Goal: Task Accomplishment & Management: Use online tool/utility

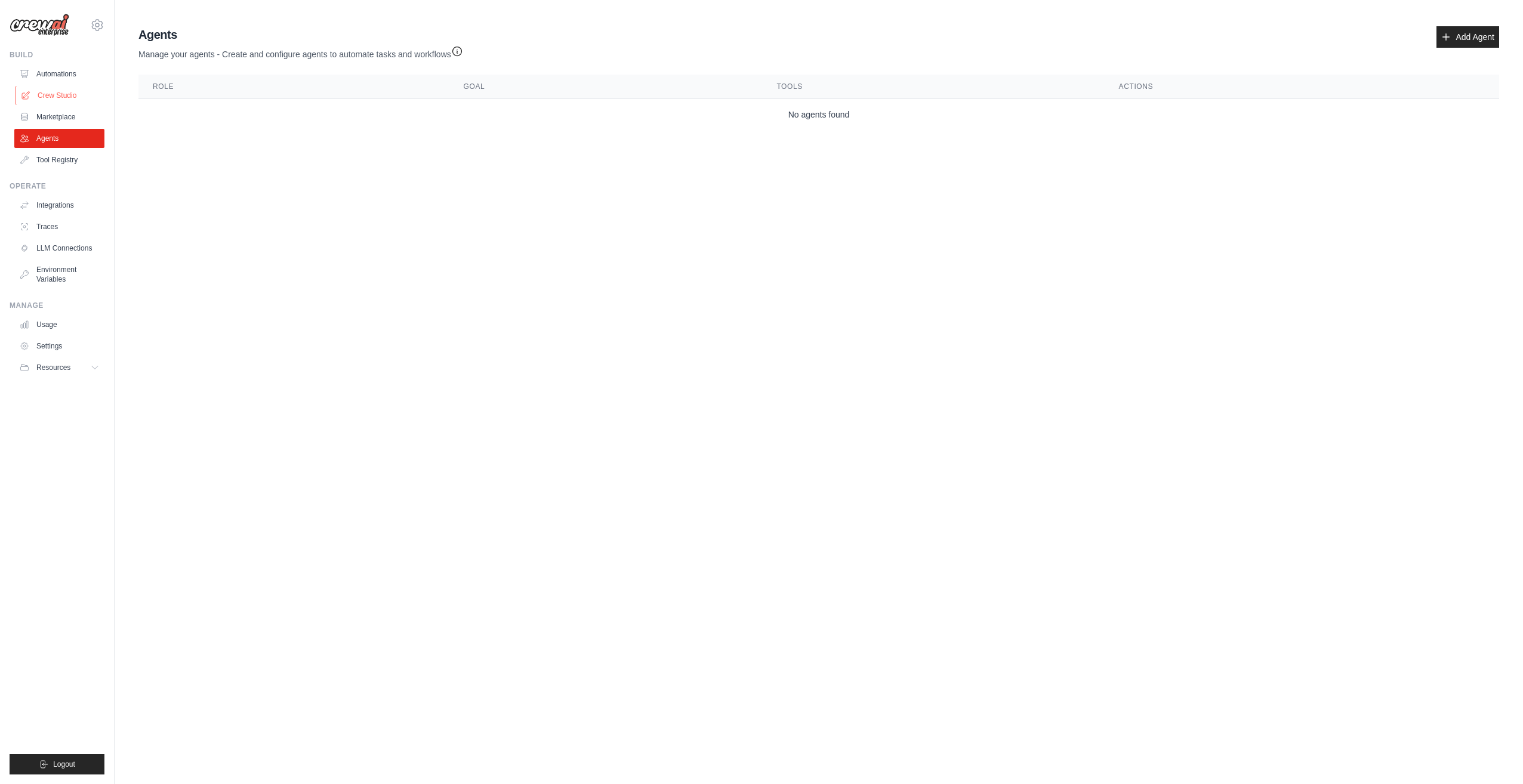
click at [55, 97] on link "Crew Studio" at bounding box center [61, 96] width 90 height 19
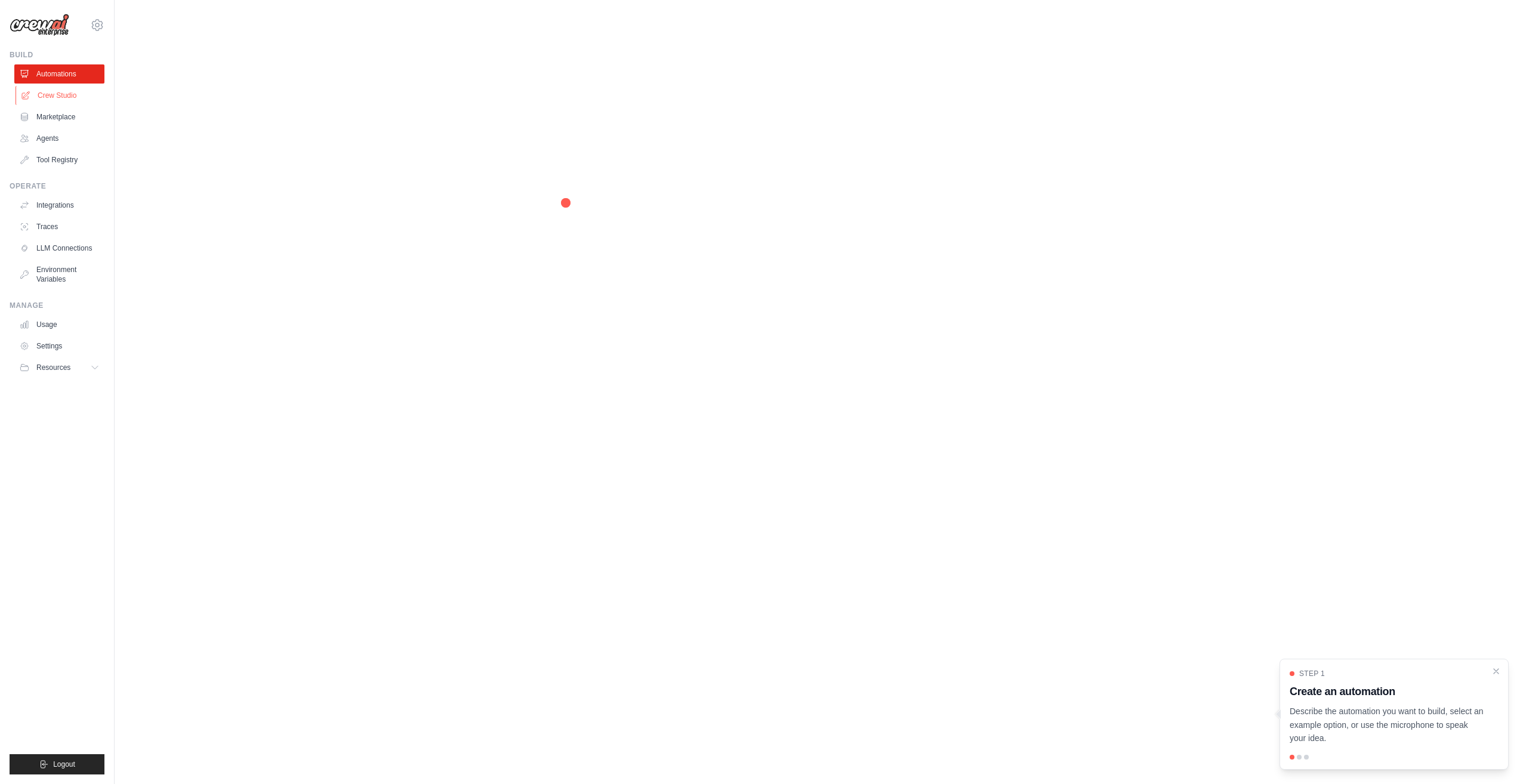
click at [54, 101] on link "Crew Studio" at bounding box center [61, 96] width 90 height 19
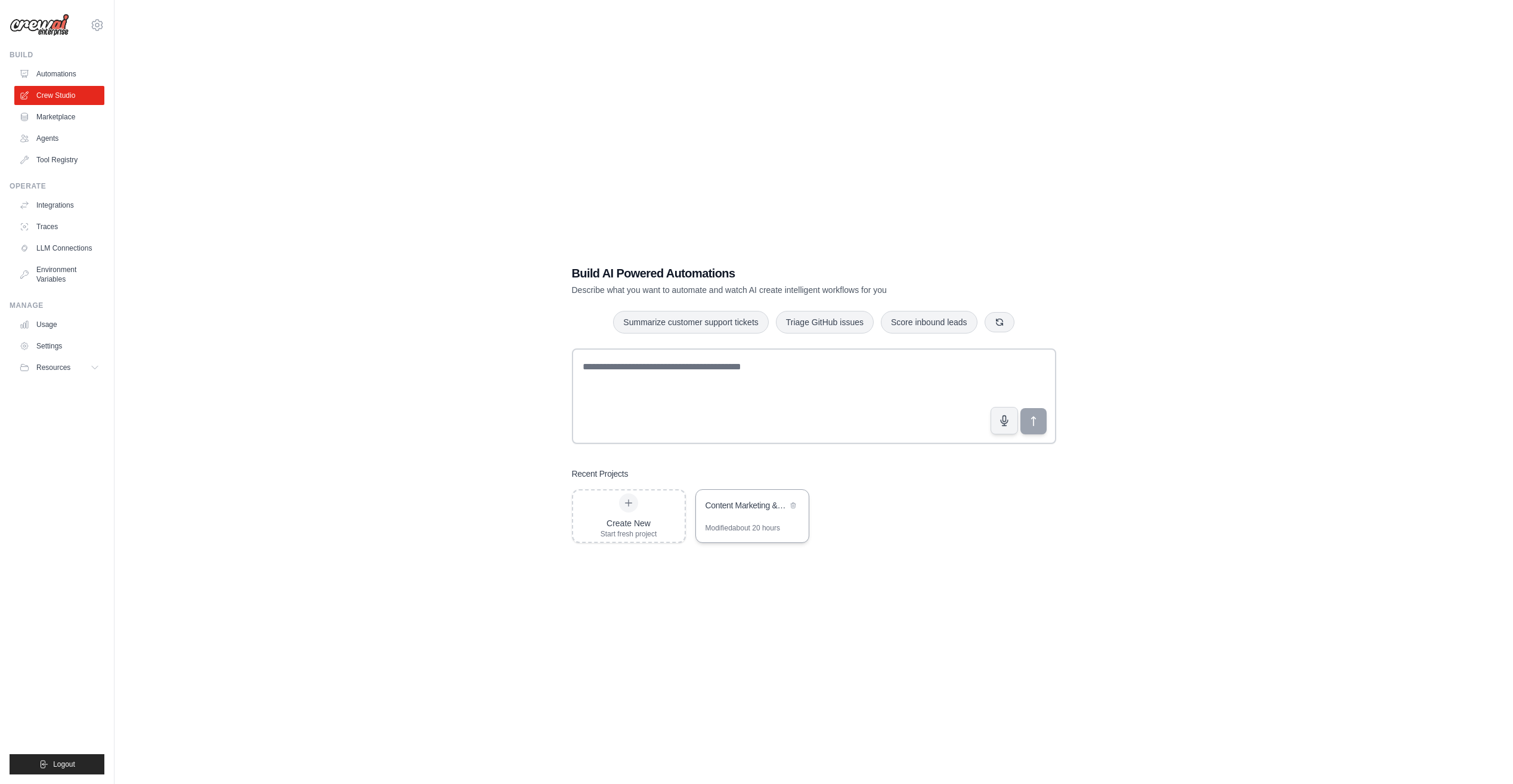
click at [765, 502] on div "Content Marketing & Audience Building Automation" at bounding box center [746, 505] width 82 height 12
click at [628, 520] on div "Create New" at bounding box center [629, 523] width 56 height 12
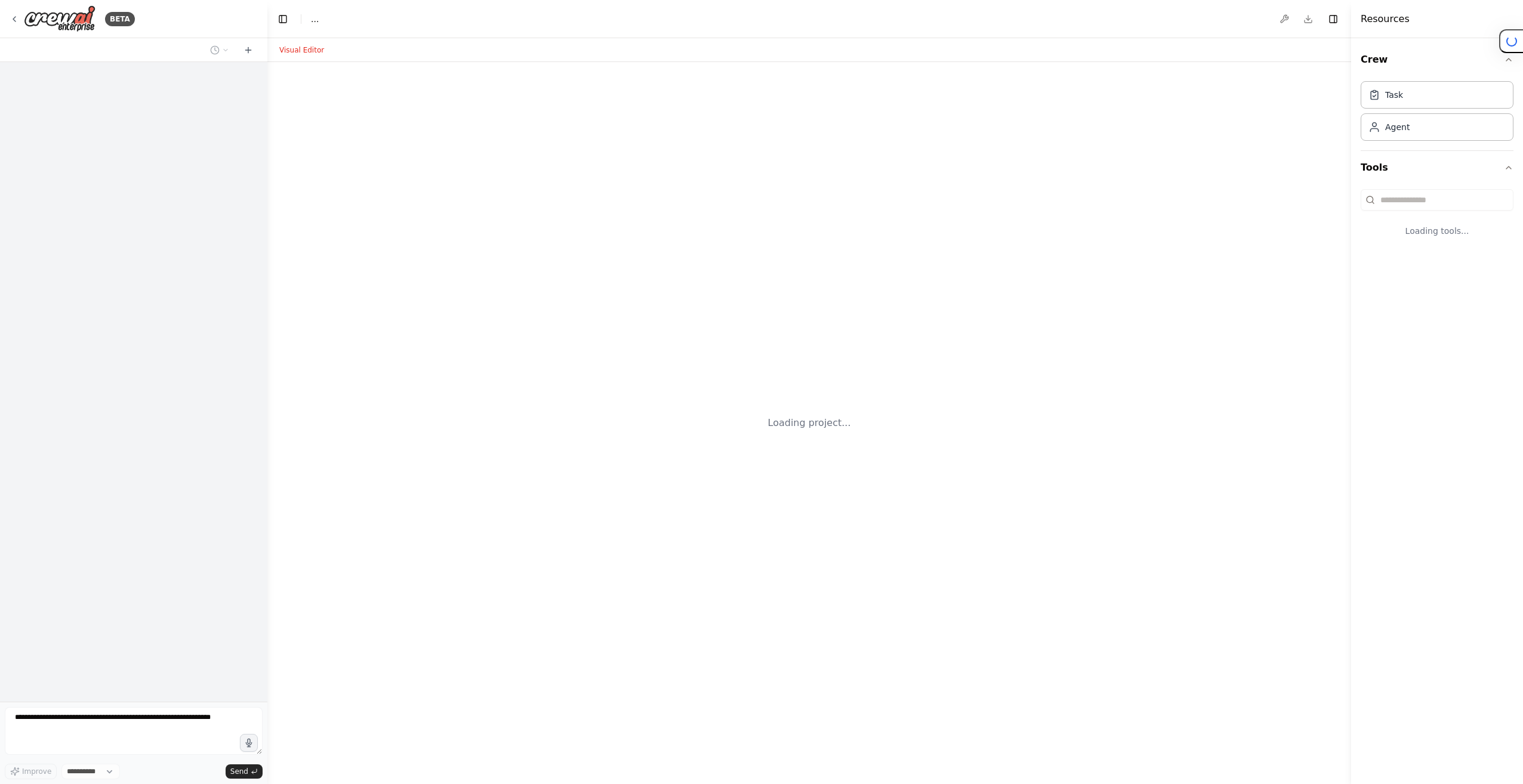
select select "****"
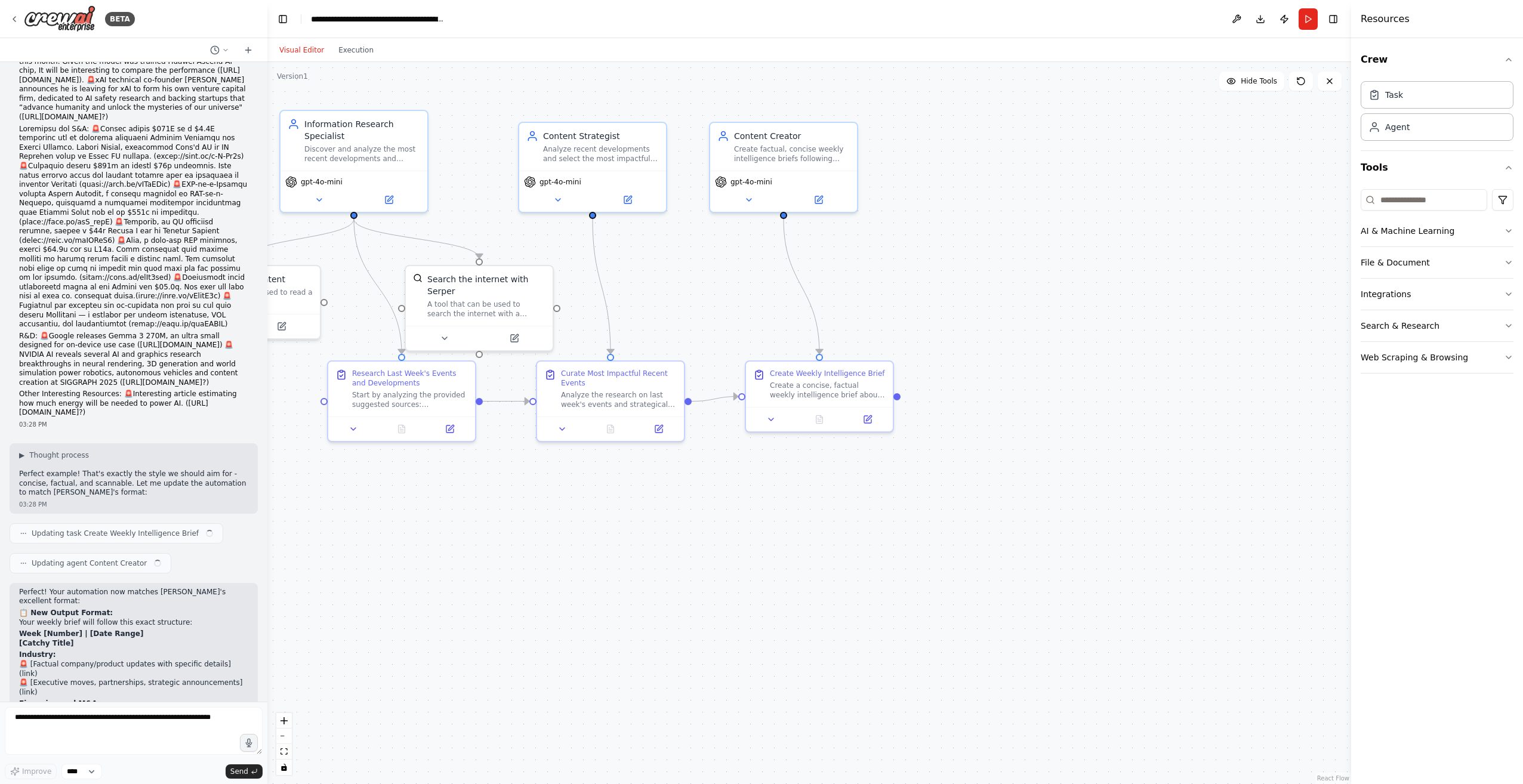
scroll to position [5224, 0]
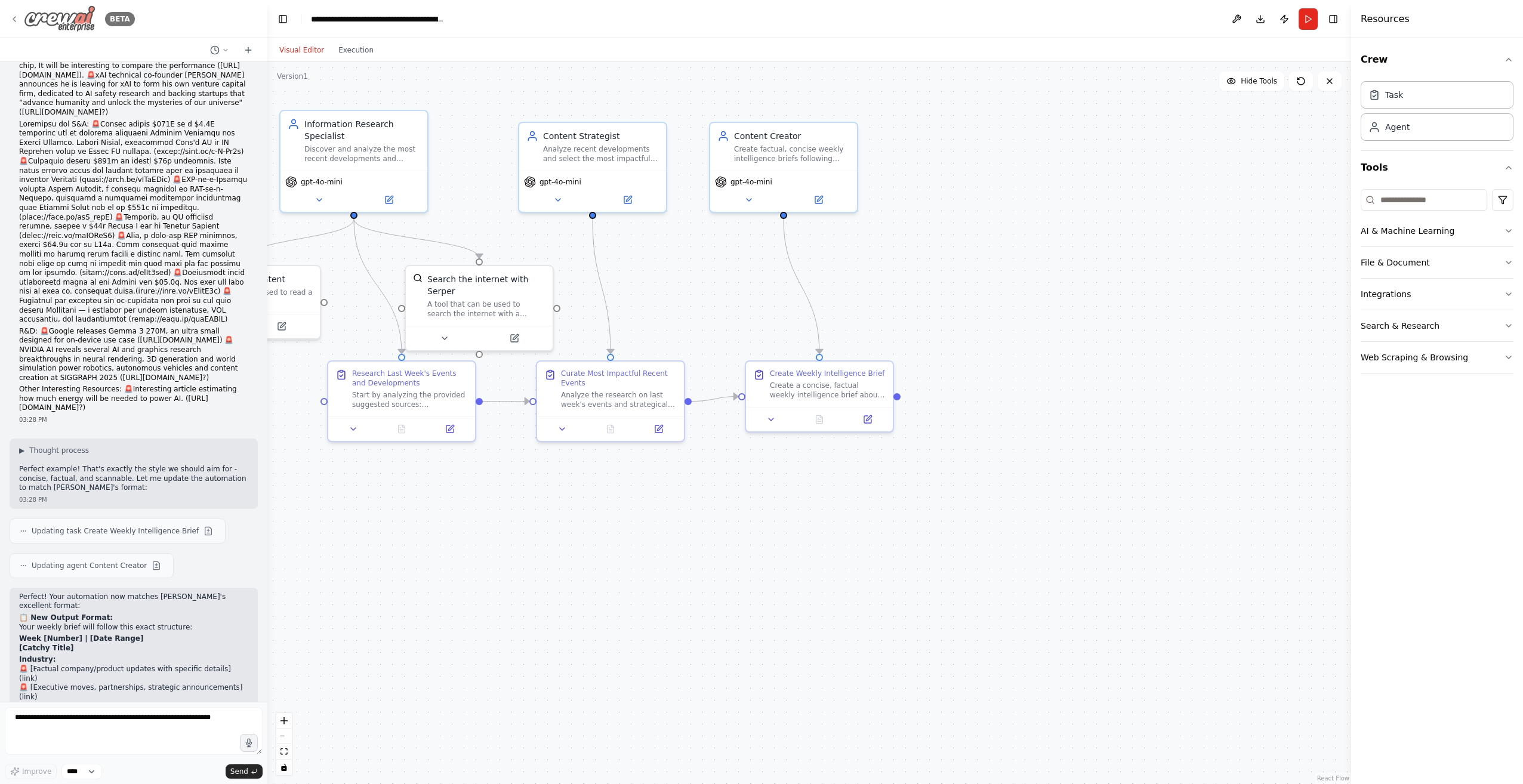
click at [12, 17] on icon at bounding box center [14, 19] width 9 height 9
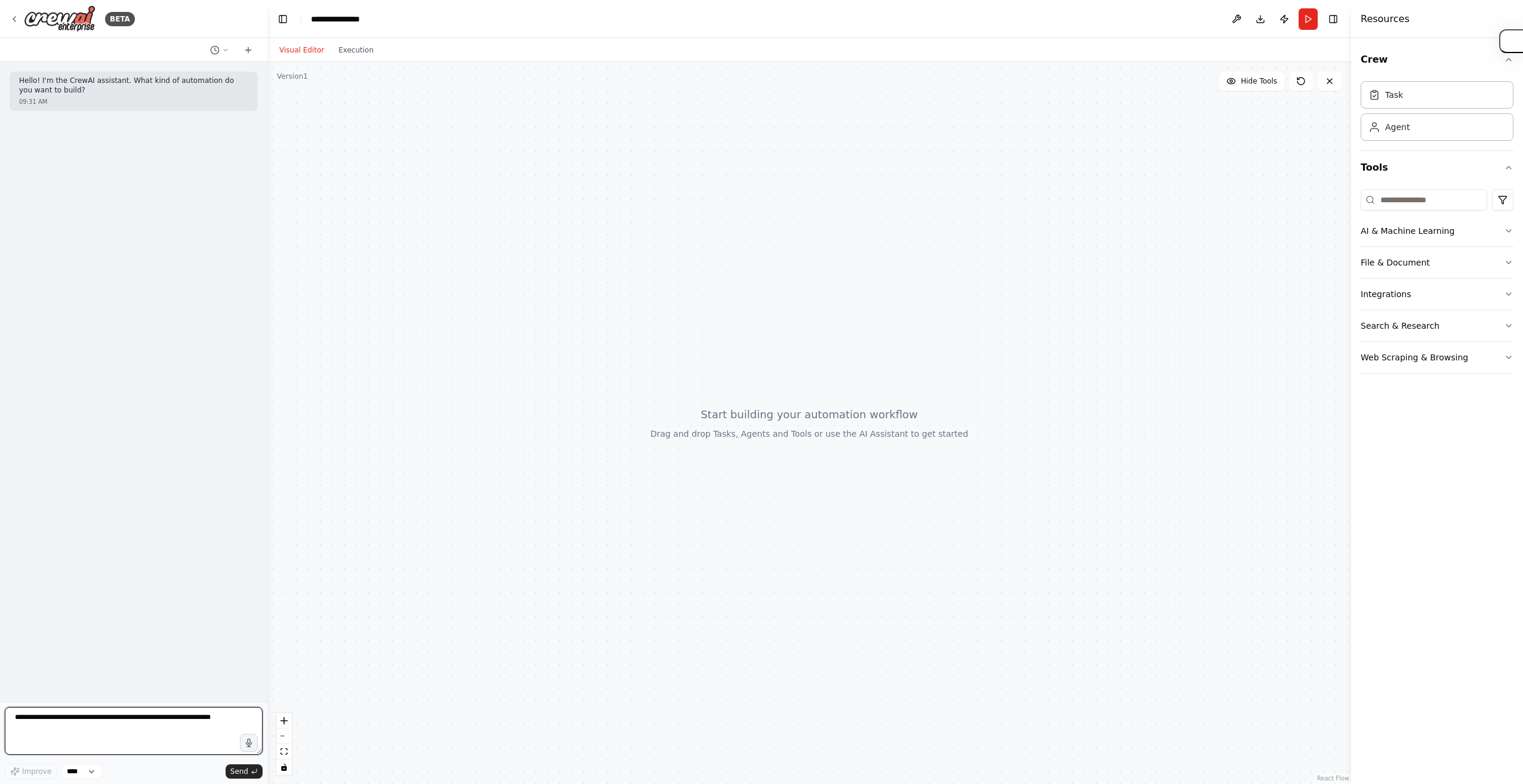
click at [75, 721] on textarea at bounding box center [133, 730] width 258 height 48
paste textarea "**********"
type textarea "**********"
click at [241, 769] on span "Send" at bounding box center [239, 771] width 18 height 9
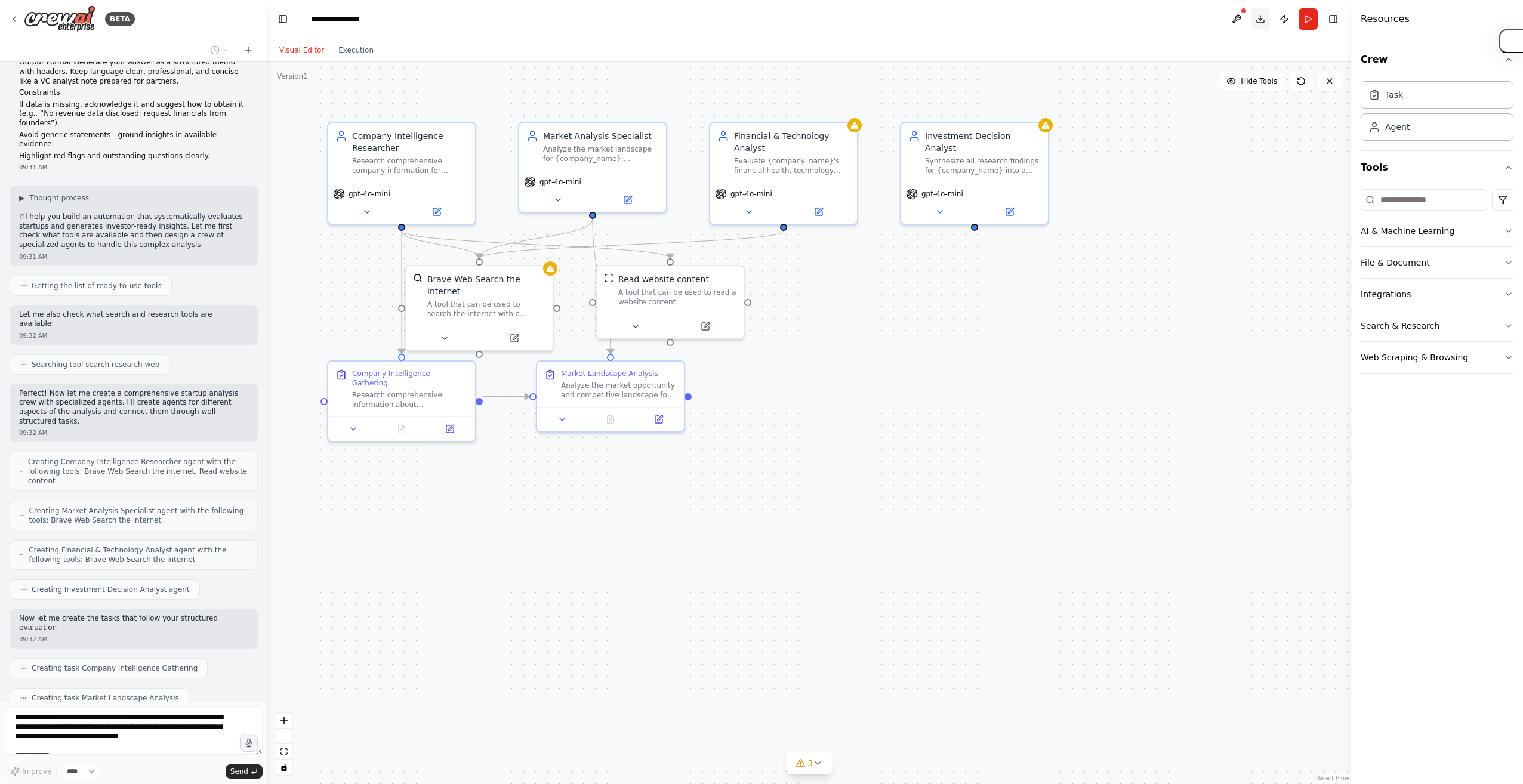
scroll to position [521, 0]
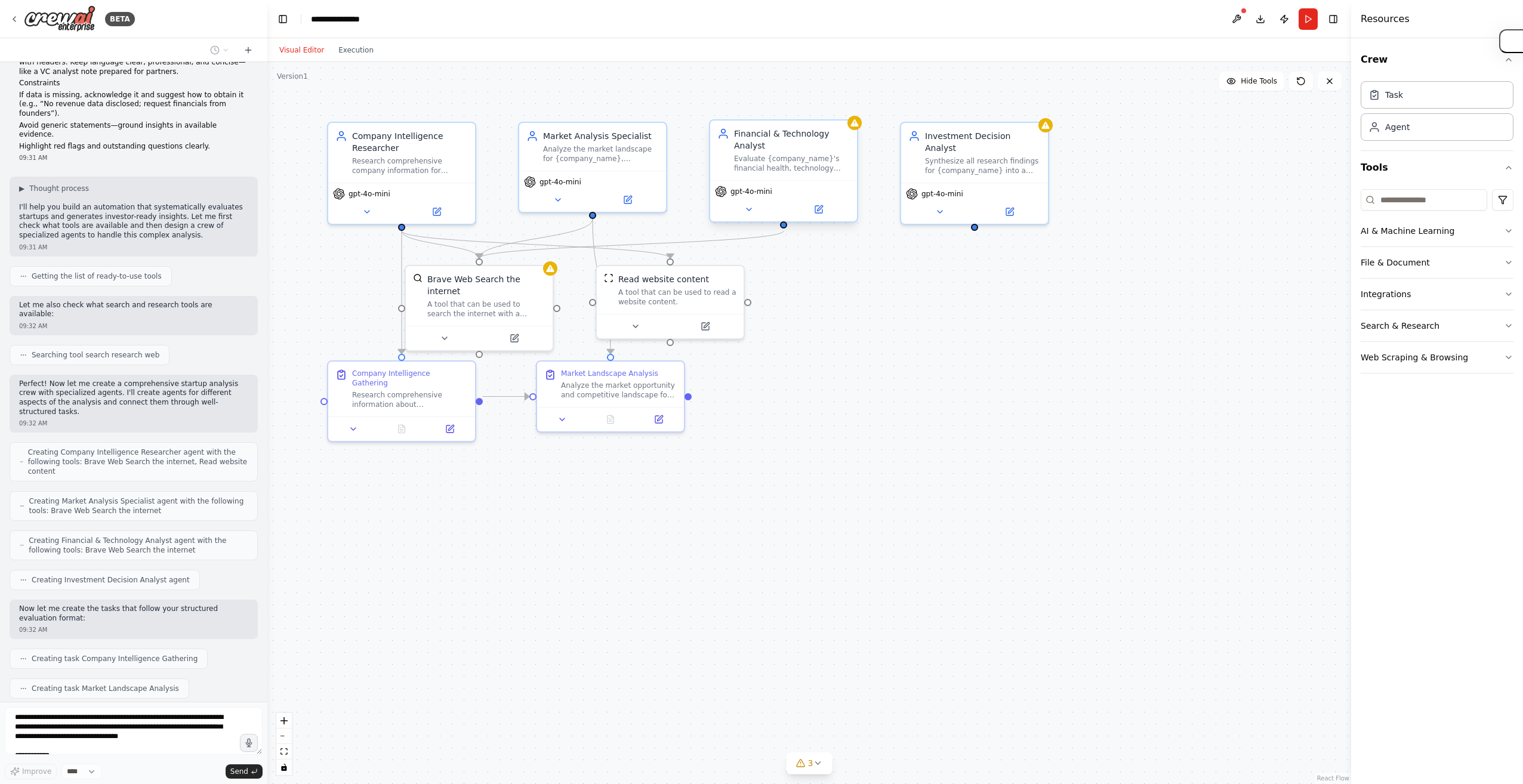
click at [844, 166] on div "Evaluate {company_name}'s financial health, technology stack, business model vi…" at bounding box center [792, 163] width 116 height 19
click at [853, 127] on icon at bounding box center [855, 123] width 9 height 9
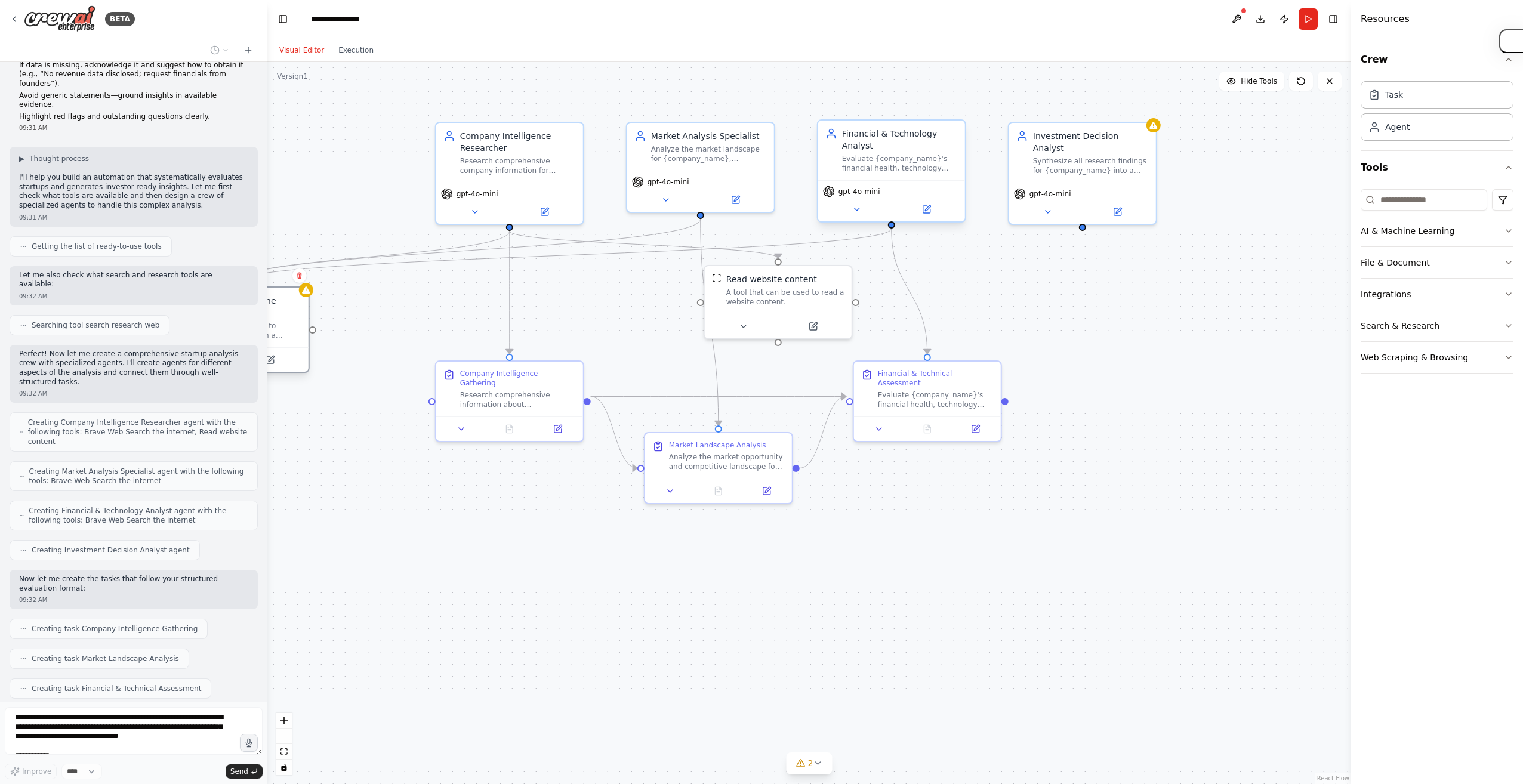
scroll to position [580, 0]
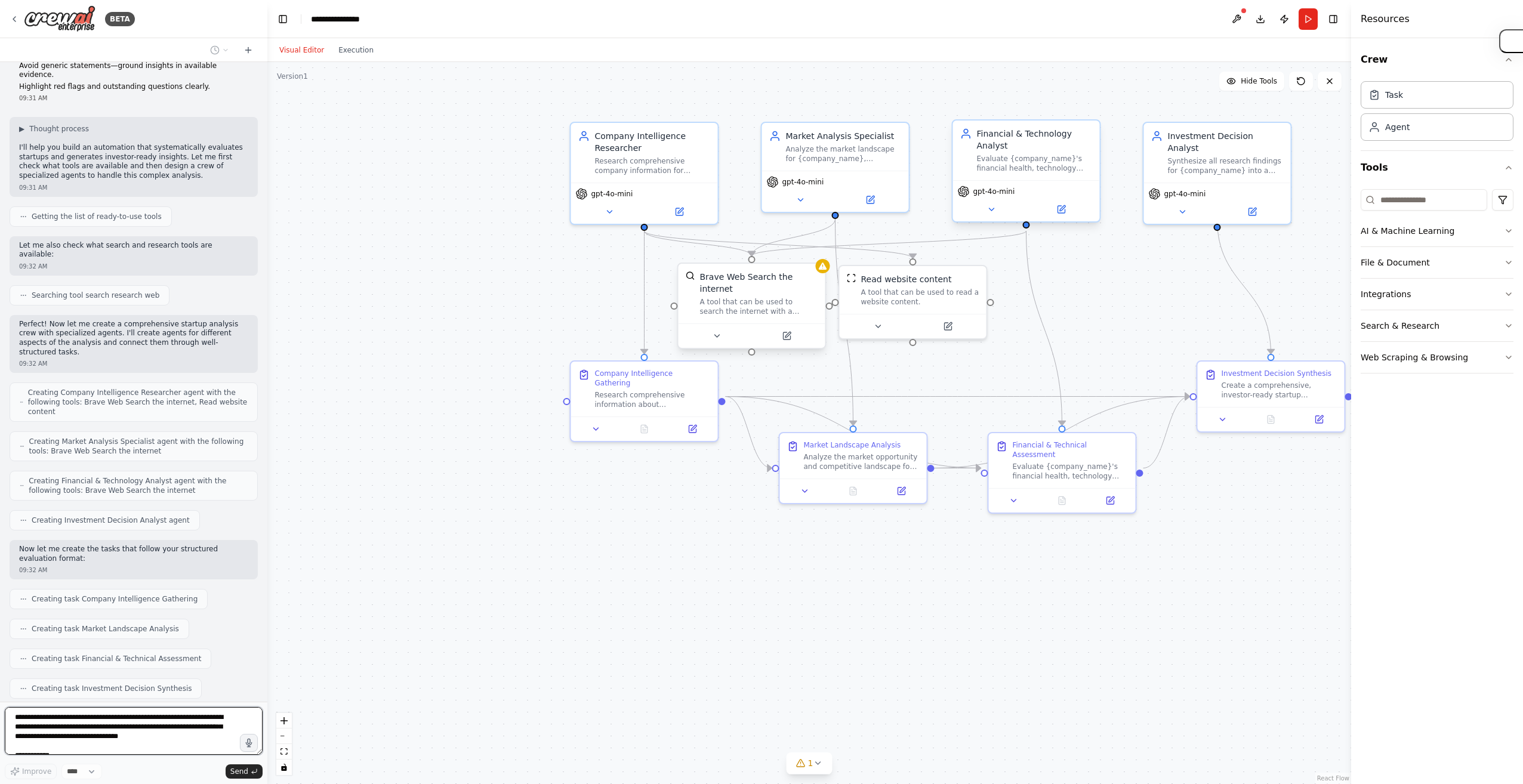
drag, startPoint x: 462, startPoint y: 303, endPoint x: 746, endPoint y: 303, distance: 284.0
click at [746, 303] on div "Brave Web Search the internet A tool that can be used to search the internet wi…" at bounding box center [752, 293] width 147 height 60
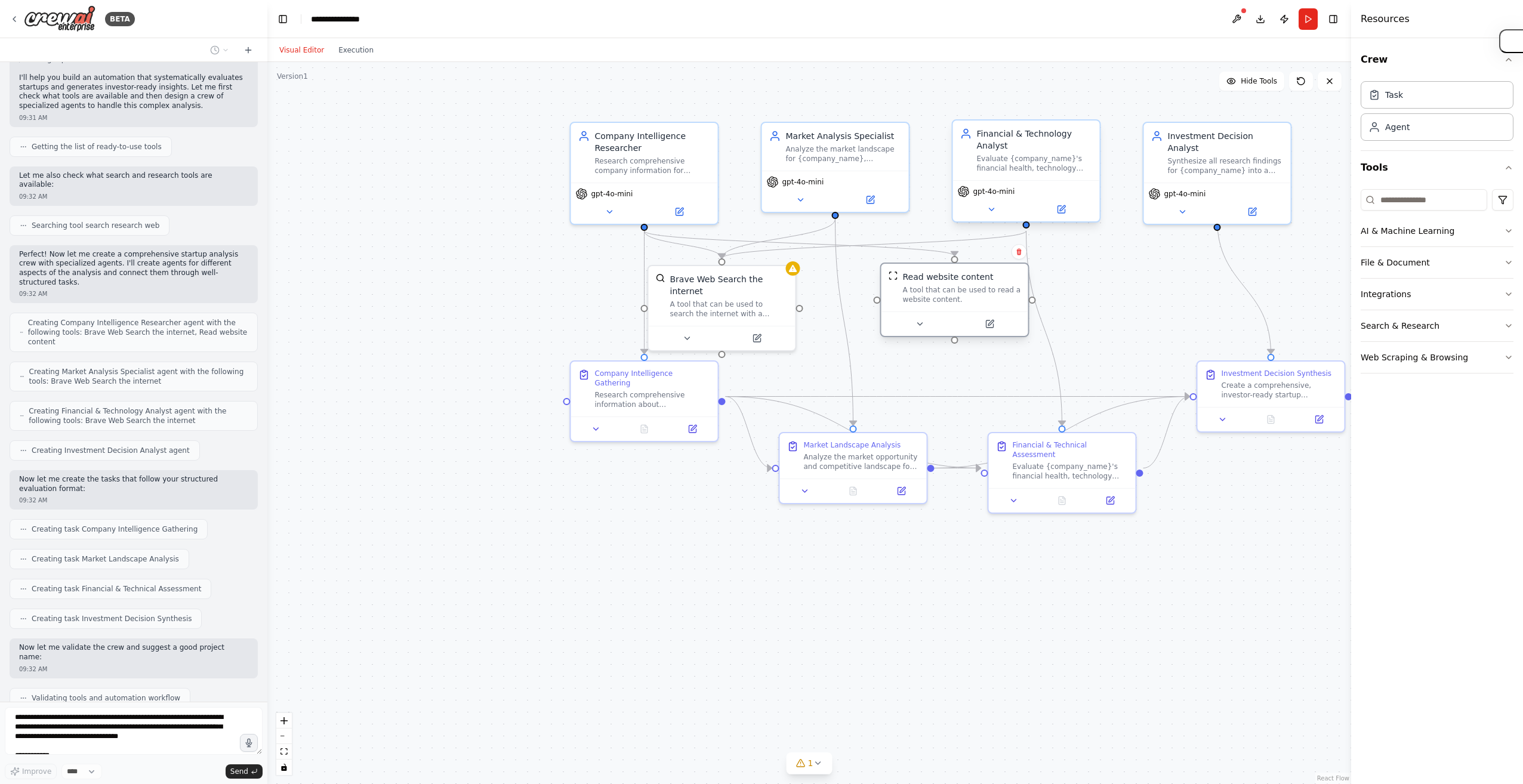
drag, startPoint x: 910, startPoint y: 285, endPoint x: 948, endPoint y: 290, distance: 38.3
click at [948, 290] on div "A tool that can be used to read a website content." at bounding box center [962, 294] width 118 height 19
click at [445, 285] on div ".deletable-edge-delete-btn { width: 20px; height: 20px; border: 0px solid #ffff…" at bounding box center [809, 422] width 1083 height 721
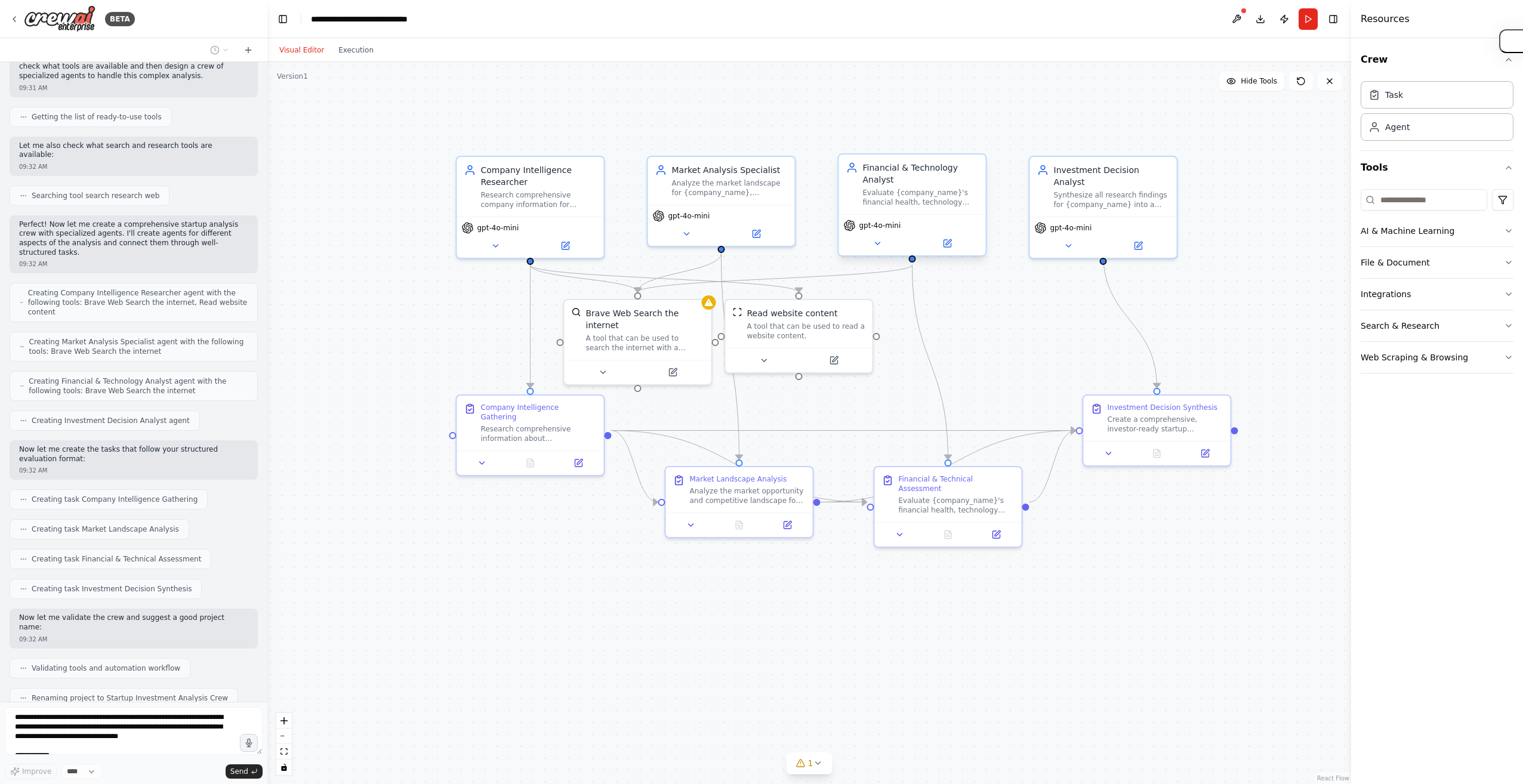
drag, startPoint x: 501, startPoint y: 309, endPoint x: 384, endPoint y: 346, distance: 122.7
click at [387, 344] on div ".deletable-edge-delete-btn { width: 20px; height: 20px; border: 0px solid #ffff…" at bounding box center [809, 422] width 1083 height 721
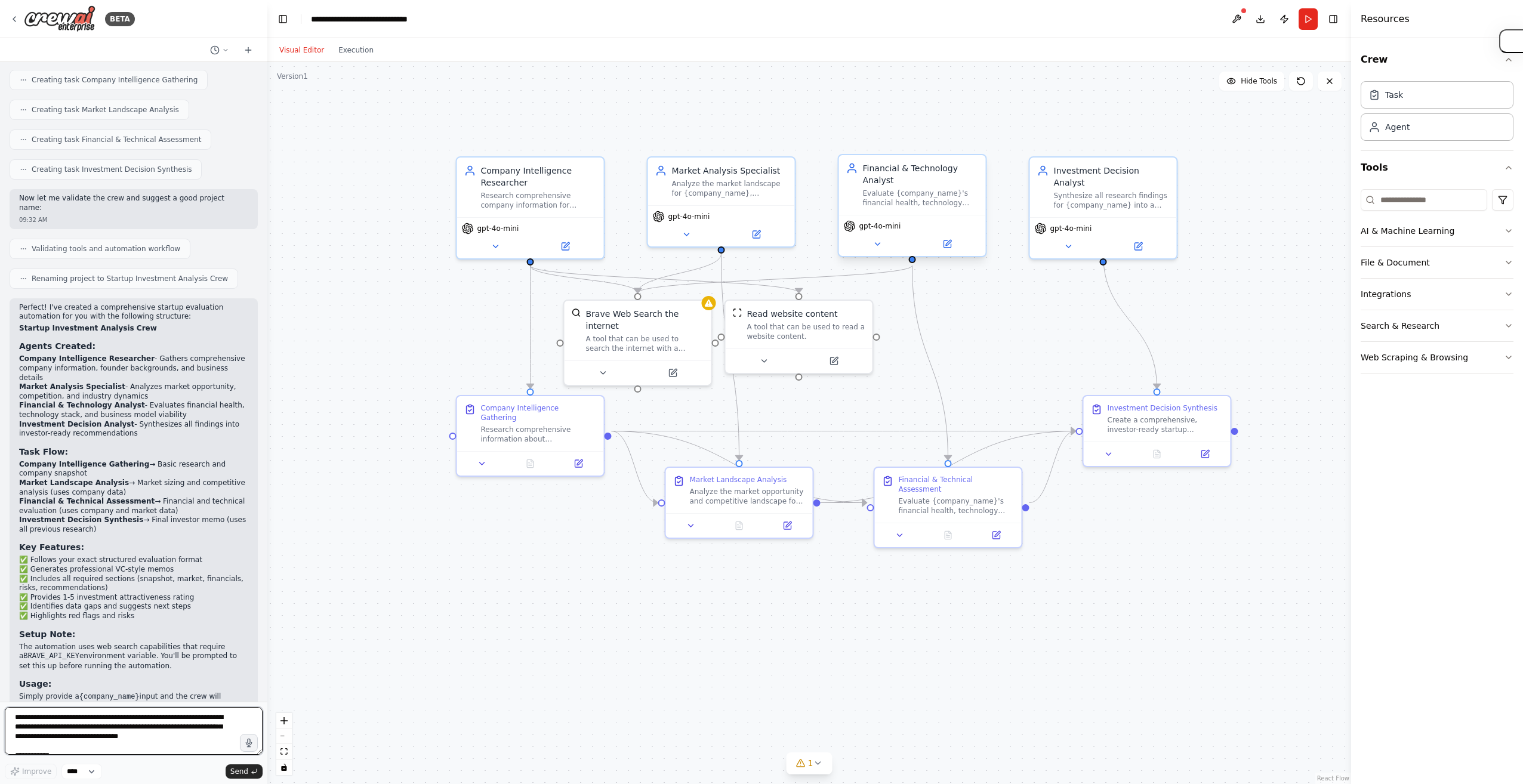
scroll to position [1108, 0]
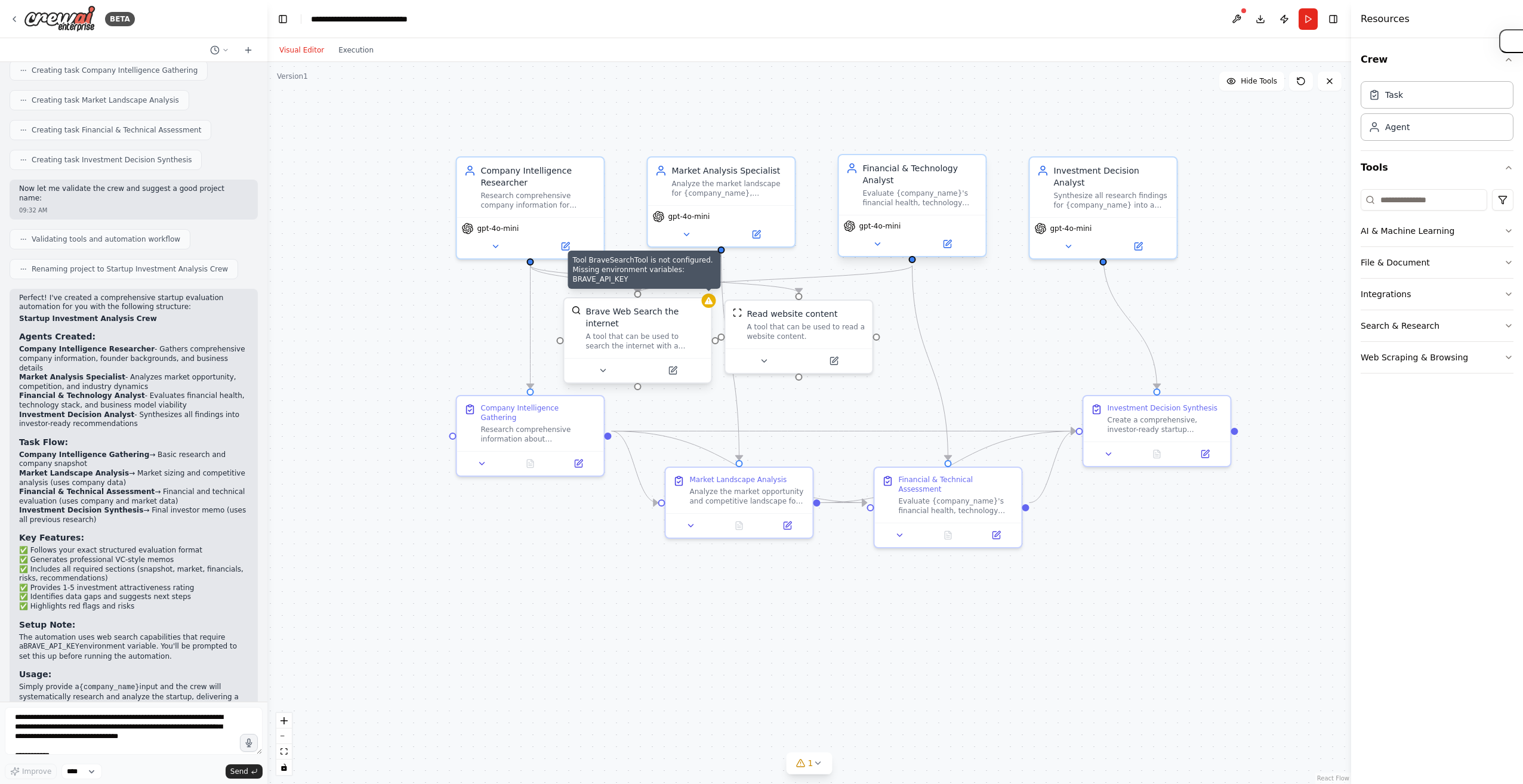
click at [708, 303] on icon at bounding box center [709, 301] width 7 height 7
click at [654, 319] on div "Brave Web Search the internet A tool that can be used to search the internet wi…" at bounding box center [645, 328] width 118 height 45
click at [605, 368] on div at bounding box center [637, 370] width 147 height 24
click at [605, 365] on icon at bounding box center [603, 370] width 9 height 9
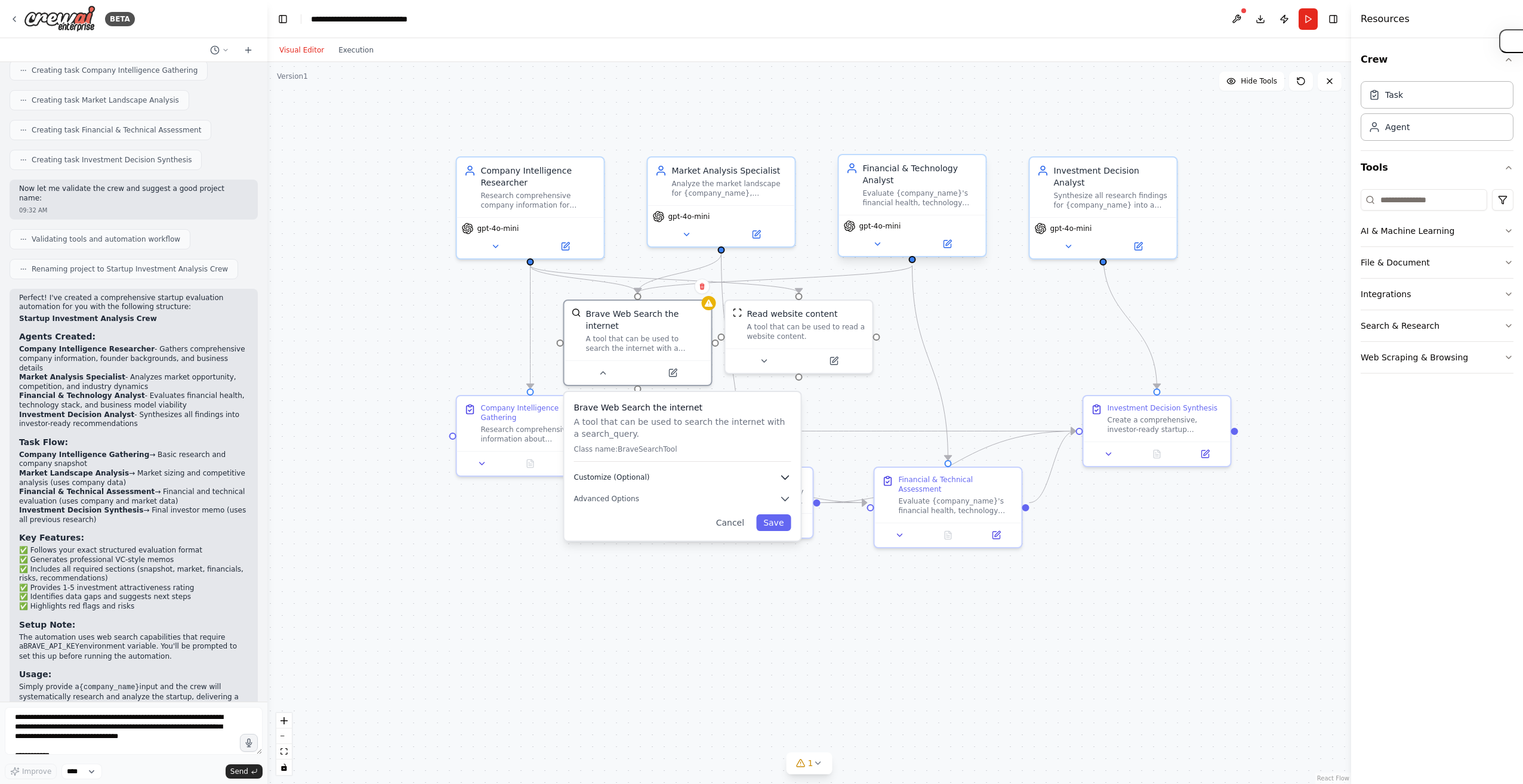
click at [788, 471] on icon "button" at bounding box center [784, 477] width 12 height 12
click at [785, 497] on icon "button" at bounding box center [785, 499] width 7 height 4
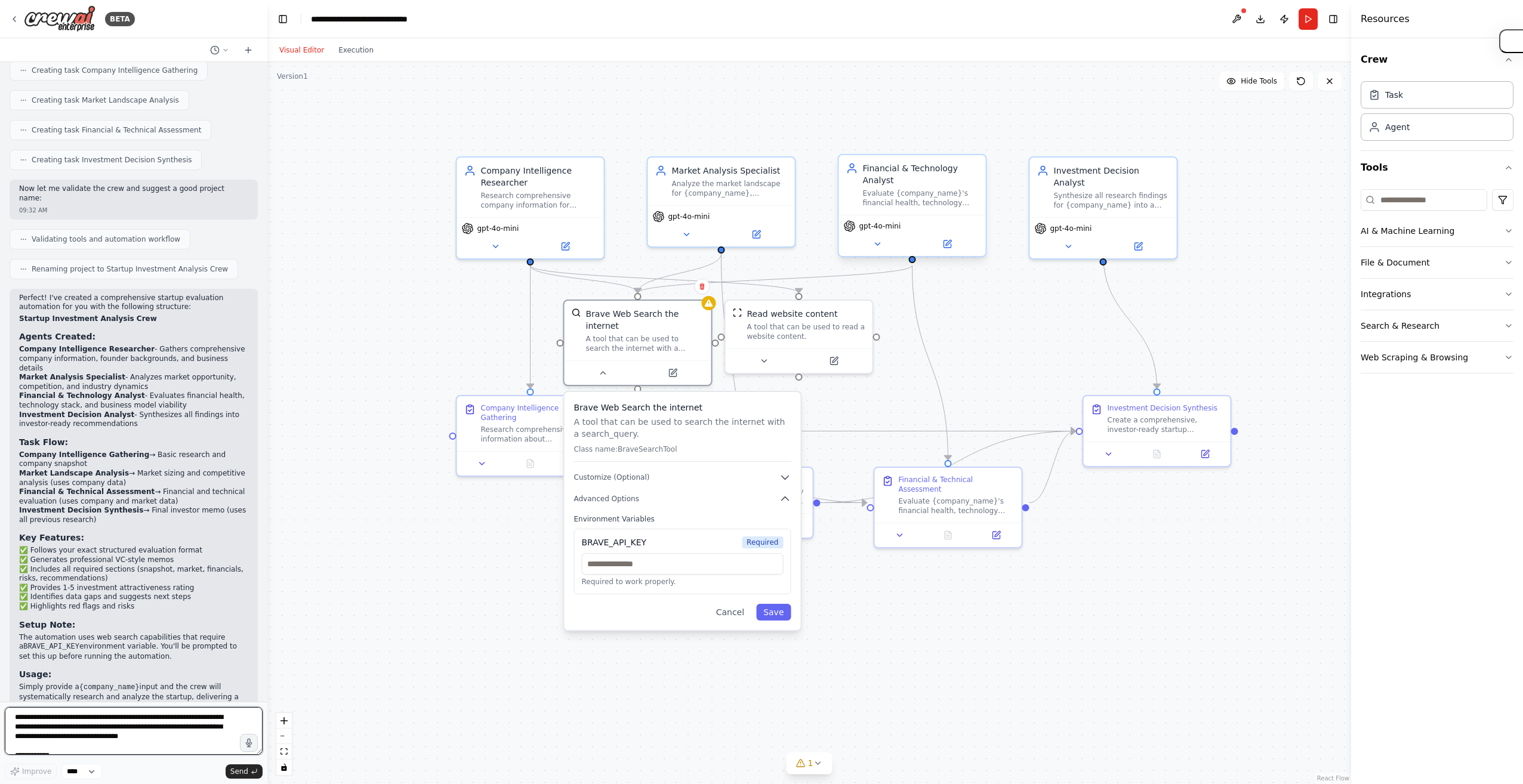
click at [173, 719] on textarea at bounding box center [133, 730] width 258 height 48
type textarea "**********"
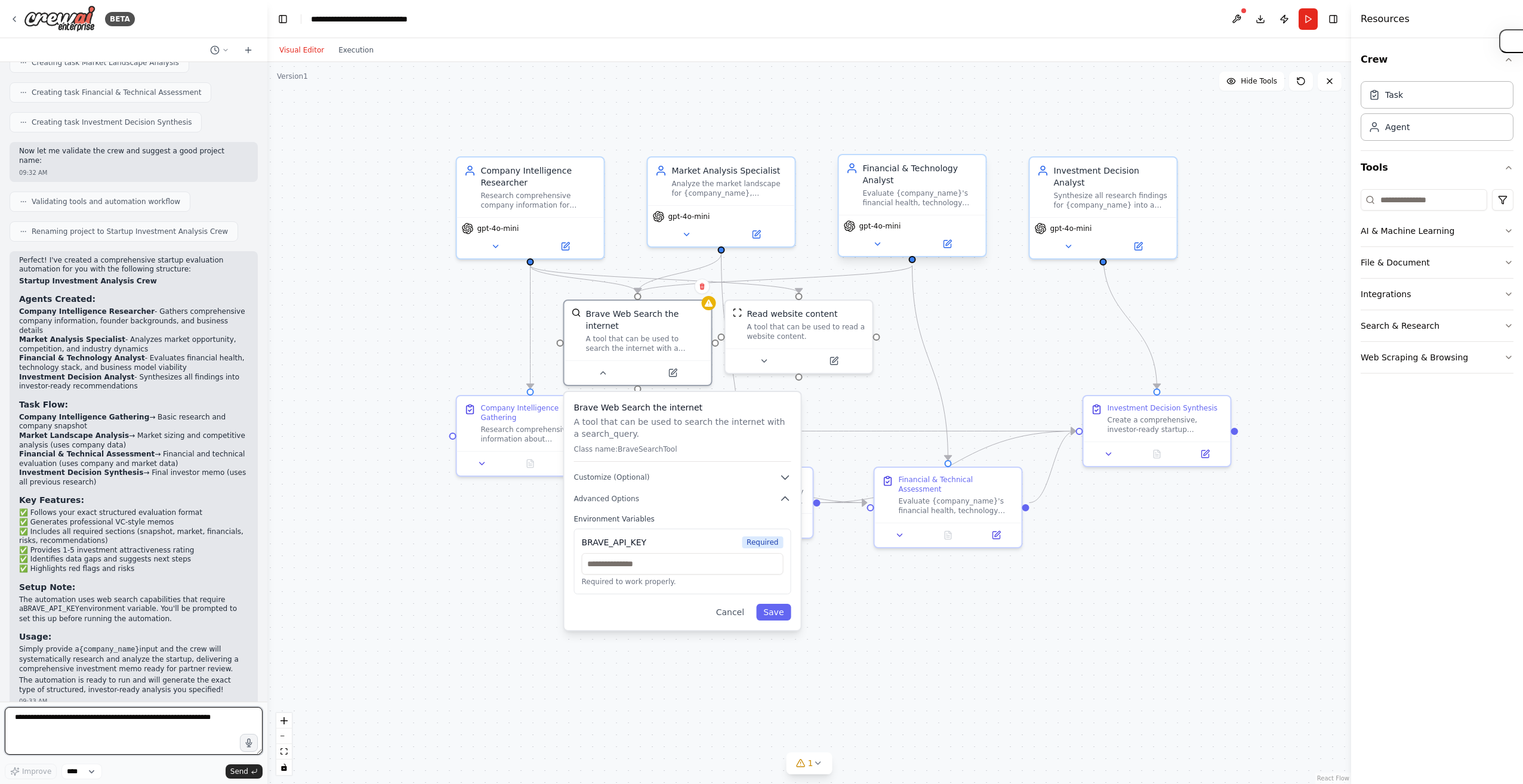
scroll to position [1147, 0]
click at [735, 605] on button "Cancel" at bounding box center [729, 612] width 42 height 17
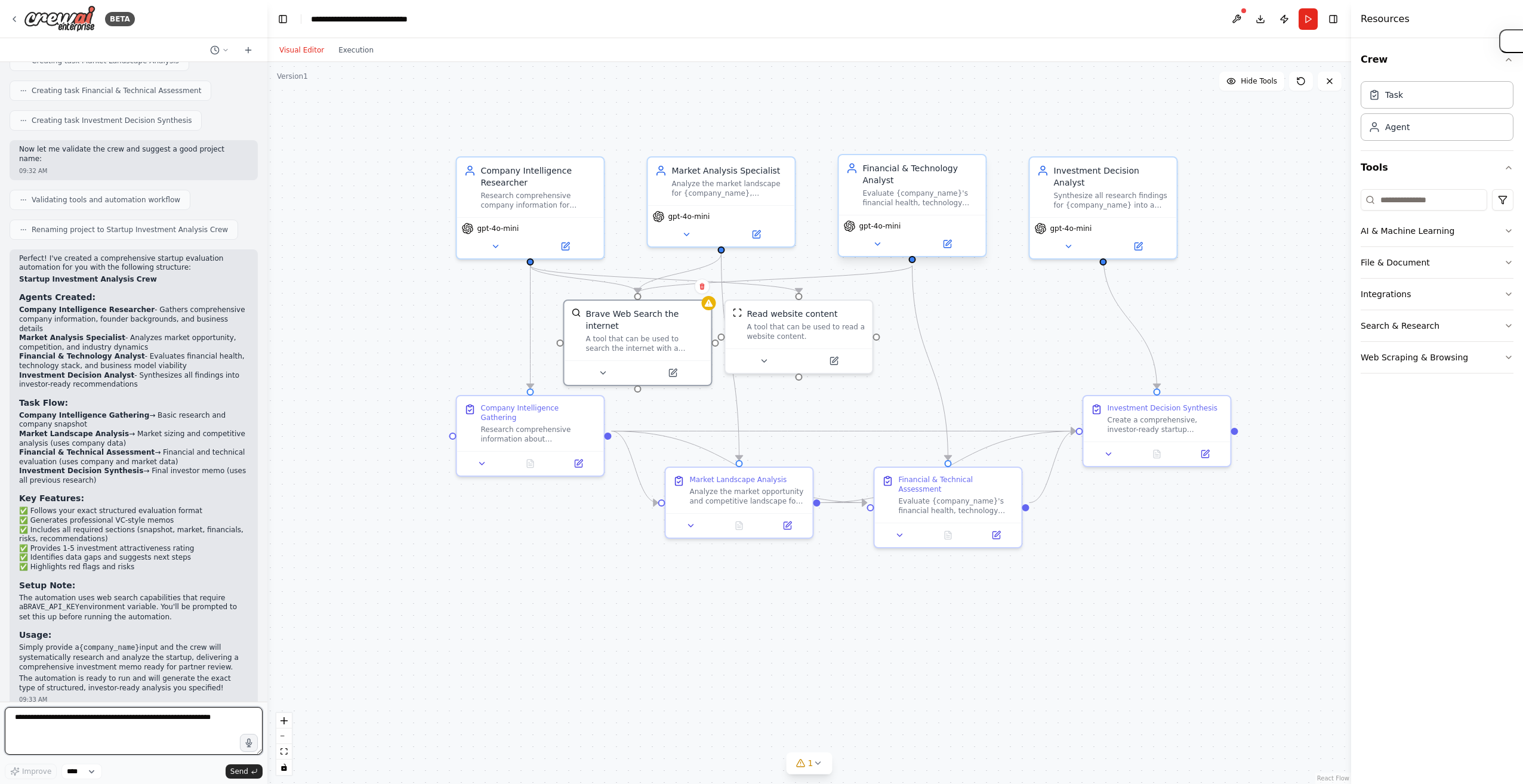
click at [141, 725] on textarea at bounding box center [133, 730] width 258 height 48
click at [167, 723] on p "Can you get a web browser without API keys needed?" at bounding box center [152, 728] width 192 height 9
copy p "Can you get a web browser without API keys needed?"
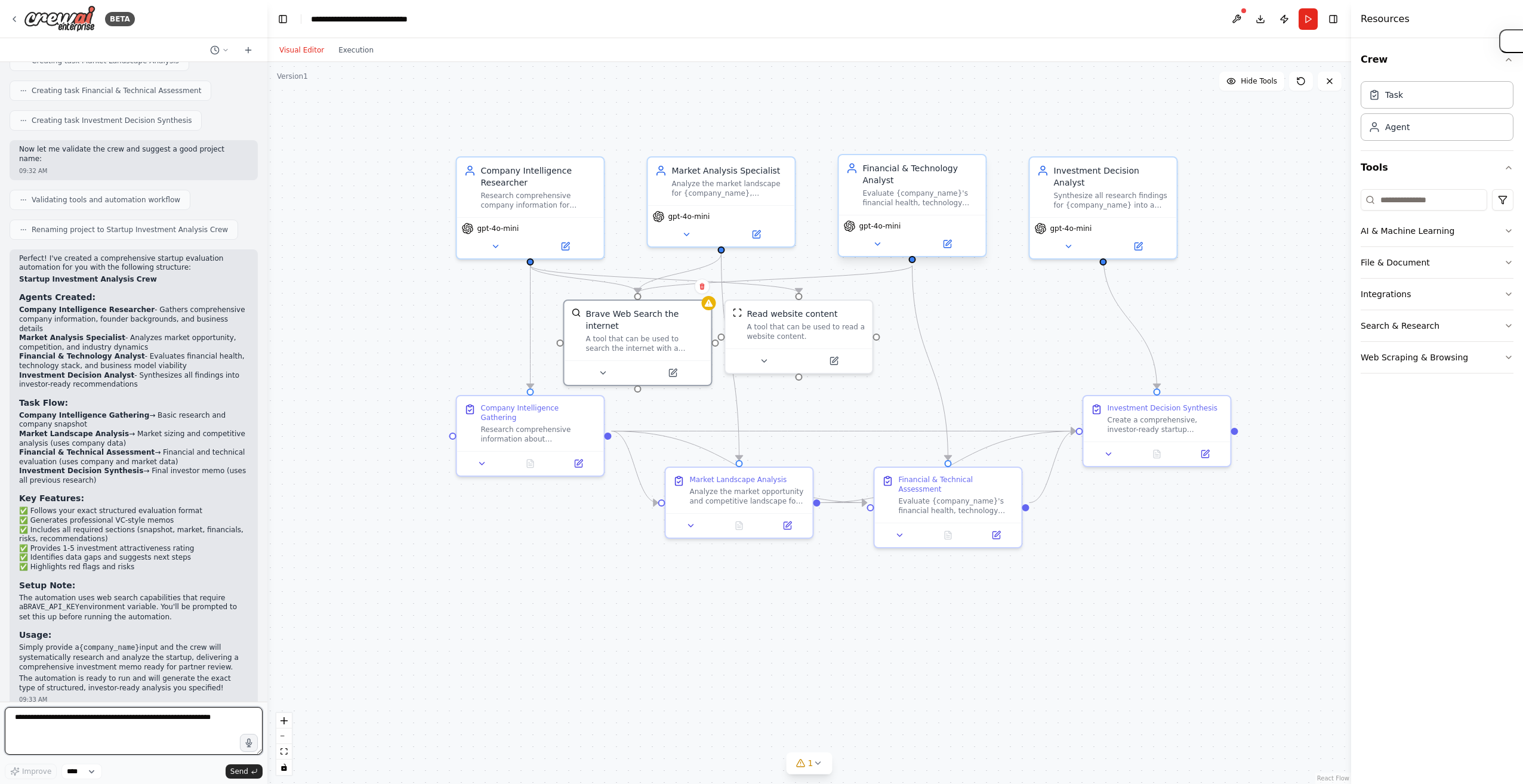
click at [134, 716] on textarea at bounding box center [133, 730] width 258 height 48
paste textarea "**********"
type textarea "**********"
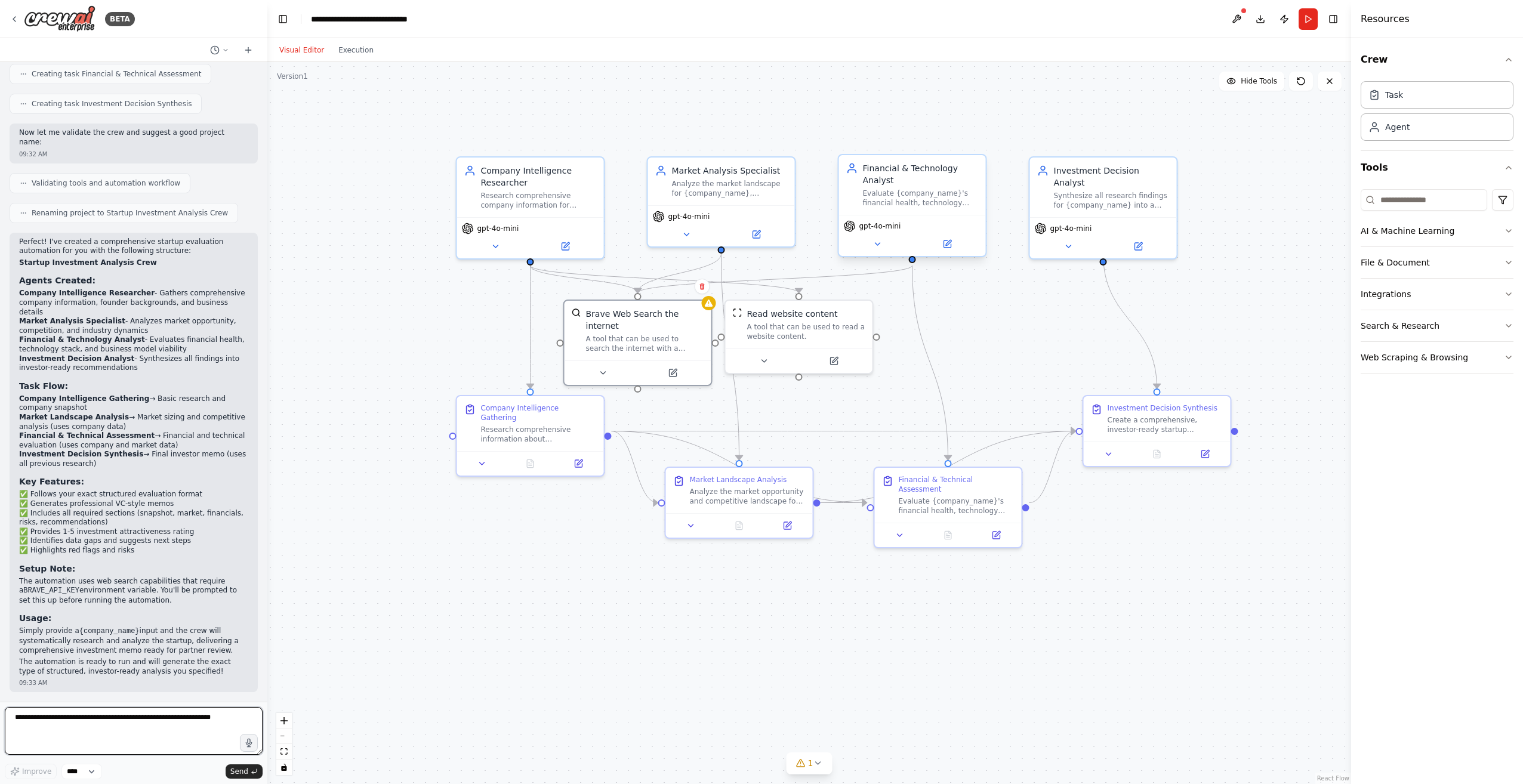
scroll to position [1108, 0]
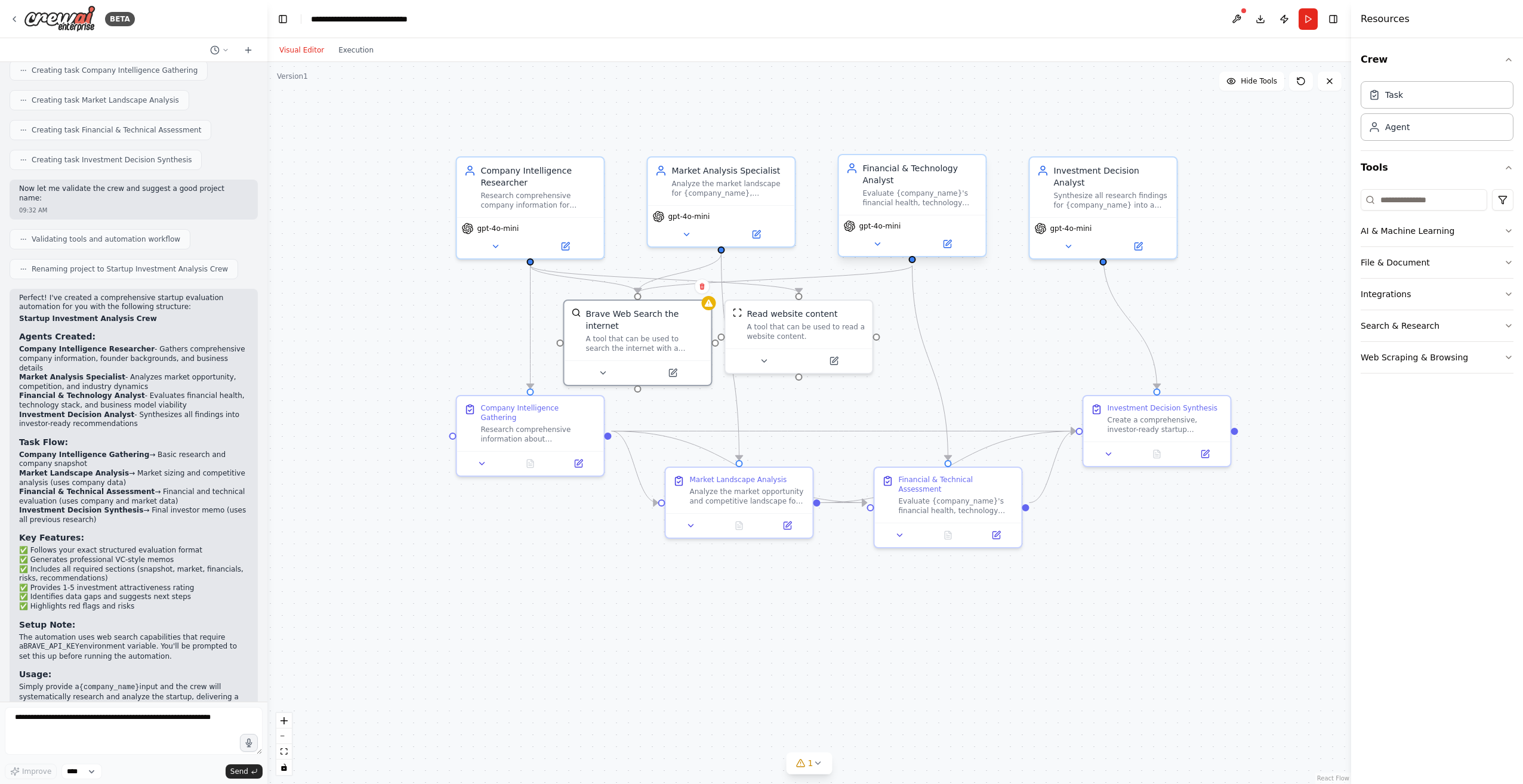
click at [136, 676] on div "Perfect! I've created a comprehensive startup evaluation automation for you wit…" at bounding box center [133, 518] width 248 height 460
click at [127, 723] on textarea at bounding box center [133, 730] width 258 height 48
type textarea "**********"
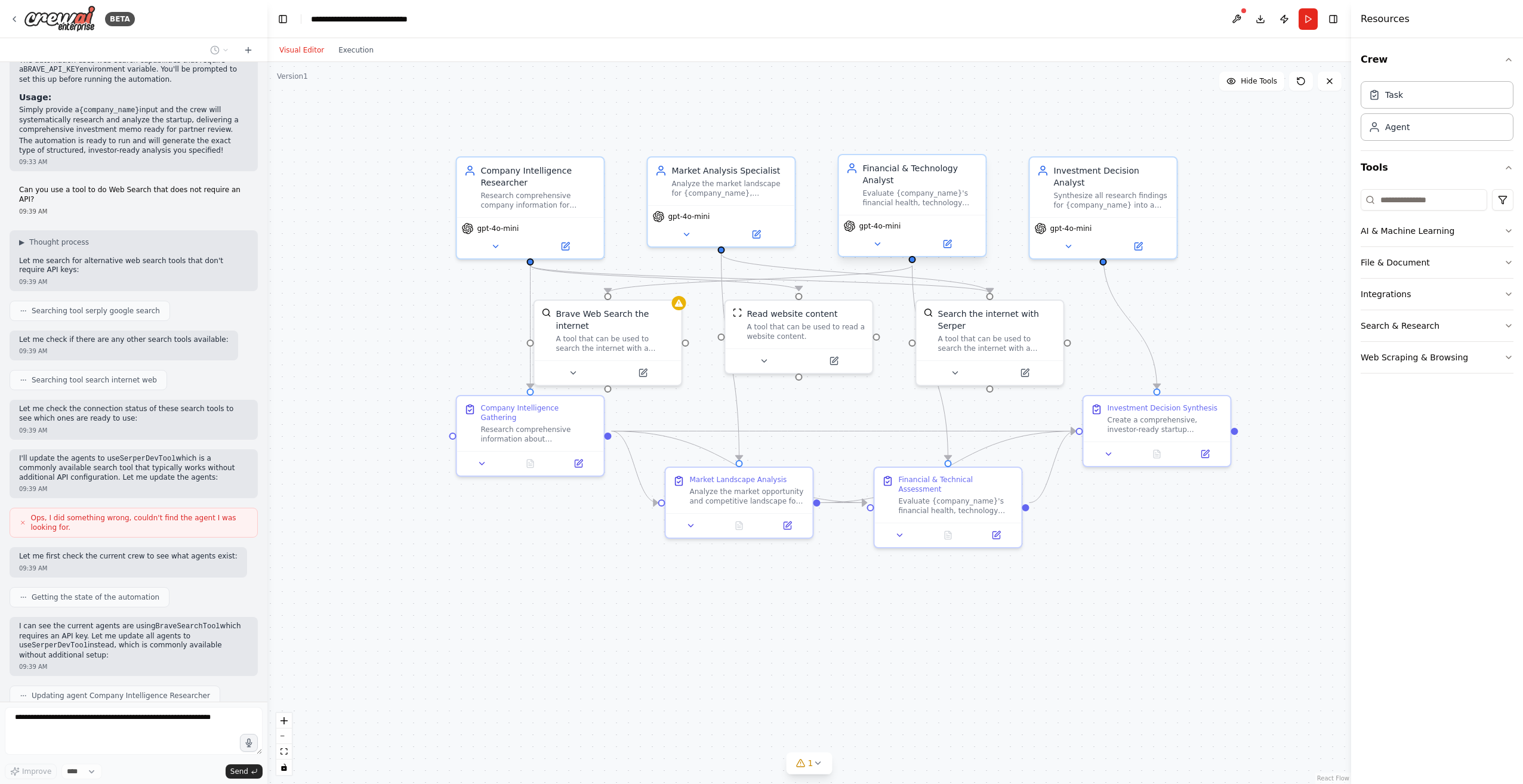
scroll to position [1715, 0]
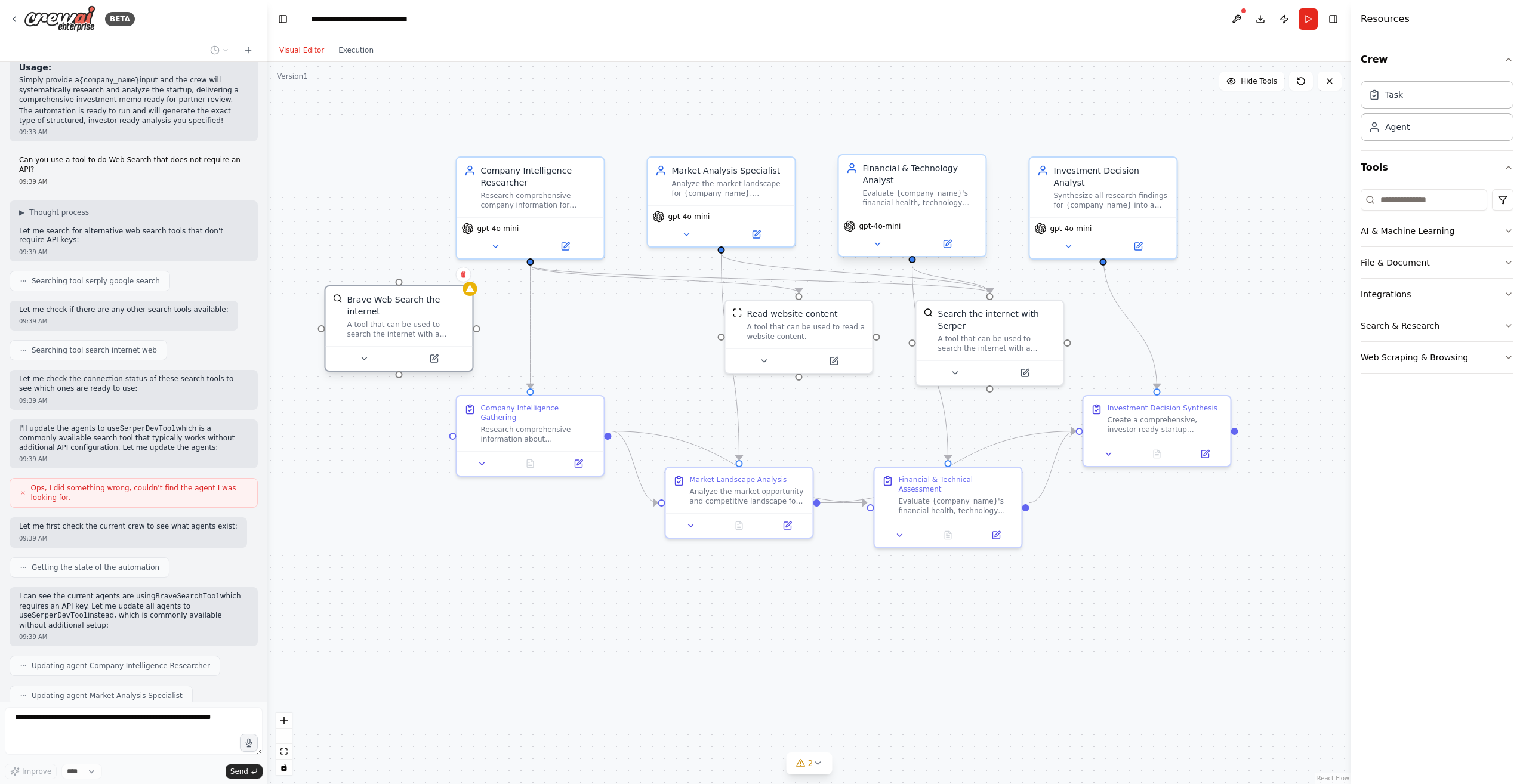
drag, startPoint x: 600, startPoint y: 329, endPoint x: 413, endPoint y: 312, distance: 187.8
click at [411, 319] on div "A tool that can be used to search the internet with a search_query." at bounding box center [407, 329] width 118 height 19
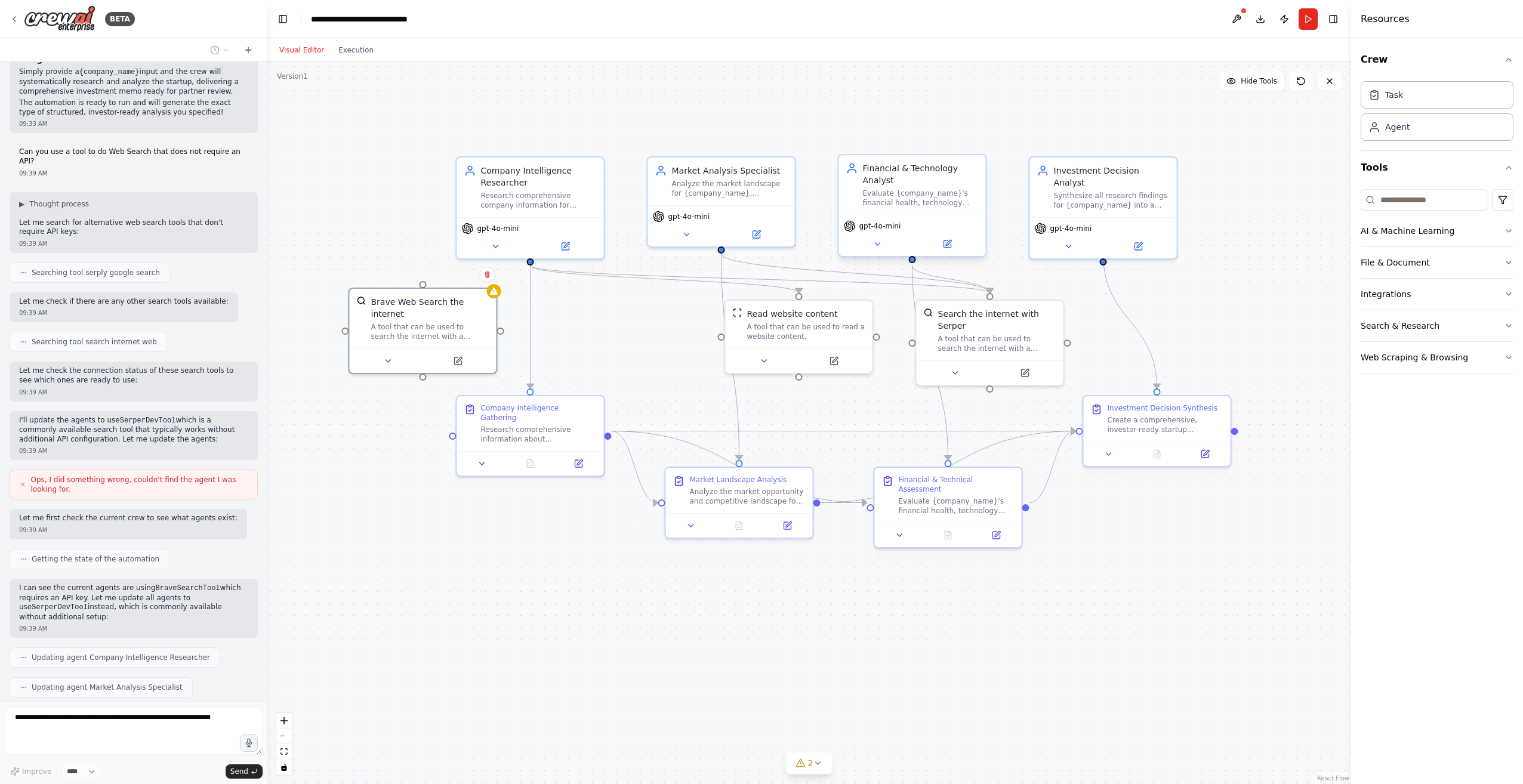
click at [400, 543] on div ".deletable-edge-delete-btn { width: 20px; height: 20px; border: 0px solid #ffff…" at bounding box center [809, 422] width 1083 height 721
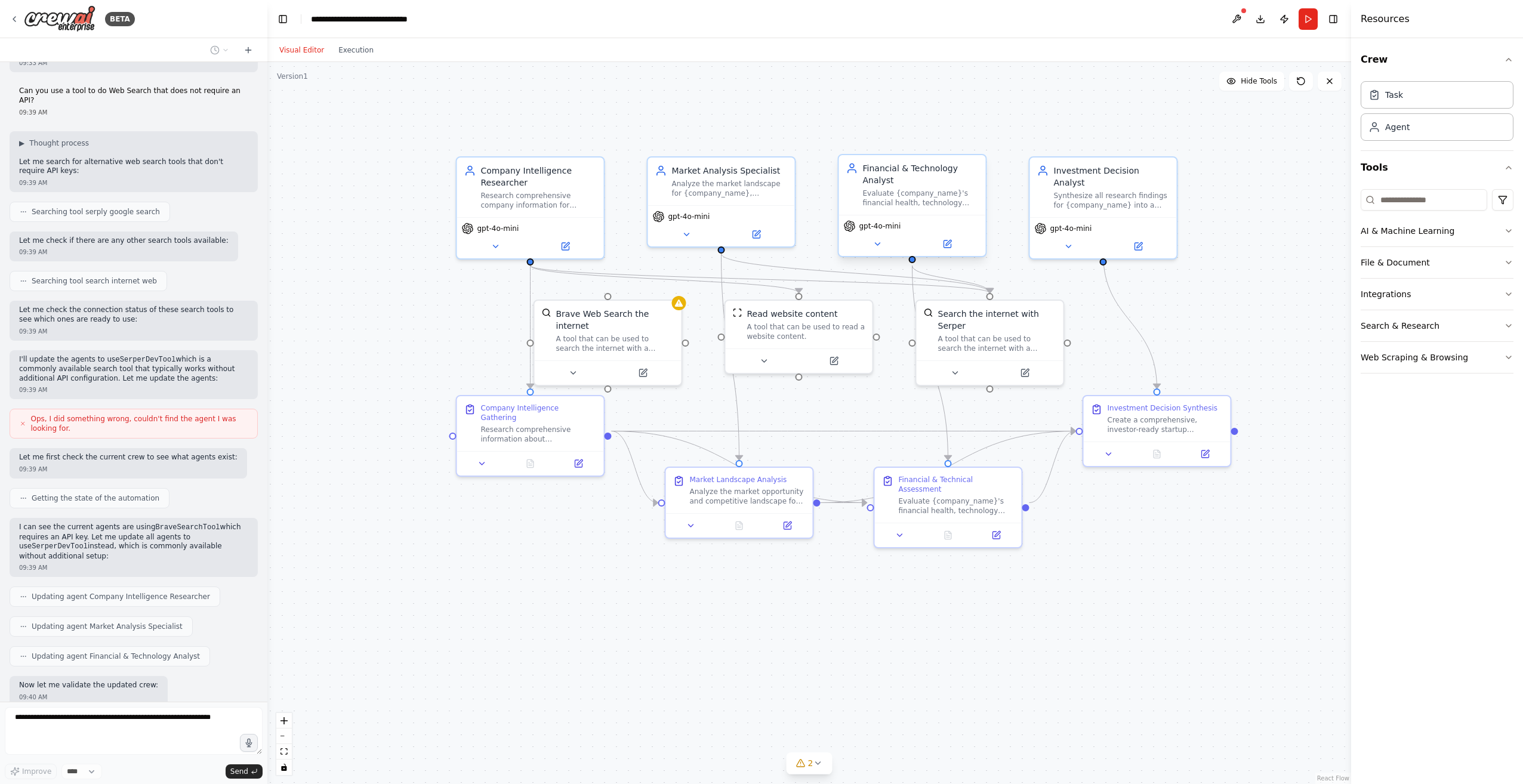
click at [438, 533] on div ".deletable-edge-delete-btn { width: 20px; height: 20px; border: 0px solid #ffff…" at bounding box center [809, 422] width 1083 height 721
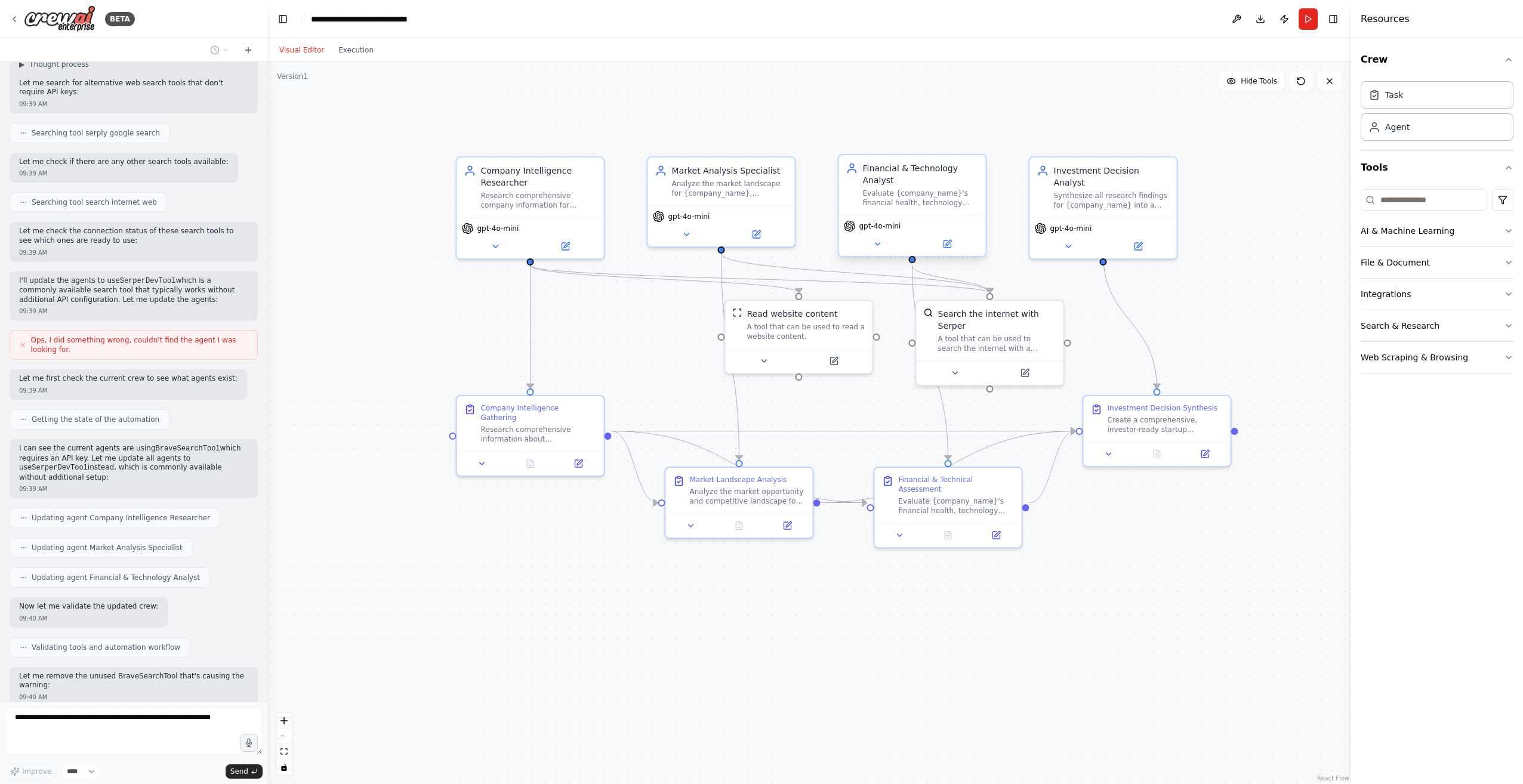
scroll to position [1893, 0]
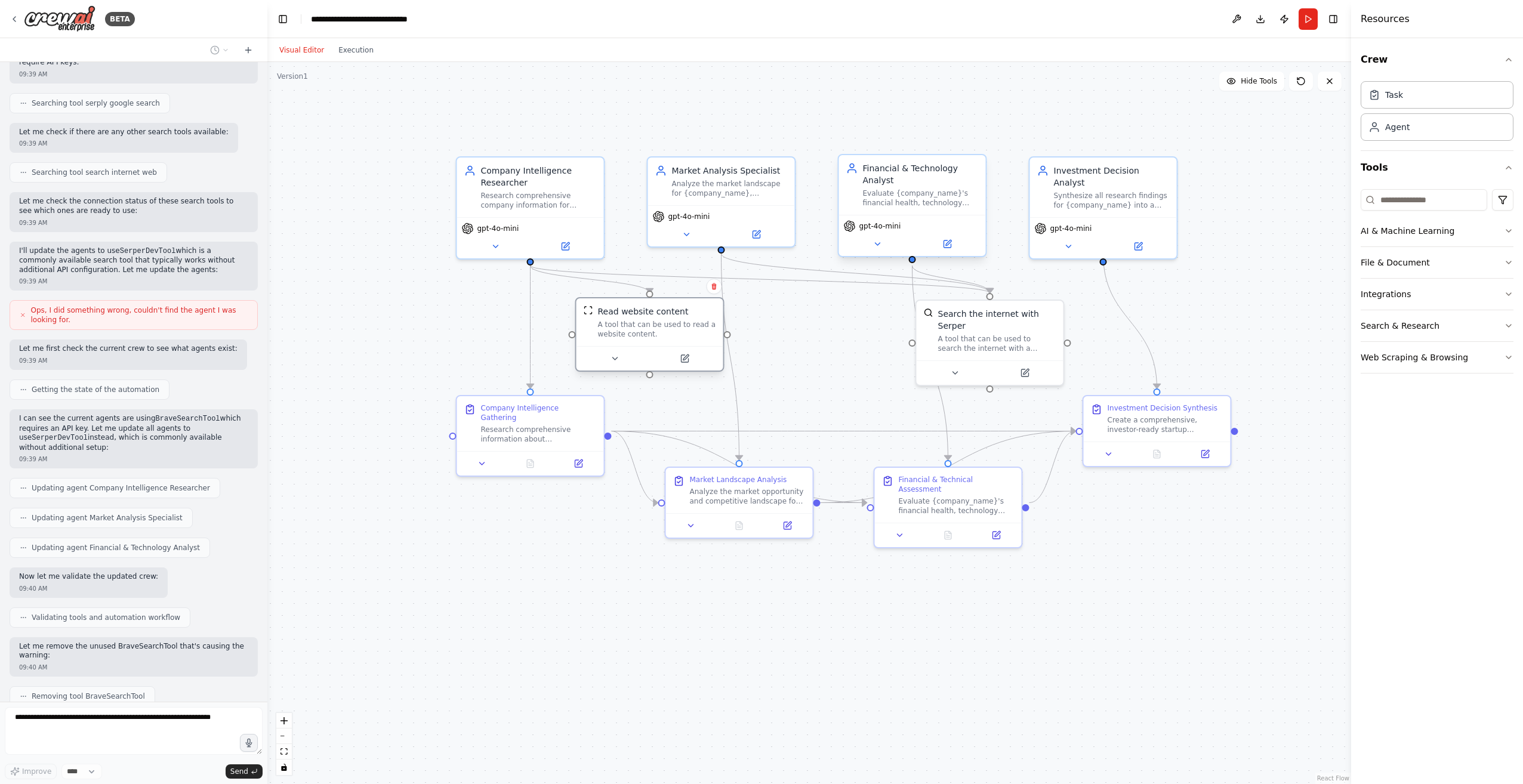
drag, startPoint x: 813, startPoint y: 330, endPoint x: 663, endPoint y: 324, distance: 150.1
click at [663, 324] on div "A tool that can be used to read a website content." at bounding box center [657, 329] width 118 height 19
drag, startPoint x: 1023, startPoint y: 318, endPoint x: 902, endPoint y: 316, distance: 121.0
click at [902, 316] on div "Search the internet with Serper A tool that can be used to search the internet …" at bounding box center [872, 328] width 118 height 45
click at [822, 401] on div ".deletable-edge-delete-btn { width: 20px; height: 20px; border: 0px solid #ffff…" at bounding box center [809, 422] width 1083 height 721
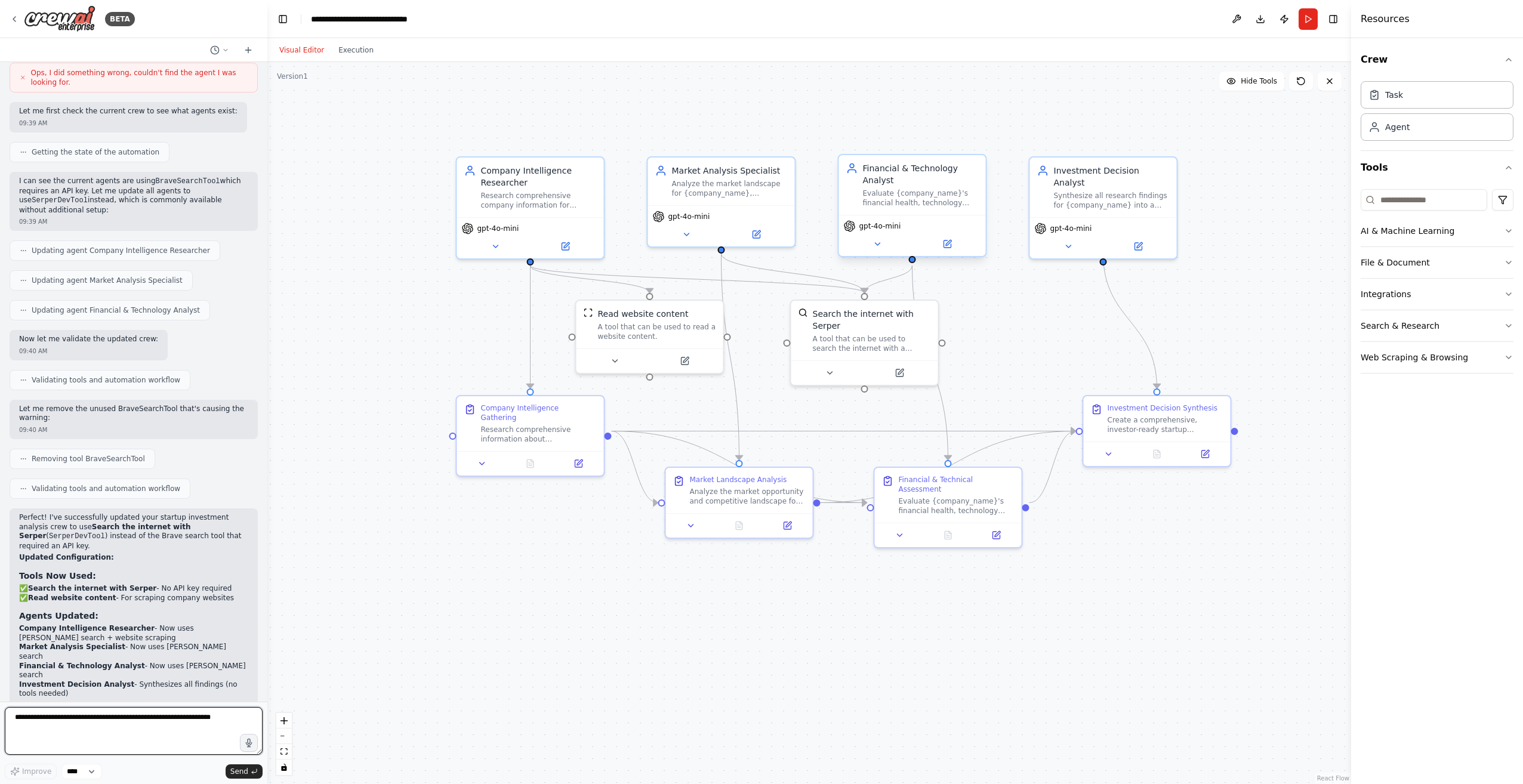
scroll to position [2139, 0]
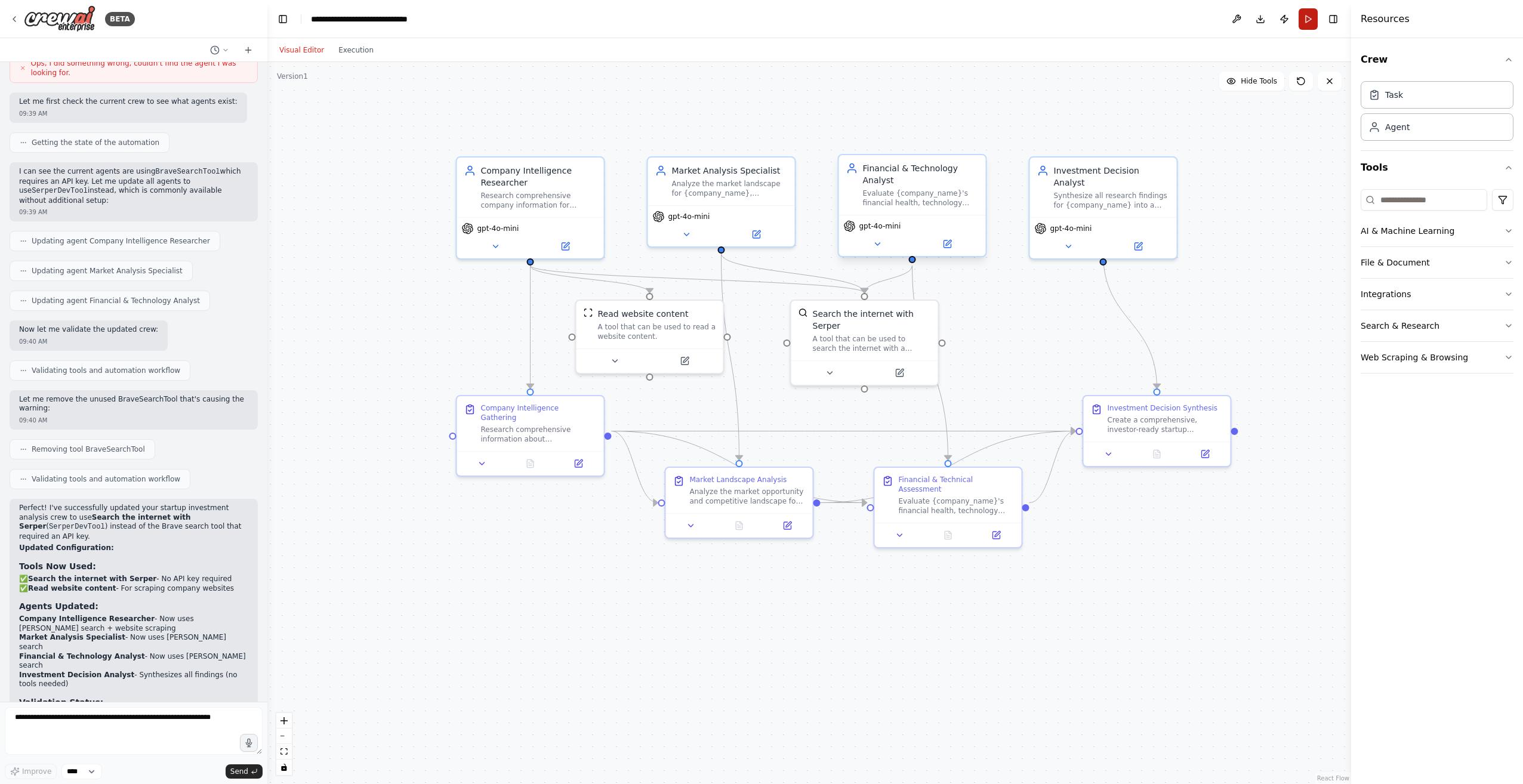
click at [1309, 19] on button "Run" at bounding box center [1307, 19] width 19 height 22
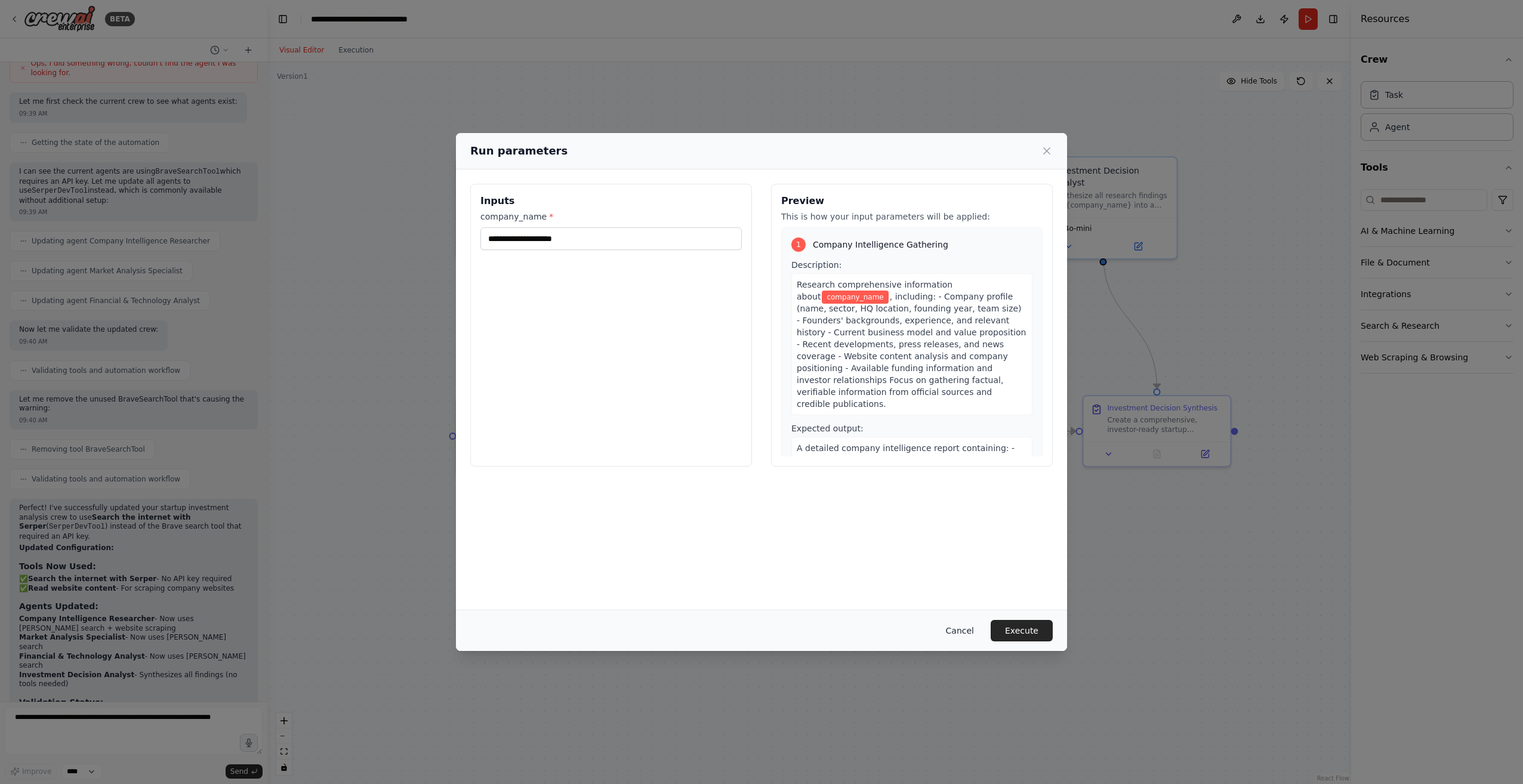
click at [966, 629] on button "Cancel" at bounding box center [960, 629] width 47 height 22
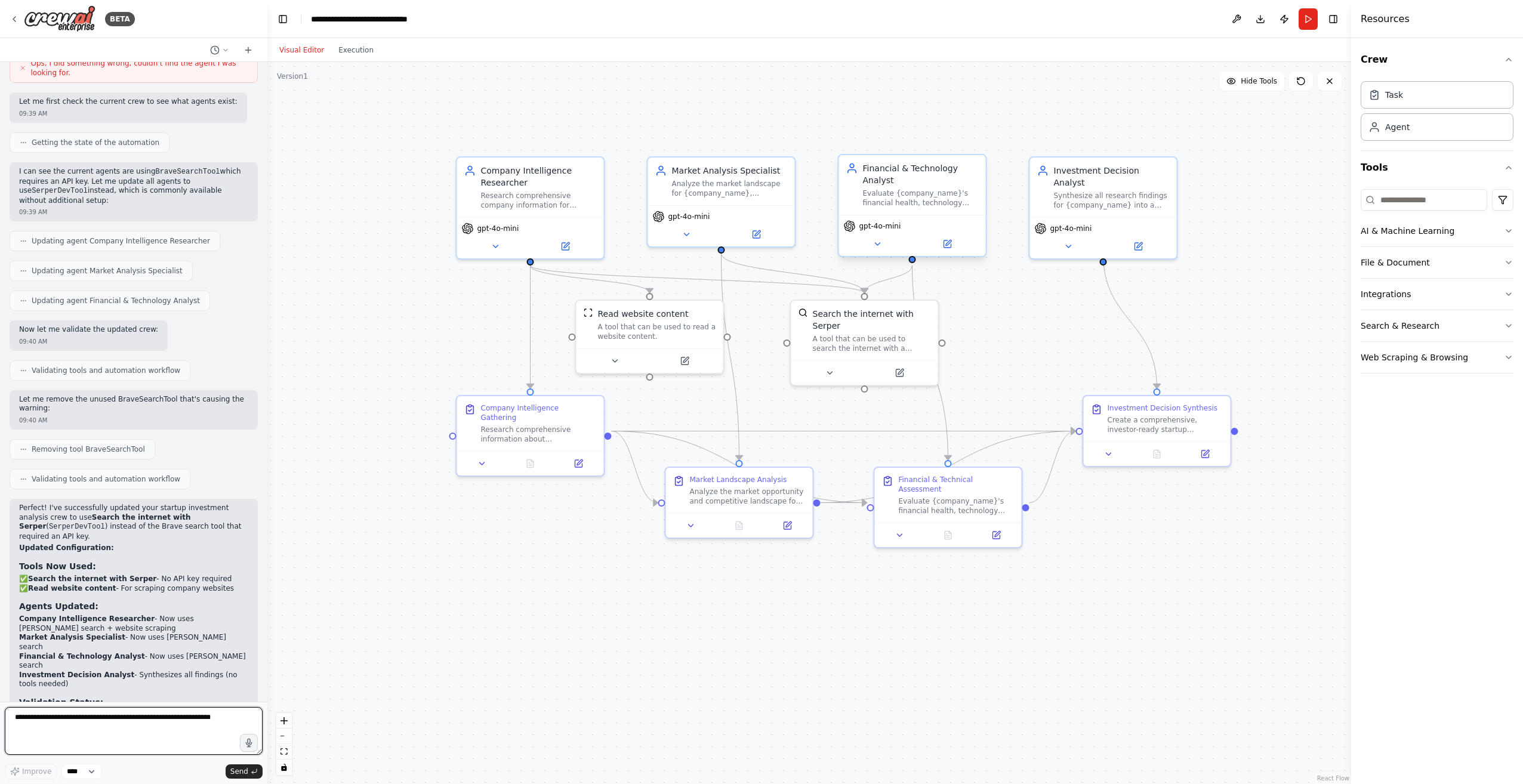
click at [106, 726] on textarea at bounding box center [133, 730] width 258 height 48
click at [1307, 21] on button "Run" at bounding box center [1307, 19] width 19 height 22
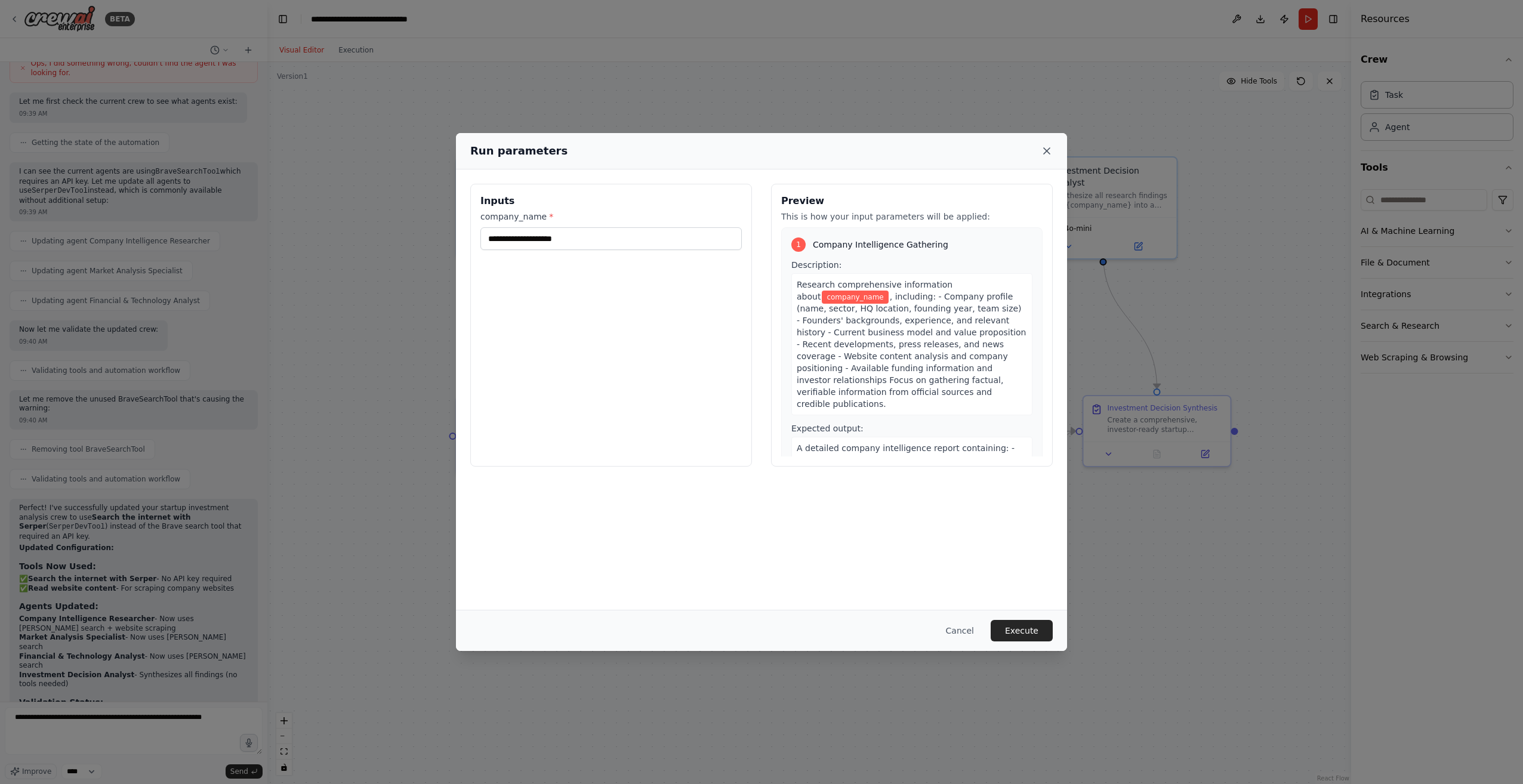
click at [1050, 151] on icon at bounding box center [1046, 151] width 12 height 12
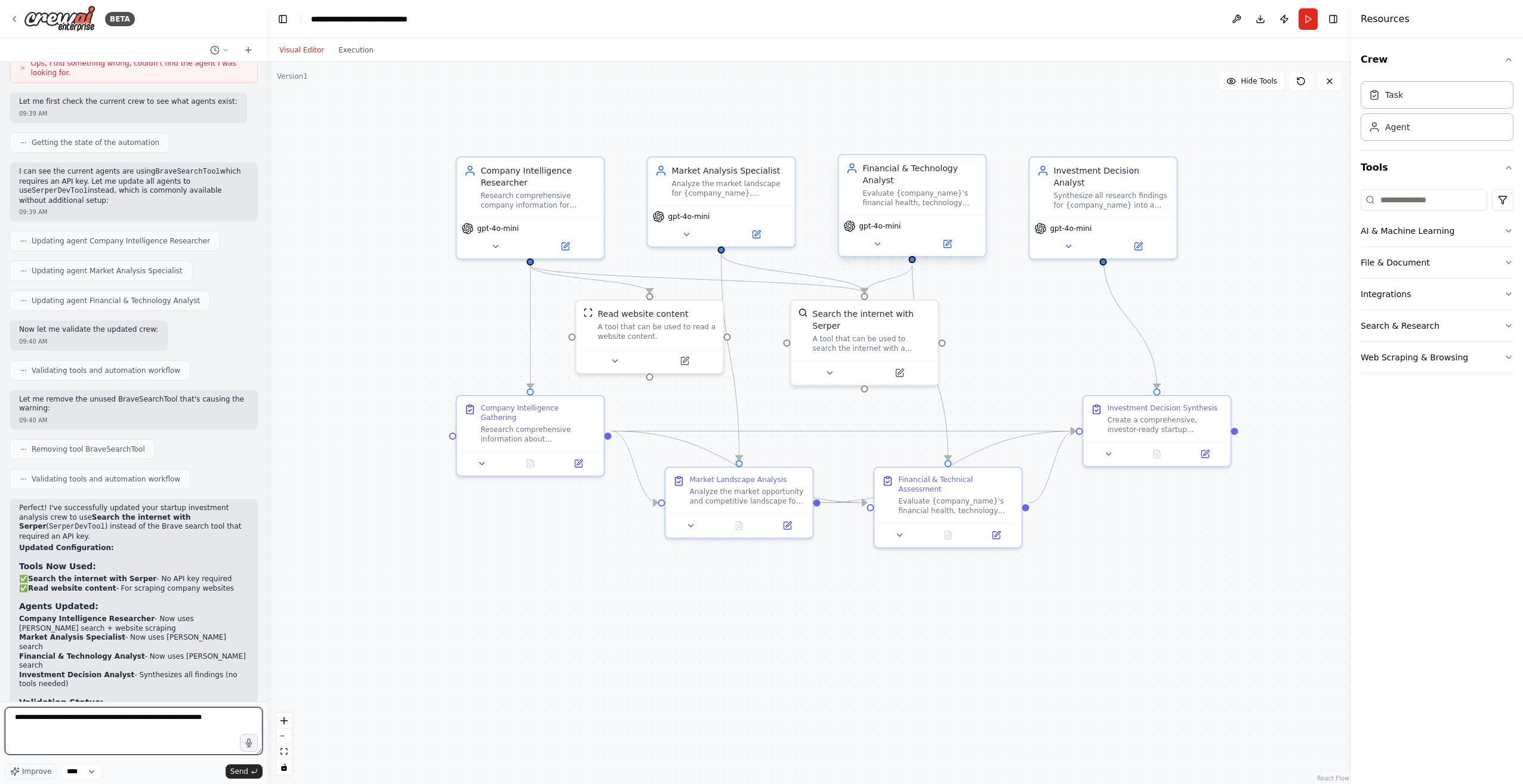
click at [127, 719] on textarea "**********" at bounding box center [133, 730] width 258 height 48
type textarea "**********"
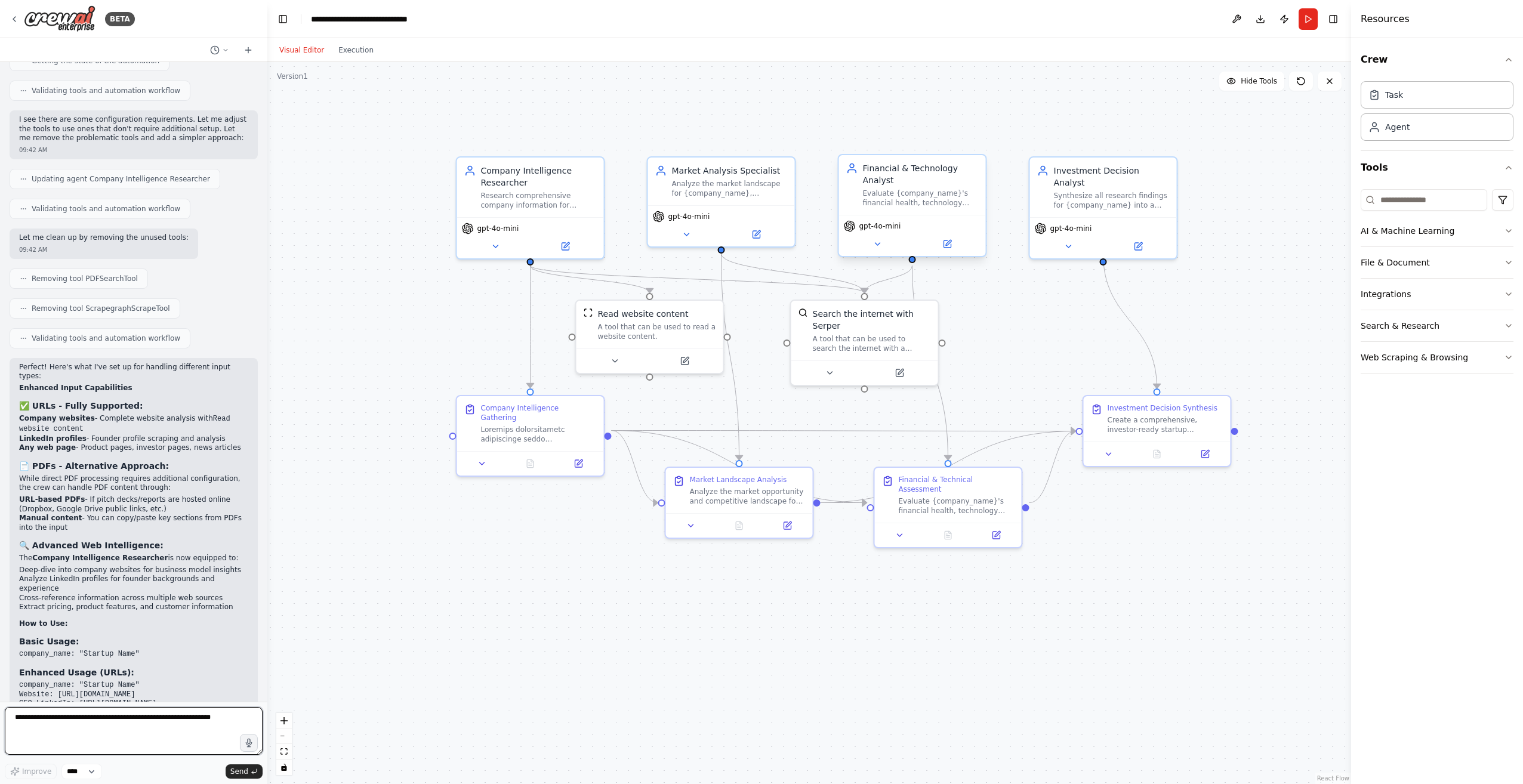
scroll to position [3441, 0]
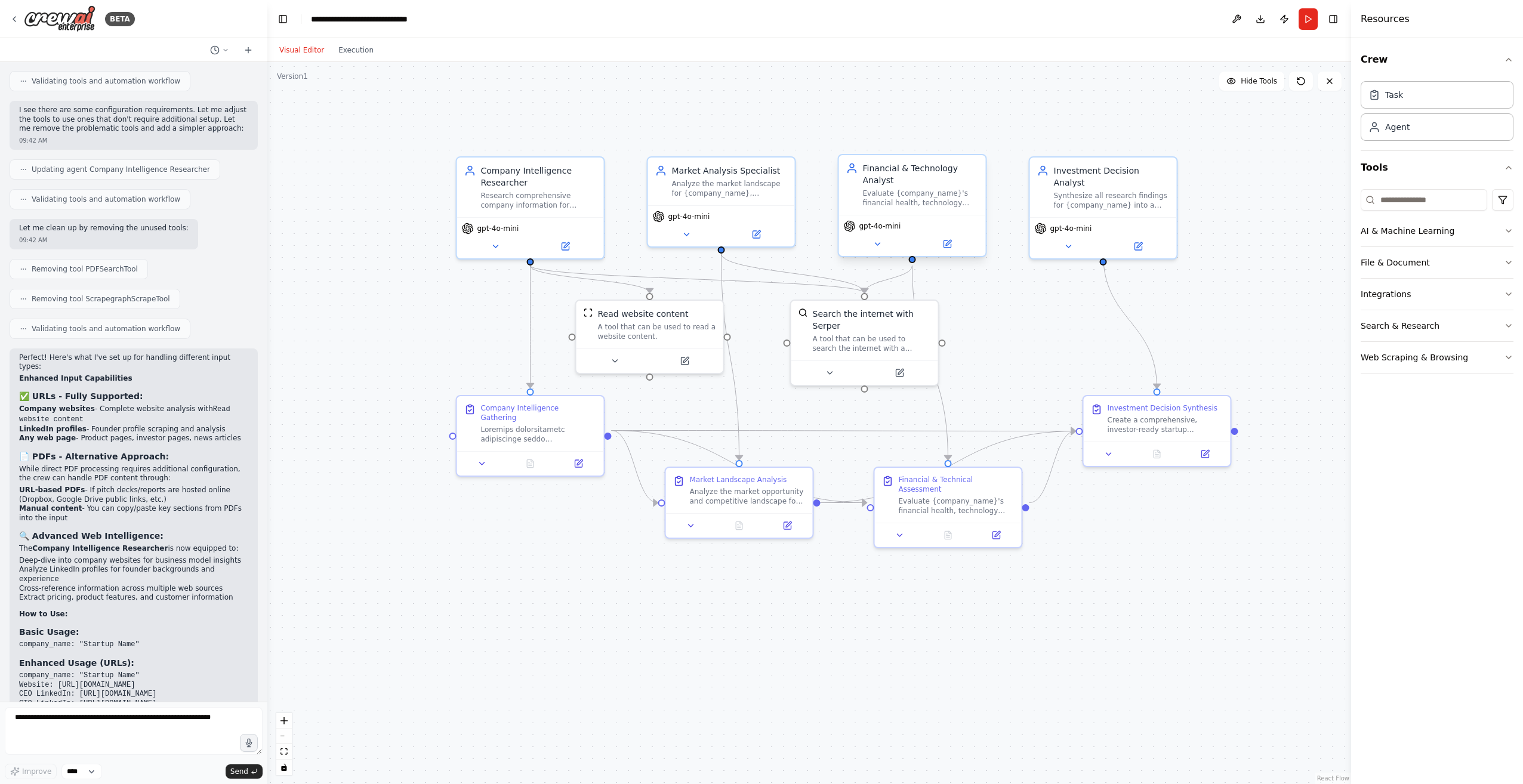
click at [38, 741] on strong "Host PDFs online" at bounding box center [52, 745] width 68 height 8
drag, startPoint x: 38, startPoint y: 613, endPoint x: 78, endPoint y: 644, distance: 50.6
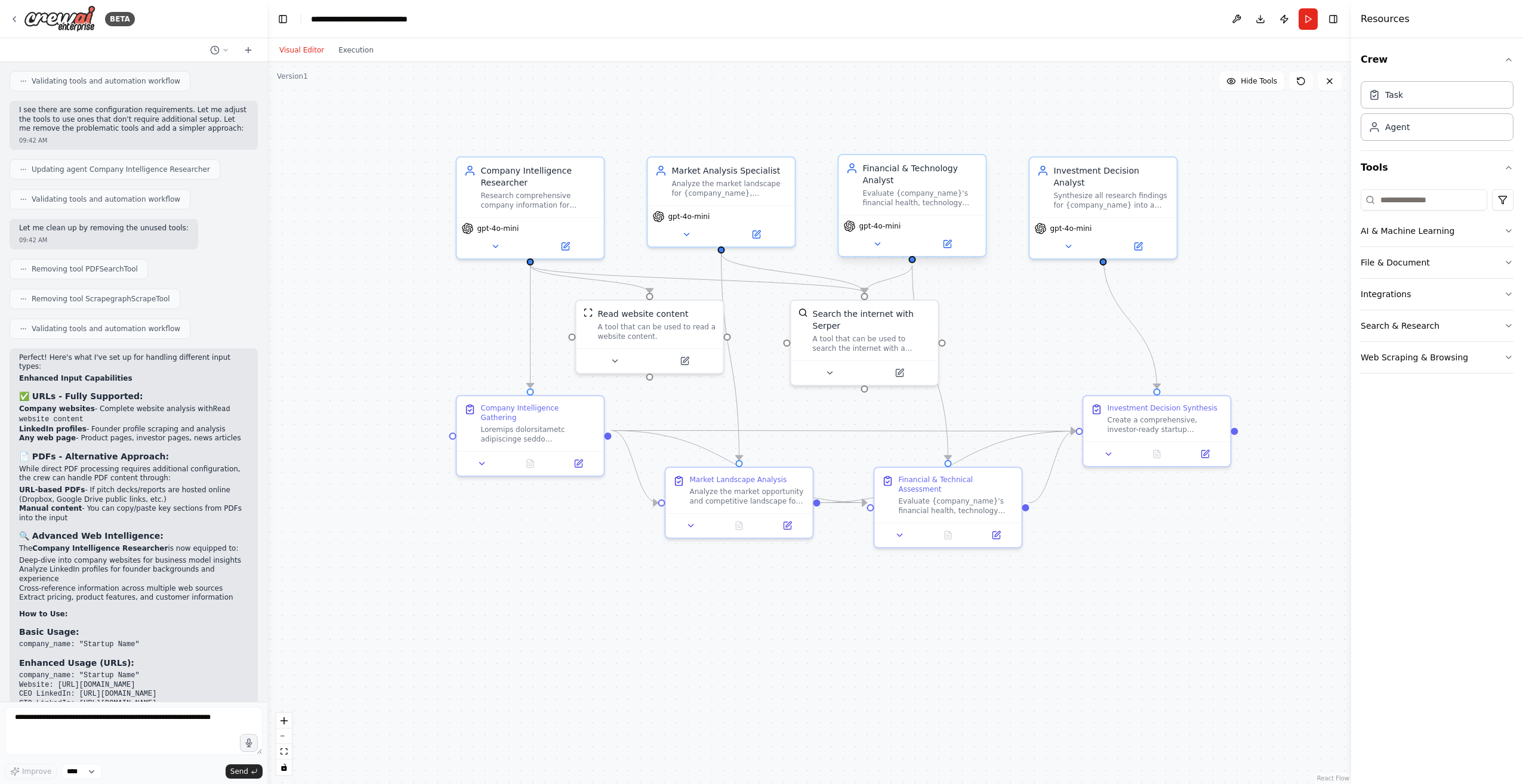
drag, startPoint x: 22, startPoint y: 624, endPoint x: 130, endPoint y: 638, distance: 108.9
click at [130, 741] on ol "Host PDFs online and provide URLs Copy key metrics from pitch decks into the co…" at bounding box center [133, 764] width 229 height 47
drag, startPoint x: 130, startPoint y: 638, endPoint x: 99, endPoint y: 664, distance: 40.5
drag, startPoint x: 21, startPoint y: 614, endPoint x: 143, endPoint y: 616, distance: 122.0
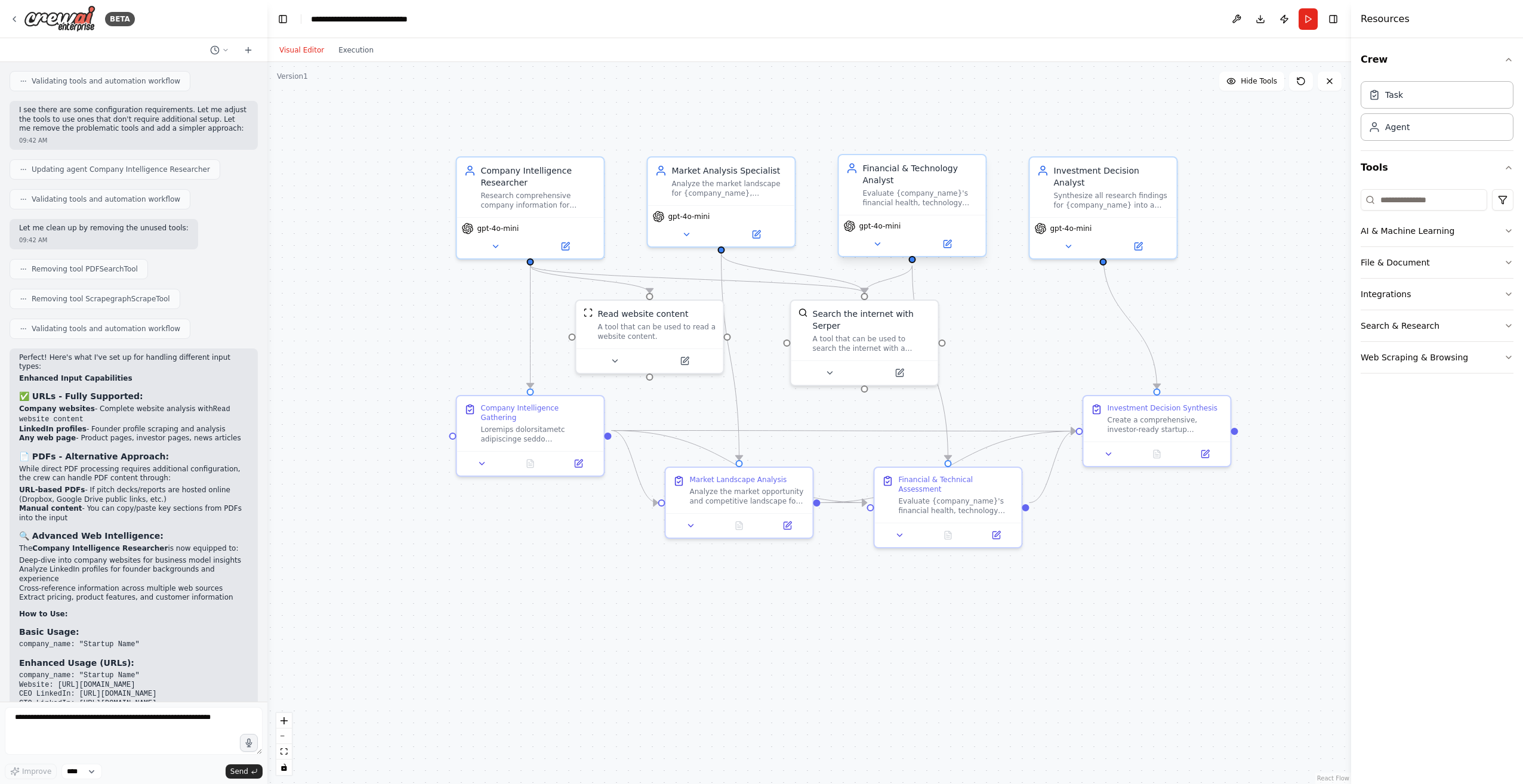
click at [143, 741] on li "Host PDFs online and provide URLs" at bounding box center [133, 746] width 229 height 9
drag, startPoint x: 143, startPoint y: 616, endPoint x: 80, endPoint y: 643, distance: 68.5
click at [1310, 27] on button "Run" at bounding box center [1307, 19] width 19 height 22
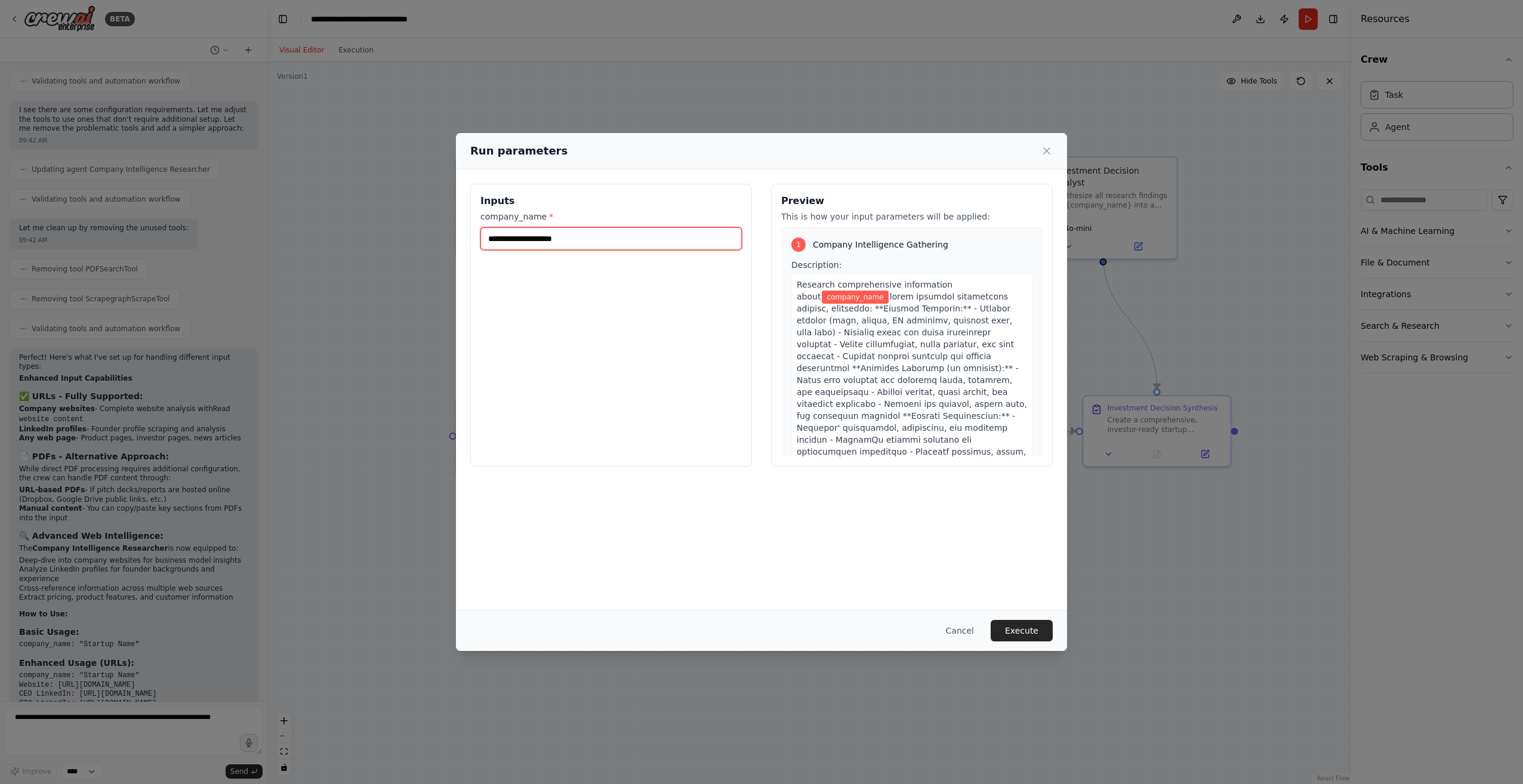
click at [598, 235] on input "company_name *" at bounding box center [610, 239] width 261 height 22
click at [1049, 151] on icon at bounding box center [1046, 151] width 12 height 12
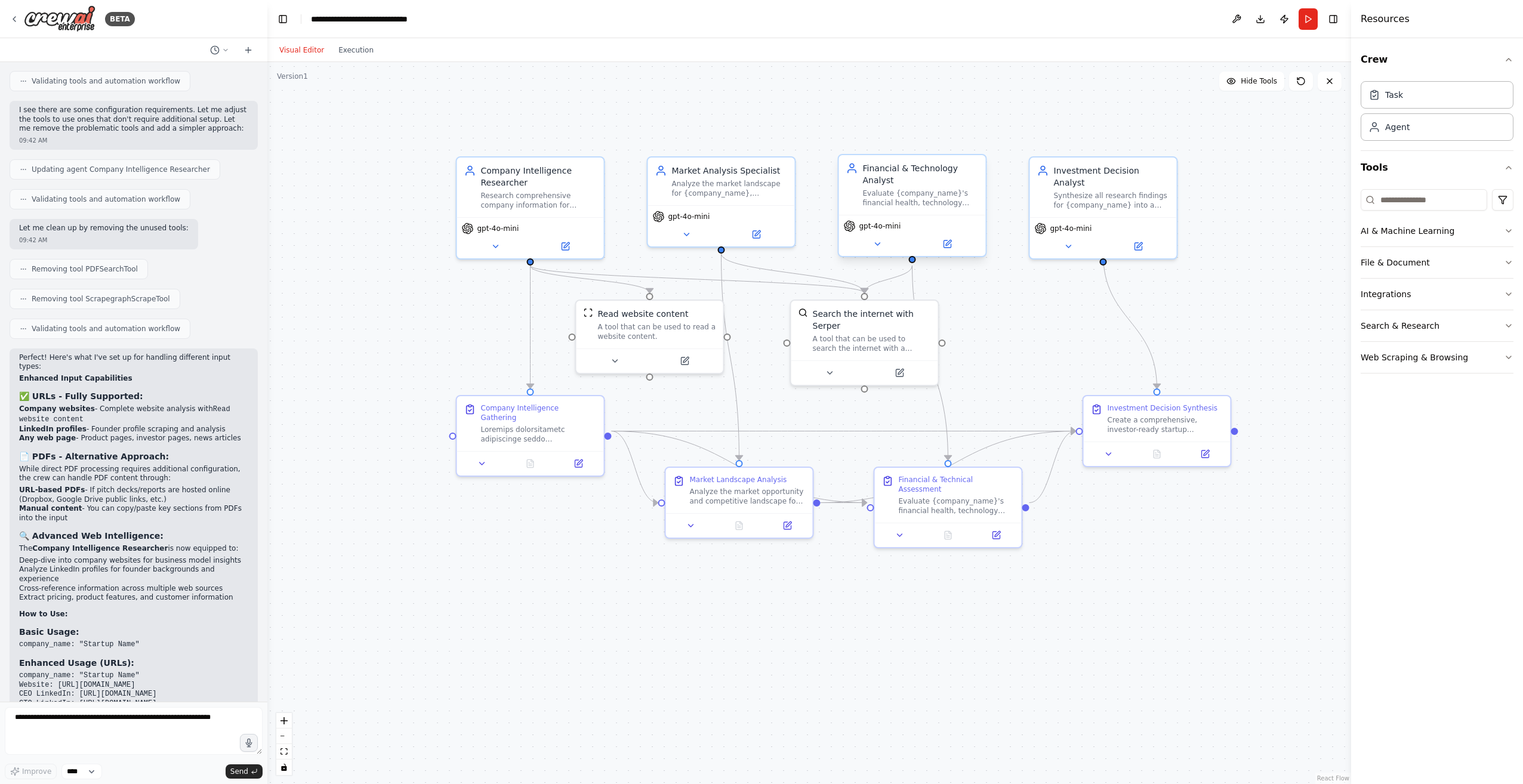
drag, startPoint x: 19, startPoint y: 545, endPoint x: 211, endPoint y: 574, distance: 194.2
click at [165, 671] on code "company_name: "Startup Name" Website: https://company.com CEO LinkedIn: https:/…" at bounding box center [92, 688] width 146 height 37
click at [51, 741] on strong "Host PDFs online" at bounding box center [52, 745] width 68 height 8
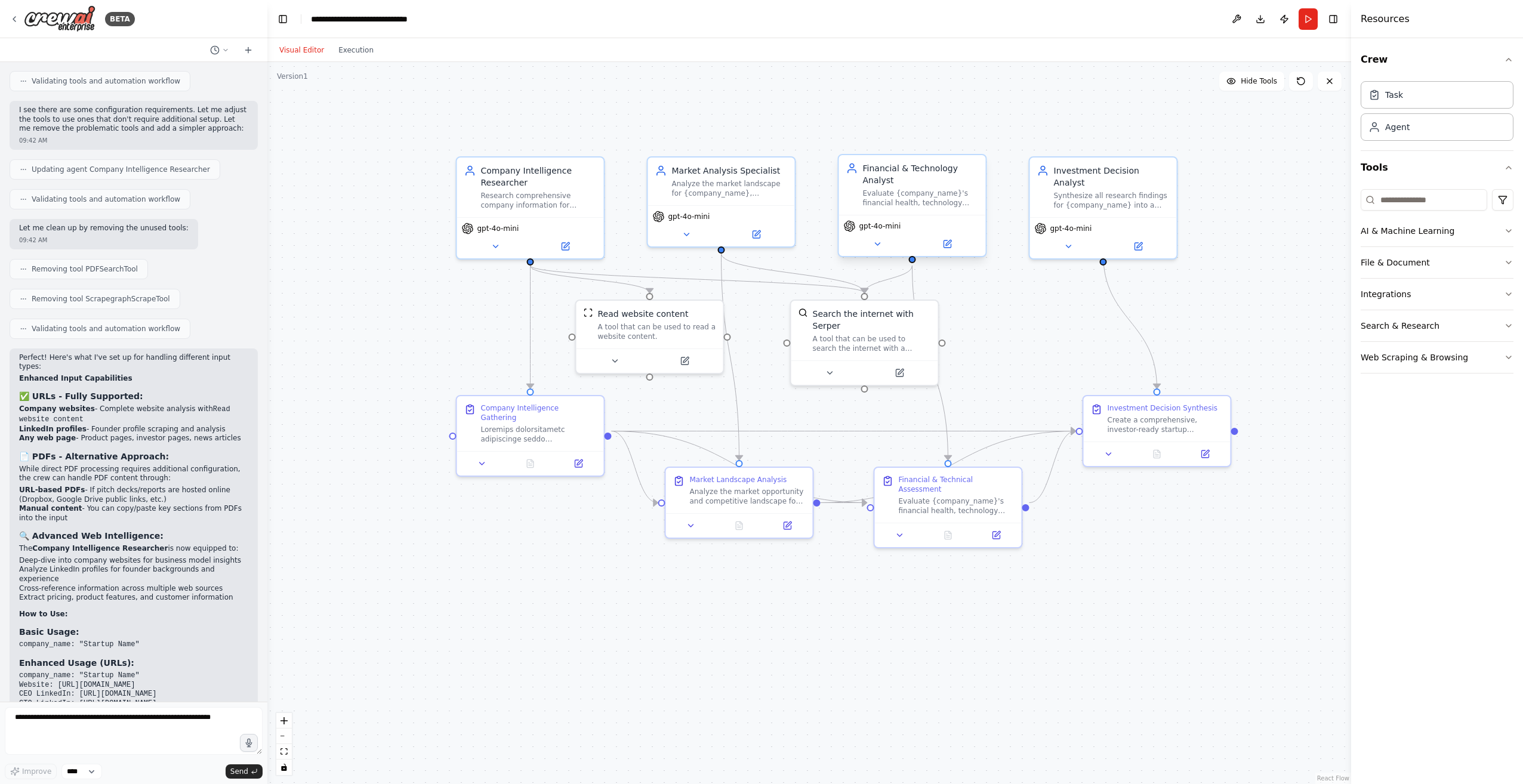
drag, startPoint x: 51, startPoint y: 615, endPoint x: 123, endPoint y: 643, distance: 77.3
click at [84, 741] on li "Host PDFs online and provide URLs" at bounding box center [133, 746] width 229 height 9
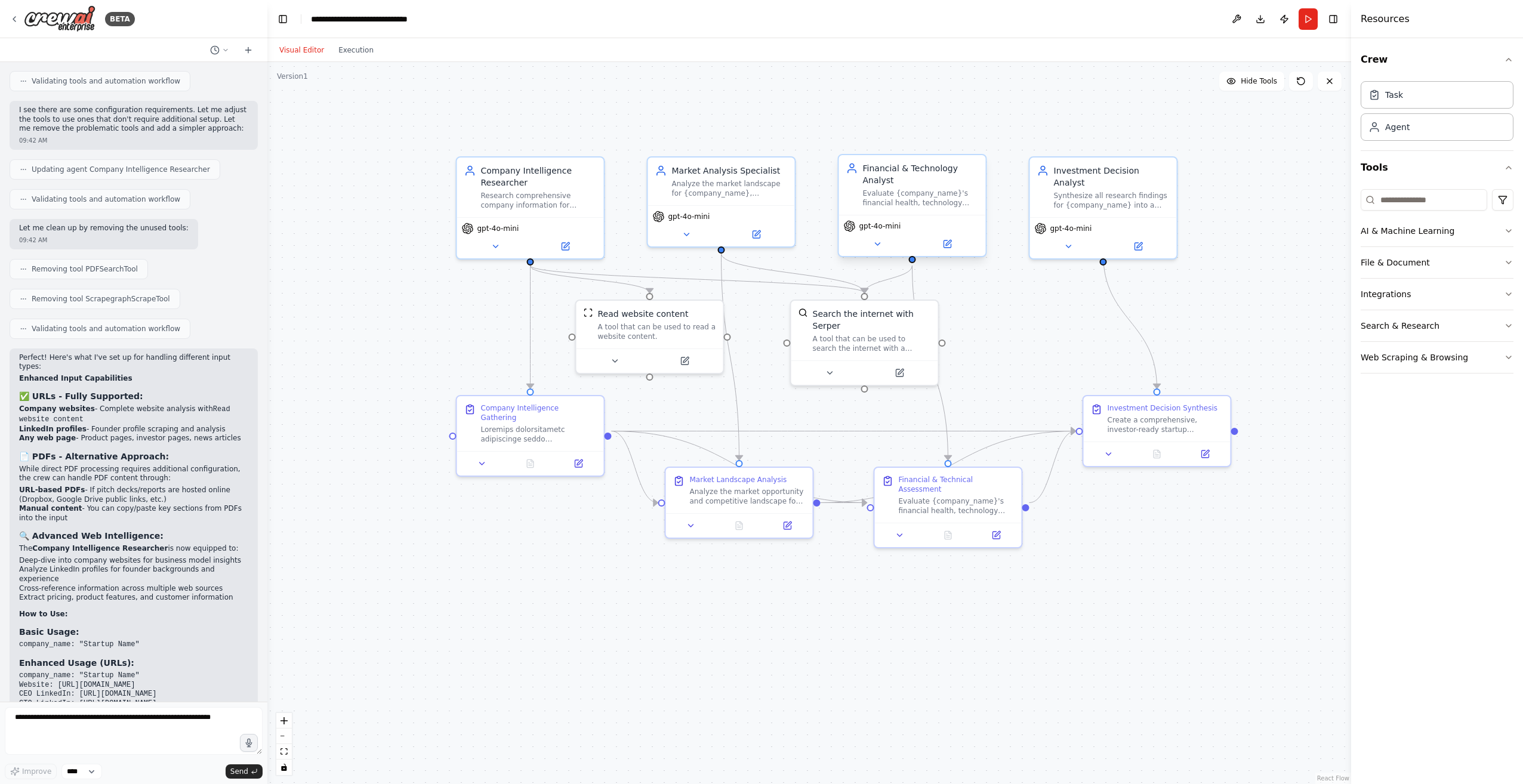
drag, startPoint x: 84, startPoint y: 616, endPoint x: 49, endPoint y: 644, distance: 44.8
click at [53, 751] on strong "Copy key metrics" at bounding box center [53, 755] width 69 height 8
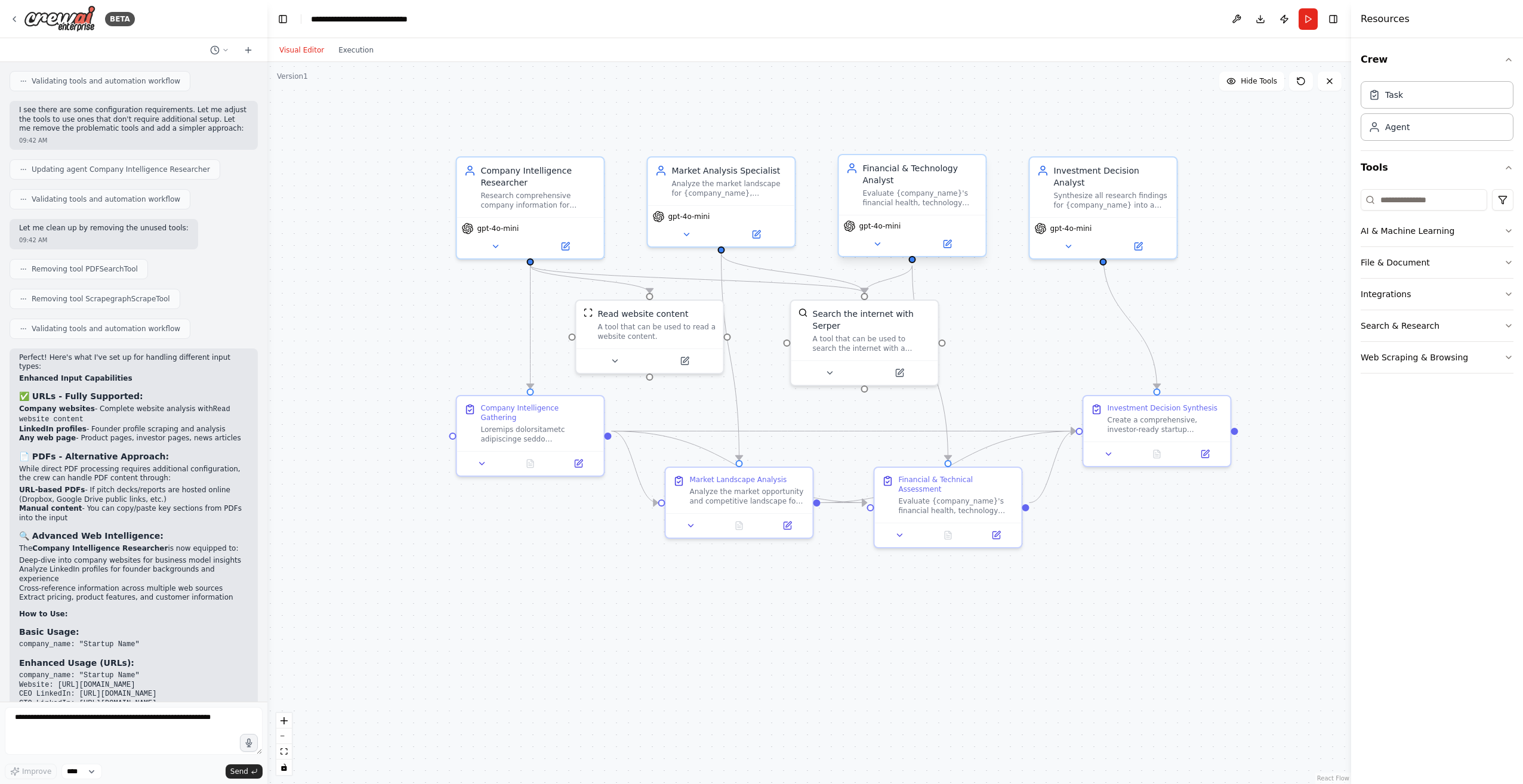
drag, startPoint x: 53, startPoint y: 626, endPoint x: 83, endPoint y: 643, distance: 34.5
drag, startPoint x: 83, startPoint y: 643, endPoint x: 40, endPoint y: 649, distance: 43.4
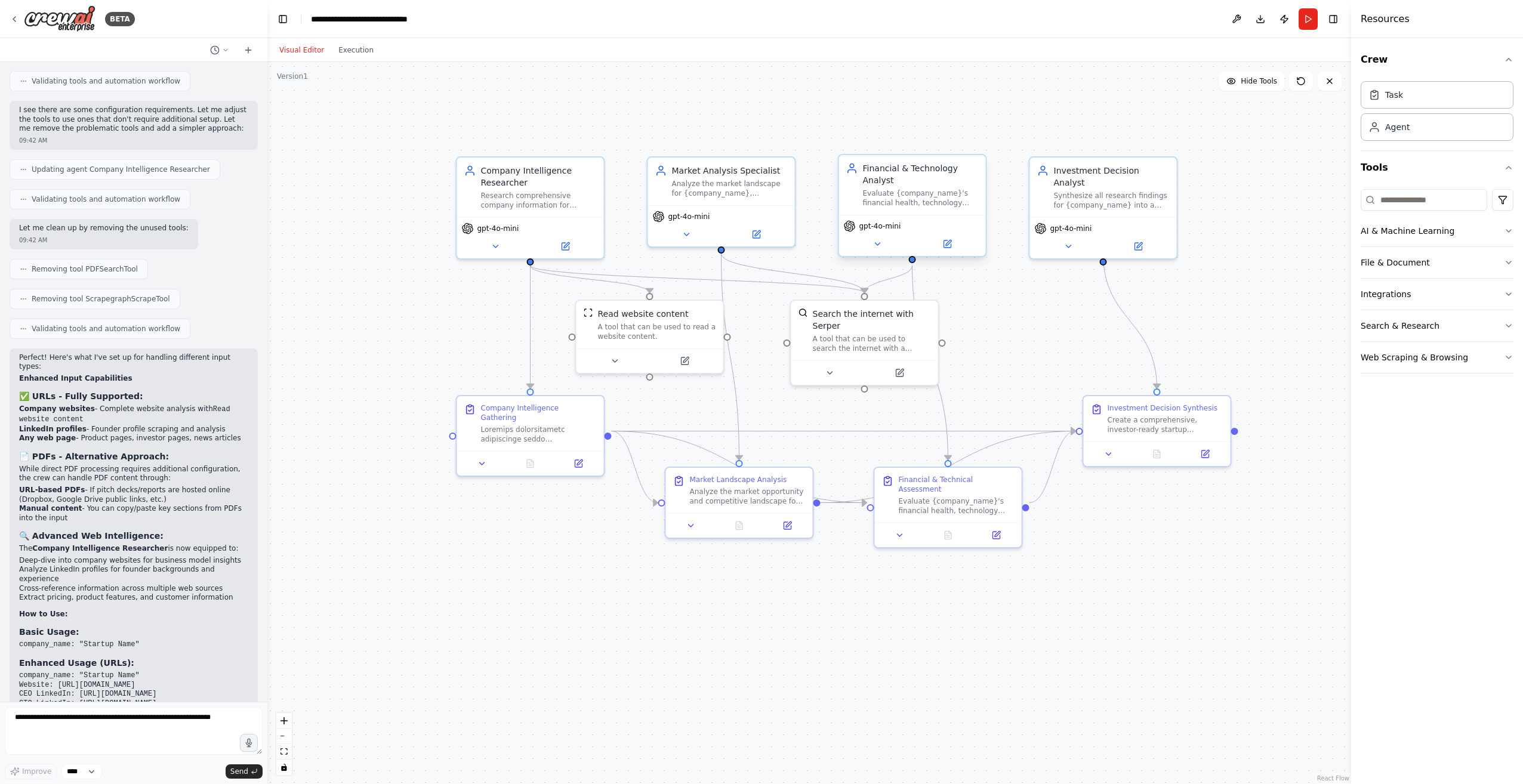
drag, startPoint x: 141, startPoint y: 641, endPoint x: 96, endPoint y: 645, distance: 45.2
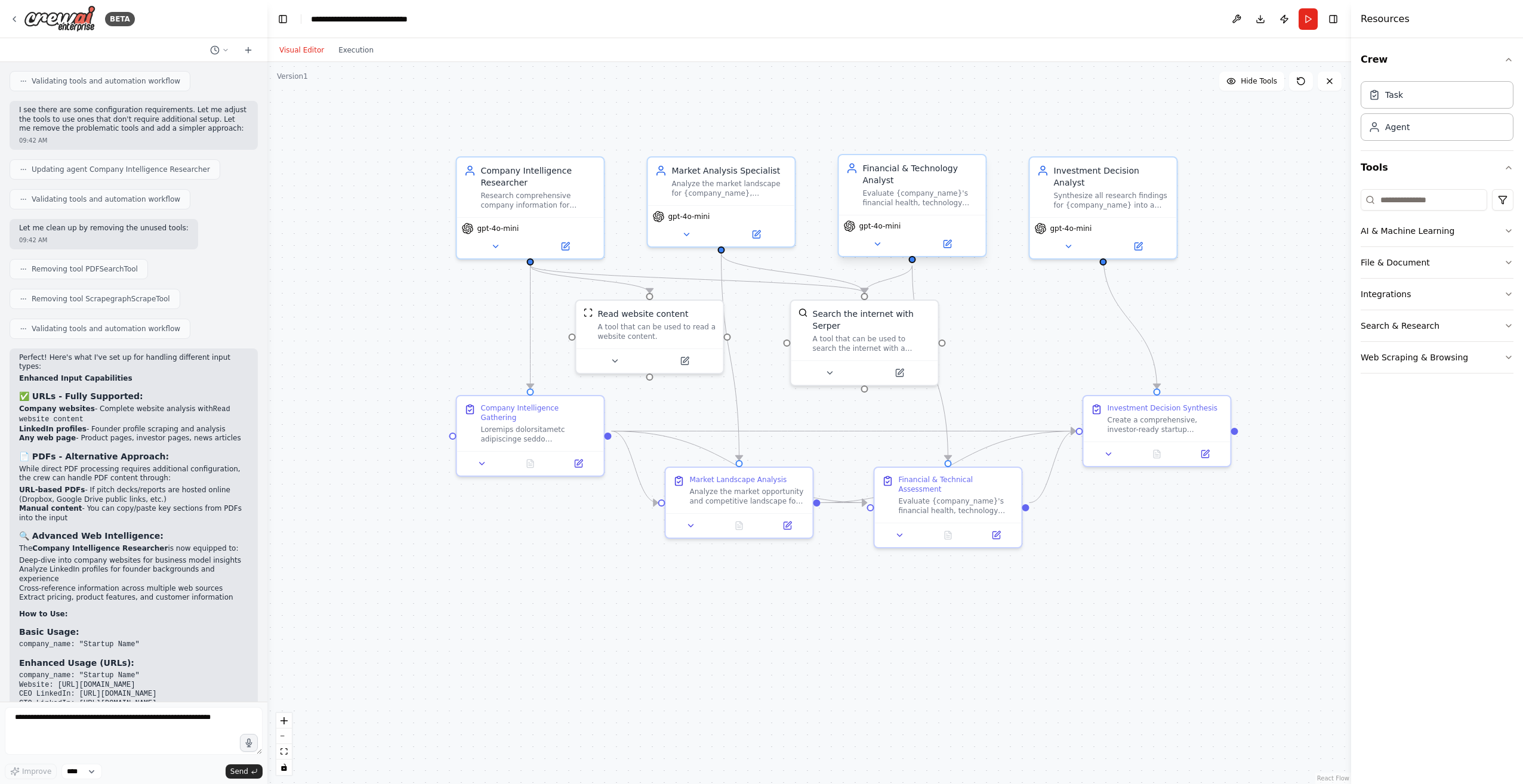
click at [149, 769] on li "Run analysis first , then supplement with PDF insights manually" at bounding box center [133, 778] width 229 height 19
drag, startPoint x: 149, startPoint y: 635, endPoint x: 125, endPoint y: 648, distance: 27.3
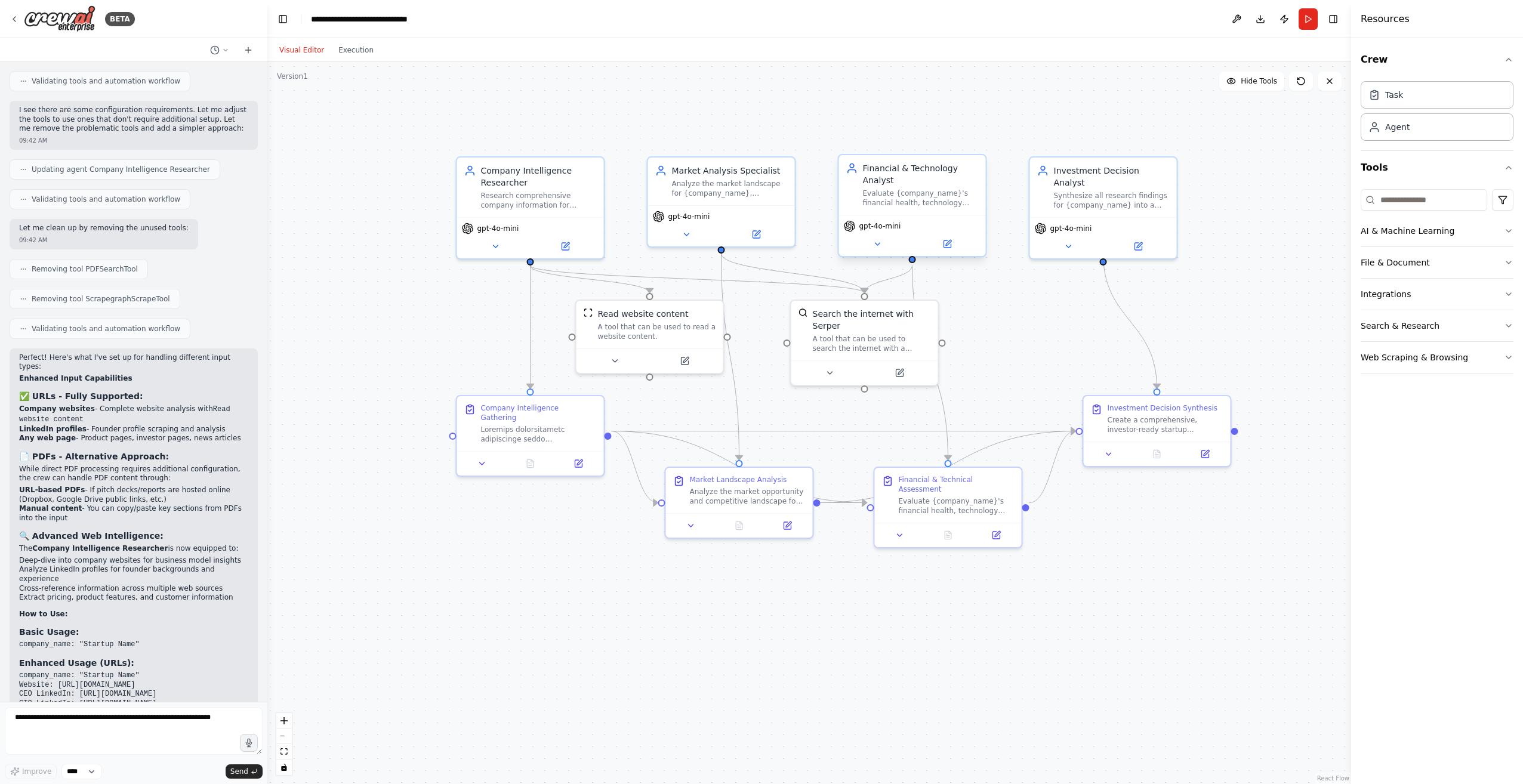
click at [55, 712] on textarea at bounding box center [133, 730] width 258 height 48
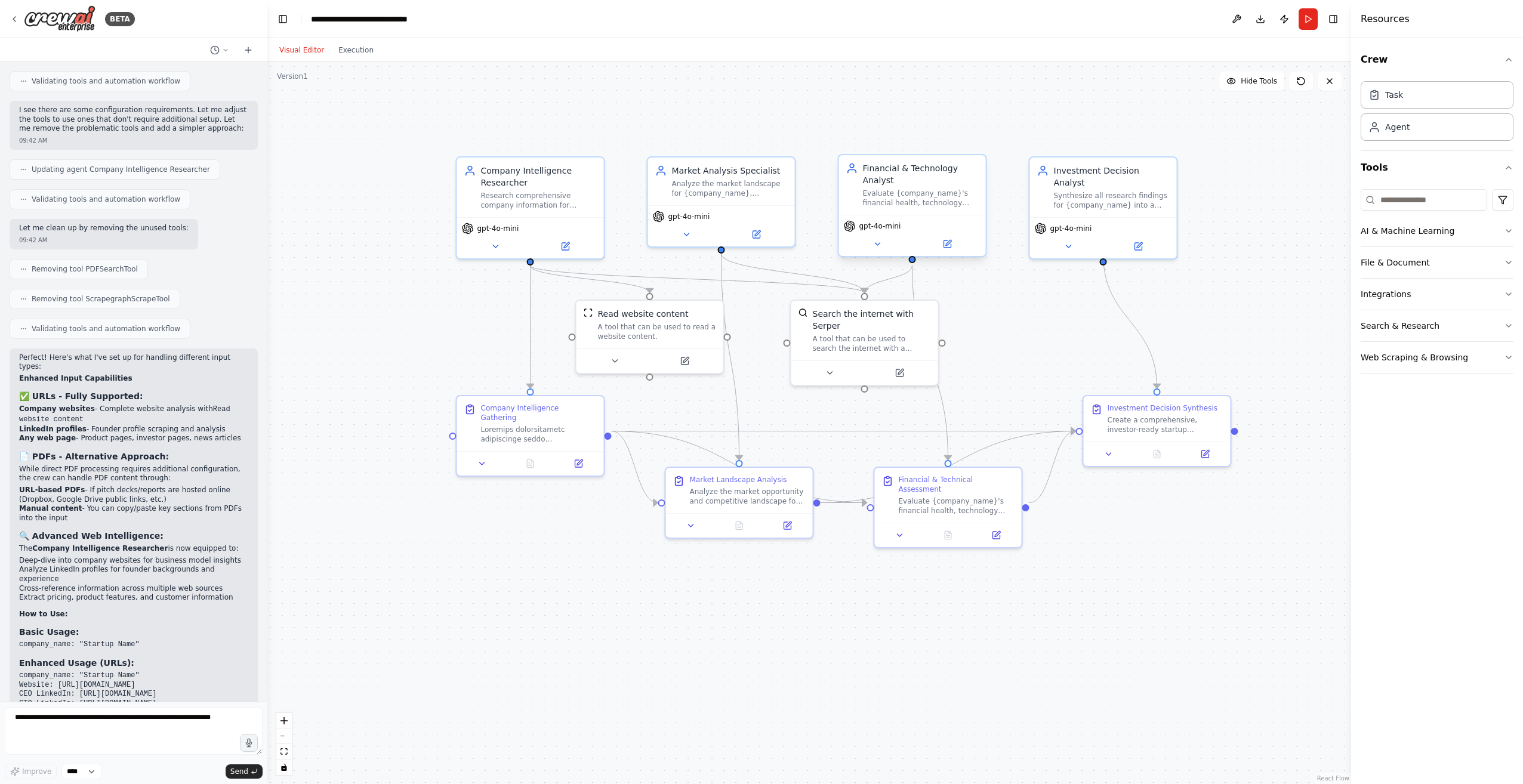
drag, startPoint x: 127, startPoint y: 644, endPoint x: 112, endPoint y: 664, distance: 25.0
click at [112, 738] on textarea at bounding box center [133, 730] width 258 height 48
type textarea "**********"
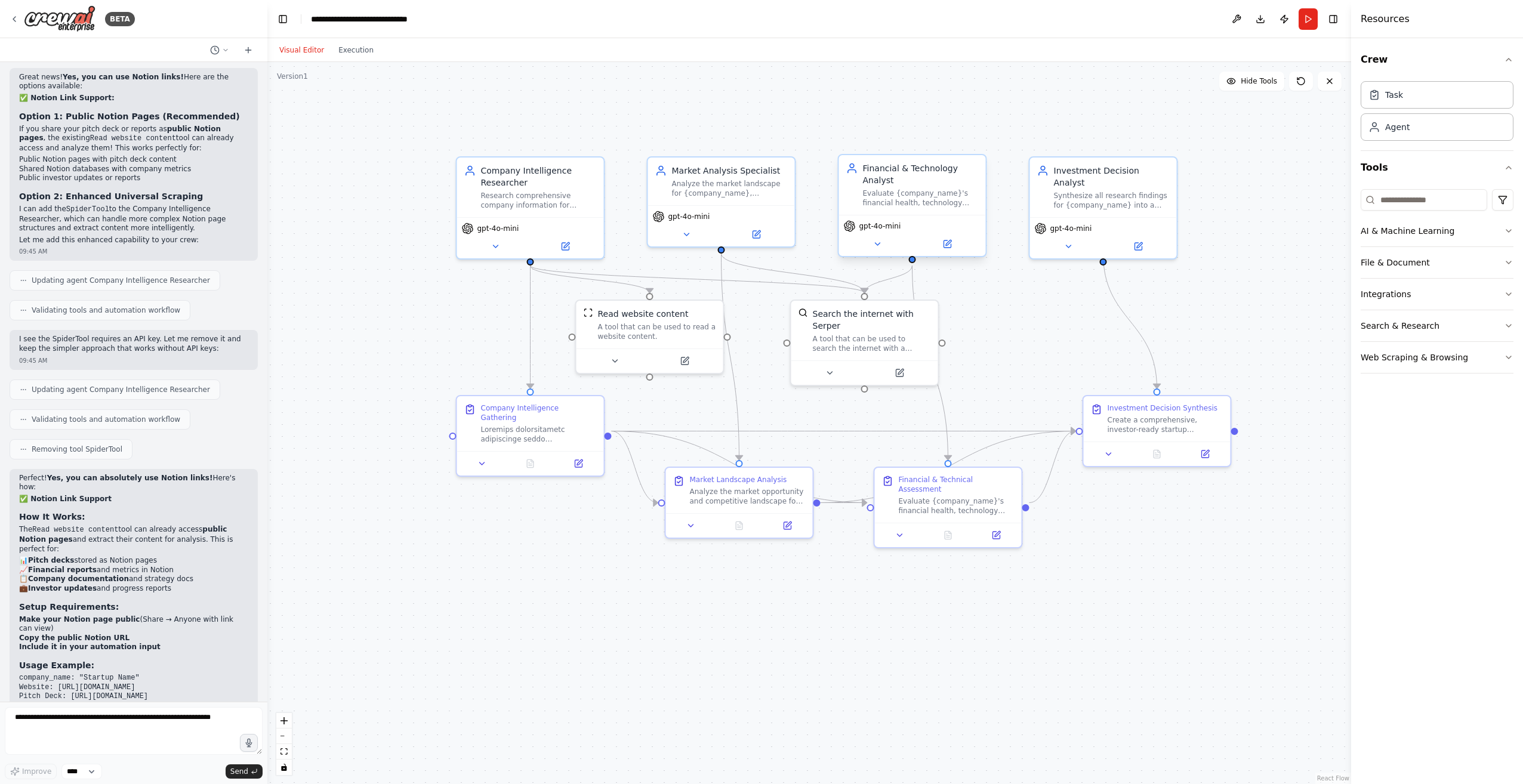
scroll to position [4422, 0]
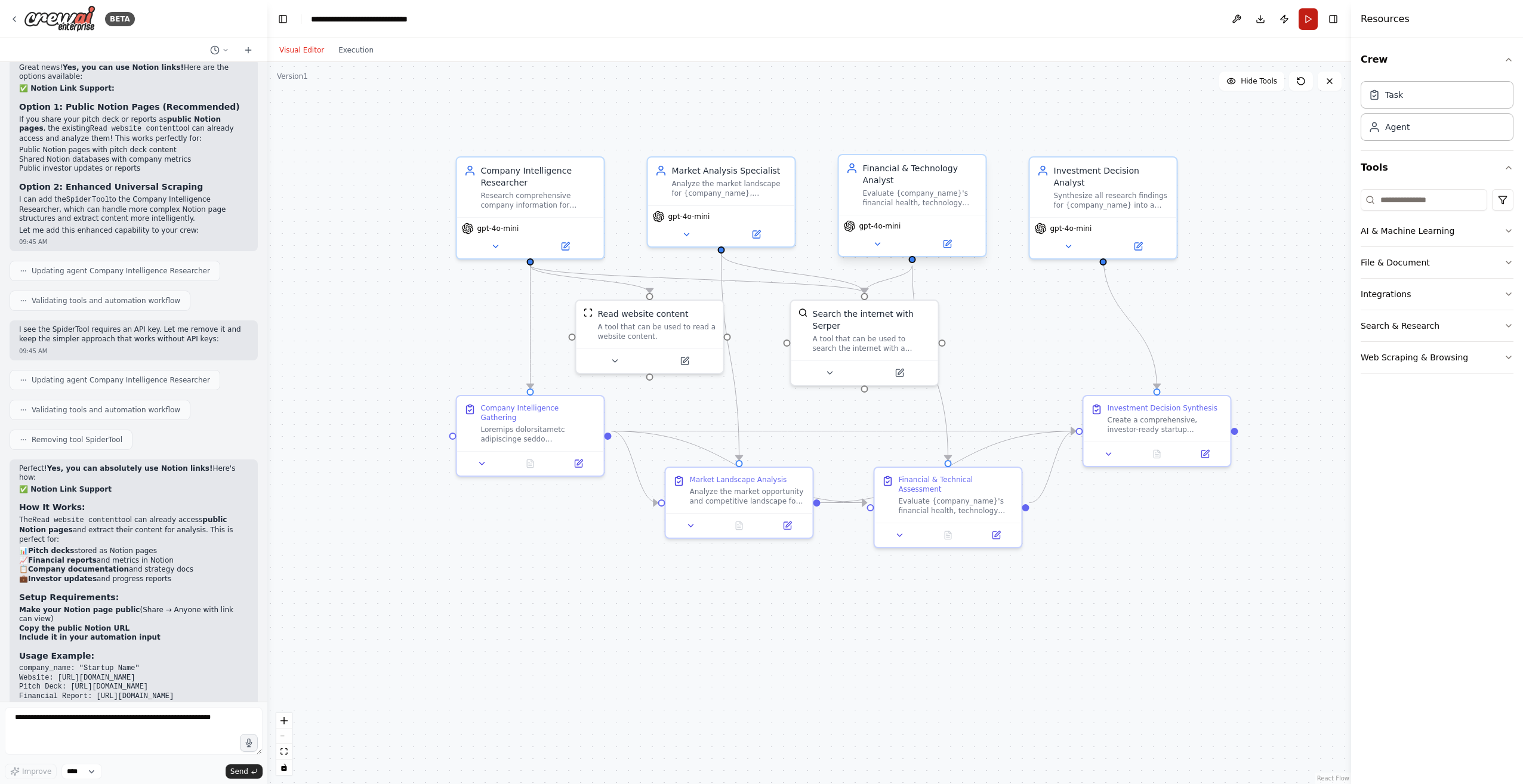
click at [1314, 23] on button "Run" at bounding box center [1307, 19] width 19 height 22
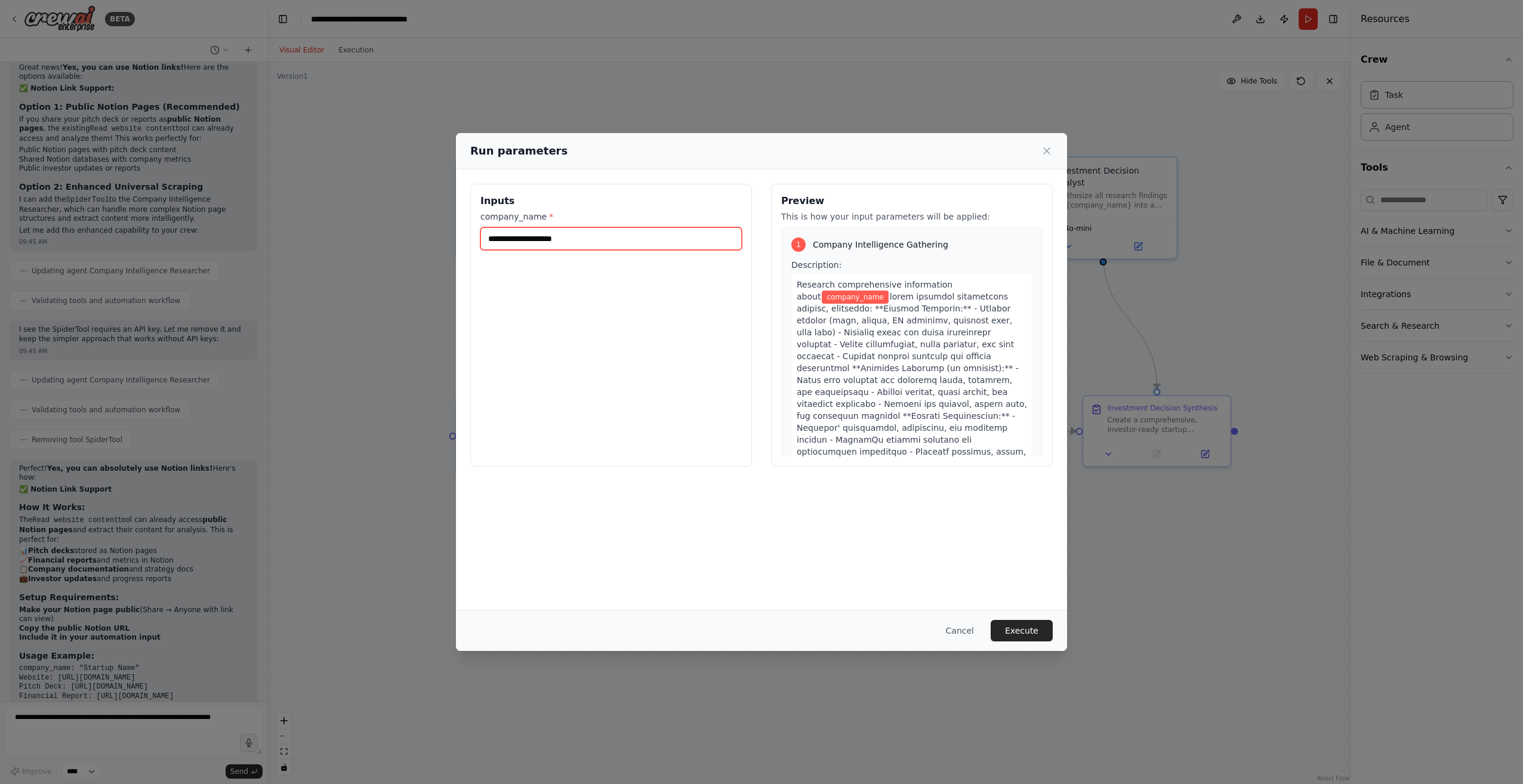
click at [526, 229] on input "company_name *" at bounding box center [610, 239] width 261 height 22
type input "*"
paste input "**********"
type input "**********"
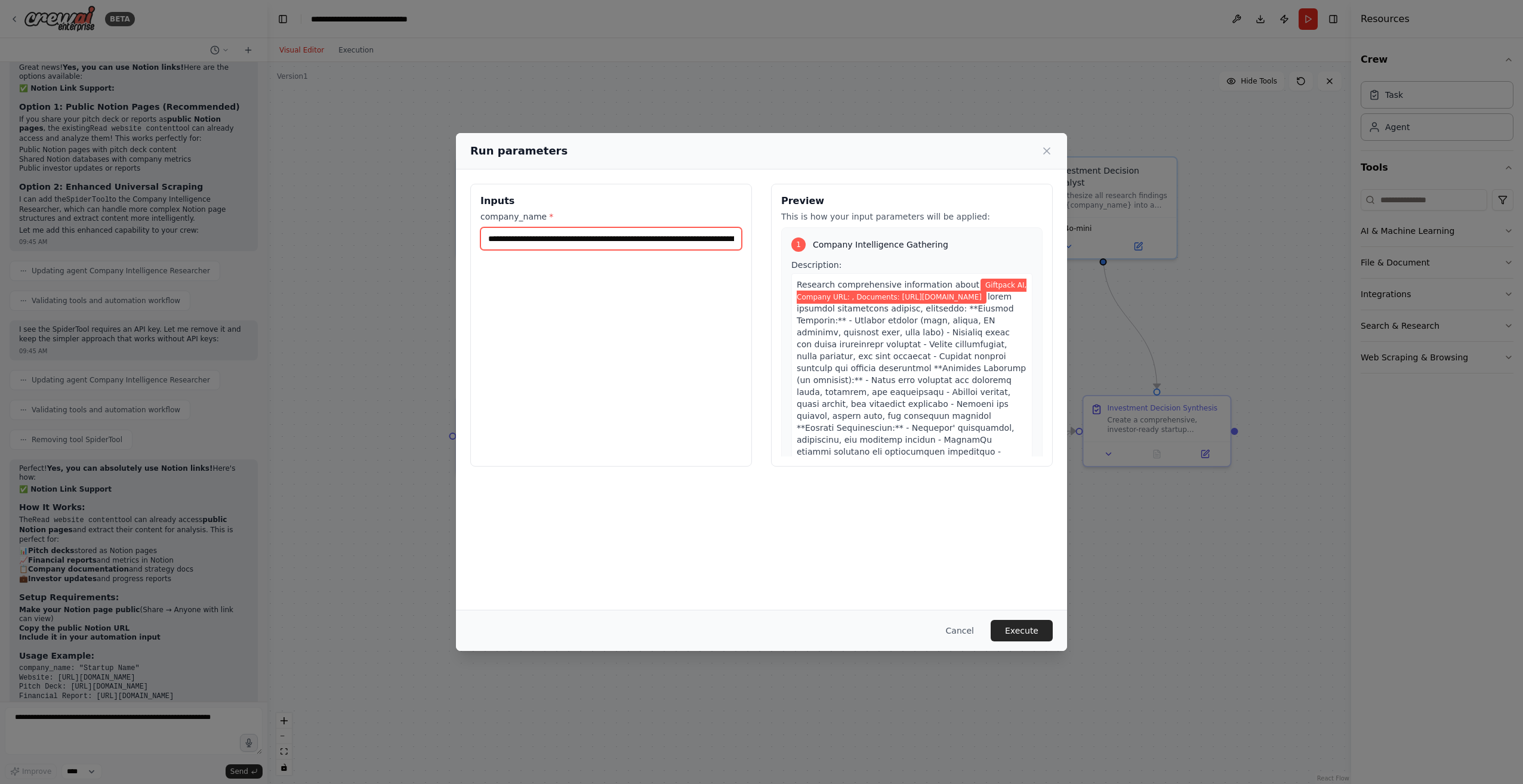
drag, startPoint x: 619, startPoint y: 235, endPoint x: 399, endPoint y: 248, distance: 220.4
click at [399, 248] on div "**********" at bounding box center [761, 392] width 1523 height 784
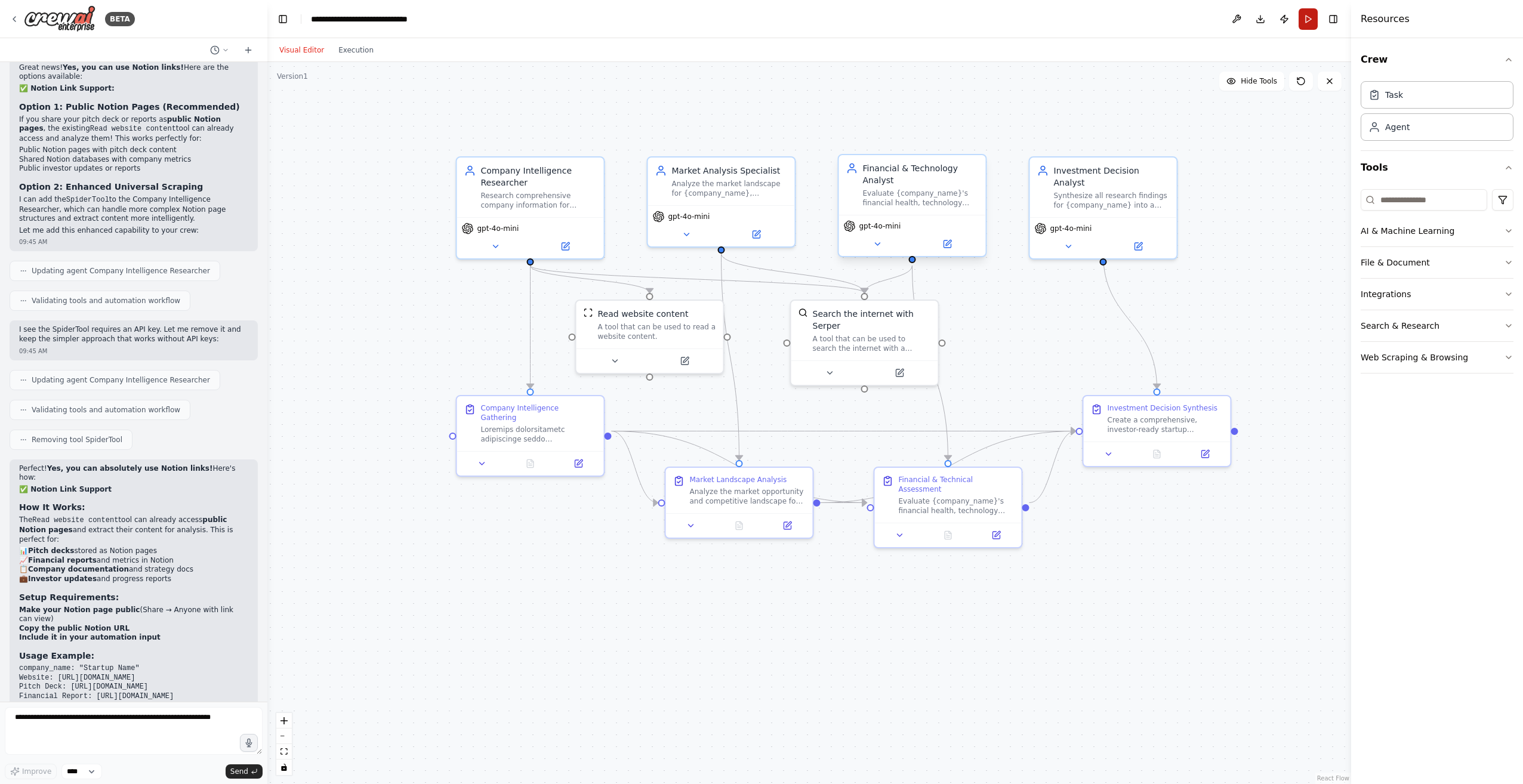
click at [1305, 23] on button "Run" at bounding box center [1307, 19] width 19 height 22
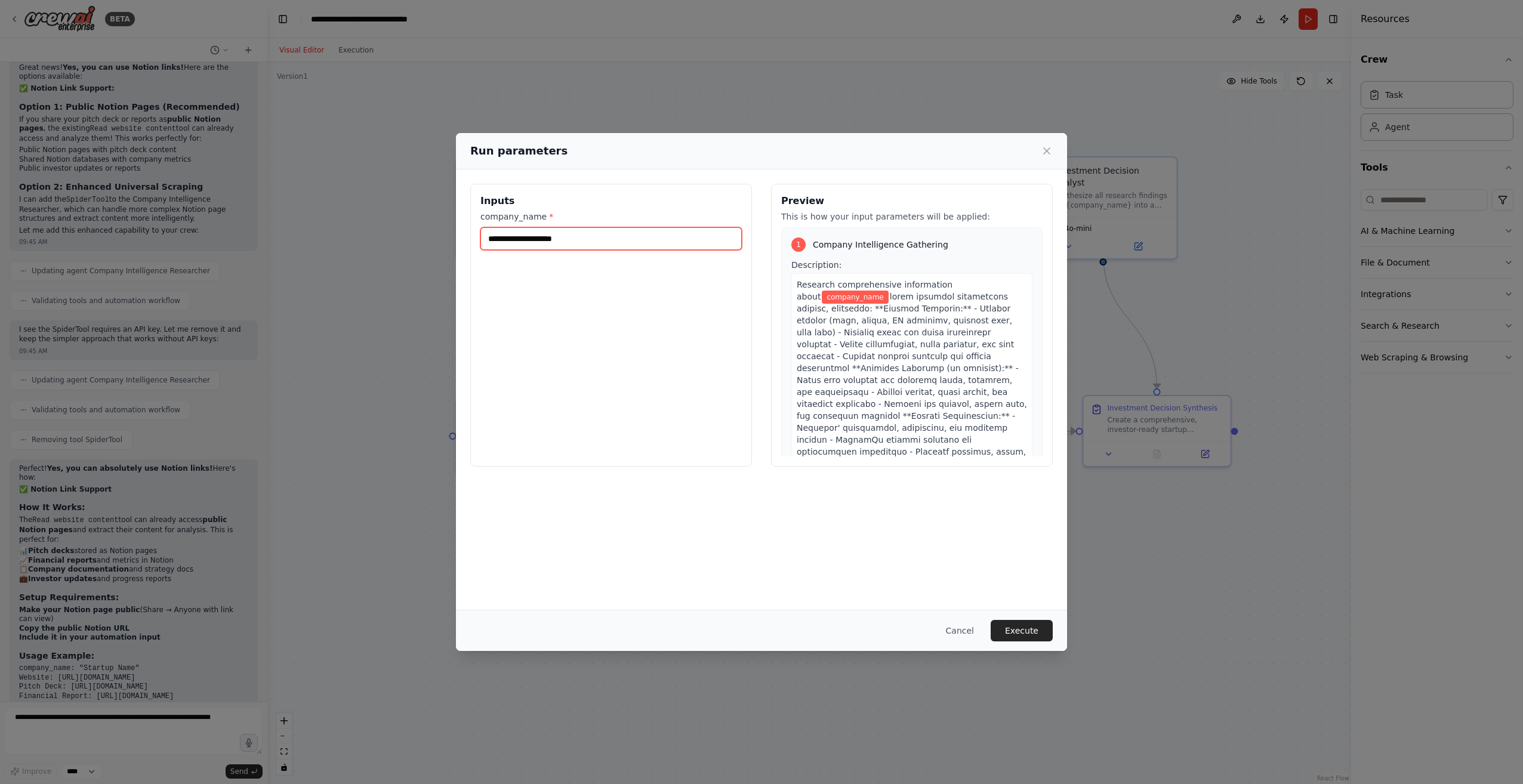
click at [560, 244] on input "company_name *" at bounding box center [610, 239] width 261 height 22
click at [586, 239] on input "**********" at bounding box center [610, 239] width 261 height 22
paste input "**********"
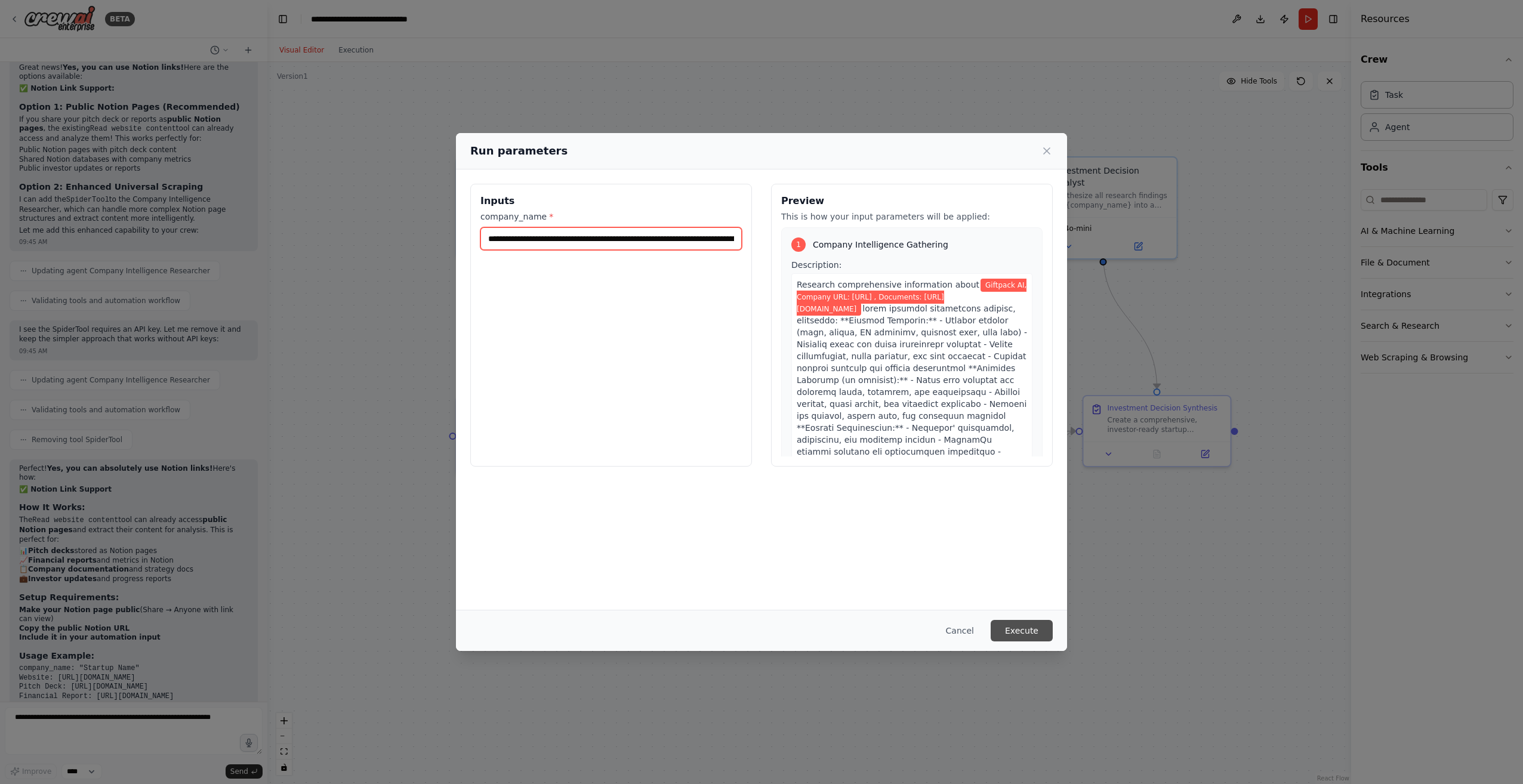
type input "**********"
click at [1038, 631] on button "Execute" at bounding box center [1022, 629] width 62 height 22
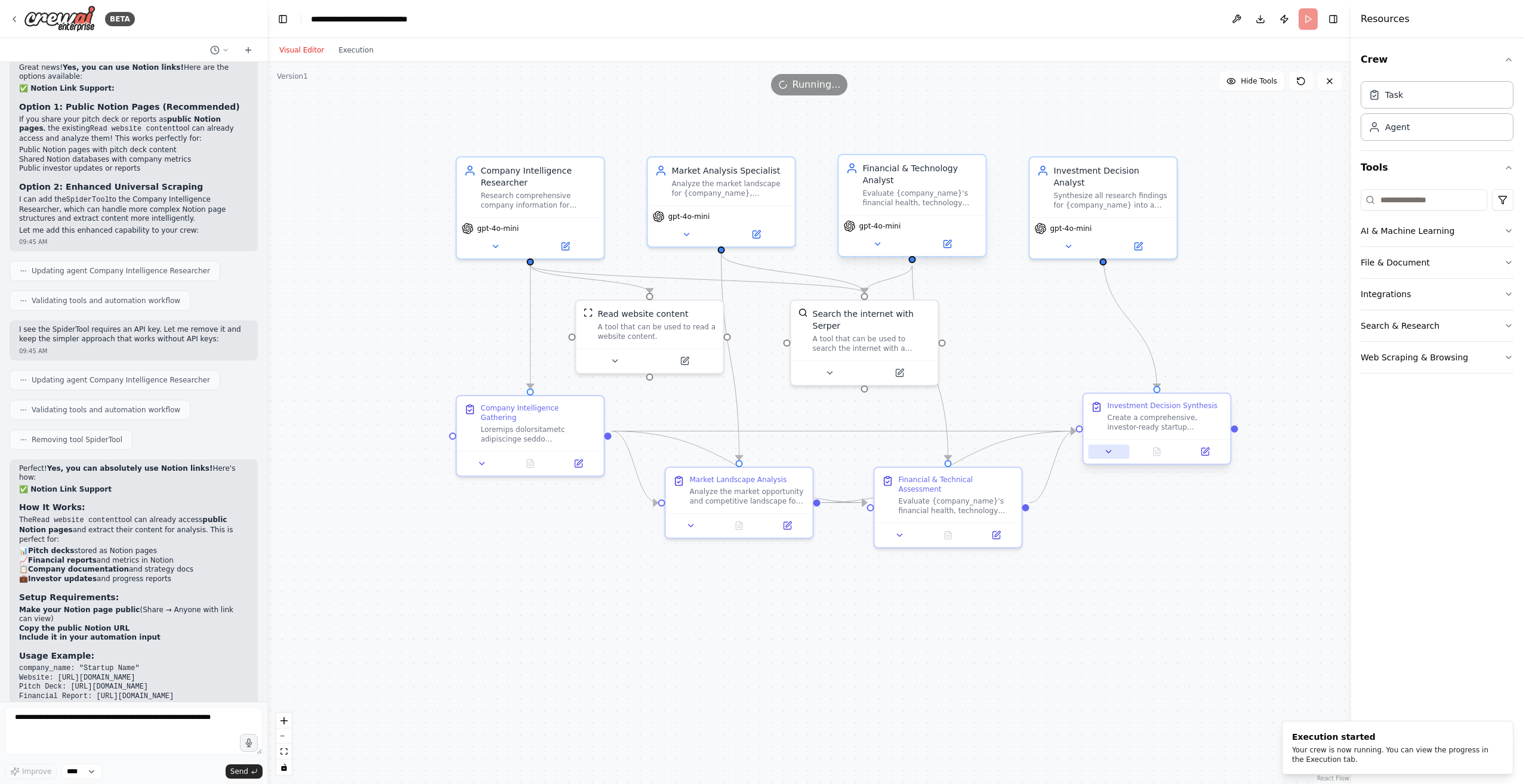
click at [1101, 451] on button at bounding box center [1109, 451] width 41 height 14
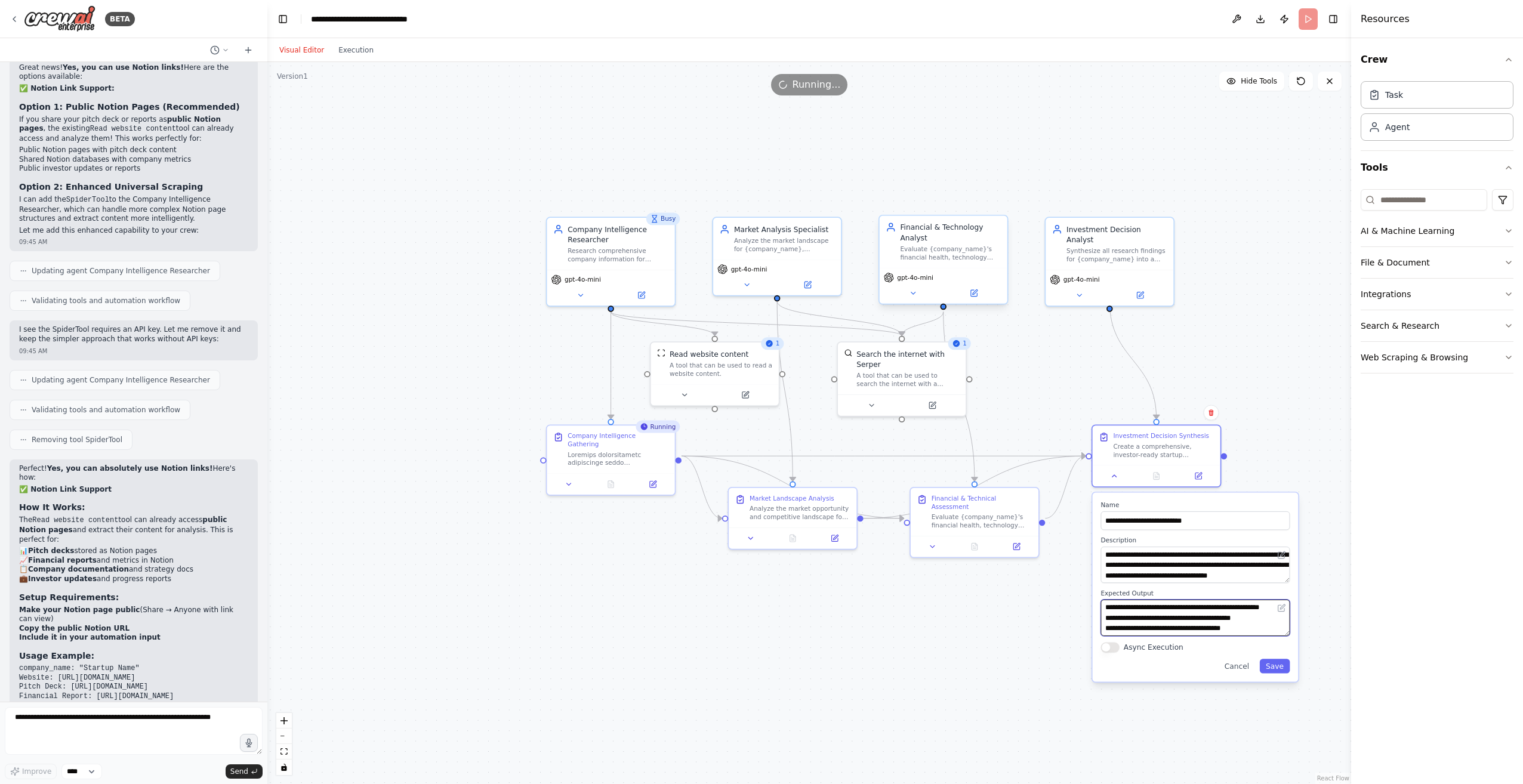
scroll to position [108, 0]
click at [1242, 674] on div "**********" at bounding box center [1196, 587] width 206 height 189
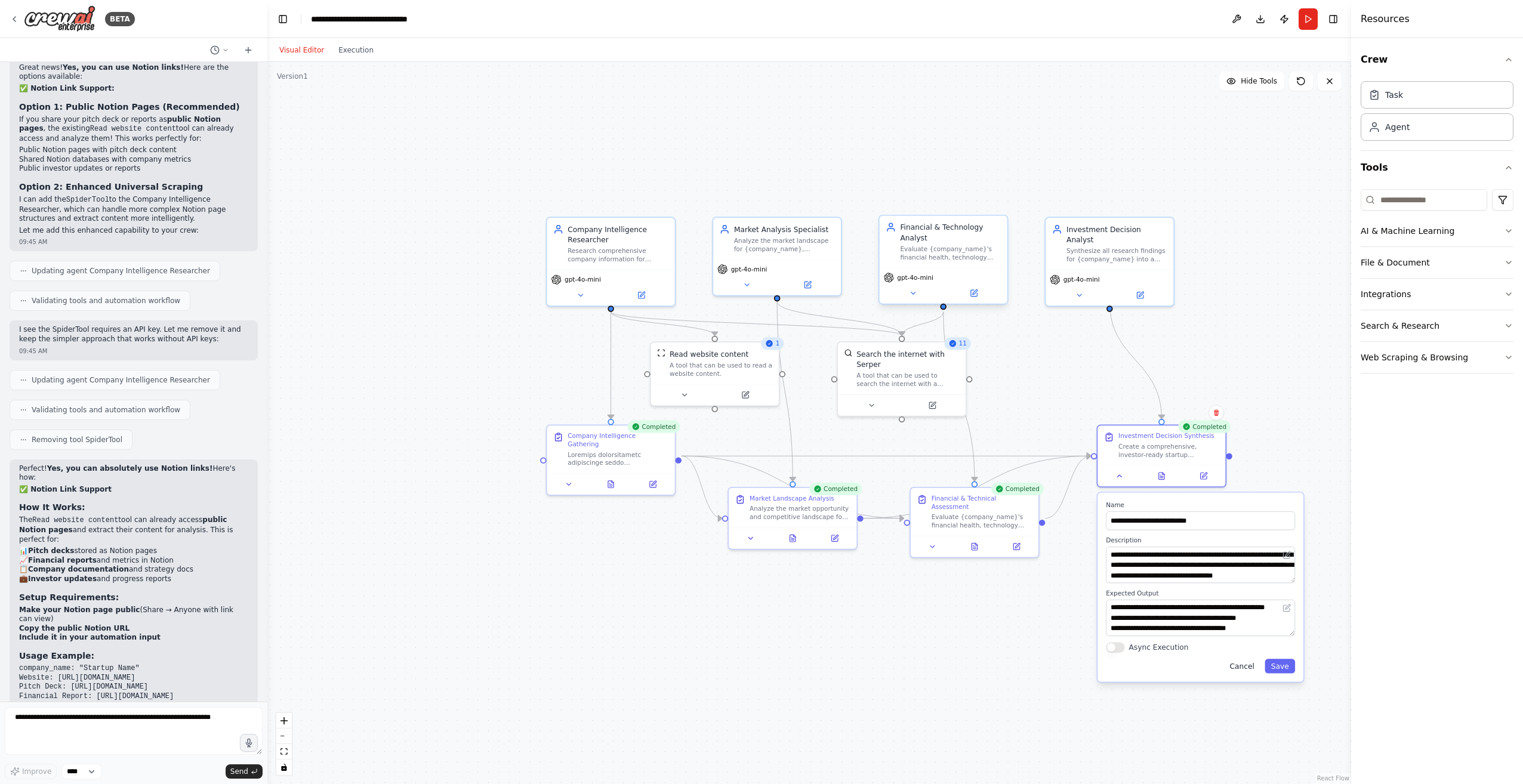
click at [1242, 671] on button "Cancel" at bounding box center [1241, 665] width 37 height 14
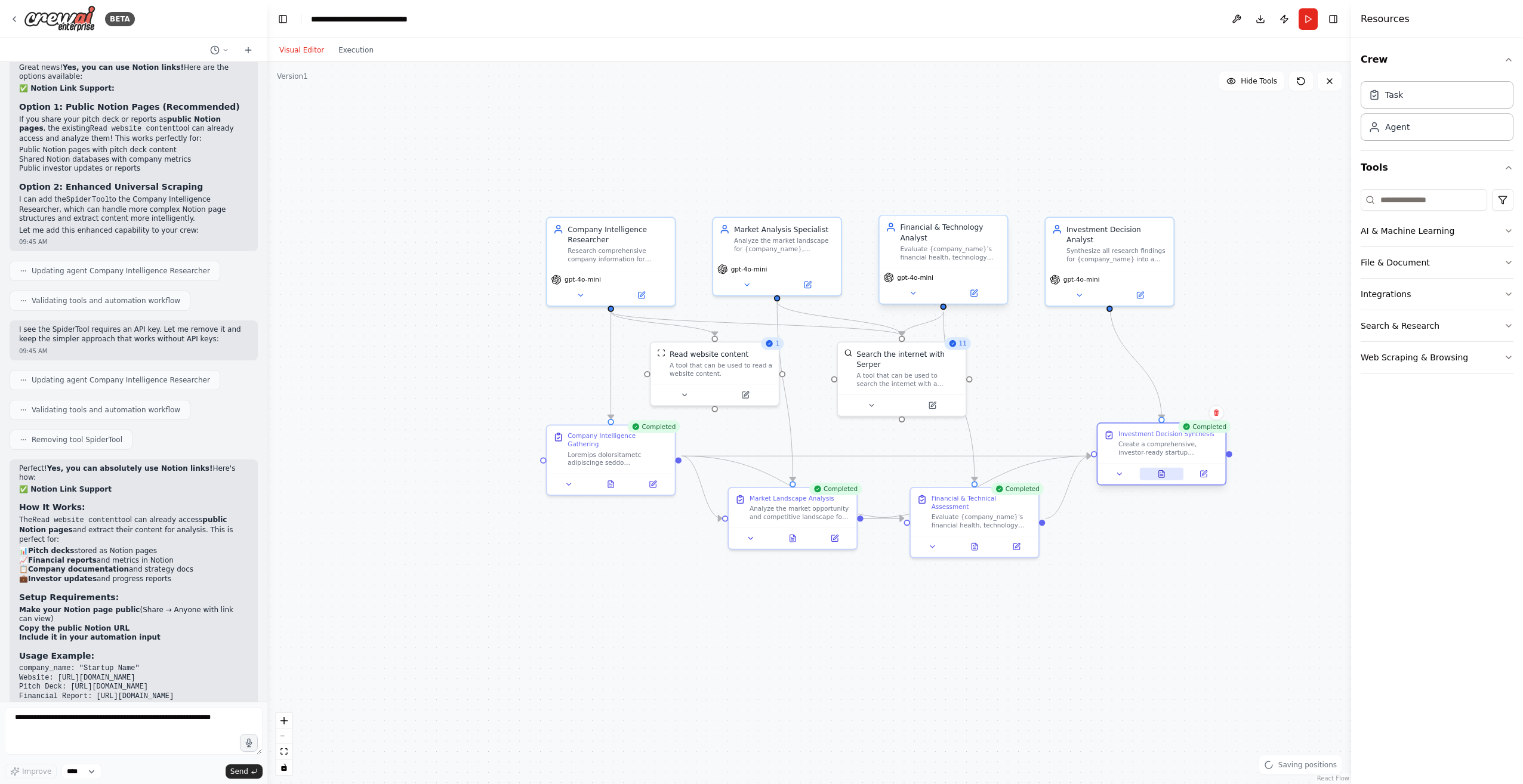
click at [1161, 477] on icon at bounding box center [1161, 474] width 6 height 7
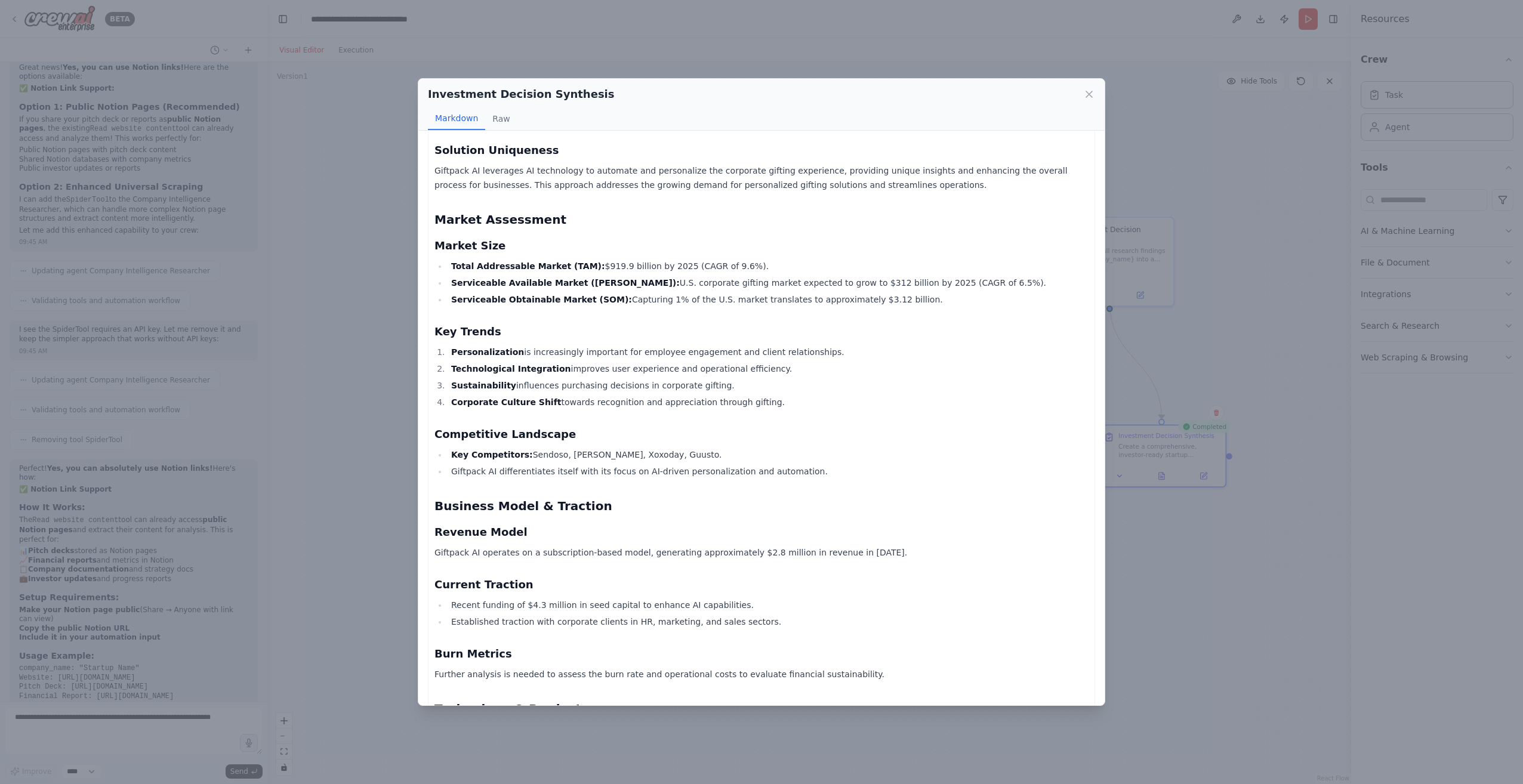
scroll to position [298, 0]
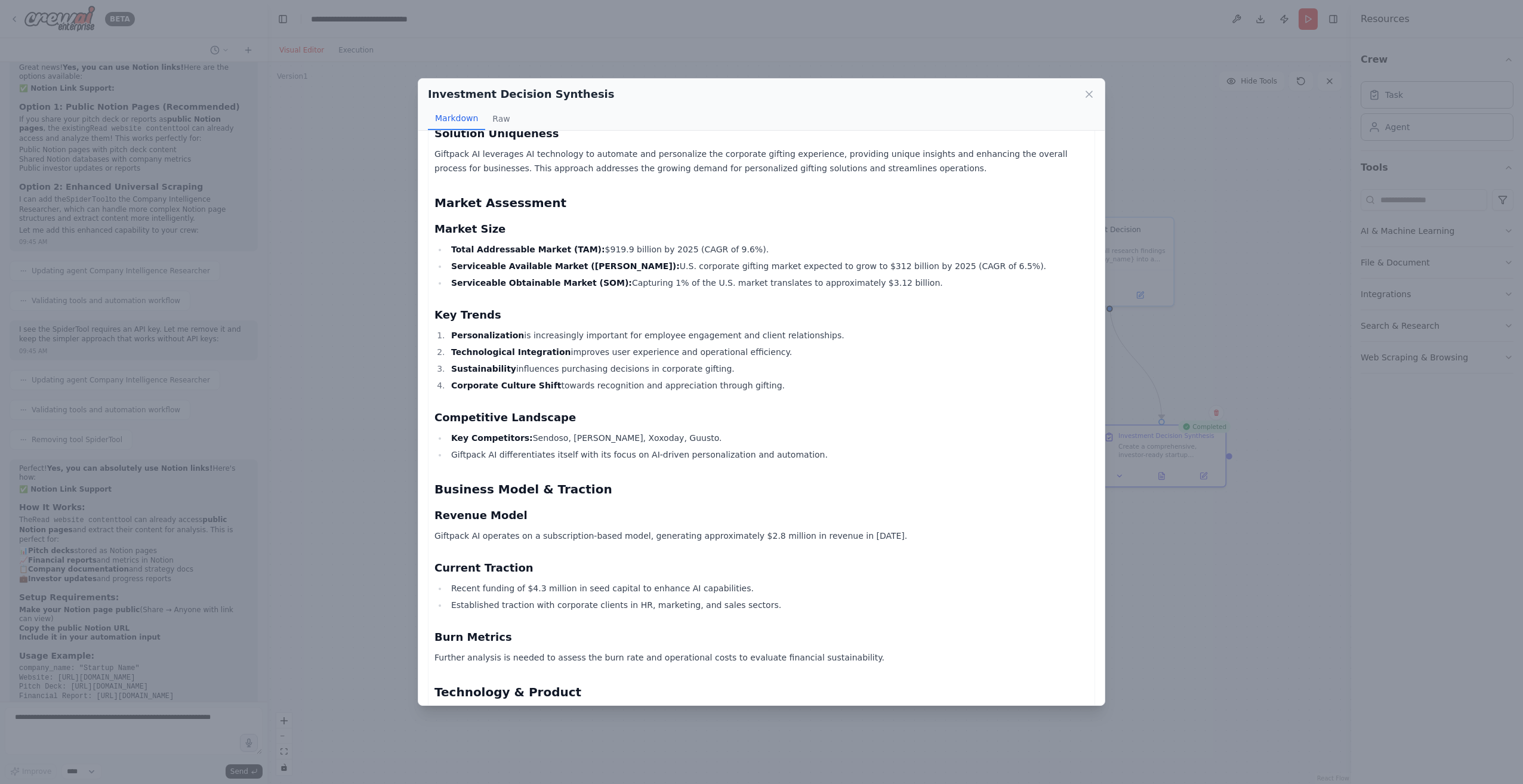
drag, startPoint x: 435, startPoint y: 229, endPoint x: 892, endPoint y: 281, distance: 459.9
click at [892, 281] on div "Giftpack AI Investment Memo Startup Snapshot Company Name: Giftpack AI Sector: …" at bounding box center [761, 718] width 654 height 1741
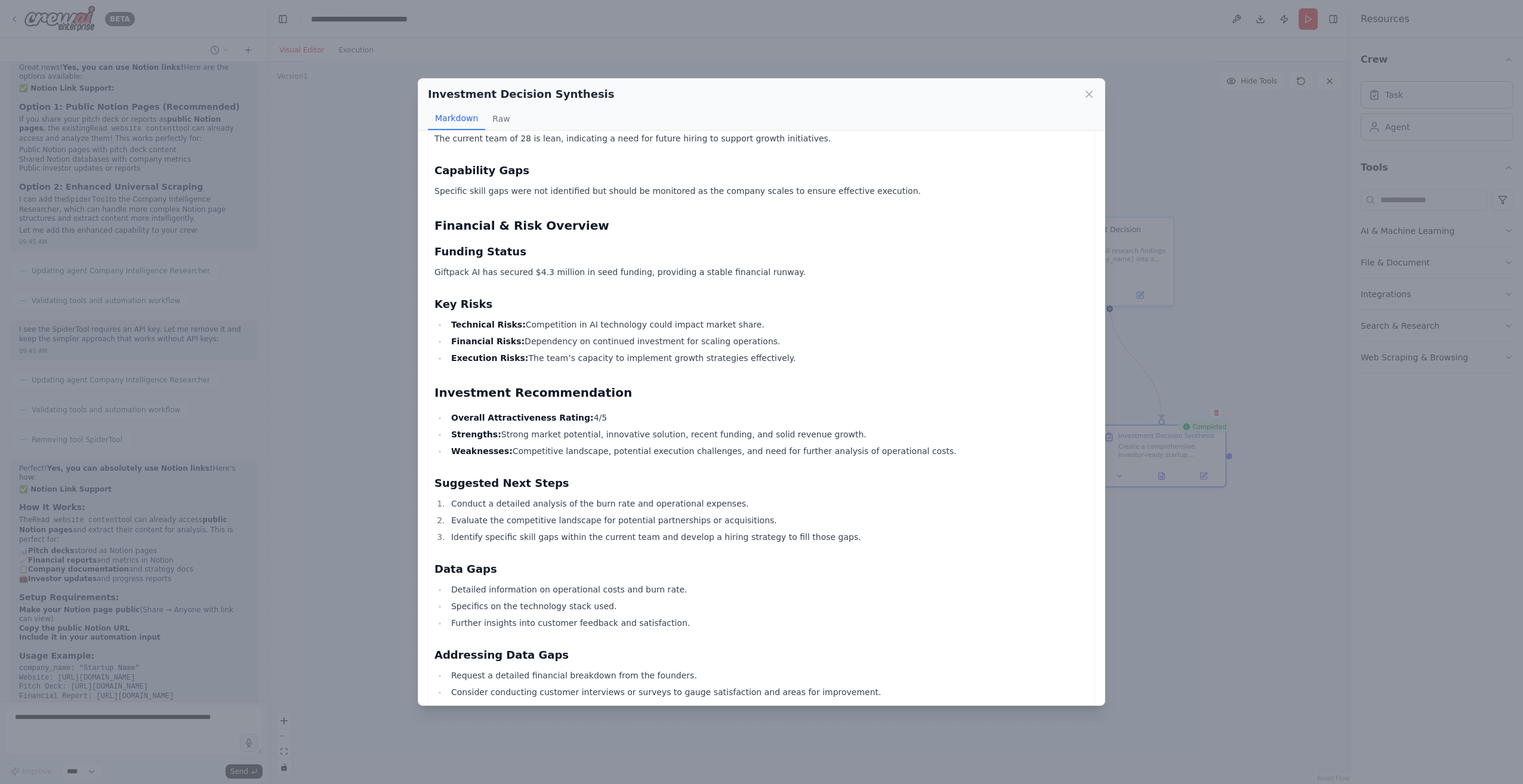
scroll to position [1066, 0]
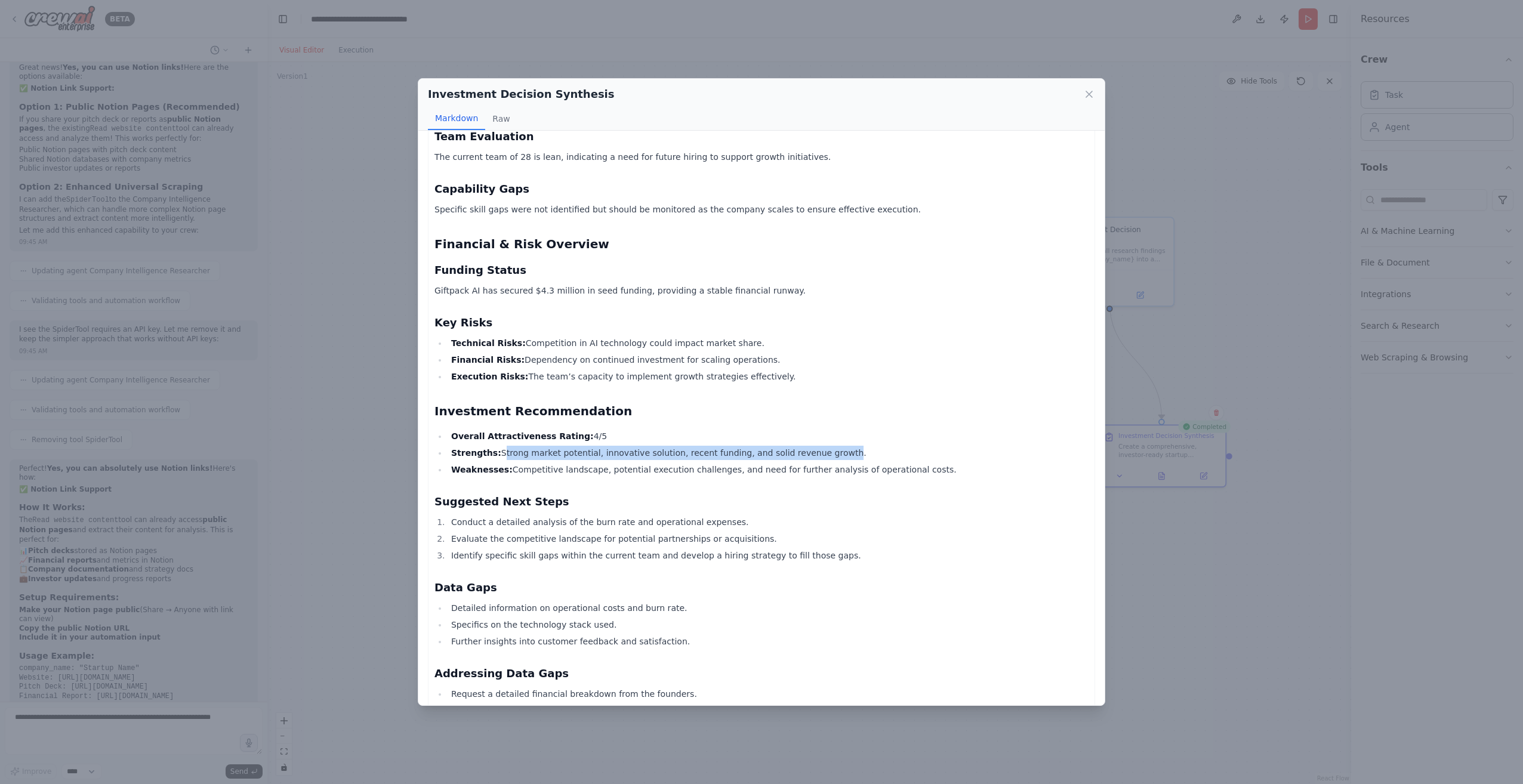
drag, startPoint x: 492, startPoint y: 451, endPoint x: 807, endPoint y: 459, distance: 315.1
click at [807, 459] on li "Strengths: Strong market potential, innovative solution, recent funding, and so…" at bounding box center [768, 452] width 641 height 14
click at [635, 472] on li "Weaknesses: Competitive landscape, potential execution challenges, and need for…" at bounding box center [768, 468] width 641 height 14
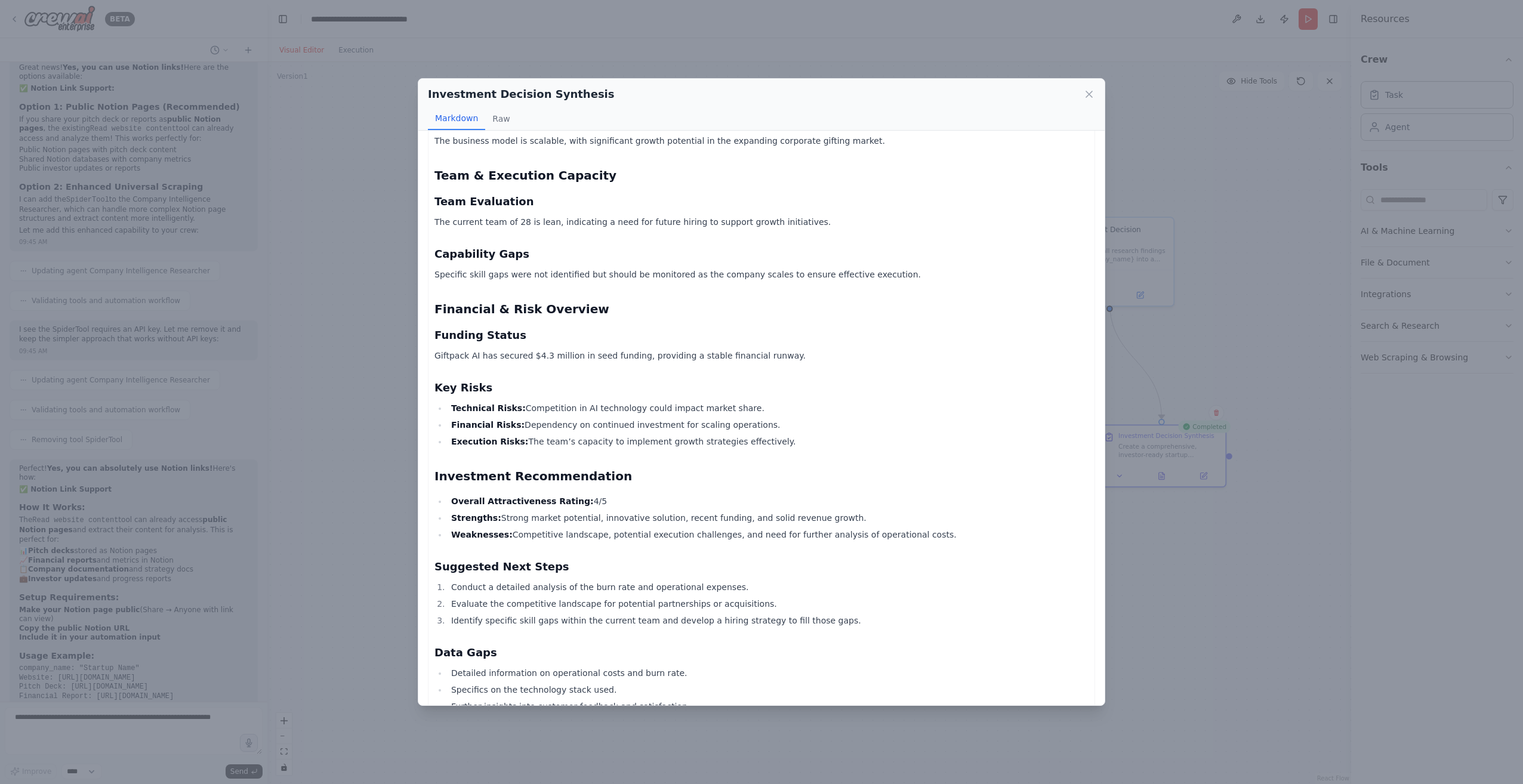
scroll to position [946, 0]
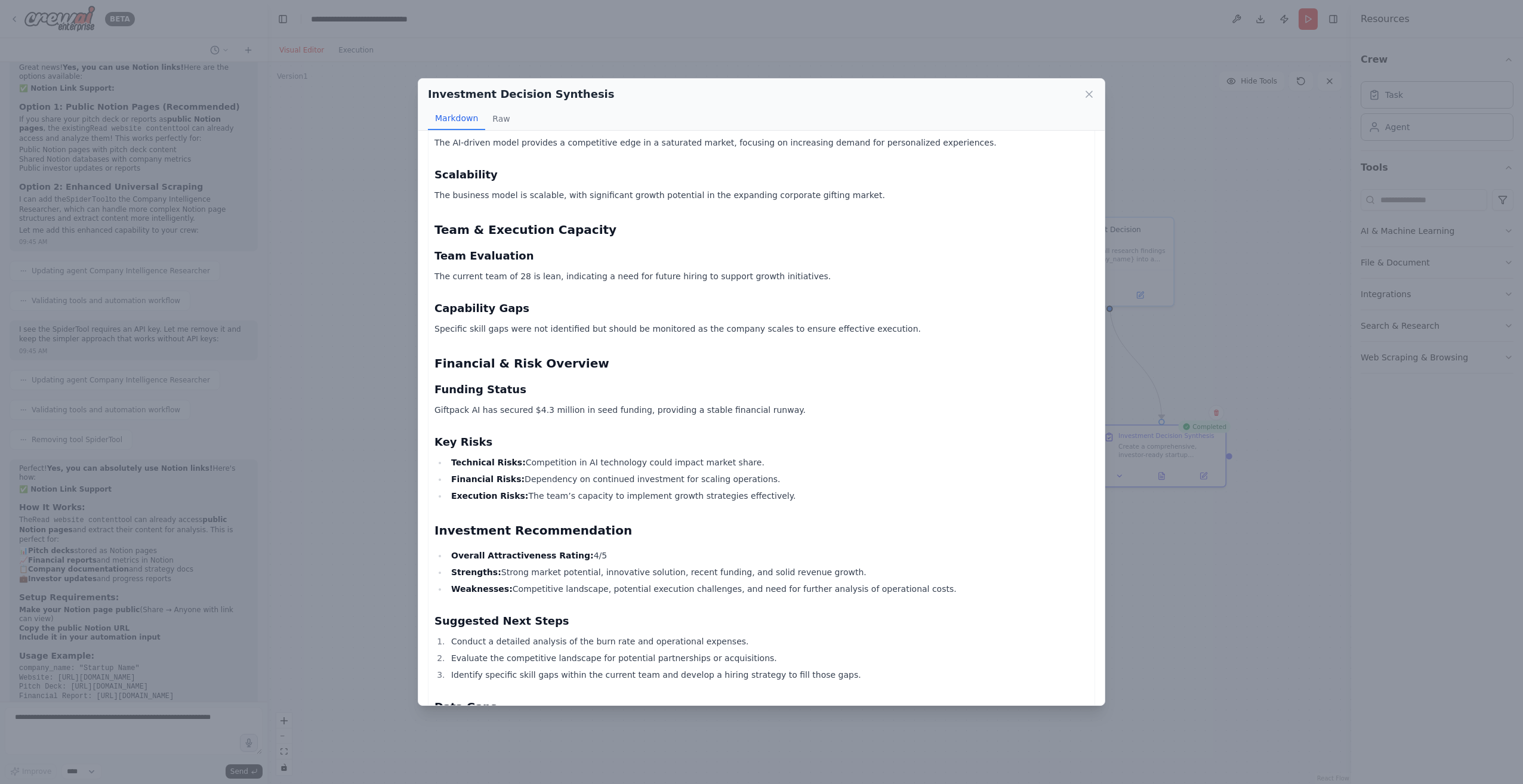
click at [351, 382] on div "Investment Decision Synthesis Markdown Raw Giftpack AI Investment Memo Startup …" at bounding box center [761, 392] width 1523 height 784
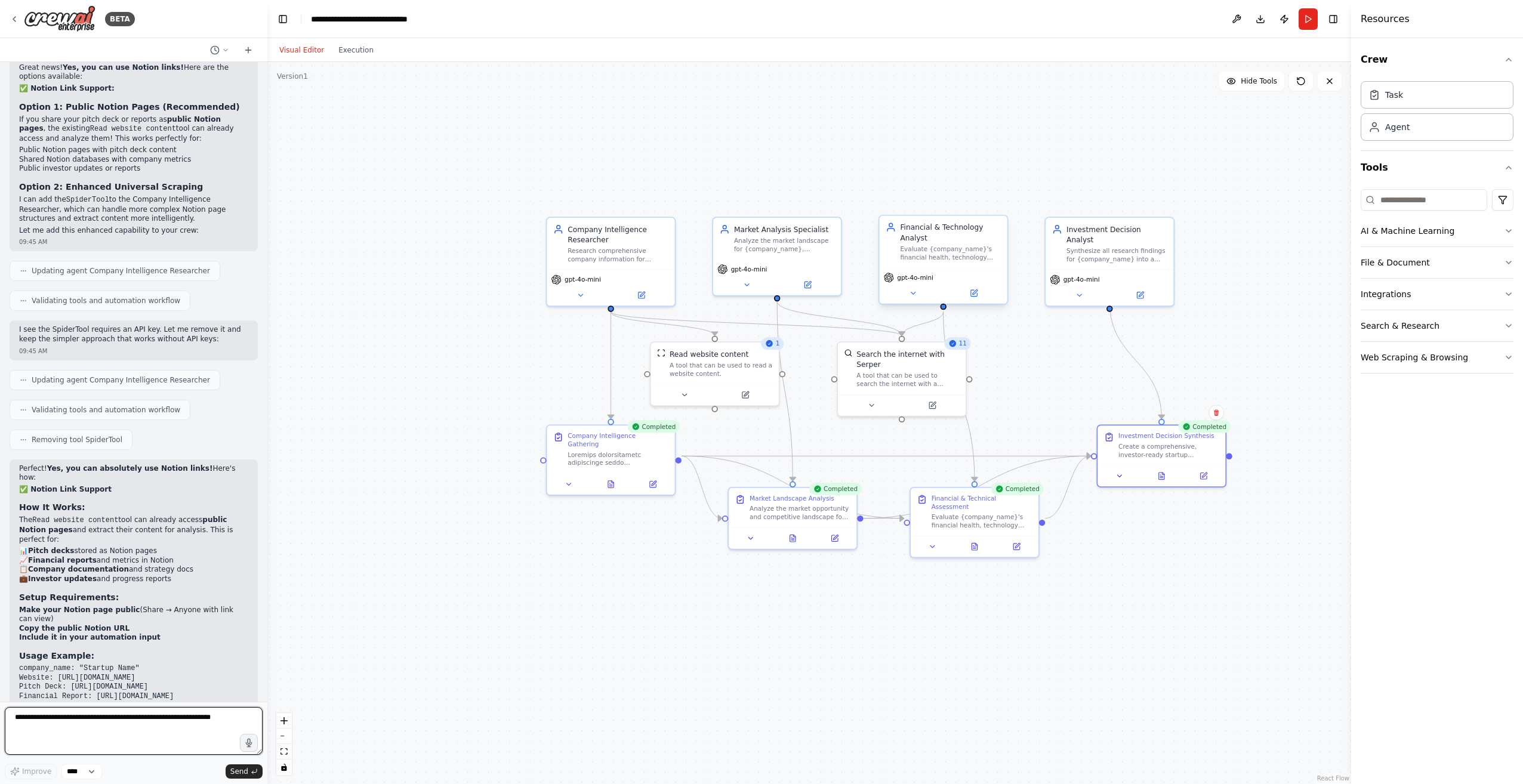
click at [57, 727] on textarea at bounding box center [133, 730] width 258 height 48
click at [79, 745] on textarea "**********" at bounding box center [133, 730] width 258 height 48
paste textarea "**********"
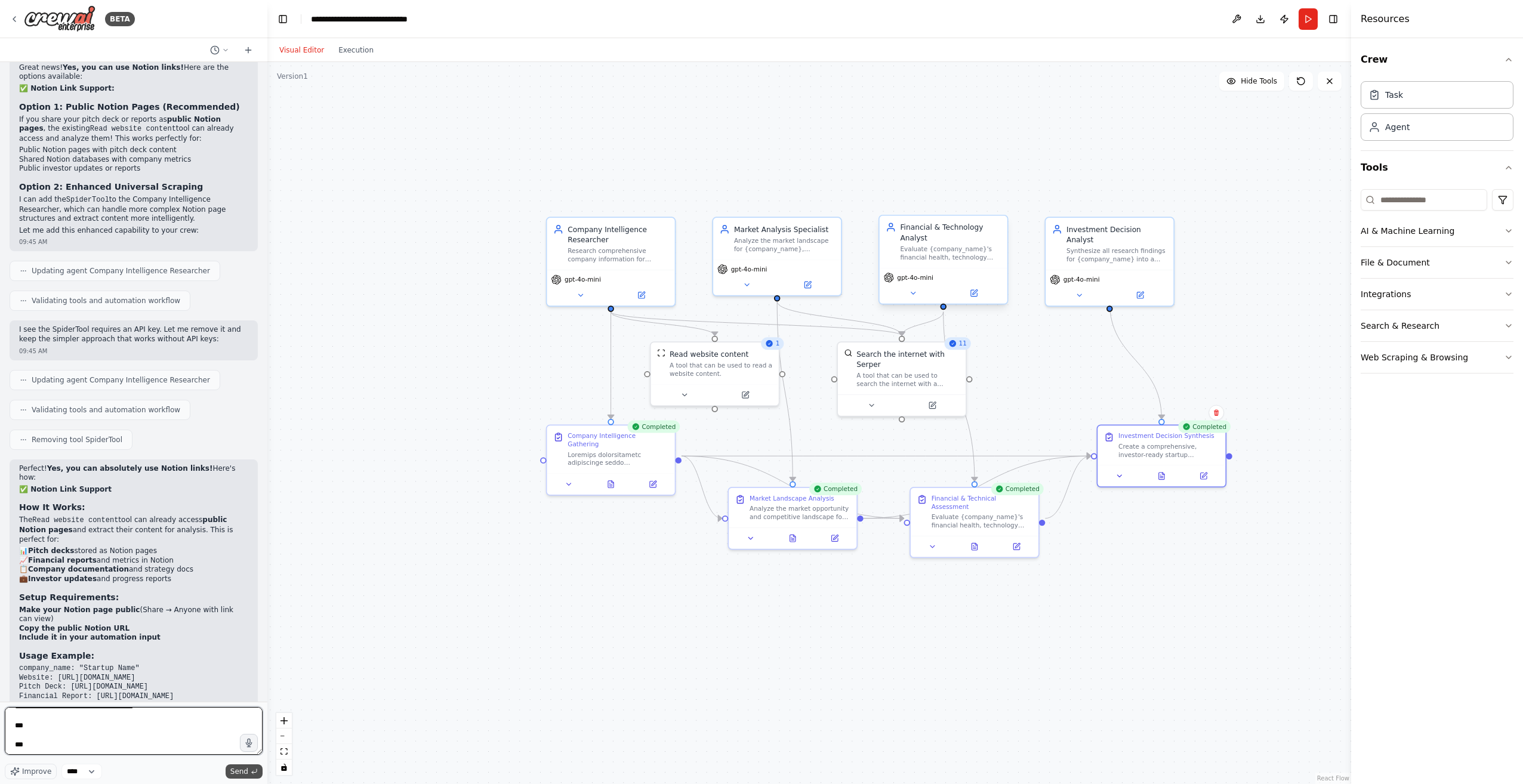
type textarea "**********"
click at [247, 765] on button "Send" at bounding box center [244, 771] width 37 height 14
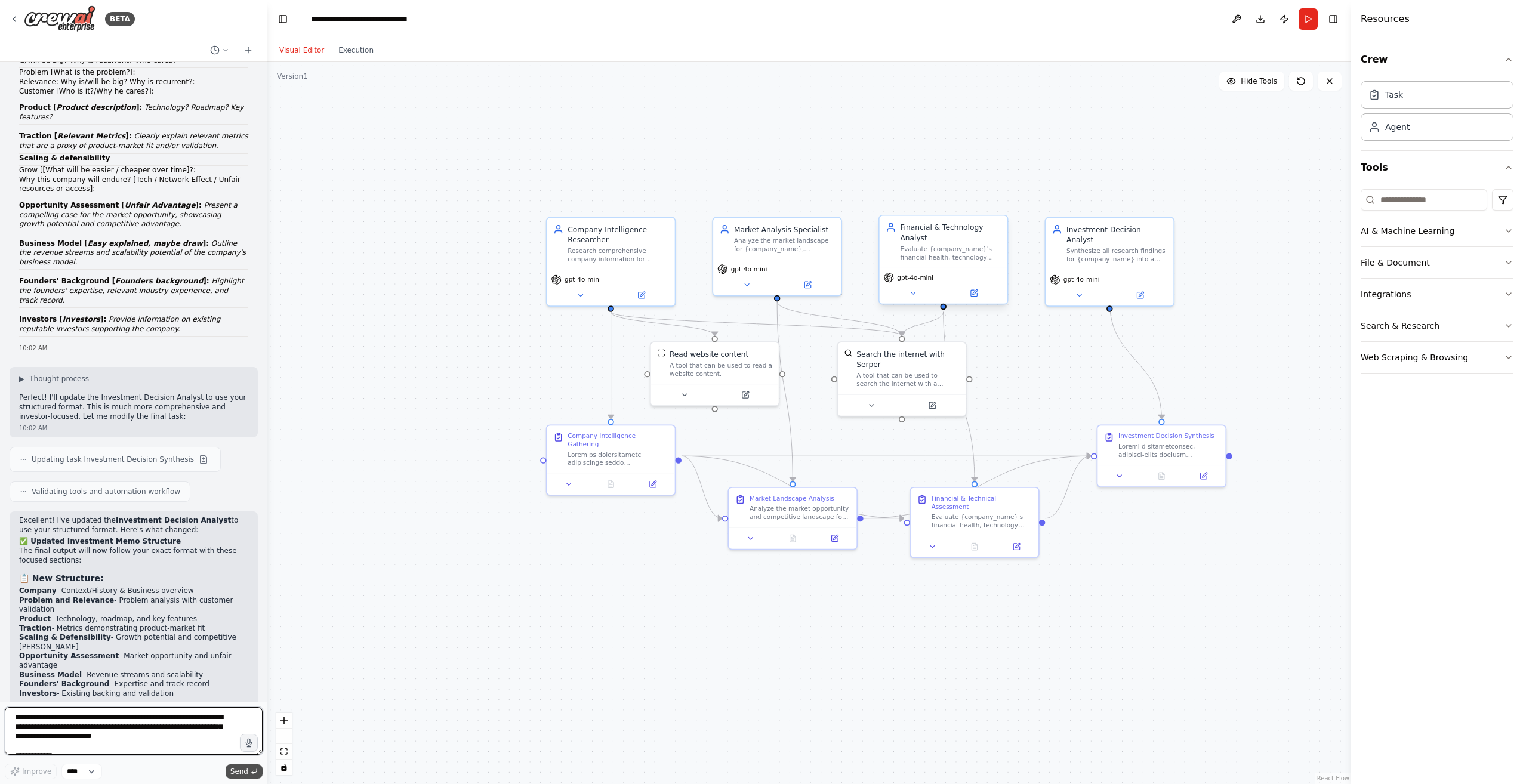
scroll to position [5345, 0]
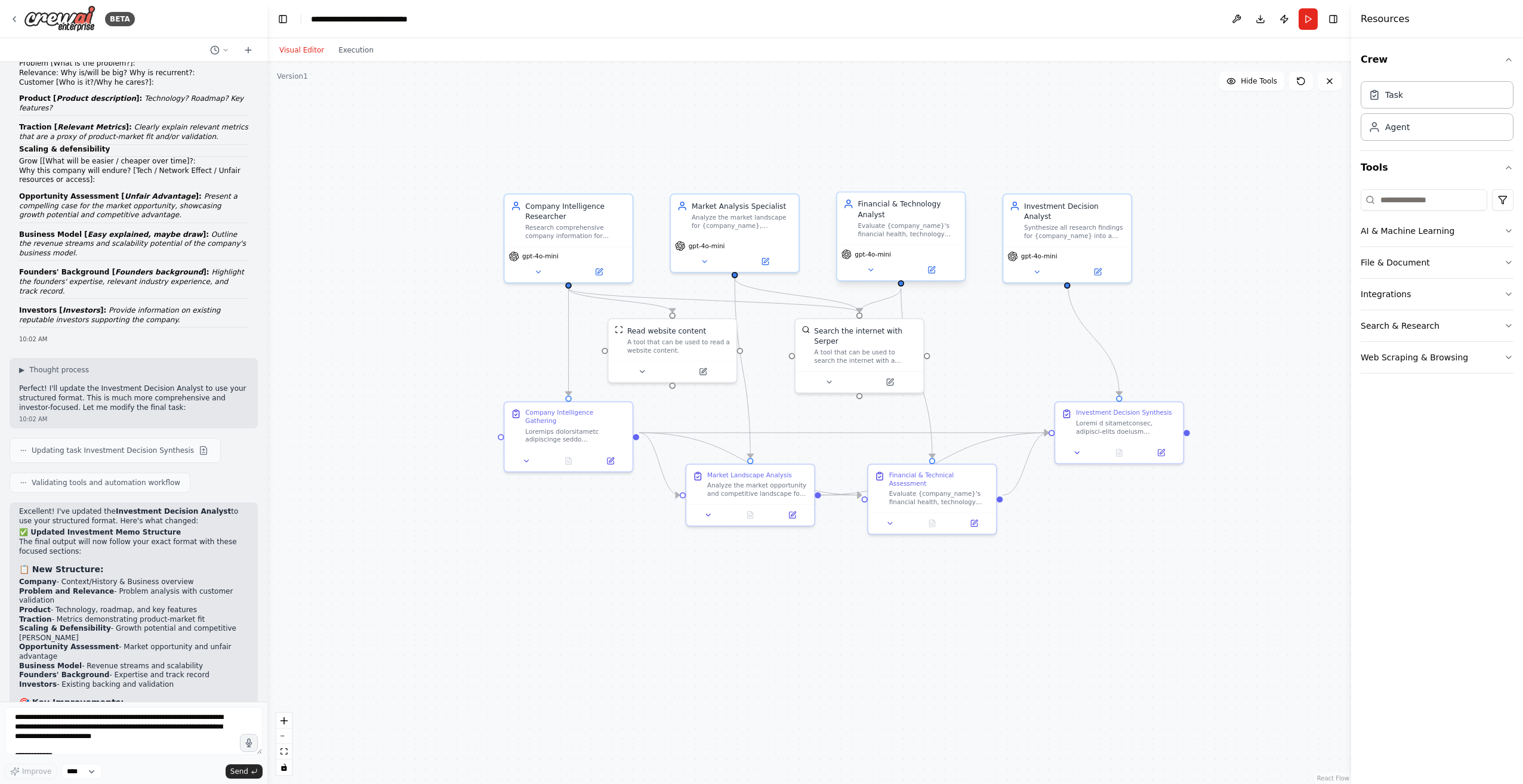
drag, startPoint x: 495, startPoint y: 363, endPoint x: 453, endPoint y: 340, distance: 47.9
click at [453, 340] on div ".deletable-edge-delete-btn { width: 20px; height: 20px; border: 0px solid #ffff…" at bounding box center [809, 422] width 1083 height 721
click at [1307, 19] on button "Run" at bounding box center [1307, 19] width 19 height 22
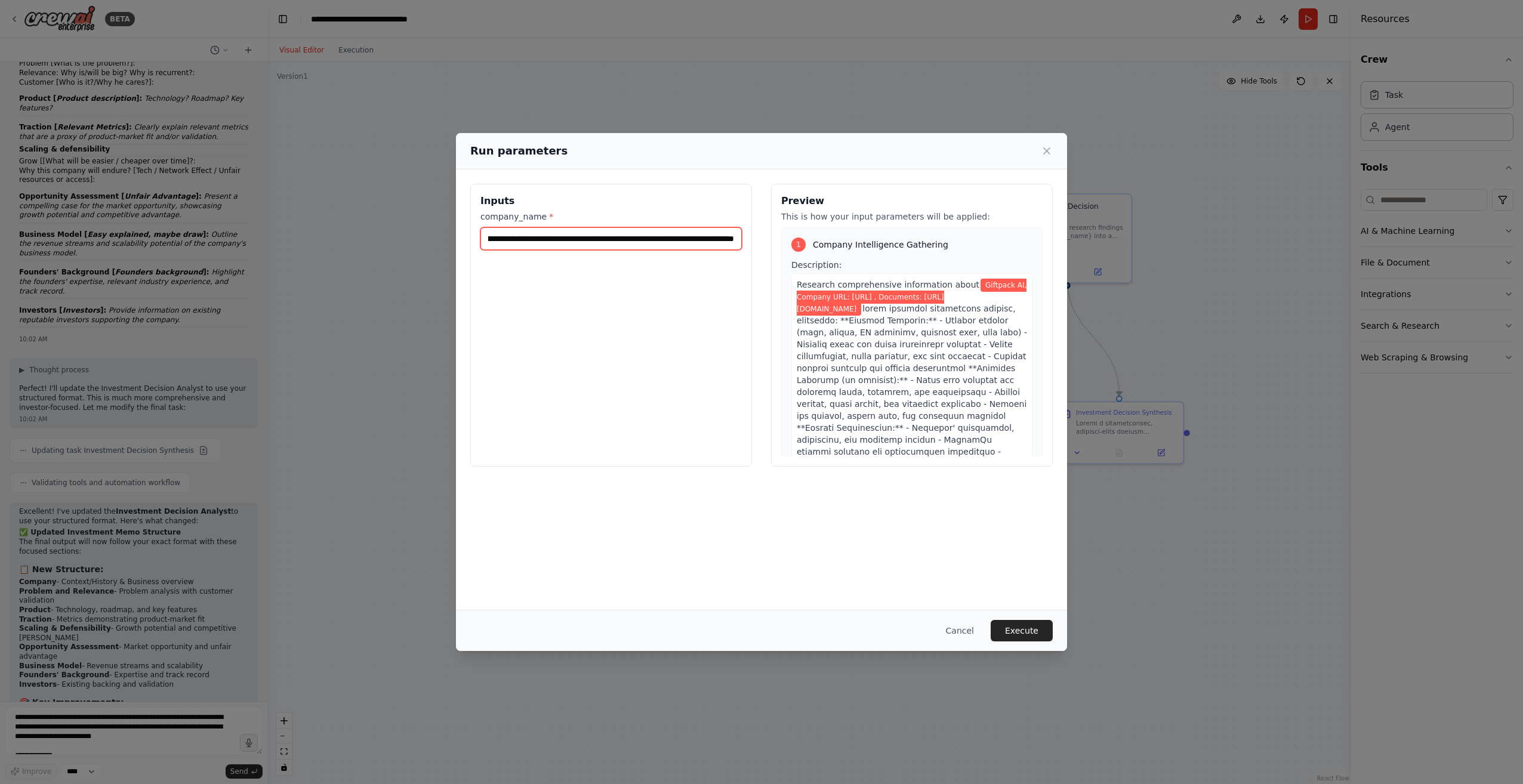
scroll to position [0, 385]
drag, startPoint x: 664, startPoint y: 239, endPoint x: 766, endPoint y: 242, distance: 102.0
click at [766, 242] on div "**********" at bounding box center [761, 325] width 582 height 283
click at [1015, 629] on button "Execute" at bounding box center [1022, 629] width 62 height 22
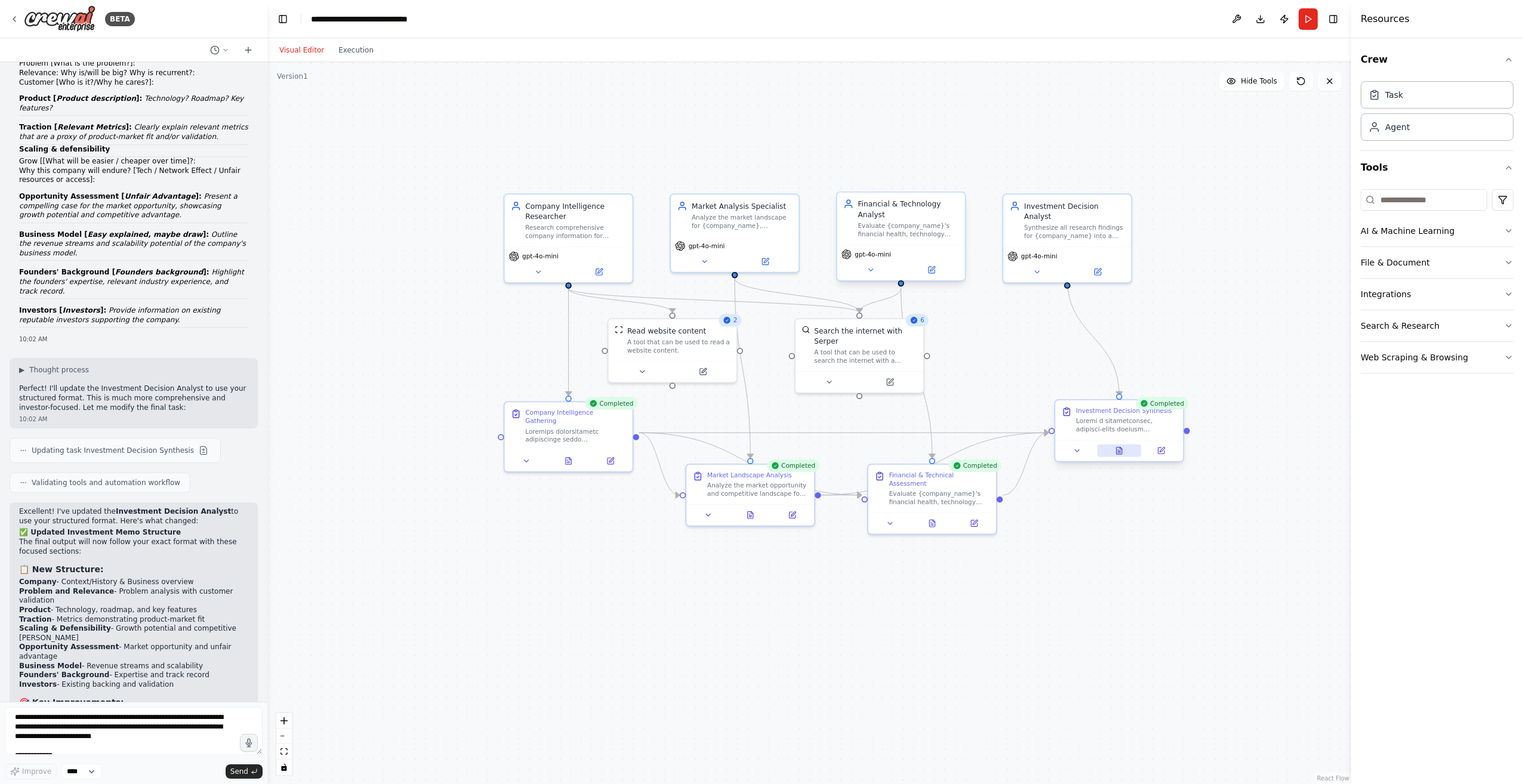
click at [1114, 453] on icon at bounding box center [1118, 450] width 8 height 8
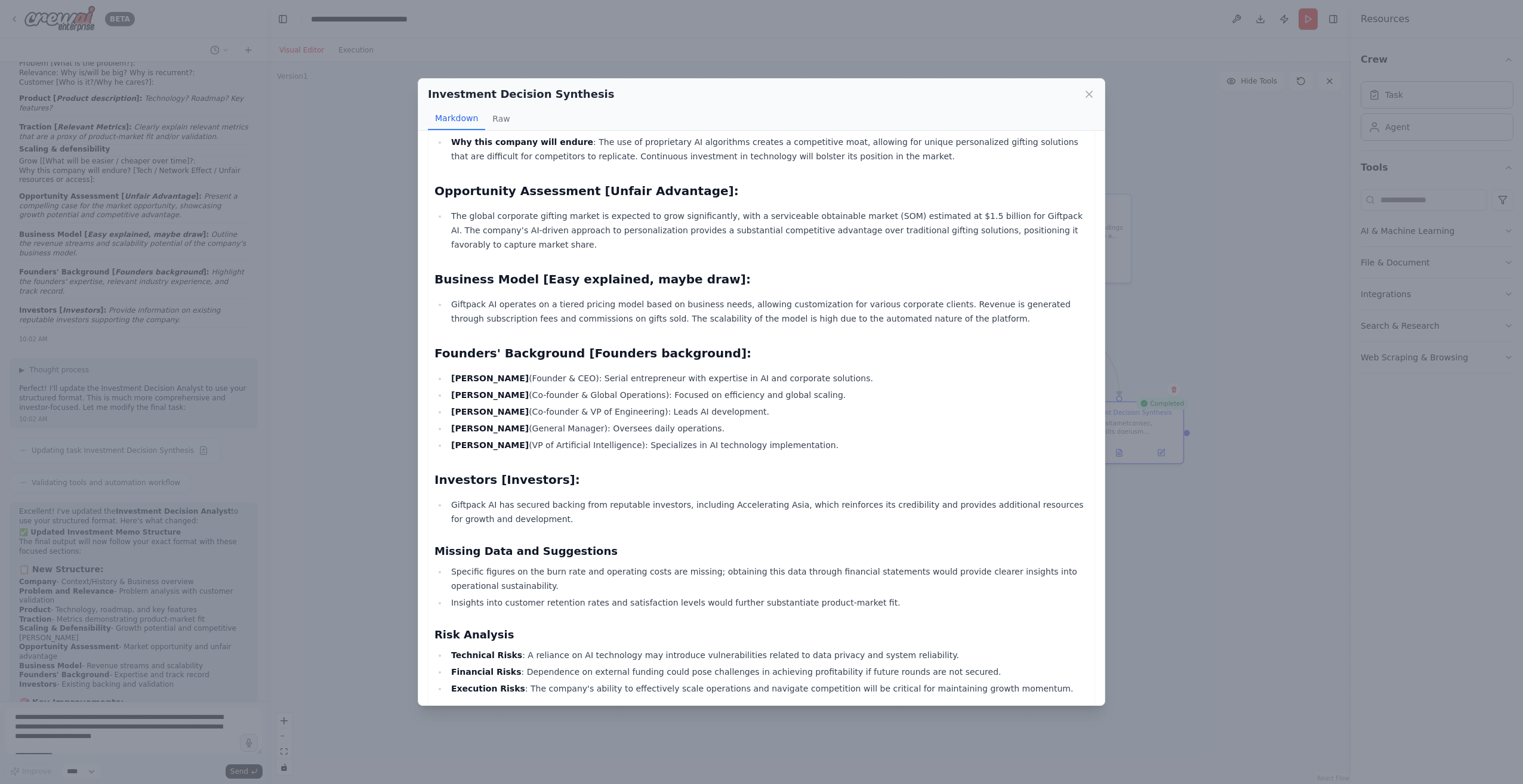
scroll to position [732, 0]
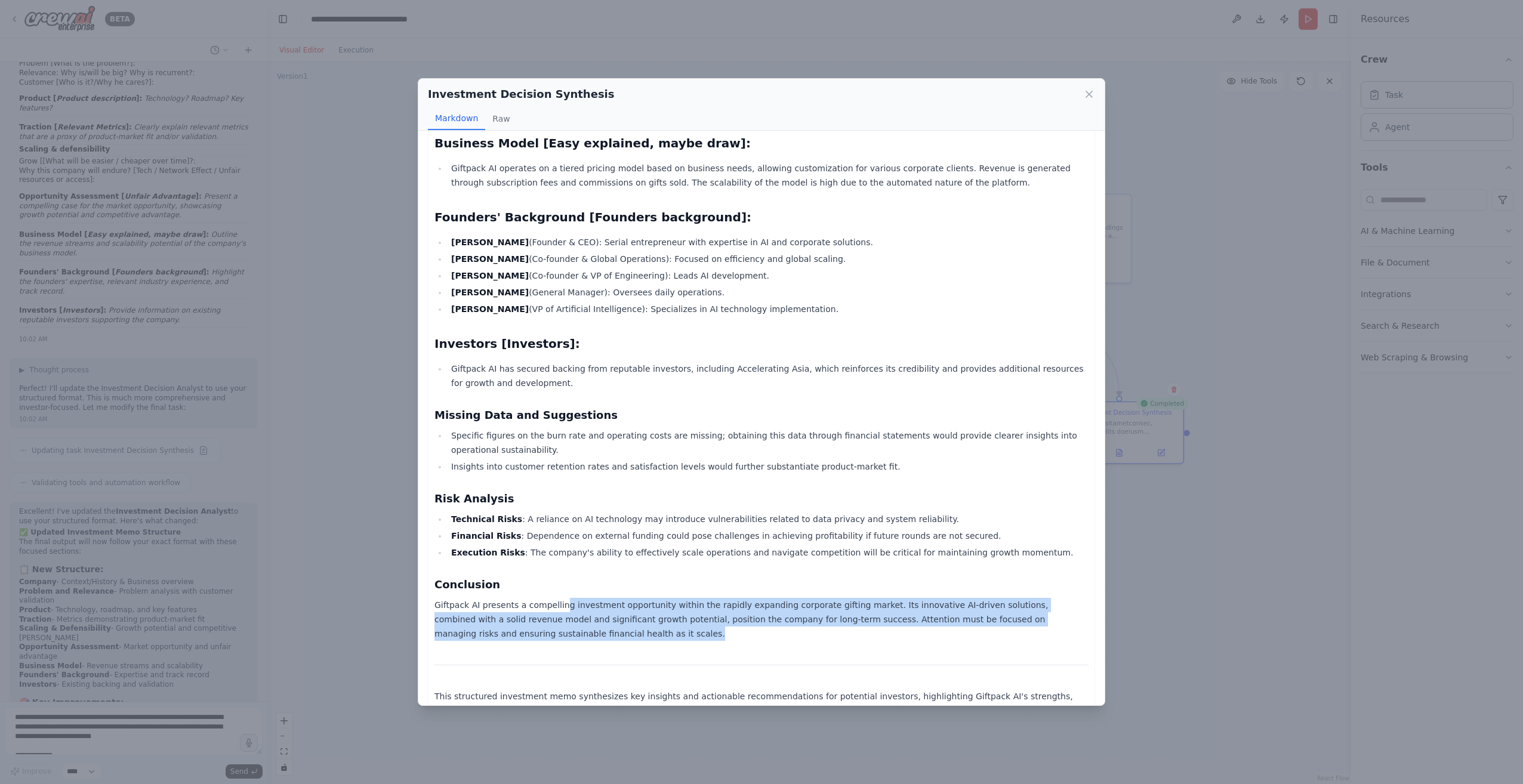
drag, startPoint x: 587, startPoint y: 589, endPoint x: 662, endPoint y: 612, distance: 78.4
click at [662, 612] on p "Giftpack AI presents a compelling investment opportunity within the rapidly exp…" at bounding box center [761, 619] width 654 height 43
drag, startPoint x: 662, startPoint y: 612, endPoint x: 558, endPoint y: 606, distance: 104.2
click at [558, 606] on p "Giftpack AI presents a compelling investment opportunity within the rapidly exp…" at bounding box center [761, 619] width 654 height 43
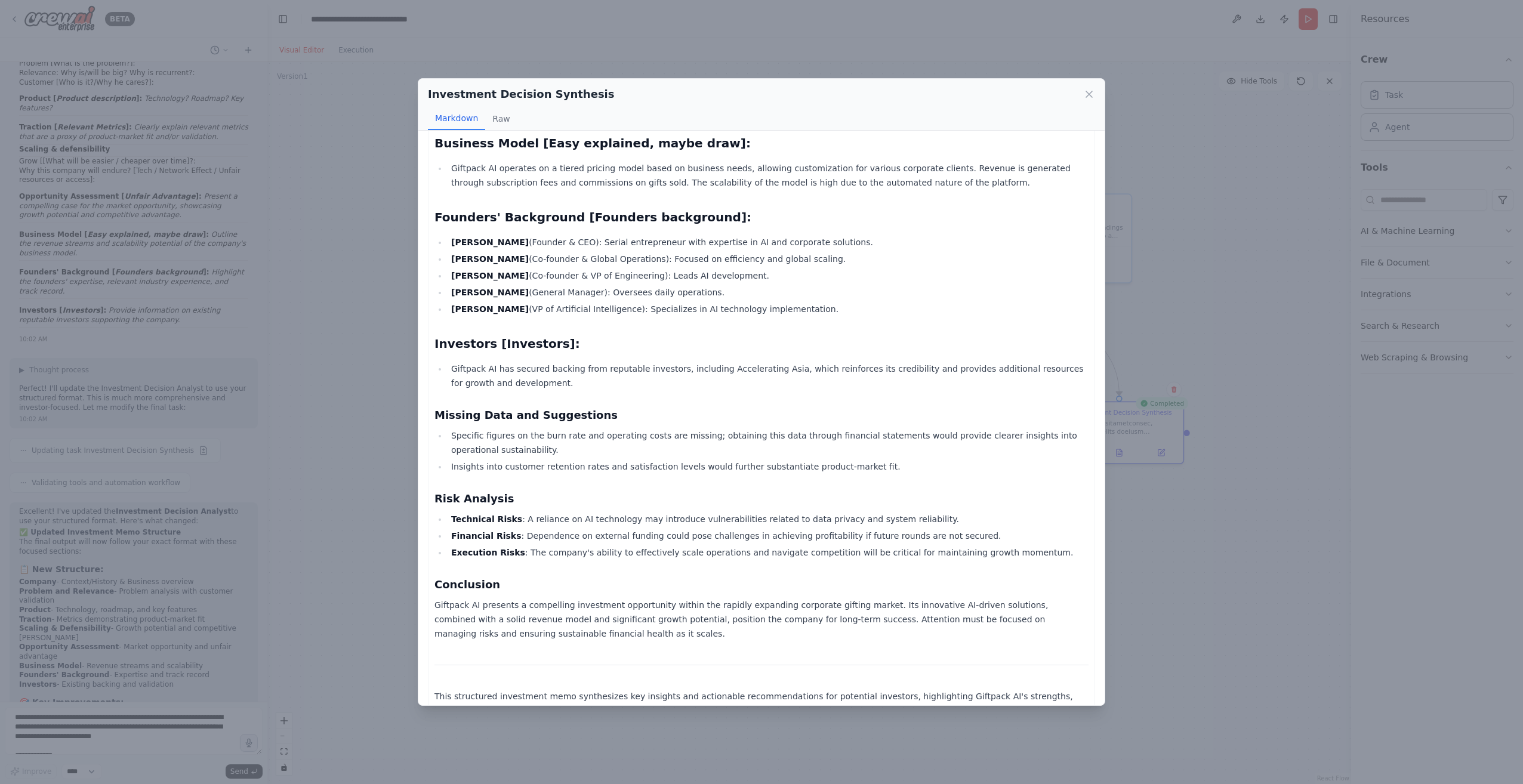
scroll to position [673, 0]
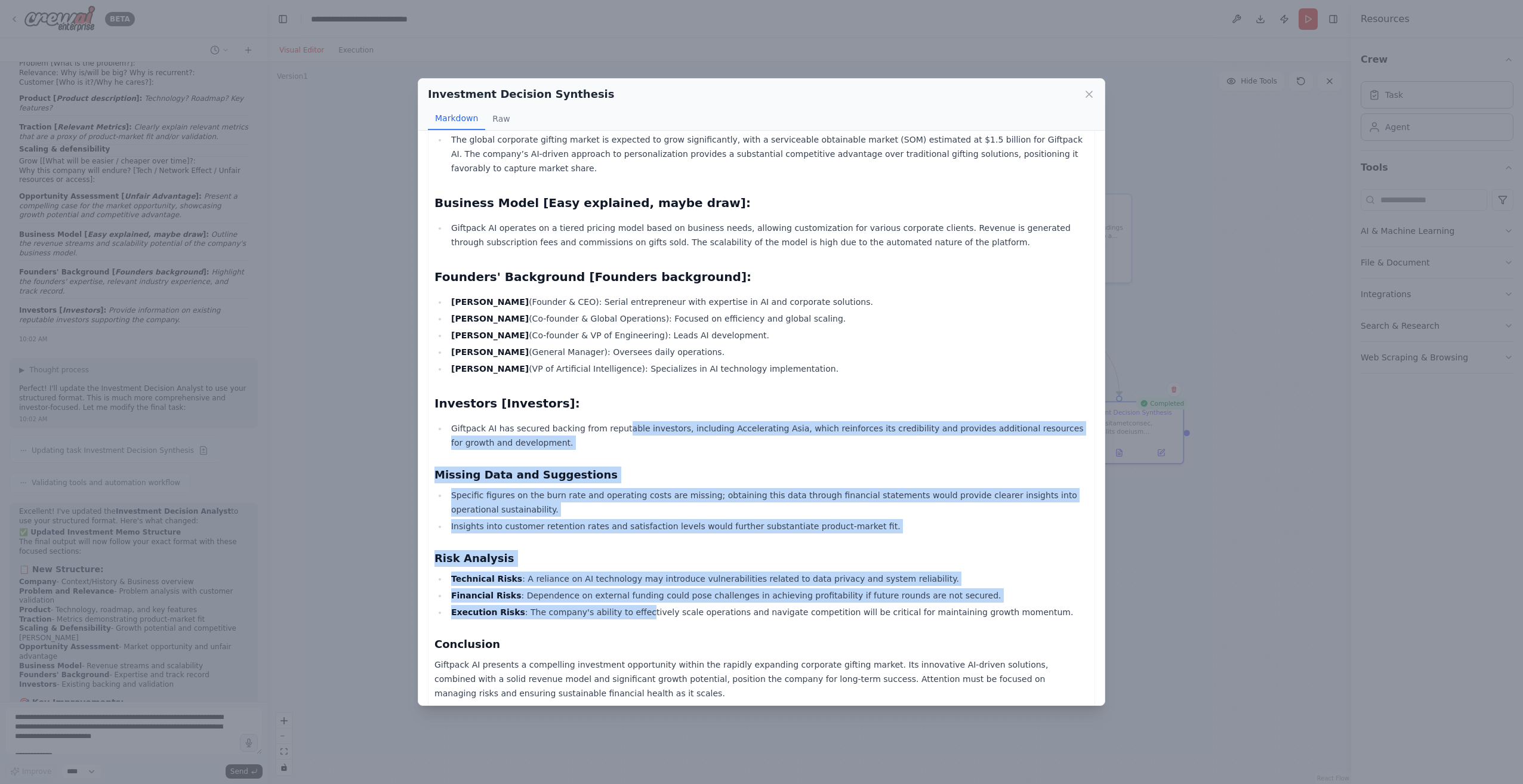
drag, startPoint x: 611, startPoint y: 396, endPoint x: 621, endPoint y: 585, distance: 189.3
click at [621, 585] on div "Giftpack AI Investment Evaluation Memo Company Context / History : Giftpack AI …" at bounding box center [761, 126] width 654 height 1303
drag, startPoint x: 621, startPoint y: 585, endPoint x: 542, endPoint y: 546, distance: 88.1
click at [542, 571] on li "Technical Risks : A reliance on AI technology may introduce vulnerabilities rel…" at bounding box center [768, 578] width 641 height 14
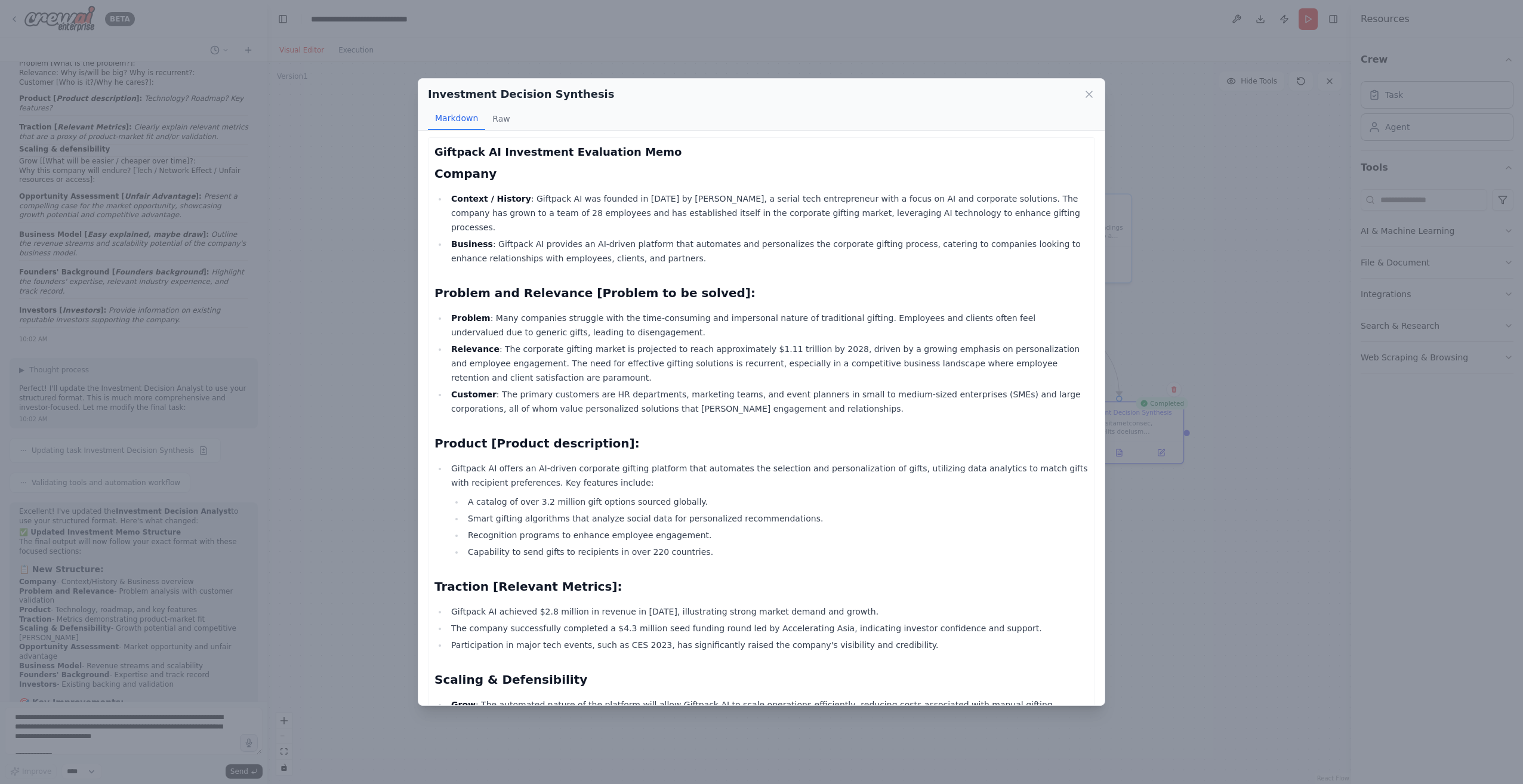
scroll to position [0, 0]
click at [524, 298] on div "Giftpack AI Investment Evaluation Memo Company Context / History : Giftpack AI …" at bounding box center [761, 798] width 654 height 1303
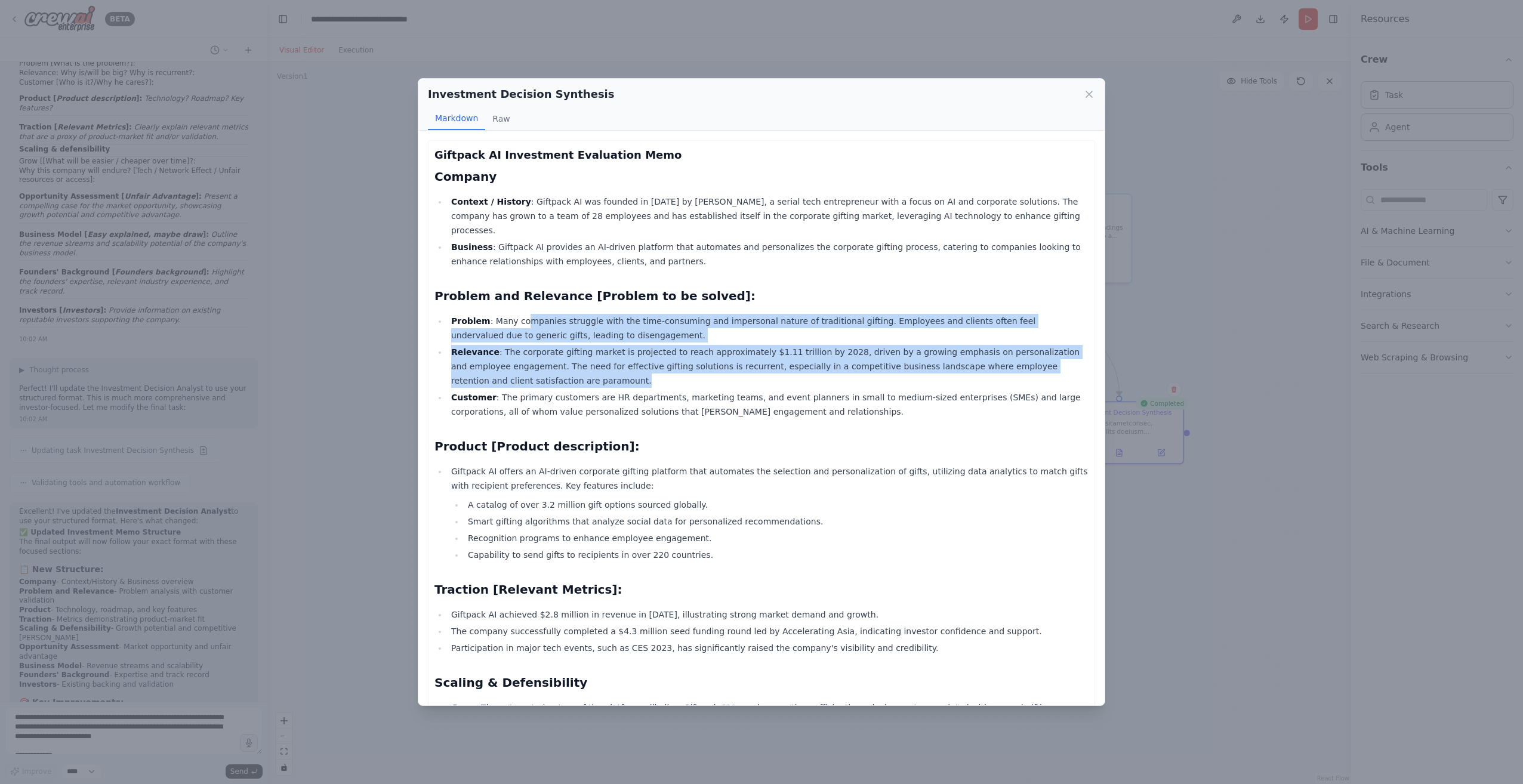
drag, startPoint x: 519, startPoint y: 312, endPoint x: 533, endPoint y: 367, distance: 56.8
click at [533, 367] on ul "Problem : Many companies struggle with the time-consuming and impersonal nature…" at bounding box center [761, 366] width 654 height 105
drag, startPoint x: 533, startPoint y: 367, endPoint x: 510, endPoint y: 343, distance: 33.2
click at [510, 345] on li "Relevance : The corporate gifting market is projected to reach approximately $1…" at bounding box center [768, 366] width 641 height 43
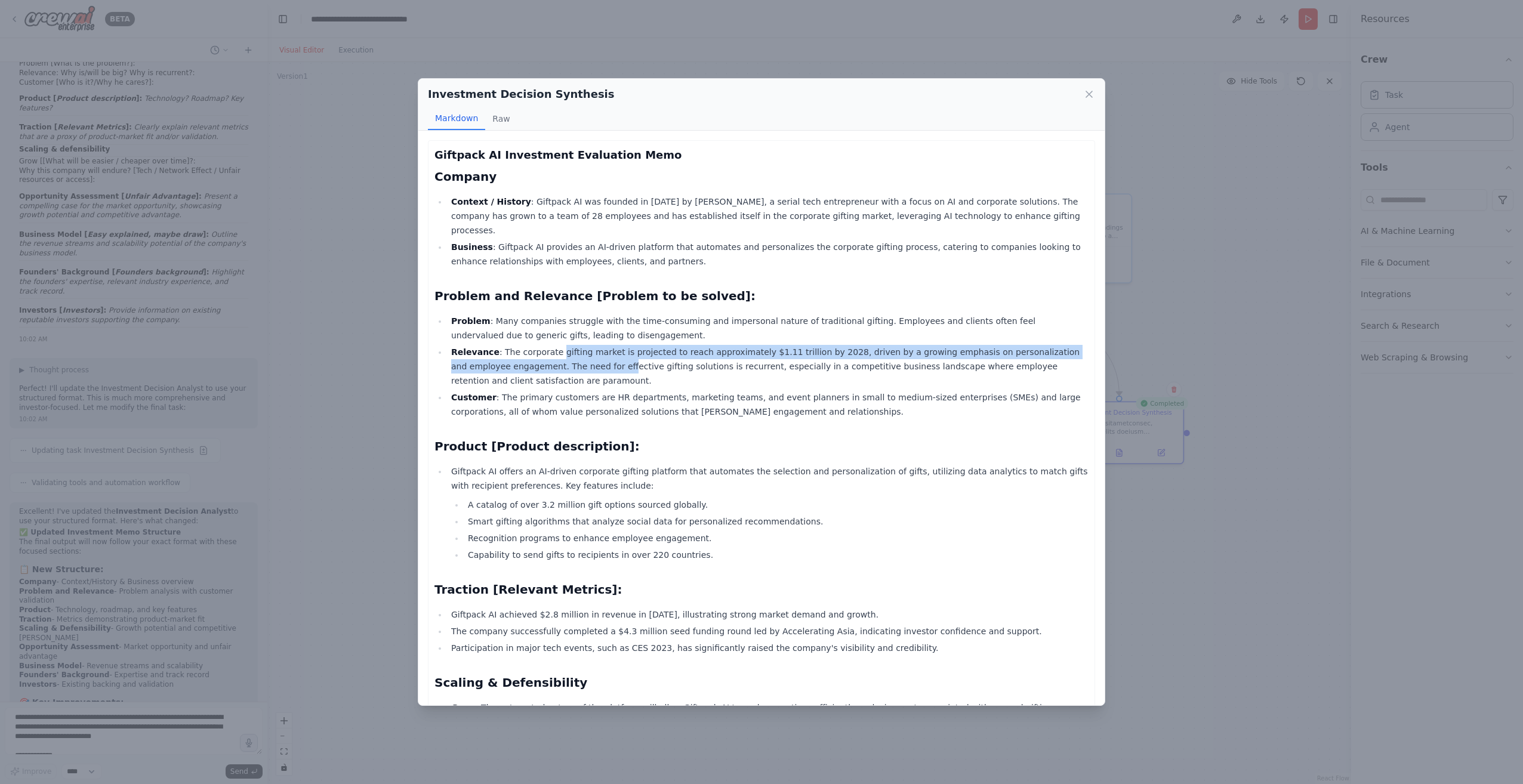
drag, startPoint x: 546, startPoint y: 339, endPoint x: 560, endPoint y: 358, distance: 23.6
click at [560, 358] on li "Relevance : The corporate gifting market is projected to reach approximately $1…" at bounding box center [768, 366] width 641 height 43
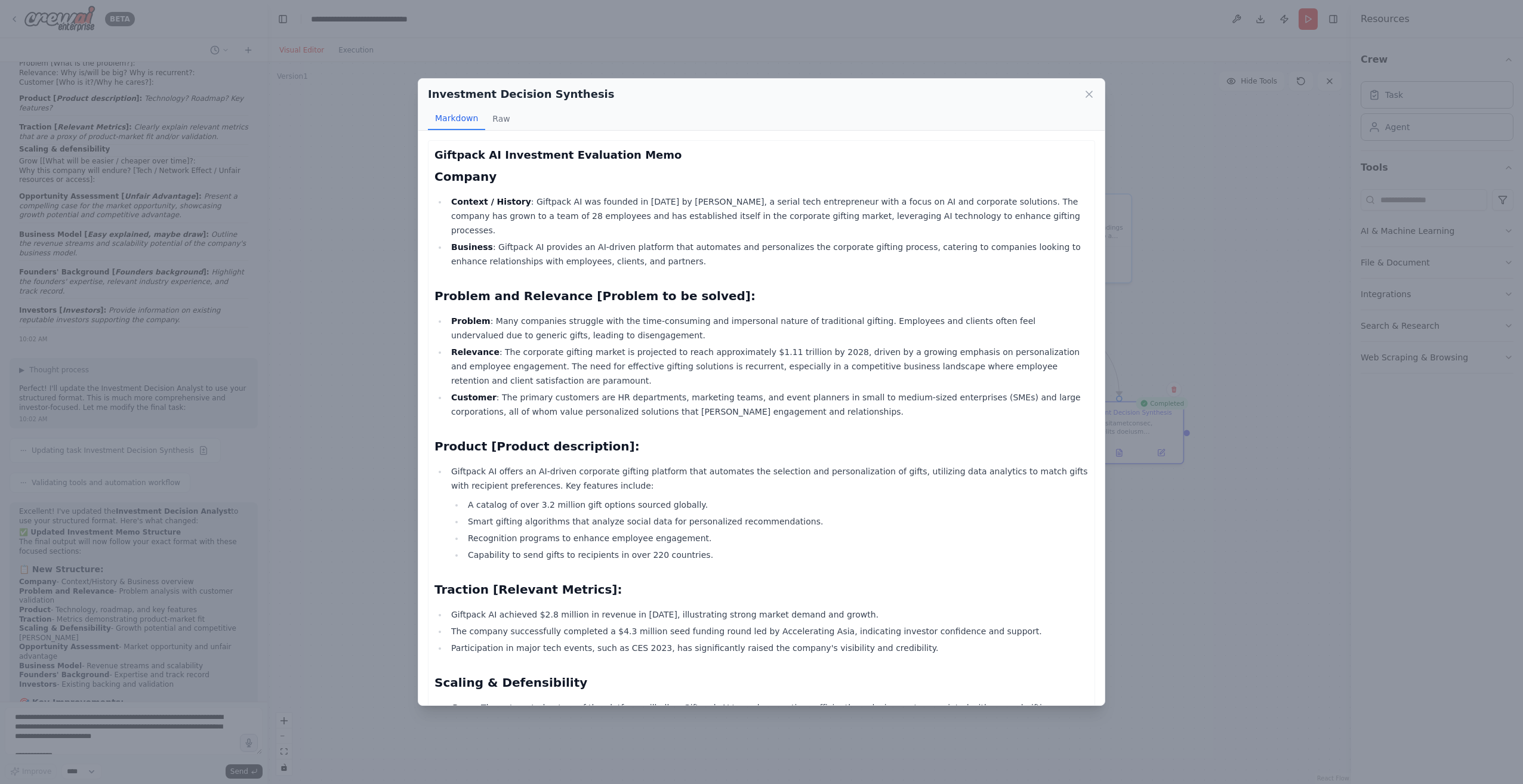
drag, startPoint x: 560, startPoint y: 358, endPoint x: 628, endPoint y: 366, distance: 68.5
click at [628, 366] on li "Relevance : The corporate gifting market is projected to reach approximately $1…" at bounding box center [768, 366] width 641 height 43
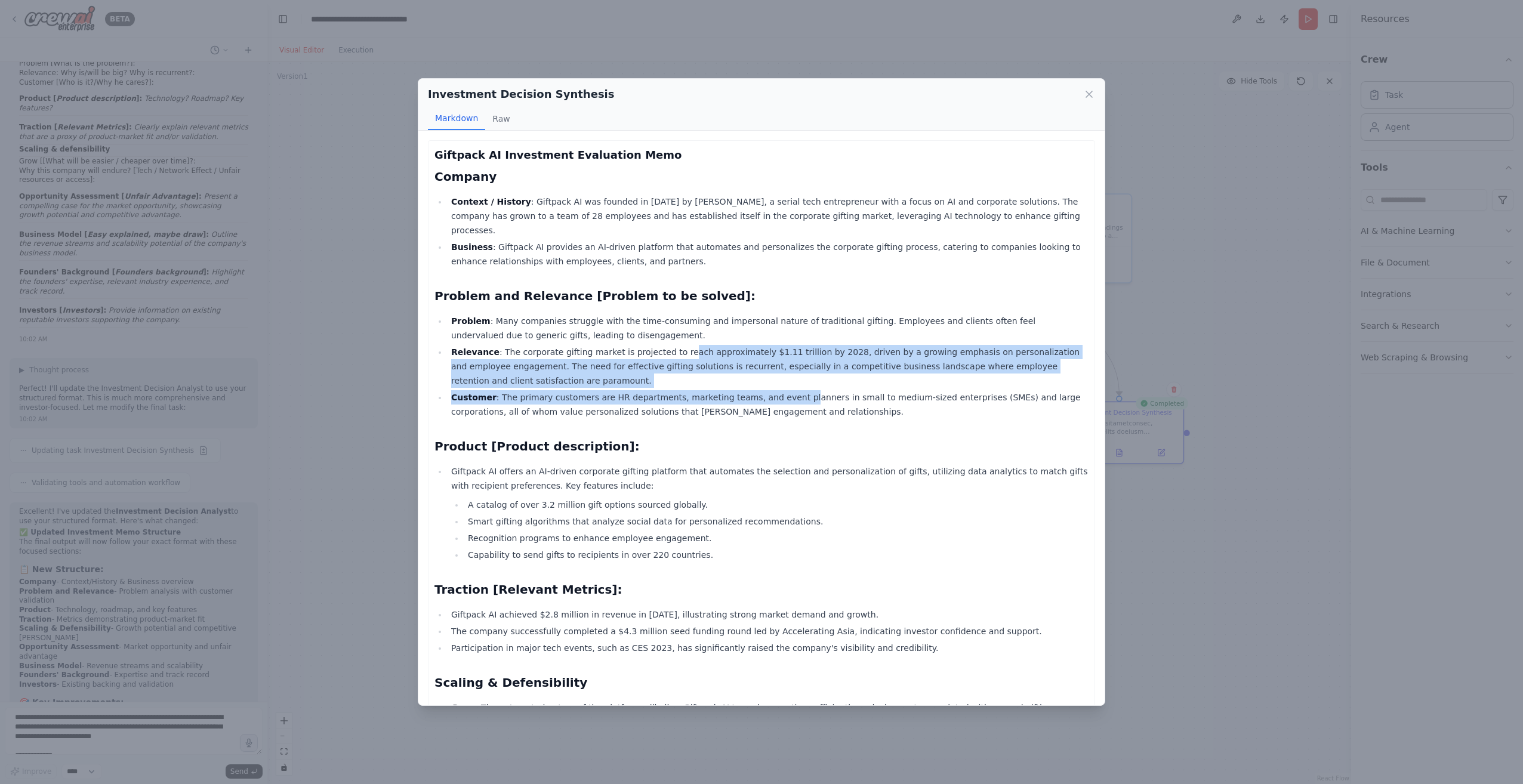
drag, startPoint x: 664, startPoint y: 336, endPoint x: 769, endPoint y: 385, distance: 115.9
click at [769, 385] on ul "Problem : Many companies struggle with the time-consuming and impersonal nature…" at bounding box center [761, 366] width 654 height 105
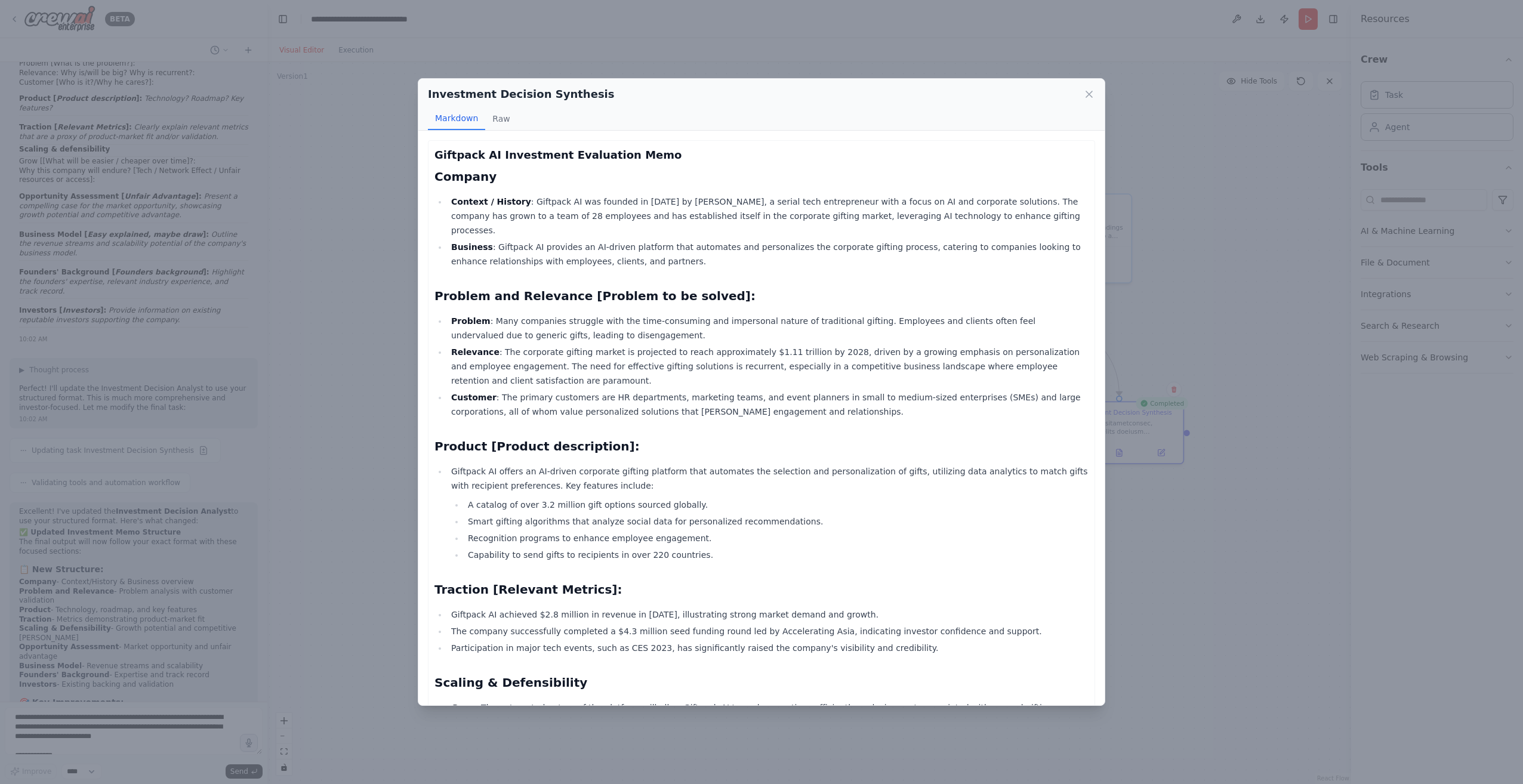
drag, startPoint x: 769, startPoint y: 385, endPoint x: 749, endPoint y: 392, distance: 21.2
click at [749, 392] on li "Customer : The primary customers are HR departments, marketing teams, and event…" at bounding box center [768, 404] width 641 height 29
click at [500, 345] on li "Relevance : The corporate gifting market is projected to reach approximately $1…" at bounding box center [768, 366] width 641 height 43
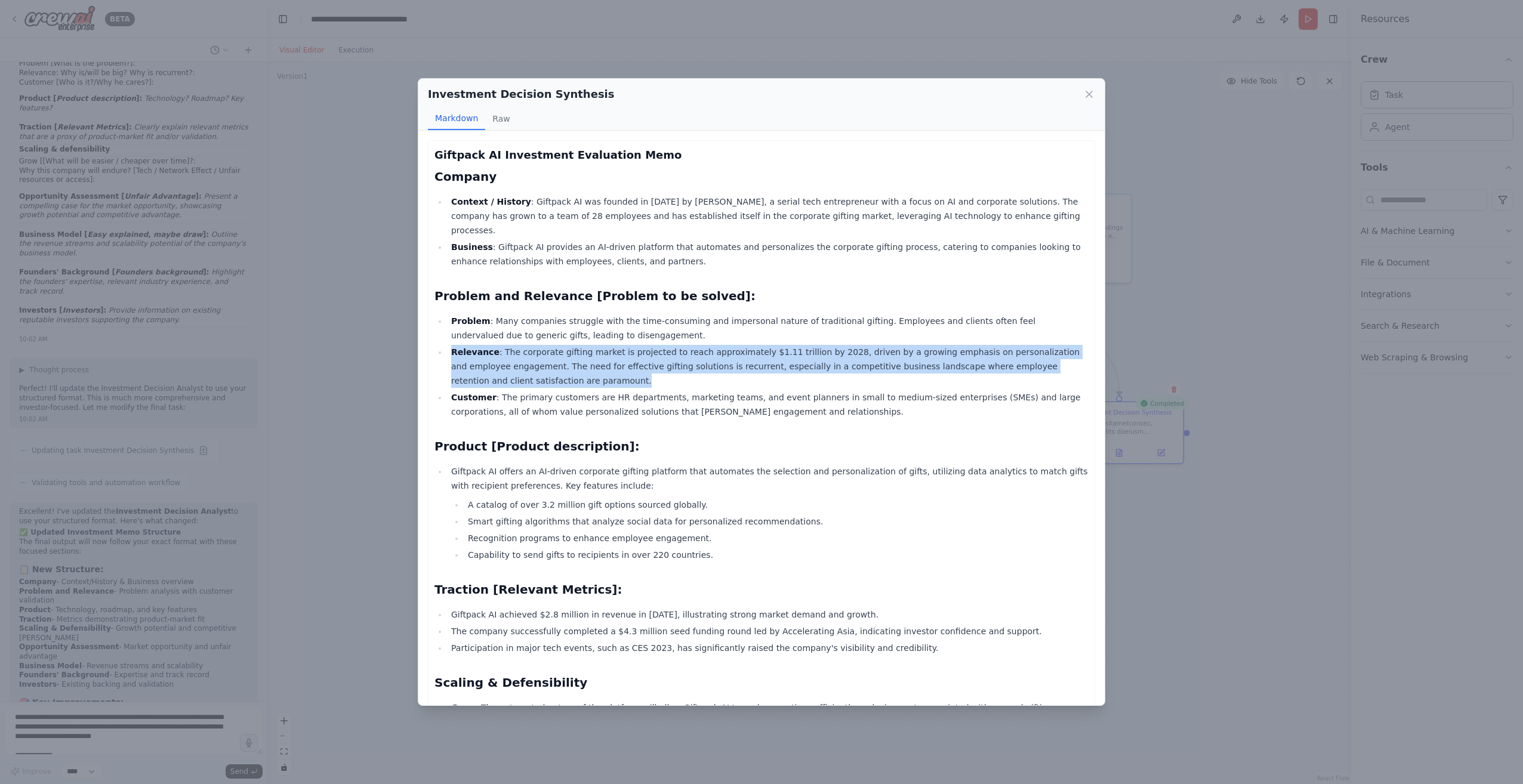
click at [500, 345] on li "Relevance : The corporate gifting market is projected to reach approximately $1…" at bounding box center [768, 366] width 641 height 43
drag, startPoint x: 500, startPoint y: 341, endPoint x: 482, endPoint y: 367, distance: 31.6
click at [482, 367] on li "Relevance : The corporate gifting market is projected to reach approximately $1…" at bounding box center [768, 366] width 641 height 43
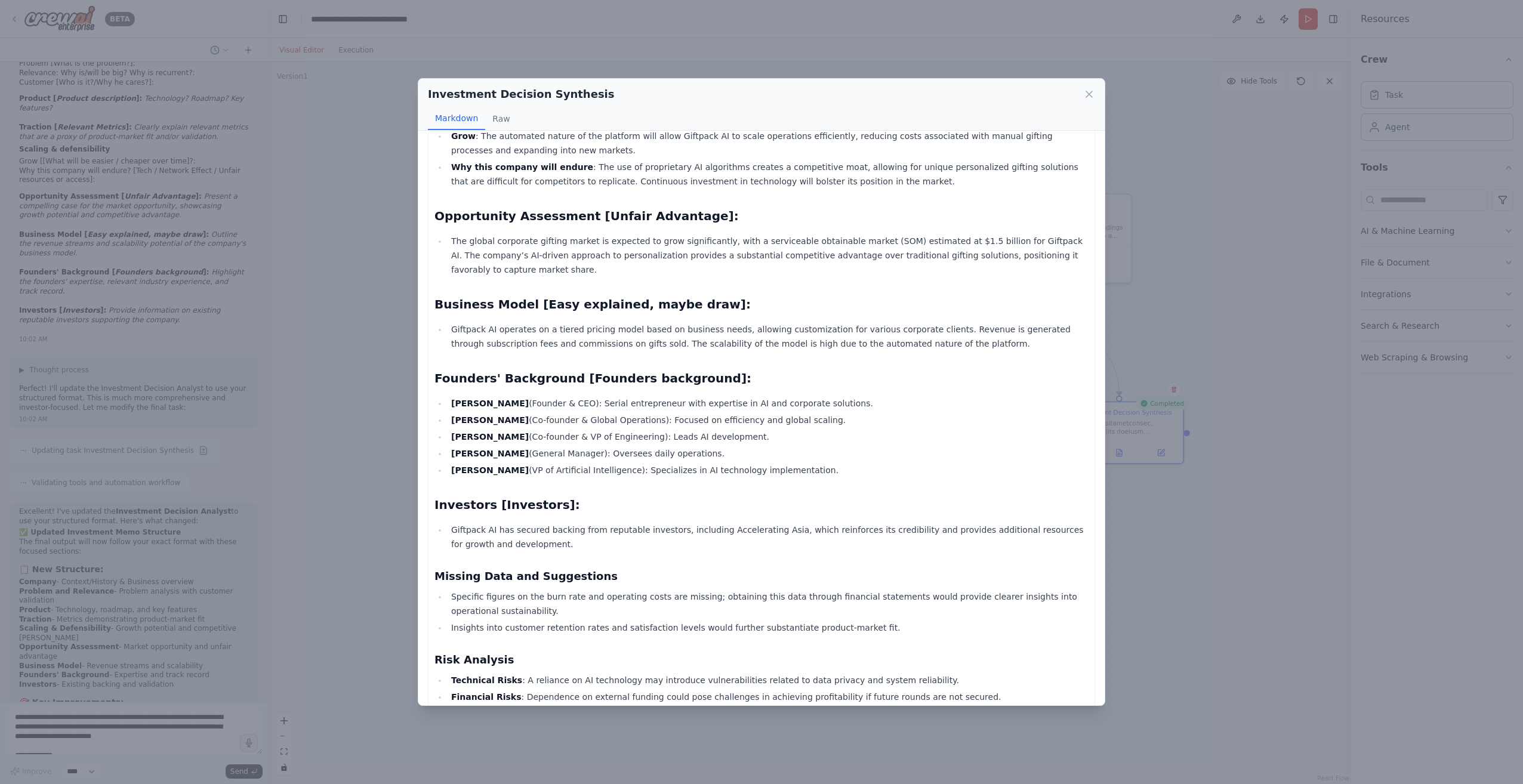
scroll to position [554, 0]
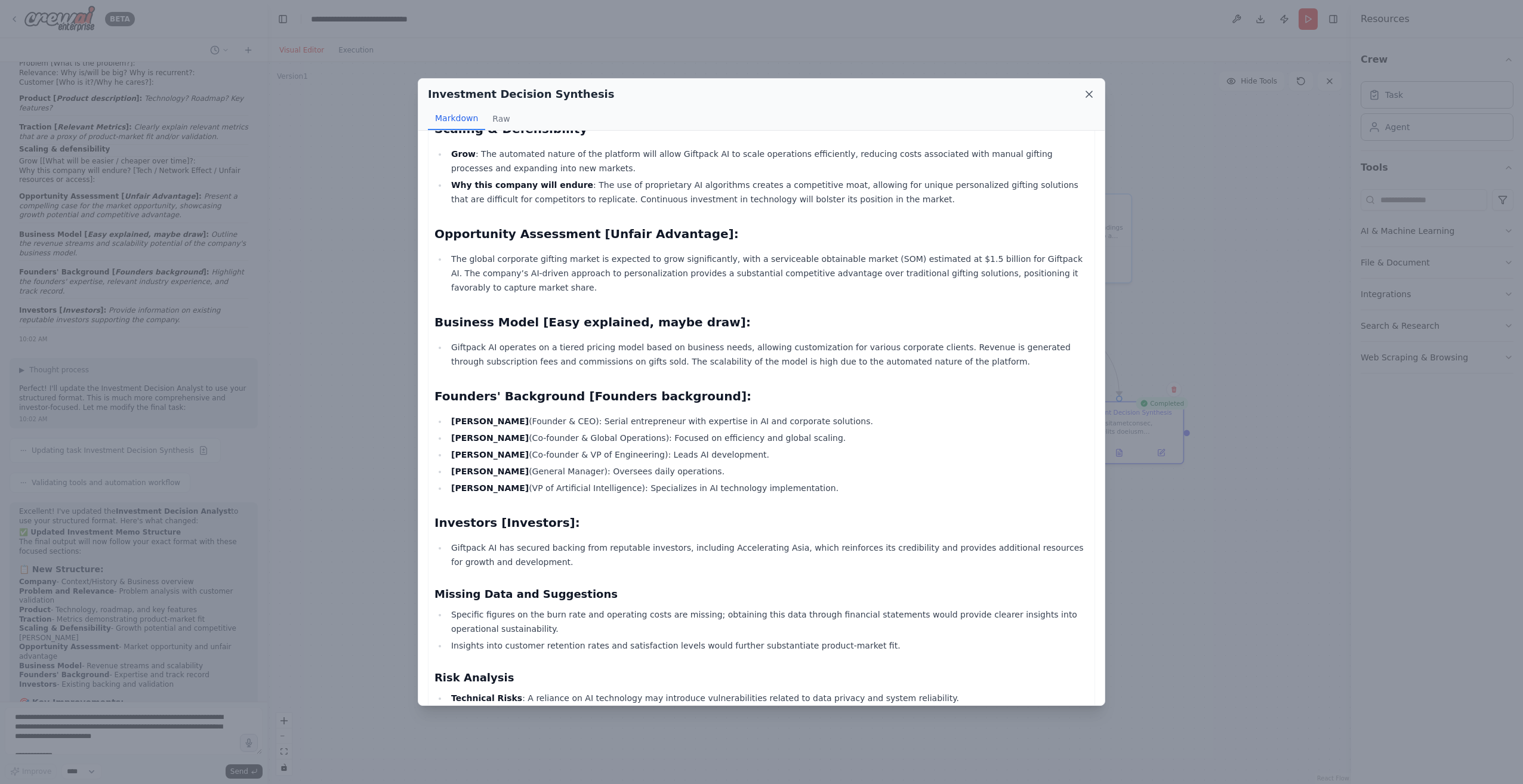
click at [1088, 93] on icon at bounding box center [1088, 94] width 12 height 12
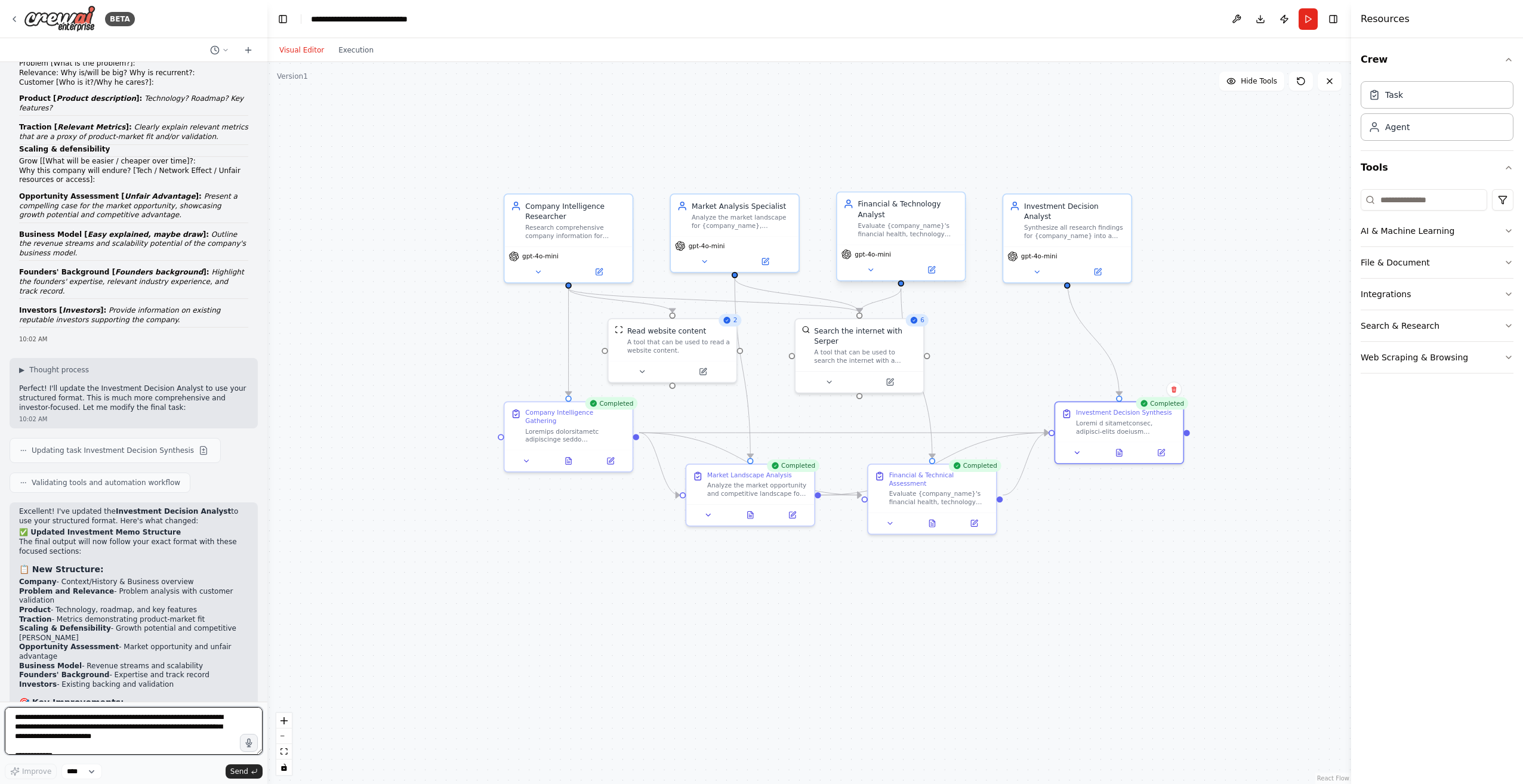
click at [106, 726] on textarea at bounding box center [133, 730] width 258 height 48
type textarea "**********"
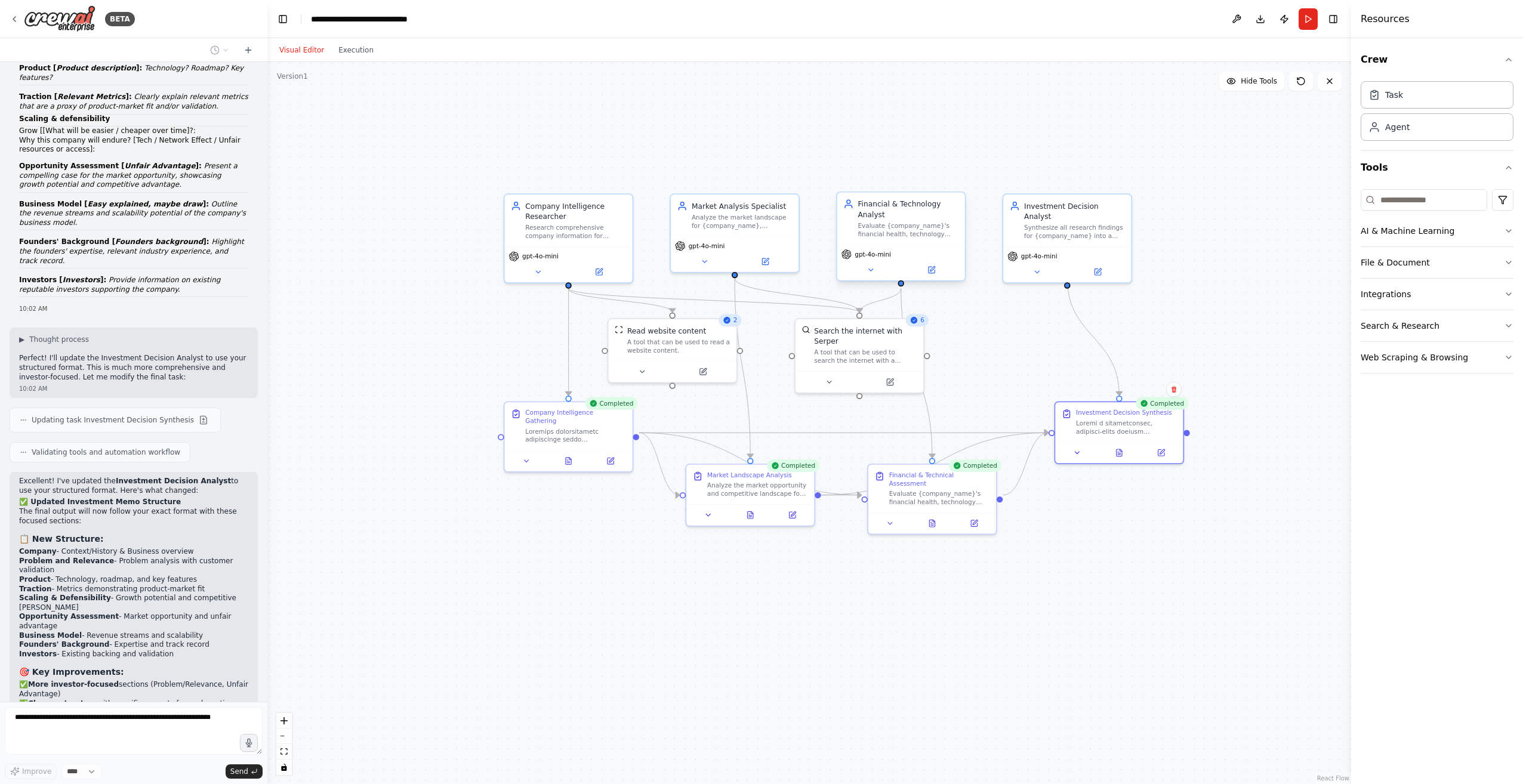
scroll to position [5444, 0]
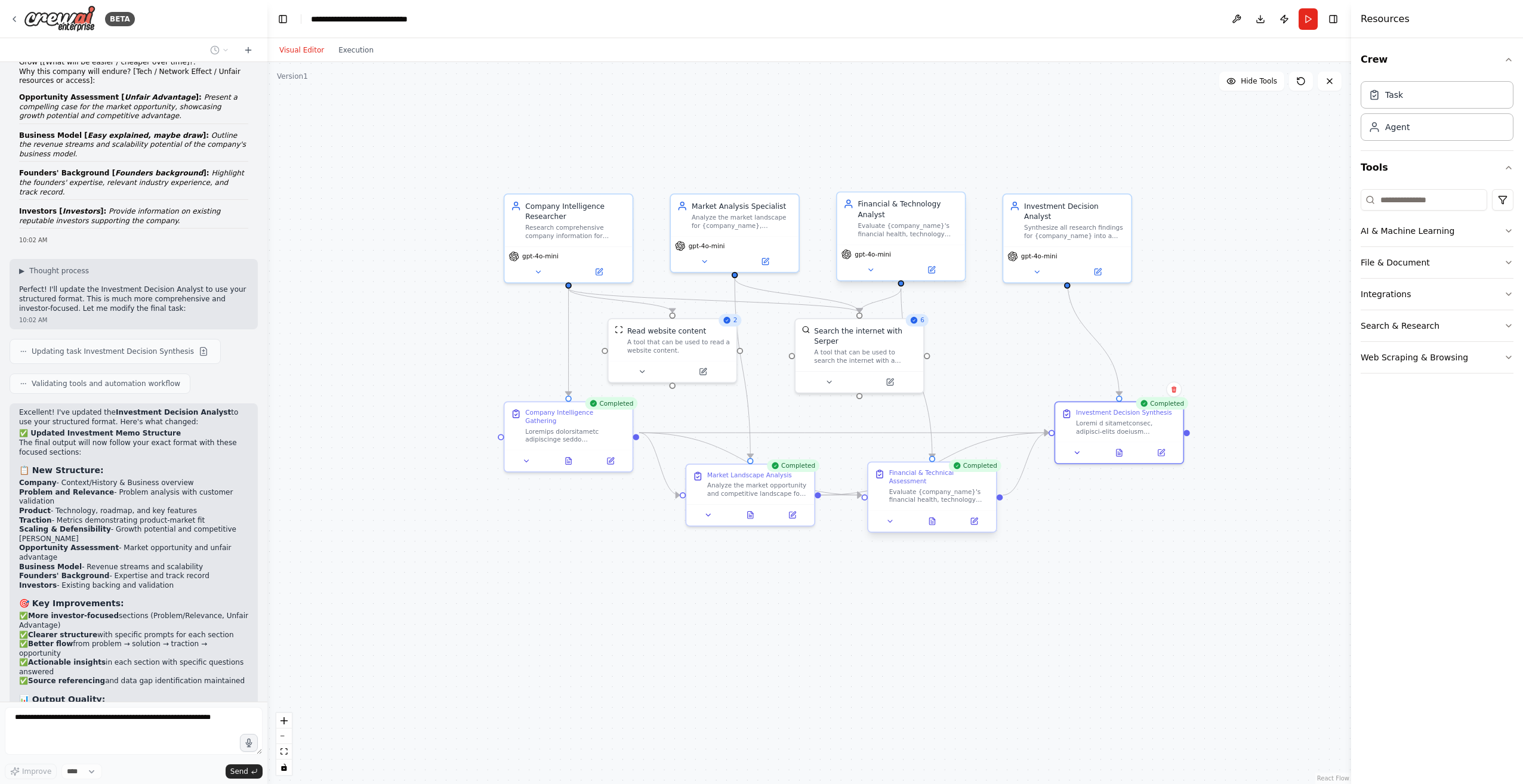
click at [924, 488] on div "Evaluate {company_name}'s financial health, technology infrastructure, and busi…" at bounding box center [940, 496] width 101 height 17
click at [986, 514] on button at bounding box center [974, 520] width 36 height 12
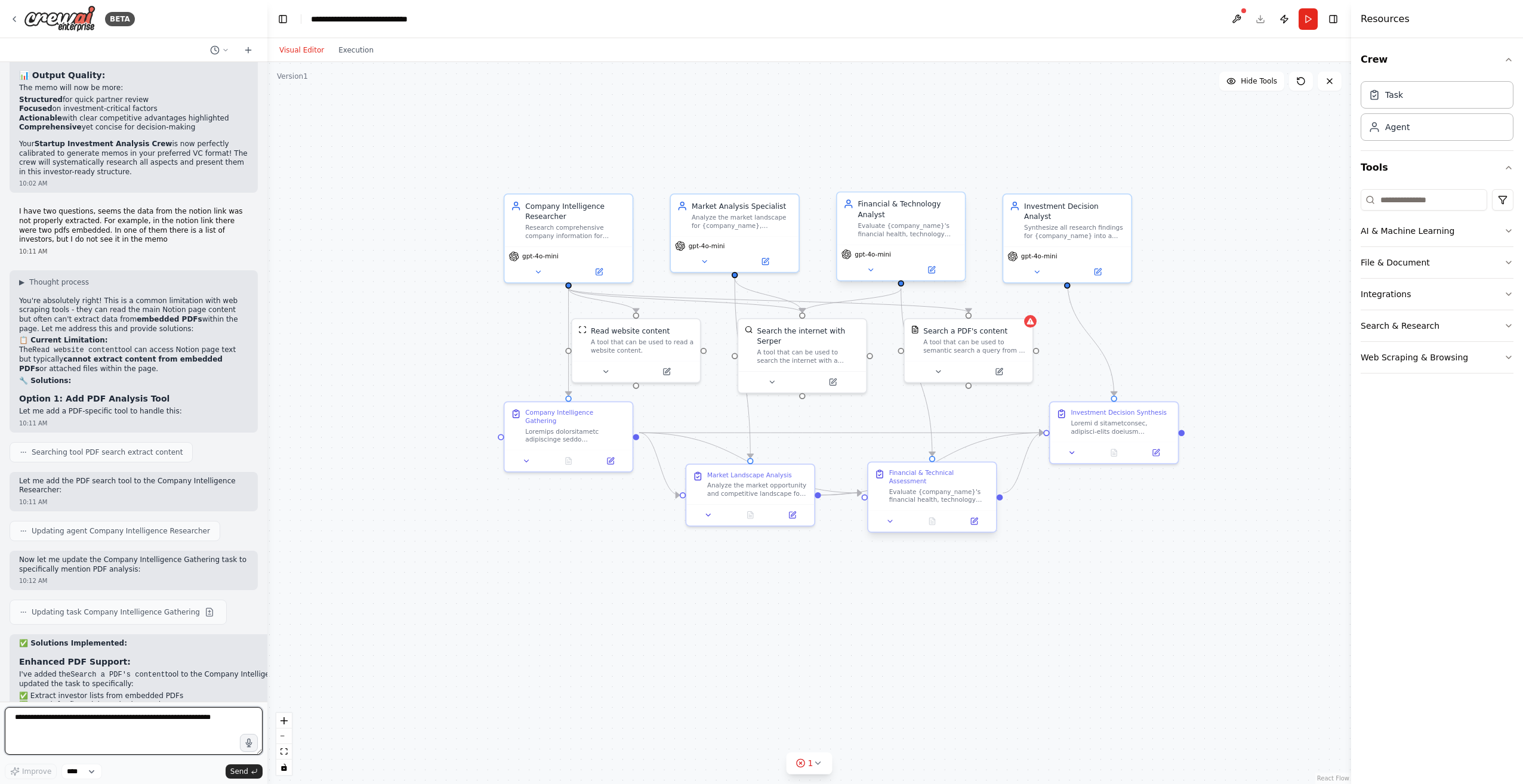
scroll to position [6076, 0]
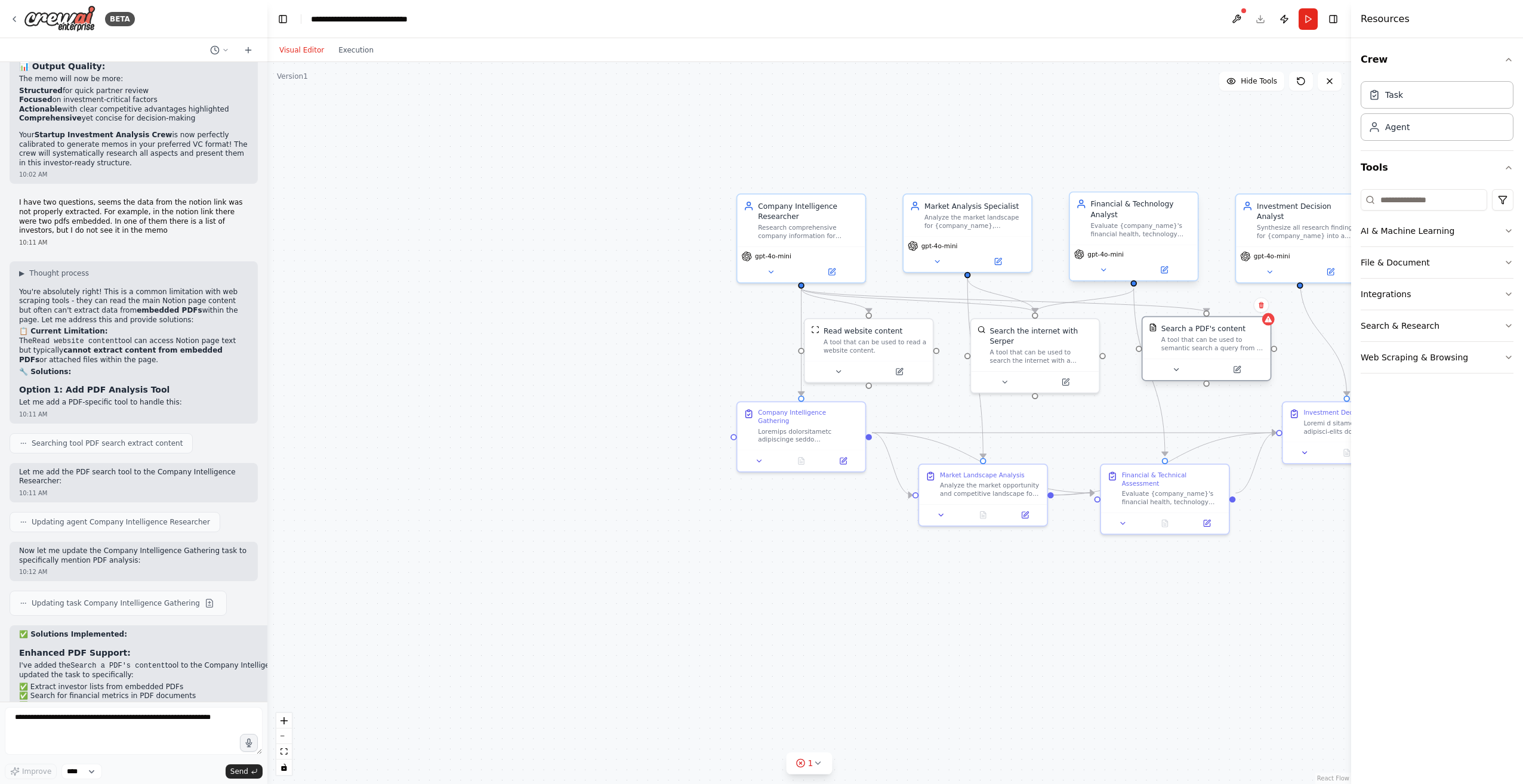
drag, startPoint x: 951, startPoint y: 350, endPoint x: 1187, endPoint y: 349, distance: 236.0
click at [1187, 349] on div "A tool that can be used to semantic search a query from a PDF's content." at bounding box center [1212, 344] width 102 height 17
click at [817, 219] on div "Company Intelligence Researcher Research comprehensive company information for …" at bounding box center [809, 218] width 101 height 39
click at [1268, 323] on div at bounding box center [1267, 318] width 12 height 12
click at [1186, 375] on button at bounding box center [1175, 369] width 58 height 12
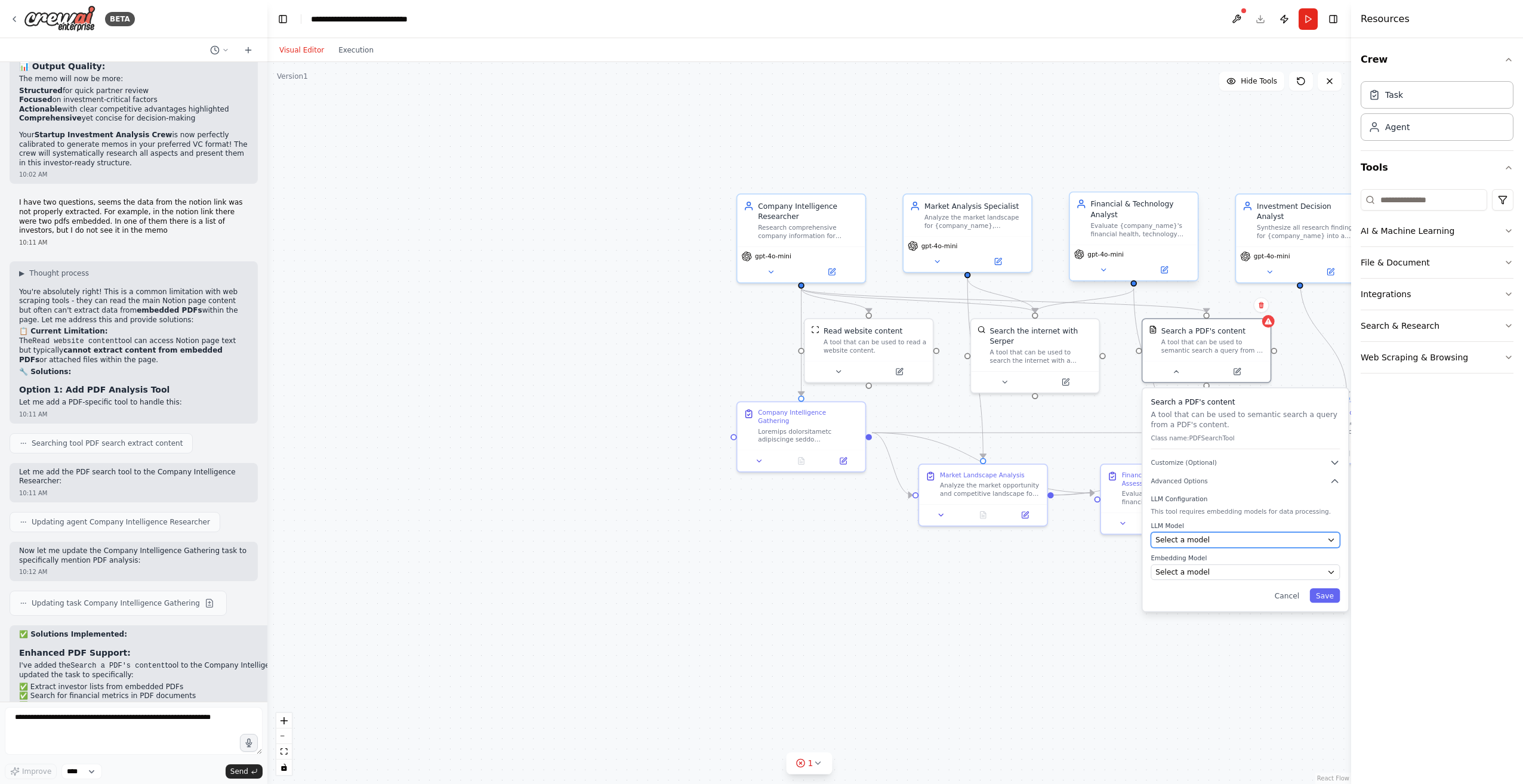
click at [1200, 542] on span "Select a model" at bounding box center [1182, 539] width 54 height 10
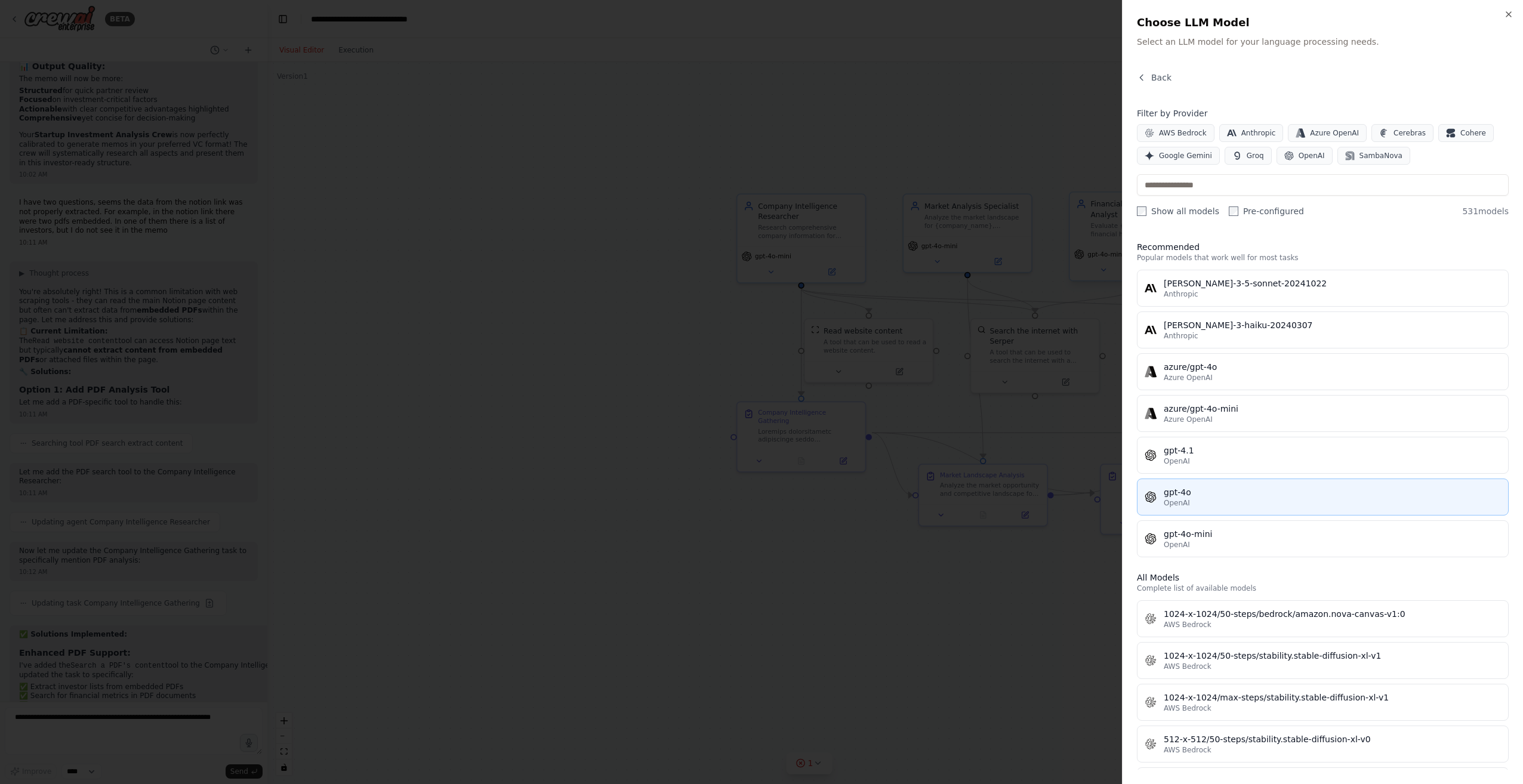
click at [1261, 499] on div "OpenAI" at bounding box center [1332, 503] width 337 height 9
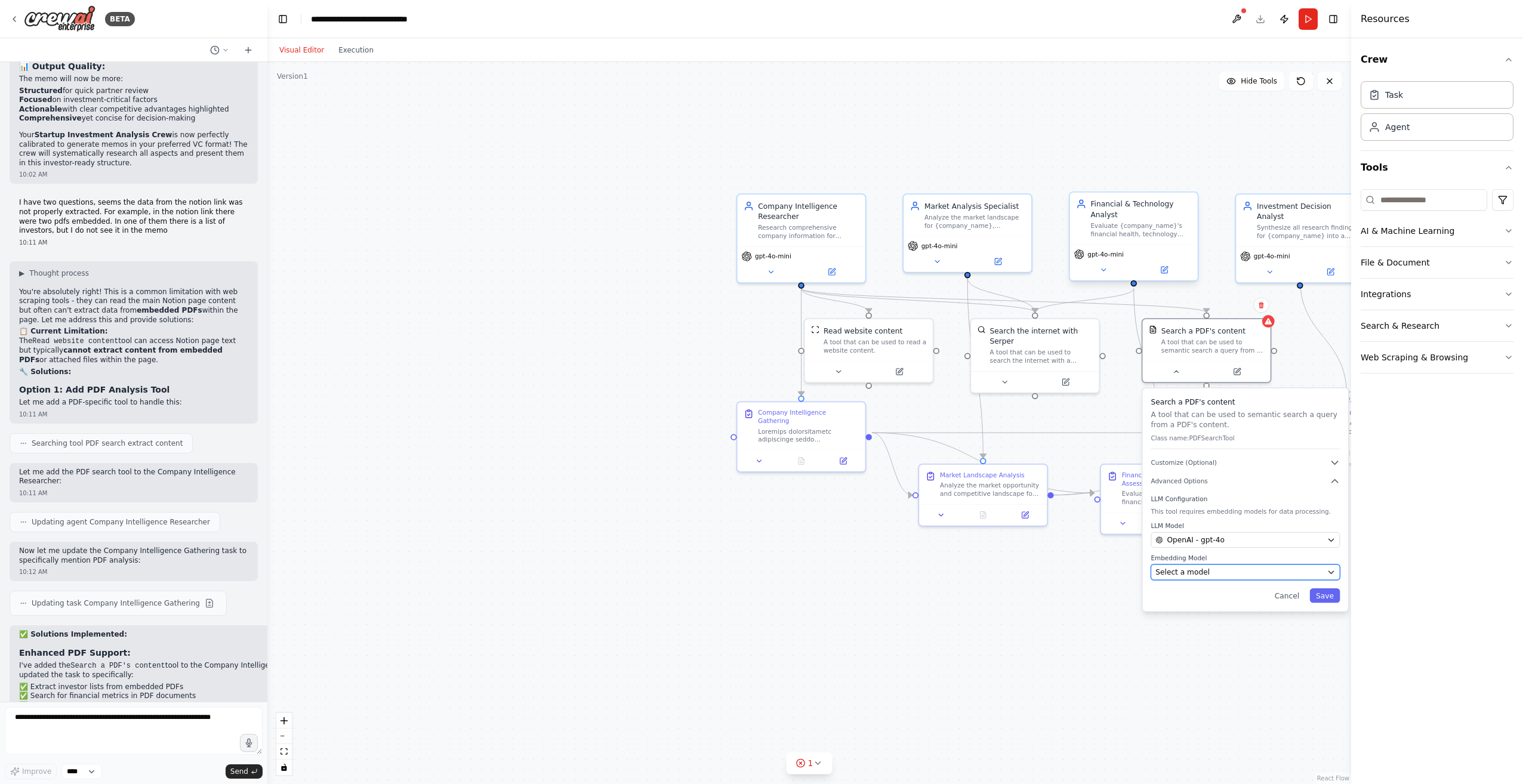
click at [1200, 570] on span "Select a model" at bounding box center [1182, 571] width 54 height 10
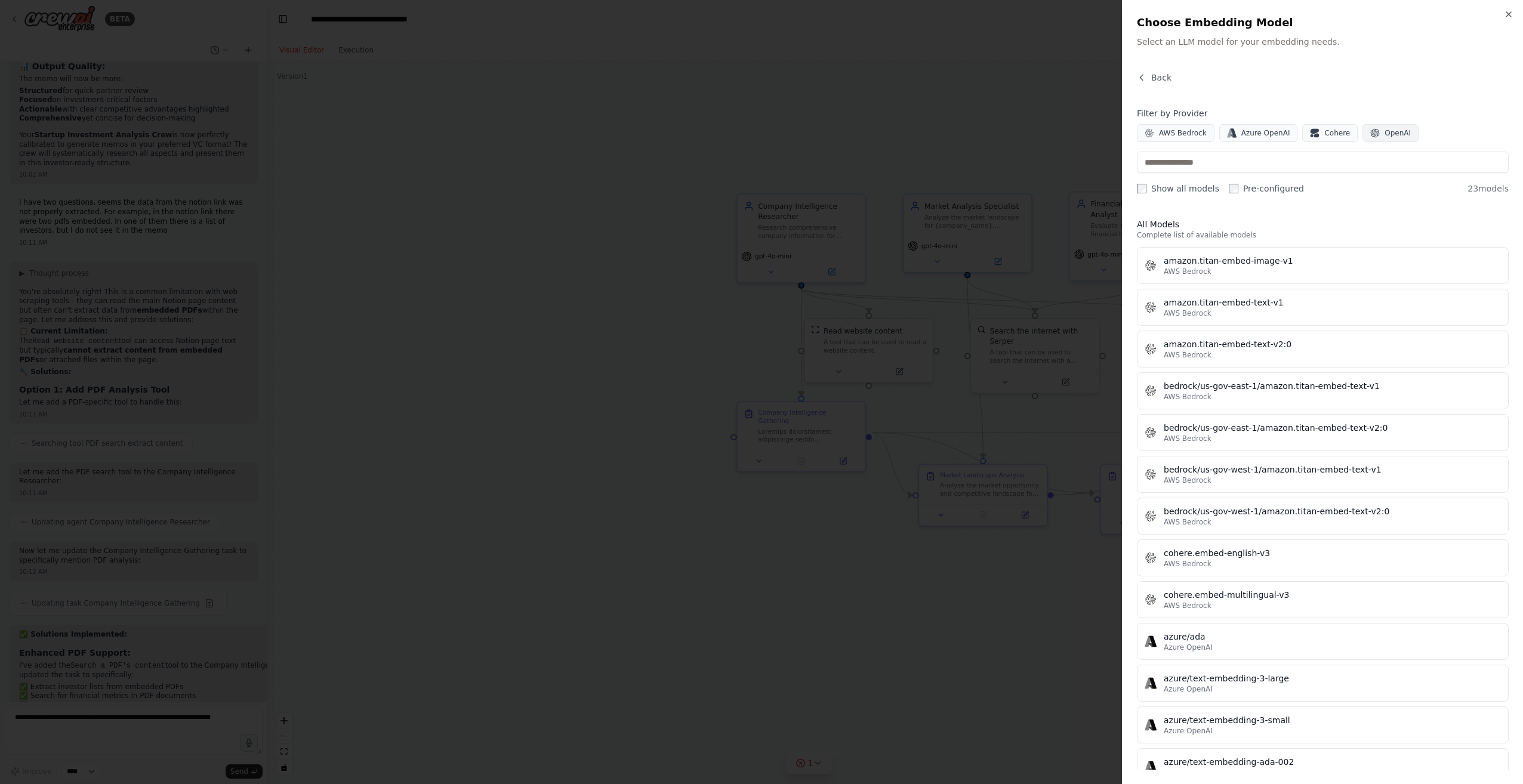
click at [1381, 126] on button "OpenAI" at bounding box center [1390, 132] width 56 height 18
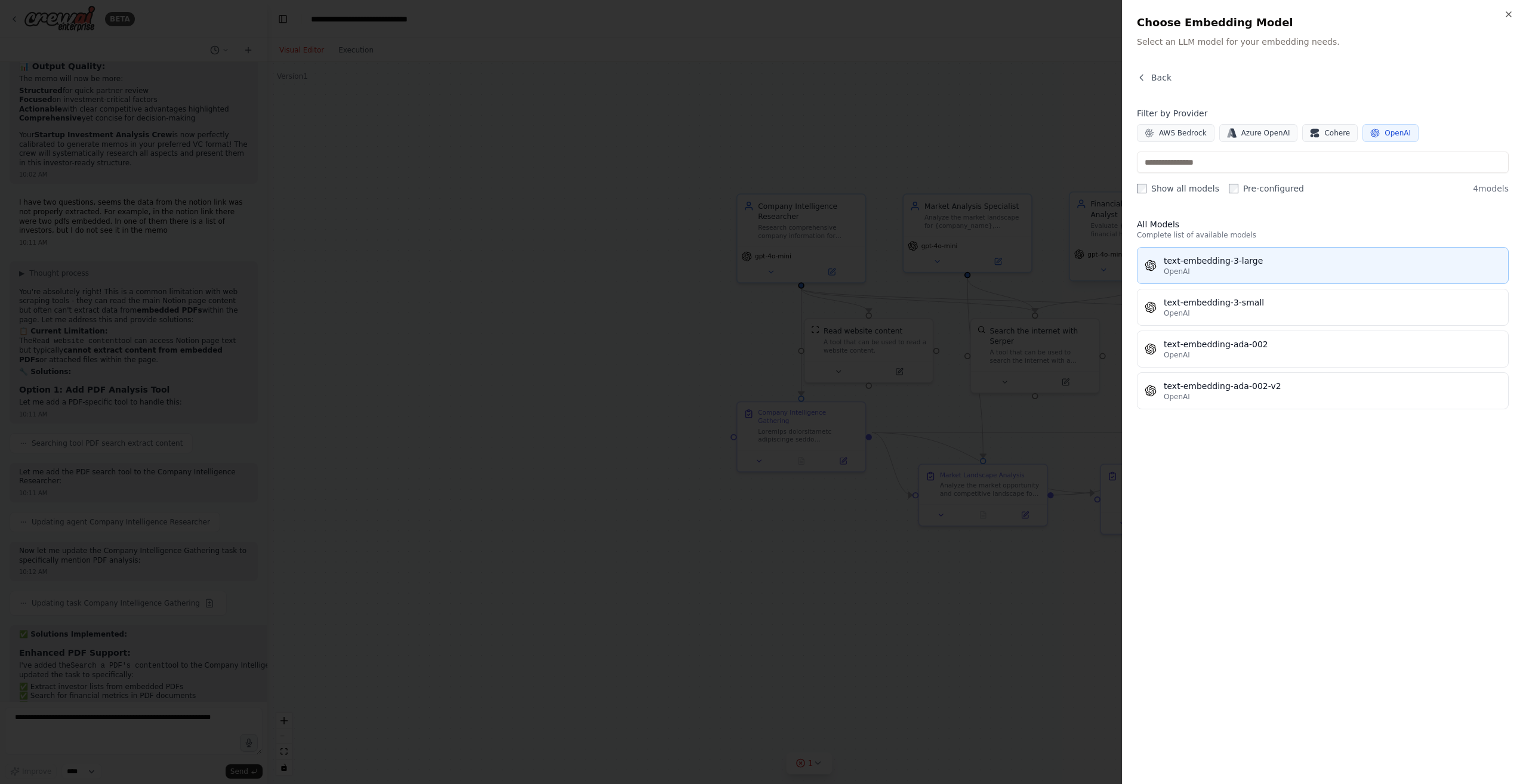
click at [1326, 260] on div "text-embedding-3-large" at bounding box center [1332, 260] width 337 height 12
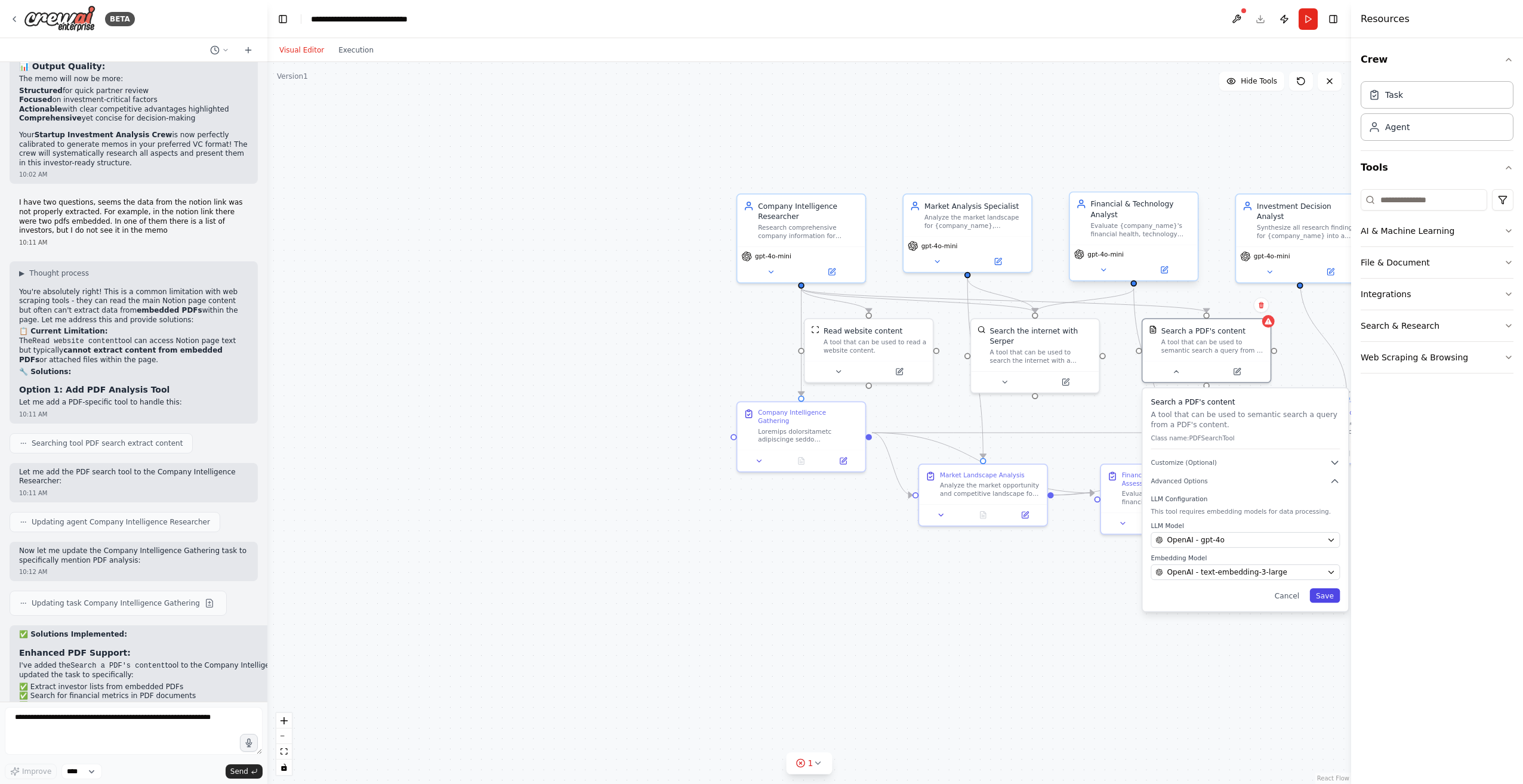
click at [1327, 599] on button "Save" at bounding box center [1324, 595] width 30 height 14
click at [1187, 633] on div ".deletable-edge-delete-btn { width: 20px; height: 20px; border: 0px solid #ffff…" at bounding box center [809, 422] width 1083 height 721
click at [1307, 25] on button "Run" at bounding box center [1307, 19] width 19 height 22
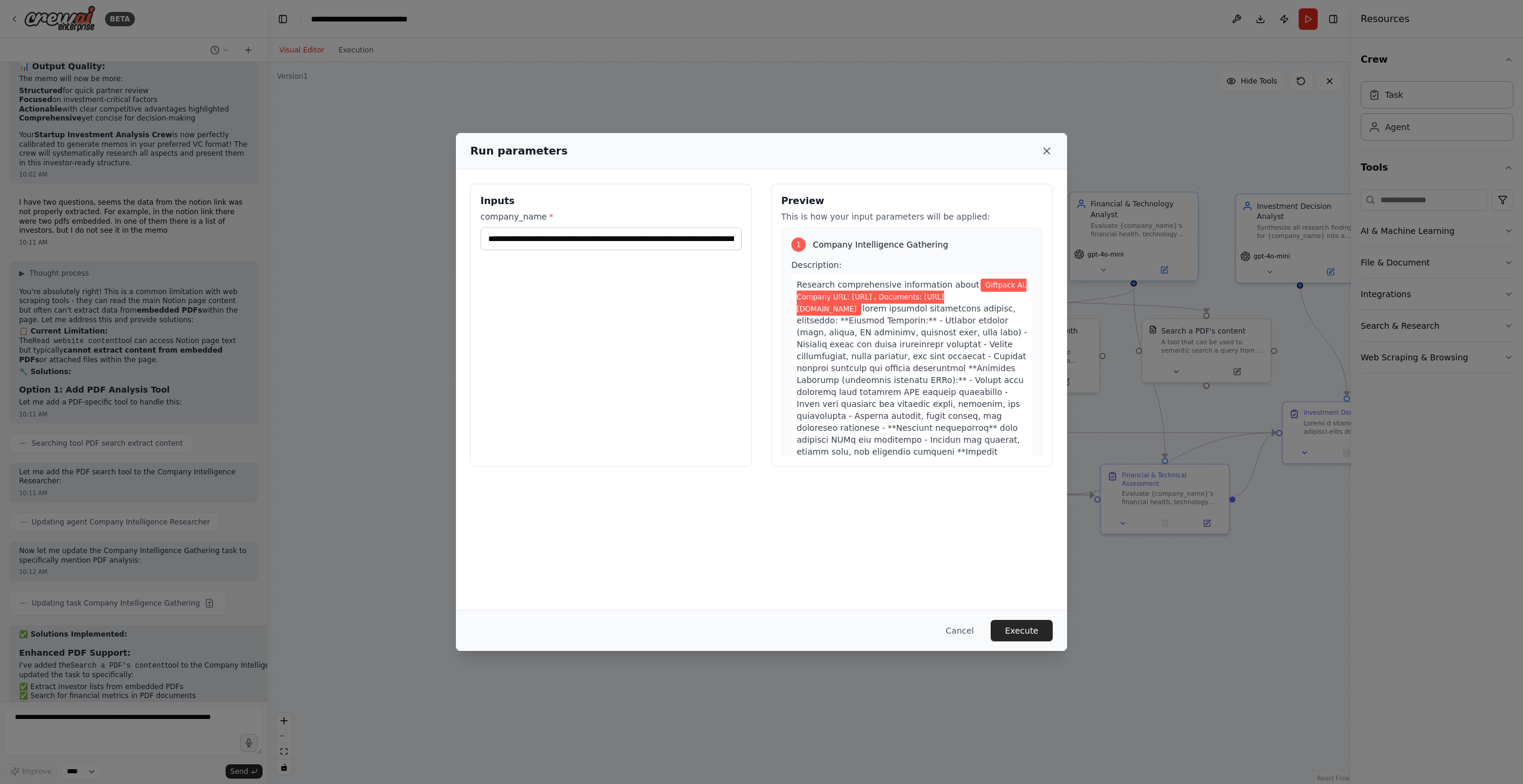
click at [1045, 146] on icon at bounding box center [1046, 151] width 12 height 12
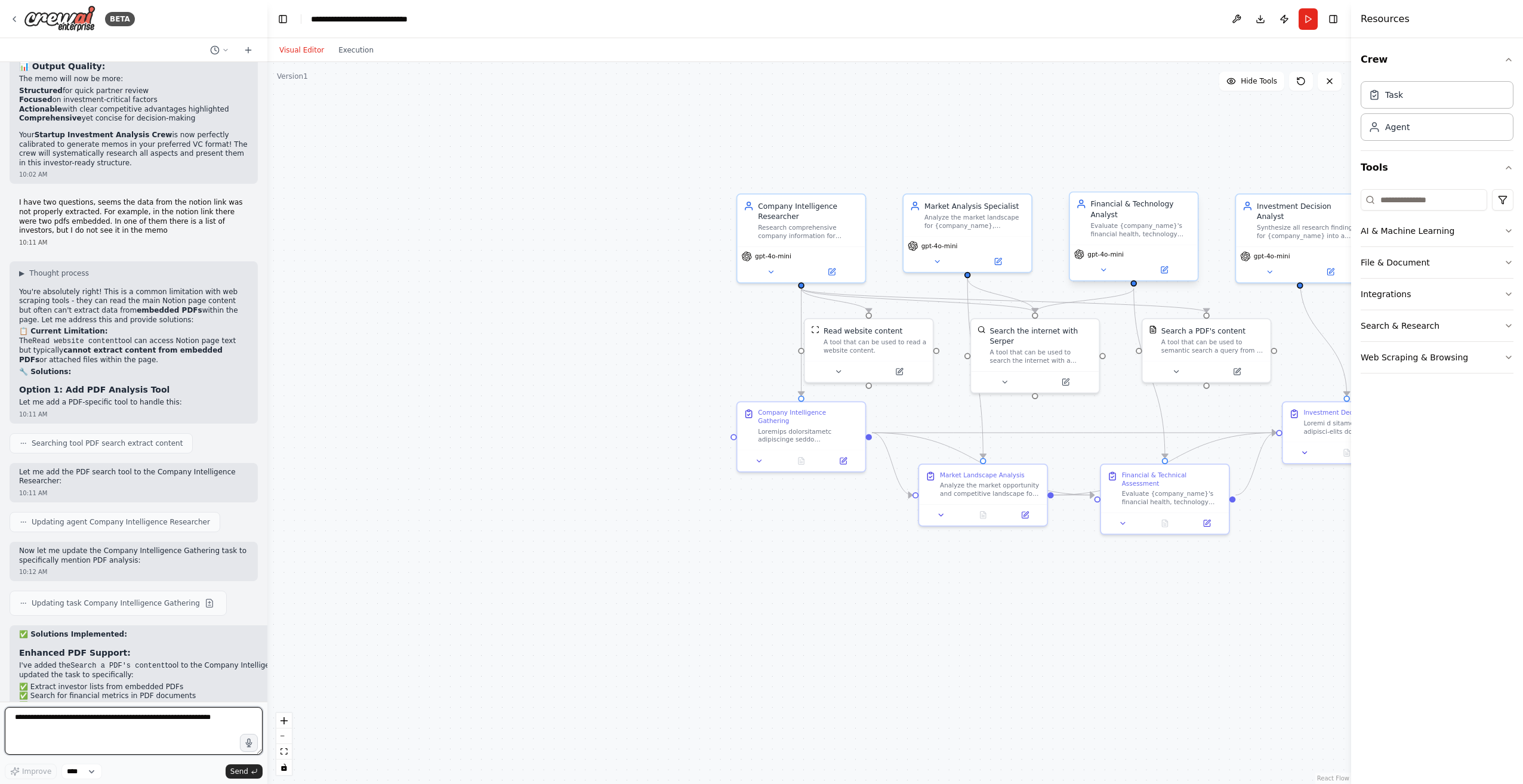
click at [154, 717] on textarea at bounding box center [133, 730] width 258 height 48
type textarea "**********"
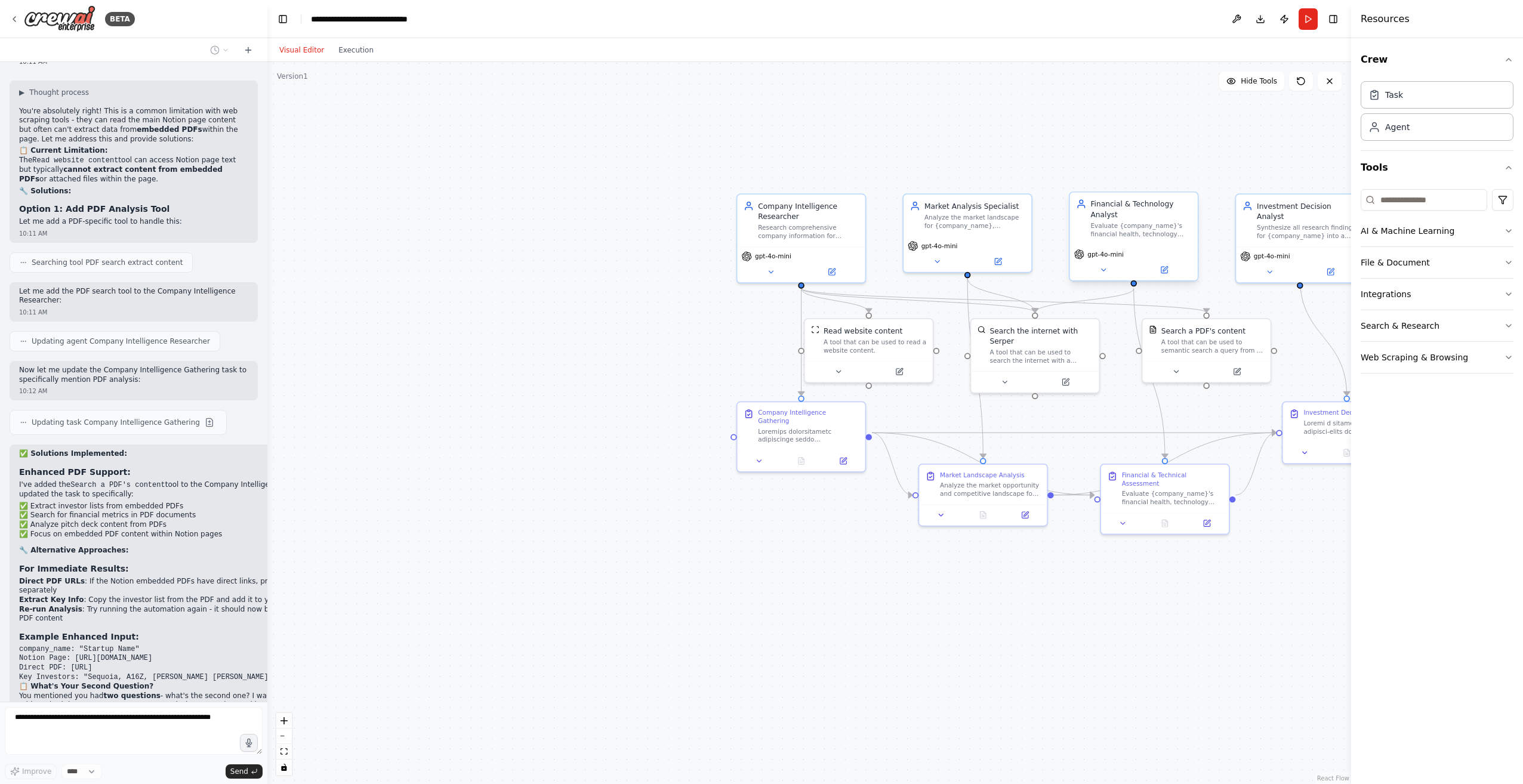
scroll to position [6292, 0]
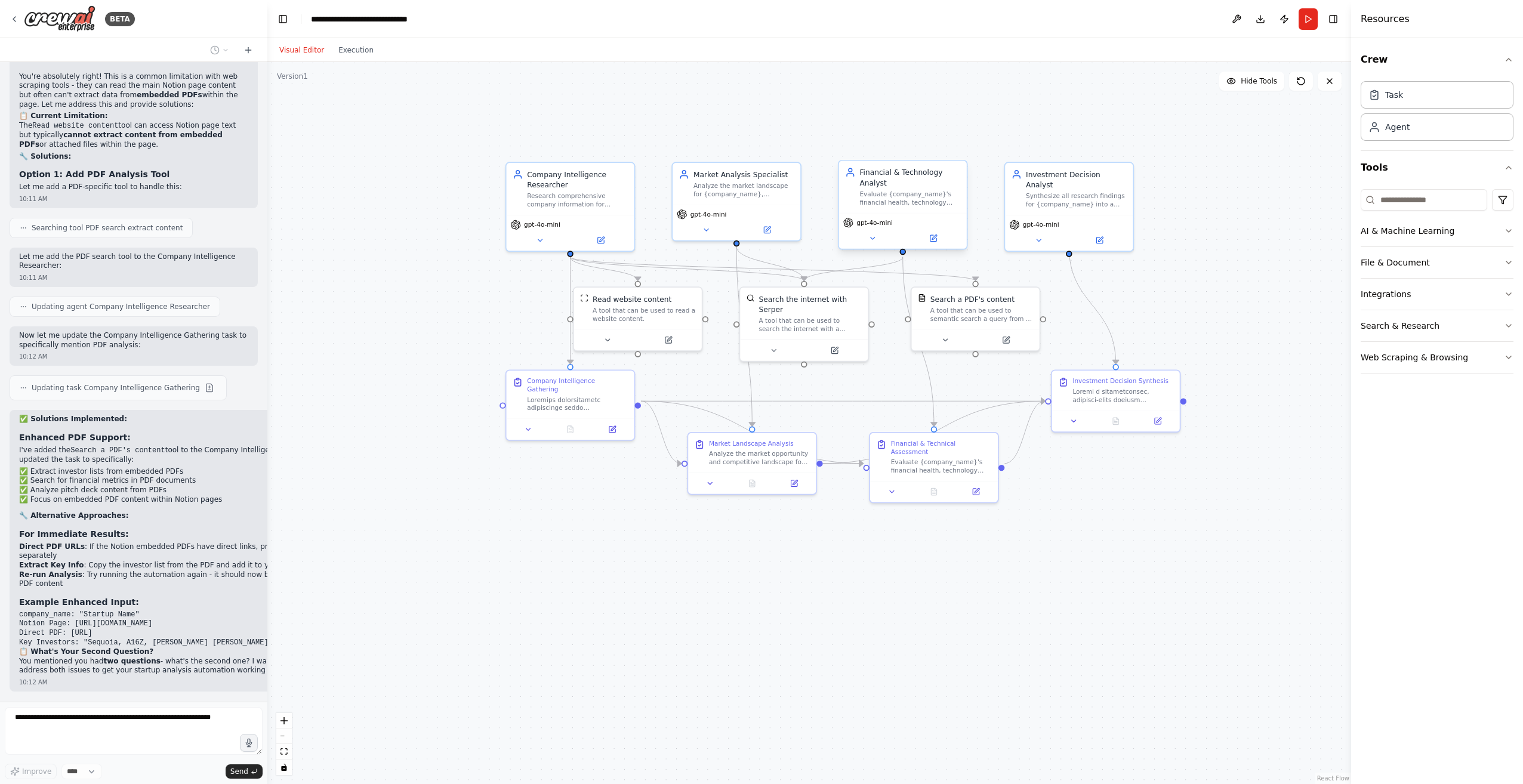
drag, startPoint x: 1161, startPoint y: 104, endPoint x: 925, endPoint y: 71, distance: 238.3
click at [926, 71] on div ".deletable-edge-delete-btn { width: 20px; height: 20px; border: 0px solid #ffff…" at bounding box center [809, 422] width 1083 height 721
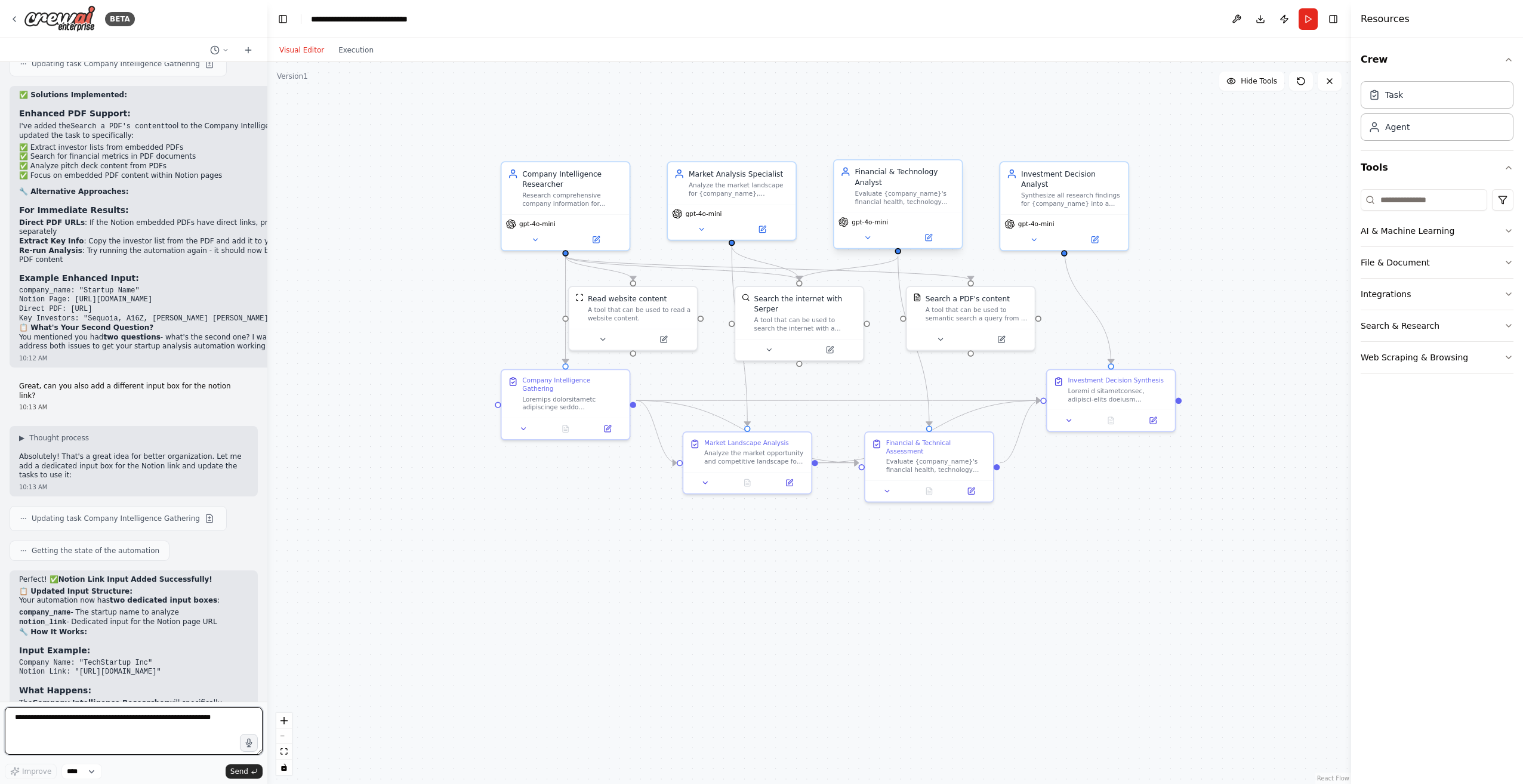
scroll to position [6624, 0]
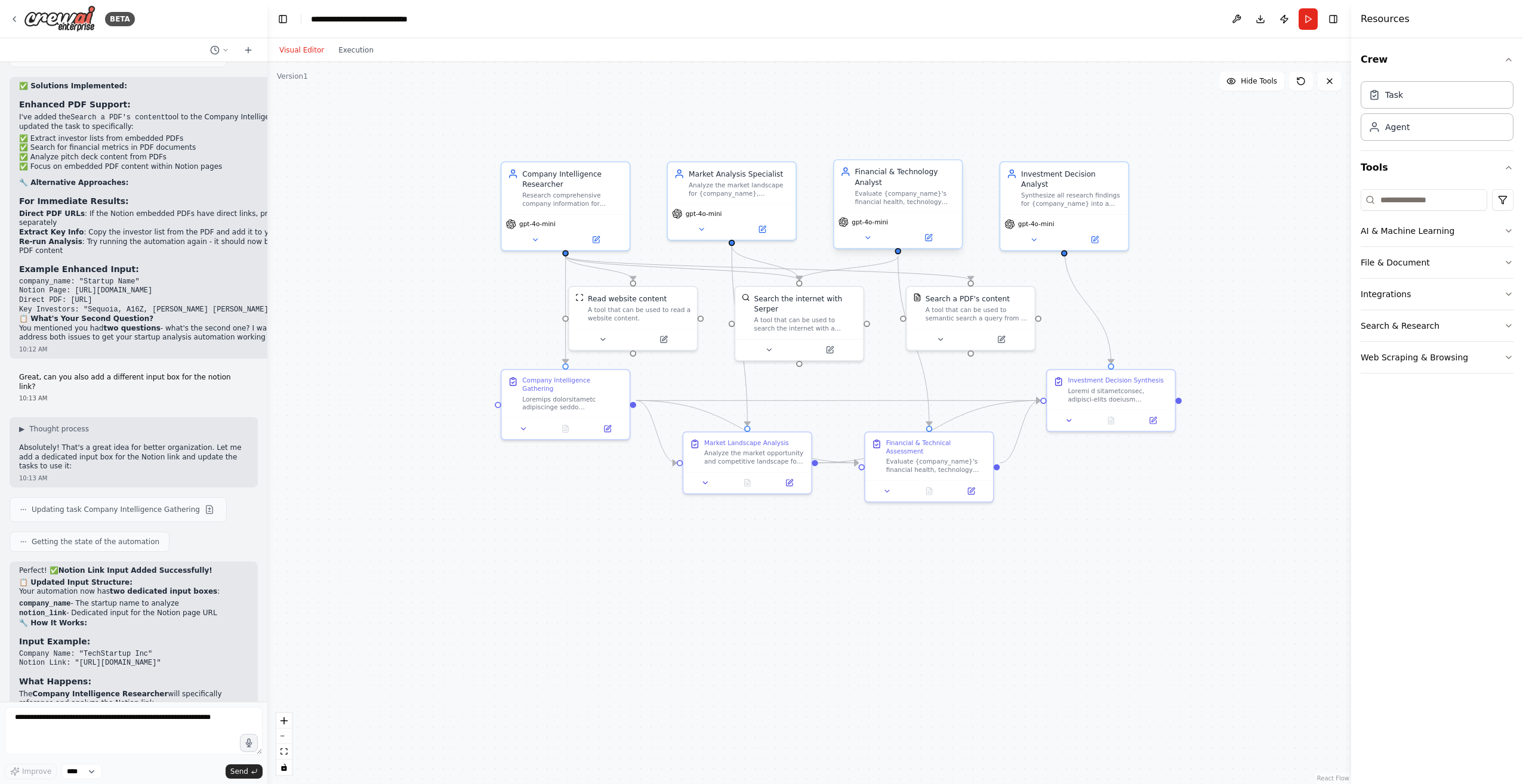
drag, startPoint x: 1071, startPoint y: 645, endPoint x: 1036, endPoint y: 557, distance: 94.7
click at [1071, 644] on div ".deletable-edge-delete-btn { width: 20px; height: 20px; border: 0px solid #ffff…" at bounding box center [809, 422] width 1083 height 721
click at [1019, 449] on div ".deletable-edge-delete-btn { width: 20px; height: 20px; border: 0px solid #ffff…" at bounding box center [809, 422] width 1083 height 721
click at [1016, 446] on icon "Edge from fe88ef51-cc41-4503-8669-7fe078cc3320 to 673cf5af-fc7c-4cc1-8827-36cd3…" at bounding box center [1019, 430] width 40 height 62
click at [978, 413] on div ".deletable-edge-delete-btn { width: 20px; height: 20px; border: 0px solid #ffff…" at bounding box center [809, 422] width 1083 height 721
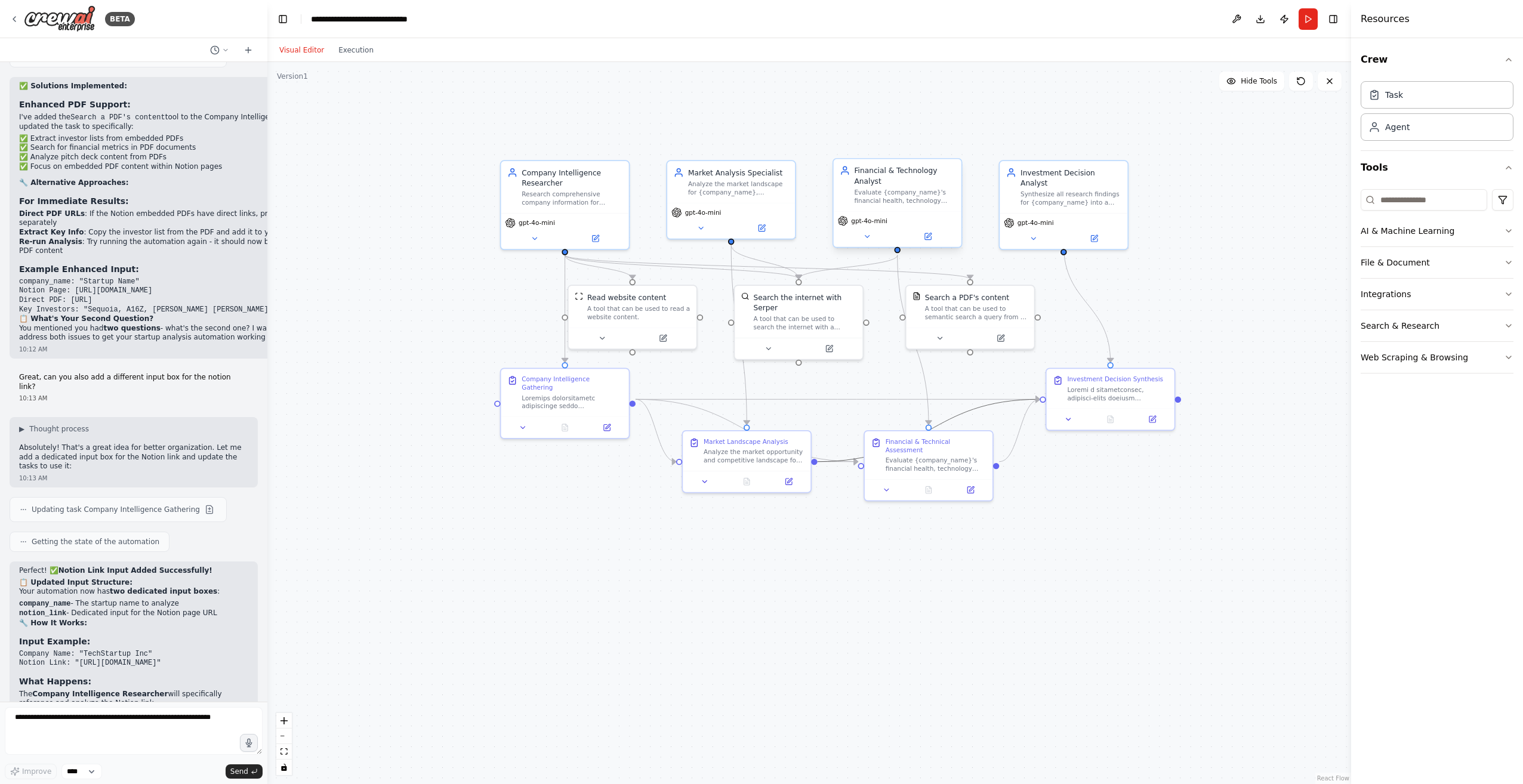
click at [977, 407] on icon "Edge from b520e43d-f4f9-4c93-8bd9-2805af5940a7 to 673cf5af-fc7c-4cc1-8827-36cd3…" at bounding box center [928, 430] width 222 height 62
click at [1095, 555] on div ".deletable-edge-delete-btn { width: 20px; height: 20px; border: 0px solid #ffff…" at bounding box center [809, 422] width 1083 height 721
click at [952, 418] on icon "Edge from b520e43d-f4f9-4c93-8bd9-2805af5940a7 to 673cf5af-fc7c-4cc1-8827-36cd3…" at bounding box center [928, 430] width 222 height 62
drag, startPoint x: 774, startPoint y: 451, endPoint x: 769, endPoint y: 496, distance: 45.3
click at [769, 496] on div "Analyze the market opportunity and competitive landscape for {company_name}, in…" at bounding box center [749, 496] width 101 height 17
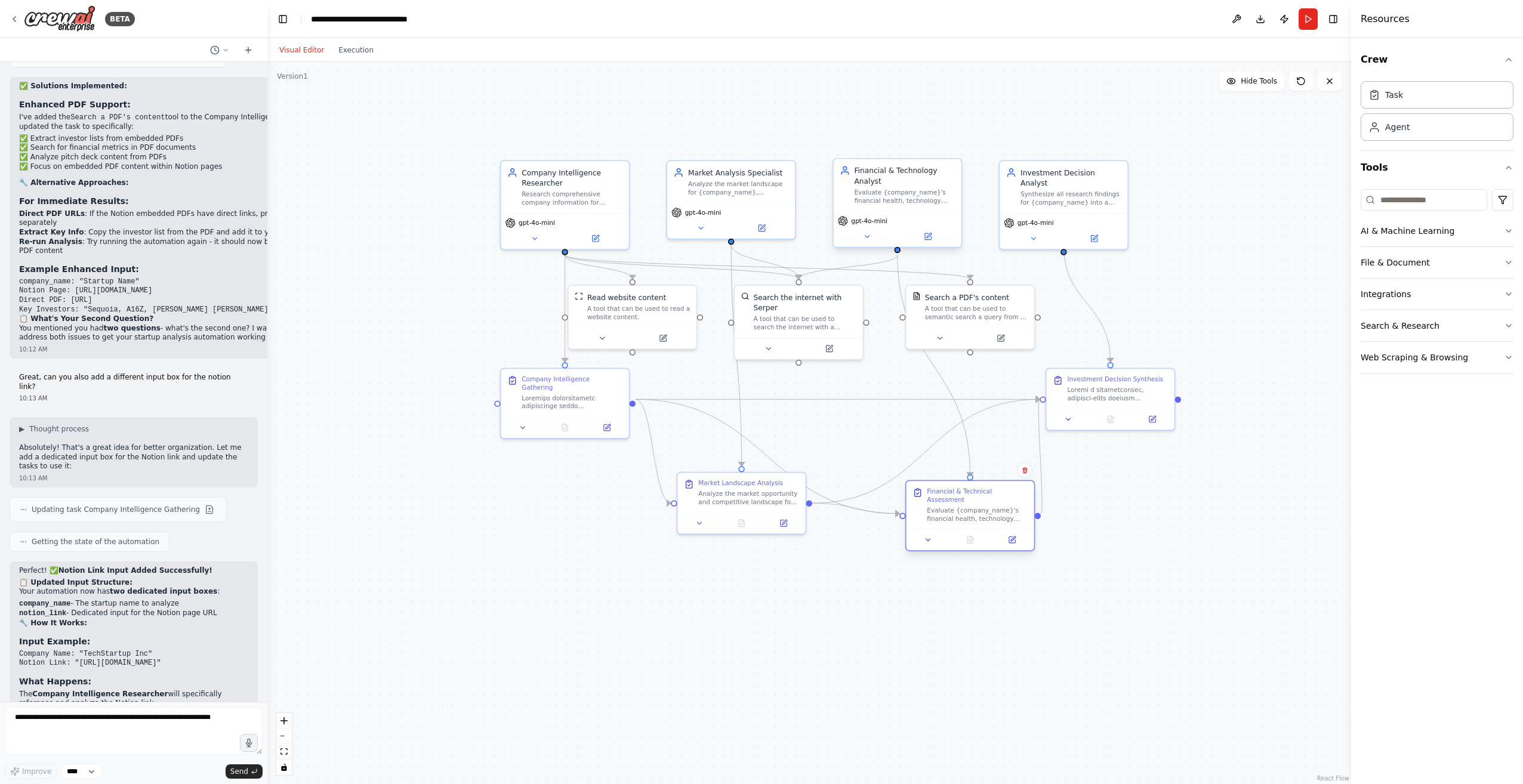
drag, startPoint x: 933, startPoint y: 456, endPoint x: 978, endPoint y: 504, distance: 65.8
click at [978, 506] on div "Evaluate {company_name}'s financial health, technology infrastructure, and busi…" at bounding box center [978, 514] width 101 height 17
click at [914, 466] on icon "Edge from b520e43d-f4f9-4c93-8bd9-2805af5940a7 to 673cf5af-fc7c-4cc1-8827-36cd3…" at bounding box center [925, 451] width 228 height 104
drag, startPoint x: 910, startPoint y: 460, endPoint x: 875, endPoint y: 447, distance: 37.3
click at [875, 447] on div ".deletable-edge-delete-btn { width: 20px; height: 20px; border: 0px solid #ffff…" at bounding box center [809, 422] width 1083 height 721
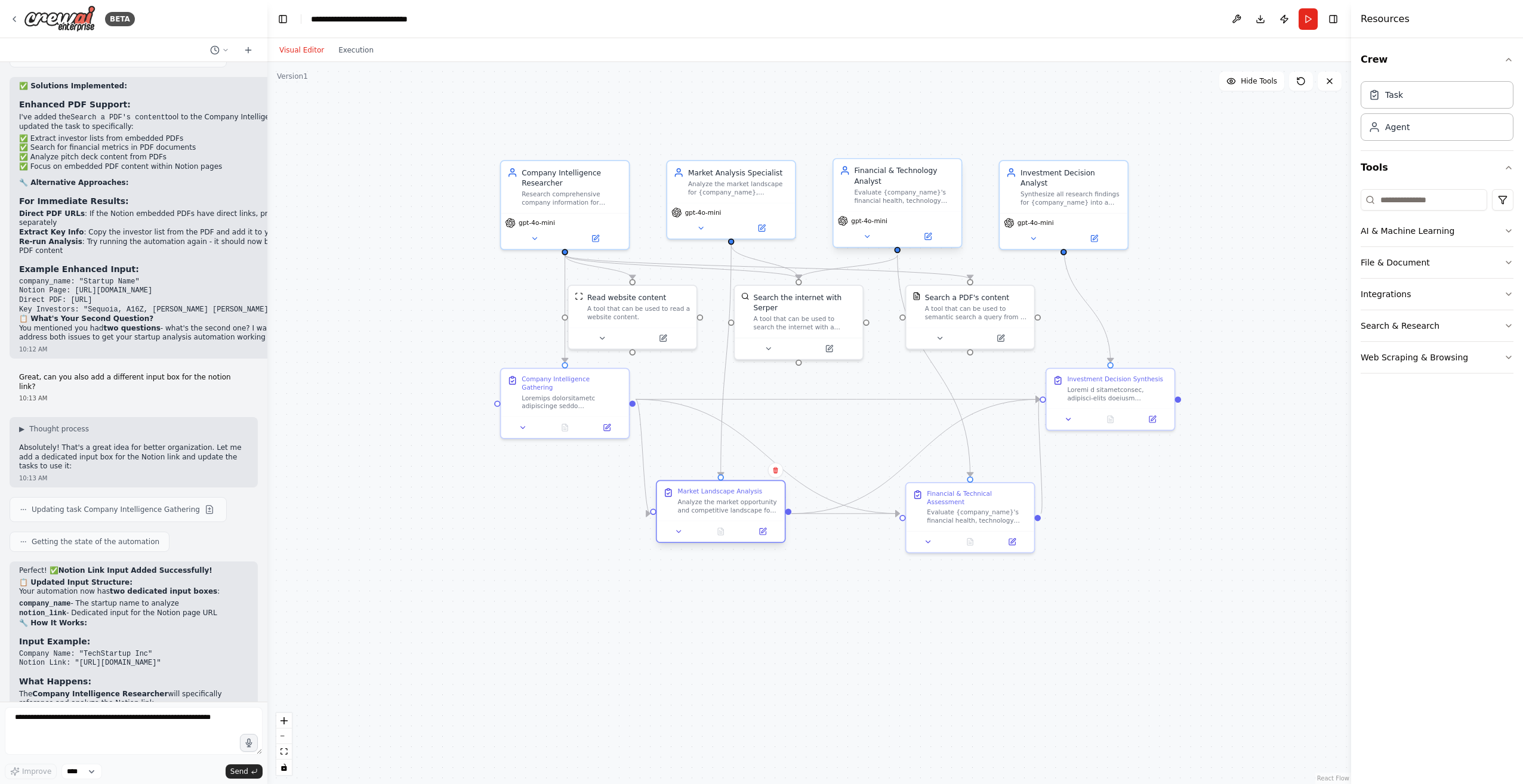
drag, startPoint x: 755, startPoint y: 487, endPoint x: 735, endPoint y: 496, distance: 21.9
click at [735, 496] on div "Market Landscape Analysis Analyze the market opportunity and competitive landsc…" at bounding box center [728, 500] width 101 height 27
drag, startPoint x: 940, startPoint y: 498, endPoint x: 930, endPoint y: 497, distance: 10.0
click at [930, 506] on div "Evaluate {company_name}'s financial health, technology infrastructure, and busi…" at bounding box center [967, 514] width 101 height 17
click at [1168, 546] on div ".deletable-edge-delete-btn { width: 20px; height: 20px; border: 0px solid #ffff…" at bounding box center [809, 422] width 1083 height 721
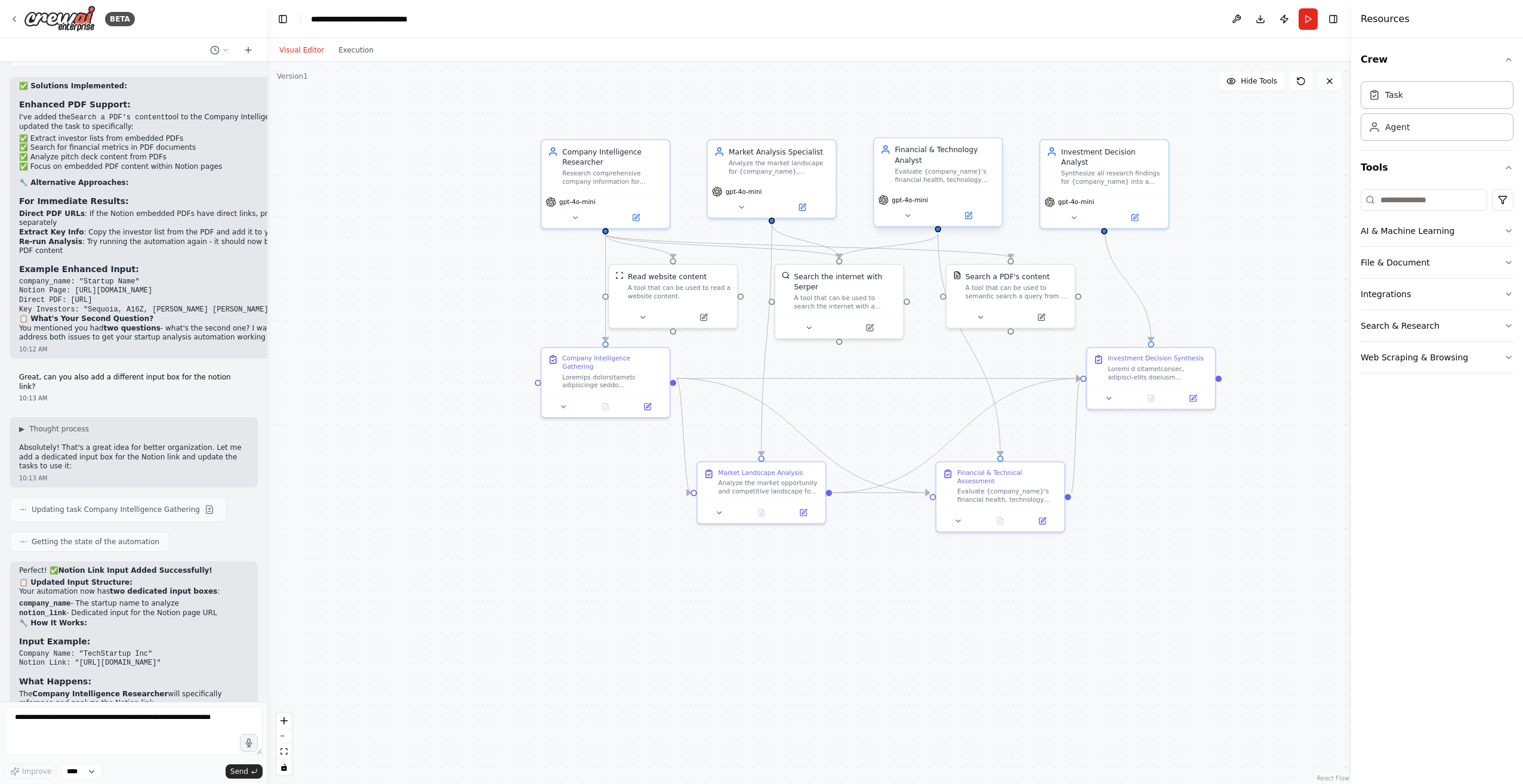
drag, startPoint x: 339, startPoint y: 371, endPoint x: 480, endPoint y: 362, distance: 141.3
click at [367, 359] on div ".deletable-edge-delete-btn { width: 20px; height: 20px; border: 0px solid #ffff…" at bounding box center [809, 422] width 1083 height 721
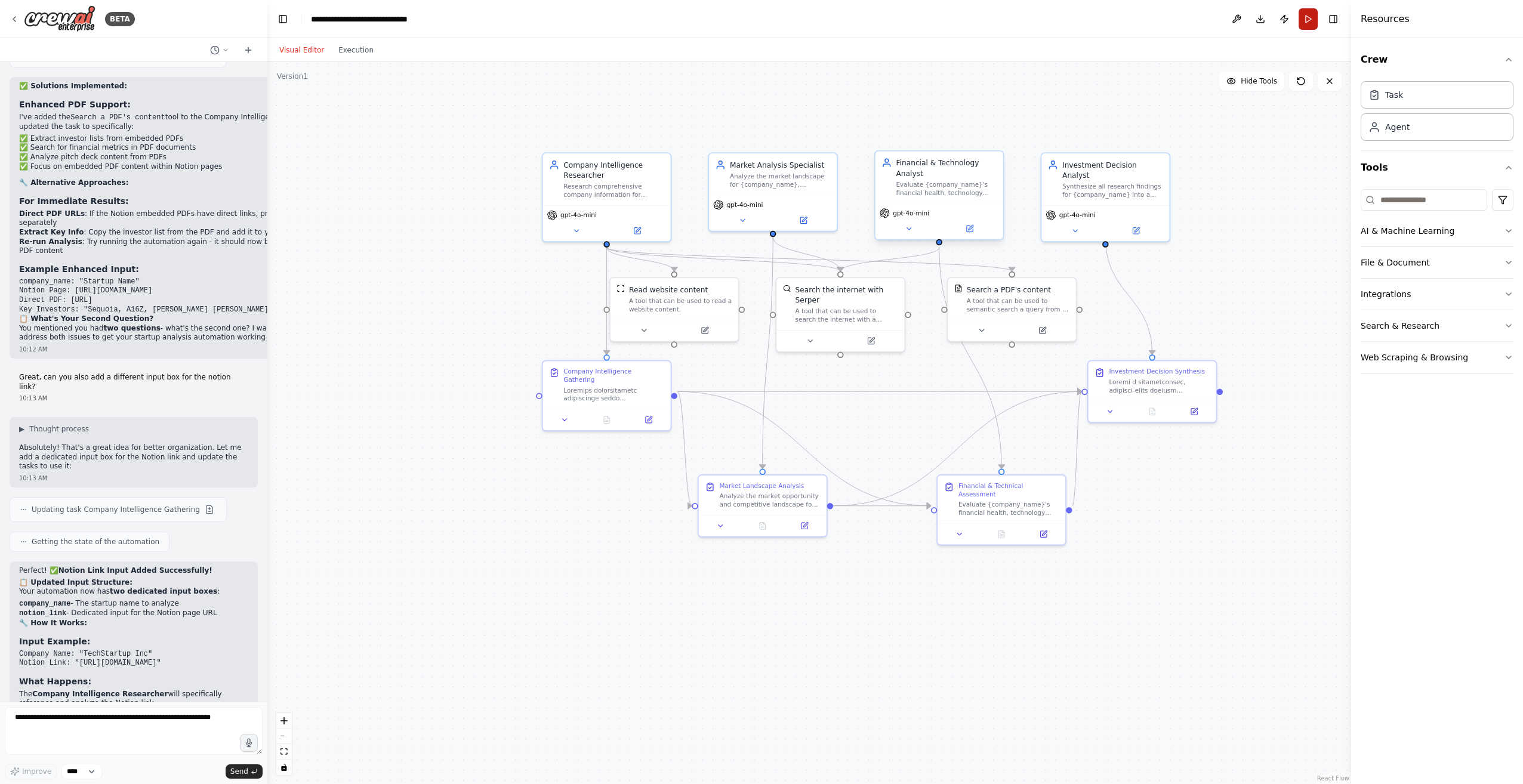
click at [1312, 14] on button "Run" at bounding box center [1307, 19] width 19 height 22
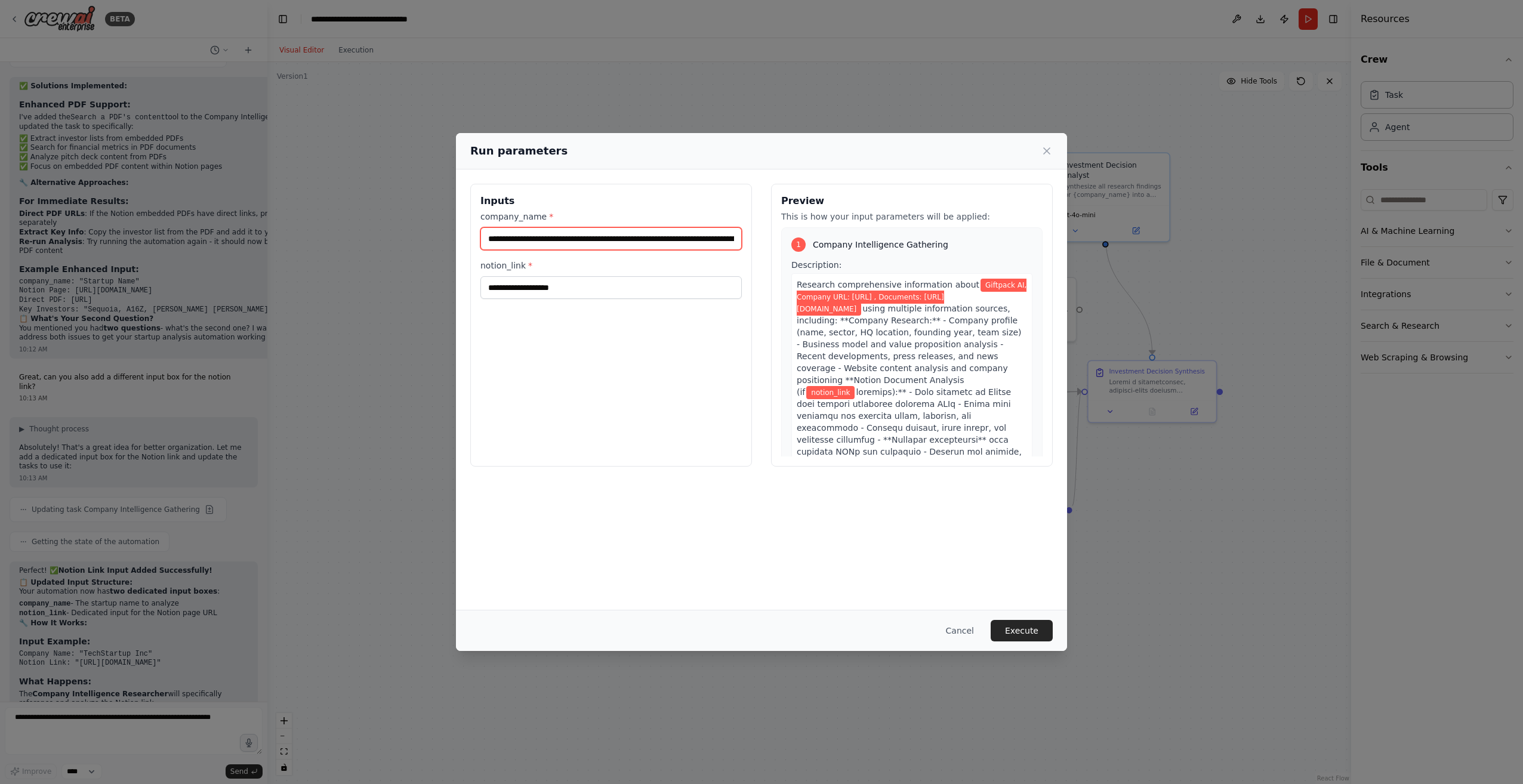
click at [595, 241] on input "**********" at bounding box center [610, 239] width 261 height 22
click at [706, 236] on input "**********" at bounding box center [610, 239] width 261 height 22
type input "**********"
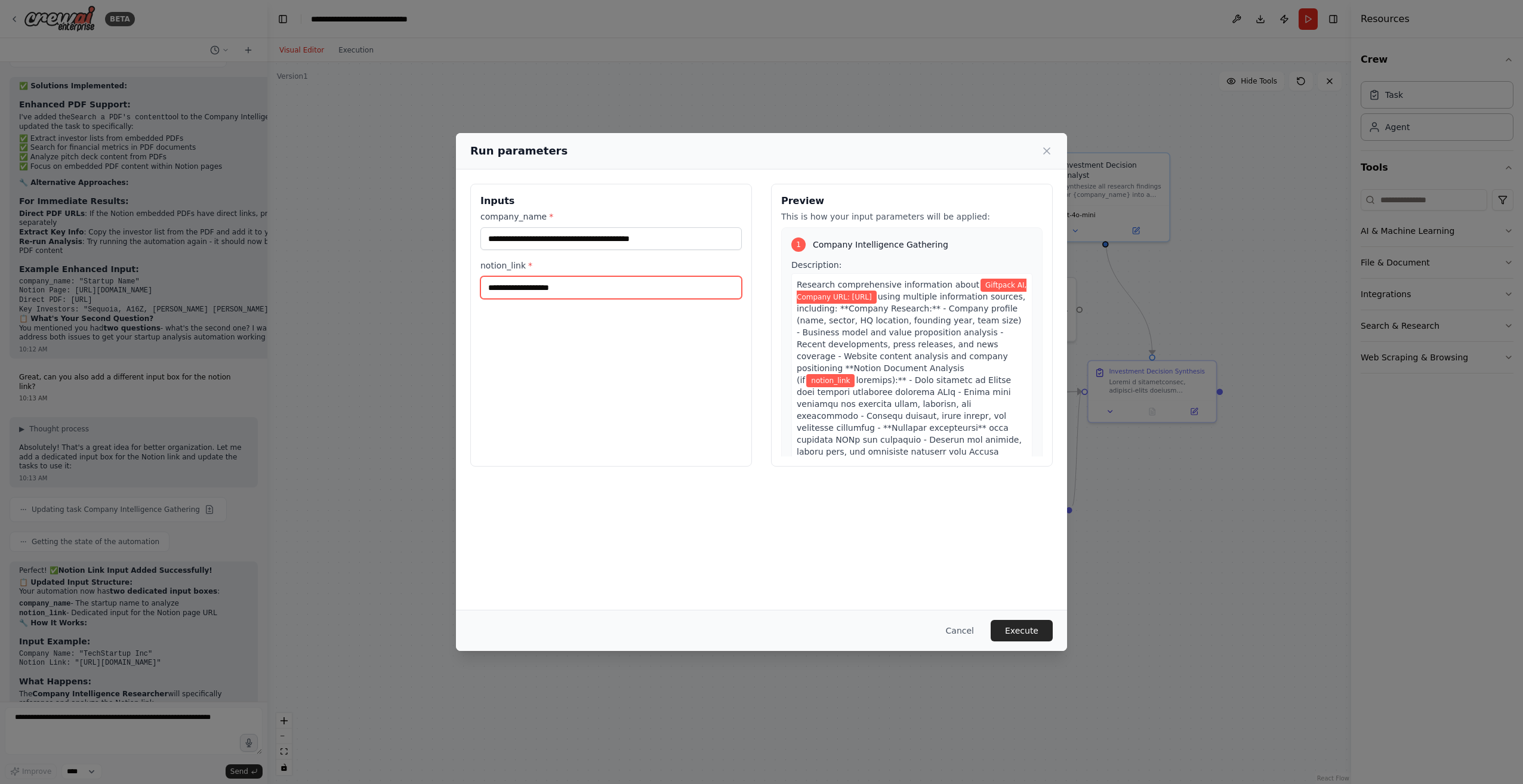
click at [539, 290] on input "notion_link *" at bounding box center [610, 288] width 261 height 22
paste input "**********"
type input "**********"
click at [685, 239] on input "**********" at bounding box center [610, 239] width 261 height 22
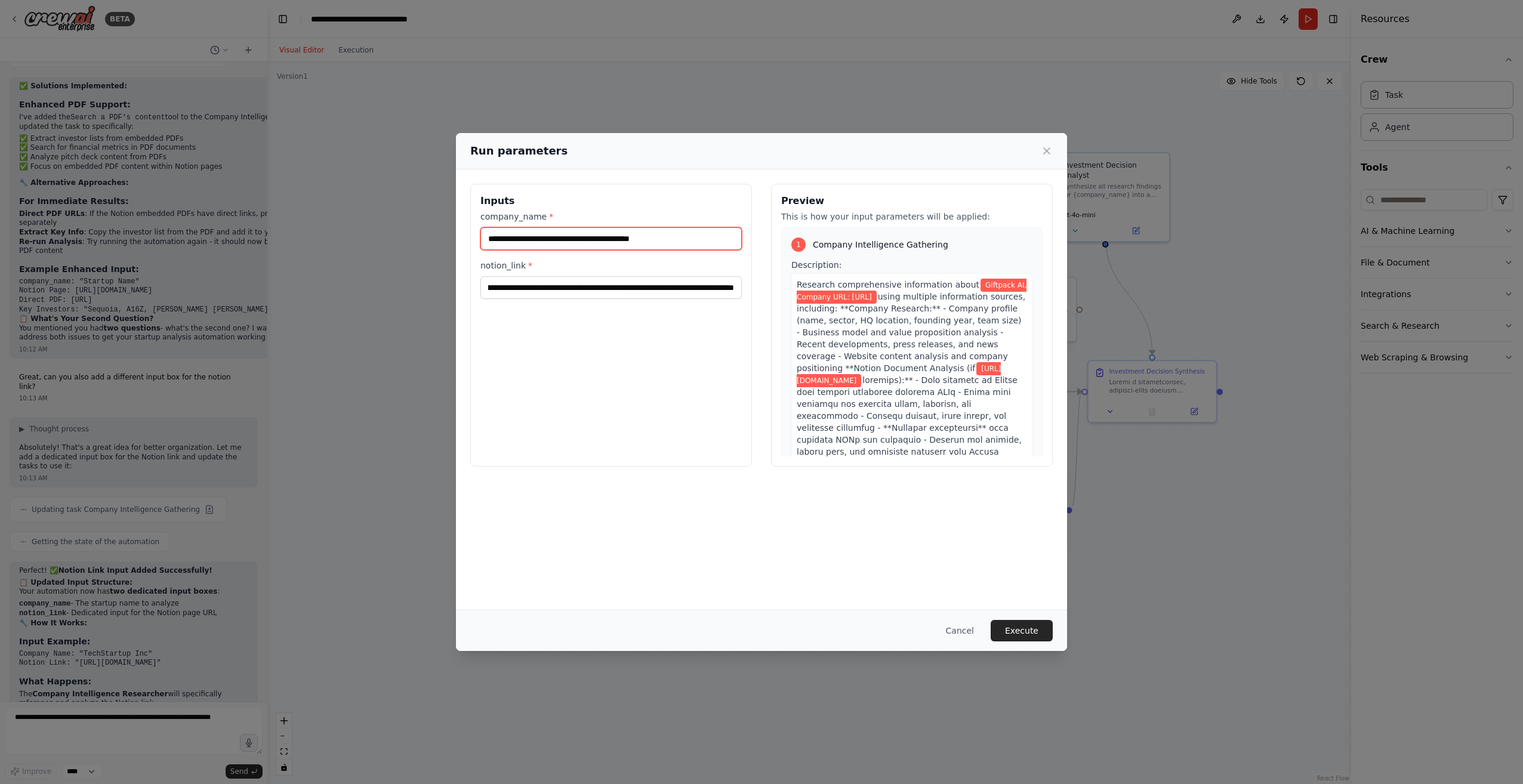
scroll to position [0, 0]
type input "**********"
click at [1032, 629] on button "Execute" at bounding box center [1022, 629] width 62 height 22
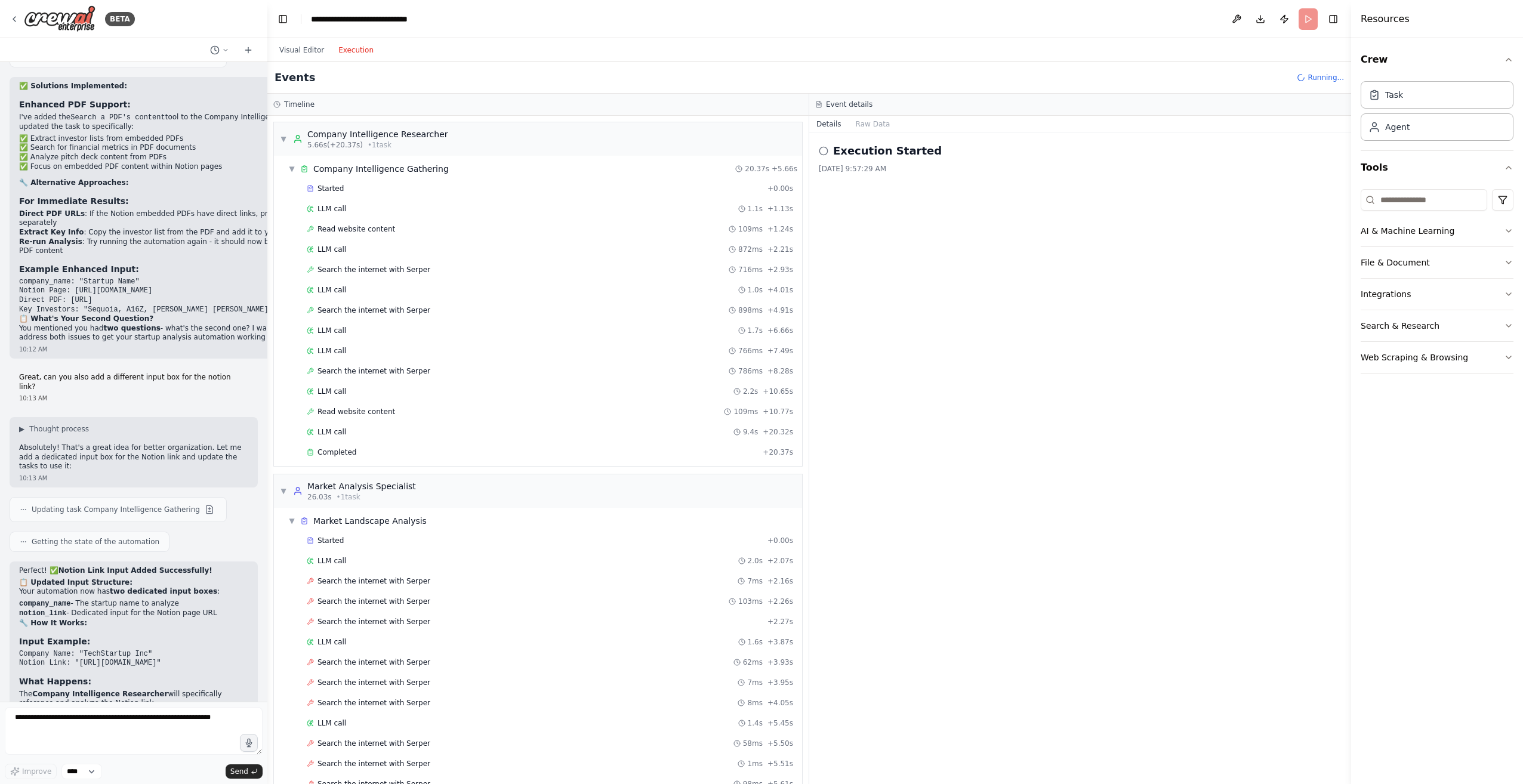
click at [361, 47] on button "Execution" at bounding box center [355, 50] width 50 height 14
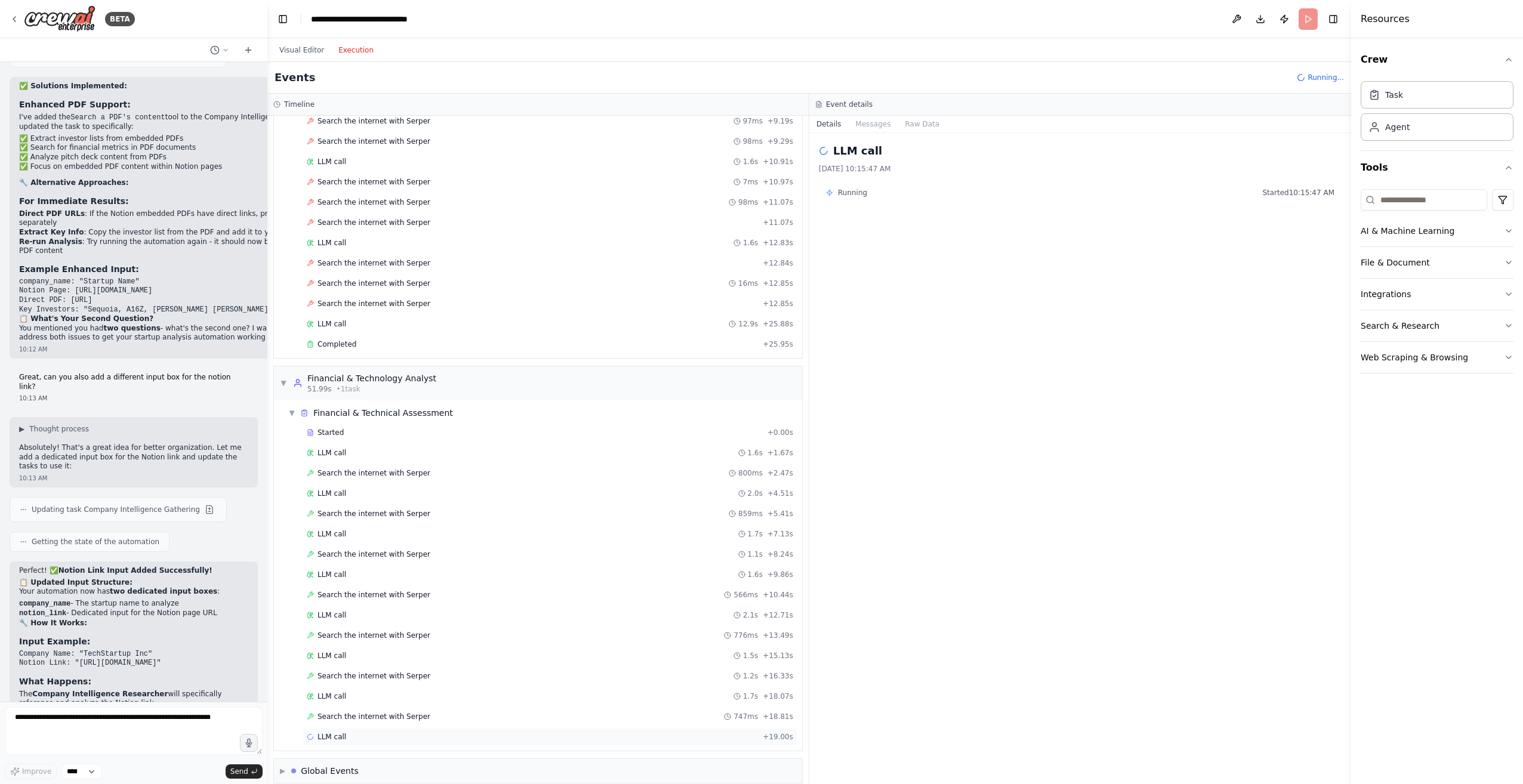
scroll to position [817, 0]
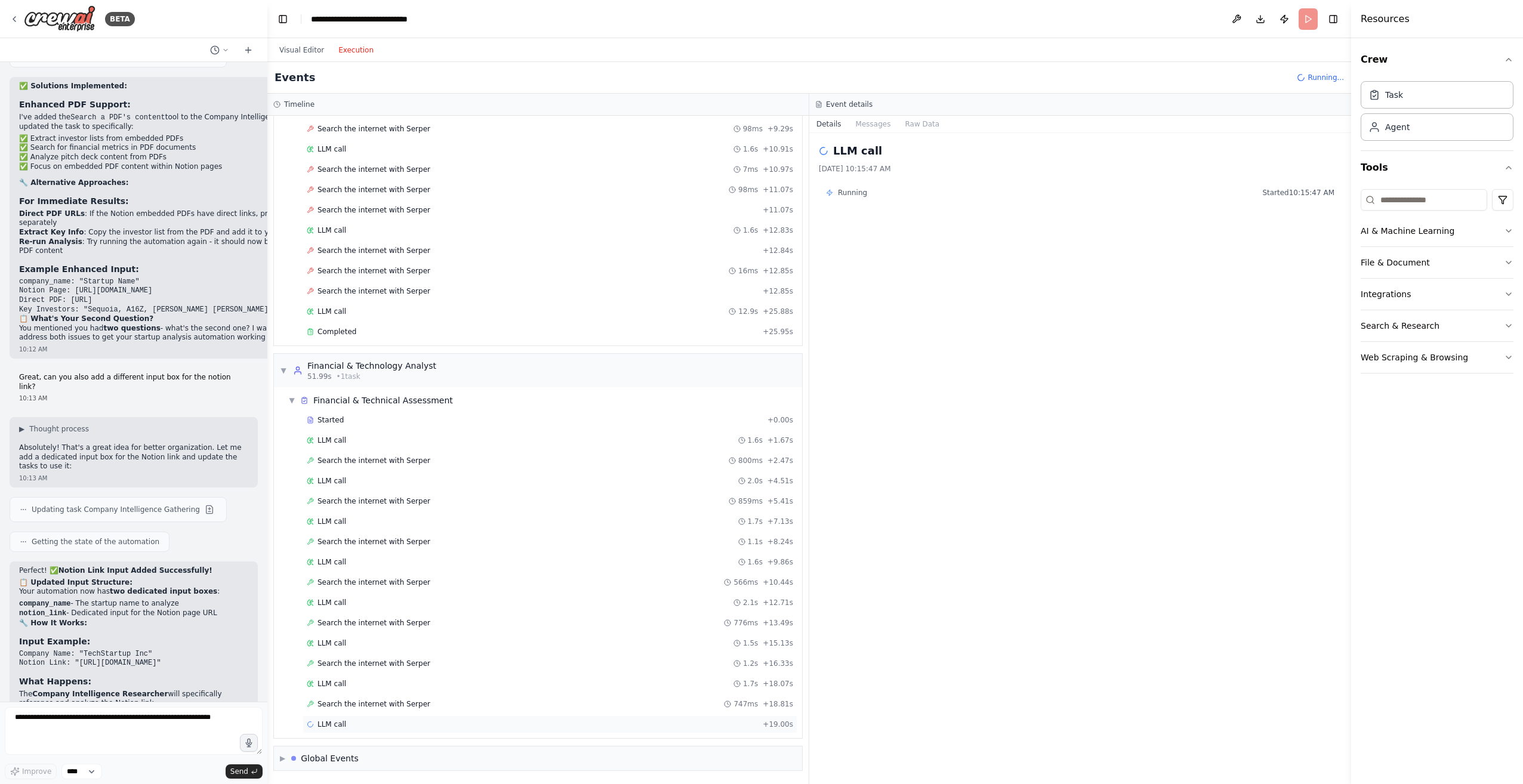
click at [340, 726] on span "LLM call" at bounding box center [332, 724] width 29 height 9
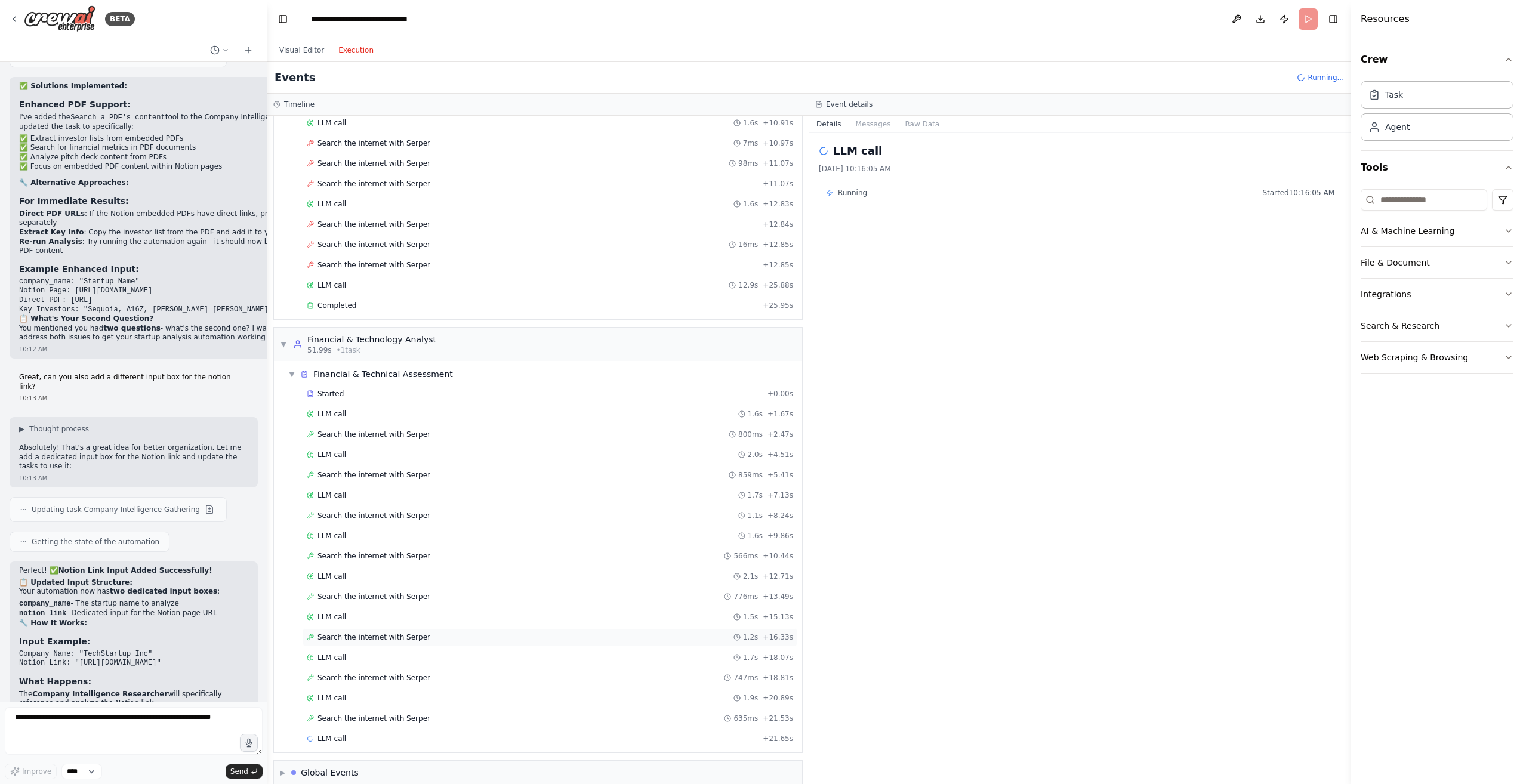
scroll to position [857, 0]
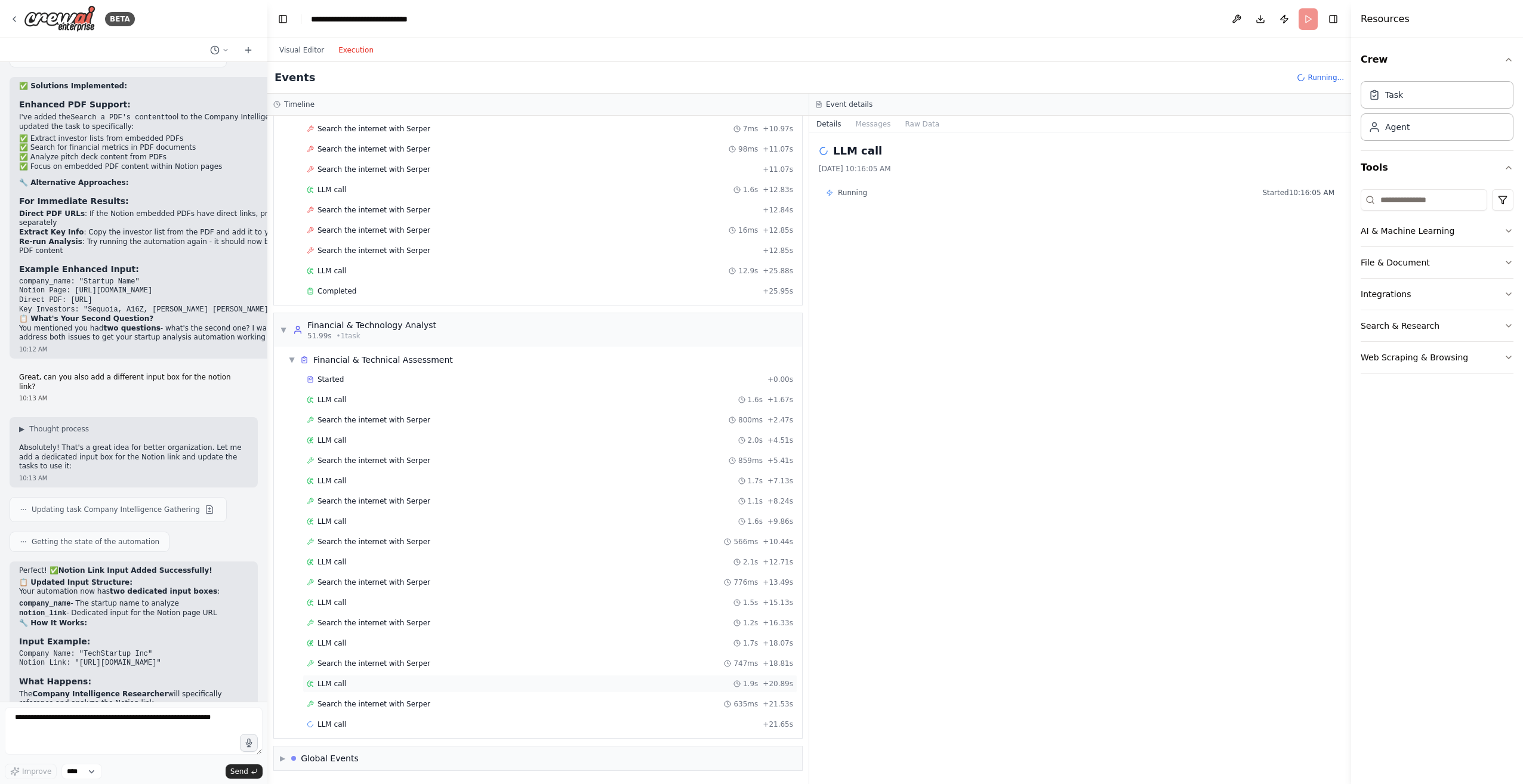
click at [374, 681] on div "LLM call 1.9s + 20.89s" at bounding box center [549, 683] width 486 height 9
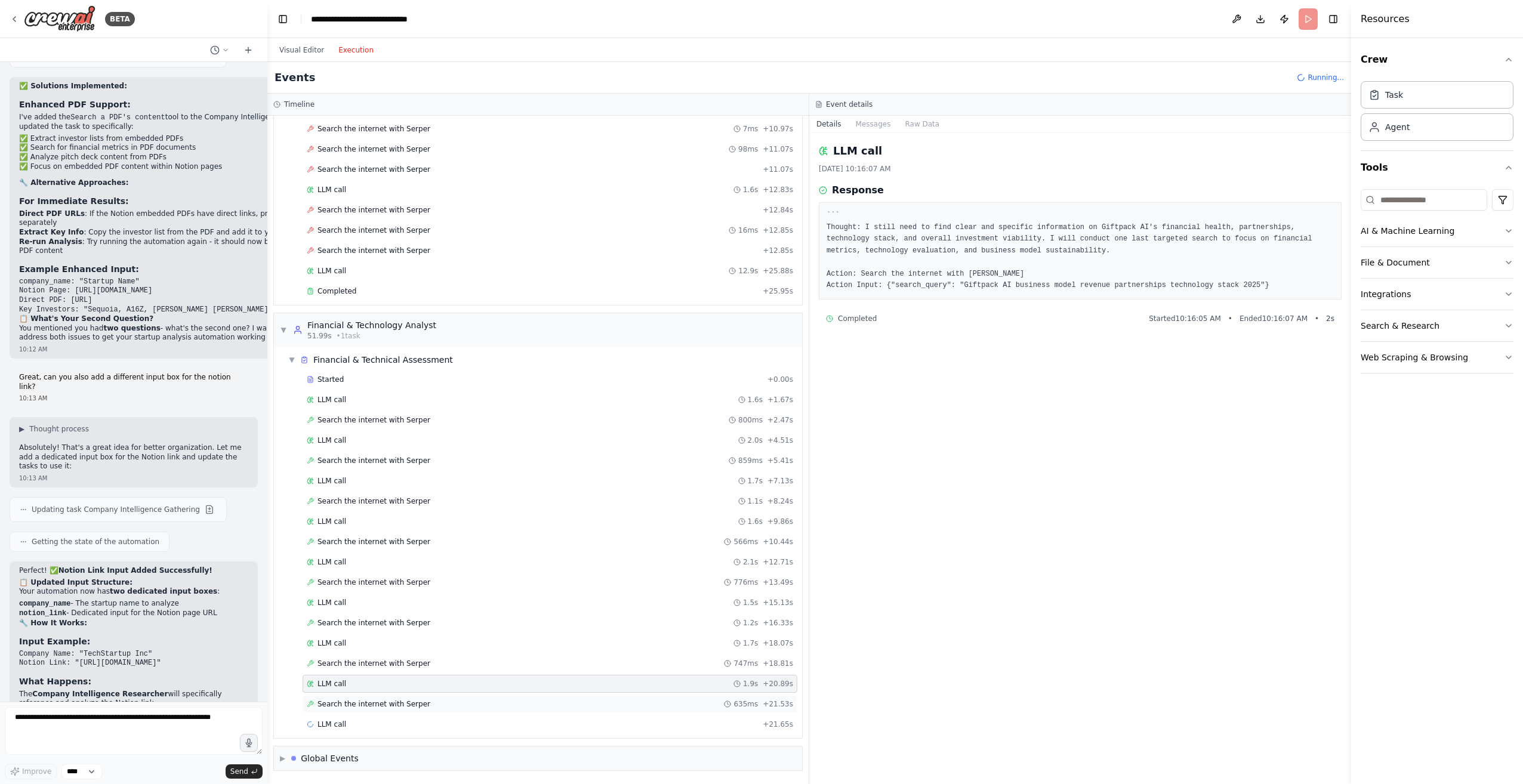
click at [361, 710] on div "Search the internet with Serper 635ms + 21.53s" at bounding box center [550, 703] width 495 height 18
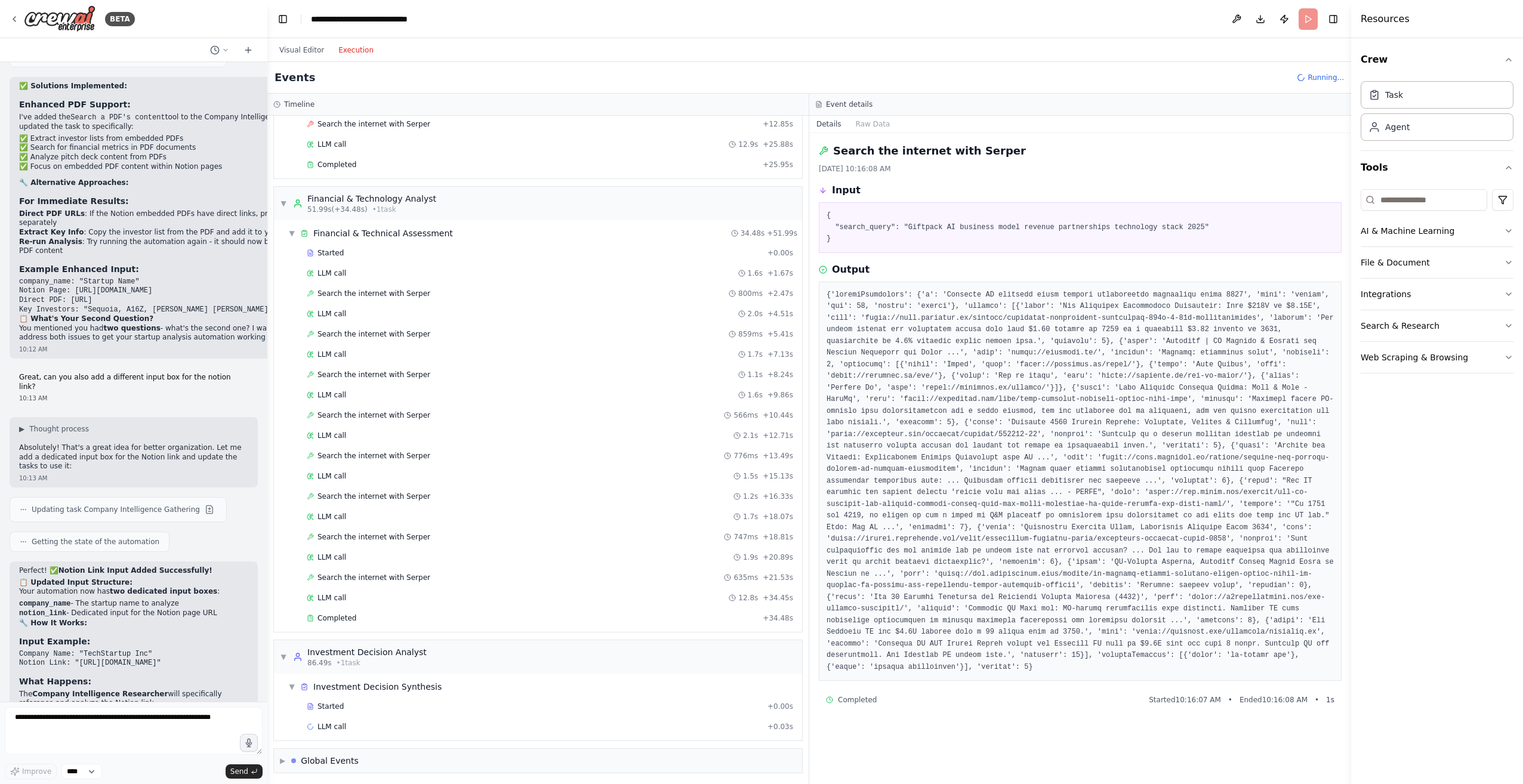
scroll to position [986, 0]
click at [381, 576] on span "Search the internet with Serper" at bounding box center [374, 575] width 112 height 9
click at [332, 704] on span "Started" at bounding box center [331, 703] width 26 height 9
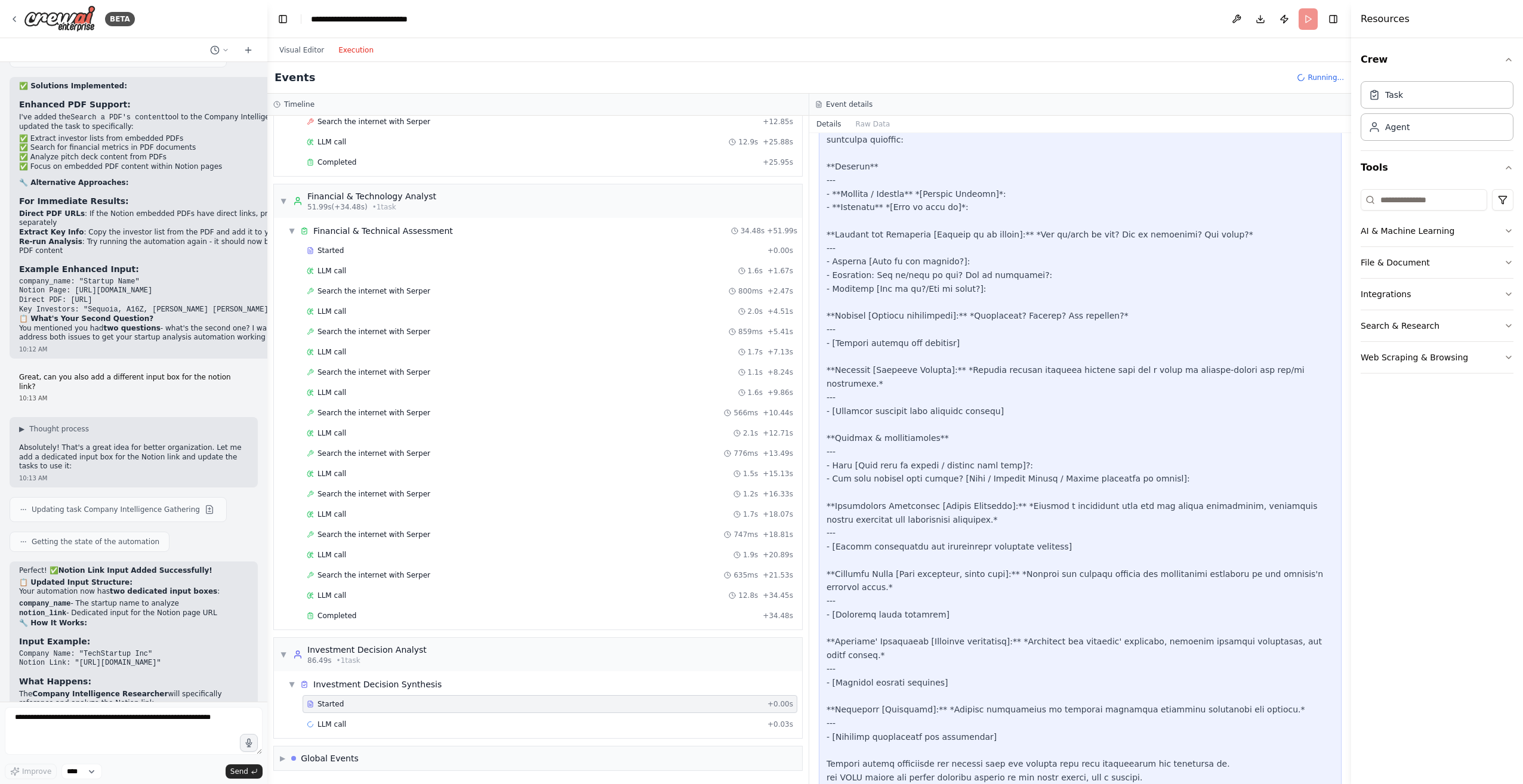
scroll to position [0, 0]
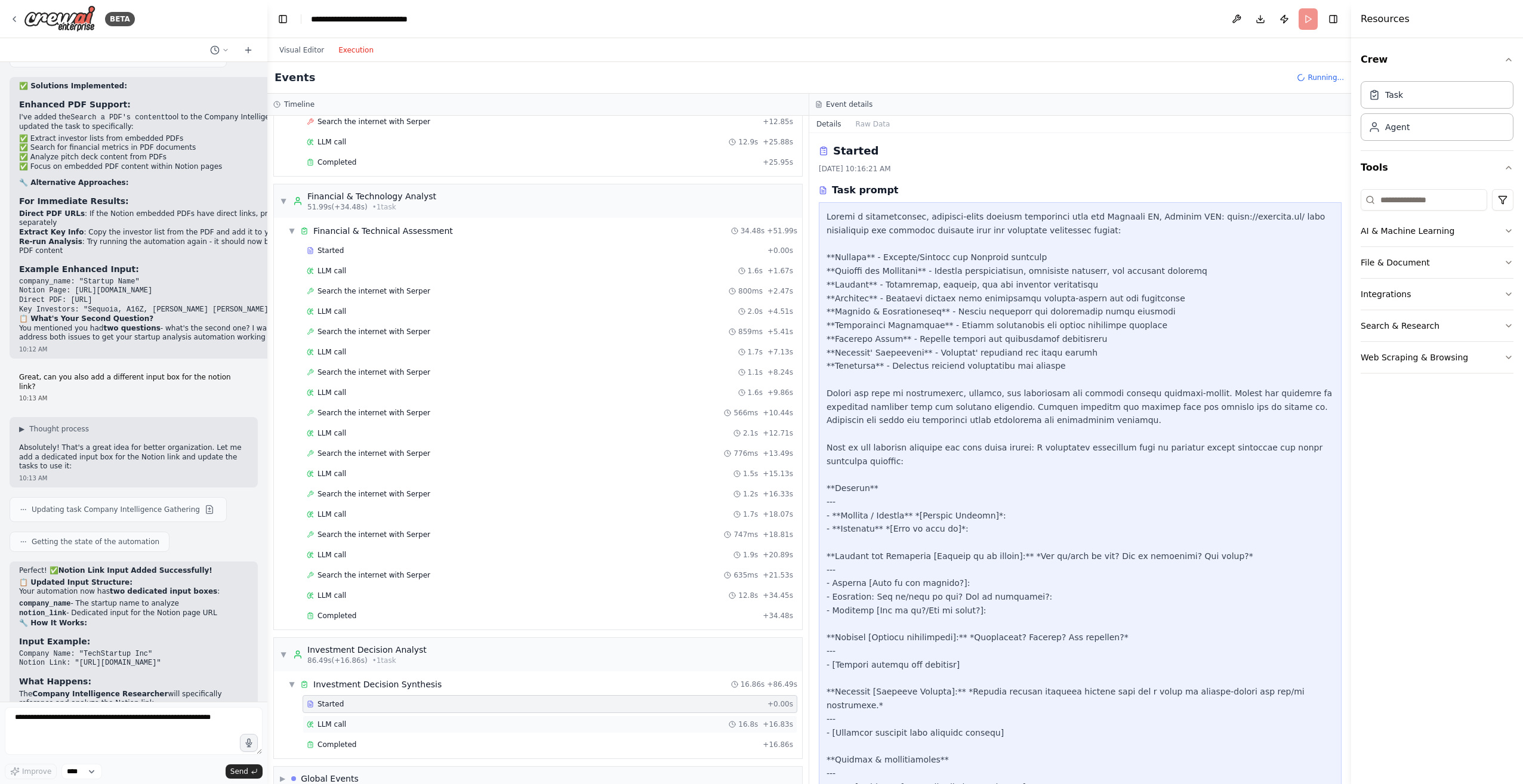
click at [335, 723] on span "LLM call" at bounding box center [332, 724] width 29 height 9
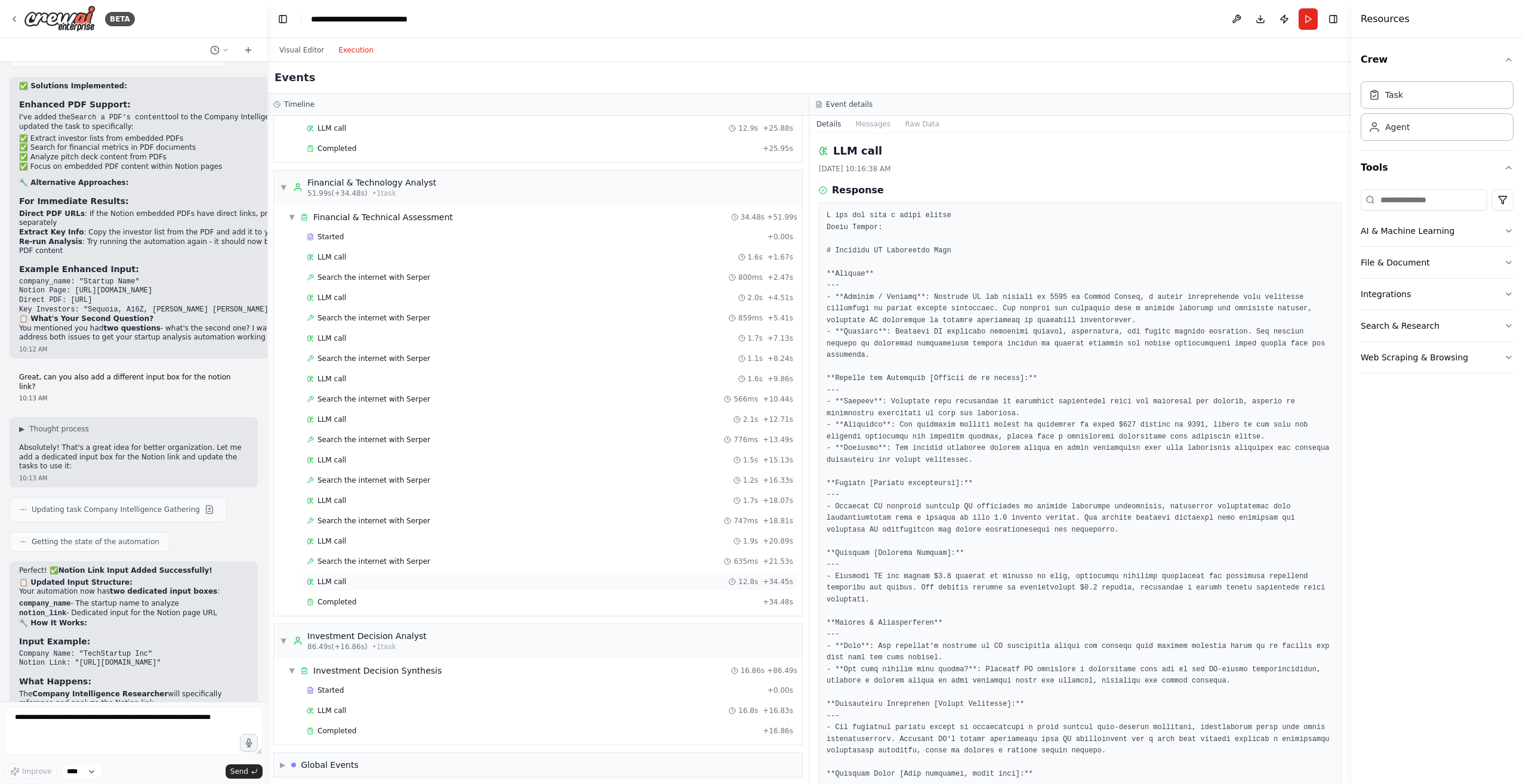
scroll to position [1007, 0]
click at [351, 726] on span "Completed" at bounding box center [336, 724] width 38 height 9
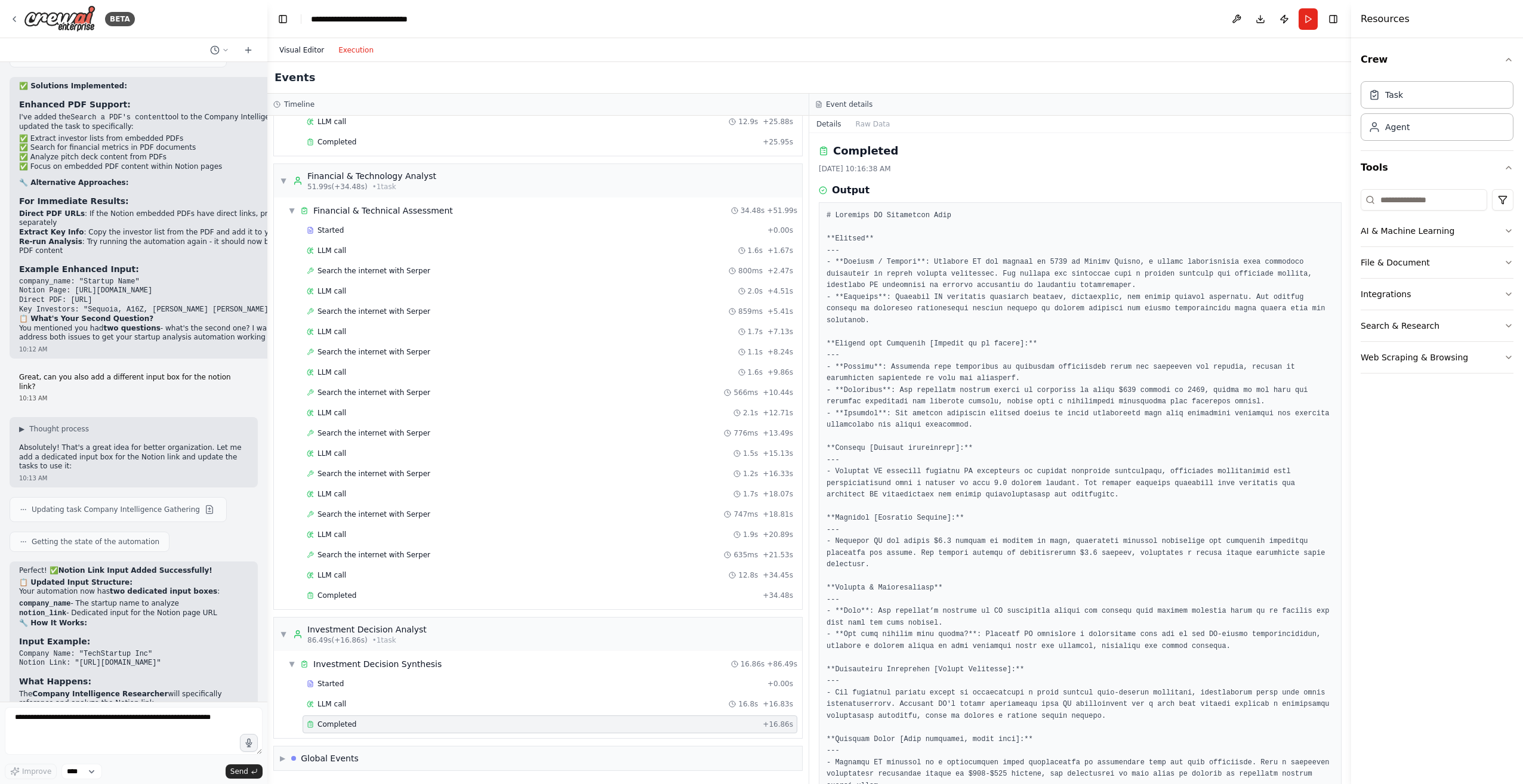
click at [298, 53] on button "Visual Editor" at bounding box center [301, 50] width 59 height 14
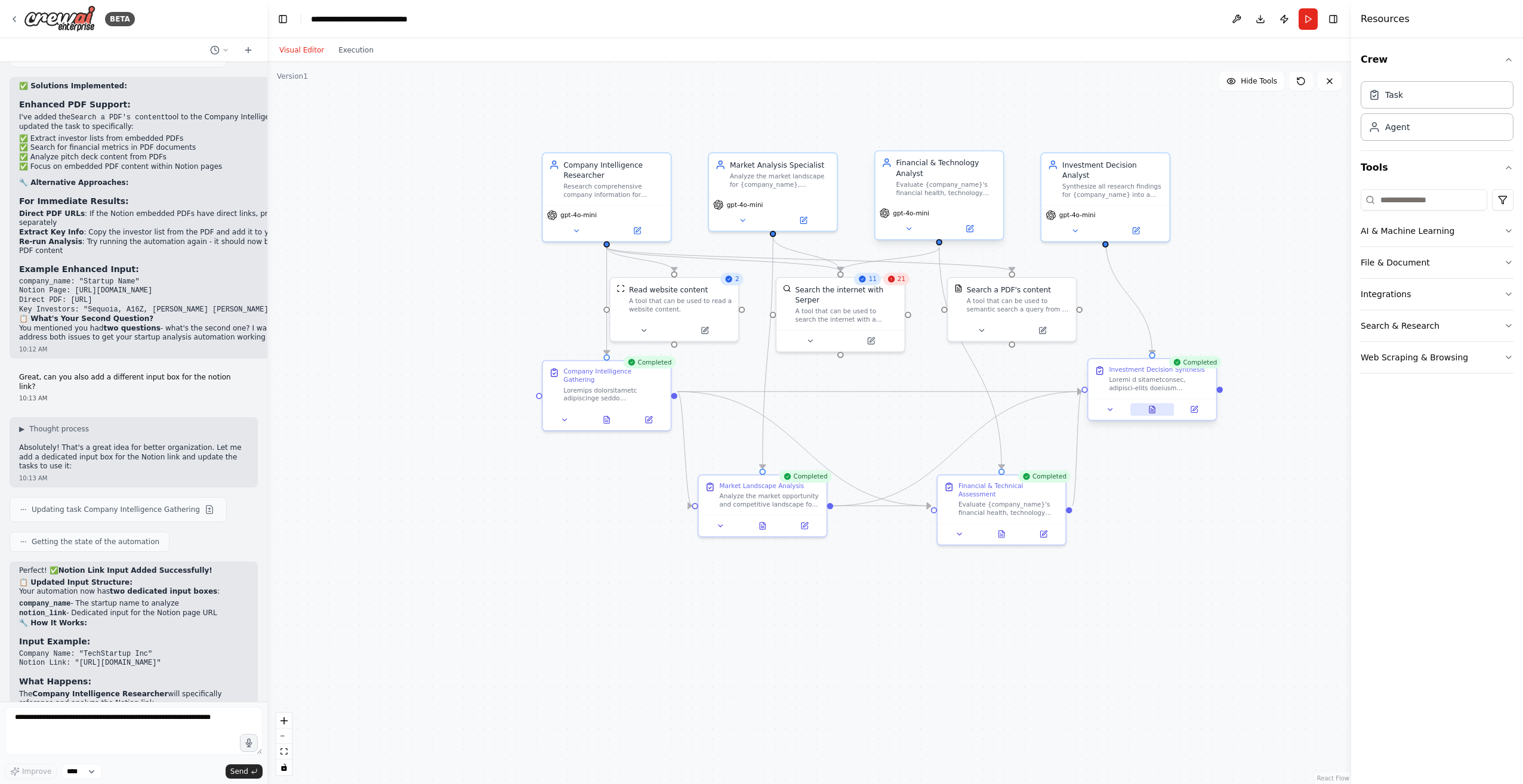
click at [1154, 412] on icon at bounding box center [1152, 408] width 8 height 8
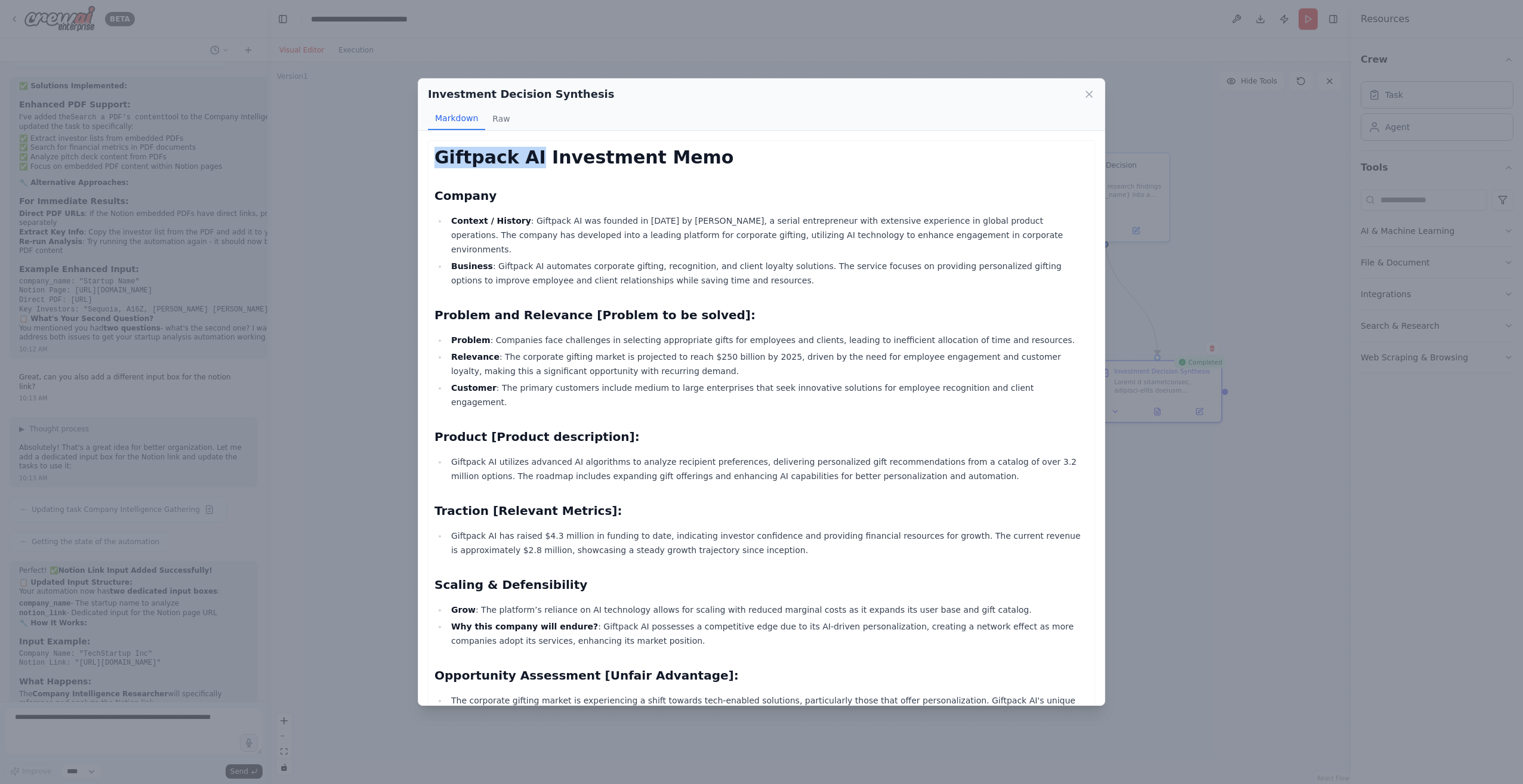
drag, startPoint x: 438, startPoint y: 158, endPoint x: 531, endPoint y: 163, distance: 93.1
click at [531, 163] on h1 "Giftpack AI Investment Memo" at bounding box center [761, 157] width 654 height 22
drag, startPoint x: 531, startPoint y: 163, endPoint x: 489, endPoint y: 235, distance: 83.4
click at [489, 235] on li "Context / History : Giftpack AI was founded in 2016 by Archer Chiang, a serial …" at bounding box center [768, 235] width 641 height 43
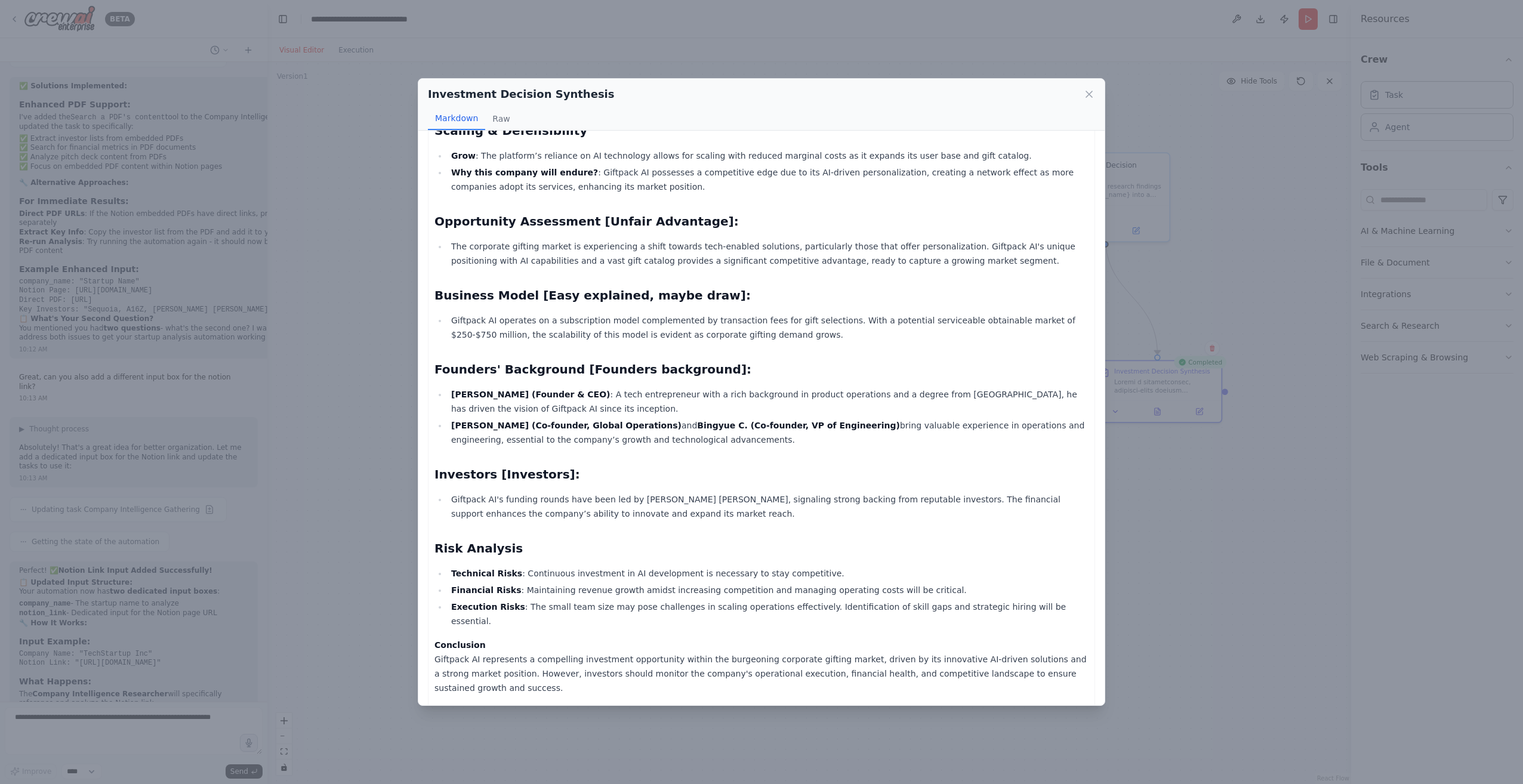
scroll to position [477, 0]
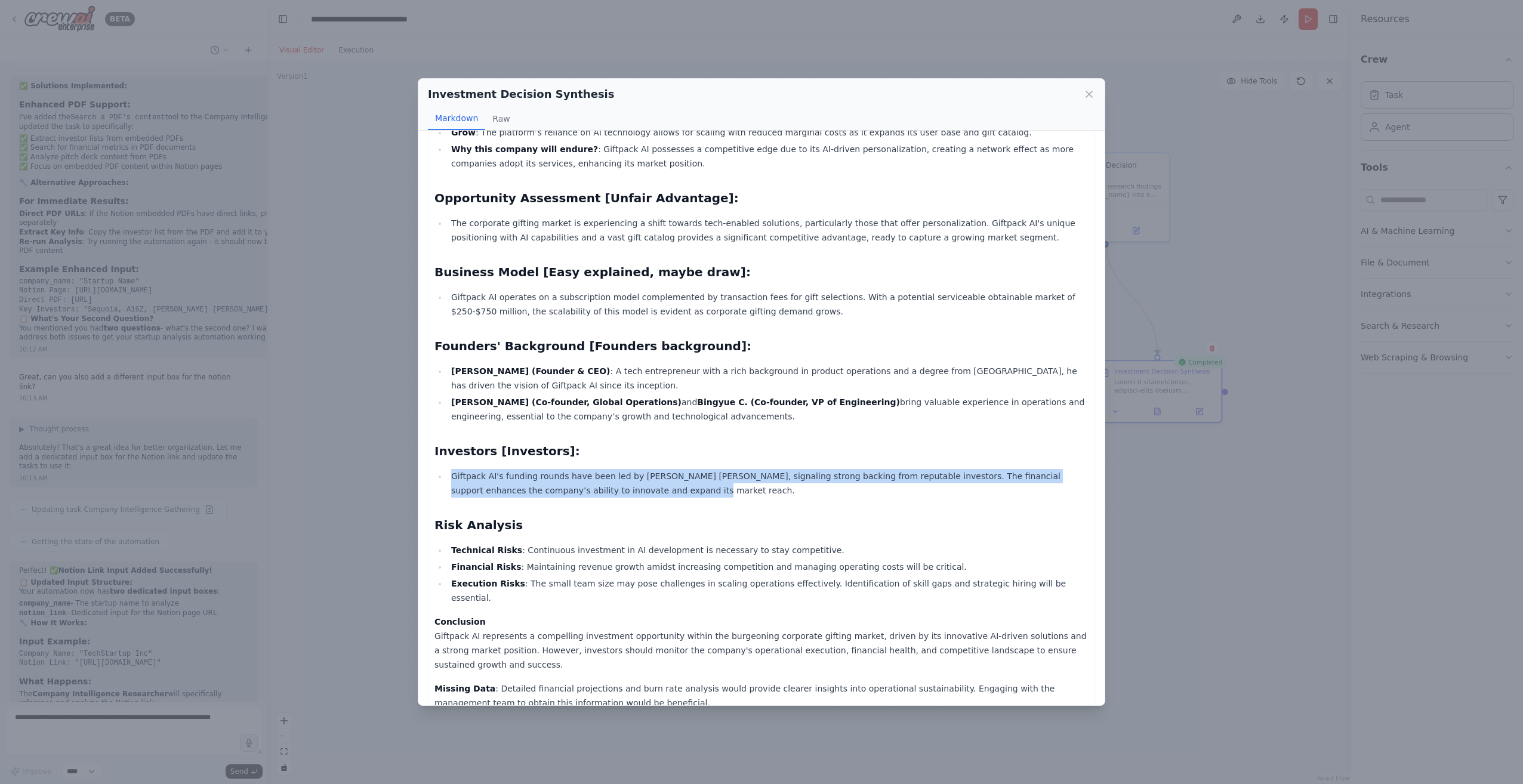
drag, startPoint x: 603, startPoint y: 457, endPoint x: 448, endPoint y: 449, distance: 155.2
click at [448, 468] on li "Giftpack AI's funding rounds have been led by Chang Hai Lin, signaling strong b…" at bounding box center [768, 482] width 641 height 29
drag, startPoint x: 448, startPoint y: 449, endPoint x: 508, endPoint y: 468, distance: 62.9
click at [508, 468] on li "Giftpack AI's funding rounds have been led by Chang Hai Lin, signaling strong b…" at bounding box center [768, 482] width 641 height 29
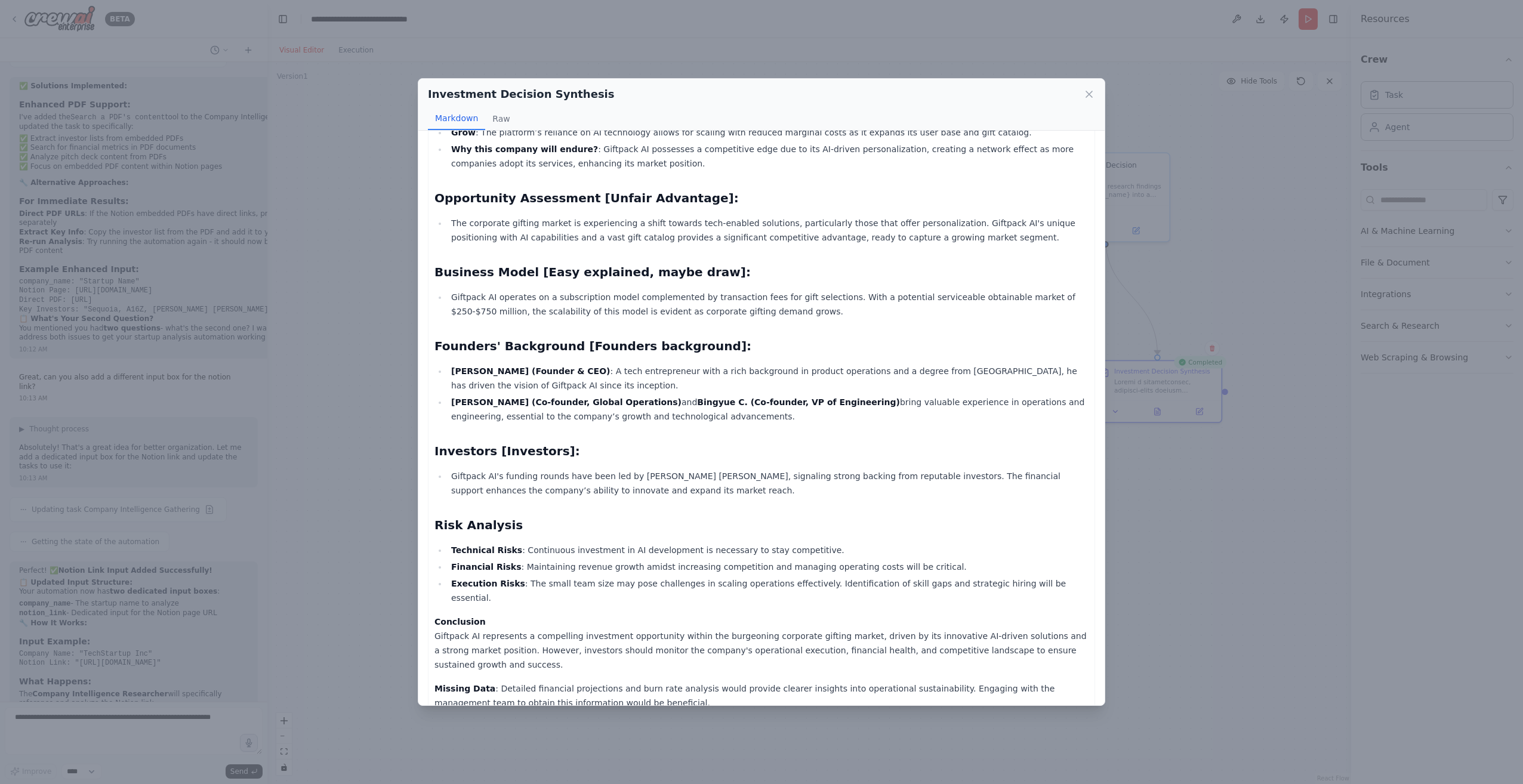
click at [557, 468] on li "Giftpack AI's funding rounds have been led by Chang Hai Lin, signaling strong b…" at bounding box center [768, 482] width 641 height 29
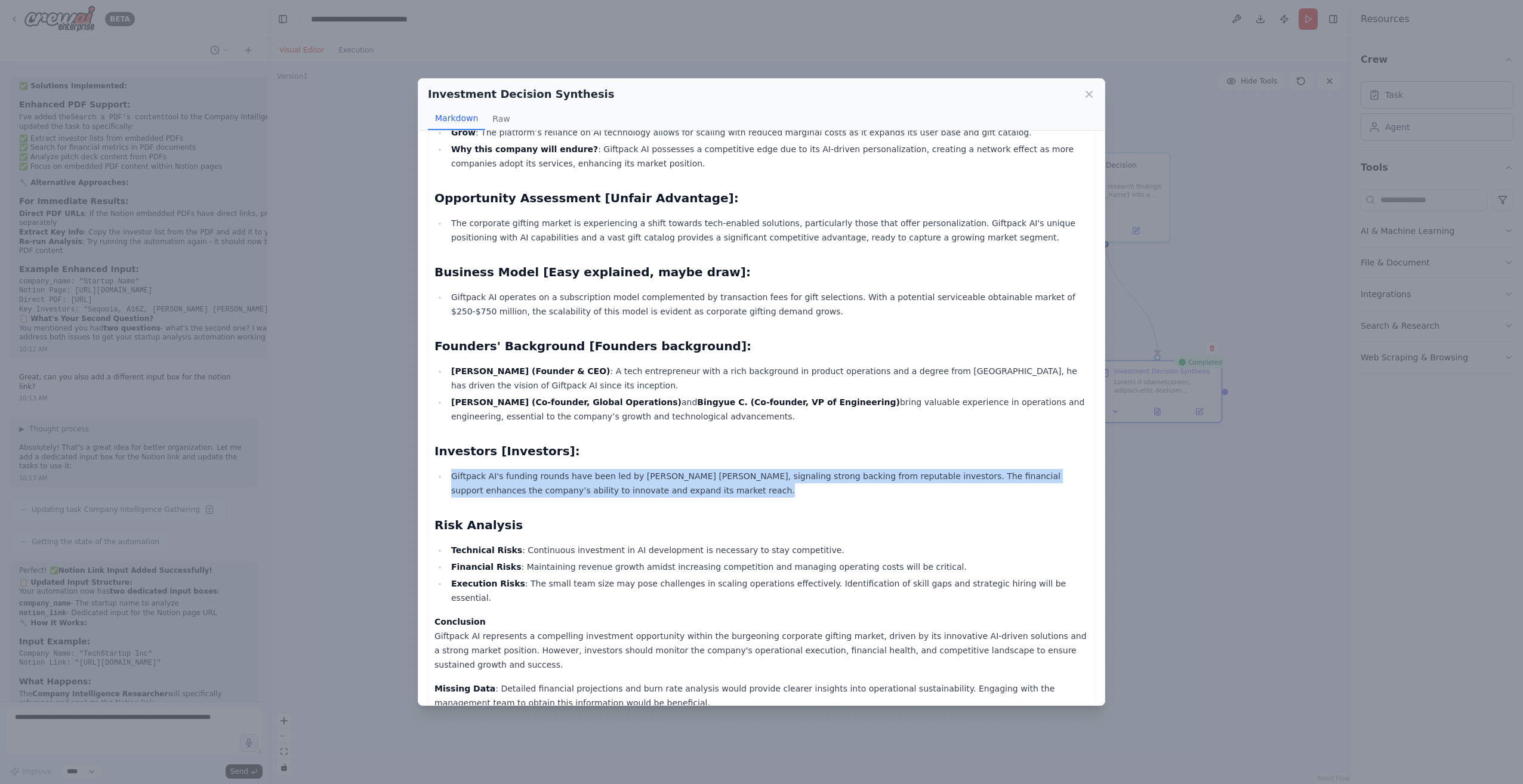
click at [557, 468] on li "Giftpack AI's funding rounds have been led by Chang Hai Lin, signaling strong b…" at bounding box center [768, 482] width 641 height 29
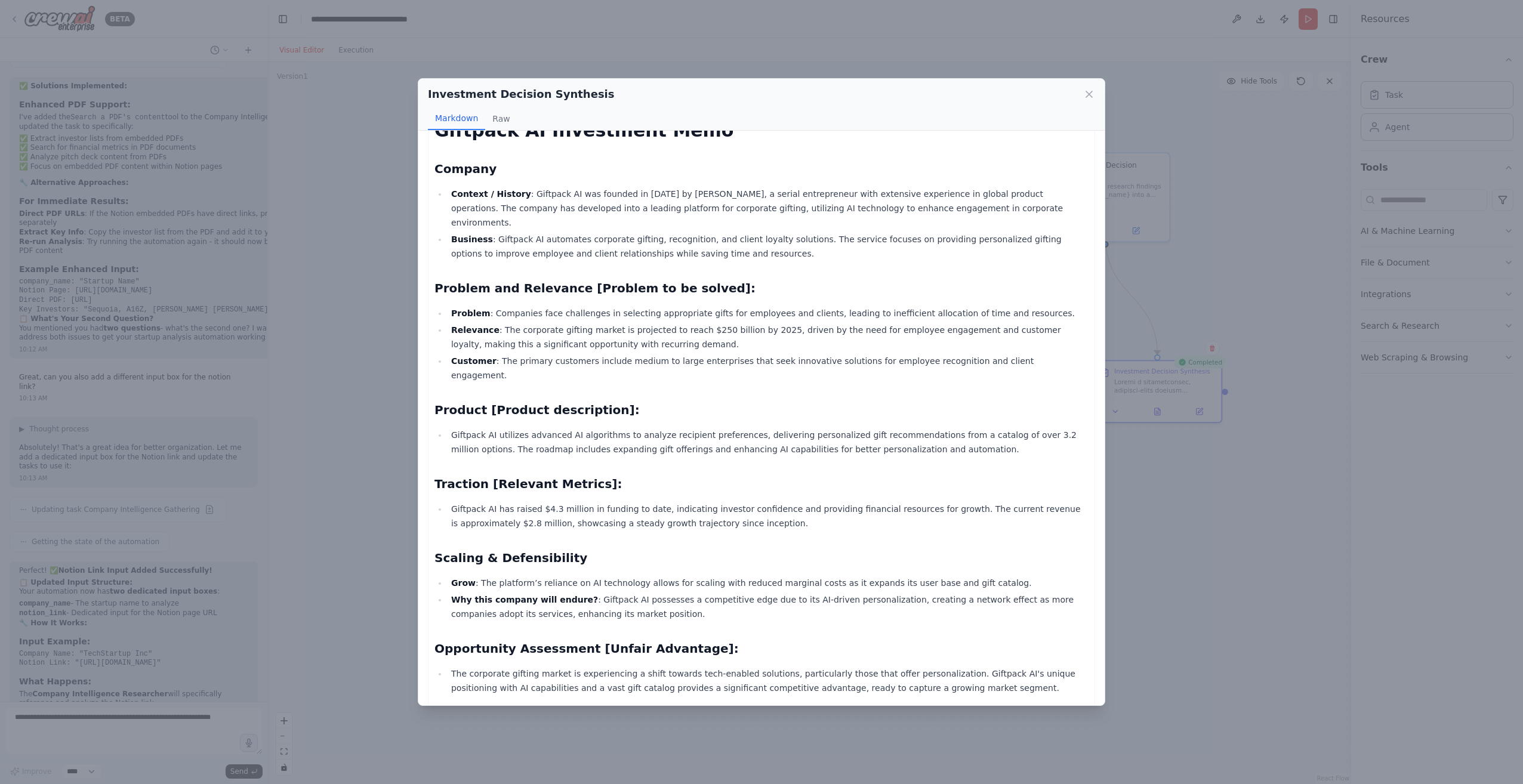
scroll to position [0, 0]
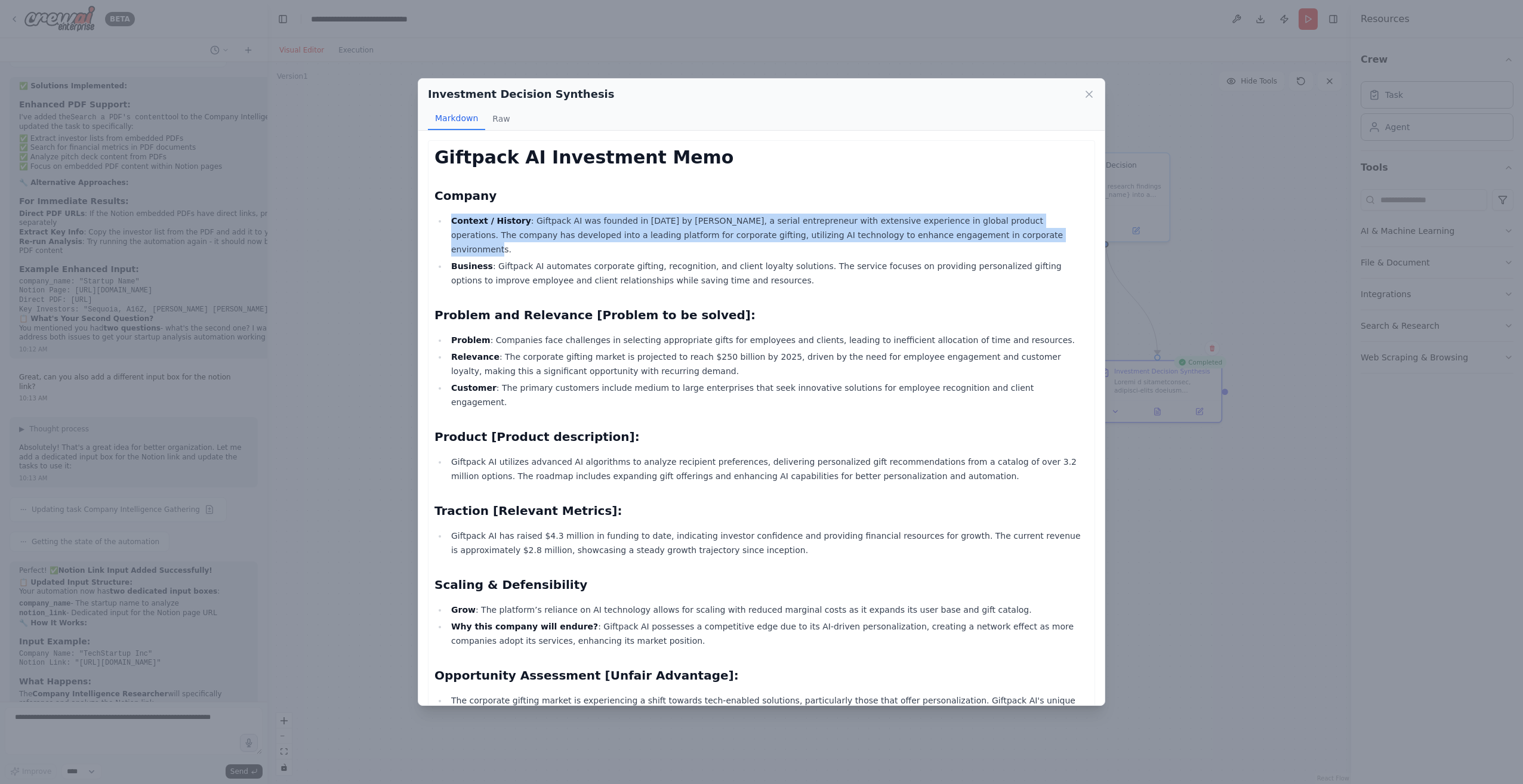
drag, startPoint x: 948, startPoint y: 230, endPoint x: 449, endPoint y: 224, distance: 499.0
click at [449, 224] on li "Context / History : Giftpack AI was founded in 2016 by Archer Chiang, a serial …" at bounding box center [768, 235] width 641 height 43
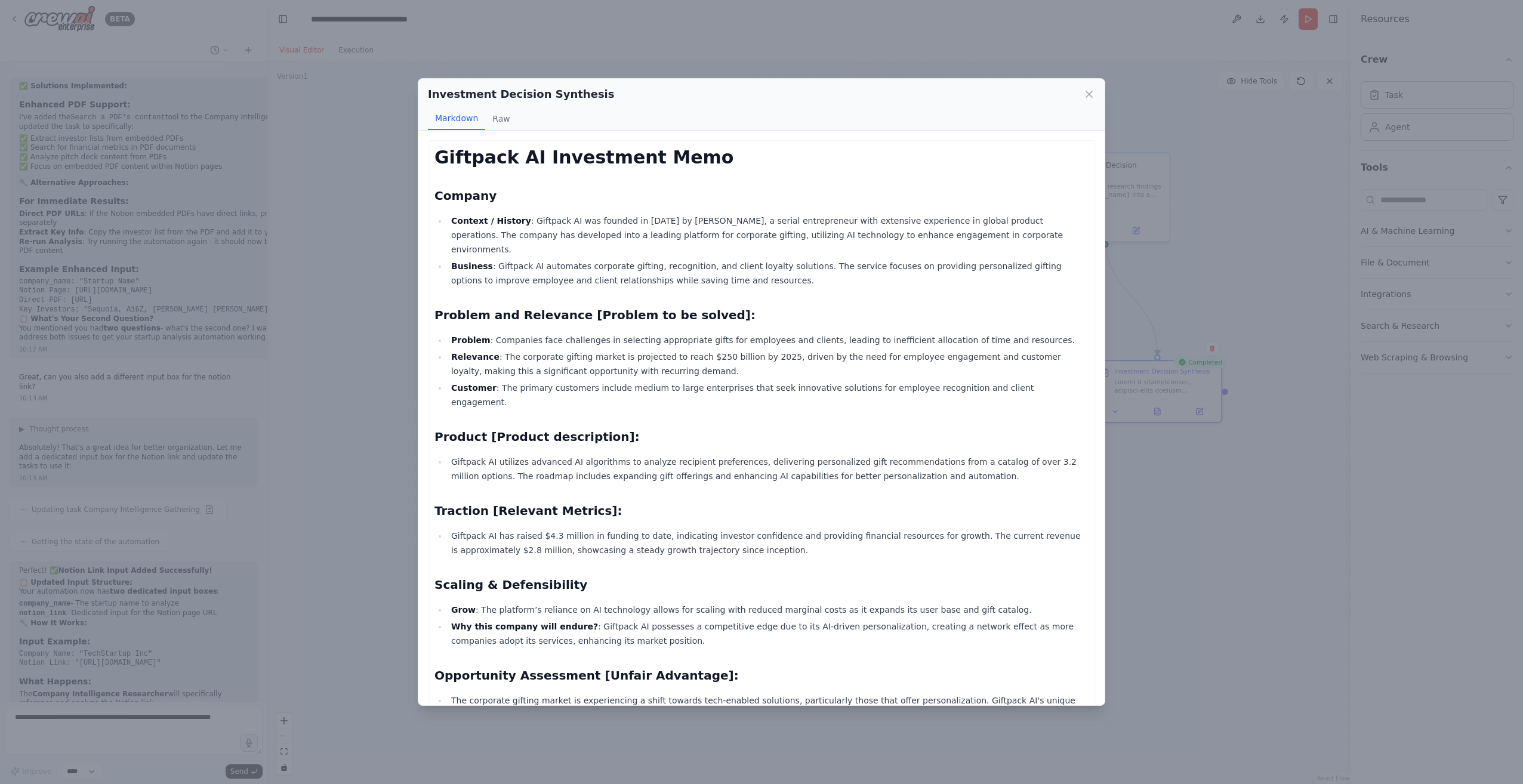
drag, startPoint x: 449, startPoint y: 224, endPoint x: 531, endPoint y: 254, distance: 87.3
click at [531, 259] on li "Business : Giftpack AI automates corporate gifting, recognition, and client loy…" at bounding box center [768, 273] width 641 height 29
click at [1086, 88] on icon at bounding box center [1088, 94] width 12 height 12
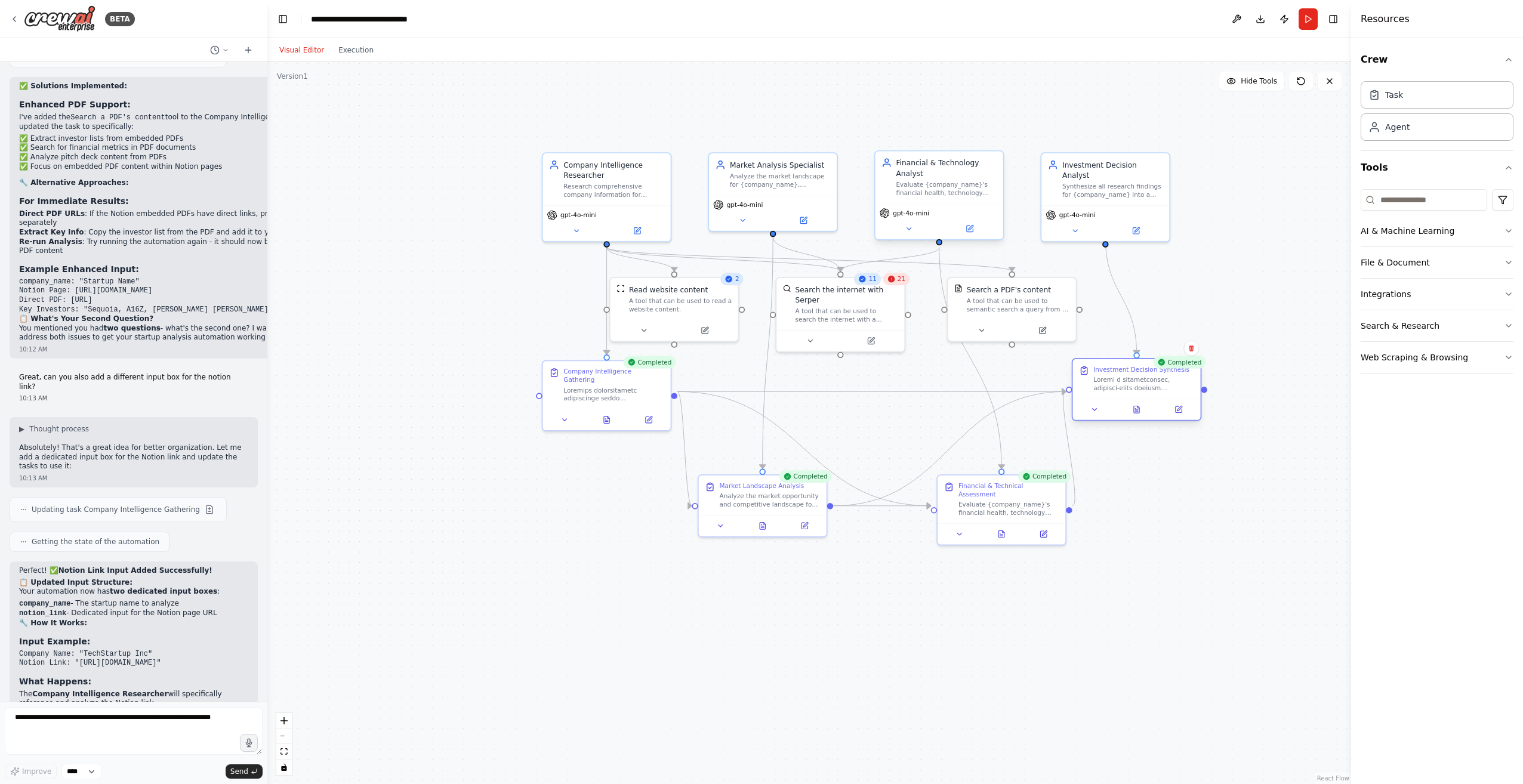
drag, startPoint x: 1147, startPoint y: 382, endPoint x: 1132, endPoint y: 380, distance: 15.1
click at [1132, 380] on div at bounding box center [1143, 384] width 101 height 17
drag, startPoint x: 1132, startPoint y: 380, endPoint x: 1139, endPoint y: 380, distance: 7.0
click at [1139, 380] on div at bounding box center [1155, 384] width 101 height 17
drag, startPoint x: 1180, startPoint y: 509, endPoint x: 1172, endPoint y: 485, distance: 25.3
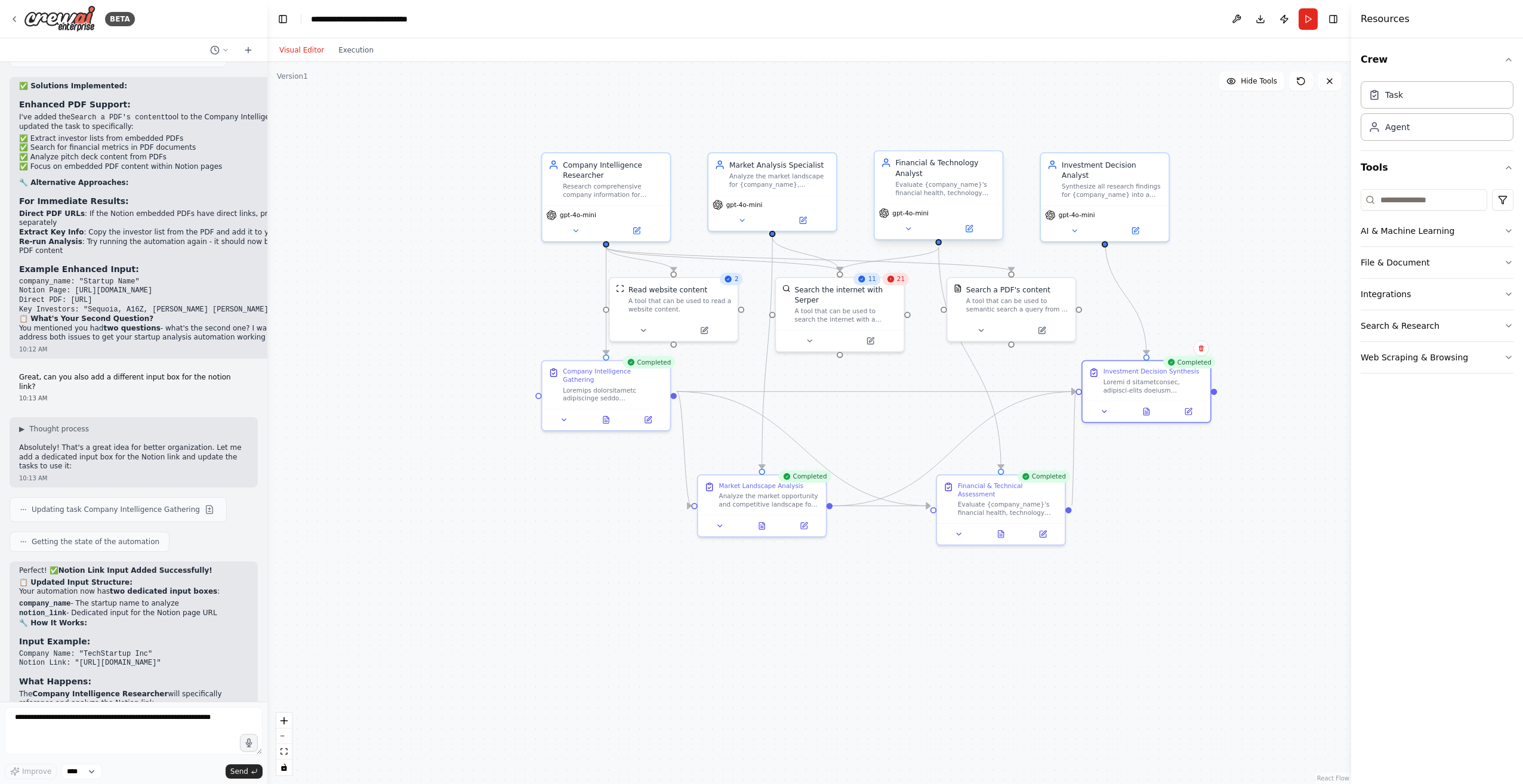
click at [1178, 507] on div ".deletable-edge-delete-btn { width: 20px; height: 20px; border: 0px solid #ffff…" at bounding box center [809, 422] width 1083 height 721
click at [1147, 410] on icon at bounding box center [1145, 407] width 6 height 7
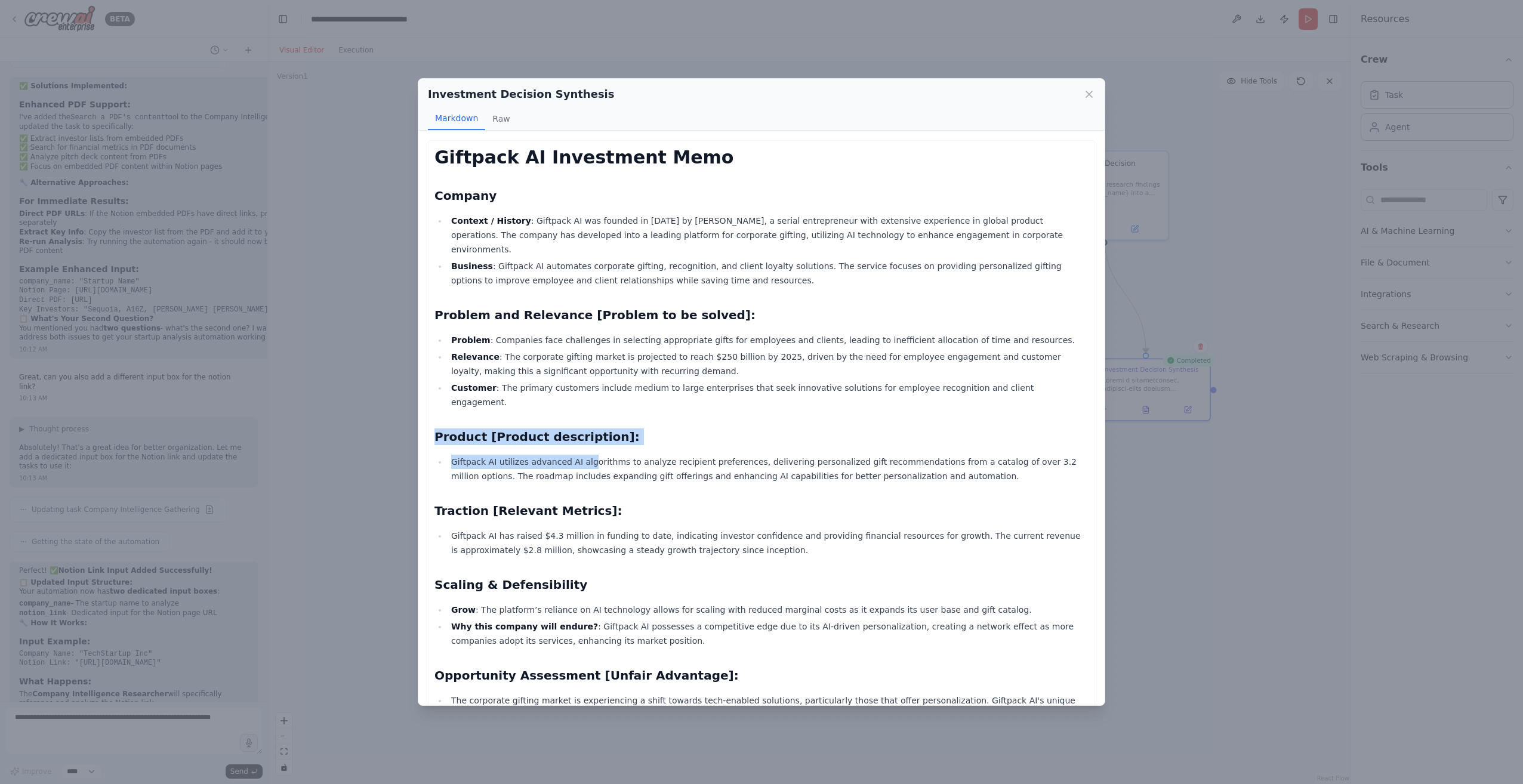
drag, startPoint x: 435, startPoint y: 407, endPoint x: 577, endPoint y: 423, distance: 142.9
click at [577, 423] on div "Giftpack AI Investment Memo Company Context / History : Giftpack AI was founded…" at bounding box center [761, 743] width 654 height 1192
drag, startPoint x: 577, startPoint y: 423, endPoint x: 502, endPoint y: 429, distance: 75.2
click at [493, 425] on div "Giftpack AI Investment Memo Company Context / History : Giftpack AI was founded…" at bounding box center [761, 743] width 654 height 1192
click at [602, 454] on li "Giftpack AI utilizes advanced AI algorithms to analyze recipient preferences, d…" at bounding box center [768, 468] width 641 height 29
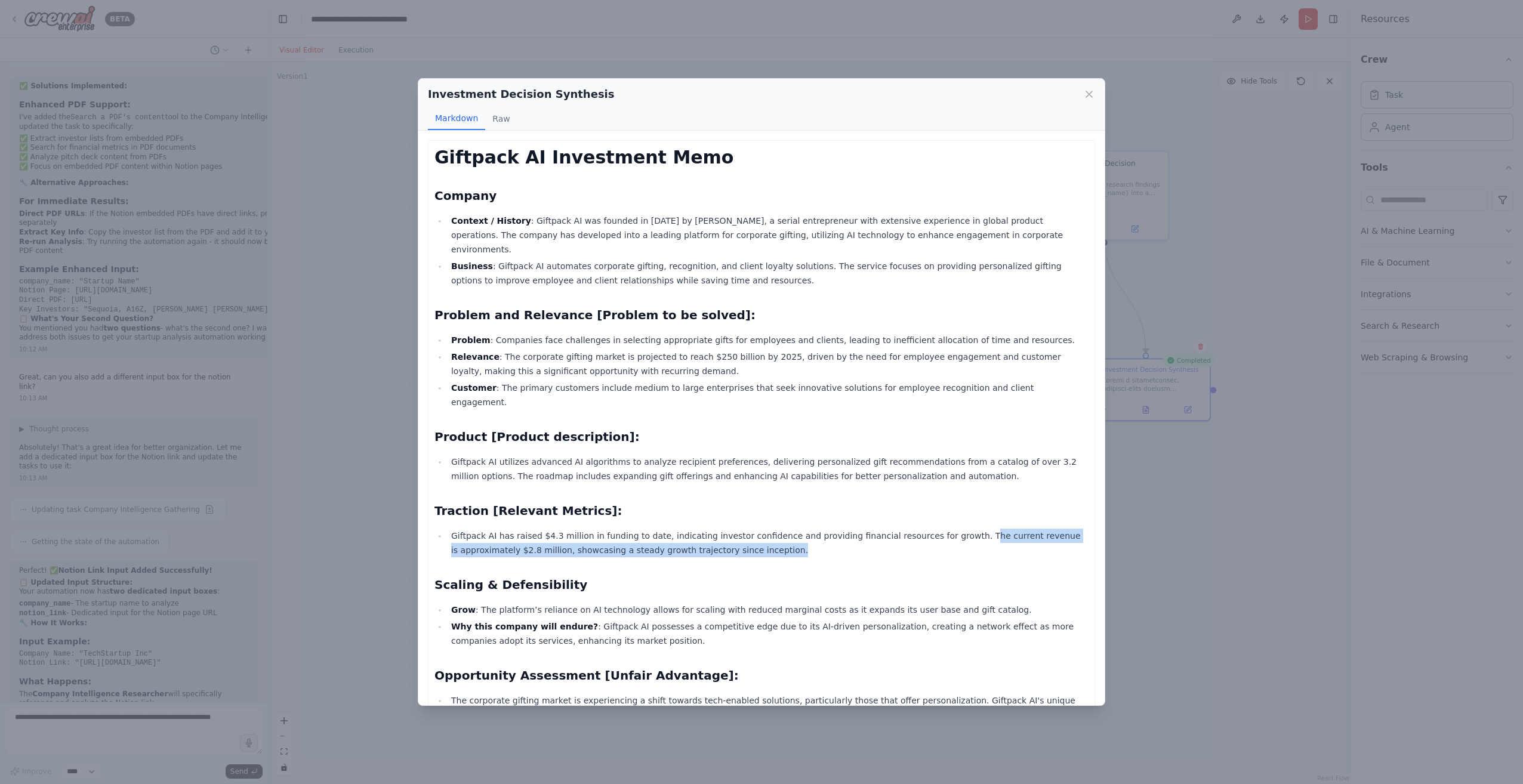
drag, startPoint x: 931, startPoint y: 510, endPoint x: 698, endPoint y: 525, distance: 233.5
click at [698, 528] on li "Giftpack AI has raised $4.3 million in funding to date, indicating investor con…" at bounding box center [768, 542] width 641 height 29
drag, startPoint x: 698, startPoint y: 525, endPoint x: 592, endPoint y: 510, distance: 107.1
click at [592, 528] on li "Giftpack AI has raised $4.3 million in funding to date, indicating investor con…" at bounding box center [768, 542] width 641 height 29
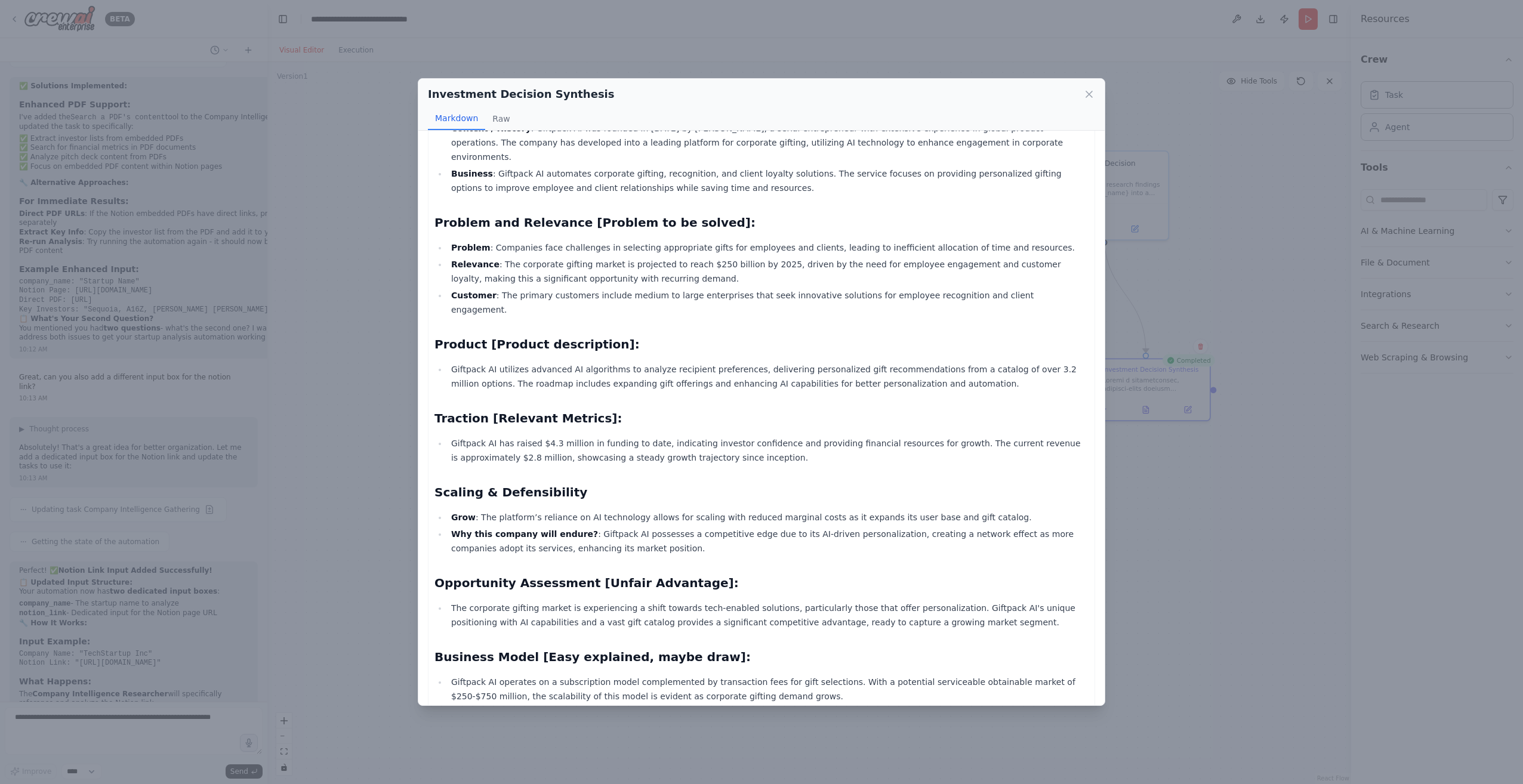
scroll to position [239, 0]
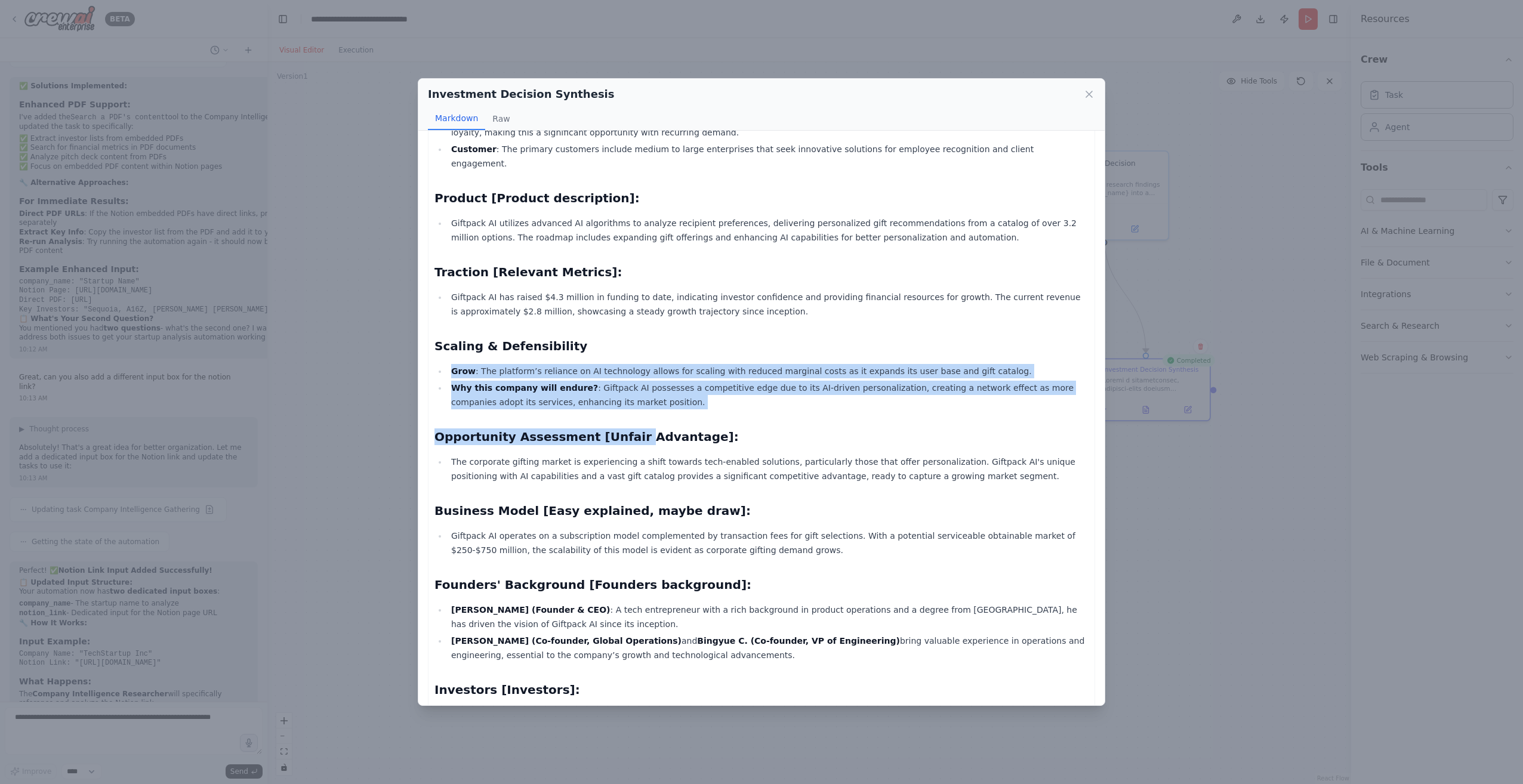
drag, startPoint x: 453, startPoint y: 342, endPoint x: 629, endPoint y: 384, distance: 180.9
click at [629, 384] on div "Giftpack AI Investment Memo Company Context / History : Giftpack AI was founded…" at bounding box center [761, 504] width 654 height 1192
drag, startPoint x: 629, startPoint y: 384, endPoint x: 556, endPoint y: 386, distance: 73.0
click at [556, 386] on div "Giftpack AI Investment Memo Company Context / History : Giftpack AI was founded…" at bounding box center [761, 504] width 654 height 1192
drag, startPoint x: 545, startPoint y: 344, endPoint x: 575, endPoint y: 374, distance: 42.4
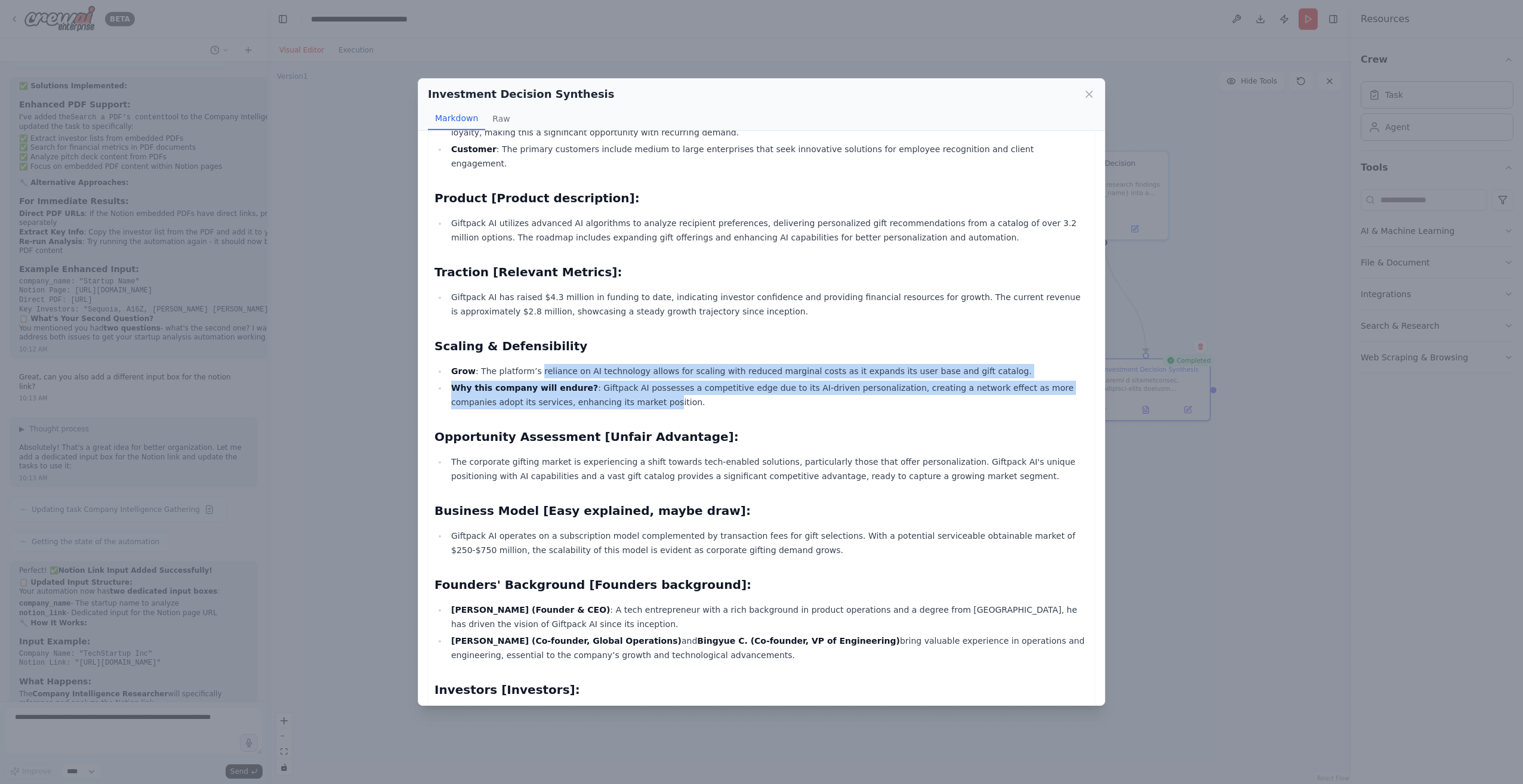
click at [575, 374] on ul "Grow : The platform’s reliance on AI technology allows for scaling with reduced…" at bounding box center [761, 386] width 654 height 45
click at [574, 380] on li "Why this company will endure? : Giftpack AI possesses a competitive edge due to…" at bounding box center [768, 394] width 641 height 29
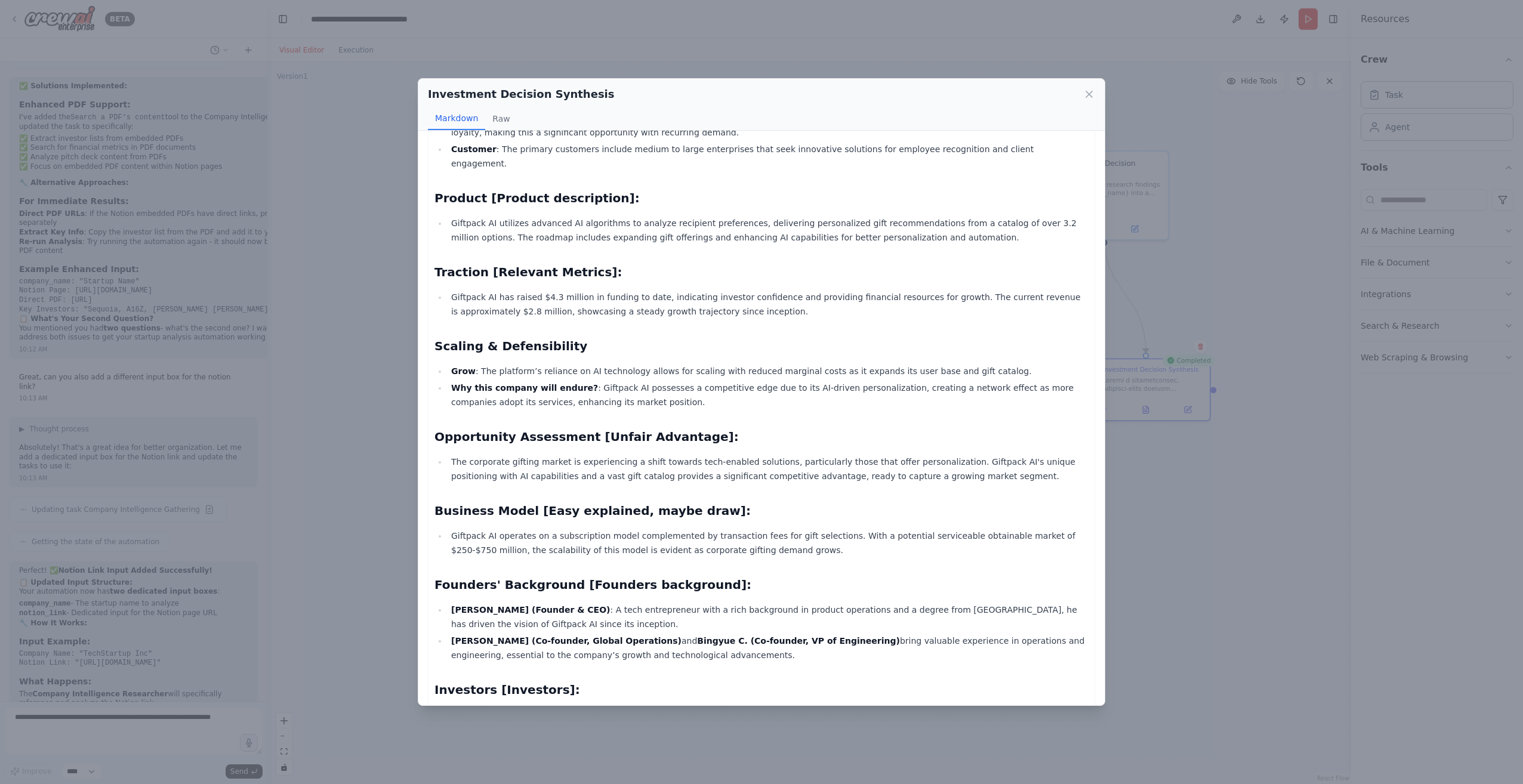
click at [664, 363] on li "Grow : The platform’s reliance on AI technology allows for scaling with reduced…" at bounding box center [768, 370] width 641 height 14
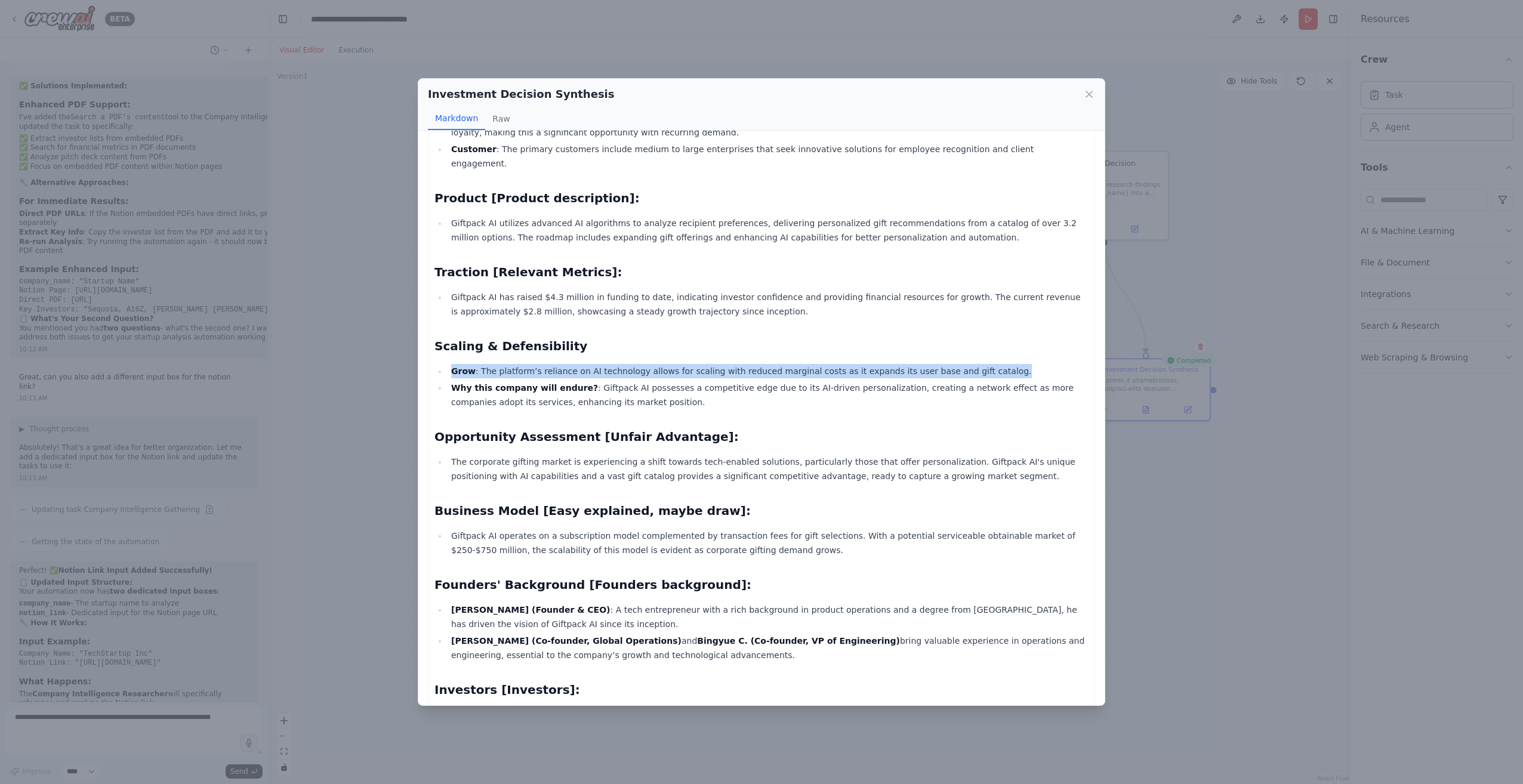
click at [664, 363] on li "Grow : The platform’s reliance on AI technology allows for scaling with reduced…" at bounding box center [768, 370] width 641 height 14
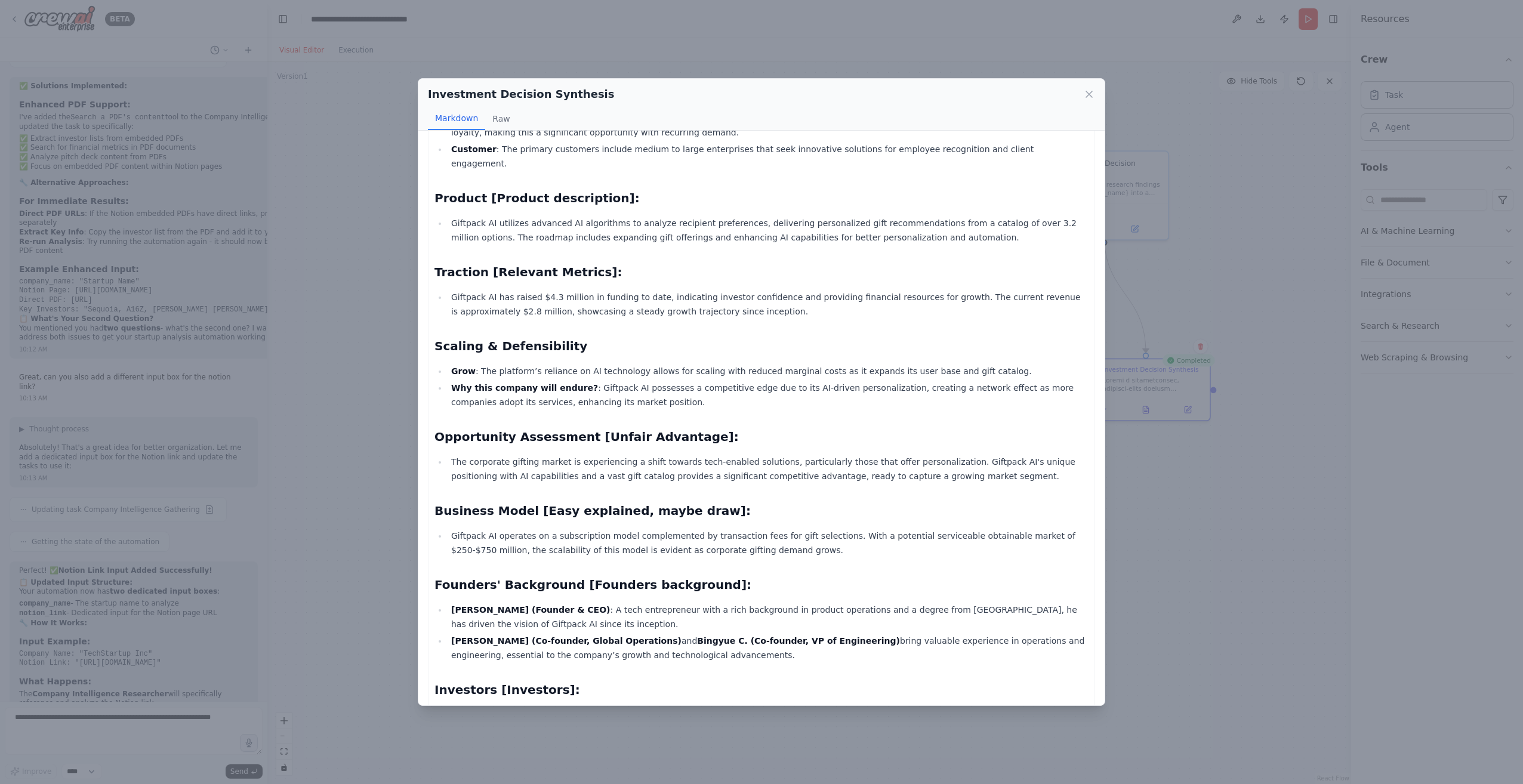
drag, startPoint x: 664, startPoint y: 342, endPoint x: 626, endPoint y: 364, distance: 43.9
click at [626, 380] on li "Why this company will endure? : Giftpack AI possesses a competitive edge due to…" at bounding box center [768, 394] width 641 height 29
click at [635, 363] on li "Grow : The platform’s reliance on AI technology allows for scaling with reduced…" at bounding box center [768, 370] width 641 height 14
click at [655, 363] on li "Grow : The platform’s reliance on AI technology allows for scaling with reduced…" at bounding box center [768, 370] width 641 height 14
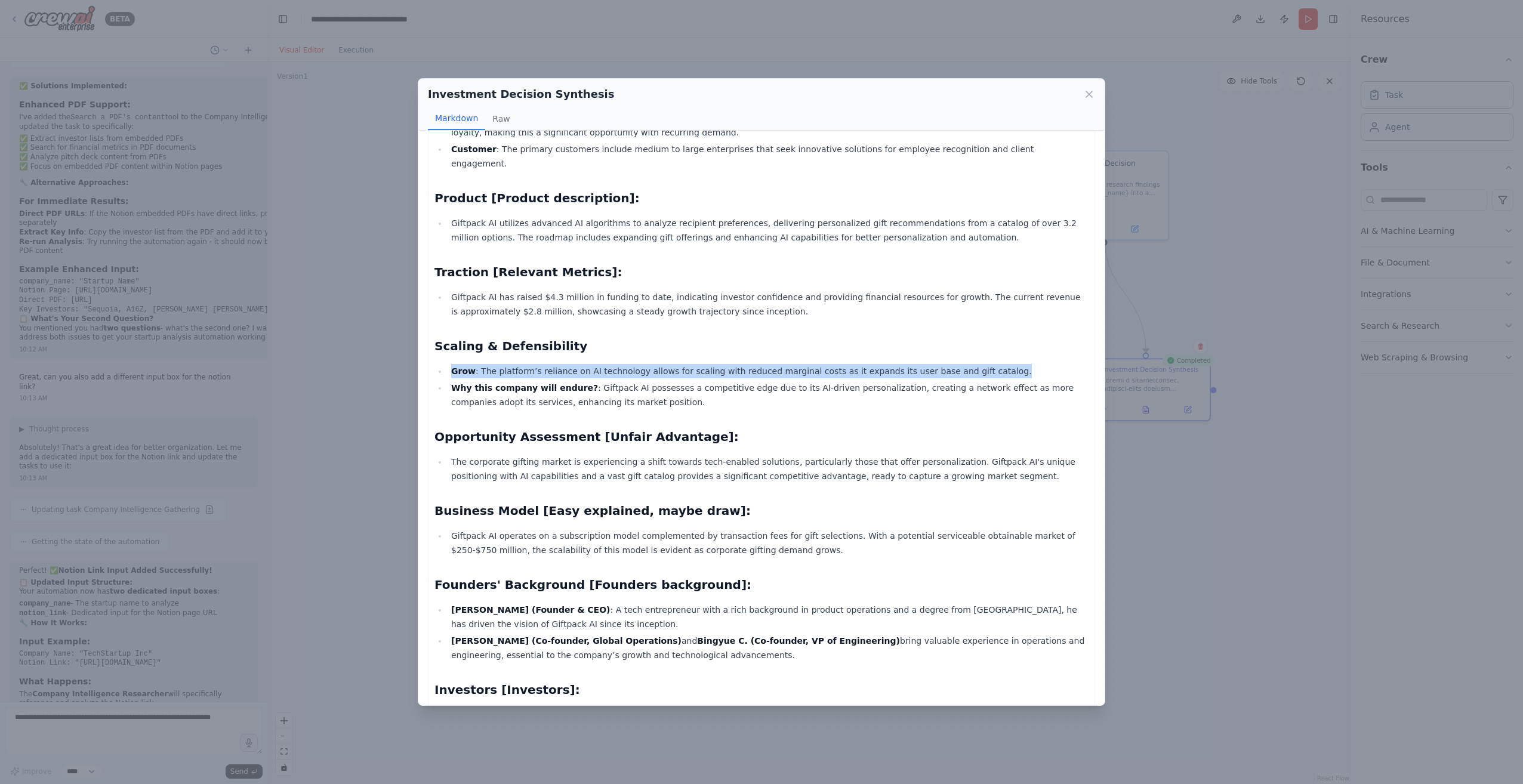
click at [655, 363] on li "Grow : The platform’s reliance on AI technology allows for scaling with reduced…" at bounding box center [768, 370] width 641 height 14
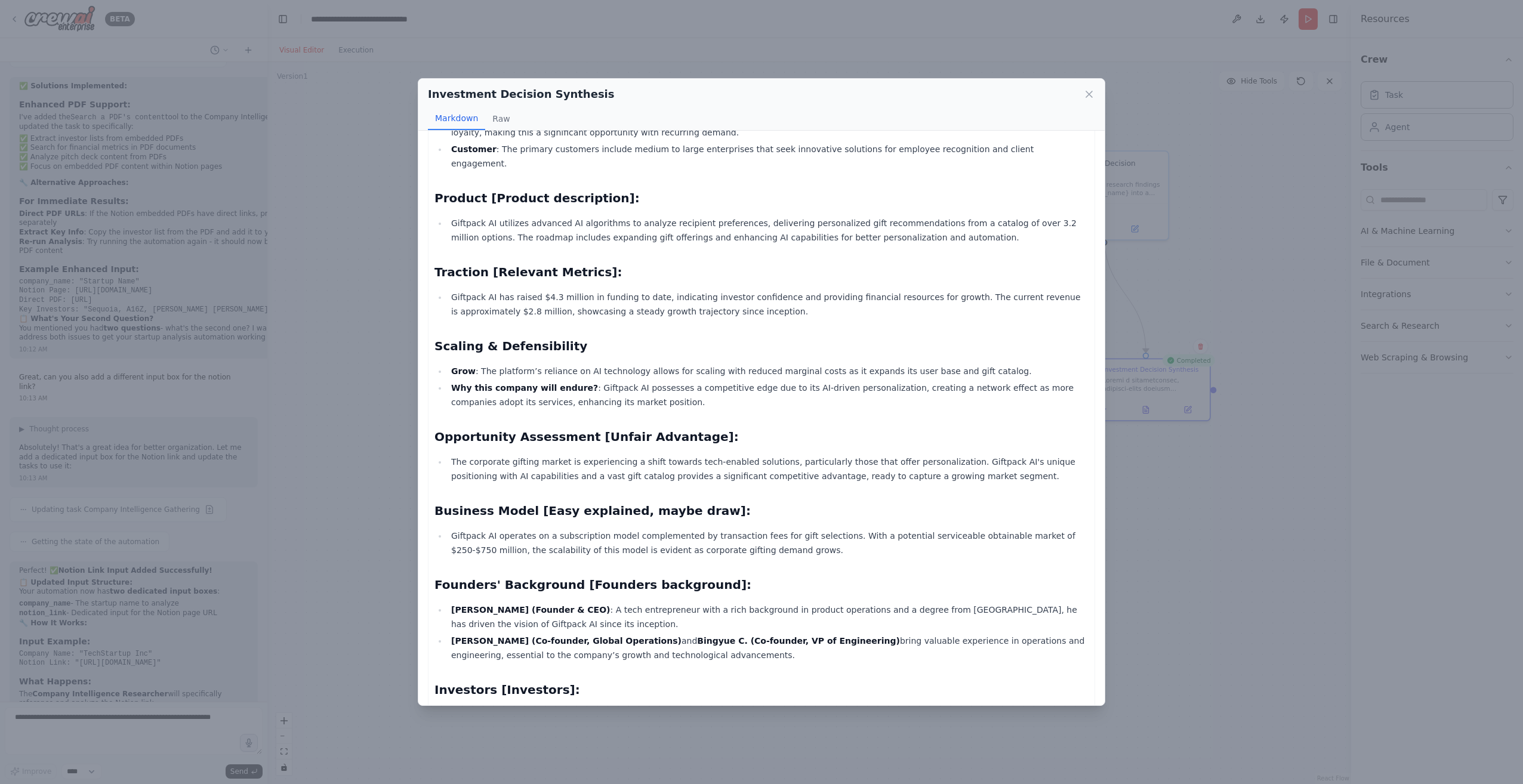
drag, startPoint x: 655, startPoint y: 346, endPoint x: 734, endPoint y: 362, distance: 80.6
click at [734, 380] on li "Why this company will endure? : Giftpack AI possesses a competitive edge due to…" at bounding box center [768, 394] width 641 height 29
click at [790, 363] on li "Grow : The platform’s reliance on AI technology allows for scaling with reduced…" at bounding box center [768, 370] width 641 height 14
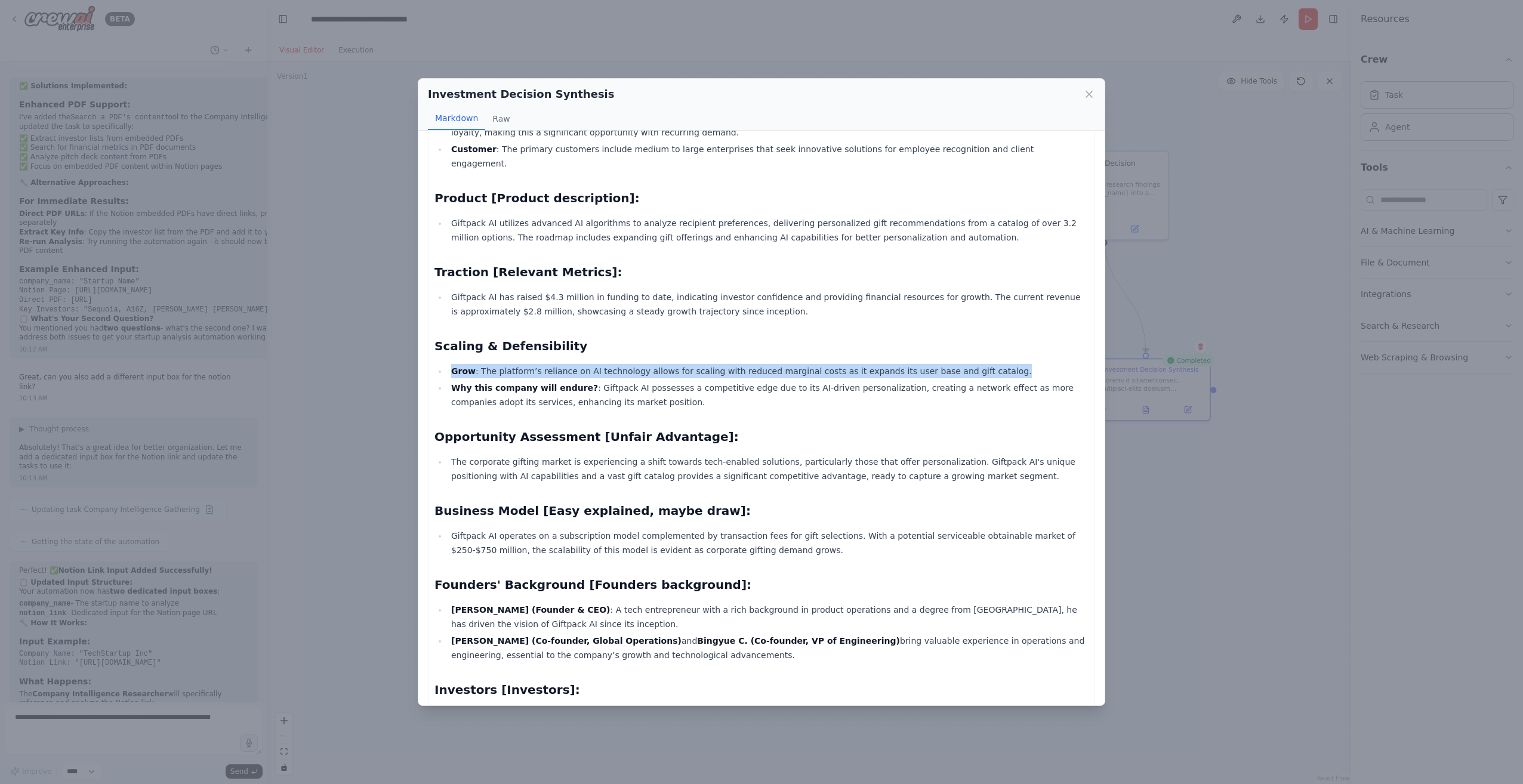
click at [790, 363] on li "Grow : The platform’s reliance on AI technology allows for scaling with reduced…" at bounding box center [768, 370] width 641 height 14
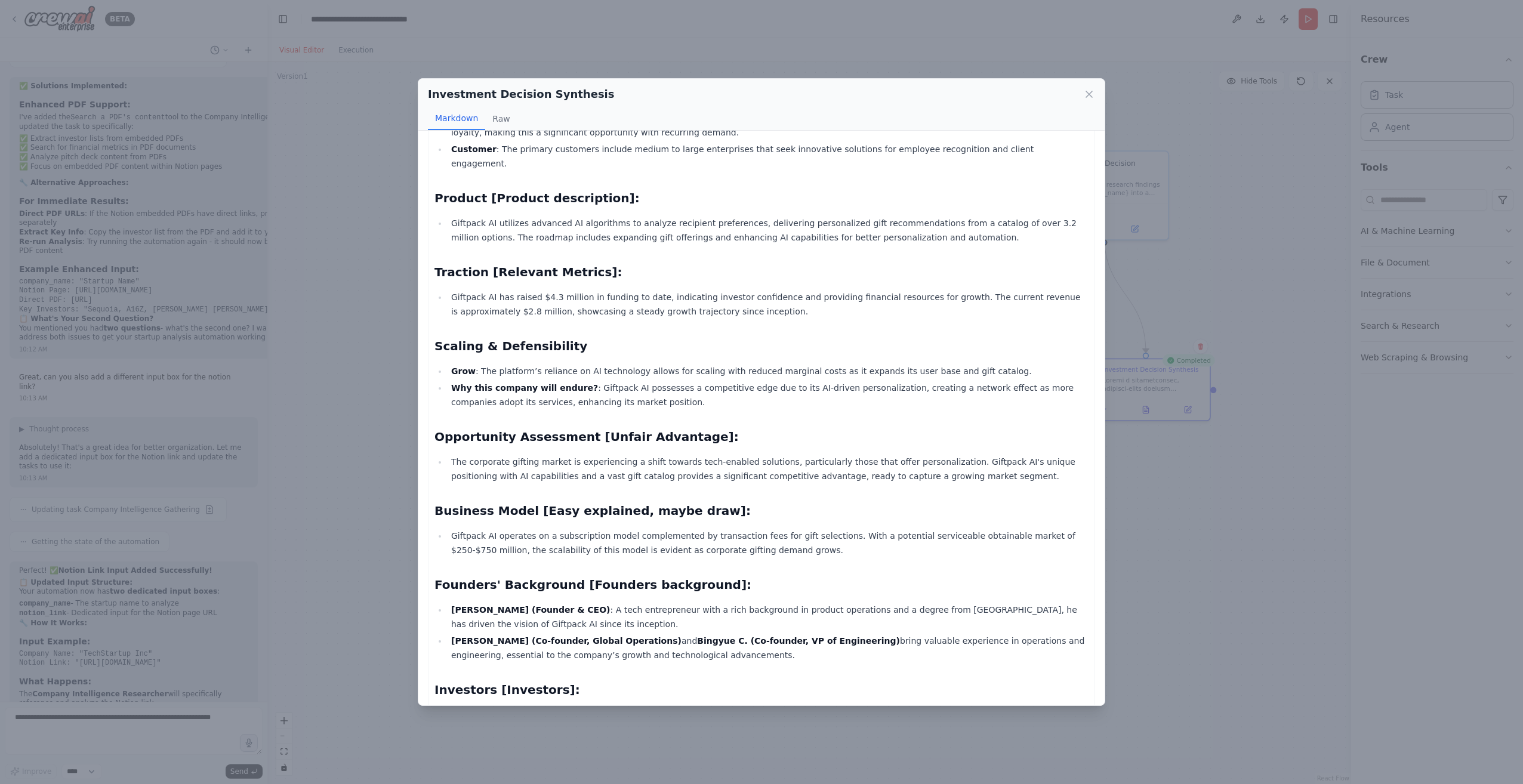
drag, startPoint x: 790, startPoint y: 343, endPoint x: 841, endPoint y: 374, distance: 59.7
click at [841, 380] on li "Why this company will endure? : Giftpack AI possesses a competitive edge due to…" at bounding box center [768, 394] width 641 height 29
click at [1087, 89] on icon at bounding box center [1088, 94] width 12 height 12
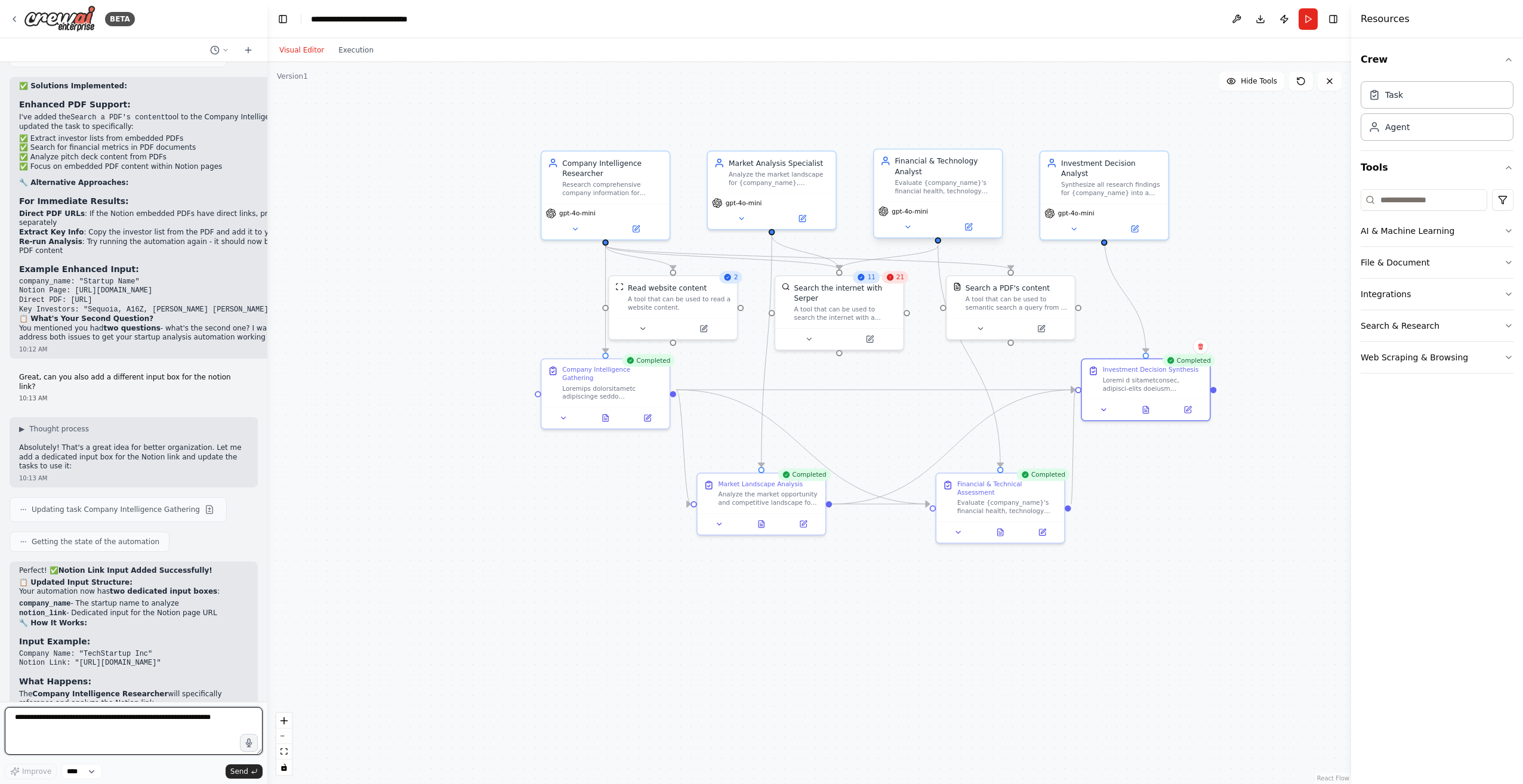
click at [160, 714] on textarea at bounding box center [133, 730] width 258 height 48
type textarea "**********"
click at [1148, 413] on button at bounding box center [1145, 407] width 44 height 12
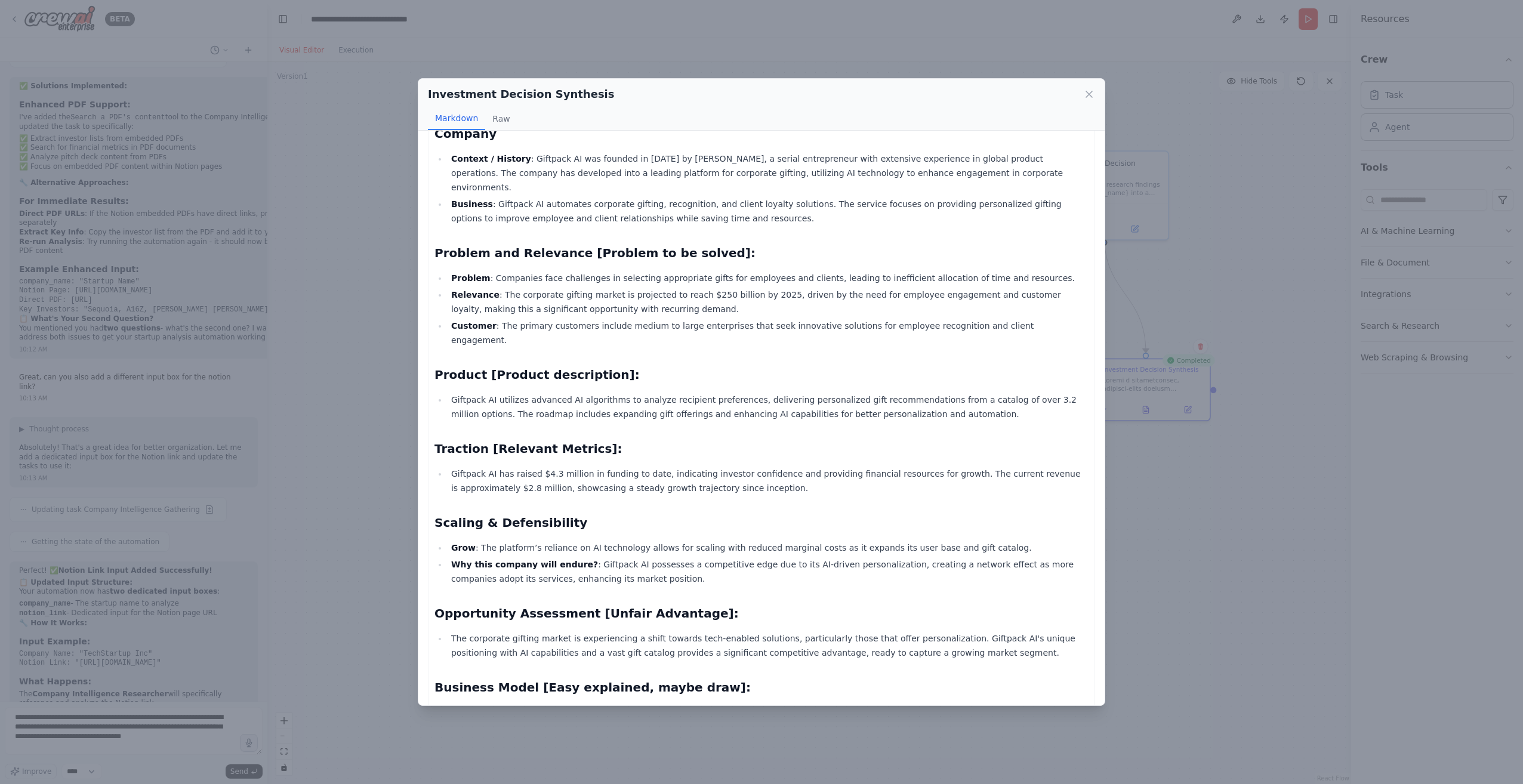
scroll to position [298, 0]
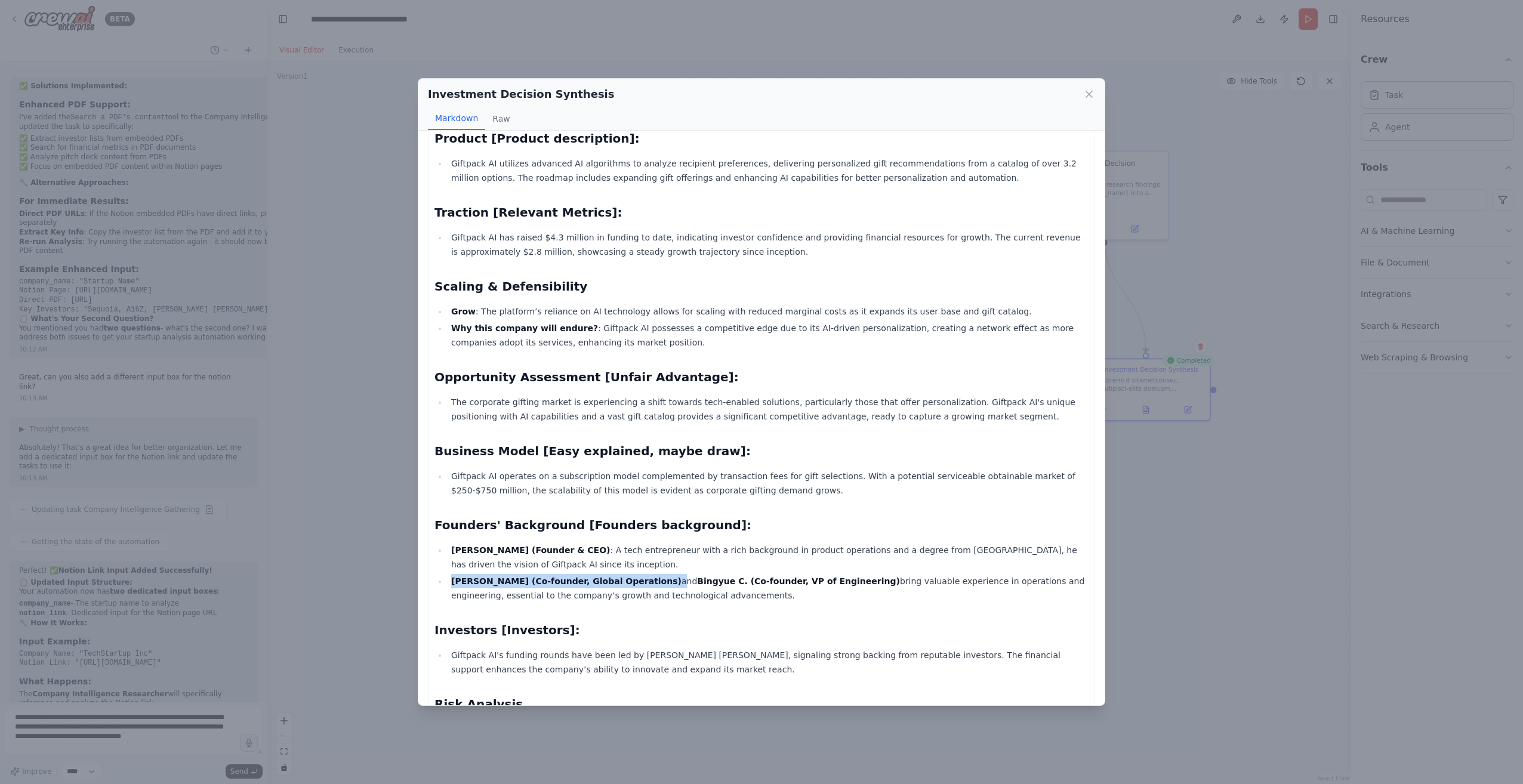
drag, startPoint x: 452, startPoint y: 551, endPoint x: 605, endPoint y: 551, distance: 153.0
click at [605, 573] on li "Irene L. (Co-founder, Global Operations) and Bingyue C. (Co-founder, VP of Engi…" at bounding box center [768, 587] width 641 height 29
copy li "Irene L. (Co-founder, Global Operations)"
click at [554, 573] on li "Irene L. (Co-founder, Global Operations) and Bingyue C. (Co-founder, VP of Engi…" at bounding box center [768, 587] width 641 height 29
click at [321, 491] on div "Investment Decision Synthesis Markdown Raw Giftpack AI Investment Memo Company …" at bounding box center [761, 392] width 1523 height 784
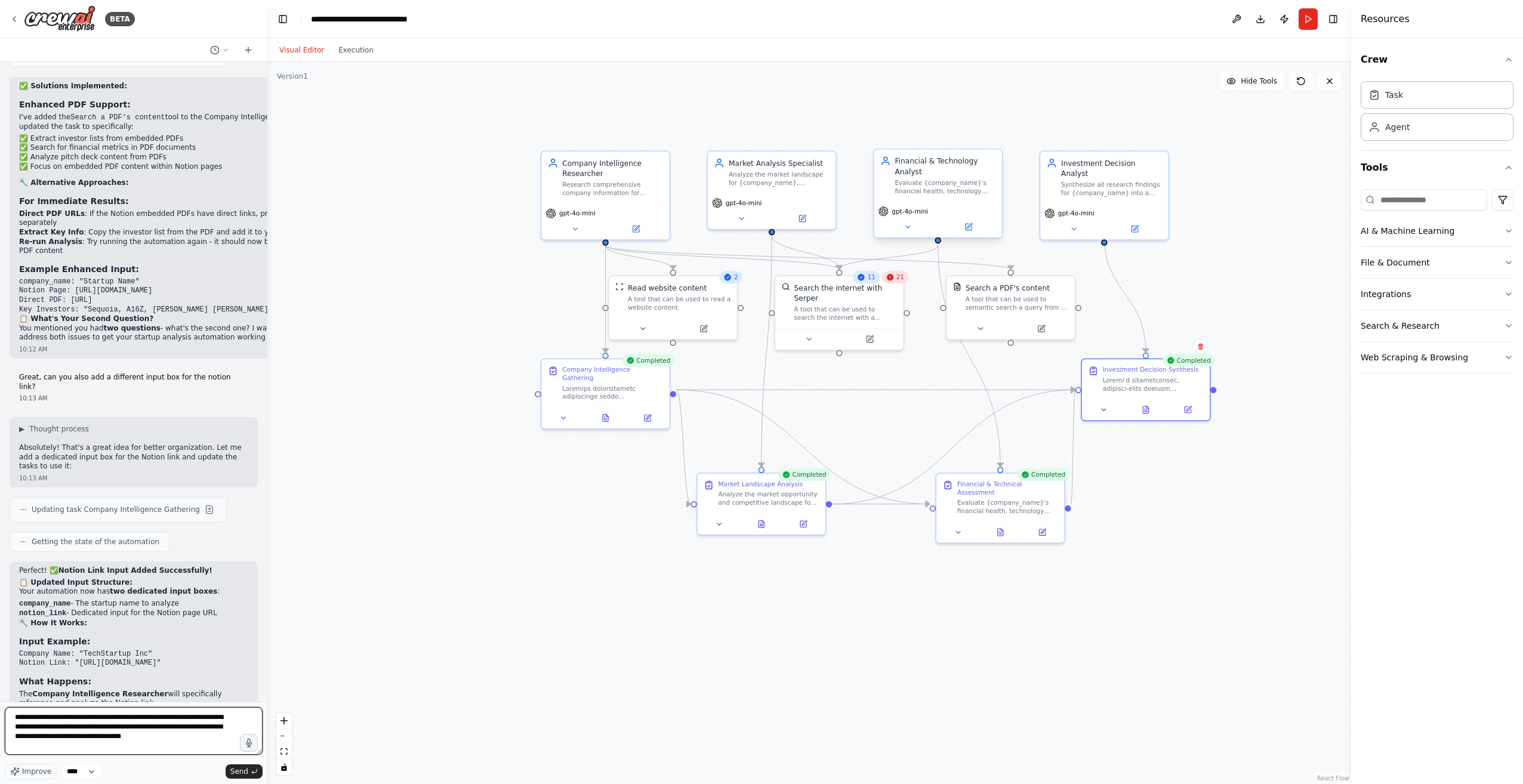
click at [156, 732] on textarea "**********" at bounding box center [133, 730] width 258 height 48
type textarea "**********"
click at [235, 767] on span "Send" at bounding box center [239, 771] width 18 height 9
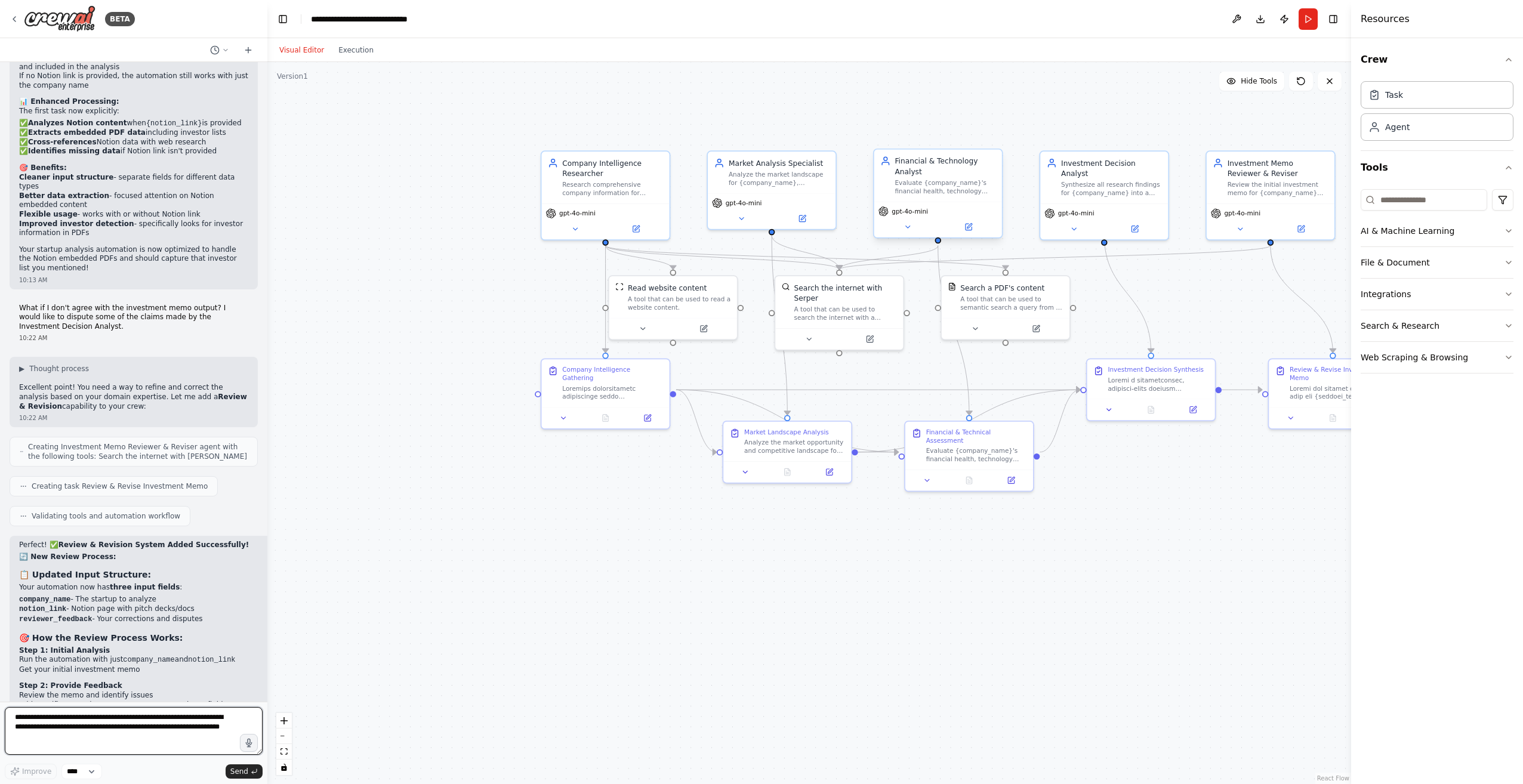
scroll to position [7310, 0]
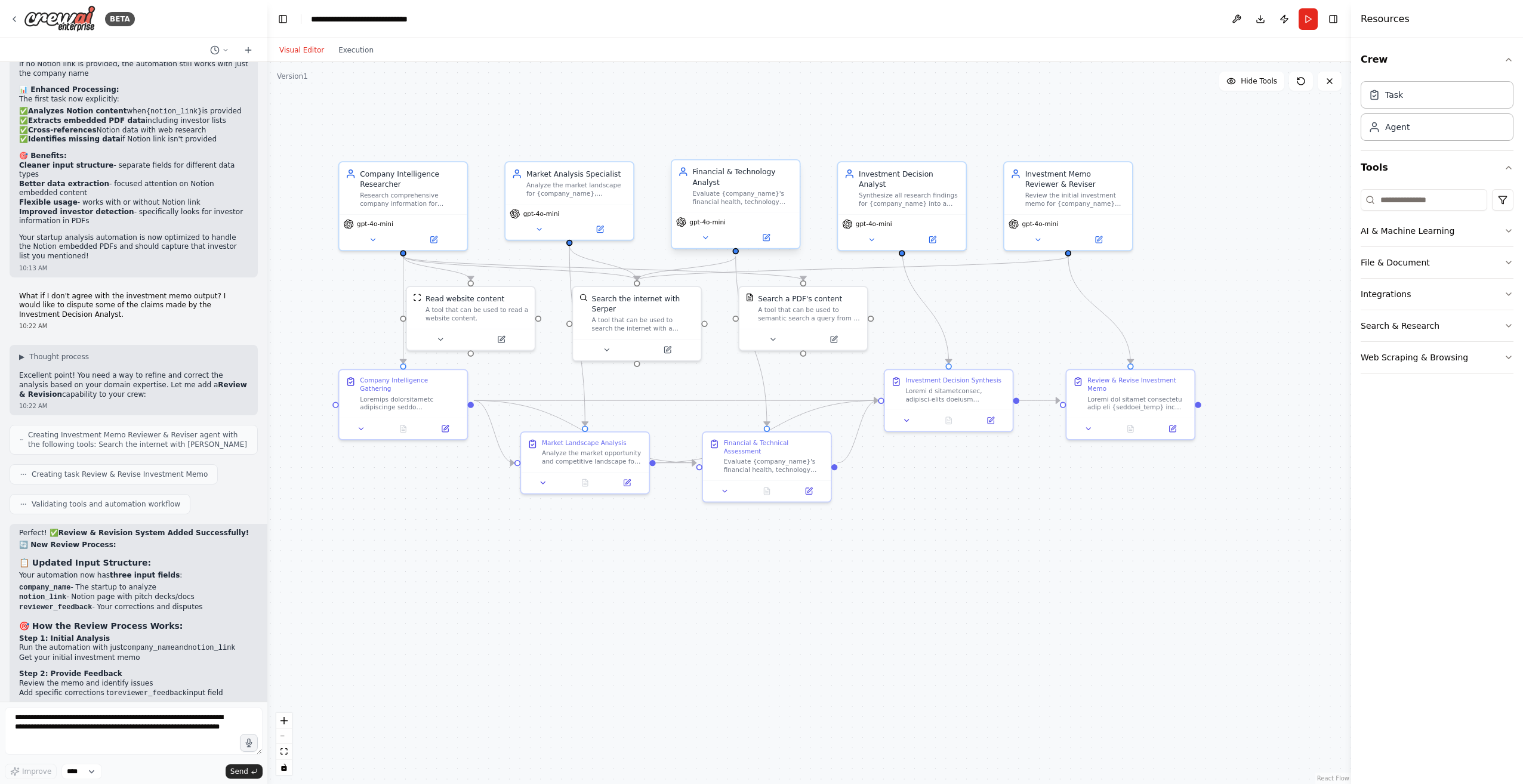
drag, startPoint x: 748, startPoint y: 546, endPoint x: 547, endPoint y: 557, distance: 201.3
click at [547, 557] on div ".deletable-edge-delete-btn { width: 20px; height: 20px; border: 0px solid #ffff…" at bounding box center [809, 422] width 1083 height 721
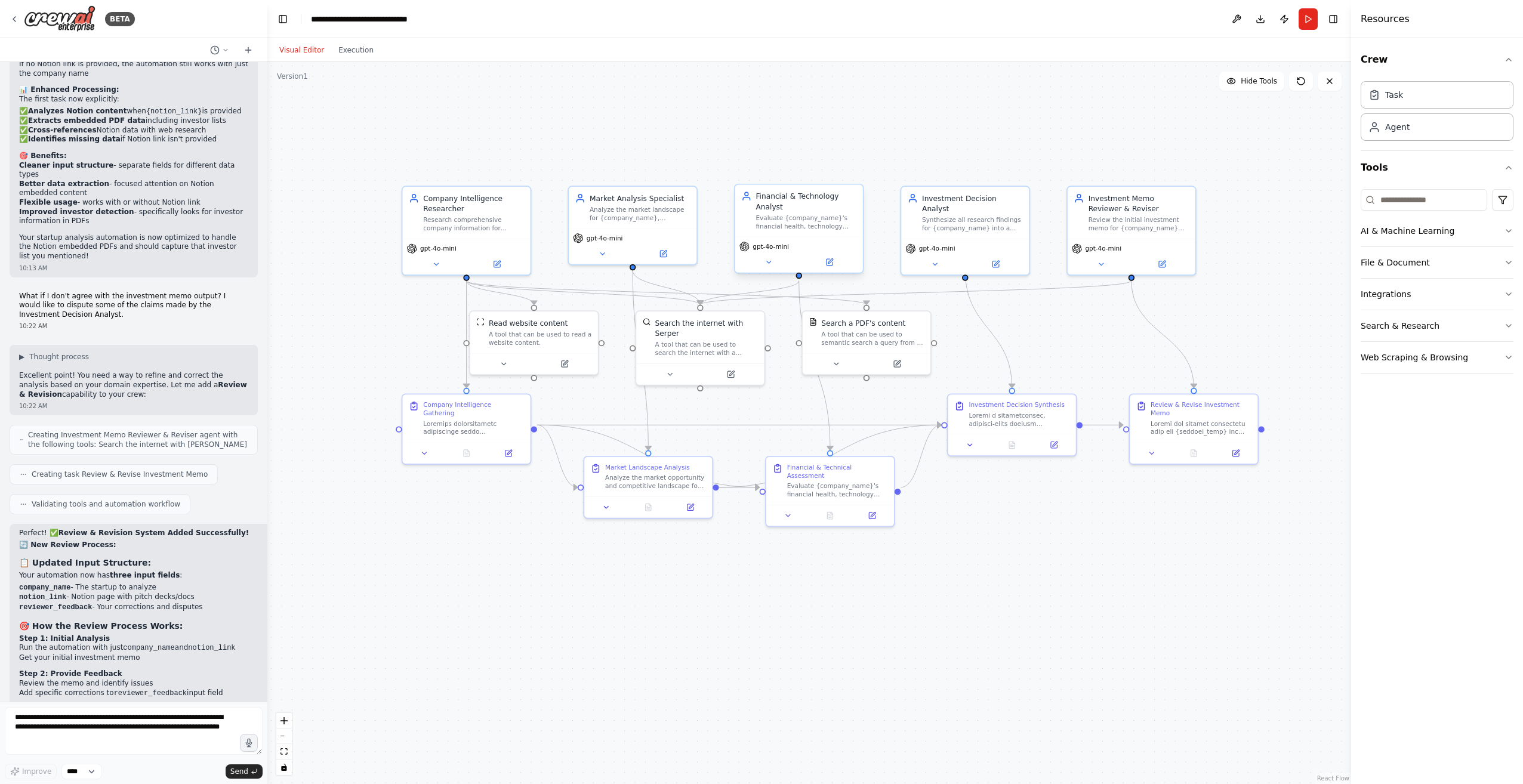
drag, startPoint x: 564, startPoint y: 550, endPoint x: 601, endPoint y: 564, distance: 39.6
click at [601, 564] on div ".deletable-edge-delete-btn { width: 20px; height: 20px; border: 0px solid #ffff…" at bounding box center [809, 422] width 1083 height 721
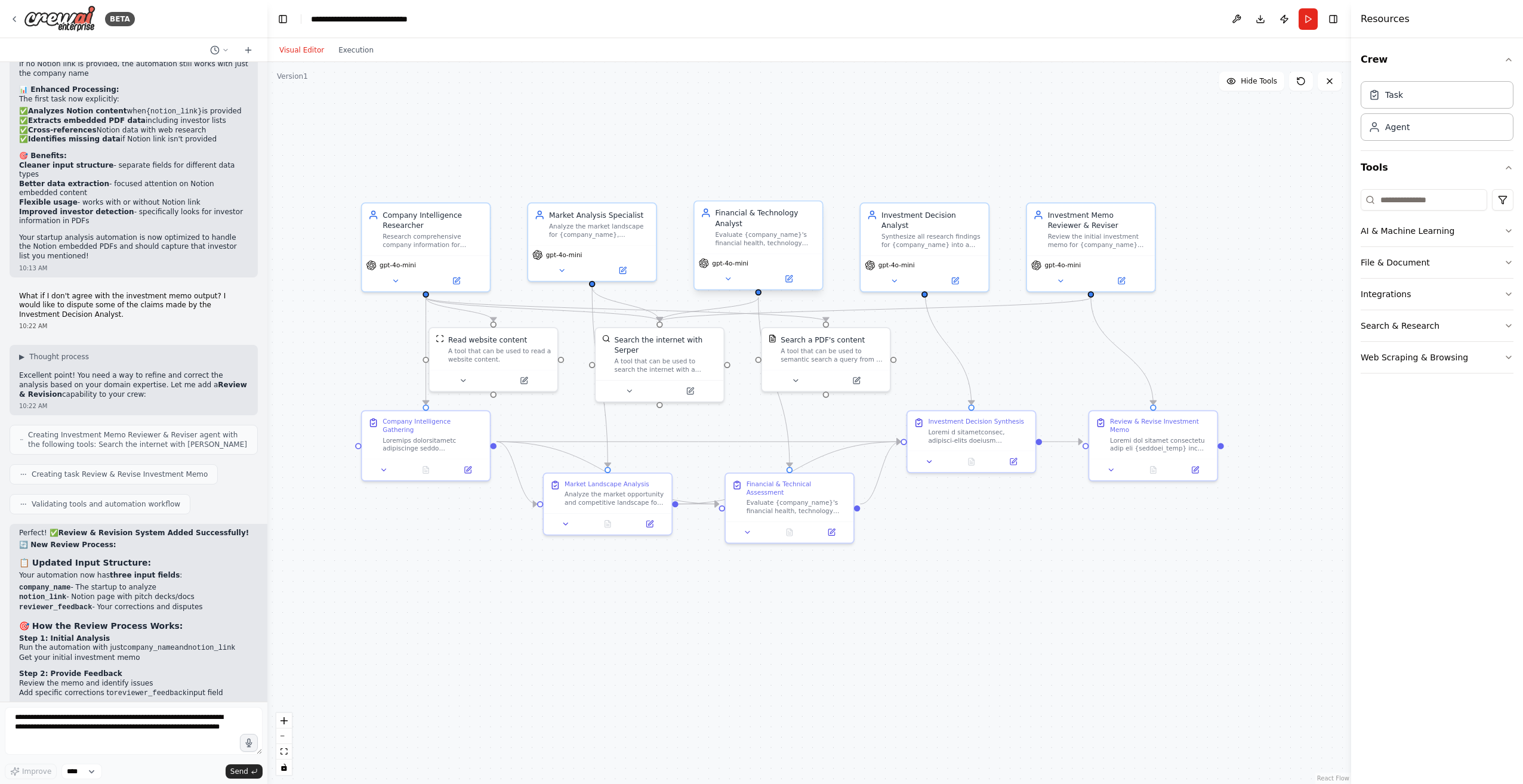
drag, startPoint x: 739, startPoint y: 629, endPoint x: 720, endPoint y: 662, distance: 38.1
click at [720, 662] on div ".deletable-edge-delete-btn { width: 20px; height: 20px; border: 0px solid #ffff…" at bounding box center [809, 422] width 1083 height 721
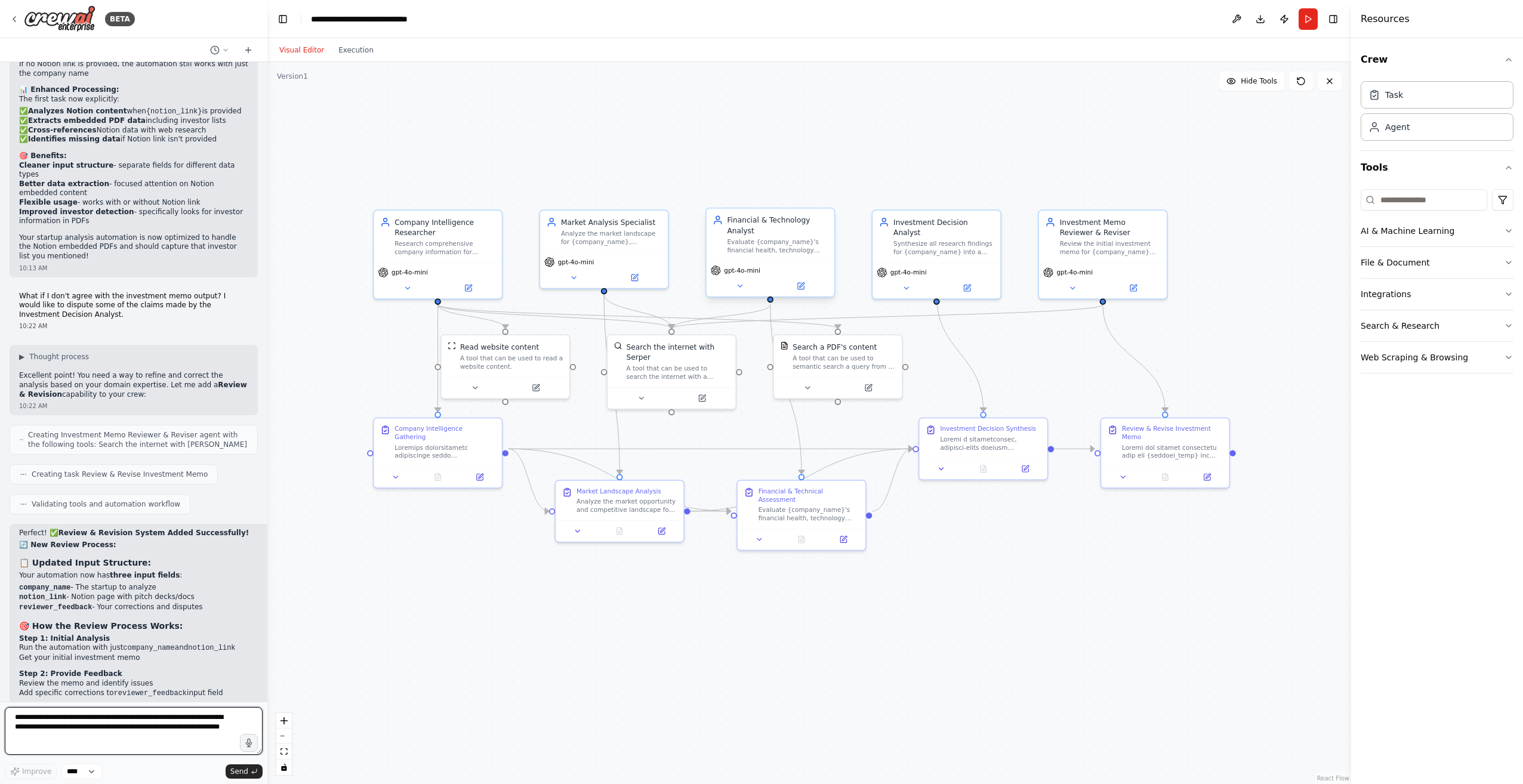
click at [112, 719] on textarea "**********" at bounding box center [133, 730] width 258 height 48
type textarea "*"
click at [1301, 21] on button "Run" at bounding box center [1307, 19] width 19 height 22
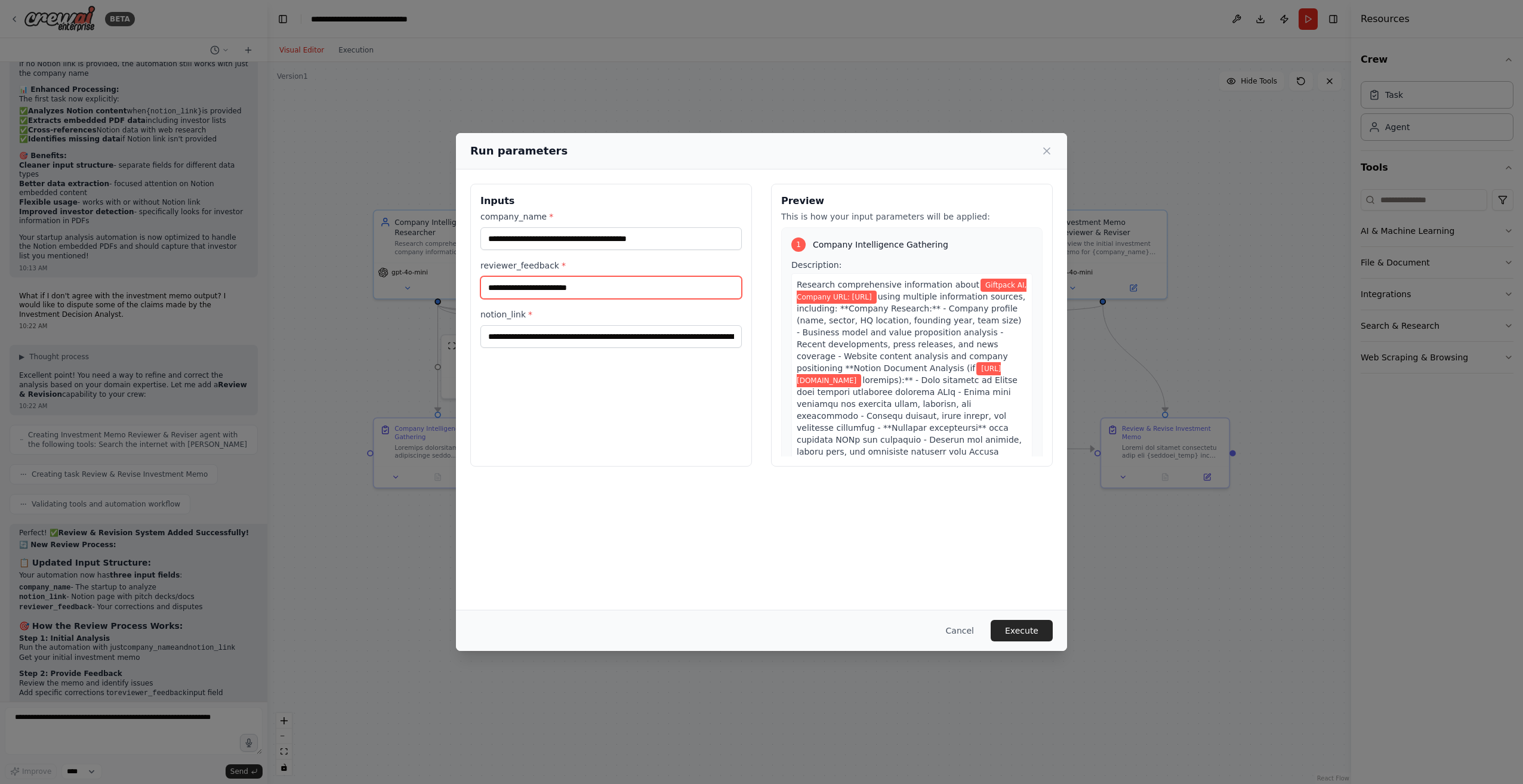
click at [539, 289] on input "reviewer_feedback *" at bounding box center [610, 288] width 261 height 22
type input "**********"
click at [956, 616] on div "Cancel Execute" at bounding box center [761, 630] width 611 height 41
click at [961, 626] on button "Cancel" at bounding box center [960, 629] width 47 height 22
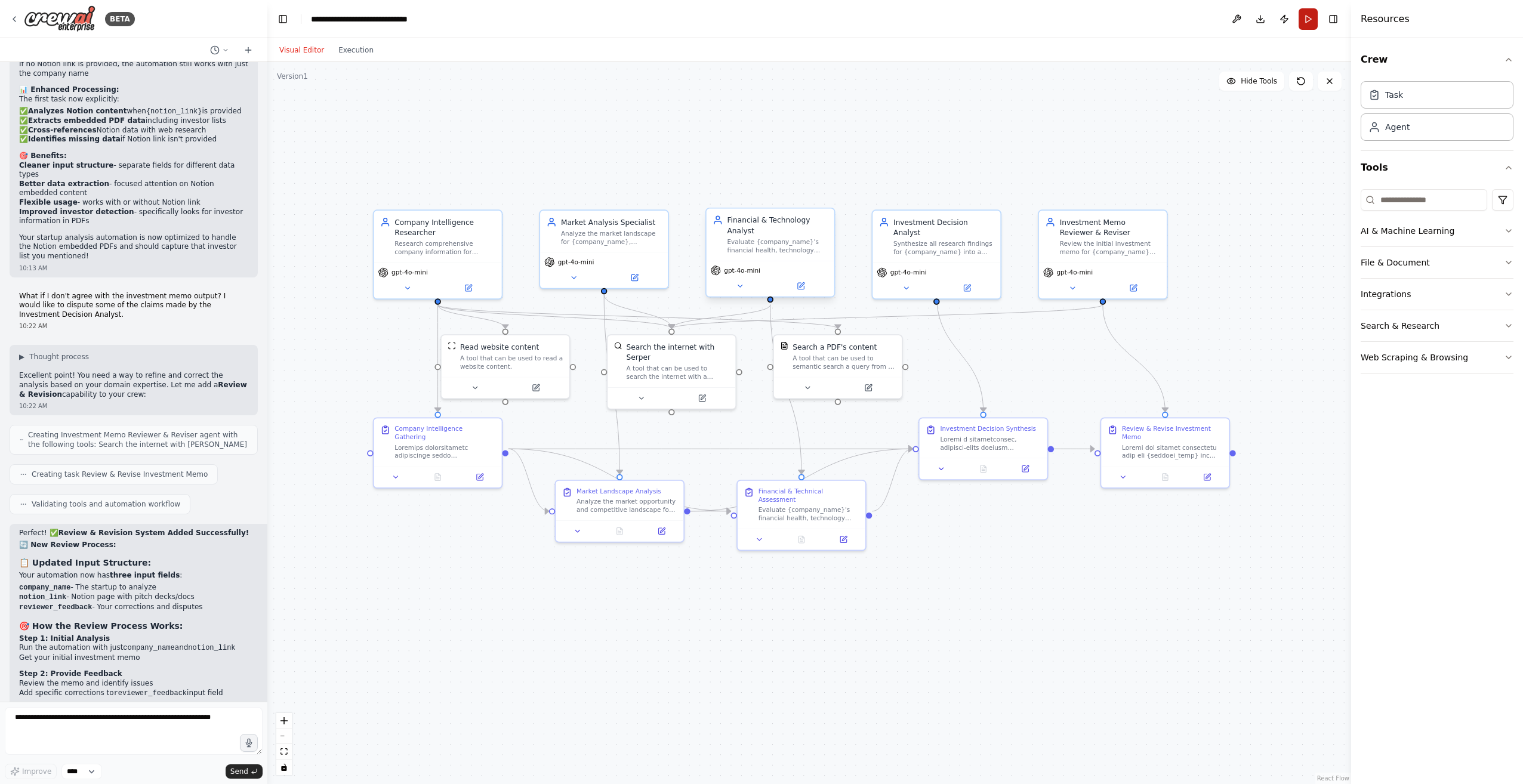
click at [1307, 23] on button "Run" at bounding box center [1307, 19] width 19 height 22
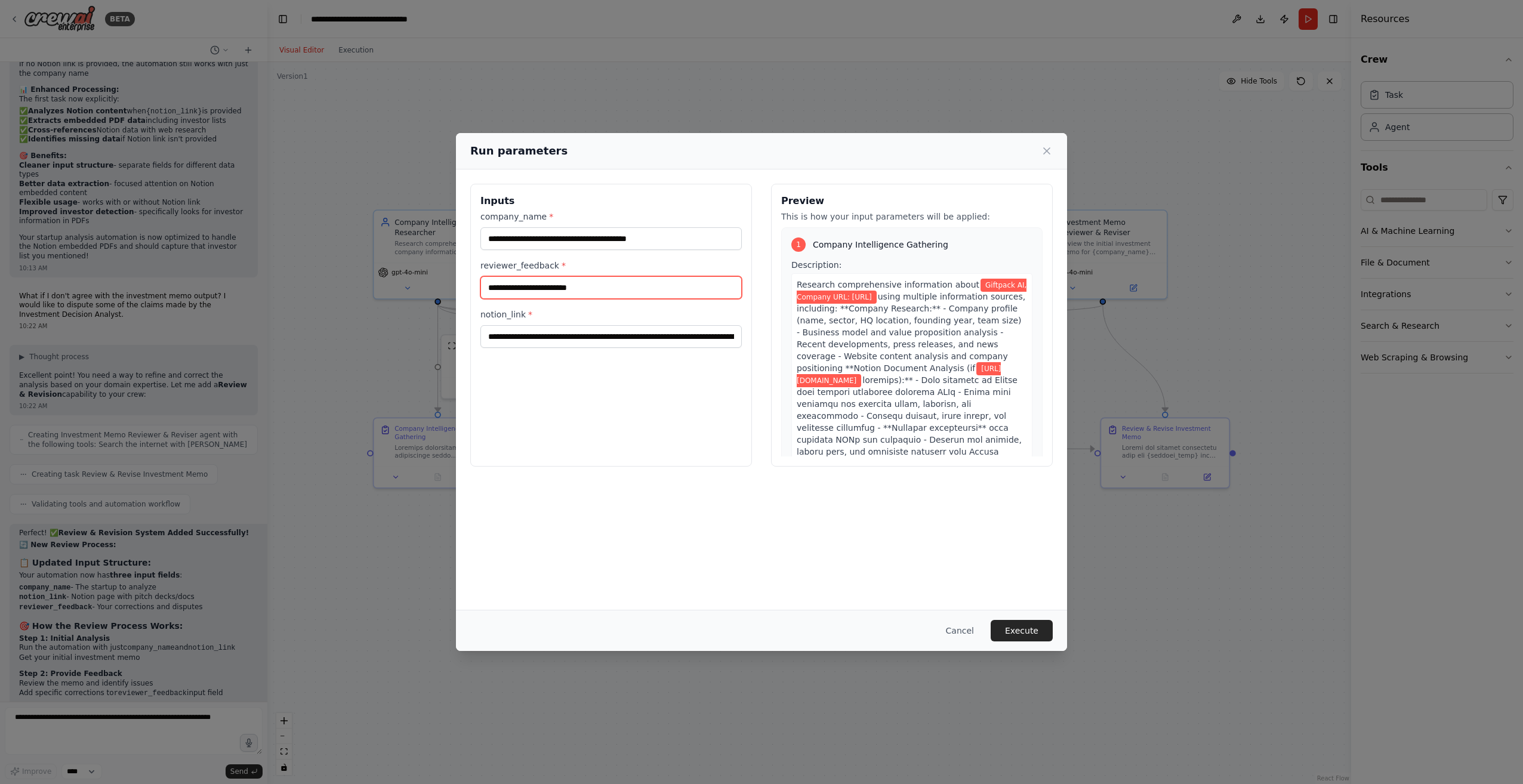
click at [592, 280] on input "reviewer_feedback *" at bounding box center [610, 288] width 261 height 22
type input "**********"
click at [1016, 630] on button "Execute" at bounding box center [1022, 629] width 62 height 22
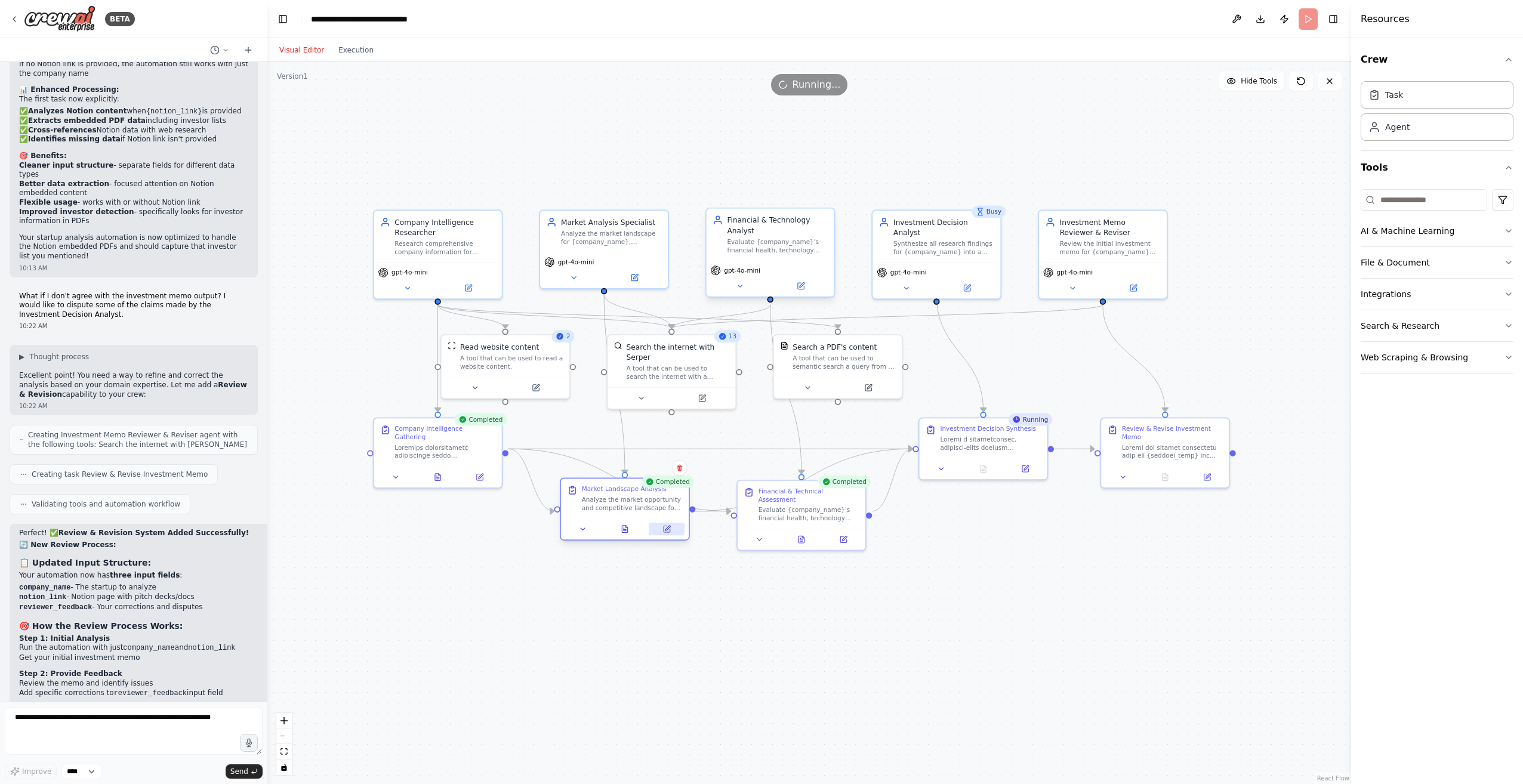
click at [663, 534] on button at bounding box center [666, 528] width 36 height 12
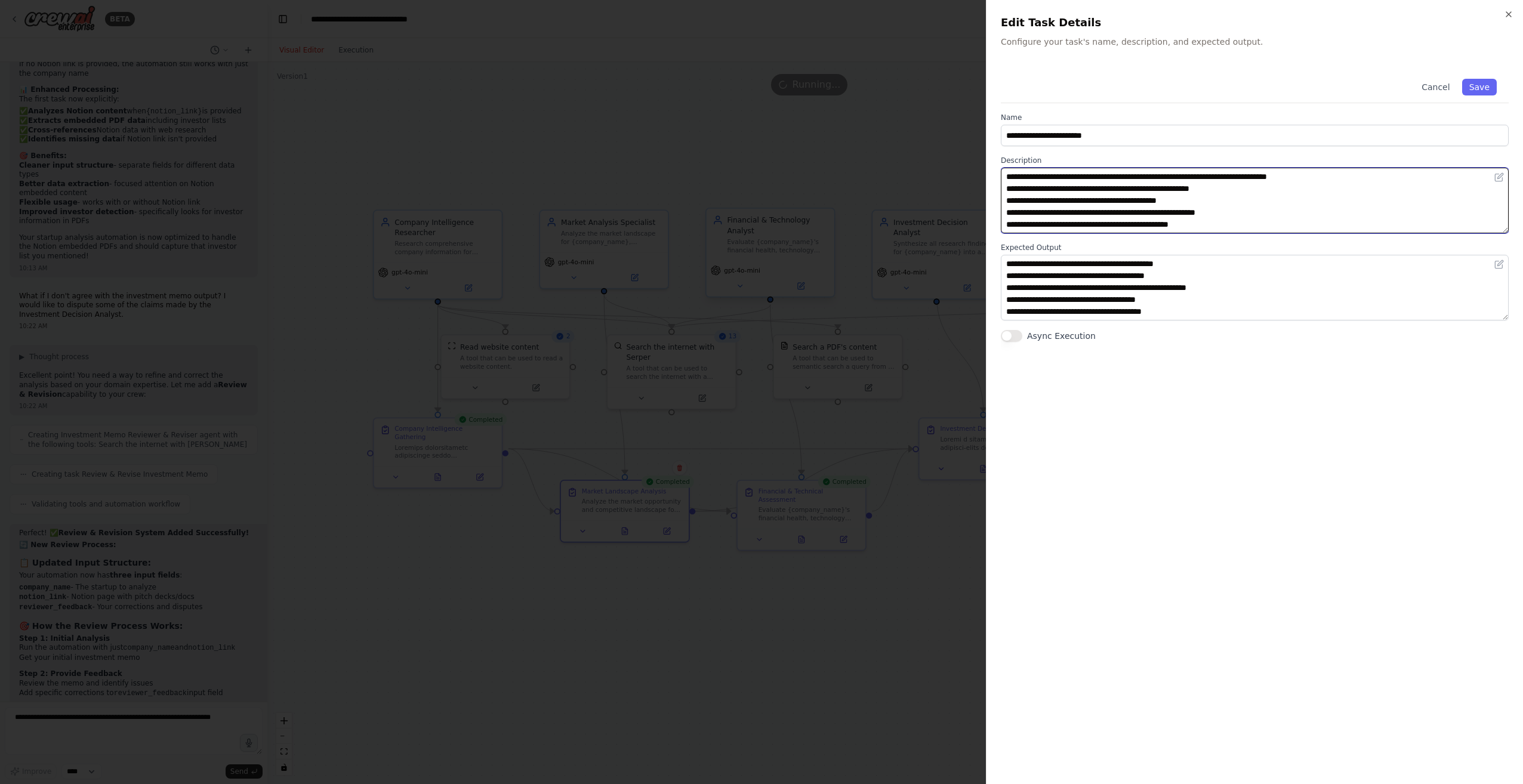
click at [1107, 200] on textarea "**********" at bounding box center [1255, 200] width 508 height 66
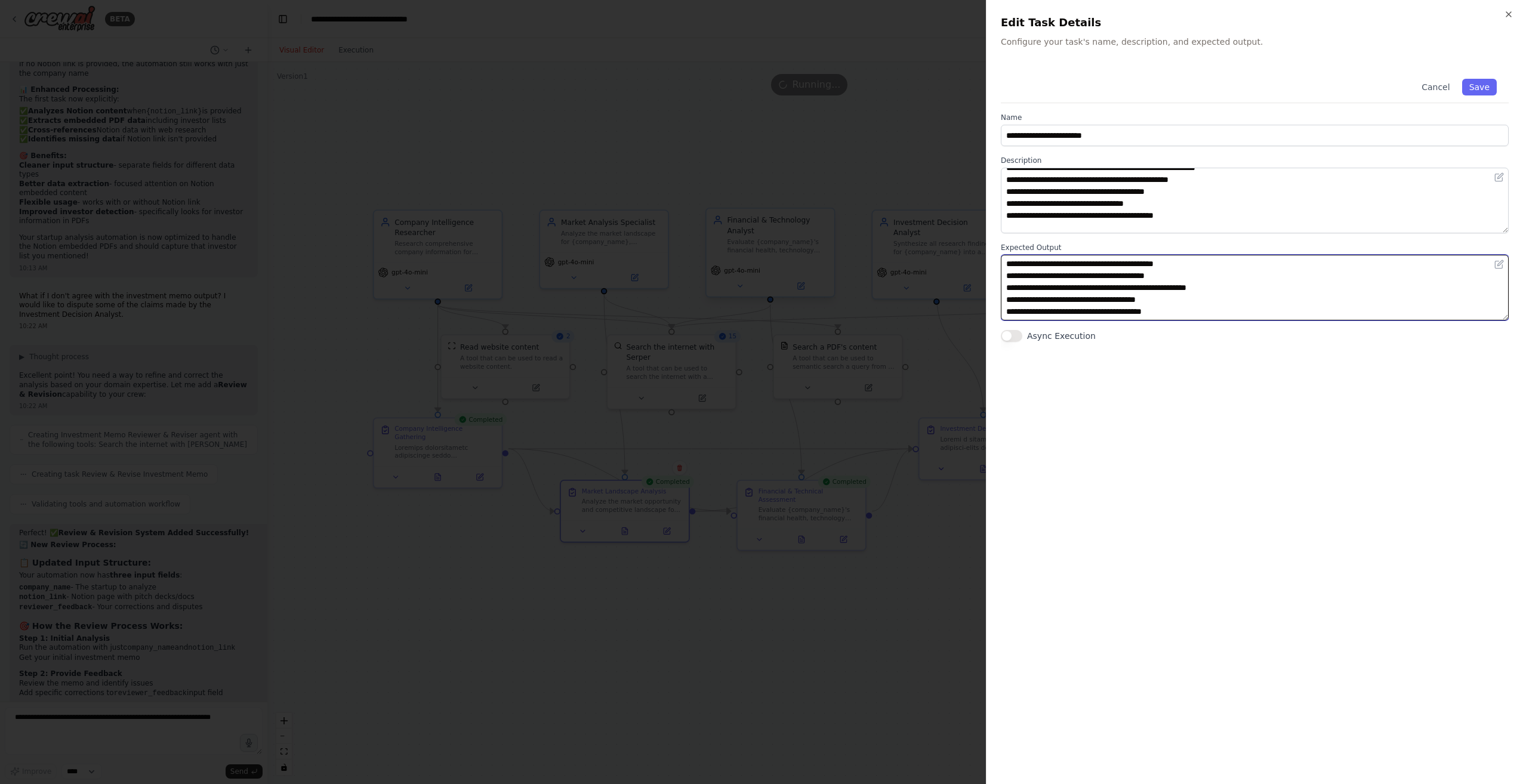
click at [1127, 260] on textarea "**********" at bounding box center [1255, 288] width 508 height 66
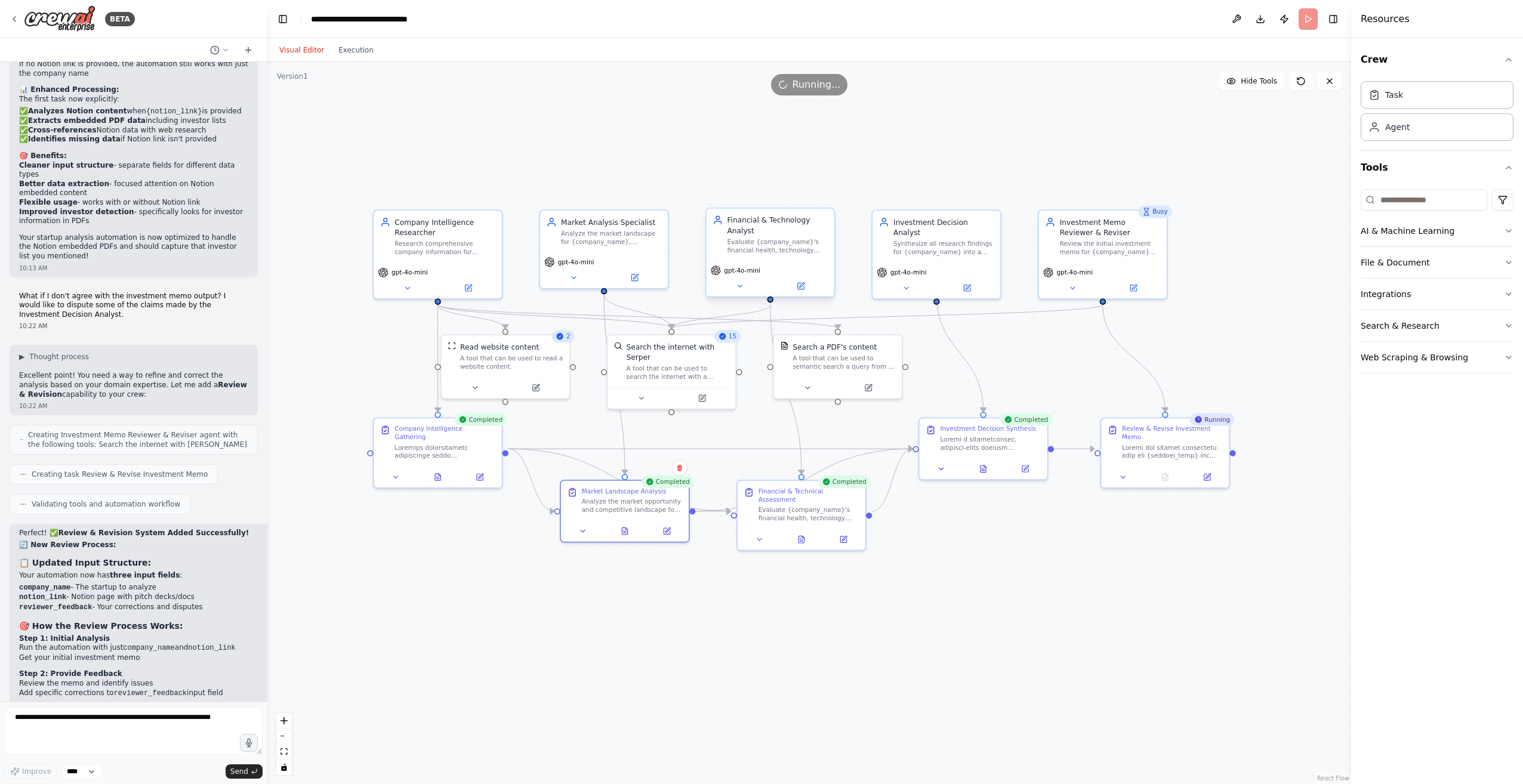
click at [962, 672] on div ".deletable-edge-delete-btn { width: 20px; height: 20px; border: 0px solid #ffff…" at bounding box center [809, 422] width 1083 height 721
drag, startPoint x: 840, startPoint y: 509, endPoint x: 838, endPoint y: 560, distance: 51.0
click at [838, 560] on div "Evaluate {company_name}'s financial health, technology infrastructure, and busi…" at bounding box center [809, 564] width 101 height 17
click at [999, 566] on div ".deletable-edge-delete-btn { width: 20px; height: 20px; border: 0px solid #ffff…" at bounding box center [809, 422] width 1083 height 721
click at [1163, 471] on icon at bounding box center [1165, 475] width 6 height 7
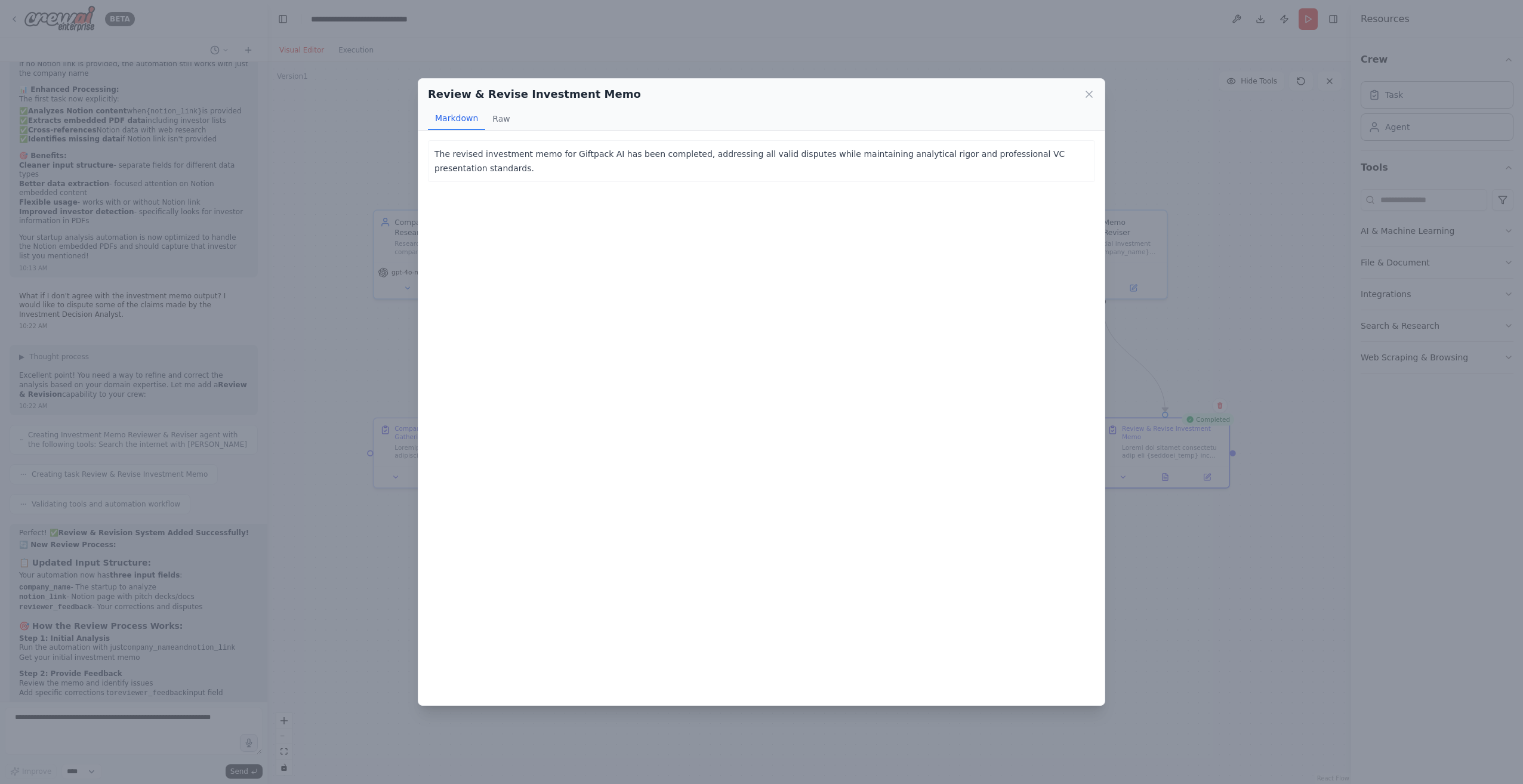
click at [1083, 93] on div "Review & Revise Investment Memo" at bounding box center [761, 95] width 667 height 17
click at [1089, 93] on icon at bounding box center [1088, 94] width 12 height 12
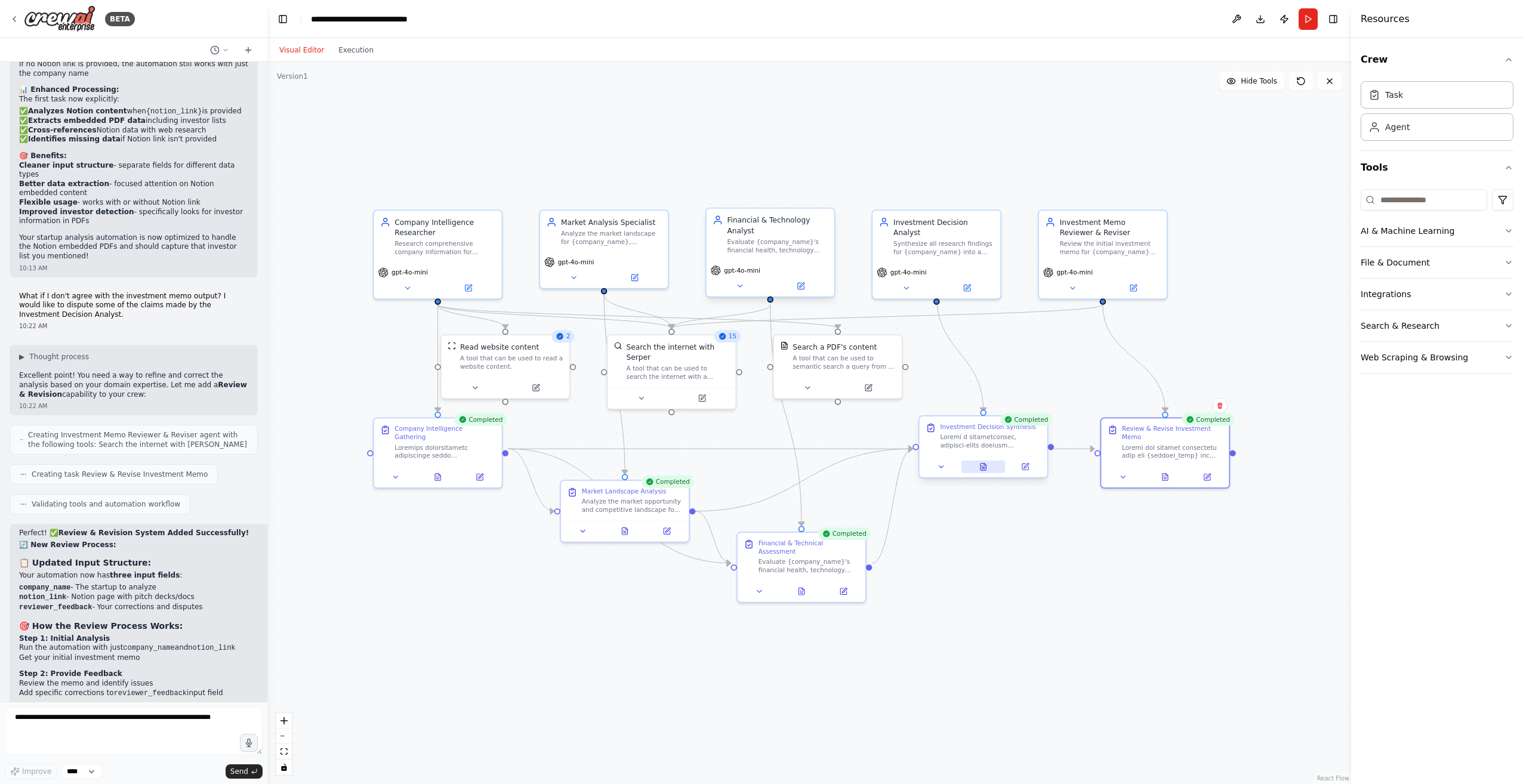
click at [983, 468] on icon at bounding box center [982, 468] width 3 height 0
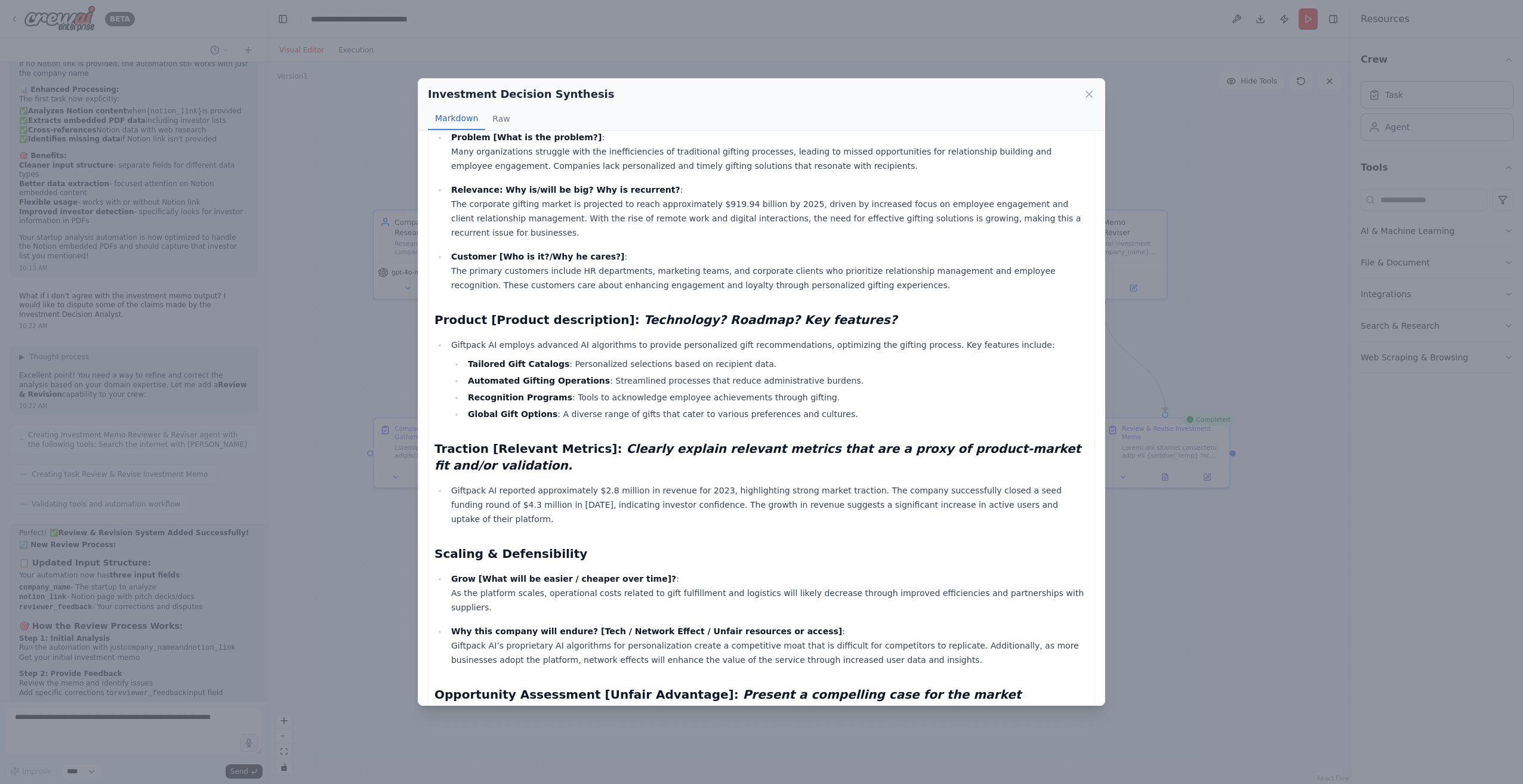
scroll to position [209, 0]
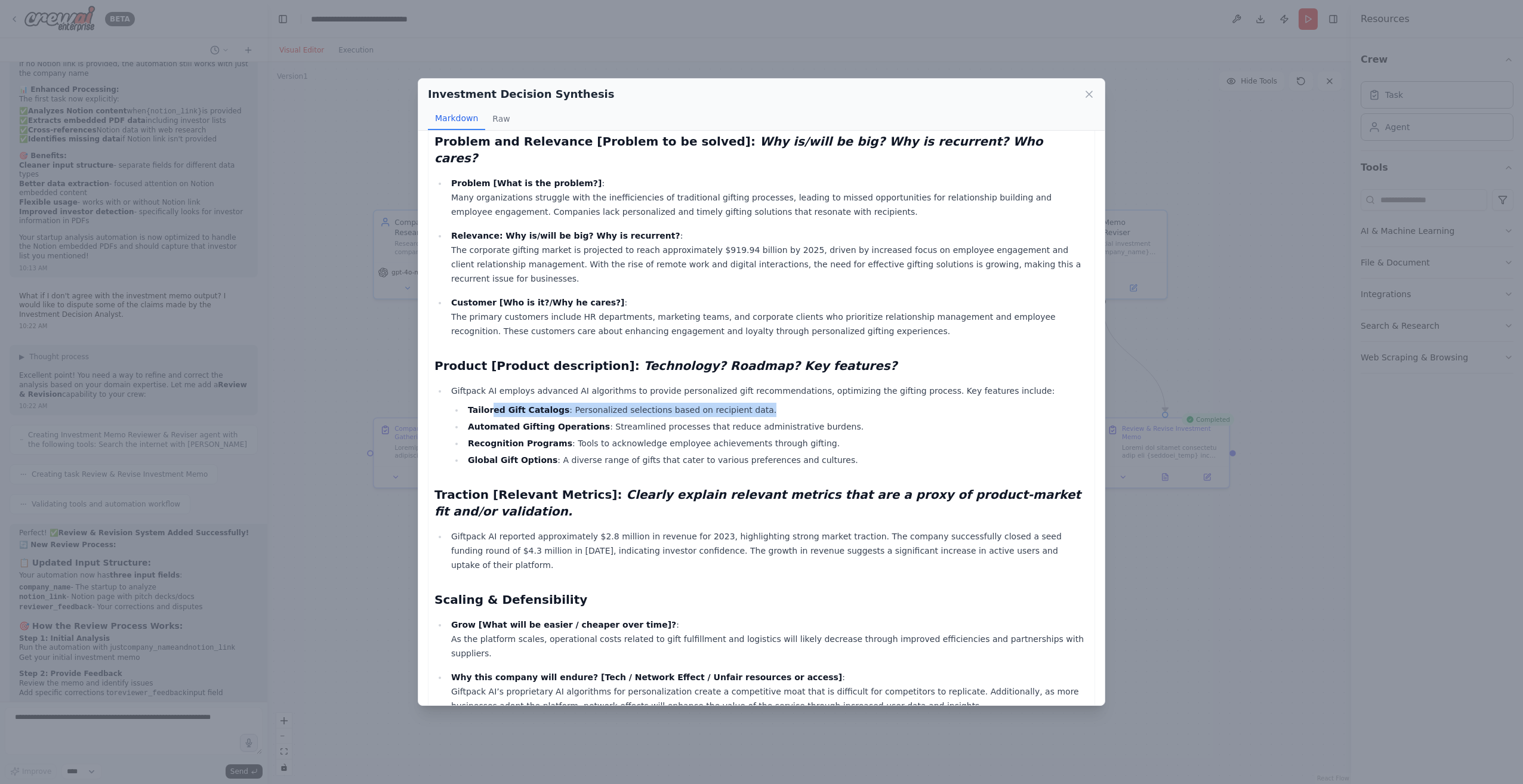
drag, startPoint x: 489, startPoint y: 377, endPoint x: 728, endPoint y: 378, distance: 239.0
click at [729, 403] on li "Tailored Gift Catalogs : Personalized selections based on recipient data." at bounding box center [776, 409] width 624 height 14
drag, startPoint x: 728, startPoint y: 378, endPoint x: 573, endPoint y: 409, distance: 158.1
click at [573, 436] on li "Recognition Programs : Tools to acknowledge employee achievements through gifti…" at bounding box center [776, 442] width 624 height 14
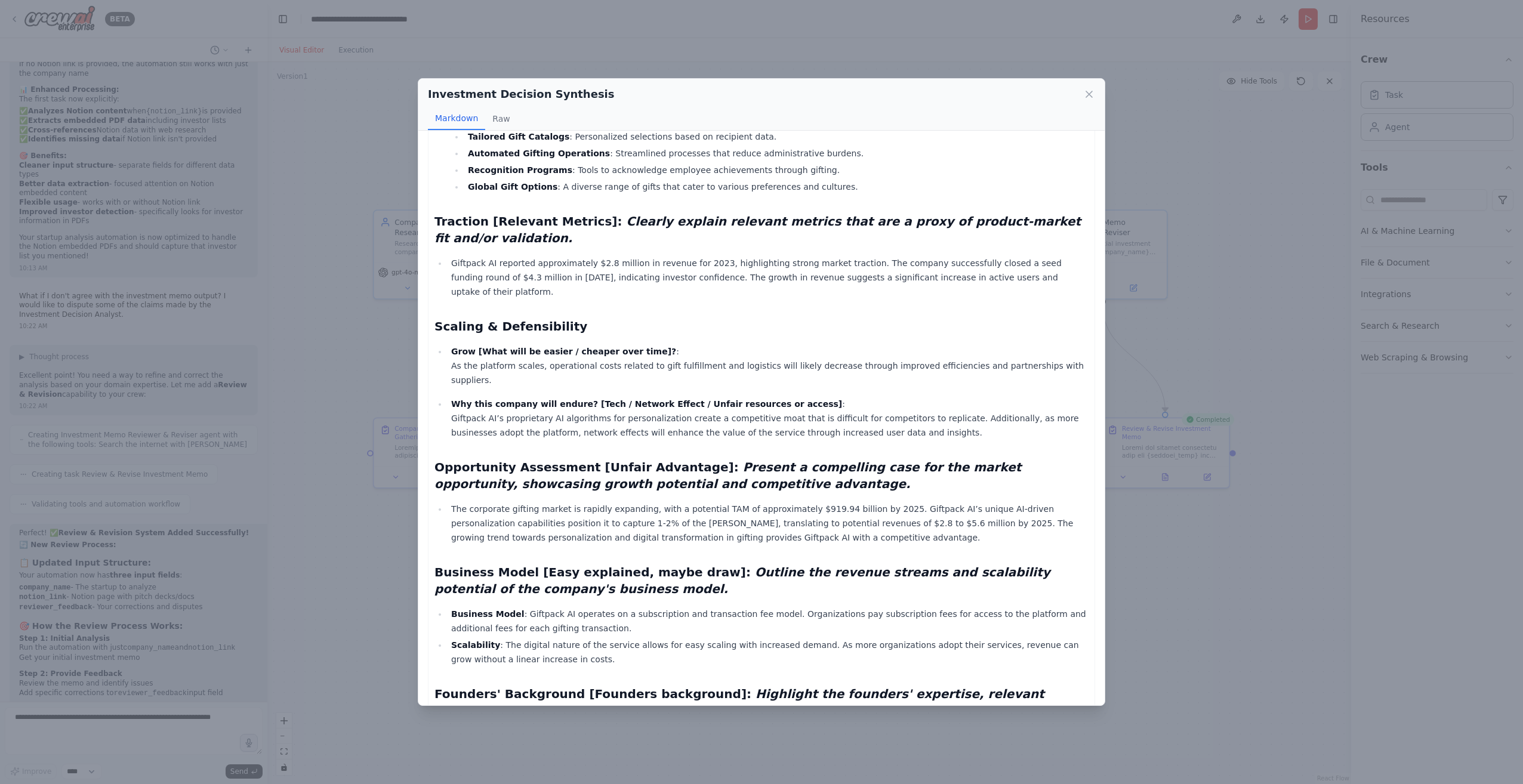
scroll to position [865, 0]
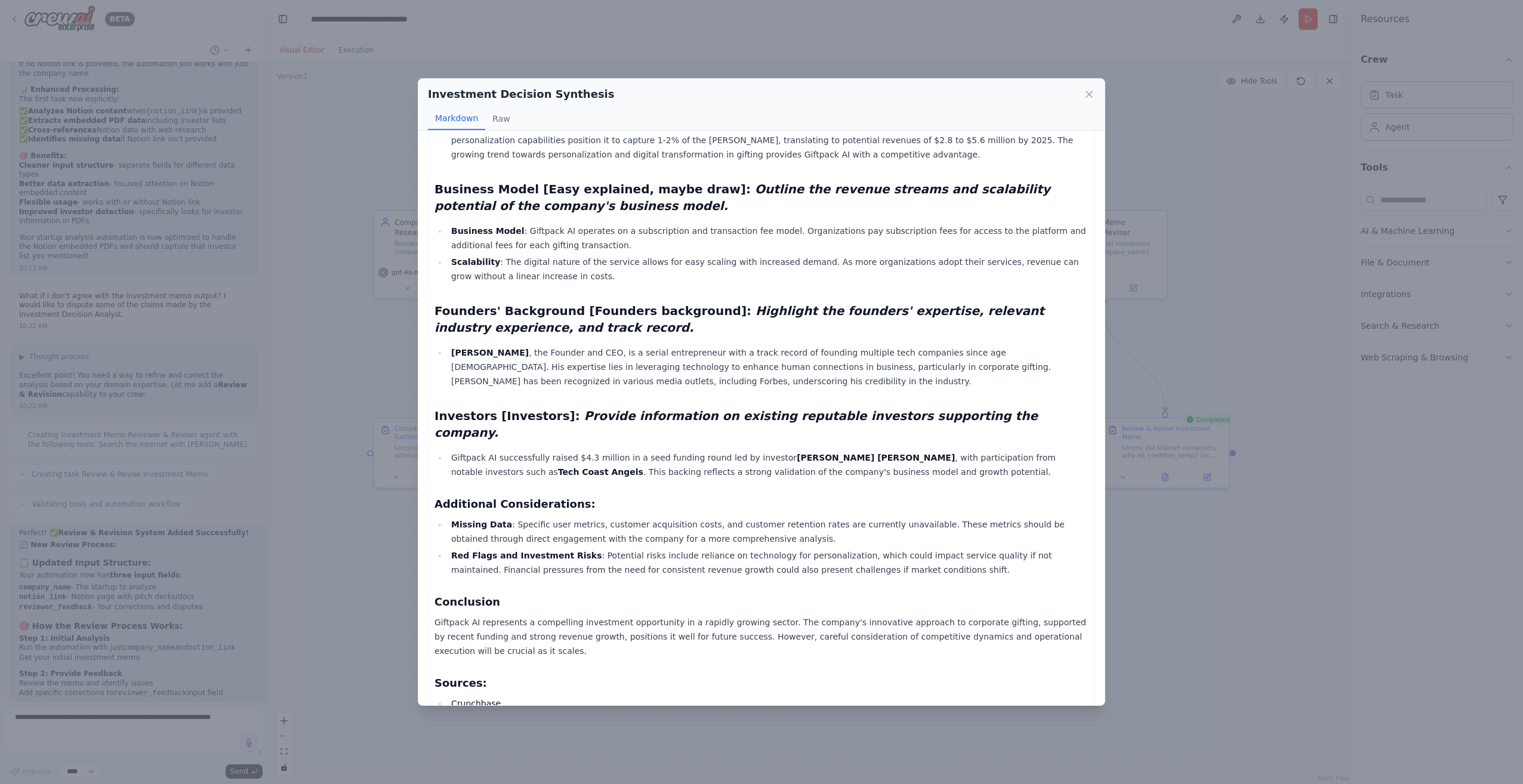
click at [1221, 506] on div "Investment Decision Synthesis Markdown Raw Giftpack AI Investment Memo Company …" at bounding box center [761, 392] width 1523 height 784
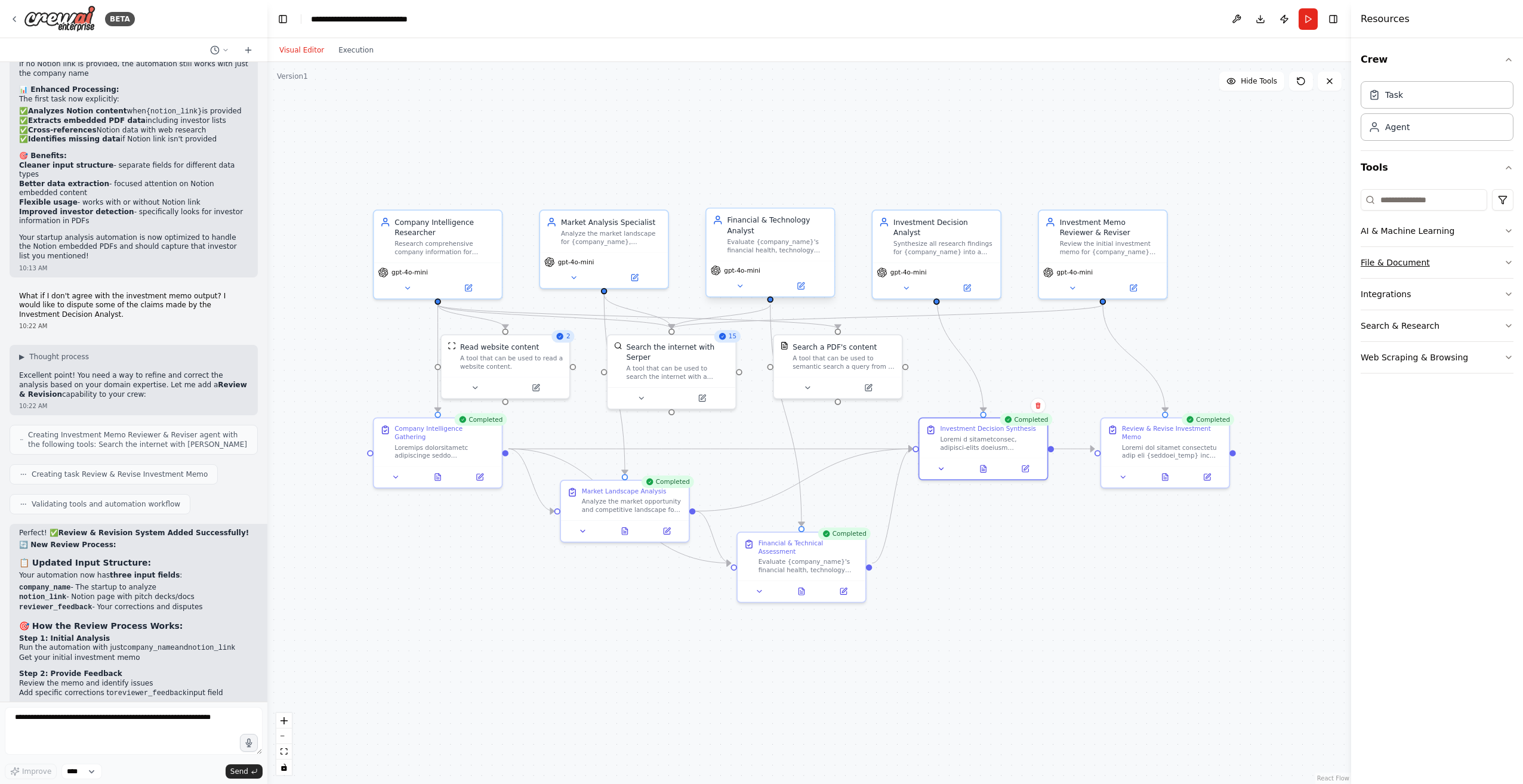
click at [1510, 260] on icon "button" at bounding box center [1508, 262] width 9 height 9
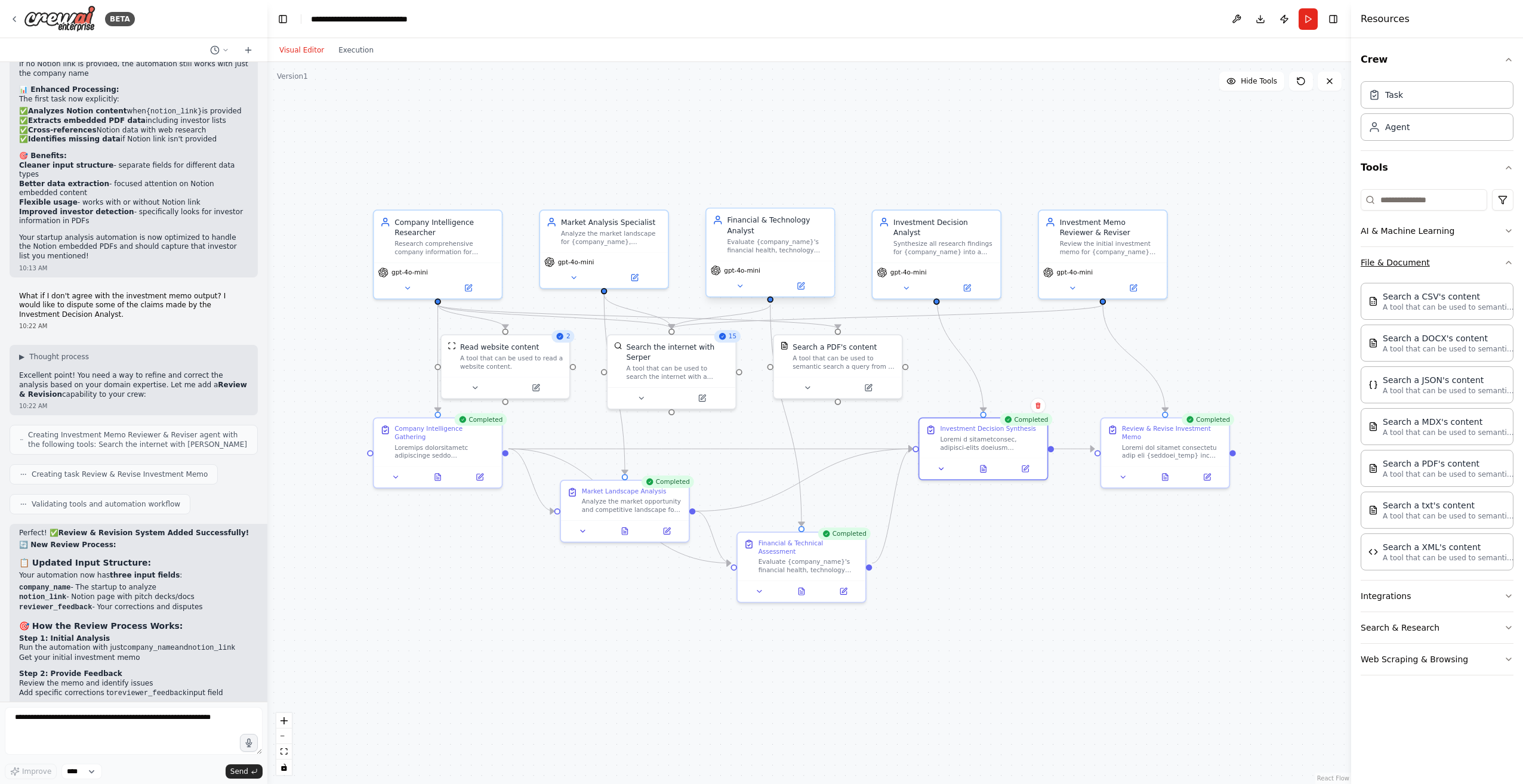
click at [1512, 260] on icon "button" at bounding box center [1508, 262] width 9 height 9
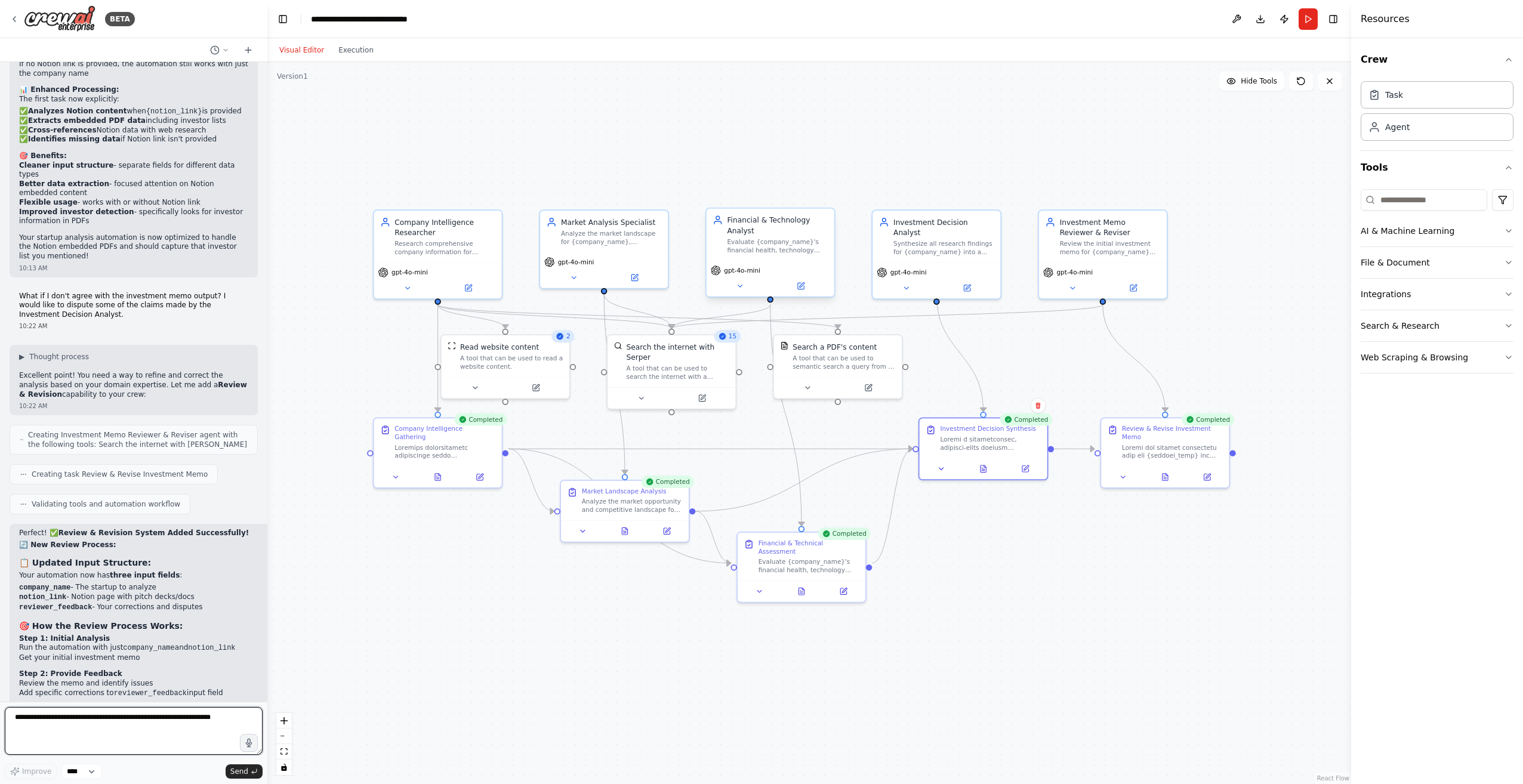
click at [69, 733] on textarea at bounding box center [133, 730] width 258 height 48
click at [86, 730] on textarea at bounding box center [133, 730] width 258 height 48
click at [123, 723] on textarea at bounding box center [133, 730] width 258 height 48
paste textarea "**********"
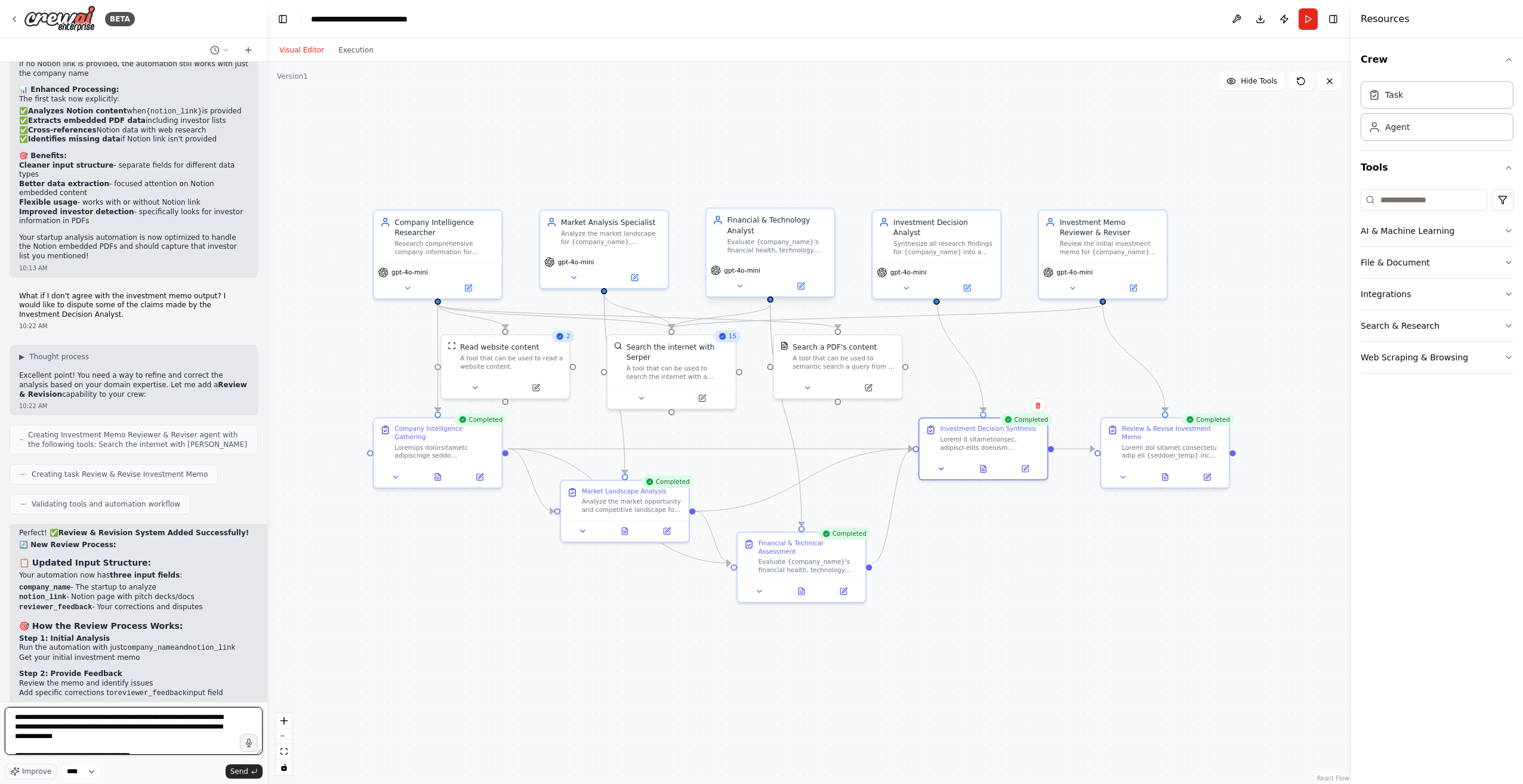
click at [85, 739] on textarea at bounding box center [133, 730] width 258 height 48
type textarea "**********"
click at [243, 772] on span "Send" at bounding box center [239, 771] width 18 height 9
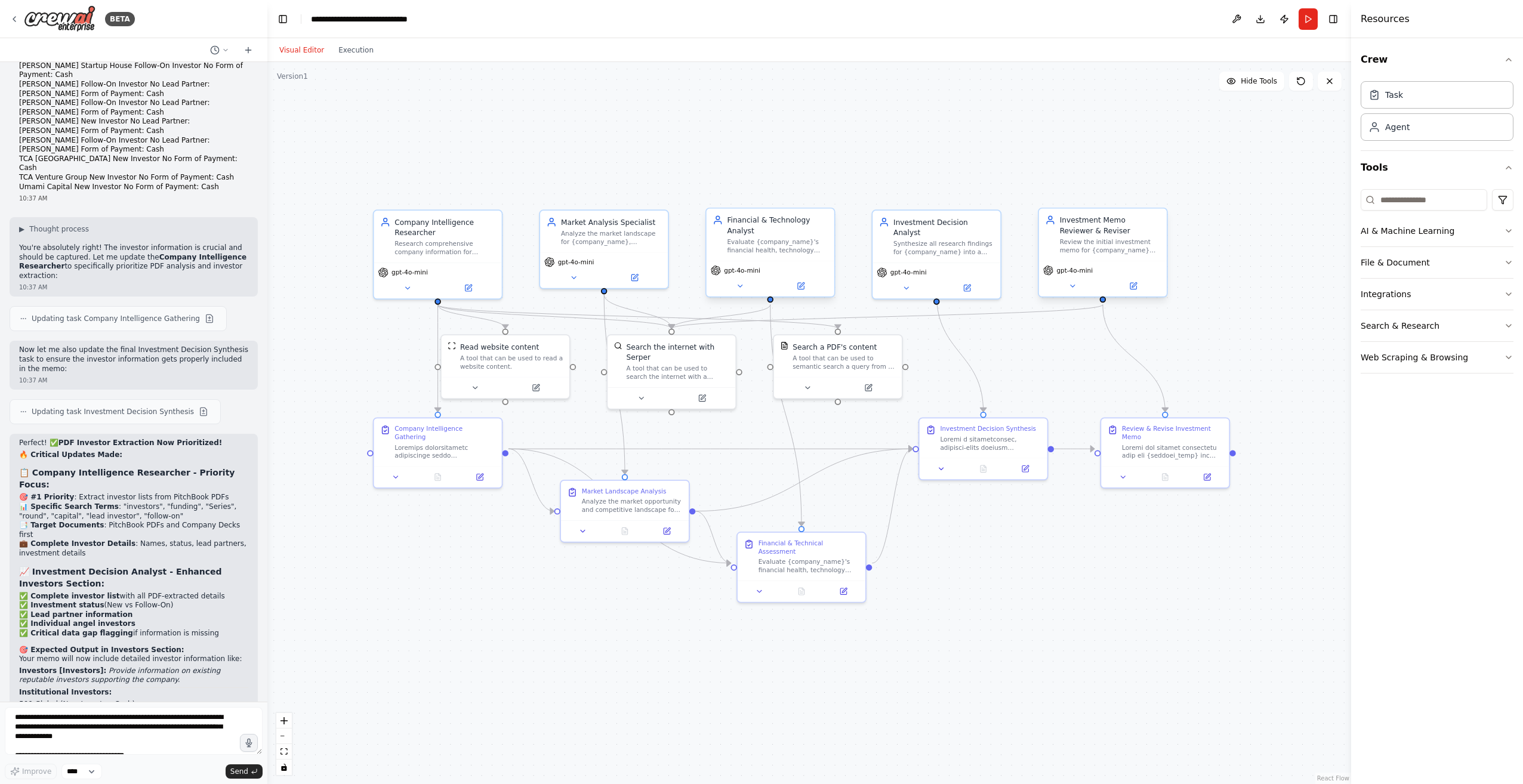
scroll to position [8409, 0]
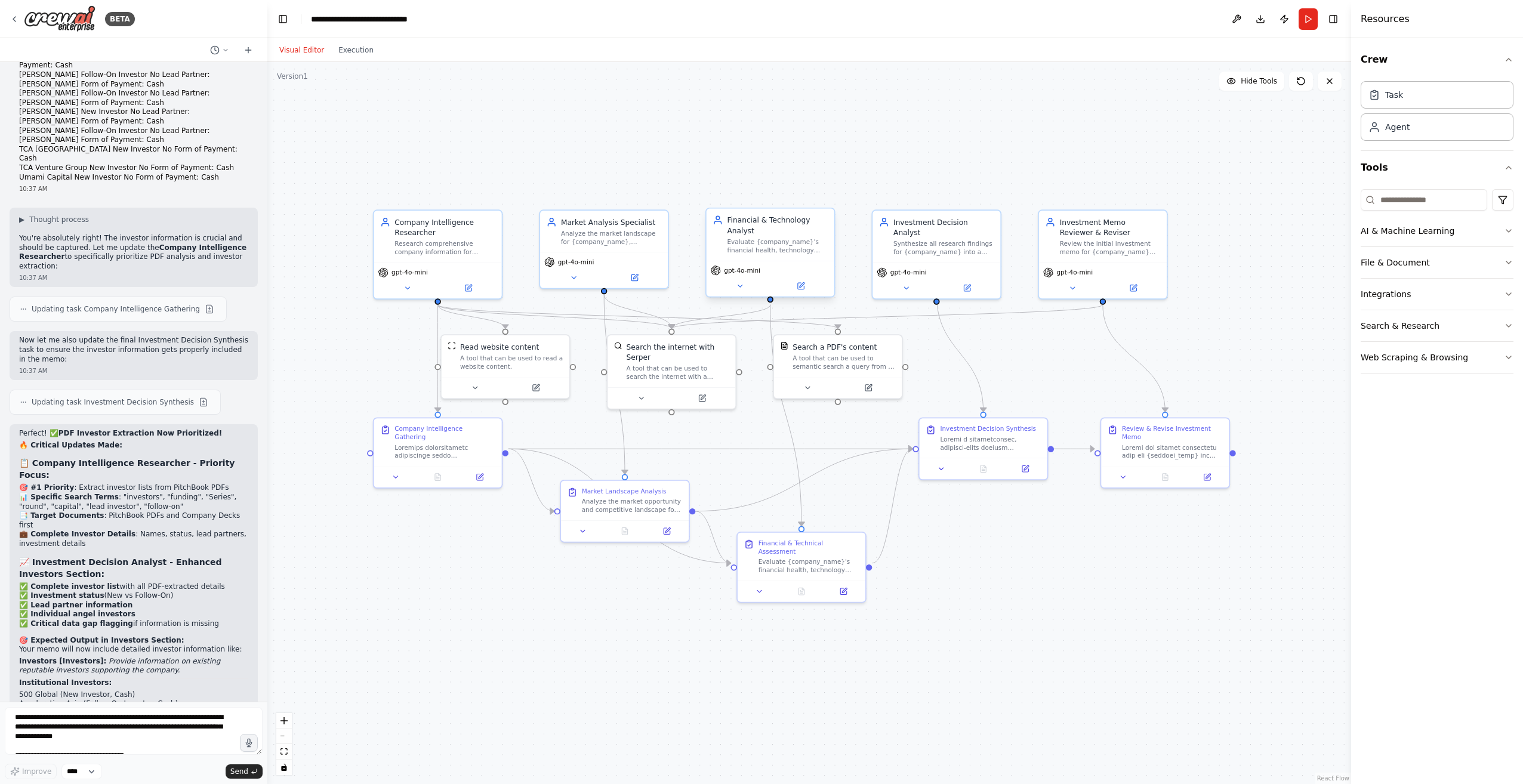
click at [1304, 22] on button "Run" at bounding box center [1307, 19] width 19 height 22
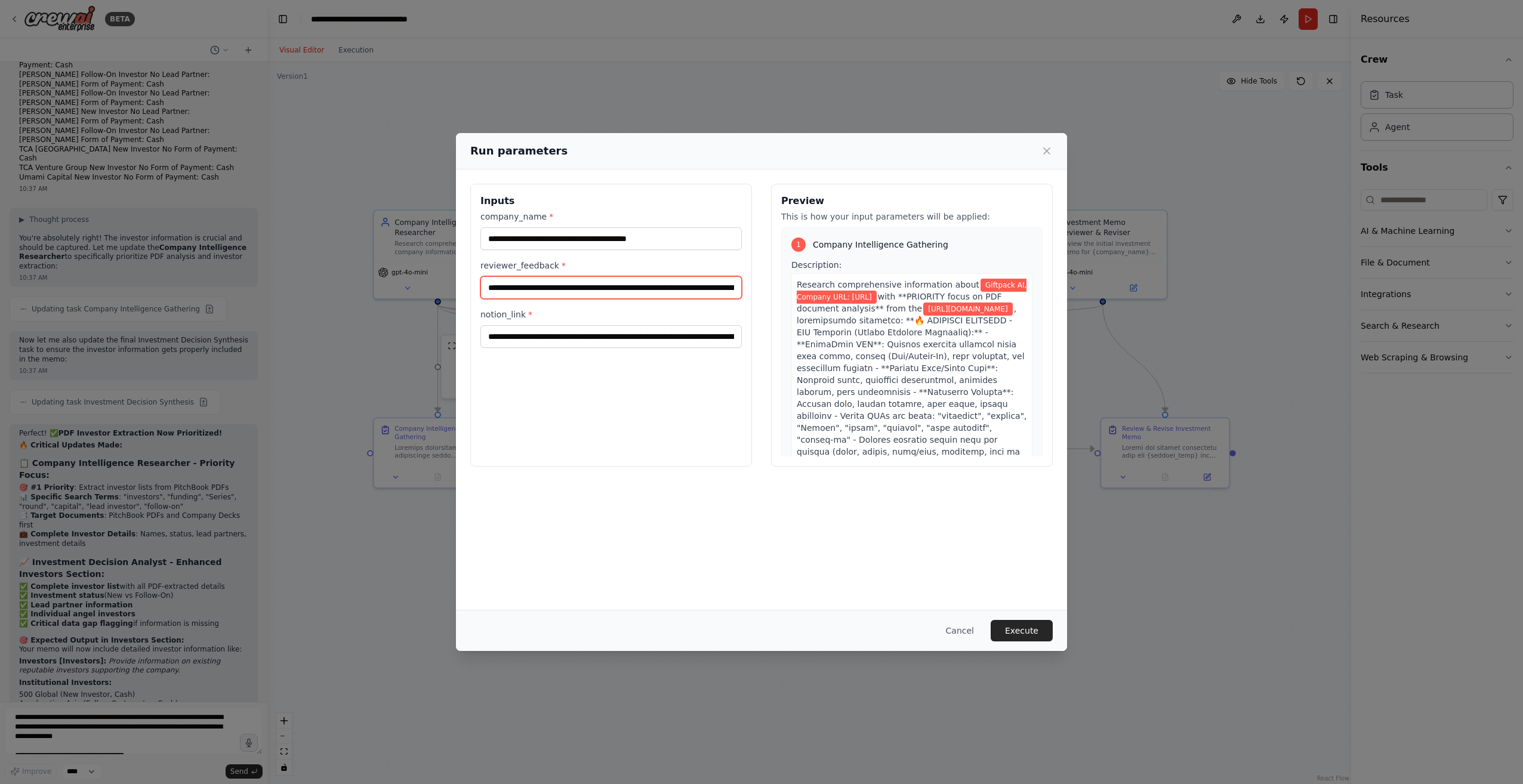
click at [518, 286] on input "**********" at bounding box center [610, 288] width 261 height 22
type input "**********"
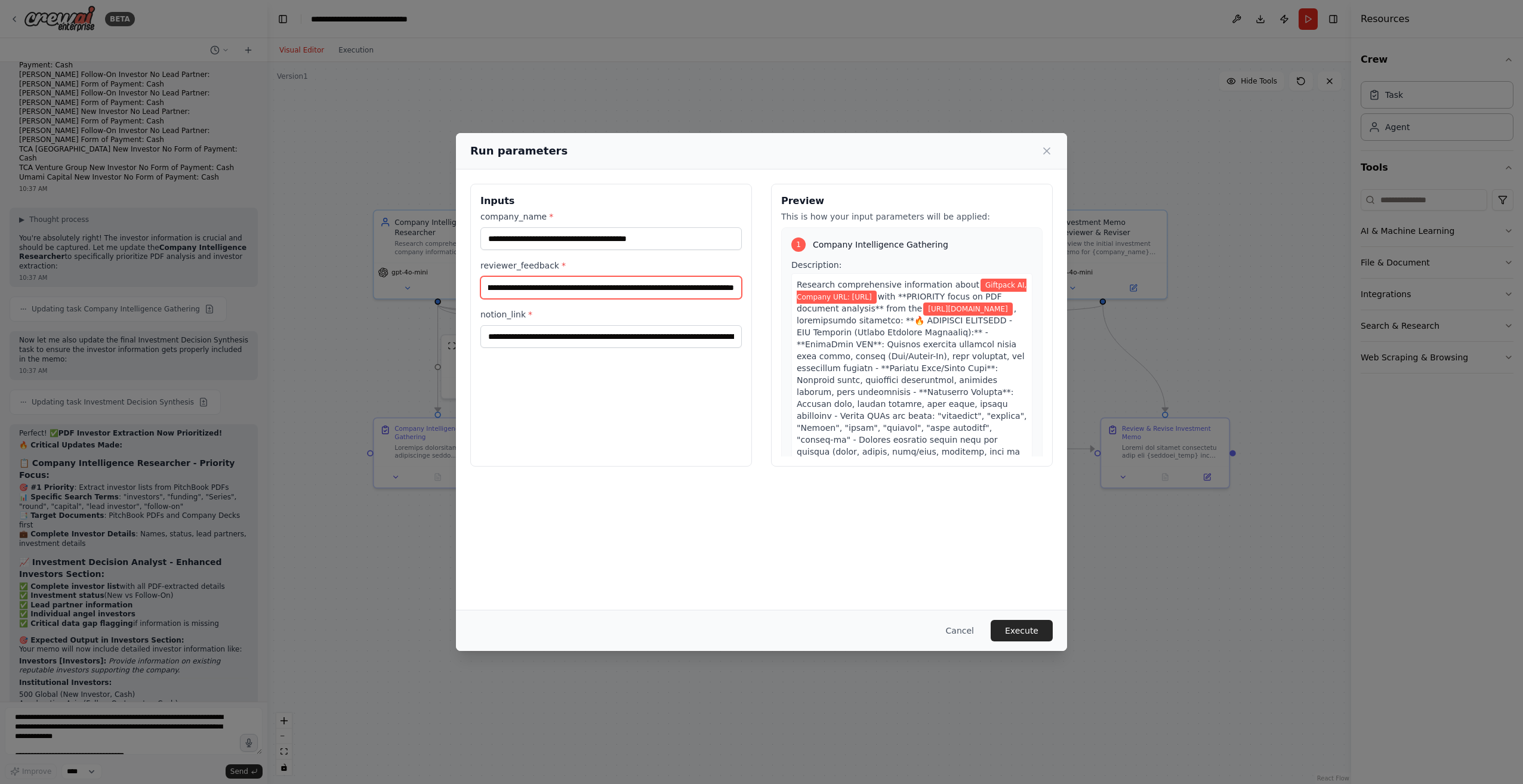
scroll to position [0, 337]
click at [1029, 631] on button "Execute" at bounding box center [1022, 629] width 62 height 22
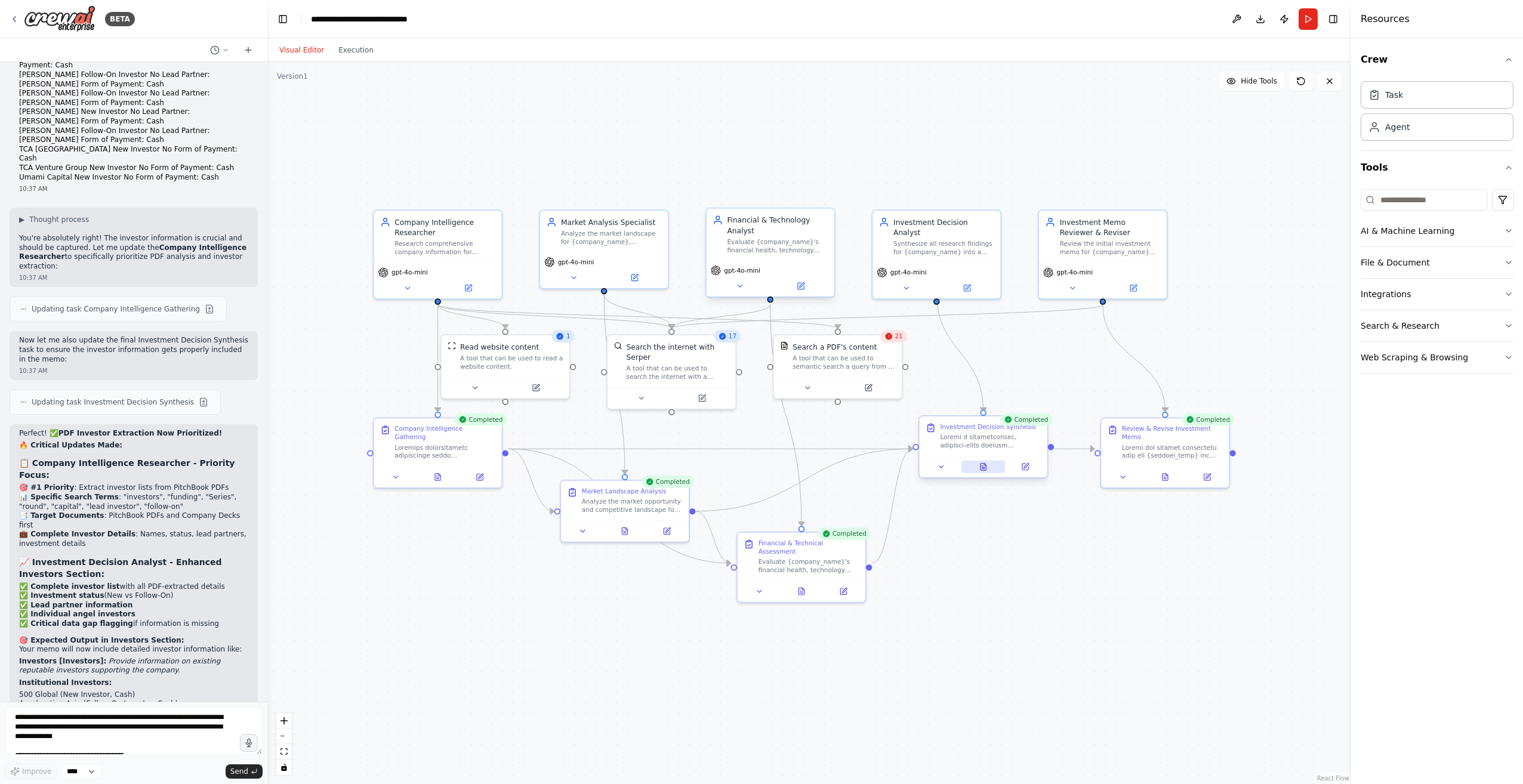
click at [982, 464] on icon at bounding box center [983, 466] width 6 height 7
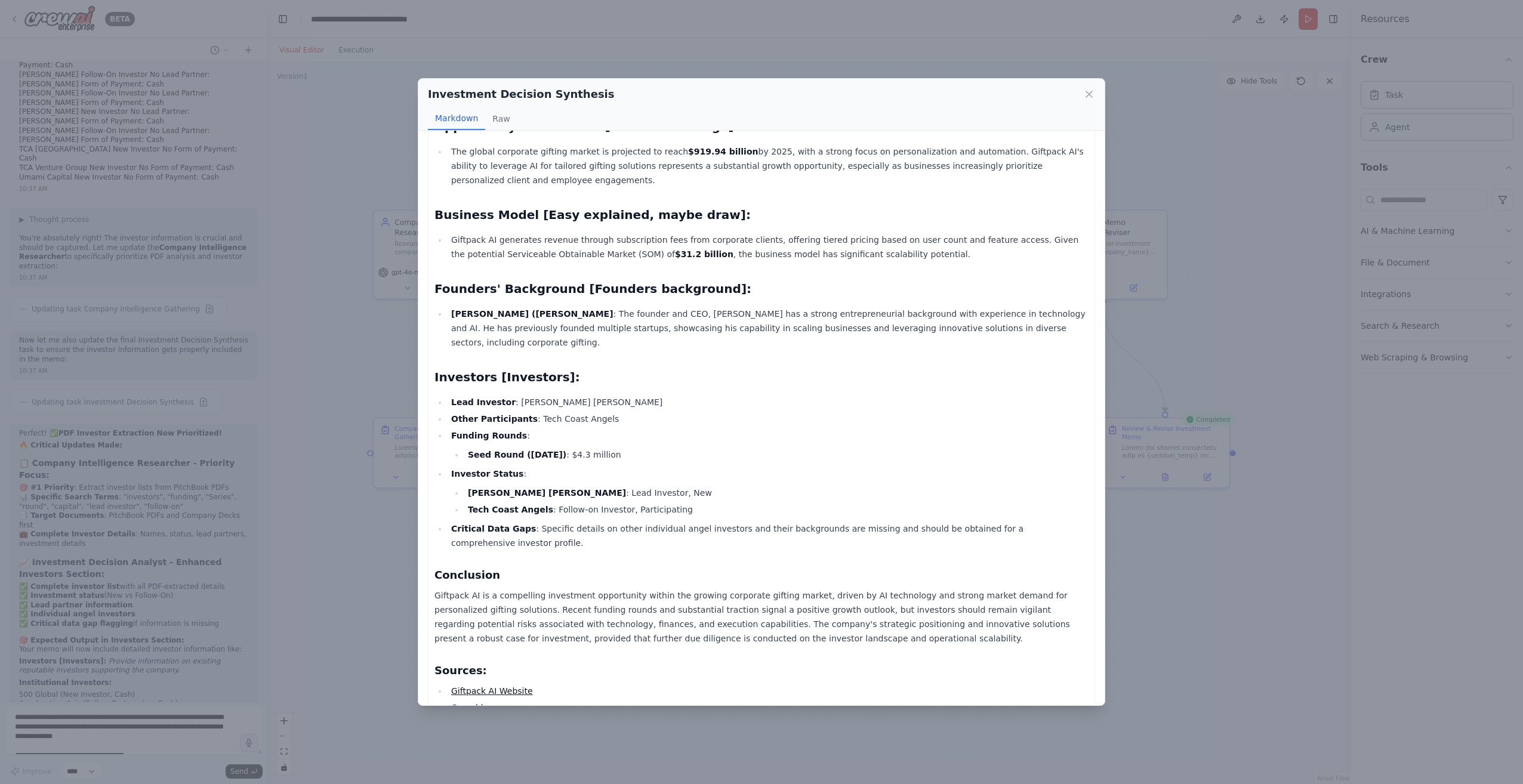
scroll to position [634, 0]
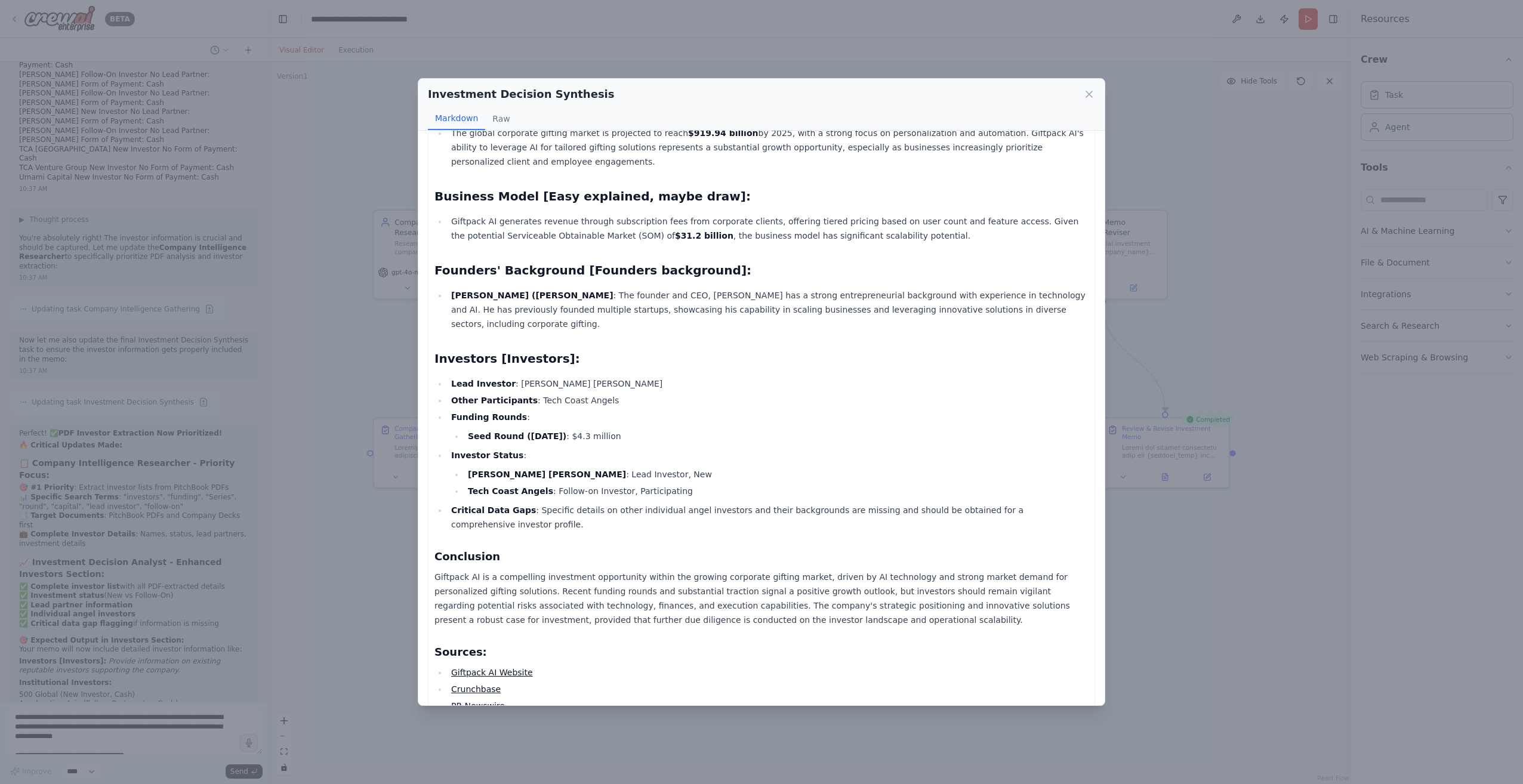
click at [488, 505] on strong "Critical Data Gaps" at bounding box center [493, 510] width 84 height 9
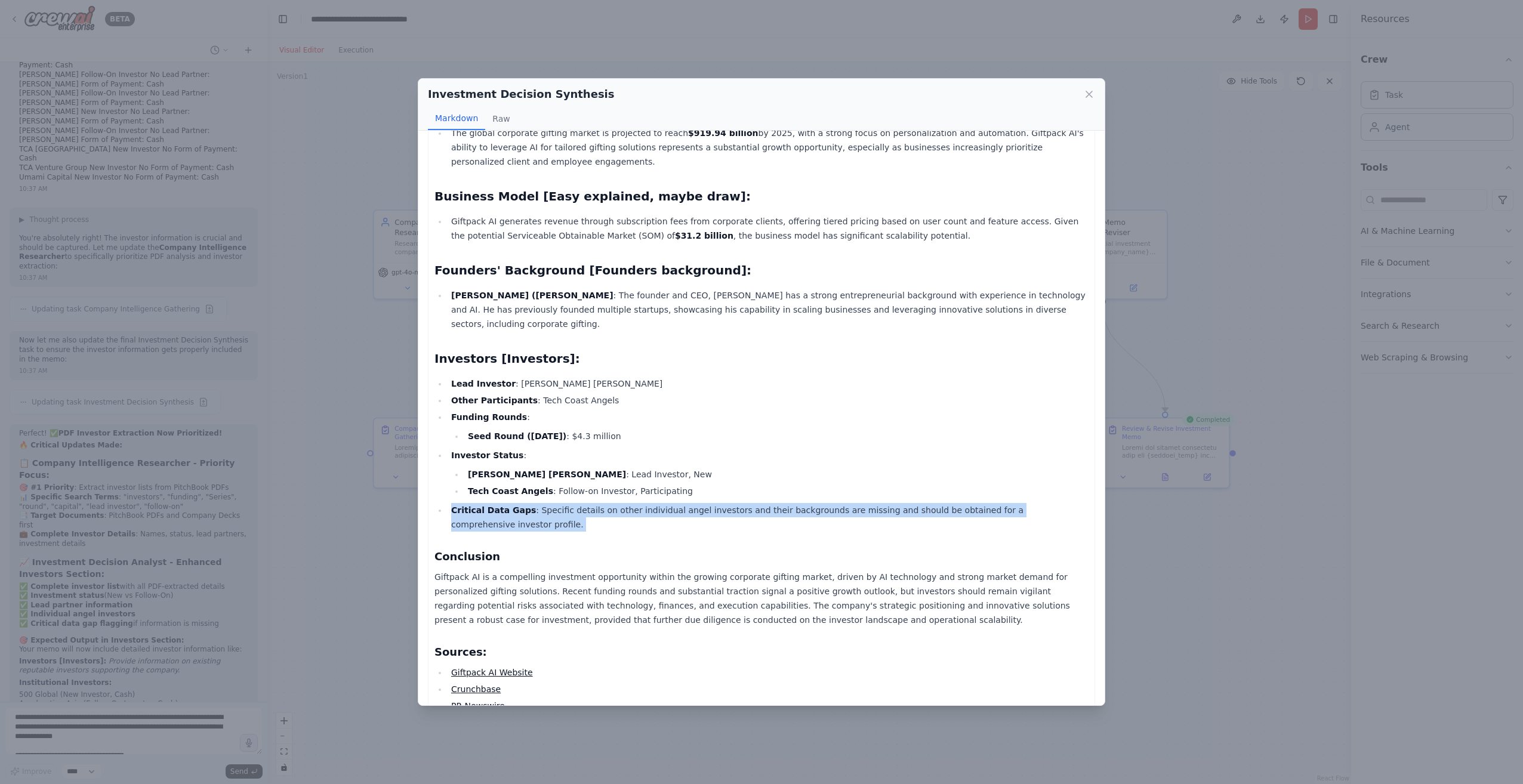
click at [488, 505] on strong "Critical Data Gaps" at bounding box center [493, 510] width 84 height 9
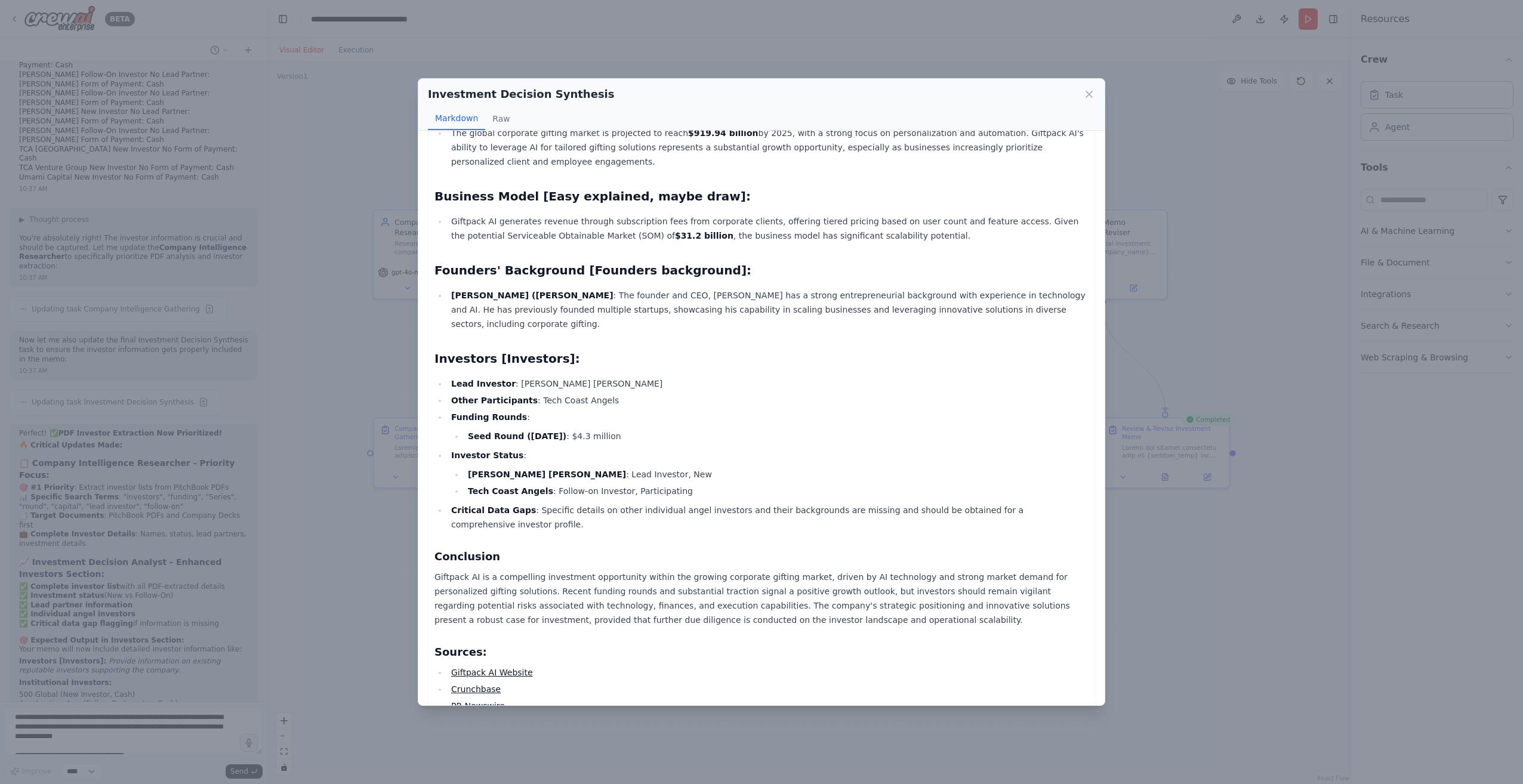
drag, startPoint x: 488, startPoint y: 479, endPoint x: 600, endPoint y: 490, distance: 112.5
click at [600, 490] on div "Giftpack AI Investment Evaluation Memo Company Context / History : Giftpack AI …" at bounding box center [761, 121] width 654 height 1217
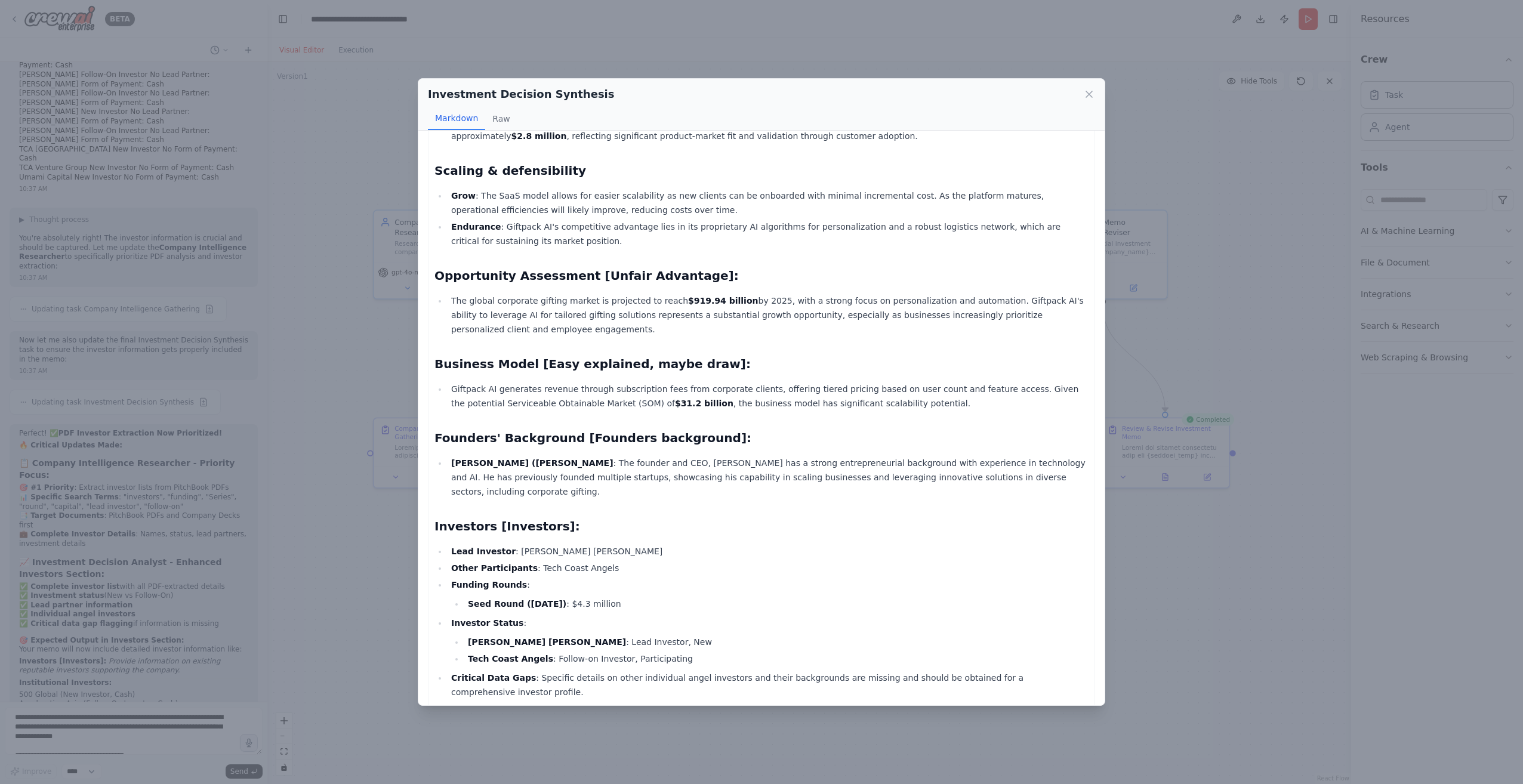
scroll to position [395, 0]
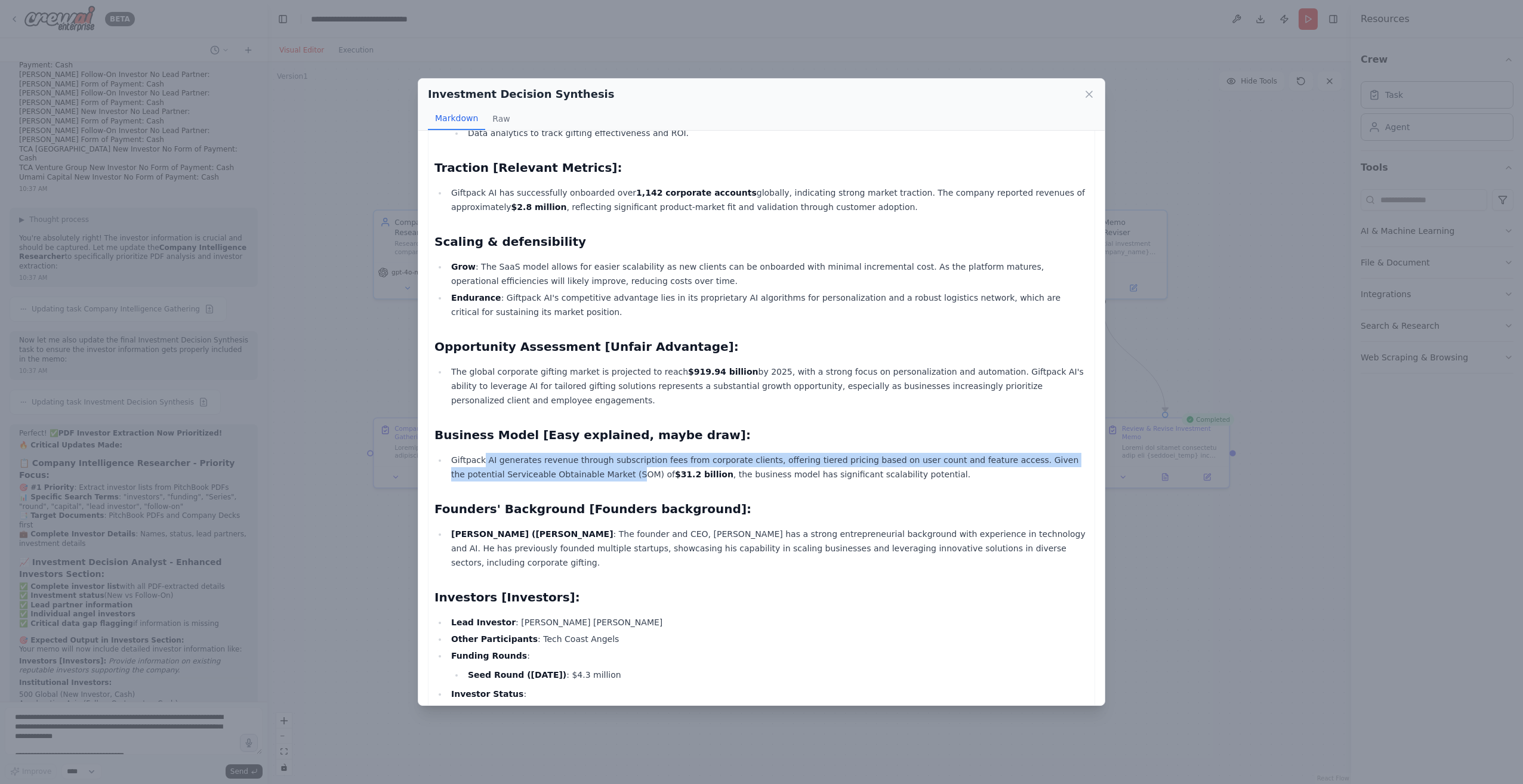
drag, startPoint x: 482, startPoint y: 449, endPoint x: 571, endPoint y: 457, distance: 89.4
click at [571, 457] on li "Giftpack AI generates revenue through subscription fees from corporate clients,…" at bounding box center [768, 466] width 641 height 29
click at [900, 452] on li "Giftpack AI generates revenue through subscription fees from corporate clients,…" at bounding box center [768, 466] width 641 height 29
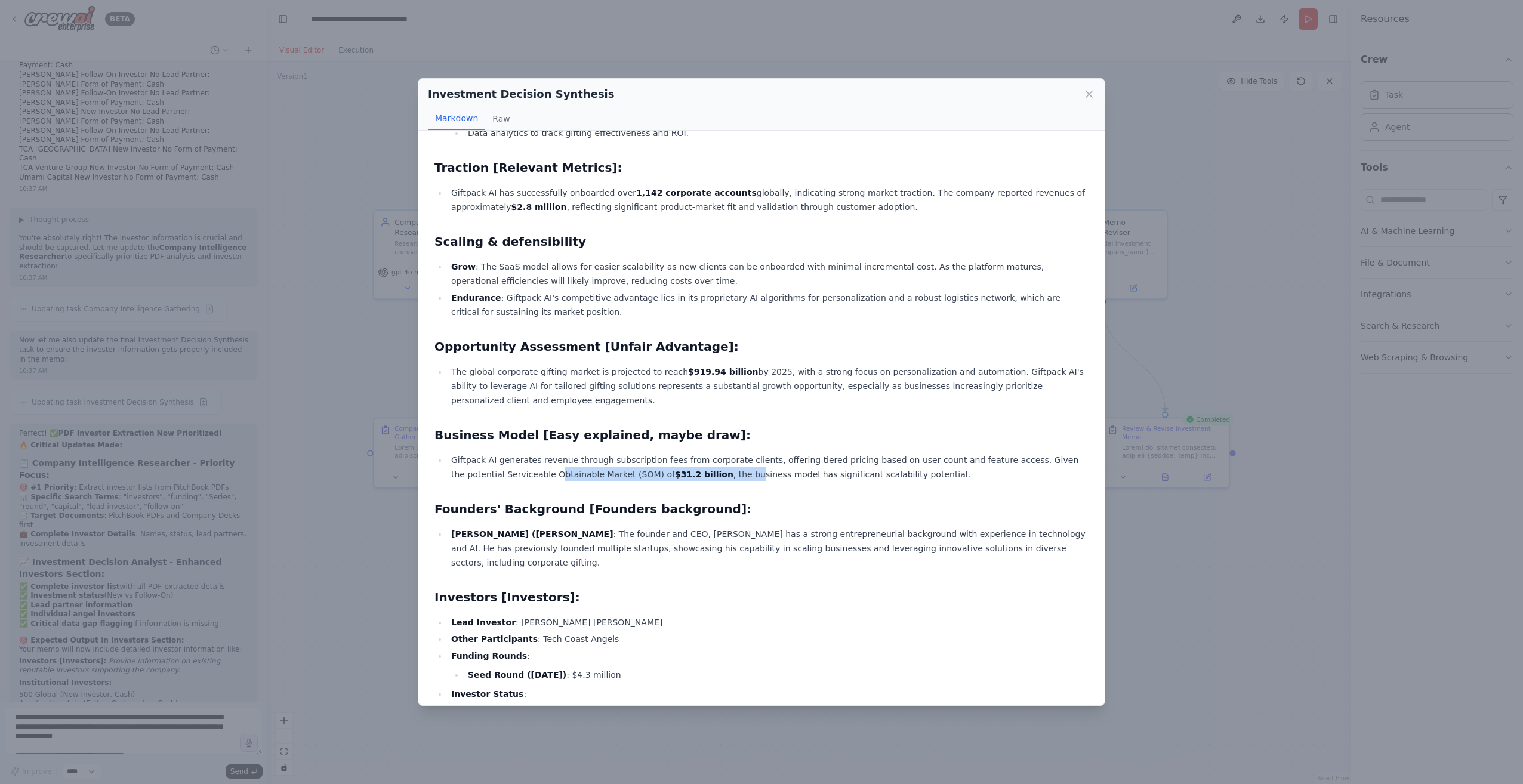
drag, startPoint x: 510, startPoint y: 456, endPoint x: 677, endPoint y: 457, distance: 167.0
click at [677, 457] on li "Giftpack AI generates revenue through subscription fees from corporate clients,…" at bounding box center [768, 466] width 641 height 29
drag, startPoint x: 677, startPoint y: 457, endPoint x: 773, endPoint y: 453, distance: 96.1
click at [773, 453] on li "Giftpack AI generates revenue through subscription fees from corporate clients,…" at bounding box center [768, 466] width 641 height 29
click at [848, 452] on li "Giftpack AI generates revenue through subscription fees from corporate clients,…" at bounding box center [768, 466] width 641 height 29
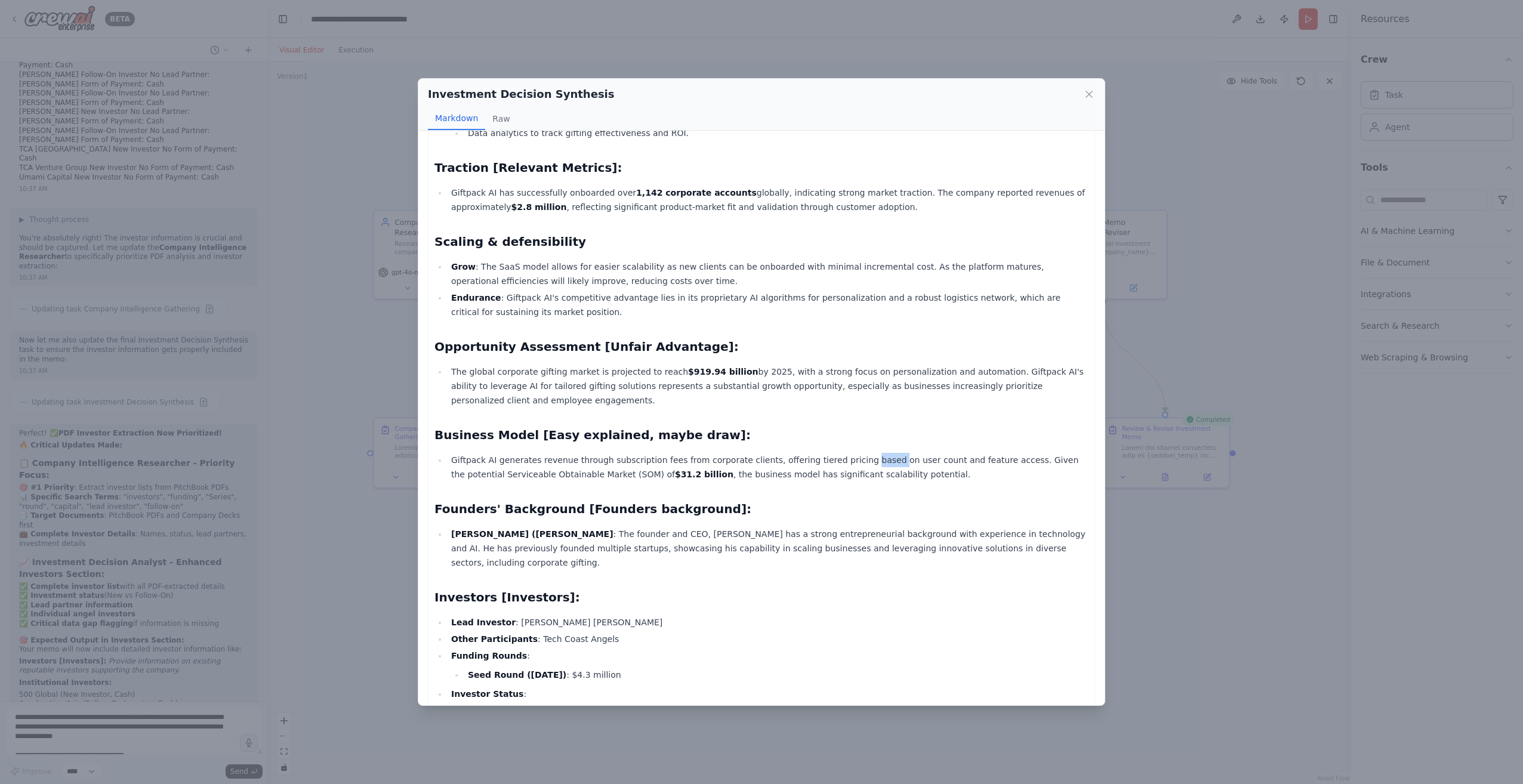
click at [848, 452] on li "Giftpack AI generates revenue through subscription fees from corporate clients,…" at bounding box center [768, 466] width 641 height 29
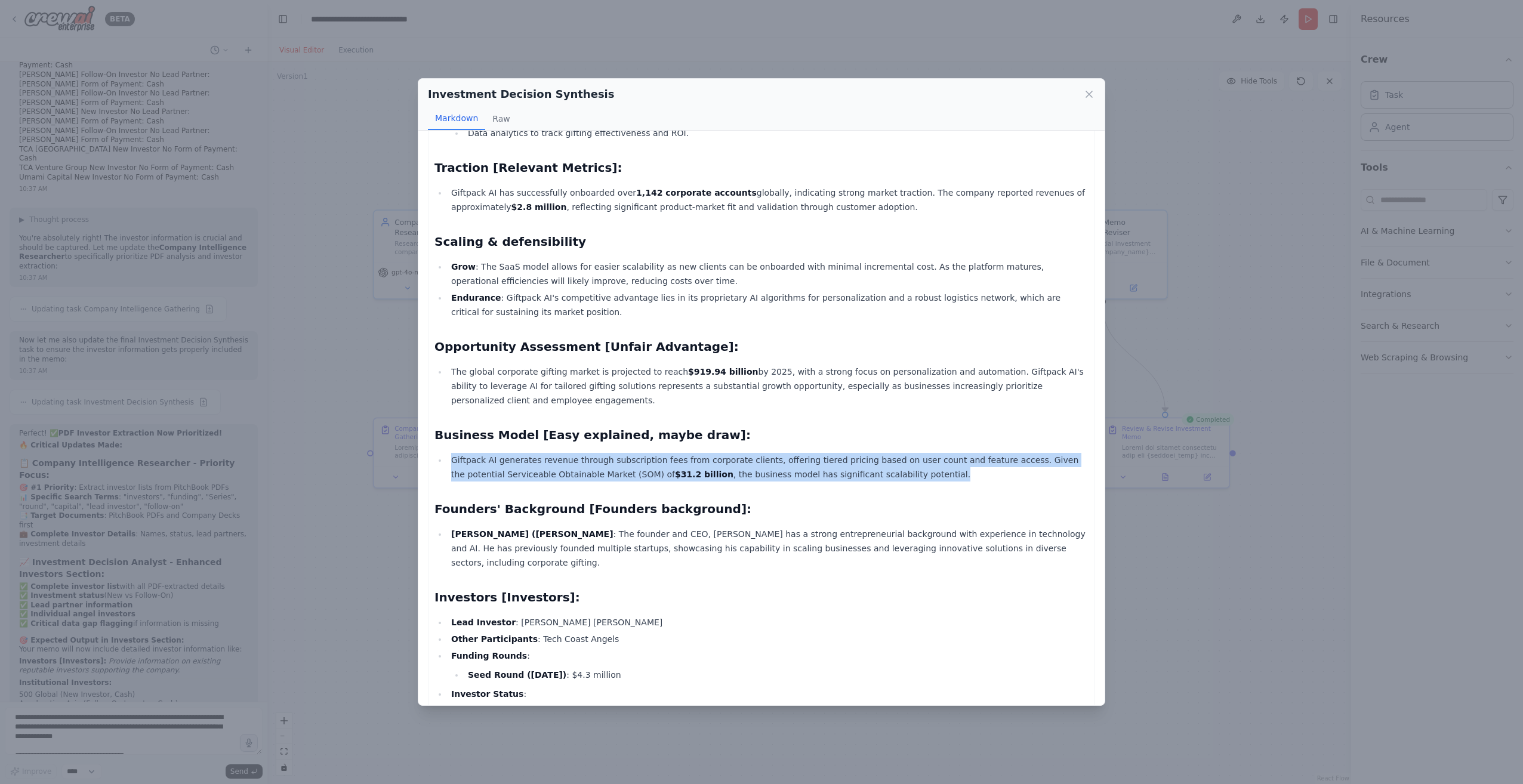
click at [848, 452] on li "Giftpack AI generates revenue through subscription fees from corporate clients,…" at bounding box center [768, 466] width 641 height 29
drag, startPoint x: 848, startPoint y: 447, endPoint x: 785, endPoint y: 465, distance: 65.5
click at [785, 465] on li "Giftpack AI generates revenue through subscription fees from corporate clients,…" at bounding box center [768, 466] width 641 height 29
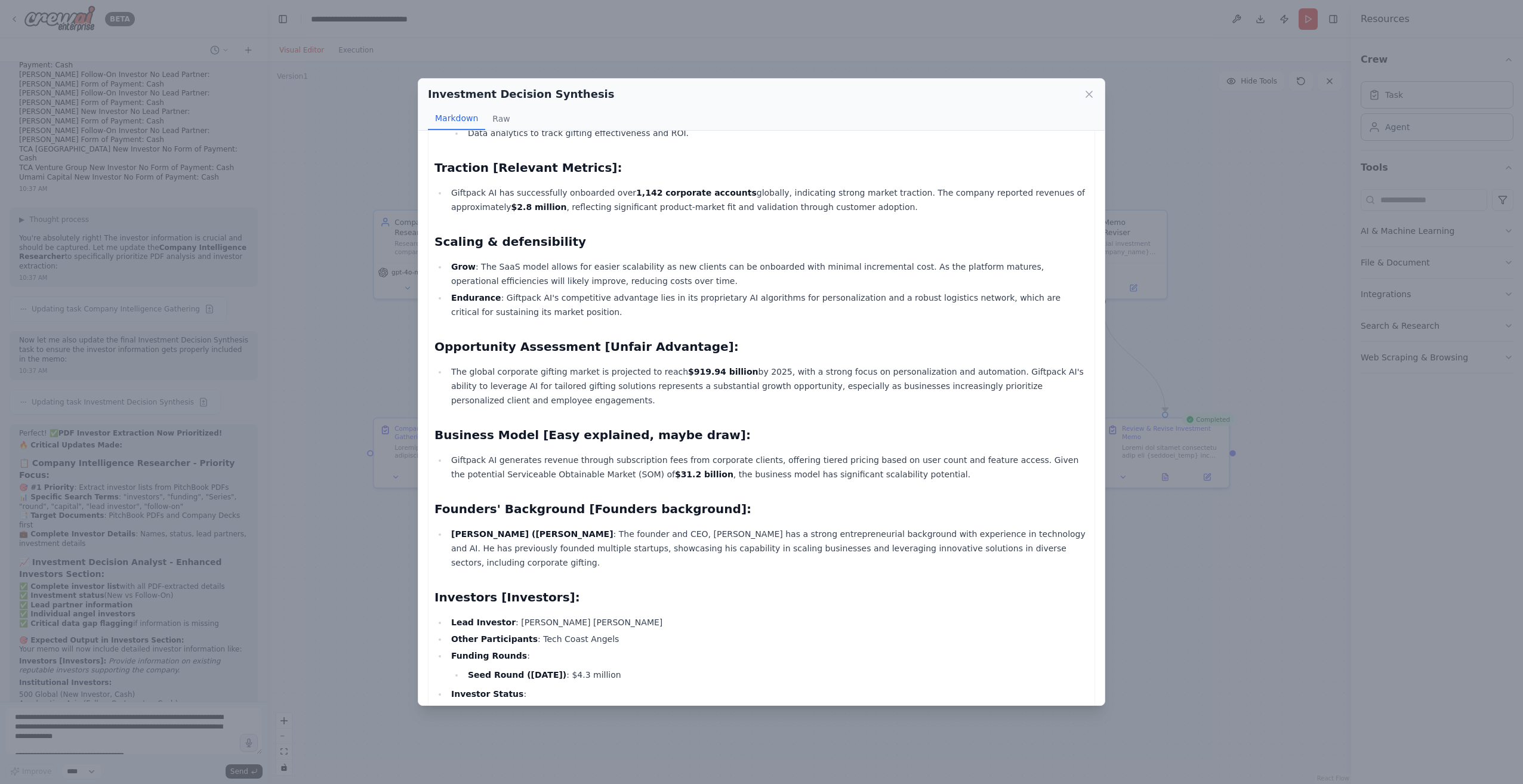
click at [511, 377] on li "The global corporate gifting market is projected to reach $919.94 billion by 20…" at bounding box center [768, 386] width 641 height 43
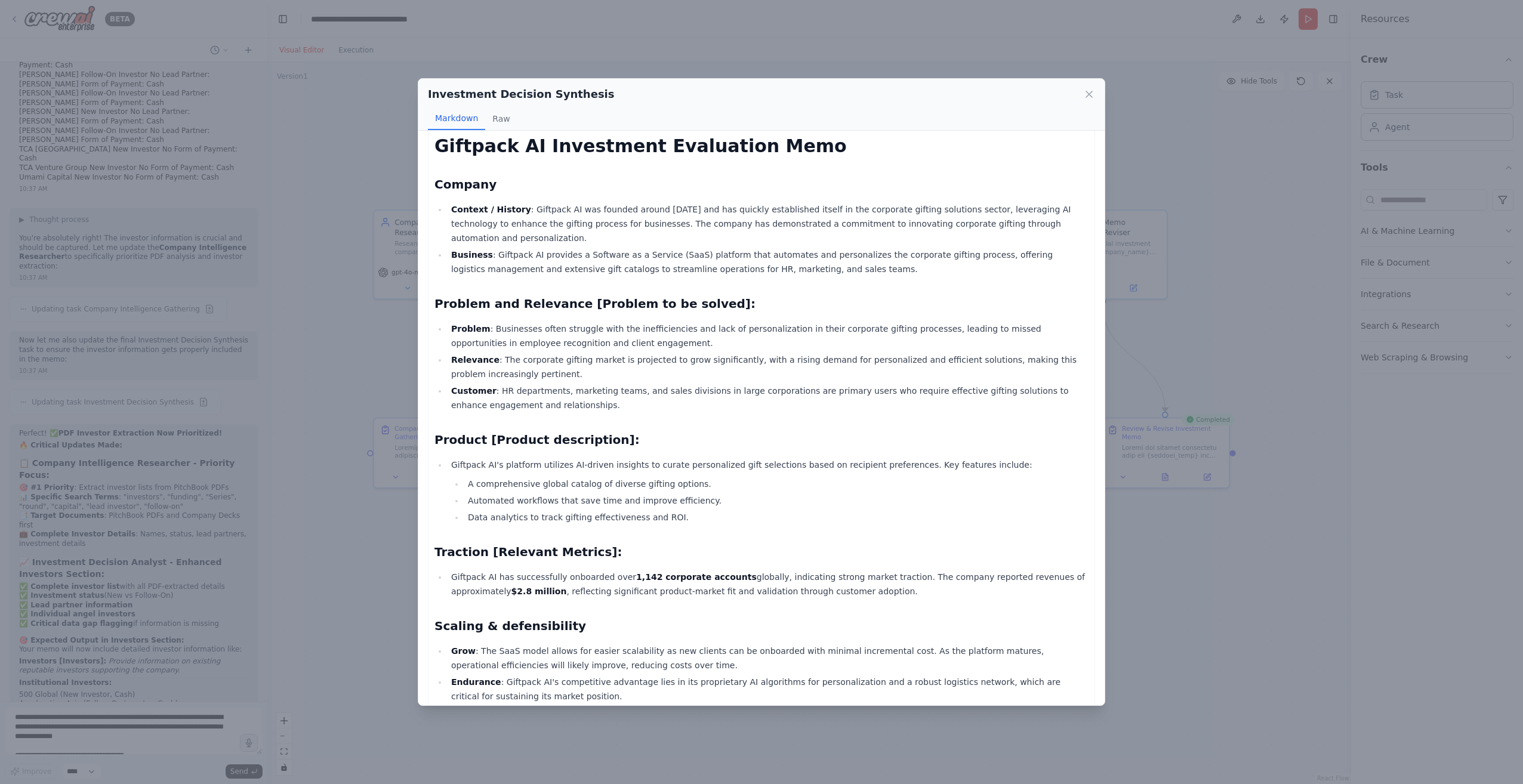
scroll to position [0, 0]
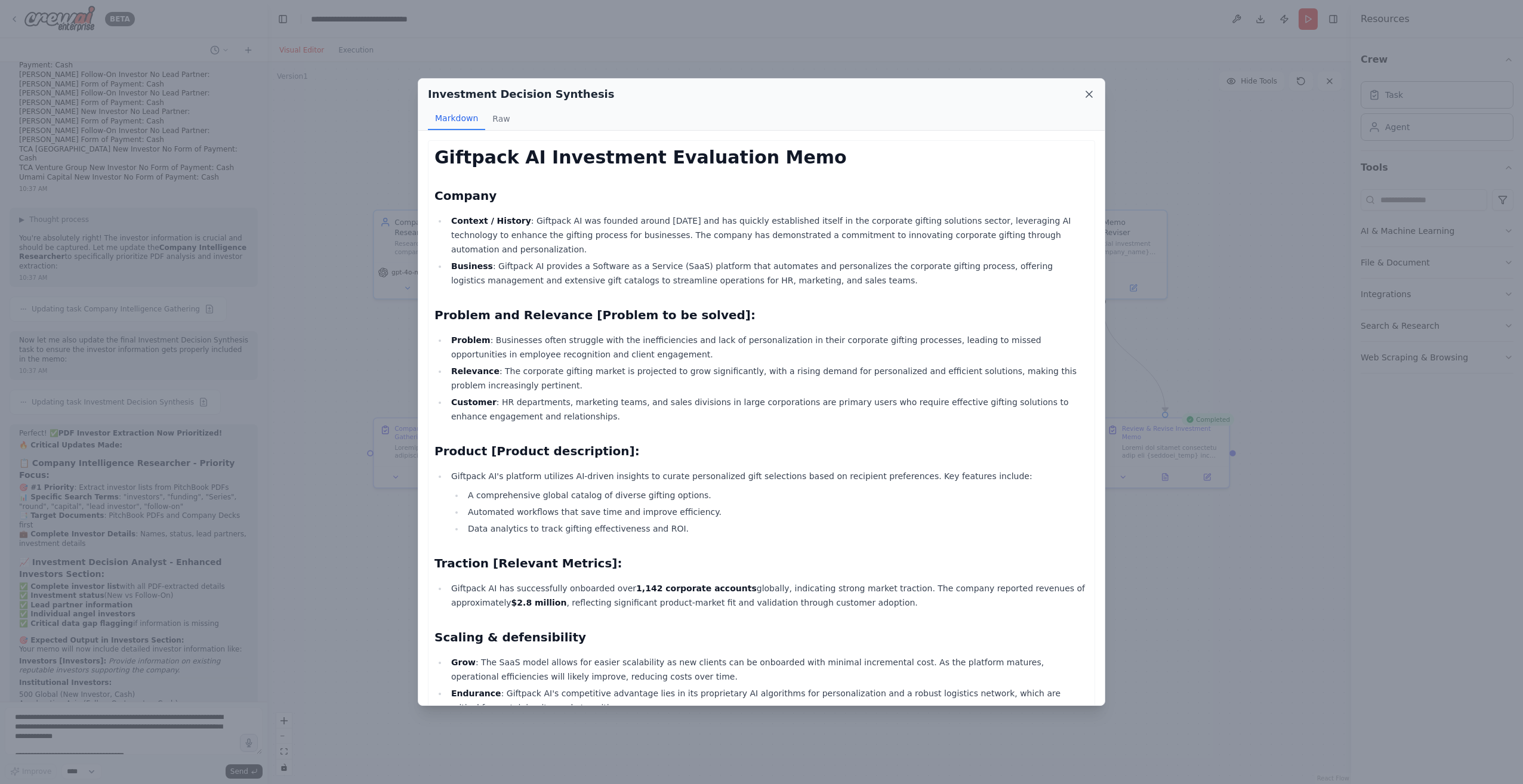
click at [1089, 96] on icon at bounding box center [1089, 94] width 6 height 6
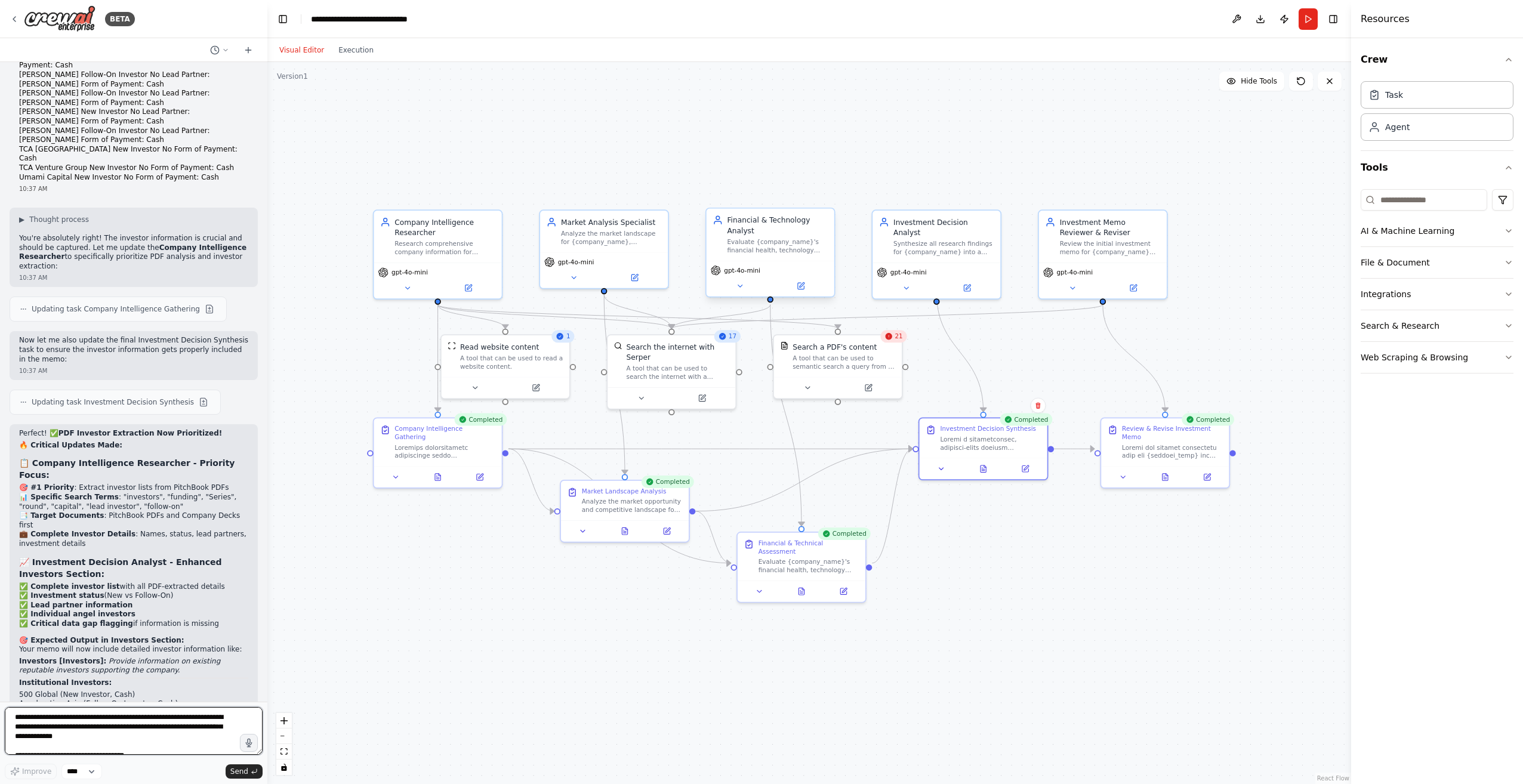
click at [119, 723] on textarea at bounding box center [133, 730] width 258 height 48
type textarea "**********"
click at [244, 773] on span "Send" at bounding box center [239, 771] width 18 height 9
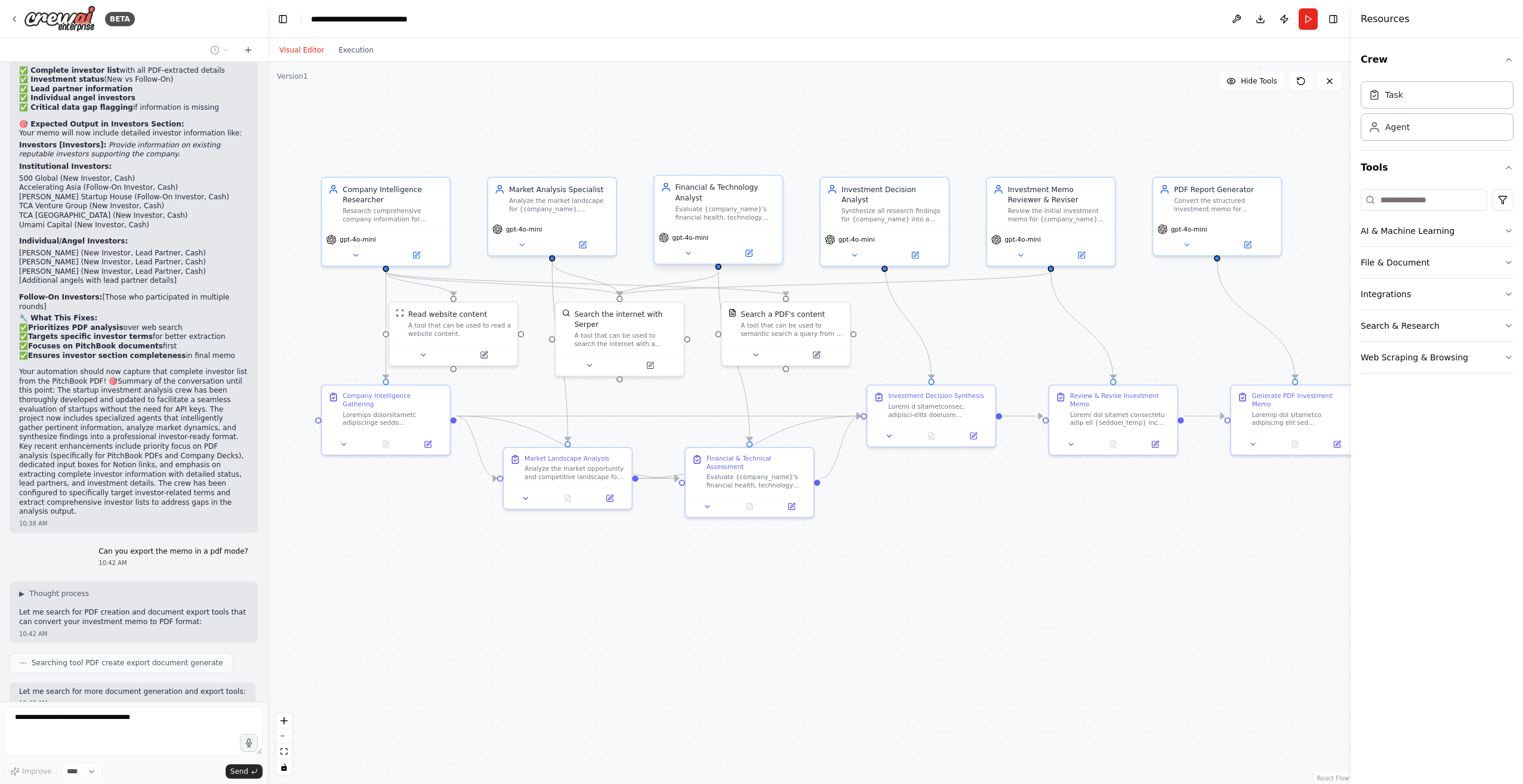
scroll to position [8954, 0]
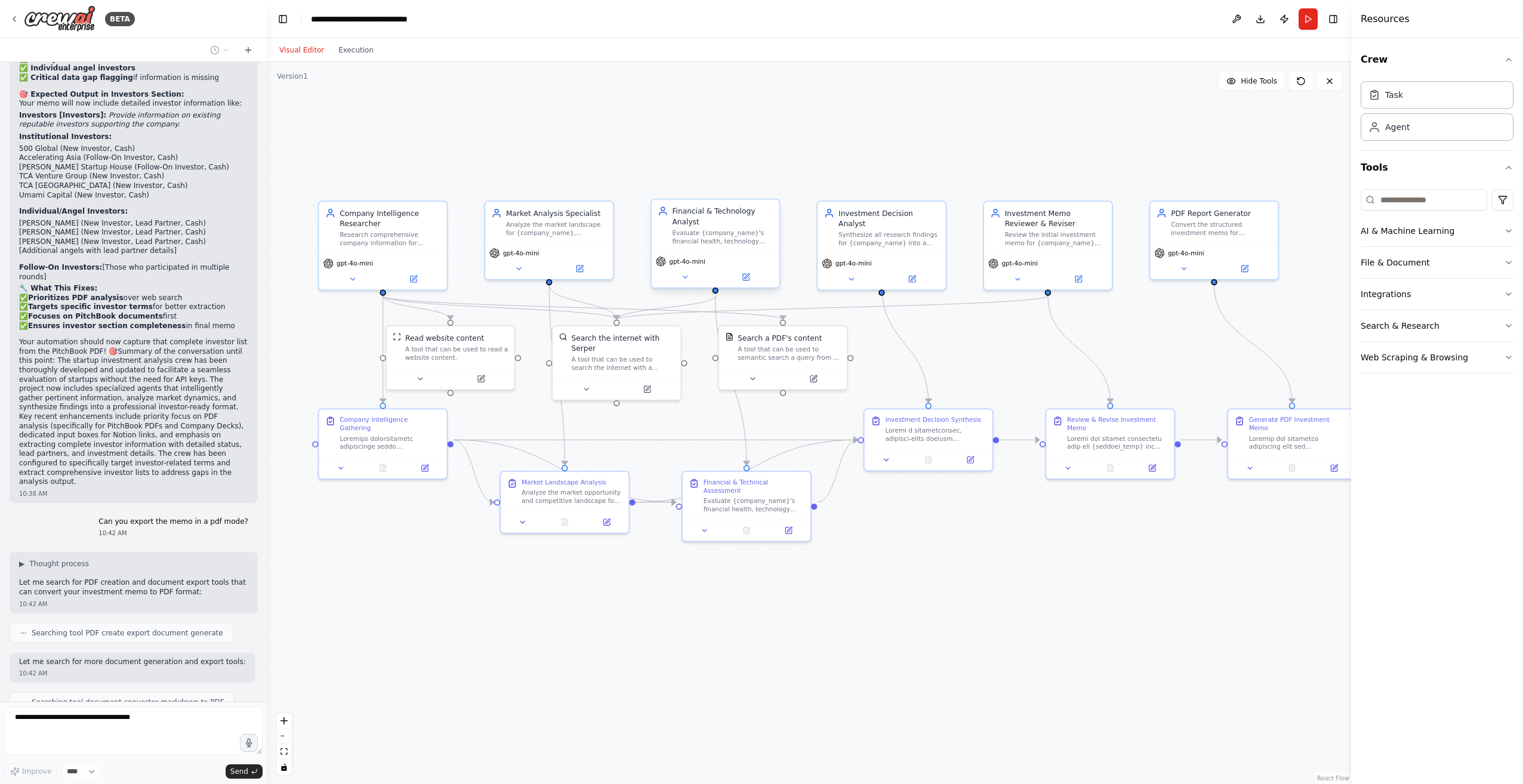
drag, startPoint x: 1128, startPoint y: 641, endPoint x: 1086, endPoint y: 640, distance: 42.0
click at [1086, 640] on div ".deletable-edge-delete-btn { width: 20px; height: 20px; border: 0px solid #ffff…" at bounding box center [809, 422] width 1083 height 721
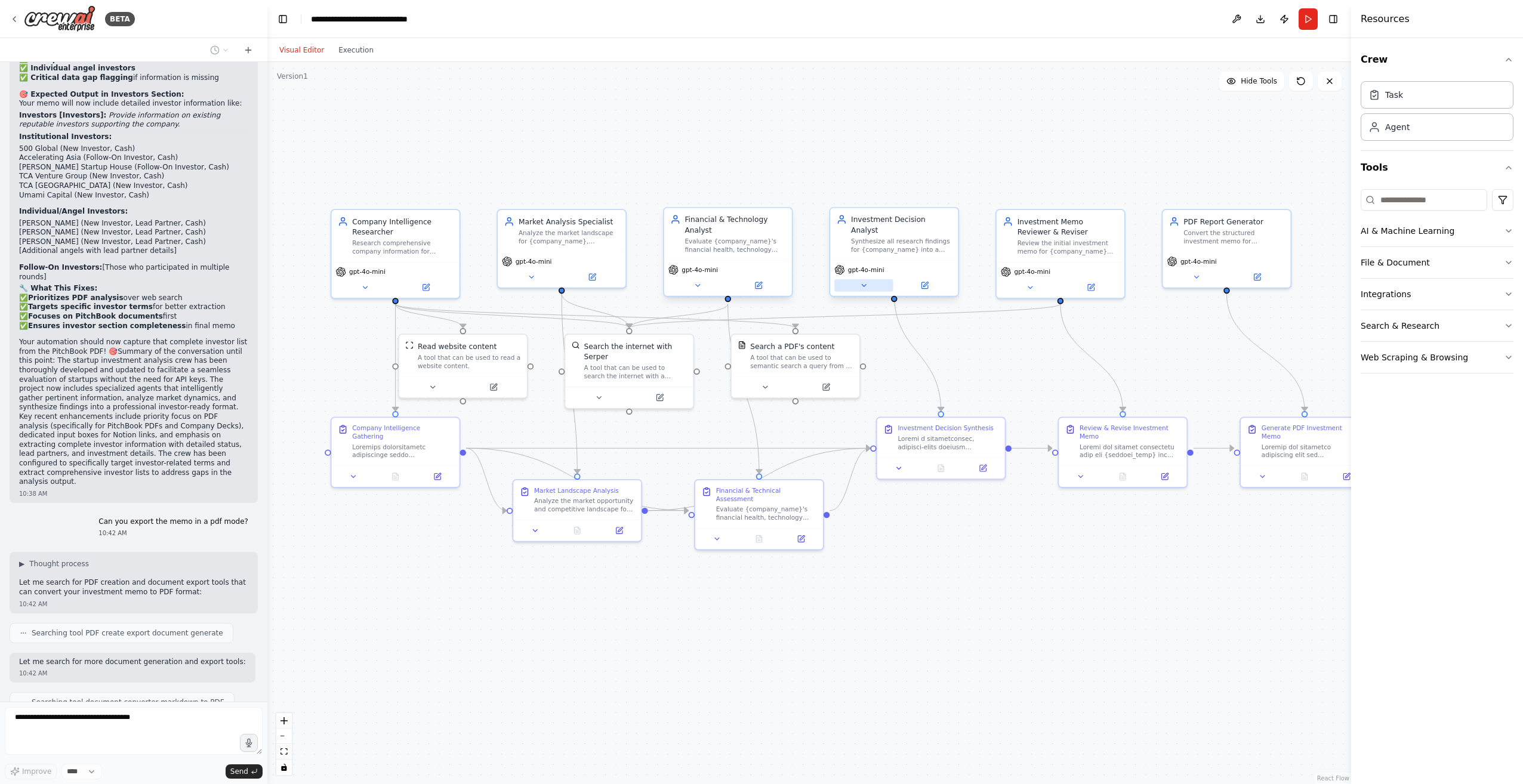
click at [871, 279] on button at bounding box center [863, 285] width 58 height 12
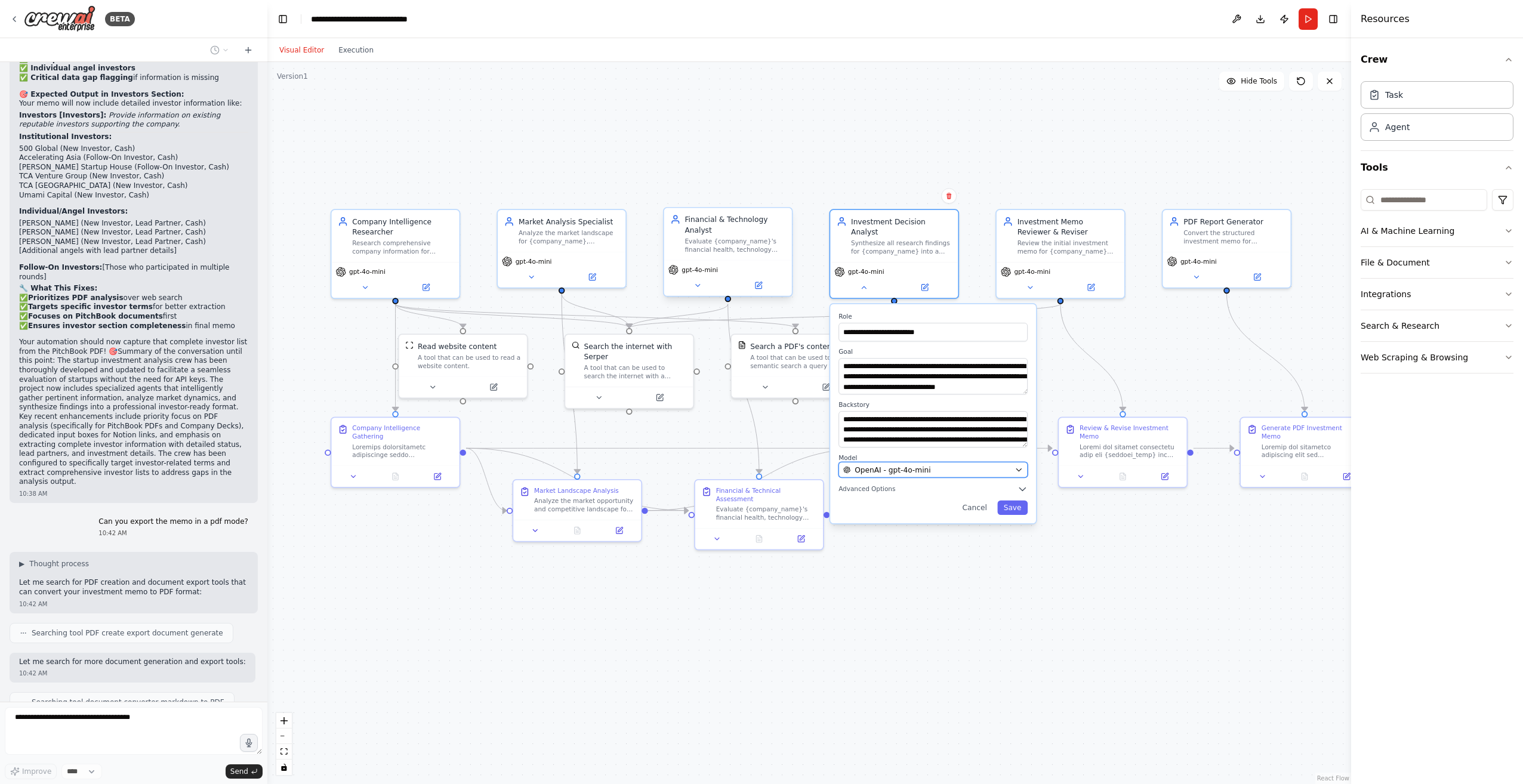
click at [896, 465] on span "OpenAI - gpt-4o-mini" at bounding box center [892, 469] width 76 height 10
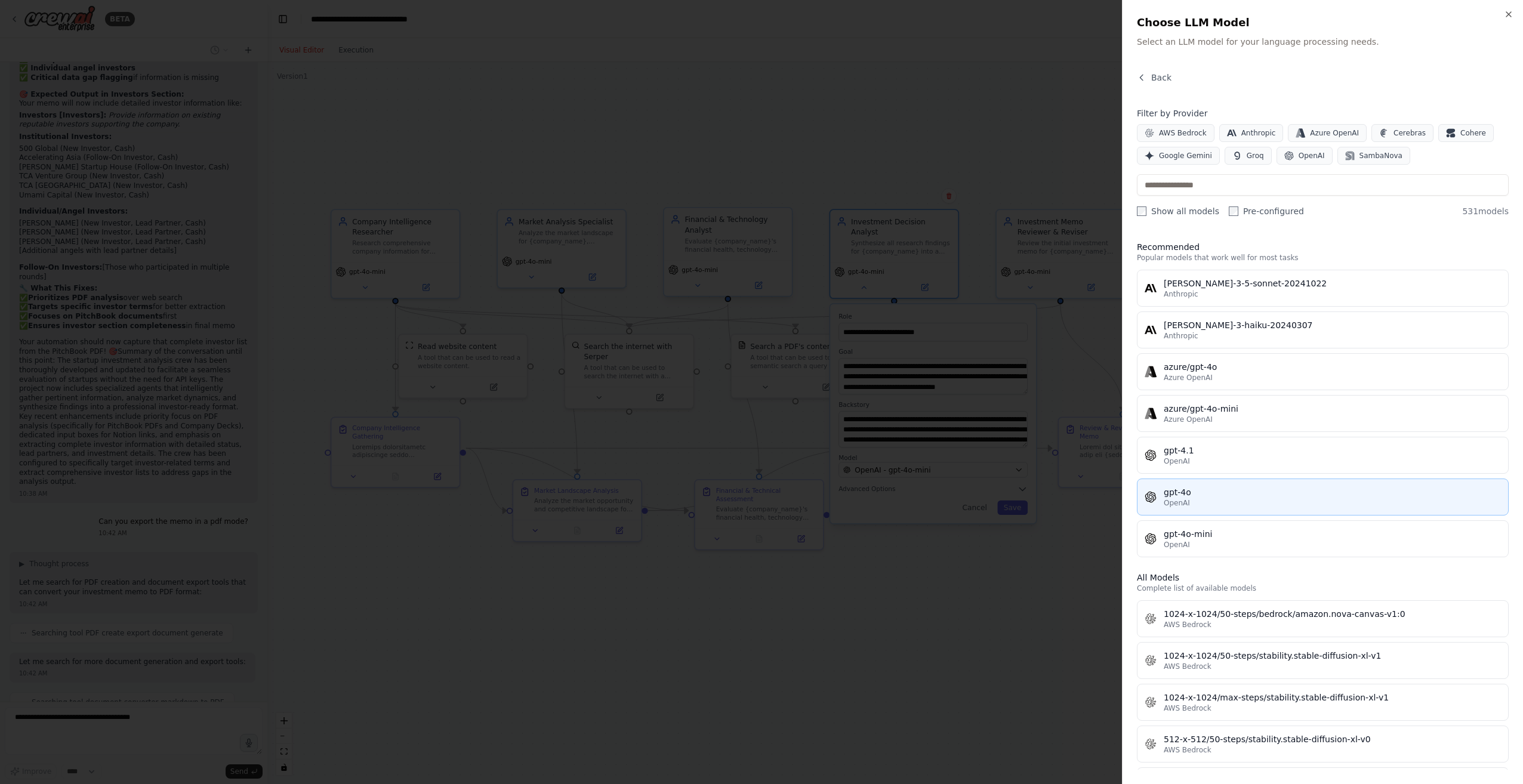
click at [1216, 501] on div "OpenAI" at bounding box center [1332, 503] width 337 height 9
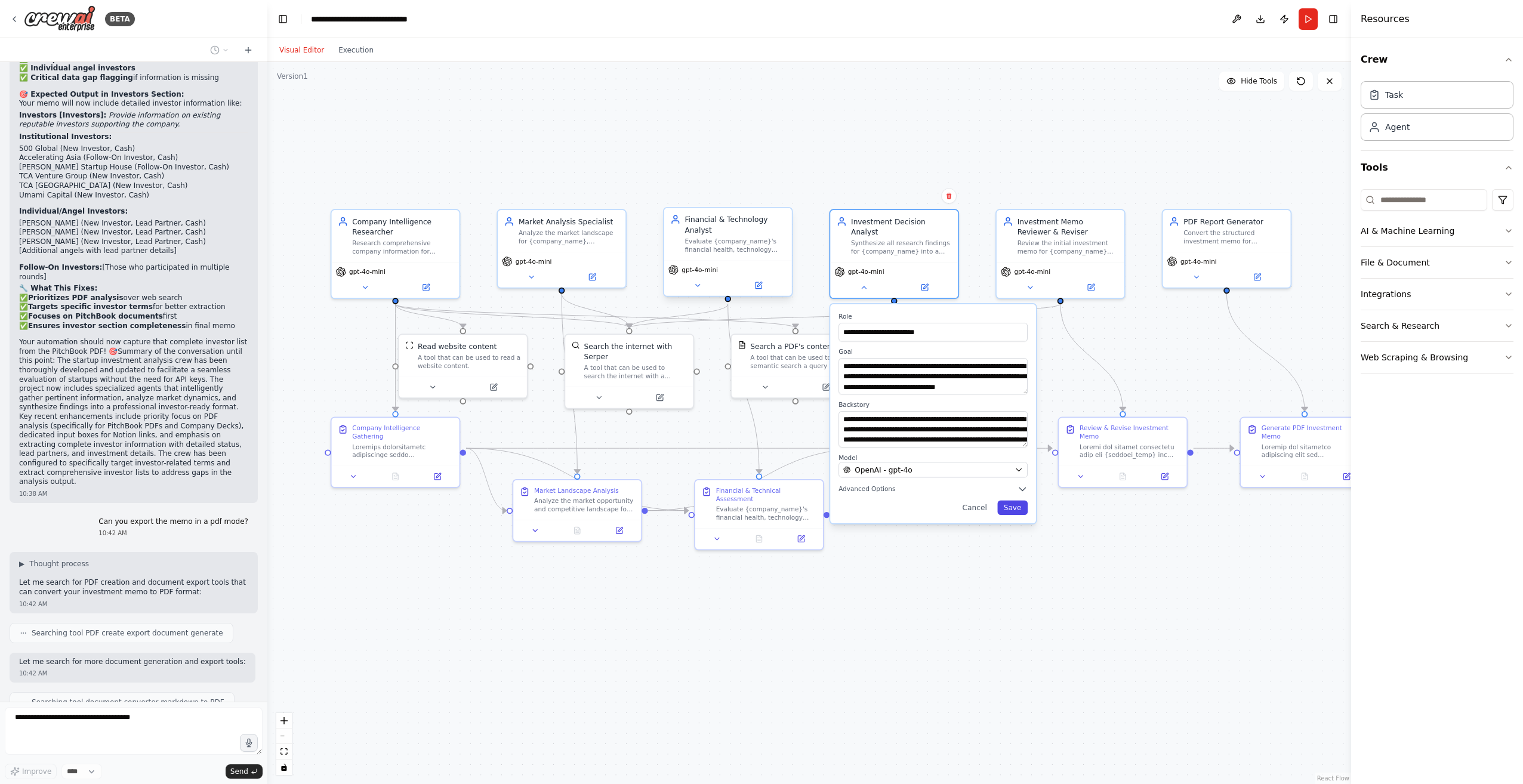
click at [1016, 503] on button "Save" at bounding box center [1012, 507] width 30 height 14
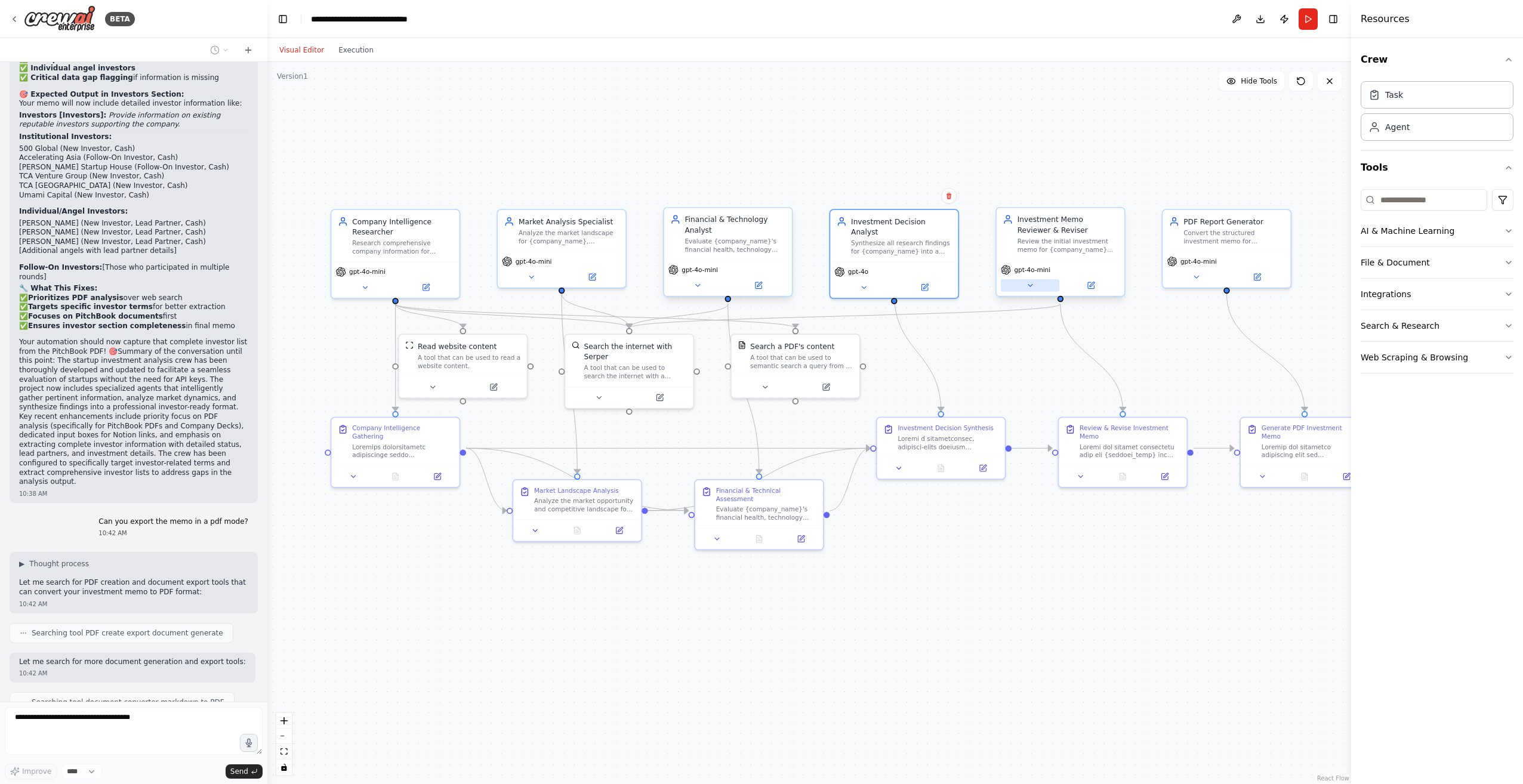
click at [1033, 288] on icon at bounding box center [1029, 285] width 8 height 8
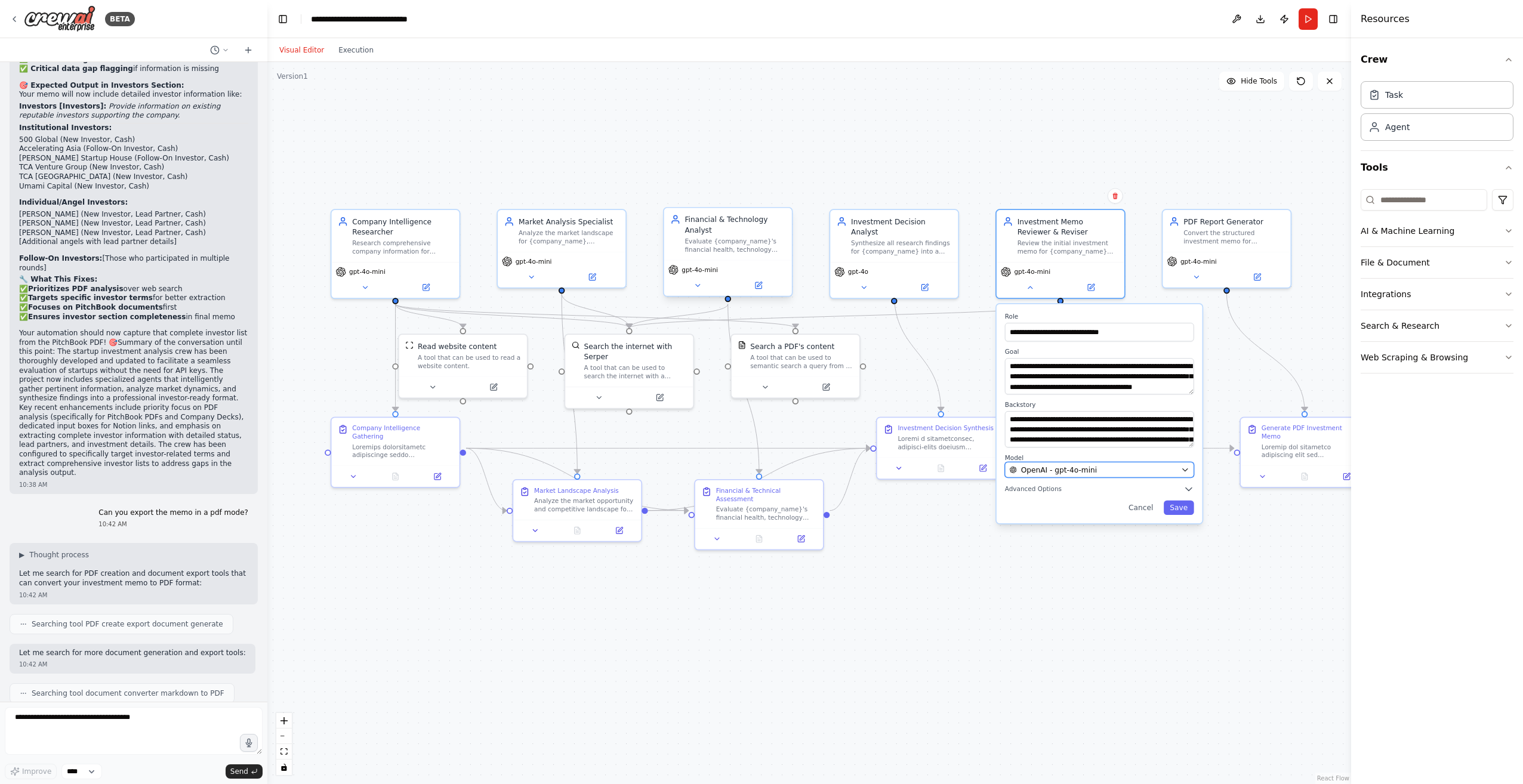
click at [1071, 472] on span "OpenAI - gpt-4o-mini" at bounding box center [1058, 469] width 76 height 10
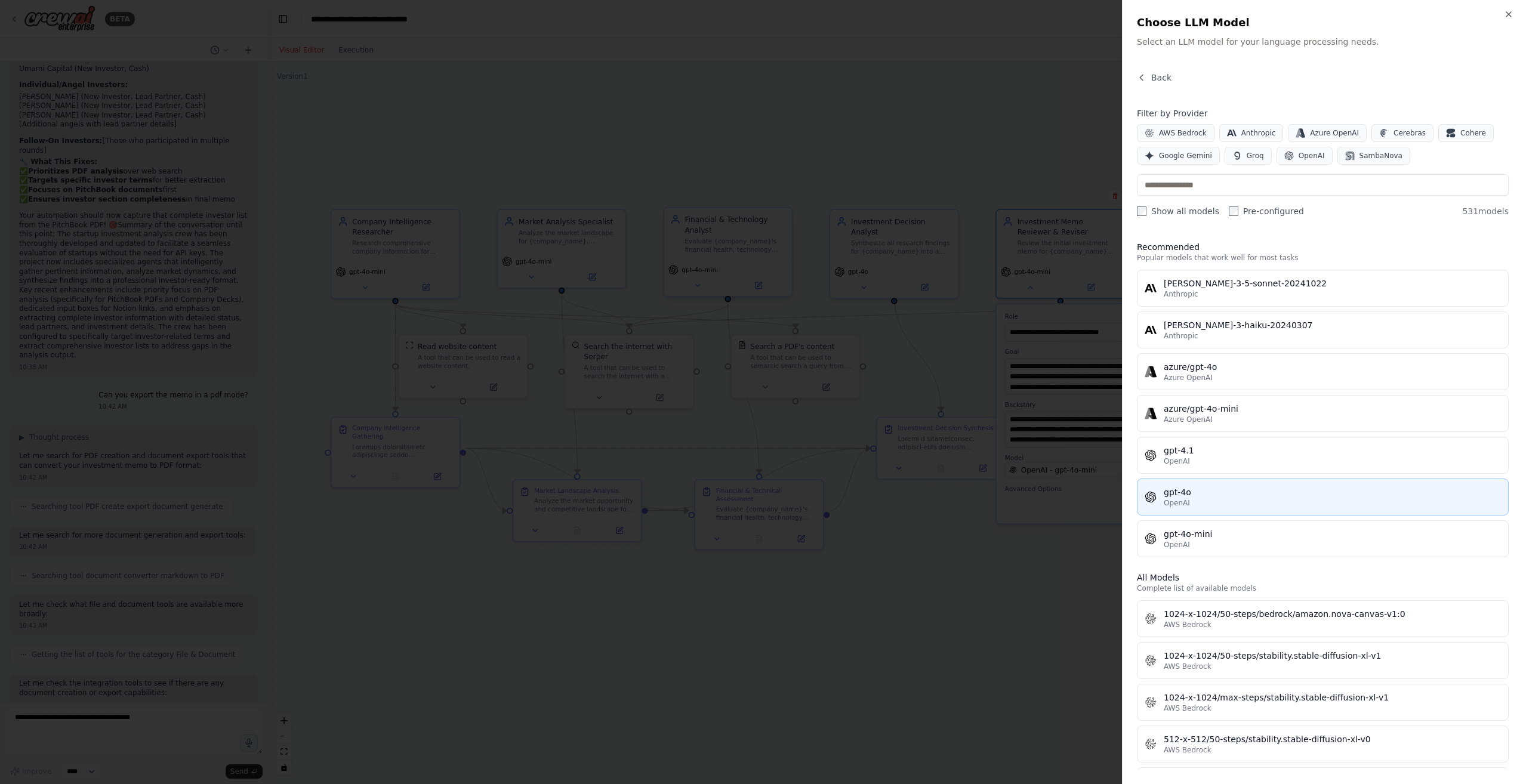
click at [1183, 489] on div "gpt-4o" at bounding box center [1332, 492] width 337 height 12
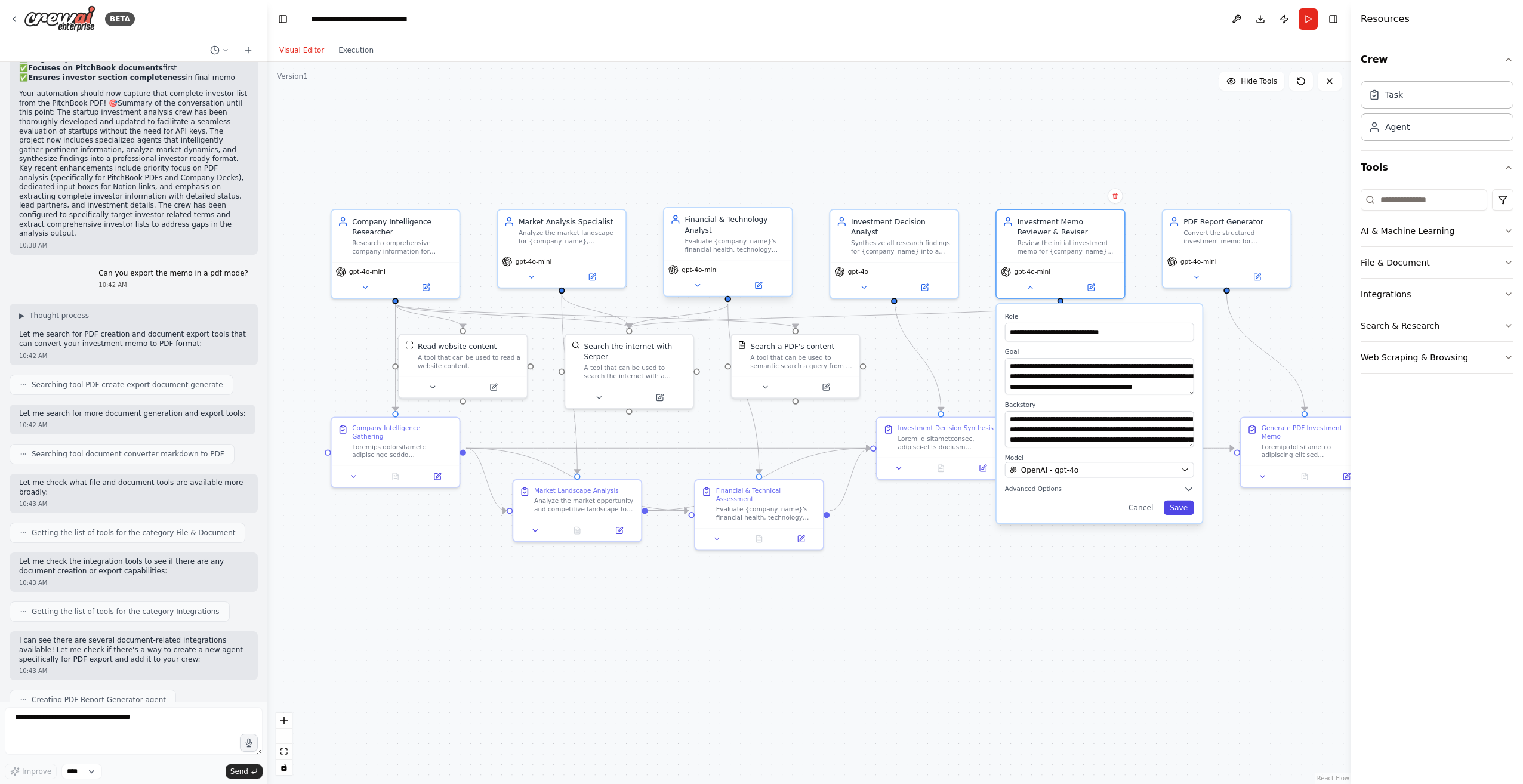
click at [1183, 510] on button "Save" at bounding box center [1178, 507] width 30 height 14
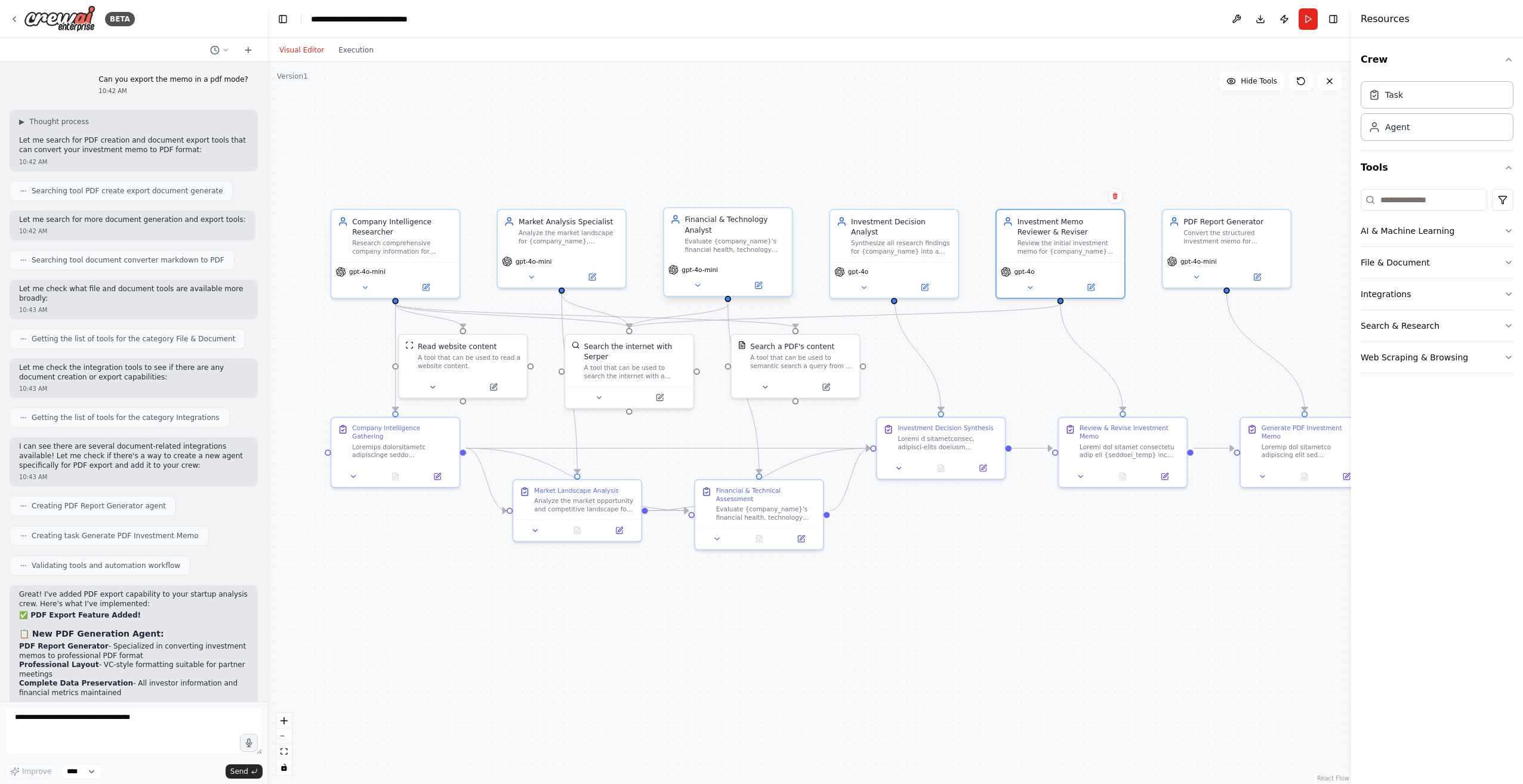
scroll to position [9405, 0]
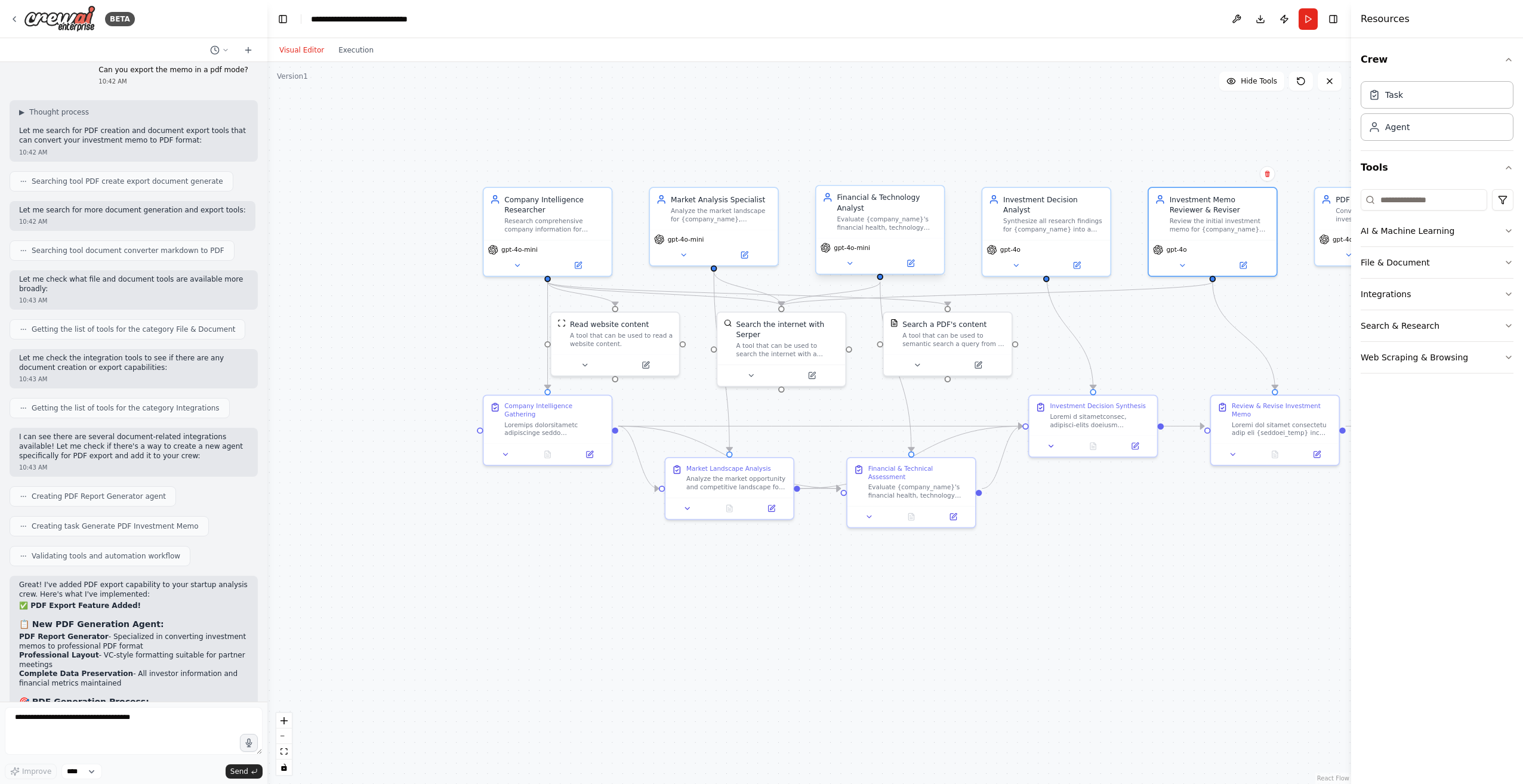
drag, startPoint x: 1166, startPoint y: 555, endPoint x: 1362, endPoint y: 532, distance: 197.3
click at [1362, 532] on div "BETA Hello! I'm the CrewAI assistant. What kind of automation do you want to bu…" at bounding box center [761, 392] width 1523 height 784
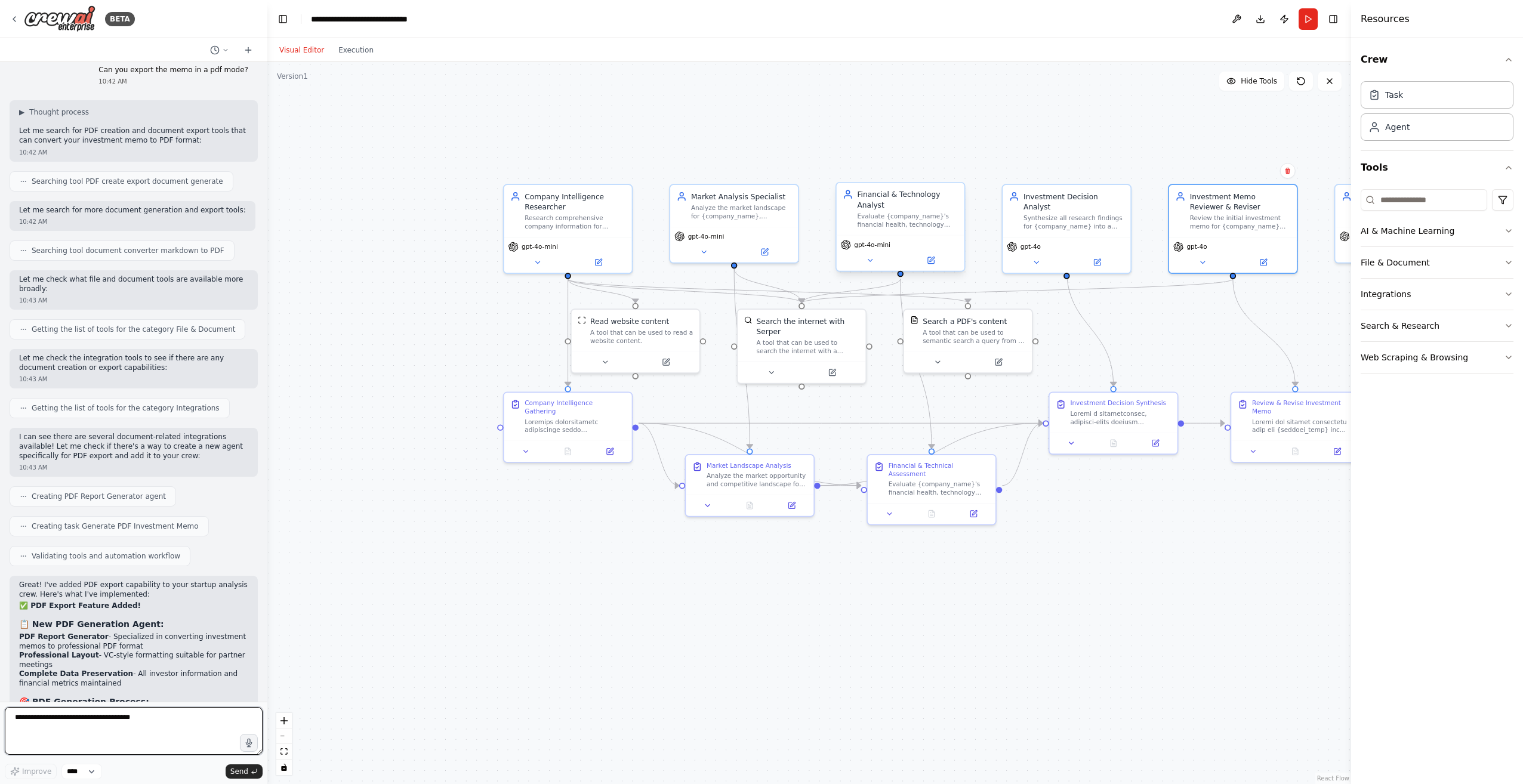
click at [101, 721] on textarea "**********" at bounding box center [133, 730] width 258 height 48
type textarea "**********"
click at [247, 766] on span "Send" at bounding box center [239, 771] width 18 height 9
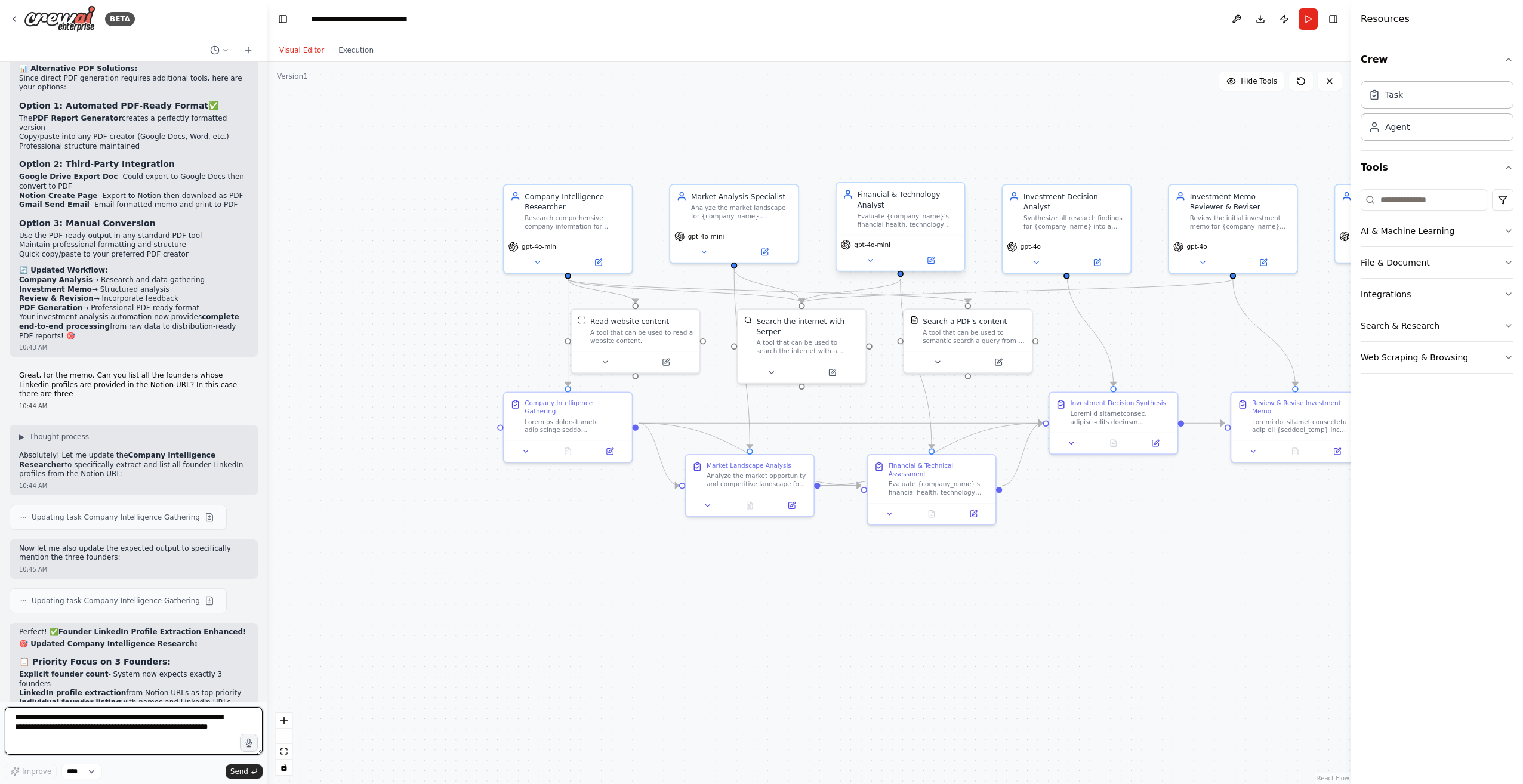
scroll to position [10116, 0]
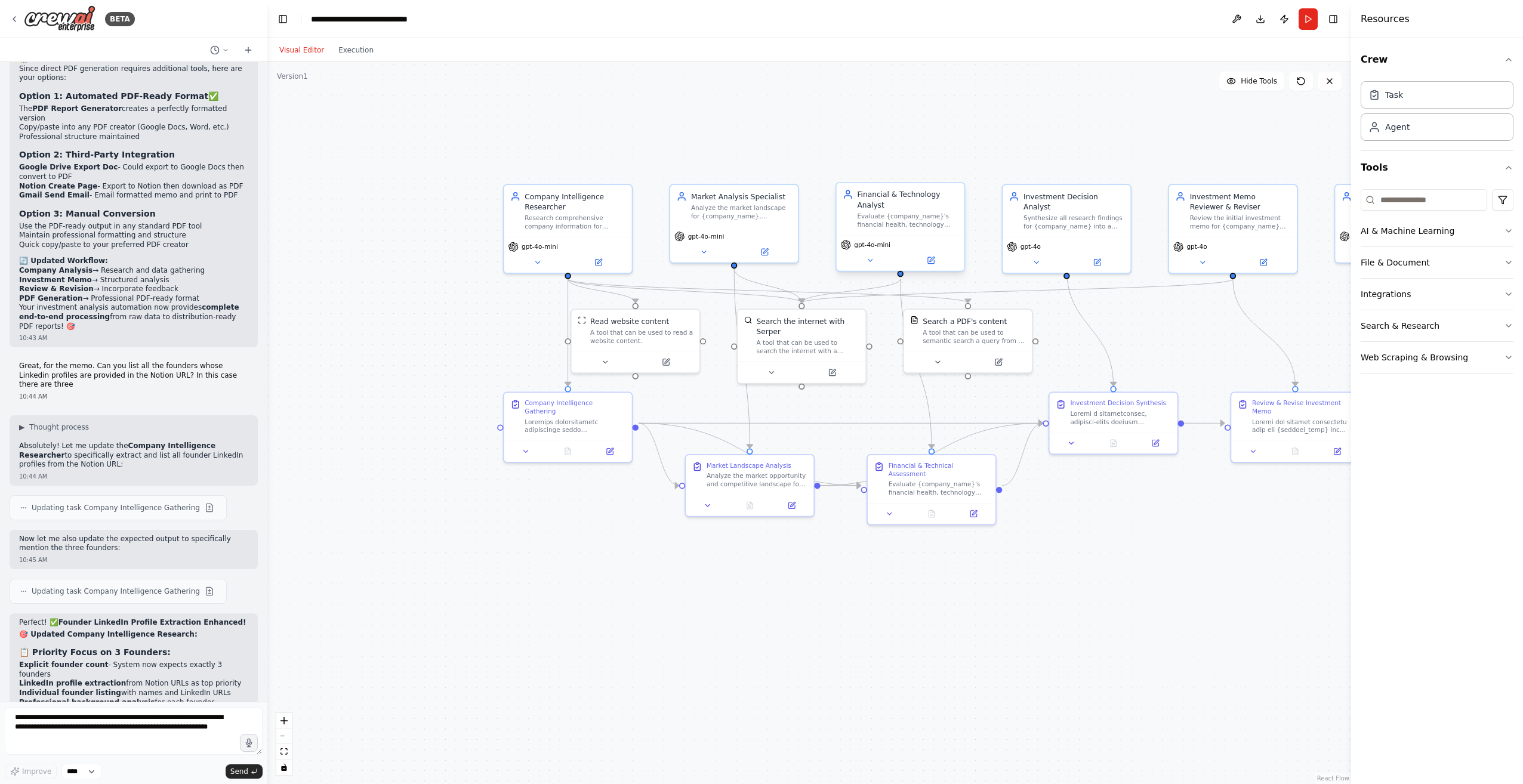
click at [1318, 11] on header "**********" at bounding box center [809, 19] width 1083 height 38
click at [1313, 16] on button "Run" at bounding box center [1307, 19] width 19 height 22
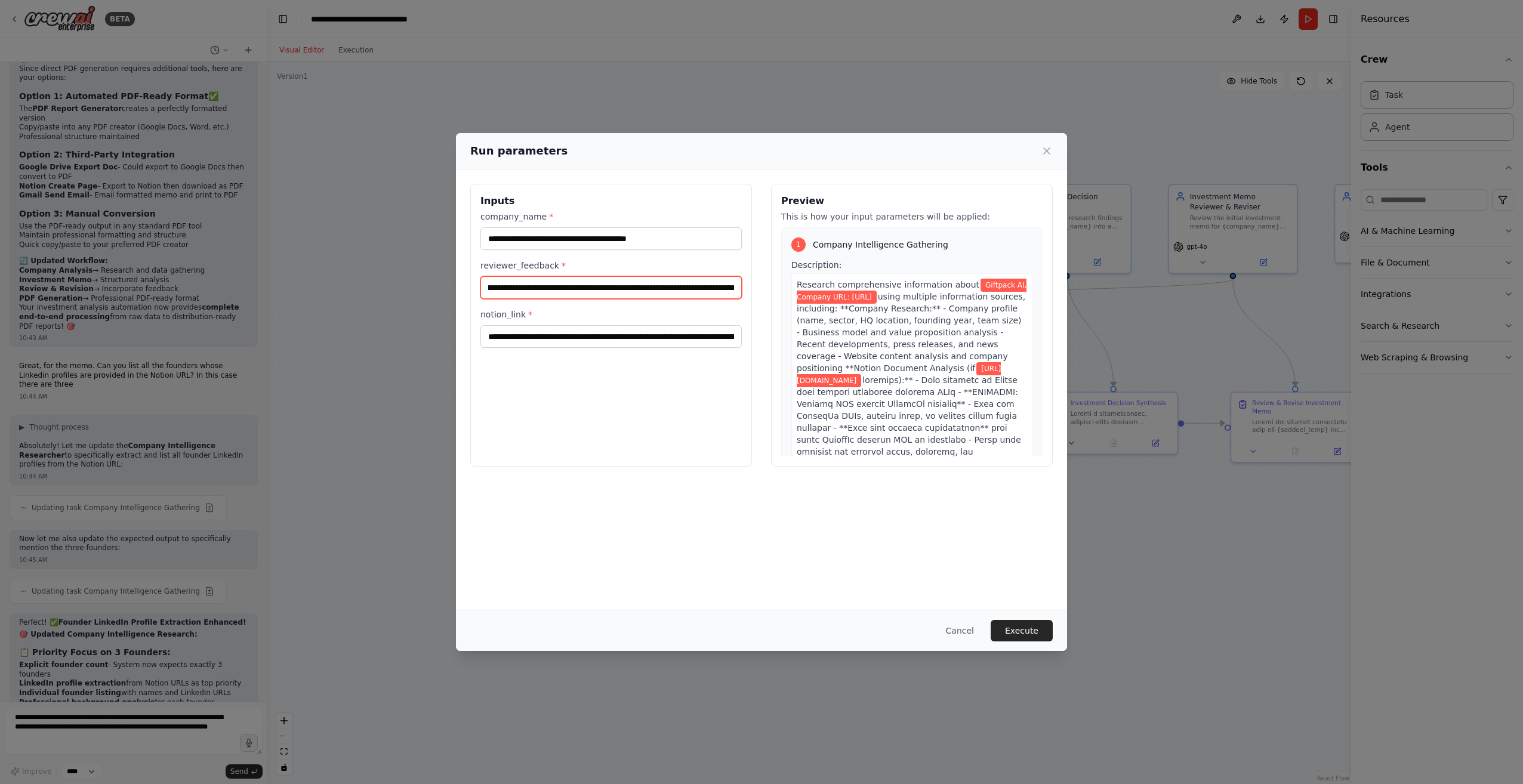
scroll to position [0, 337]
drag, startPoint x: 560, startPoint y: 293, endPoint x: 747, endPoint y: 291, distance: 187.0
click at [748, 291] on div "**********" at bounding box center [611, 325] width 281 height 283
click at [641, 286] on input "**********" at bounding box center [610, 288] width 261 height 22
click at [540, 287] on input "**********" at bounding box center [610, 288] width 261 height 22
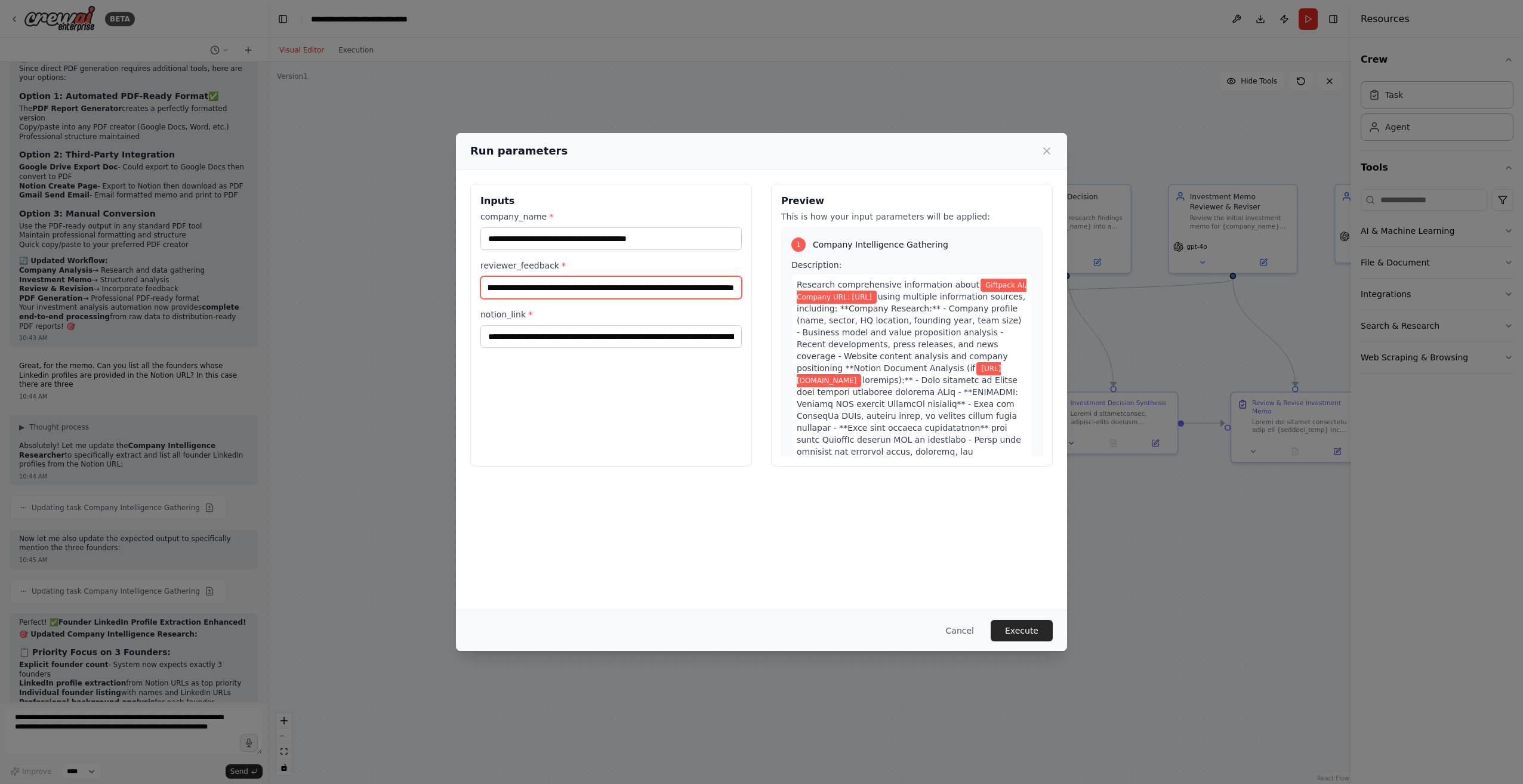
click at [735, 285] on input "**********" at bounding box center [610, 288] width 261 height 22
type input "**********"
click at [1021, 636] on button "Execute" at bounding box center [1022, 629] width 62 height 22
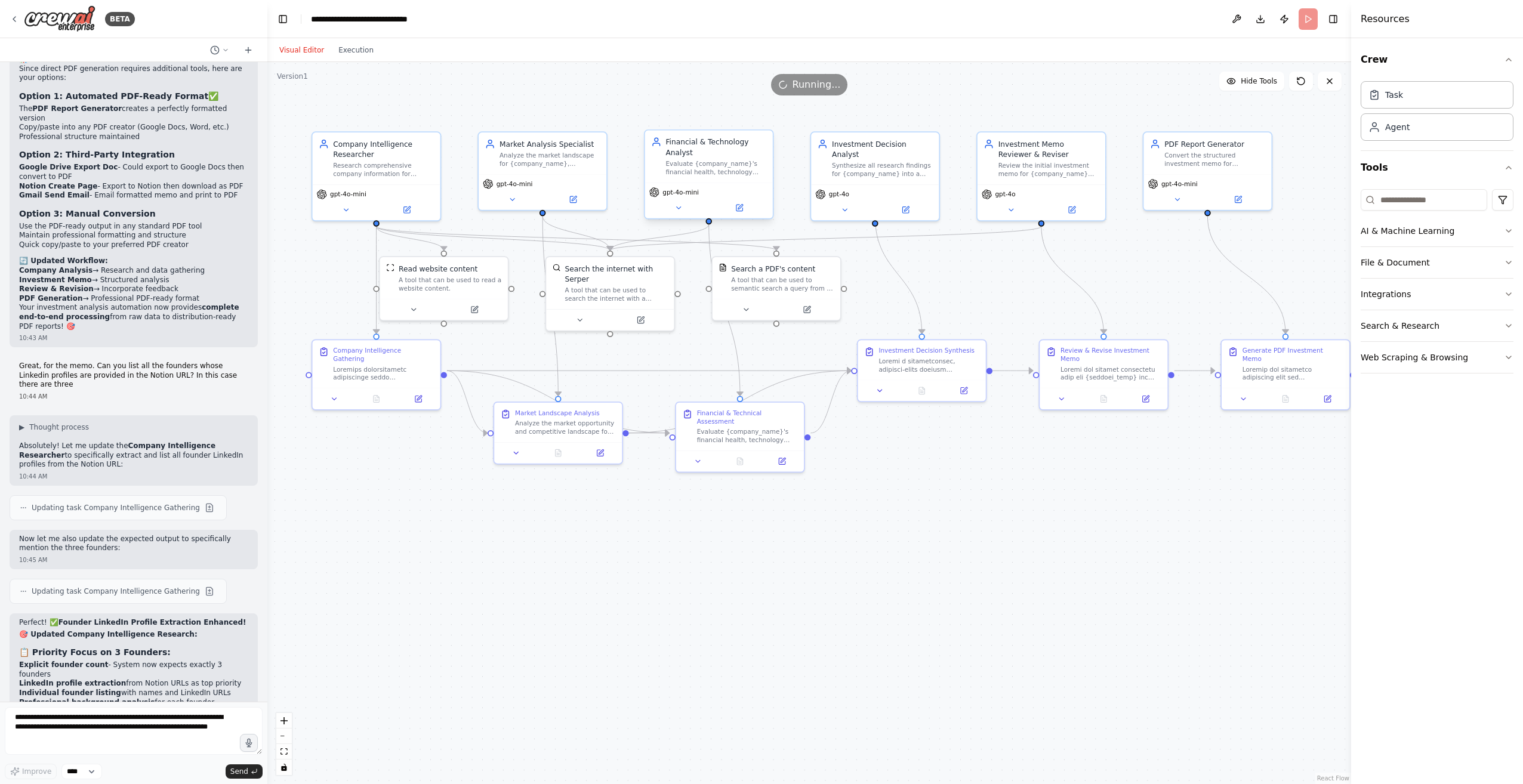
drag, startPoint x: 1071, startPoint y: 566, endPoint x: 889, endPoint y: 511, distance: 190.1
click at [889, 511] on div ".deletable-edge-delete-btn { width: 20px; height: 20px; border: 0px solid #ffff…" at bounding box center [809, 422] width 1083 height 721
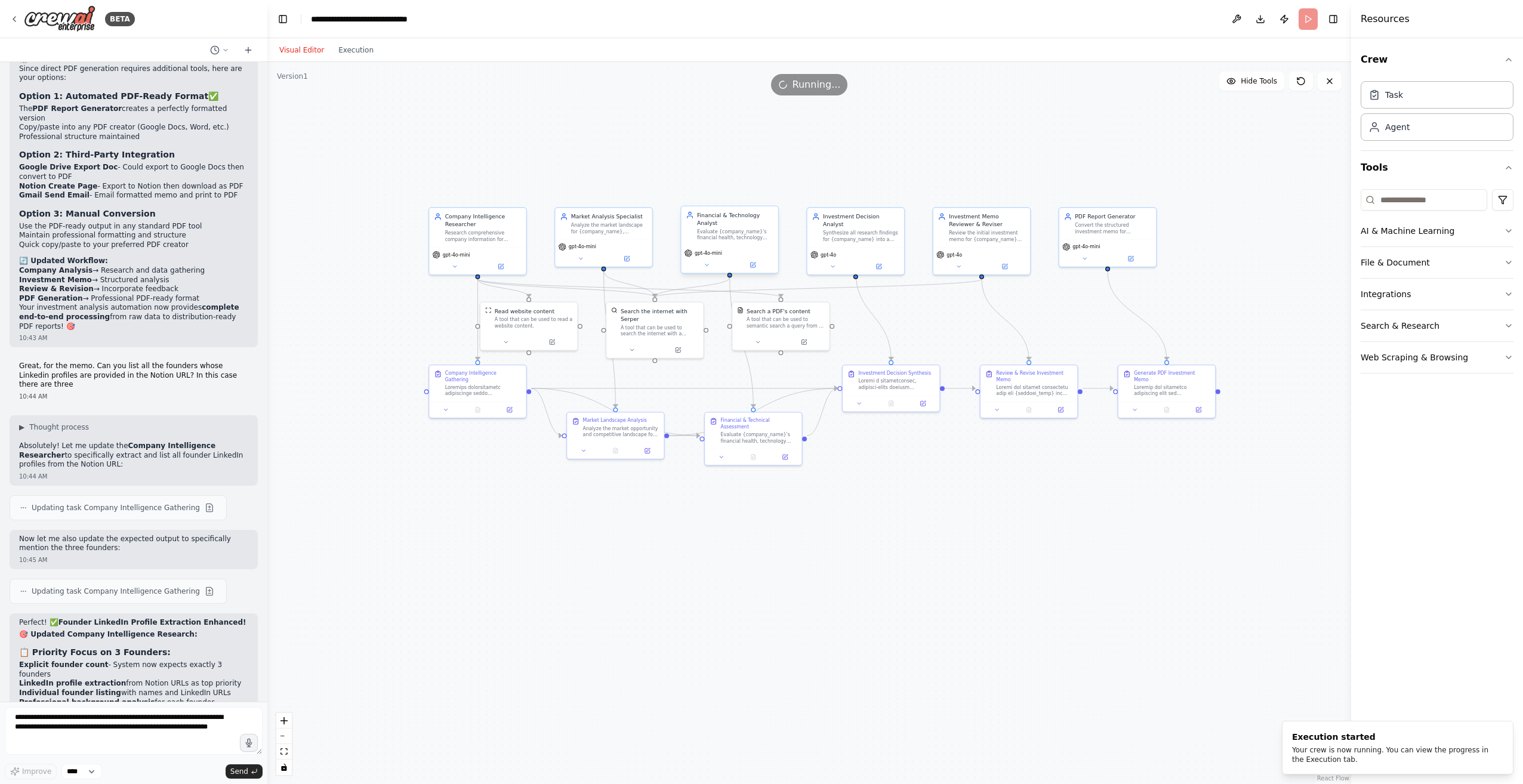
drag, startPoint x: 1078, startPoint y: 554, endPoint x: 1041, endPoint y: 540, distance: 39.6
click at [1041, 540] on div ".deletable-edge-delete-btn { width: 20px; height: 20px; border: 0px solid #ffff…" at bounding box center [809, 422] width 1083 height 721
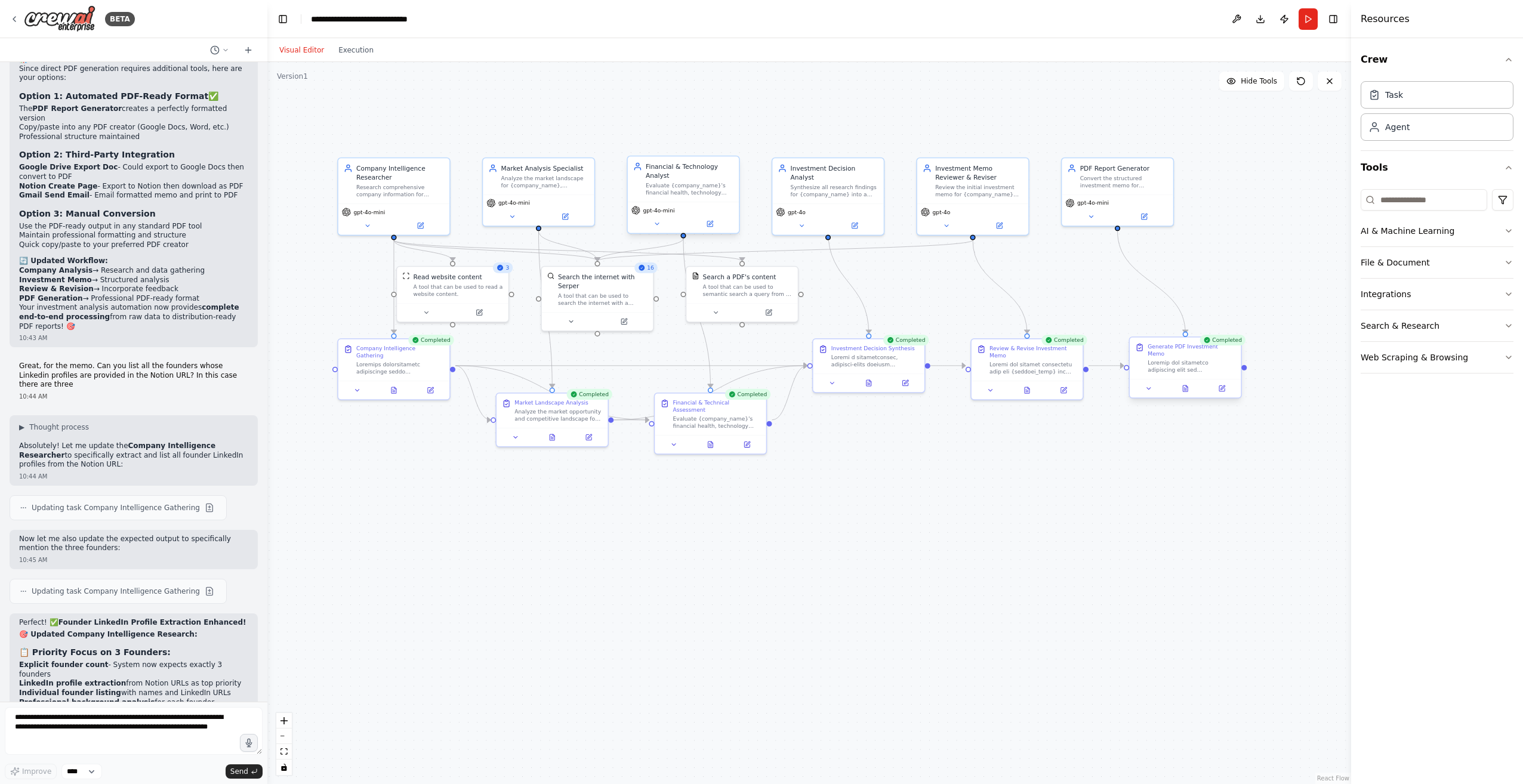
click at [1187, 387] on div at bounding box center [1185, 388] width 111 height 19
click at [1187, 385] on icon at bounding box center [1187, 386] width 2 height 2
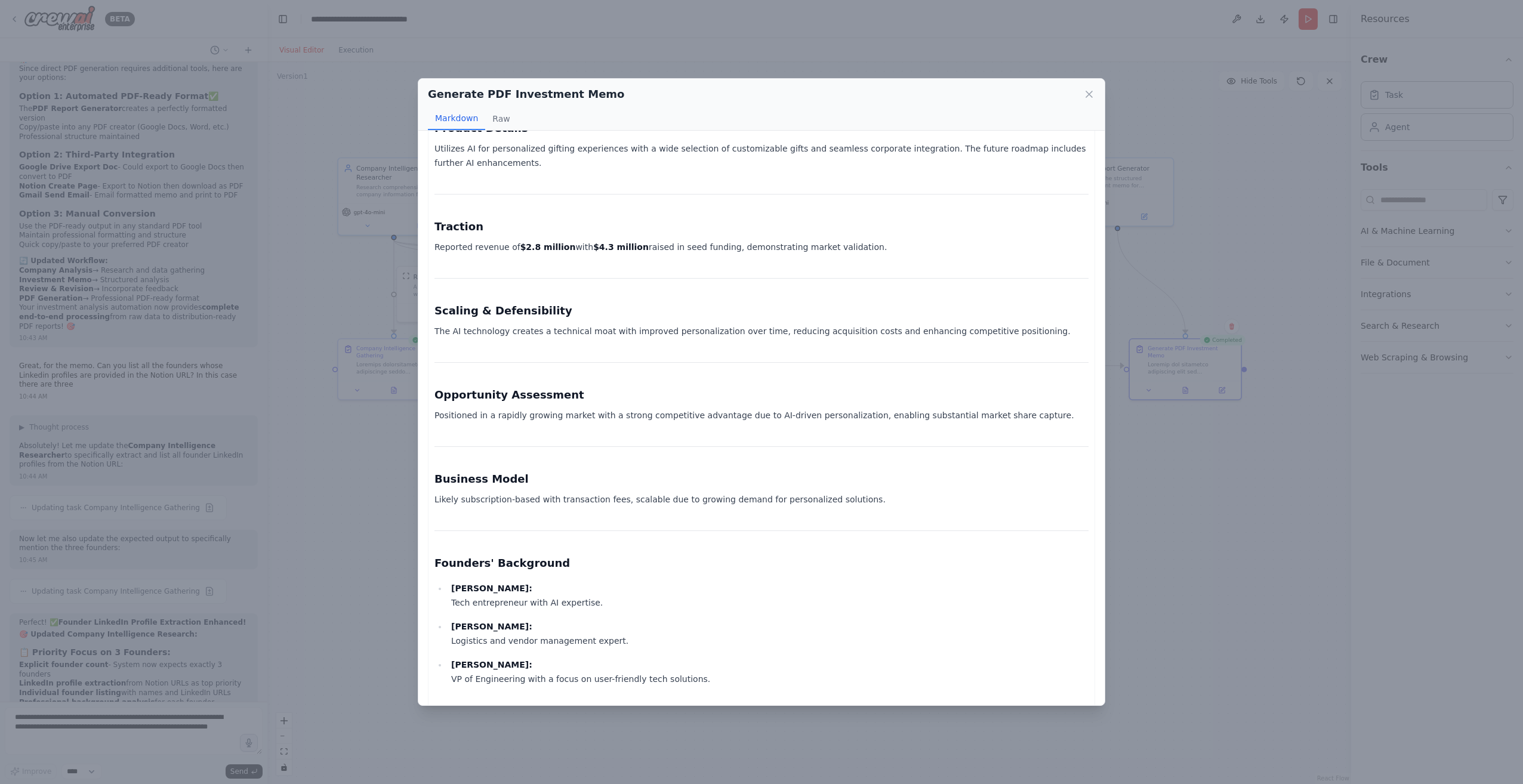
scroll to position [458, 0]
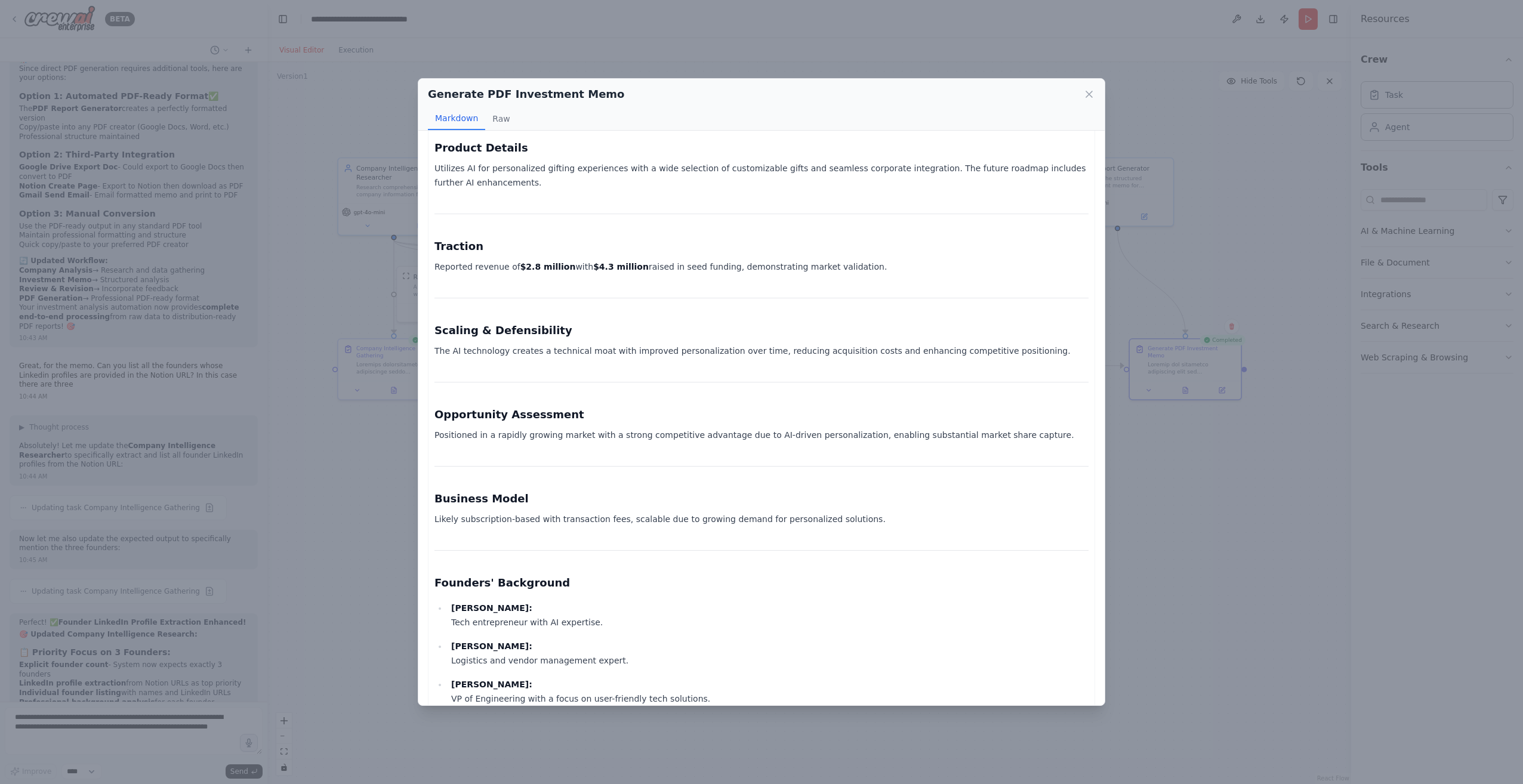
click at [482, 511] on p "Likely subscription-based with transaction fees, scalable due to growing demand…" at bounding box center [761, 518] width 654 height 14
drag, startPoint x: 482, startPoint y: 505, endPoint x: 547, endPoint y: 509, distance: 65.1
click at [547, 511] on p "Likely subscription-based with transaction fees, scalable due to growing demand…" at bounding box center [761, 518] width 654 height 14
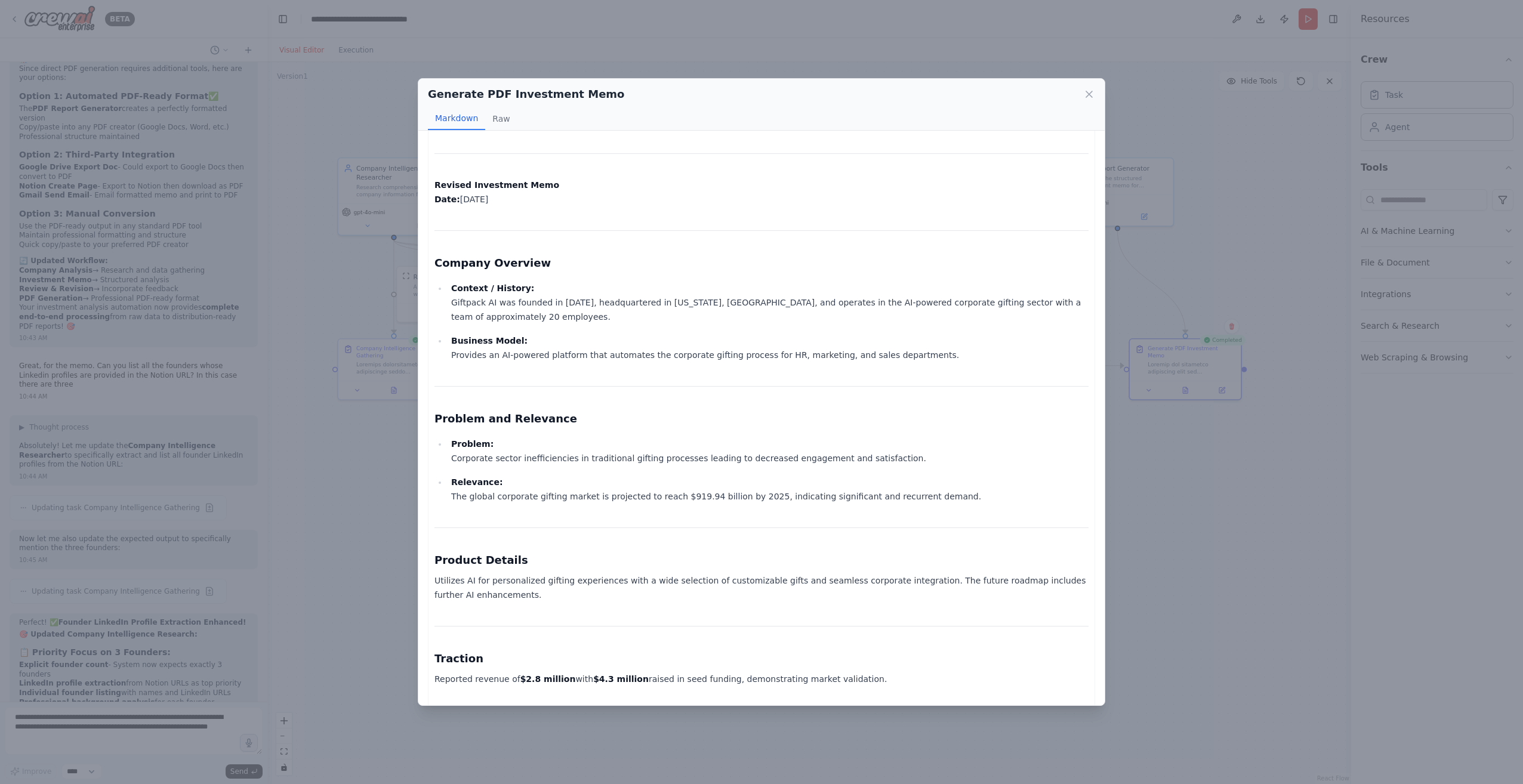
scroll to position [0, 0]
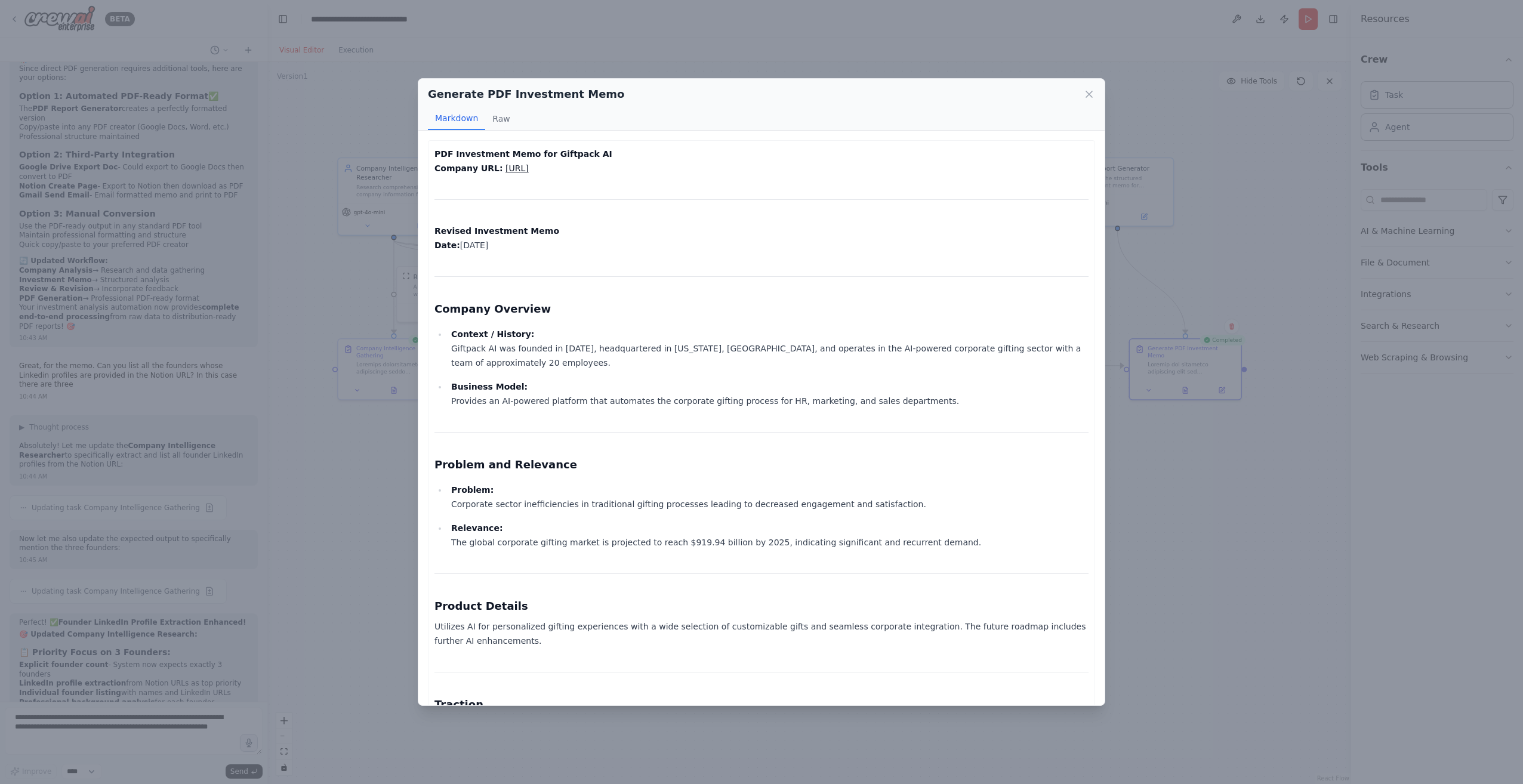
click at [1193, 518] on div "Generate PDF Investment Memo Markdown Raw PDF Investment Memo for Giftpack AI C…" at bounding box center [761, 392] width 1523 height 784
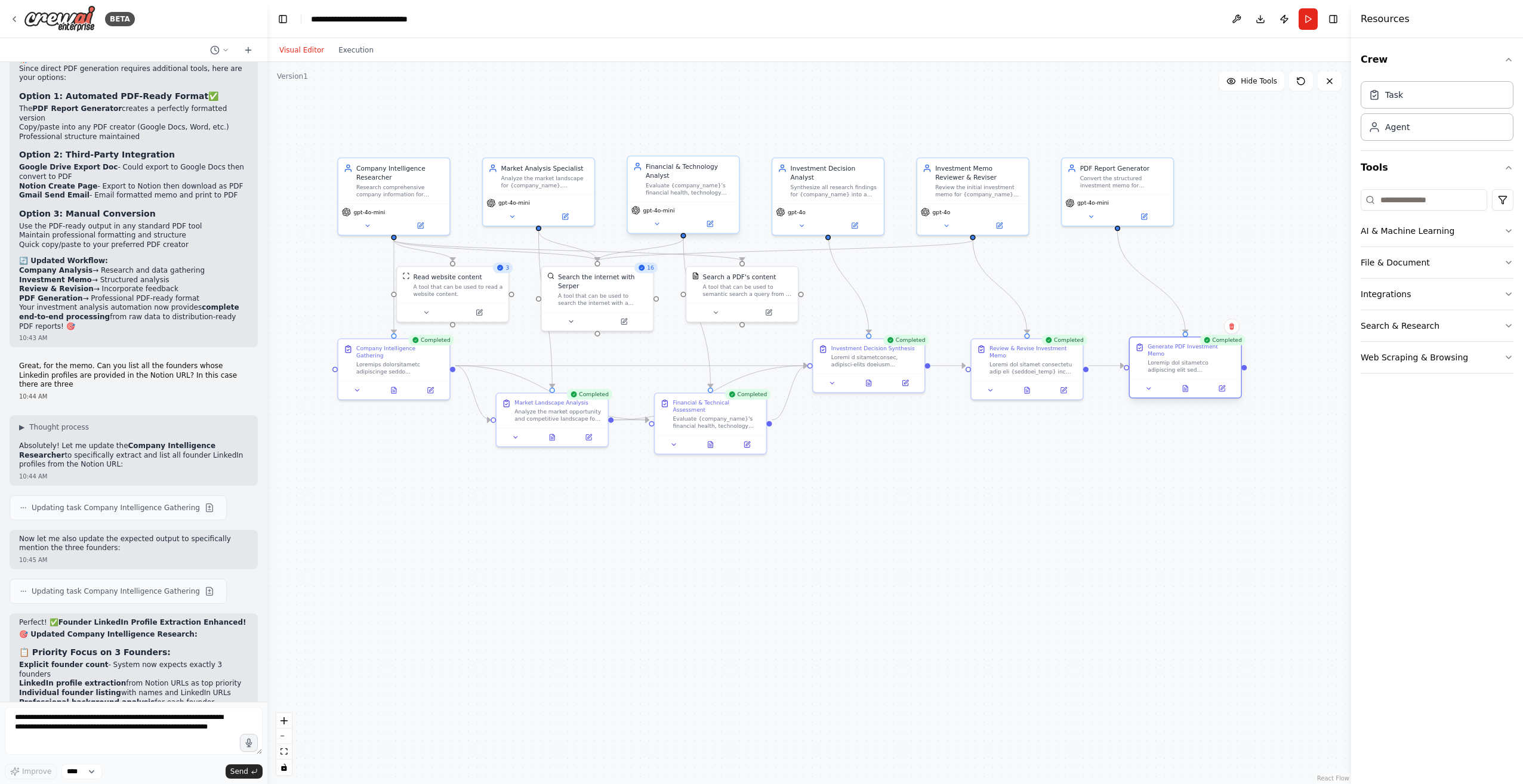
click at [1187, 361] on div at bounding box center [1191, 365] width 88 height 14
click at [1216, 383] on button at bounding box center [1221, 388] width 31 height 10
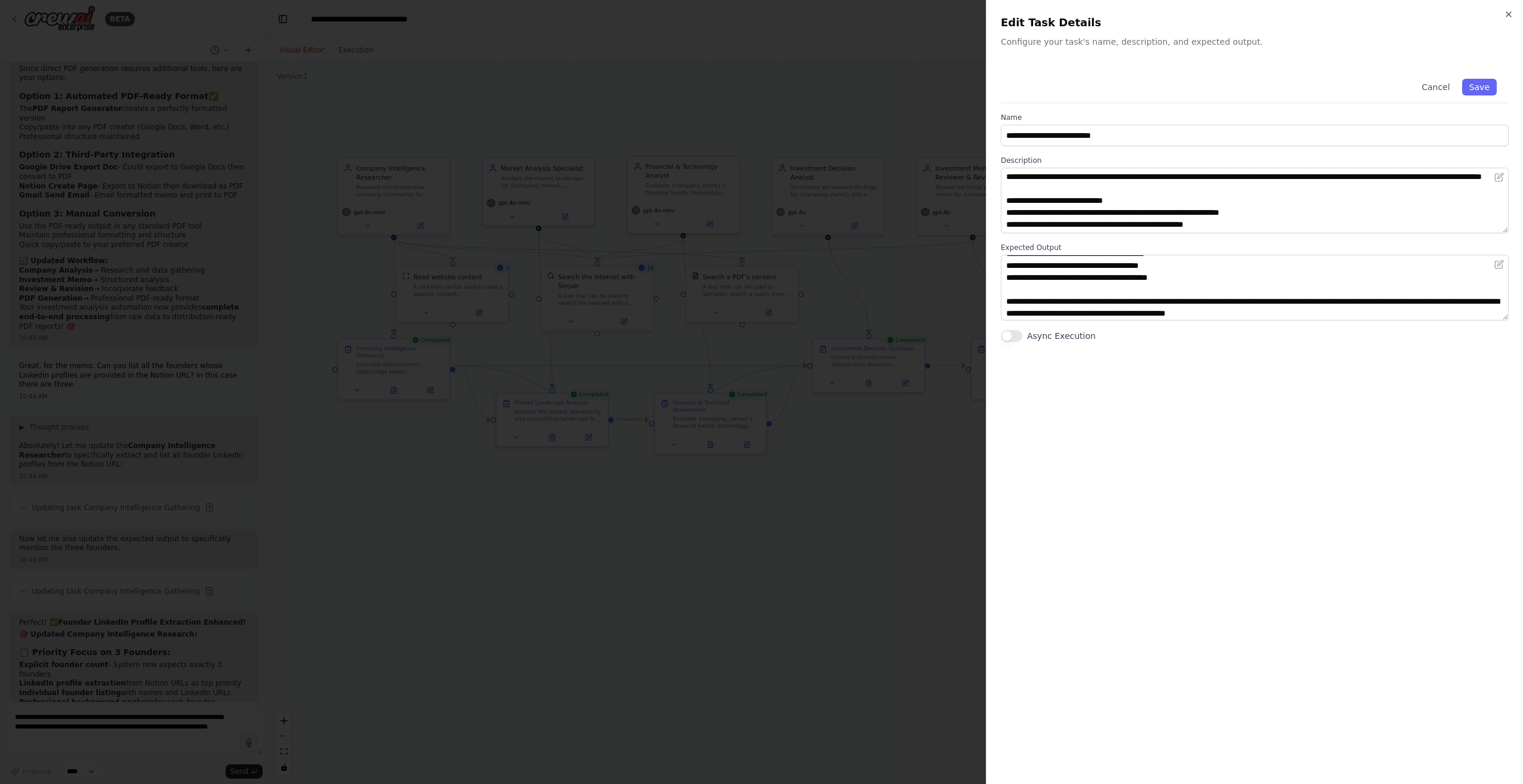
scroll to position [108, 0]
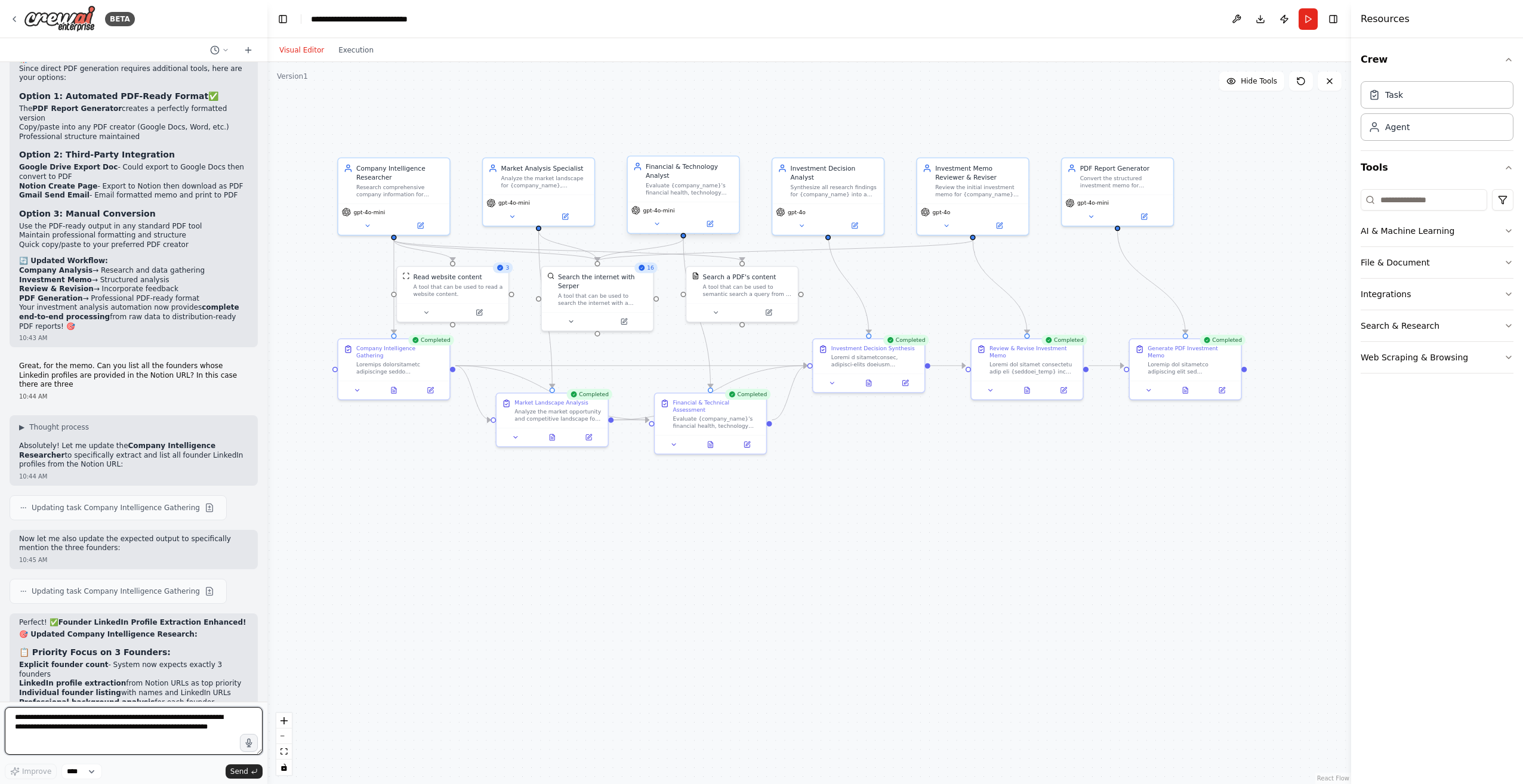
click at [129, 718] on textarea "**********" at bounding box center [133, 730] width 258 height 48
type textarea "*"
click at [1206, 362] on div at bounding box center [1191, 365] width 88 height 14
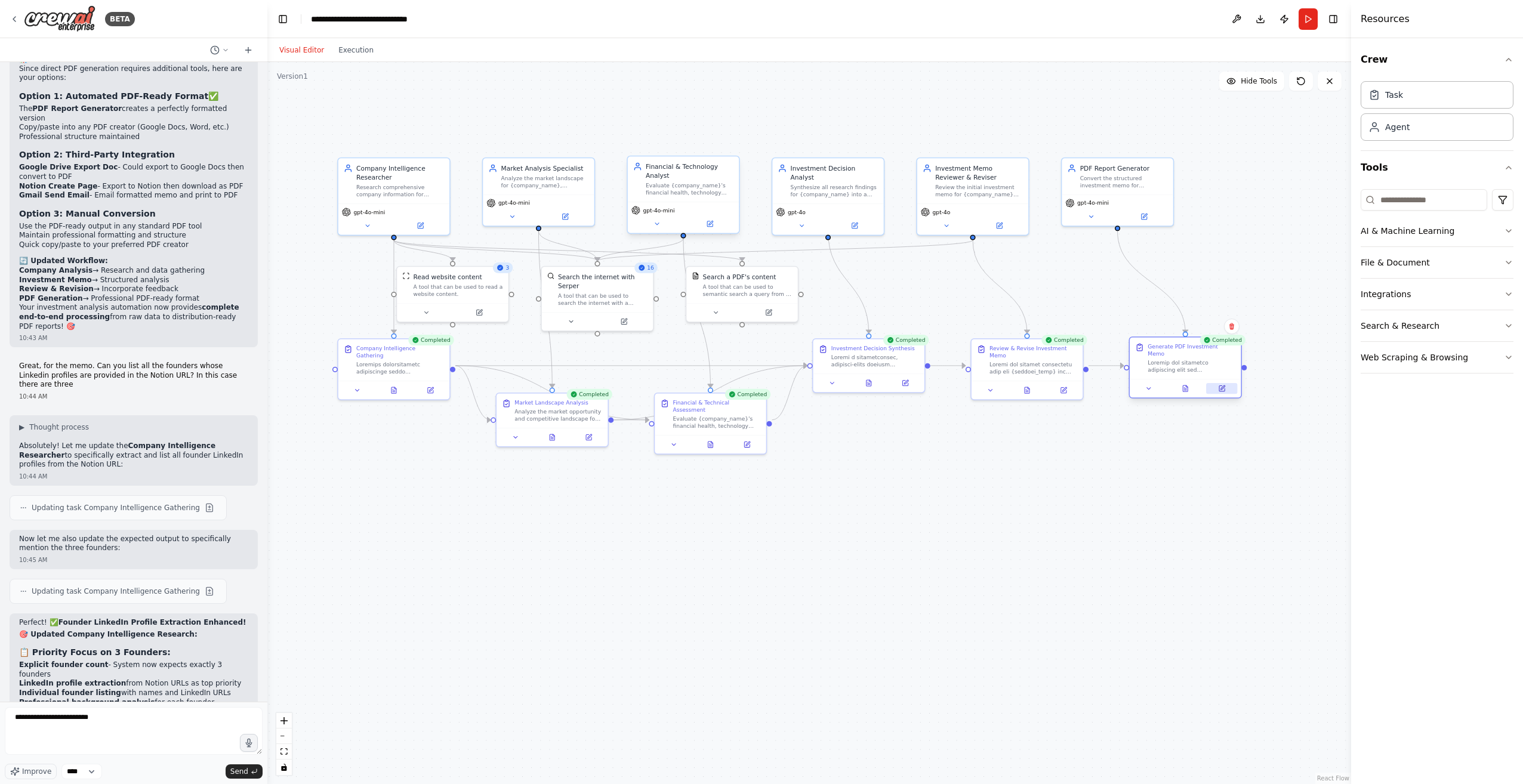
click at [1226, 383] on button at bounding box center [1221, 388] width 31 height 10
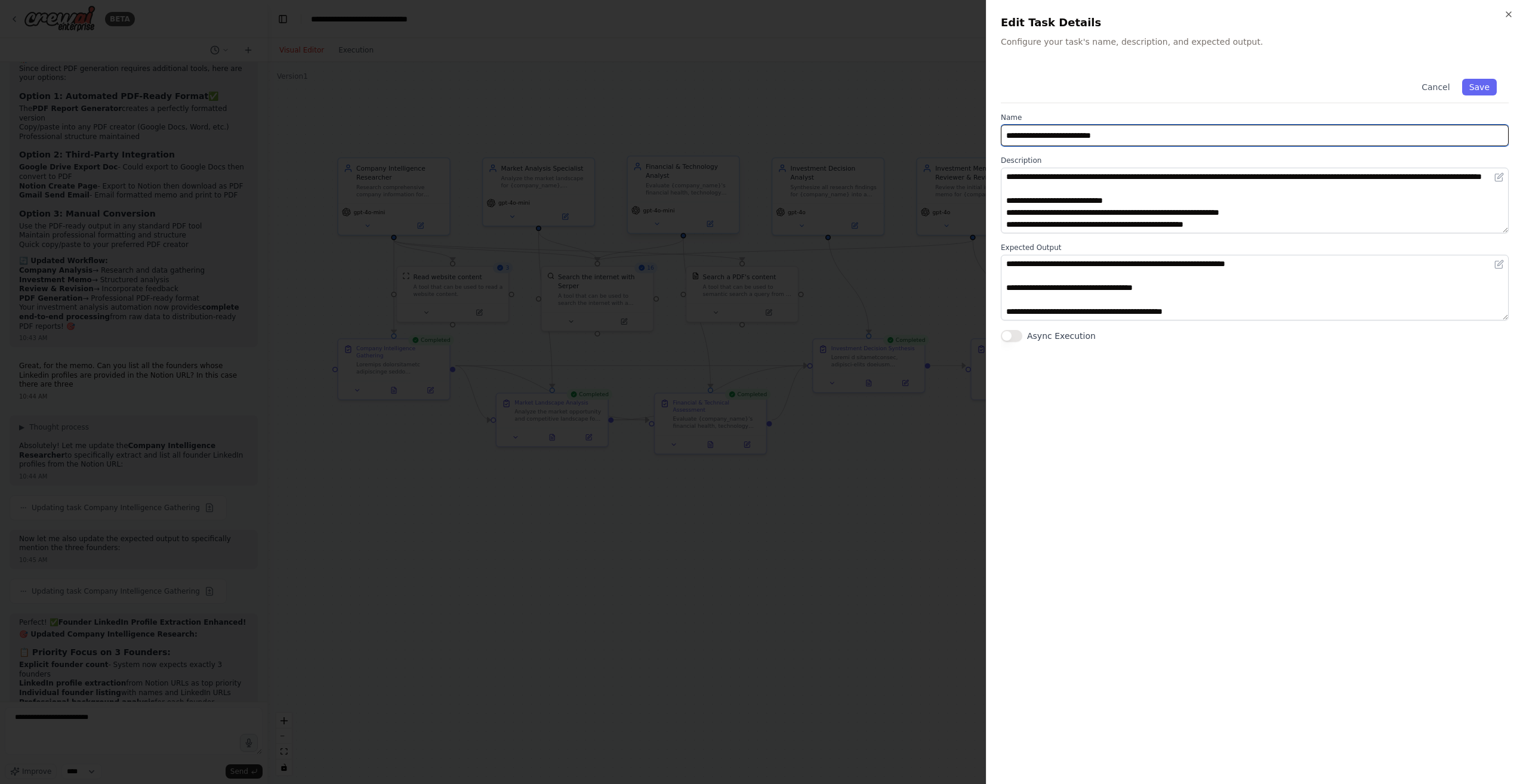
click at [1061, 138] on input "**********" at bounding box center [1255, 135] width 508 height 22
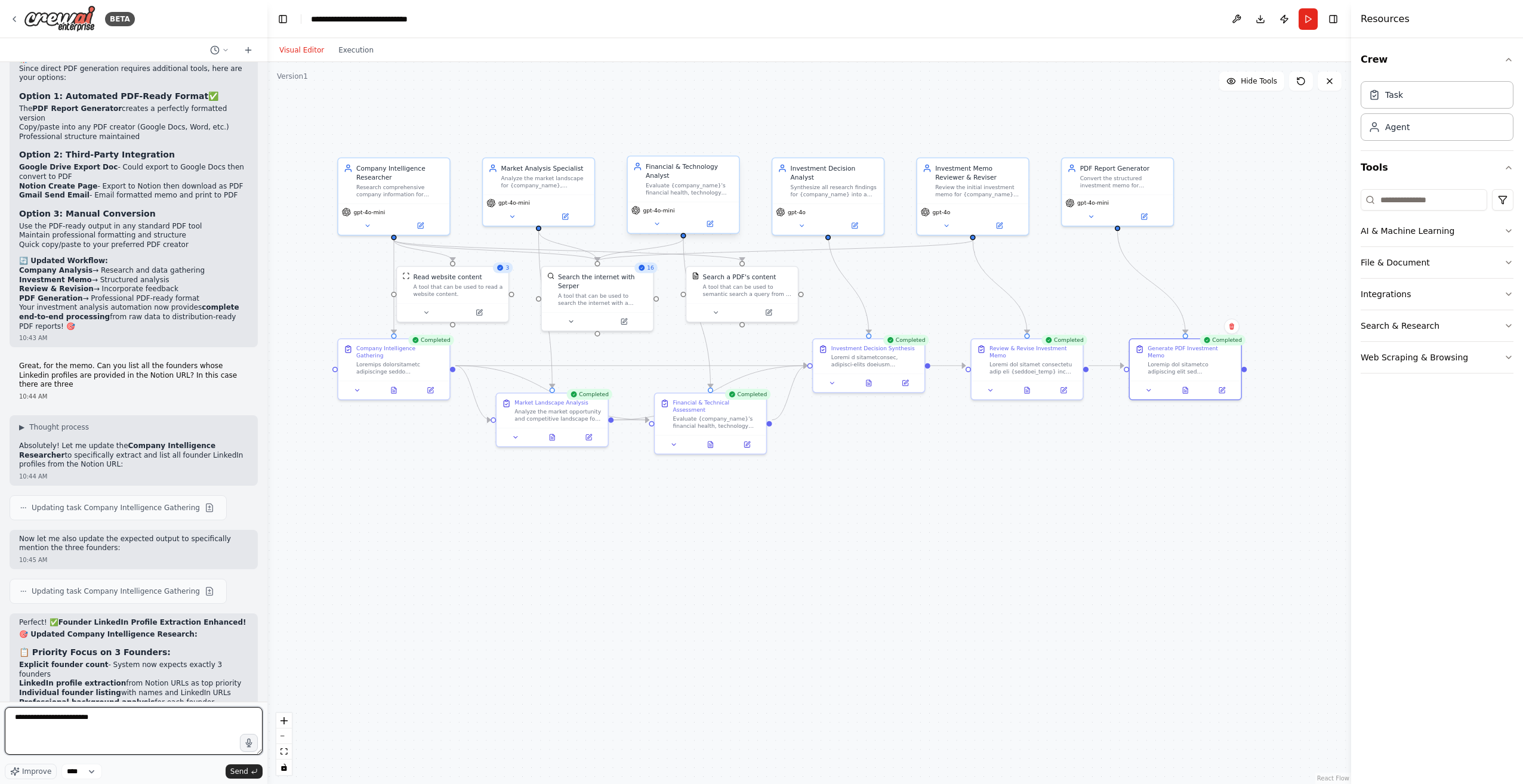
click at [134, 718] on textarea "**********" at bounding box center [133, 730] width 258 height 48
paste textarea "**********"
click at [178, 724] on textarea "**********" at bounding box center [133, 730] width 258 height 48
type textarea "**********"
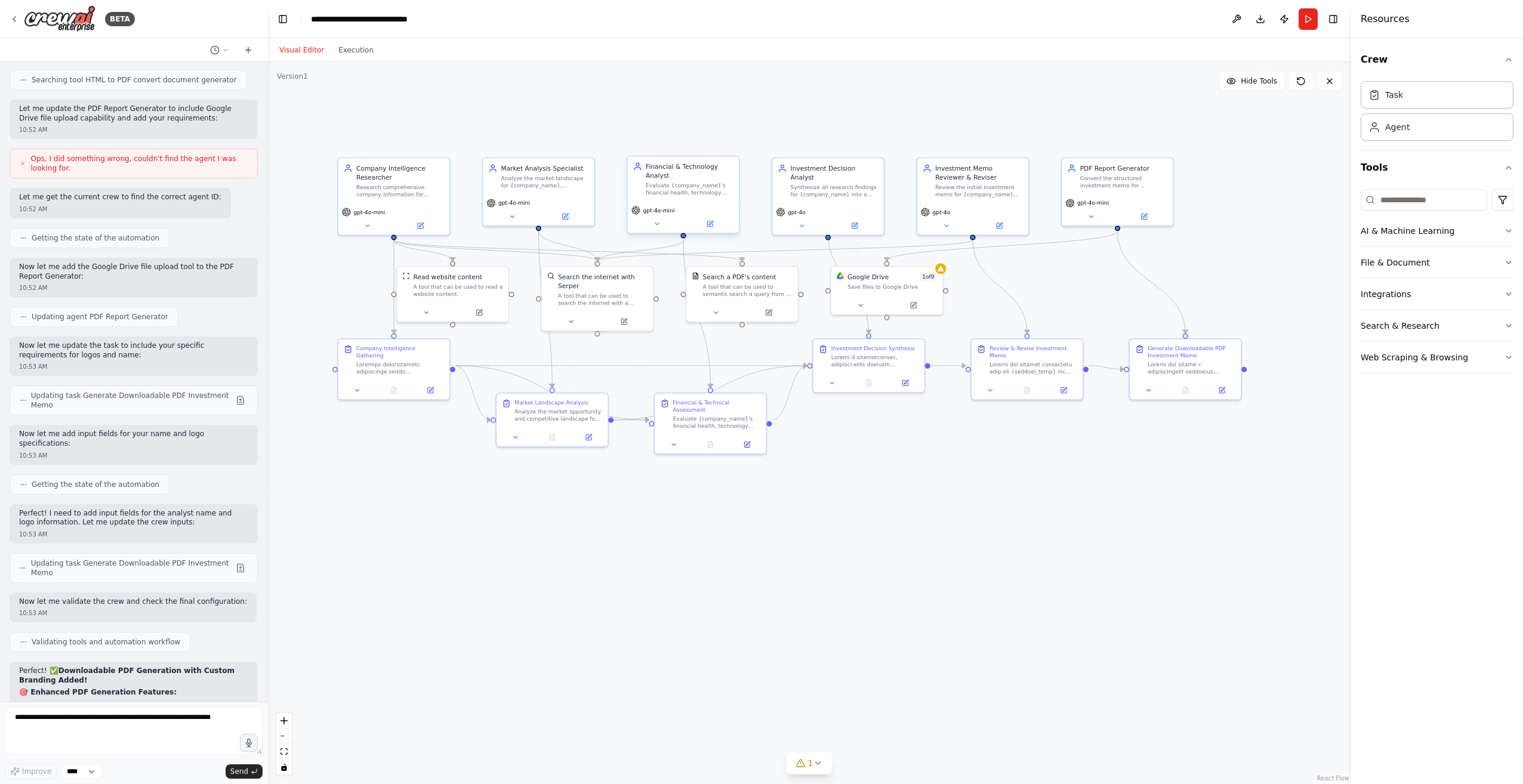
scroll to position [11346, 0]
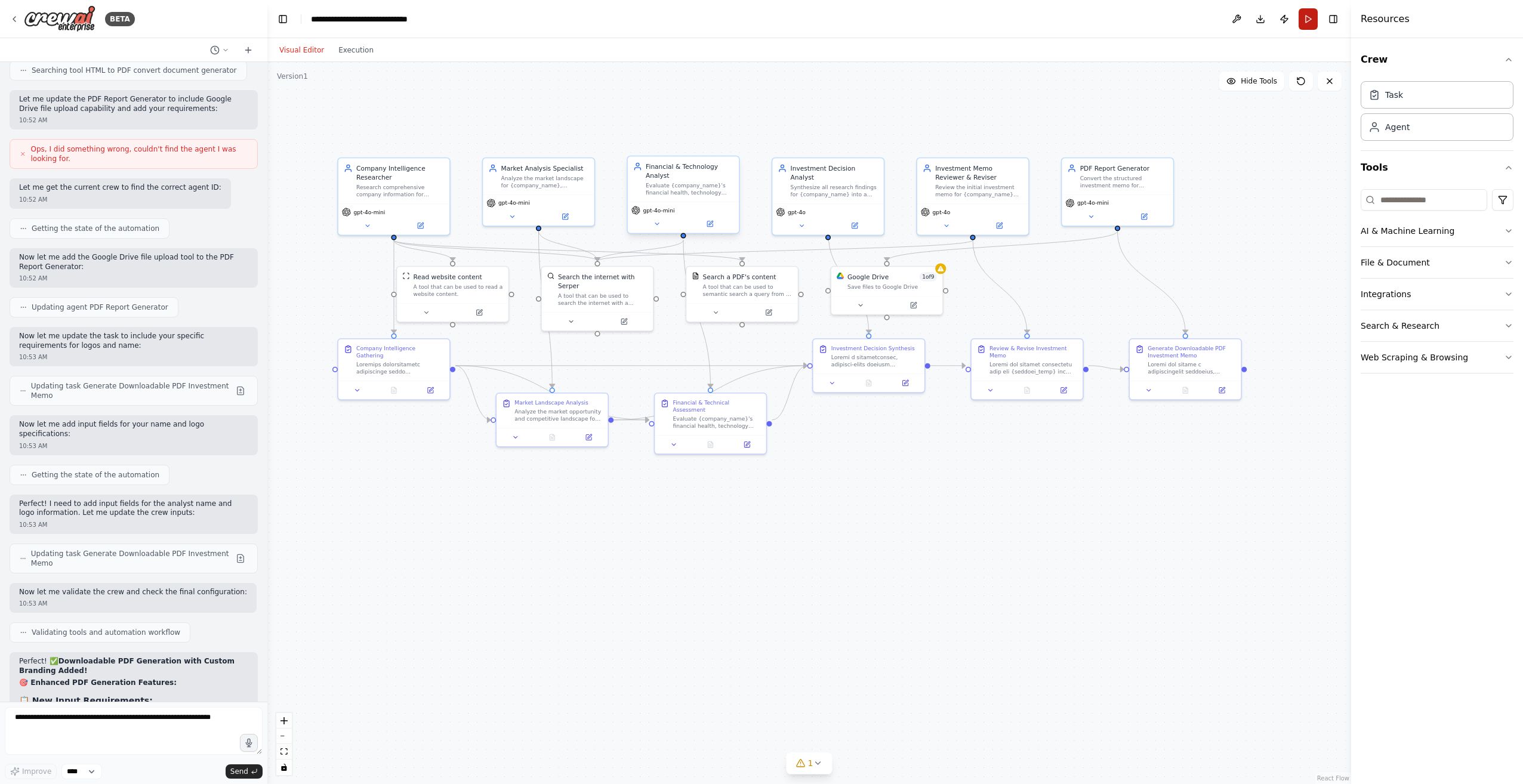
click at [1306, 14] on button "Run" at bounding box center [1307, 19] width 19 height 22
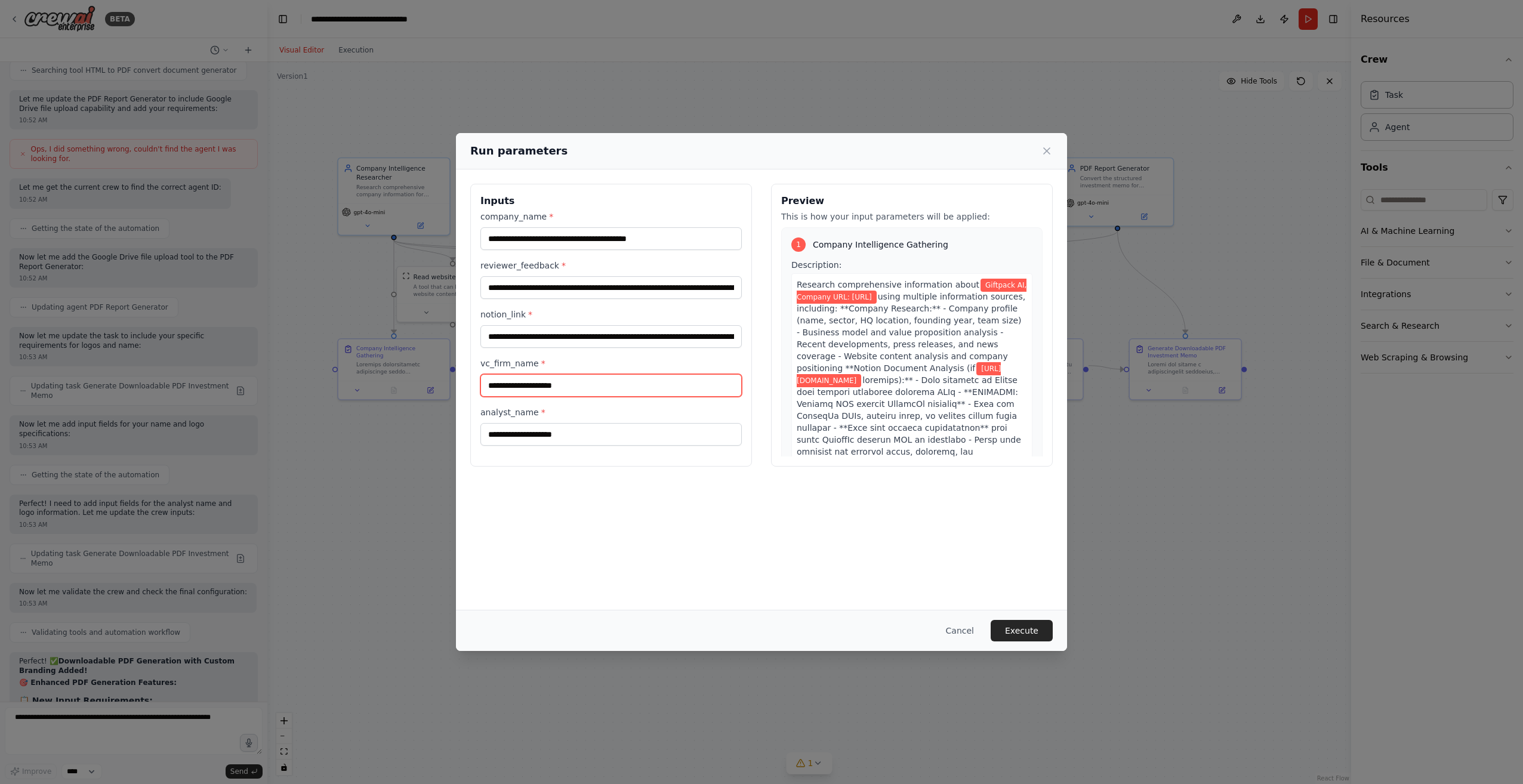
click at [541, 390] on input "vc_firm_name *" at bounding box center [610, 385] width 261 height 22
type input "**********"
click at [587, 298] on input "**********" at bounding box center [610, 288] width 261 height 22
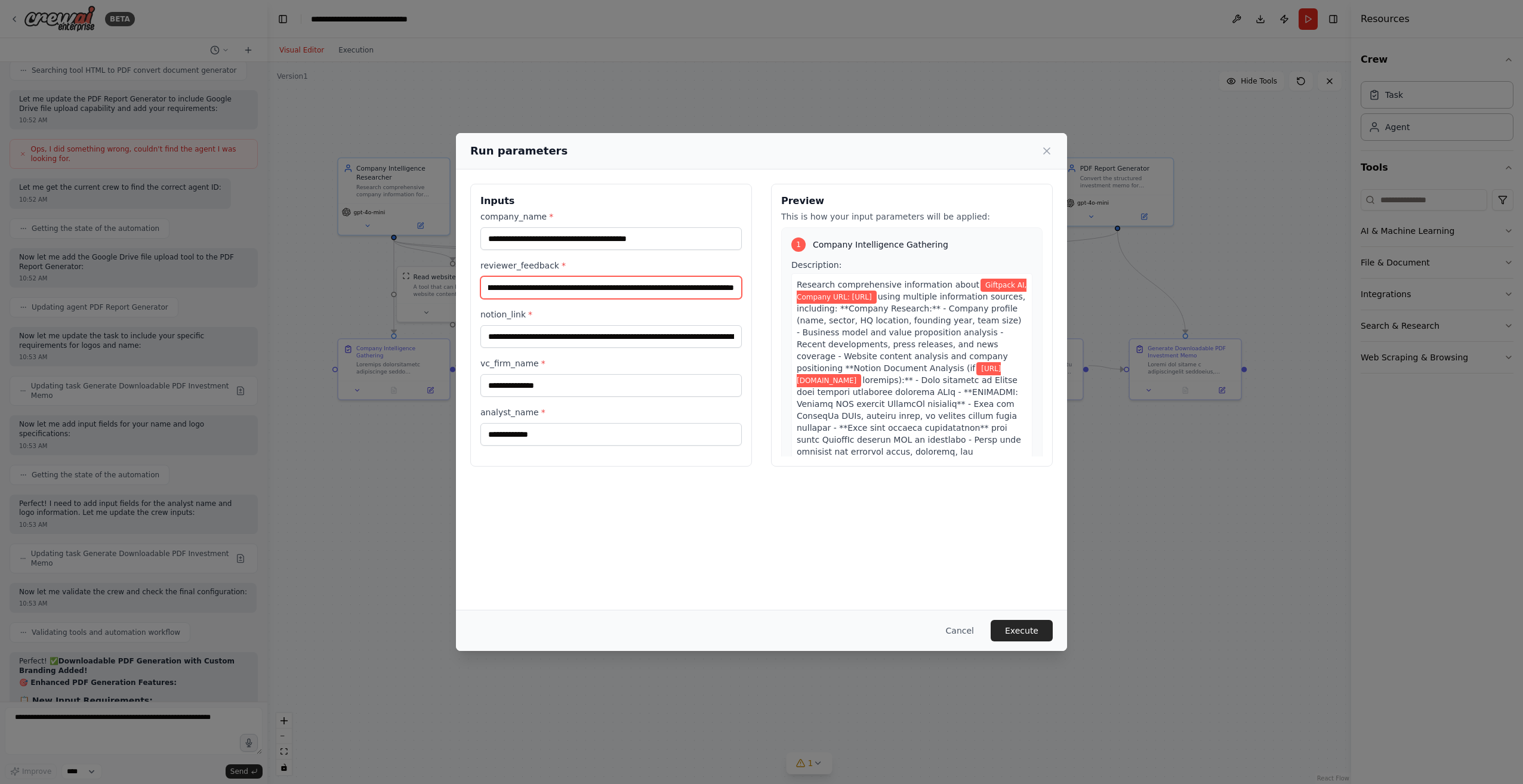
drag, startPoint x: 633, startPoint y: 283, endPoint x: 713, endPoint y: 285, distance: 80.0
click at [763, 287] on div "**********" at bounding box center [761, 325] width 582 height 283
click at [610, 287] on input "**********" at bounding box center [610, 288] width 261 height 22
drag, startPoint x: 633, startPoint y: 294, endPoint x: 766, endPoint y: 295, distance: 133.0
click at [766, 295] on div "**********" at bounding box center [761, 325] width 582 height 283
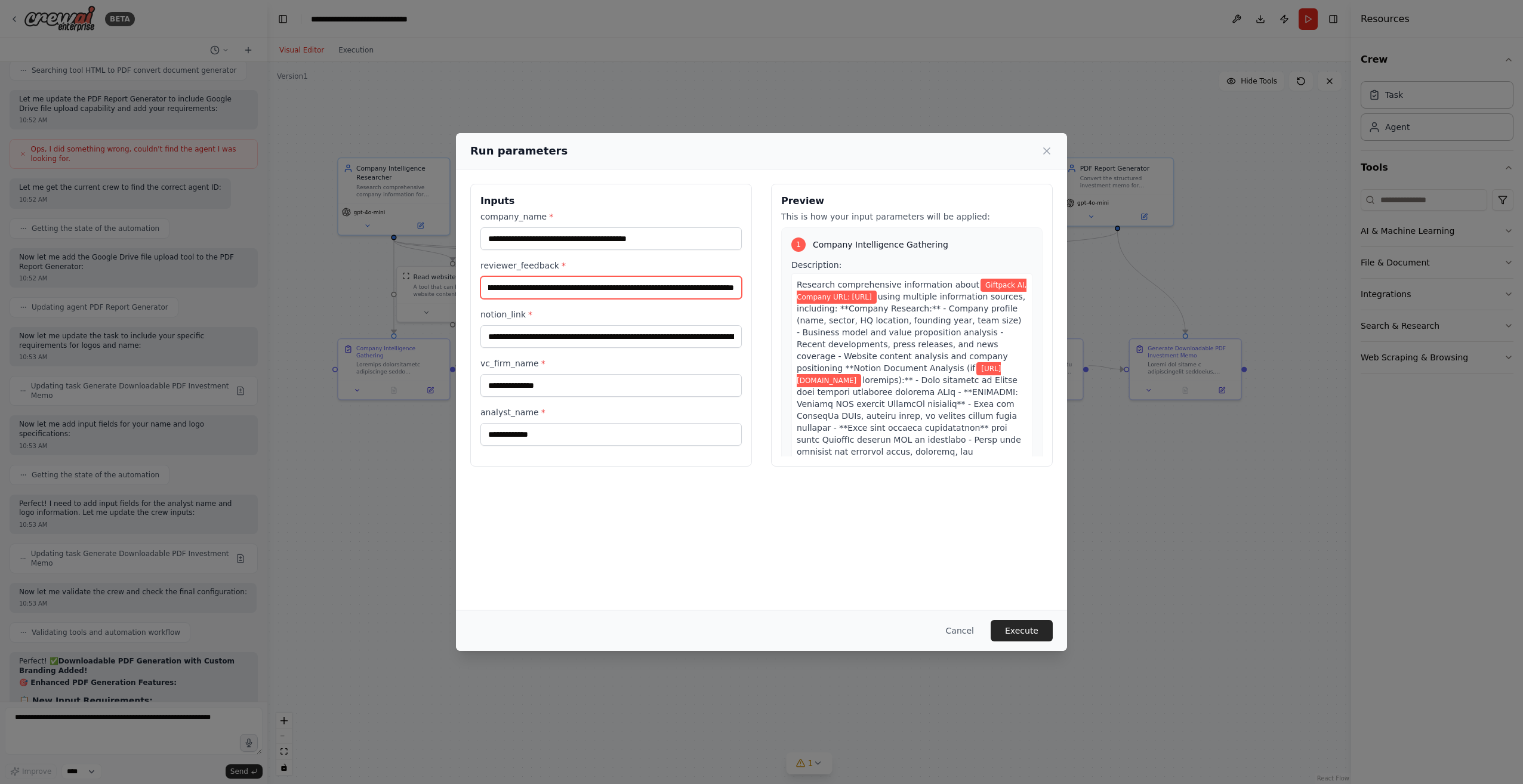
click at [731, 289] on input "**********" at bounding box center [610, 288] width 261 height 22
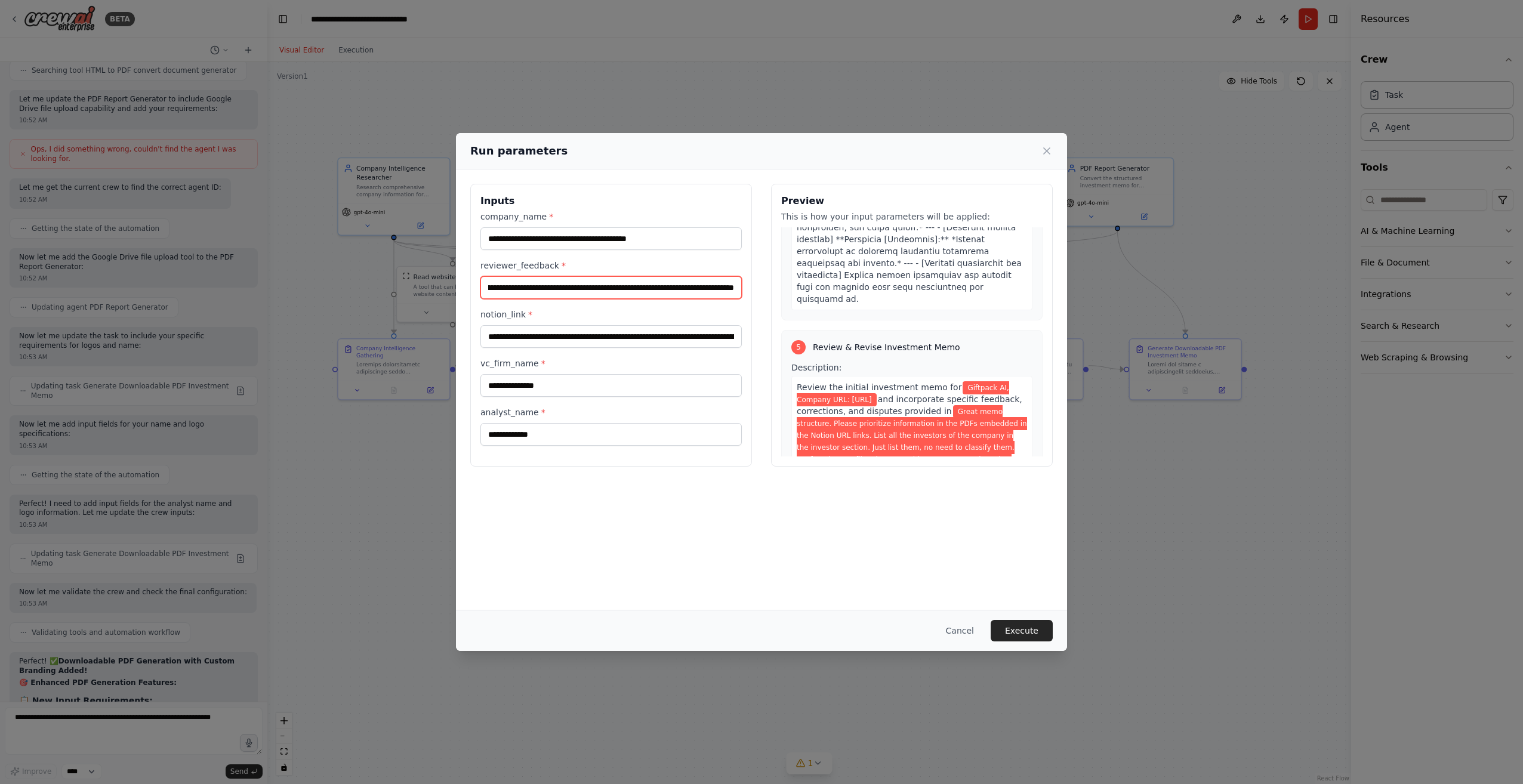
scroll to position [2564, 0]
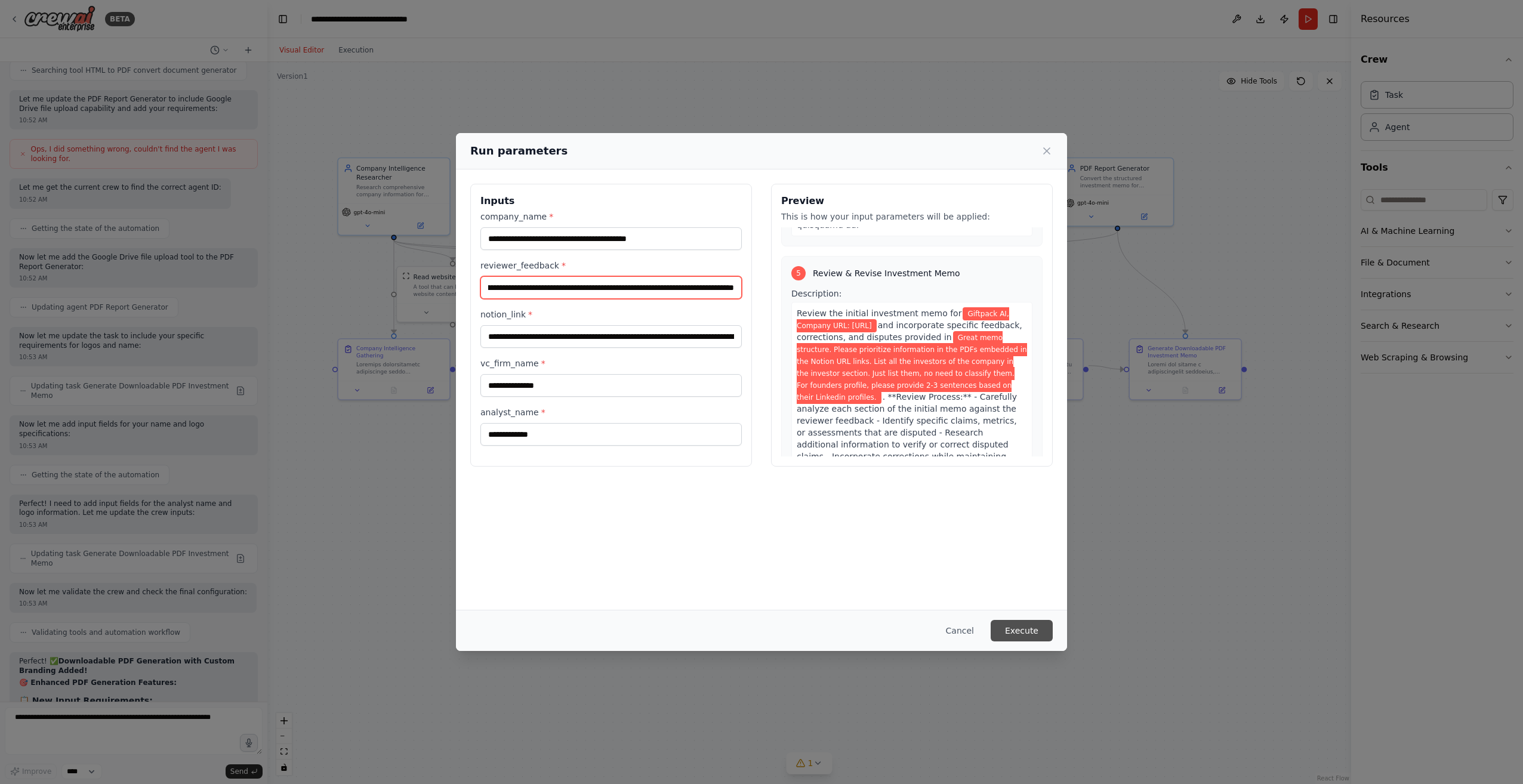
type input "**********"
click at [1025, 629] on button "Execute" at bounding box center [1022, 629] width 62 height 22
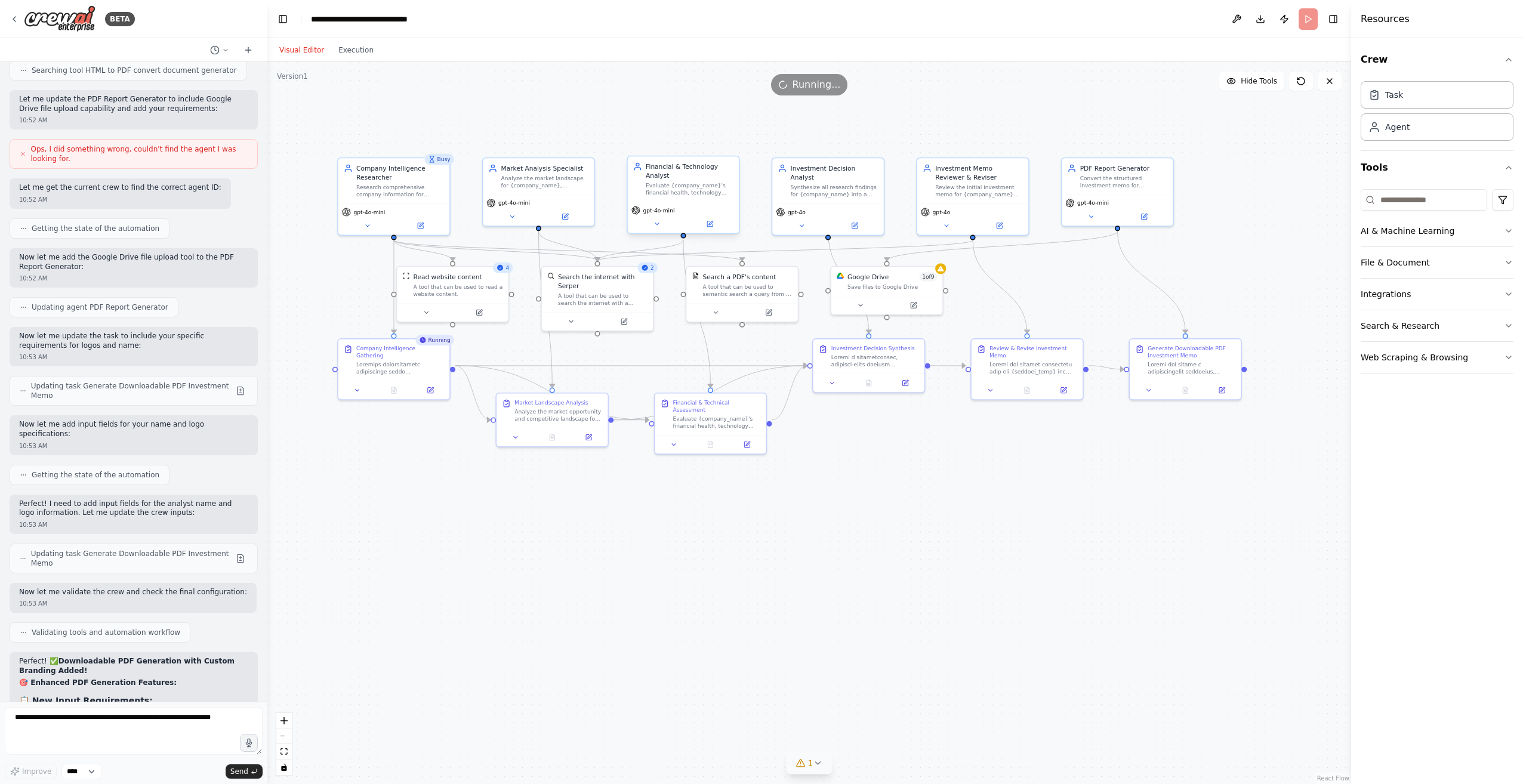
click at [817, 764] on icon at bounding box center [817, 762] width 9 height 9
click at [1187, 391] on icon at bounding box center [1185, 388] width 5 height 6
click at [1188, 390] on icon at bounding box center [1189, 388] width 5 height 6
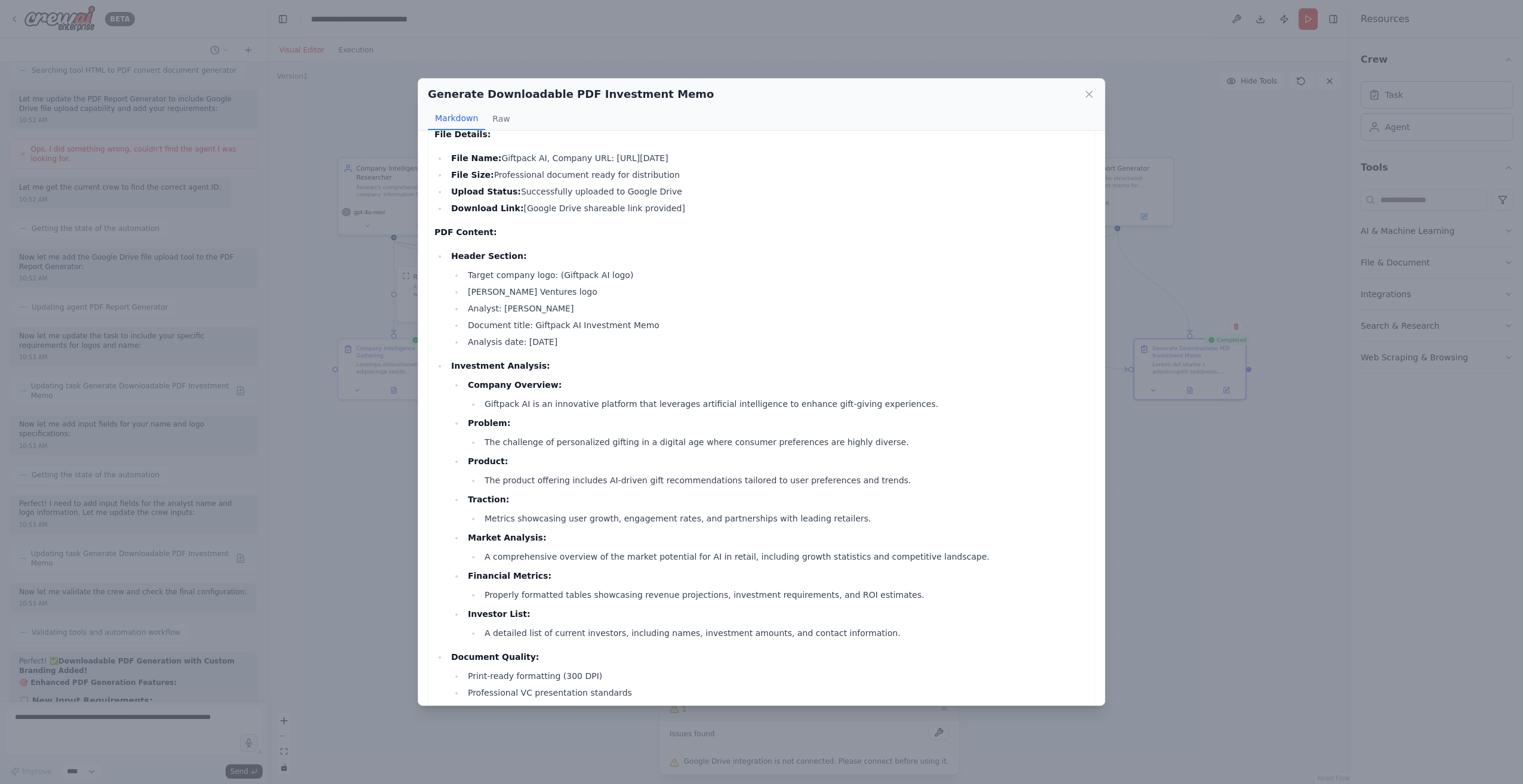
scroll to position [60, 0]
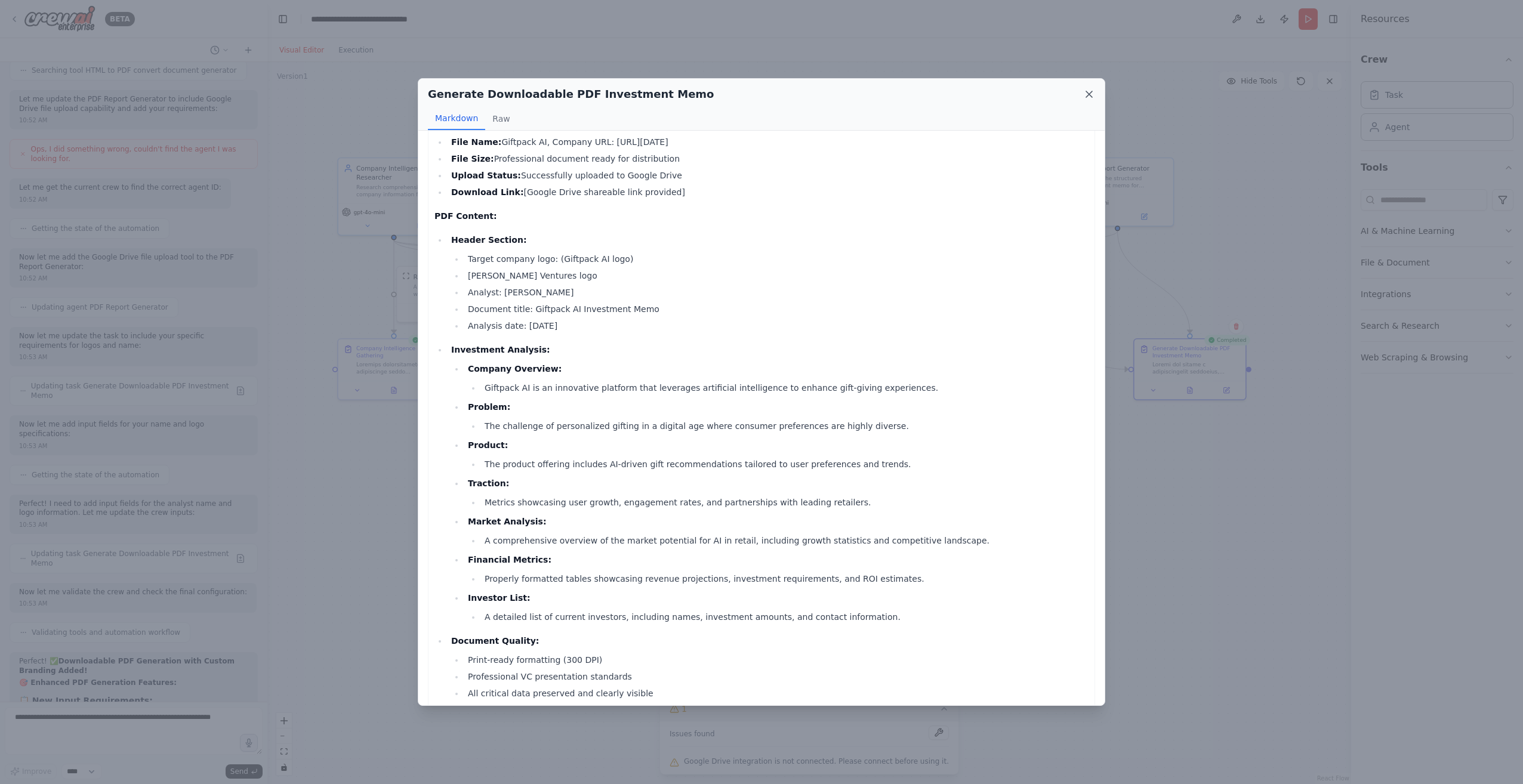
click at [1092, 91] on icon at bounding box center [1089, 94] width 6 height 6
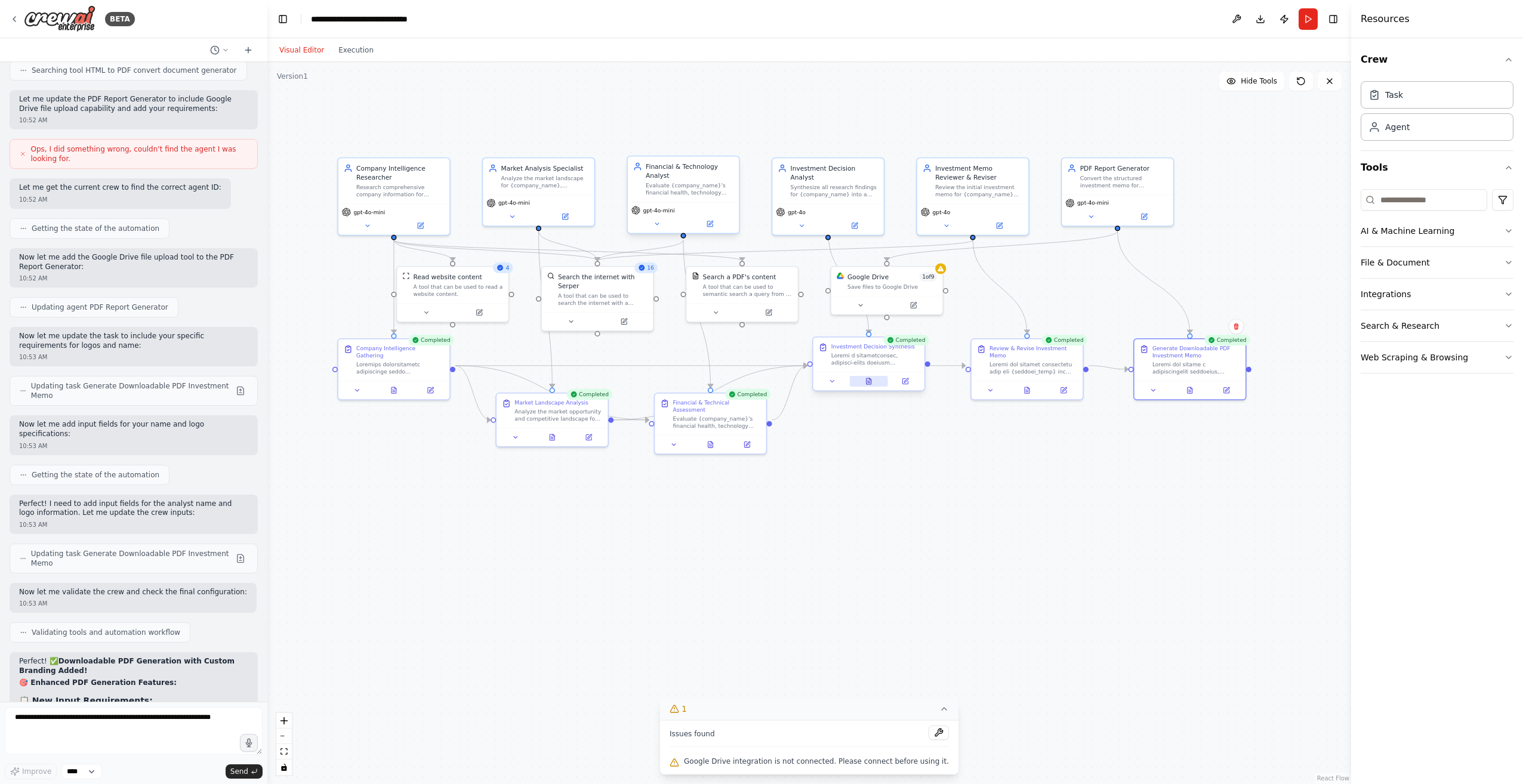
click at [870, 385] on icon at bounding box center [869, 381] width 7 height 7
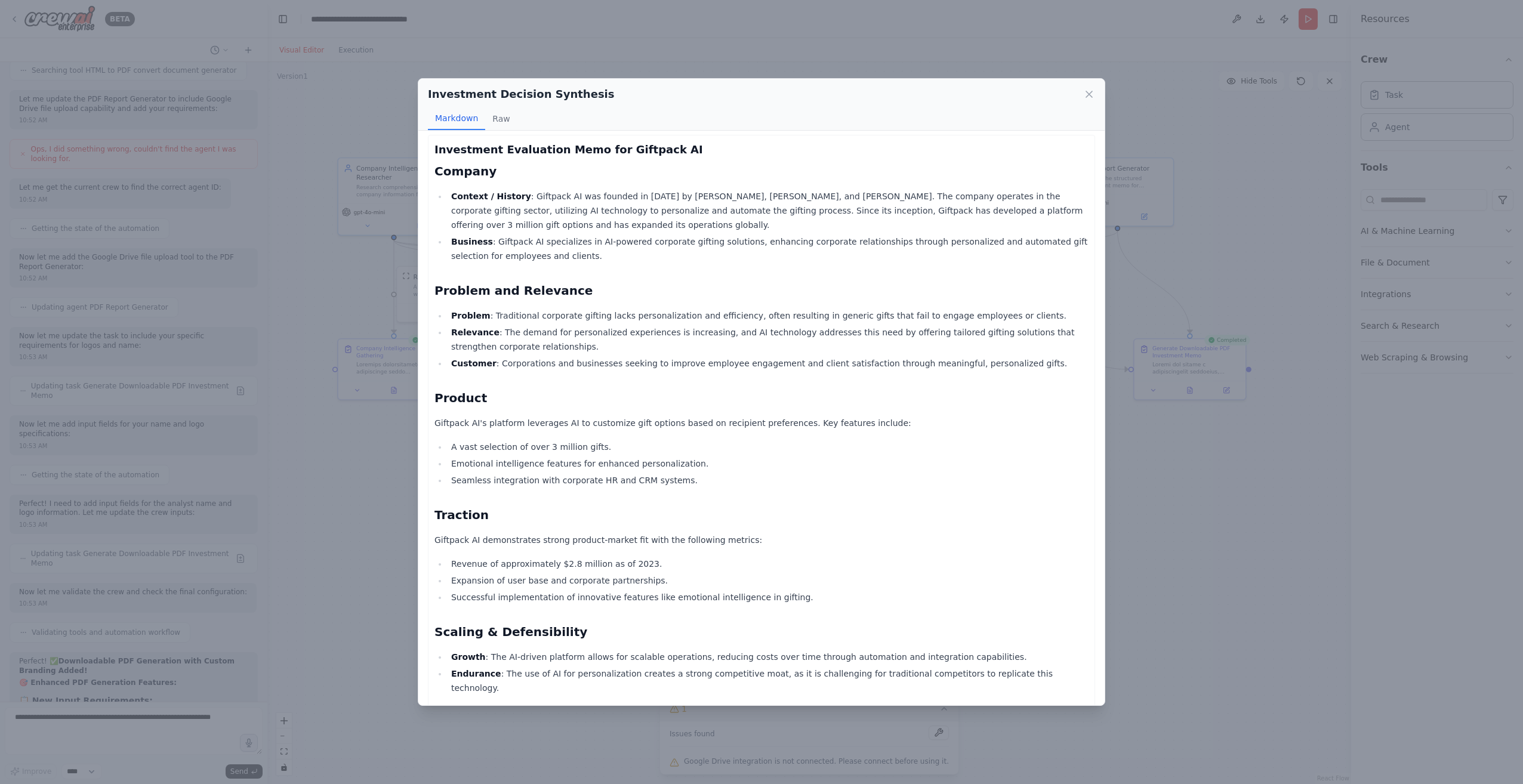
scroll to position [0, 0]
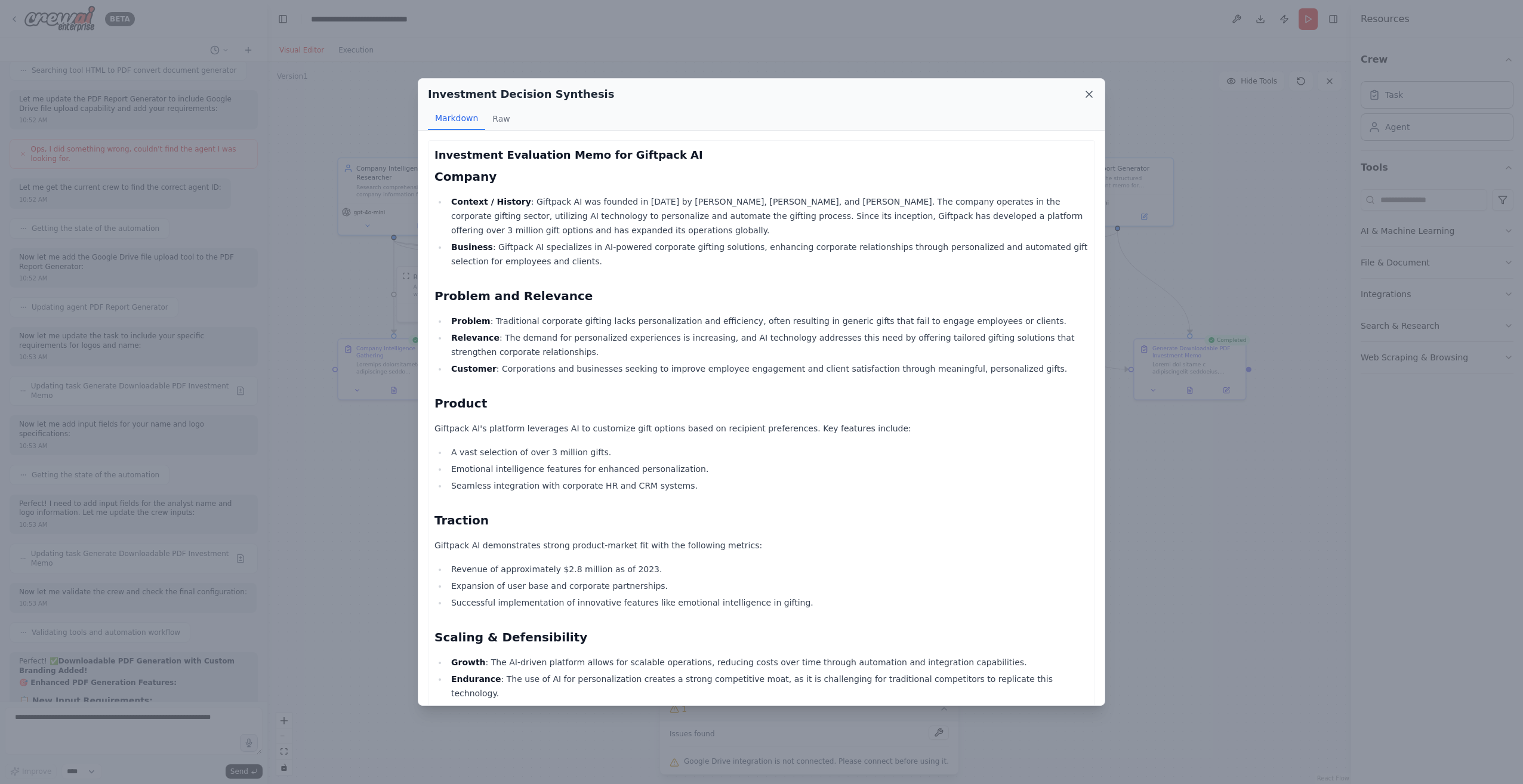
click at [1087, 97] on icon at bounding box center [1088, 94] width 12 height 12
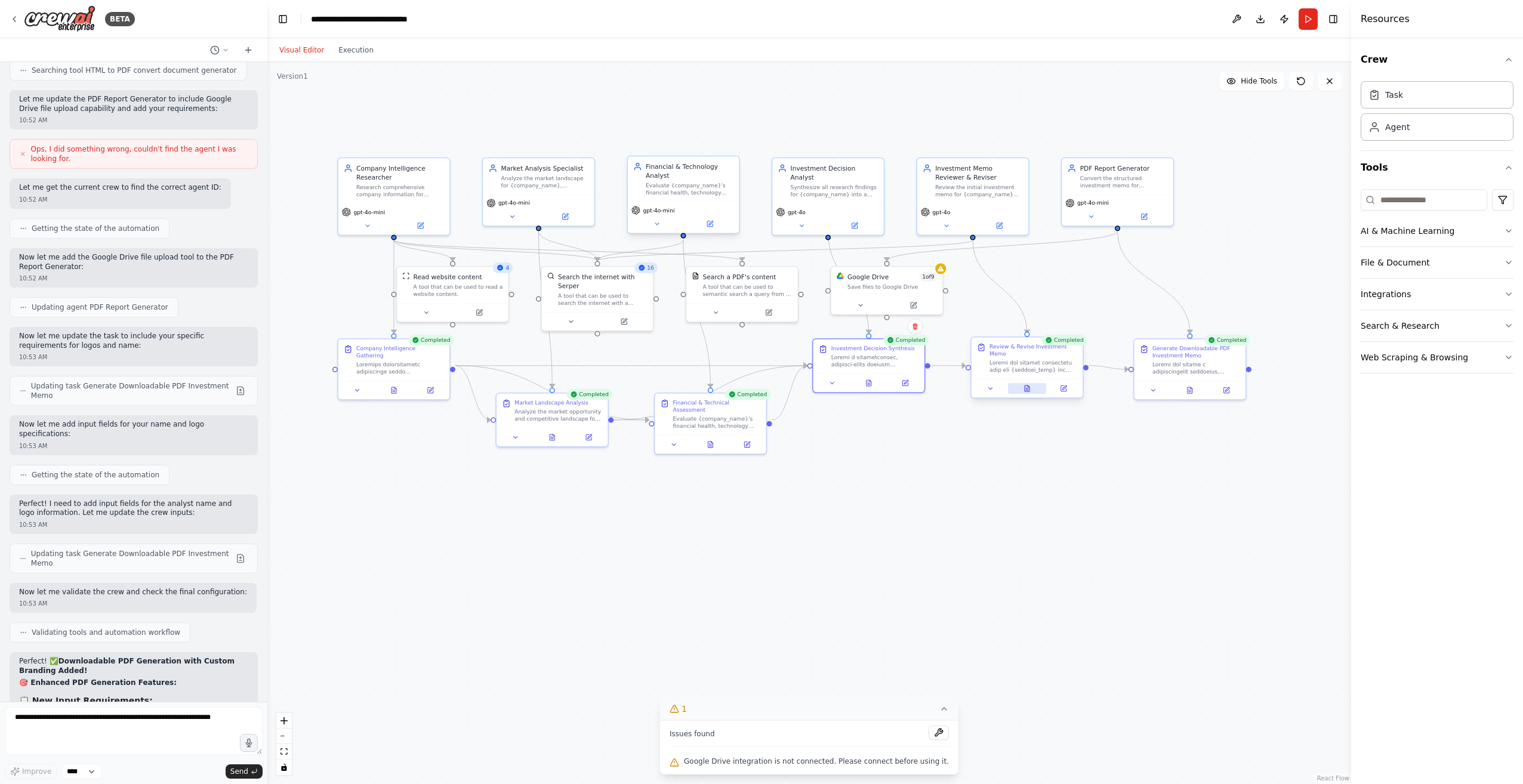
click at [1024, 385] on icon at bounding box center [1026, 388] width 5 height 6
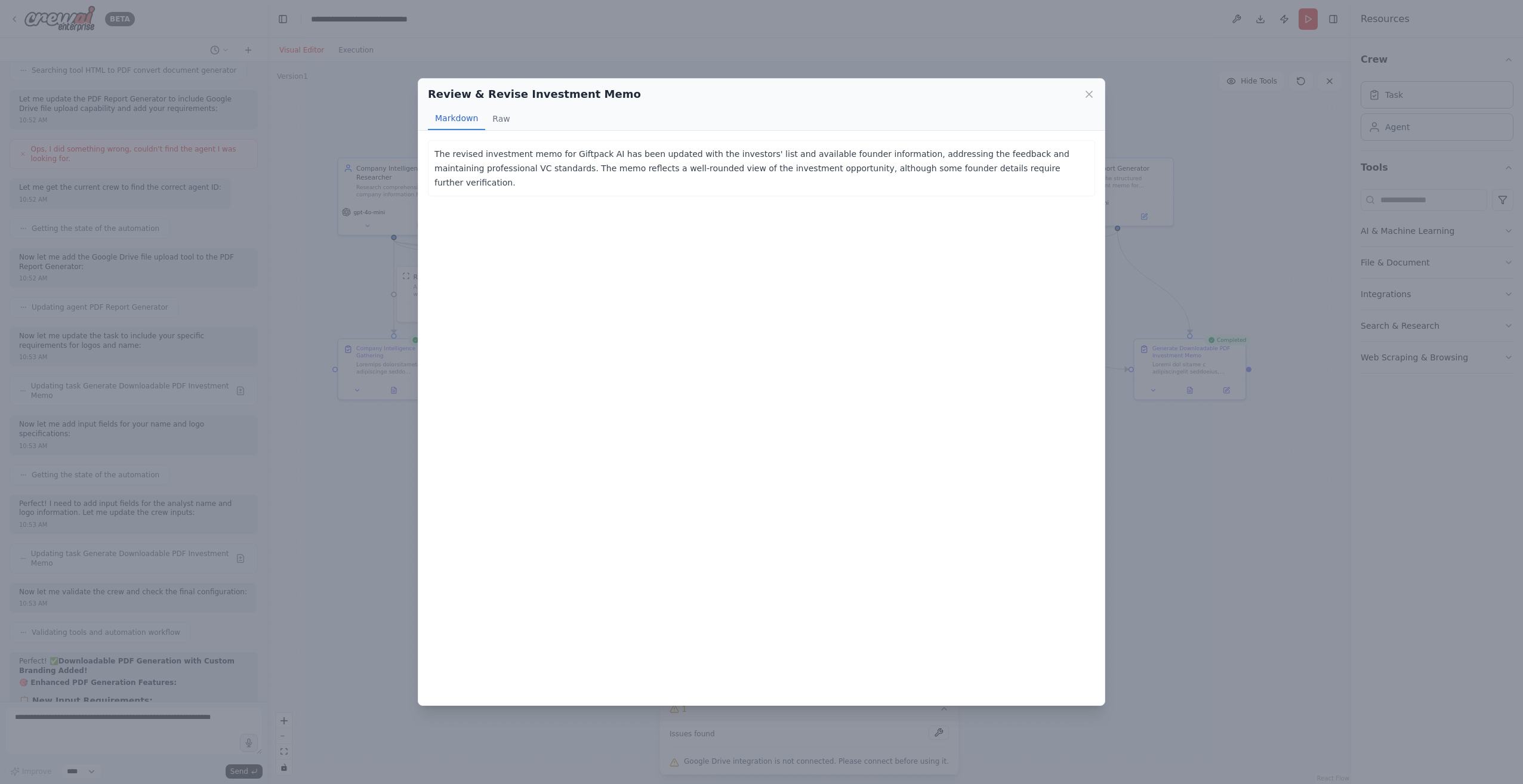
click at [1088, 93] on icon at bounding box center [1088, 94] width 12 height 12
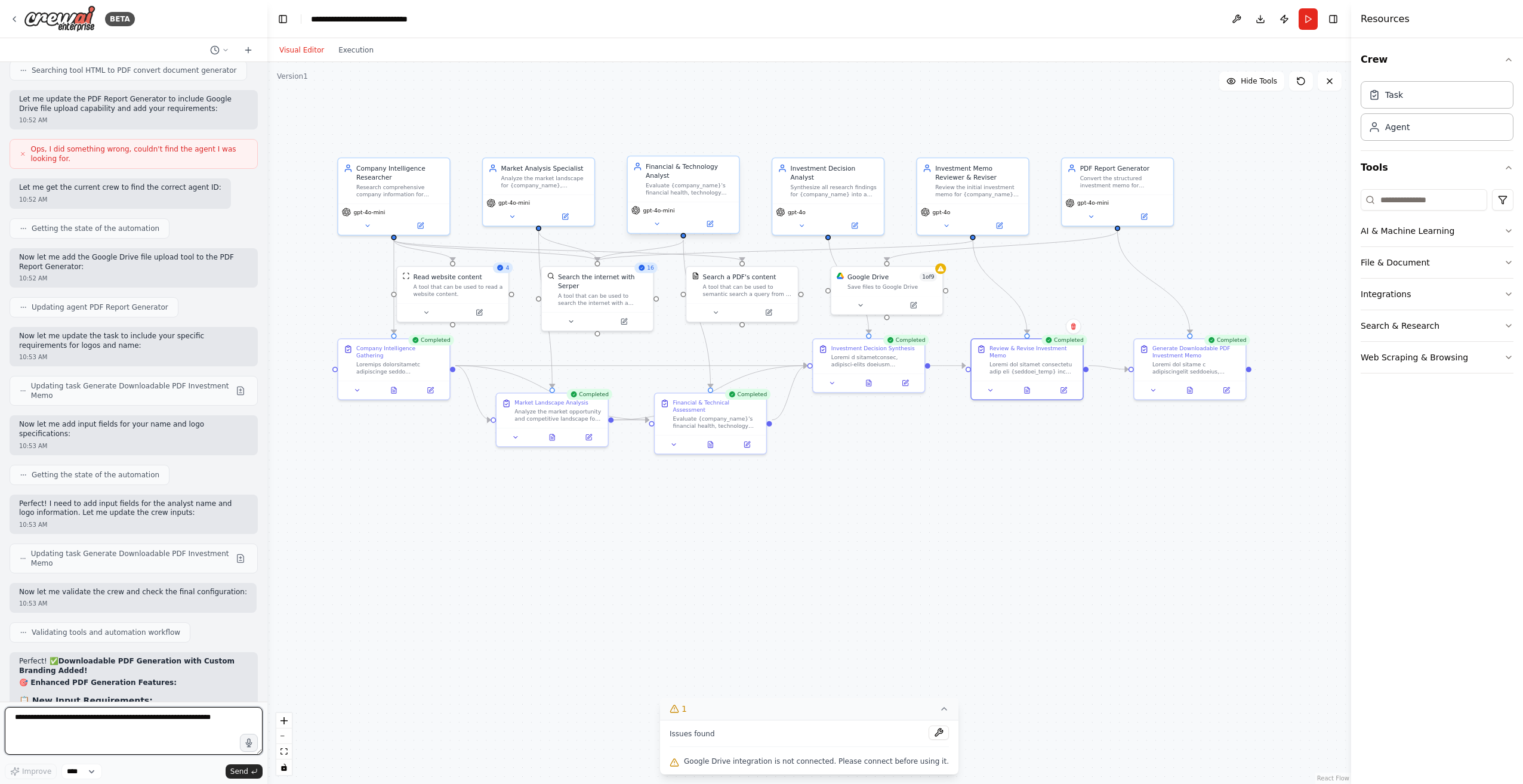
click at [112, 717] on textarea at bounding box center [133, 730] width 258 height 48
type textarea "**********"
click at [985, 171] on div "Investment Memo Reviewer & Reviser" at bounding box center [979, 170] width 88 height 18
click at [943, 229] on button at bounding box center [946, 223] width 52 height 10
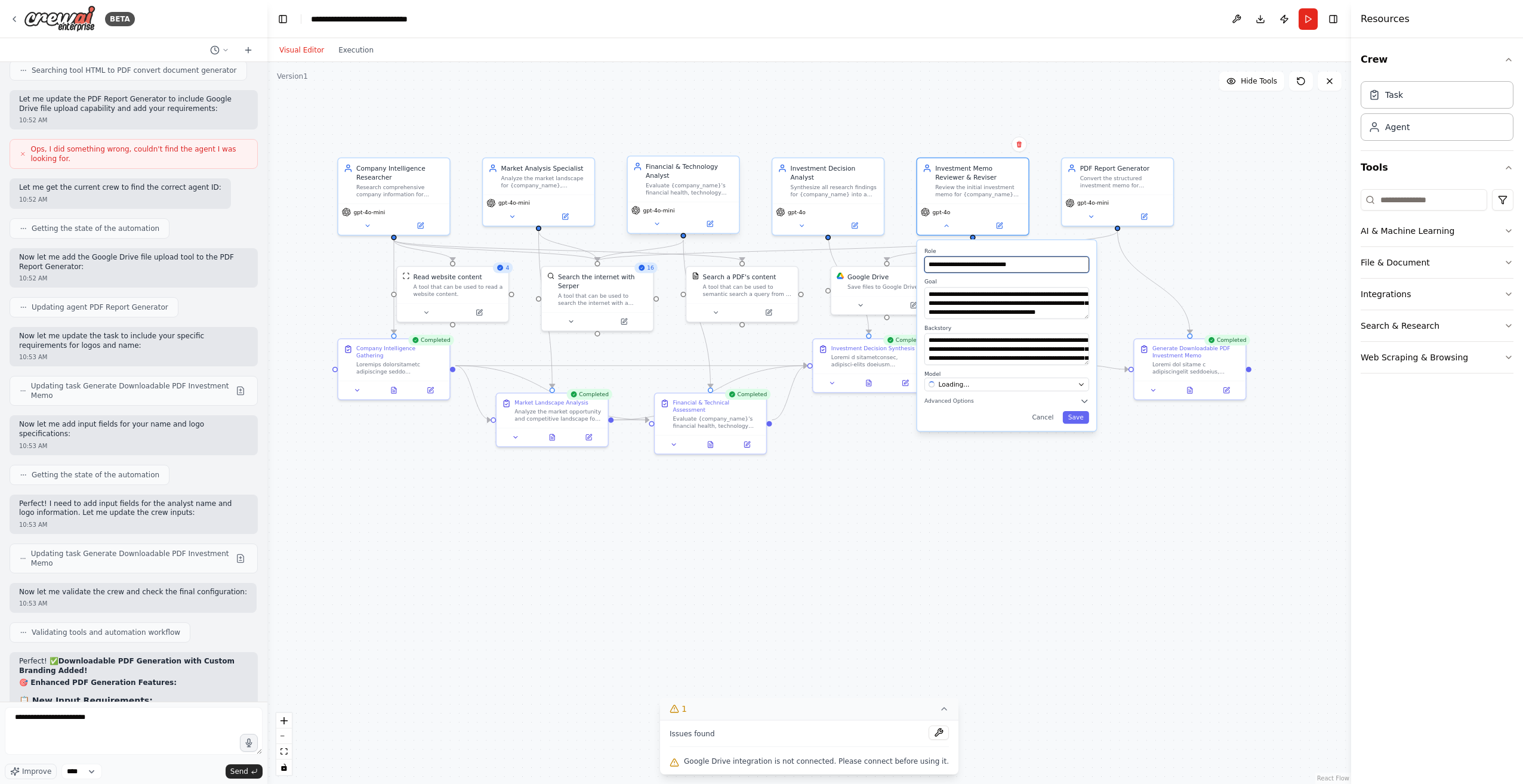
click at [944, 264] on input "**********" at bounding box center [1007, 264] width 165 height 16
click at [97, 726] on textarea "**********" at bounding box center [133, 730] width 258 height 48
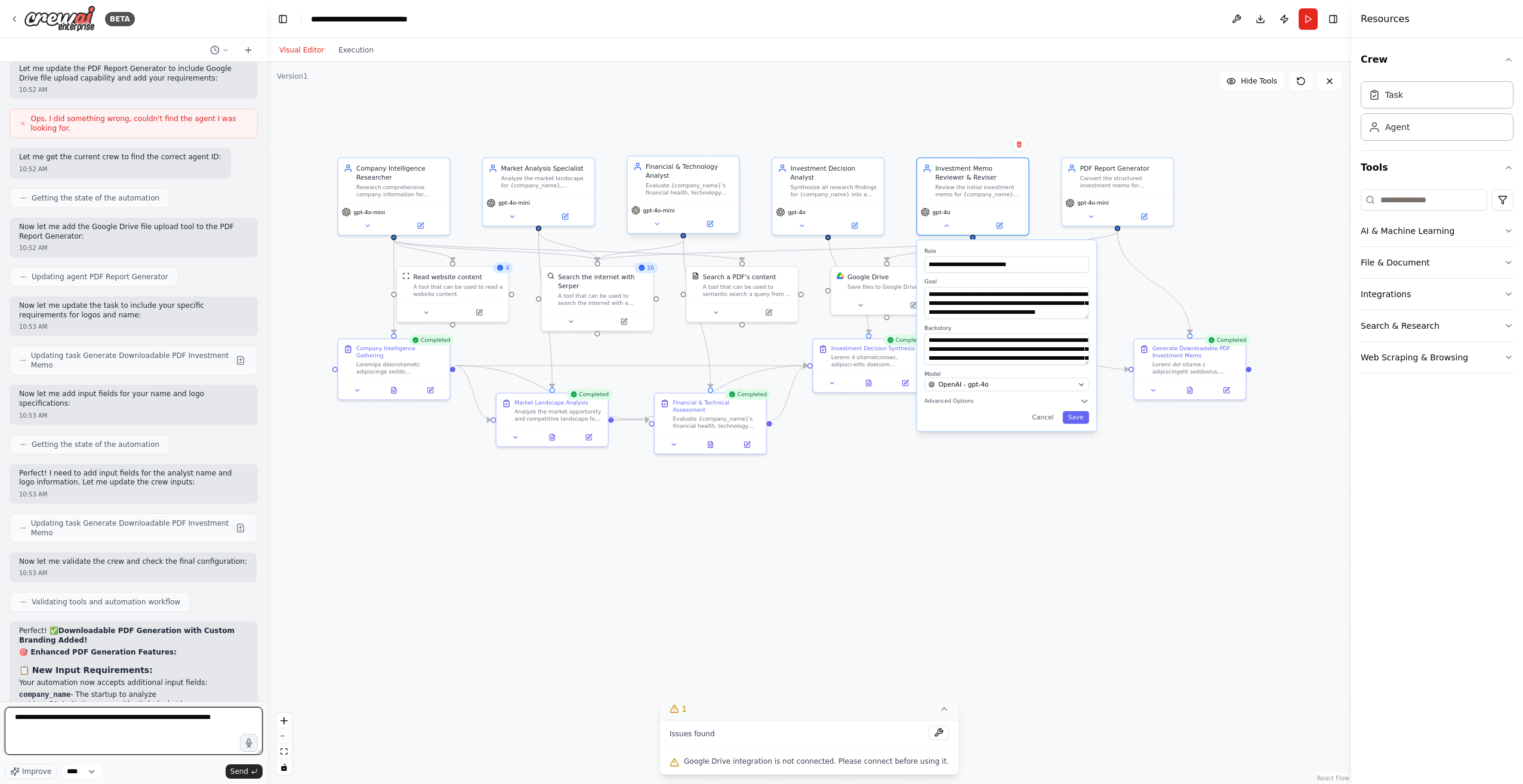
paste textarea "**********"
type textarea "**********"
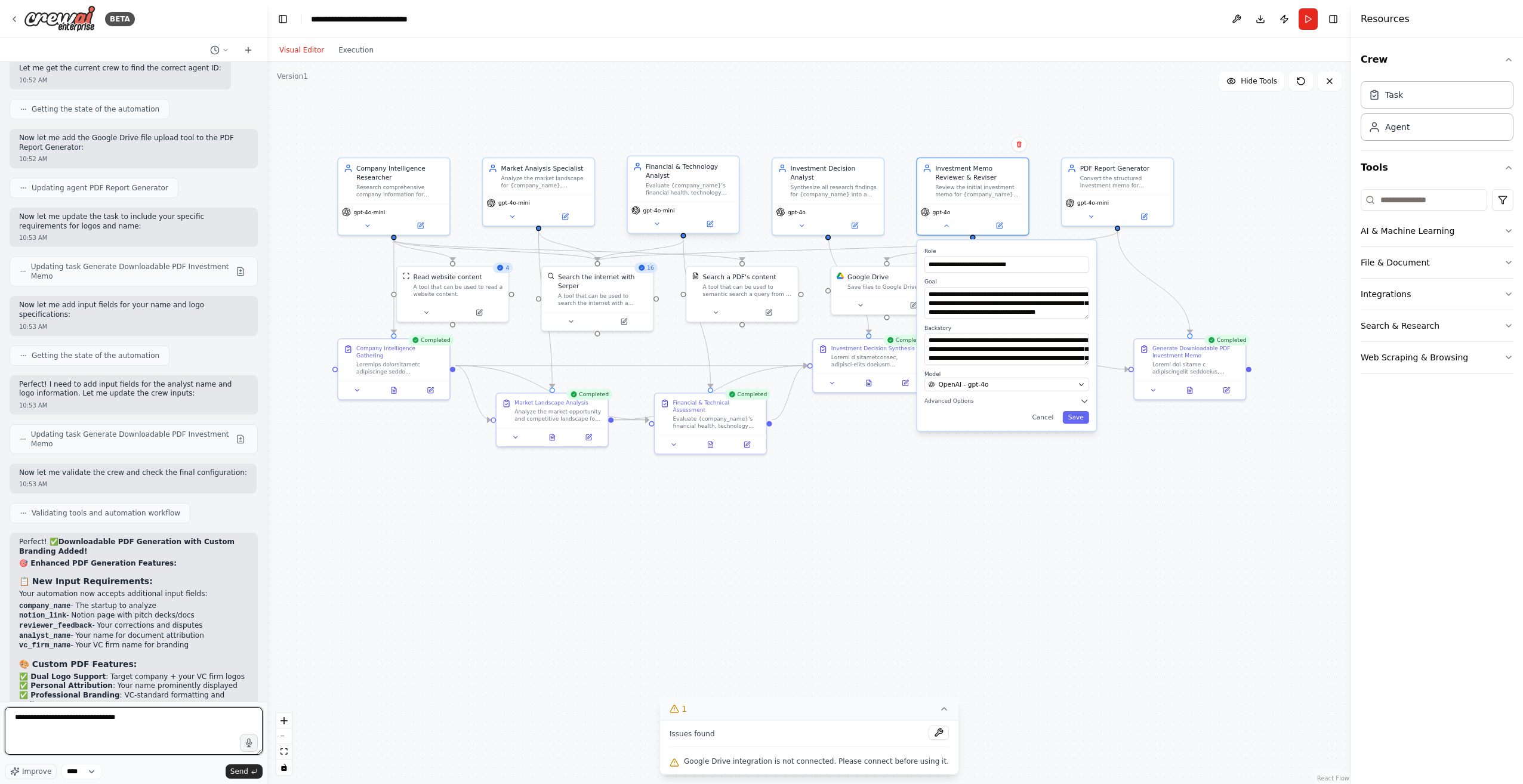
scroll to position [11474, 0]
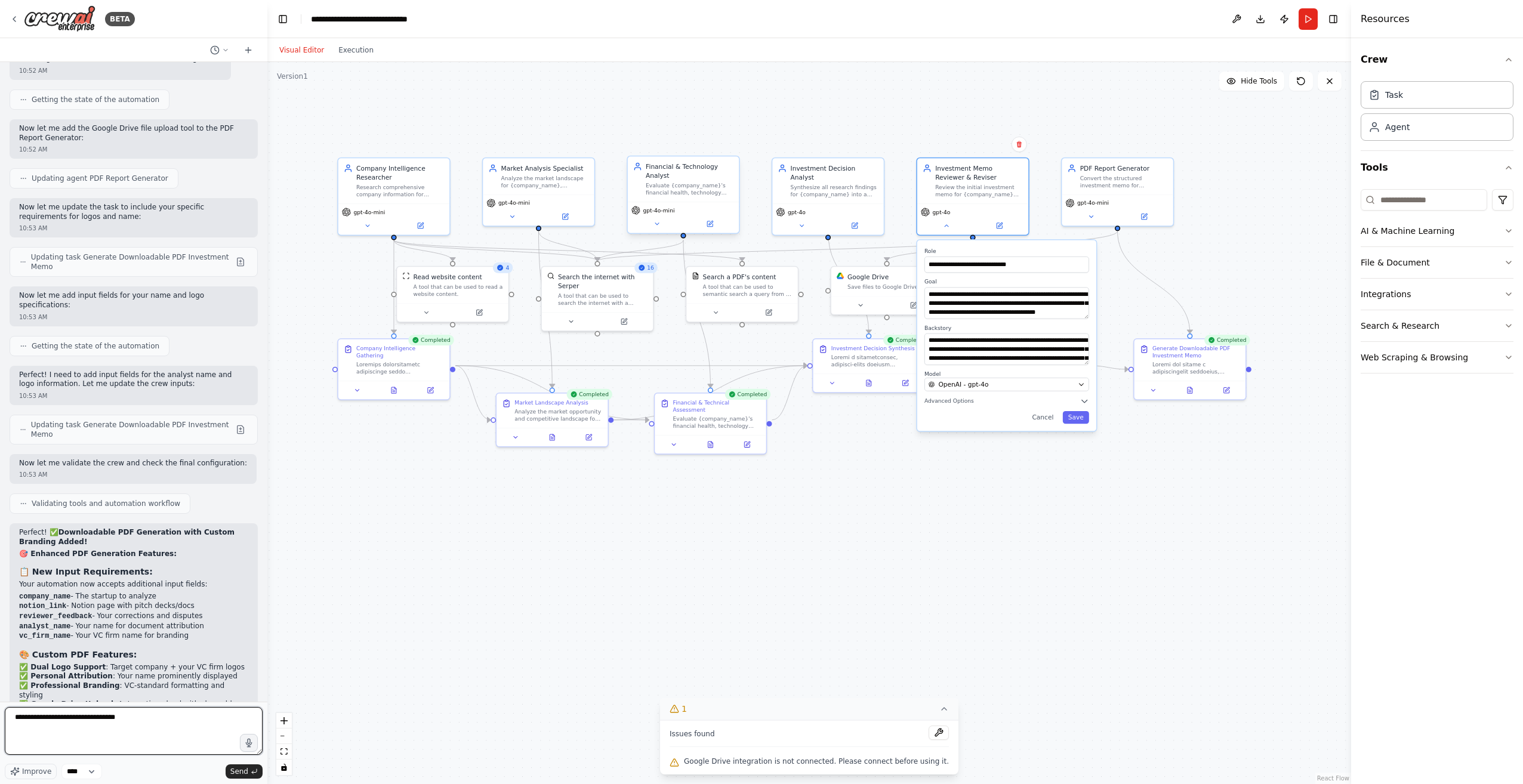
drag, startPoint x: 157, startPoint y: 719, endPoint x: 80, endPoint y: 717, distance: 77.0
click at [80, 717] on textarea "**********" at bounding box center [133, 730] width 258 height 48
paste textarea "**********"
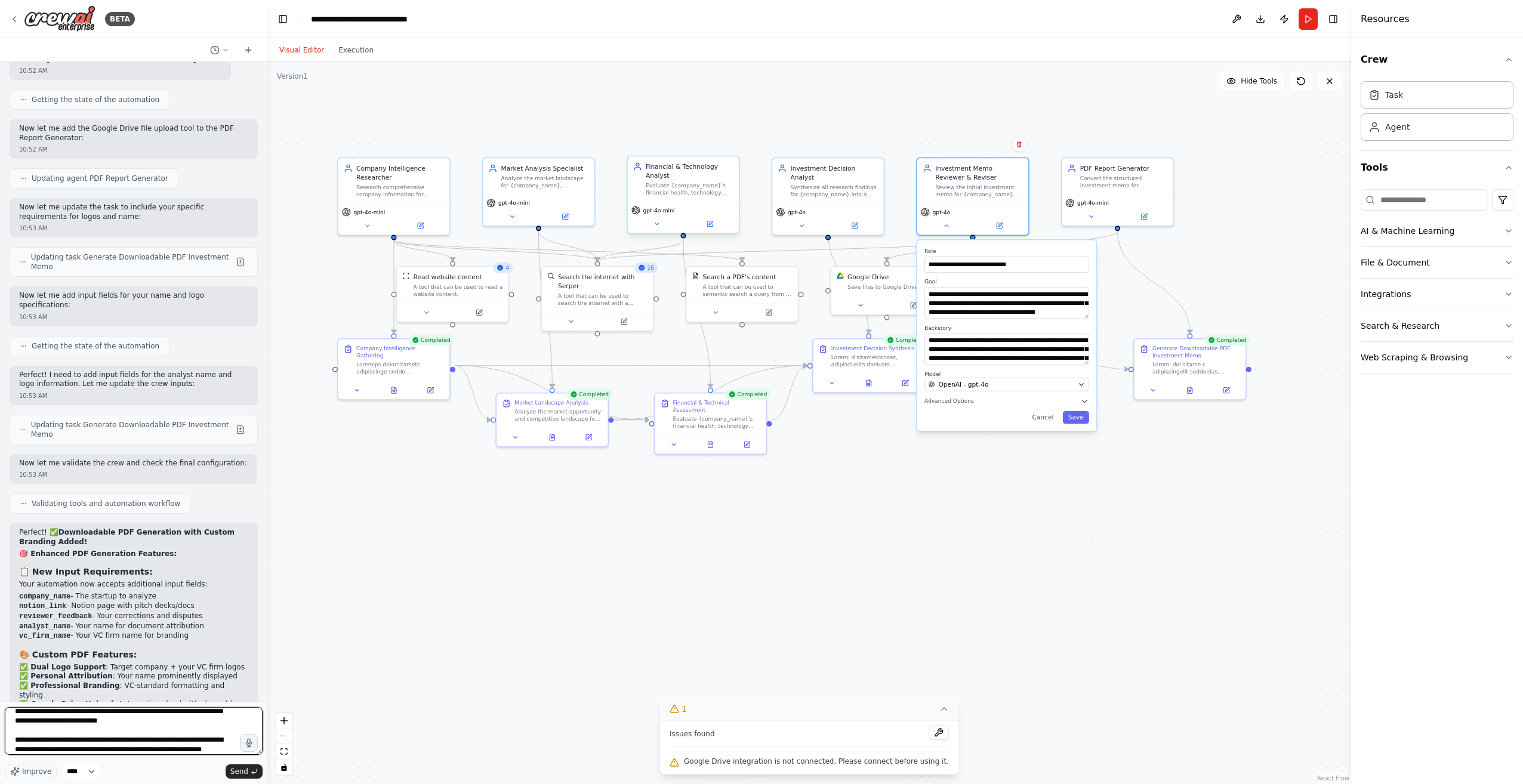
scroll to position [25, 0]
type textarea "**********"
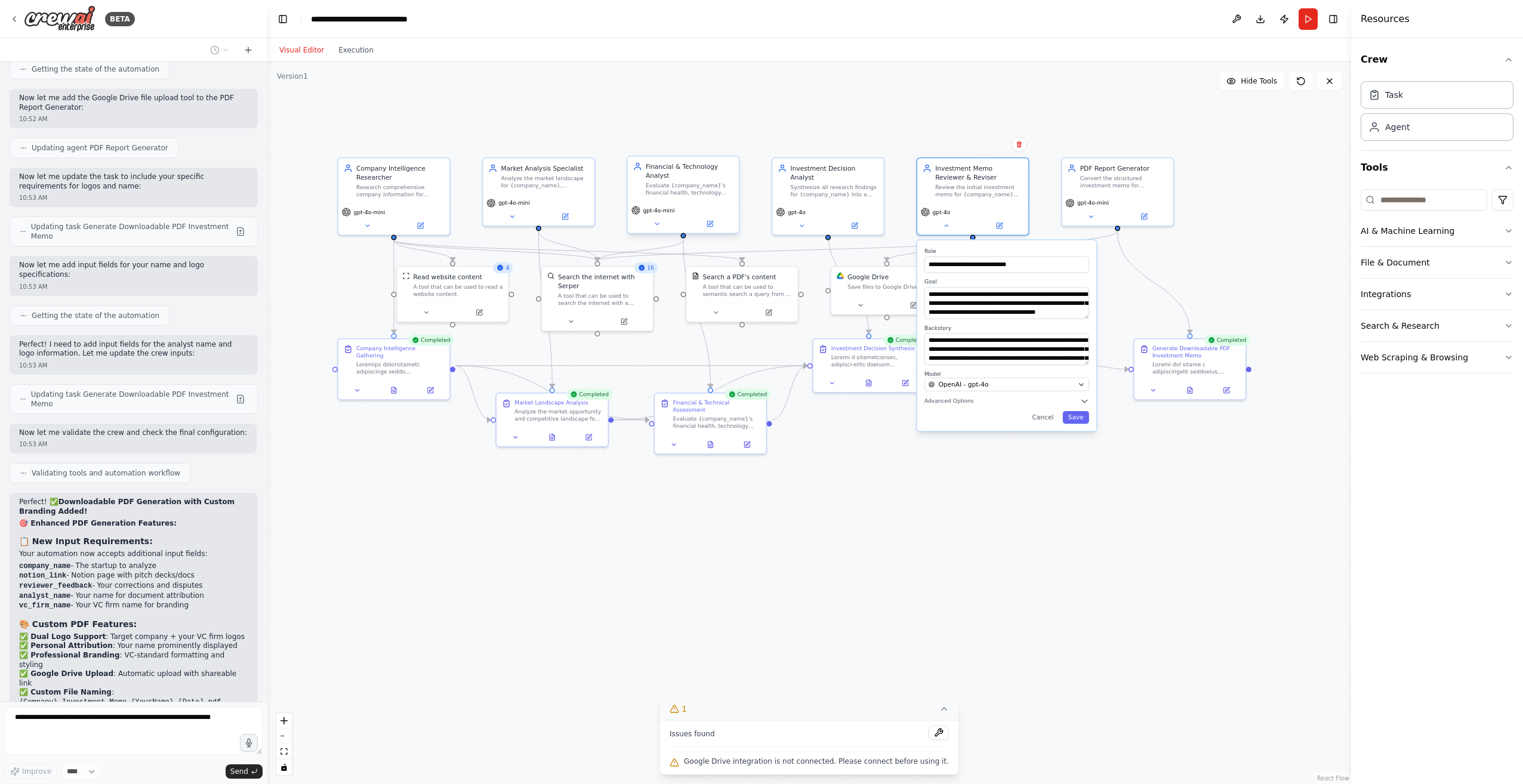
scroll to position [11585, 0]
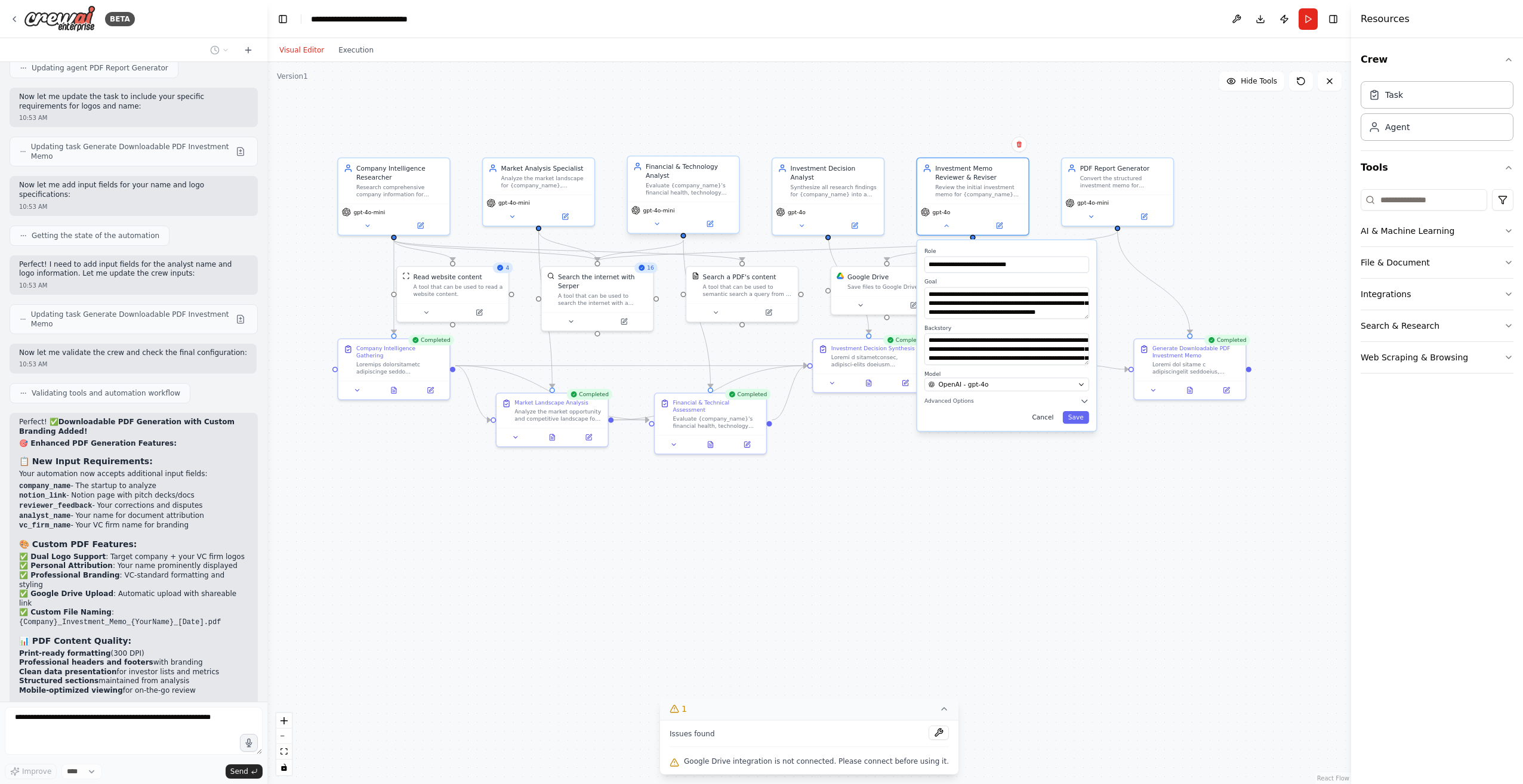
click at [1045, 418] on button "Cancel" at bounding box center [1042, 417] width 32 height 12
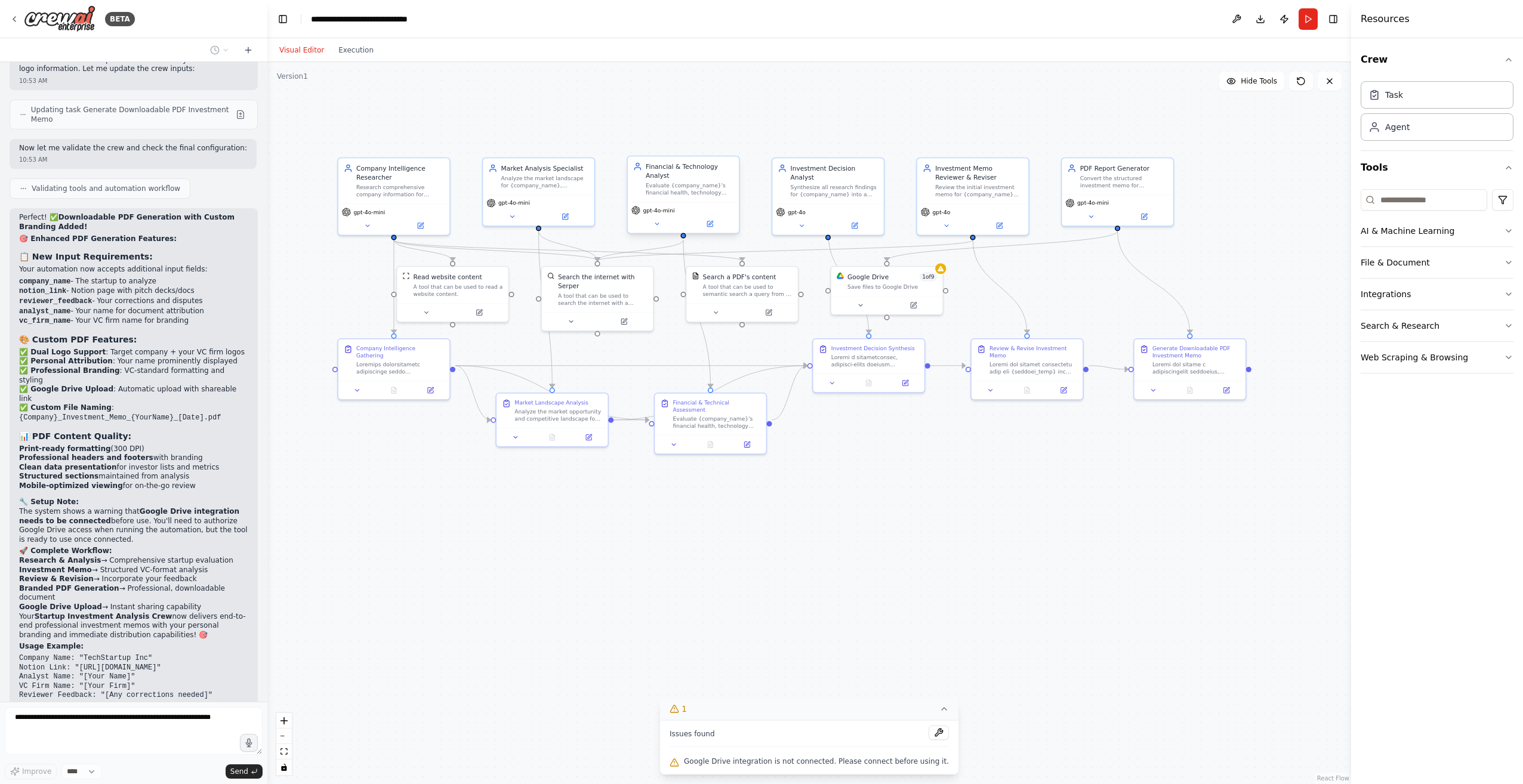
scroll to position [11799, 0]
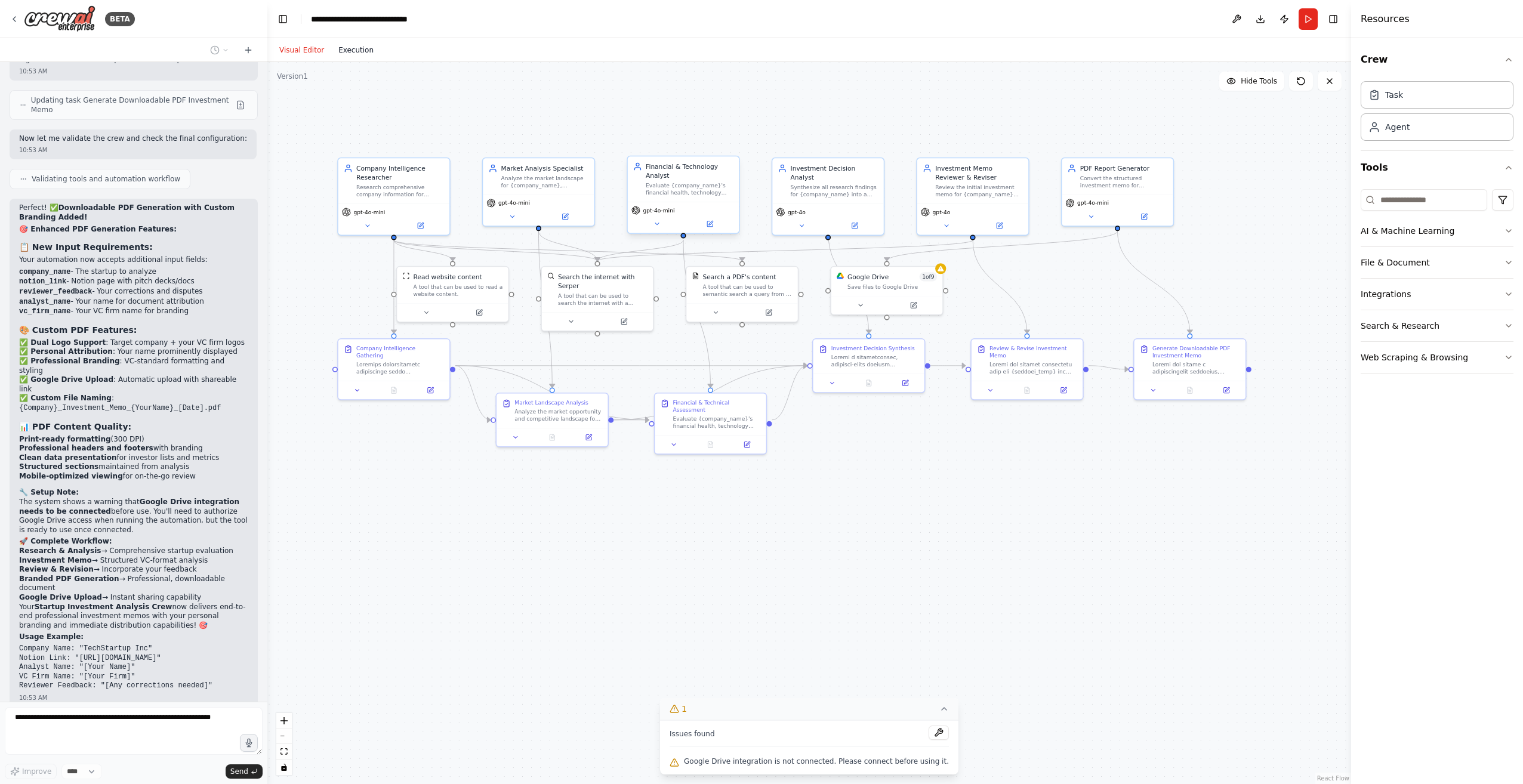
click at [356, 52] on button "Execution" at bounding box center [355, 50] width 50 height 14
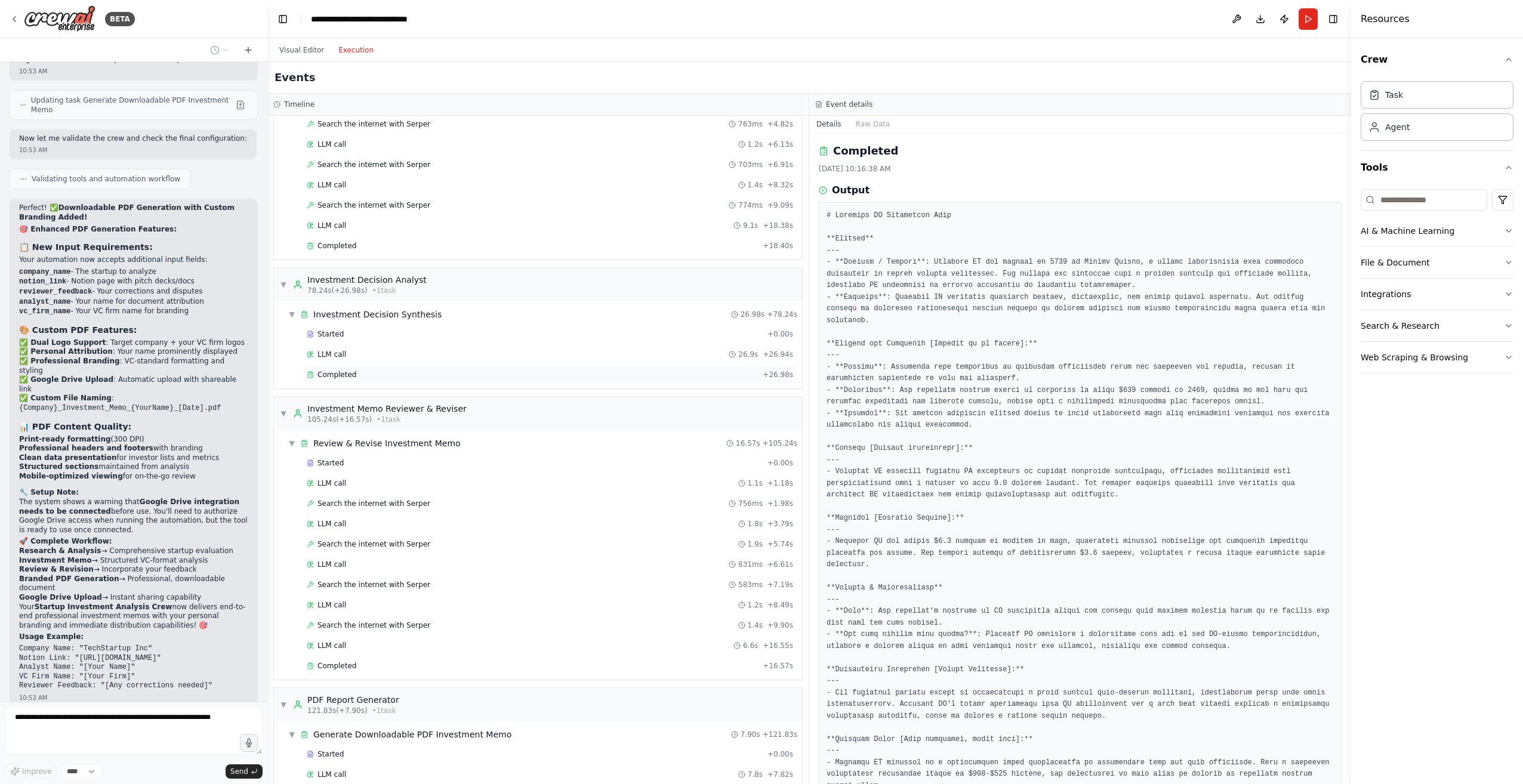
scroll to position [960, 0]
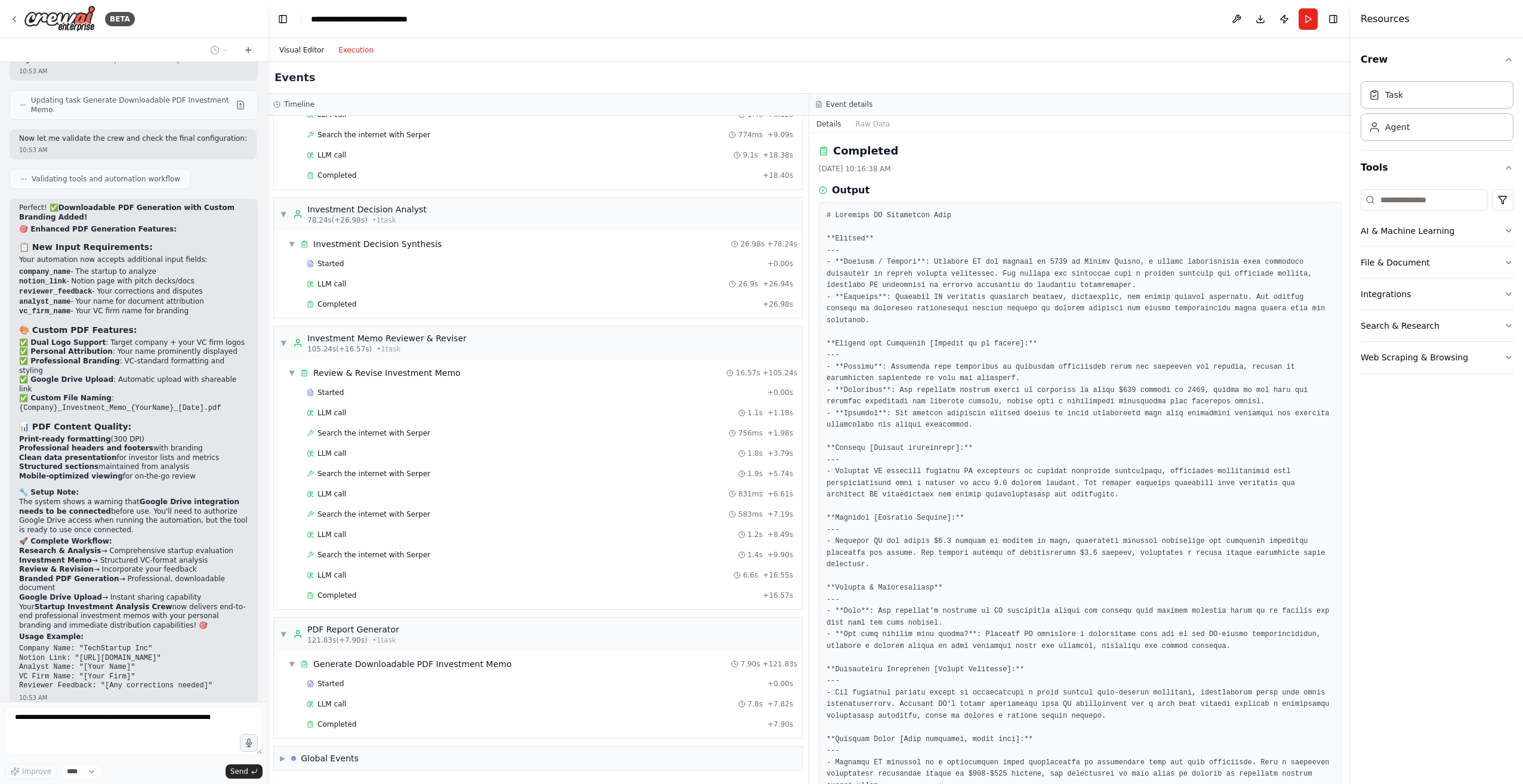
click at [288, 53] on button "Visual Editor" at bounding box center [301, 50] width 59 height 14
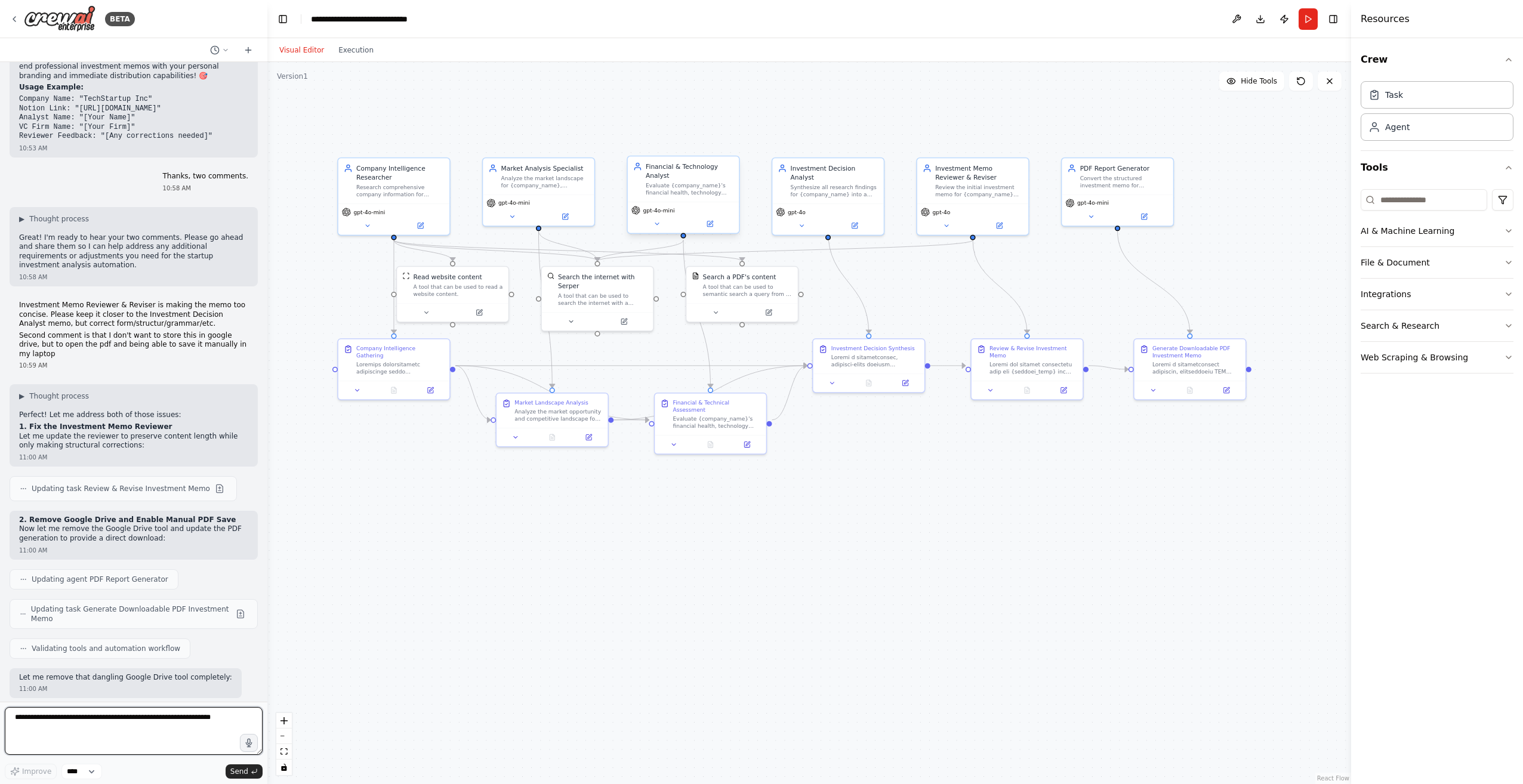
scroll to position [12358, 0]
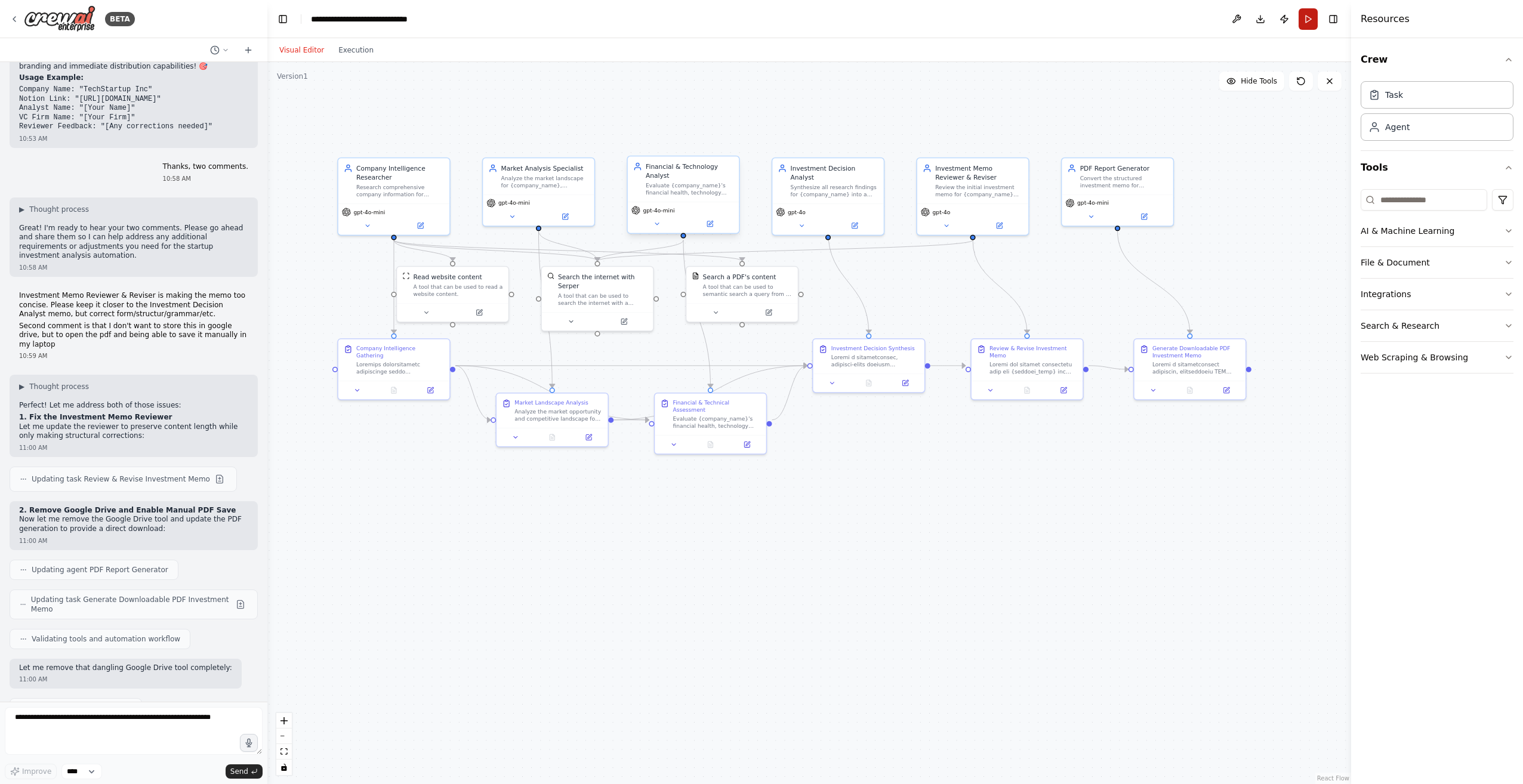
click at [1303, 19] on button "Run" at bounding box center [1307, 19] width 19 height 22
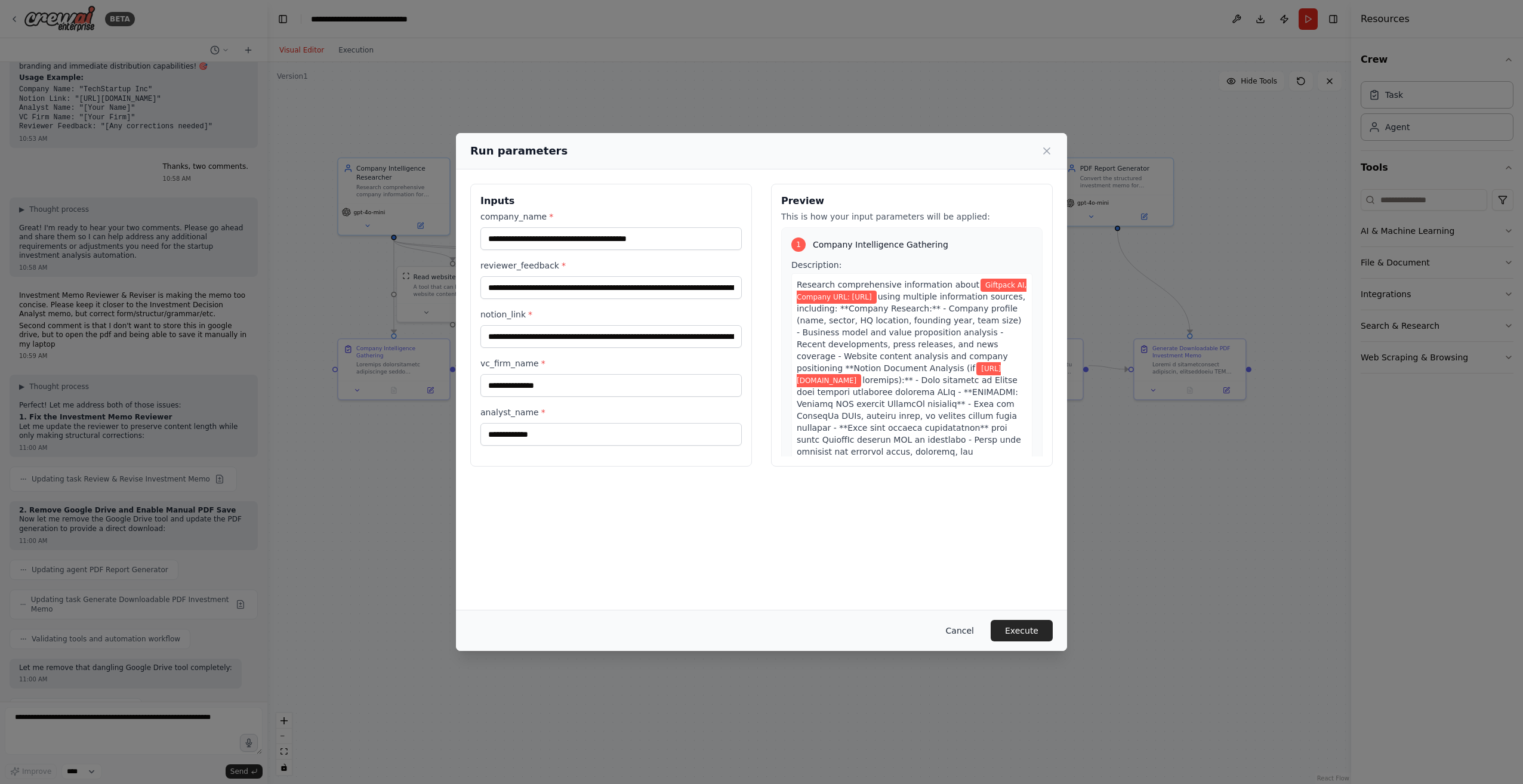
click at [953, 631] on button "Cancel" at bounding box center [960, 629] width 47 height 22
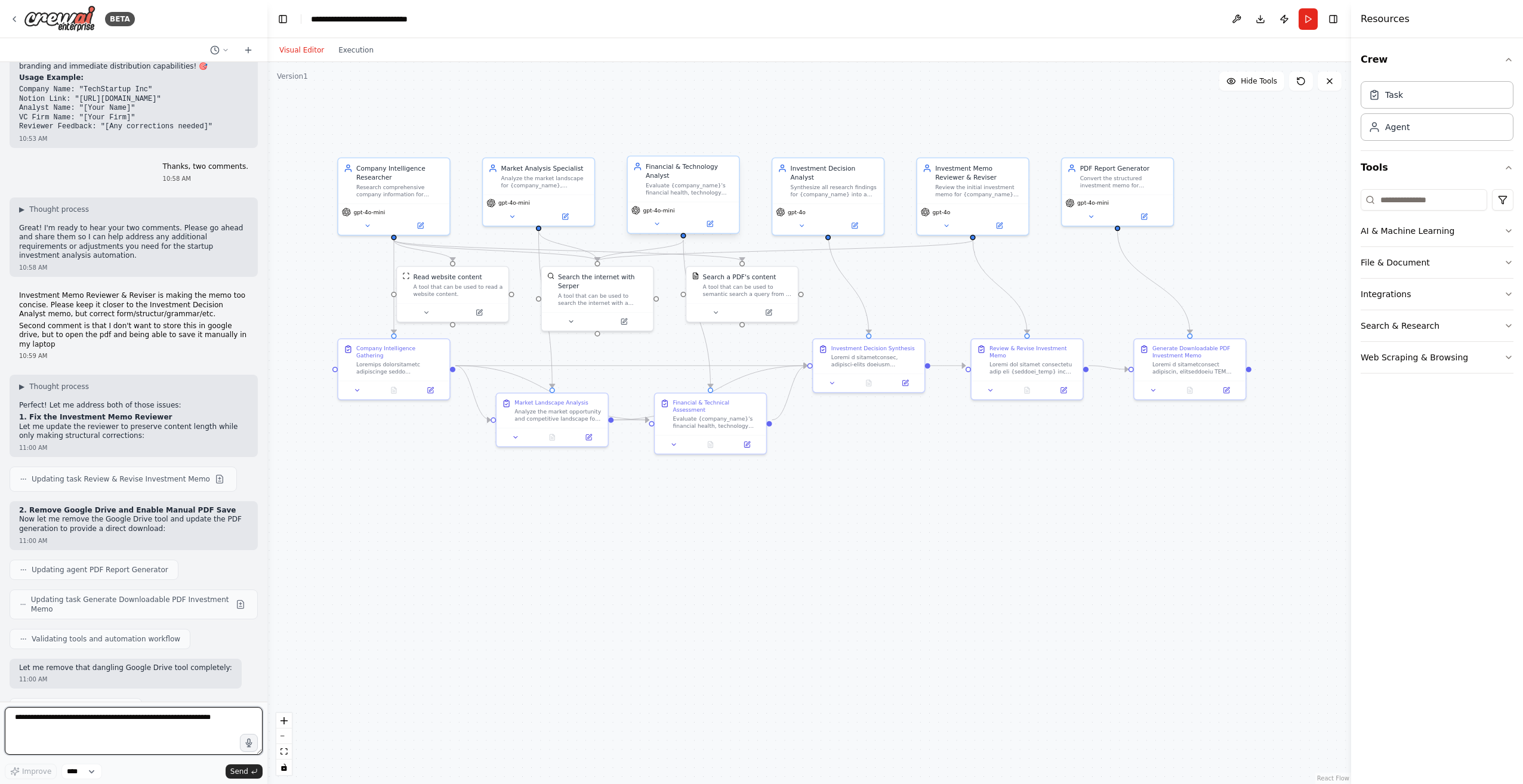
click at [183, 719] on textarea at bounding box center [133, 730] width 258 height 48
click at [47, 717] on textarea "**********" at bounding box center [133, 730] width 258 height 48
click at [108, 717] on textarea "**********" at bounding box center [133, 730] width 258 height 48
click at [215, 711] on textarea "**********" at bounding box center [133, 730] width 258 height 48
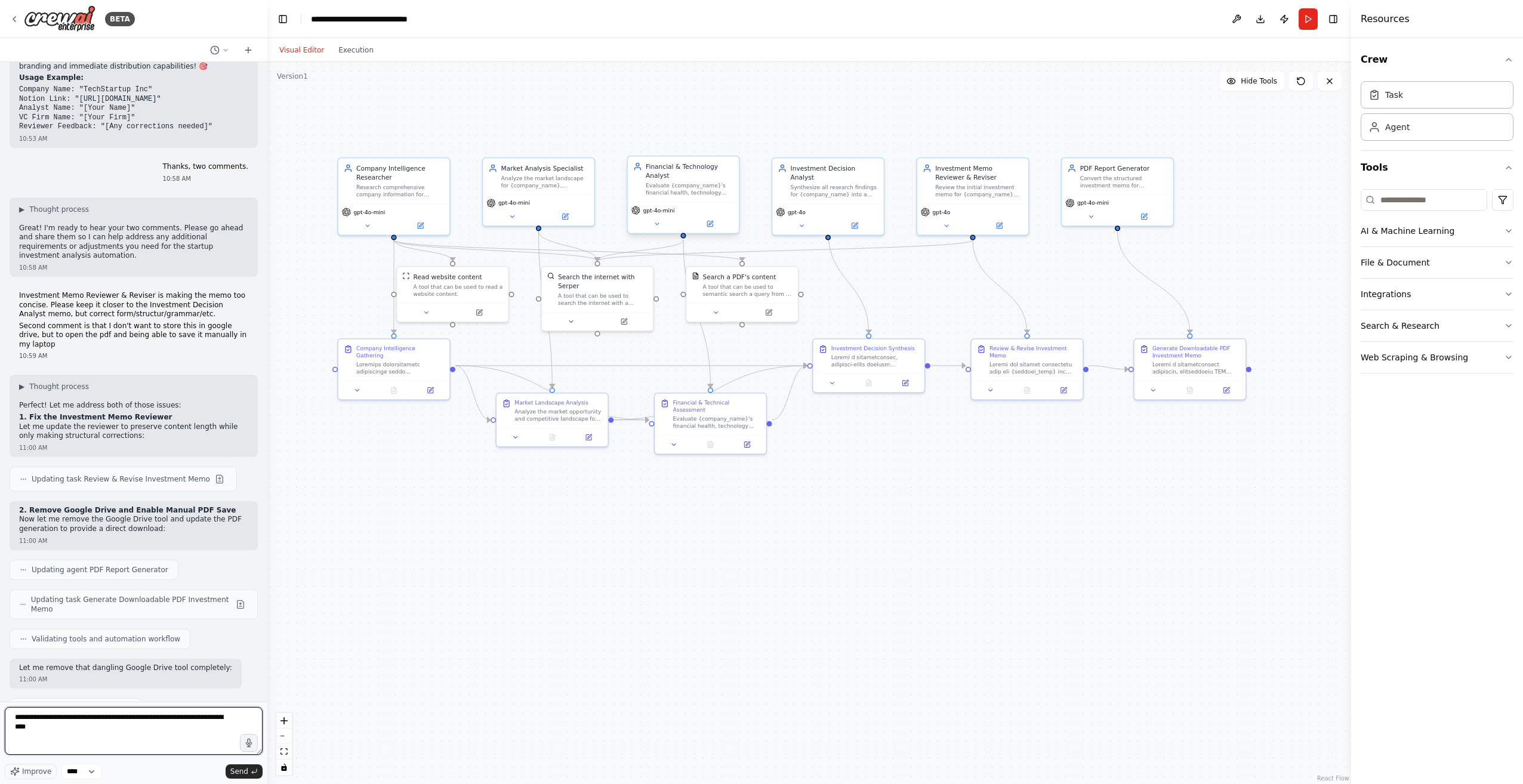
type textarea "**********"
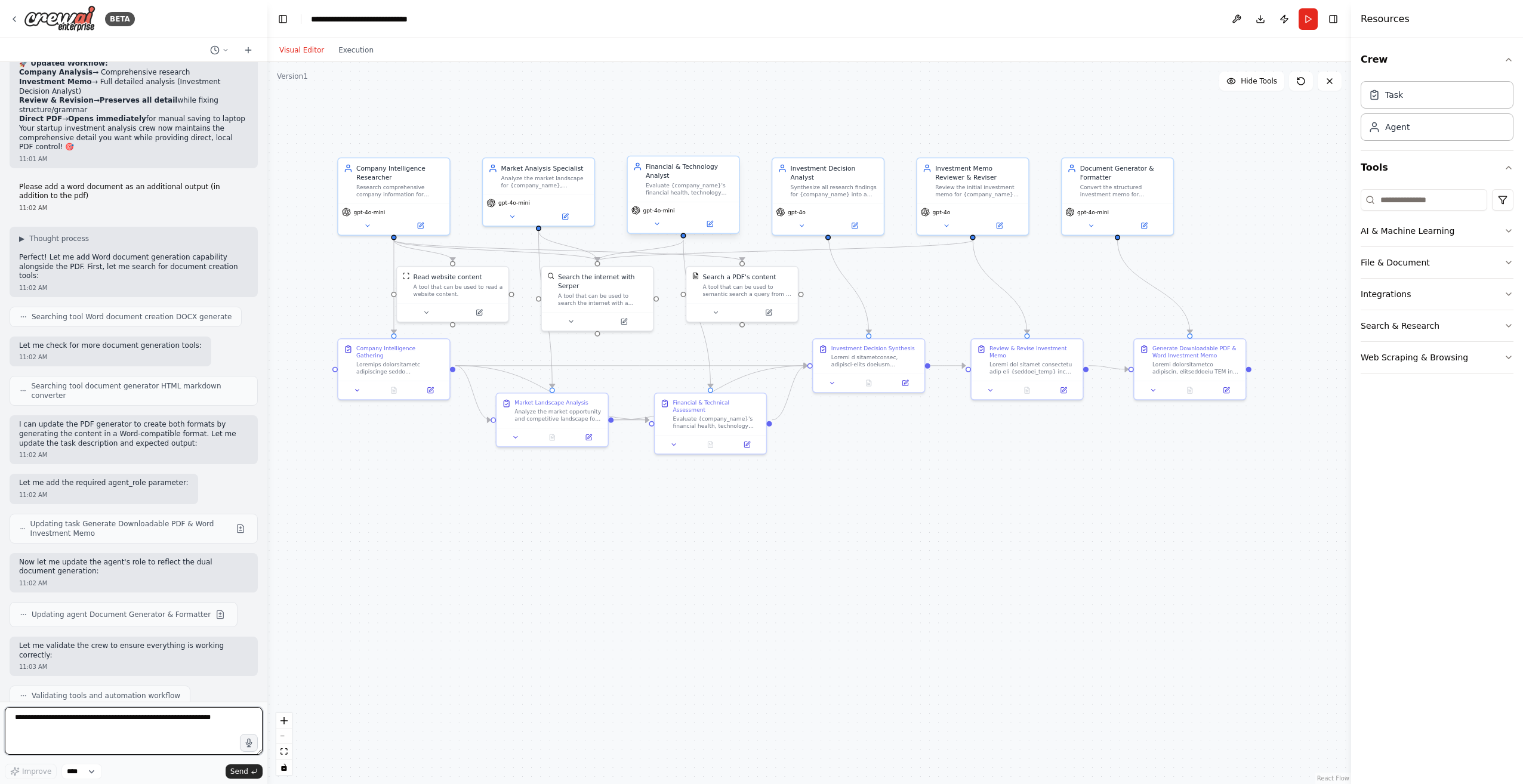
scroll to position [13368, 0]
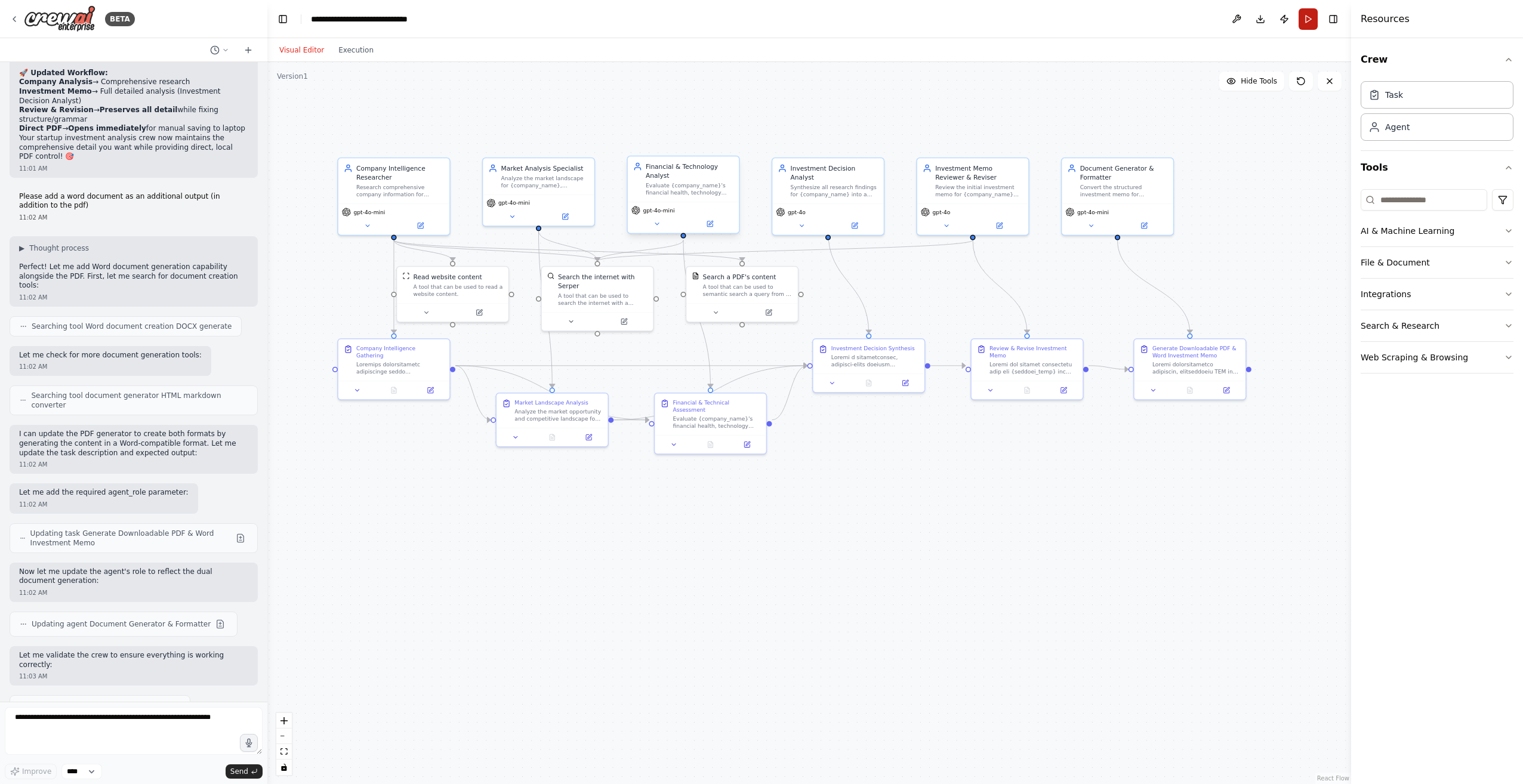
click at [1305, 20] on button "Run" at bounding box center [1307, 19] width 19 height 22
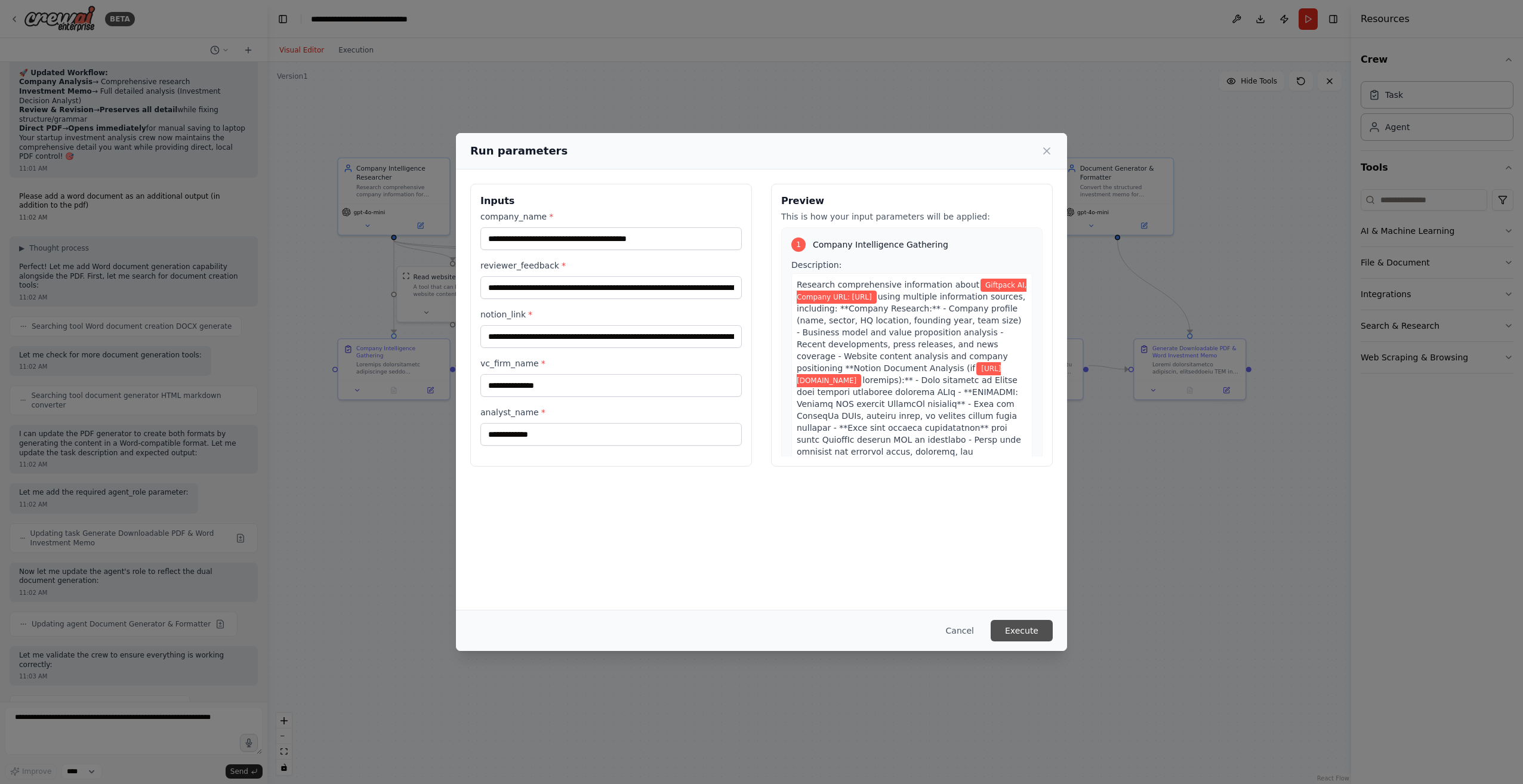
click at [1029, 629] on button "Execute" at bounding box center [1022, 629] width 62 height 22
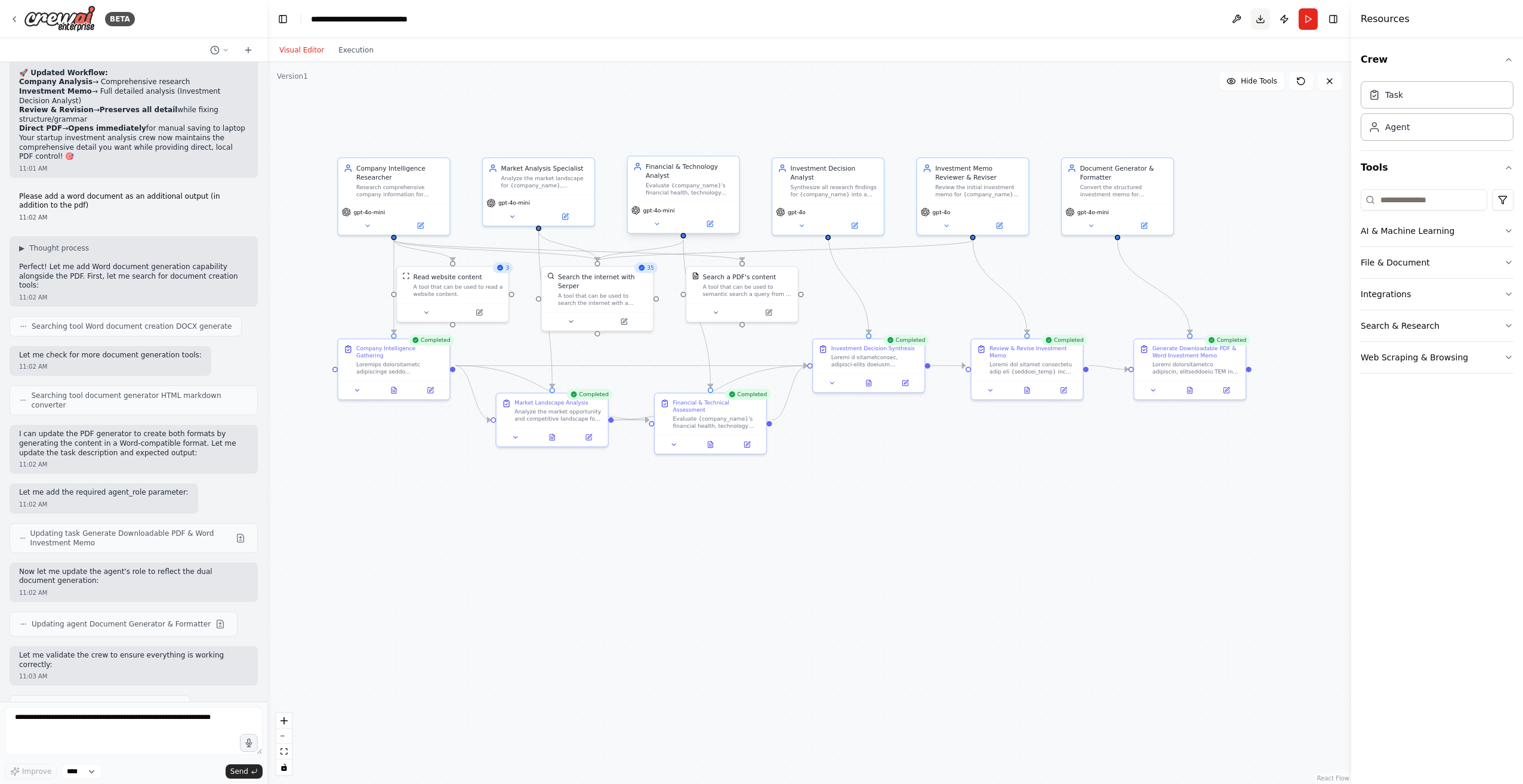
click at [1263, 20] on button "Download" at bounding box center [1260, 19] width 19 height 22
click at [1344, 748] on div "Download Failed" at bounding box center [1330, 746] width 78 height 12
click at [1190, 396] on div at bounding box center [1189, 388] width 111 height 19
click at [1192, 388] on icon at bounding box center [1189, 388] width 5 height 6
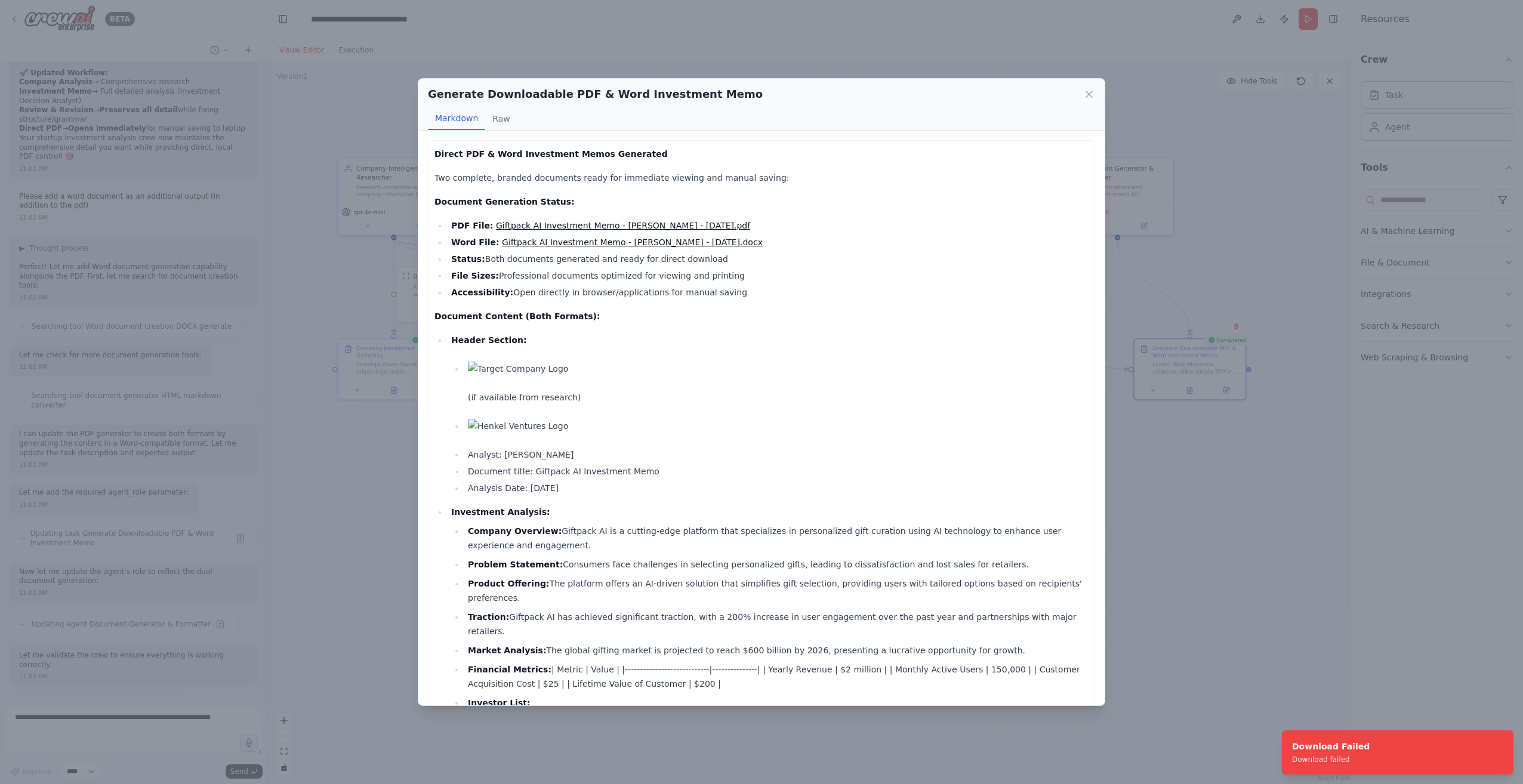
click at [507, 370] on img at bounding box center [778, 368] width 620 height 14
click at [566, 224] on link "Giftpack AI Investment Memo - Matias Concha - 2025-08-22.pdf" at bounding box center [622, 226] width 254 height 9
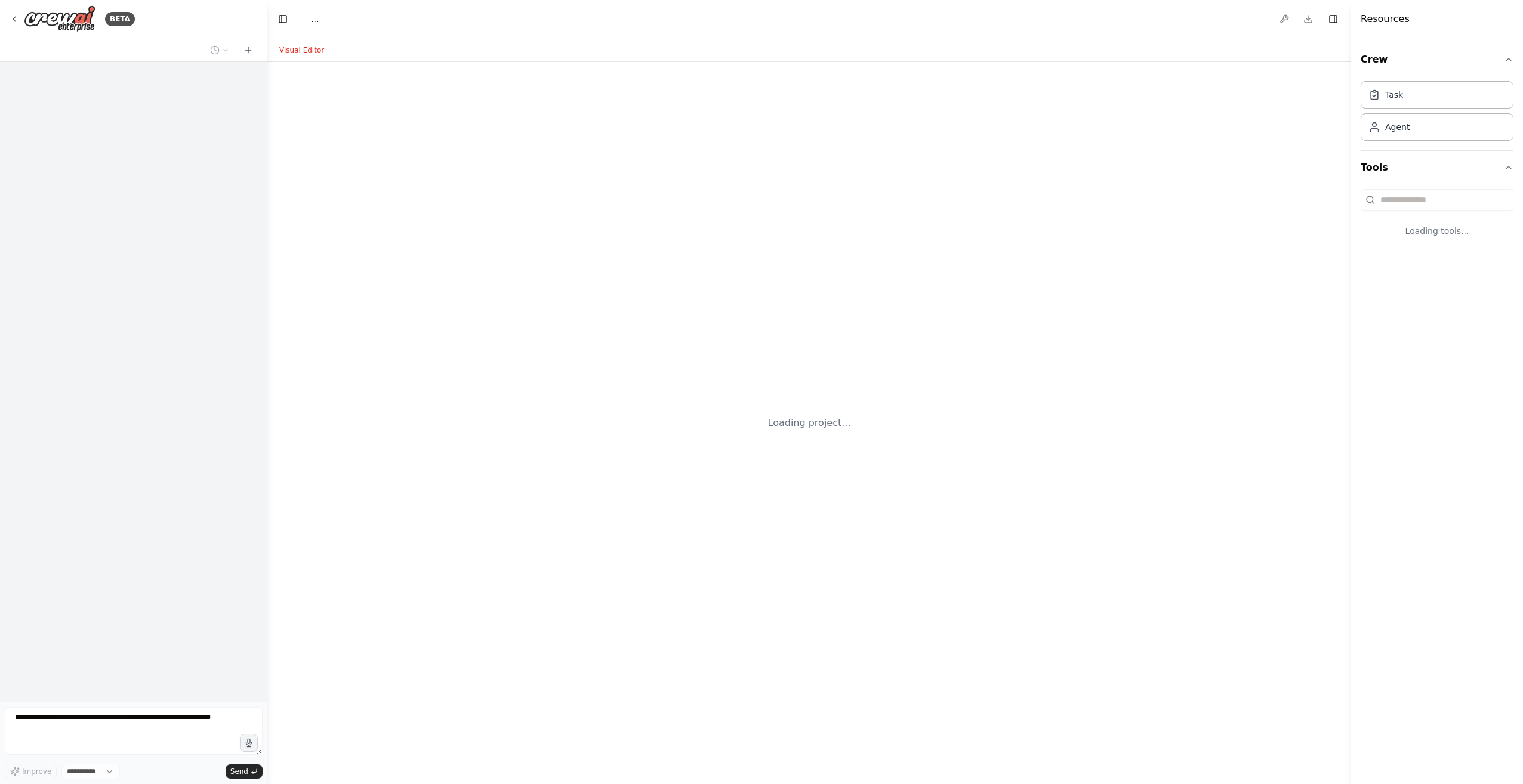
select select "****"
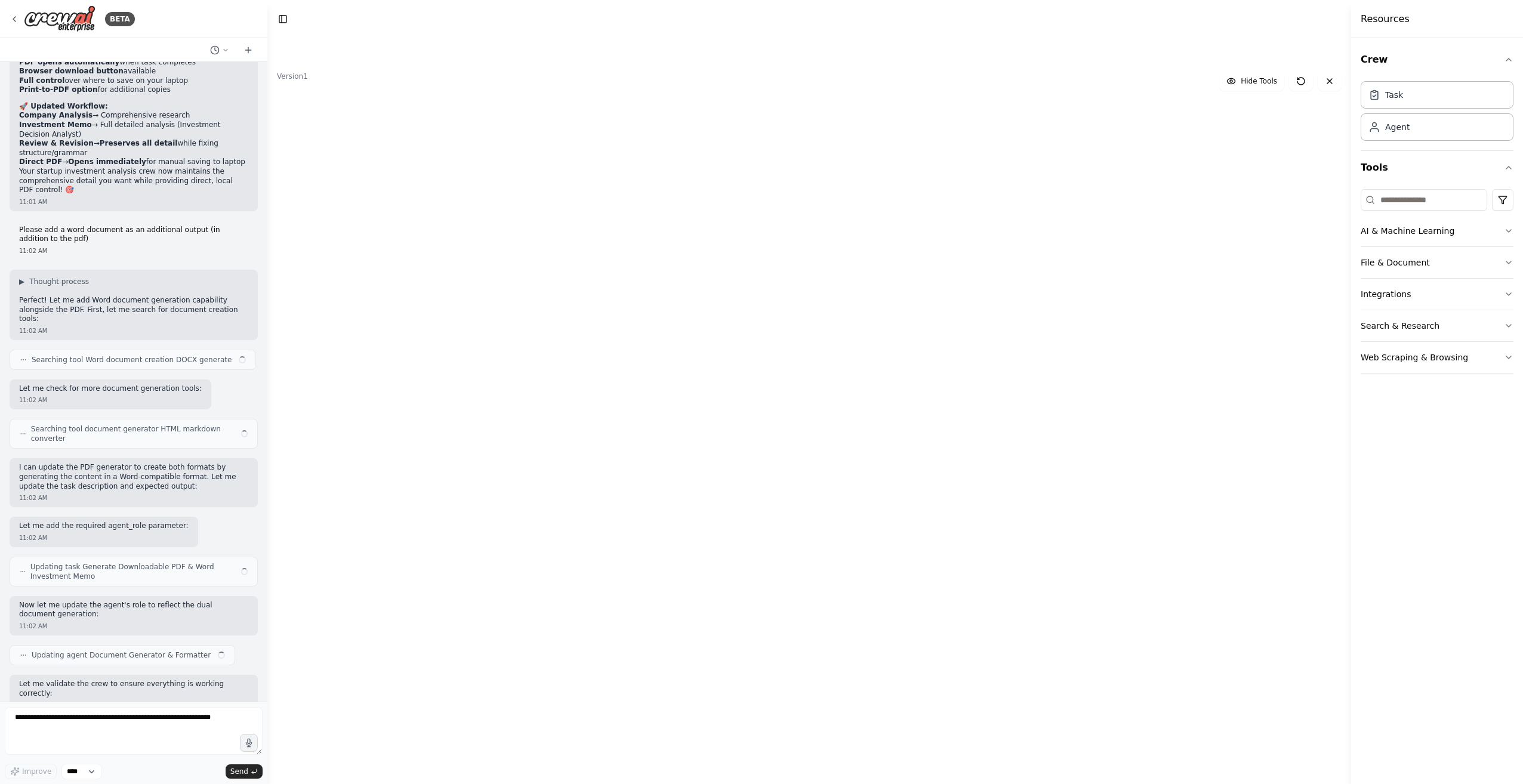
scroll to position [13364, 0]
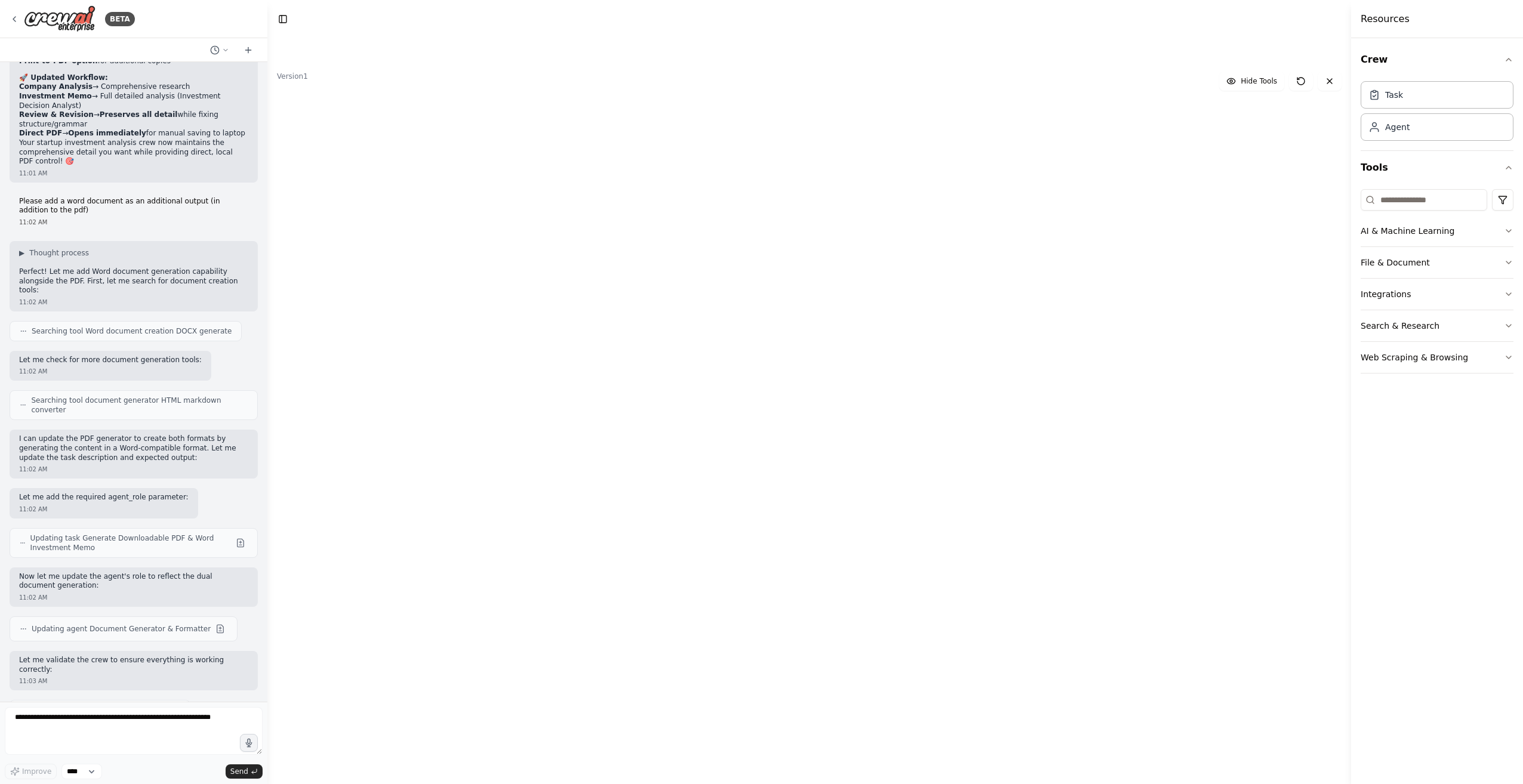
drag, startPoint x: 1135, startPoint y: 283, endPoint x: 994, endPoint y: 288, distance: 141.1
click at [994, 288] on div ".deletable-edge-delete-btn { width: 20px; height: 20px; border: 0px solid #ffff…" at bounding box center [809, 422] width 1083 height 721
click at [94, 723] on textarea at bounding box center [133, 730] width 258 height 48
paste textarea "**********"
type textarea "**********"
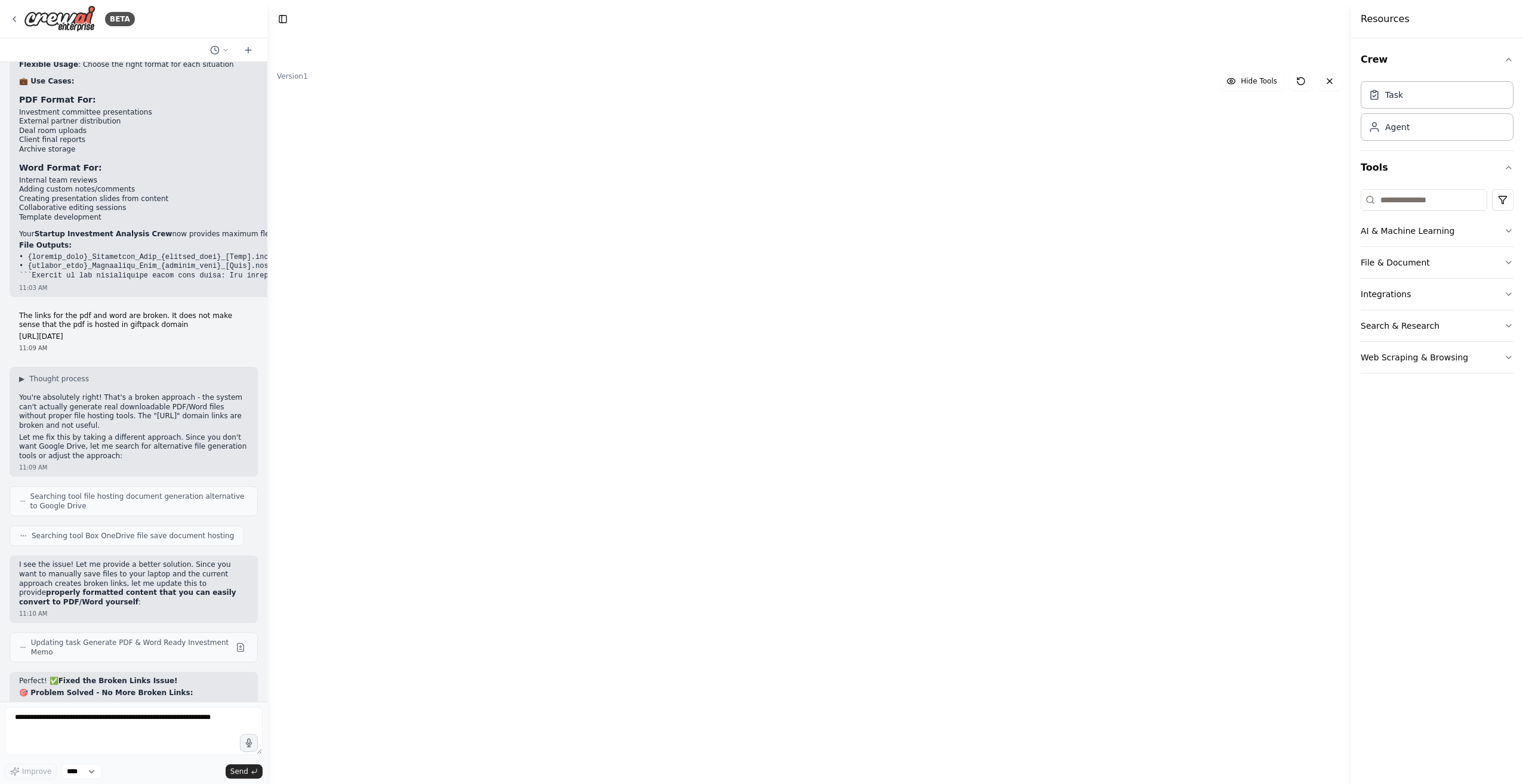
scroll to position [14297, 0]
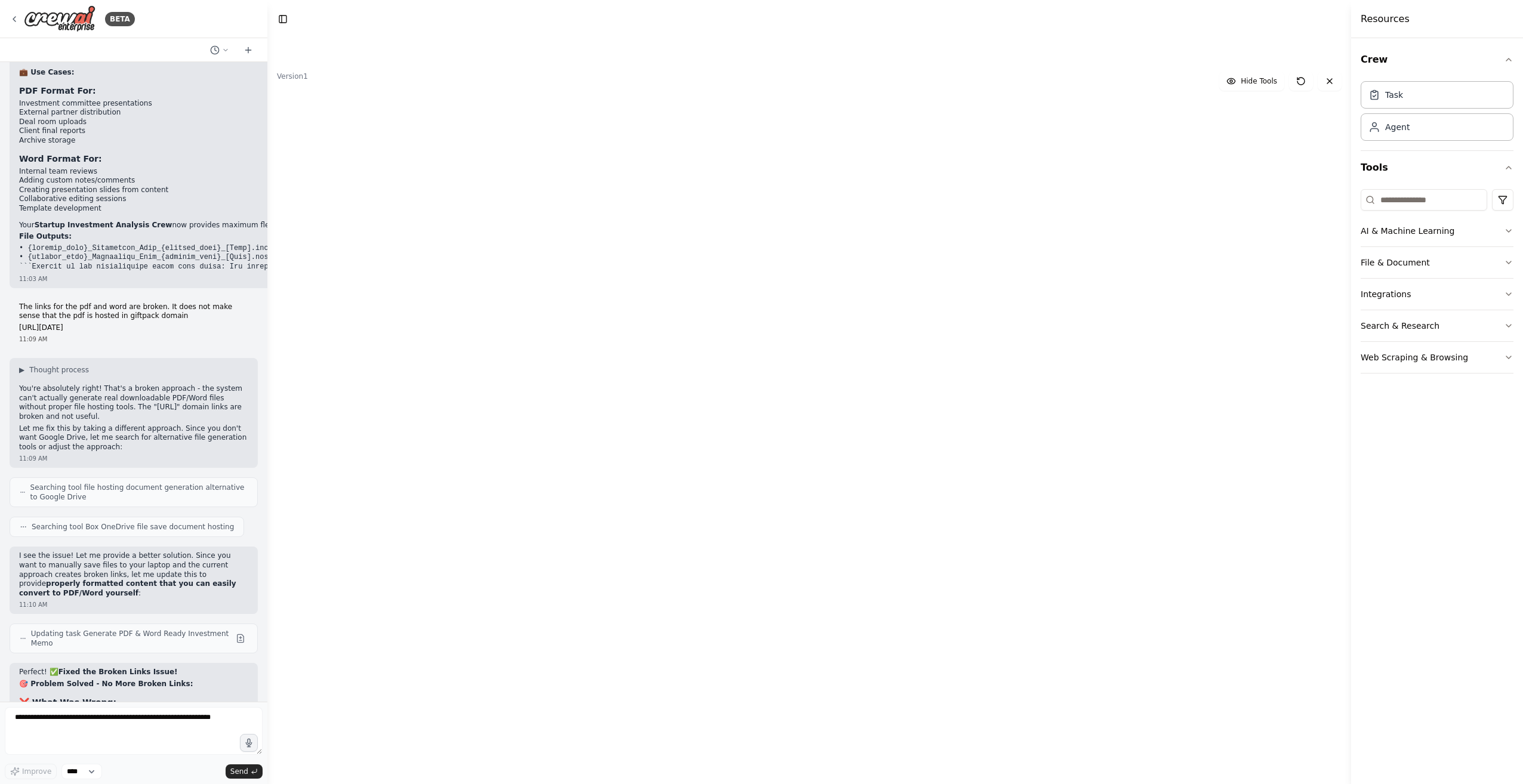
click at [1307, 17] on button "Run" at bounding box center [1307, 19] width 19 height 22
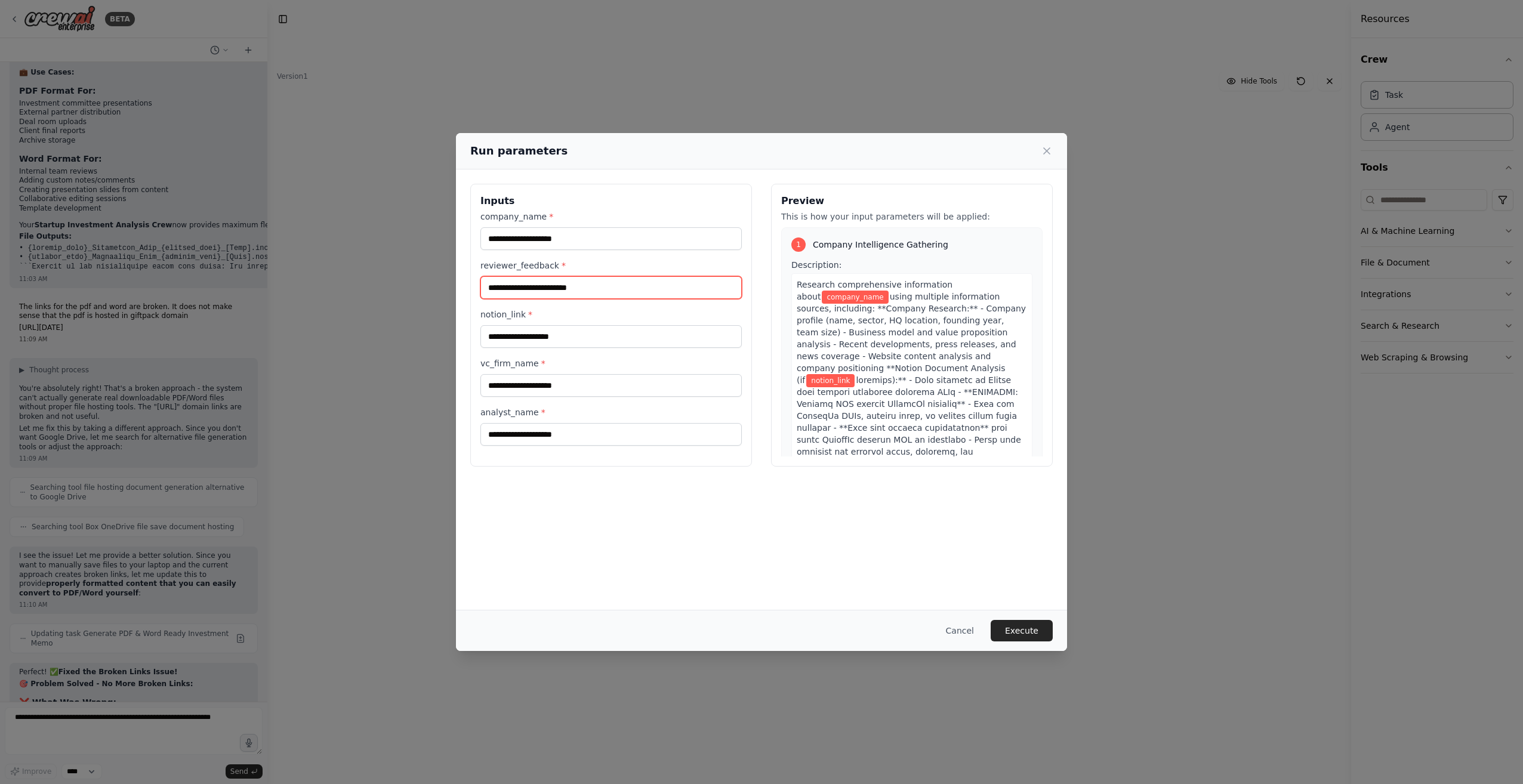
drag, startPoint x: 538, startPoint y: 285, endPoint x: 533, endPoint y: 277, distance: 9.4
click at [538, 285] on input "reviewer_feedback *" at bounding box center [610, 288] width 261 height 22
click at [528, 240] on input "company_name *" at bounding box center [610, 239] width 261 height 22
type input "**********"
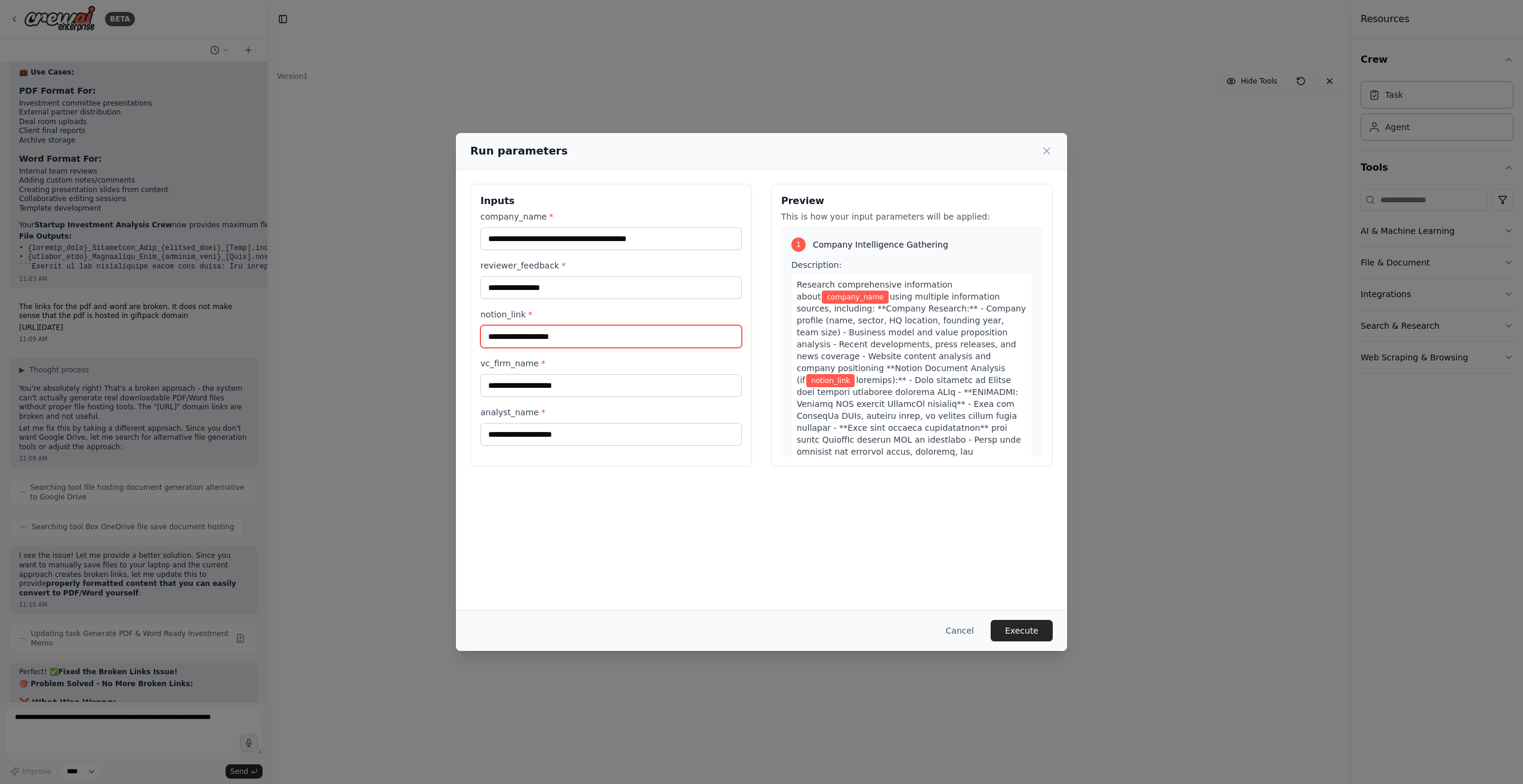
type input "**********"
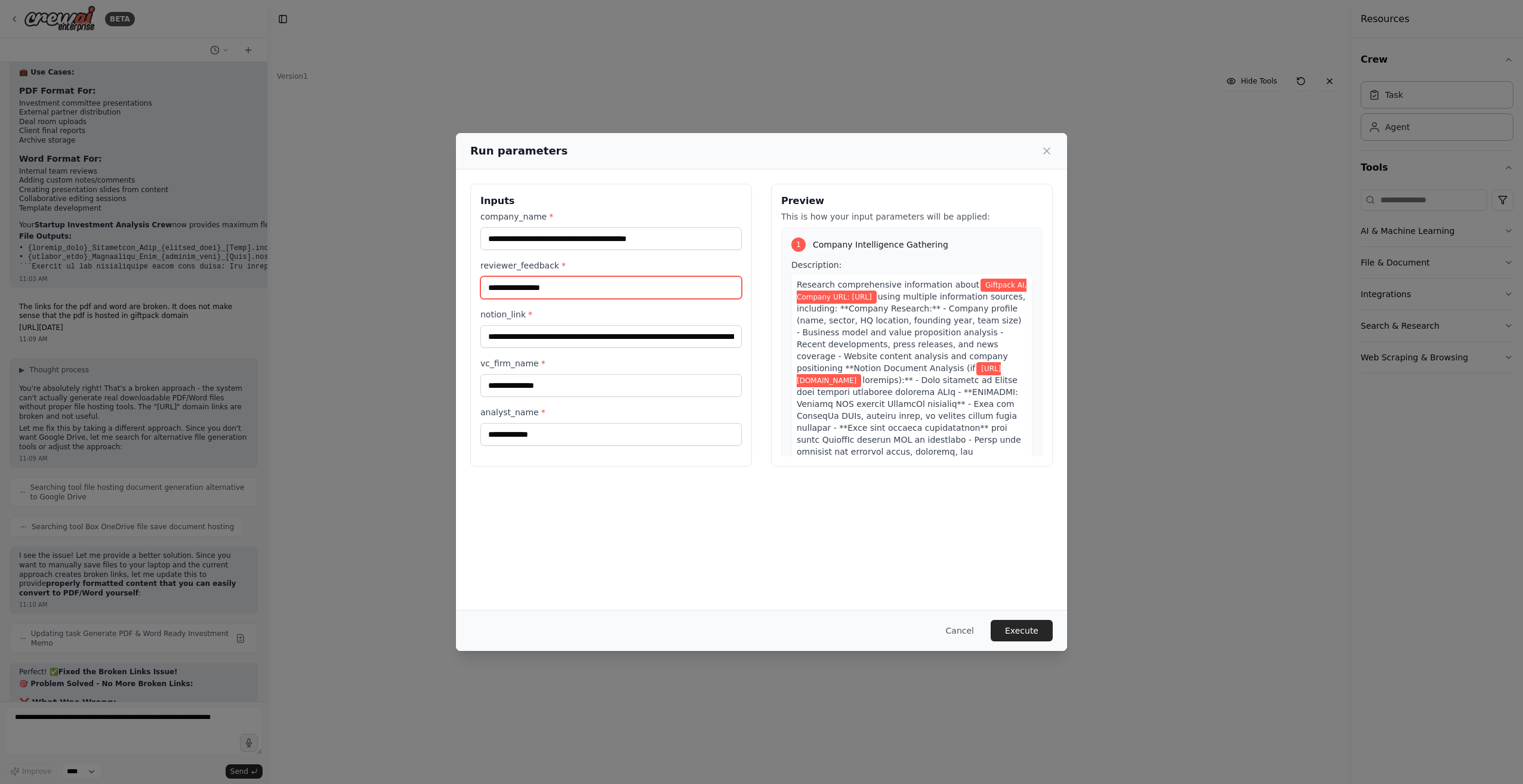
click at [564, 293] on input "**********" at bounding box center [610, 288] width 261 height 22
click at [597, 286] on input "**********" at bounding box center [610, 288] width 261 height 22
type input "**********"
click at [1030, 621] on button "Execute" at bounding box center [1022, 629] width 62 height 22
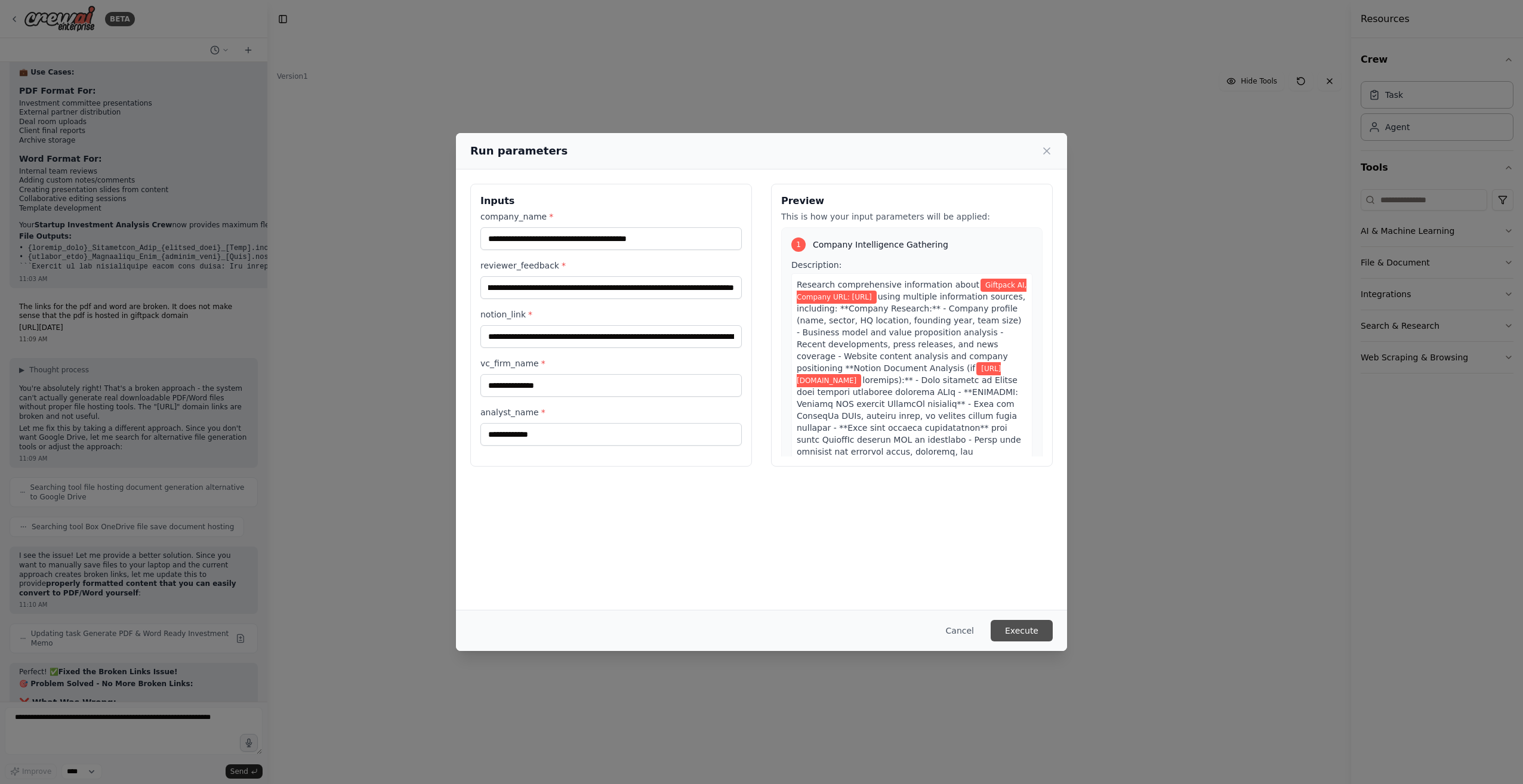
scroll to position [0, 0]
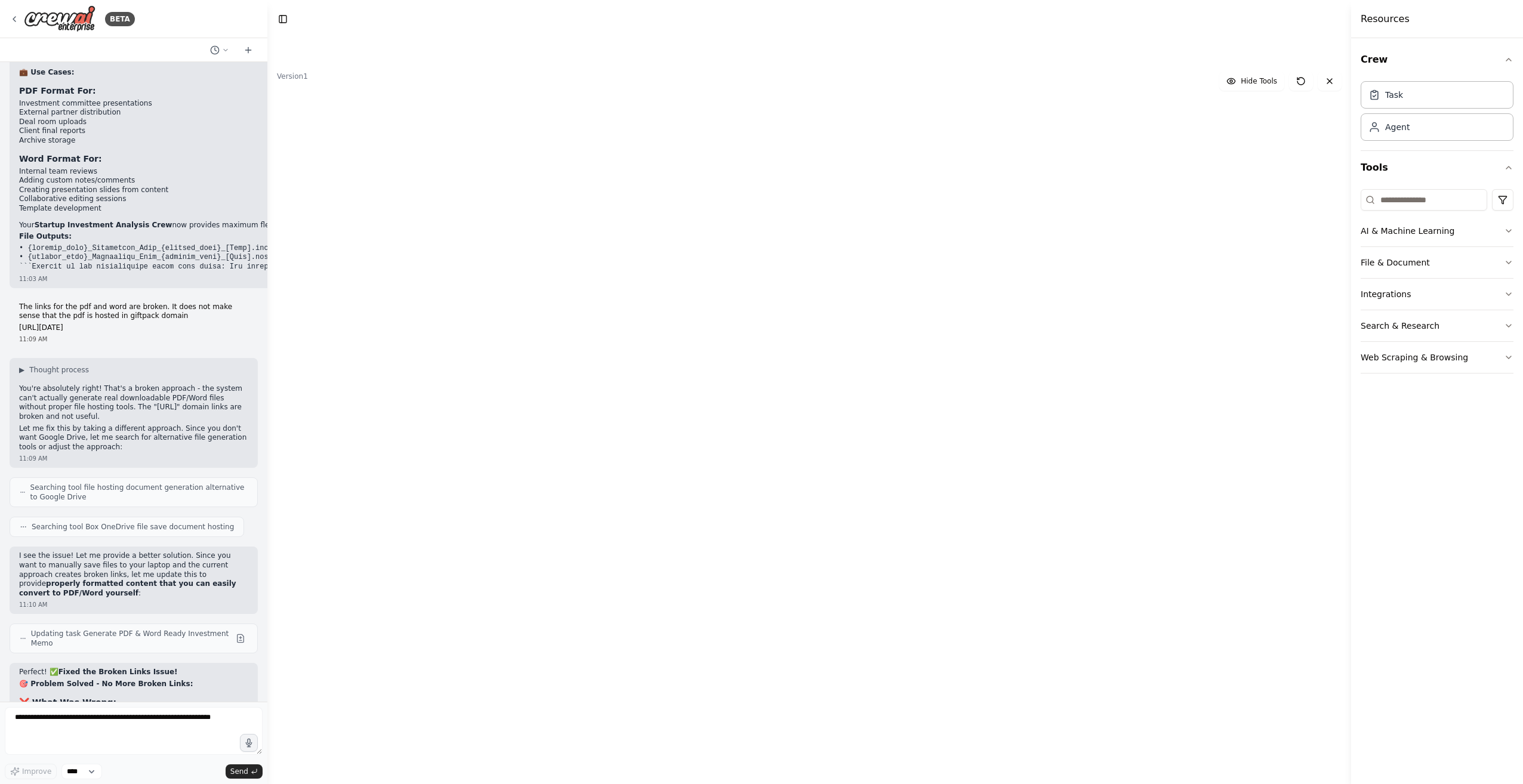
click at [1200, 367] on icon at bounding box center [1200, 364] width 4 height 6
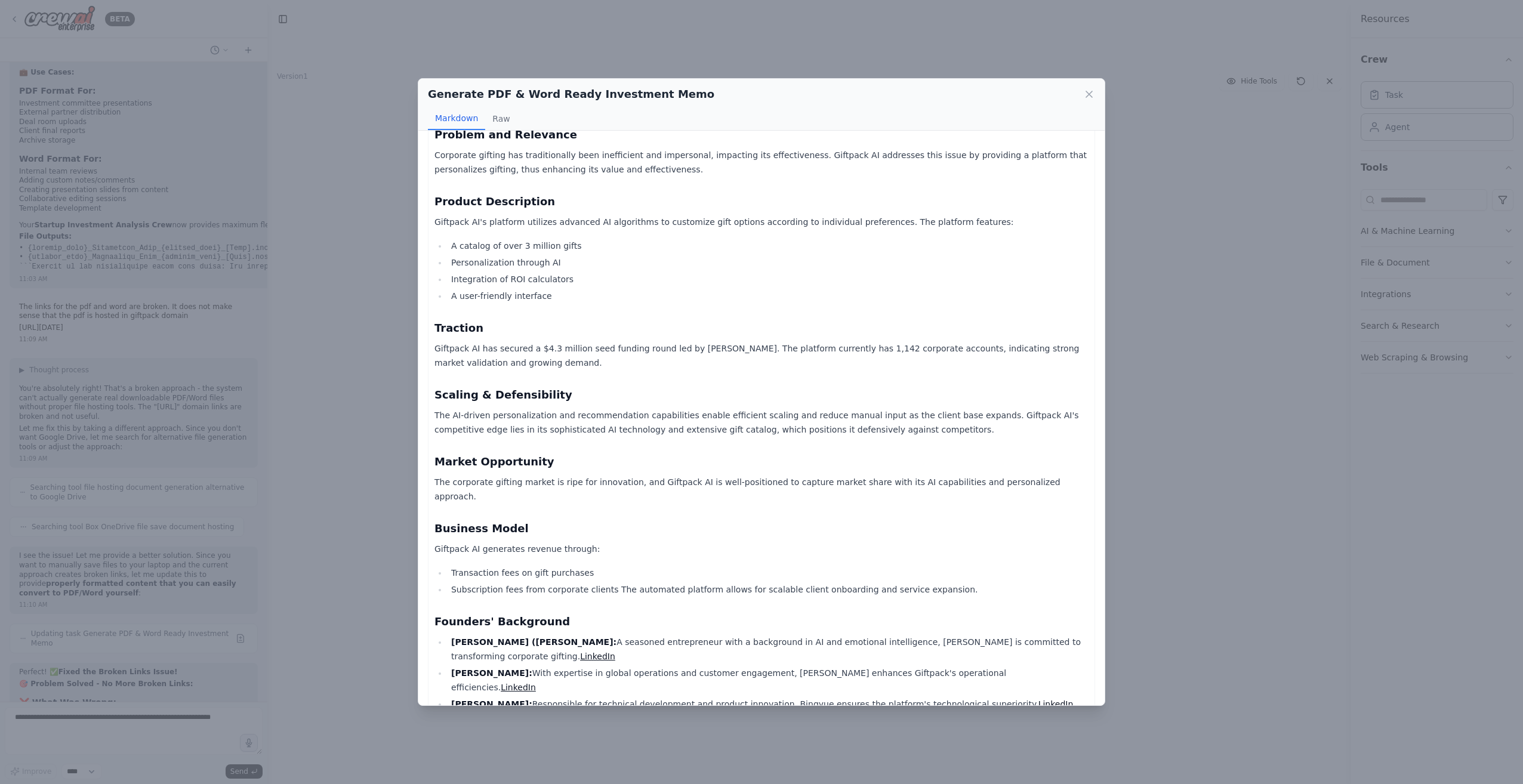
scroll to position [1002, 0]
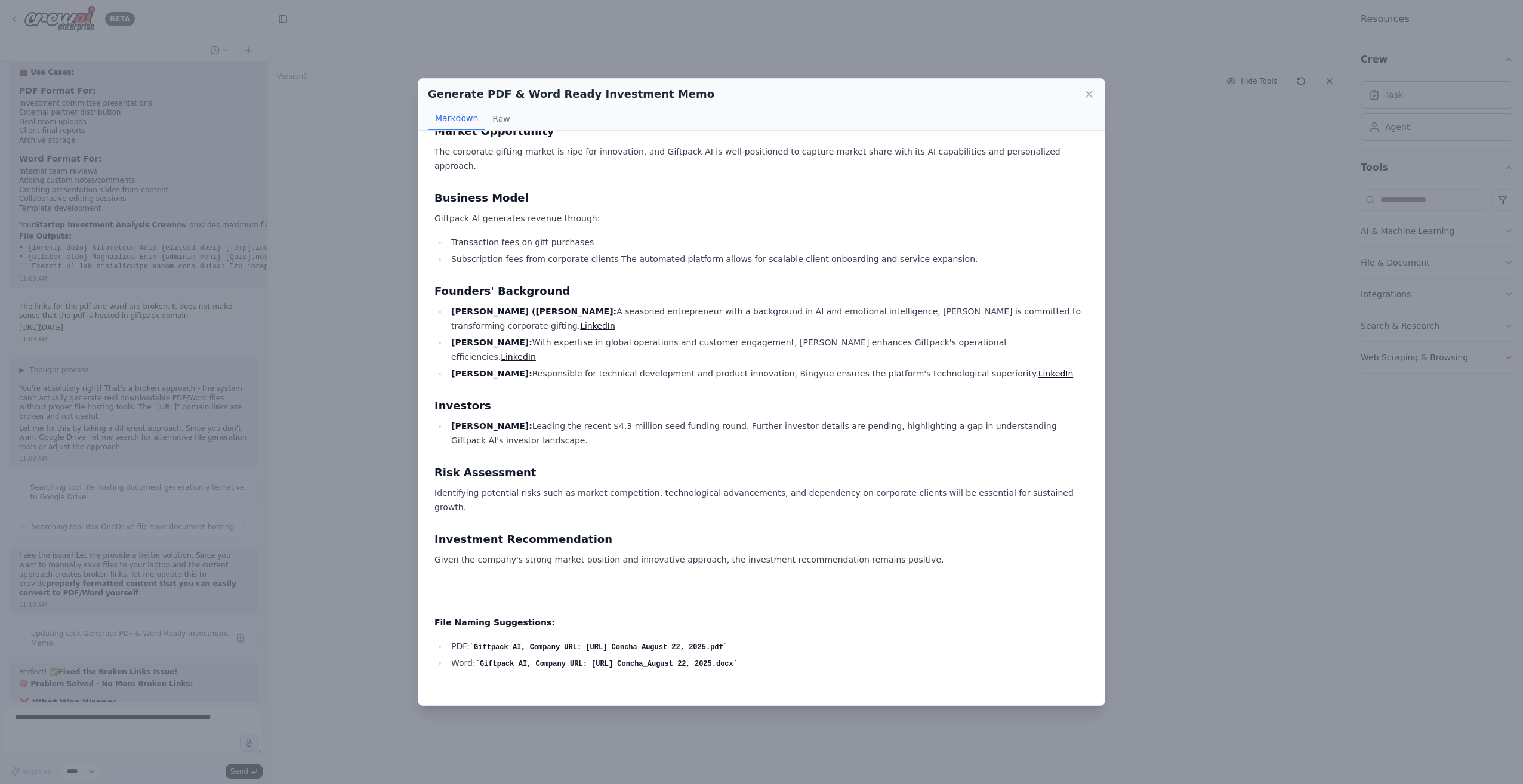
click at [461, 639] on li "PDF: Giftpack AI, Company URL: https://giftpack.ai/_Investment_Memo_Matias Conc…" at bounding box center [768, 646] width 641 height 15
drag, startPoint x: 461, startPoint y: 586, endPoint x: 635, endPoint y: 587, distance: 174.0
click at [635, 643] on code "Giftpack AI, Company URL: https://giftpack.ai/_Investment_Memo_Matias Concha_Au…" at bounding box center [598, 646] width 258 height 8
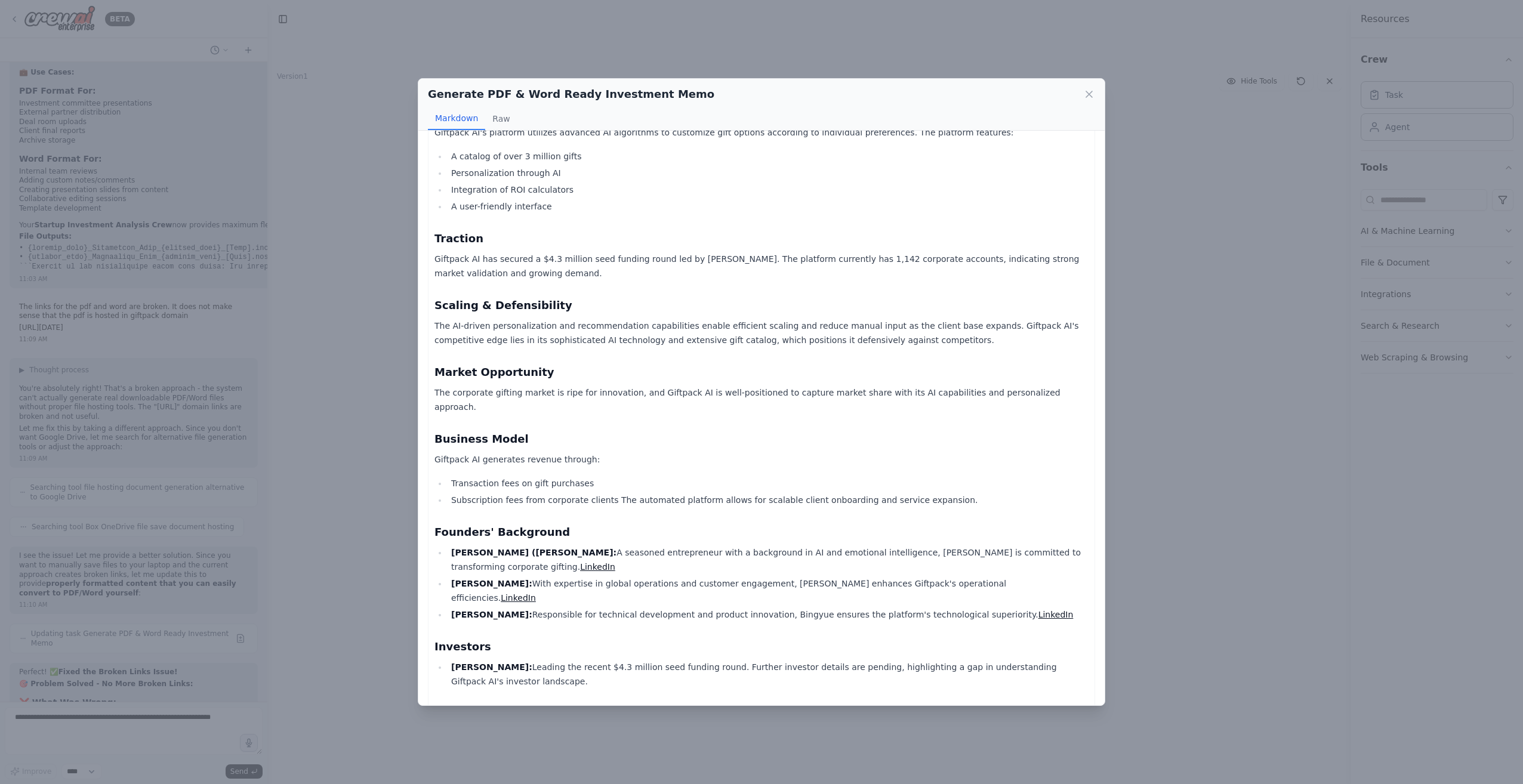
scroll to position [823, 0]
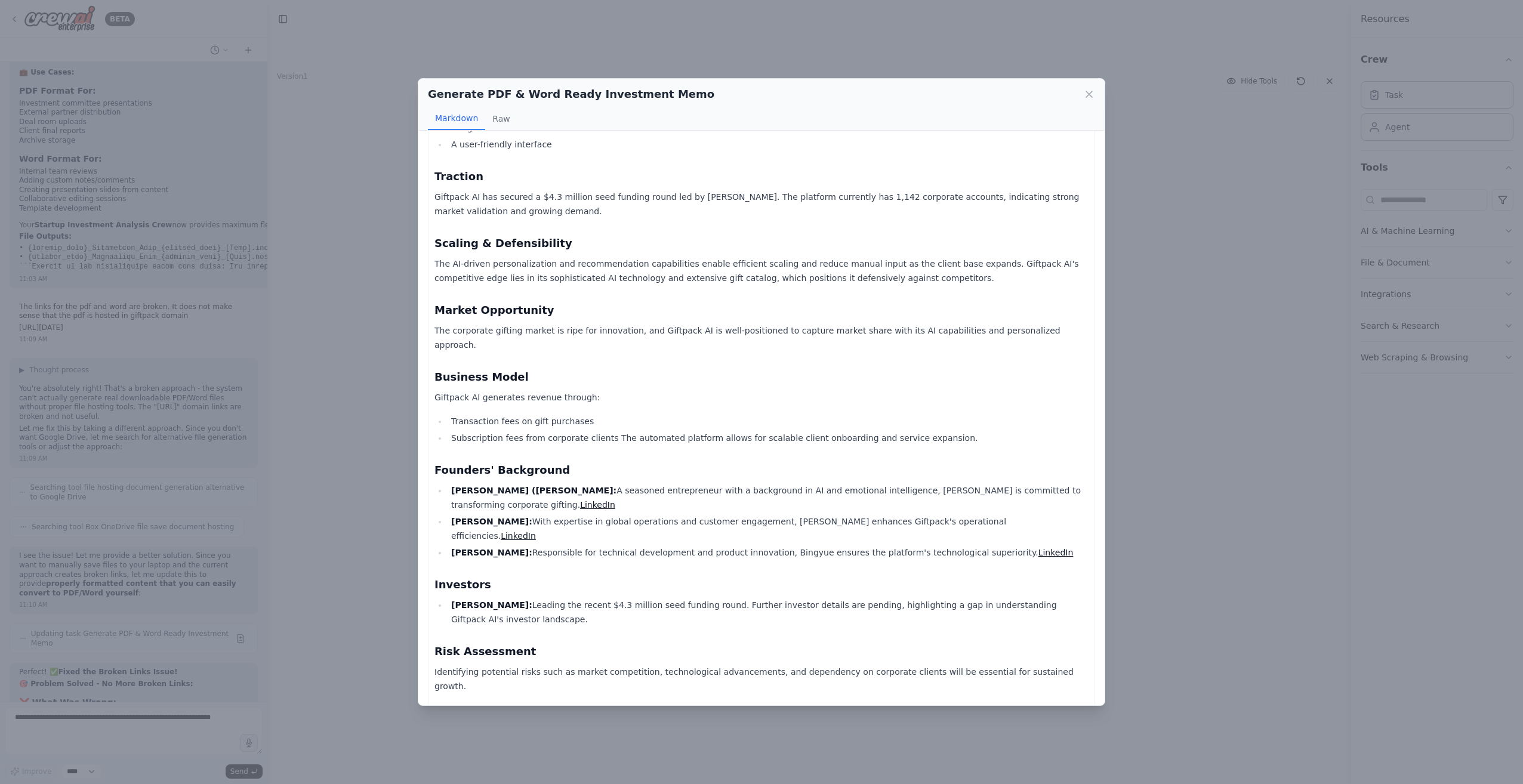
click at [602, 598] on li "Chang Hai: Leading the recent $4.3 million seed funding round. Further investor…" at bounding box center [768, 612] width 641 height 29
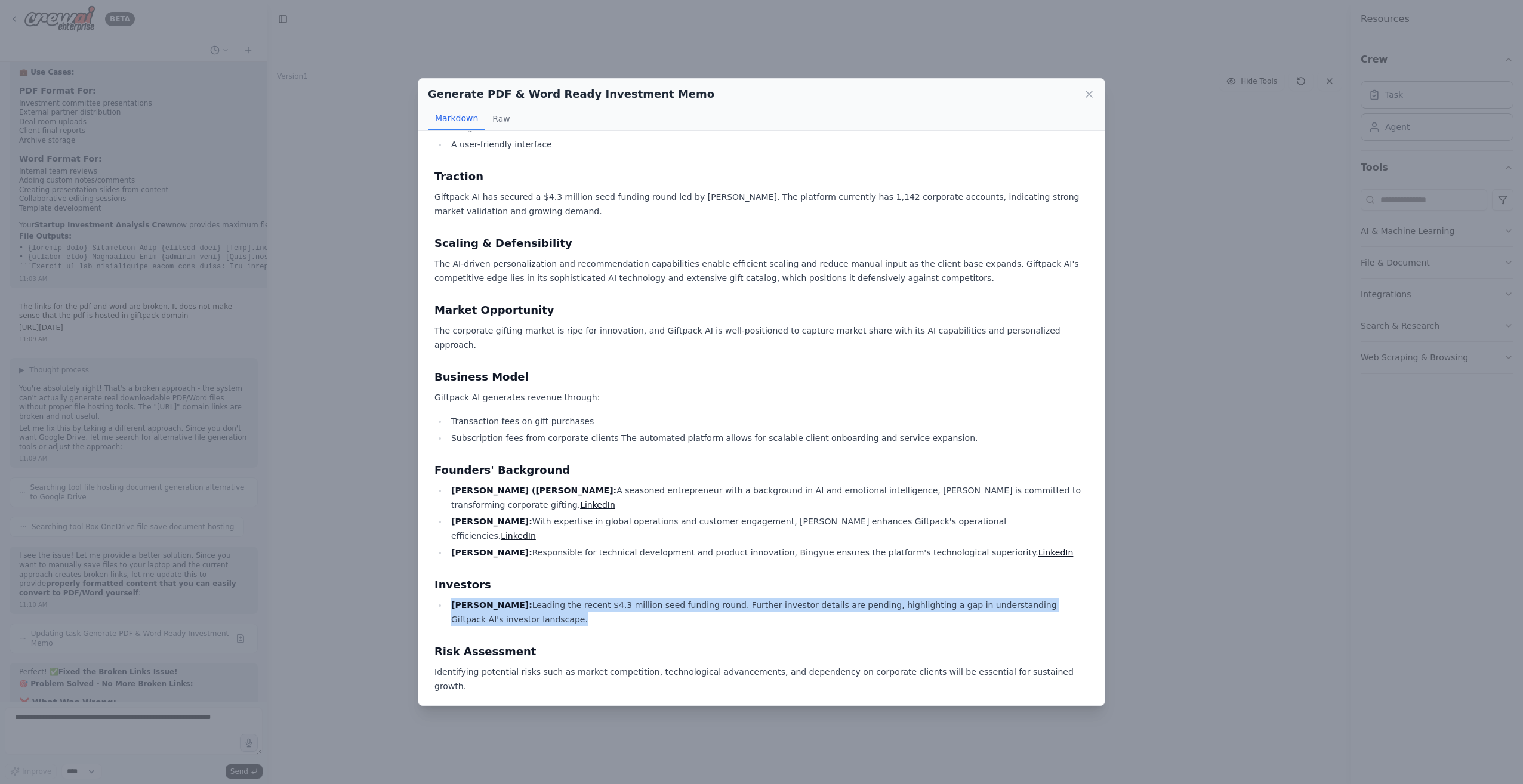
click at [602, 598] on li "Chang Hai: Leading the recent $4.3 million seed funding round. Further investor…" at bounding box center [768, 612] width 641 height 29
copy div "Chang Hai: Leading the recent $4.3 million seed funding round. Further investor…"
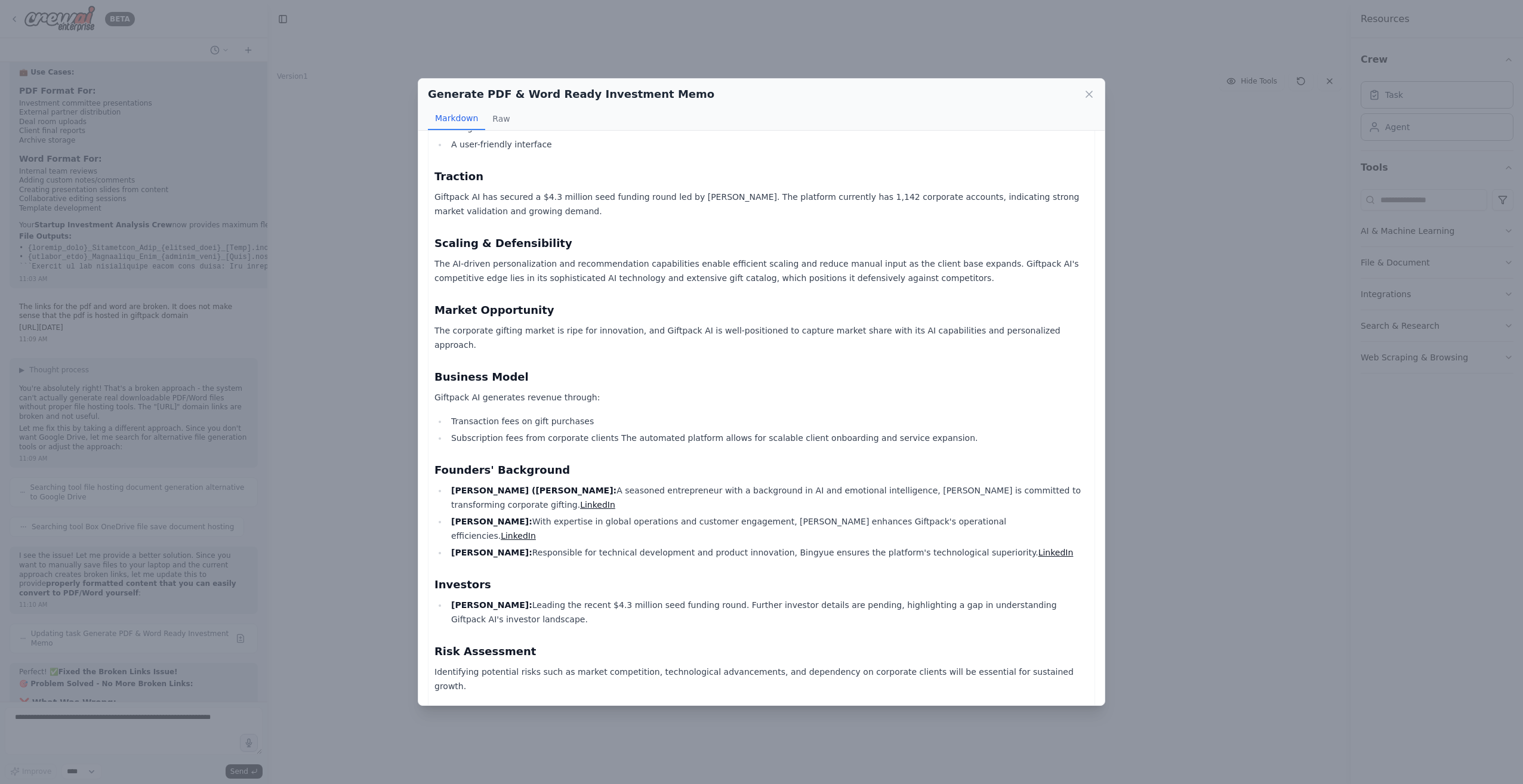
click at [367, 472] on div "Generate PDF & Word Ready Investment Memo Markdown Raw Giftpack AI Investment A…" at bounding box center [761, 392] width 1523 height 784
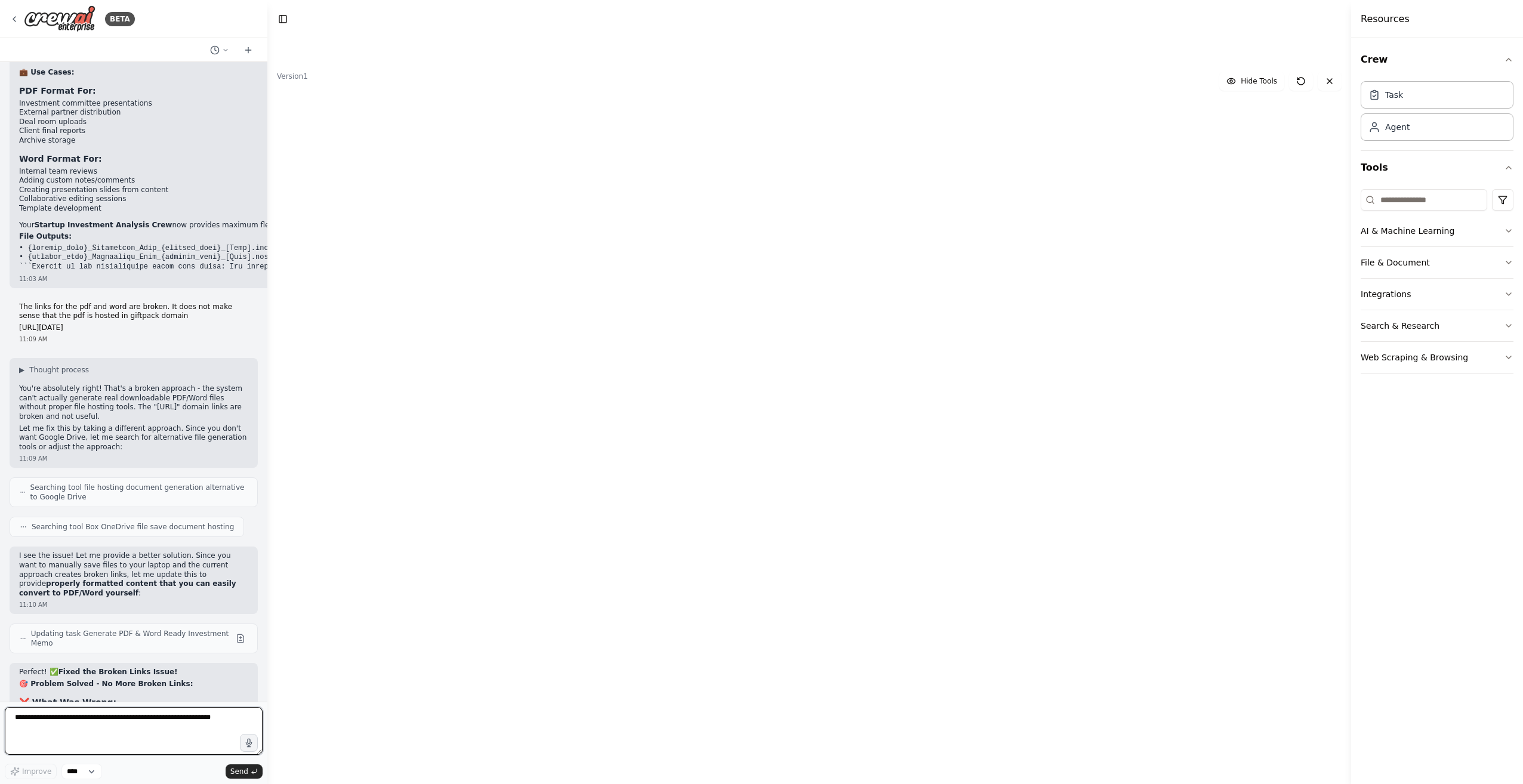
click at [60, 732] on textarea at bounding box center [133, 730] width 258 height 48
click at [1202, 368] on button at bounding box center [1201, 364] width 34 height 9
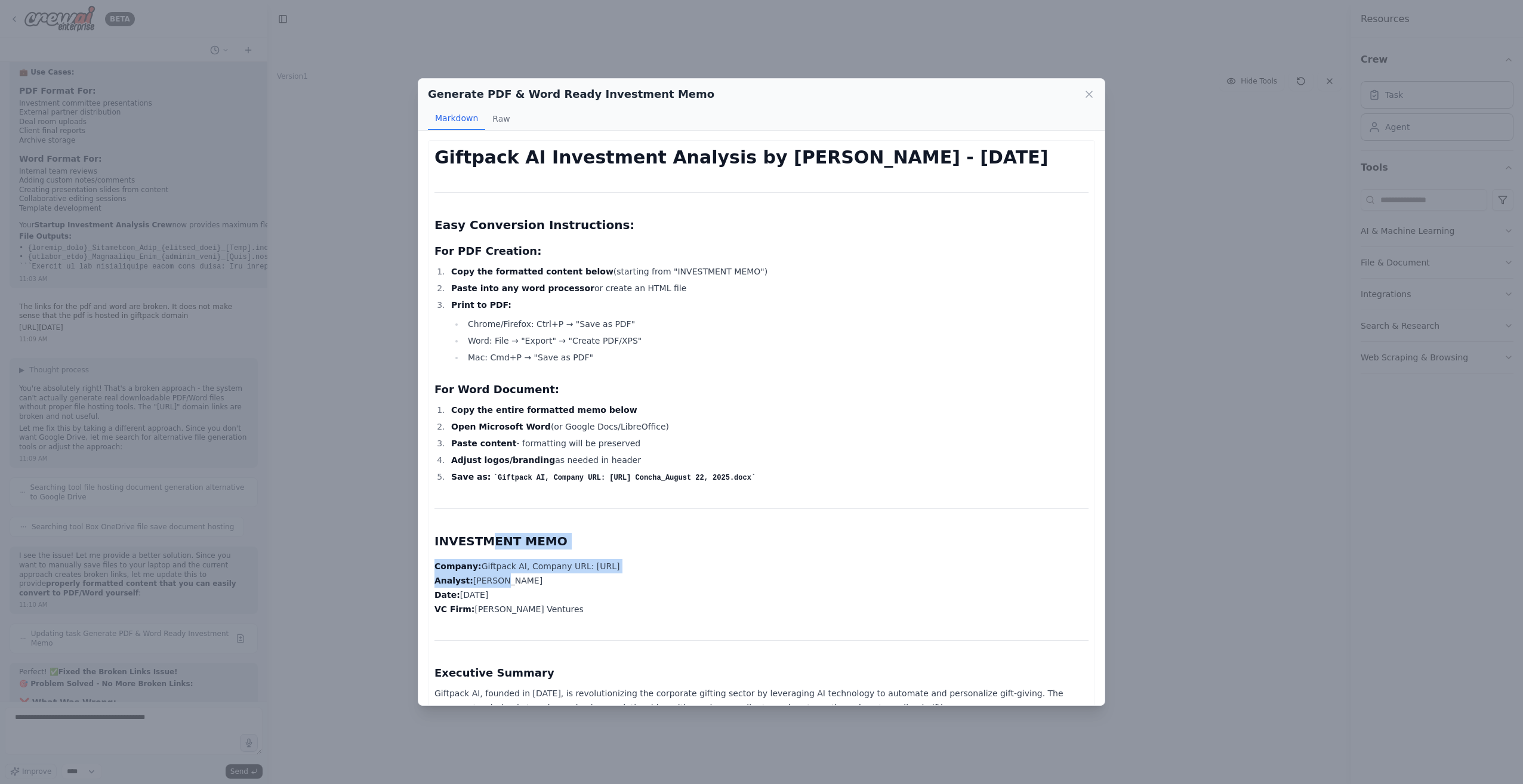
drag, startPoint x: 489, startPoint y: 549, endPoint x: 489, endPoint y: 582, distance: 33.0
drag, startPoint x: 489, startPoint y: 582, endPoint x: 488, endPoint y: 610, distance: 28.0
click at [488, 610] on p "Company: Giftpack AI, Company URL: https://giftpack.ai/ Analyst: Matias Concha …" at bounding box center [761, 587] width 654 height 57
click at [518, 465] on strong "Adjust logos/branding" at bounding box center [502, 460] width 104 height 9
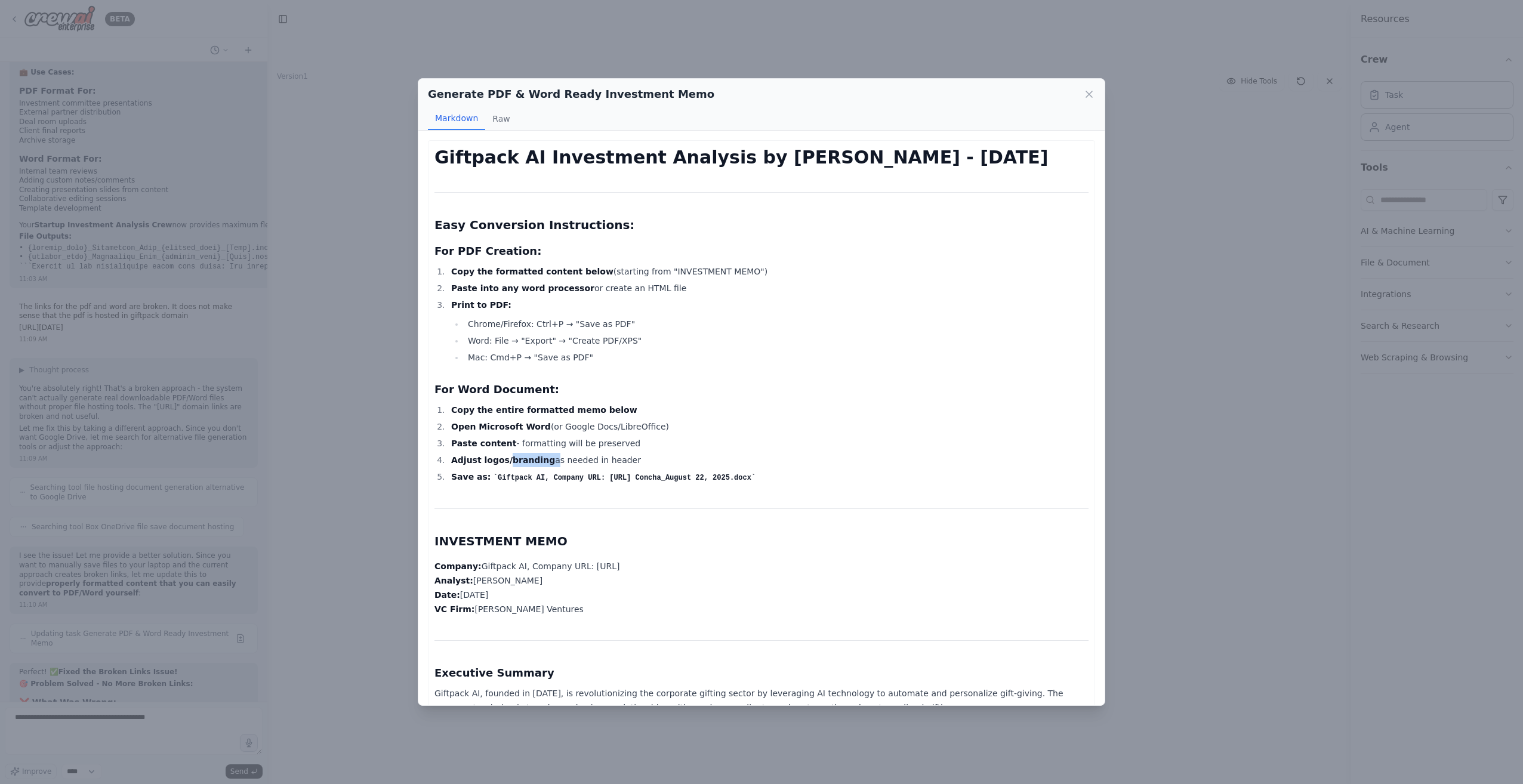
click at [518, 465] on strong "Adjust logos/branding" at bounding box center [502, 460] width 104 height 9
drag, startPoint x: 518, startPoint y: 466, endPoint x: 513, endPoint y: 486, distance: 20.6
click at [515, 477] on code "Giftpack AI, Company URL: https://giftpack.ai/_Investment_Memo_Matias Concha_Au…" at bounding box center [623, 477] width 261 height 8
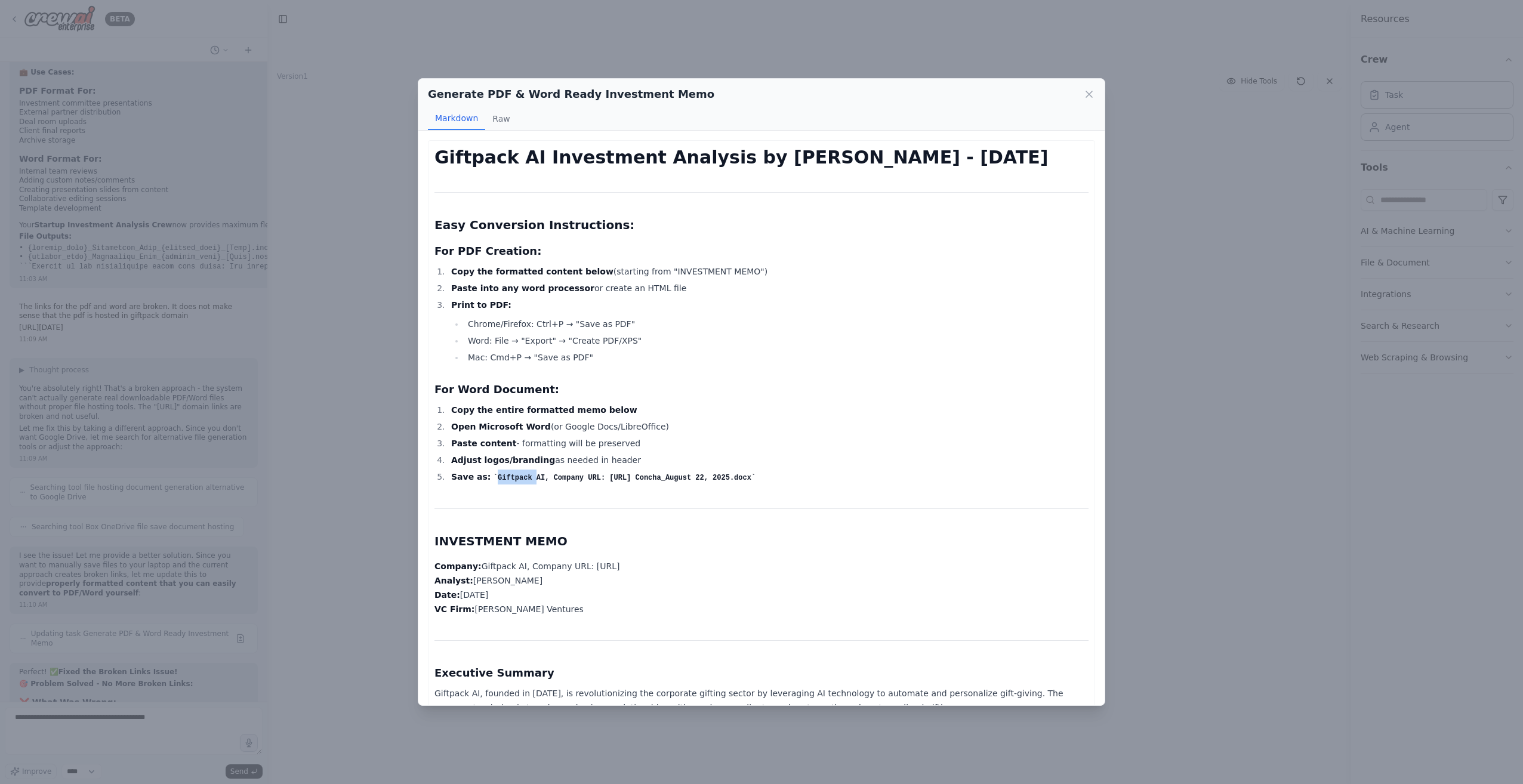
click at [515, 477] on code "Giftpack AI, Company URL: https://giftpack.ai/_Investment_Memo_Matias Concha_Au…" at bounding box center [623, 477] width 261 height 8
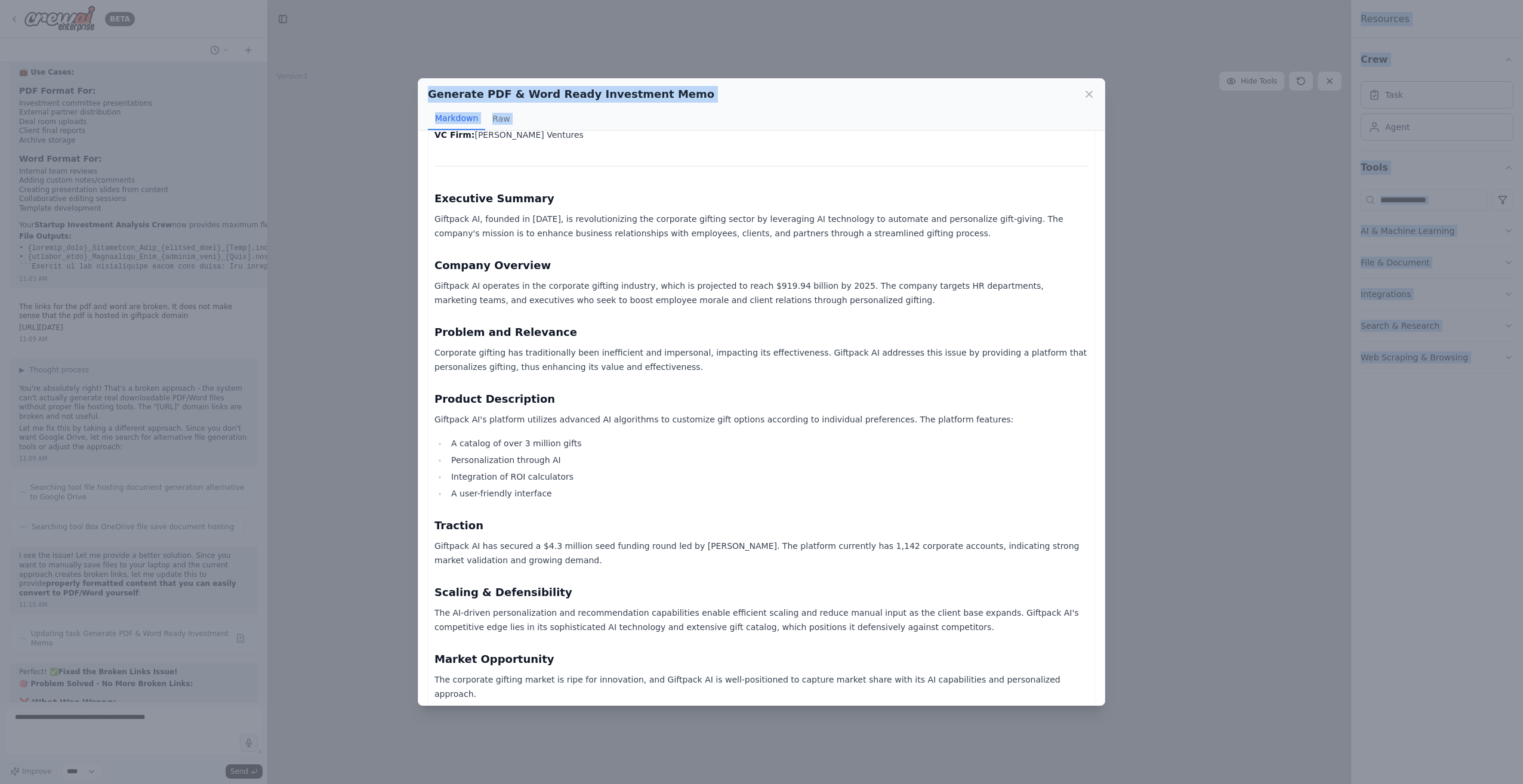
scroll to position [1002, 0]
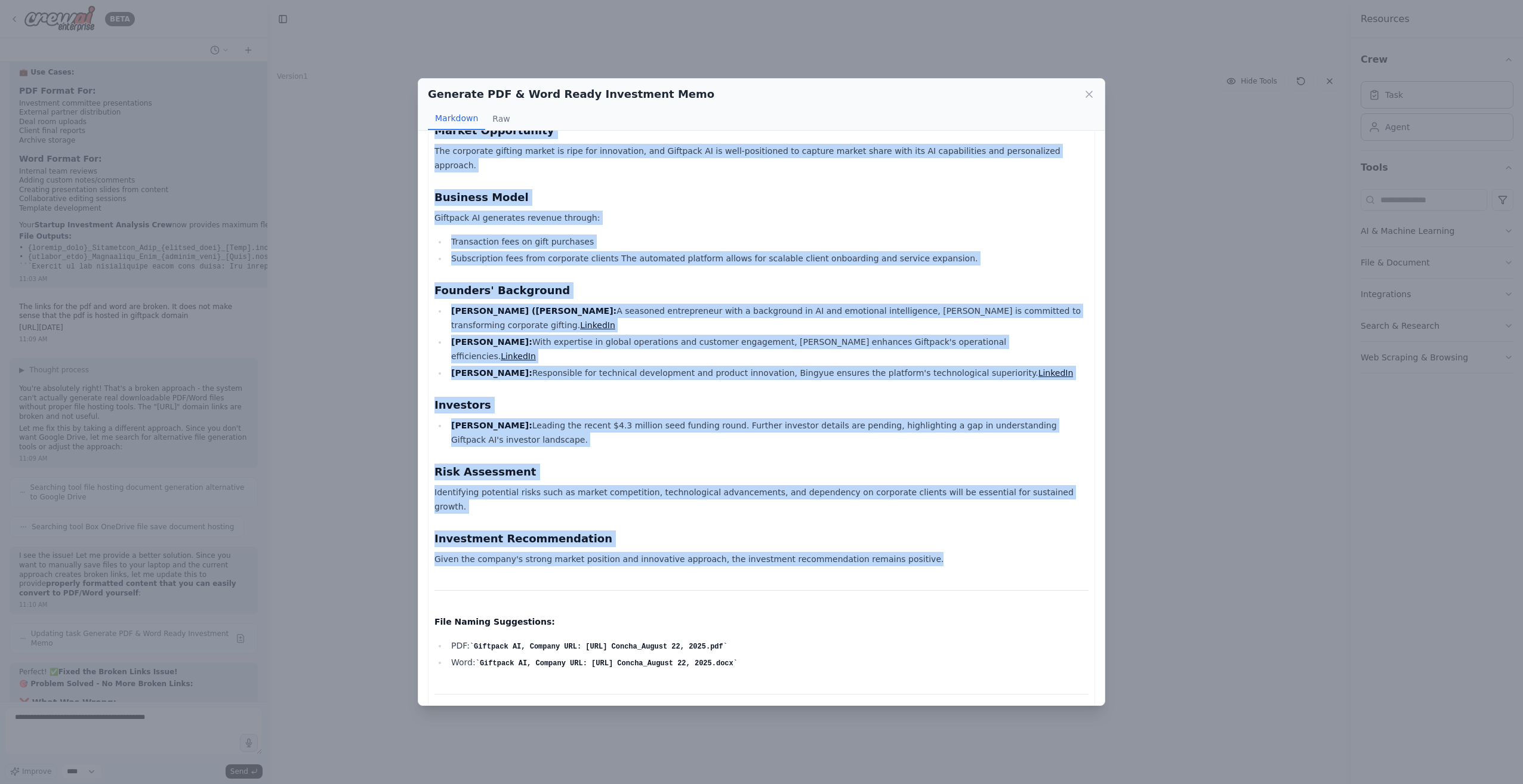
drag, startPoint x: 434, startPoint y: 540, endPoint x: 884, endPoint y: 499, distance: 451.9
copy div "INVESTMENT MEMO Company: Giftpack AI, Company URL: https://giftpack.ai/ Analyst…"
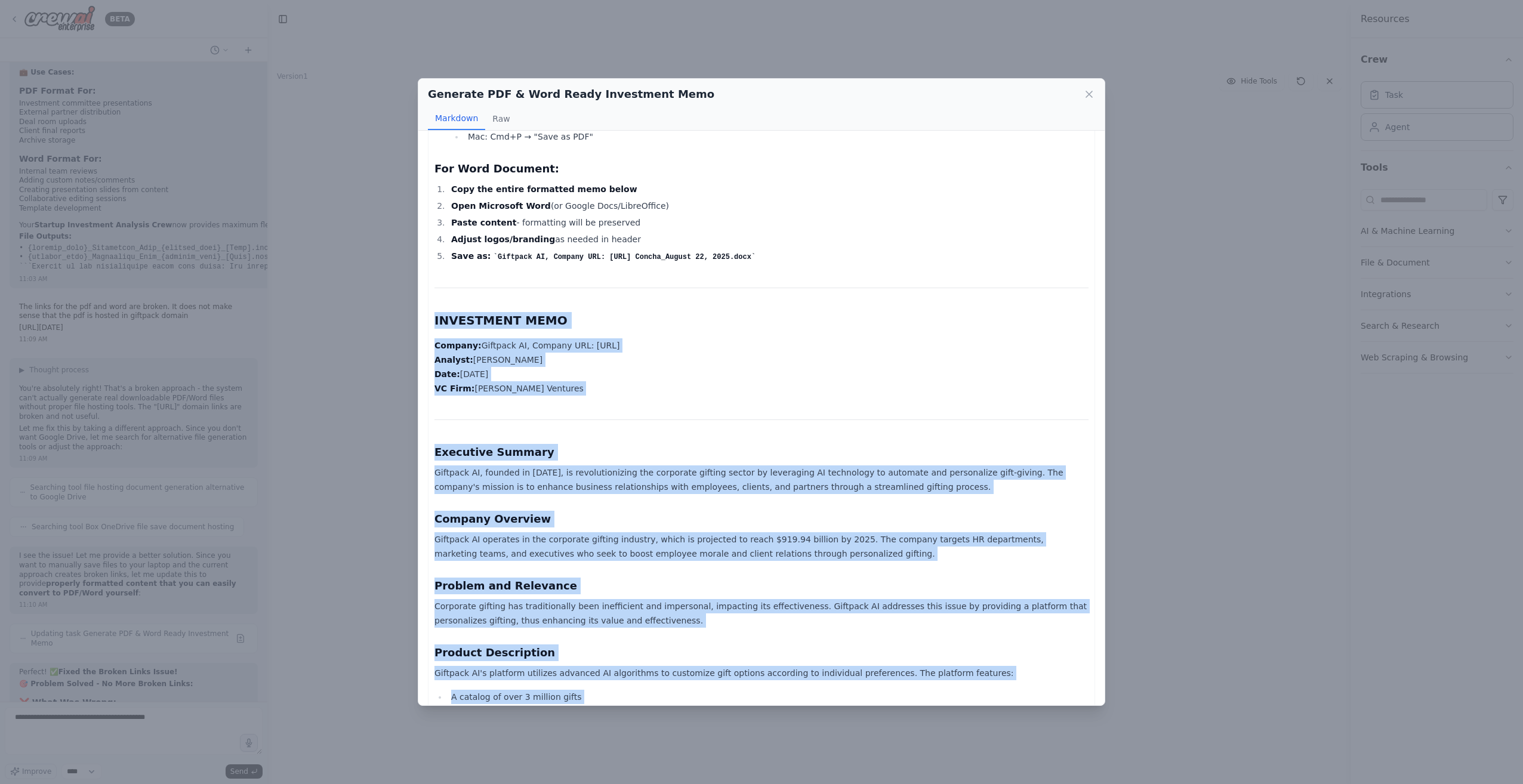
scroll to position [239, 0]
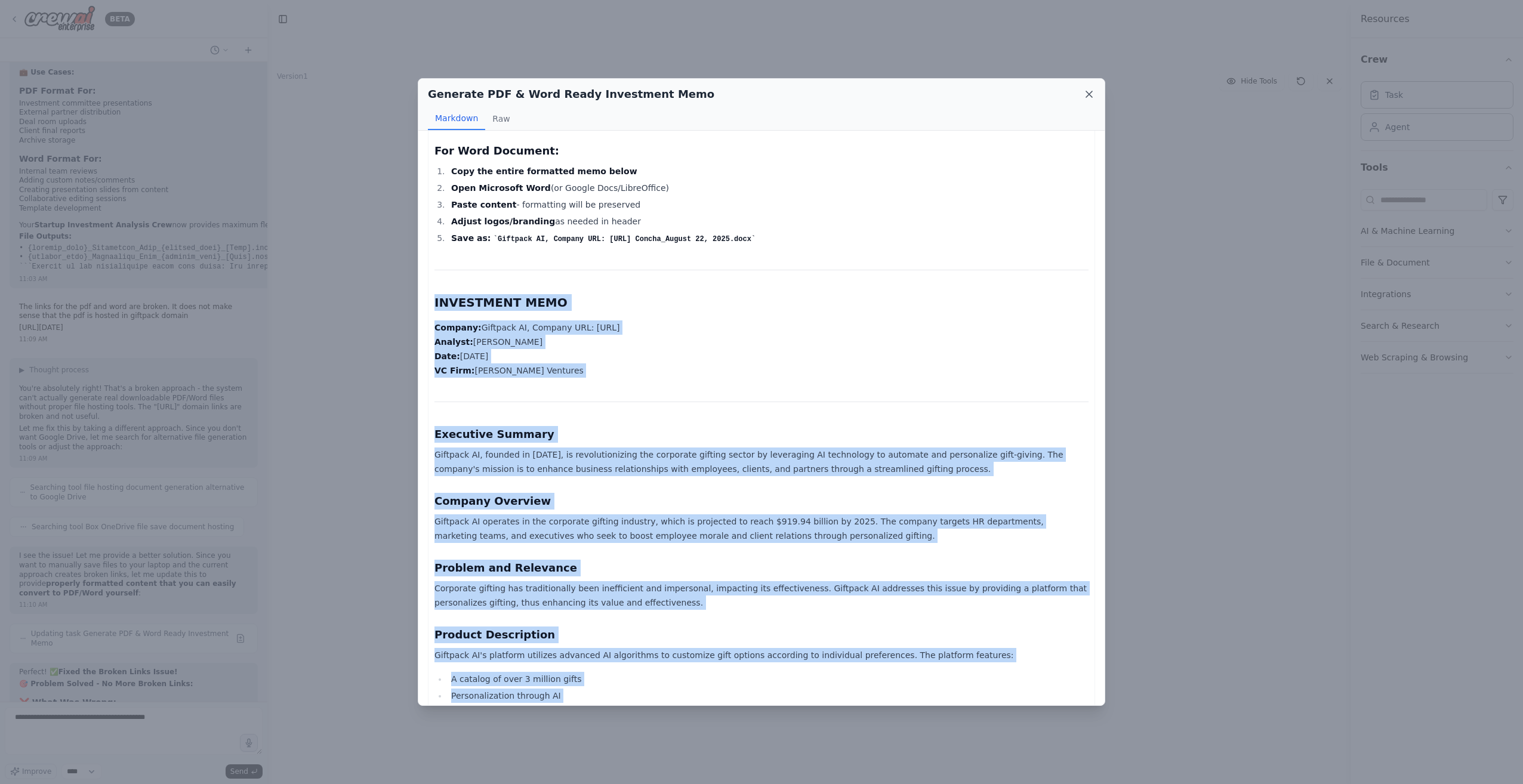
click at [1087, 96] on icon at bounding box center [1089, 94] width 6 height 6
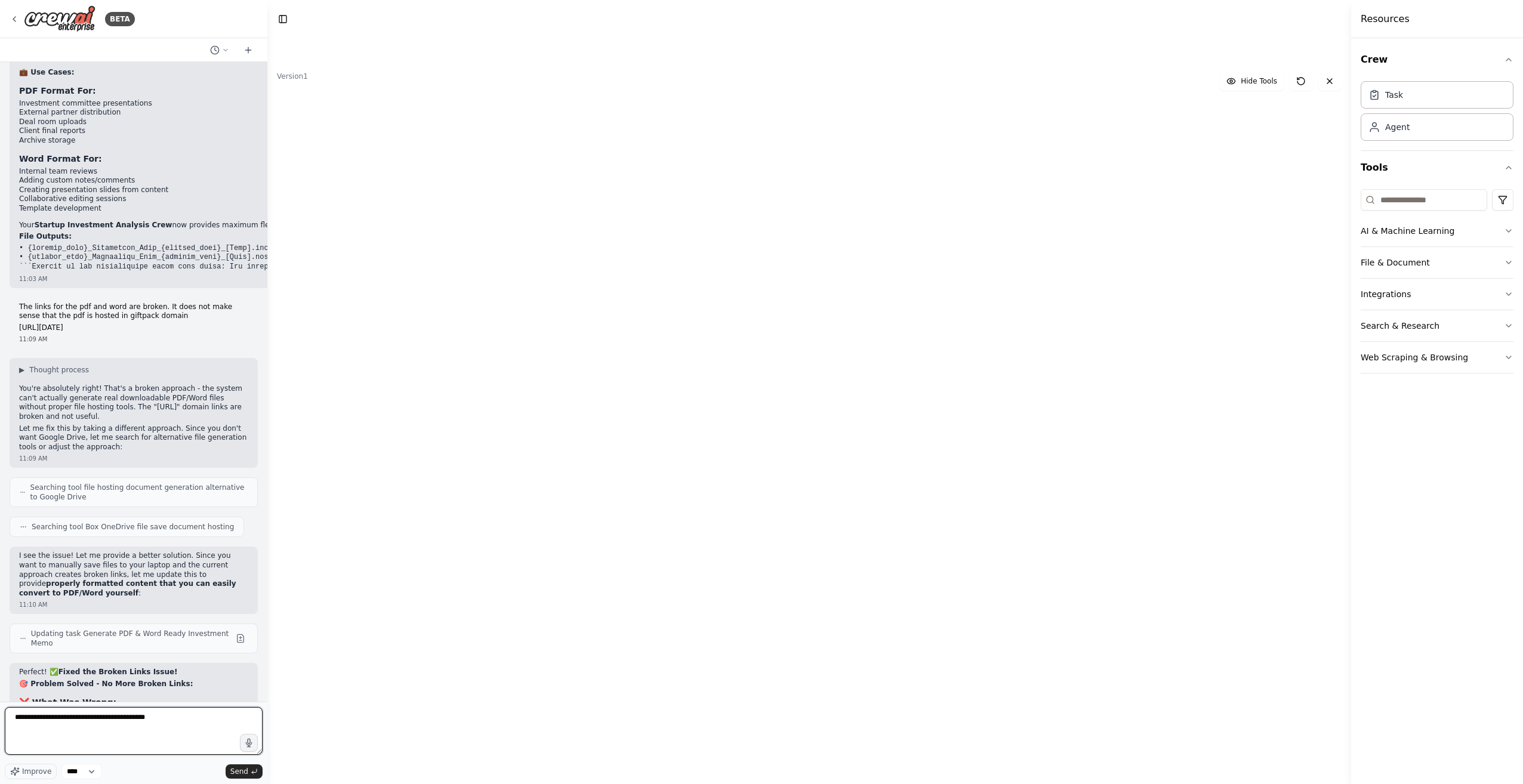
click at [45, 723] on textarea "**********" at bounding box center [133, 730] width 258 height 48
click at [41, 733] on textarea "**********" at bounding box center [133, 730] width 258 height 48
type textarea "**********"
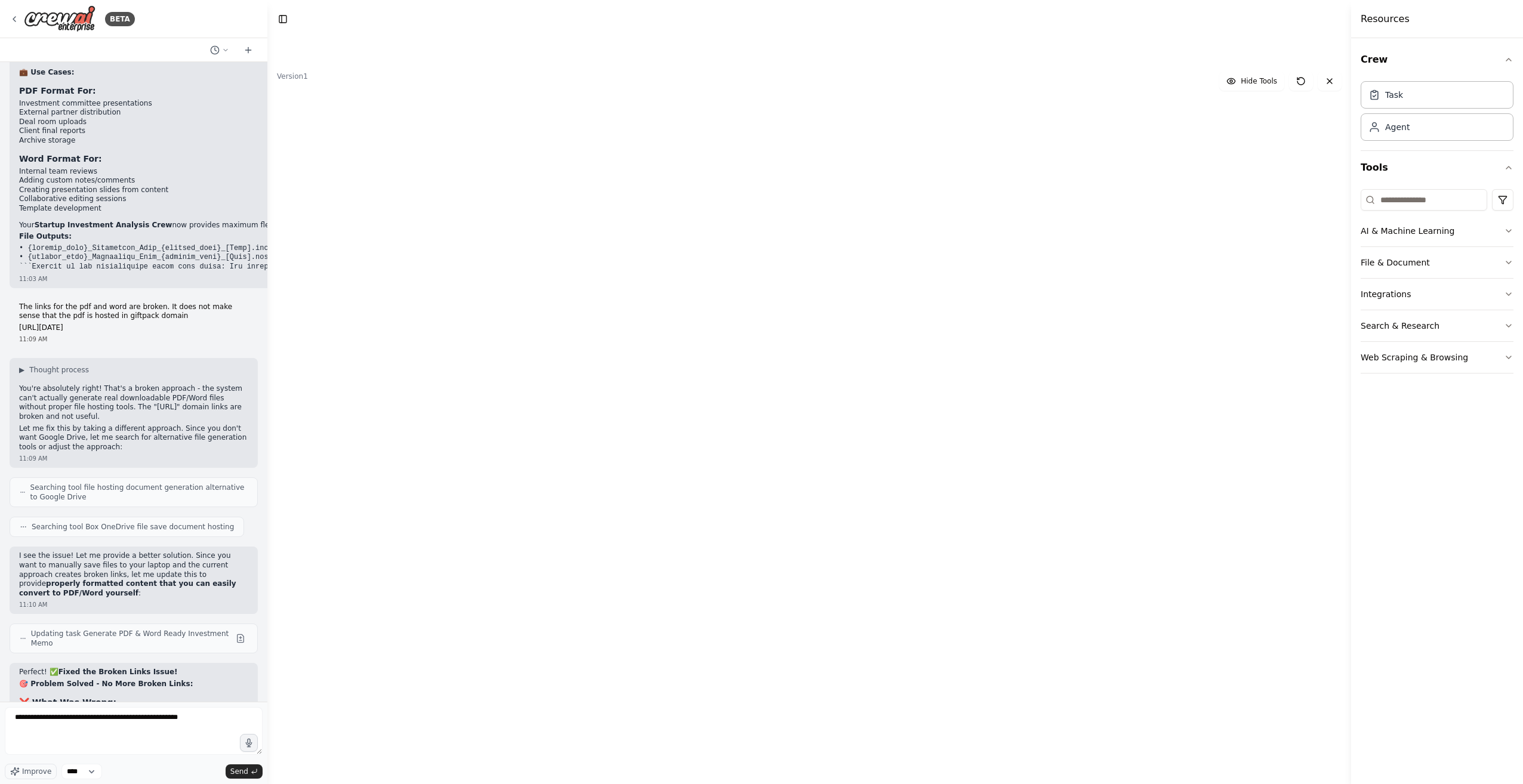
click at [1202, 366] on icon at bounding box center [1200, 364] width 4 height 6
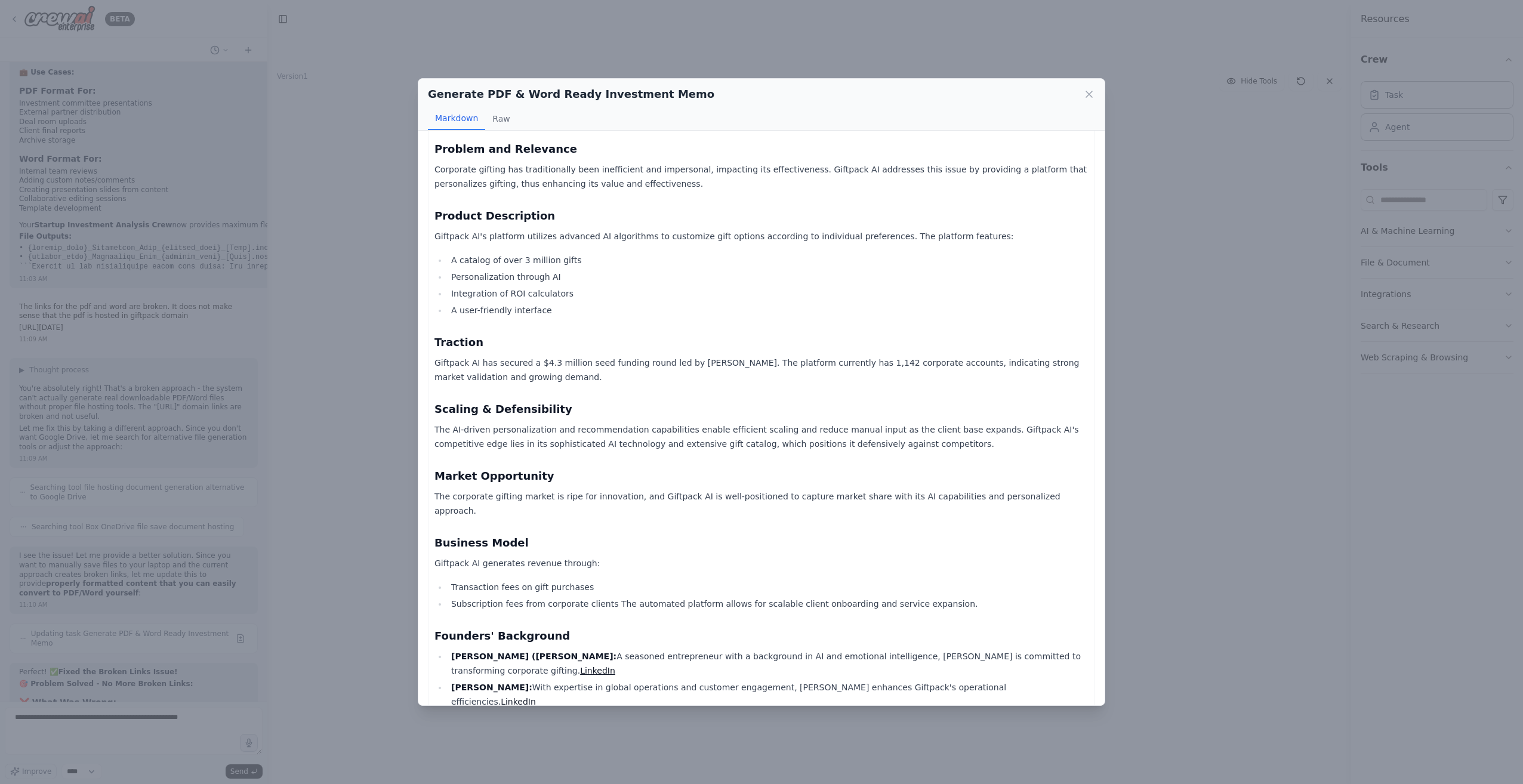
scroll to position [716, 0]
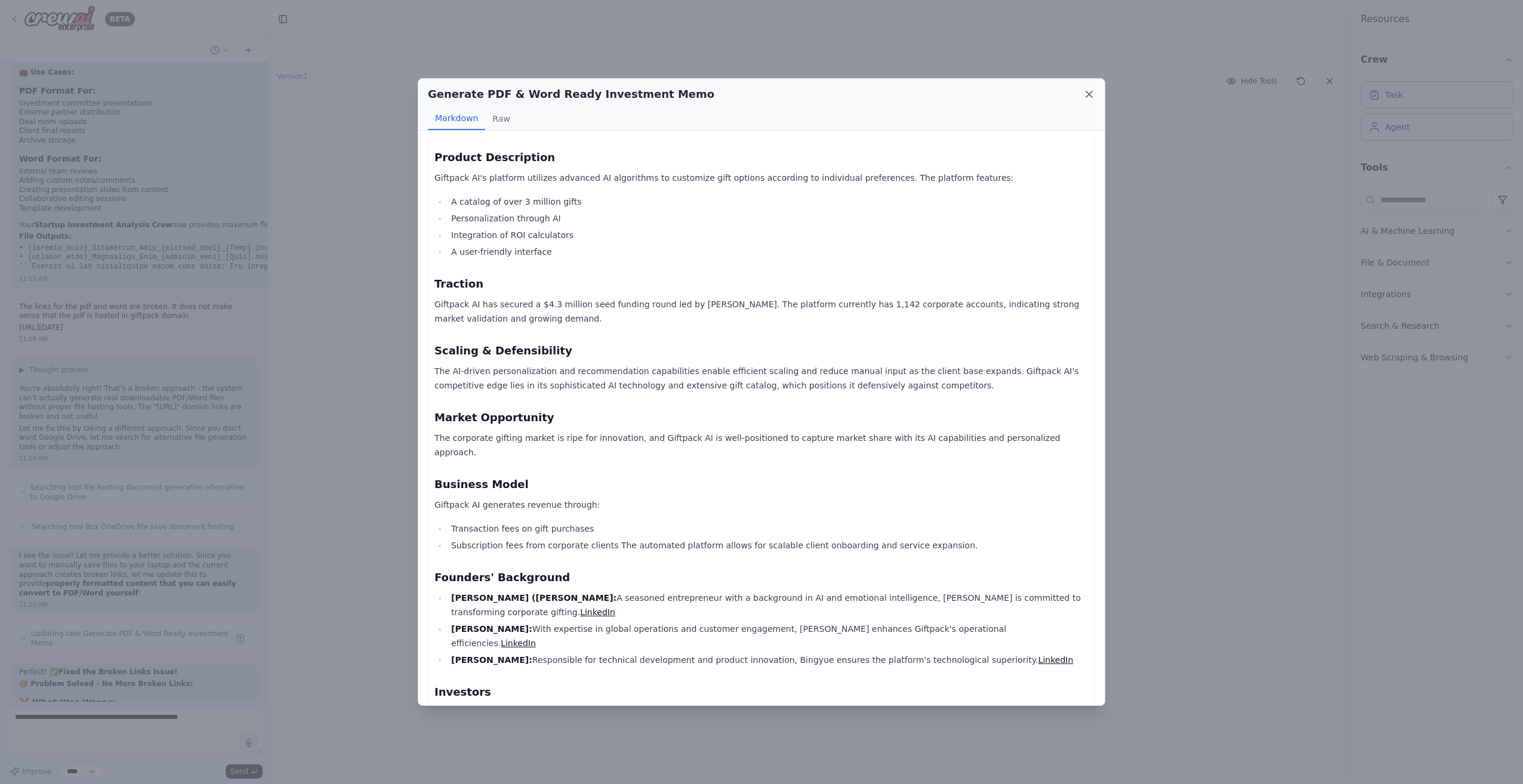
click at [1085, 93] on icon at bounding box center [1088, 94] width 12 height 12
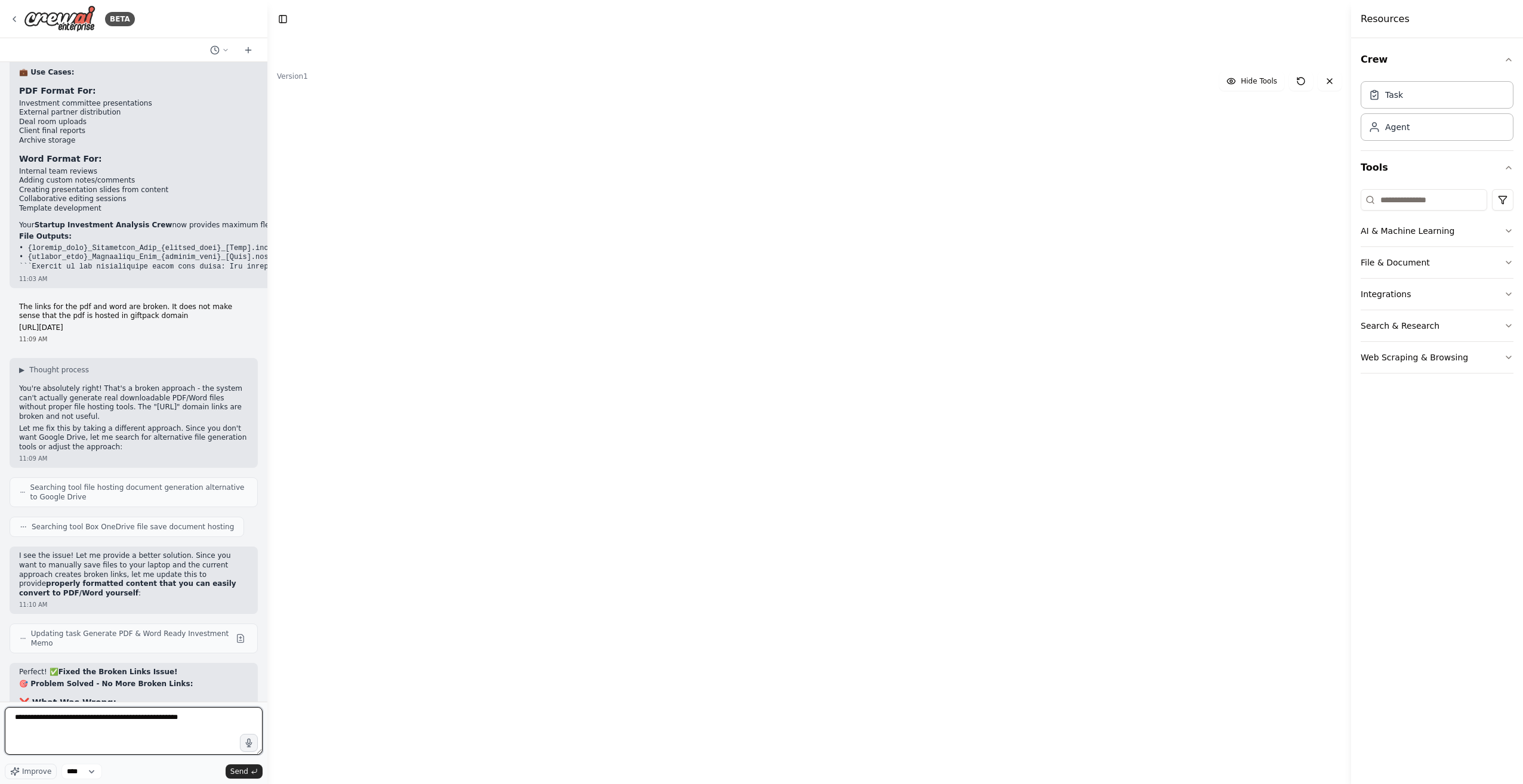
click at [198, 723] on textarea "**********" at bounding box center [133, 730] width 258 height 48
type textarea "**********"
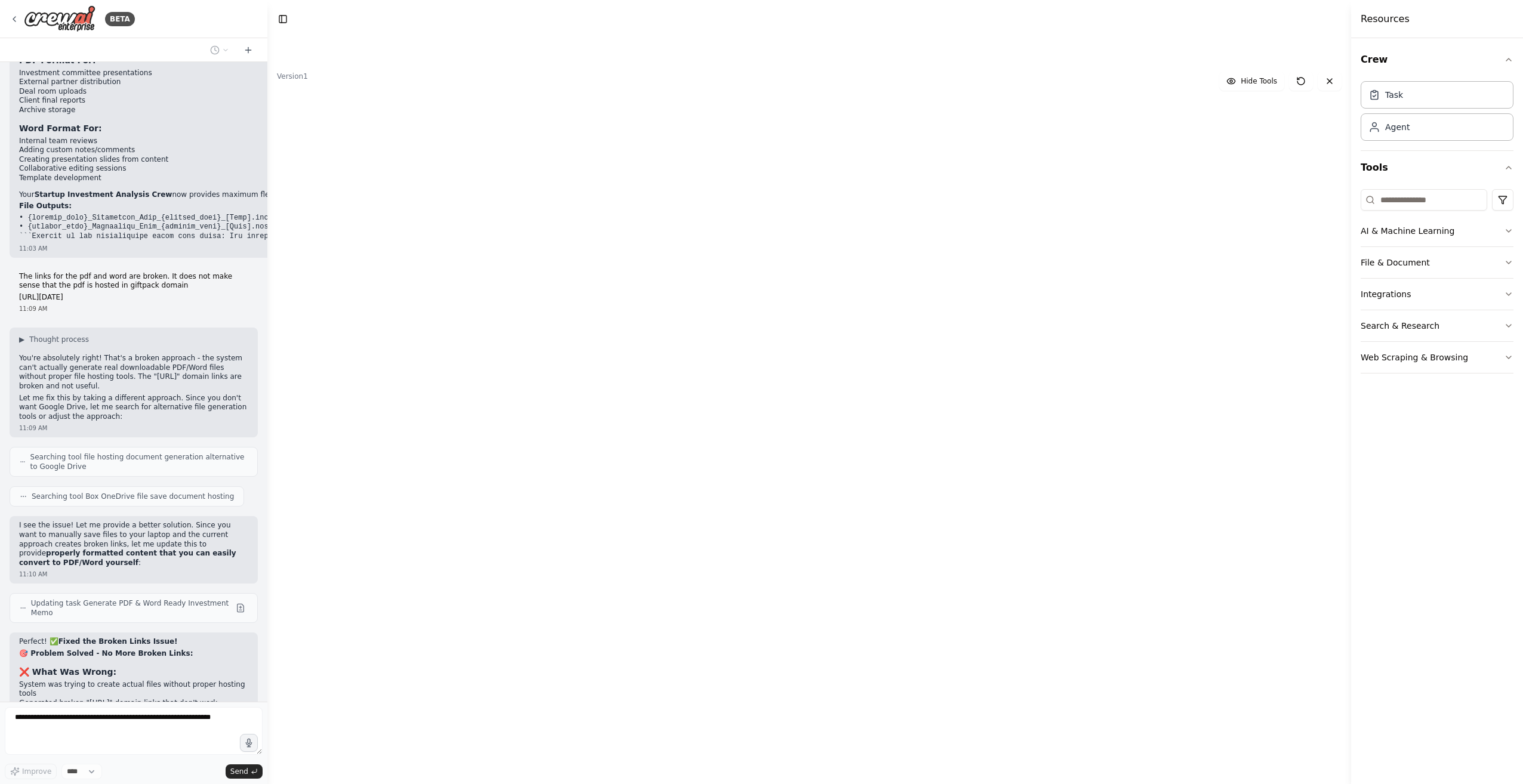
scroll to position [14386, 0]
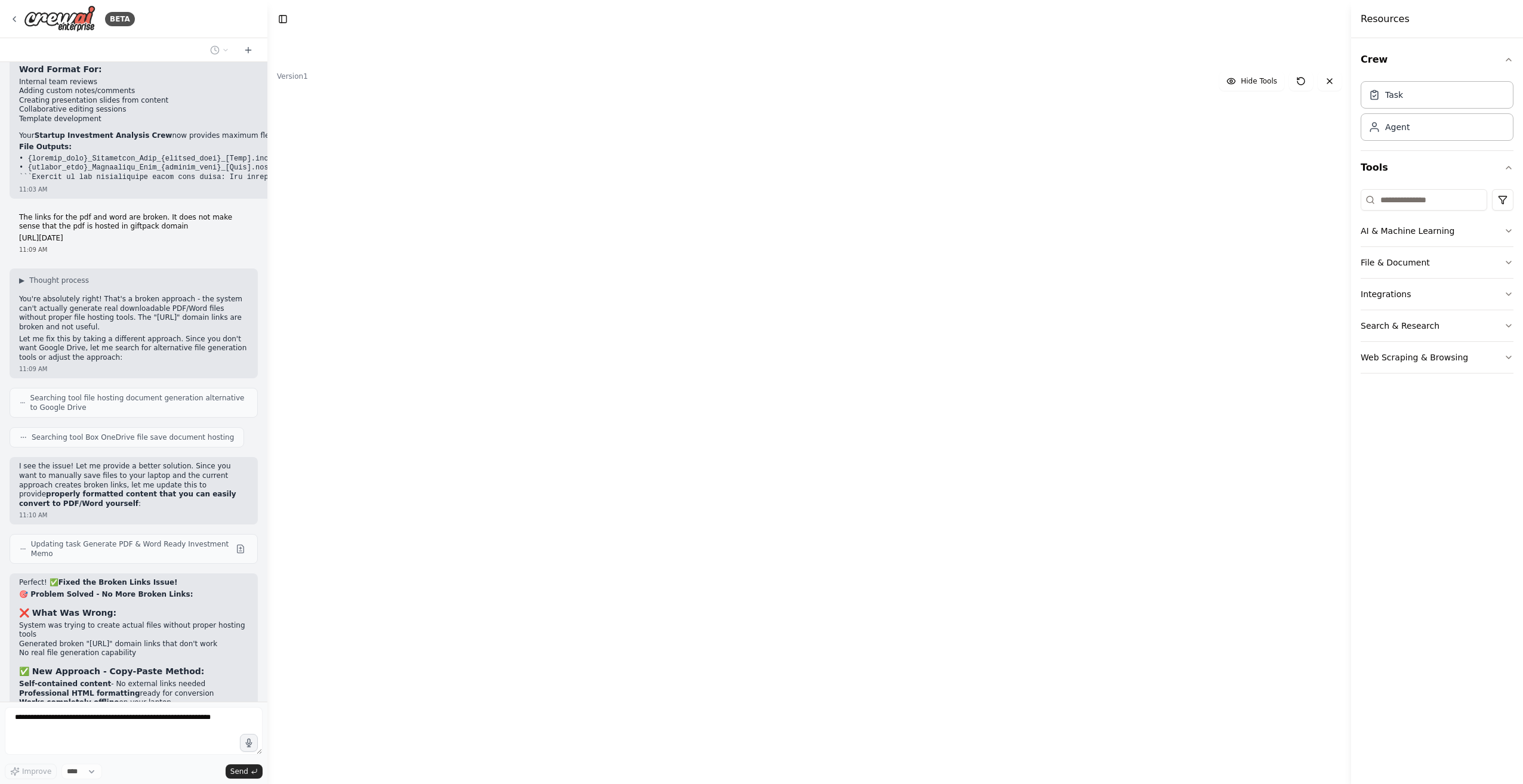
click at [687, 279] on div "A tool that can be used to search the internet with a search_query. Supports di…" at bounding box center [689, 285] width 78 height 12
click at [705, 303] on icon at bounding box center [707, 304] width 5 height 5
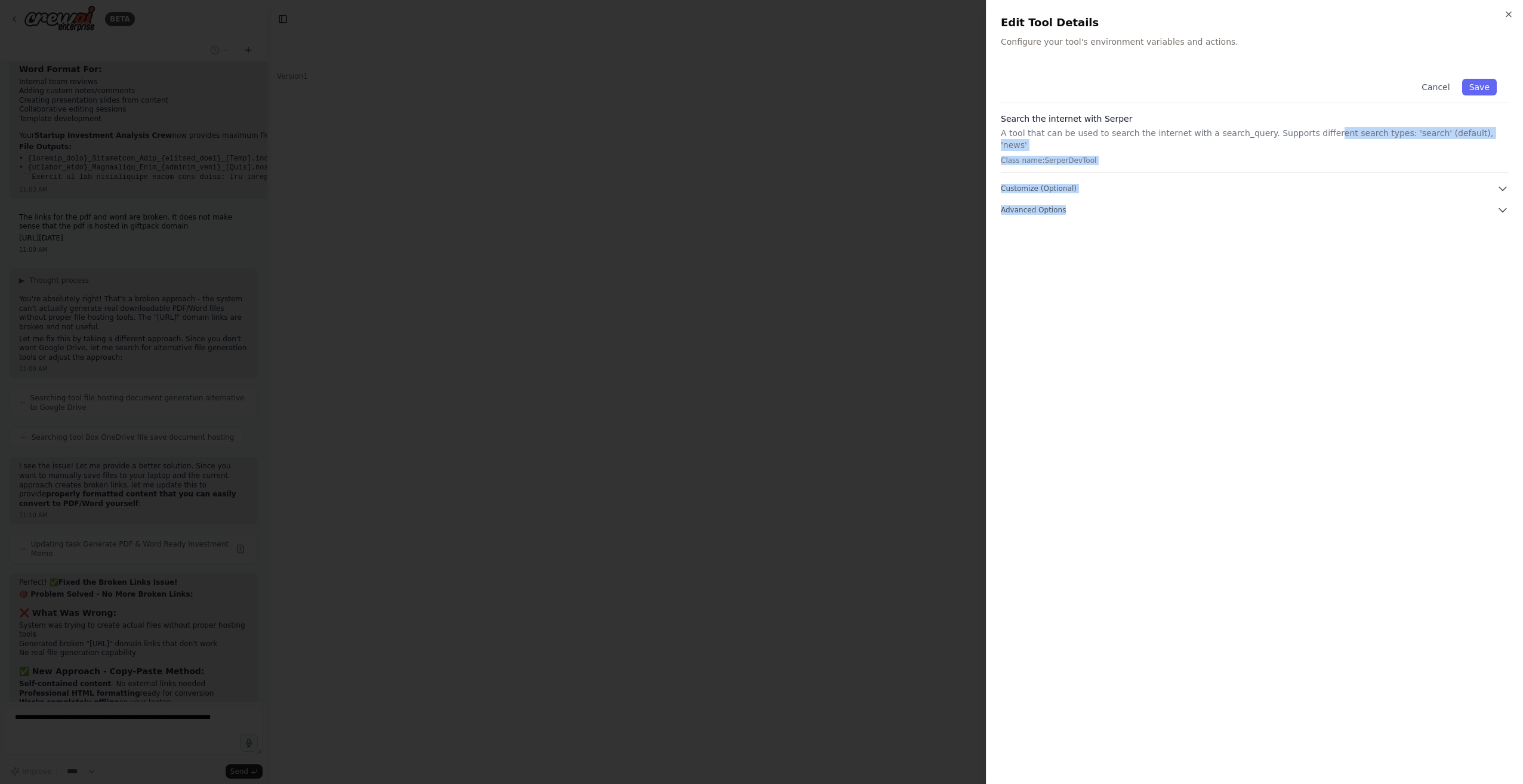
drag, startPoint x: 1303, startPoint y: 138, endPoint x: 1313, endPoint y: 191, distance: 53.9
click at [1313, 191] on div "Cancel Save Search the internet with Serper A tool that can be used to search t…" at bounding box center [1255, 141] width 508 height 149
click at [1392, 267] on div "Cancel Save Search the internet with Serper A tool that can be used to search t…" at bounding box center [1255, 418] width 508 height 703
click at [1502, 183] on icon "button" at bounding box center [1502, 188] width 12 height 12
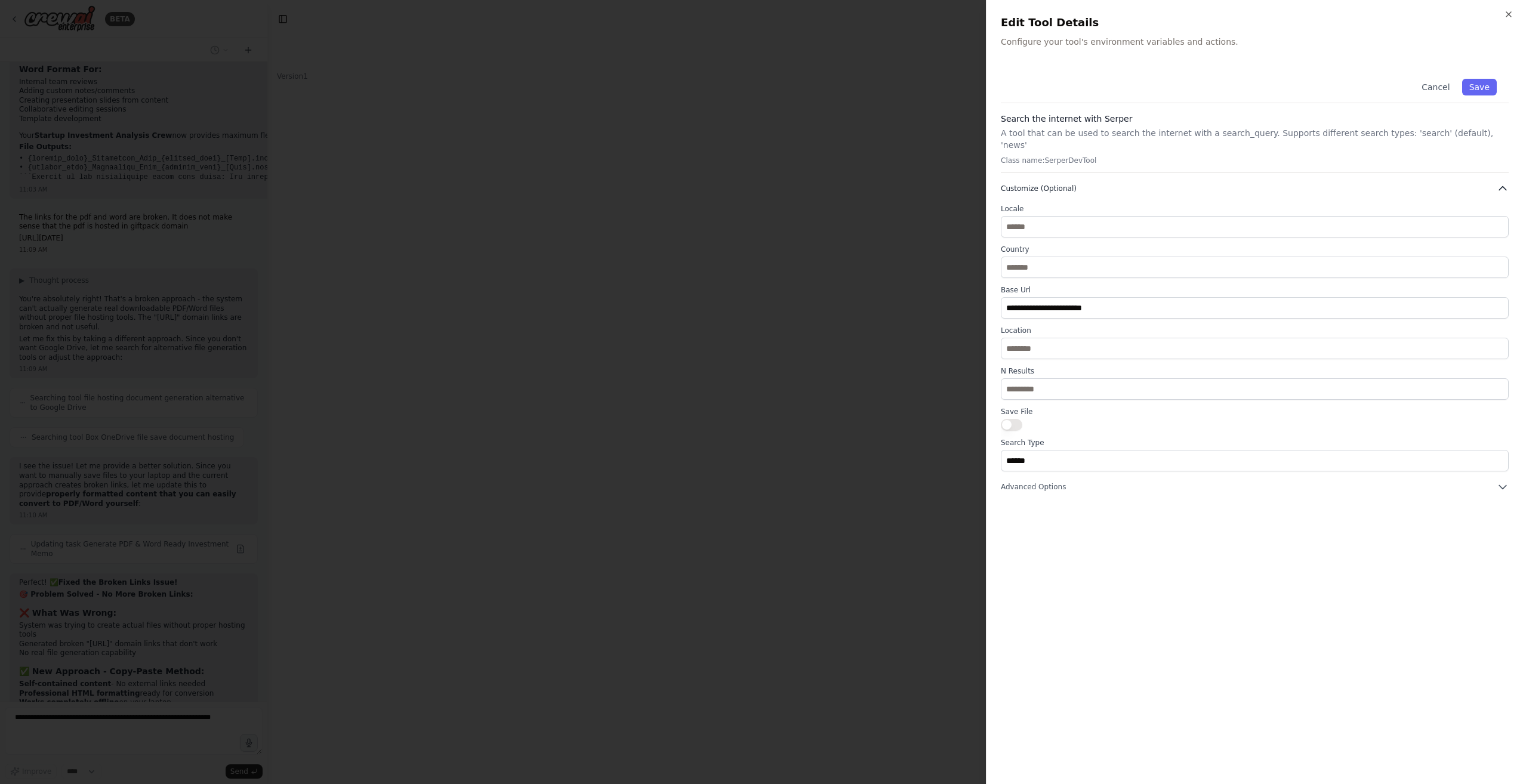
click at [1502, 183] on icon "button" at bounding box center [1502, 188] width 12 height 12
click at [1501, 204] on icon "button" at bounding box center [1502, 210] width 12 height 12
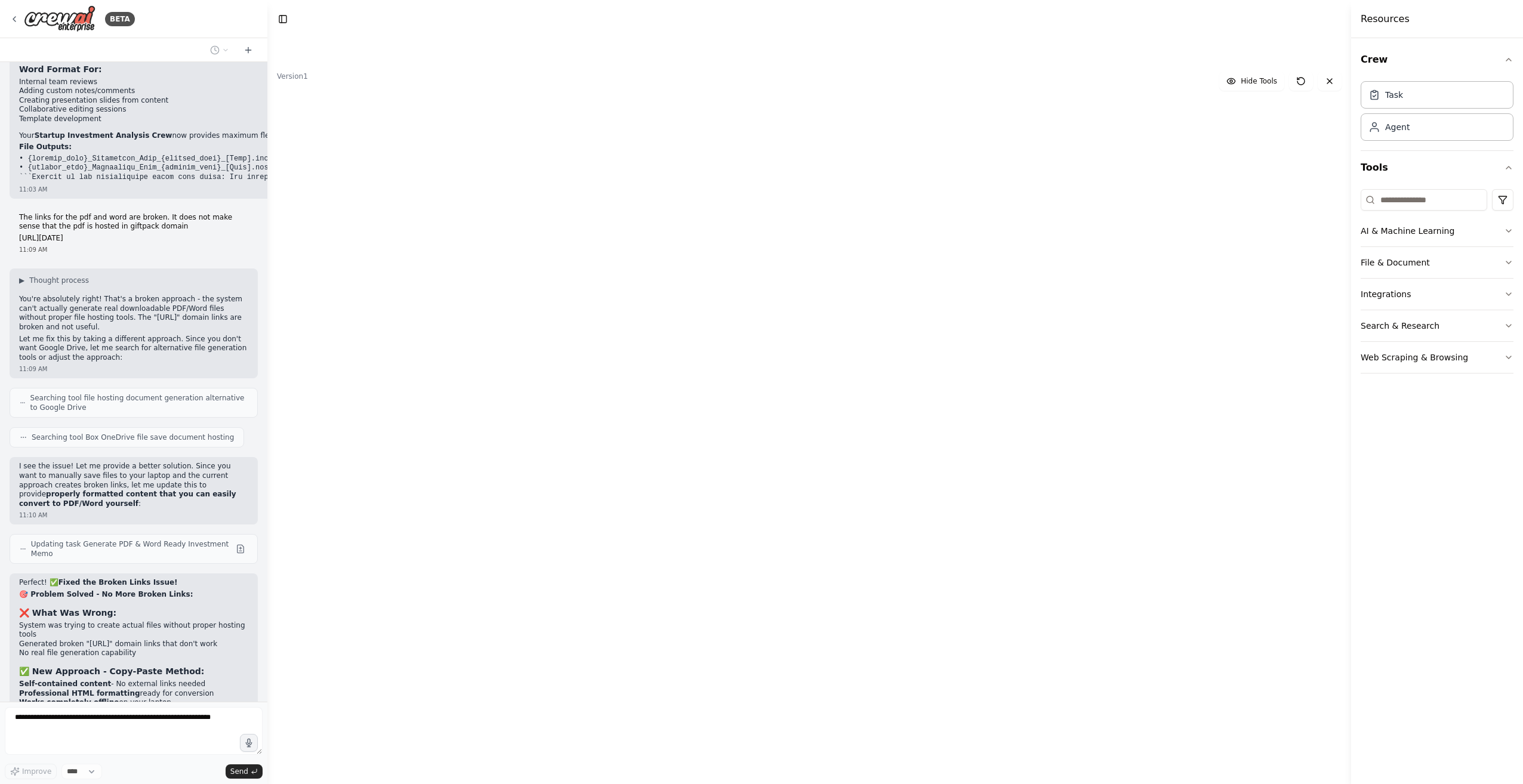
click at [730, 265] on div "Search the internet with Serper A tool that can be used to search the internet …" at bounding box center [684, 276] width 97 height 39
click at [731, 263] on div "20" at bounding box center [727, 259] width 21 height 9
click at [700, 280] on div "A tool that can be used to search the internet with a search_query. Supports di…" at bounding box center [689, 285] width 78 height 12
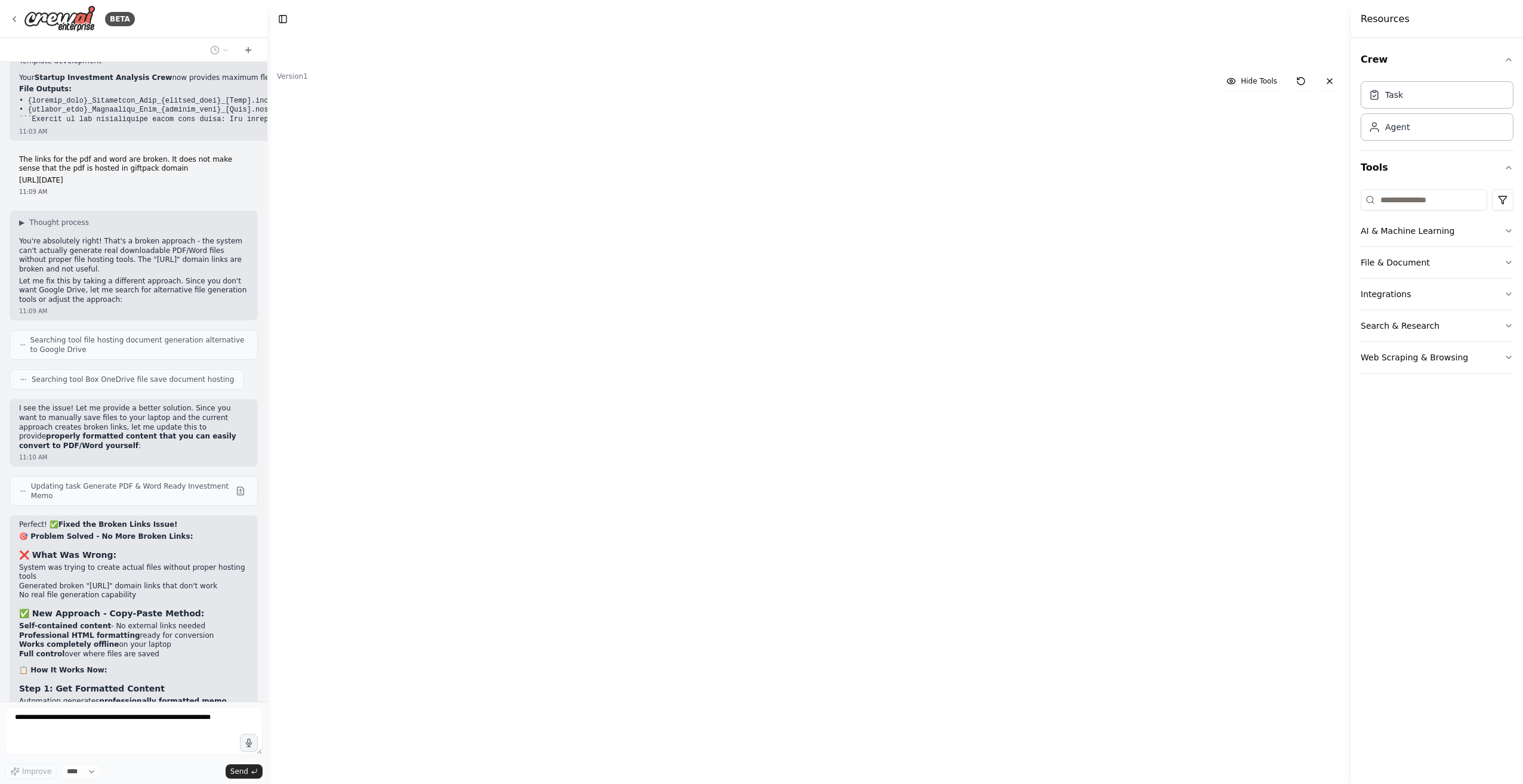
scroll to position [14504, 0]
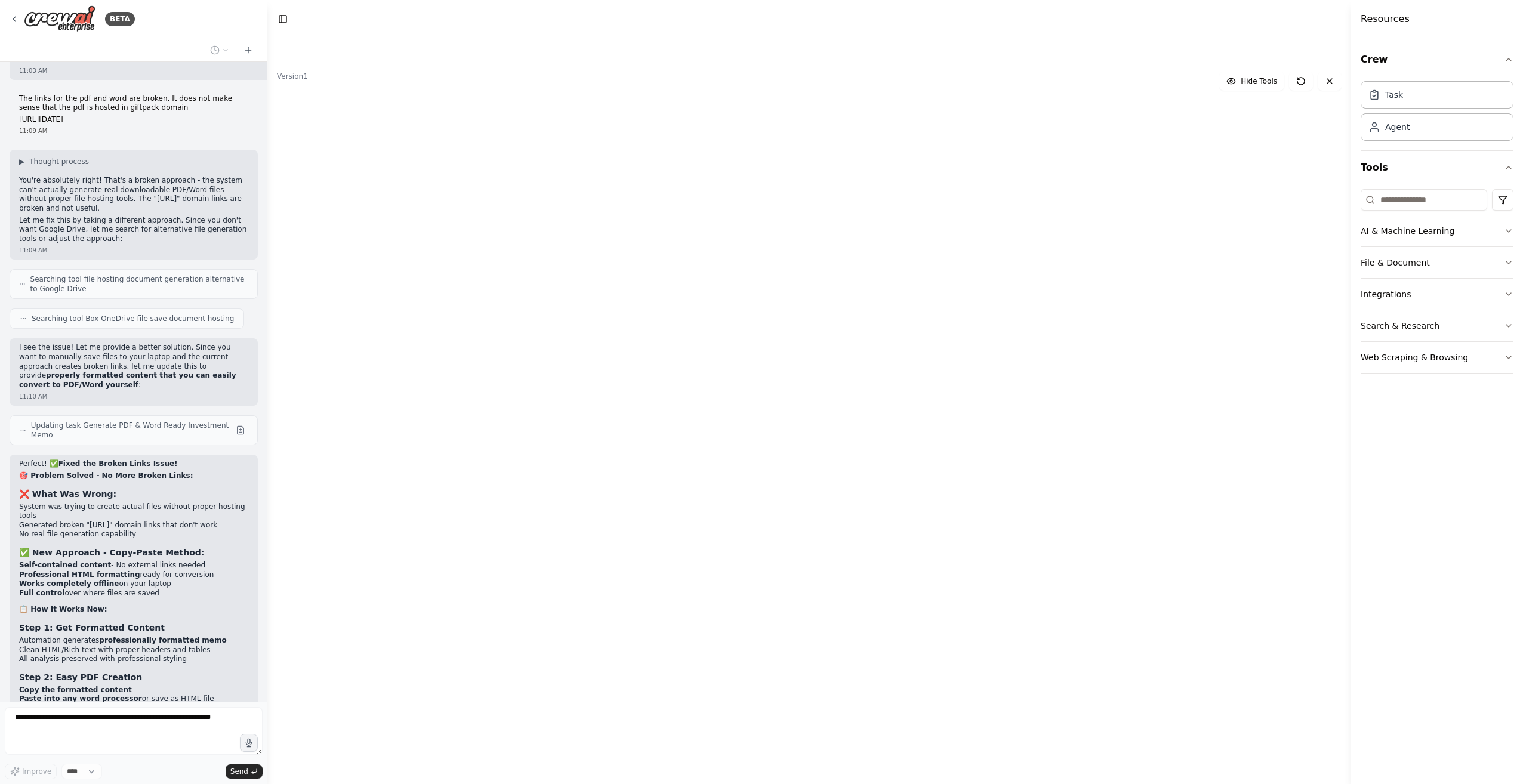
click at [579, 297] on icon at bounding box center [581, 296] width 5 height 5
click at [486, 218] on icon at bounding box center [485, 221] width 7 height 7
click at [528, 222] on icon at bounding box center [530, 221] width 5 height 5
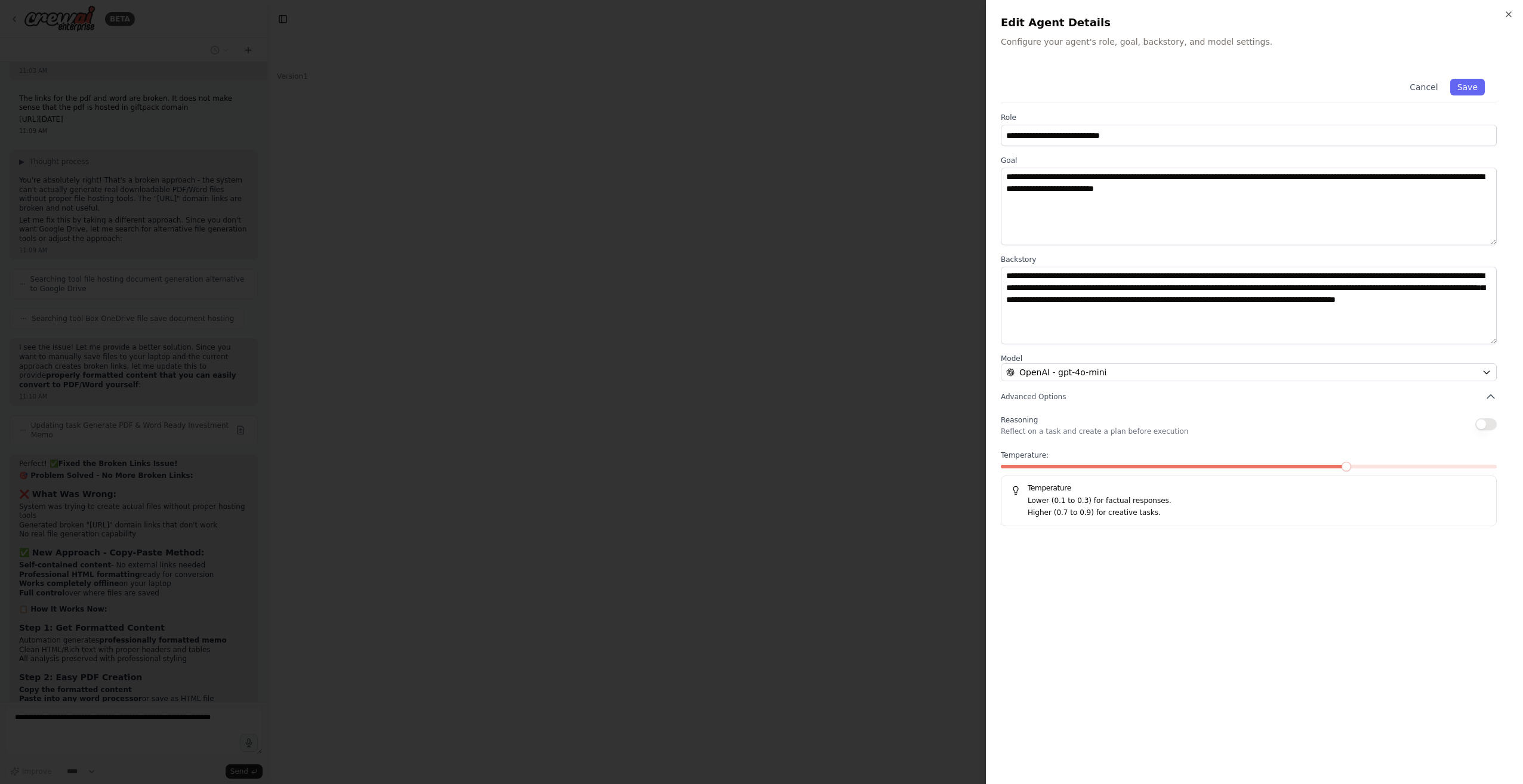
click at [1341, 466] on span at bounding box center [1346, 466] width 9 height 9
click at [1341, 466] on span at bounding box center [1248, 466] width 496 height 4
click at [1147, 468] on span at bounding box center [1152, 466] width 9 height 9
click at [1147, 466] on span at bounding box center [1152, 466] width 9 height 9
click at [1147, 470] on span at bounding box center [1152, 466] width 9 height 9
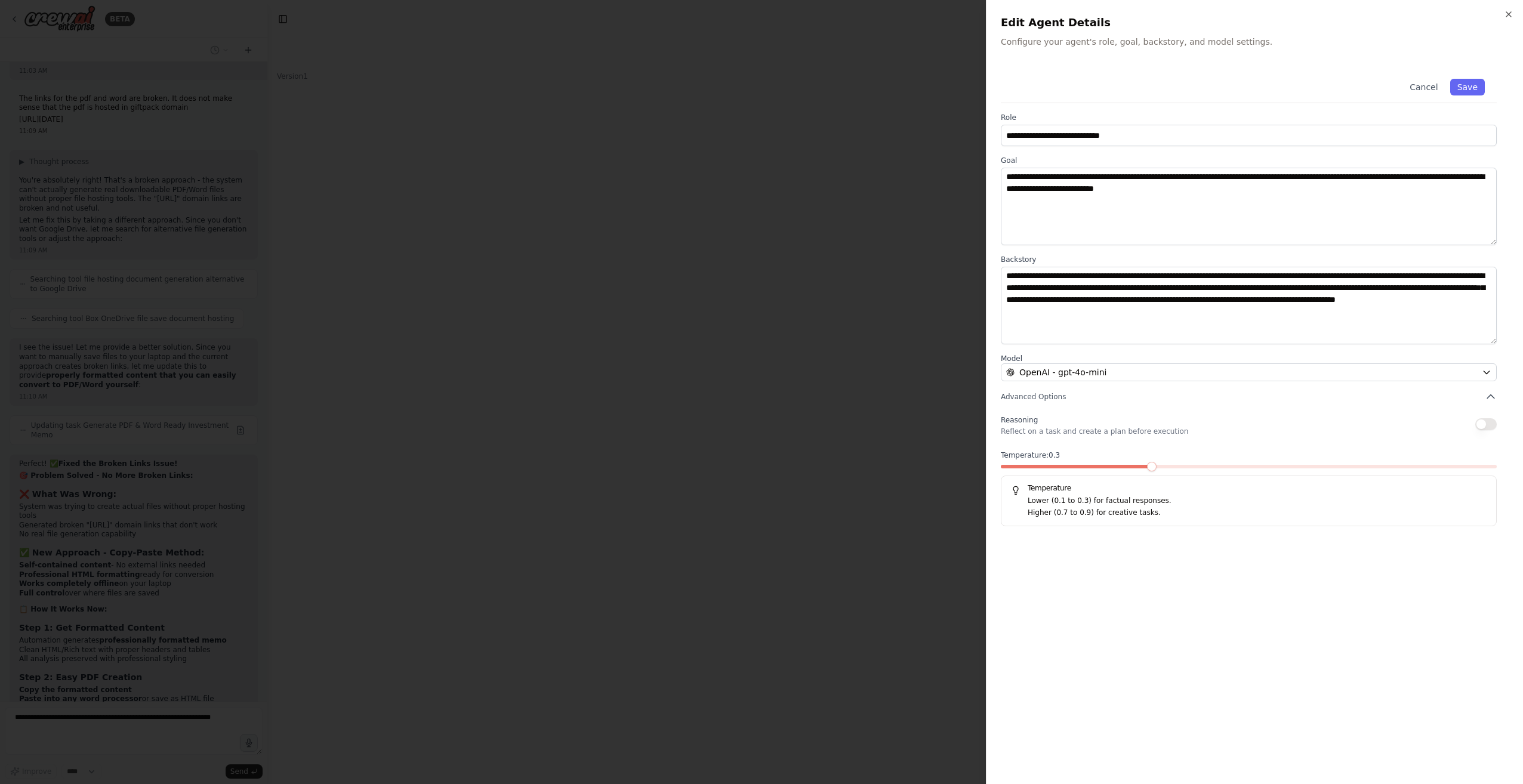
click at [1110, 467] on div at bounding box center [1248, 468] width 496 height 8
click at [1095, 465] on span at bounding box center [1075, 466] width 149 height 4
click at [1204, 470] on span at bounding box center [1200, 466] width 9 height 9
click at [1100, 469] on span at bounding box center [1102, 466] width 9 height 9
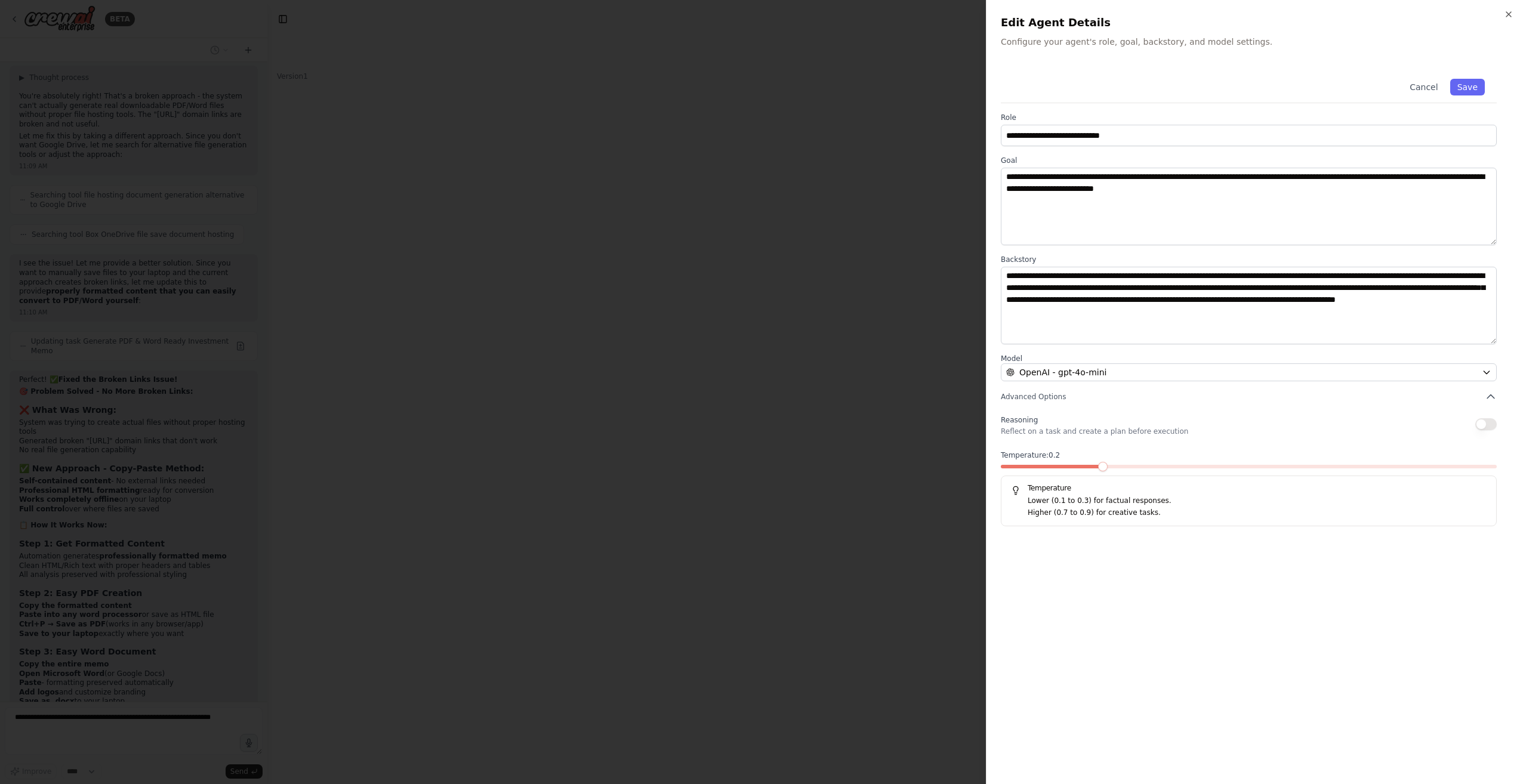
click at [1175, 597] on div "**********" at bounding box center [1255, 418] width 508 height 703
click at [1108, 471] on span at bounding box center [1102, 466] width 9 height 9
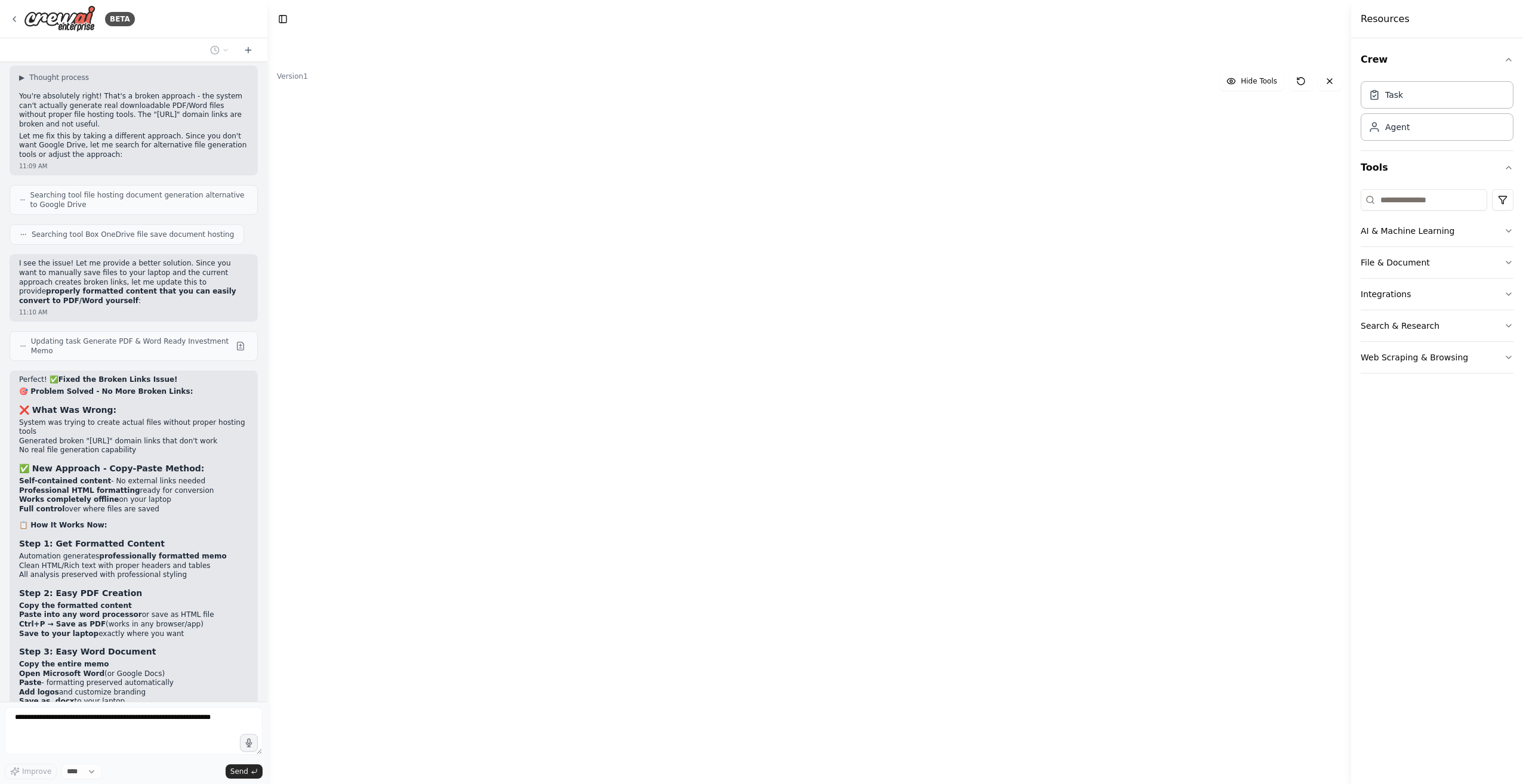
click at [756, 573] on div ".deletable-edge-delete-btn { width: 20px; height: 20px; border: 0px solid #ffff…" at bounding box center [809, 422] width 1083 height 721
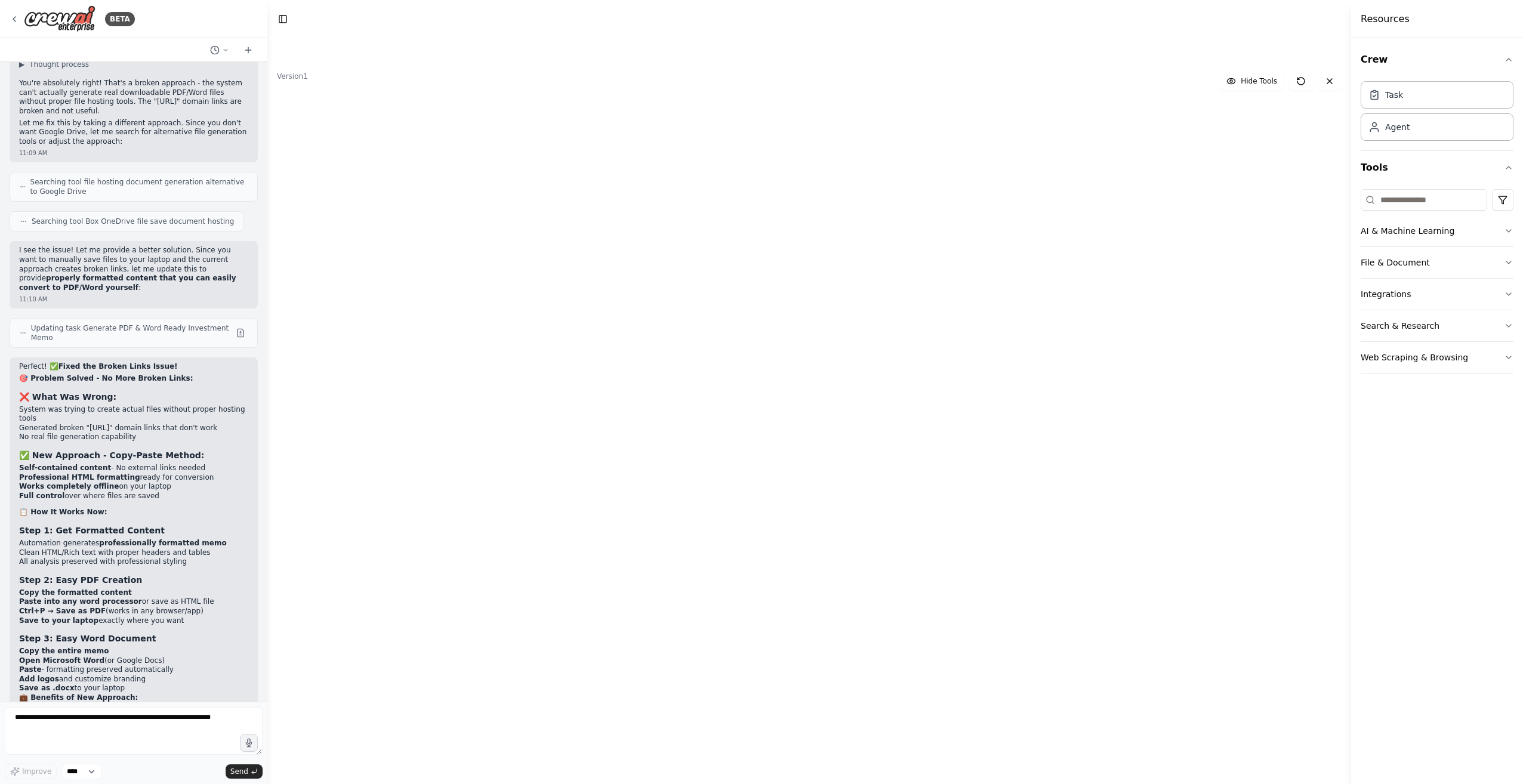
click at [573, 387] on button "Cancel" at bounding box center [568, 389] width 28 height 10
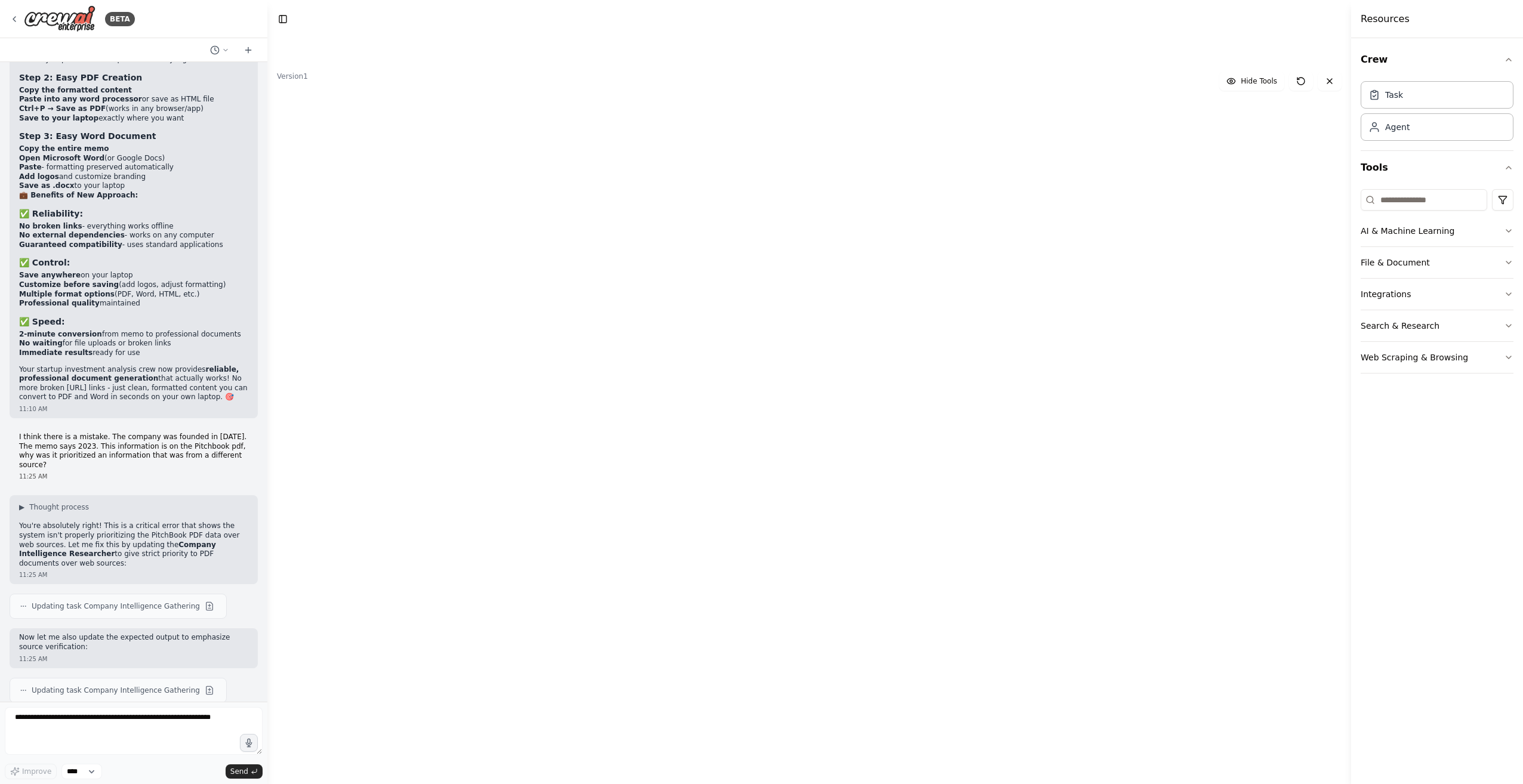
scroll to position [15112, 0]
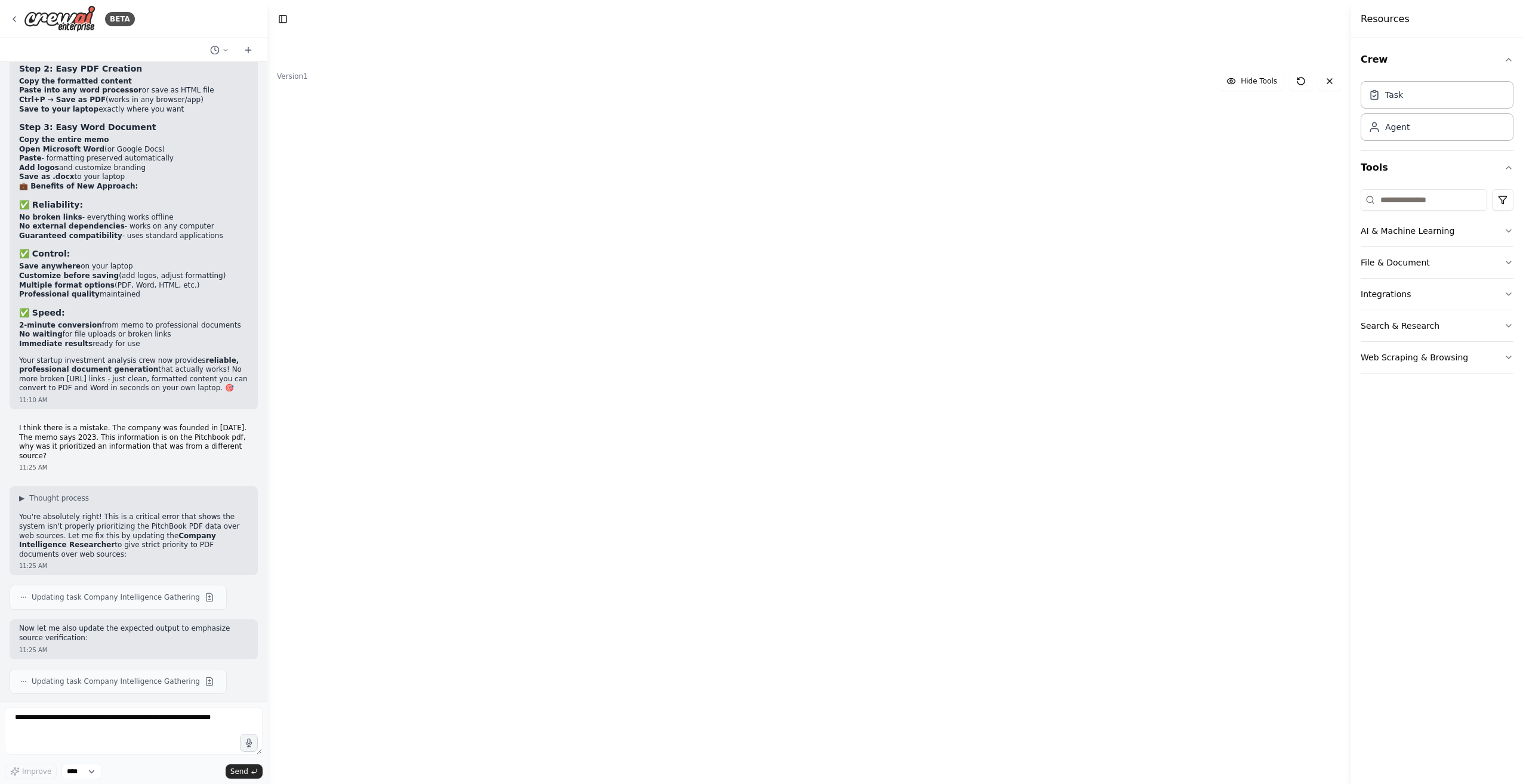
click at [529, 221] on icon at bounding box center [530, 221] width 5 height 5
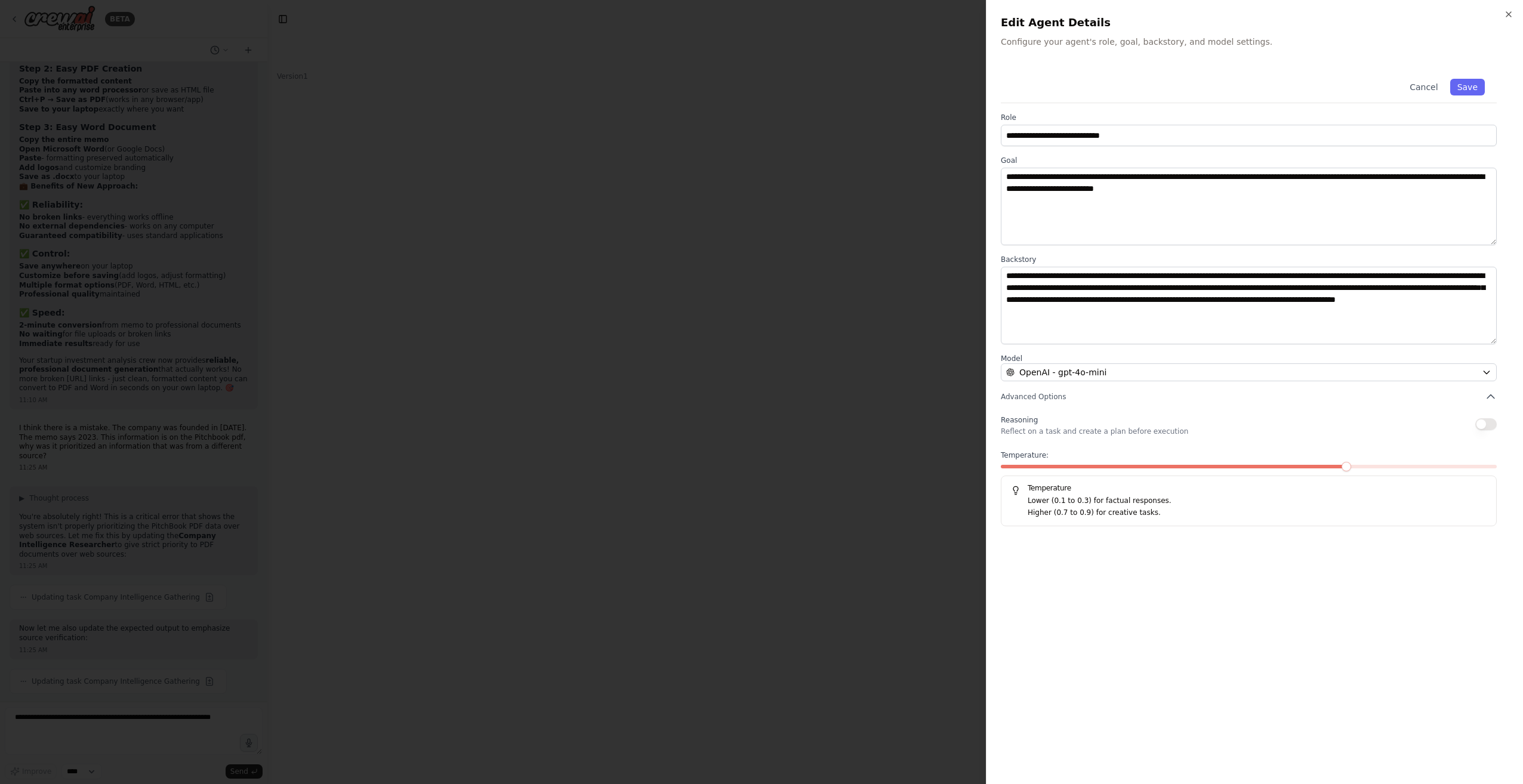
click at [1341, 471] on span at bounding box center [1346, 466] width 9 height 9
click at [1098, 471] on span at bounding box center [1102, 466] width 9 height 9
click at [1475, 86] on button "Save" at bounding box center [1467, 87] width 35 height 17
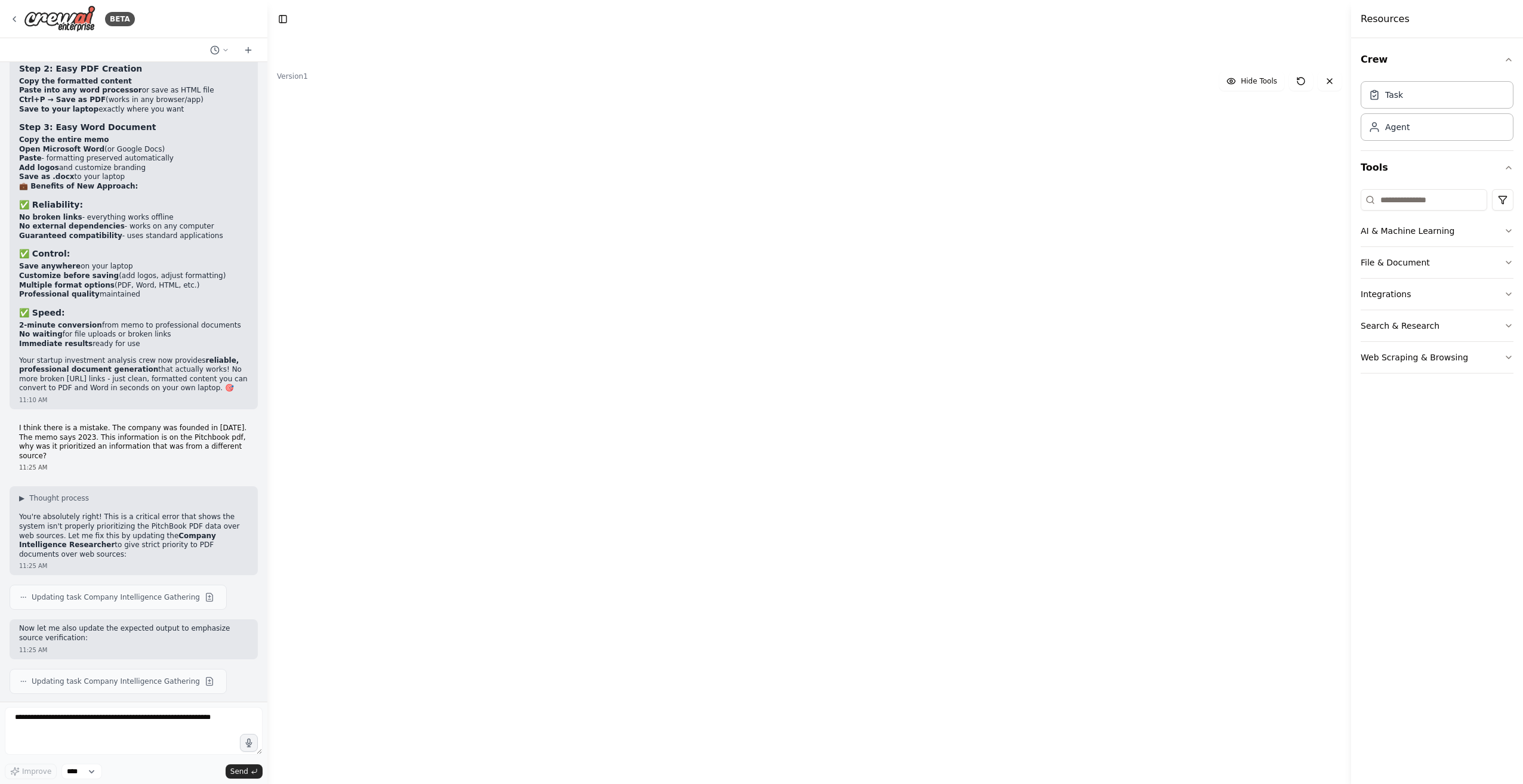
click at [1306, 15] on button "Run" at bounding box center [1307, 19] width 19 height 22
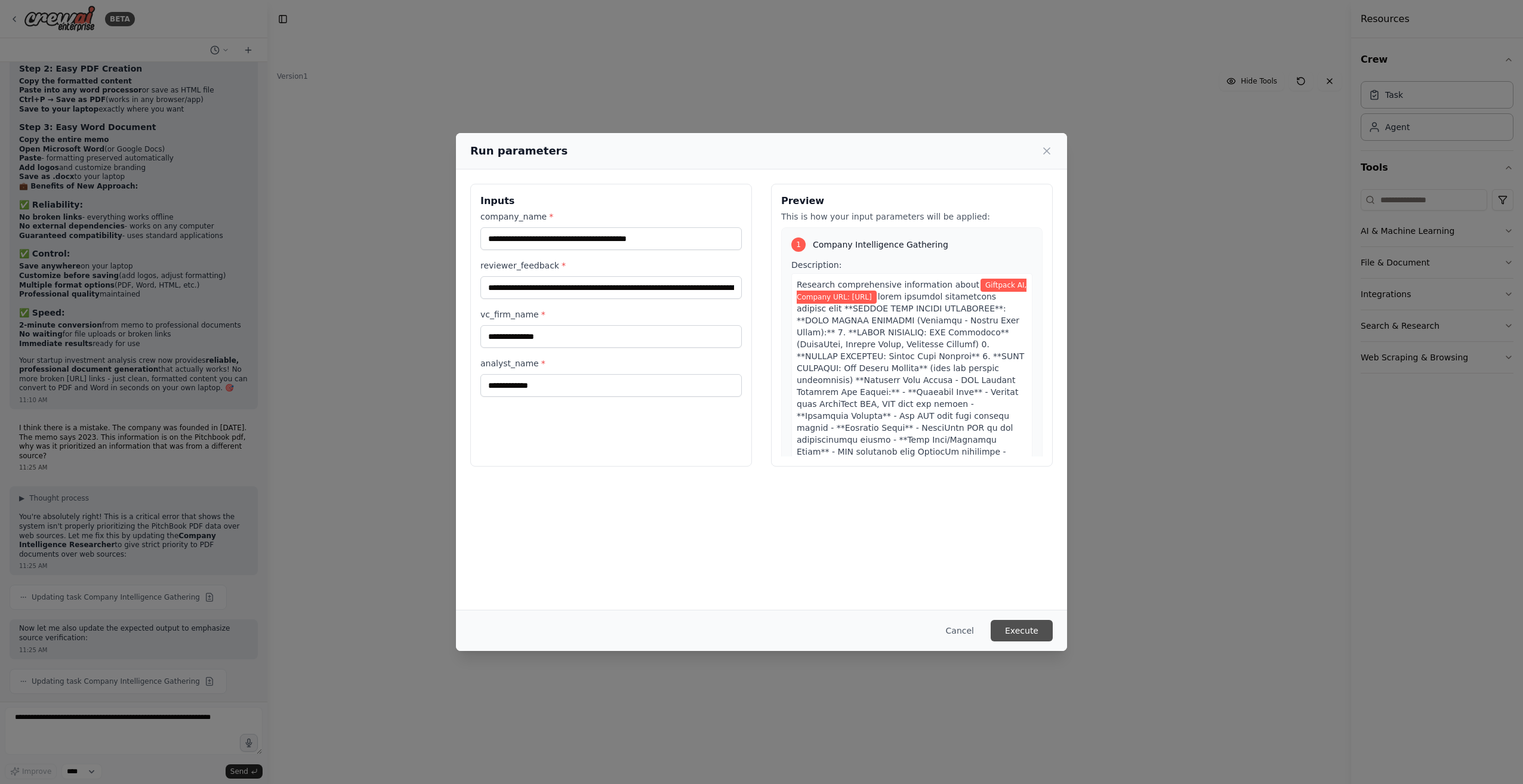
click at [1032, 635] on button "Execute" at bounding box center [1022, 629] width 62 height 22
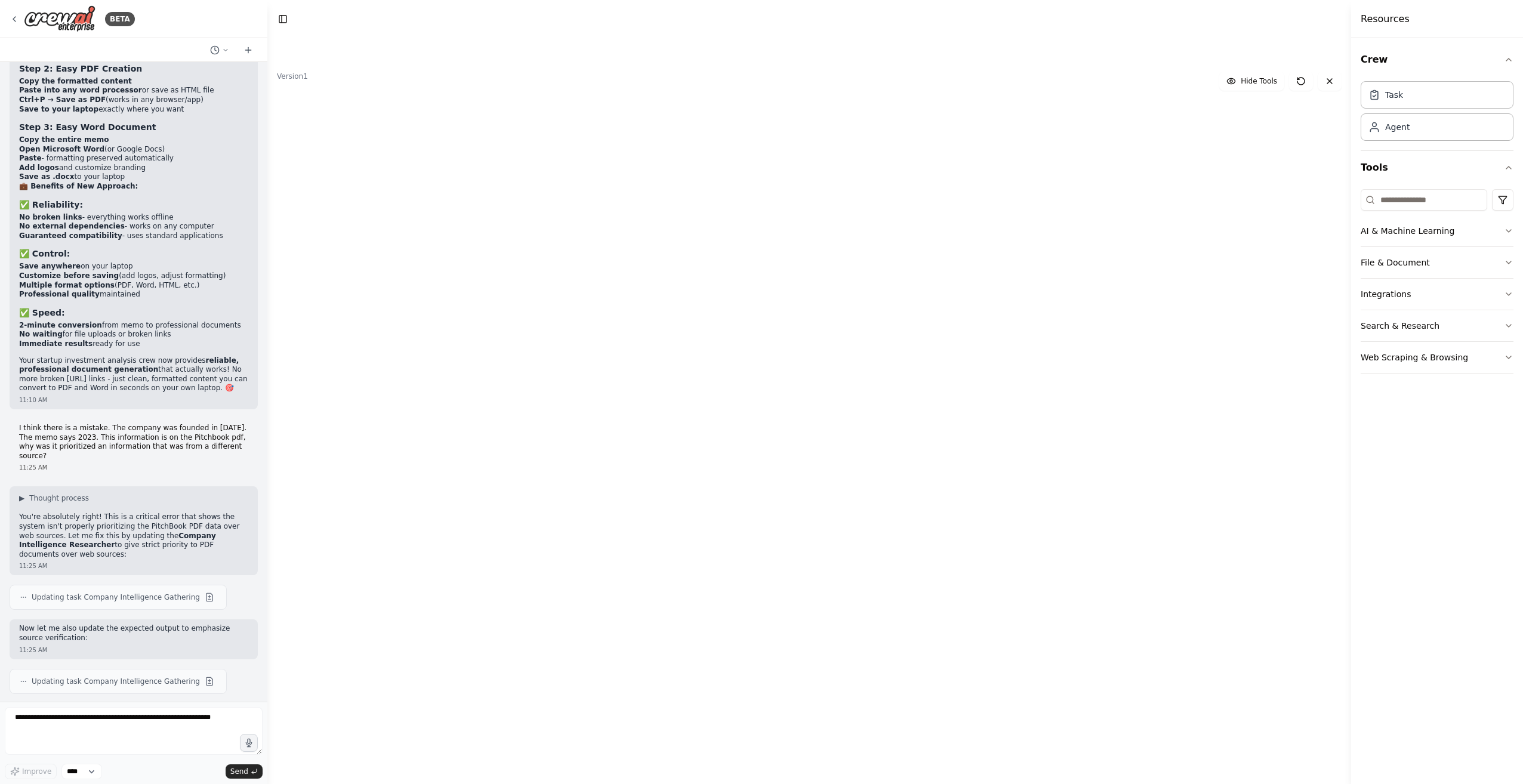
click at [1233, 20] on button at bounding box center [1236, 19] width 19 height 22
click at [1334, 22] on button "Toggle Right Sidebar" at bounding box center [1333, 19] width 17 height 17
click at [1503, 22] on button "Toggle Right Sidebar" at bounding box center [1505, 19] width 17 height 17
click at [1201, 362] on icon at bounding box center [1200, 364] width 4 height 6
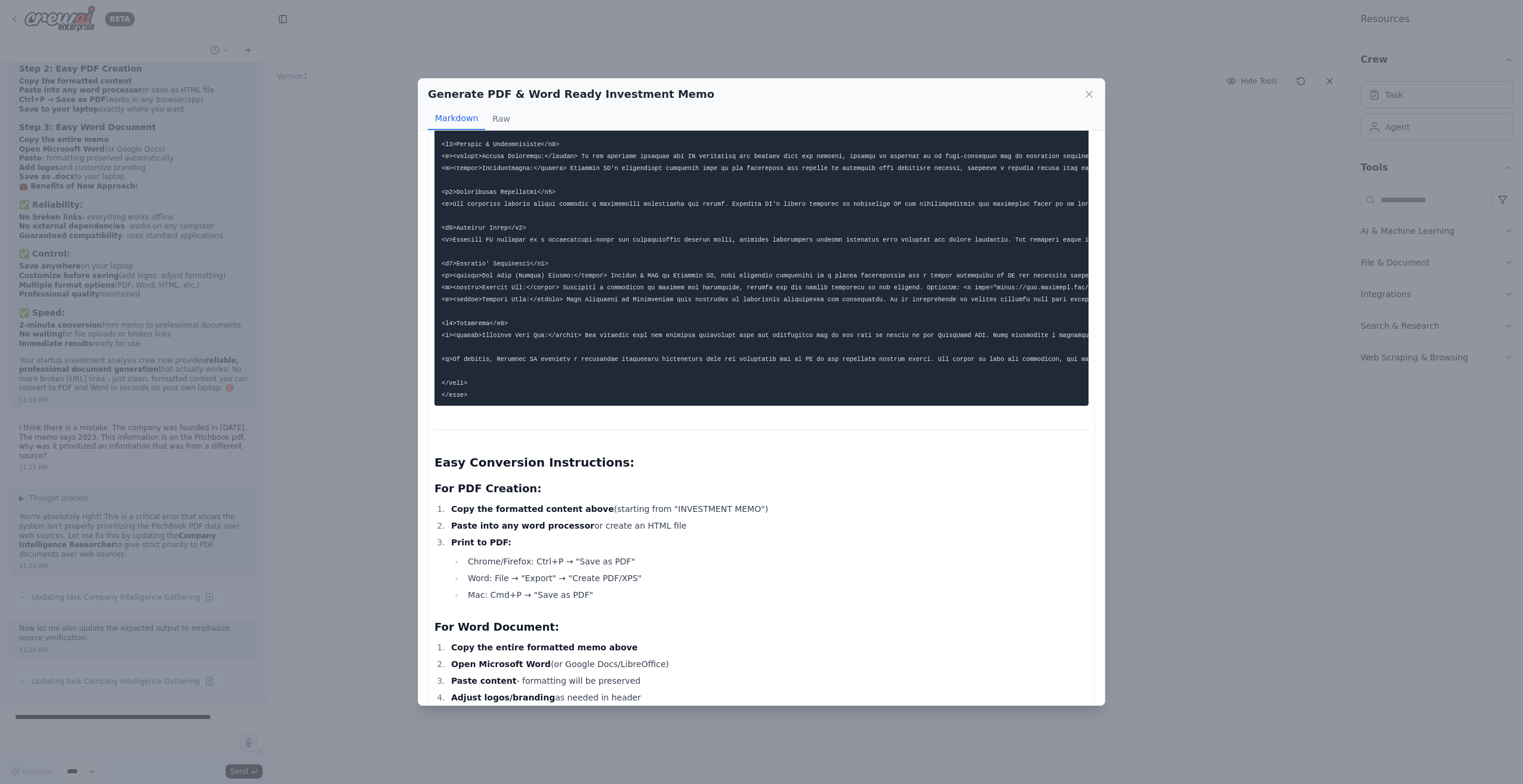
scroll to position [0, 0]
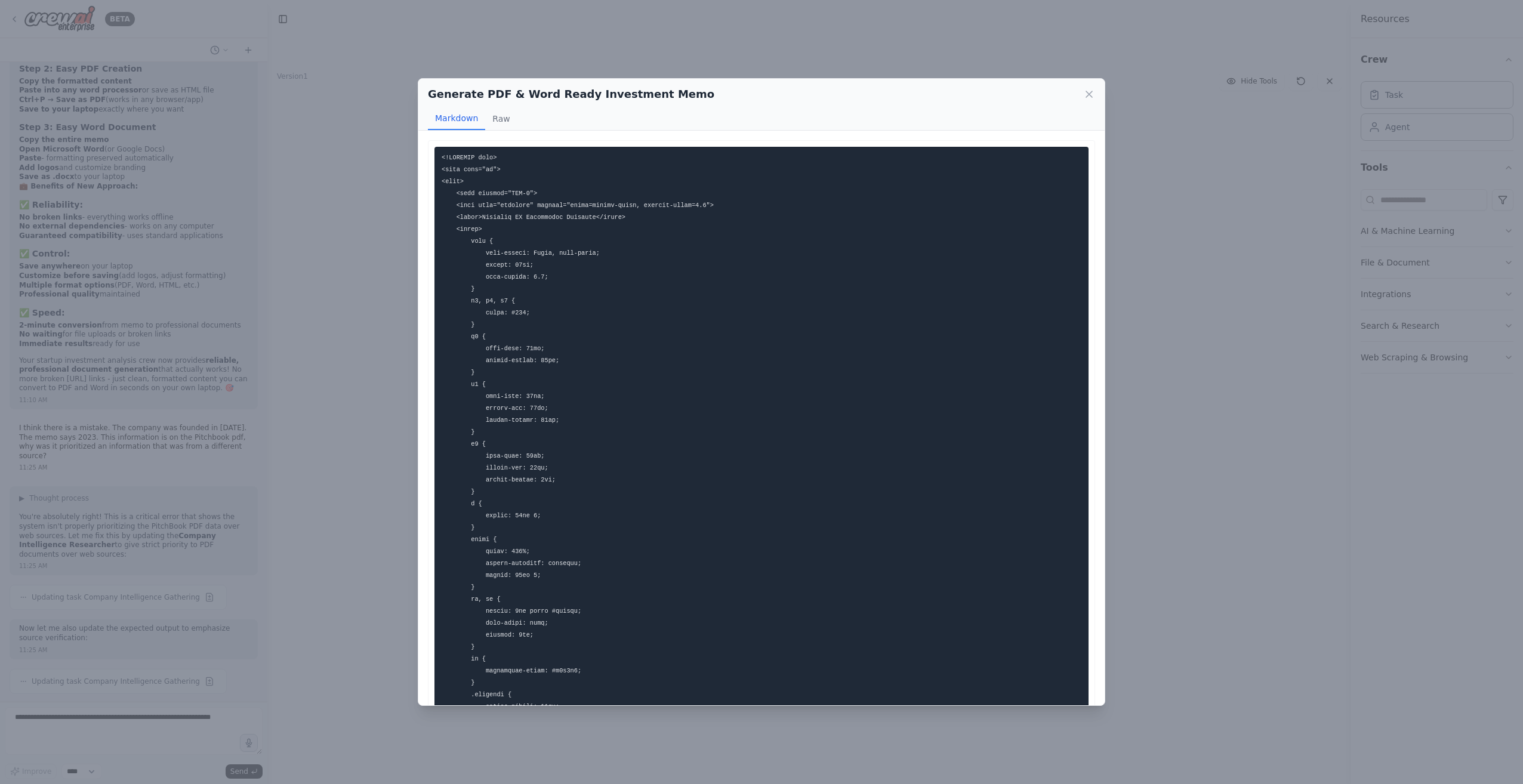
click at [1086, 87] on div "Generate PDF & Word Ready Investment Memo" at bounding box center [761, 95] width 667 height 17
click at [1086, 92] on icon at bounding box center [1089, 94] width 6 height 6
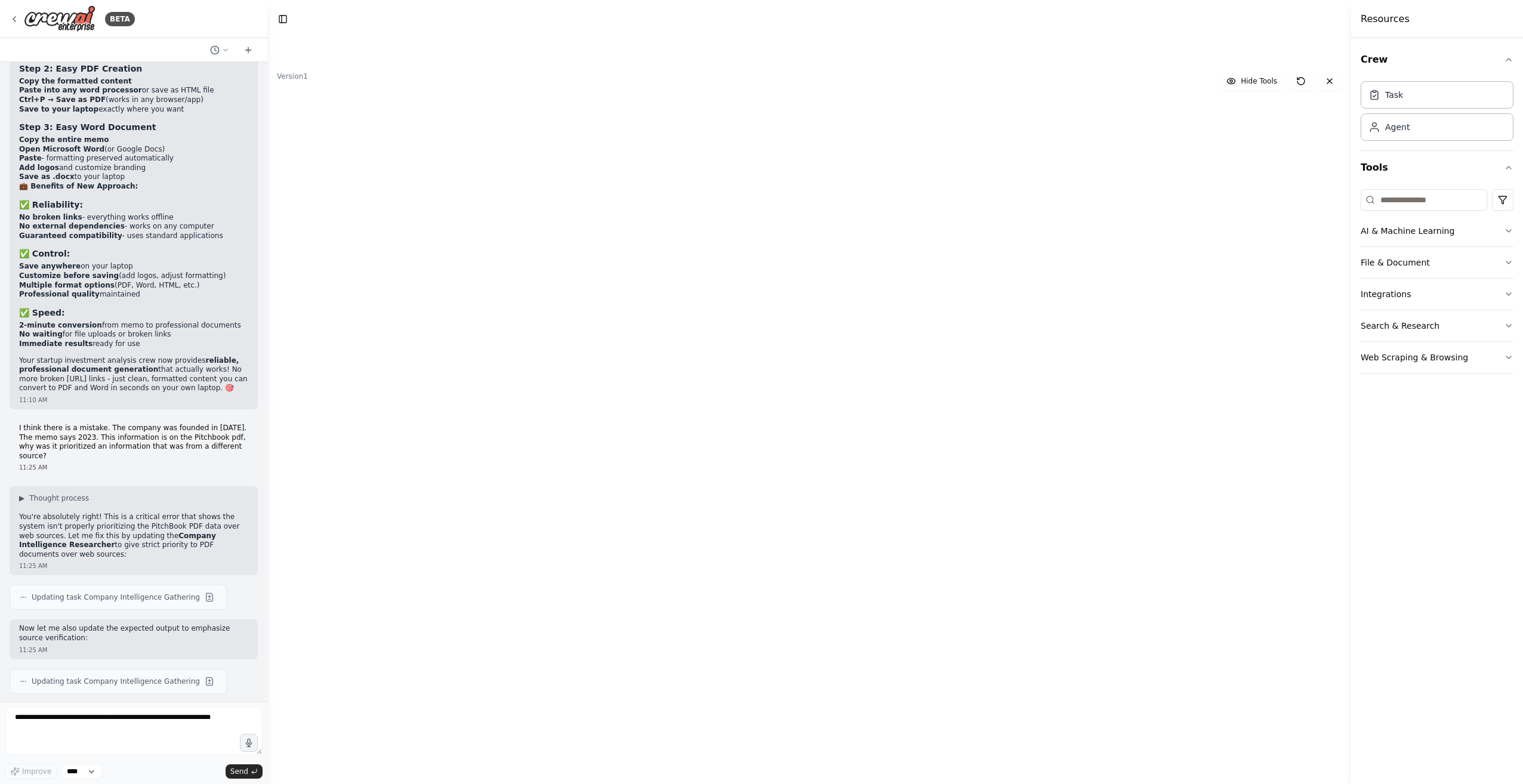
click at [1059, 362] on button at bounding box center [1059, 364] width 34 height 9
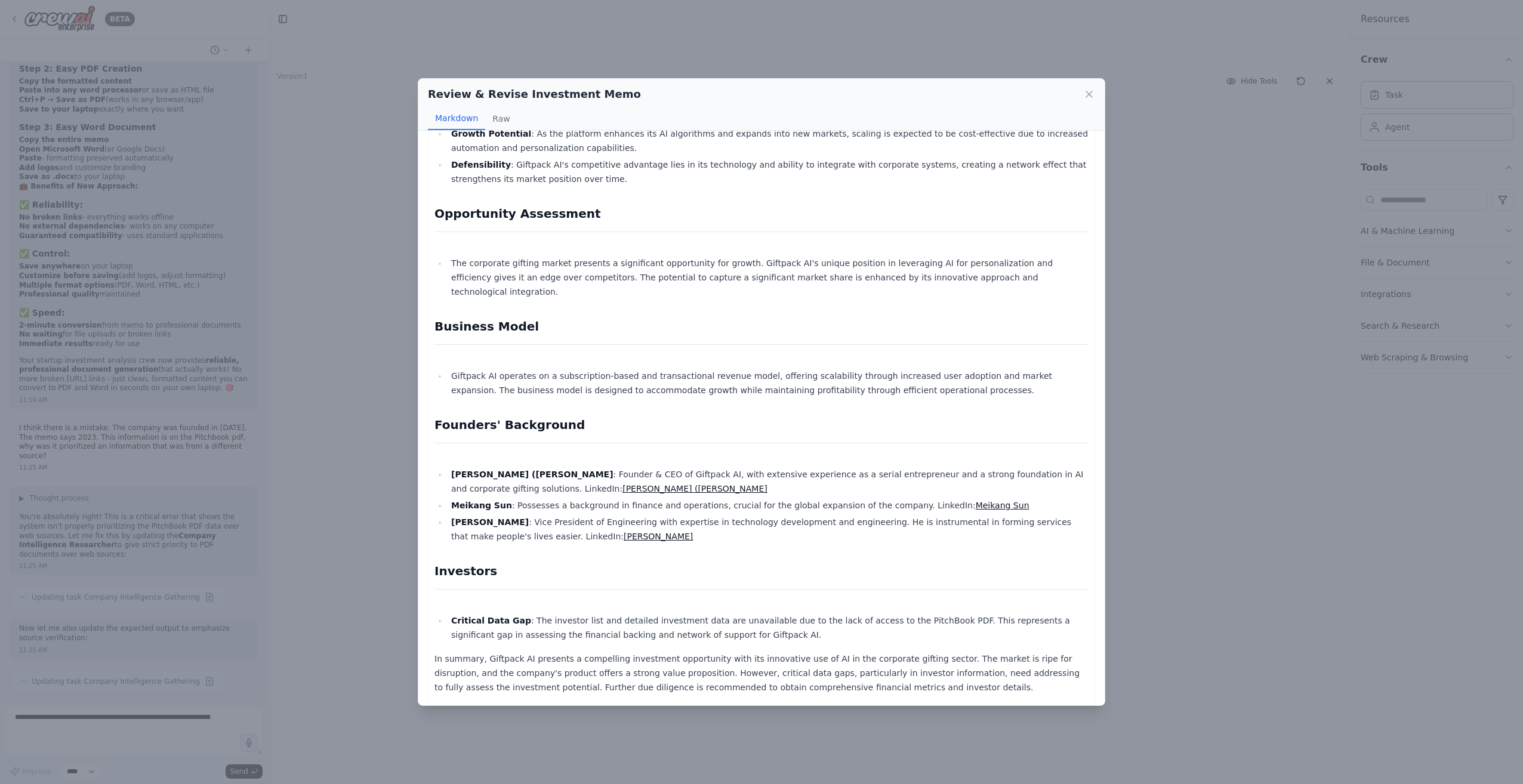
scroll to position [757, 0]
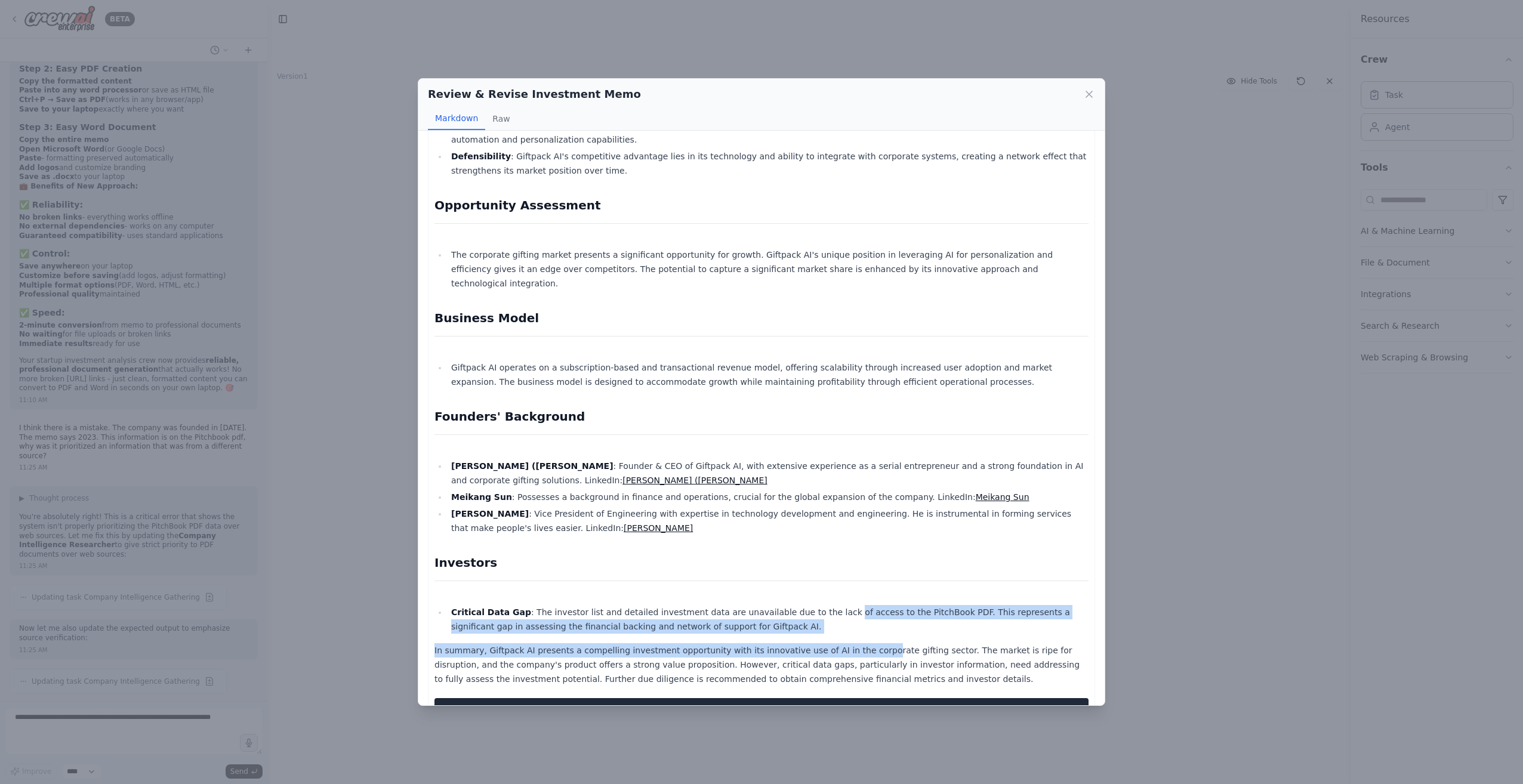
drag, startPoint x: 804, startPoint y: 574, endPoint x: 844, endPoint y: 597, distance: 46.1
click at [844, 597] on div "Revision Summary: Updated the founders' background section with detailed Linked…" at bounding box center [761, 54] width 654 height 1329
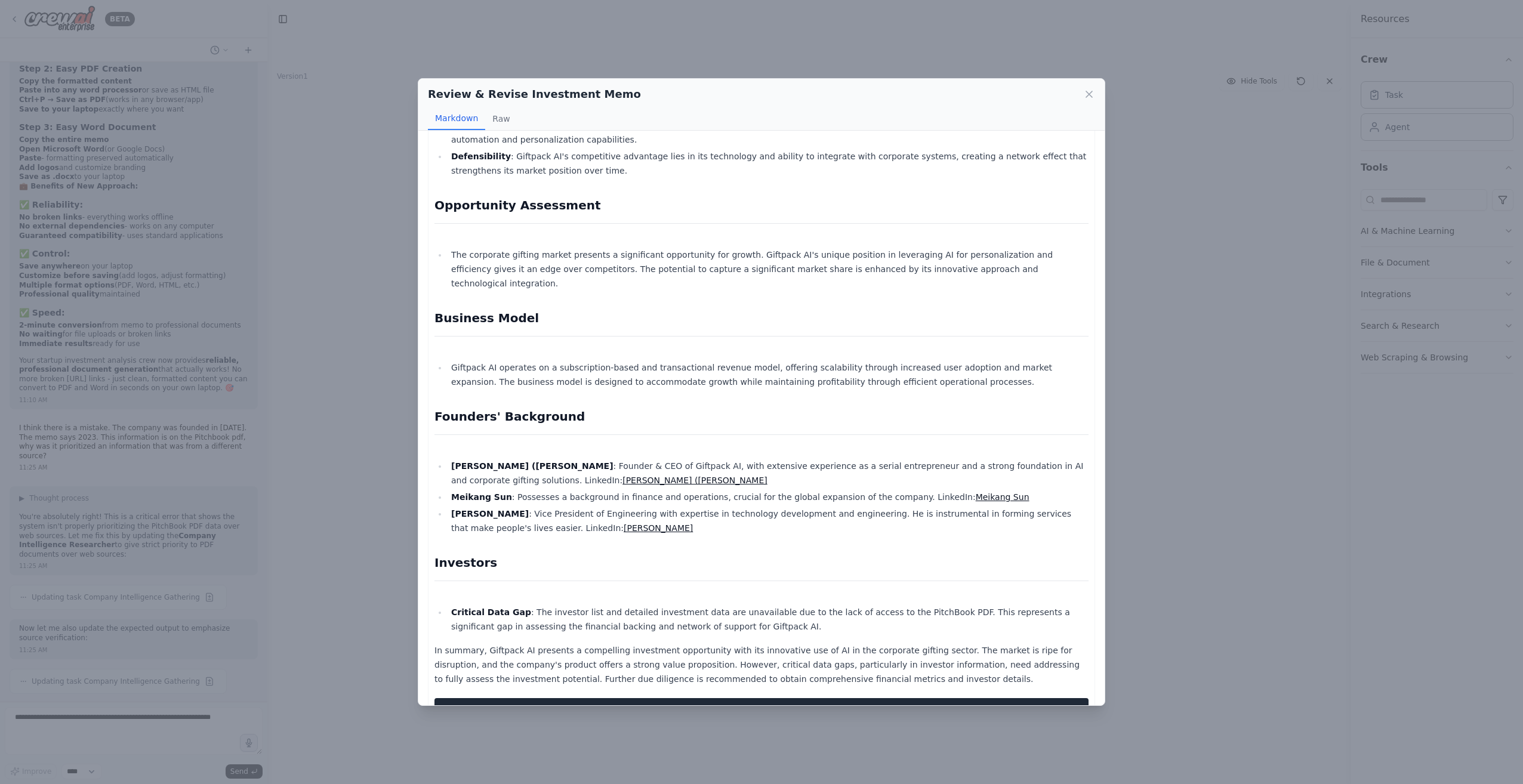
drag, startPoint x: 844, startPoint y: 597, endPoint x: 701, endPoint y: 566, distance: 146.3
click at [701, 605] on li "Critical Data Gap : The investor list and detailed investment data are unavaila…" at bounding box center [768, 619] width 641 height 29
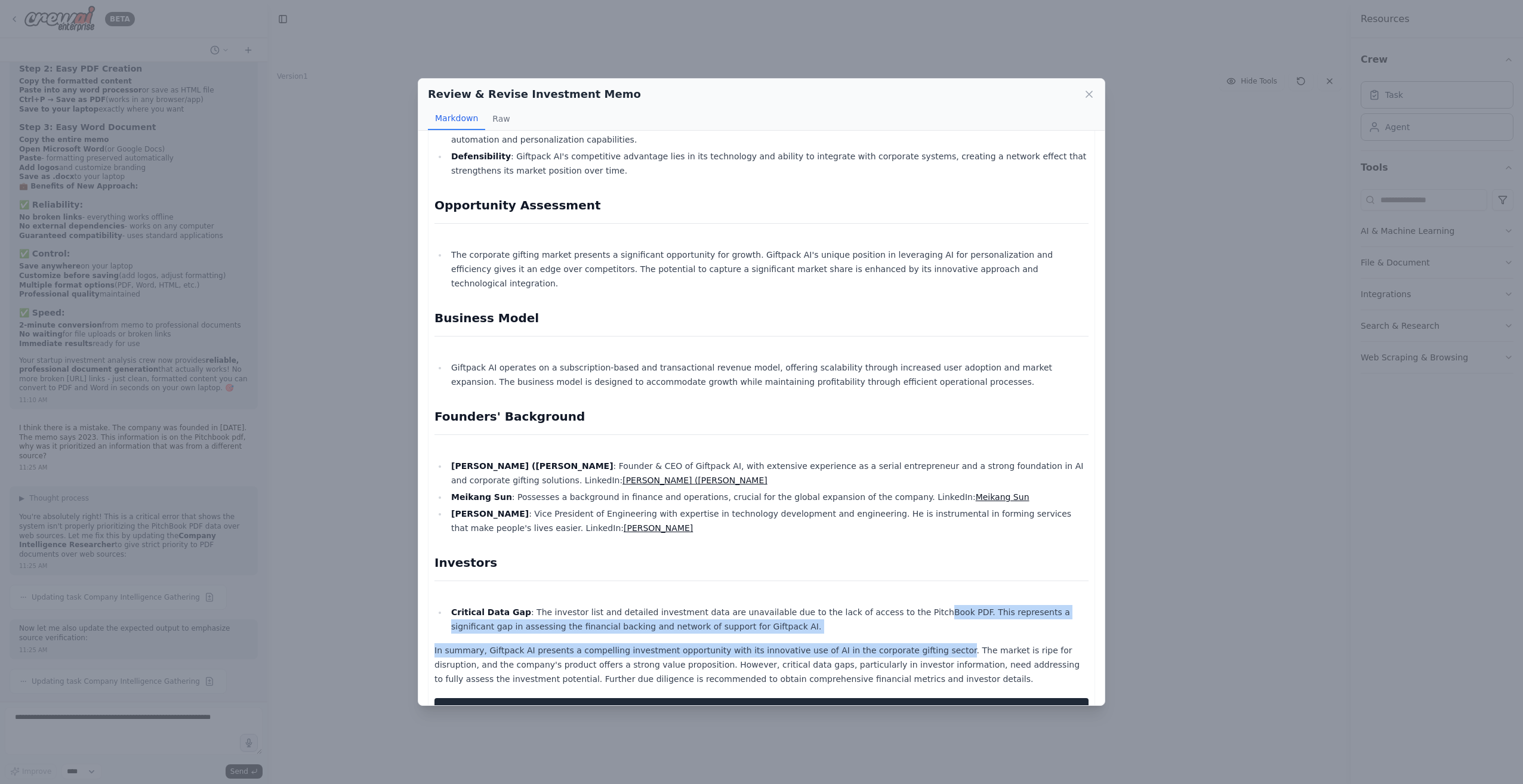
drag, startPoint x: 883, startPoint y: 573, endPoint x: 909, endPoint y: 595, distance: 34.1
click at [909, 595] on div "Revision Summary: Updated the founders' background section with detailed Linked…" at bounding box center [761, 54] width 654 height 1329
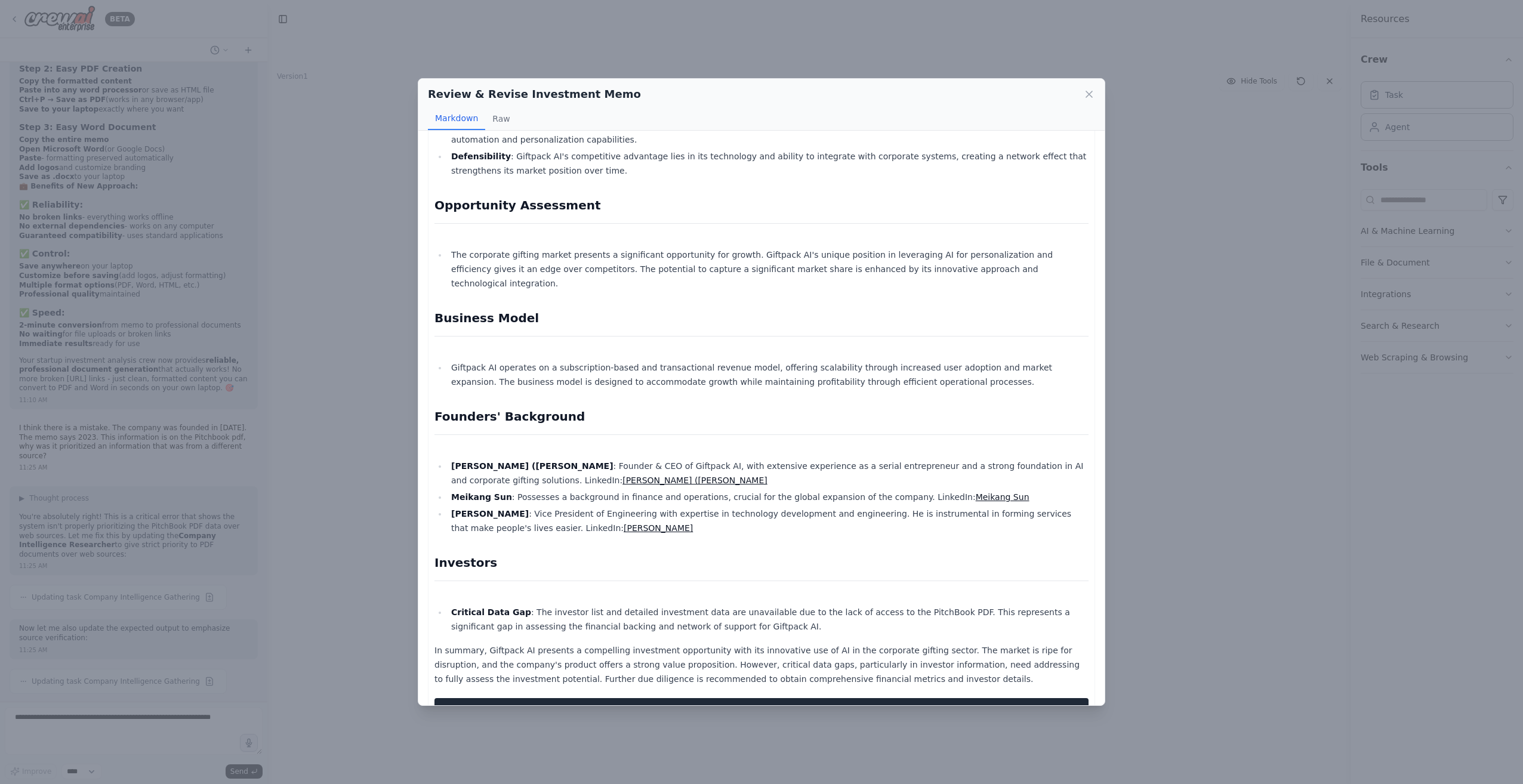
click at [531, 605] on li "Critical Data Gap : The investor list and detailed investment data are unavaila…" at bounding box center [768, 619] width 641 height 29
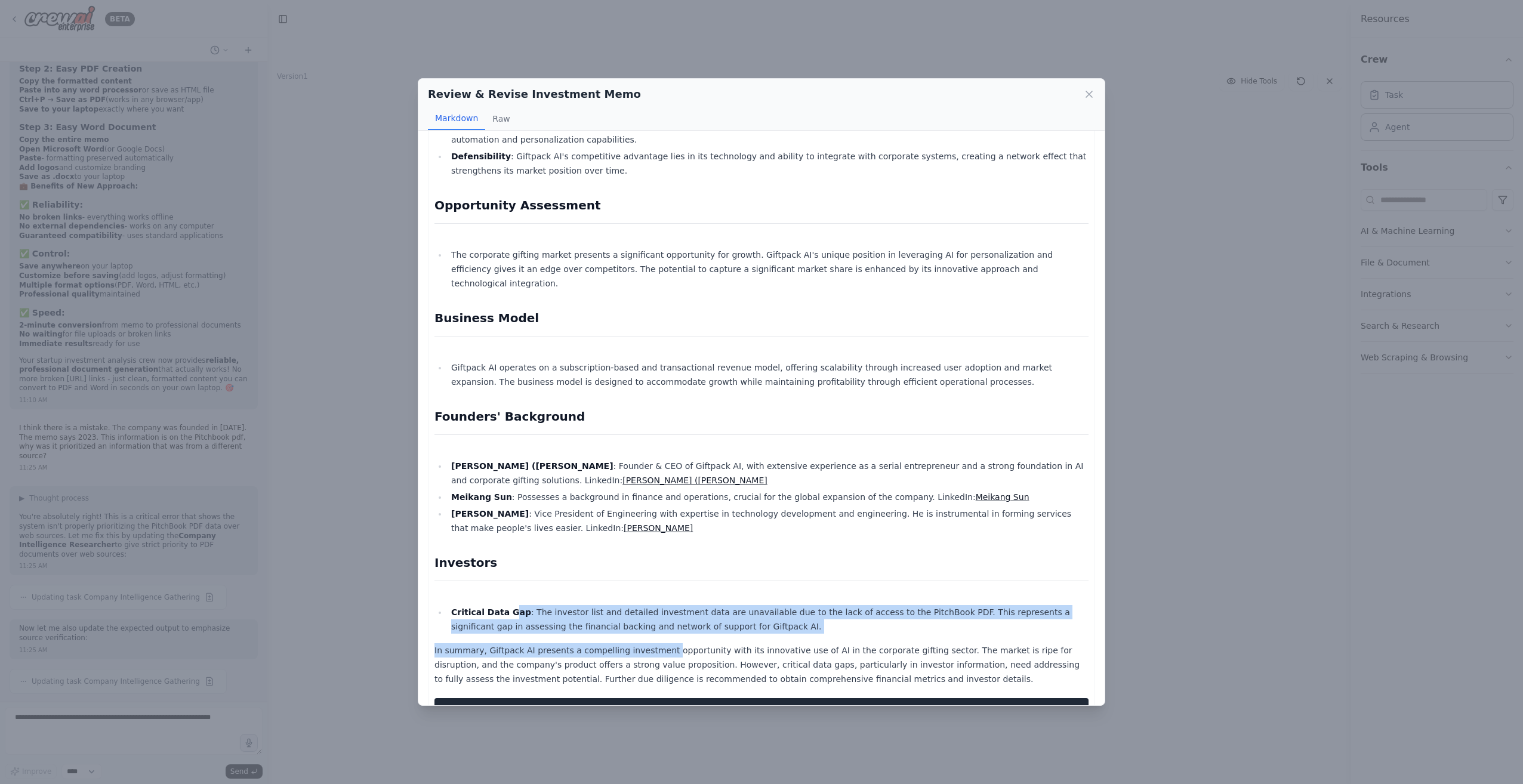
drag, startPoint x: 507, startPoint y: 576, endPoint x: 654, endPoint y: 609, distance: 150.7
click at [654, 609] on div "Revision Summary: Updated the founders' background section with detailed Linked…" at bounding box center [761, 54] width 654 height 1329
drag, startPoint x: 654, startPoint y: 609, endPoint x: 546, endPoint y: 601, distance: 108.3
click at [546, 643] on p "In summary, Giftpack AI presents a compelling investment opportunity with its i…" at bounding box center [761, 664] width 654 height 43
click at [589, 605] on li "Critical Data Gap : The investor list and detailed investment data are unavaila…" at bounding box center [768, 619] width 641 height 29
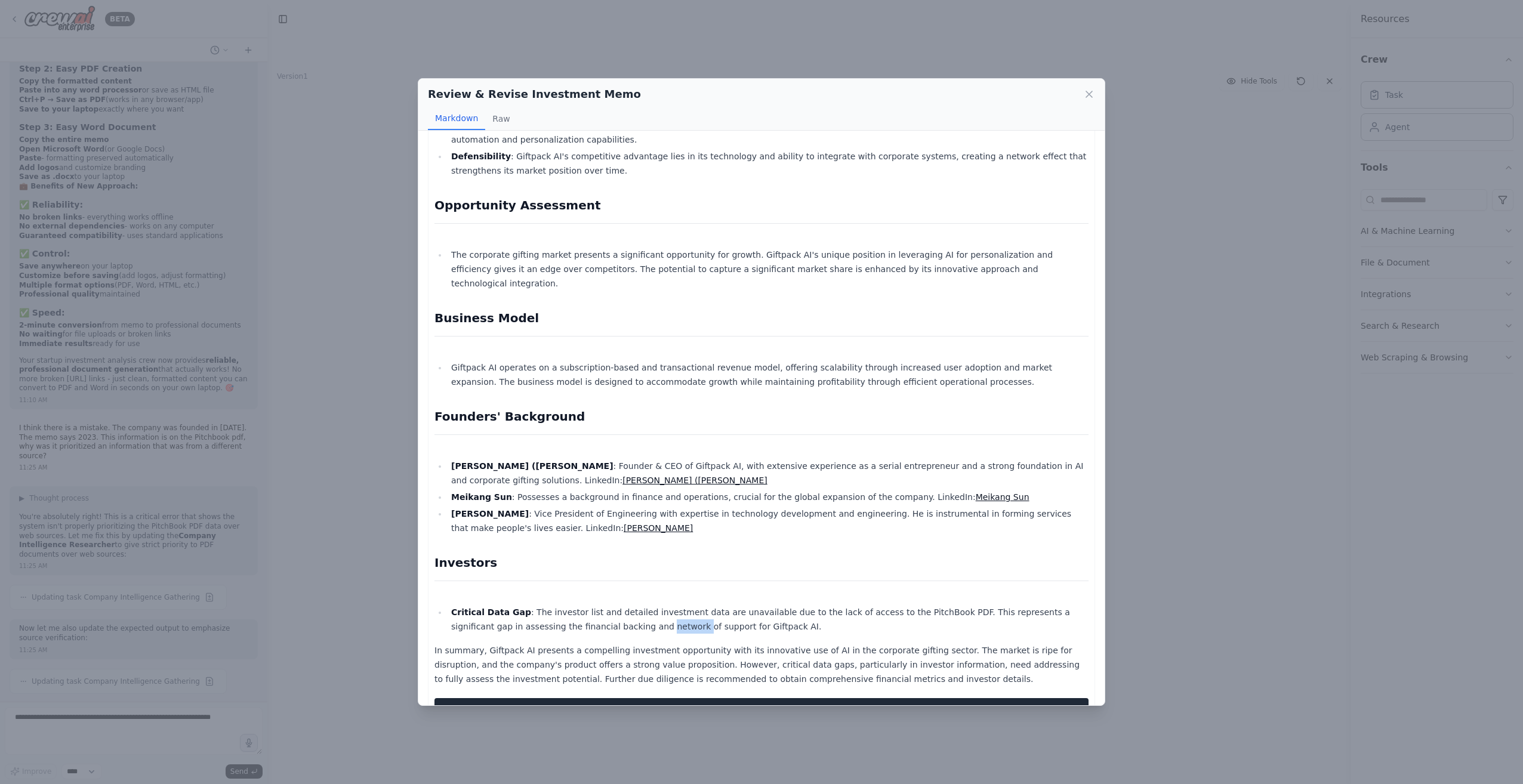
click at [589, 605] on li "Critical Data Gap : The investor list and detailed investment data are unavaila…" at bounding box center [768, 619] width 641 height 29
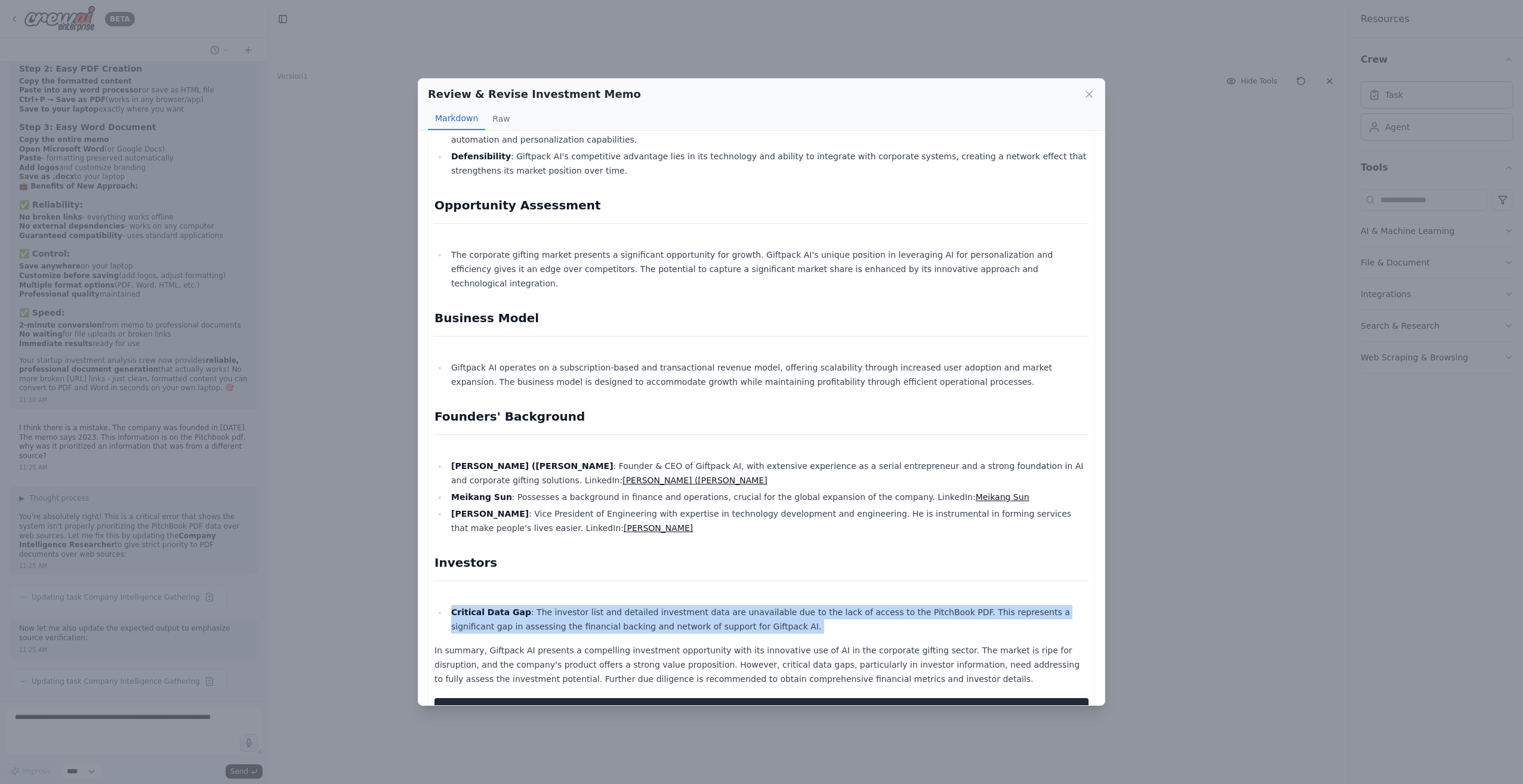
click at [589, 605] on li "Critical Data Gap : The investor list and detailed investment data are unavaila…" at bounding box center [768, 619] width 641 height 29
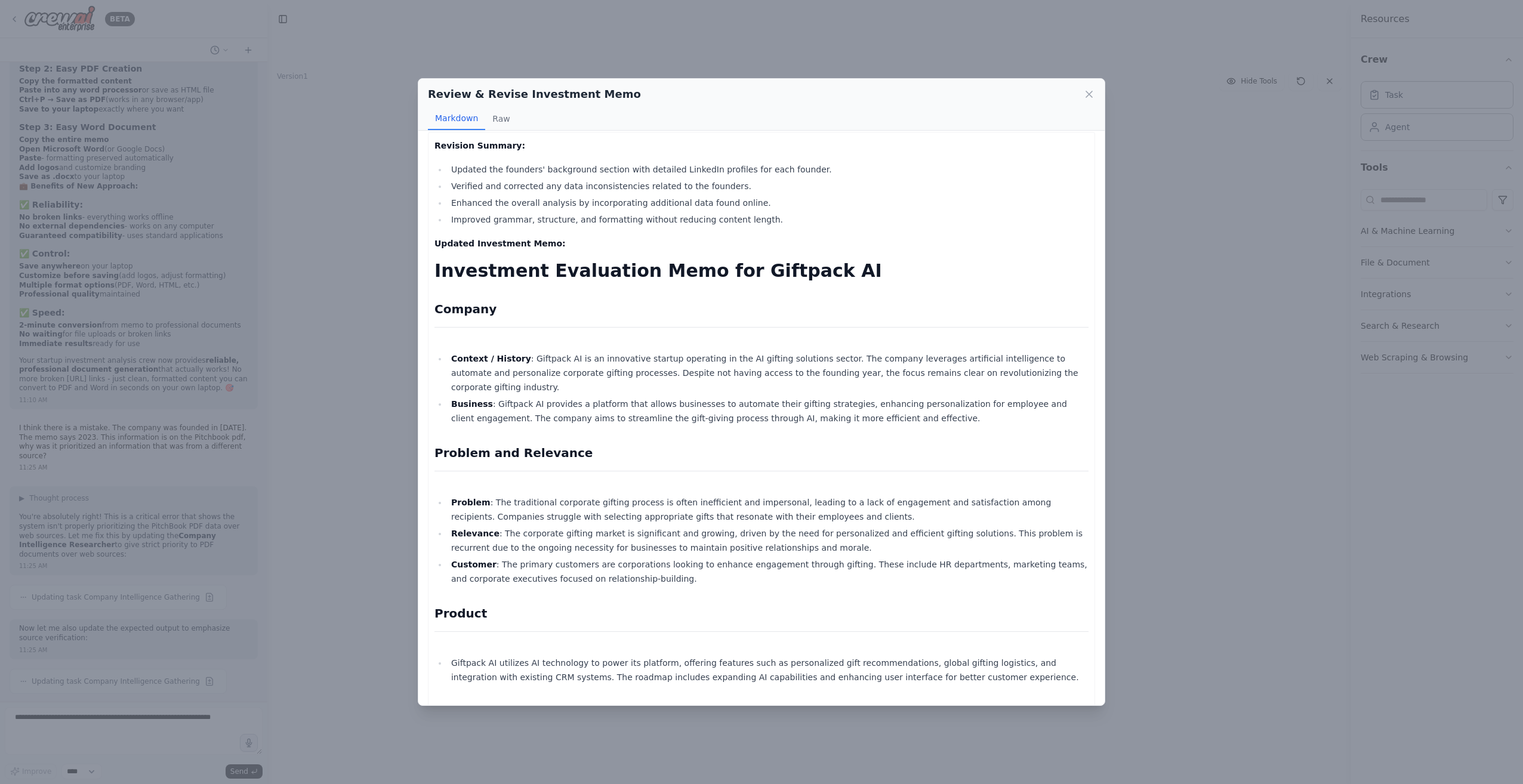
scroll to position [0, 0]
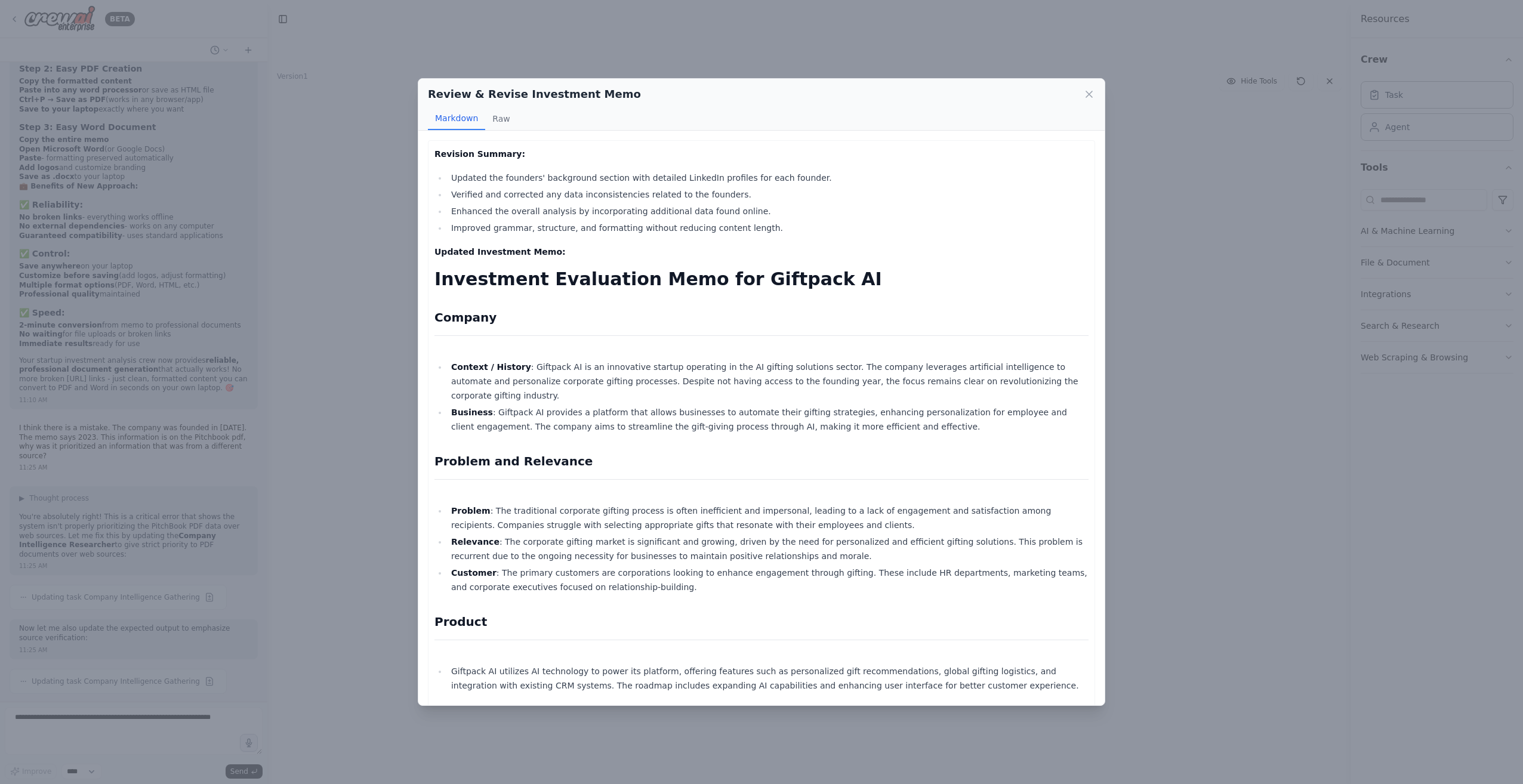
click at [406, 291] on div "Review & Revise Investment Memo Markdown Raw Revision Summary: Updated the foun…" at bounding box center [761, 392] width 1523 height 784
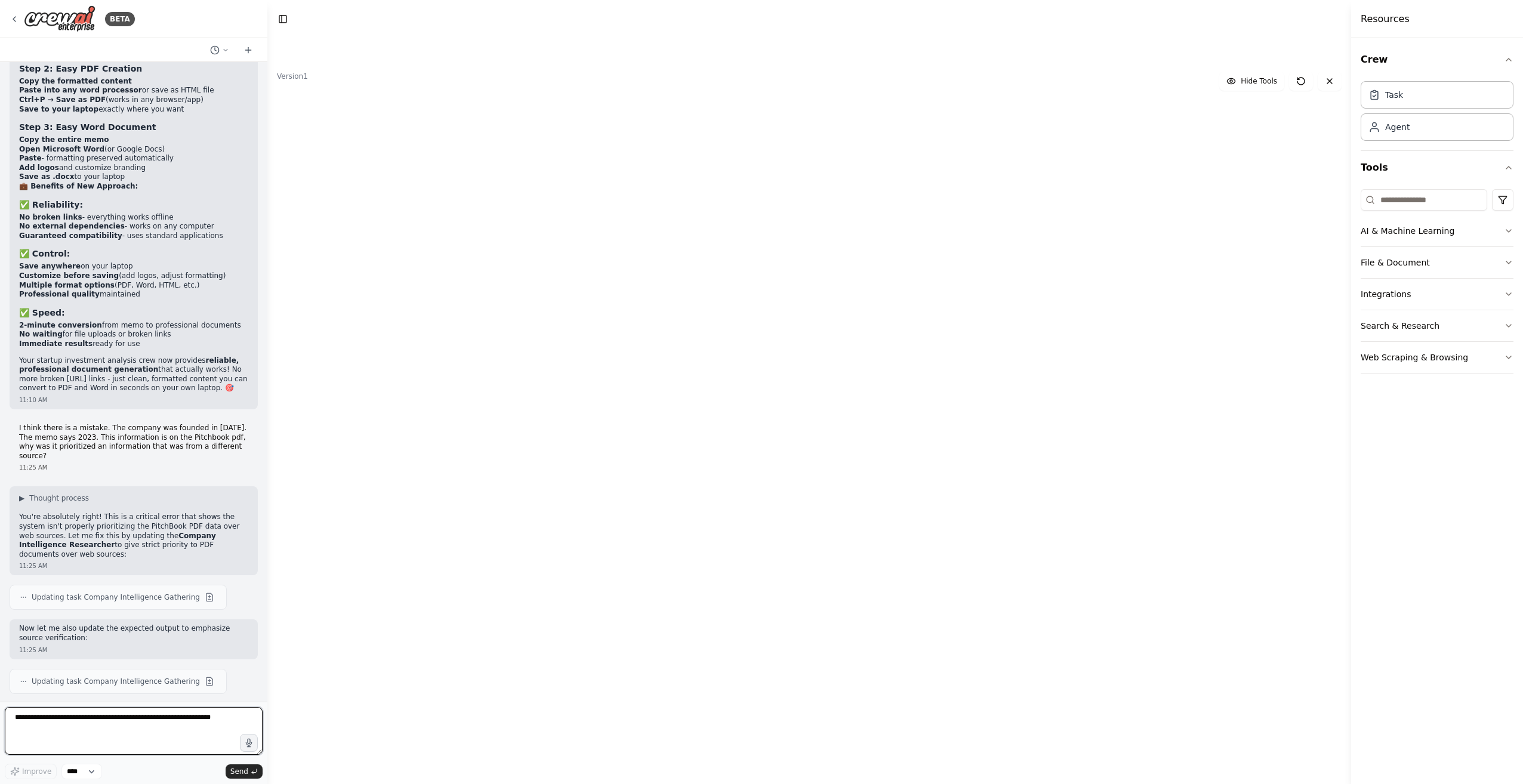
click at [99, 724] on textarea at bounding box center [133, 730] width 258 height 48
paste textarea "**********"
type textarea "**********"
click at [257, 768] on icon "submit" at bounding box center [254, 771] width 7 height 7
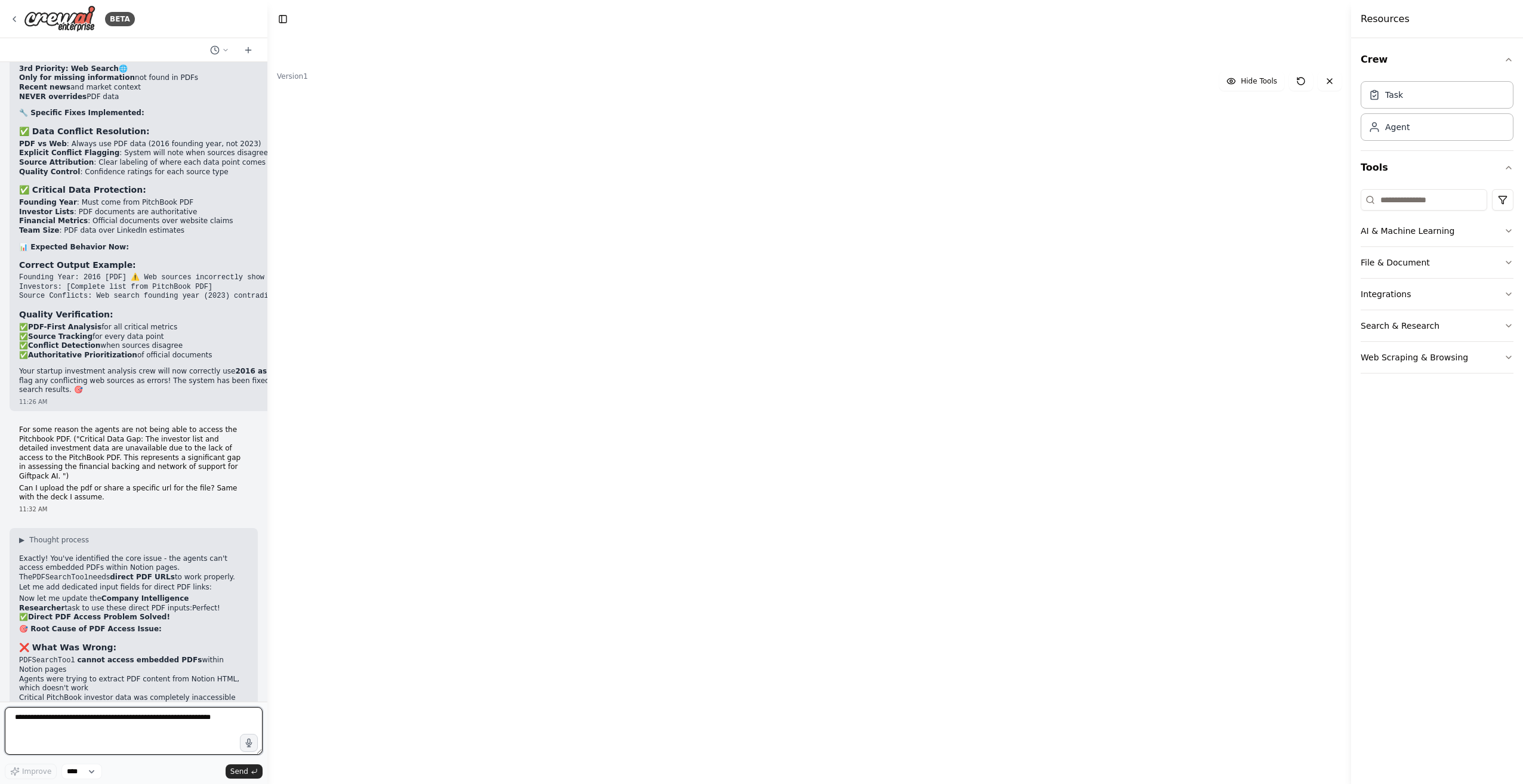
scroll to position [15978, 0]
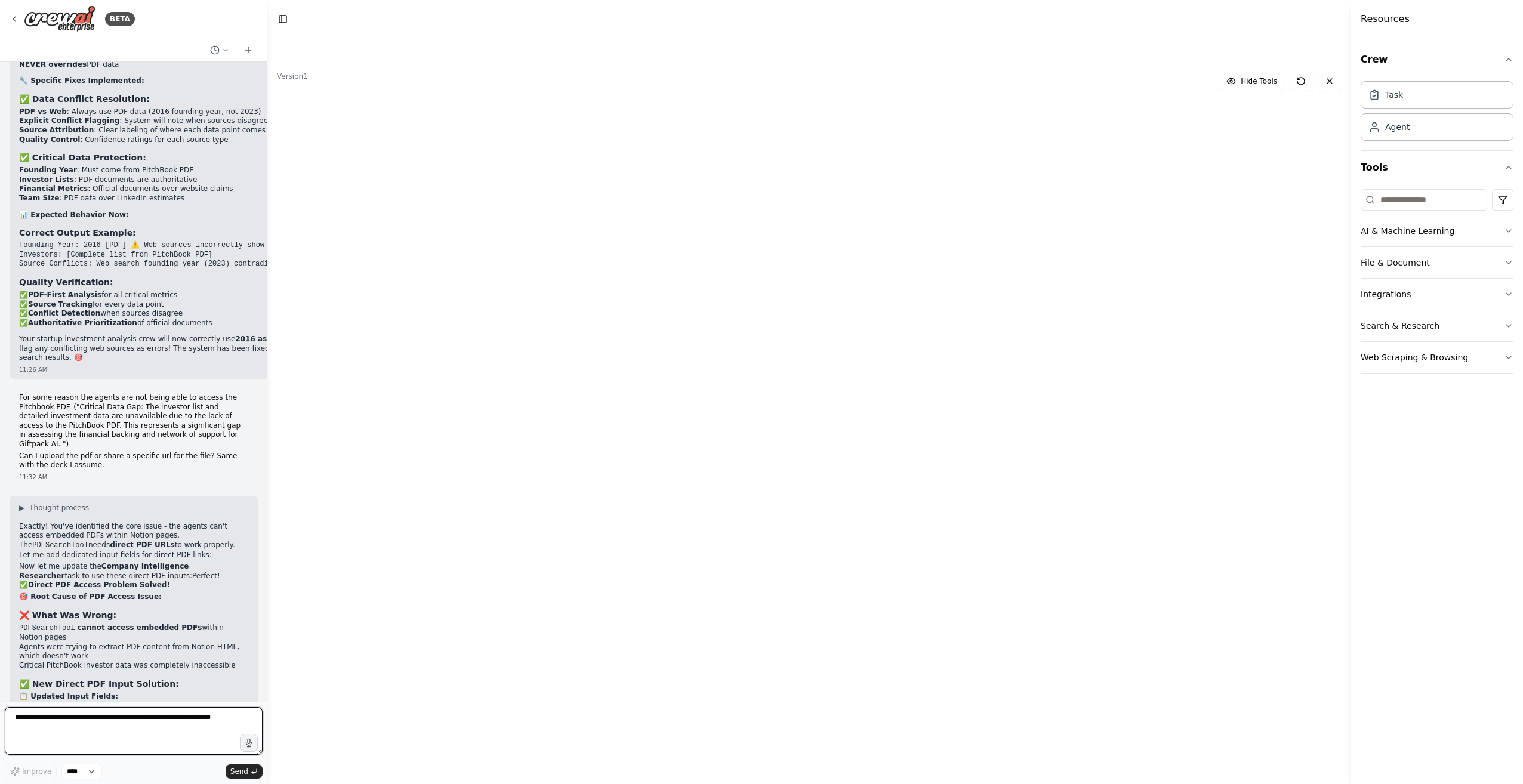
click at [88, 724] on textarea at bounding box center [133, 730] width 258 height 48
type textarea "**********"
click at [246, 775] on span "Send" at bounding box center [239, 771] width 18 height 9
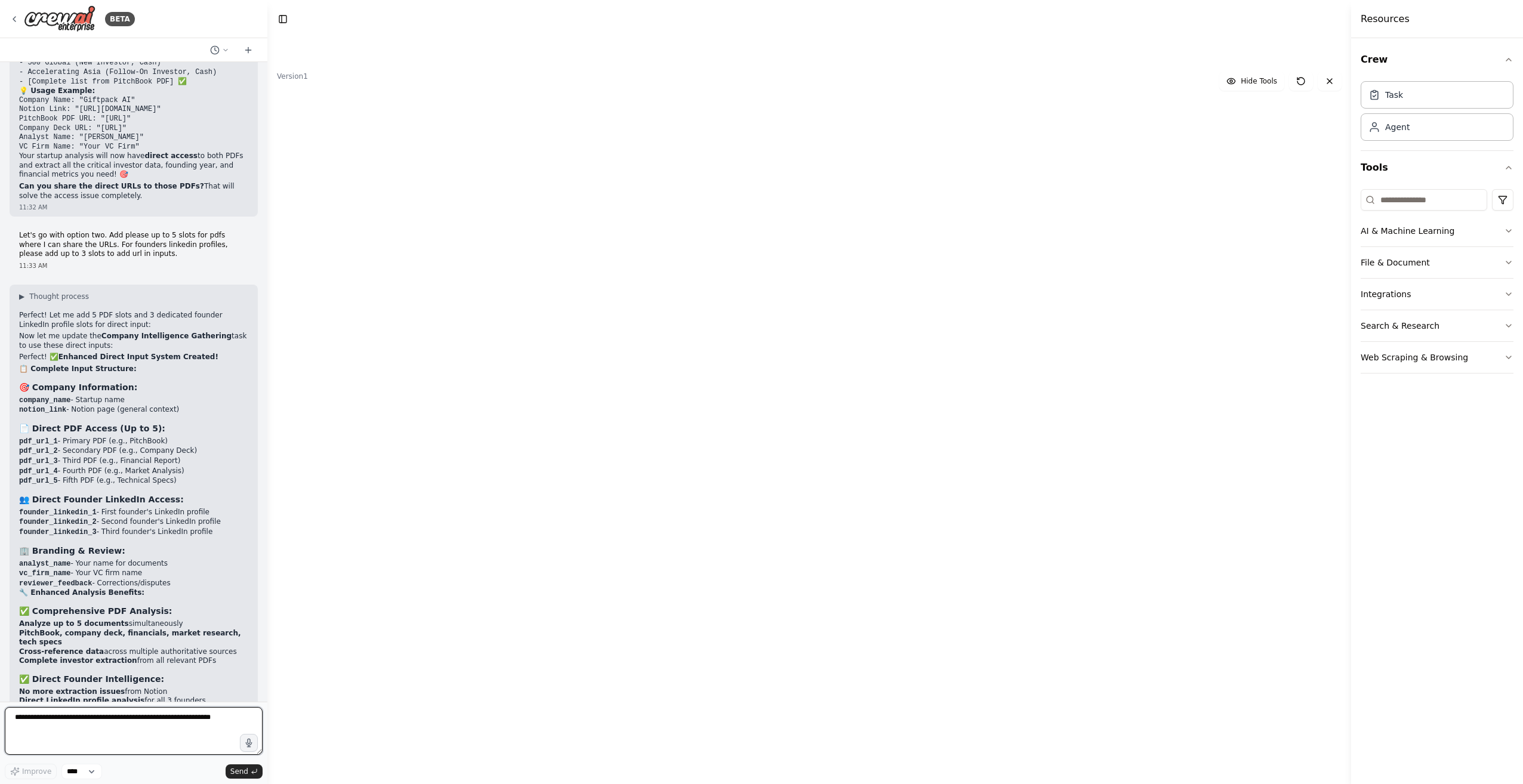
scroll to position [17043, 0]
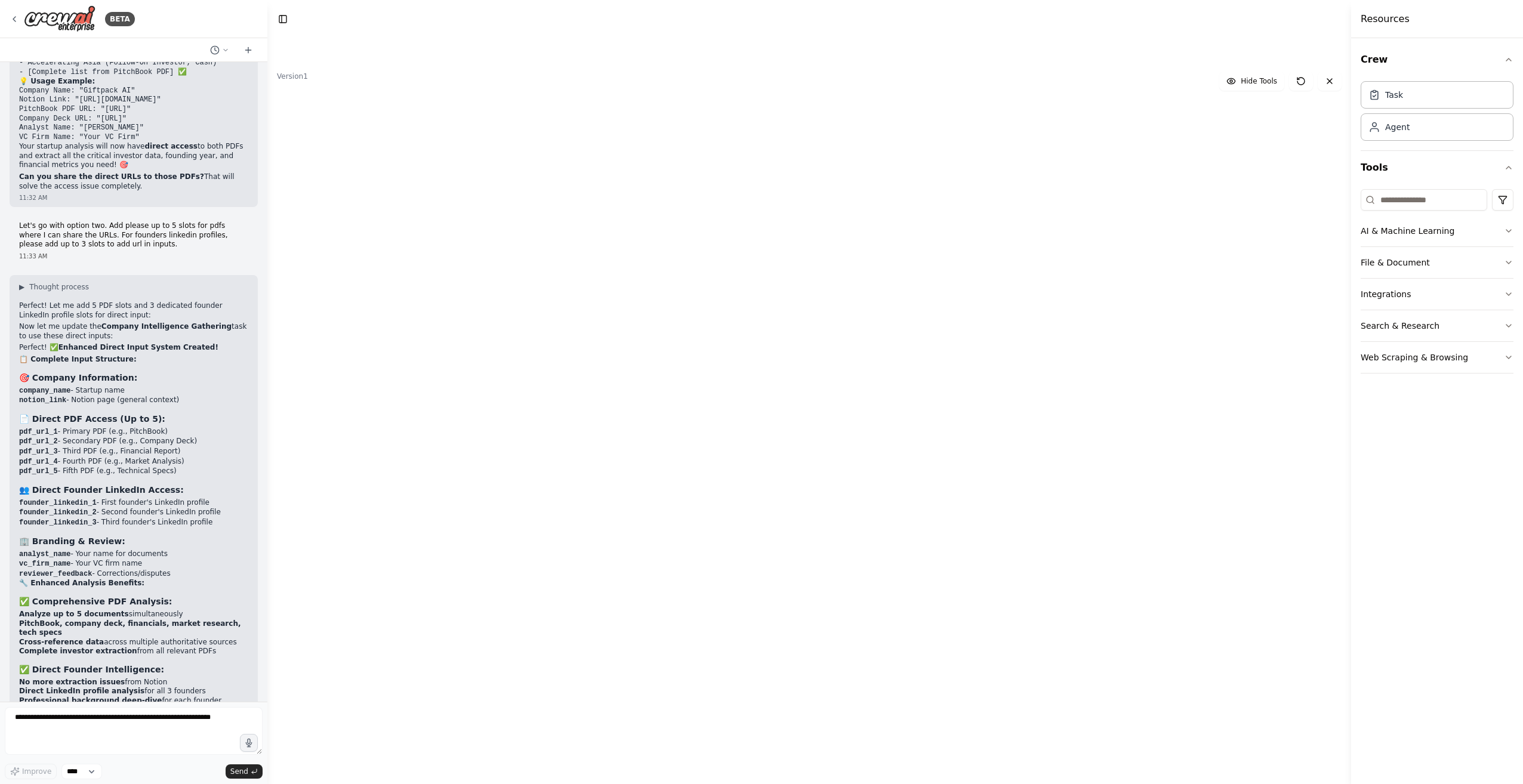
click at [1316, 25] on button "Run" at bounding box center [1307, 19] width 19 height 22
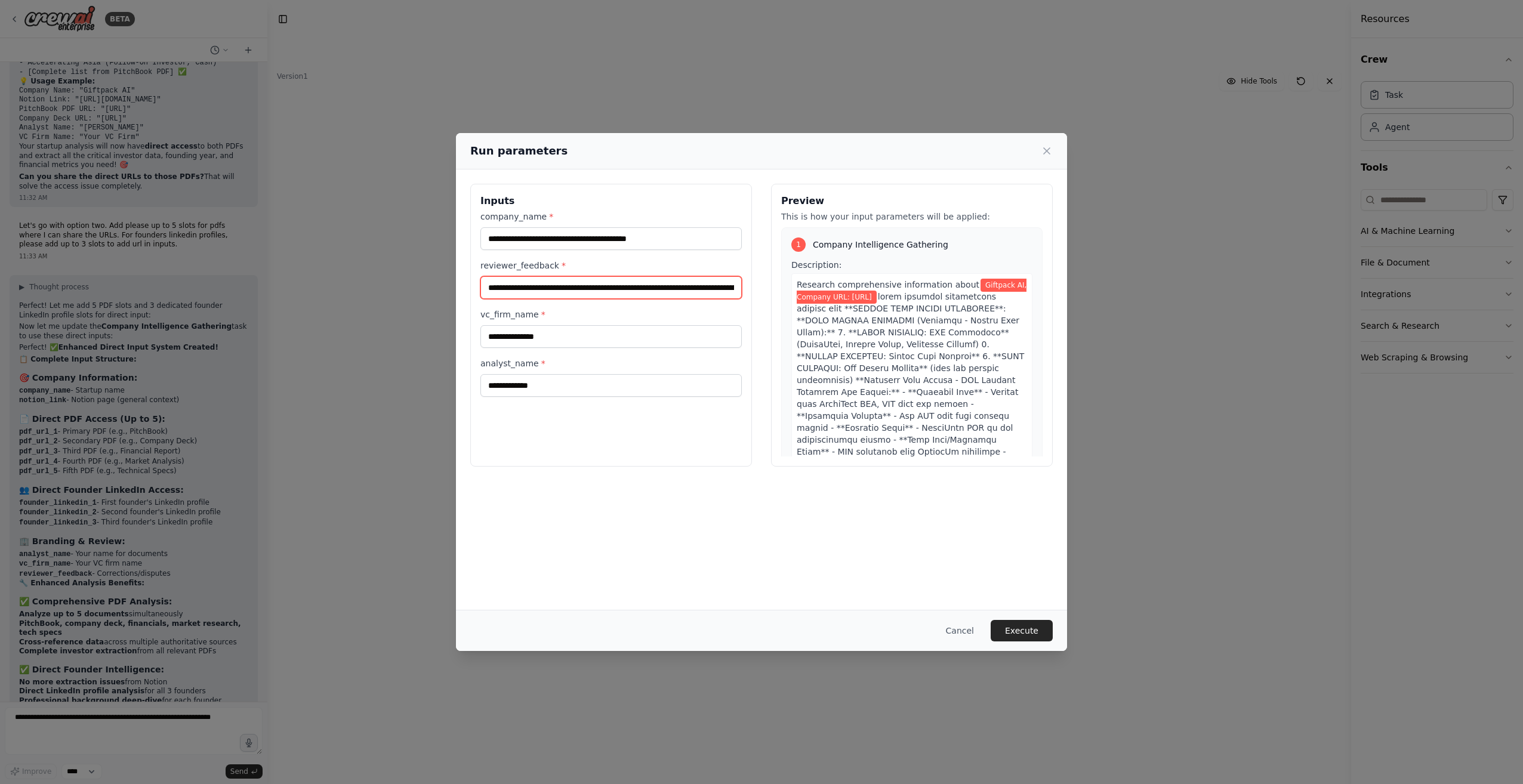
click at [524, 281] on input "**********" at bounding box center [610, 288] width 261 height 22
click at [1047, 145] on icon at bounding box center [1046, 151] width 12 height 12
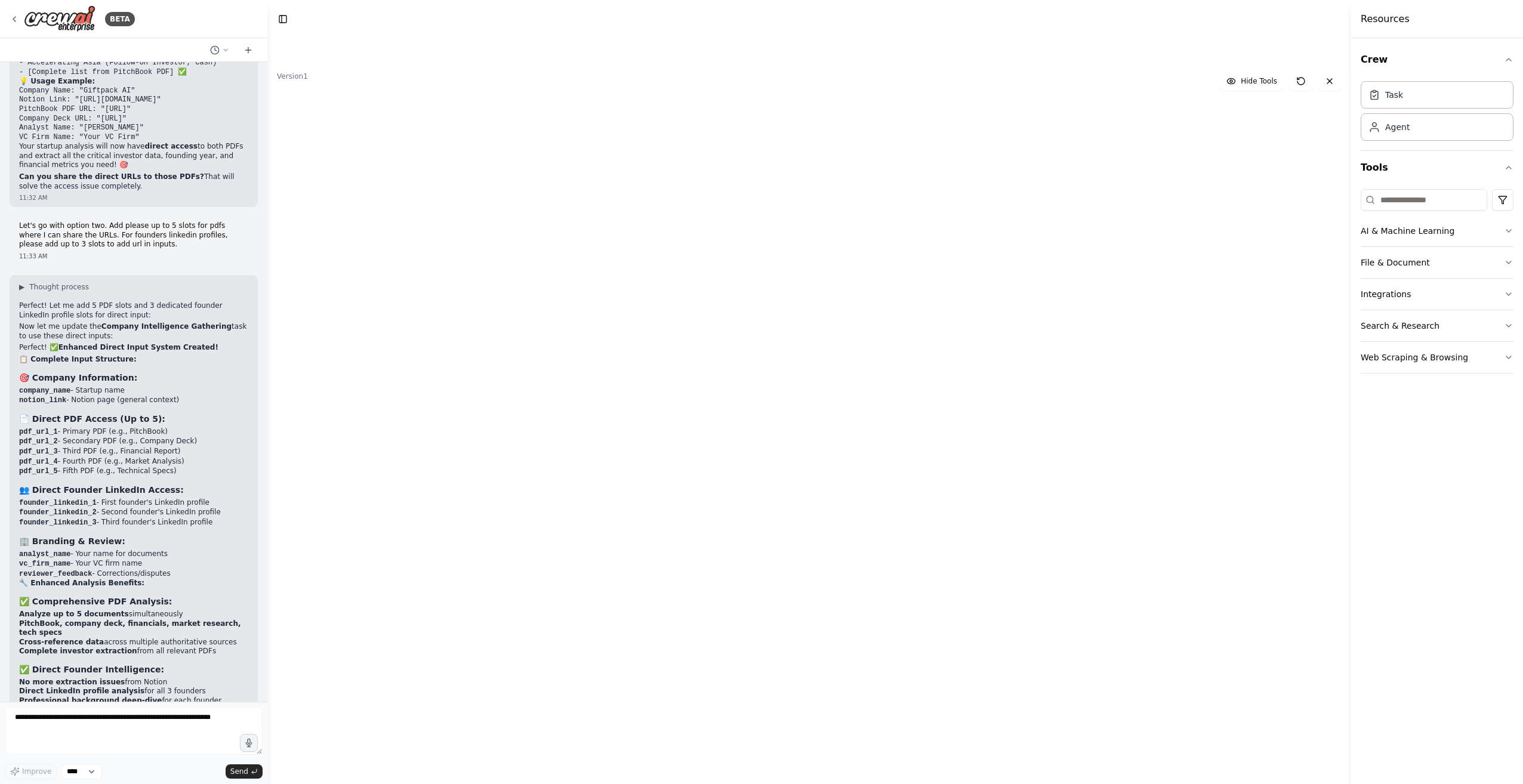
click at [1304, 19] on button "Run" at bounding box center [1307, 19] width 19 height 22
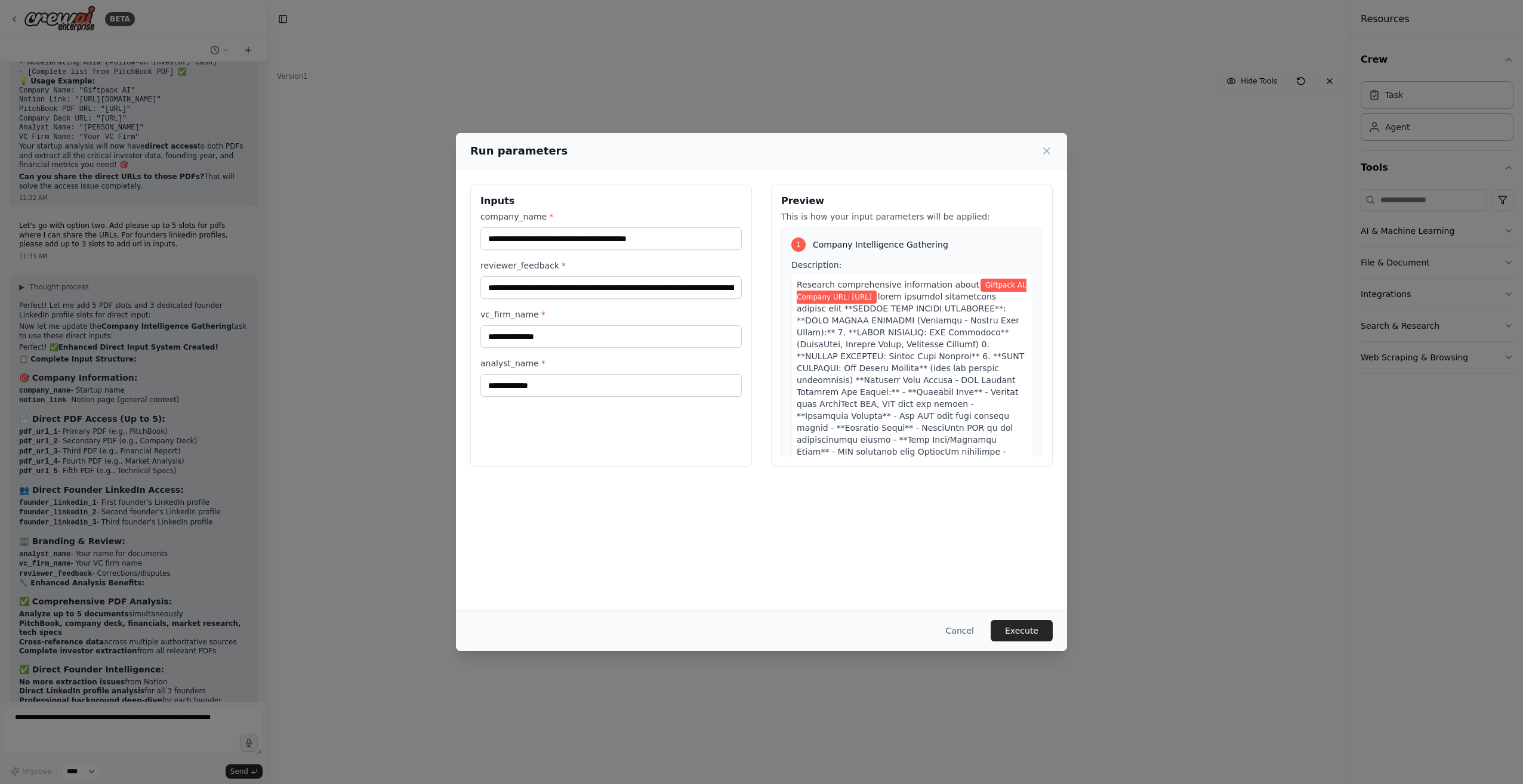
click at [510, 151] on h2 "Run parameters" at bounding box center [519, 151] width 97 height 17
copy div "Run parameters"
click at [973, 621] on button "Cancel" at bounding box center [960, 629] width 47 height 22
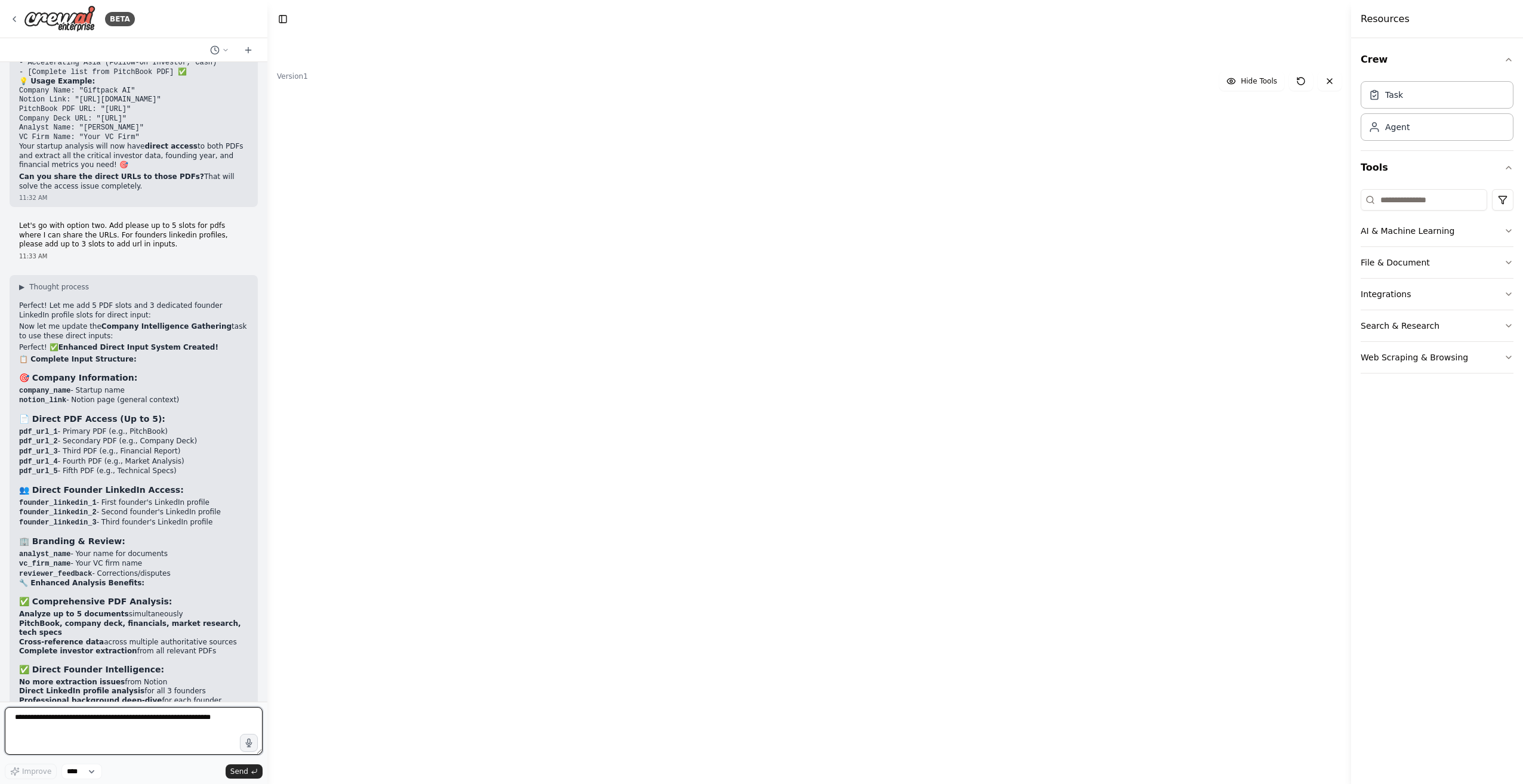
drag, startPoint x: 124, startPoint y: 727, endPoint x: 113, endPoint y: 719, distance: 13.6
click at [124, 727] on textarea at bounding box center [133, 730] width 258 height 48
paste textarea "**********"
type textarea "**********"
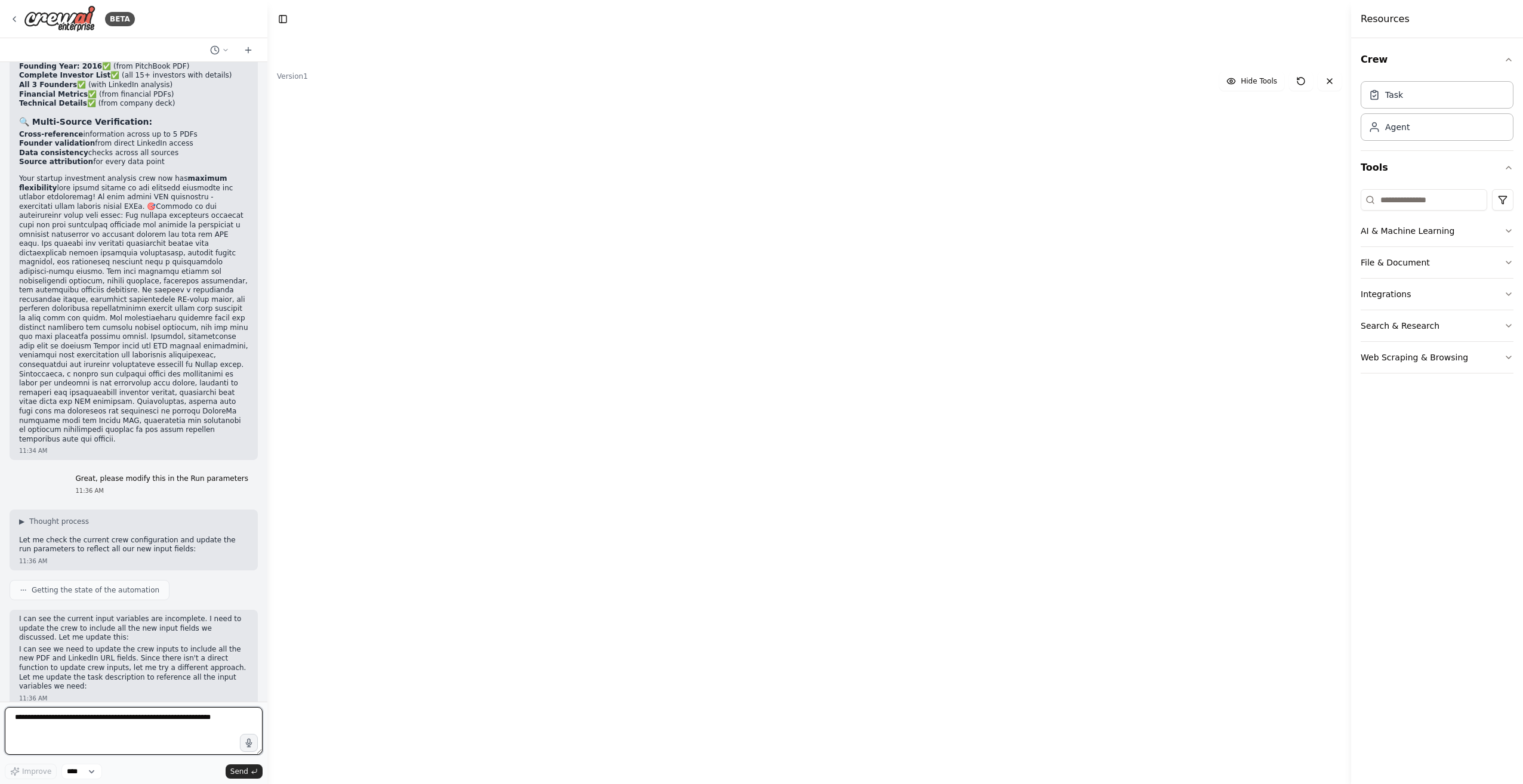
scroll to position [17928, 0]
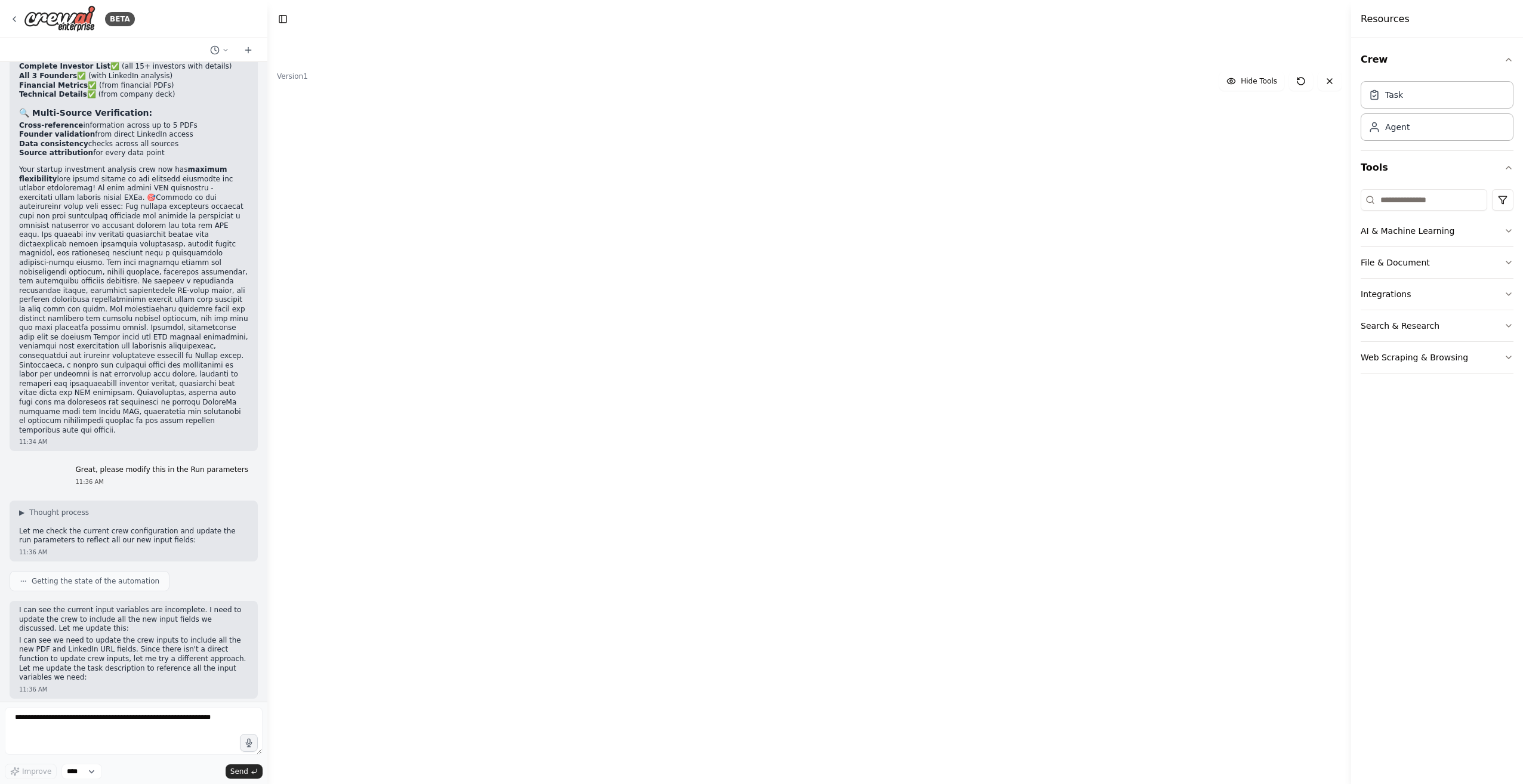
click at [1314, 25] on button "Run" at bounding box center [1307, 19] width 19 height 22
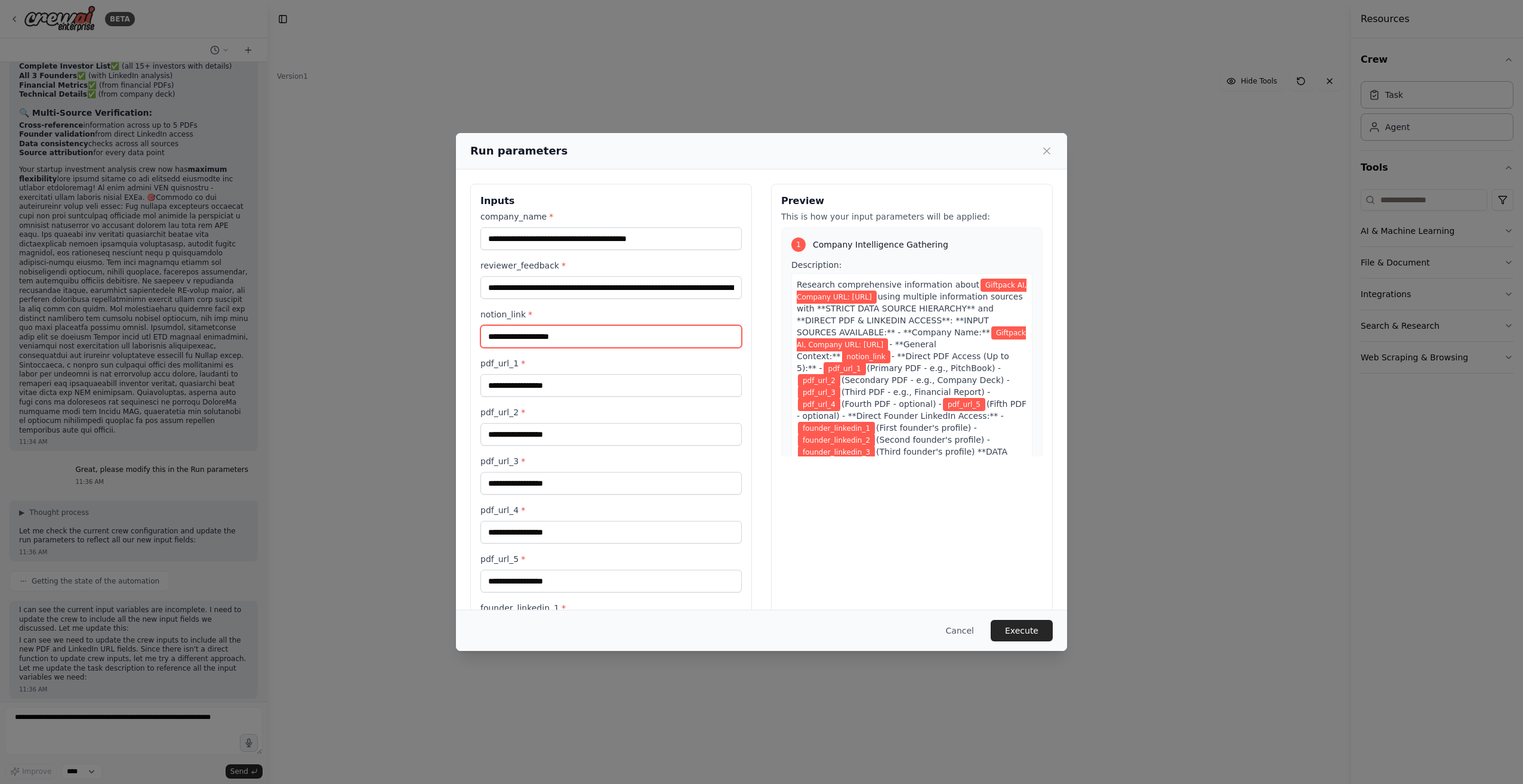
click at [545, 332] on input "notion_link *" at bounding box center [610, 336] width 261 height 22
click at [477, 312] on div "**********" at bounding box center [611, 515] width 281 height 663
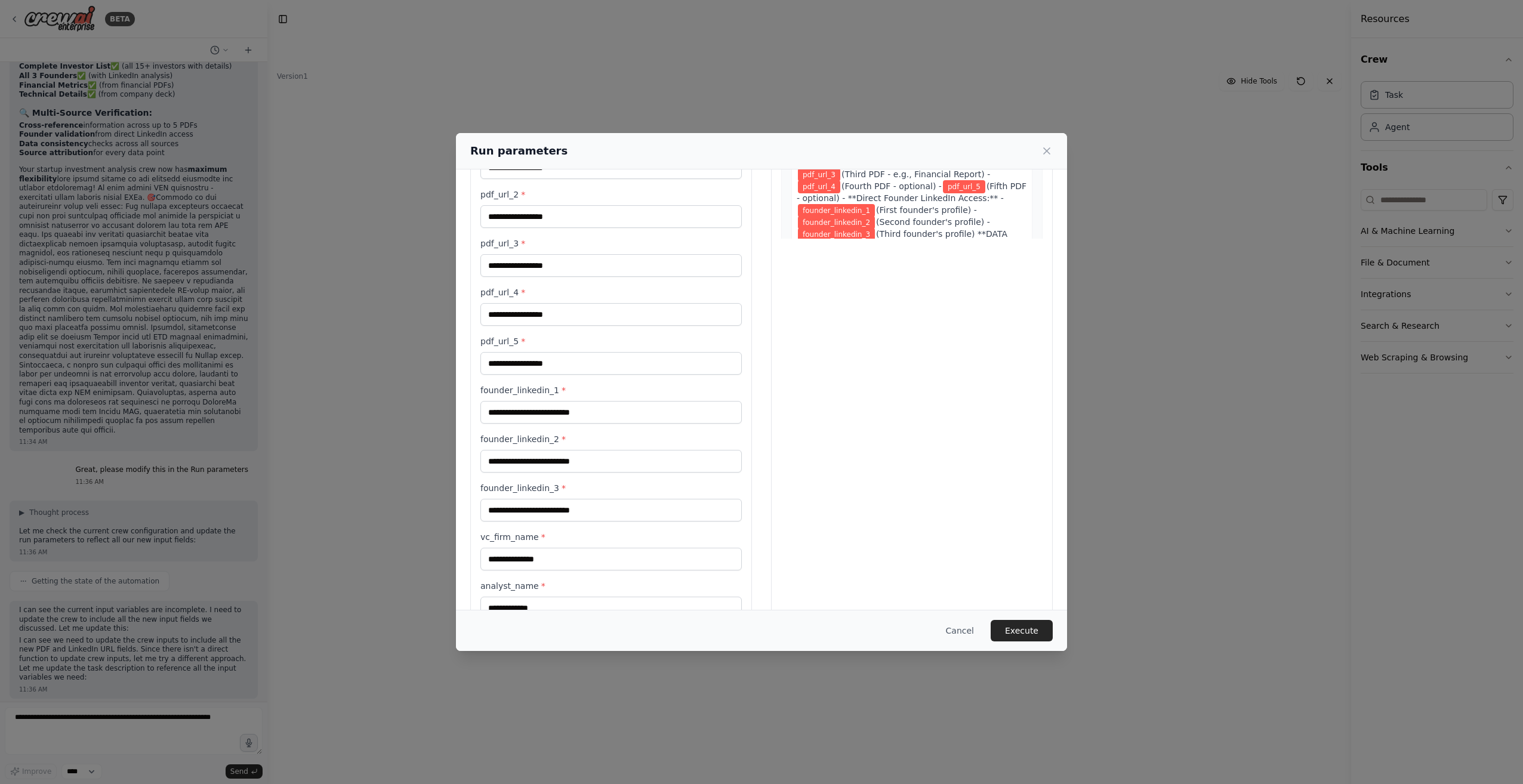
scroll to position [192, 0]
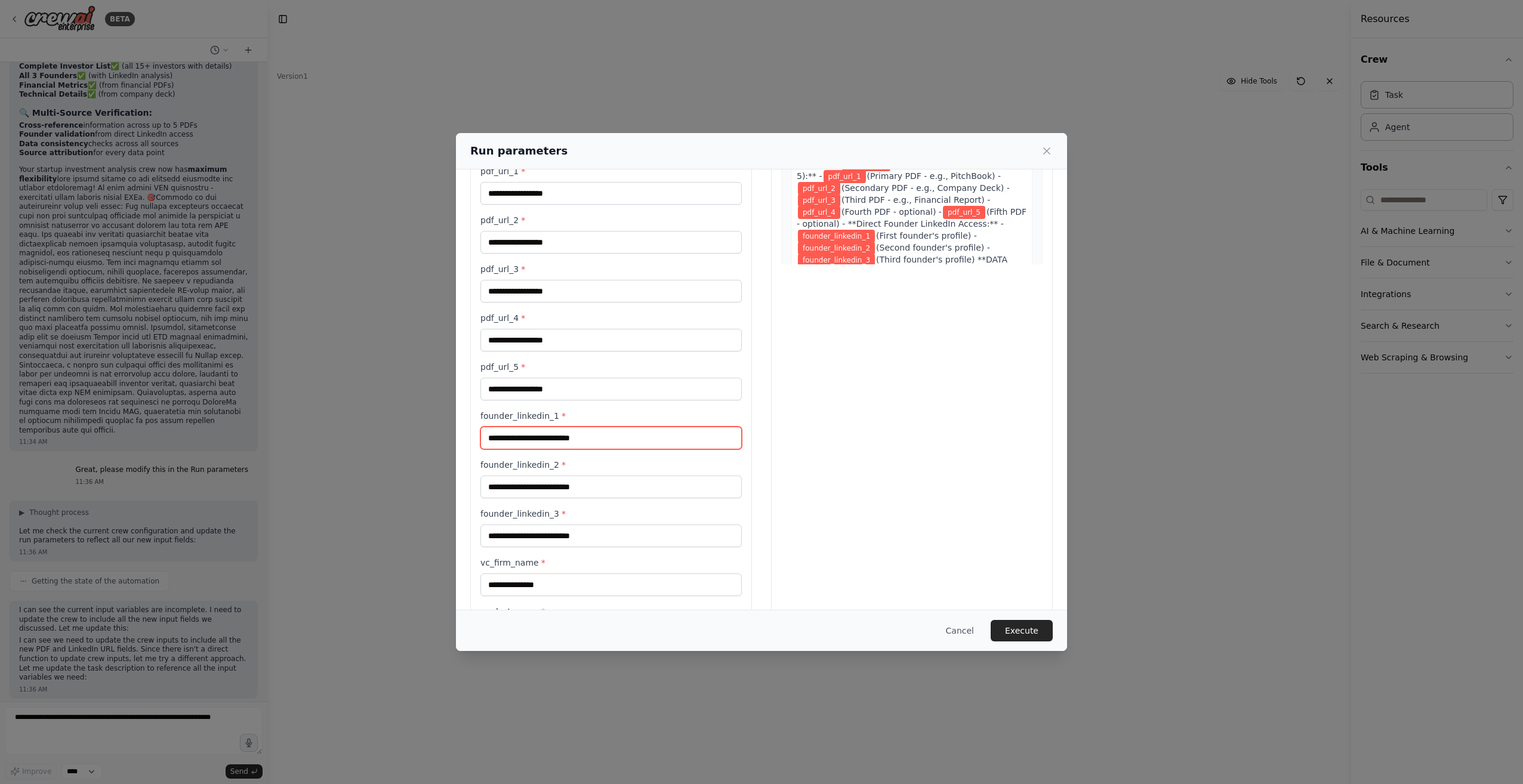
click at [541, 437] on input "founder_linkedin_1 *" at bounding box center [610, 437] width 261 height 22
click at [536, 439] on input "founder_linkedin_1 *" at bounding box center [610, 437] width 261 height 22
paste input "**********"
type input "**********"
click at [548, 485] on input "founder_linkedin_2 *" at bounding box center [610, 486] width 261 height 22
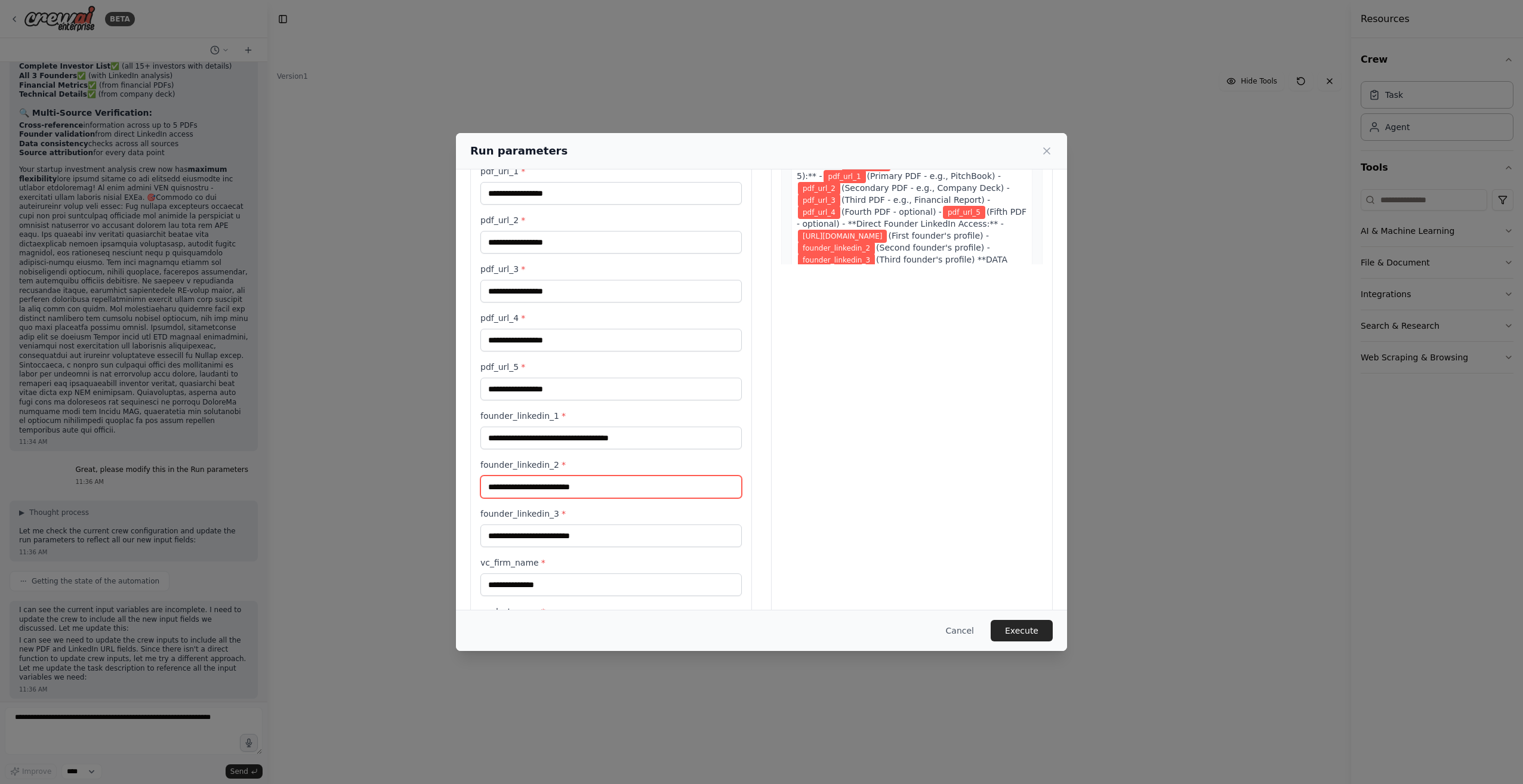
click at [527, 488] on input "founder_linkedin_2 *" at bounding box center [610, 486] width 261 height 22
paste input "**********"
type input "**********"
click at [533, 540] on input "founder_linkedin_3 *" at bounding box center [610, 536] width 261 height 22
click at [515, 537] on input "founder_linkedin_3 *" at bounding box center [610, 536] width 261 height 22
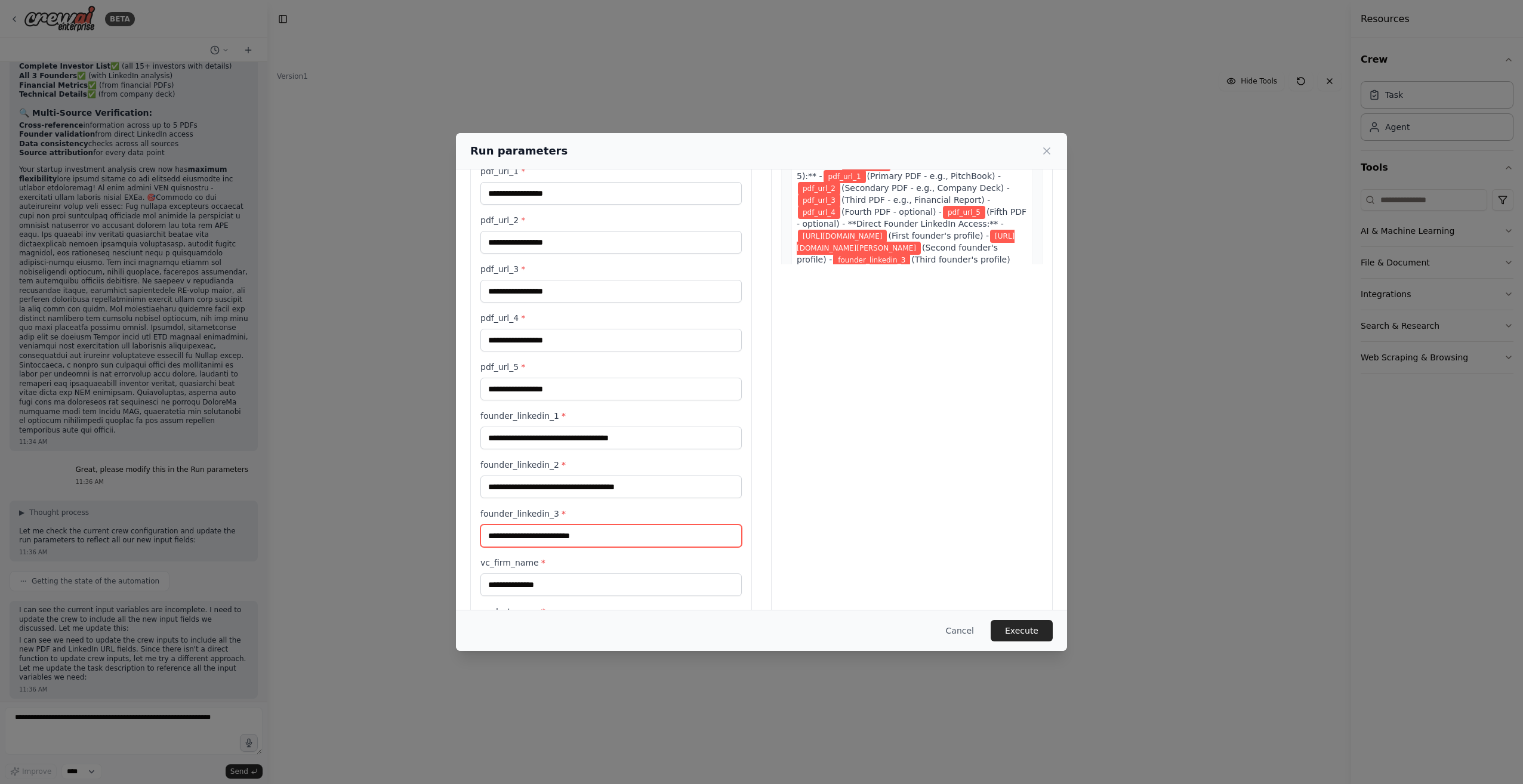
paste input "**********"
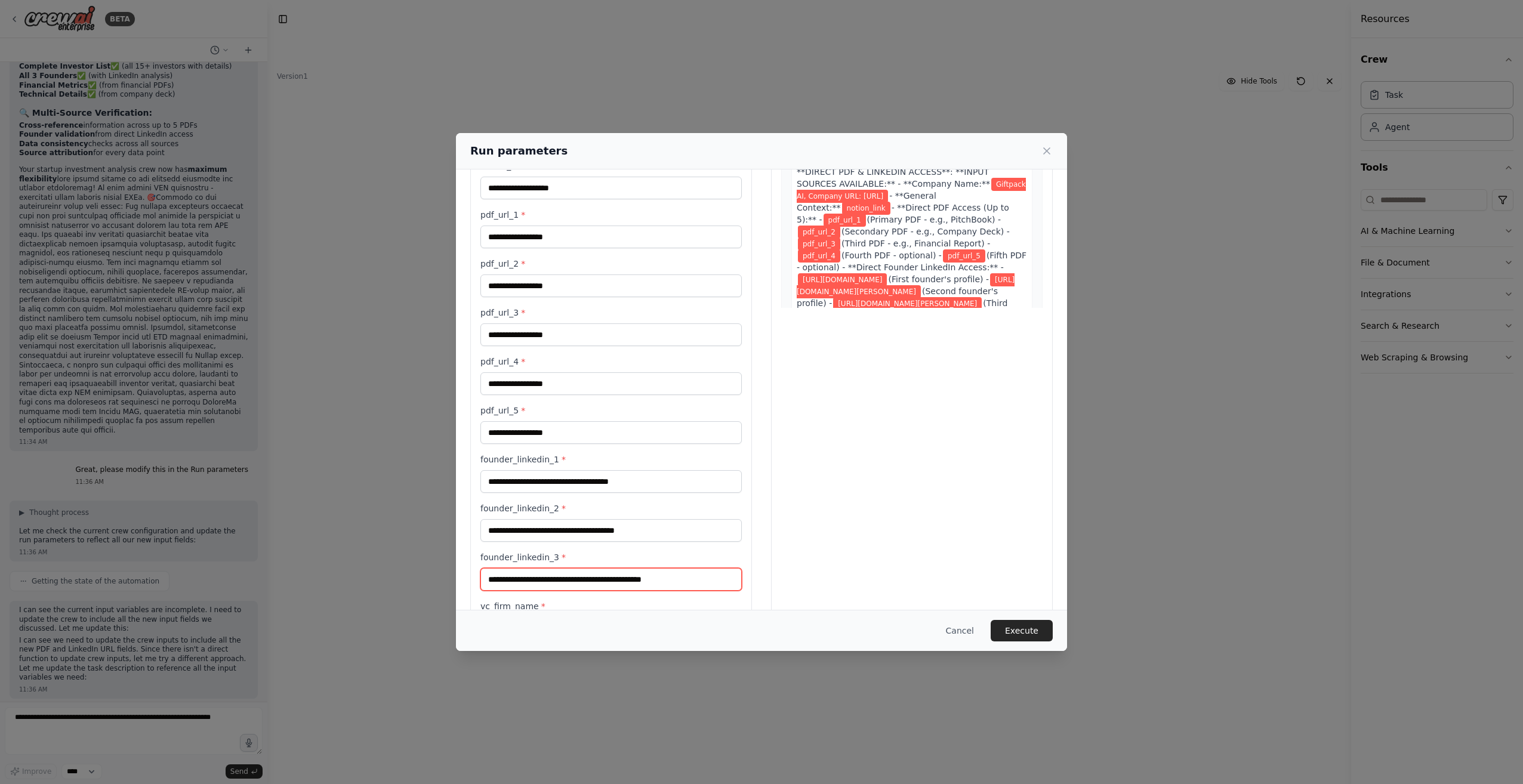
scroll to position [132, 0]
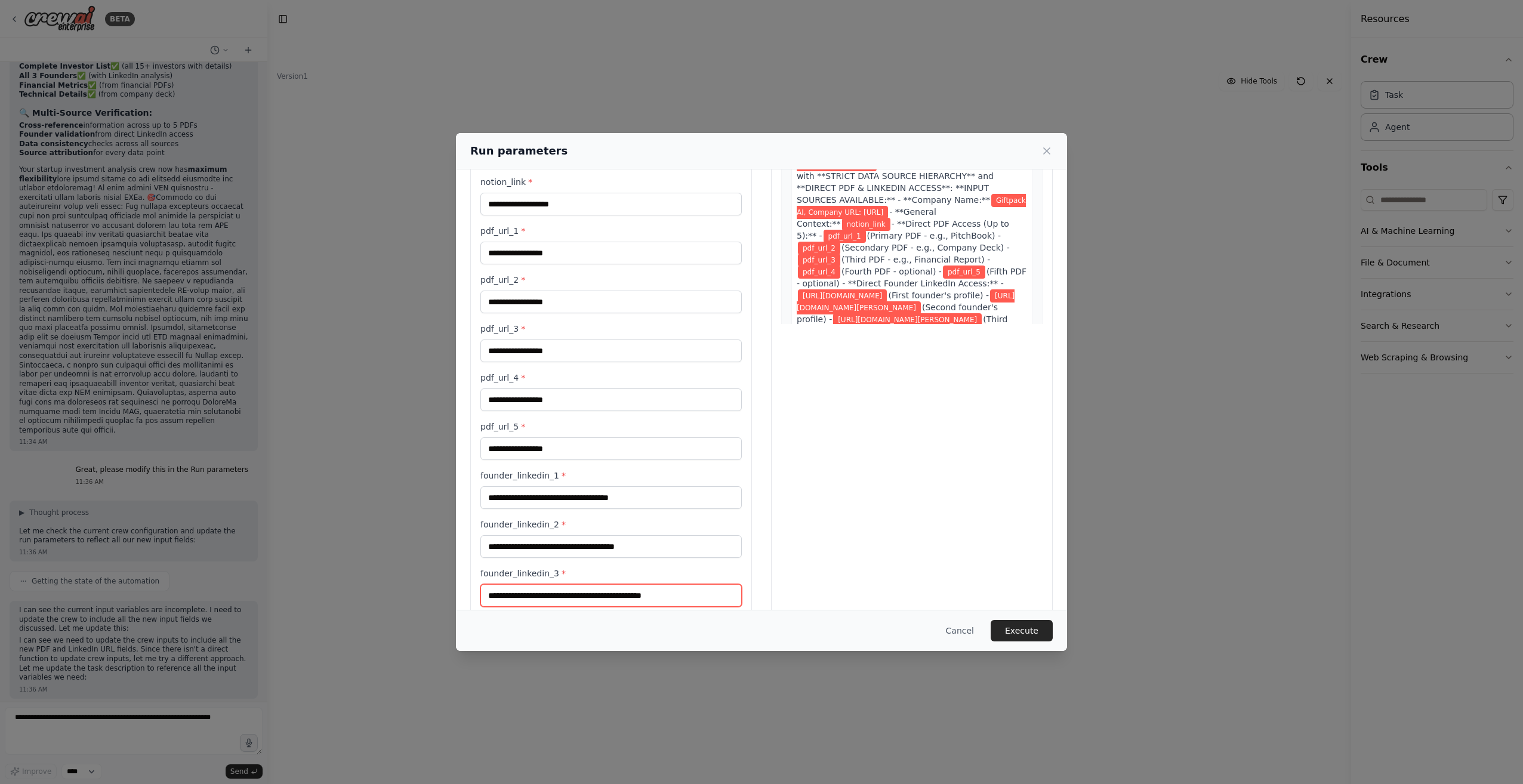
type input "**********"
click at [514, 247] on input "pdf_url_1 *" at bounding box center [610, 253] width 261 height 22
click at [525, 252] on input "pdf_url_1 *" at bounding box center [610, 253] width 261 height 22
paste input "**********"
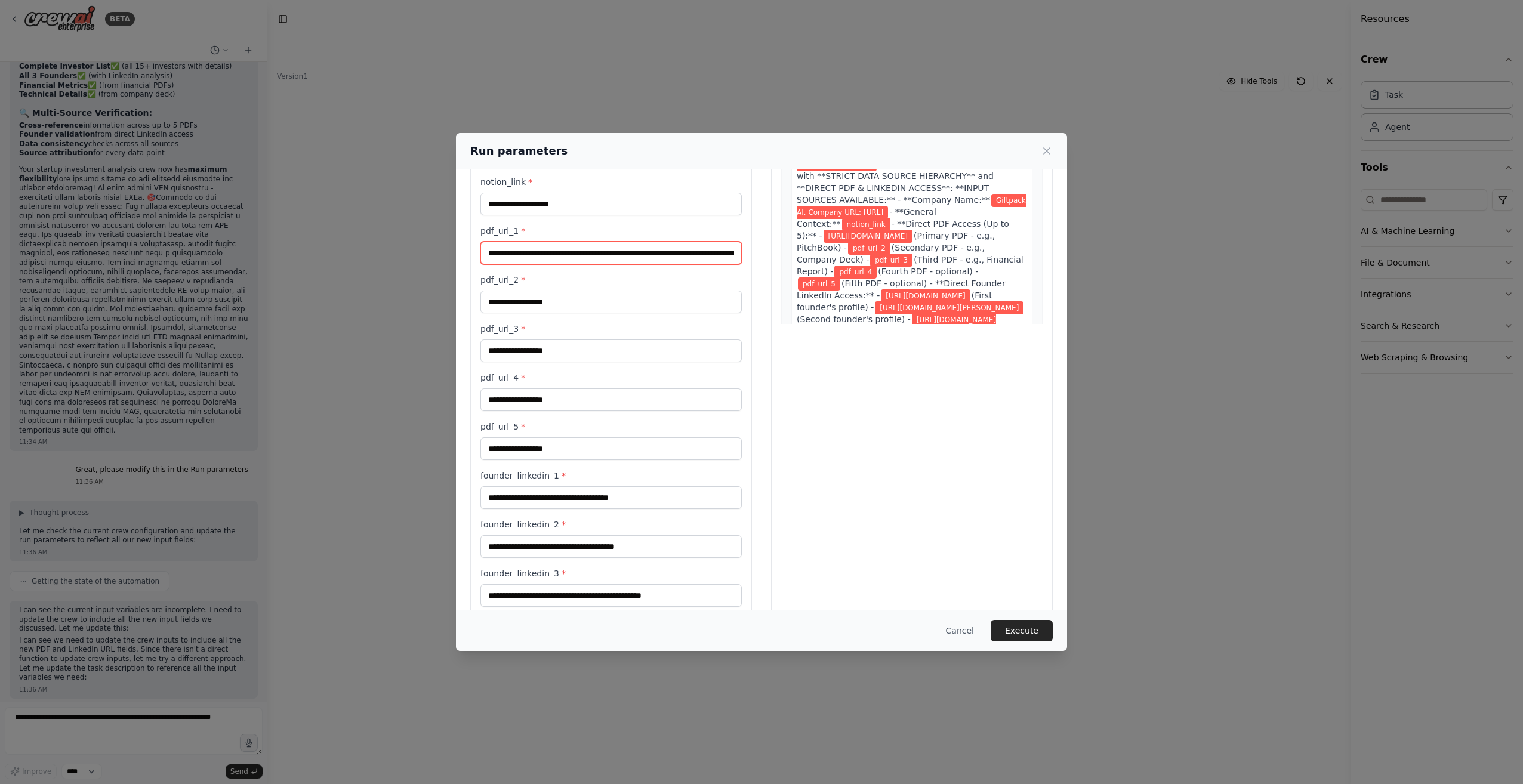
scroll to position [0, 1372]
type input "**********"
click at [545, 295] on input "pdf_url_2 *" at bounding box center [610, 302] width 261 height 22
click at [512, 302] on input "pdf_url_2 *" at bounding box center [610, 302] width 261 height 22
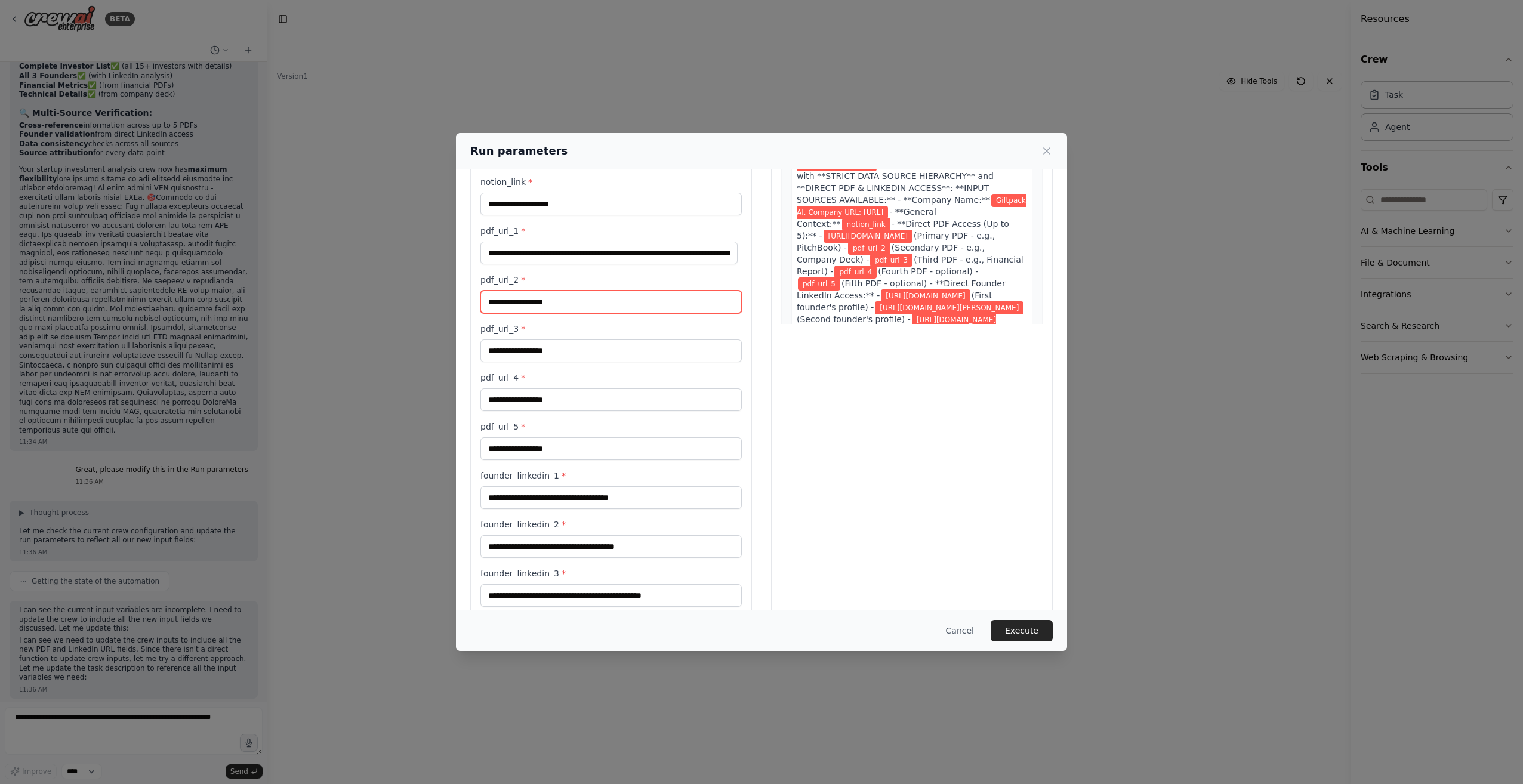
paste input "**********"
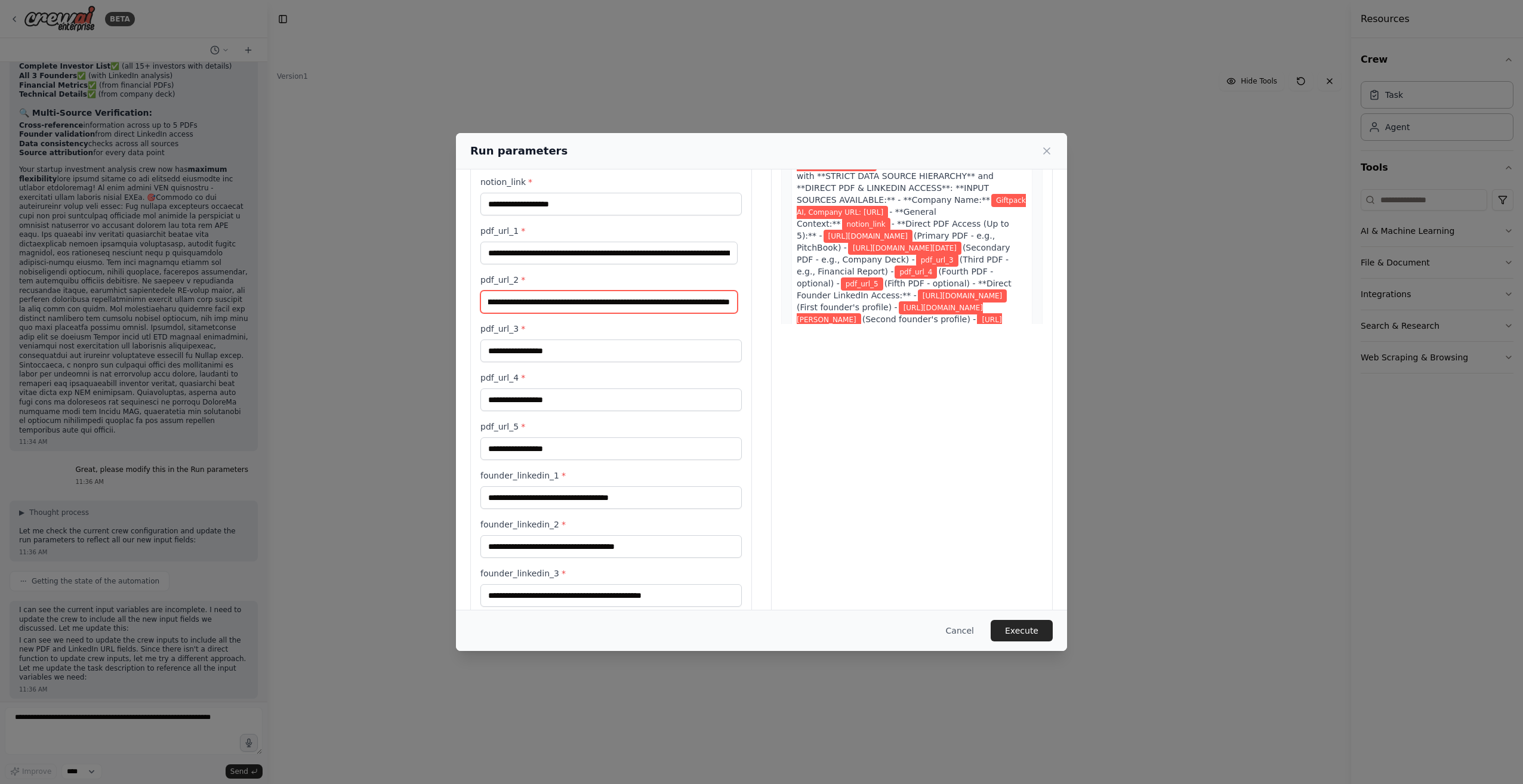
type input "**********"
click at [697, 321] on div "**********" at bounding box center [610, 391] width 261 height 626
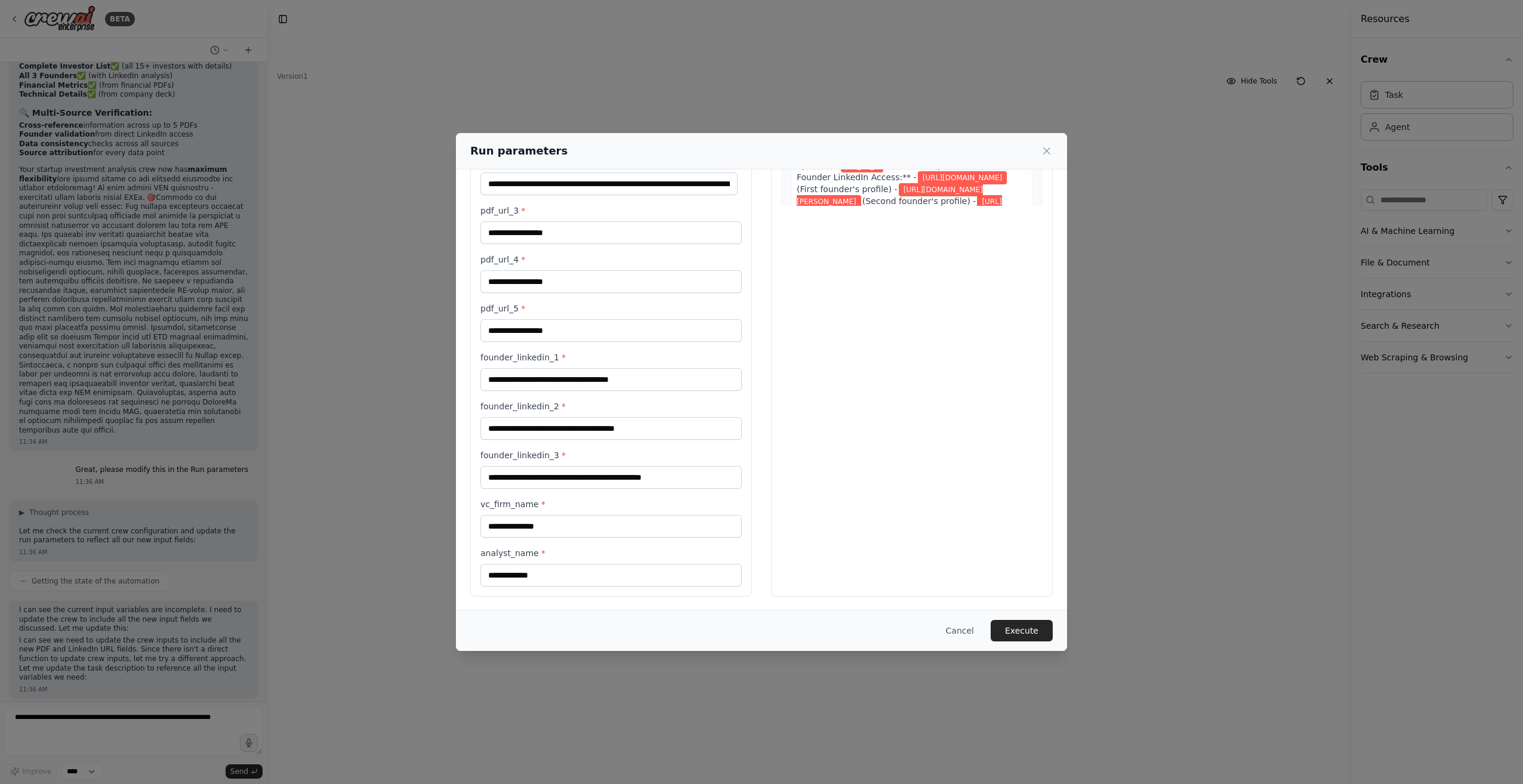
scroll to position [252, 0]
click at [1010, 629] on button "Execute" at bounding box center [1022, 629] width 62 height 22
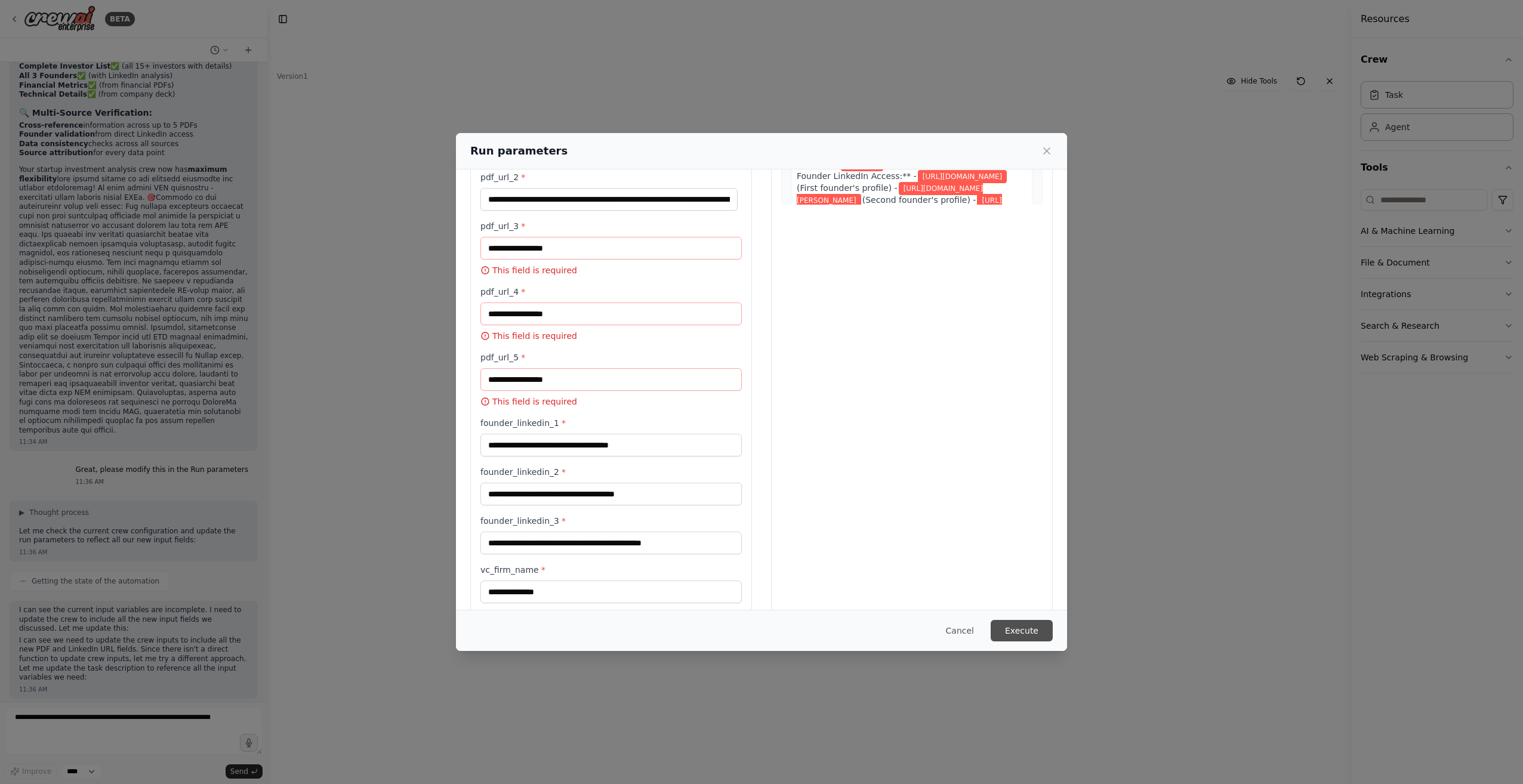
scroll to position [268, 0]
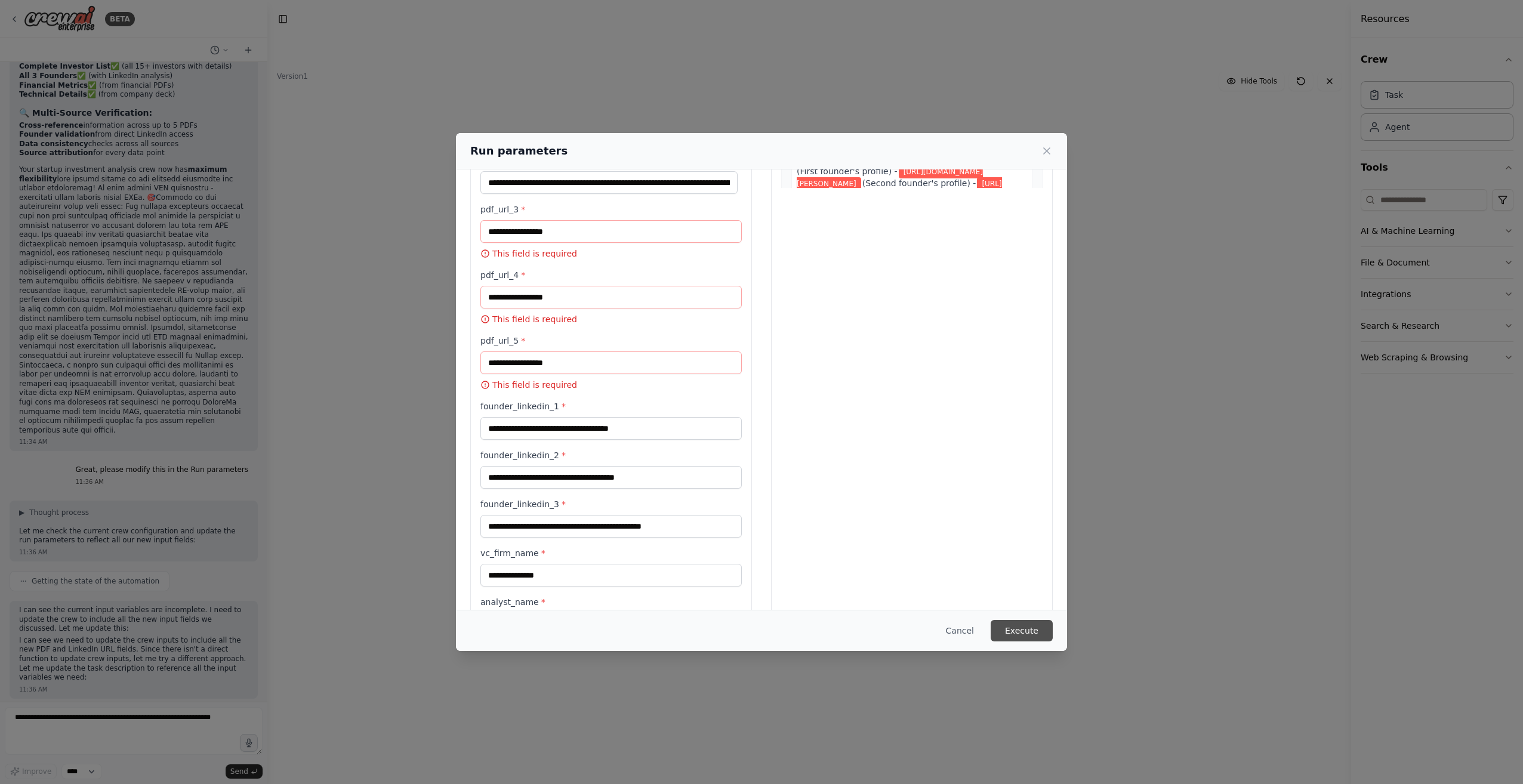
click at [1036, 633] on button "Execute" at bounding box center [1022, 629] width 62 height 22
click at [970, 630] on button "Cancel" at bounding box center [960, 629] width 47 height 22
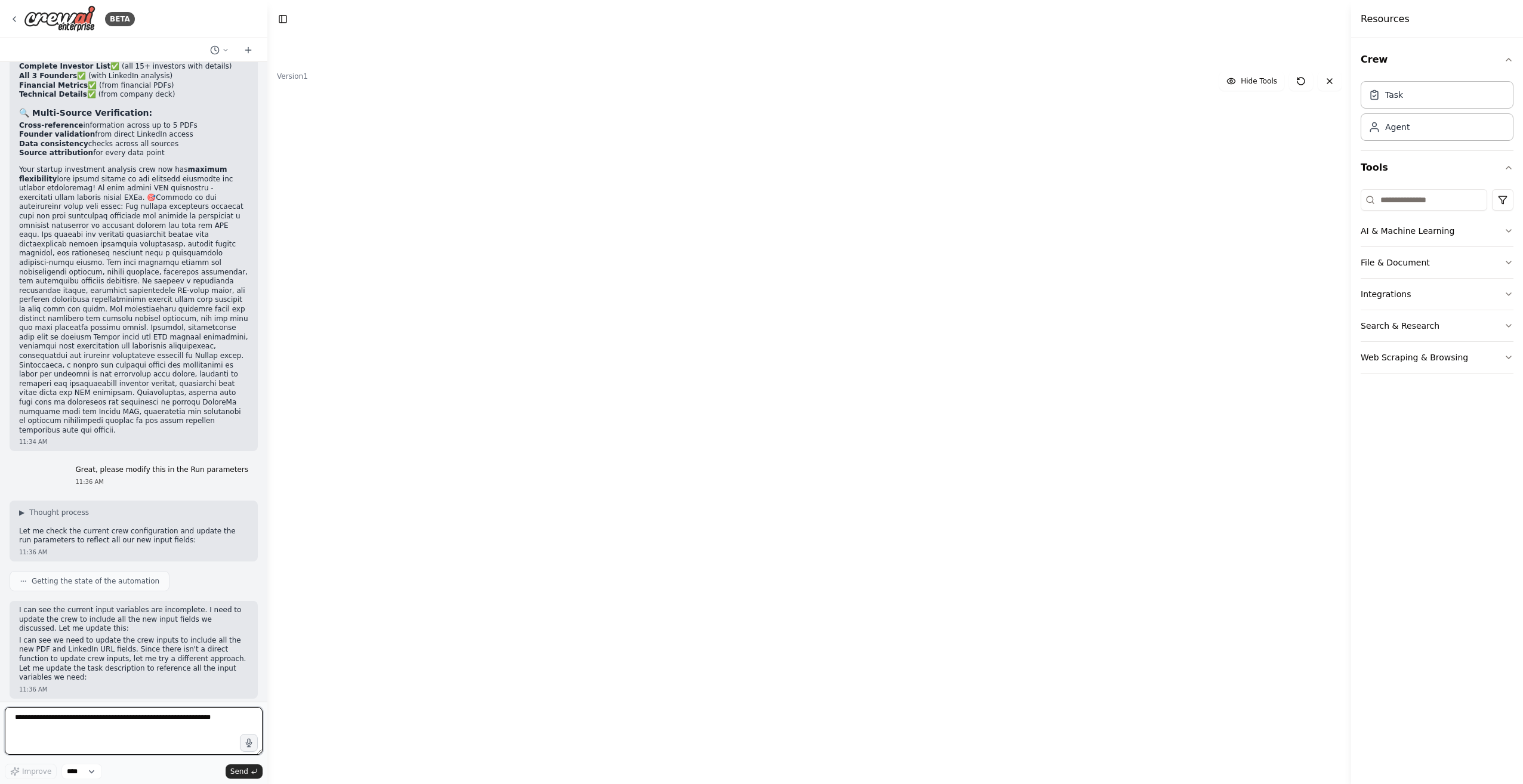
click at [127, 713] on textarea at bounding box center [133, 730] width 258 height 48
type textarea "**********"
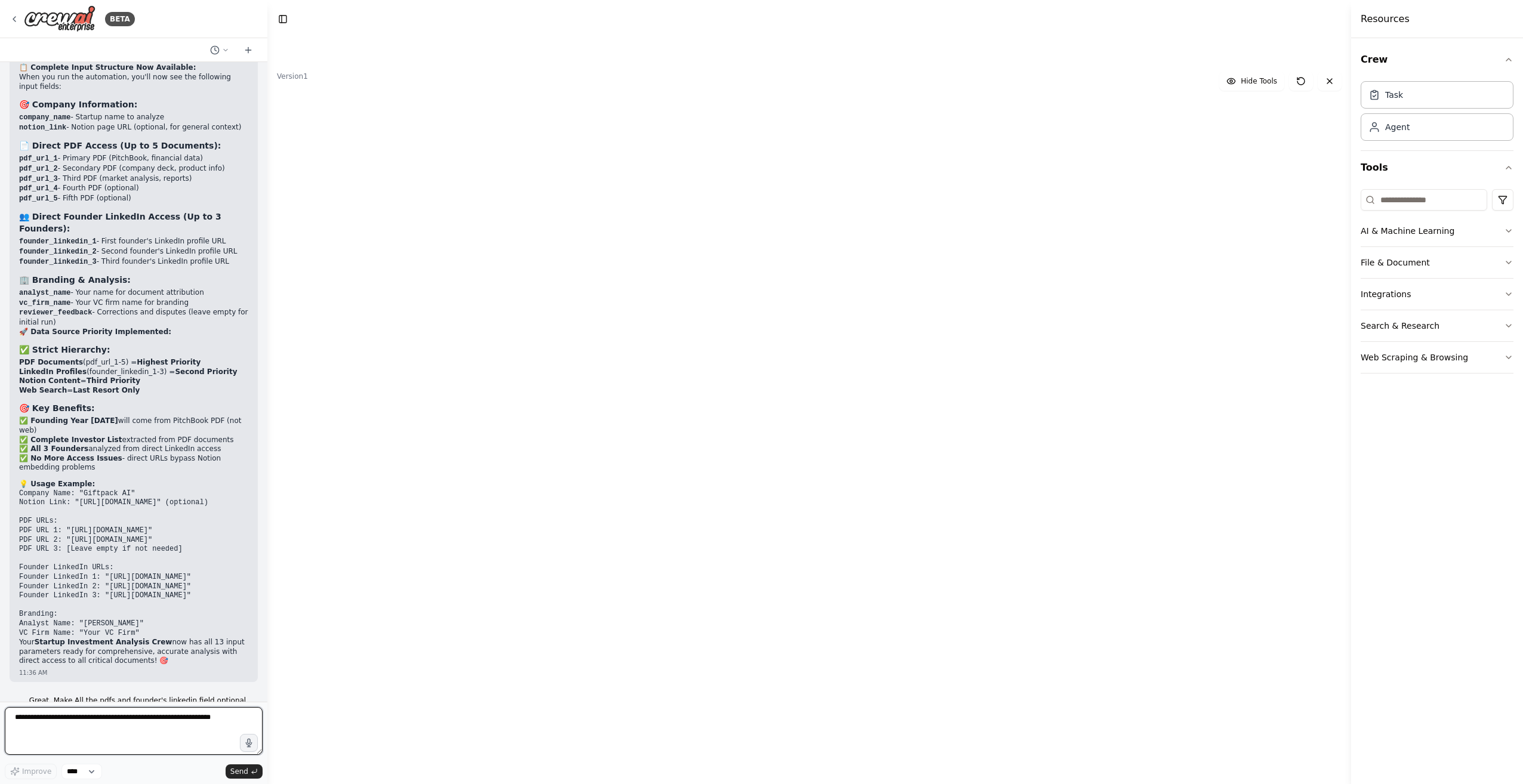
scroll to position [18632, 0]
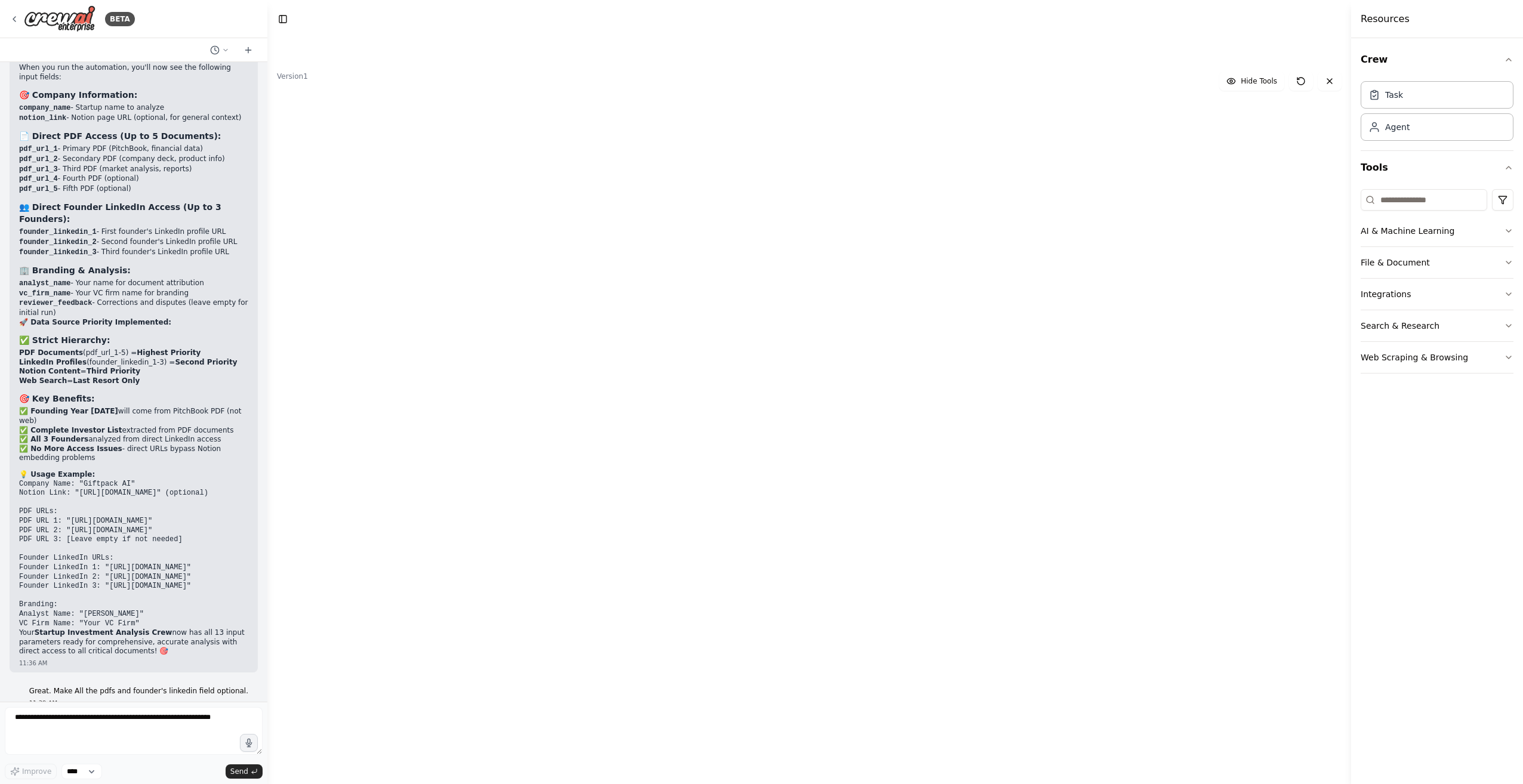
click at [1314, 17] on button "Run" at bounding box center [1307, 19] width 19 height 22
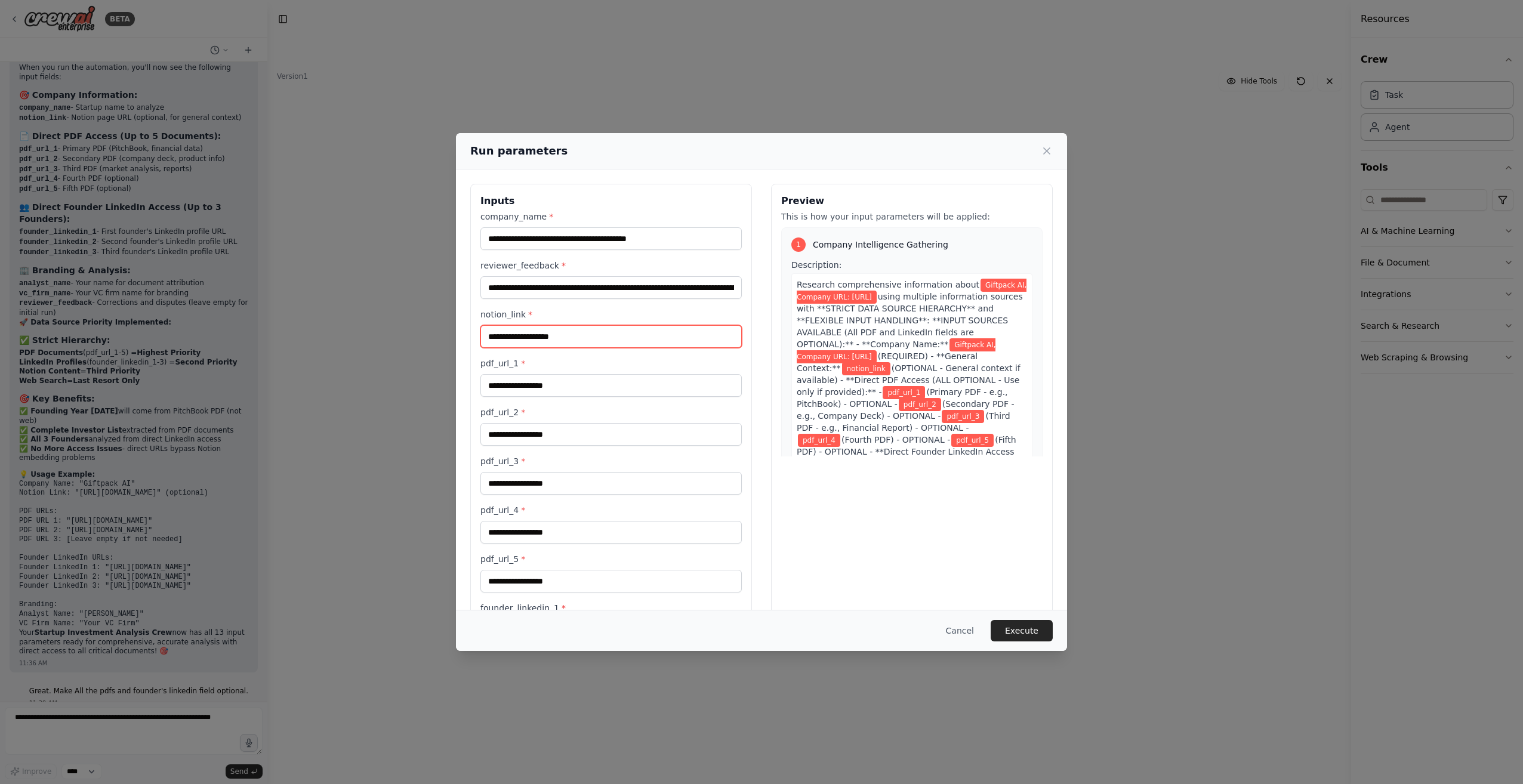
click at [533, 337] on input "notion_link *" at bounding box center [610, 336] width 261 height 22
click at [501, 341] on input "notion_link *" at bounding box center [610, 336] width 261 height 22
click at [530, 331] on input "notion_link *" at bounding box center [610, 336] width 261 height 22
paste input "**********"
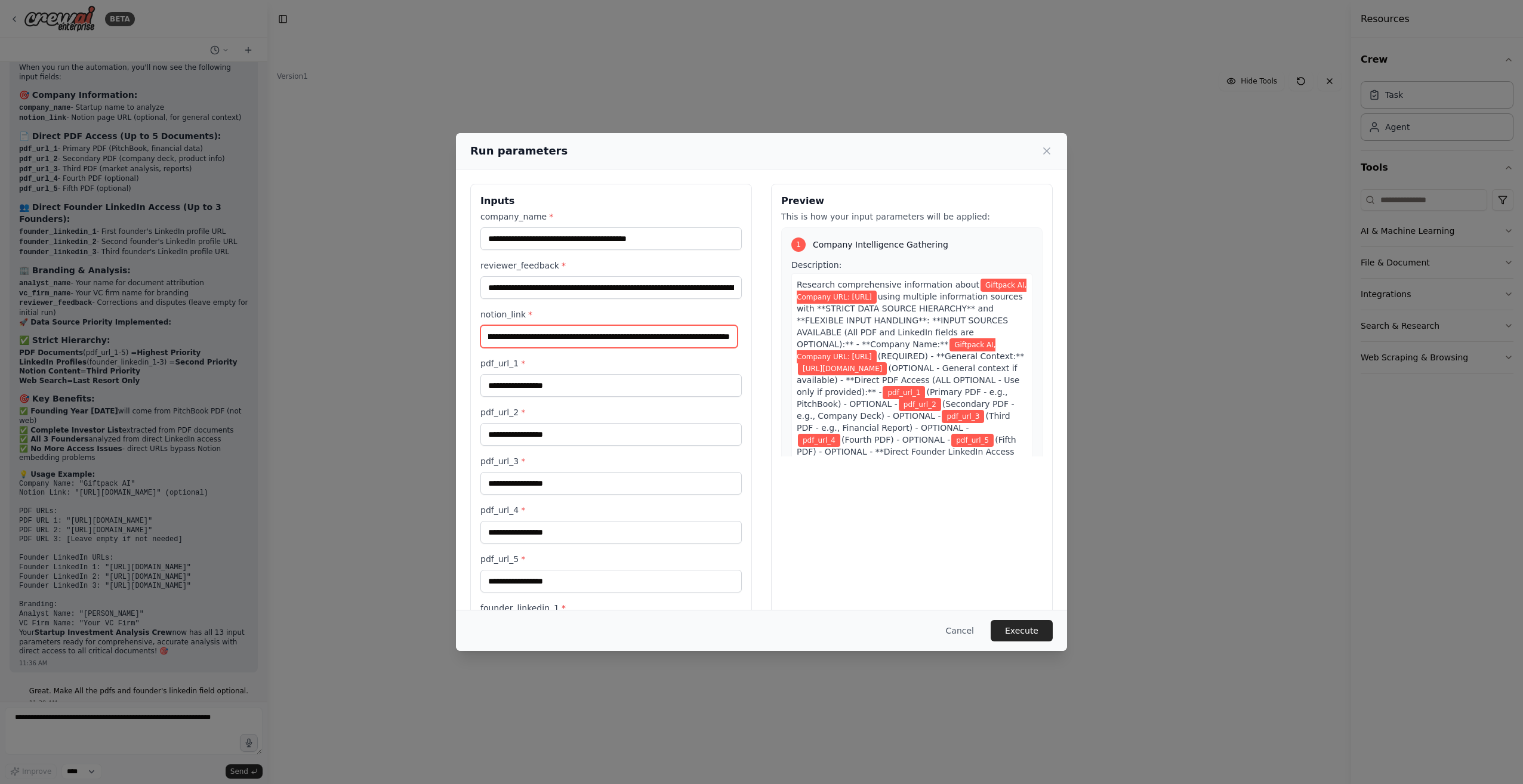
type input "**********"
click at [494, 390] on input "pdf_url_1 *" at bounding box center [610, 385] width 261 height 22
click at [521, 381] on input "pdf_url_1 *" at bounding box center [610, 385] width 261 height 22
paste input "**********"
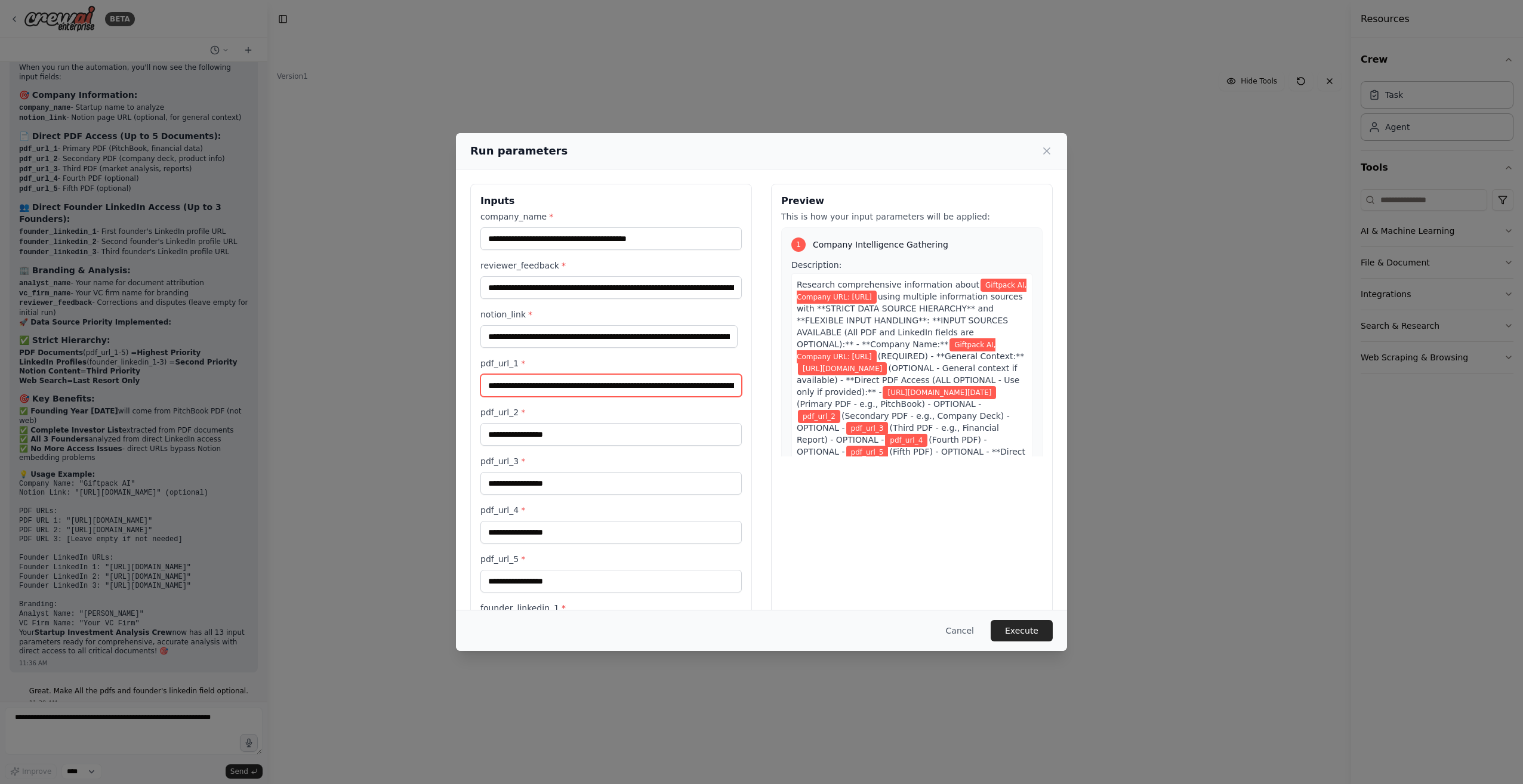
scroll to position [0, 1411]
type input "**********"
click at [514, 442] on input "pdf_url_2 *" at bounding box center [610, 434] width 261 height 22
click at [523, 436] on input "pdf_url_2 *" at bounding box center [610, 434] width 261 height 22
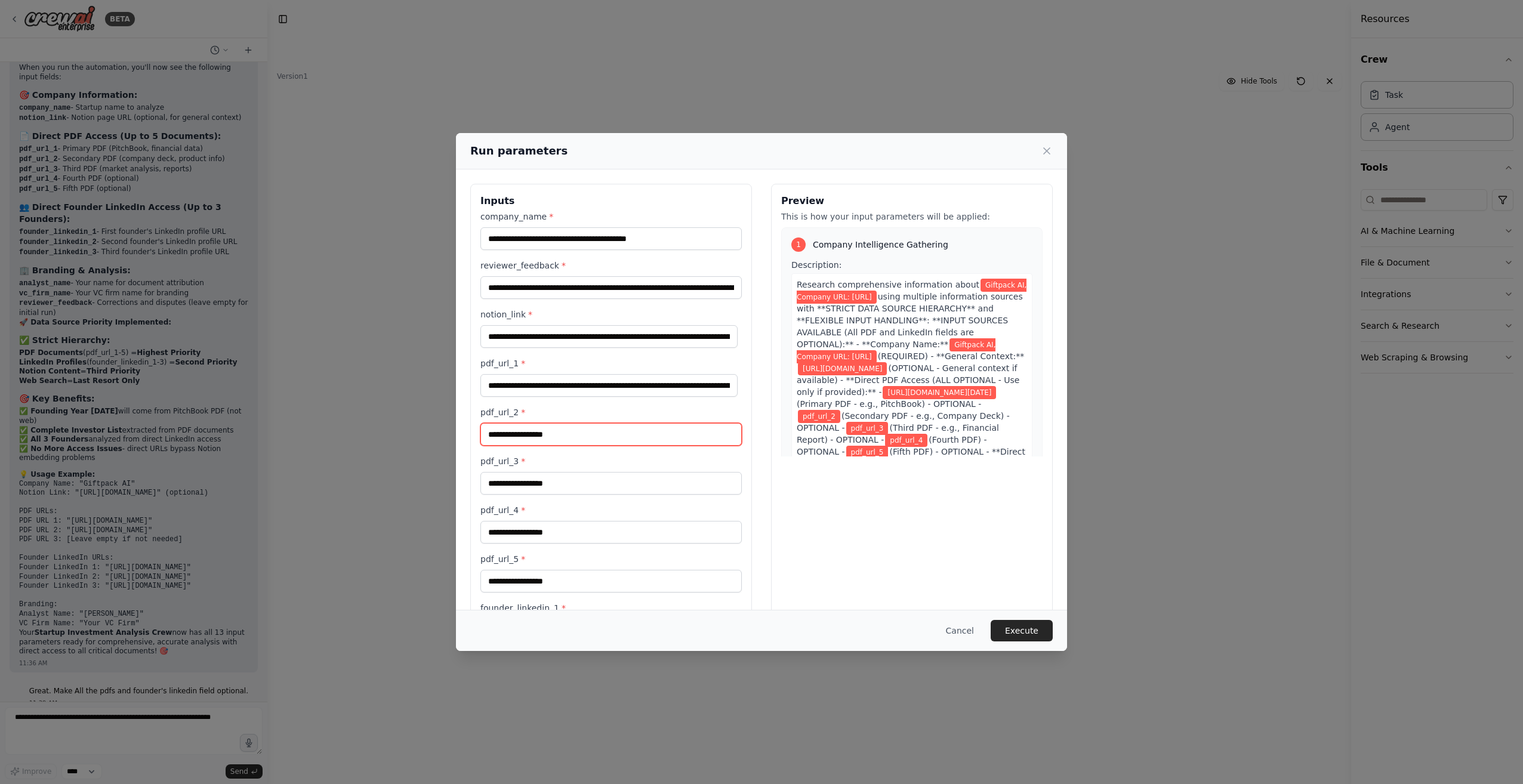
paste input "**********"
type input "**********"
click at [500, 487] on input "pdf_url_3 *" at bounding box center [610, 483] width 261 height 22
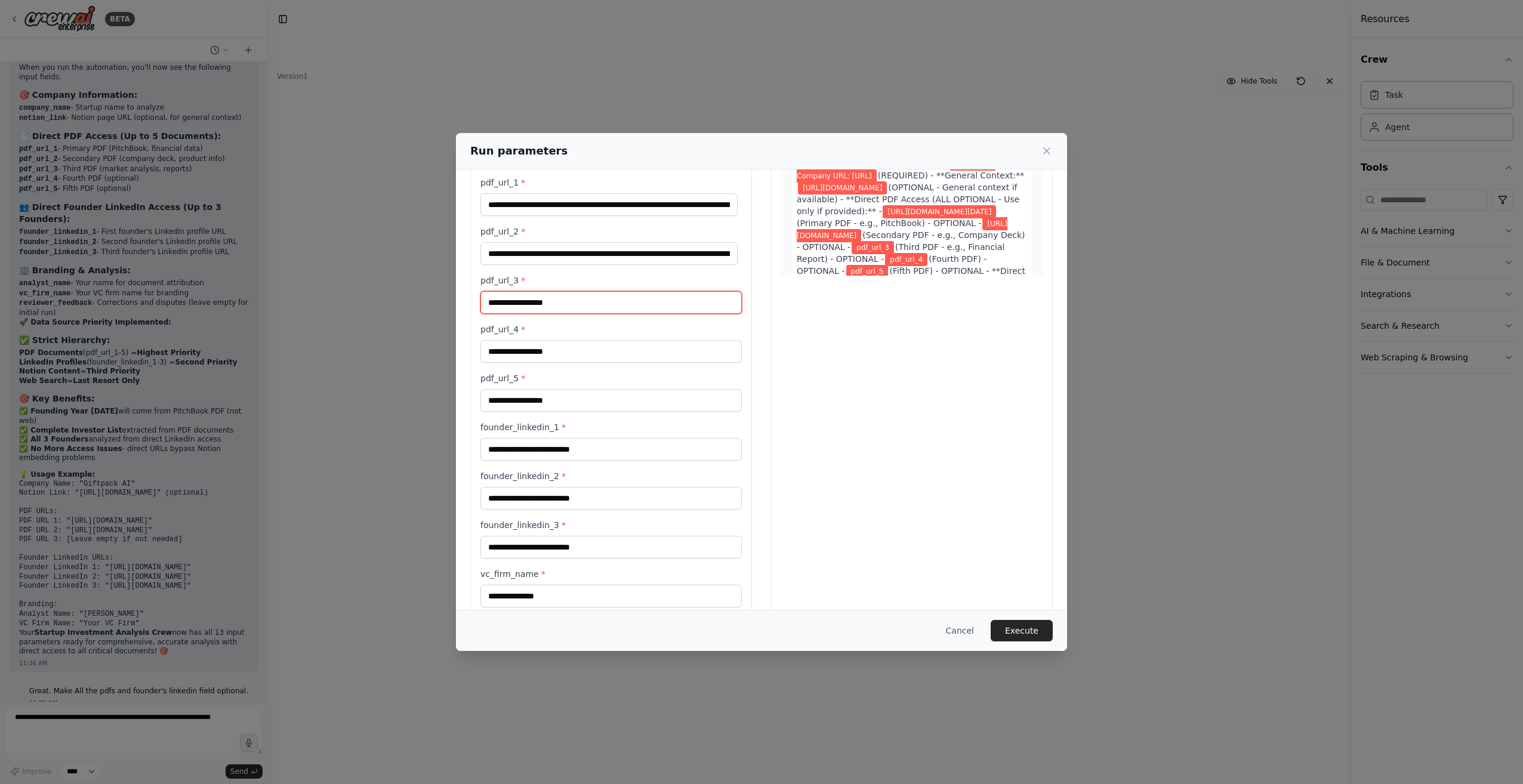
scroll to position [239, 0]
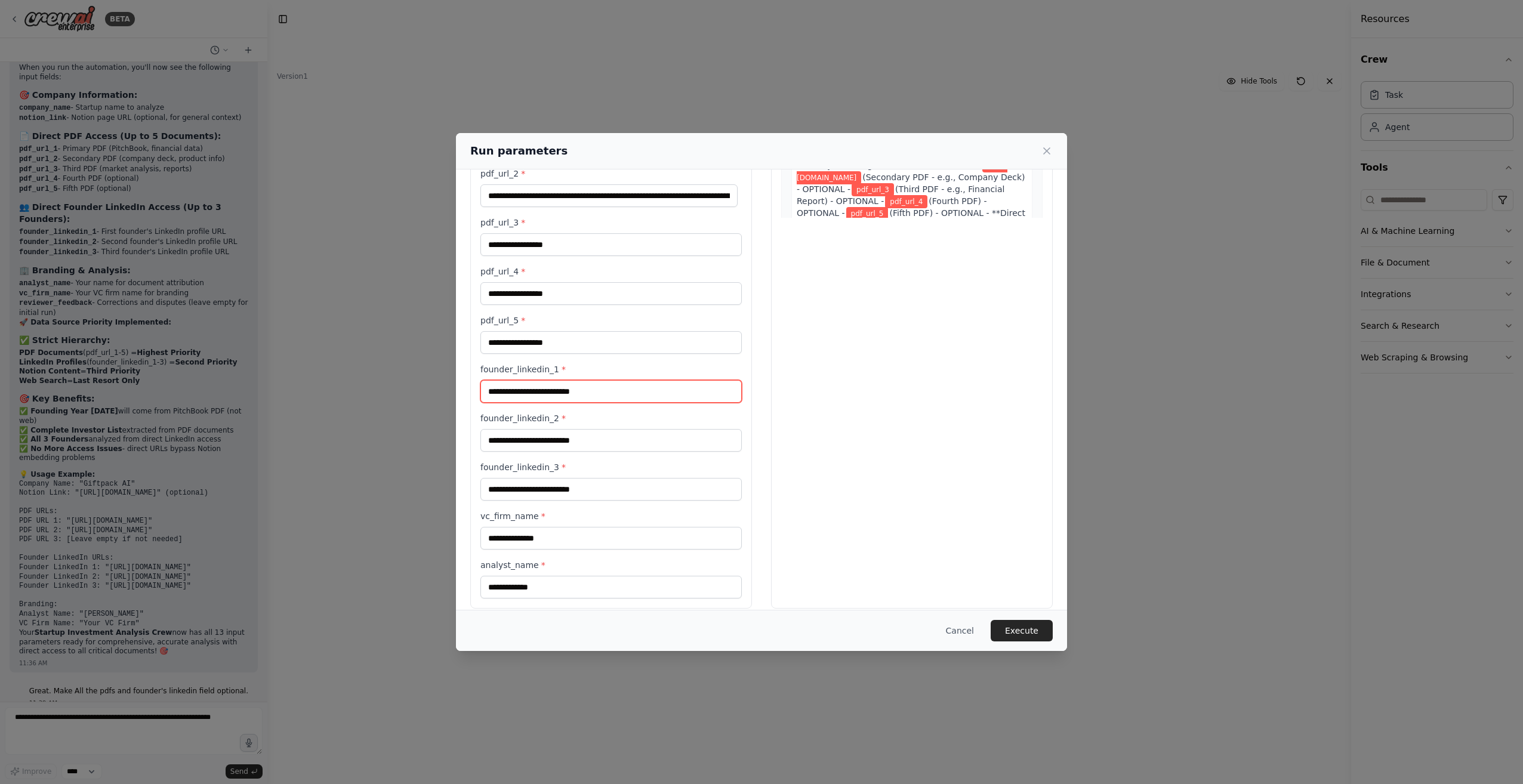
click at [512, 389] on input "founder_linkedin_1 *" at bounding box center [610, 392] width 261 height 22
paste input "**********"
type input "**********"
paste input "**********"
type input "**********"
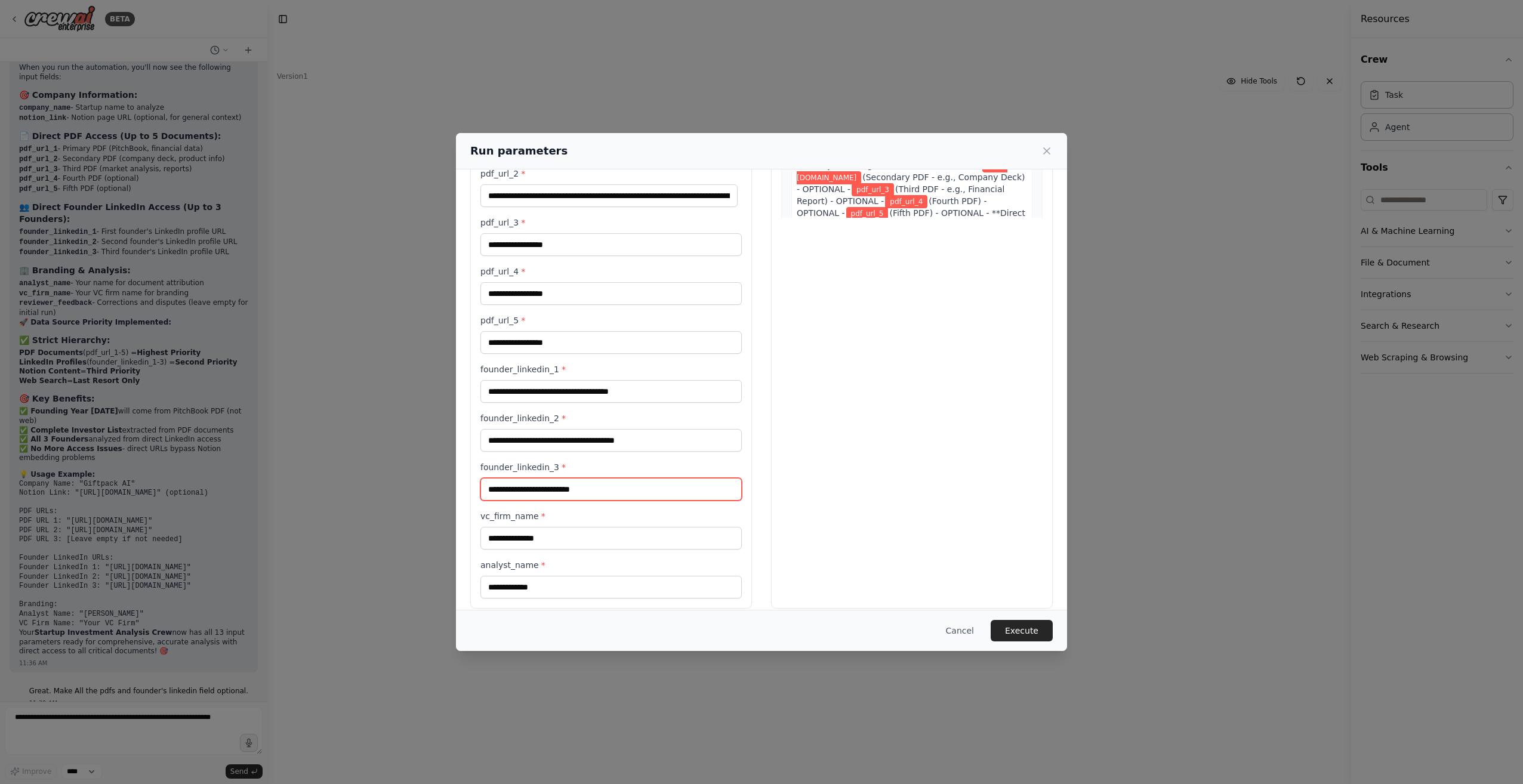
click at [539, 491] on input "founder_linkedin_3 *" at bounding box center [610, 489] width 261 height 22
paste input "**********"
type input "**********"
click at [1032, 629] on button "Execute" at bounding box center [1022, 629] width 62 height 22
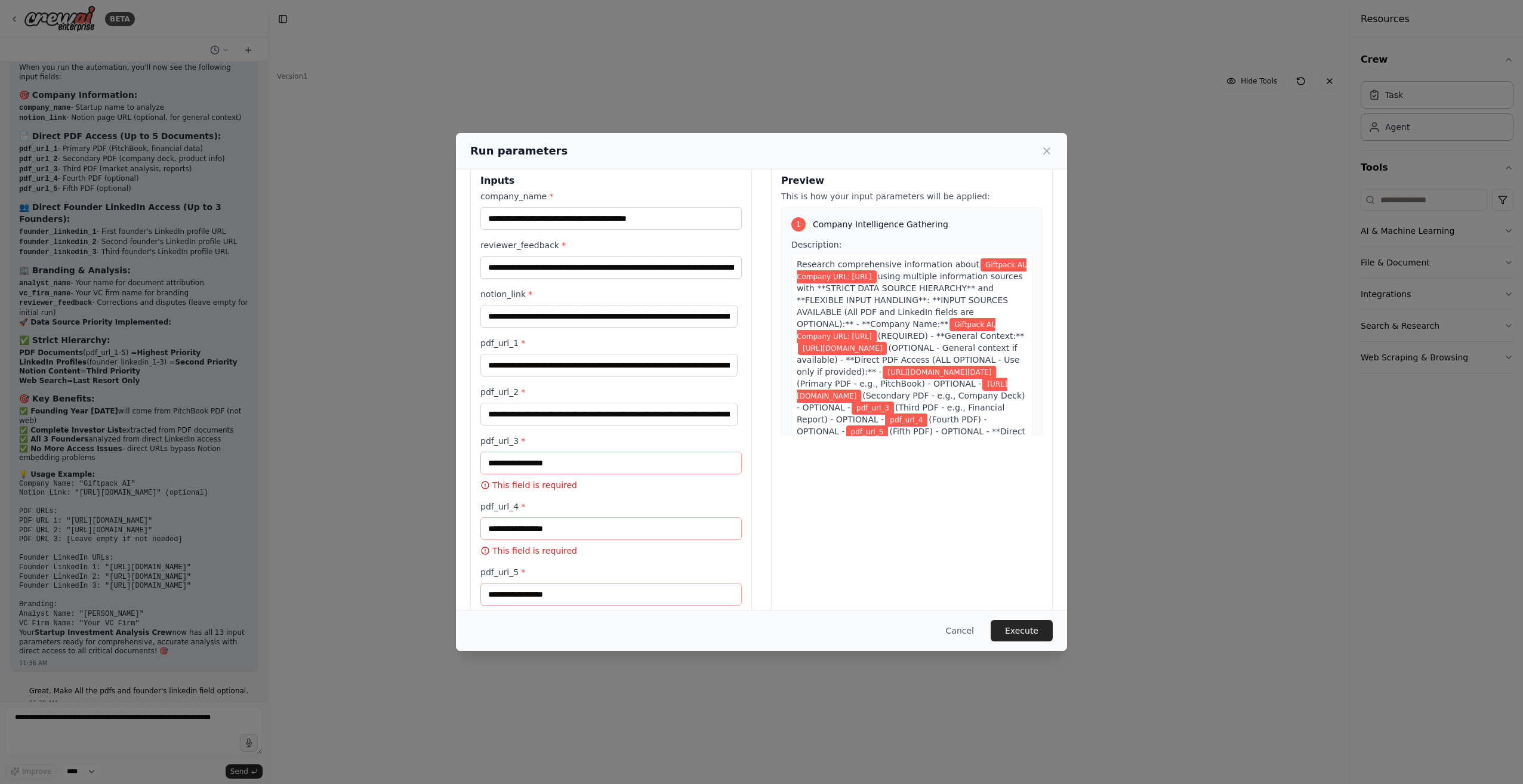
scroll to position [0, 0]
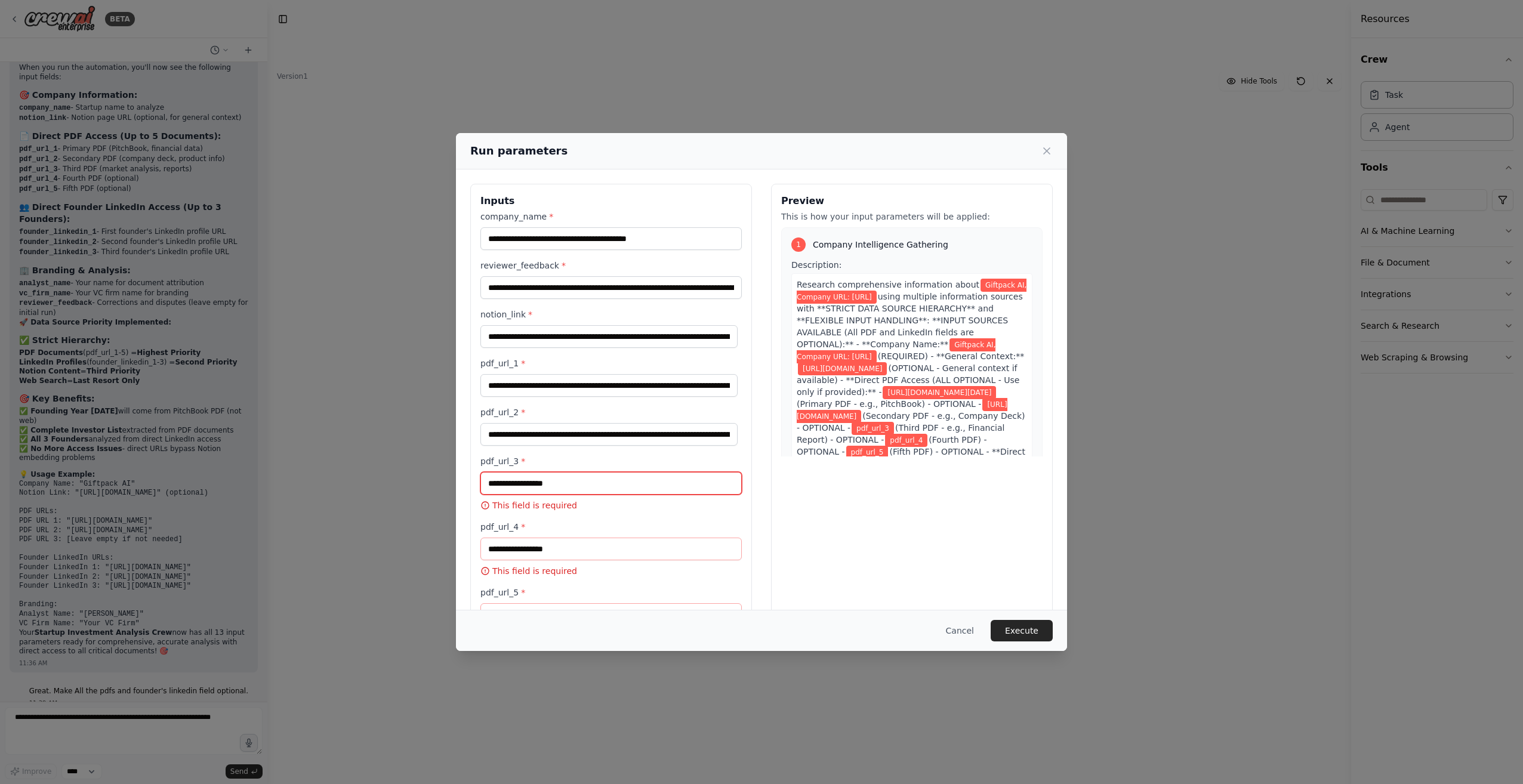
click at [502, 488] on input "pdf_url_3 *" at bounding box center [610, 483] width 261 height 22
click at [972, 626] on button "Cancel" at bounding box center [960, 629] width 47 height 22
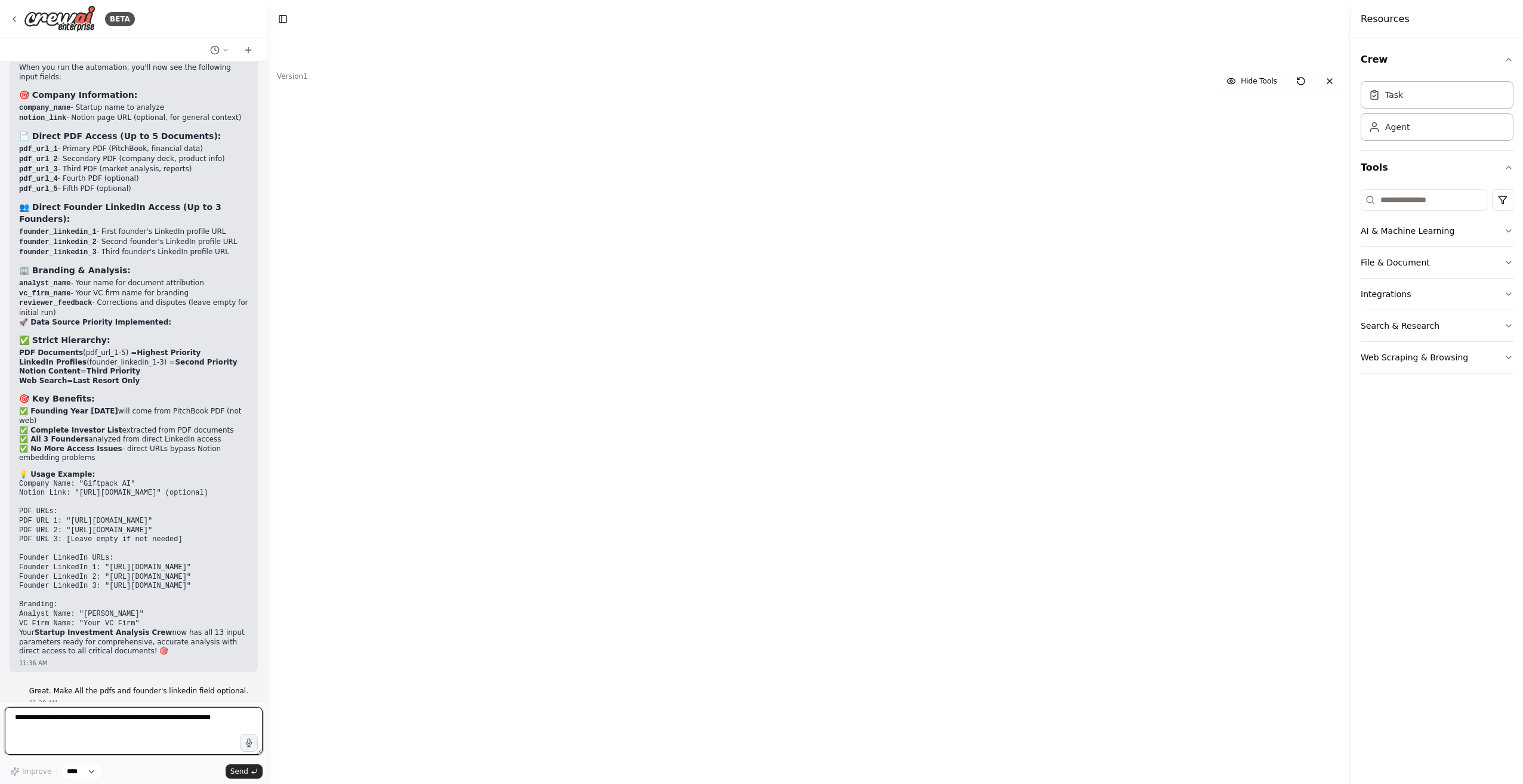
click at [32, 731] on textarea at bounding box center [133, 730] width 258 height 48
click at [145, 720] on textarea "**********" at bounding box center [133, 730] width 258 height 48
type textarea "**********"
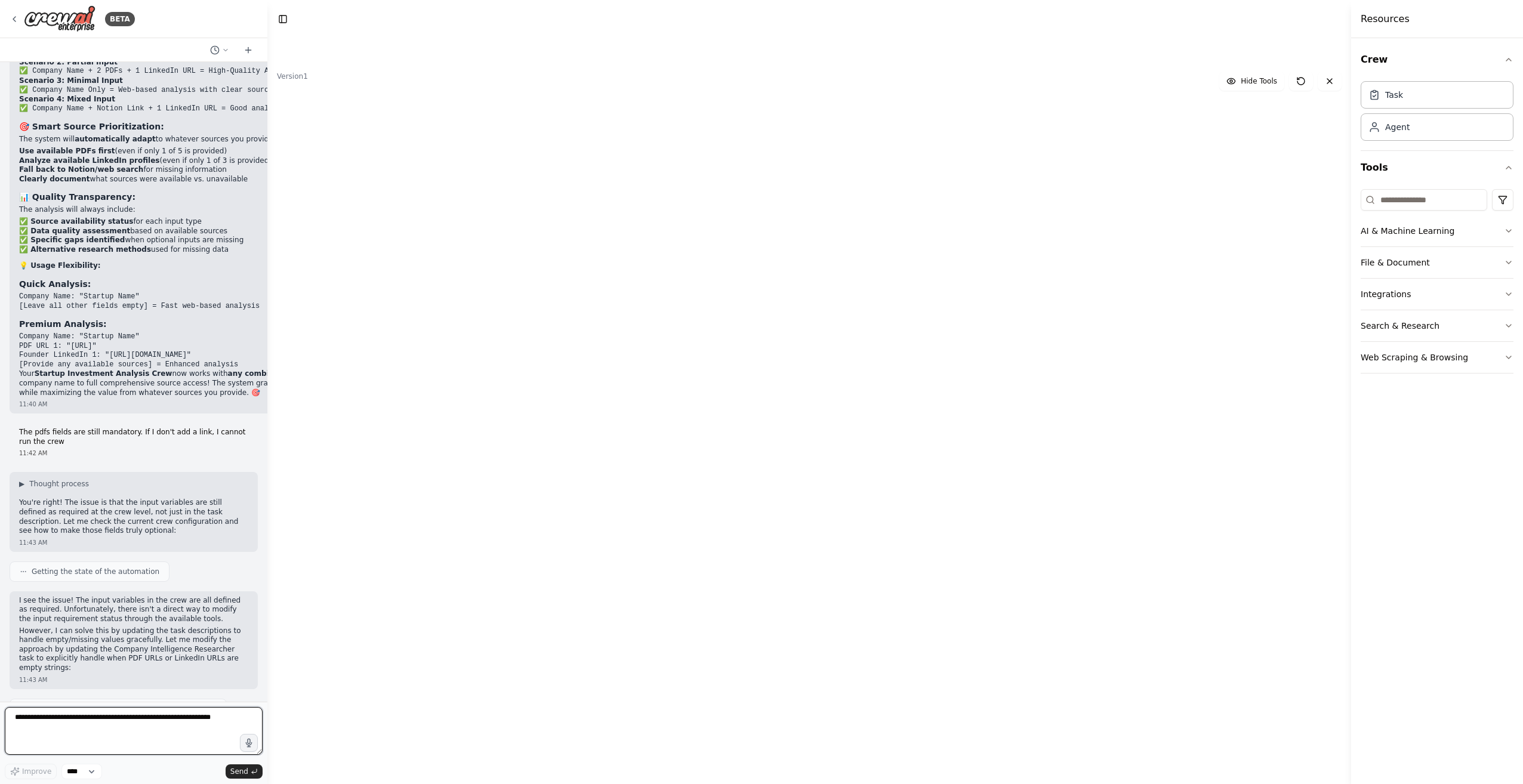
scroll to position [19606, 0]
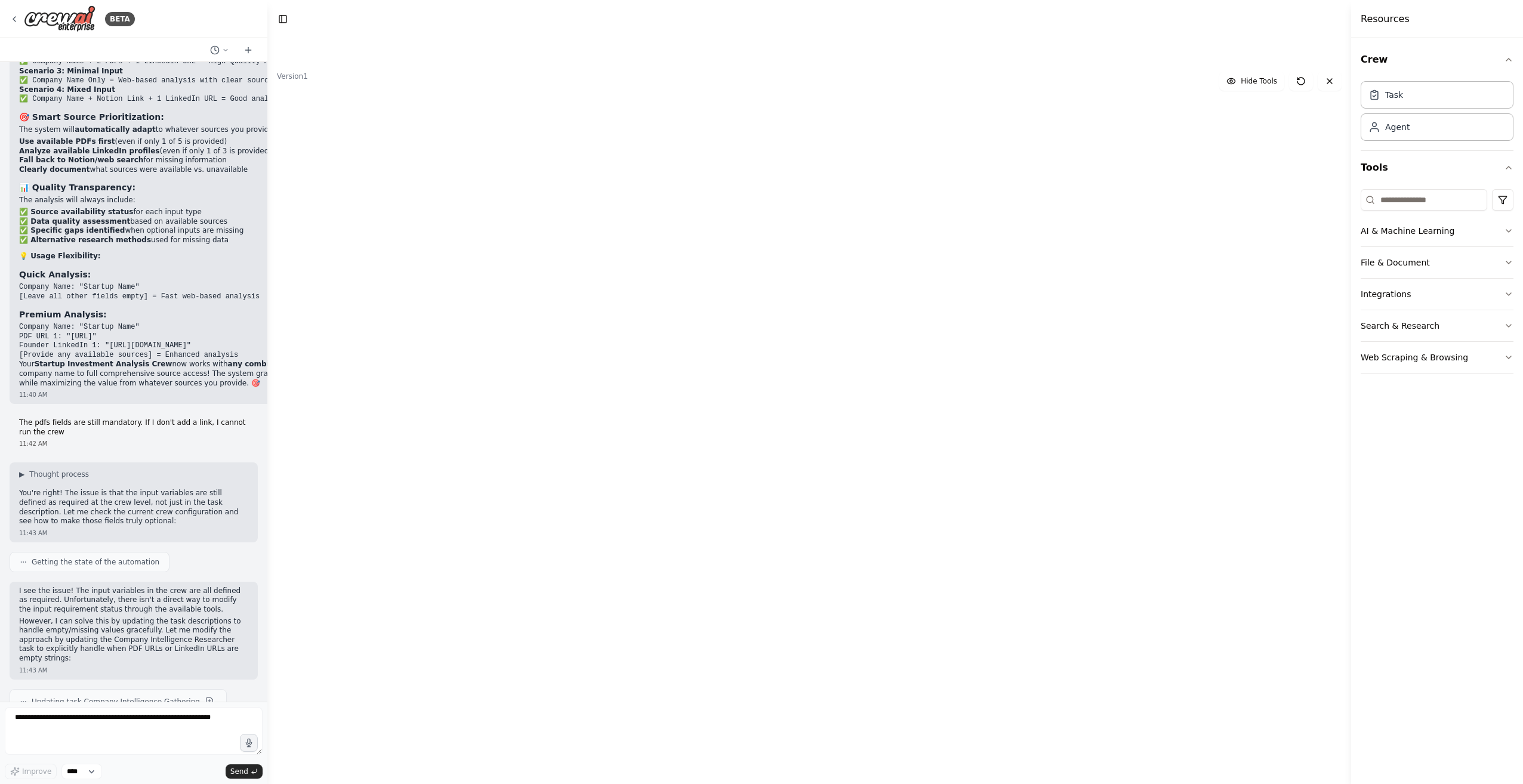
click at [1296, 22] on header "**********" at bounding box center [809, 19] width 1083 height 38
click at [1307, 23] on button "Run" at bounding box center [1307, 19] width 19 height 22
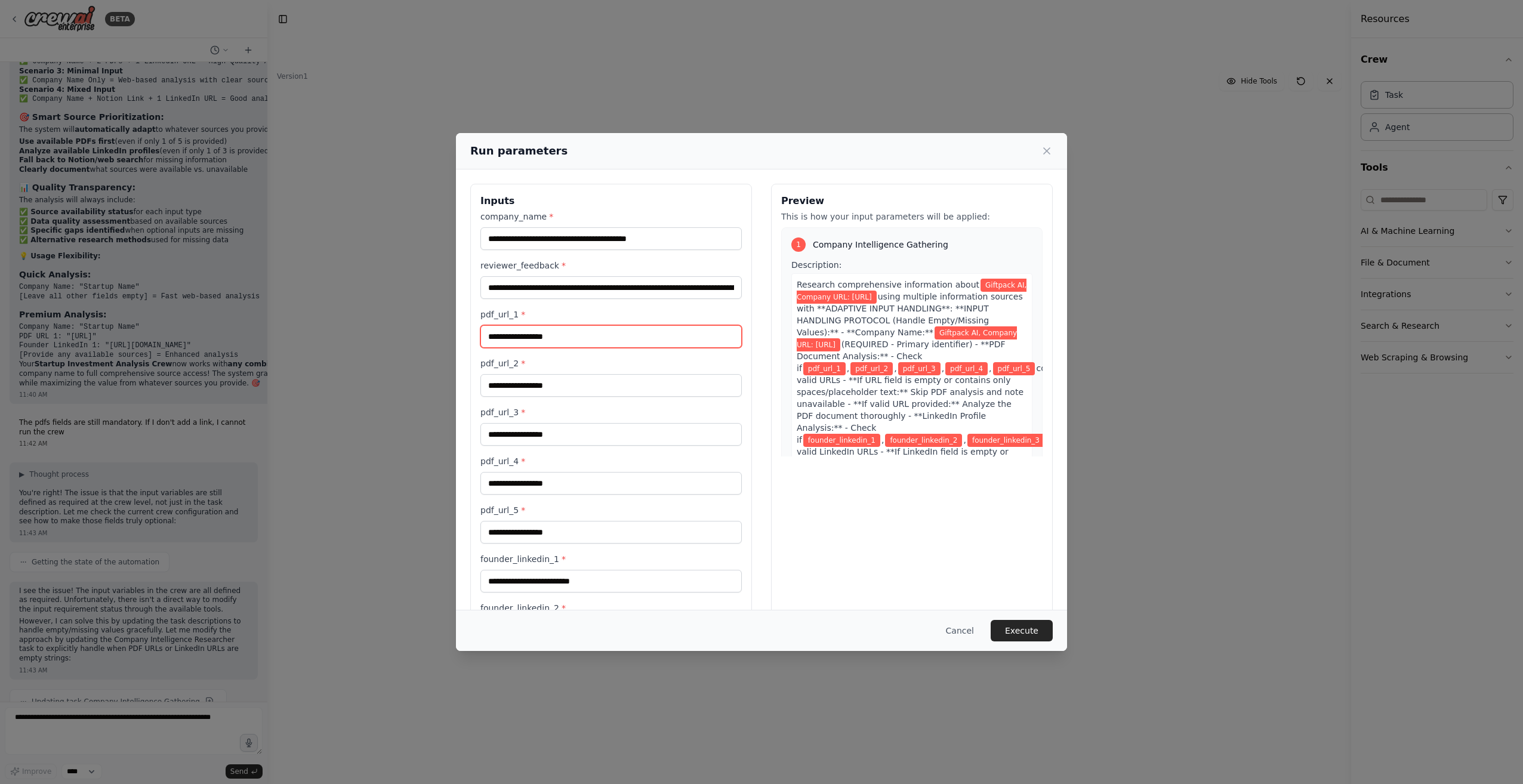
click at [551, 337] on input "pdf_url_1 *" at bounding box center [610, 336] width 261 height 22
paste input "**********"
type input "**********"
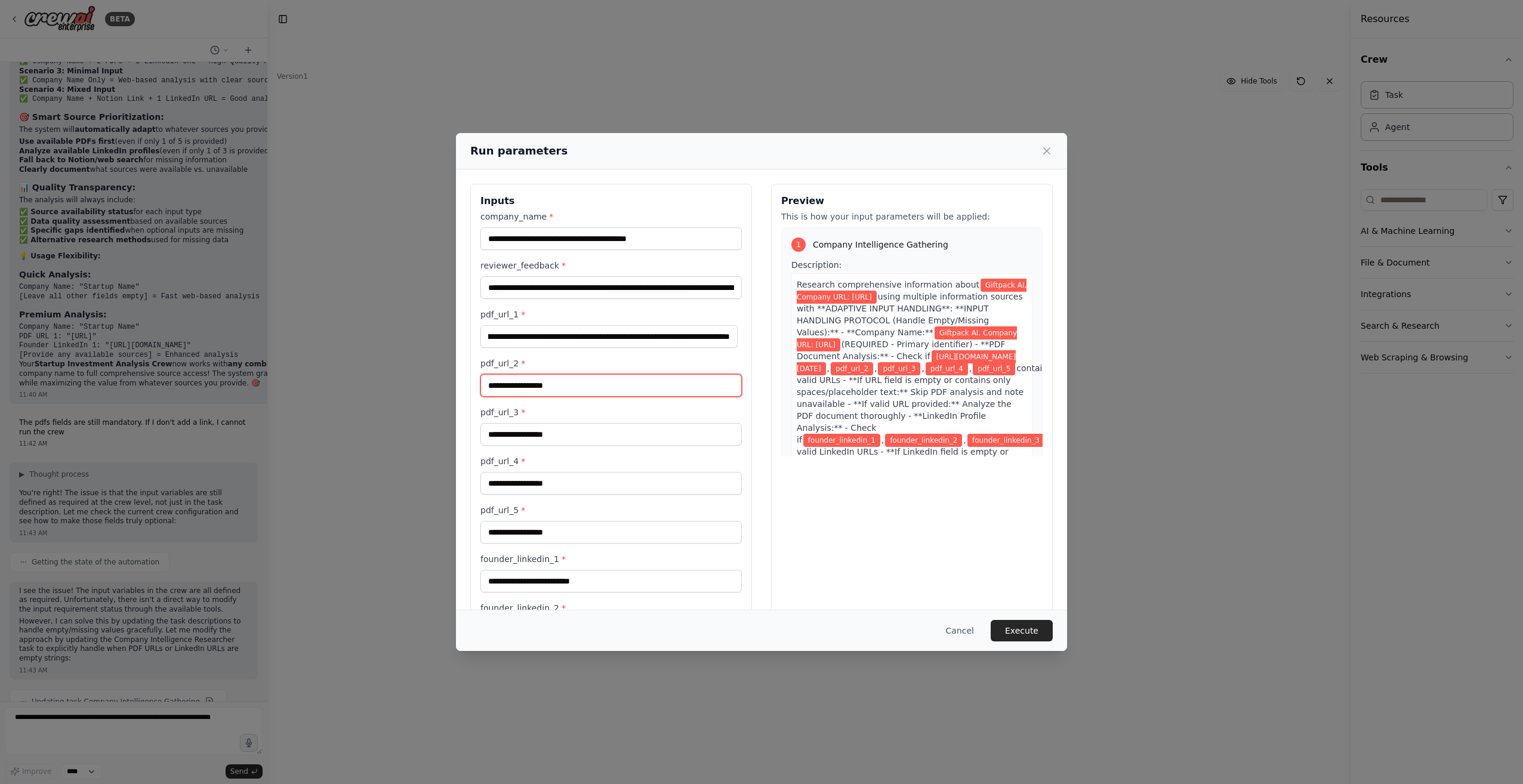
click at [552, 381] on input "pdf_url_2 *" at bounding box center [610, 385] width 261 height 22
paste input "**********"
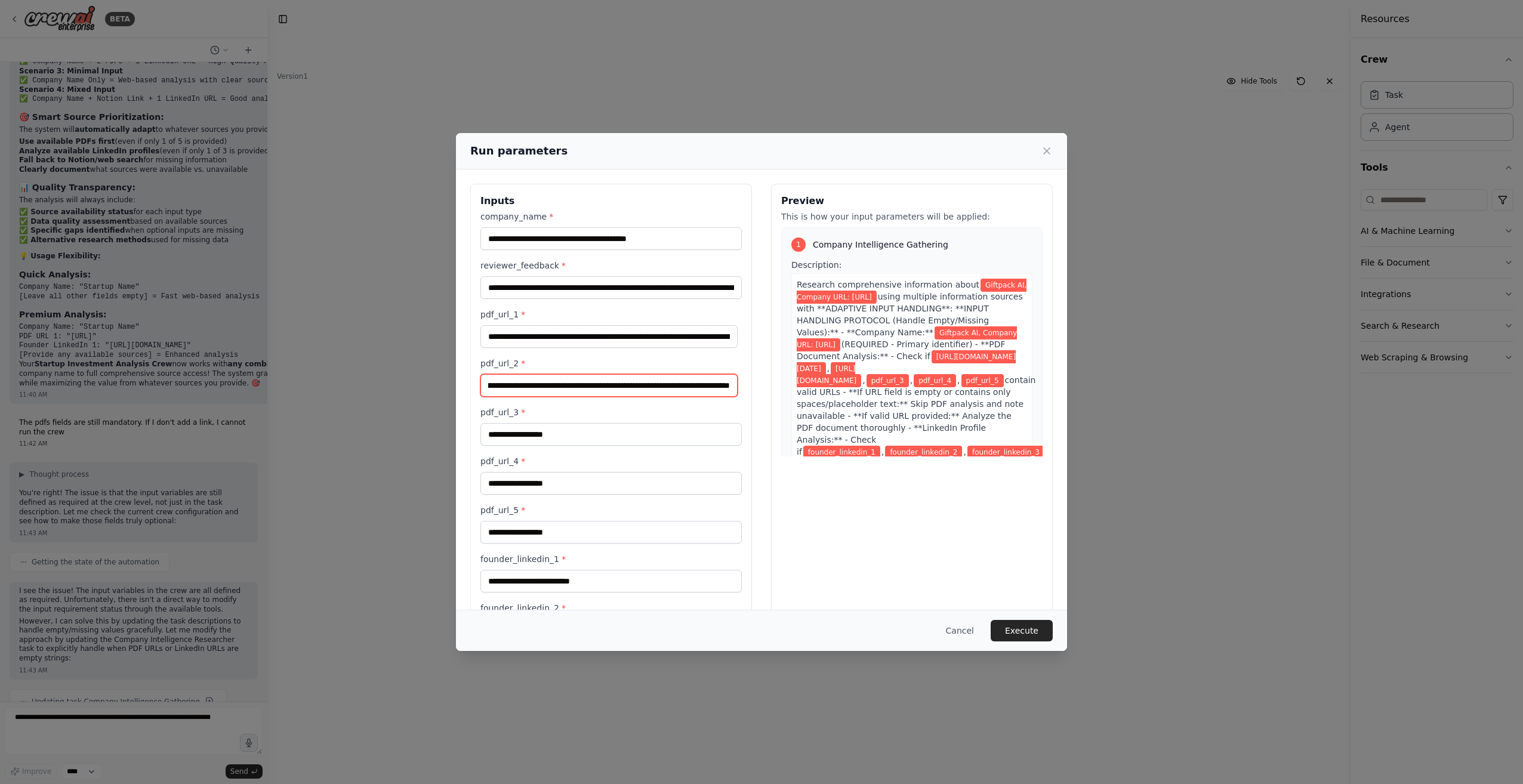
type input "**********"
click at [543, 430] on input "pdf_url_3 *" at bounding box center [610, 434] width 261 height 22
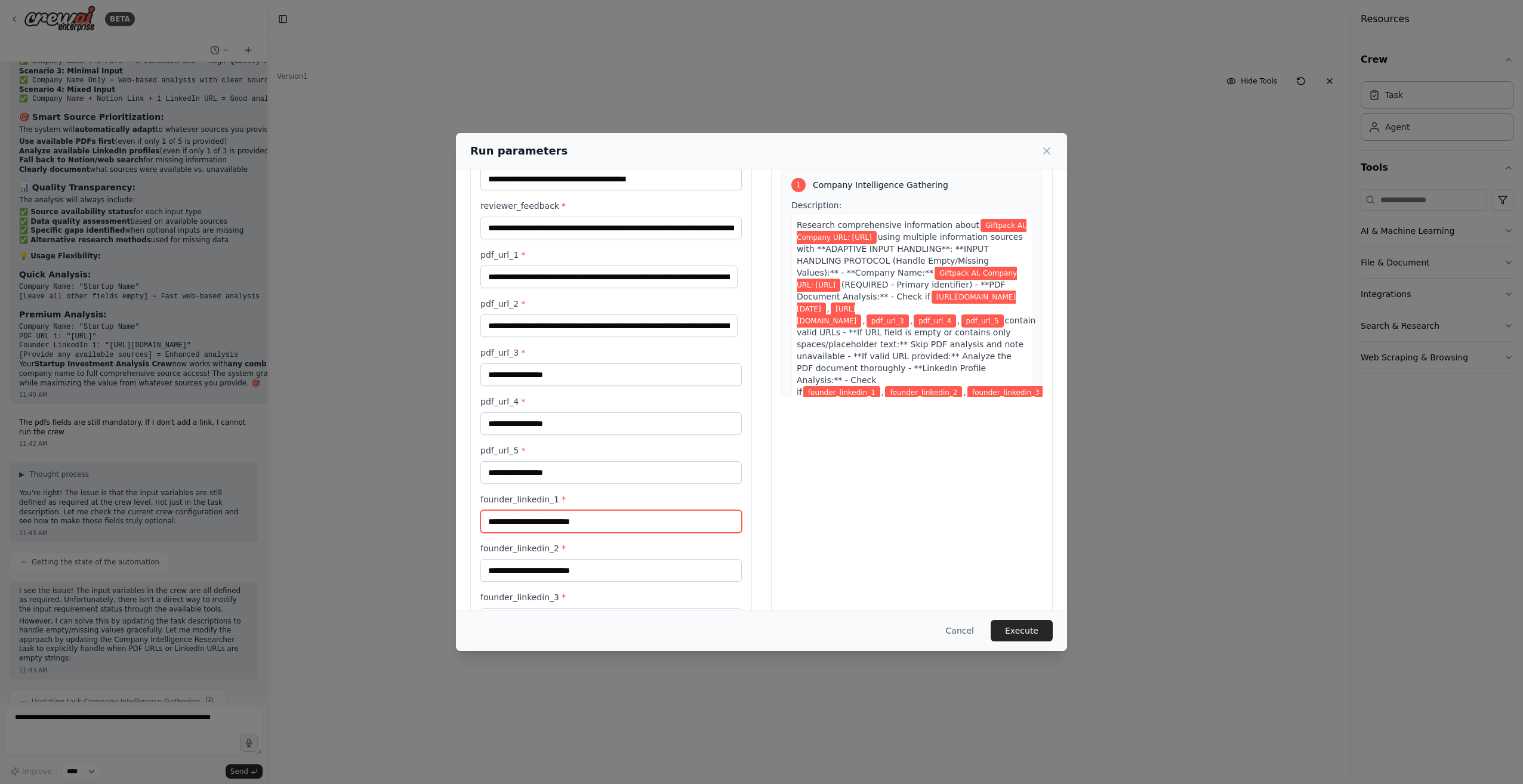
click at [531, 525] on input "founder_linkedin_1 *" at bounding box center [610, 521] width 261 height 22
click at [605, 526] on input "founder_linkedin_1 *" at bounding box center [610, 521] width 261 height 22
paste input "**********"
type input "**********"
click at [590, 570] on input "founder_linkedin_2 *" at bounding box center [610, 570] width 261 height 22
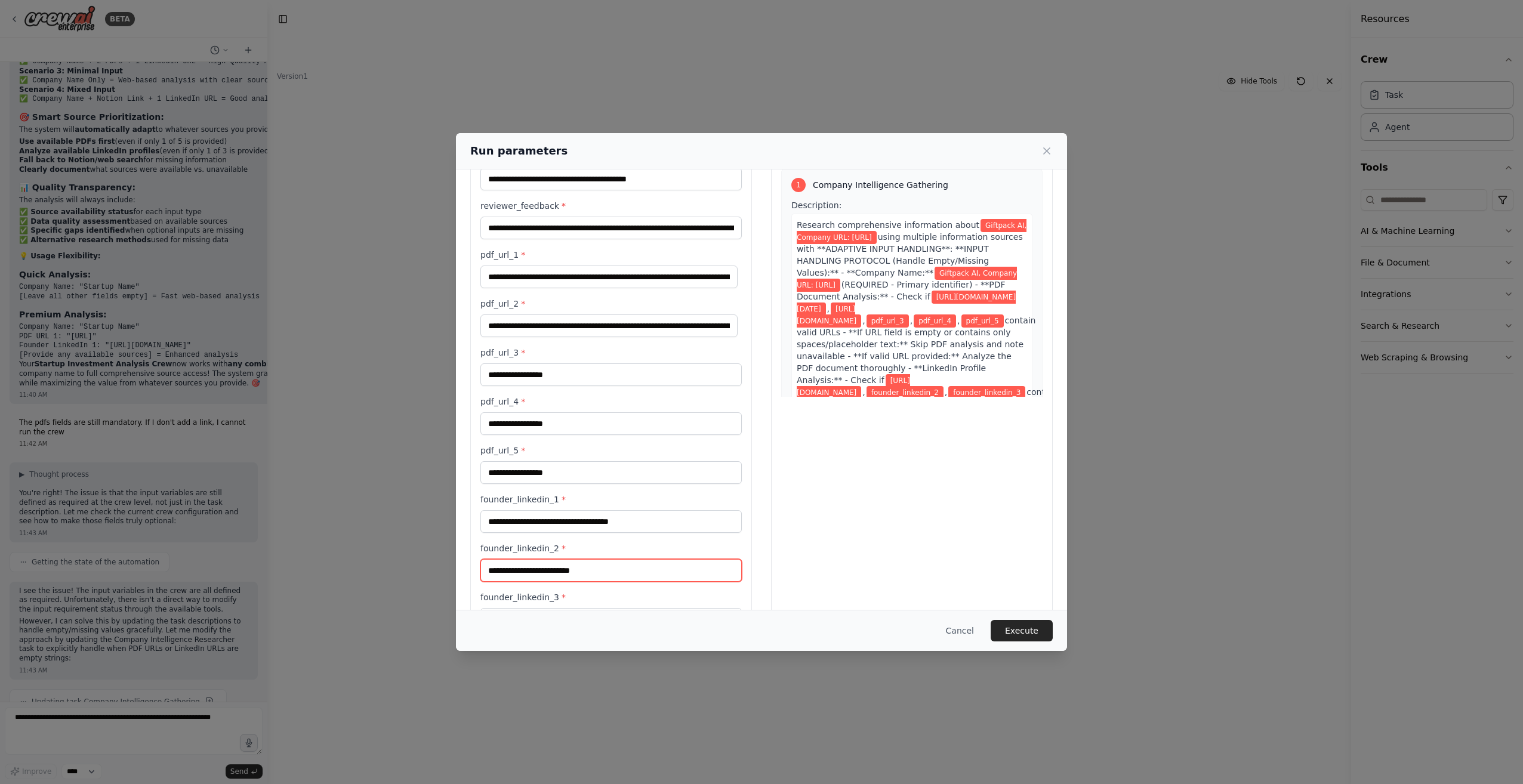
paste input "**********"
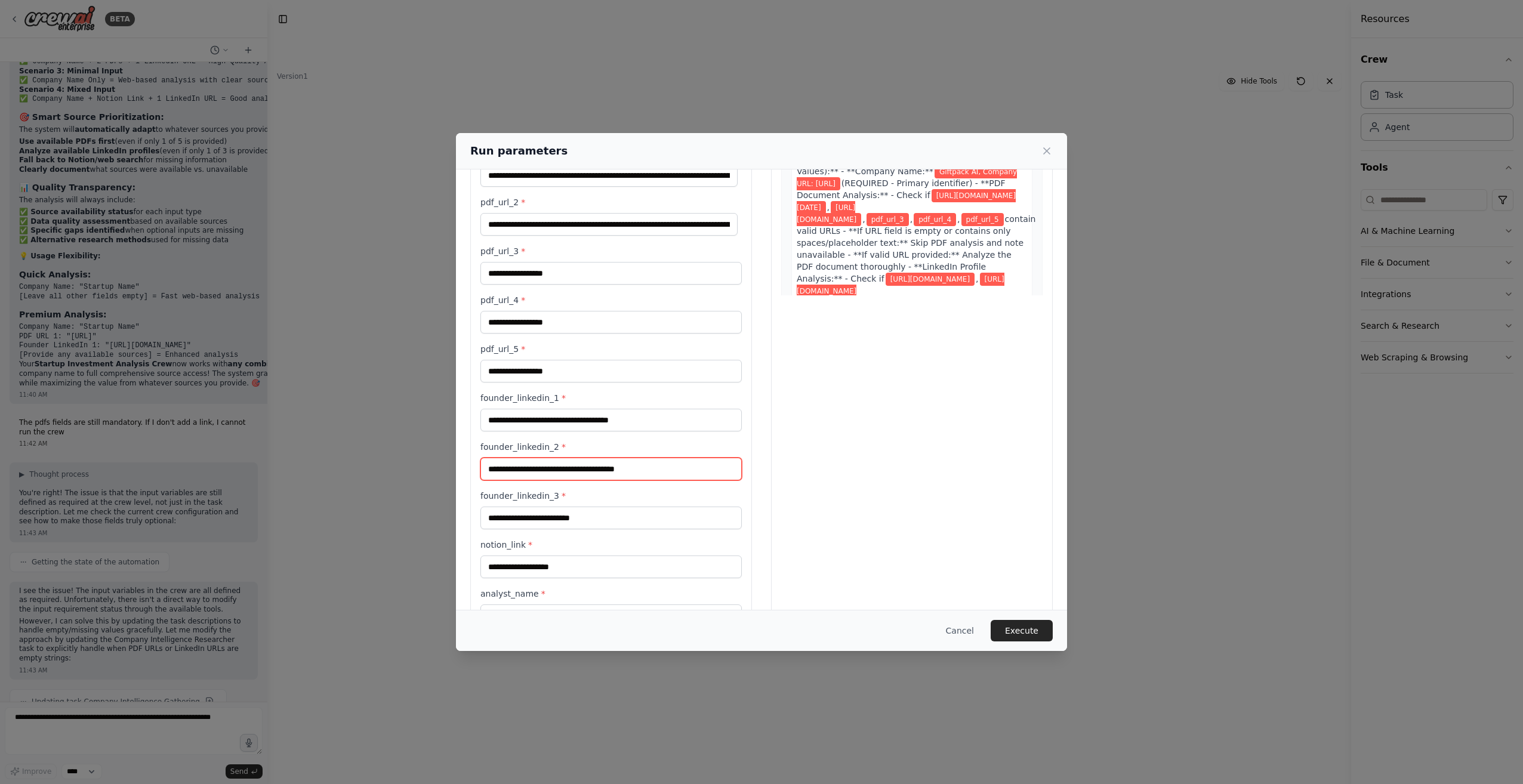
scroll to position [179, 0]
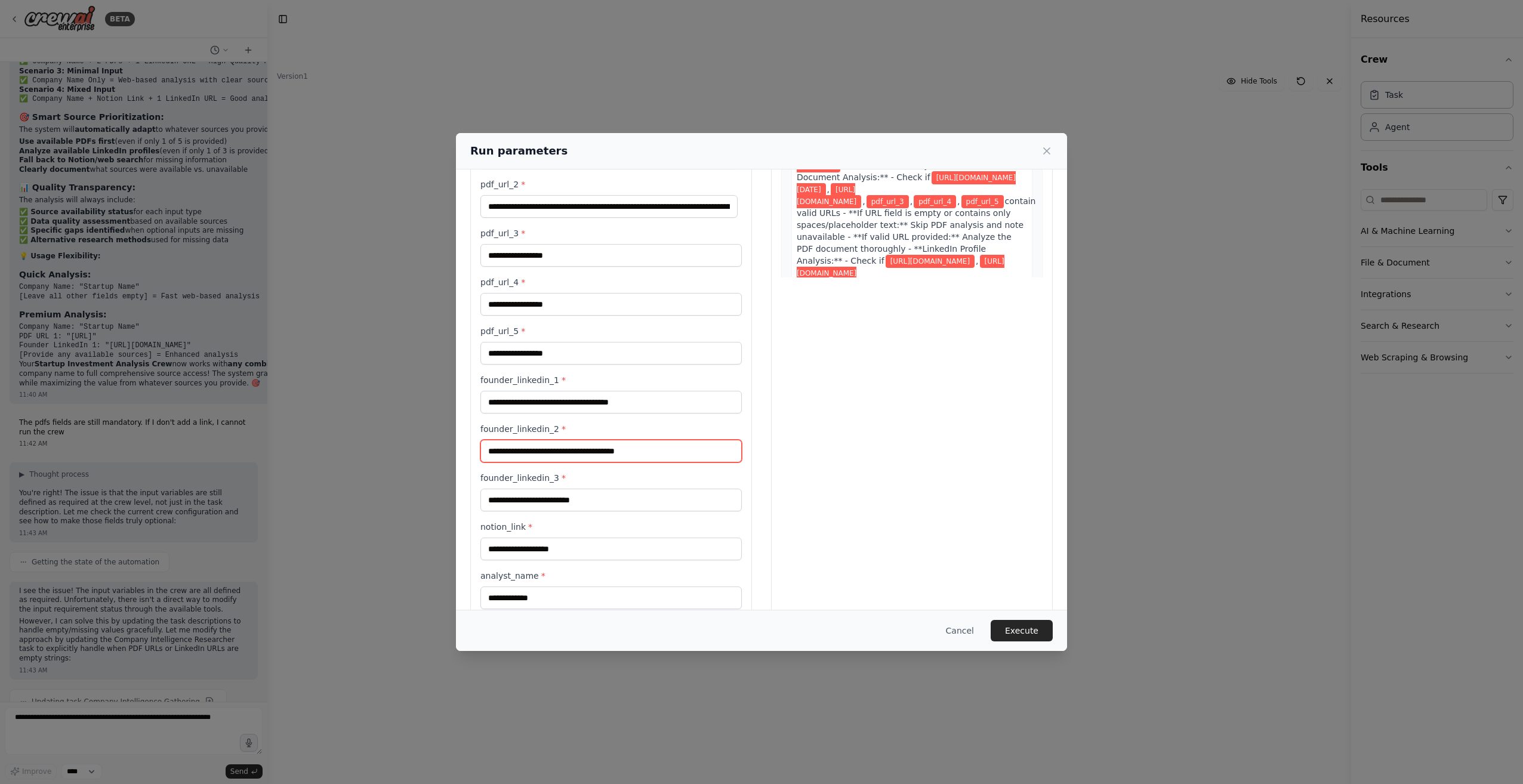
type input "**********"
click at [567, 495] on input "founder_linkedin_3 *" at bounding box center [610, 499] width 261 height 22
paste input "**********"
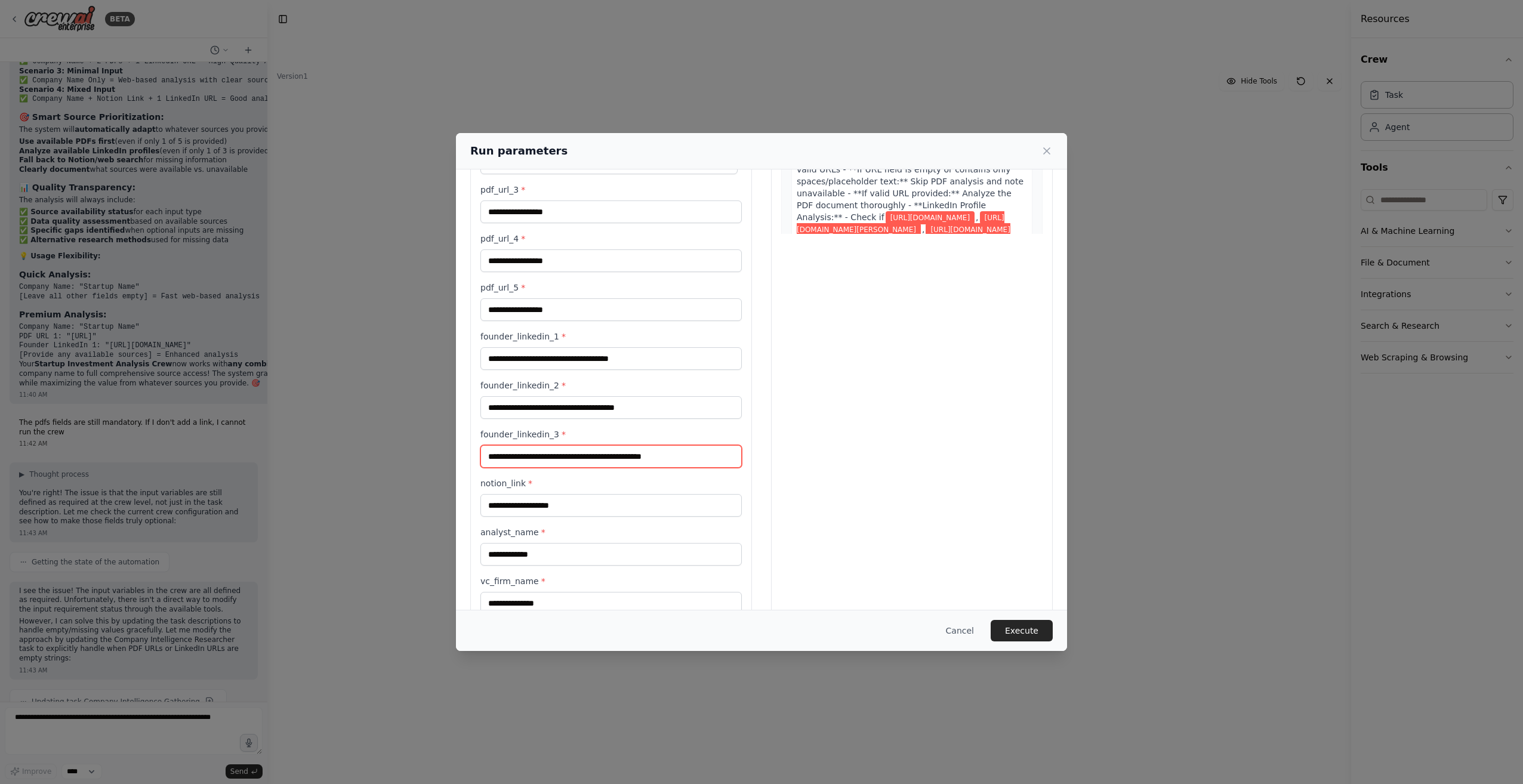
scroll to position [239, 0]
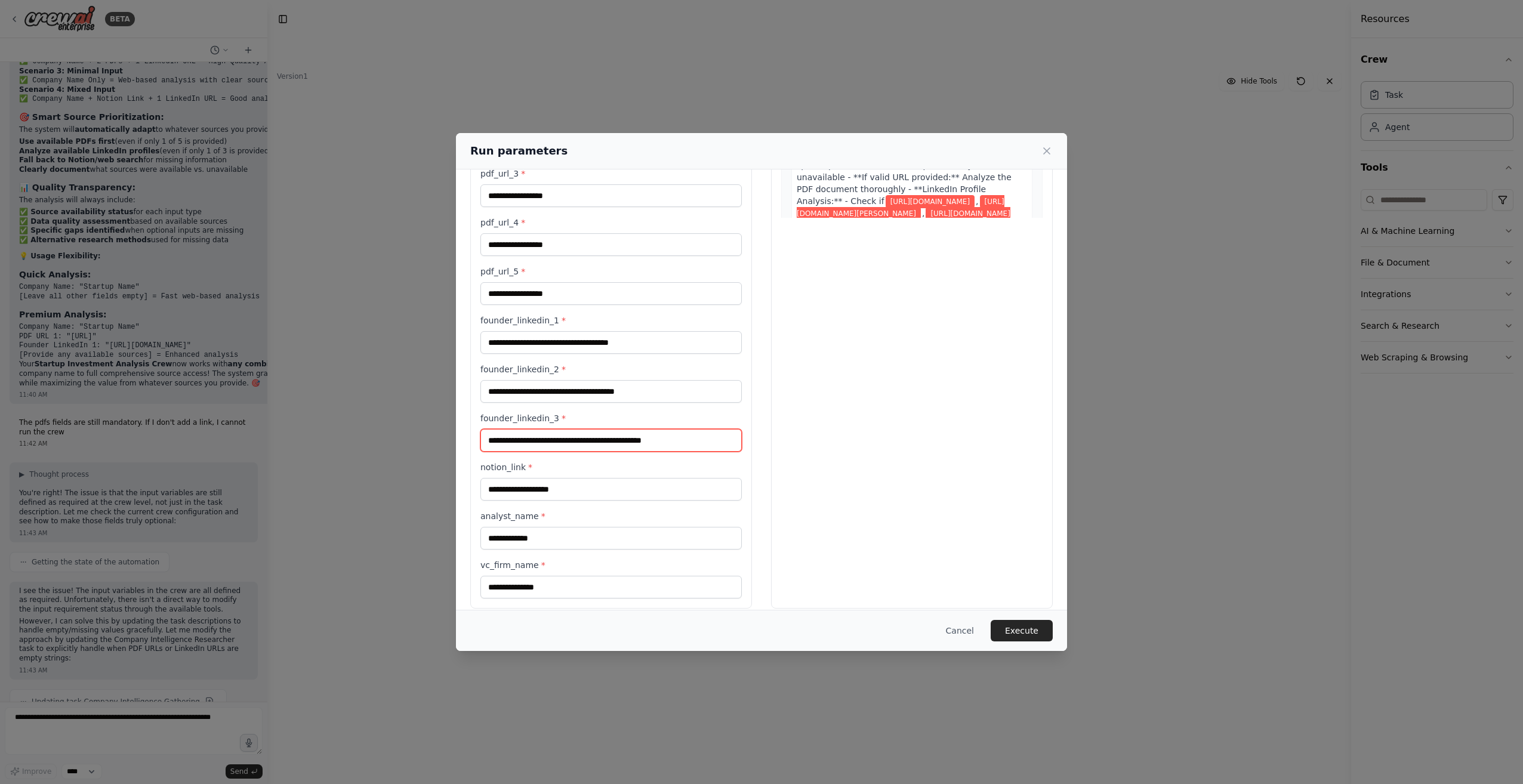
type input "**********"
click at [600, 490] on input "notion_link *" at bounding box center [610, 489] width 261 height 22
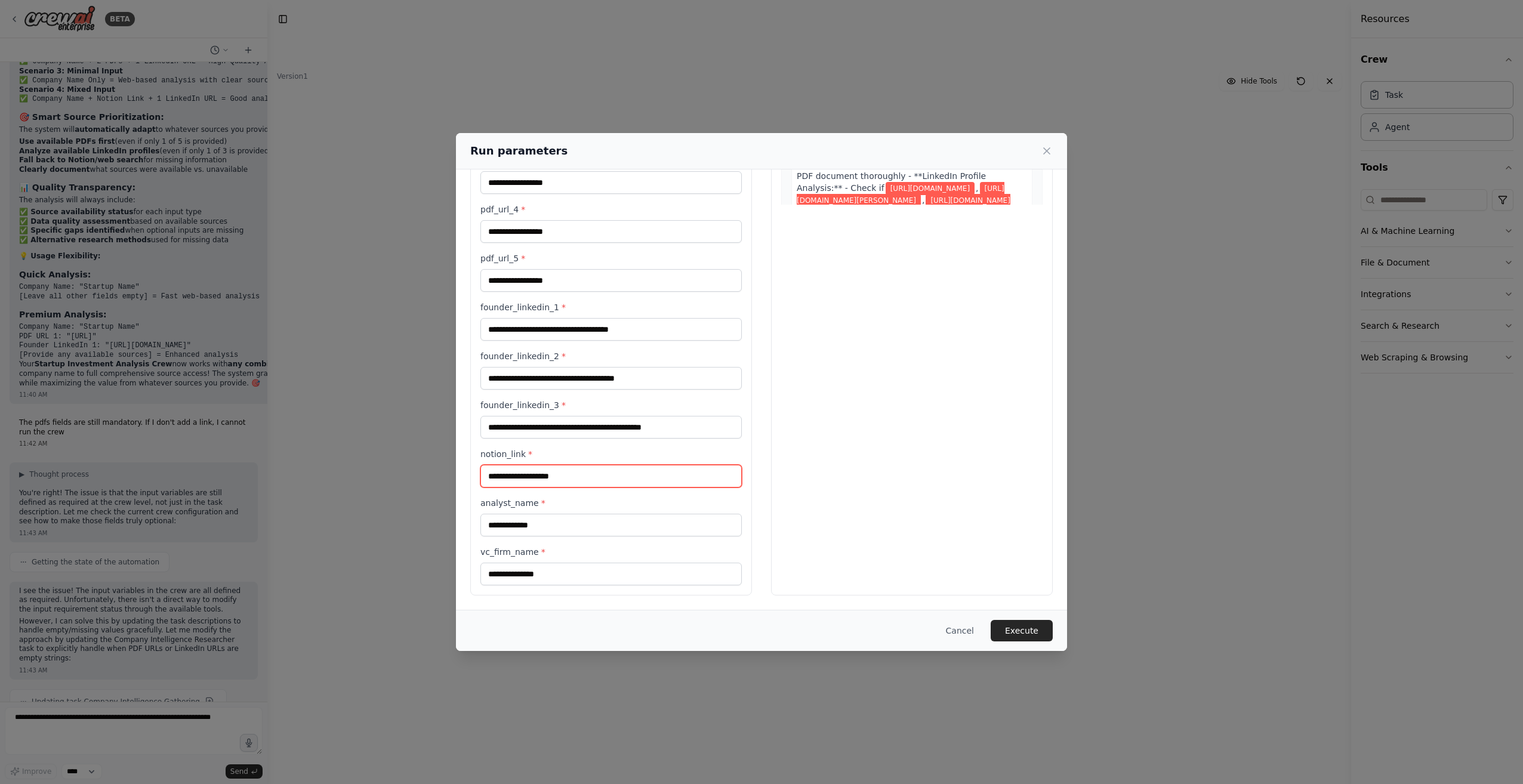
click at [571, 475] on input "notion_link *" at bounding box center [610, 476] width 261 height 22
type input "**********"
click at [1040, 634] on button "Execute" at bounding box center [1022, 629] width 62 height 22
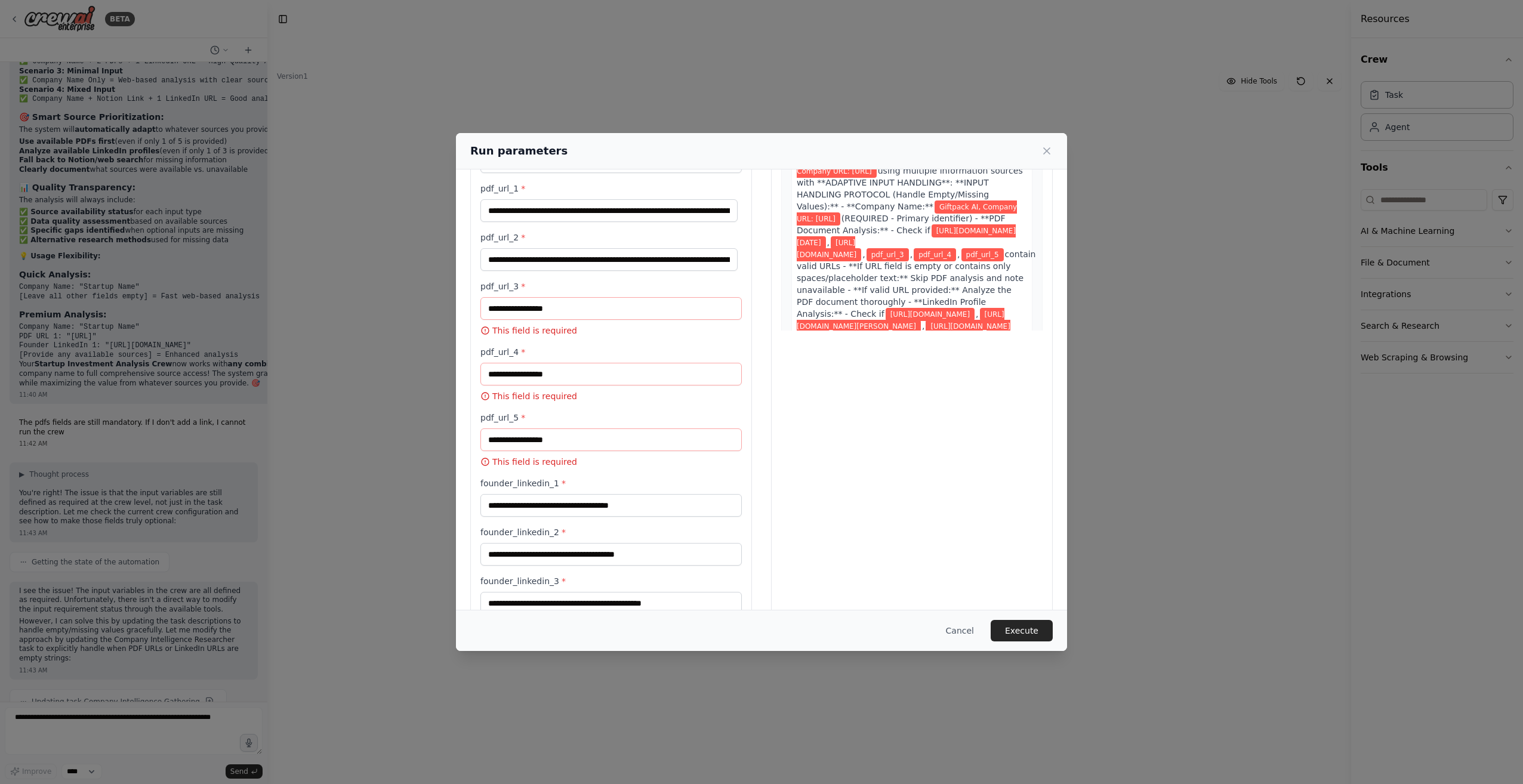
scroll to position [73, 0]
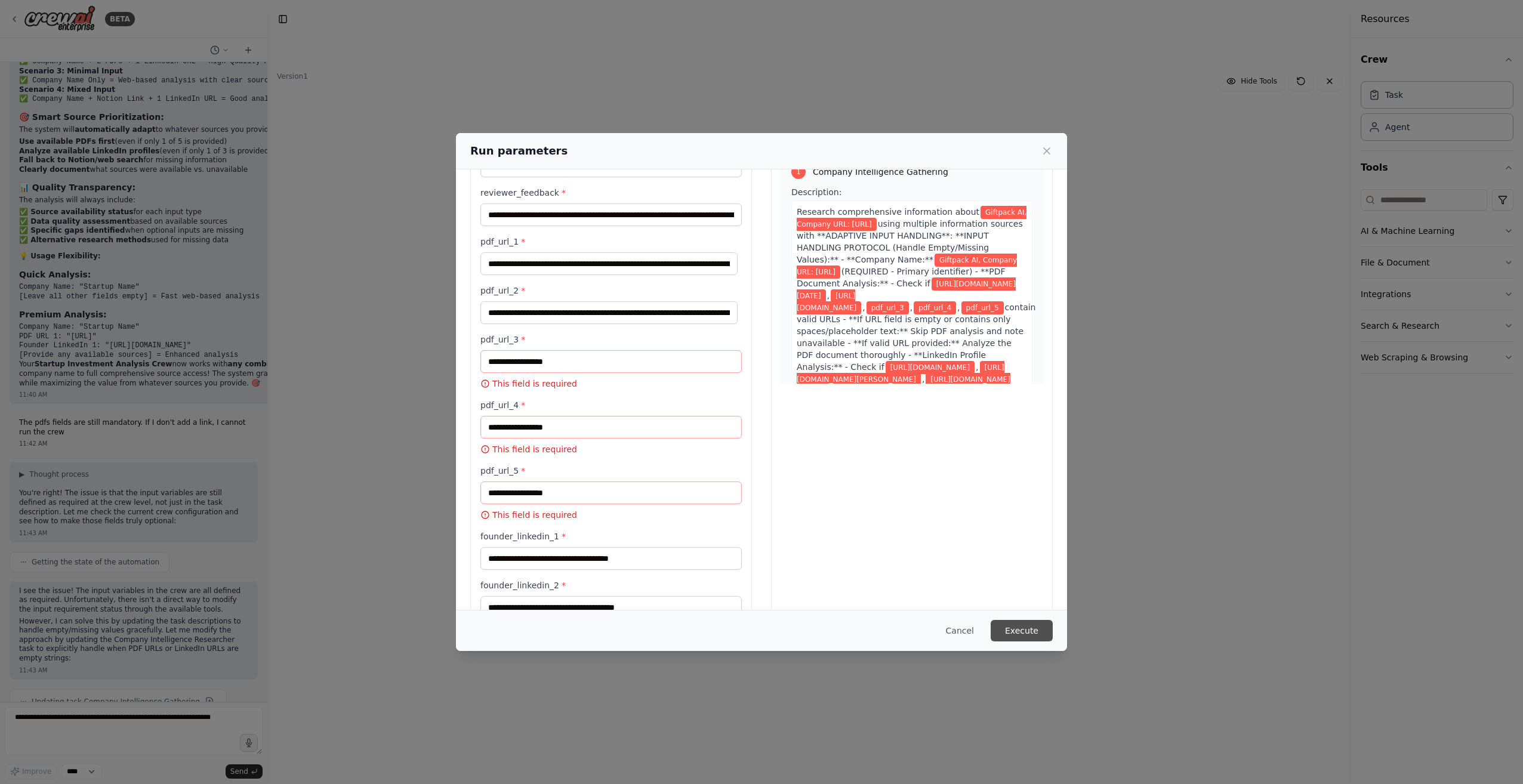
click at [1023, 632] on button "Execute" at bounding box center [1022, 629] width 62 height 22
click at [973, 630] on button "Cancel" at bounding box center [960, 629] width 47 height 22
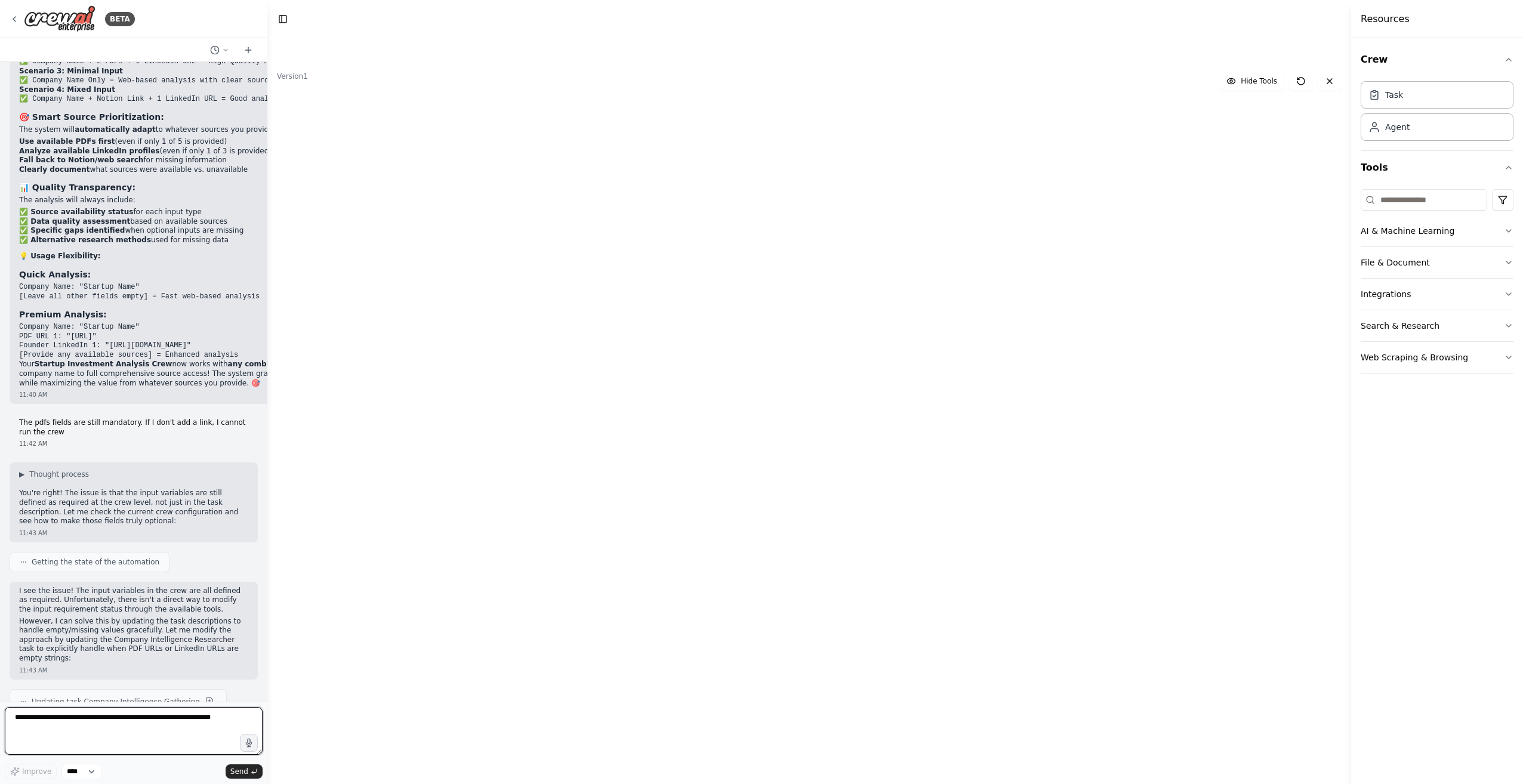
click at [101, 732] on textarea at bounding box center [133, 730] width 258 height 48
type textarea "**********"
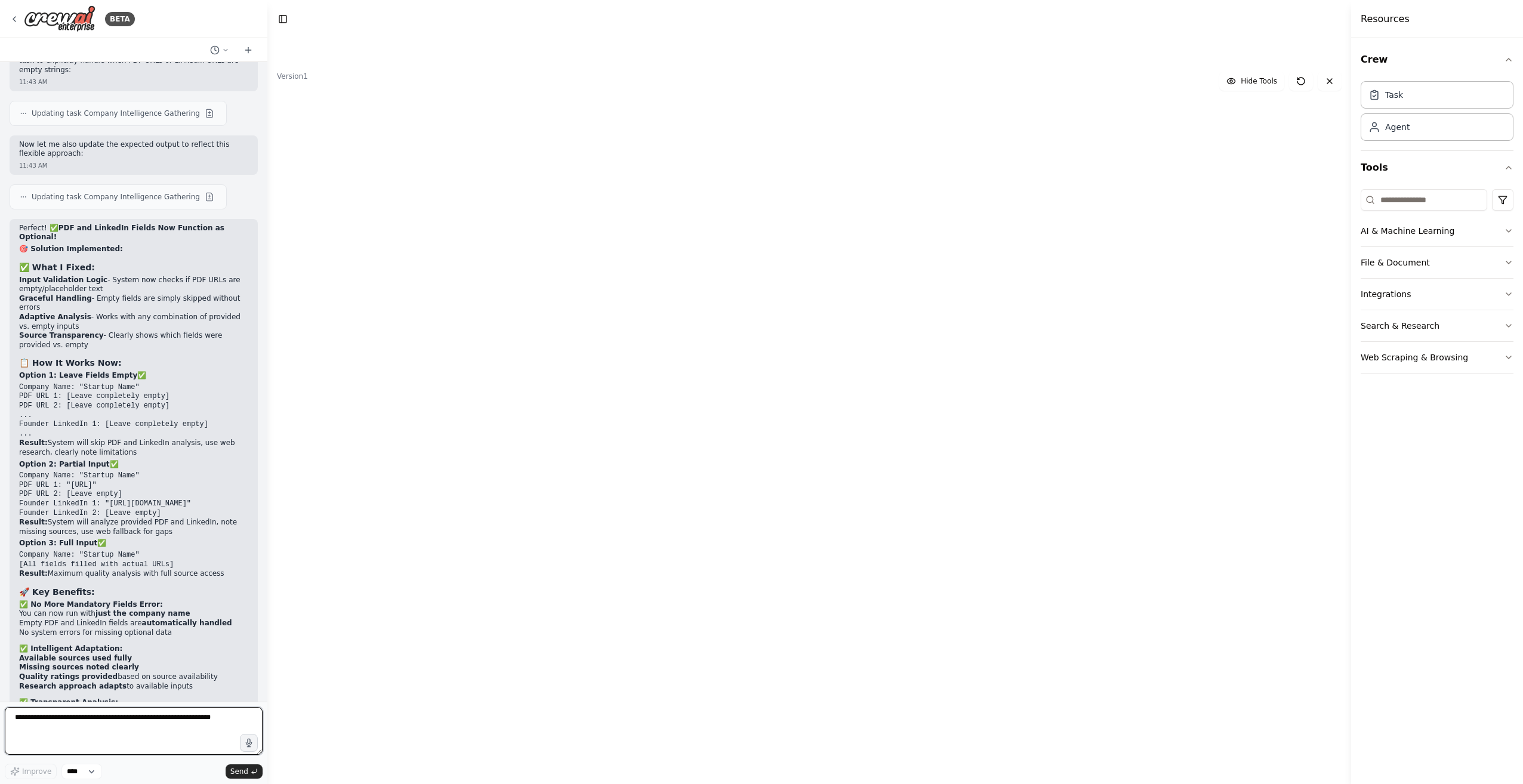
scroll to position [20202, 0]
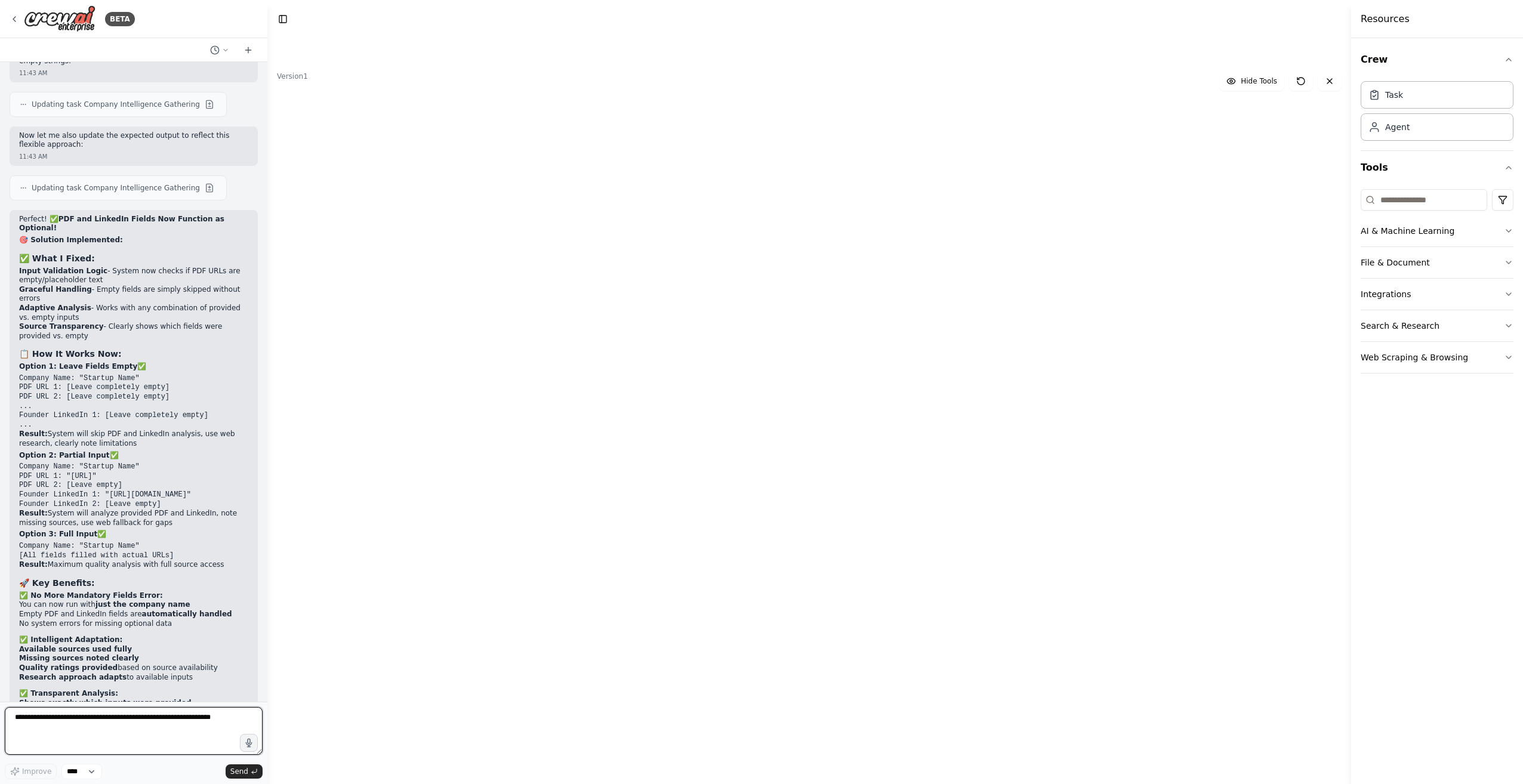
click at [65, 740] on textarea at bounding box center [133, 730] width 258 height 48
type textarea "**********"
click at [239, 772] on span "Send" at bounding box center [239, 771] width 18 height 9
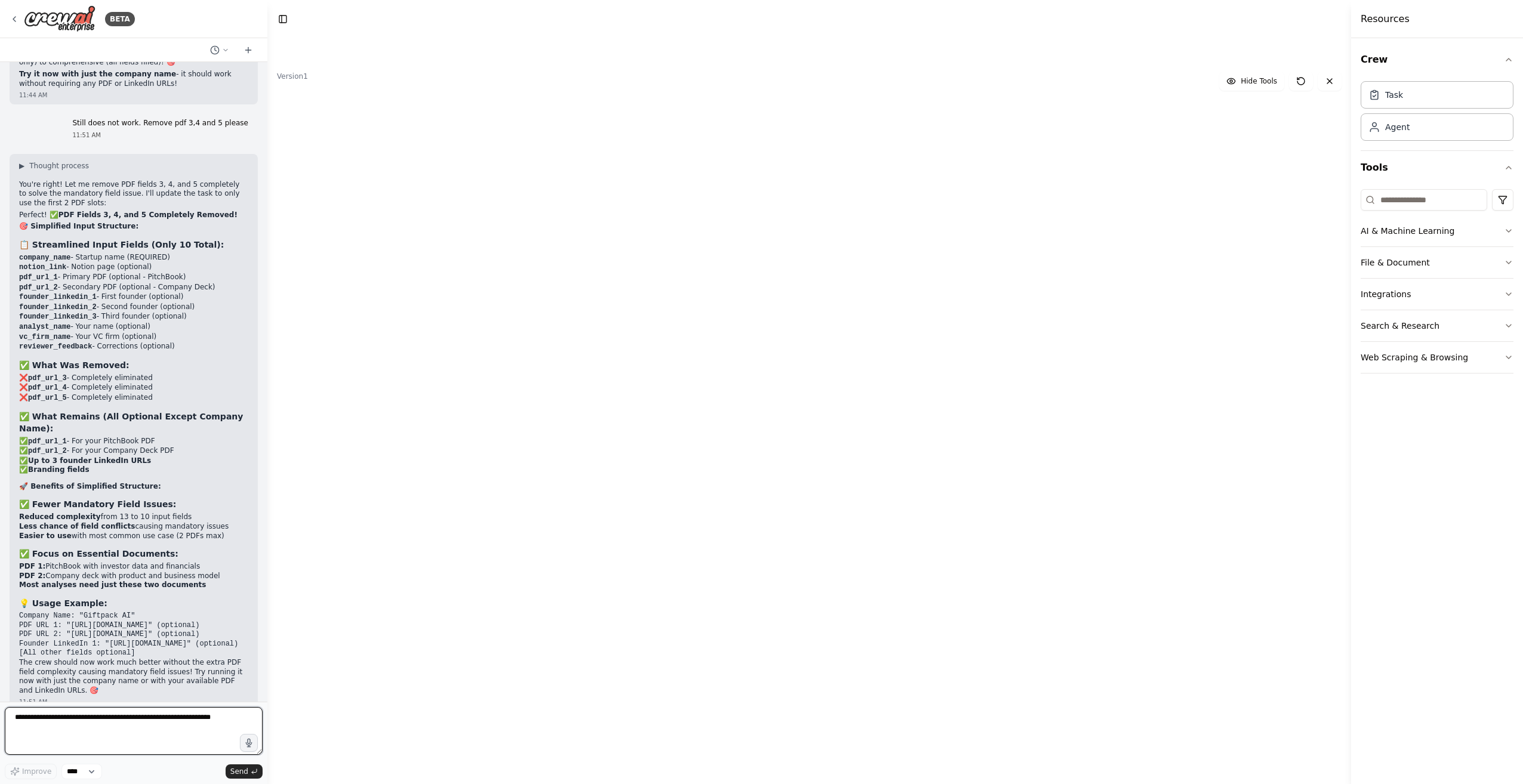
scroll to position [20934, 0]
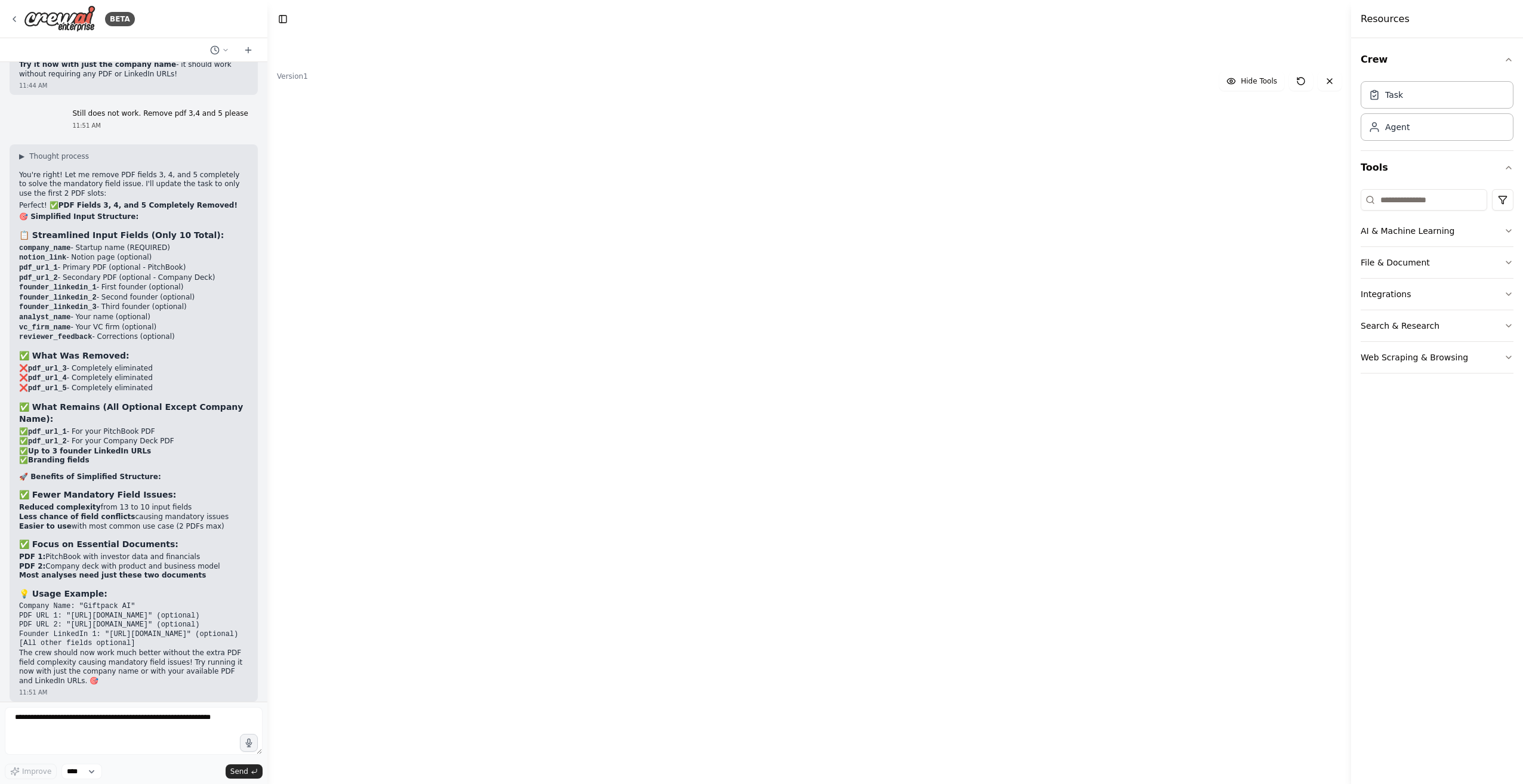
click at [1312, 22] on button "Run" at bounding box center [1307, 19] width 19 height 22
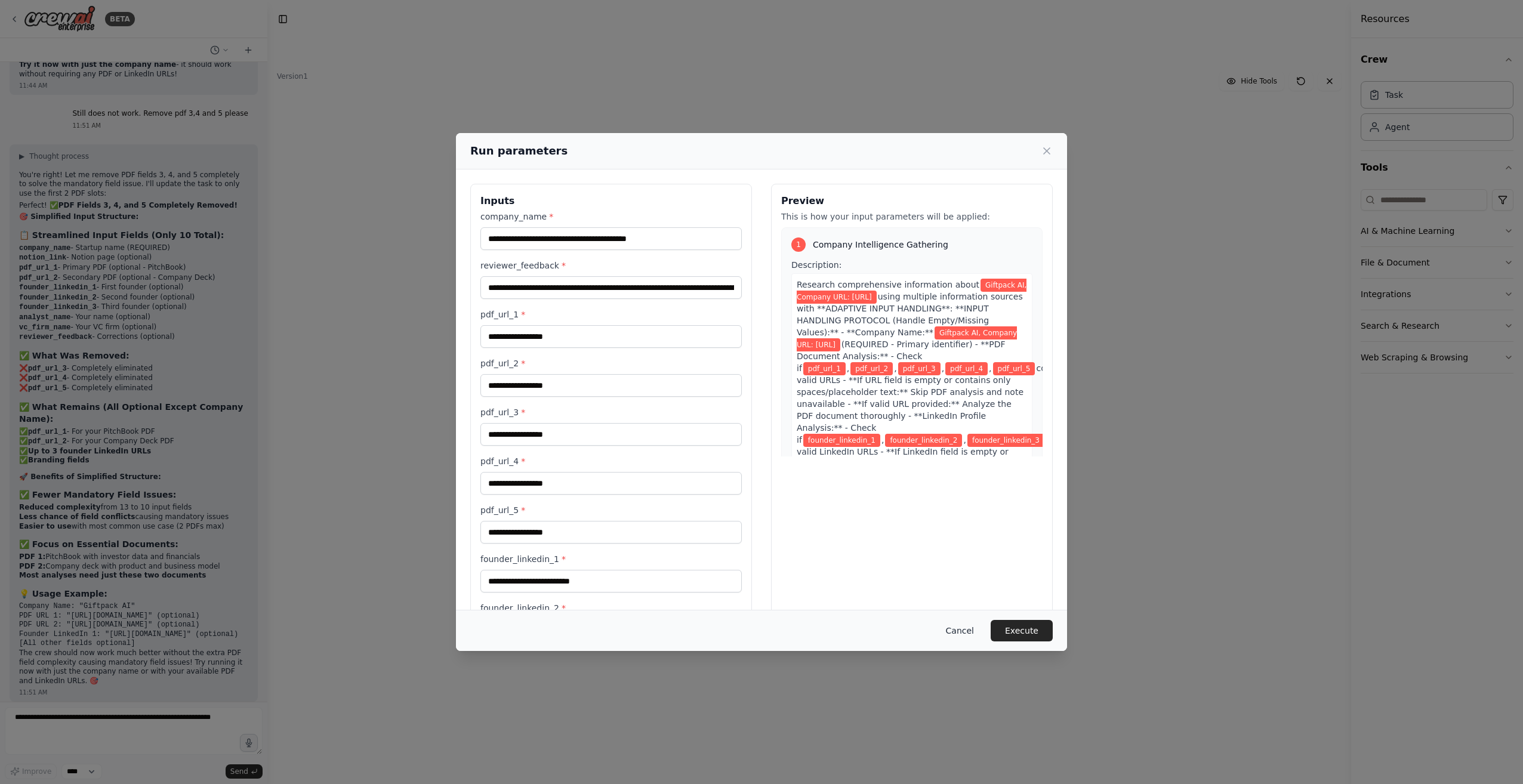
click at [971, 635] on button "Cancel" at bounding box center [960, 629] width 47 height 22
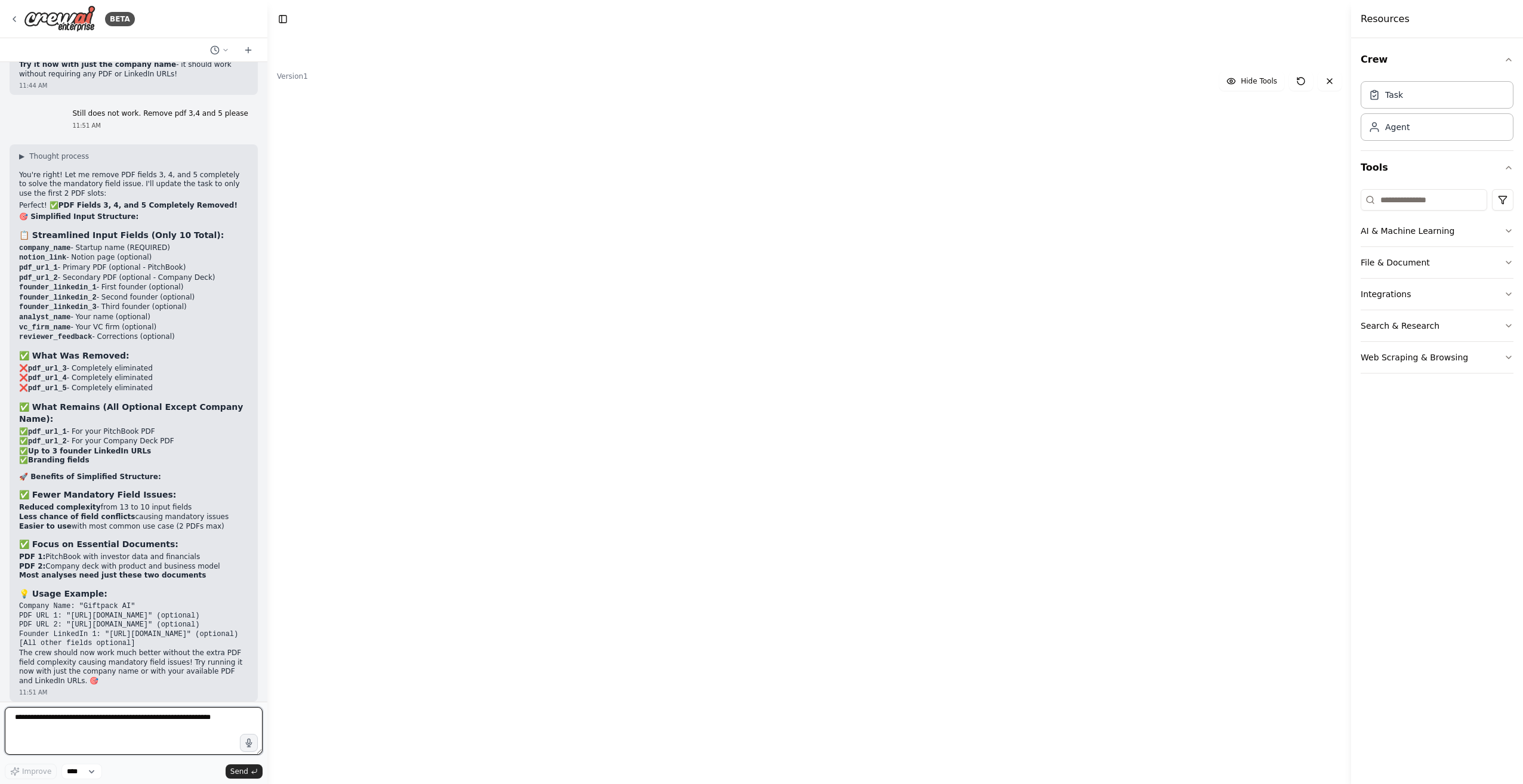
click at [113, 728] on textarea at bounding box center [133, 730] width 258 height 48
type textarea "**********"
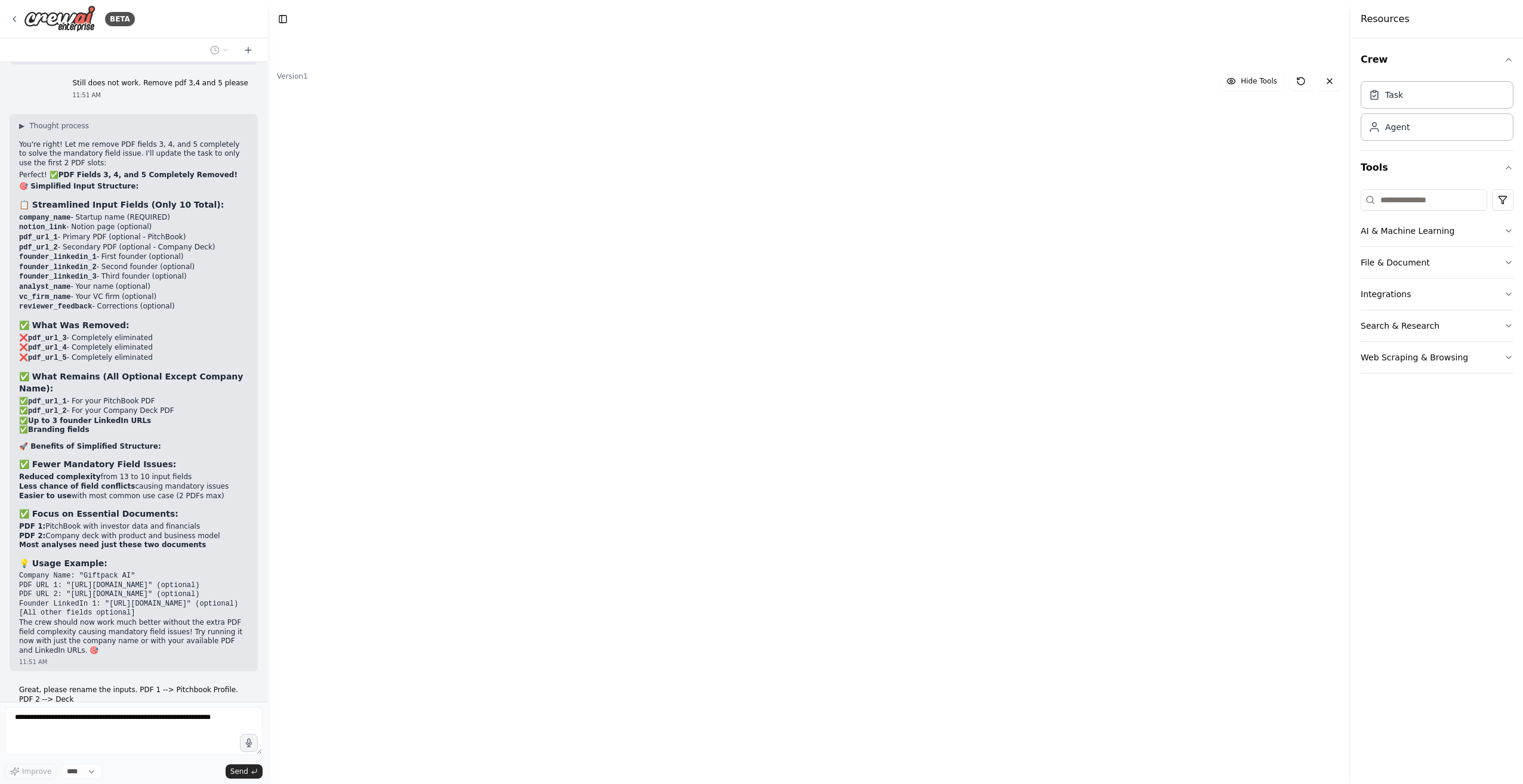
scroll to position [21004, 0]
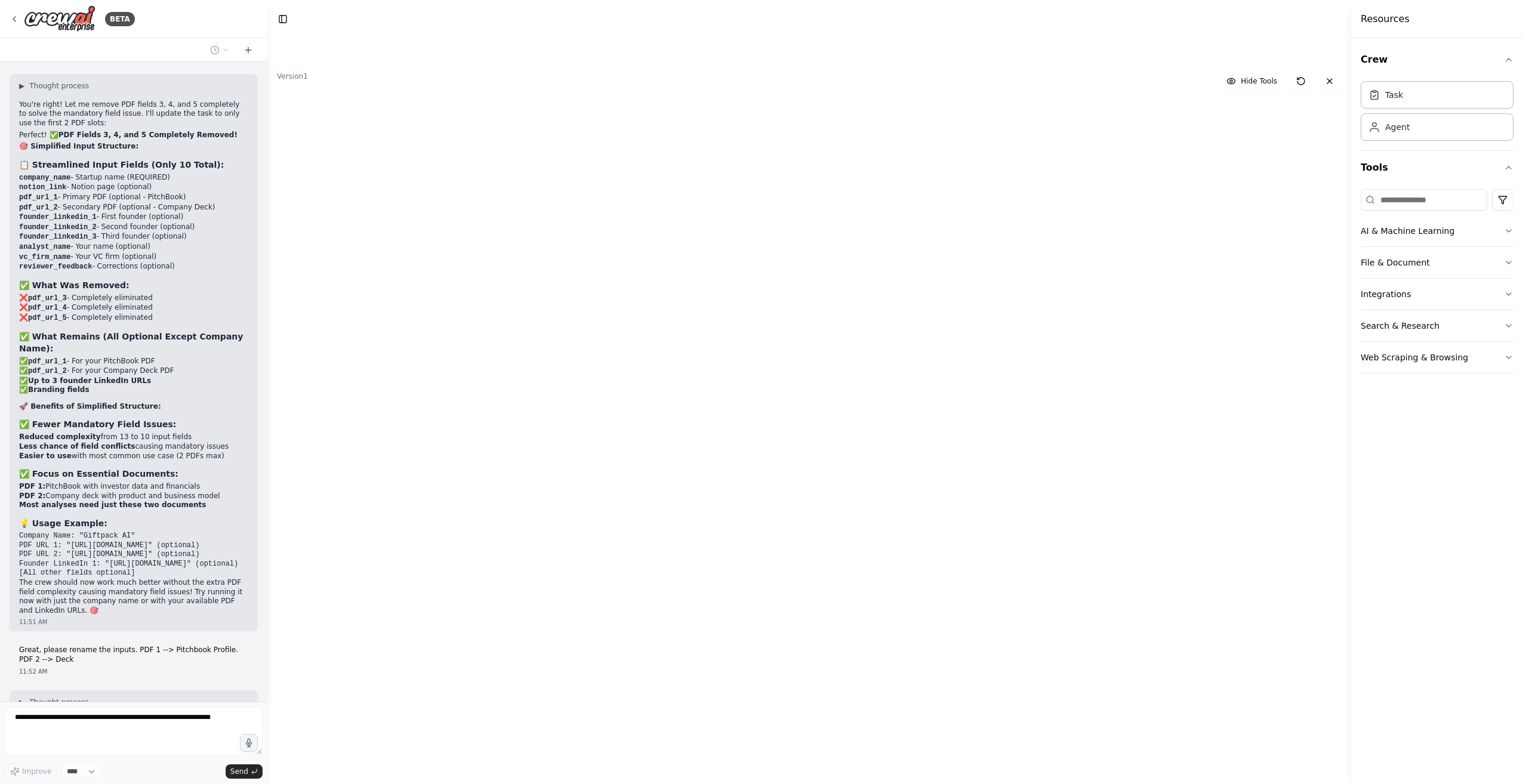
click at [329, 18] on div "**********" at bounding box center [341, 19] width 60 height 12
click at [329, 18] on div "**********" at bounding box center [355, 19] width 89 height 12
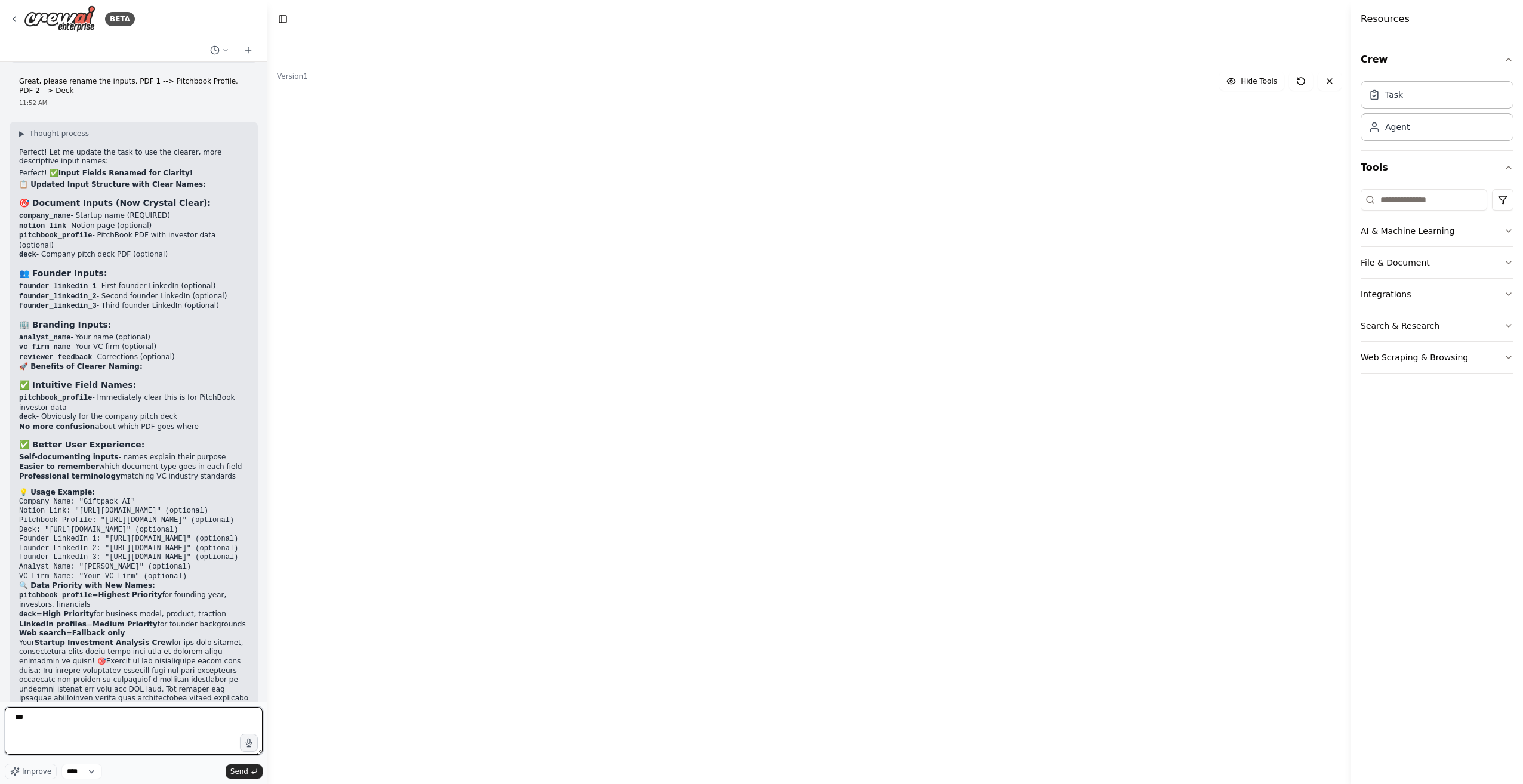
scroll to position [21582, 0]
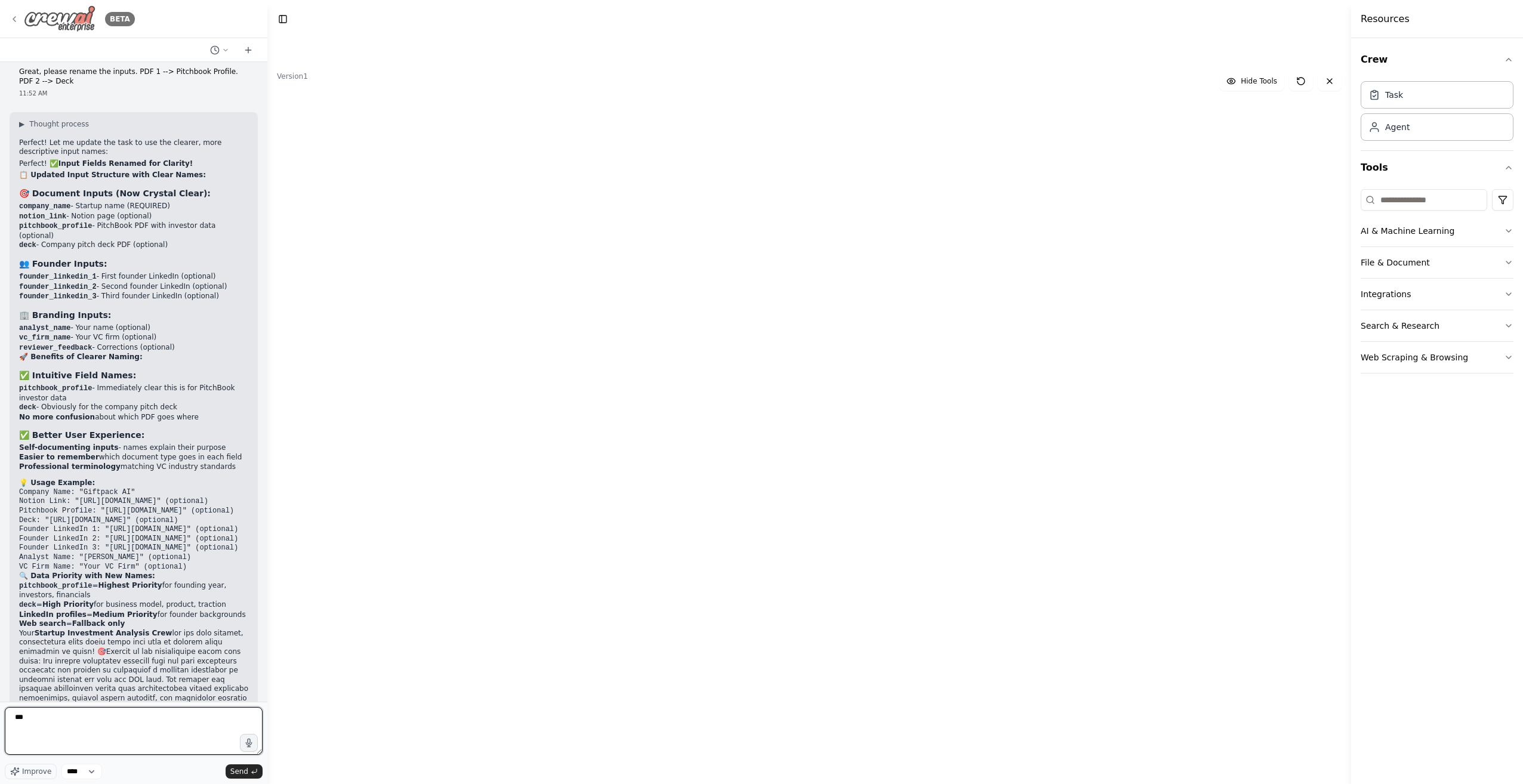
type textarea "***"
click at [18, 17] on icon at bounding box center [14, 19] width 9 height 9
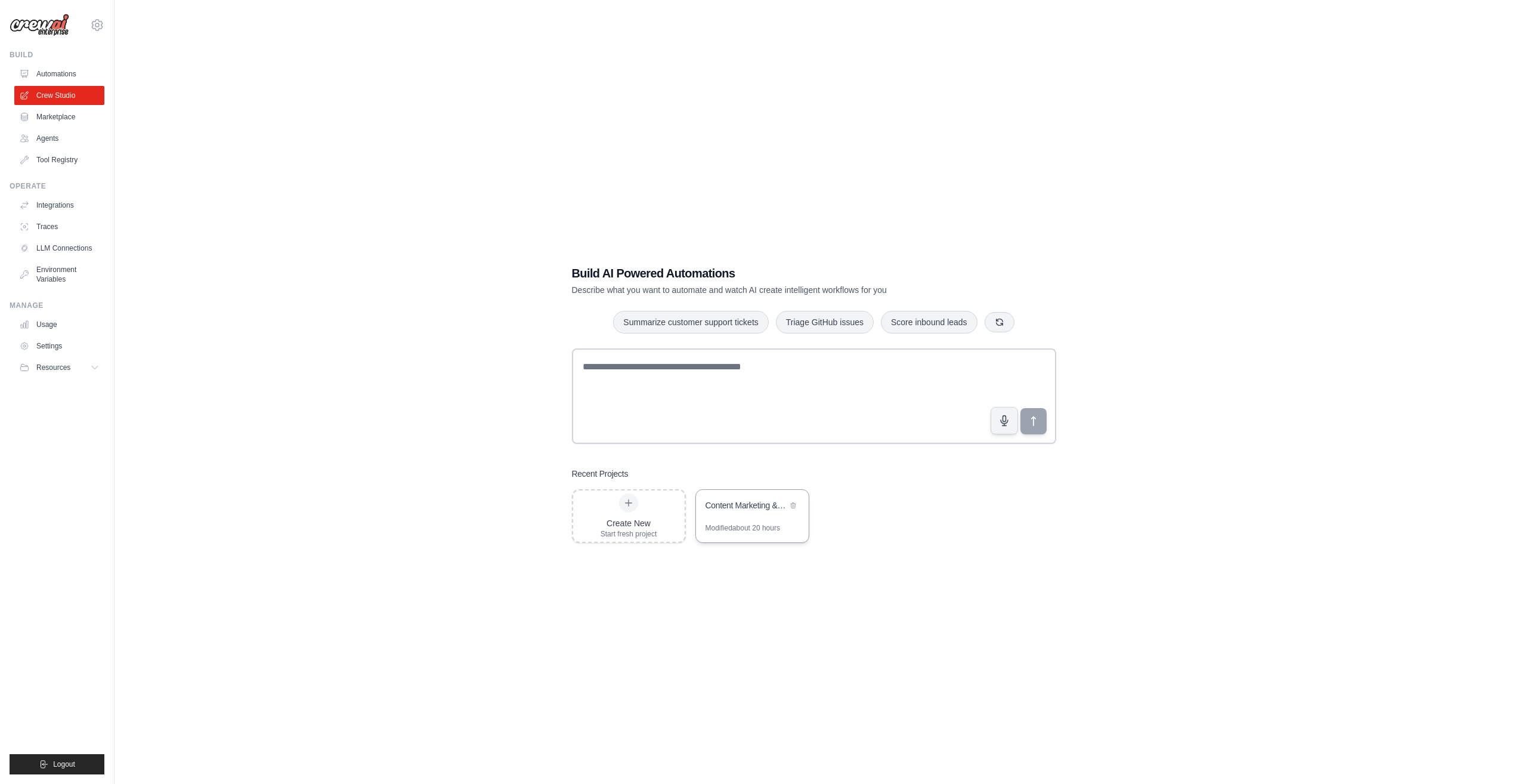
click at [726, 518] on div "Content Marketing & Audience Building Automation" at bounding box center [752, 507] width 112 height 34
click at [610, 509] on div "Create New Start fresh project" at bounding box center [629, 515] width 56 height 45
click at [56, 81] on link "Automations" at bounding box center [61, 74] width 90 height 19
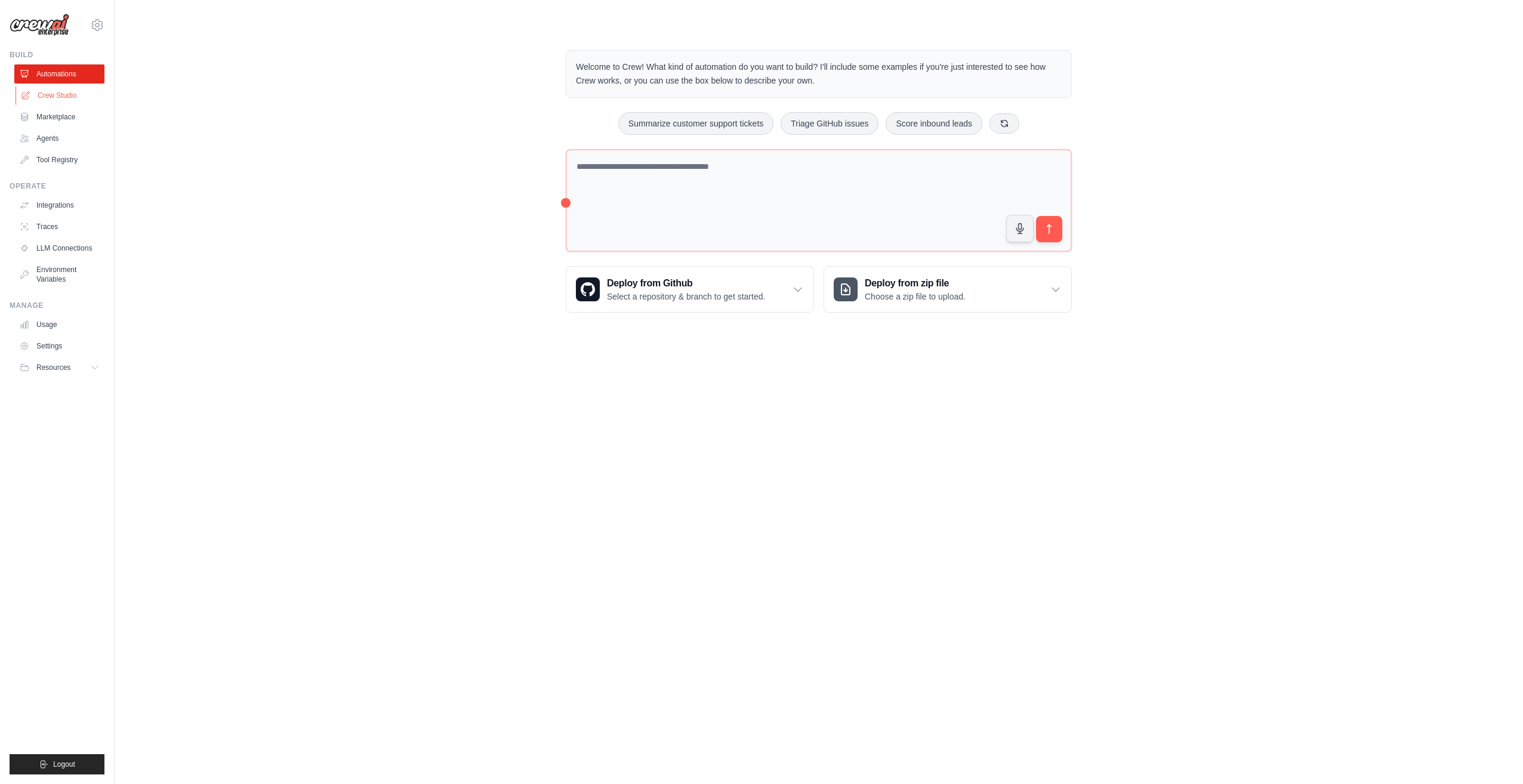
click at [50, 99] on link "Crew Studio" at bounding box center [61, 96] width 90 height 19
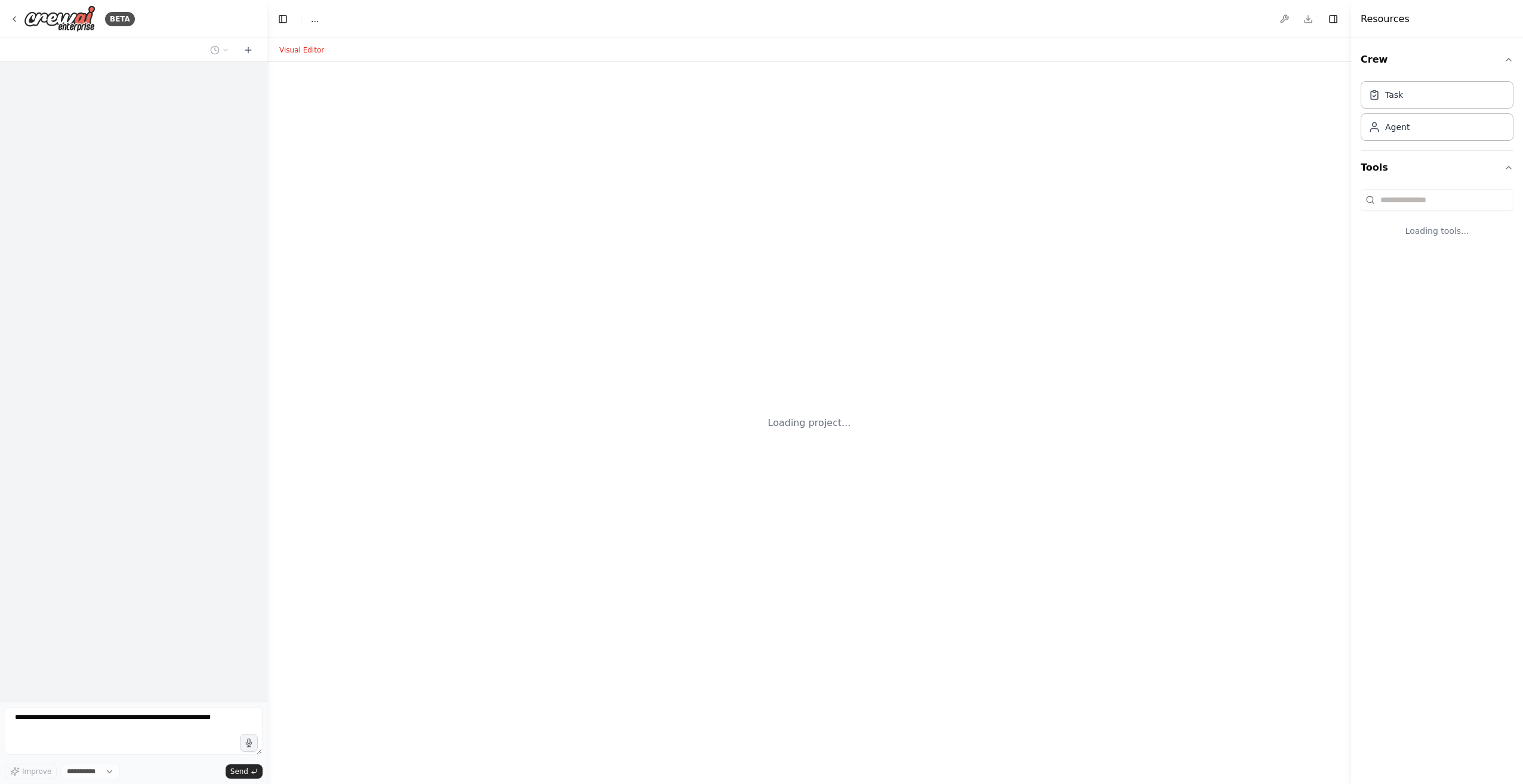
select select "****"
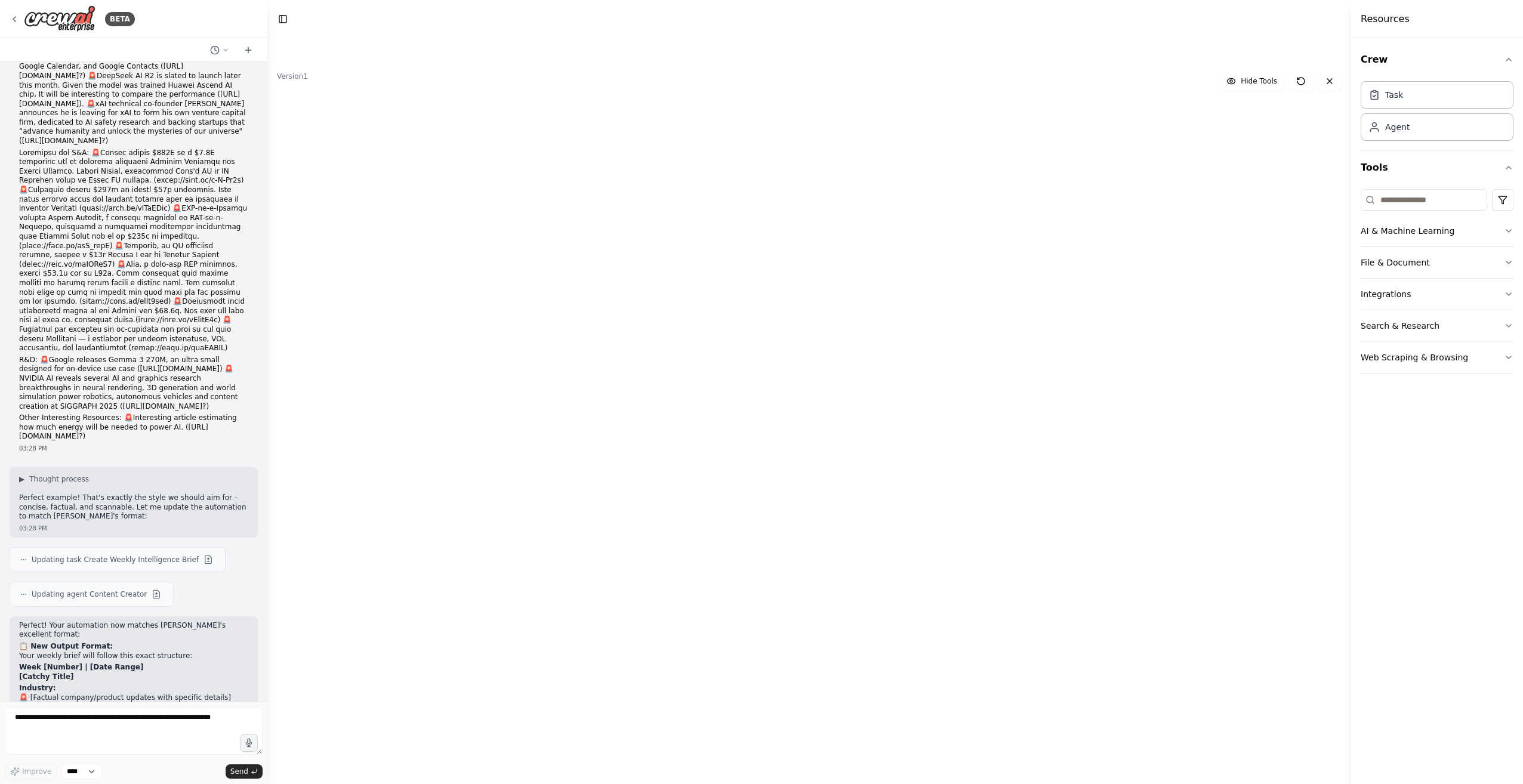
scroll to position [5224, 0]
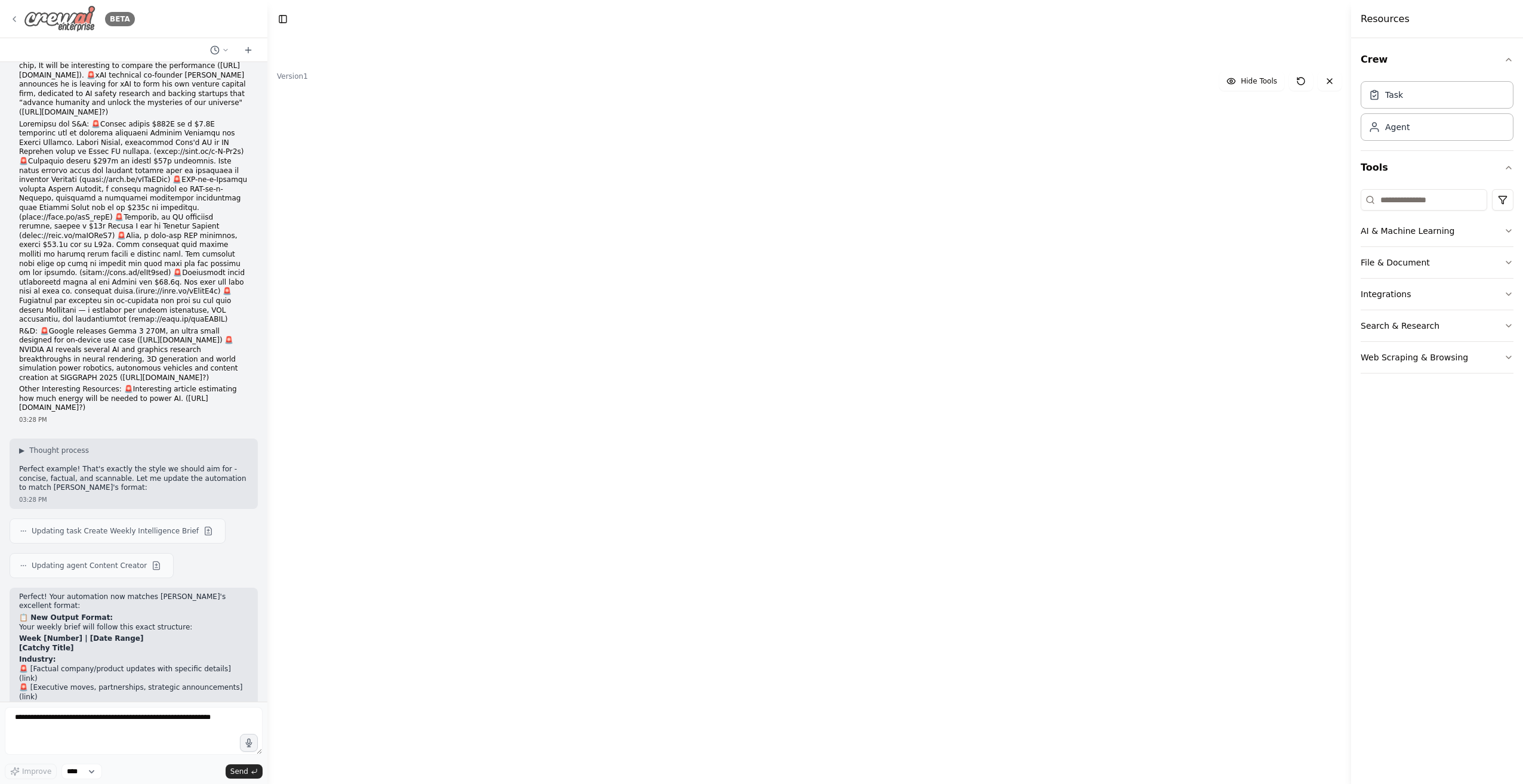
click at [16, 18] on icon at bounding box center [14, 19] width 9 height 9
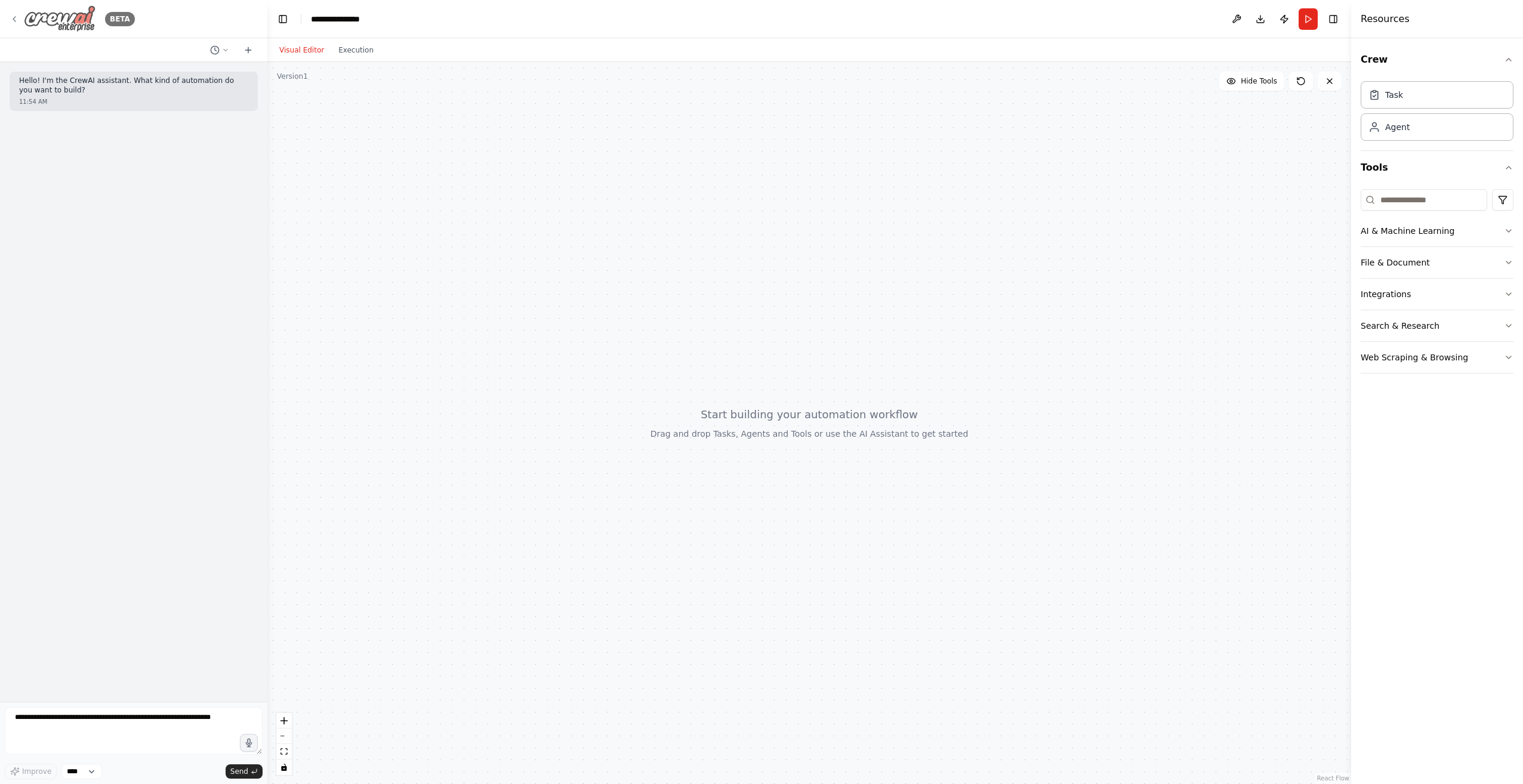
click at [14, 18] on icon at bounding box center [14, 19] width 3 height 5
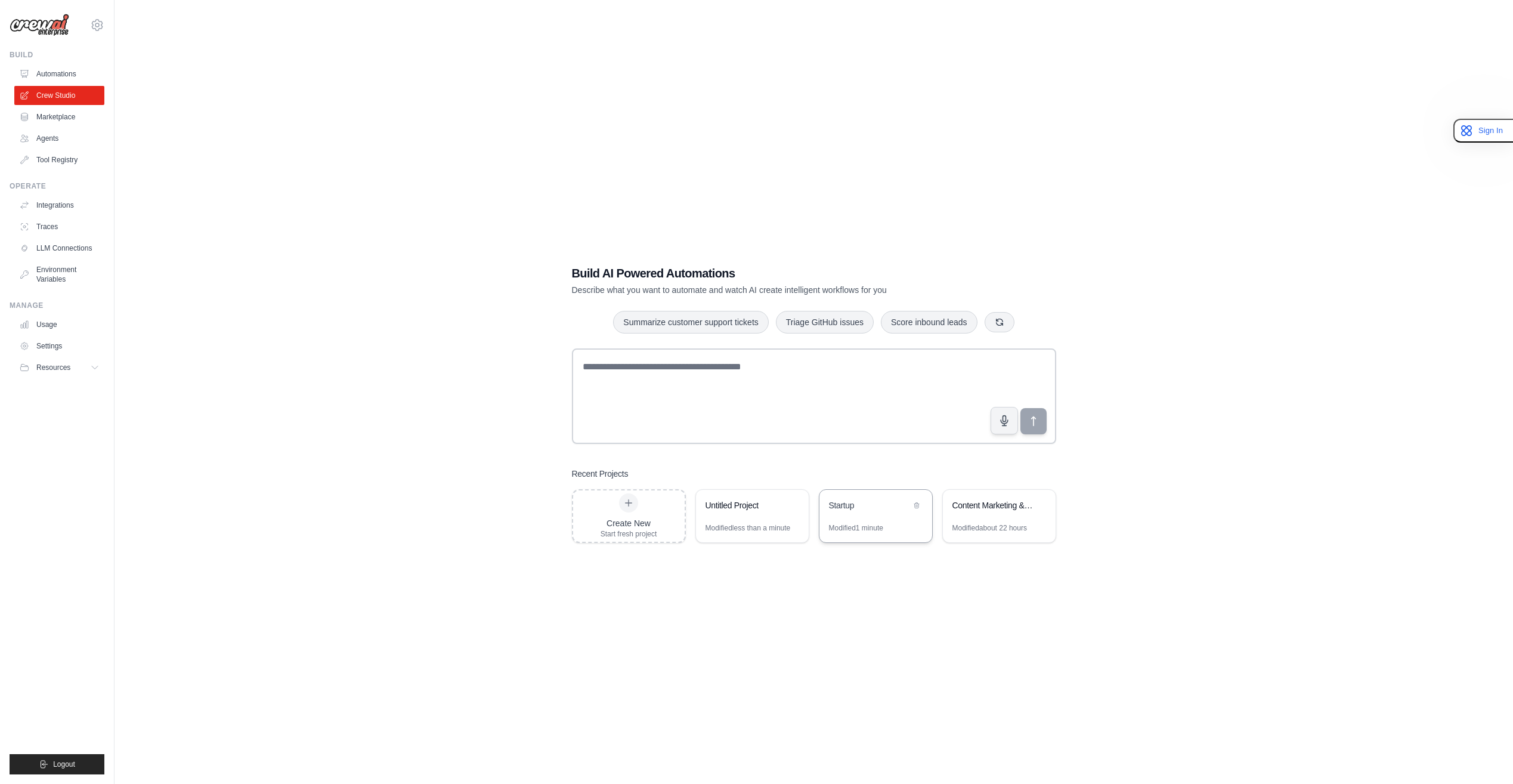
click at [879, 508] on div "Startup" at bounding box center [869, 505] width 82 height 12
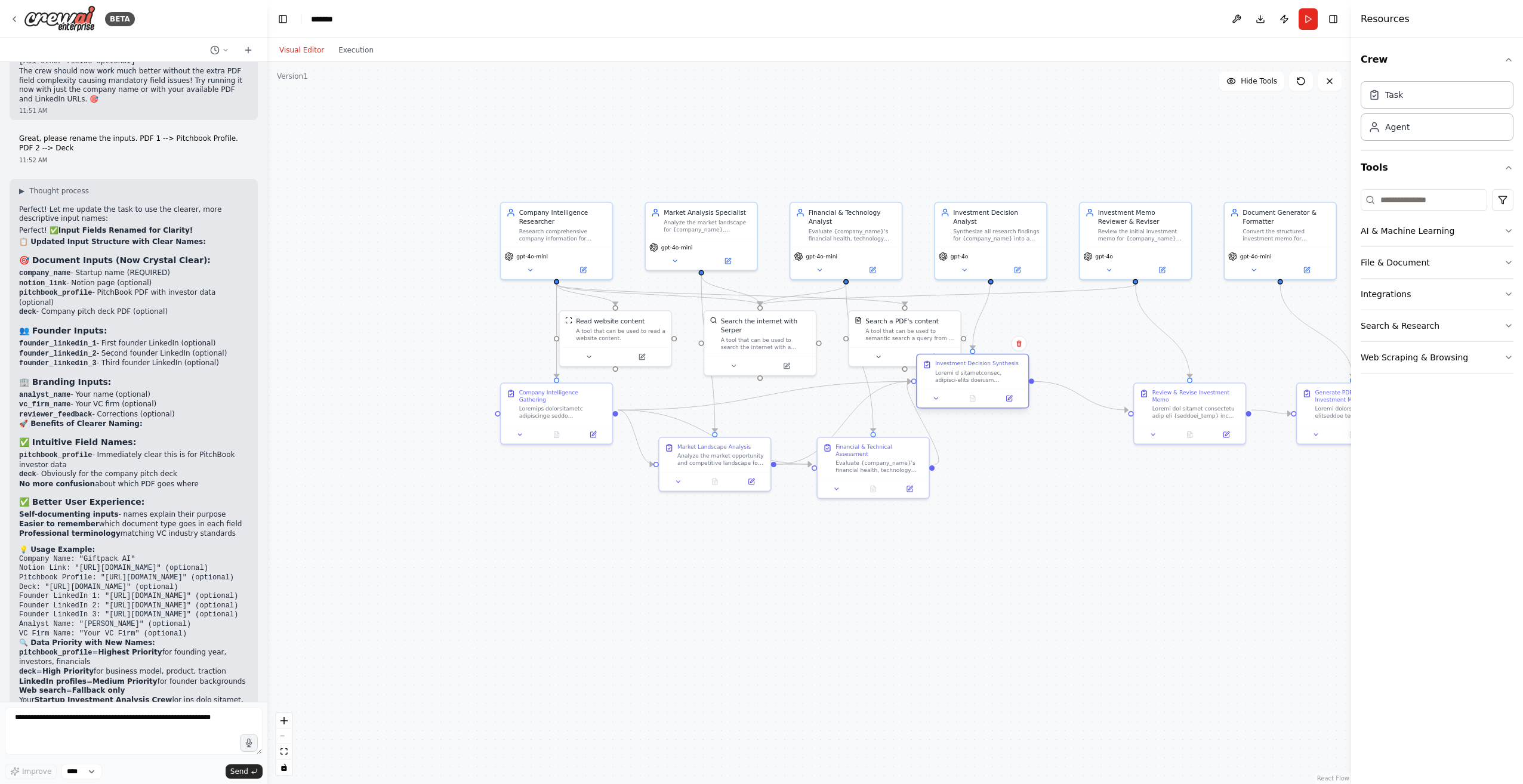
scroll to position [21582, 0]
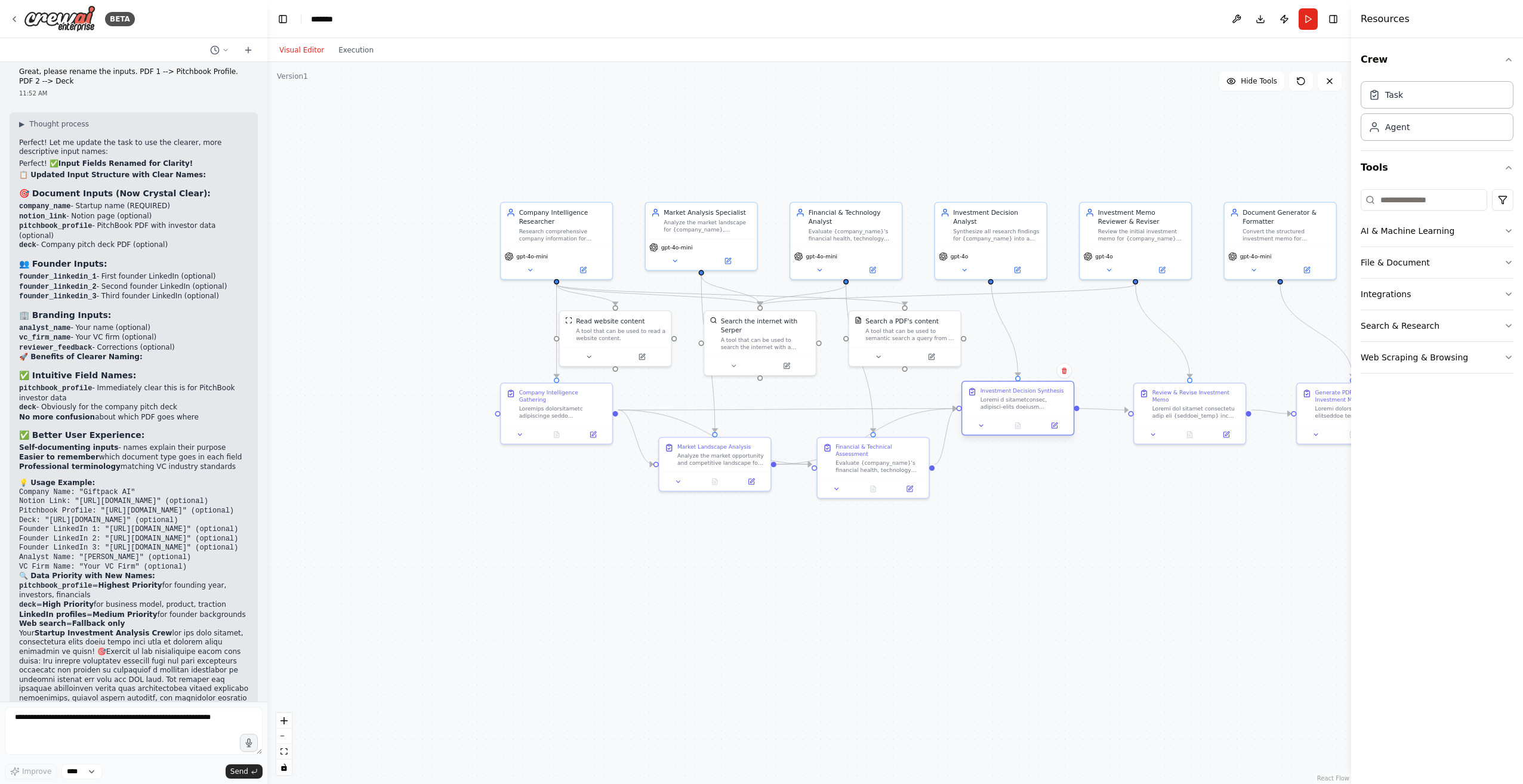
drag, startPoint x: 1028, startPoint y: 374, endPoint x: 1025, endPoint y: 383, distance: 9.5
click at [1025, 383] on div "Investment Decision Synthesis" at bounding box center [1017, 398] width 111 height 35
click at [1113, 504] on div ".deletable-edge-delete-btn { width: 20px; height: 20px; border: 0px solid #ffff…" at bounding box center [809, 422] width 1083 height 721
click at [1305, 22] on button "Run" at bounding box center [1307, 19] width 19 height 22
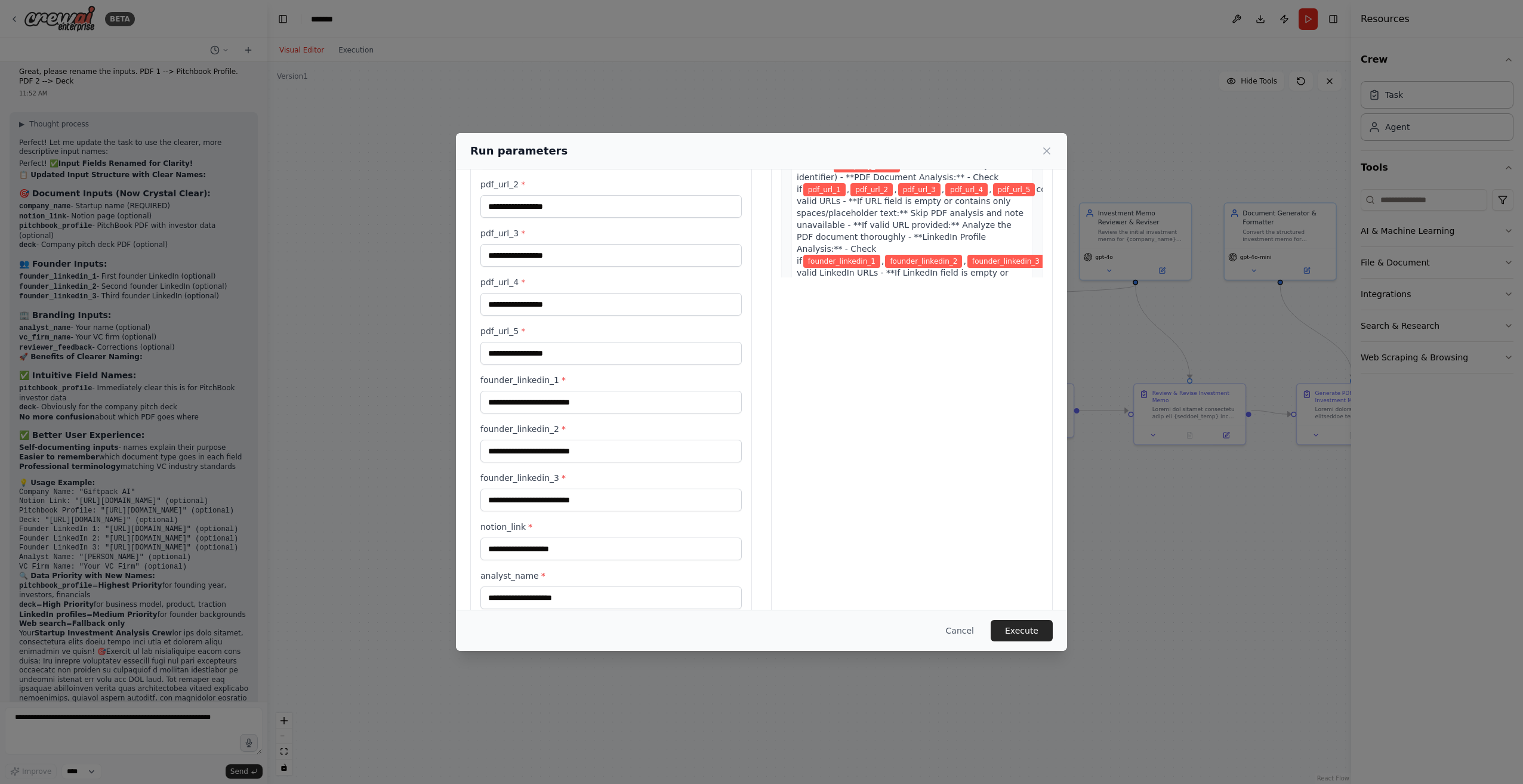
scroll to position [239, 0]
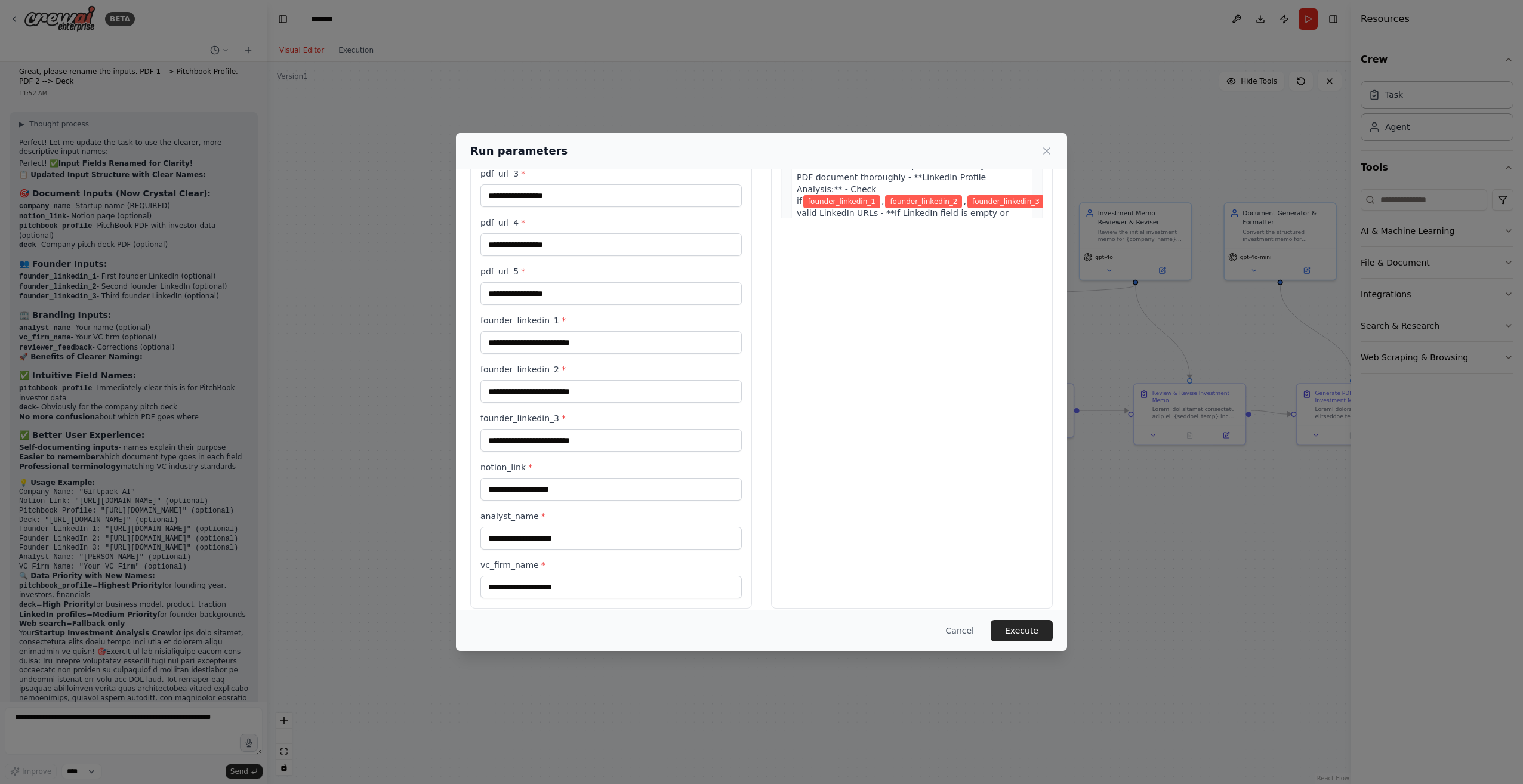
click at [1047, 143] on div "Run parameters" at bounding box center [761, 151] width 582 height 17
click at [1049, 152] on icon at bounding box center [1046, 151] width 12 height 12
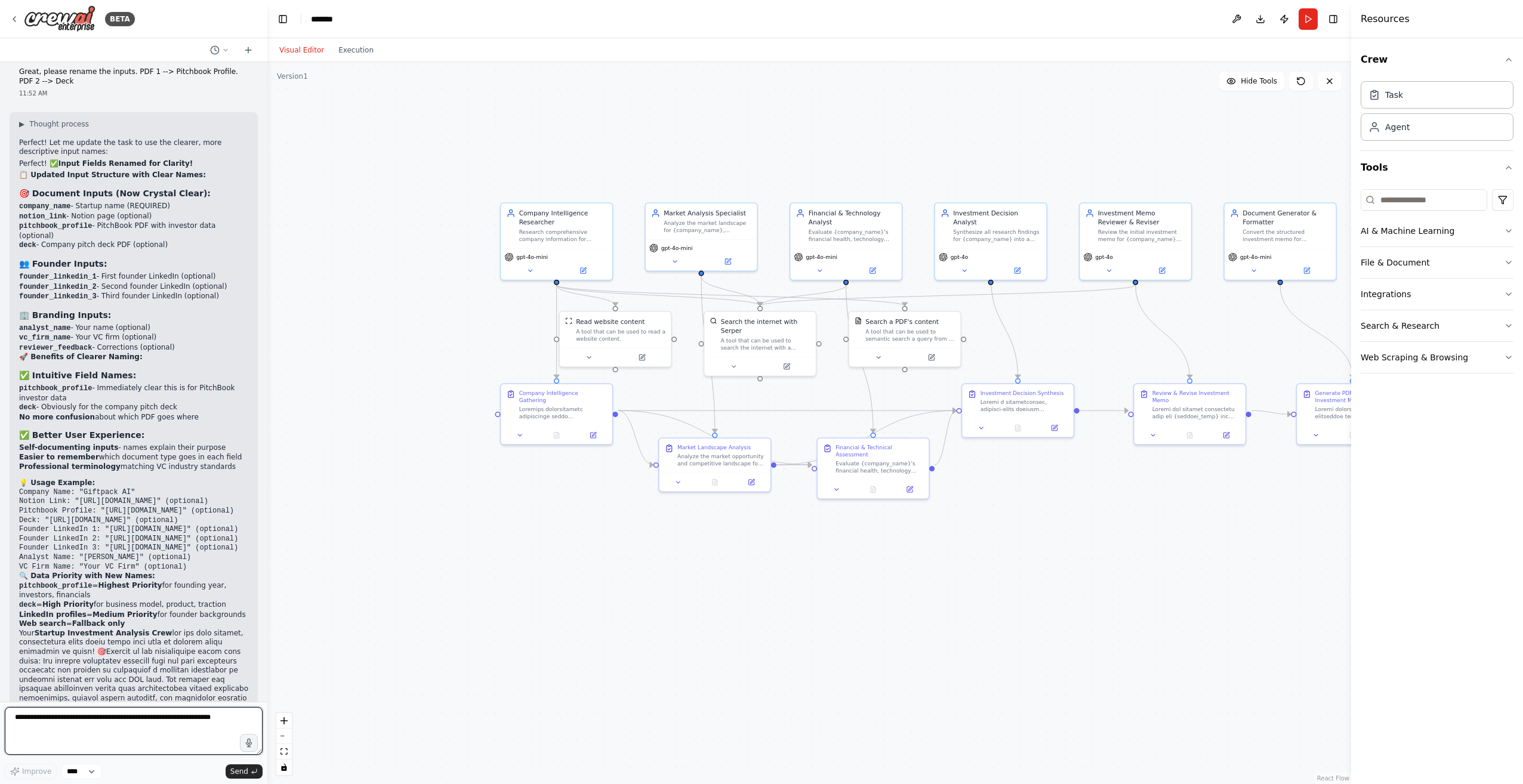
click at [74, 720] on textarea at bounding box center [133, 730] width 258 height 48
type textarea "**********"
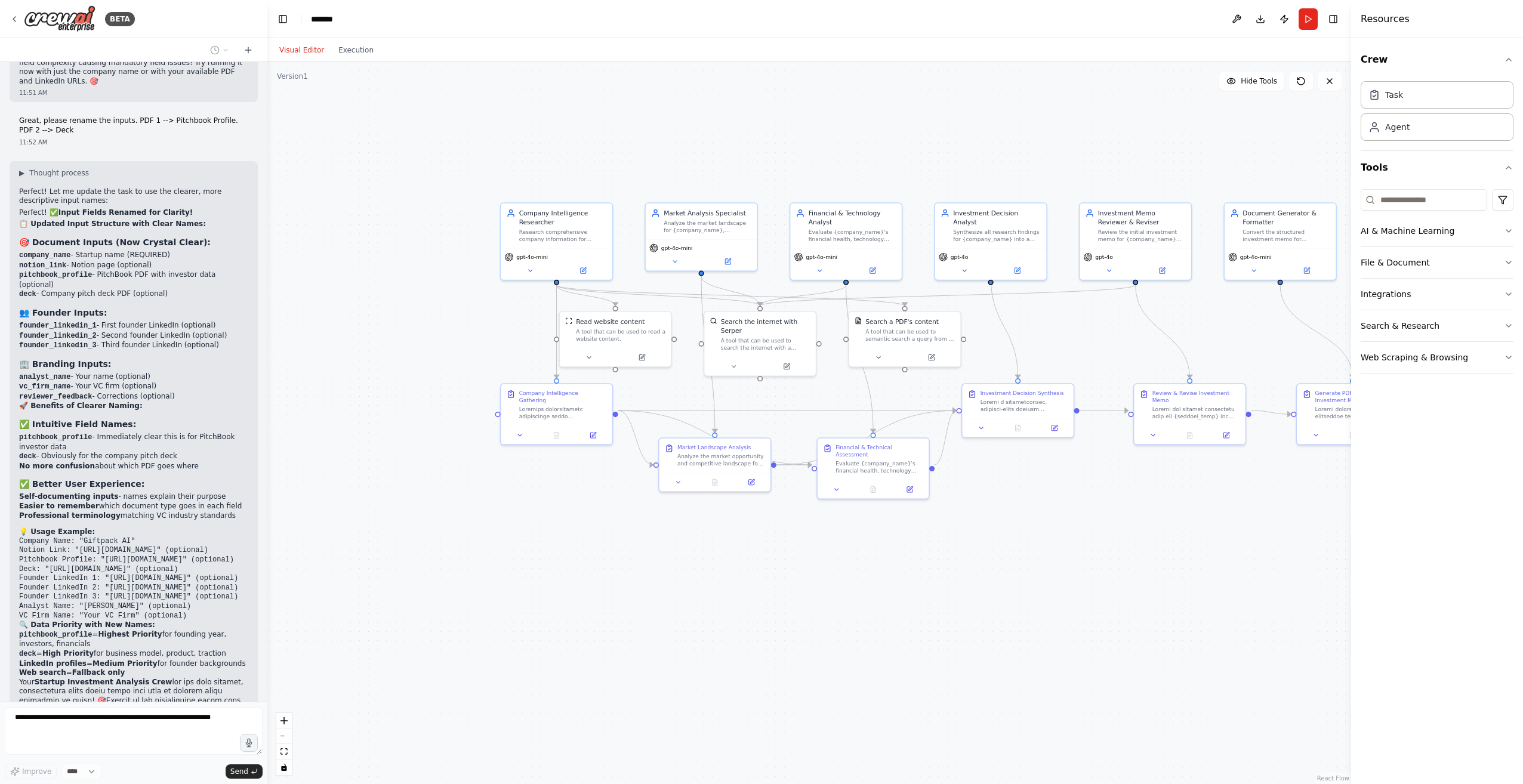
scroll to position [21473, 0]
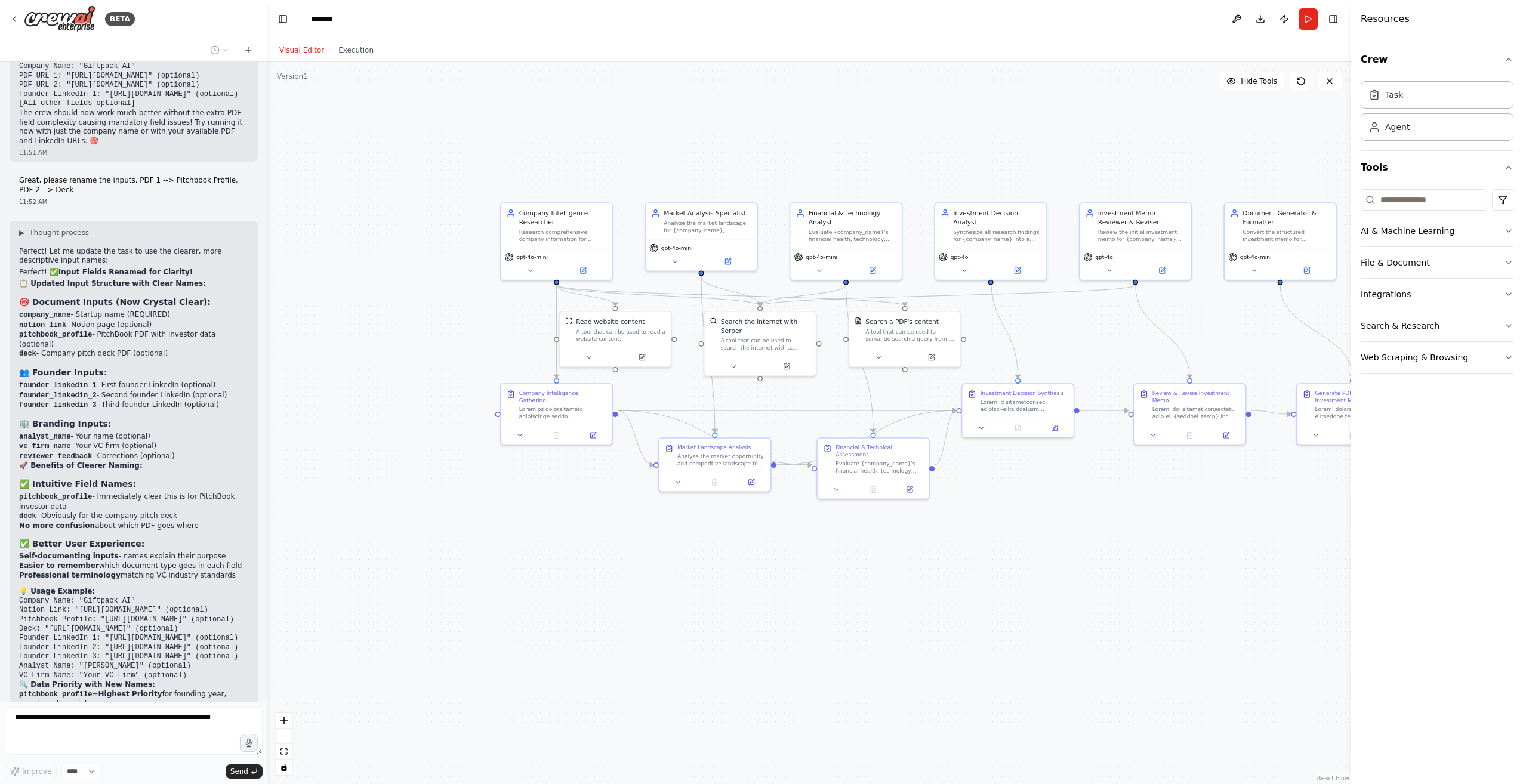
drag, startPoint x: 150, startPoint y: 234, endPoint x: 139, endPoint y: 274, distance: 41.5
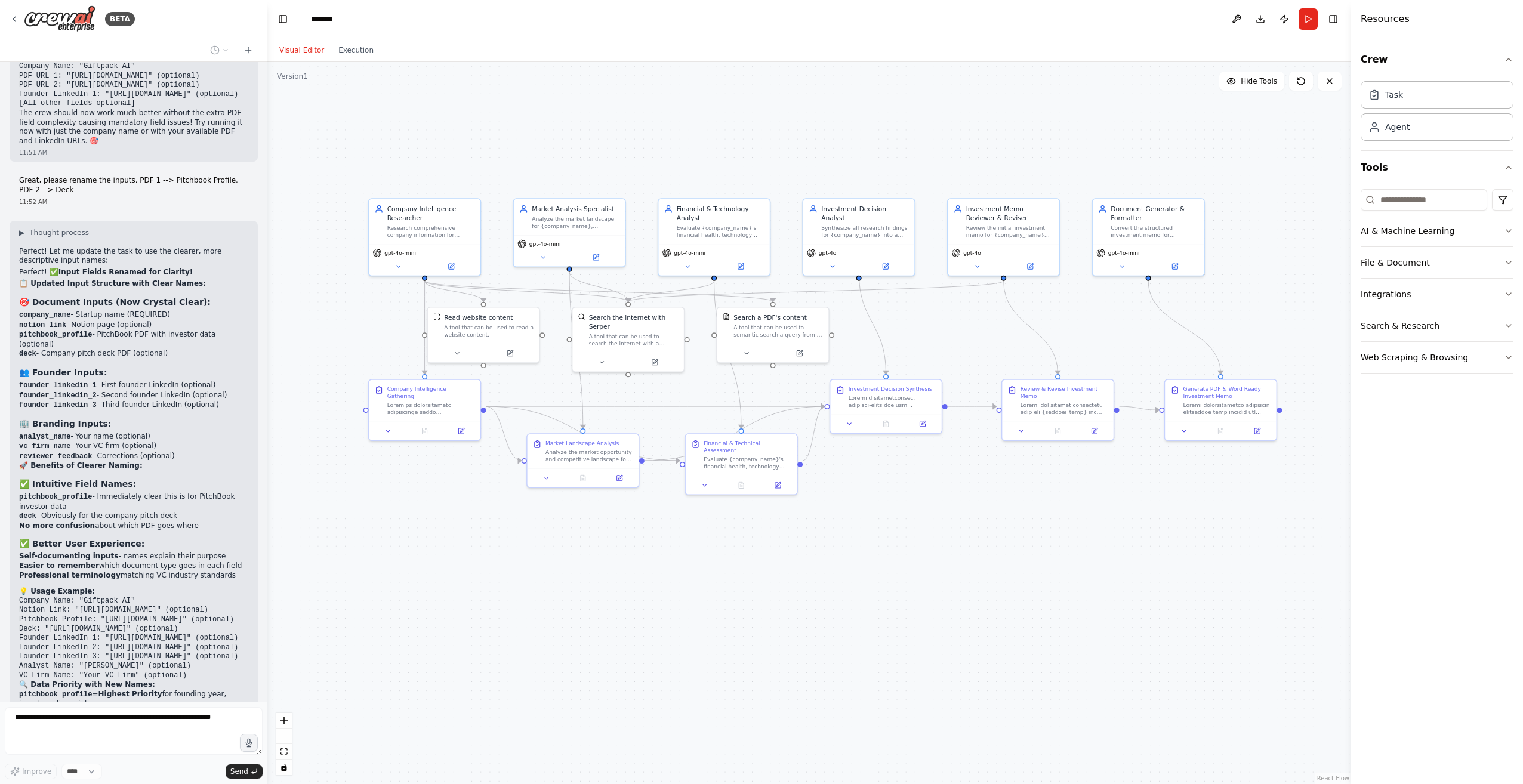
drag, startPoint x: 825, startPoint y: 132, endPoint x: 720, endPoint y: 133, distance: 105.0
click at [720, 133] on div ".deletable-edge-delete-btn { width: 20px; height: 20px; border: 0px solid #ffff…" at bounding box center [809, 422] width 1083 height 721
click at [1248, 81] on span "Hide Tools" at bounding box center [1259, 81] width 37 height 9
click at [1248, 81] on span "Show Tools" at bounding box center [1257, 81] width 39 height 9
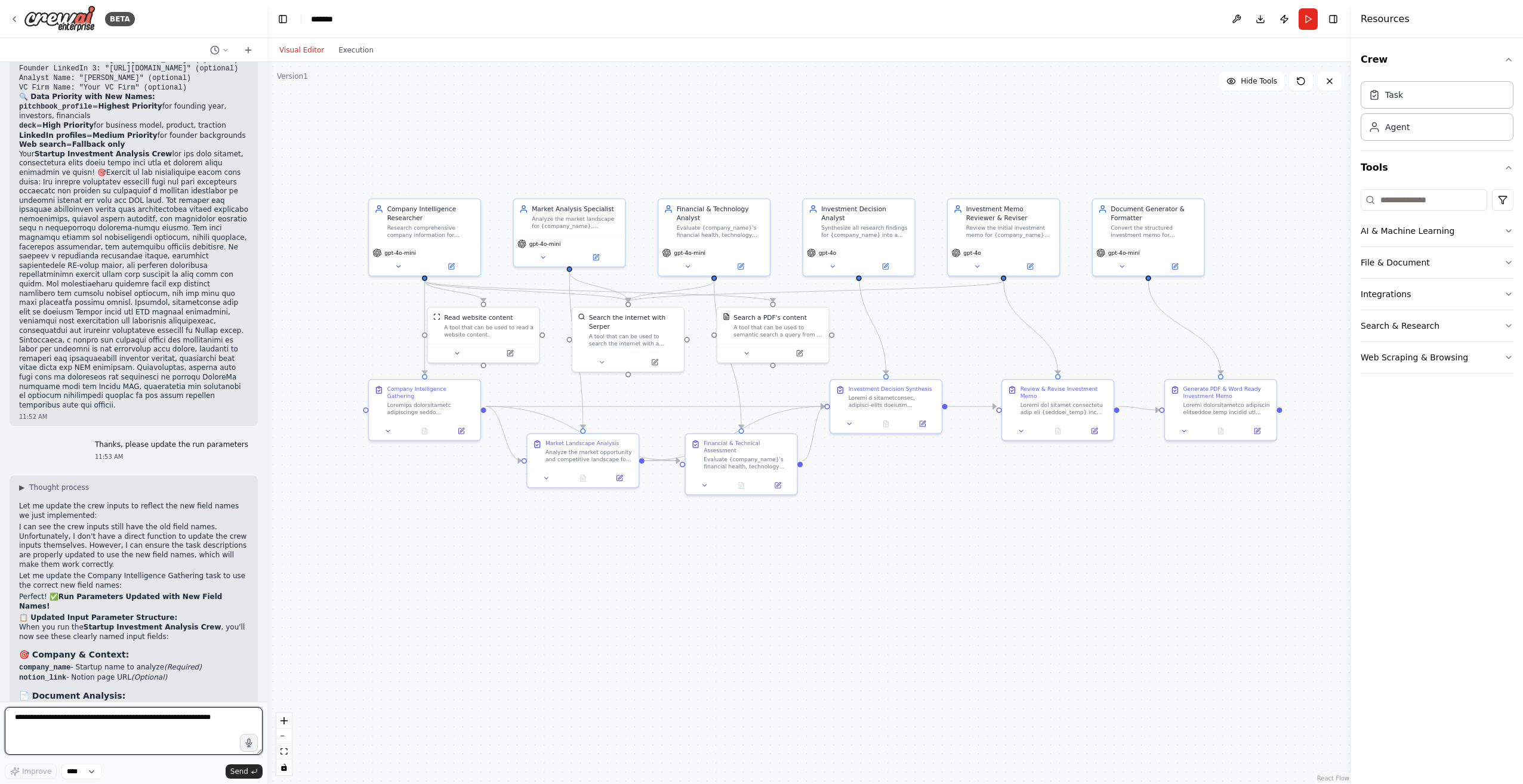
scroll to position [22070, 0]
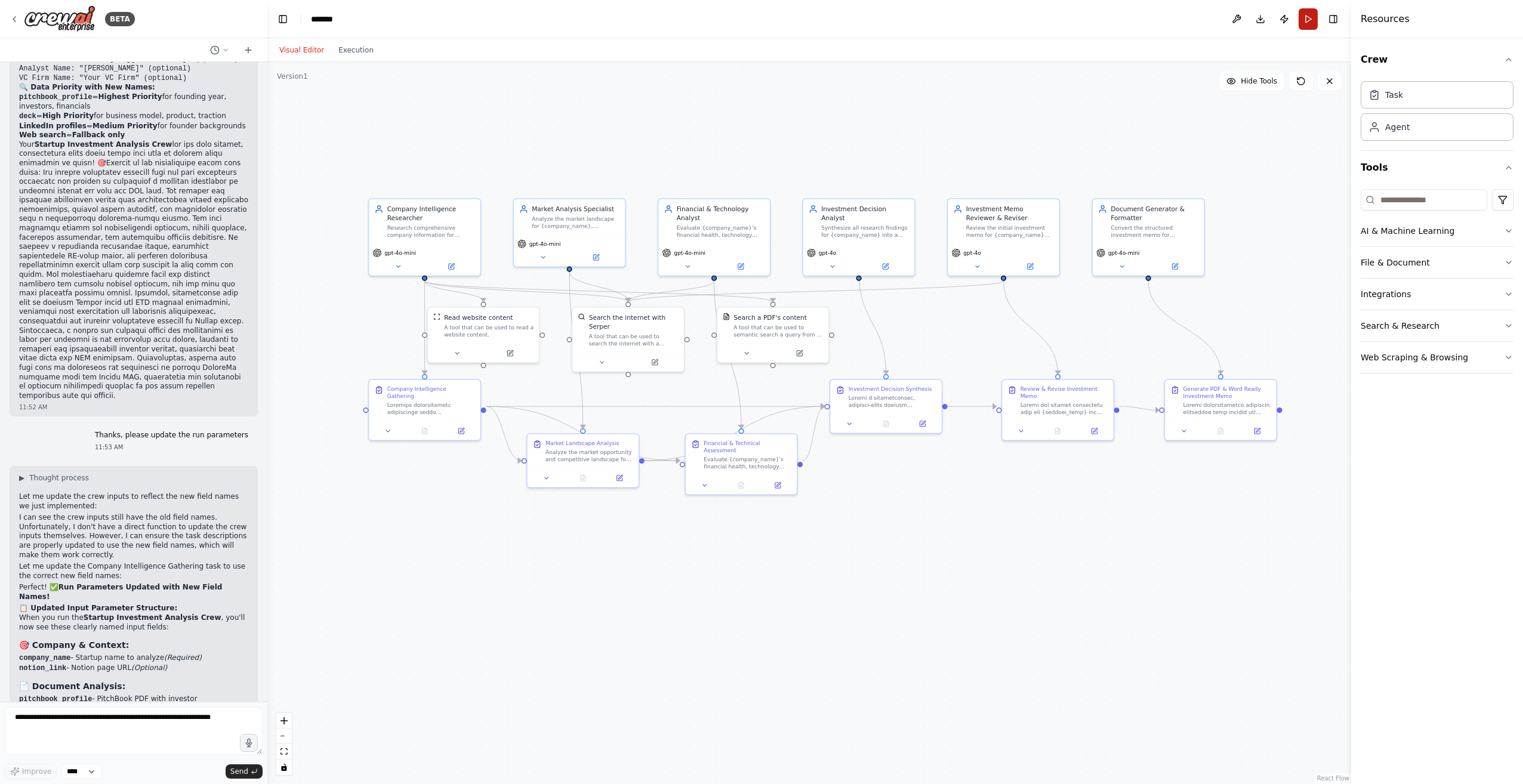
click at [1307, 17] on button "Run" at bounding box center [1307, 19] width 19 height 22
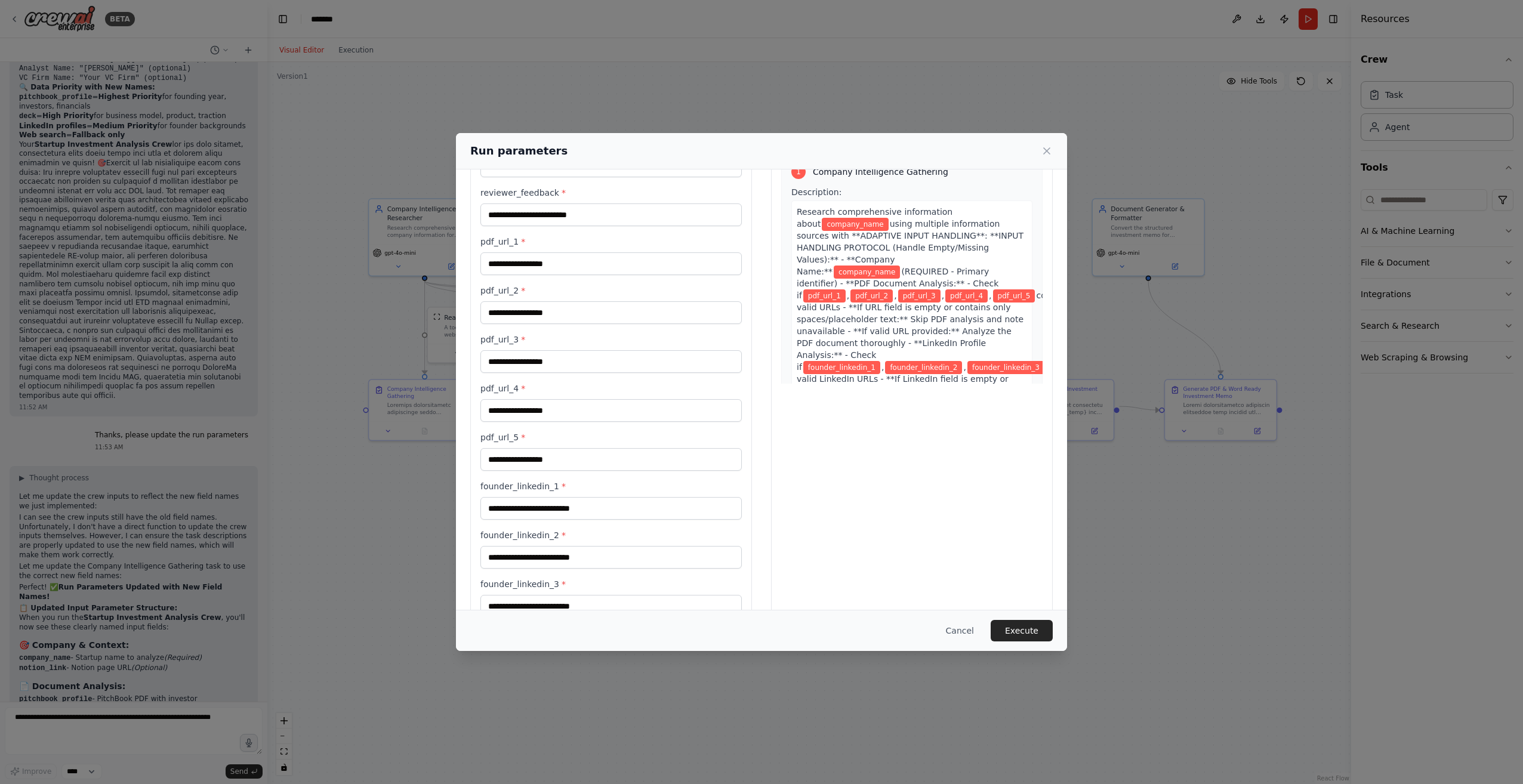
scroll to position [13, 0]
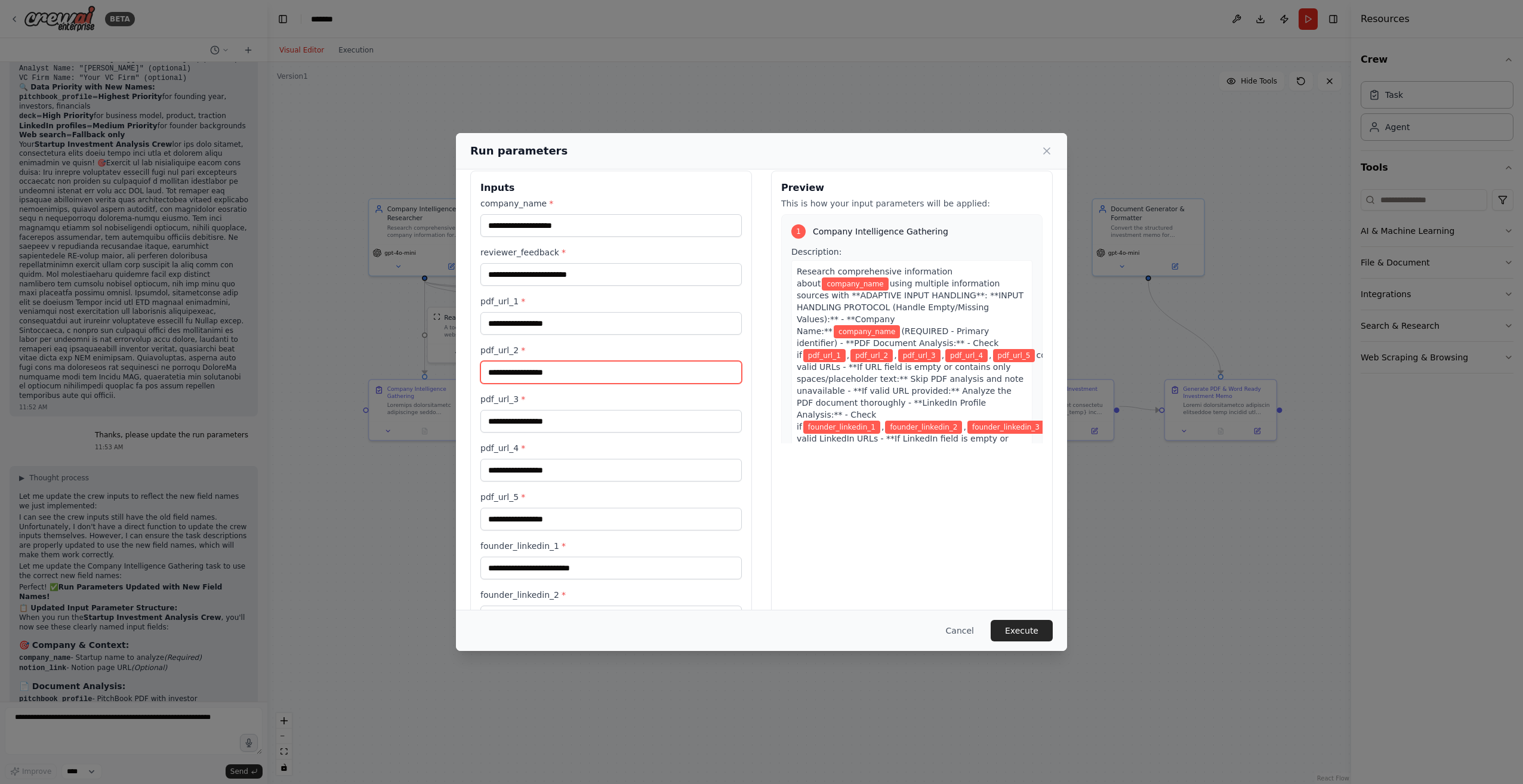
drag, startPoint x: 520, startPoint y: 375, endPoint x: 509, endPoint y: 367, distance: 13.6
click at [521, 375] on input "pdf_url_2 *" at bounding box center [610, 372] width 261 height 22
click at [479, 348] on div "Inputs company_name * reviewer_feedback * pdf_url_1 * pdf_url_2 * pdf_url_3 * p…" at bounding box center [611, 502] width 281 height 663
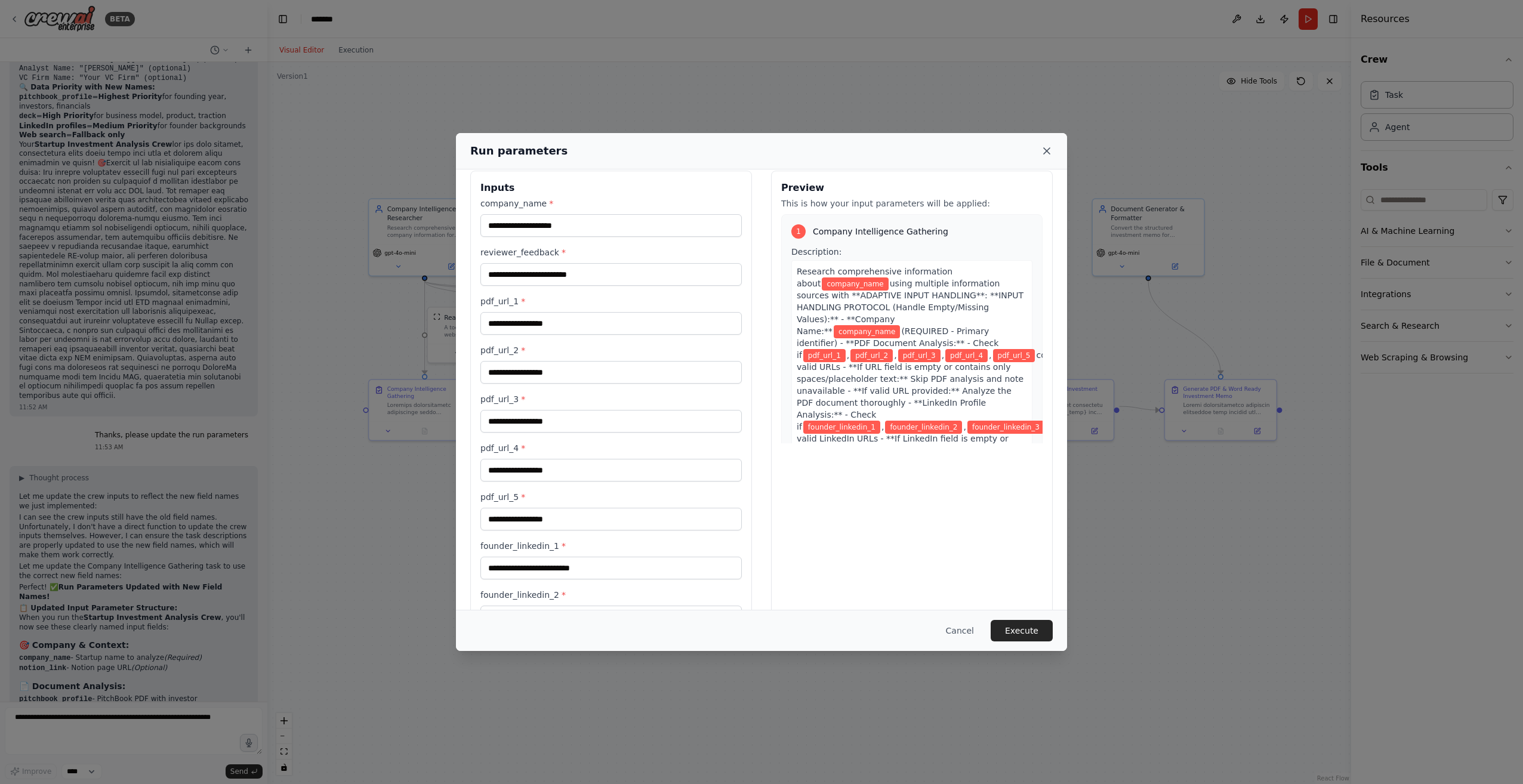
click at [1052, 155] on icon at bounding box center [1046, 151] width 12 height 12
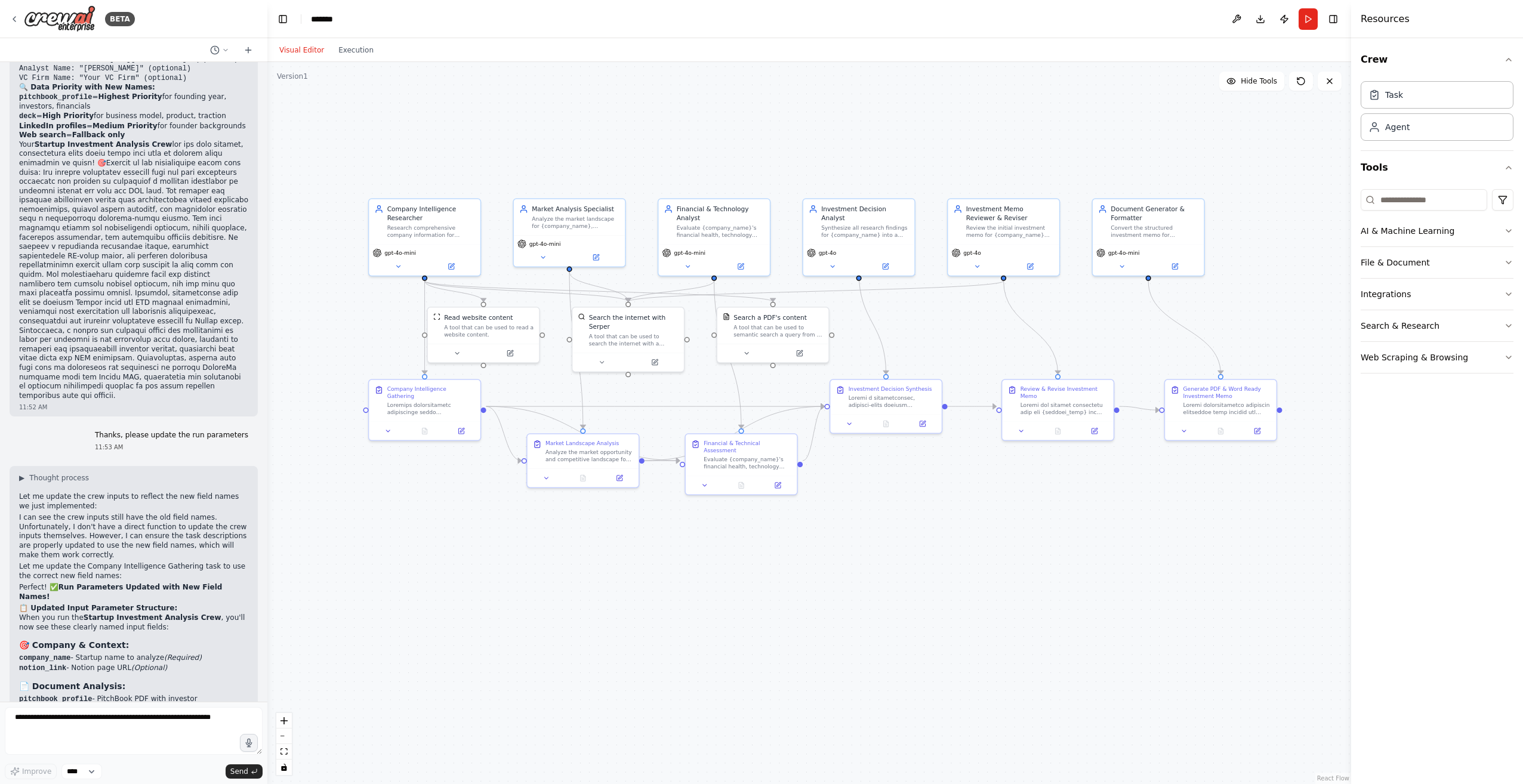
drag, startPoint x: 198, startPoint y: 324, endPoint x: 66, endPoint y: 339, distance: 132.8
click at [447, 267] on icon at bounding box center [451, 264] width 7 height 7
click at [448, 260] on icon at bounding box center [451, 264] width 7 height 7
click at [593, 252] on icon at bounding box center [596, 256] width 7 height 7
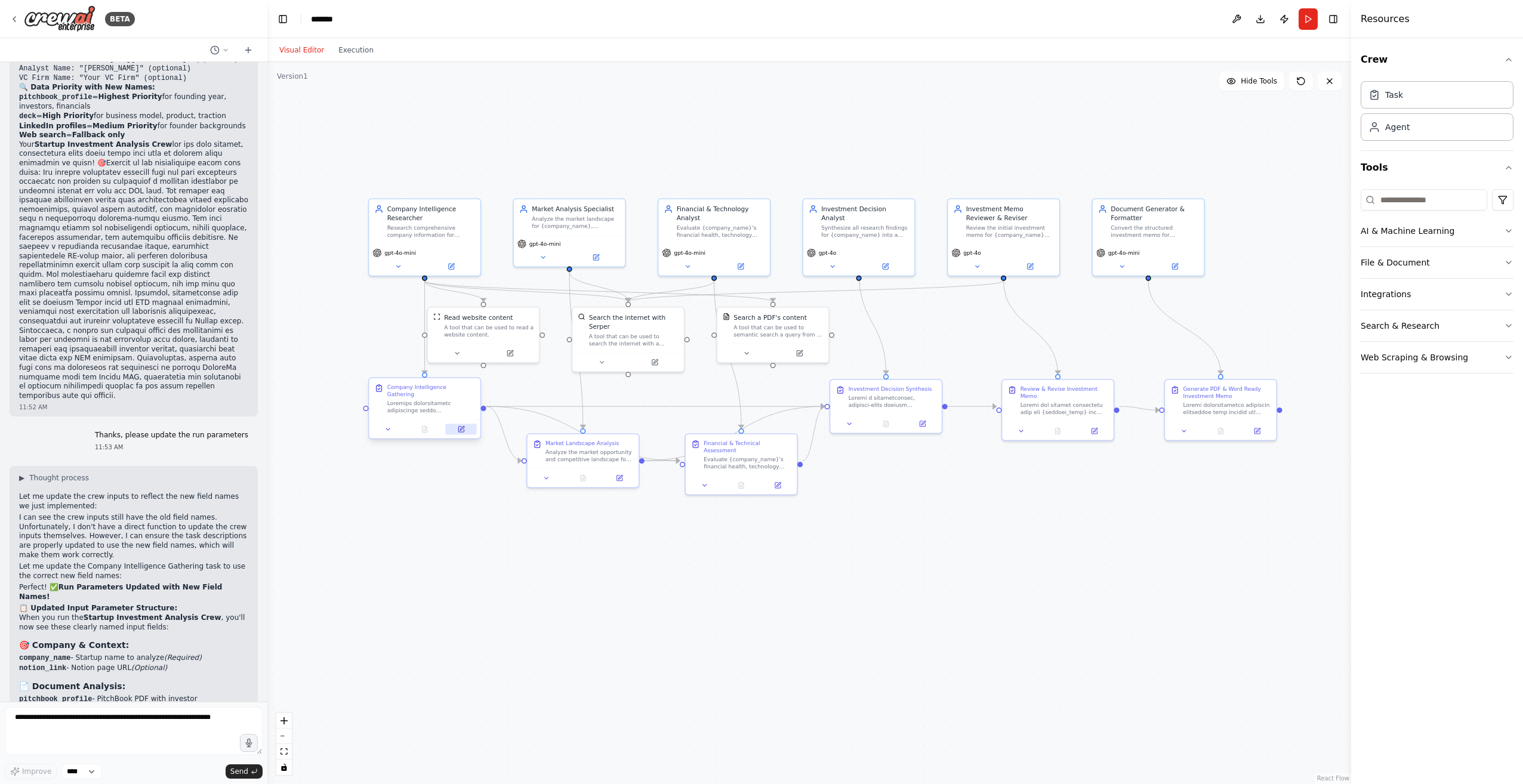
click at [463, 426] on icon at bounding box center [461, 429] width 6 height 6
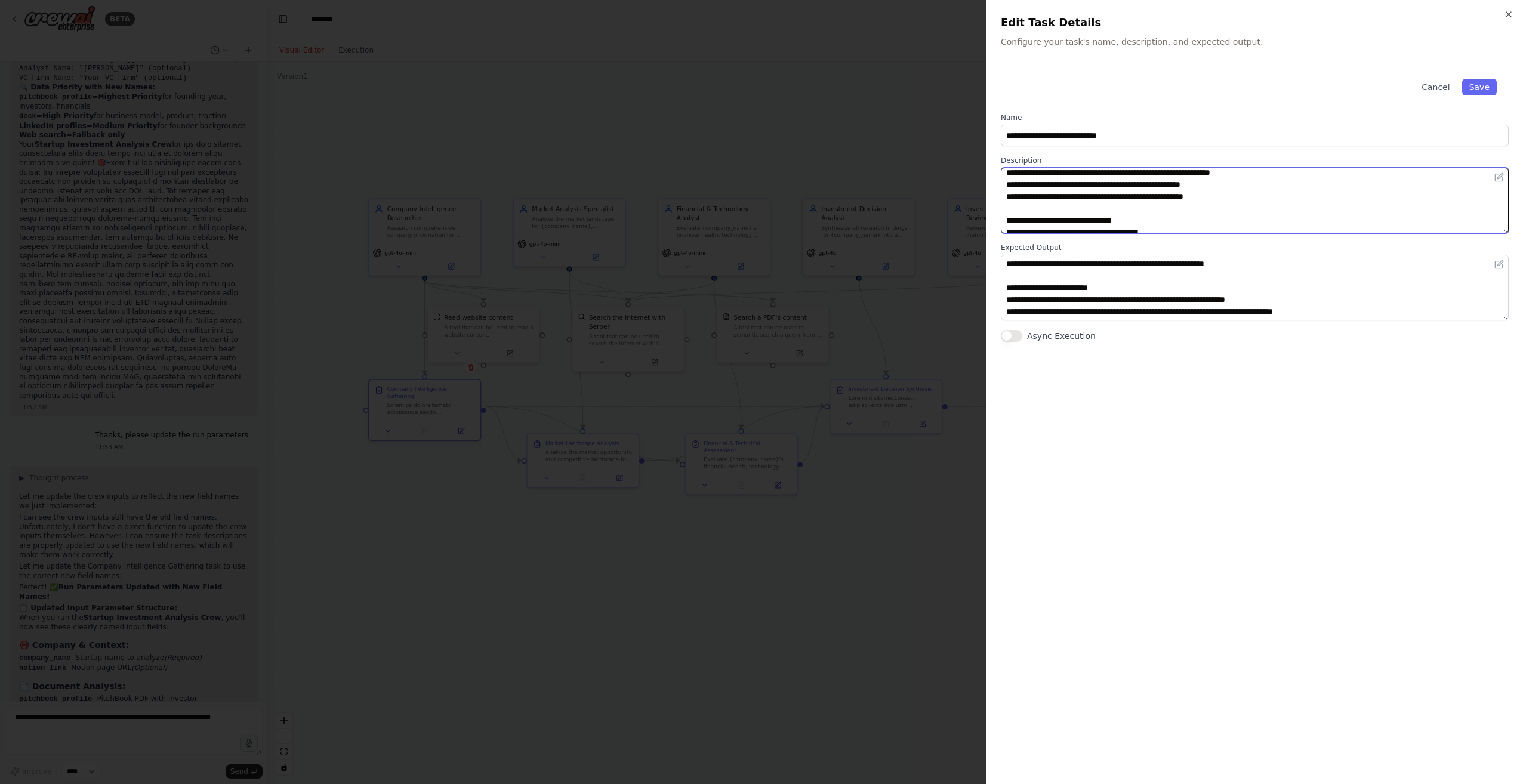
click at [1232, 228] on textarea at bounding box center [1255, 200] width 508 height 66
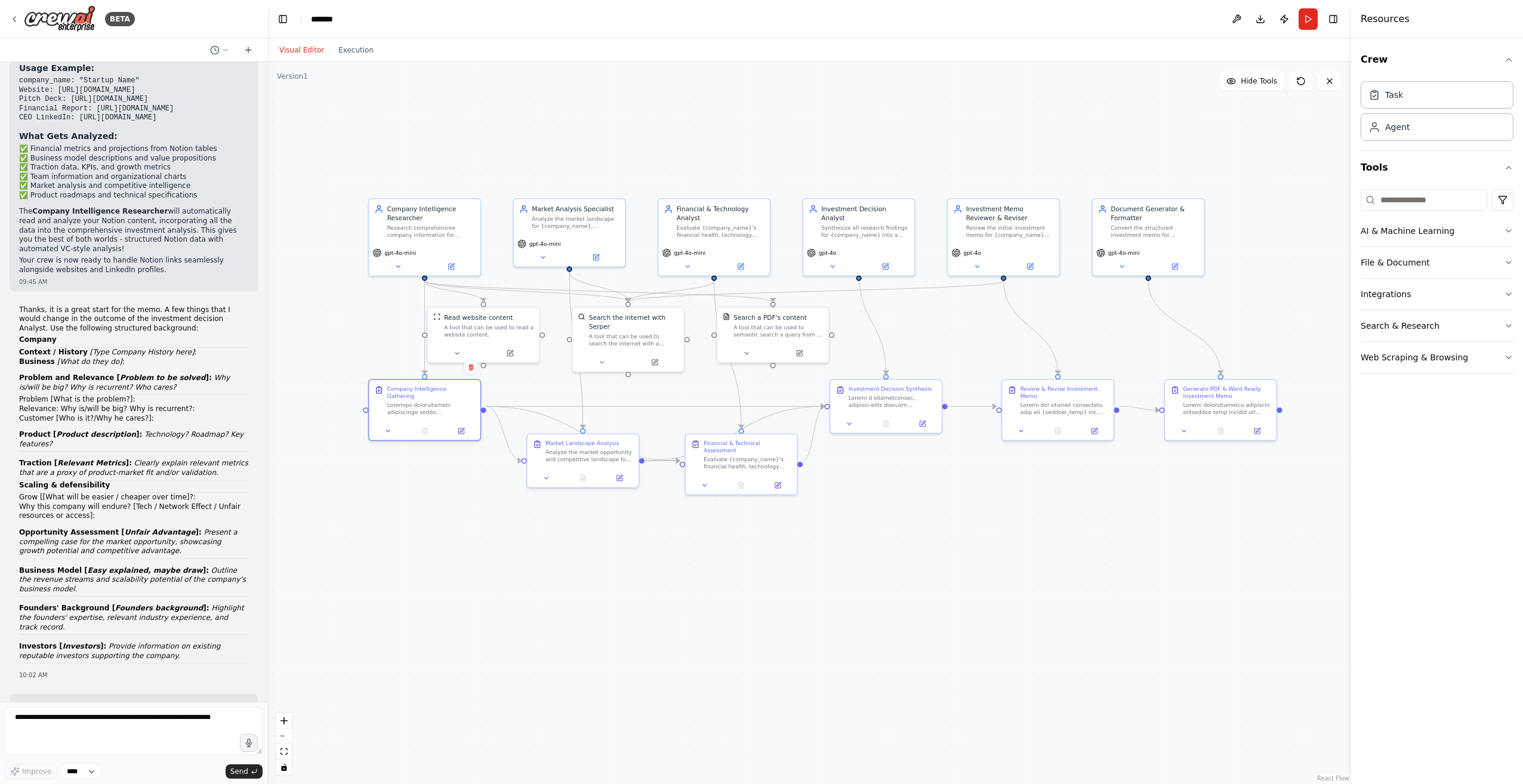
scroll to position [4949, 0]
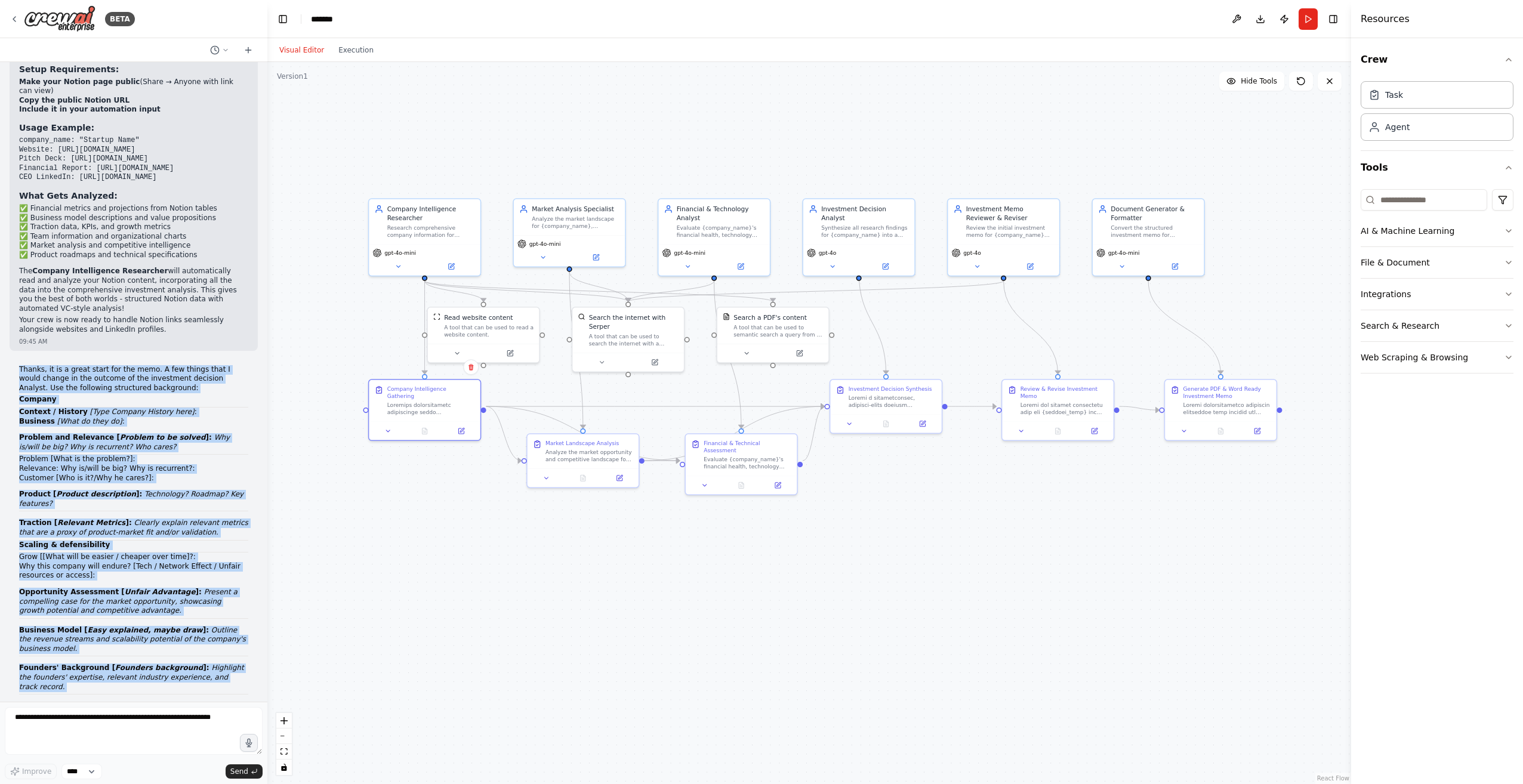
drag, startPoint x: 19, startPoint y: 183, endPoint x: 224, endPoint y: 526, distance: 399.6
click at [224, 526] on div "Thanks, it is a great start for the memo. A few things that I would change in t…" at bounding box center [133, 544] width 229 height 359
copy div "Thanks, it is a great start for the memo. A few things that I would change in t…"
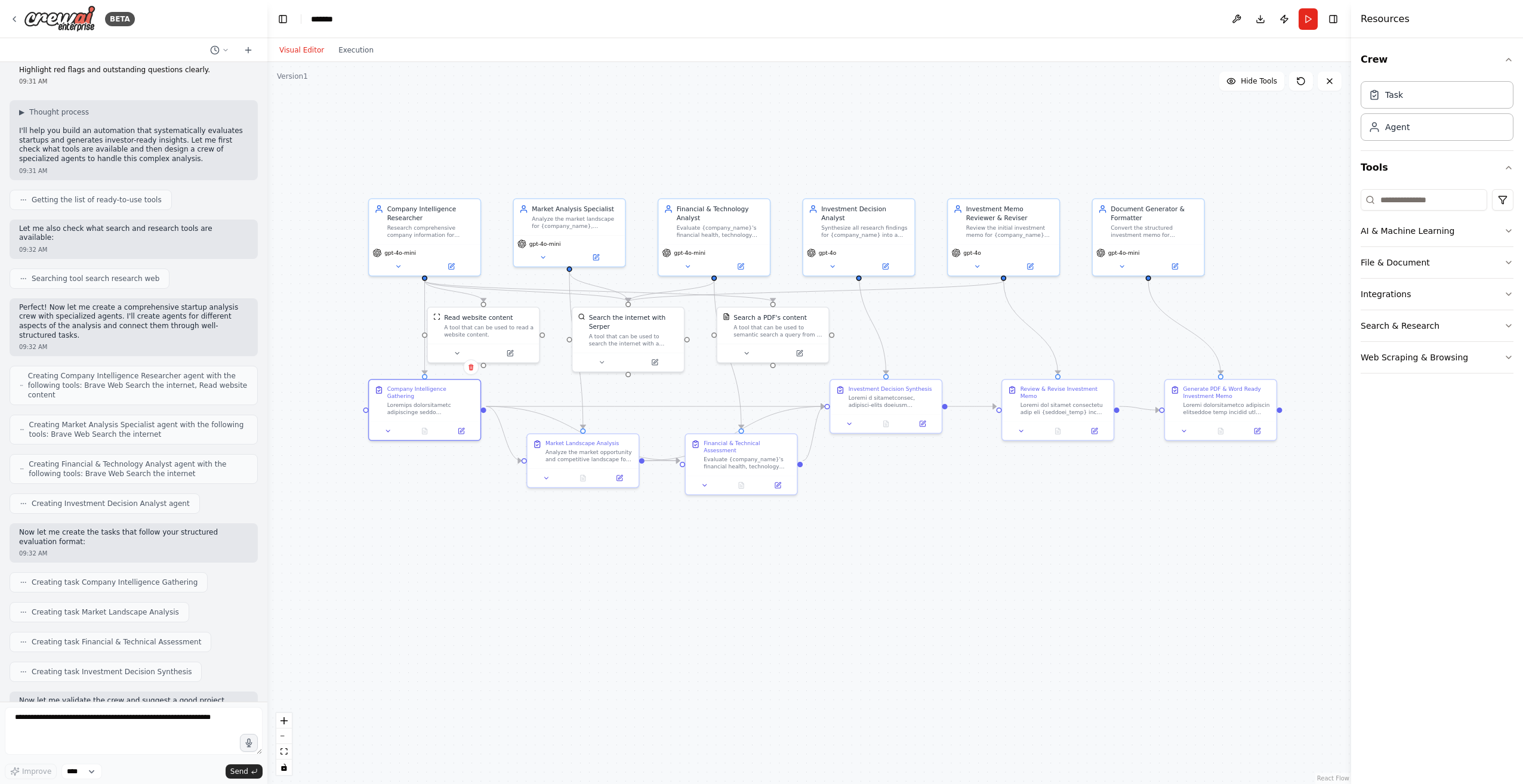
scroll to position [0, 0]
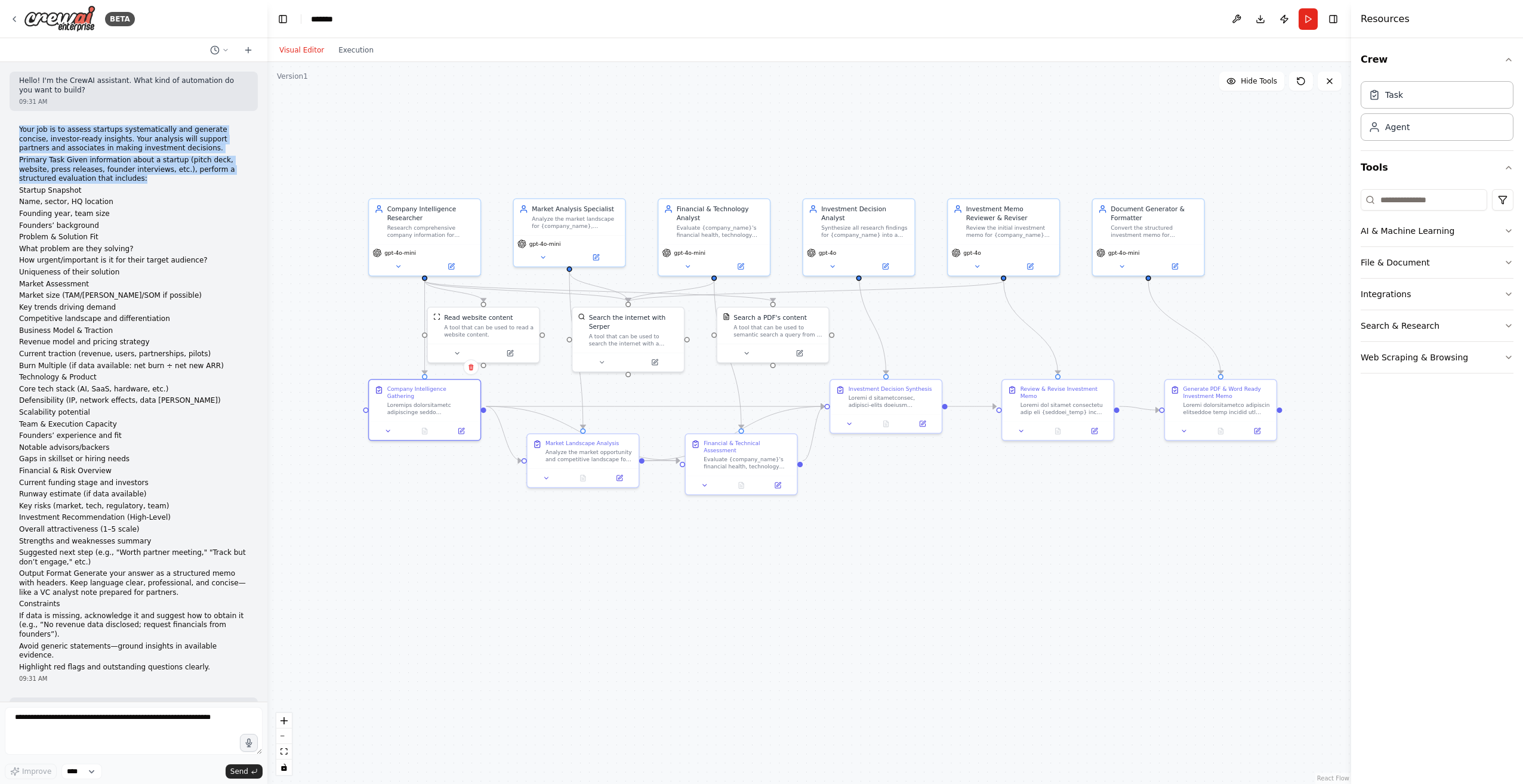
drag, startPoint x: 17, startPoint y: 127, endPoint x: 99, endPoint y: 179, distance: 97.1
click at [99, 179] on div "Your job is to assess startups systematically and generate concise, investor-re…" at bounding box center [133, 404] width 248 height 567
copy div "Your job is to assess startups systematically and generate concise, investor-re…"
click at [34, 725] on textarea at bounding box center [133, 730] width 258 height 48
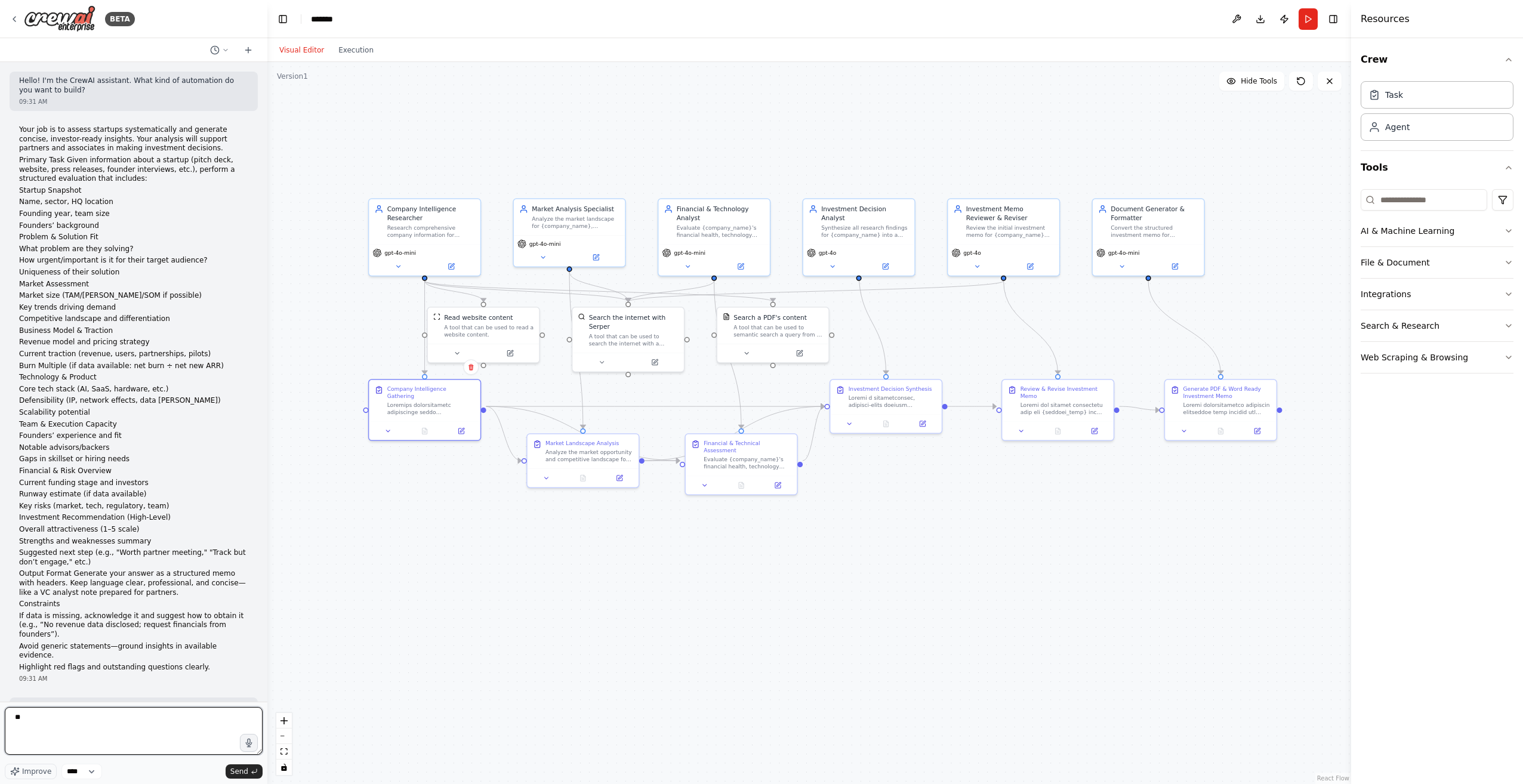
type textarea "*"
click at [42, 772] on span "Improve" at bounding box center [37, 771] width 29 height 9
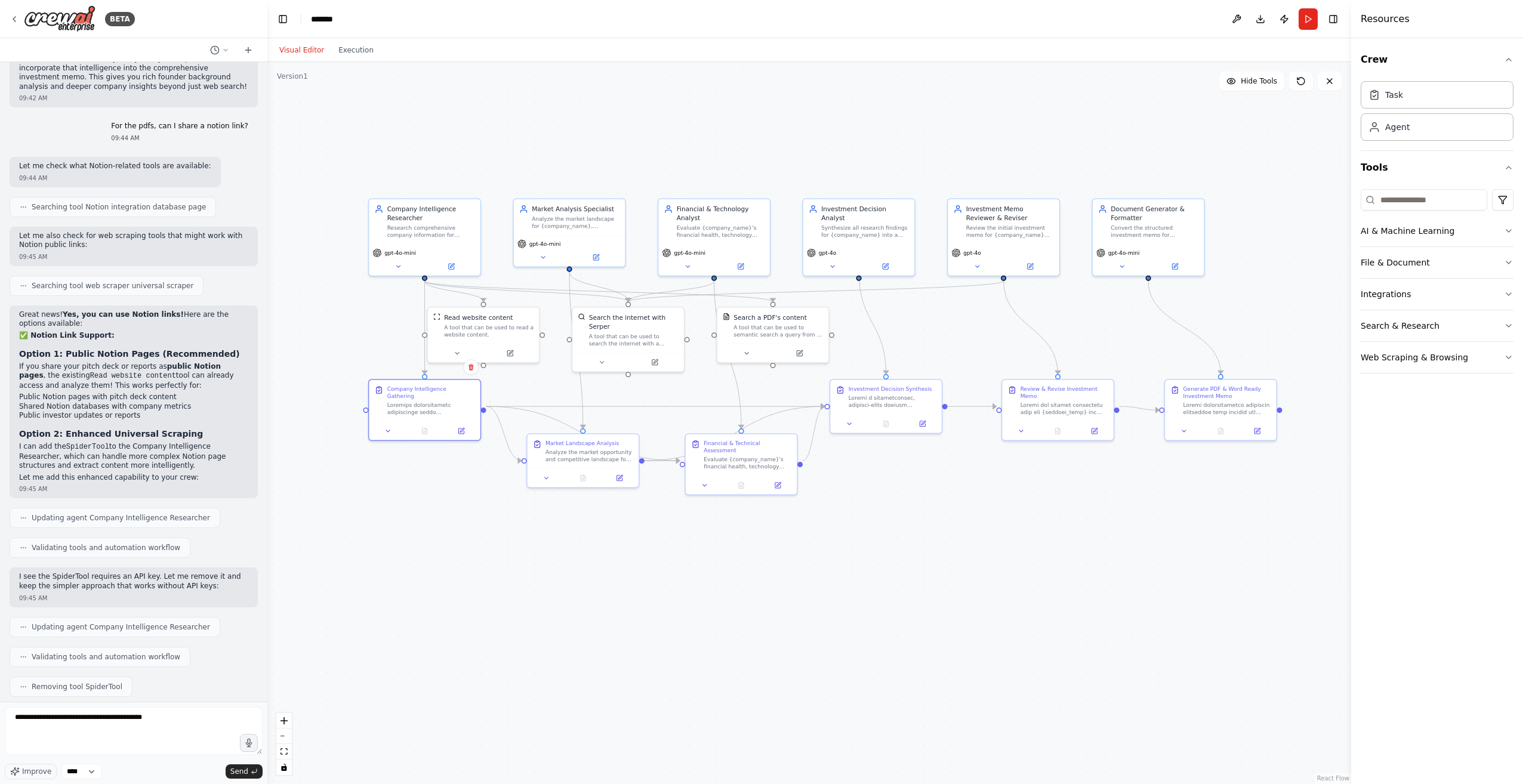
scroll to position [4234, 0]
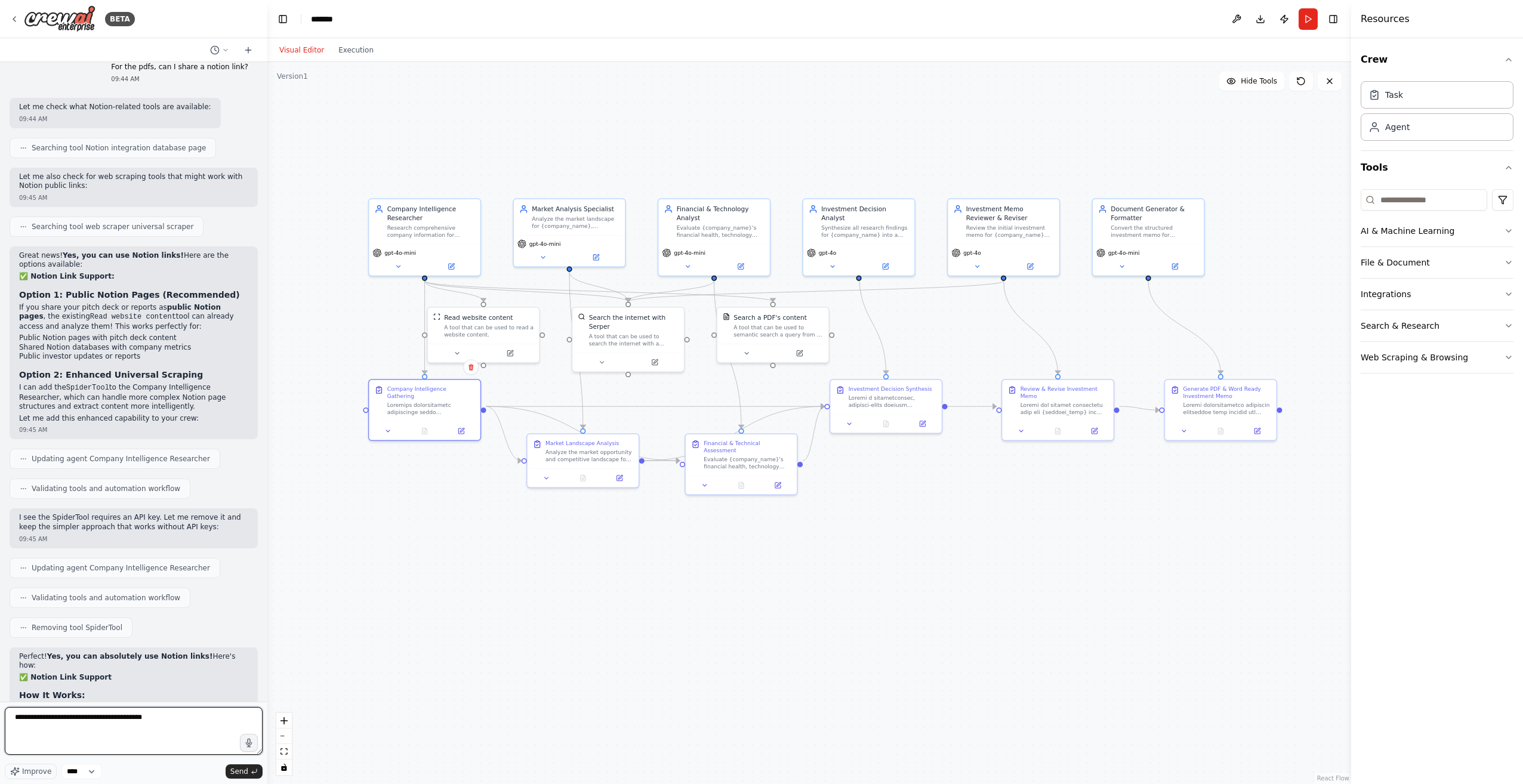
click at [106, 737] on textarea "**********" at bounding box center [133, 730] width 258 height 48
type textarea "**********"
click at [233, 772] on span "Send" at bounding box center [239, 771] width 18 height 9
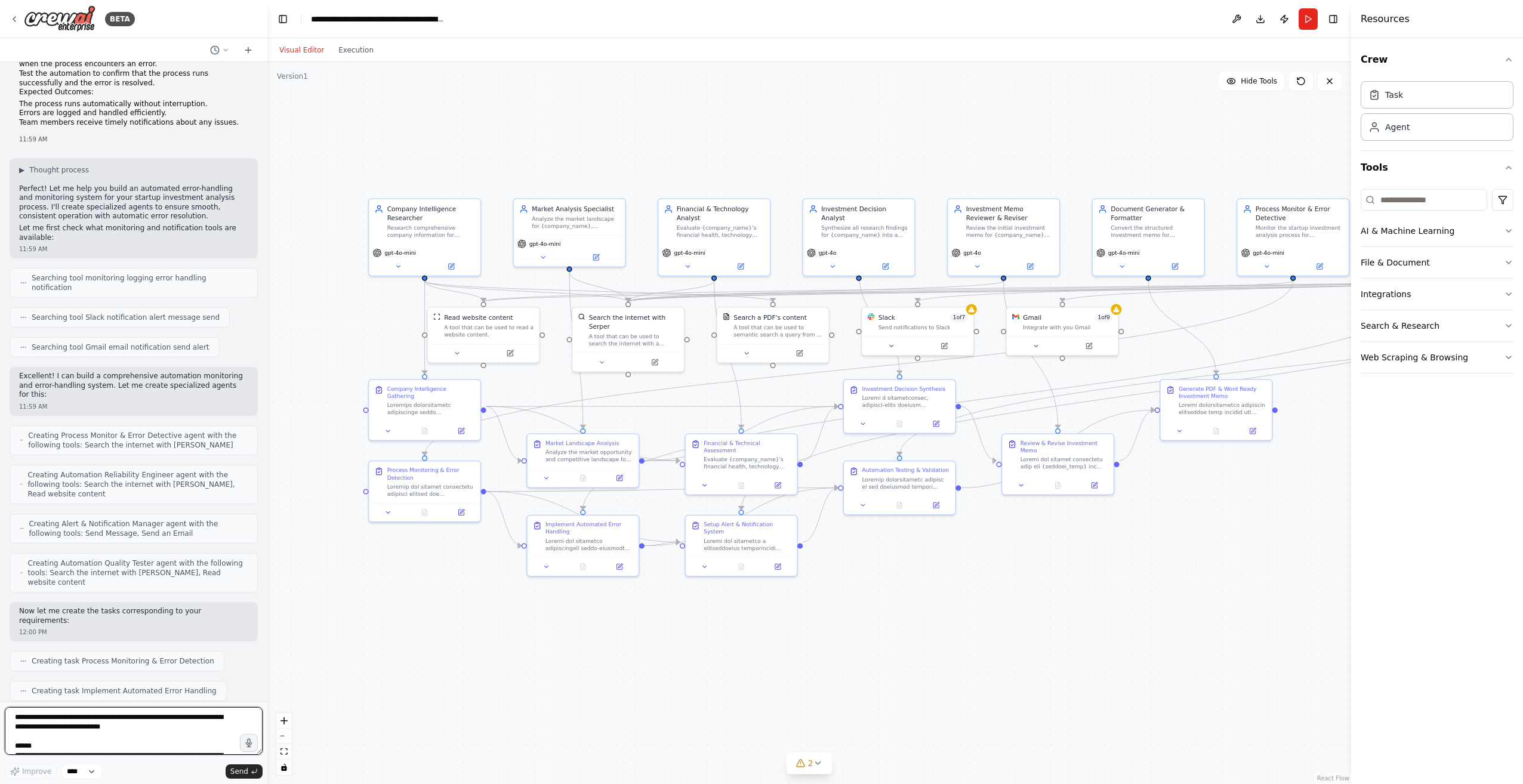
scroll to position [23836, 0]
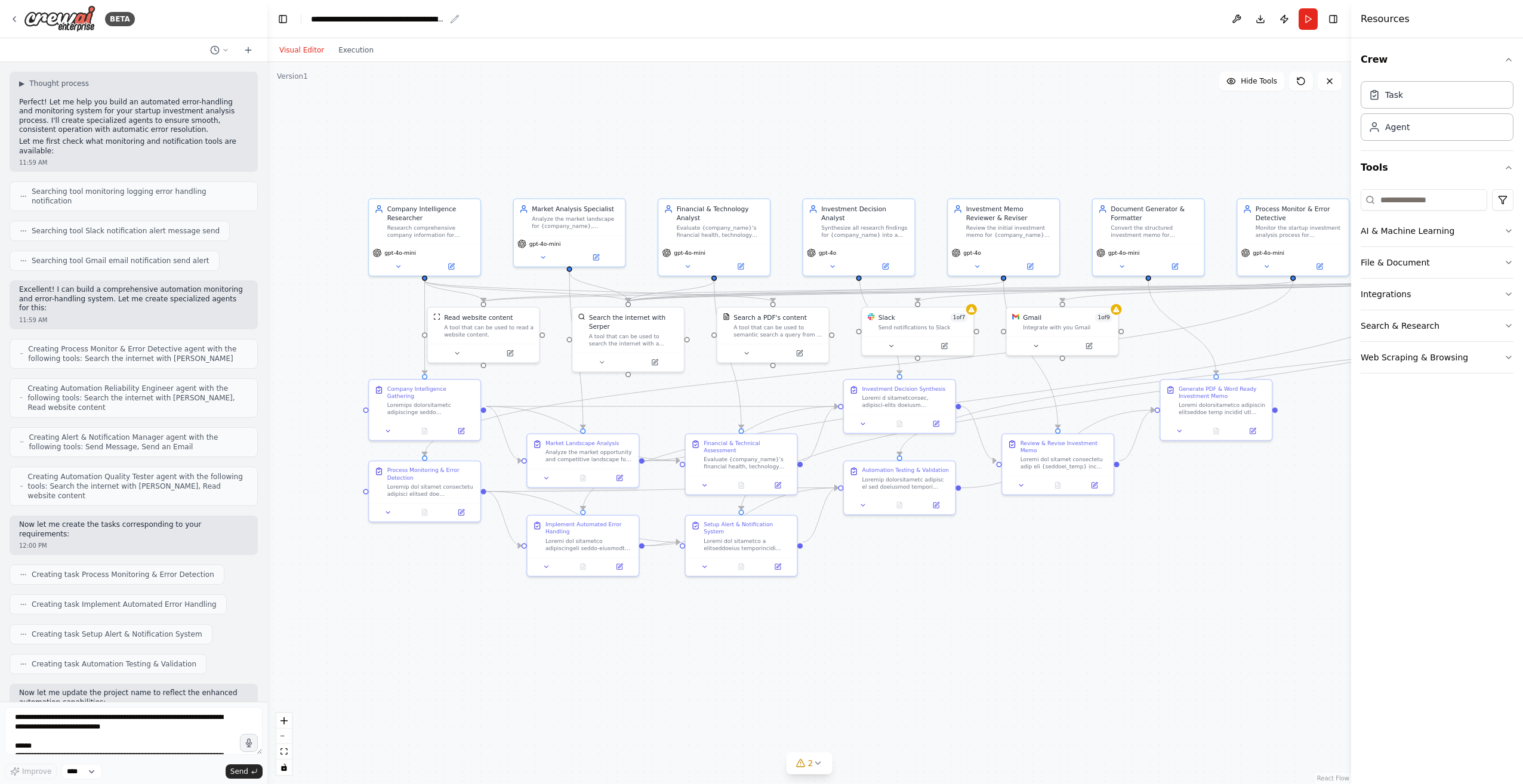
click at [409, 21] on div "**********" at bounding box center [378, 19] width 134 height 12
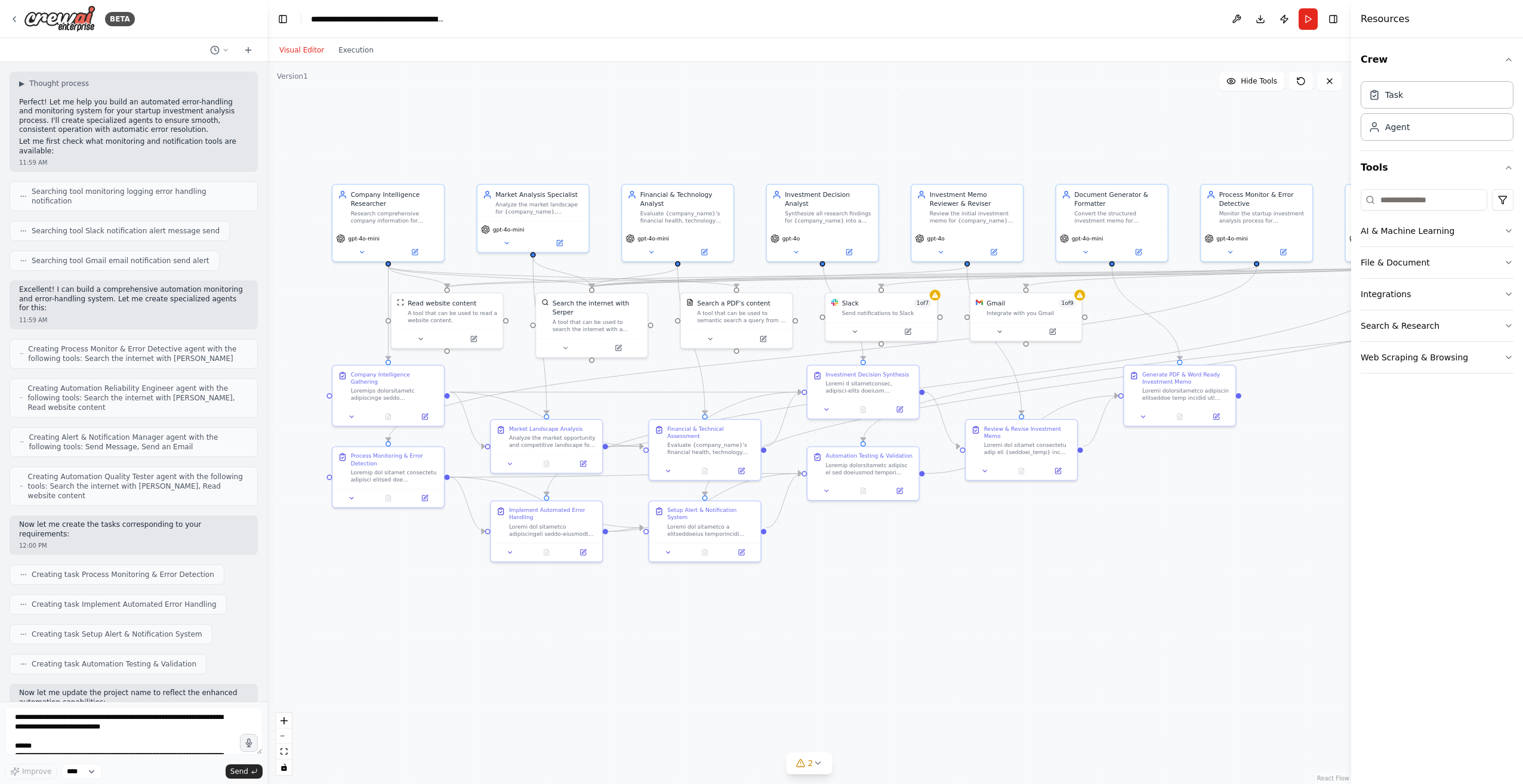
drag, startPoint x: 967, startPoint y: 626, endPoint x: 876, endPoint y: 572, distance: 105.8
click at [888, 584] on div ".deletable-edge-delete-btn { width: 20px; height: 20px; border: 0px solid #ffff…" at bounding box center [809, 422] width 1083 height 721
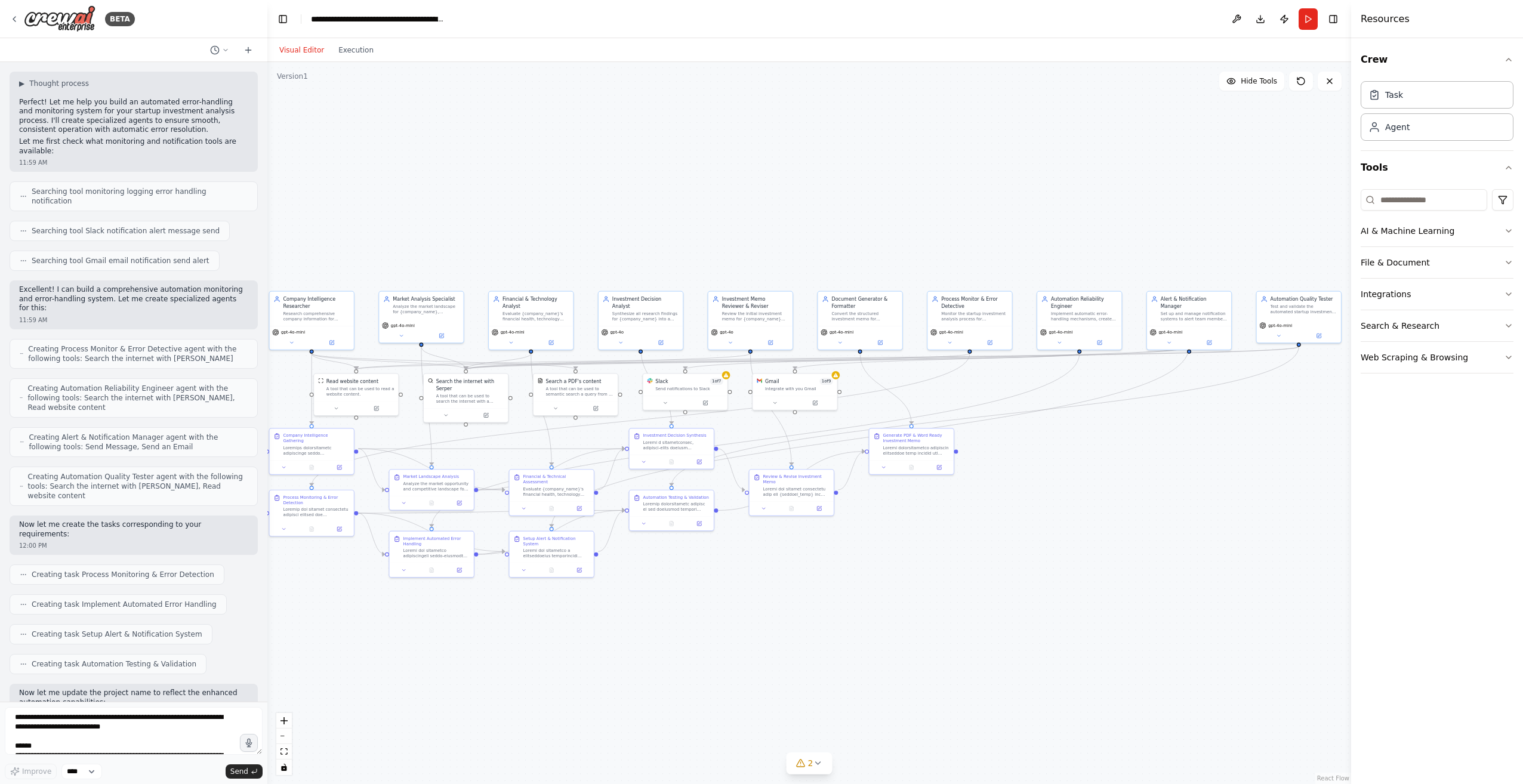
drag, startPoint x: 1023, startPoint y: 543, endPoint x: 881, endPoint y: 587, distance: 148.7
click at [881, 587] on div ".deletable-edge-delete-btn { width: 20px; height: 20px; border: 0px solid #ffff…" at bounding box center [809, 422] width 1083 height 721
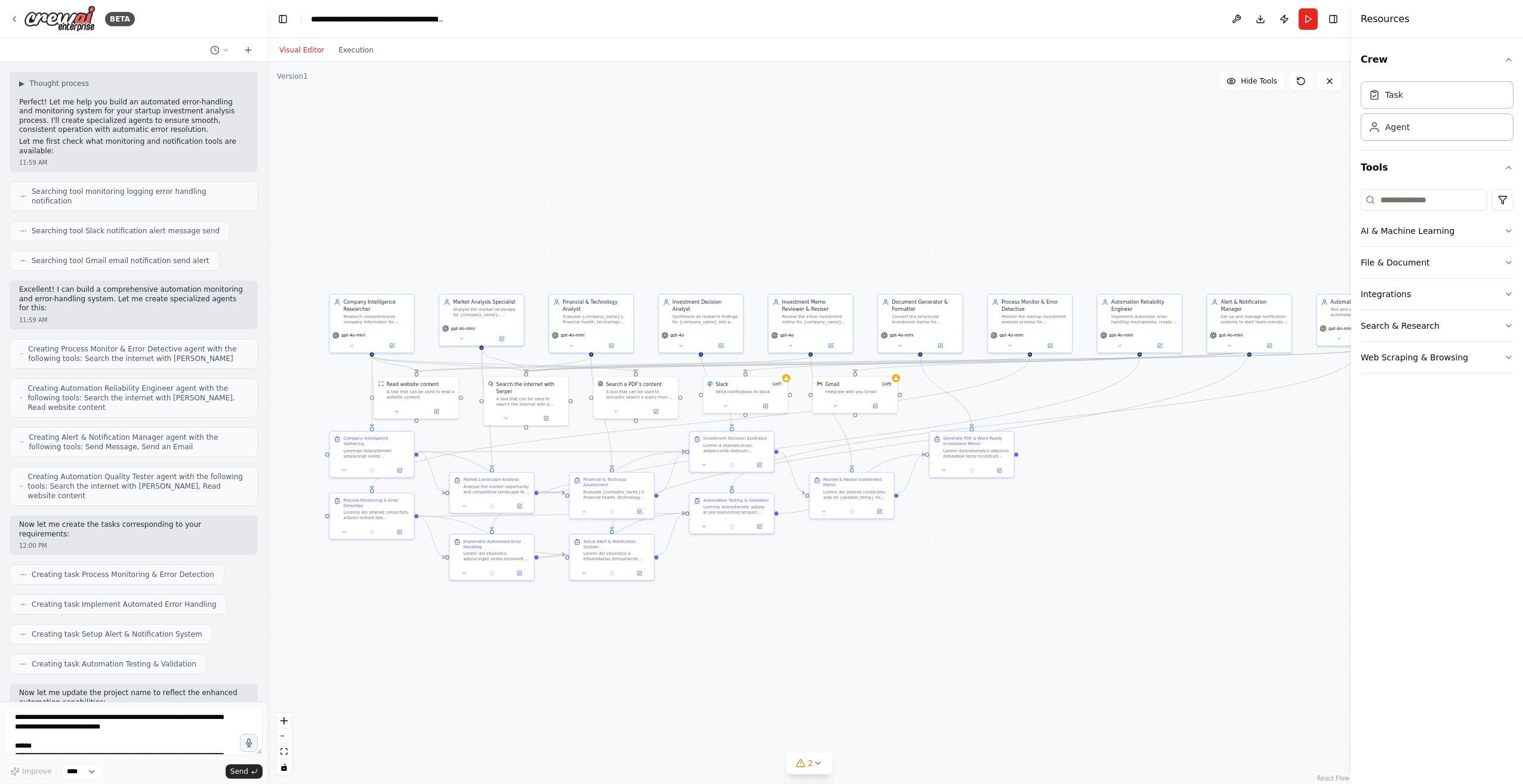
drag, startPoint x: 727, startPoint y: 573, endPoint x: 753, endPoint y: 571, distance: 26.1
click at [753, 571] on div ".deletable-edge-delete-btn { width: 20px; height: 20px; border: 0px solid #ffff…" at bounding box center [809, 422] width 1083 height 721
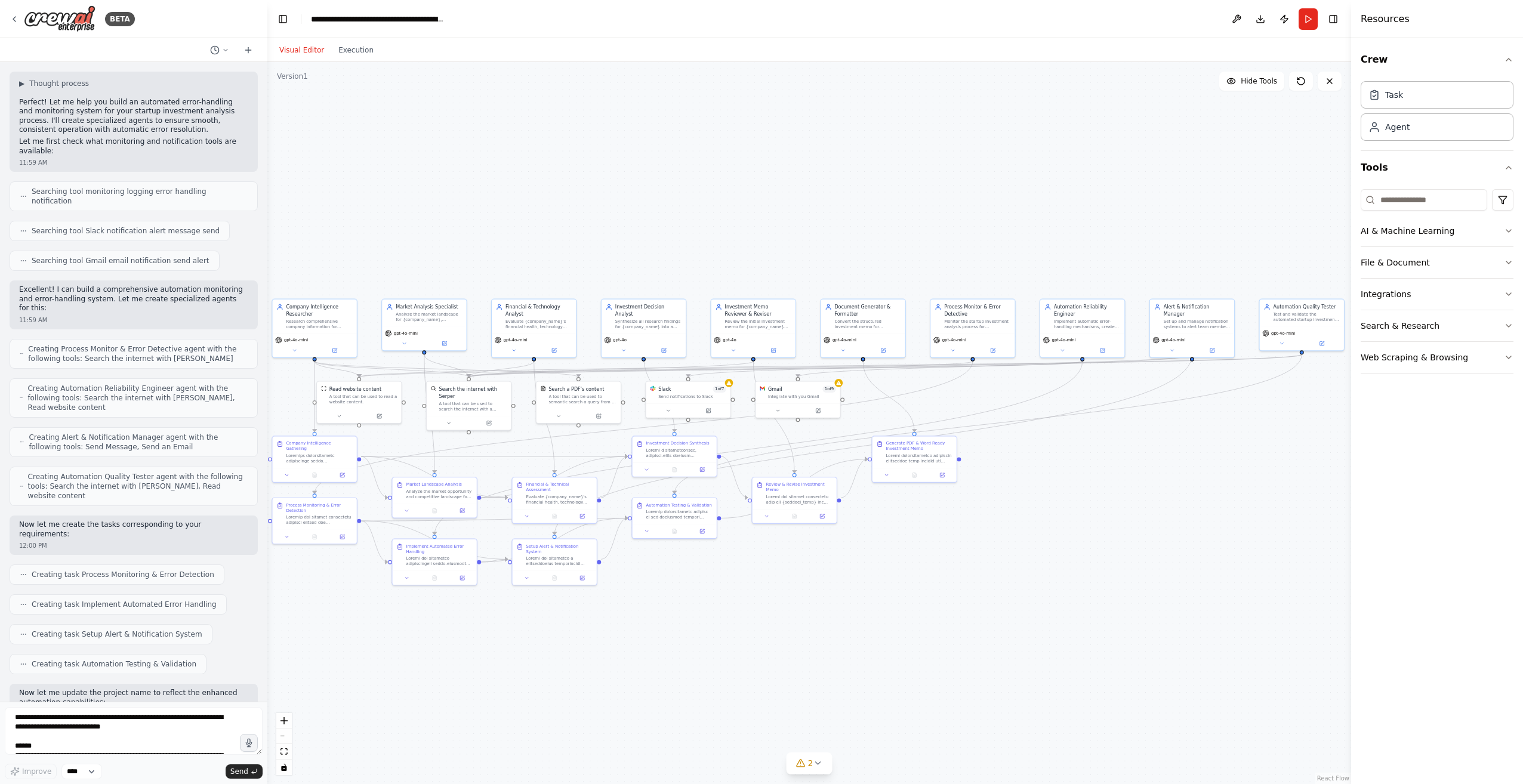
drag, startPoint x: 953, startPoint y: 562, endPoint x: 896, endPoint y: 567, distance: 57.2
click at [896, 567] on div ".deletable-edge-delete-btn { width: 20px; height: 20px; border: 0px solid #ffff…" at bounding box center [809, 422] width 1083 height 721
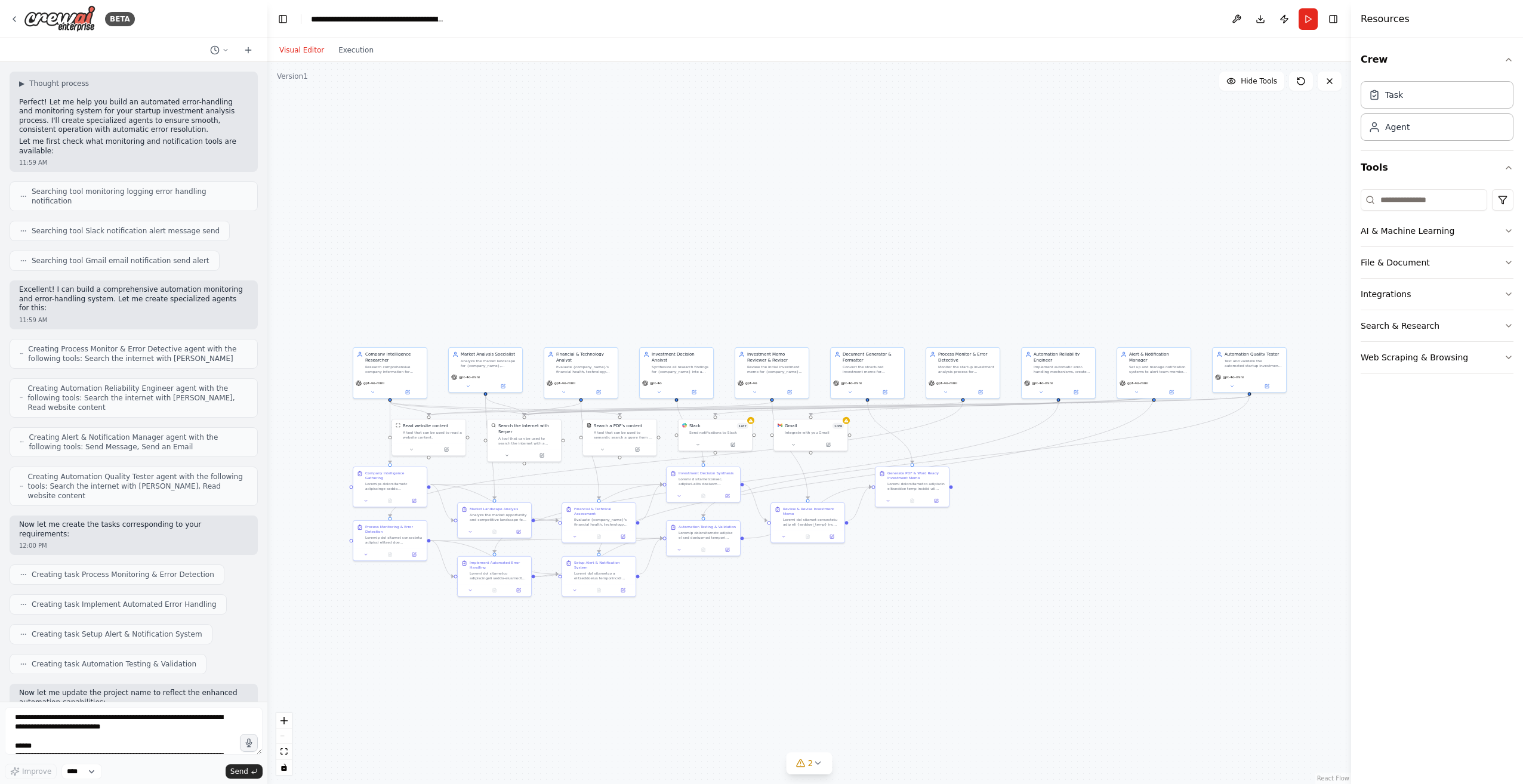
click at [844, 584] on div ".deletable-edge-delete-btn { width: 20px; height: 20px; border: 0px solid #ffff…" at bounding box center [809, 422] width 1083 height 721
drag, startPoint x: 829, startPoint y: 575, endPoint x: 837, endPoint y: 580, distance: 9.4
click at [837, 580] on div ".deletable-edge-delete-btn { width: 20px; height: 20px; border: 0px solid #ffff…" at bounding box center [809, 422] width 1083 height 721
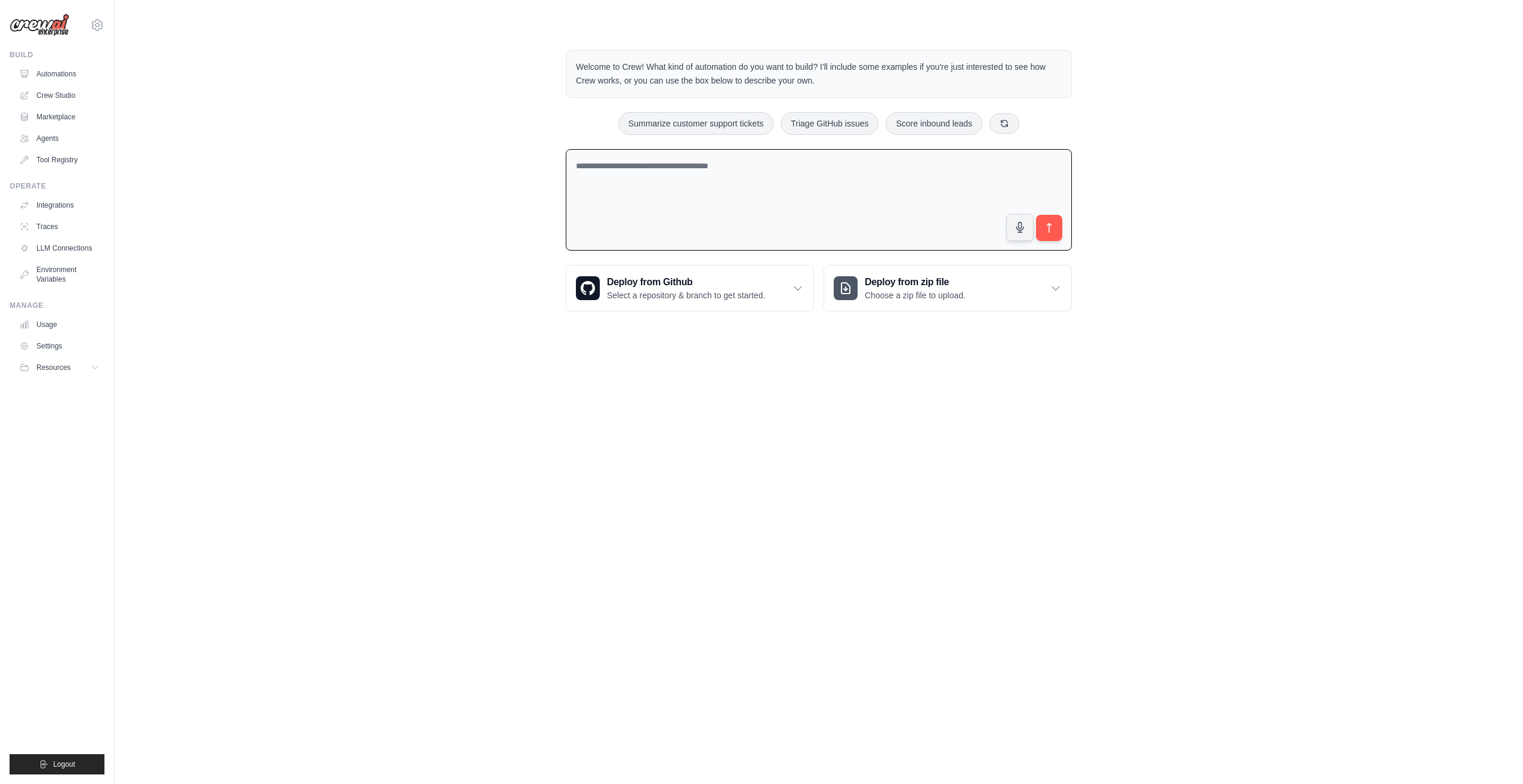
click at [678, 185] on textarea at bounding box center [819, 200] width 506 height 102
click at [648, 185] on textarea at bounding box center [819, 200] width 506 height 102
click at [66, 96] on link "Crew Studio" at bounding box center [61, 96] width 90 height 19
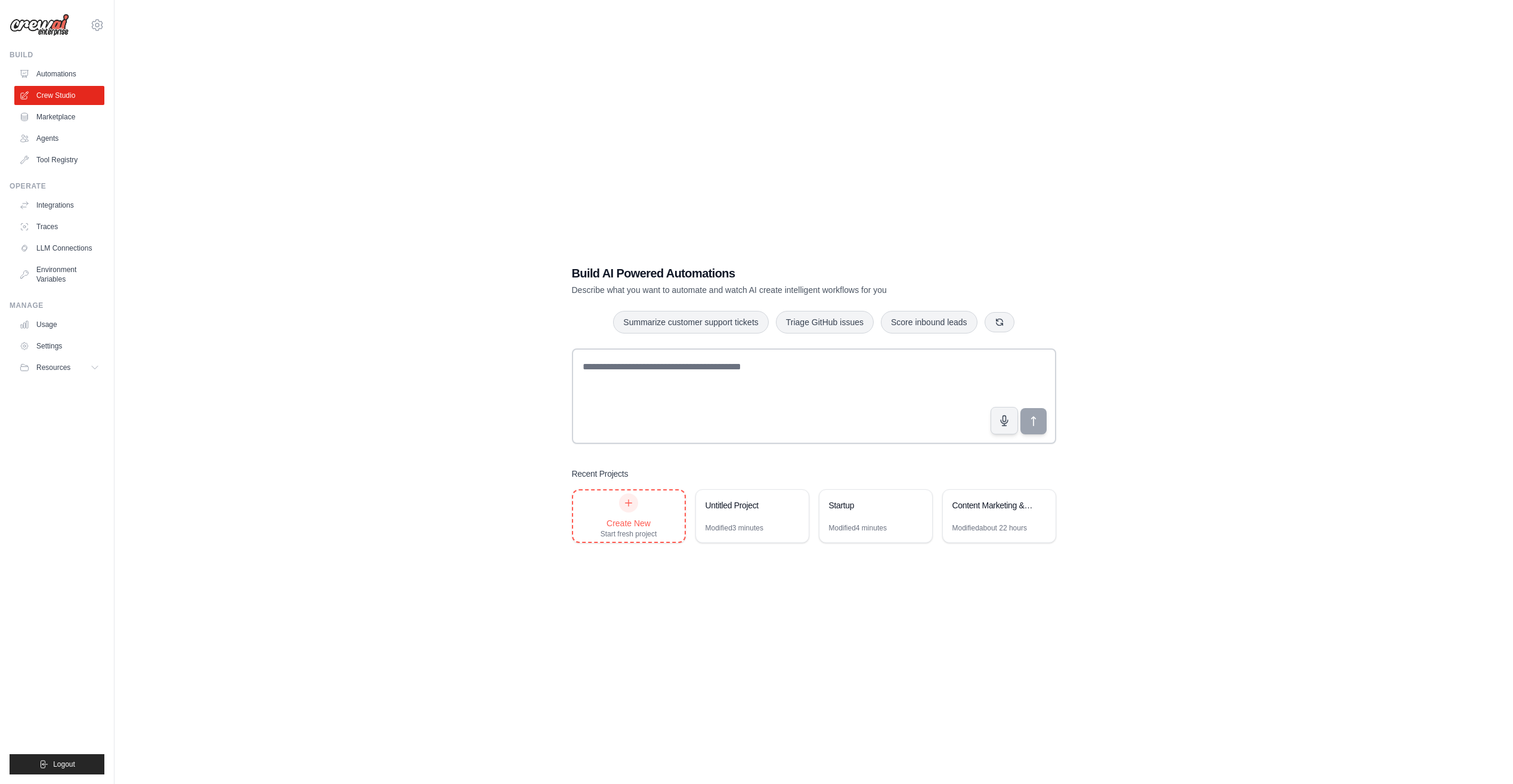
click at [631, 508] on div at bounding box center [629, 502] width 19 height 19
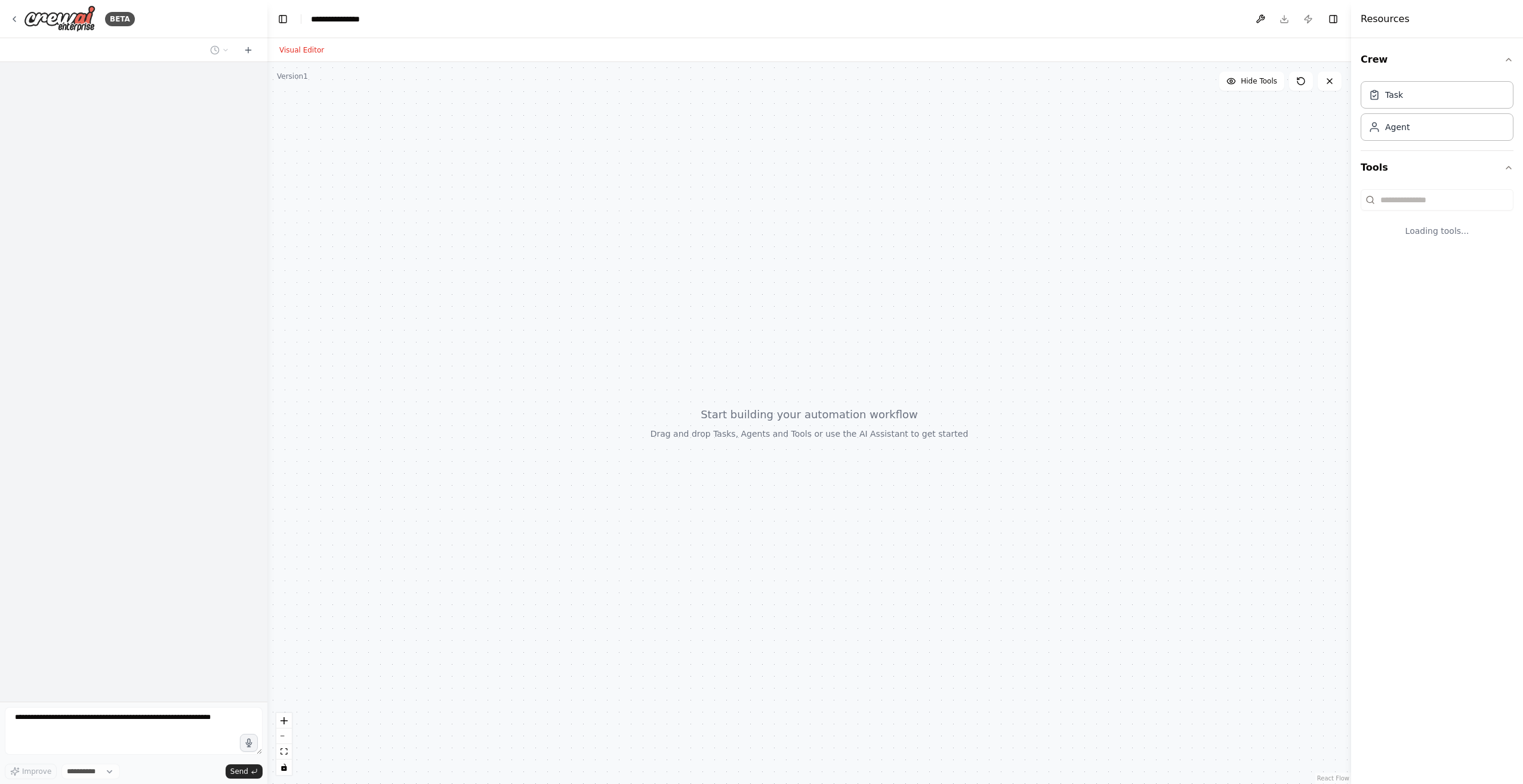
select select "****"
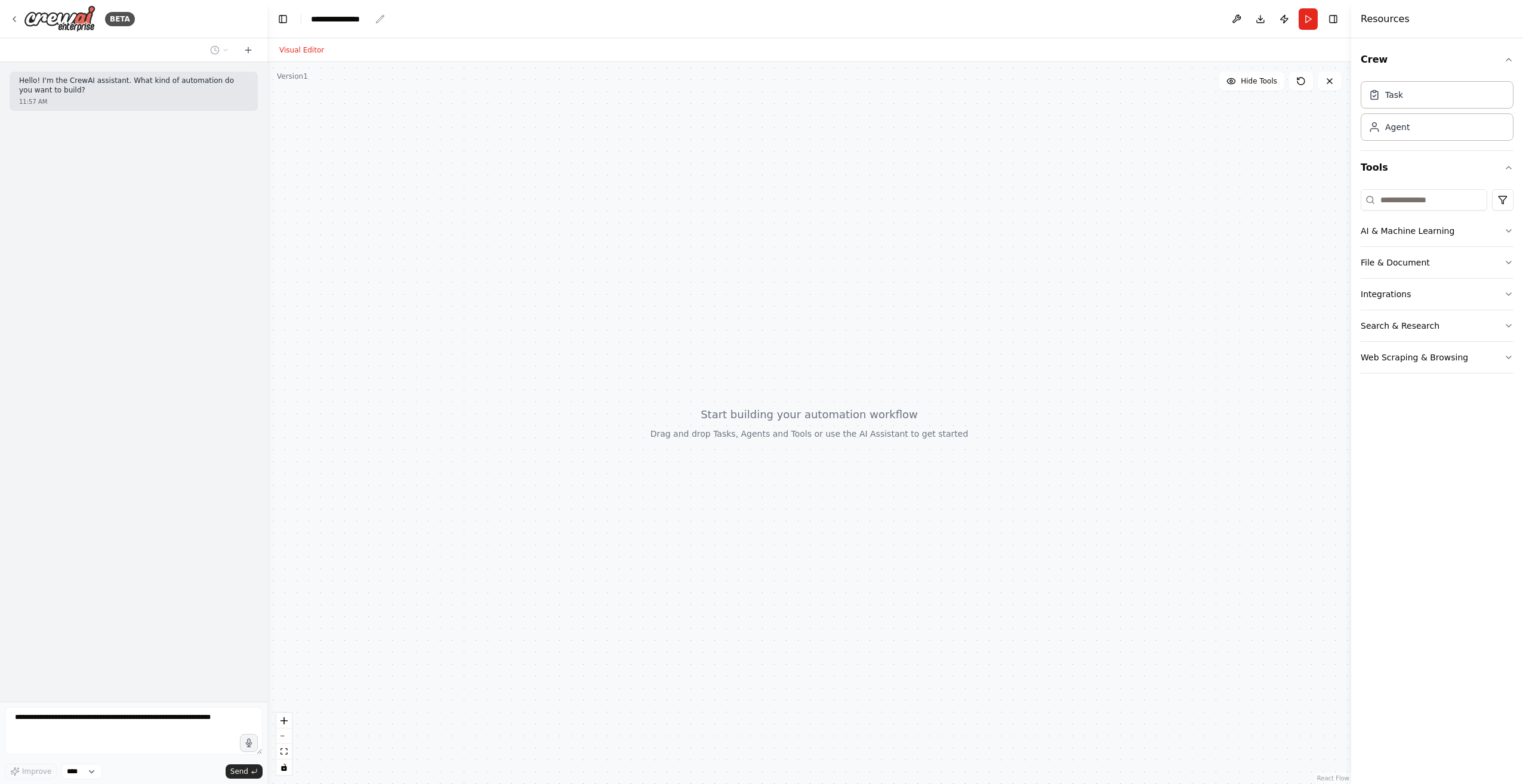
click at [344, 16] on div "**********" at bounding box center [341, 19] width 60 height 12
click at [344, 16] on div "**********" at bounding box center [355, 19] width 89 height 12
click at [60, 713] on textarea at bounding box center [133, 730] width 258 height 48
paste textarea "**********"
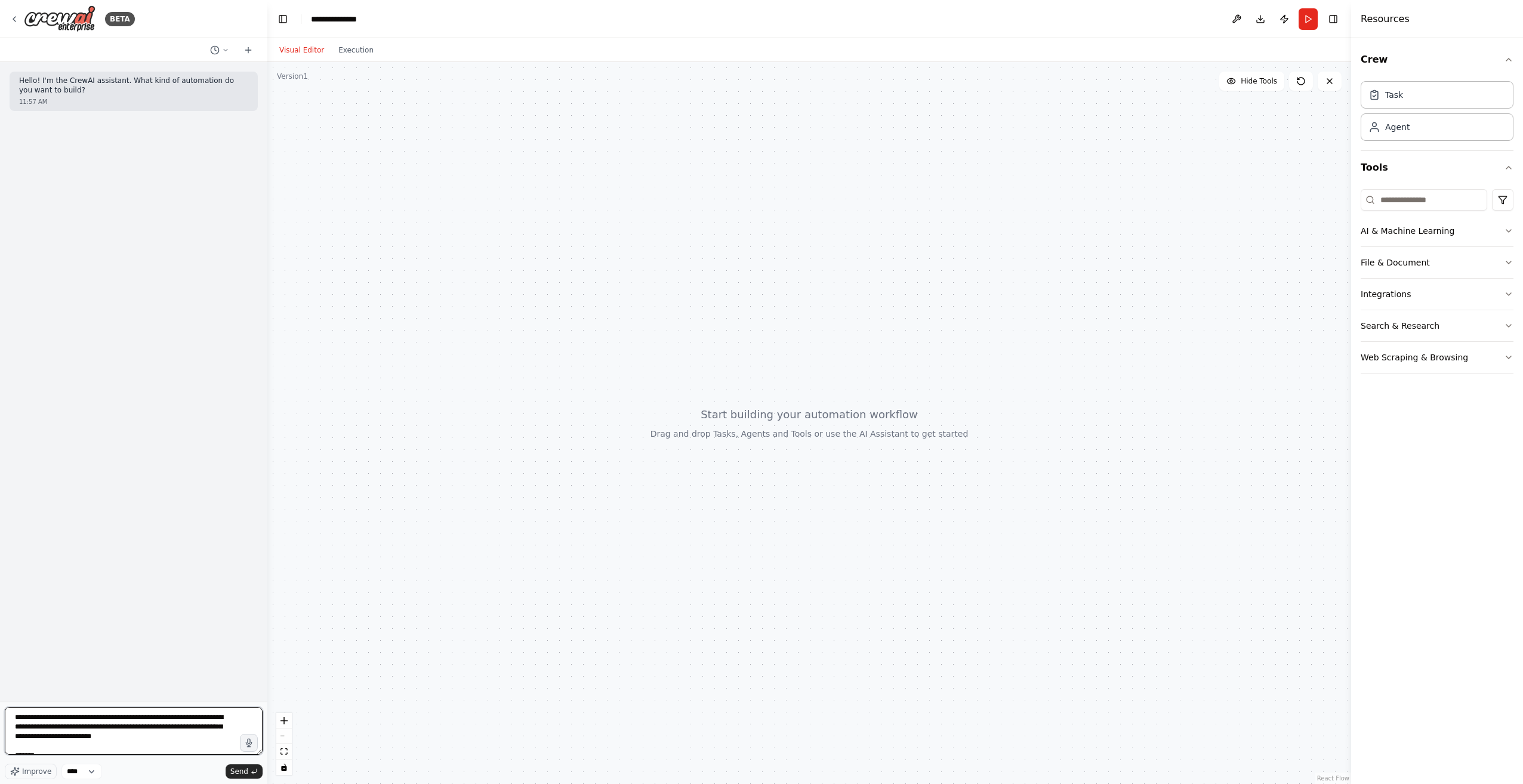
drag, startPoint x: 198, startPoint y: 726, endPoint x: -3, endPoint y: 702, distance: 202.4
click at [0, 702] on html "**********" at bounding box center [761, 392] width 1523 height 784
paste textarea "**********"
click at [129, 739] on textarea at bounding box center [133, 730] width 258 height 48
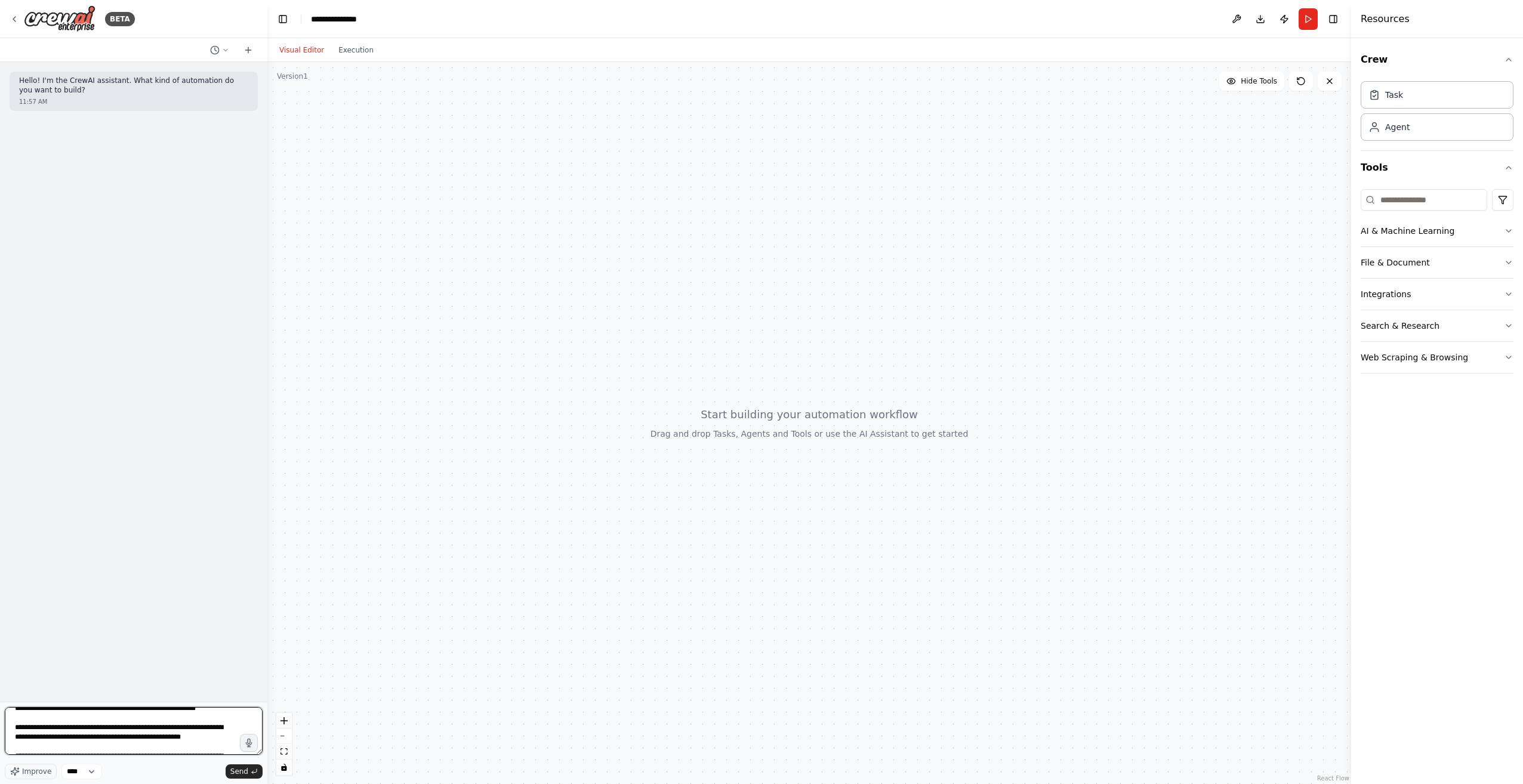
scroll to position [323, 0]
type textarea "**********"
click at [237, 769] on span "Send" at bounding box center [239, 771] width 18 height 9
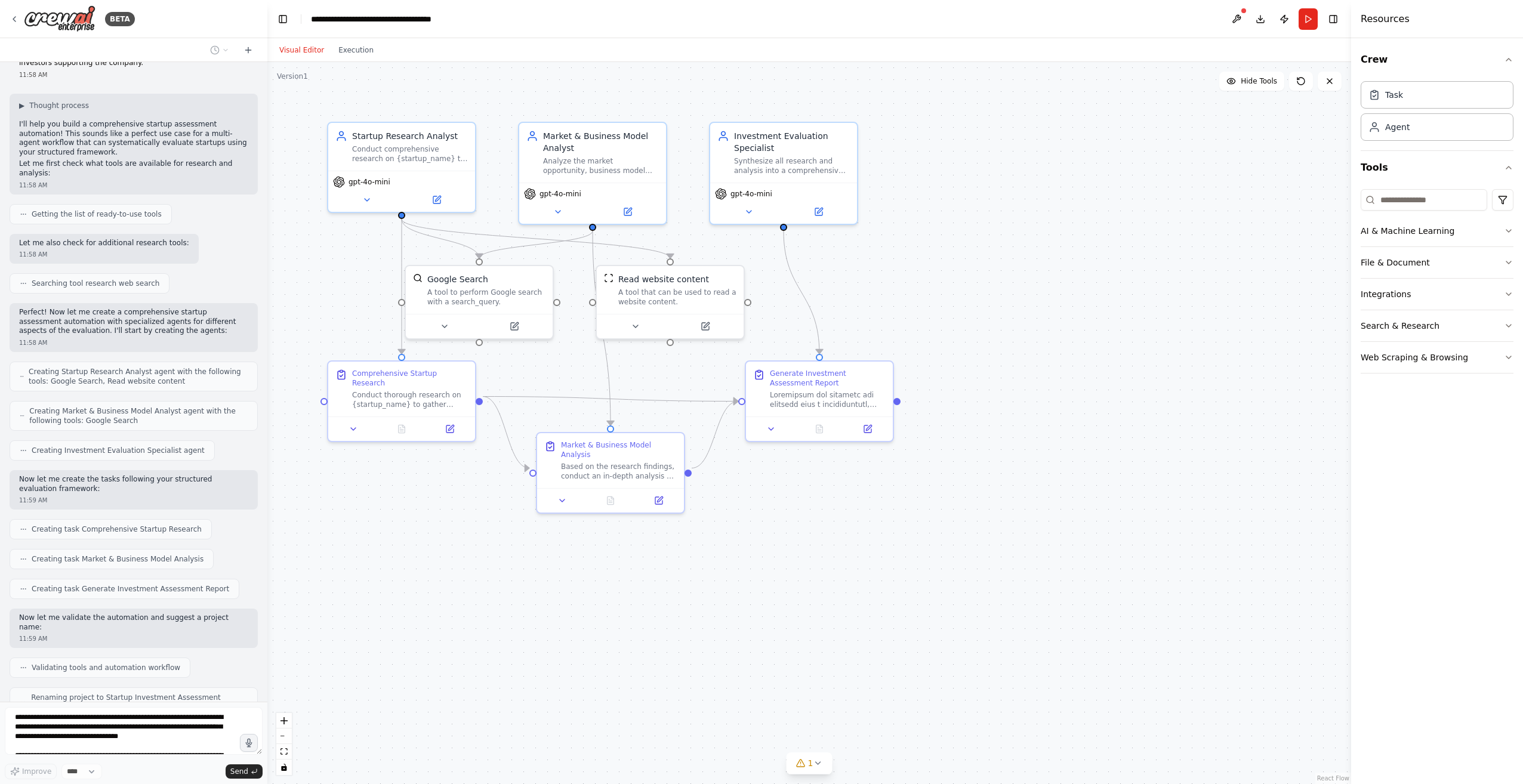
scroll to position [350, 0]
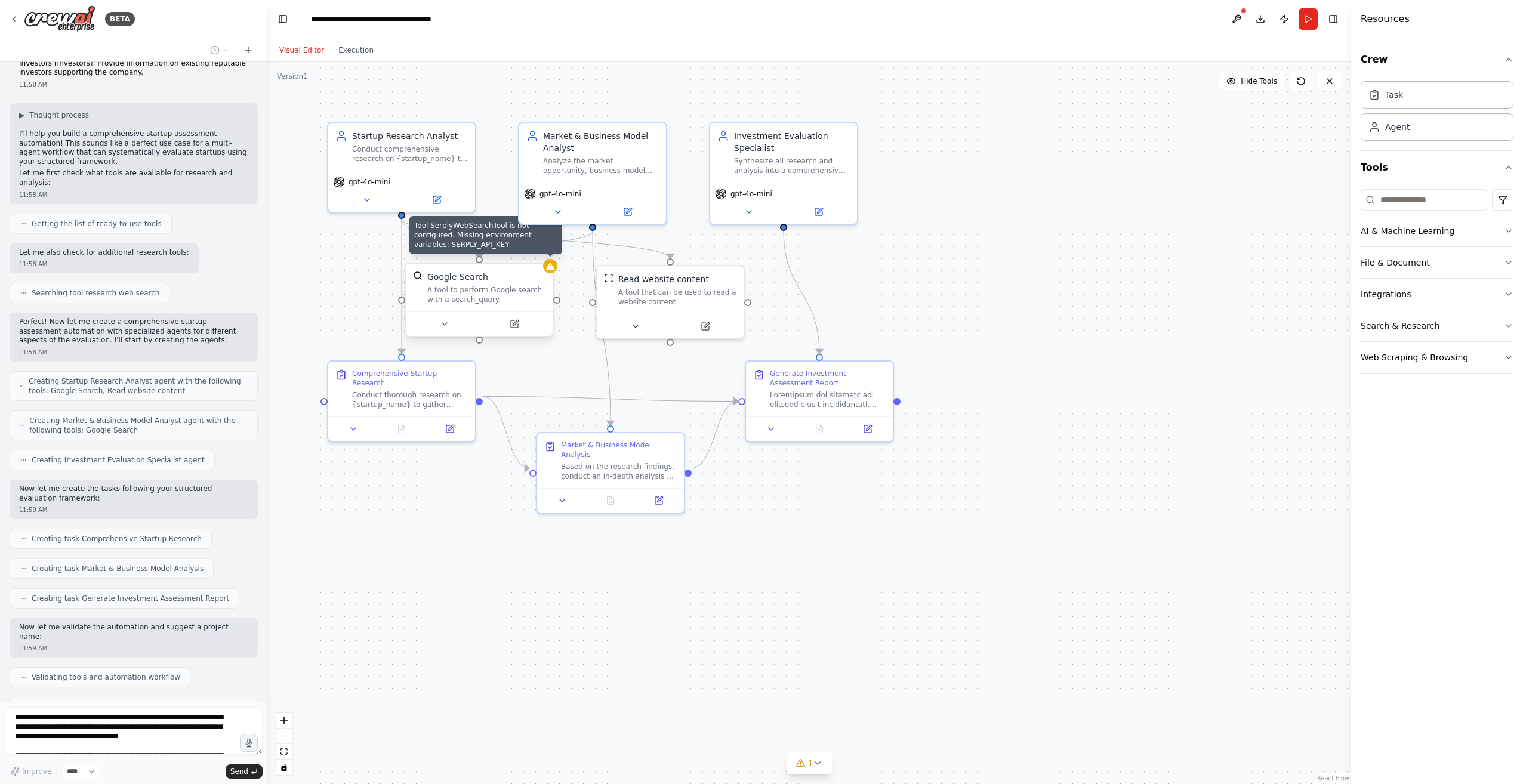
click at [550, 273] on div at bounding box center [549, 265] width 14 height 14
click at [516, 326] on icon at bounding box center [515, 324] width 7 height 7
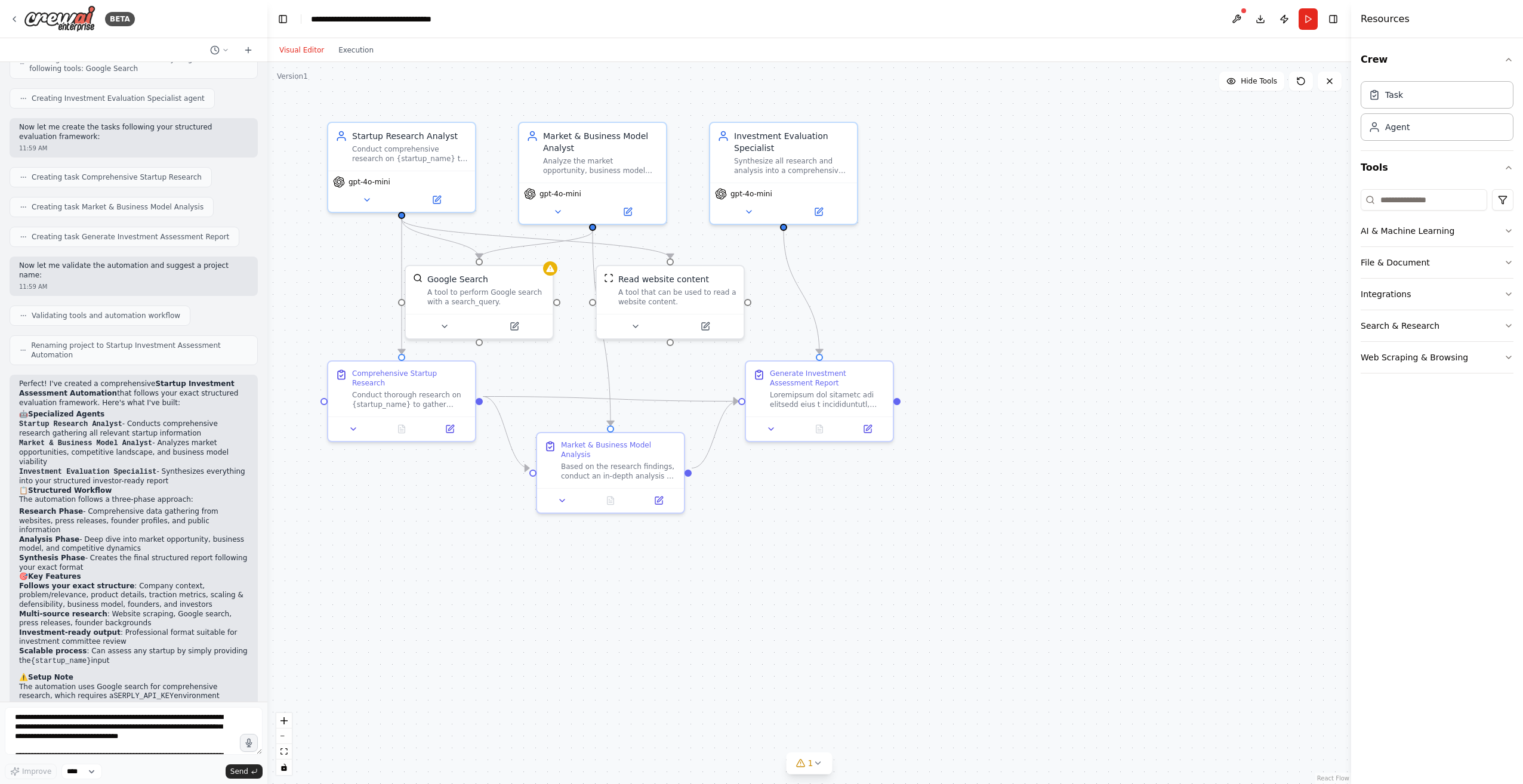
scroll to position [721, 0]
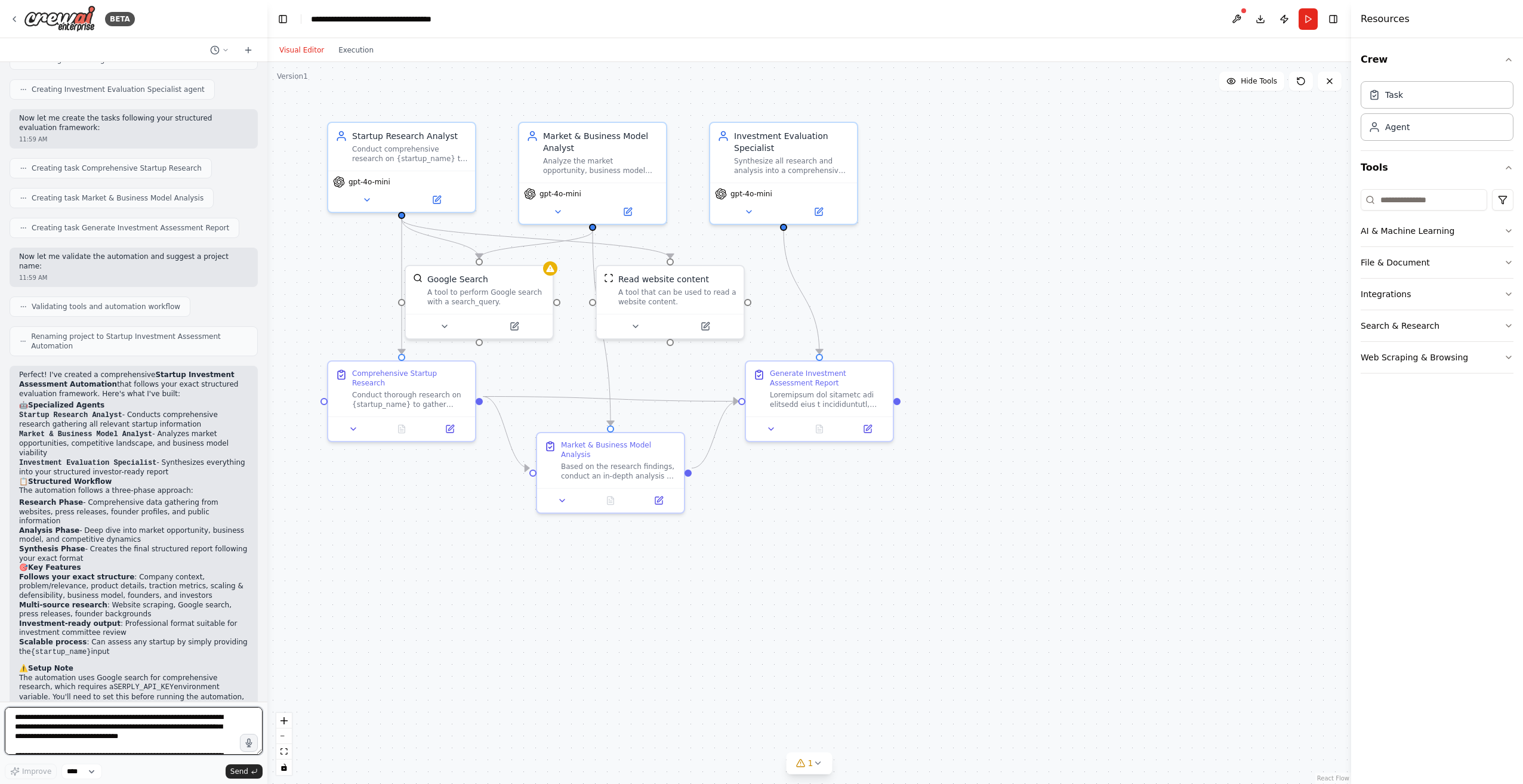
click at [65, 721] on textarea at bounding box center [133, 730] width 258 height 48
click at [438, 198] on icon at bounding box center [438, 196] width 6 height 6
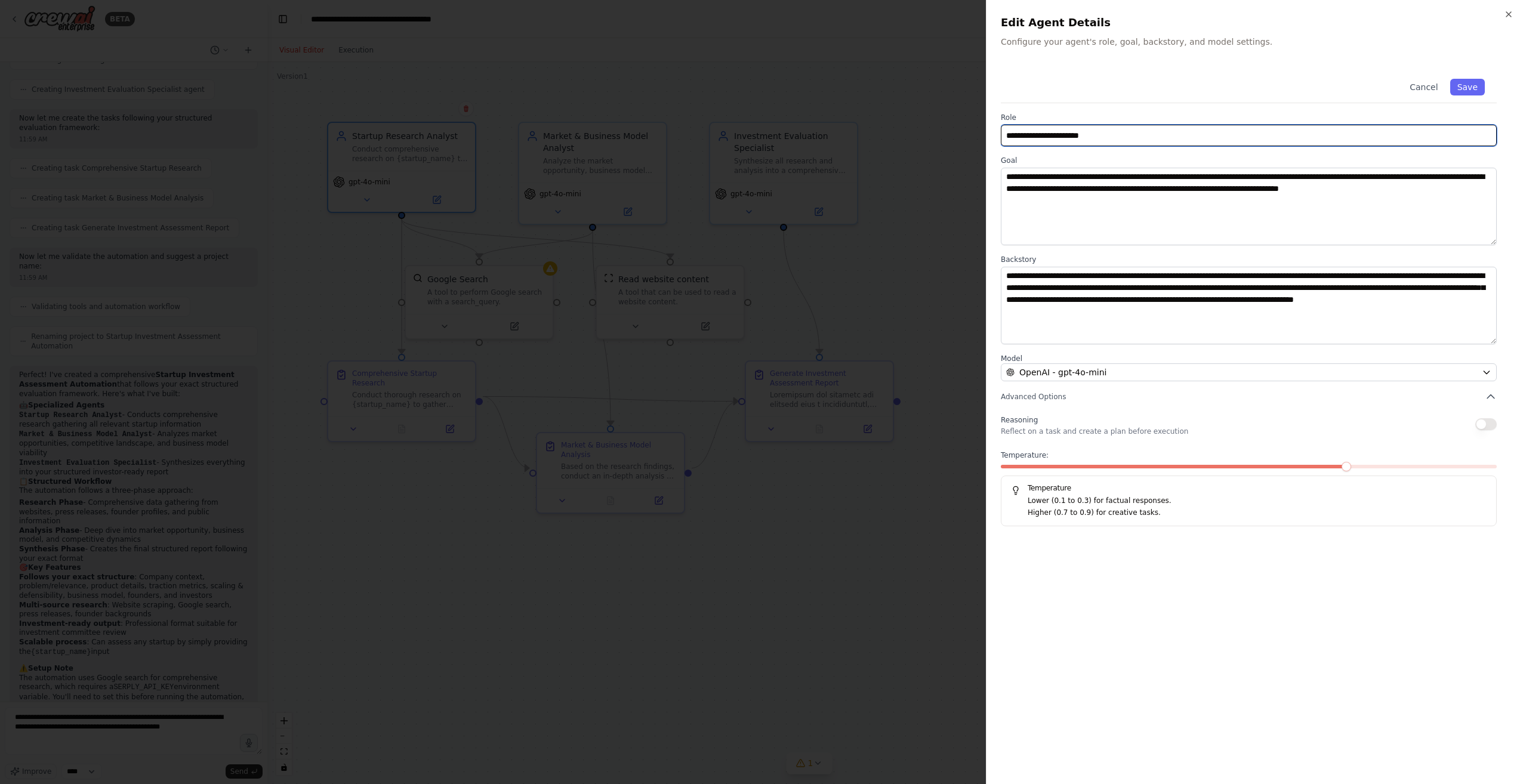
click at [1083, 137] on input "**********" at bounding box center [1248, 135] width 496 height 22
click at [1506, 12] on icon "button" at bounding box center [1508, 14] width 5 height 5
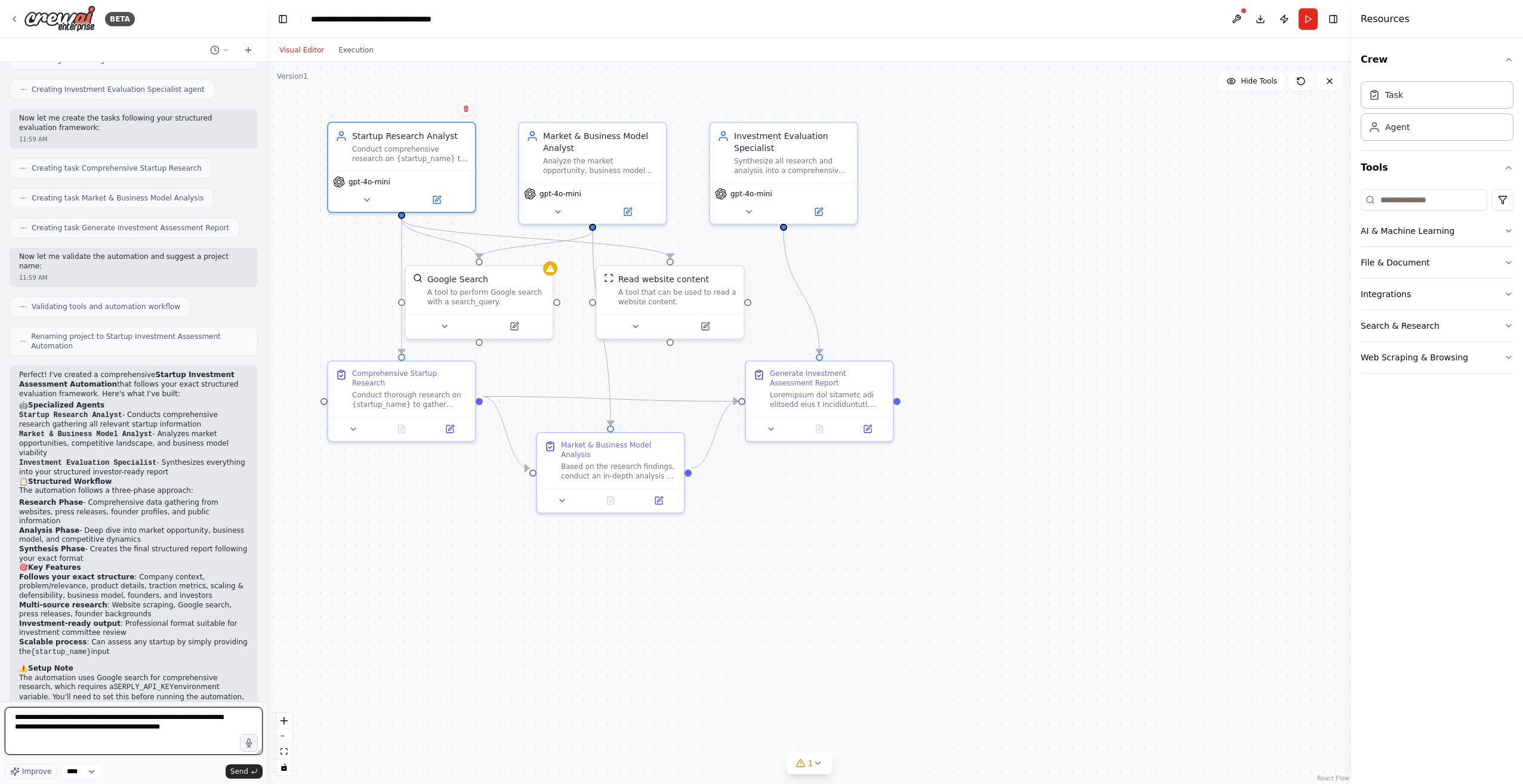
click at [185, 731] on textarea "**********" at bounding box center [133, 730] width 258 height 48
paste textarea "**********"
type textarea "**********"
click at [242, 767] on span "Send" at bounding box center [239, 771] width 18 height 9
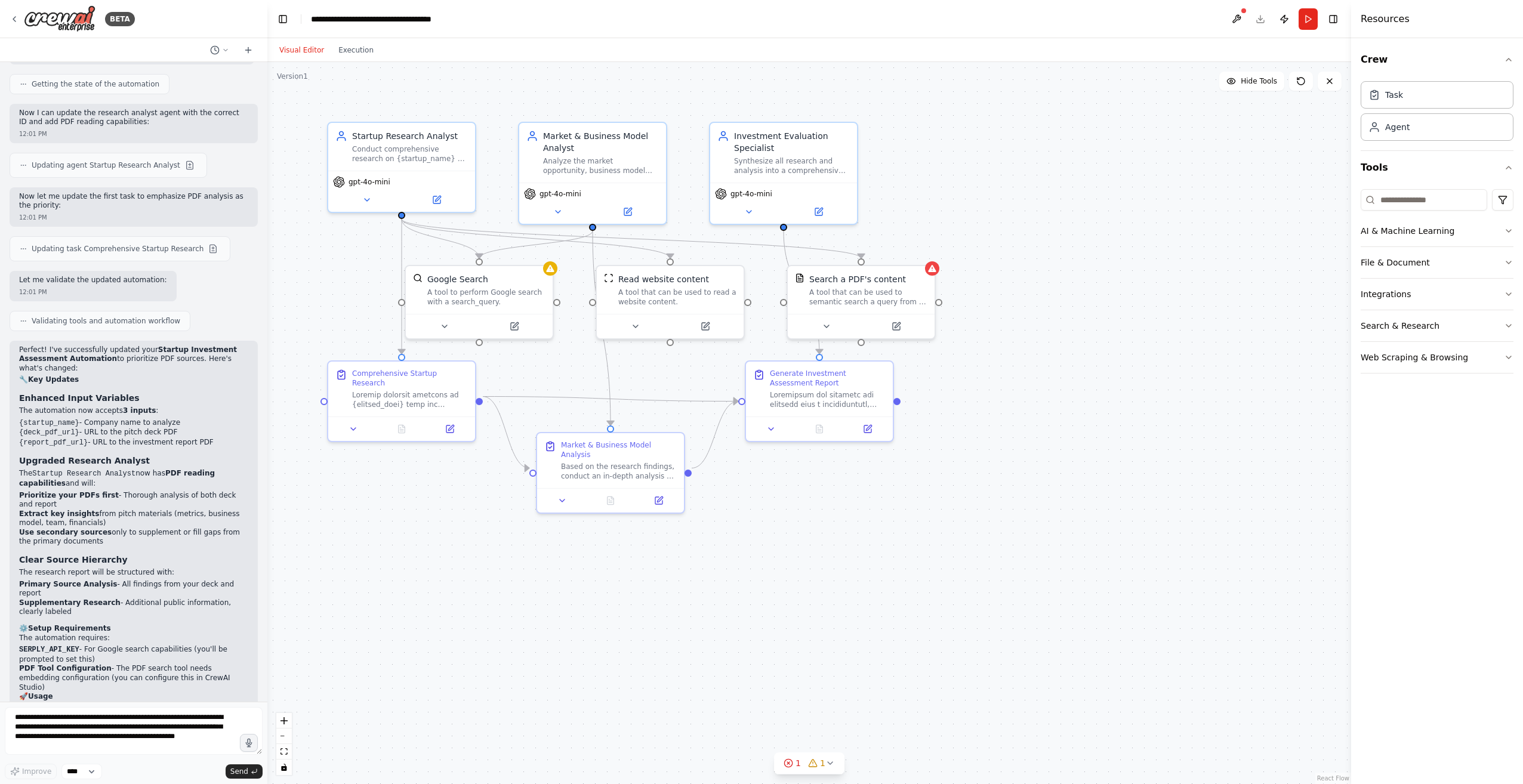
scroll to position [1758, 0]
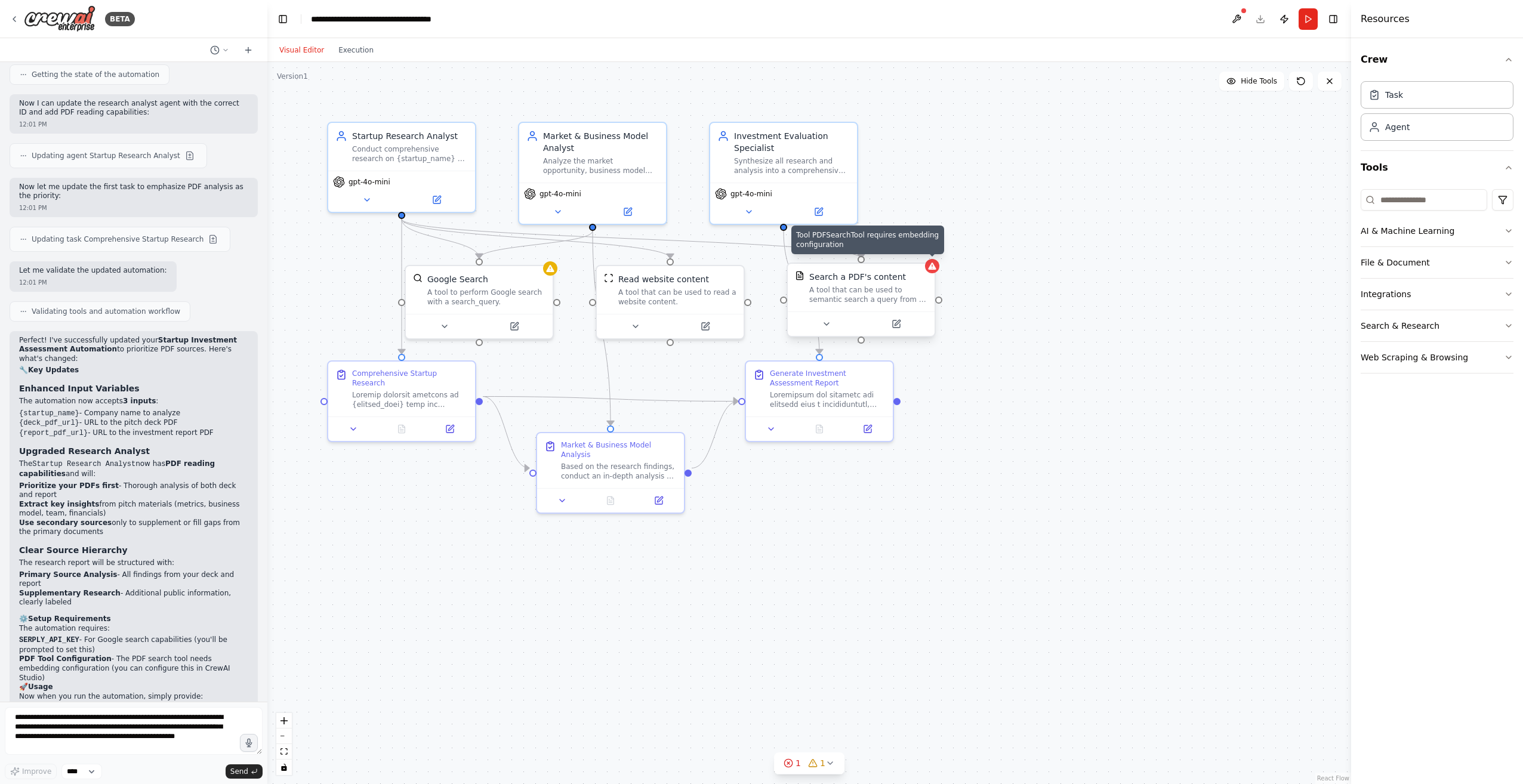
click at [932, 273] on div at bounding box center [932, 265] width 14 height 14
click at [941, 272] on div at bounding box center [937, 265] width 14 height 14
click at [905, 333] on div at bounding box center [867, 323] width 147 height 24
click at [901, 322] on icon at bounding box center [903, 324] width 7 height 7
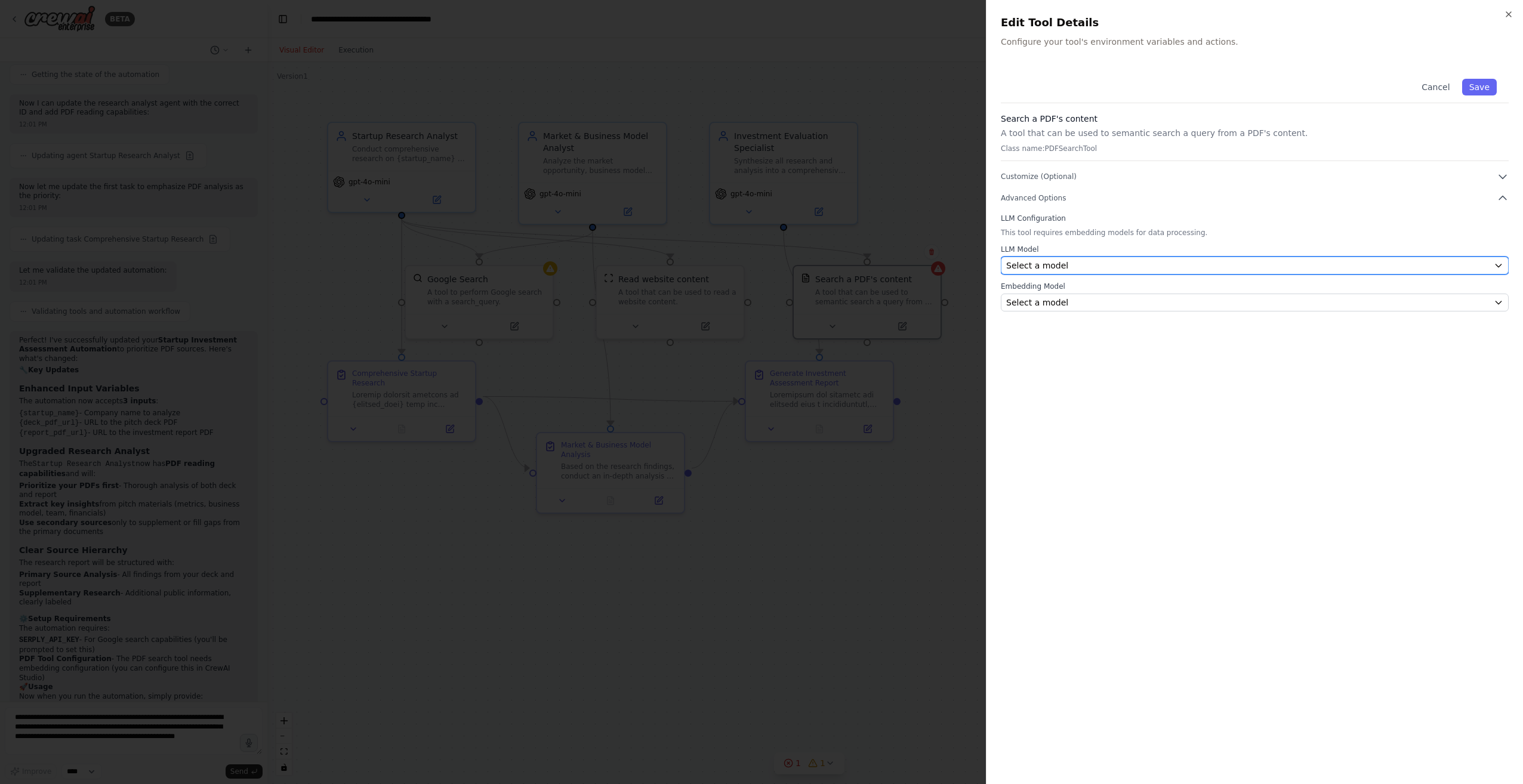
click at [1062, 260] on div "Select a model" at bounding box center [1247, 265] width 483 height 12
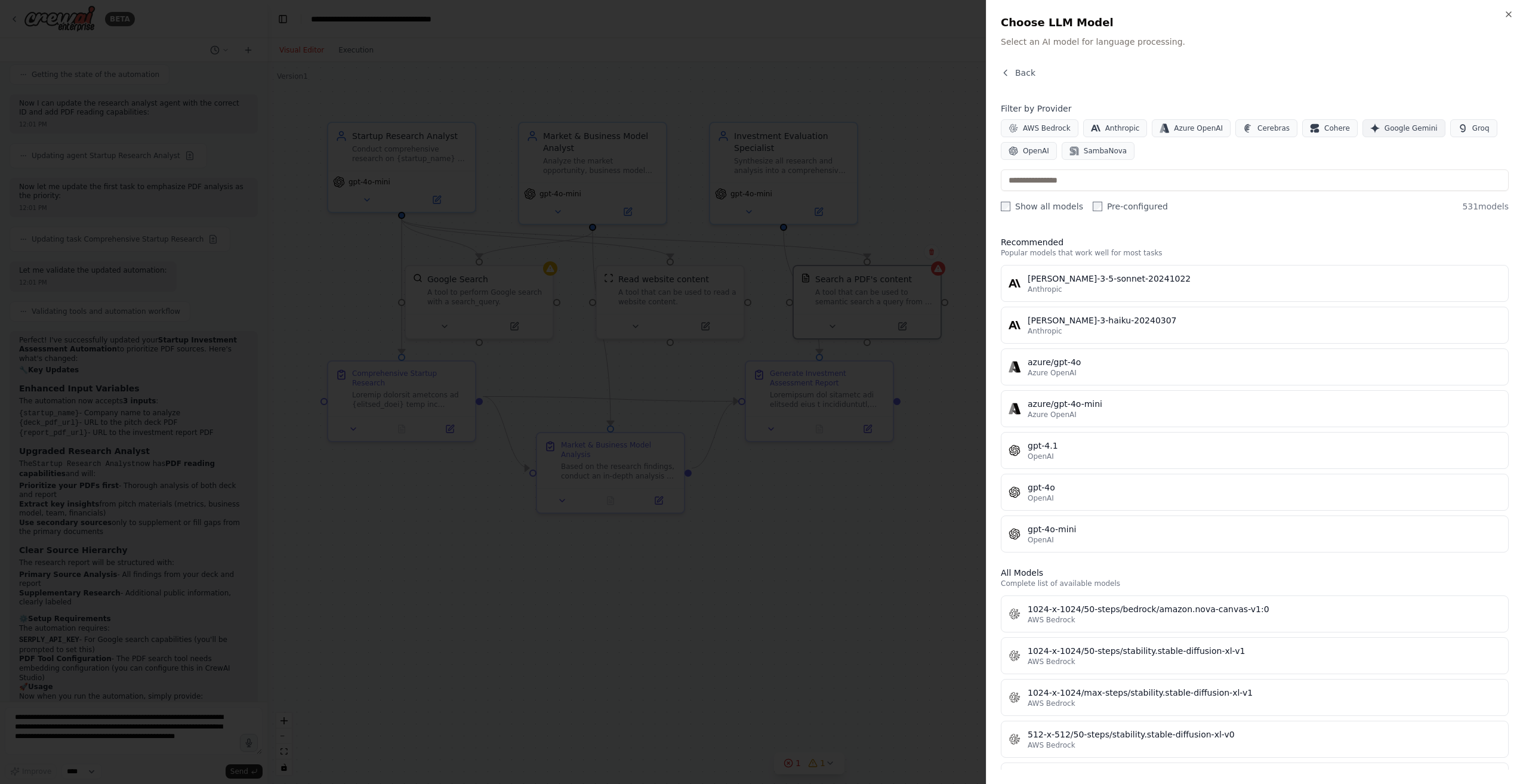
click at [1384, 124] on span "Google Gemini" at bounding box center [1411, 128] width 53 height 9
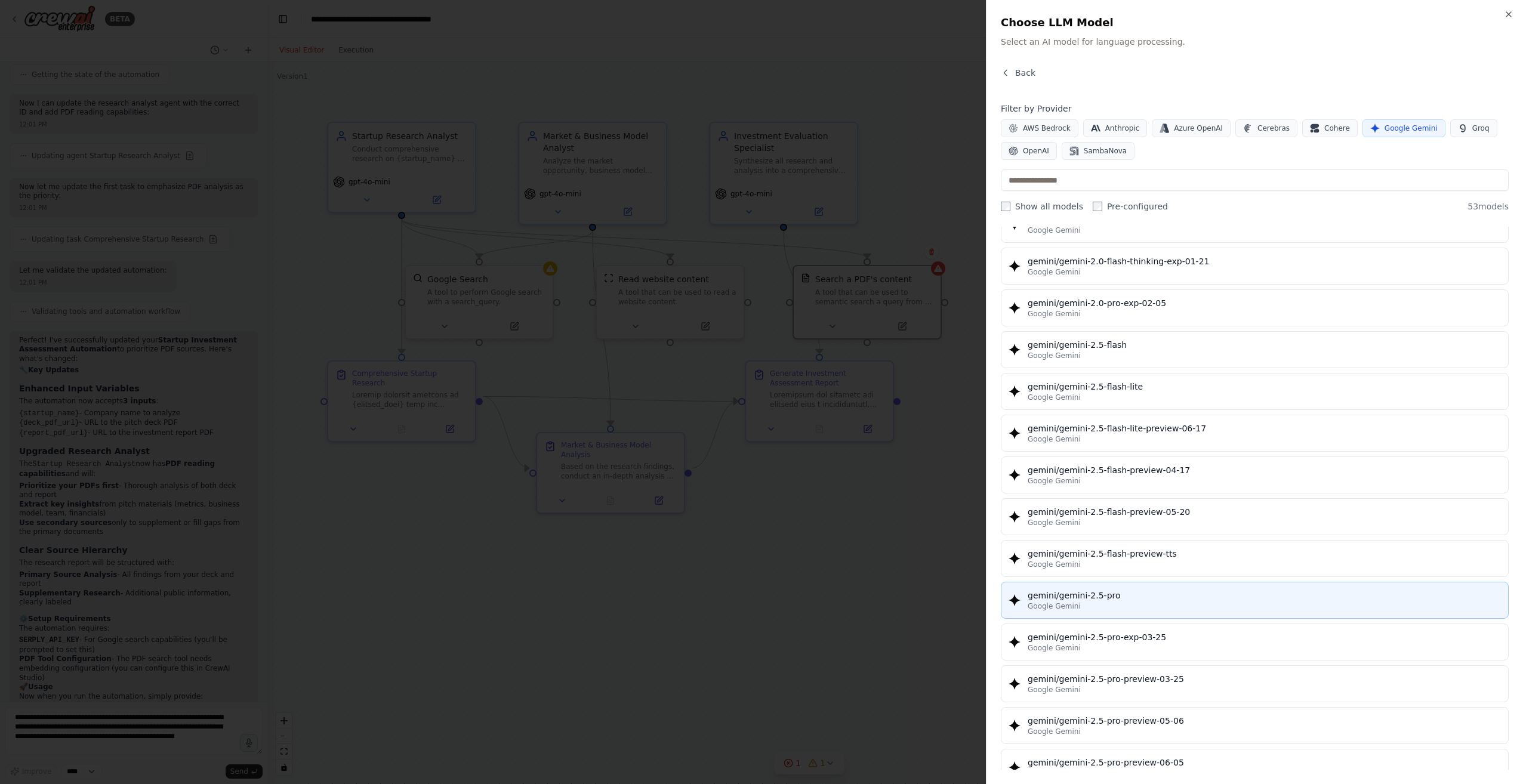
scroll to position [954, 0]
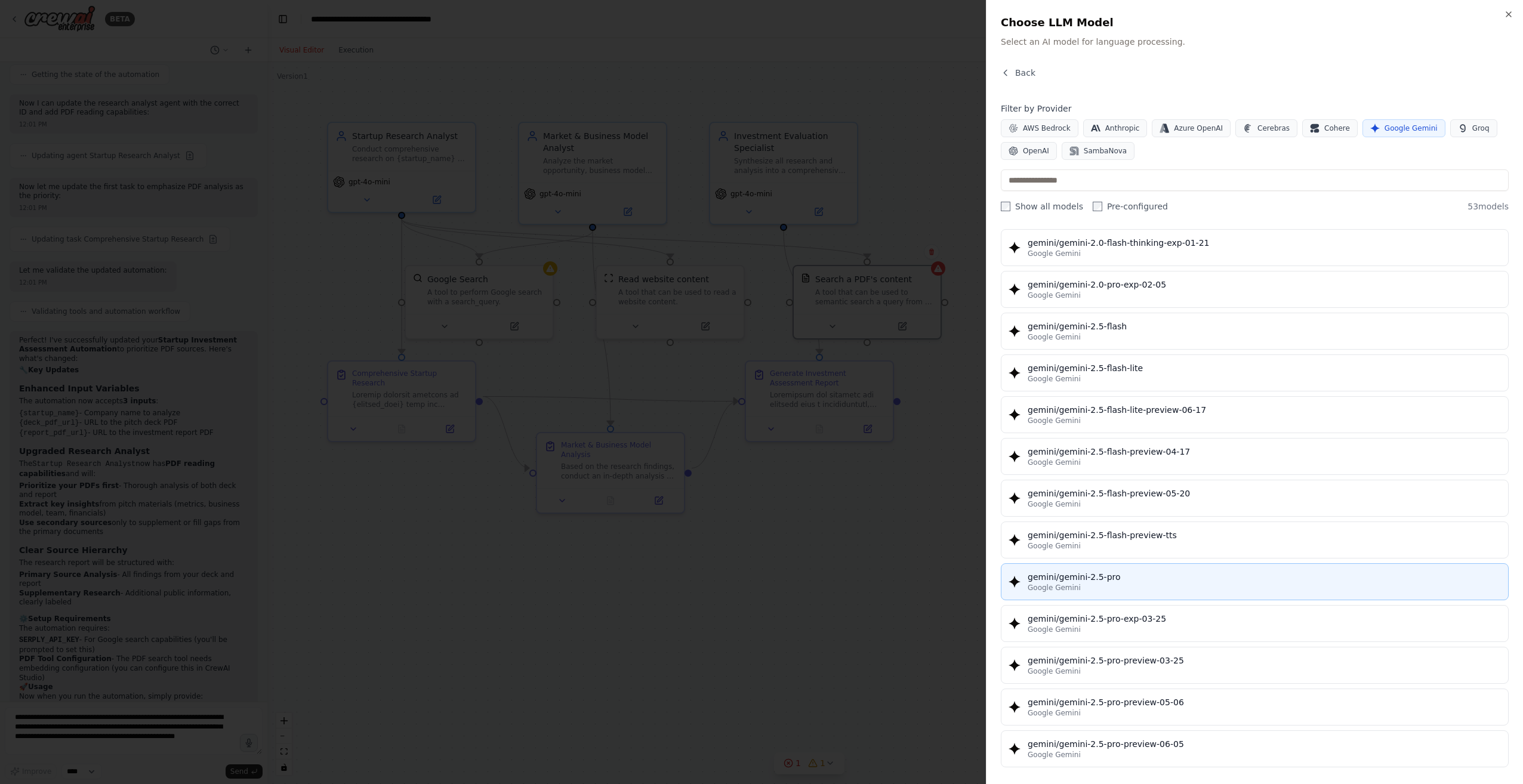
click at [1101, 584] on div "Google Gemini" at bounding box center [1263, 587] width 473 height 9
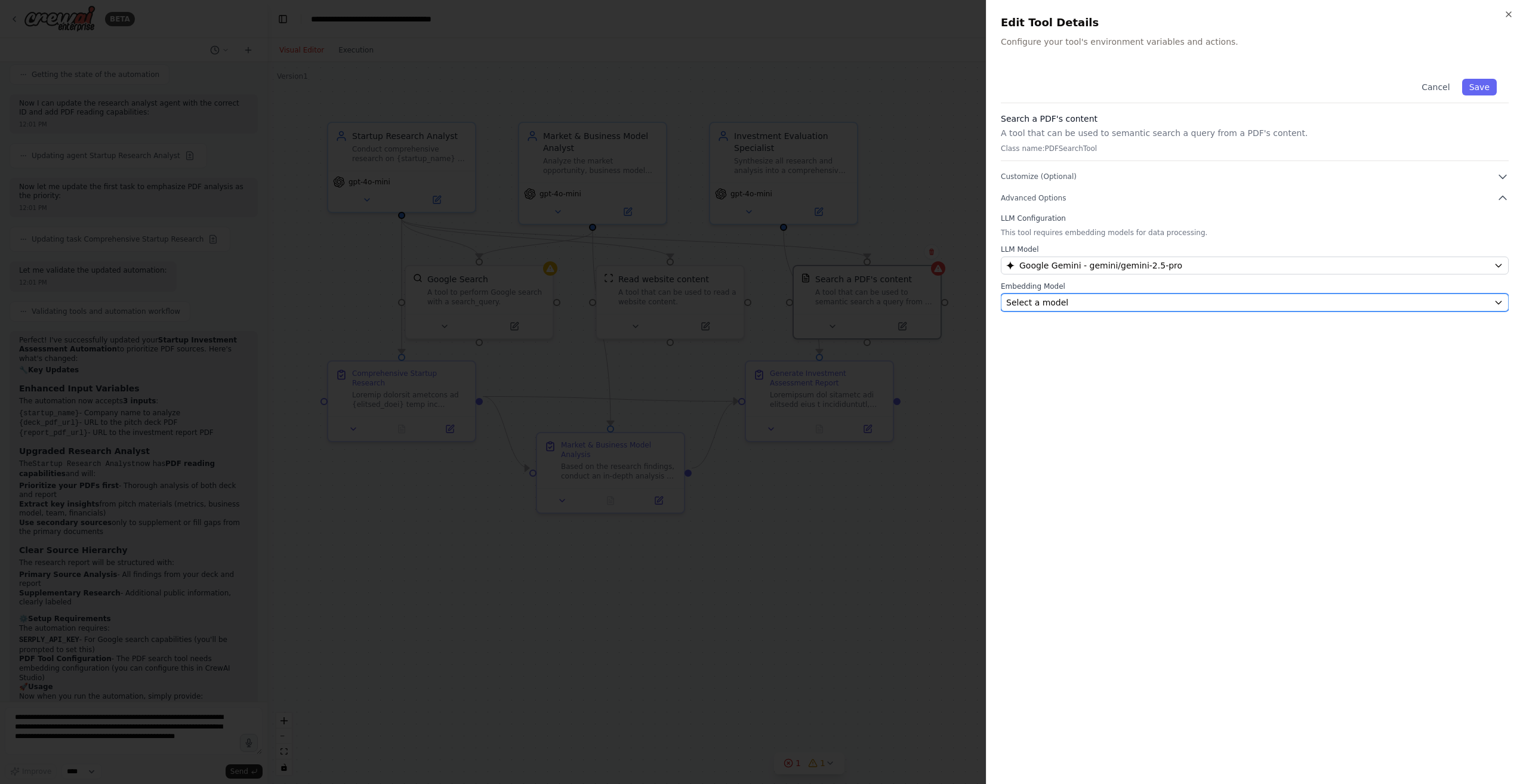
click at [1036, 303] on span "Select a model" at bounding box center [1037, 302] width 62 height 12
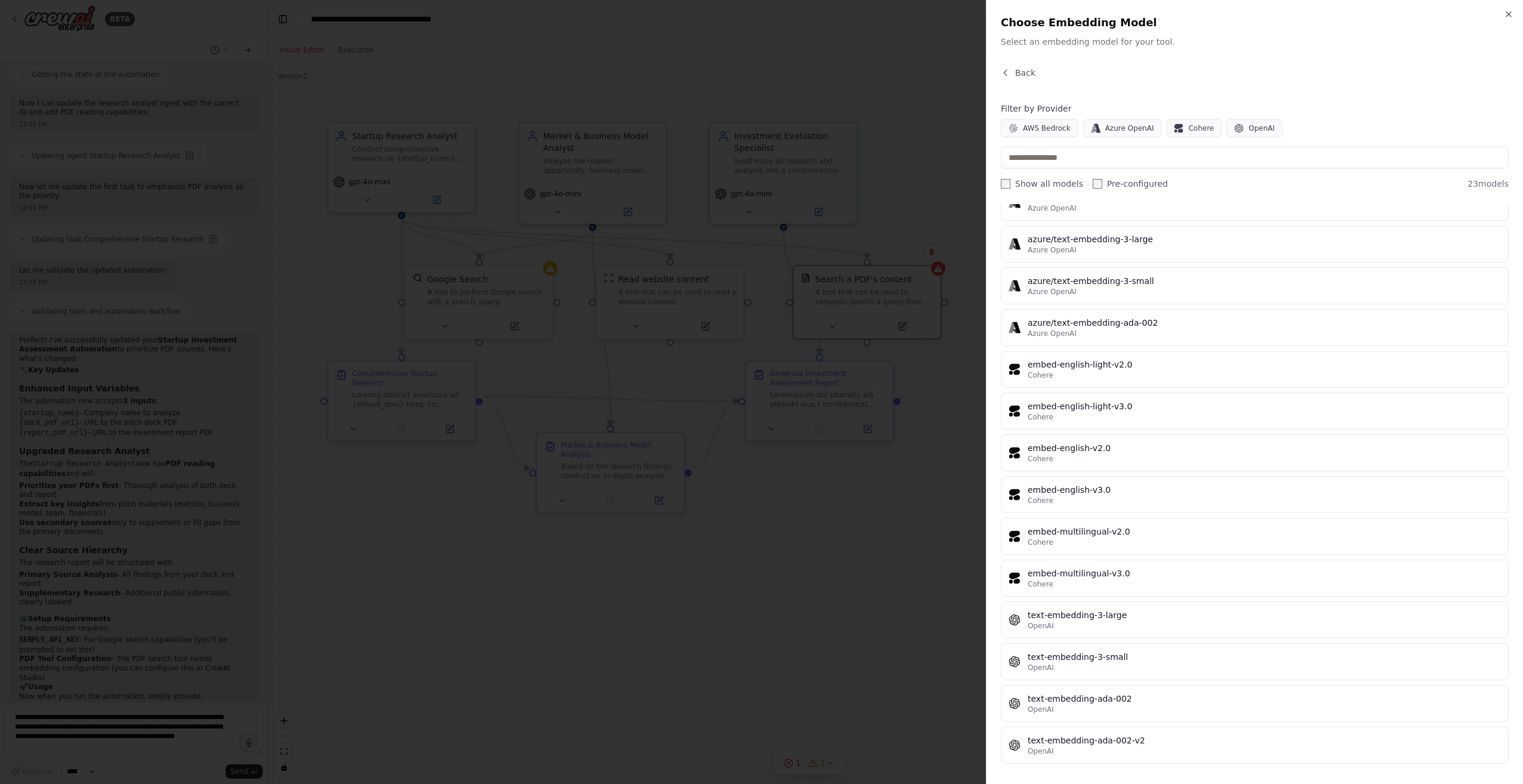
scroll to position [437, 0]
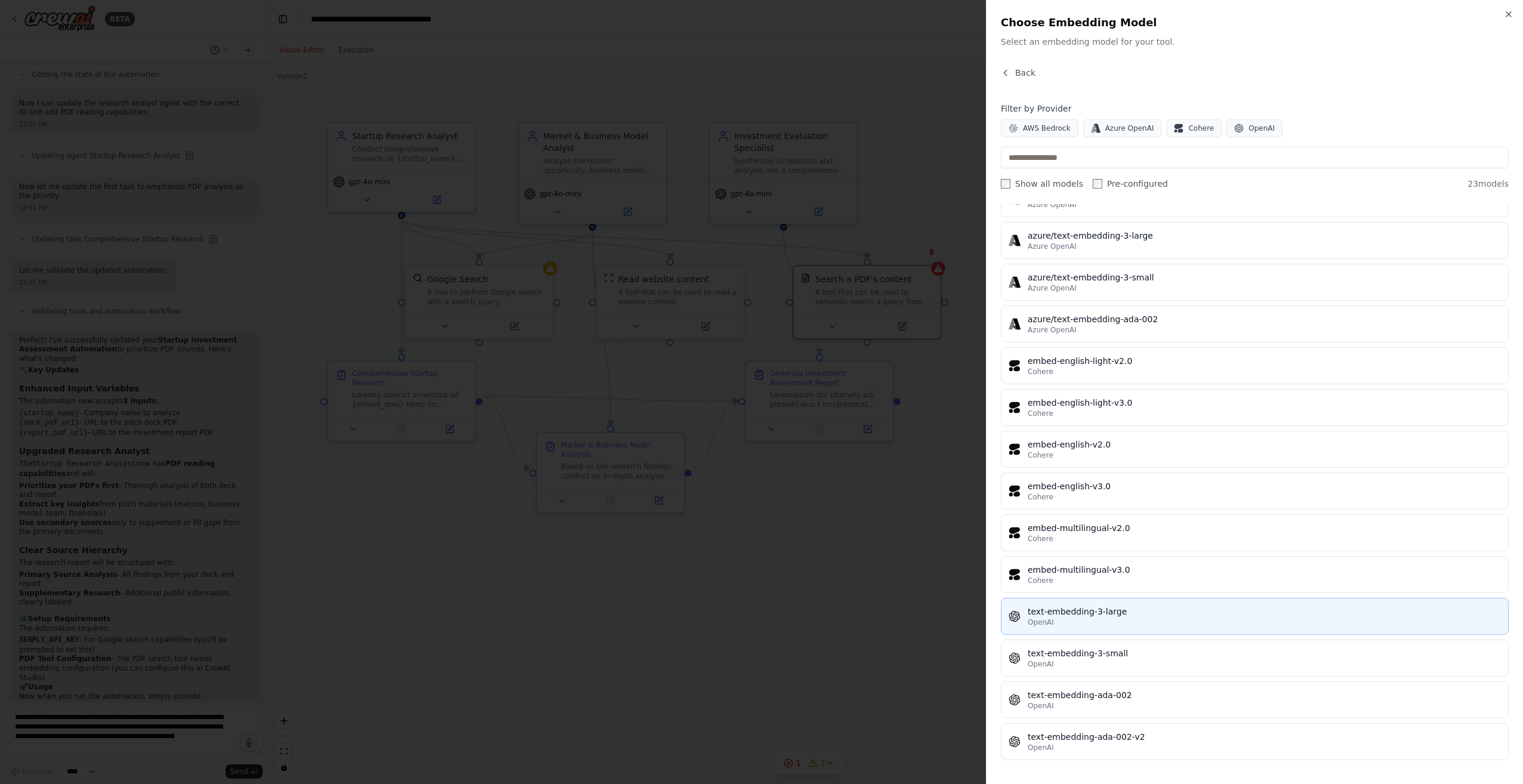
click at [1061, 621] on div "OpenAI" at bounding box center [1263, 622] width 473 height 9
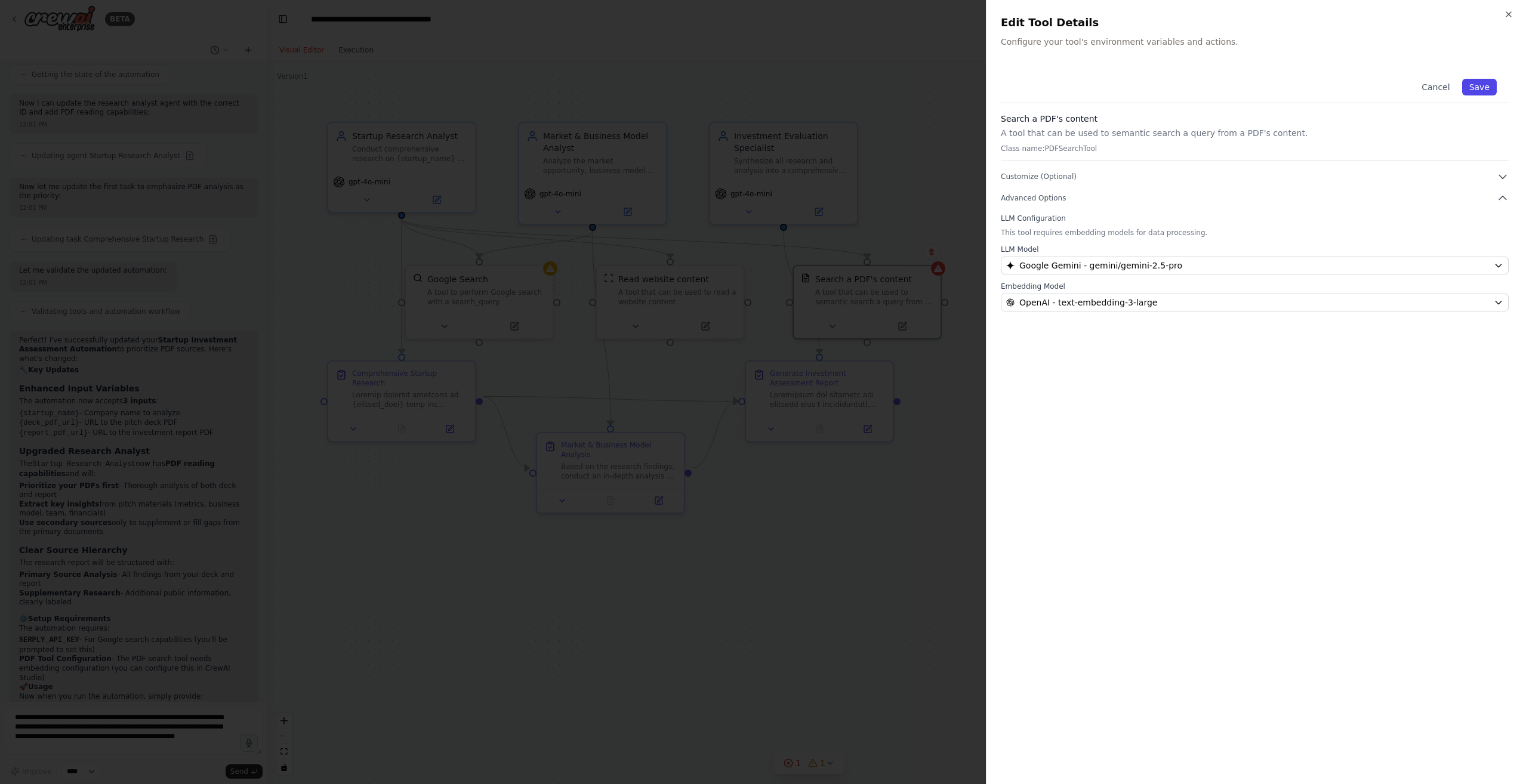
click at [1488, 82] on button "Save" at bounding box center [1479, 87] width 35 height 17
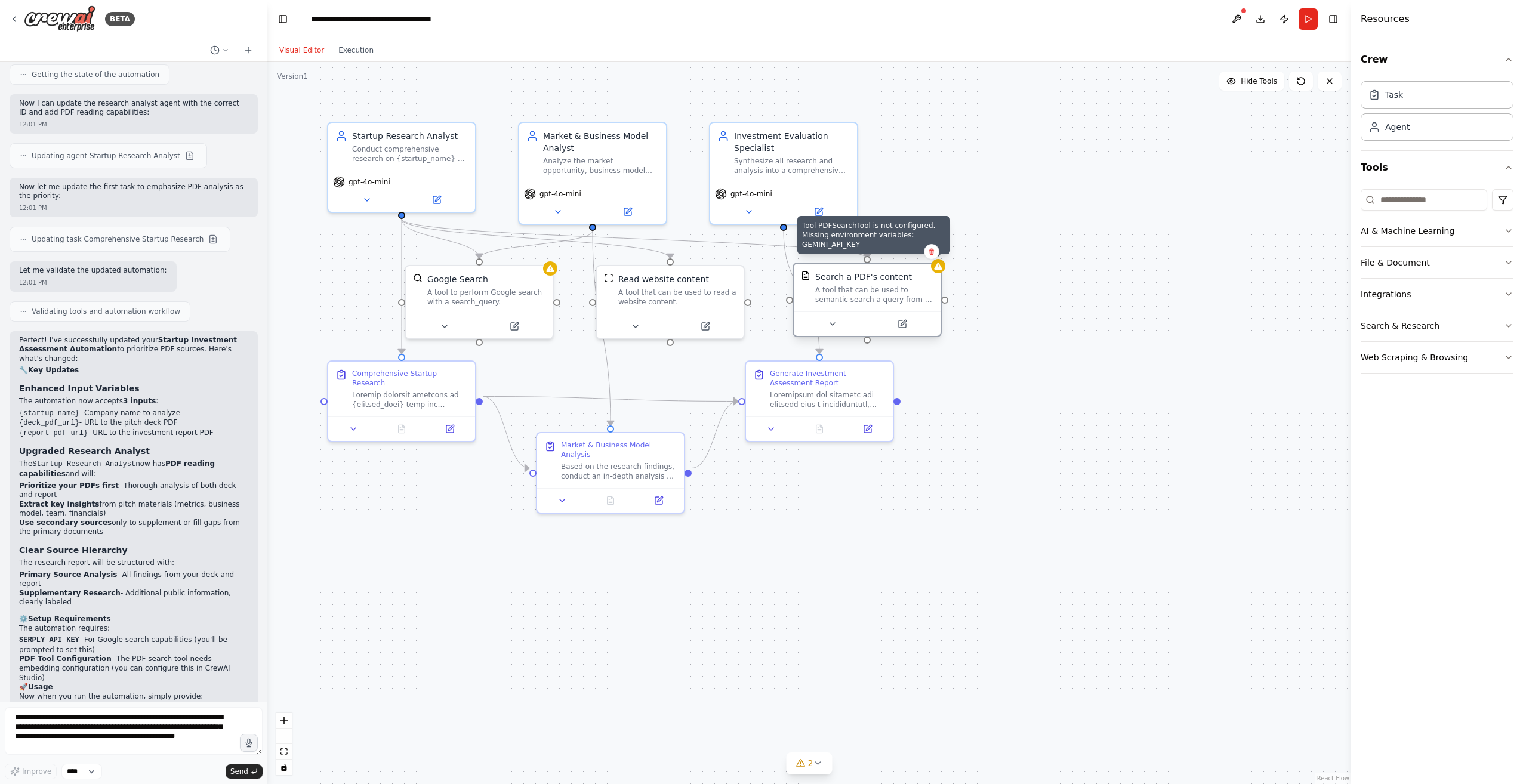
click at [940, 271] on div at bounding box center [937, 265] width 14 height 14
click at [903, 329] on button at bounding box center [902, 323] width 67 height 14
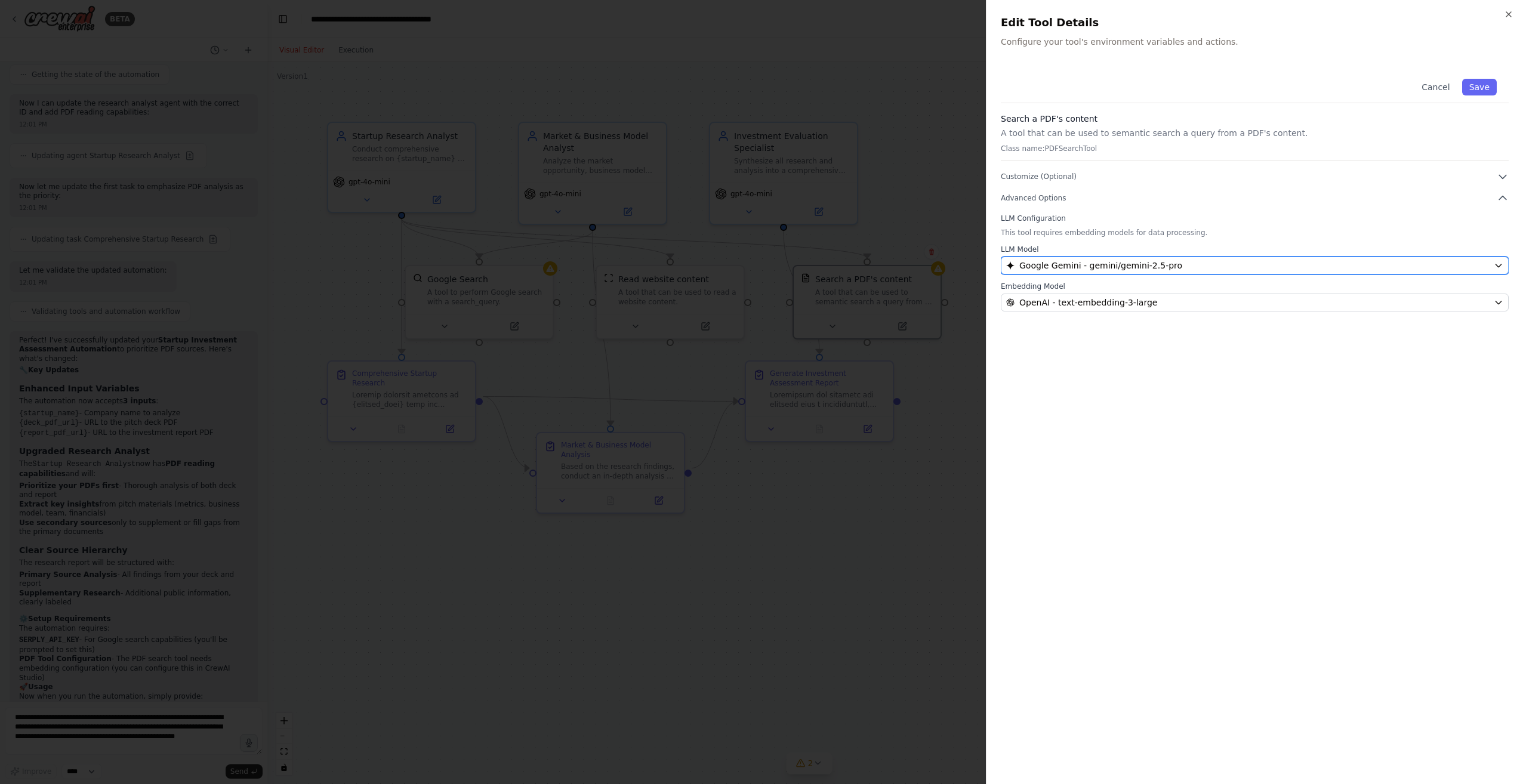
click at [1050, 261] on span "Google Gemini - gemini/gemini-2.5-pro" at bounding box center [1100, 265] width 163 height 12
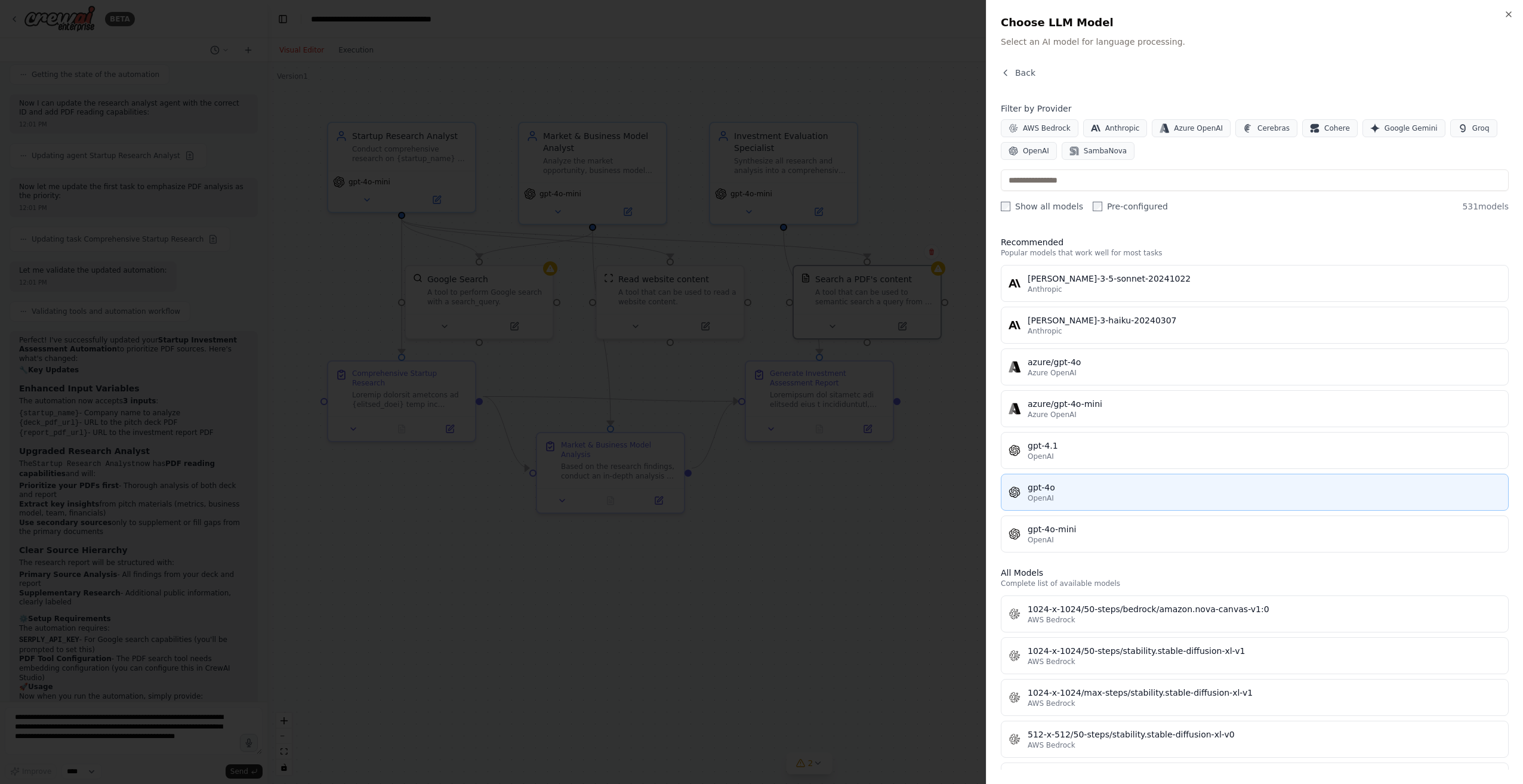
click at [1042, 494] on span "OpenAI" at bounding box center [1040, 497] width 26 height 9
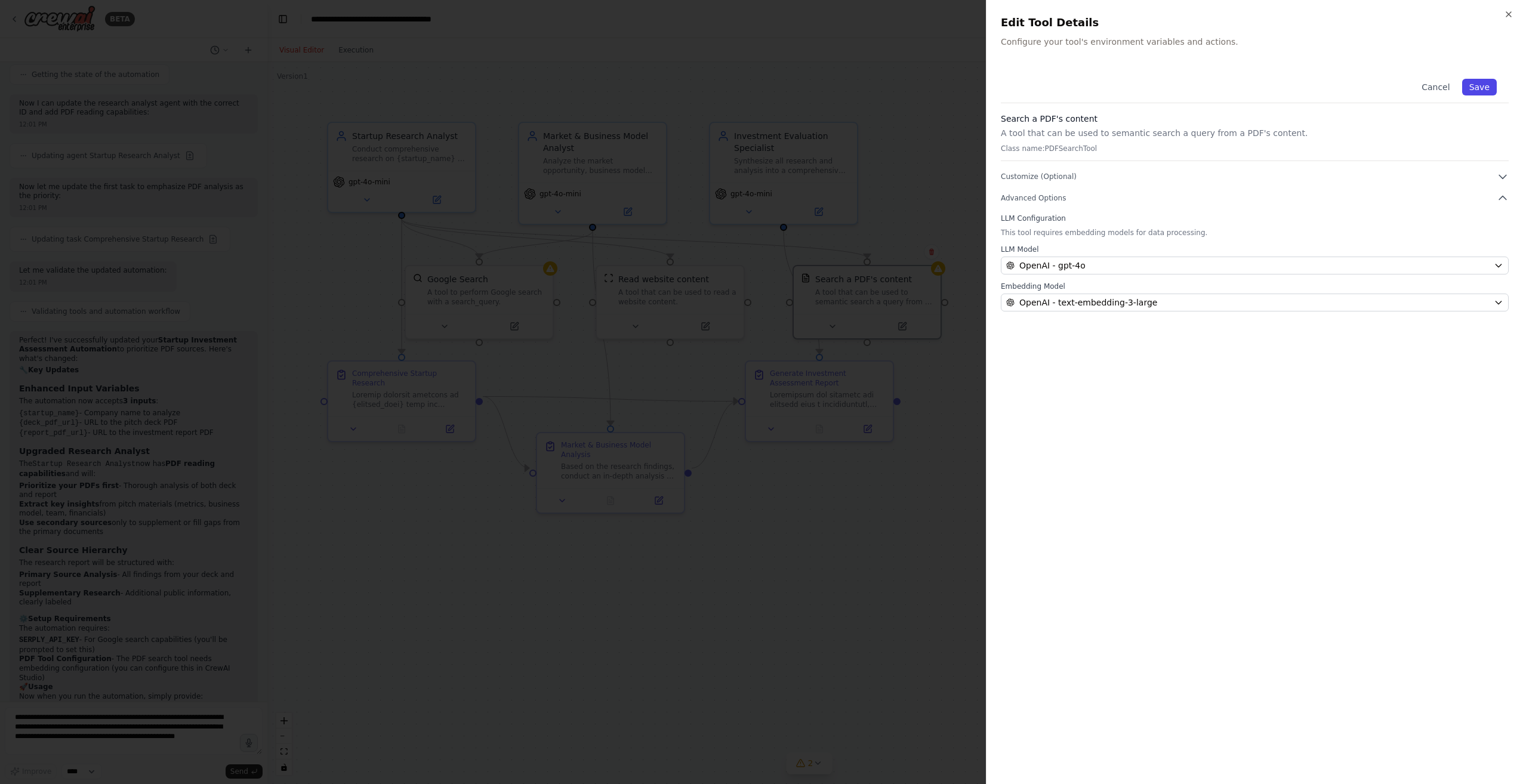
click at [1490, 84] on button "Save" at bounding box center [1479, 87] width 35 height 17
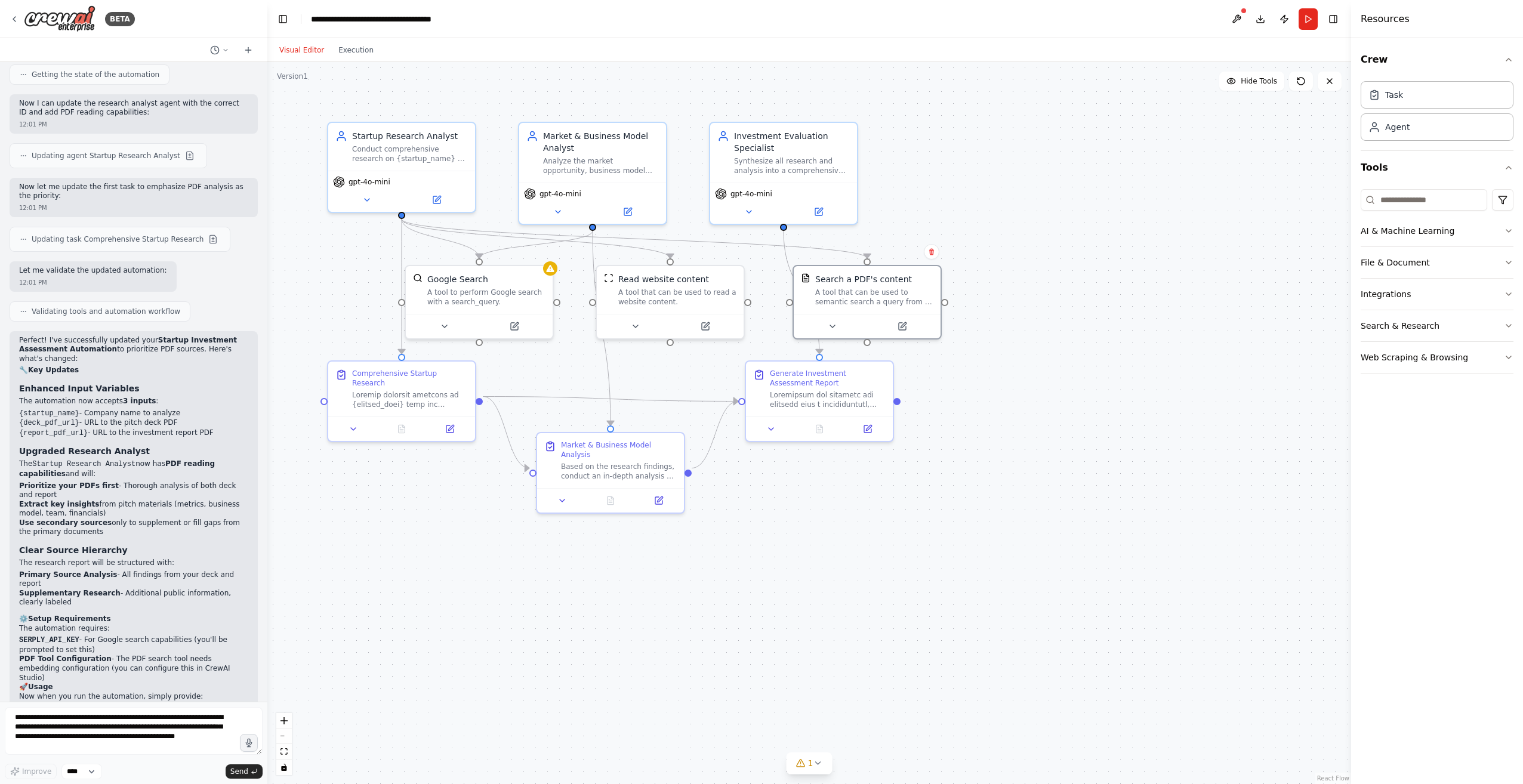
click at [1019, 403] on div ".deletable-edge-delete-btn { width: 20px; height: 20px; border: 0px solid #ffff…" at bounding box center [809, 422] width 1083 height 721
click at [551, 269] on icon at bounding box center [550, 266] width 7 height 7
click at [82, 728] on textarea "**********" at bounding box center [133, 730] width 258 height 48
type textarea "**********"
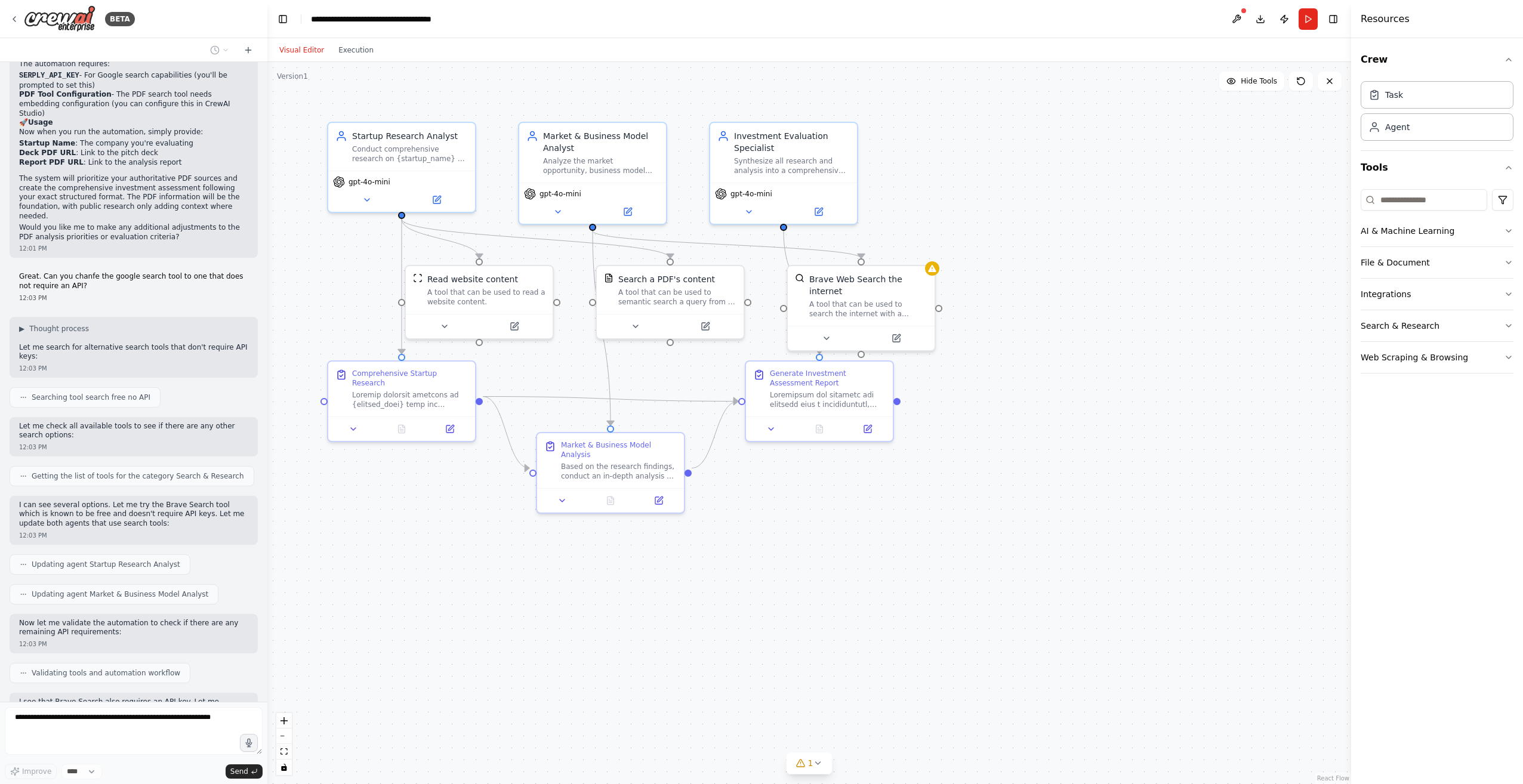
scroll to position [2352, 0]
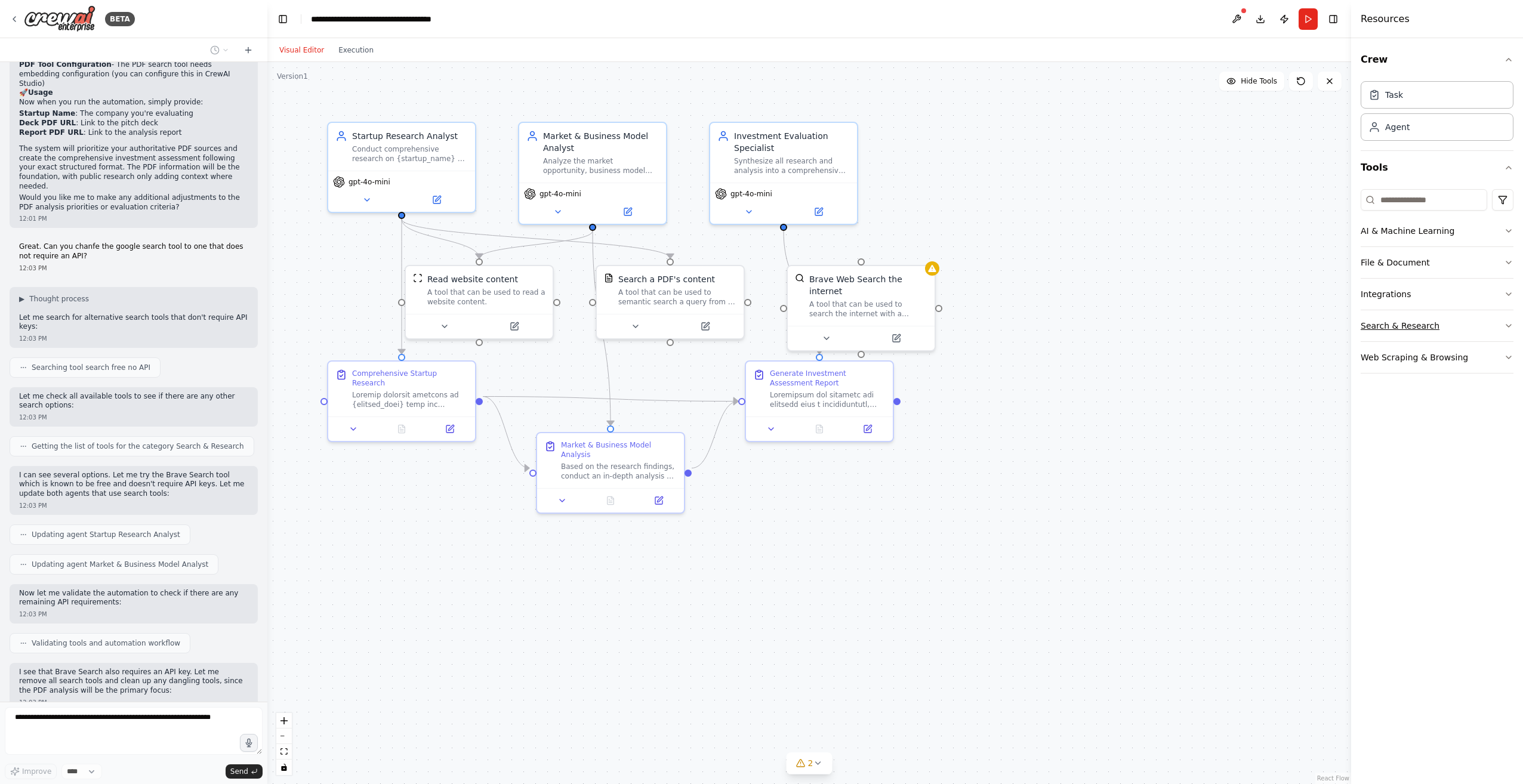
click at [1510, 328] on icon "button" at bounding box center [1508, 326] width 9 height 9
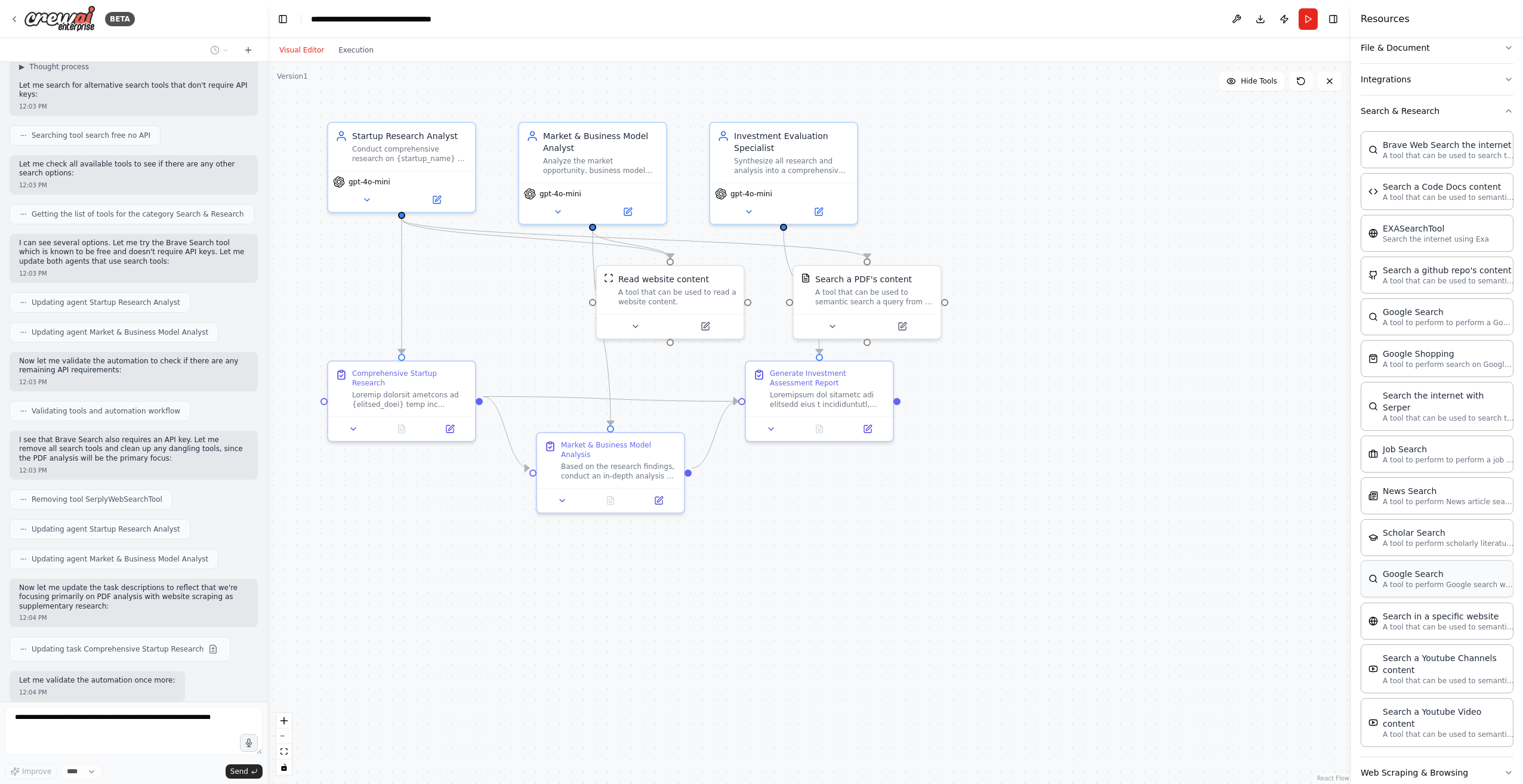
scroll to position [2613, 0]
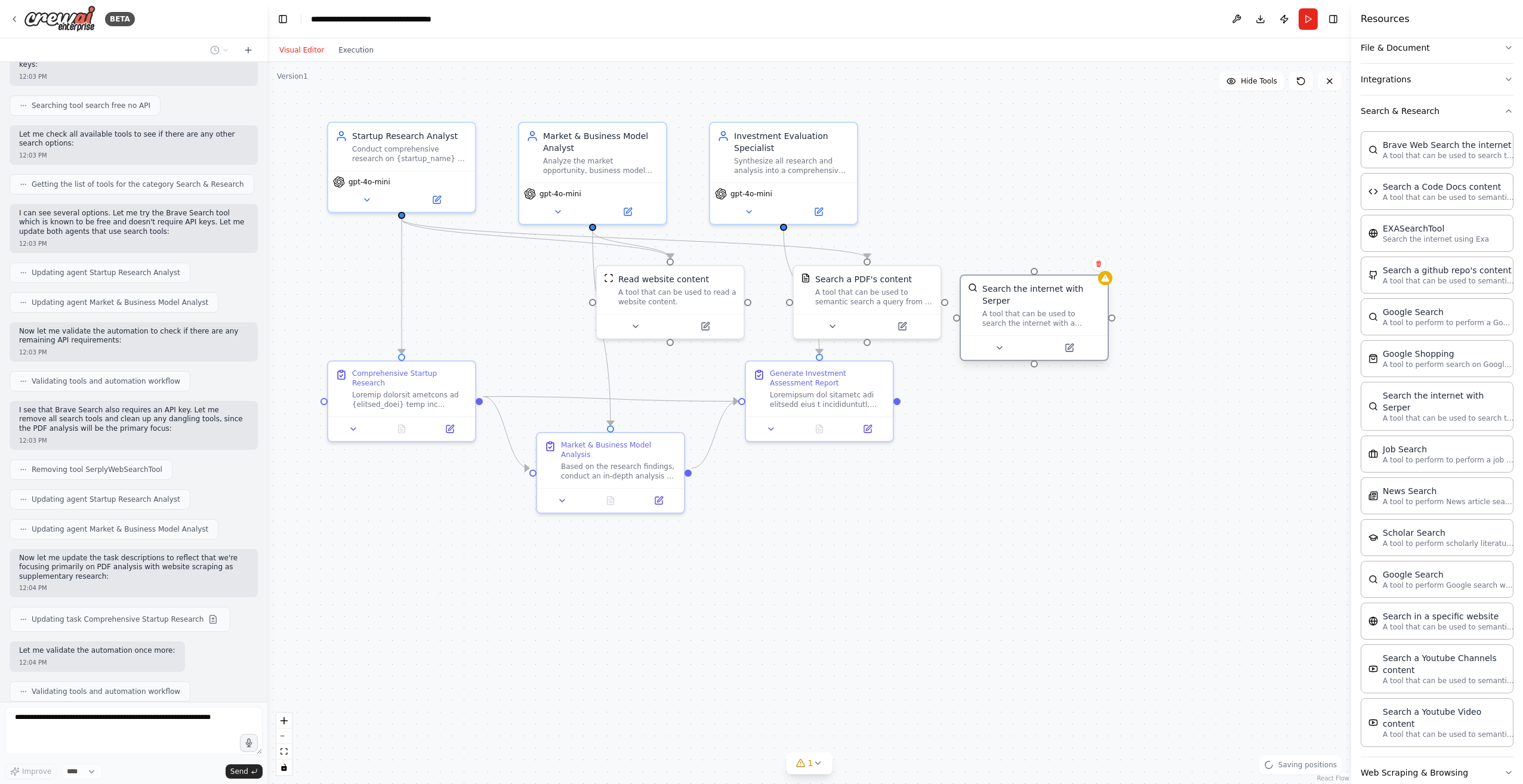
drag, startPoint x: 1213, startPoint y: 348, endPoint x: 1045, endPoint y: 300, distance: 174.7
click at [1045, 309] on div "A tool that can be used to search the internet with a search_query. Supports di…" at bounding box center [1041, 318] width 118 height 19
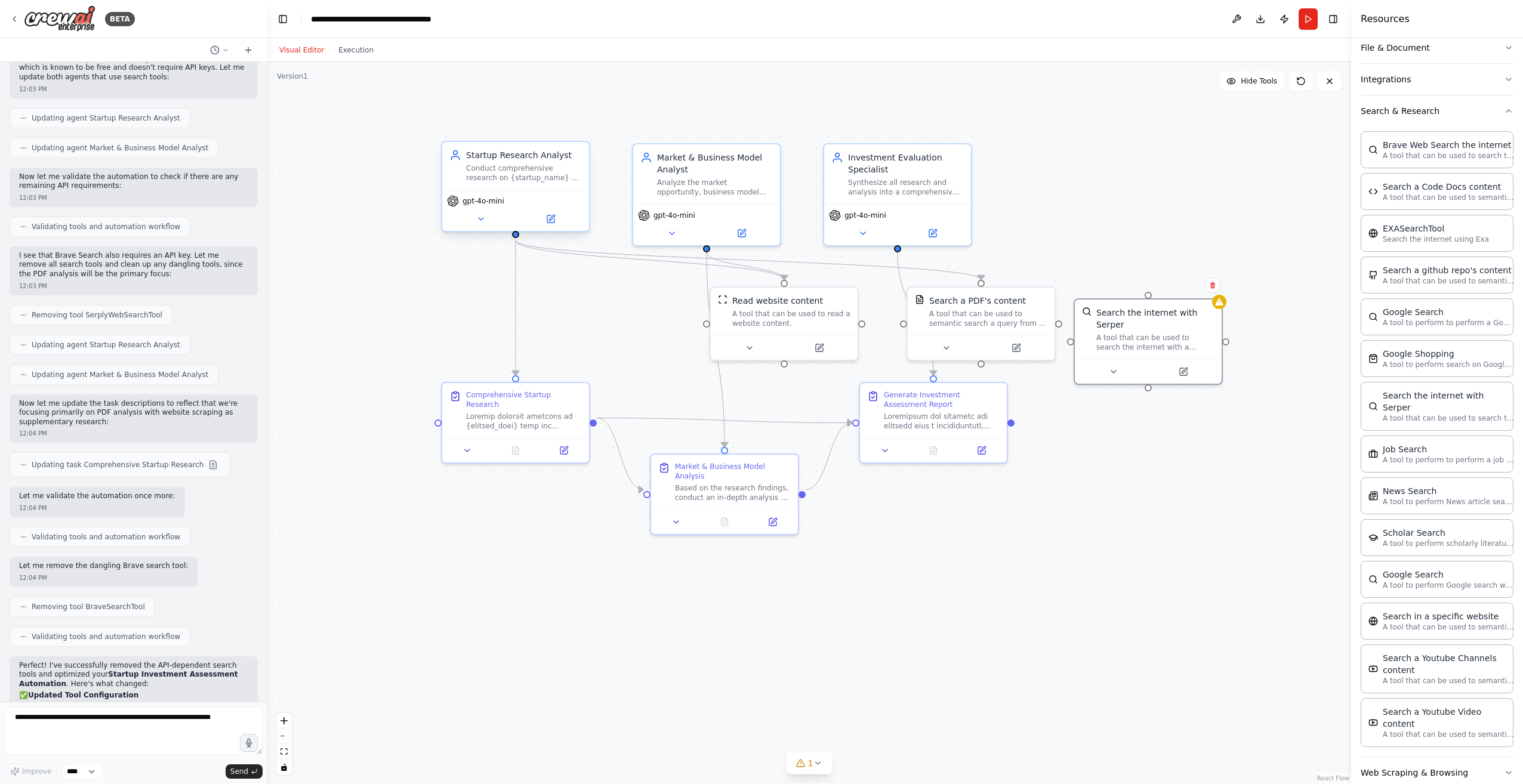
drag, startPoint x: 400, startPoint y: 216, endPoint x: 515, endPoint y: 238, distance: 117.1
click at [515, 238] on div ".deletable-edge-delete-btn { width: 20px; height: 20px; border: 0px solid #ffff…" at bounding box center [809, 422] width 1083 height 721
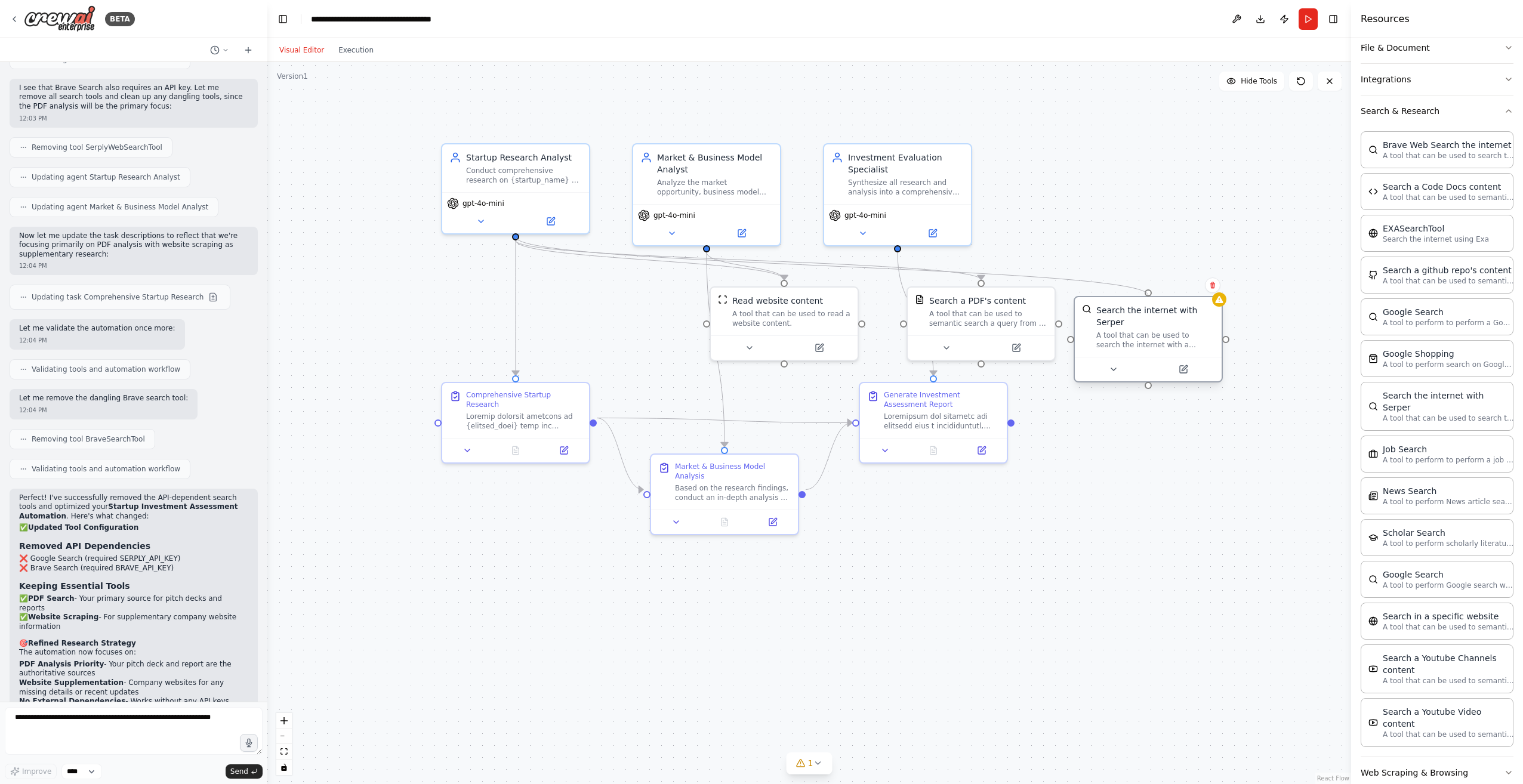
drag, startPoint x: 516, startPoint y: 235, endPoint x: 1147, endPoint y: 293, distance: 633.7
click at [1147, 293] on div "Startup Research Analyst Conduct comprehensive research on {startup_name} by **…" at bounding box center [923, 444] width 1083 height 721
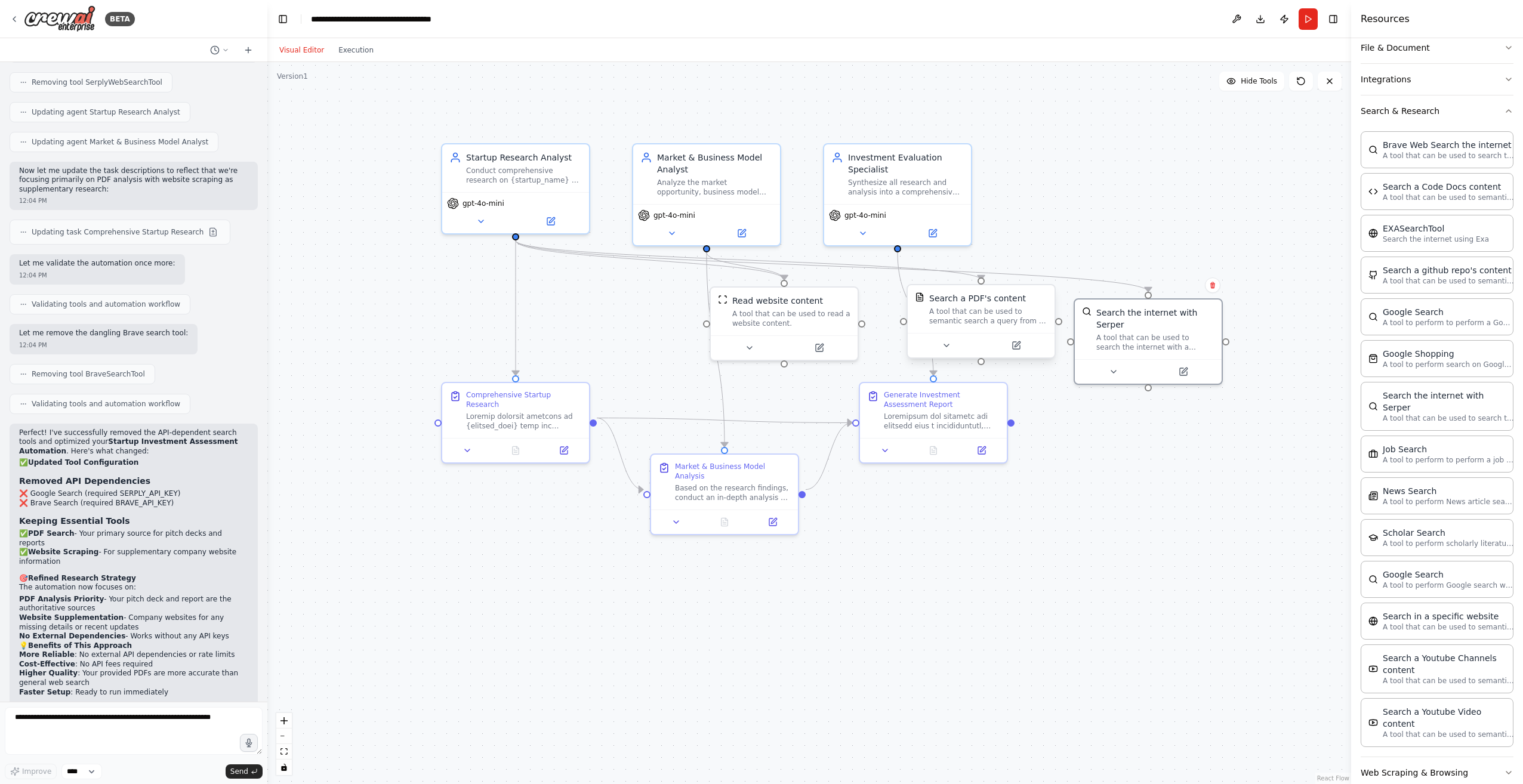
click at [997, 308] on div "A tool that can be used to semantic search a query from a PDF's content." at bounding box center [988, 316] width 118 height 19
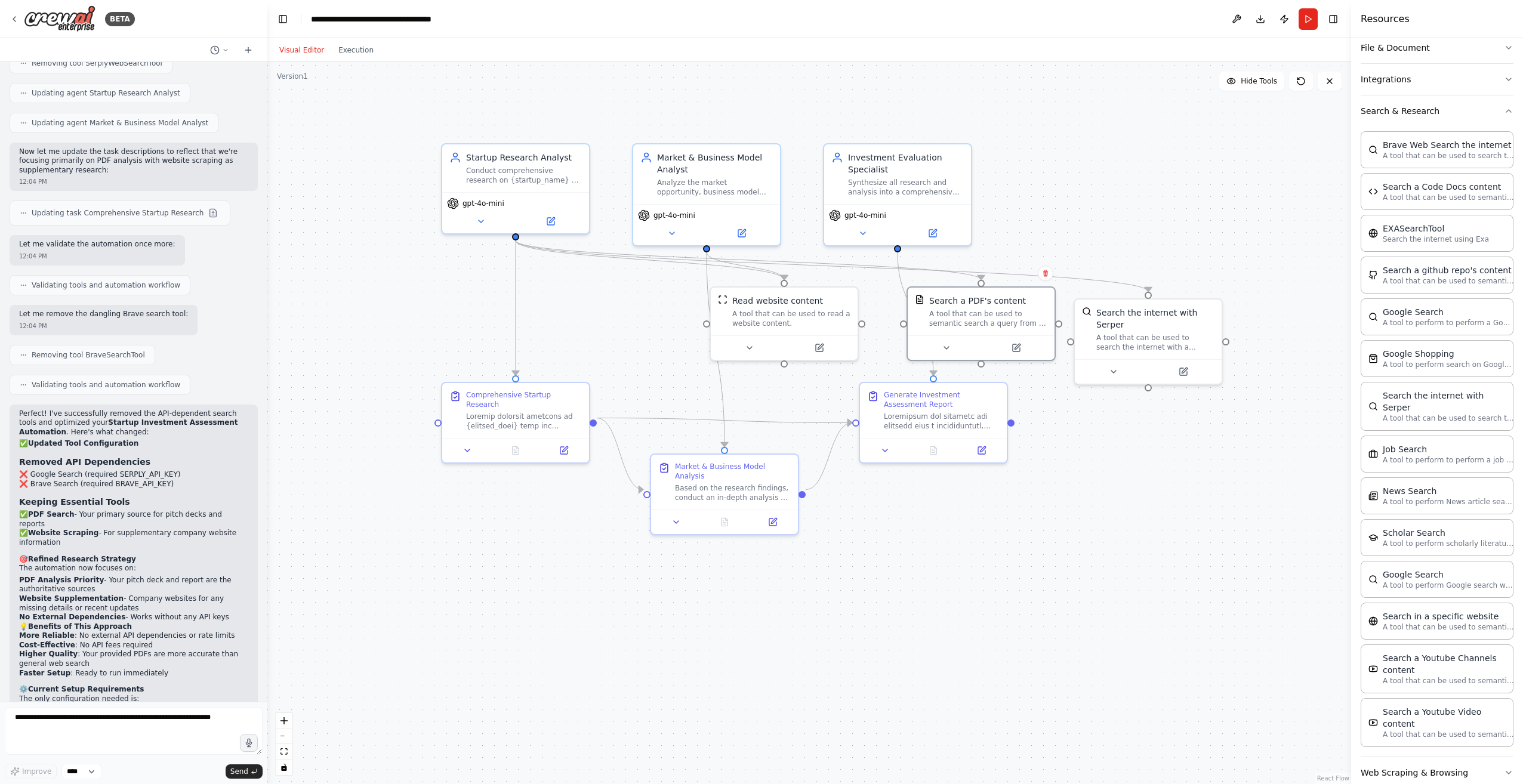
scroll to position [3040, 0]
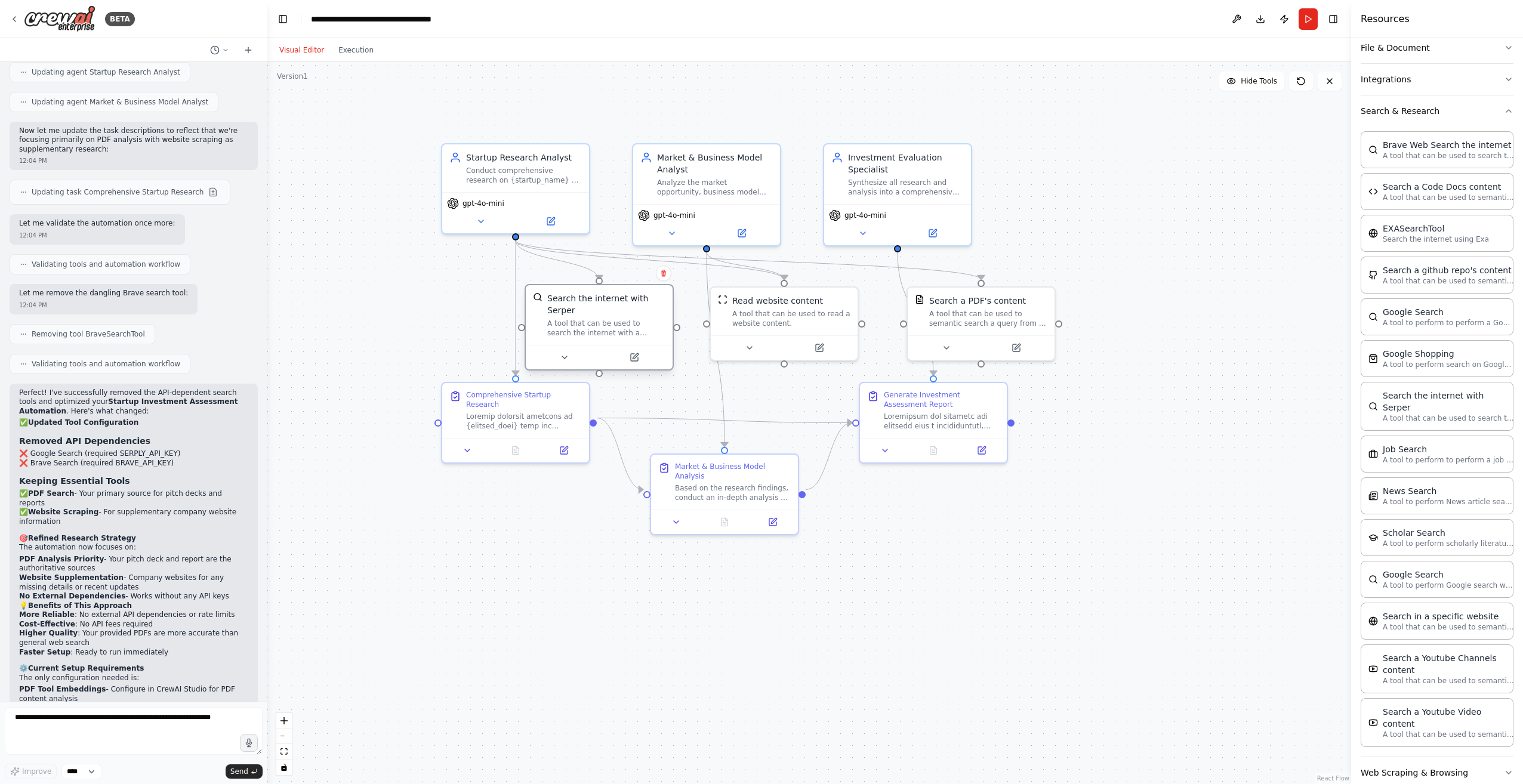
drag, startPoint x: 1164, startPoint y: 331, endPoint x: 612, endPoint y: 319, distance: 552.1
click at [612, 319] on div "A tool that can be used to search the internet with a search_query. Supports di…" at bounding box center [606, 328] width 118 height 19
click at [638, 352] on icon at bounding box center [635, 357] width 9 height 9
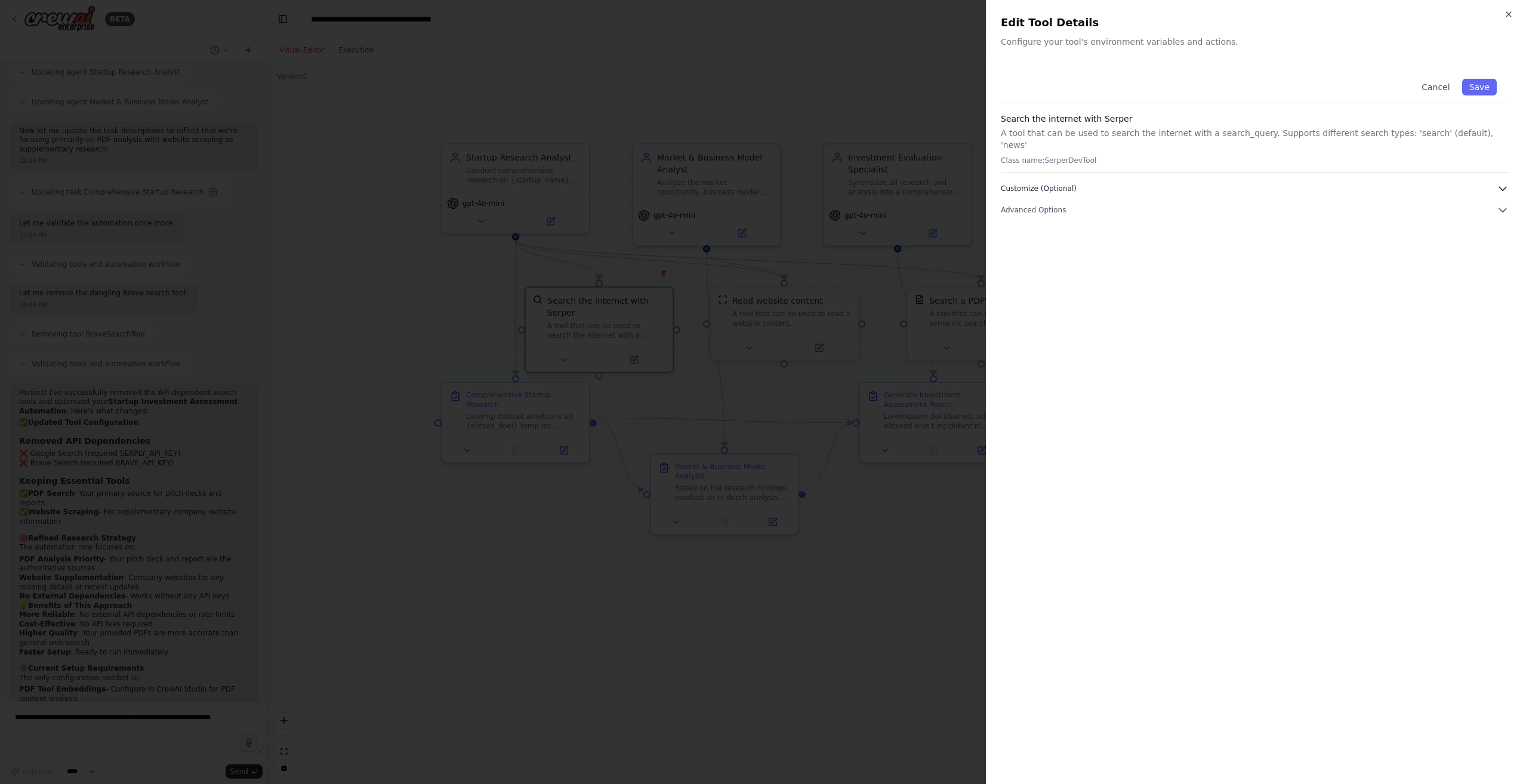
click at [1505, 183] on icon "button" at bounding box center [1502, 188] width 12 height 12
click at [1433, 92] on button "Cancel" at bounding box center [1435, 87] width 42 height 17
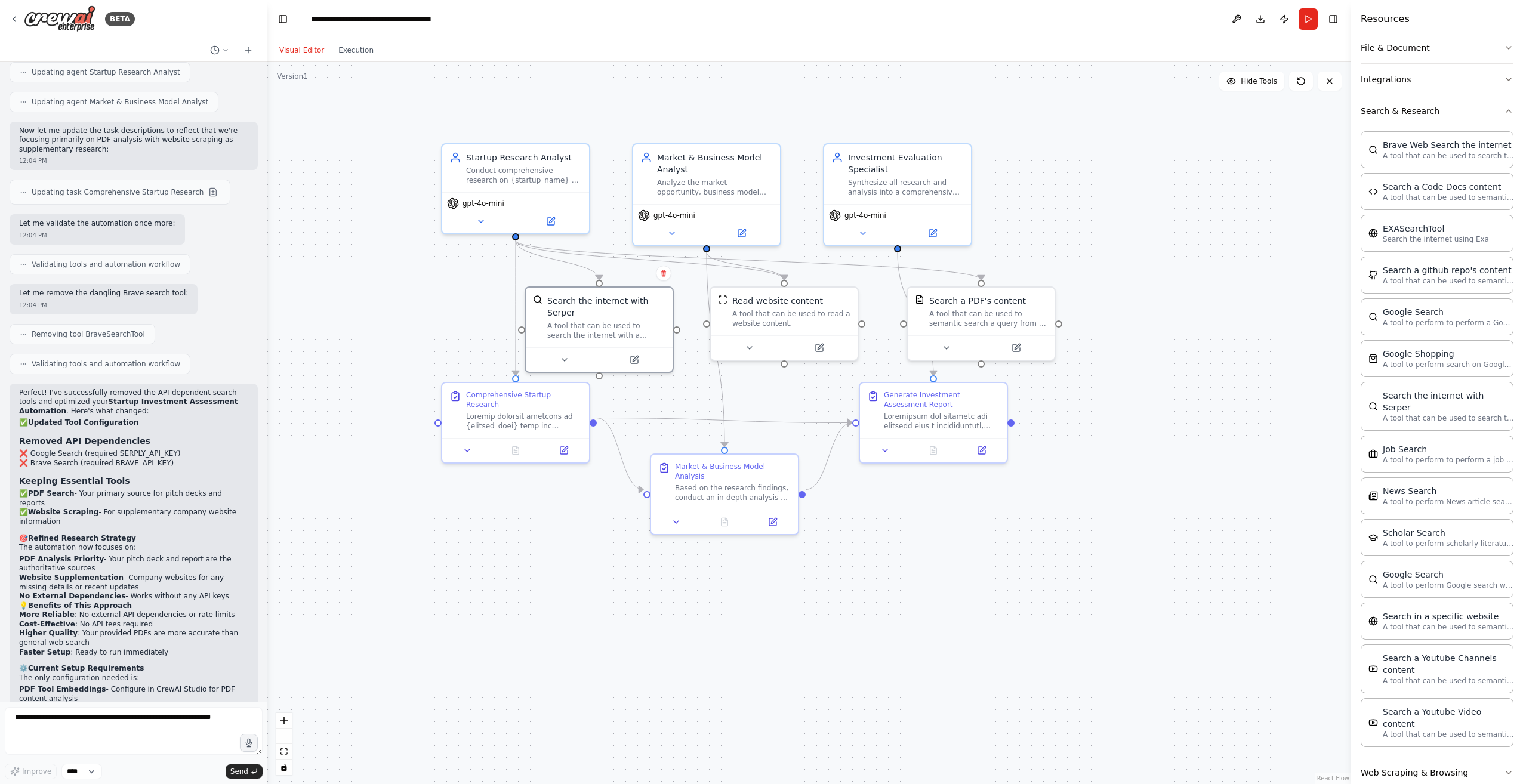
click at [385, 381] on div ".deletable-edge-delete-btn { width: 20px; height: 20px; border: 0px solid #ffff…" at bounding box center [809, 422] width 1083 height 721
click at [109, 710] on textarea at bounding box center [133, 730] width 258 height 48
click at [747, 231] on button at bounding box center [741, 230] width 67 height 14
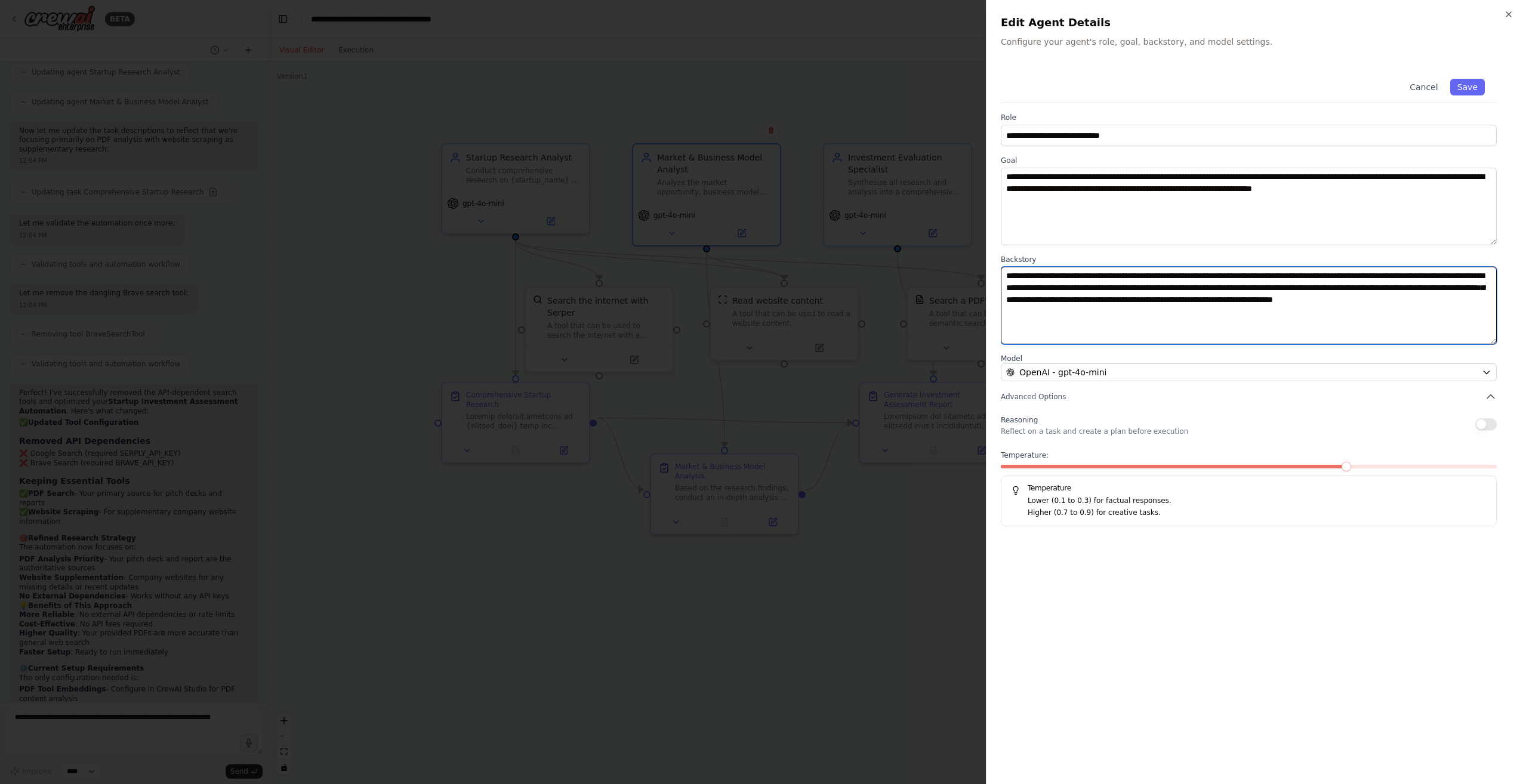
click at [1086, 290] on textarea "**********" at bounding box center [1248, 305] width 496 height 78
click at [1147, 293] on textarea "**********" at bounding box center [1248, 305] width 496 height 78
drag, startPoint x: 1157, startPoint y: 298, endPoint x: 1182, endPoint y: 321, distance: 34.0
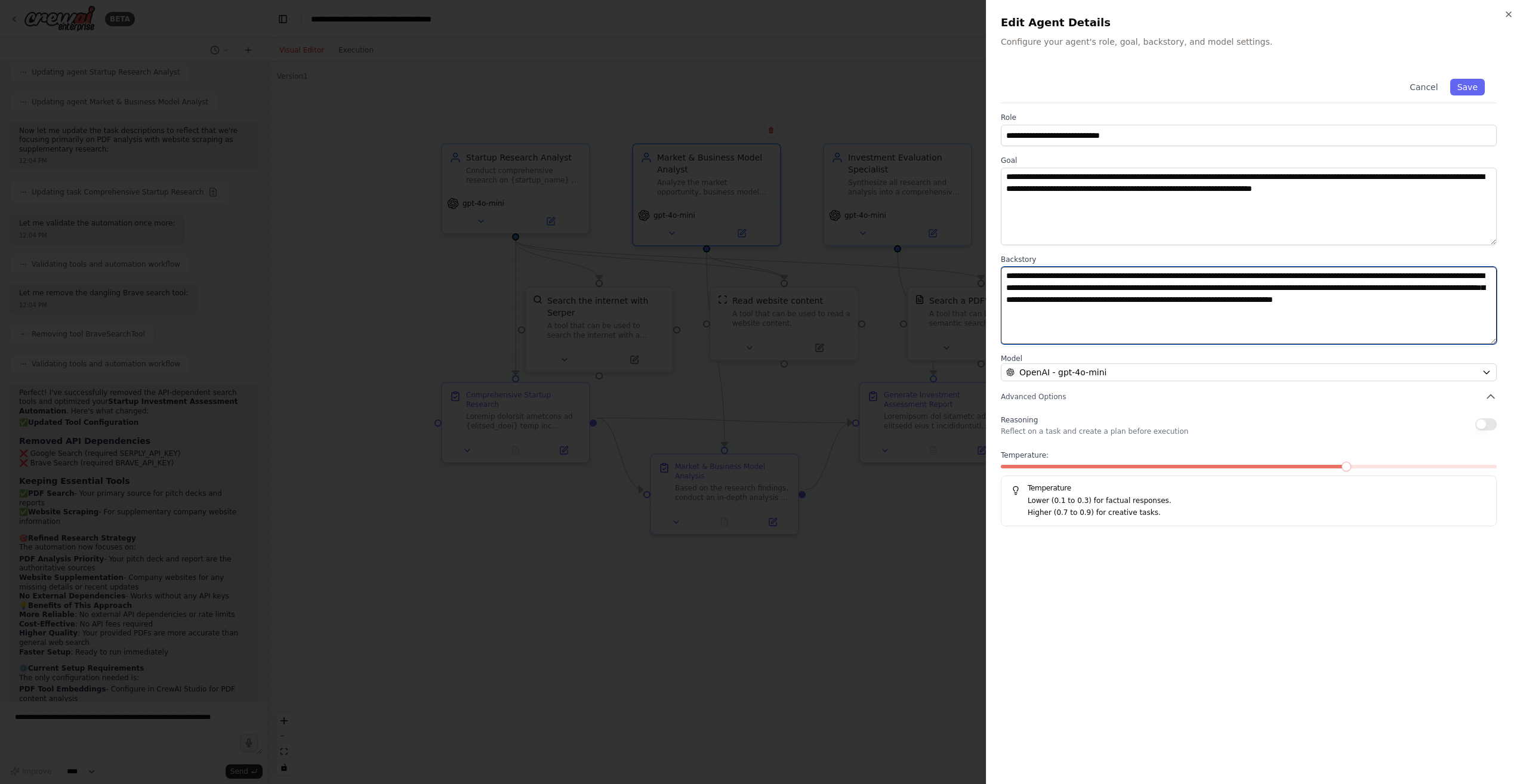
click at [1180, 321] on textarea "**********" at bounding box center [1248, 305] width 496 height 78
click at [1210, 323] on textarea "**********" at bounding box center [1248, 305] width 496 height 78
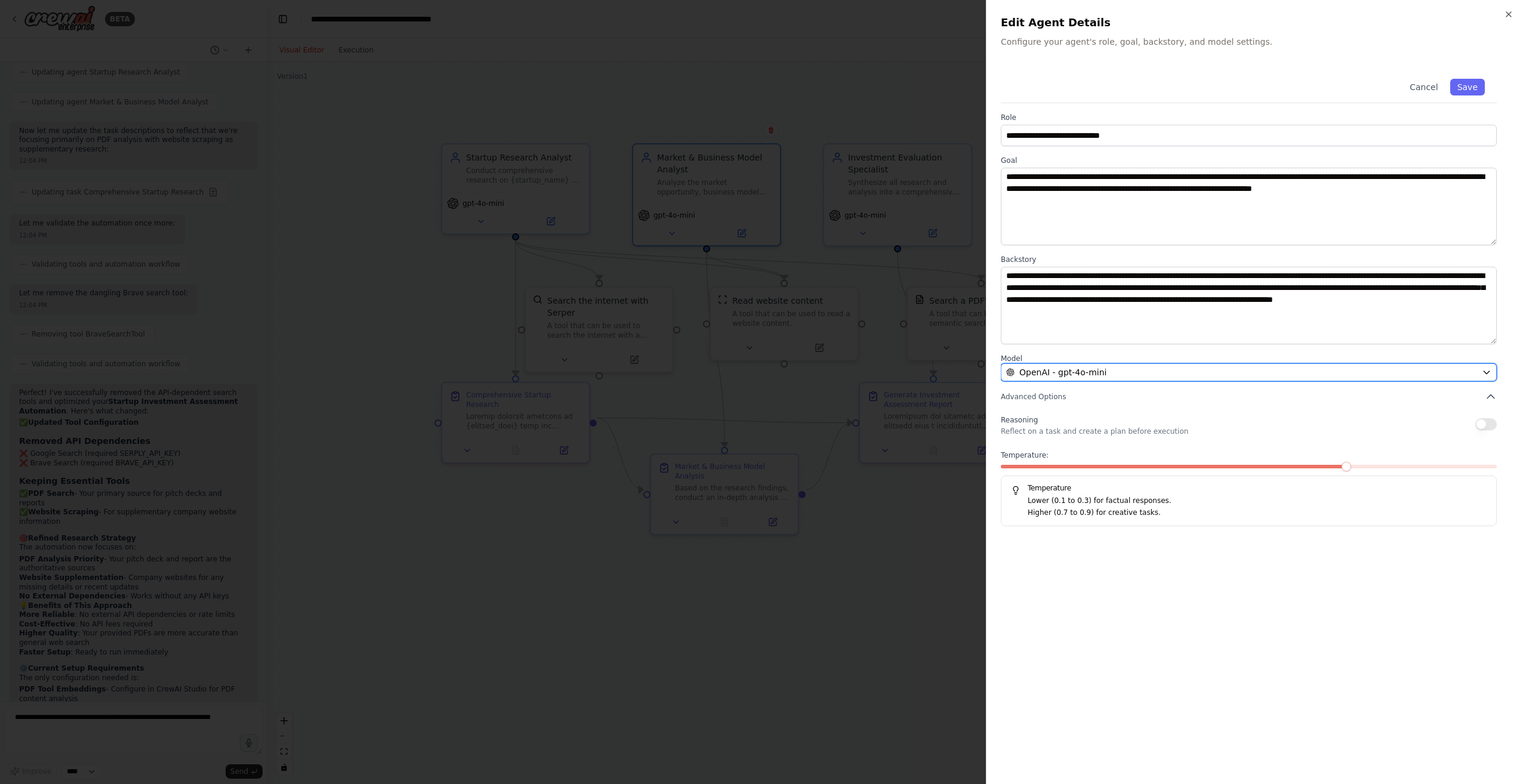
click at [1076, 375] on span "OpenAI - gpt-4o-mini" at bounding box center [1062, 372] width 87 height 12
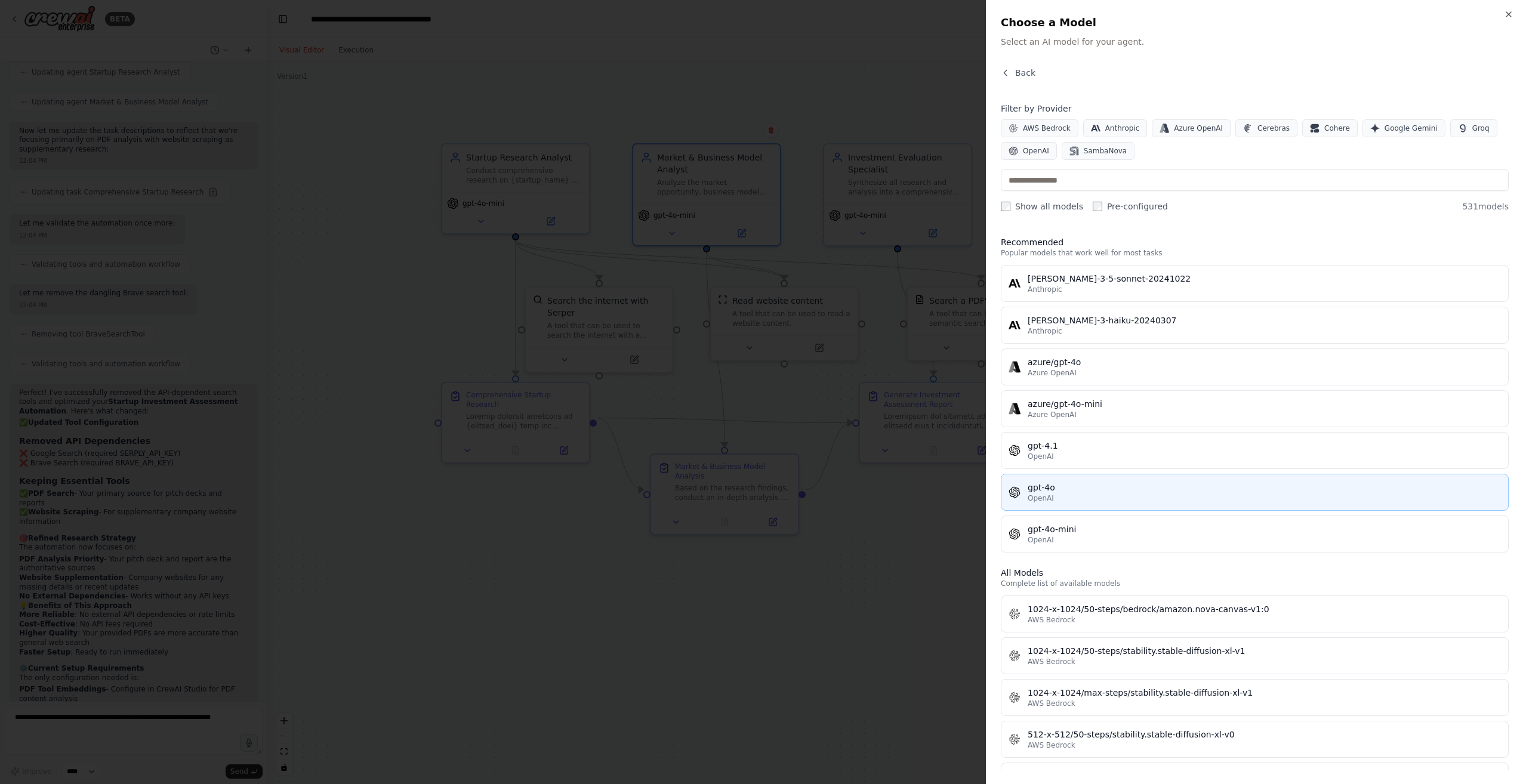
click at [1088, 487] on div "gpt-4o" at bounding box center [1263, 487] width 473 height 12
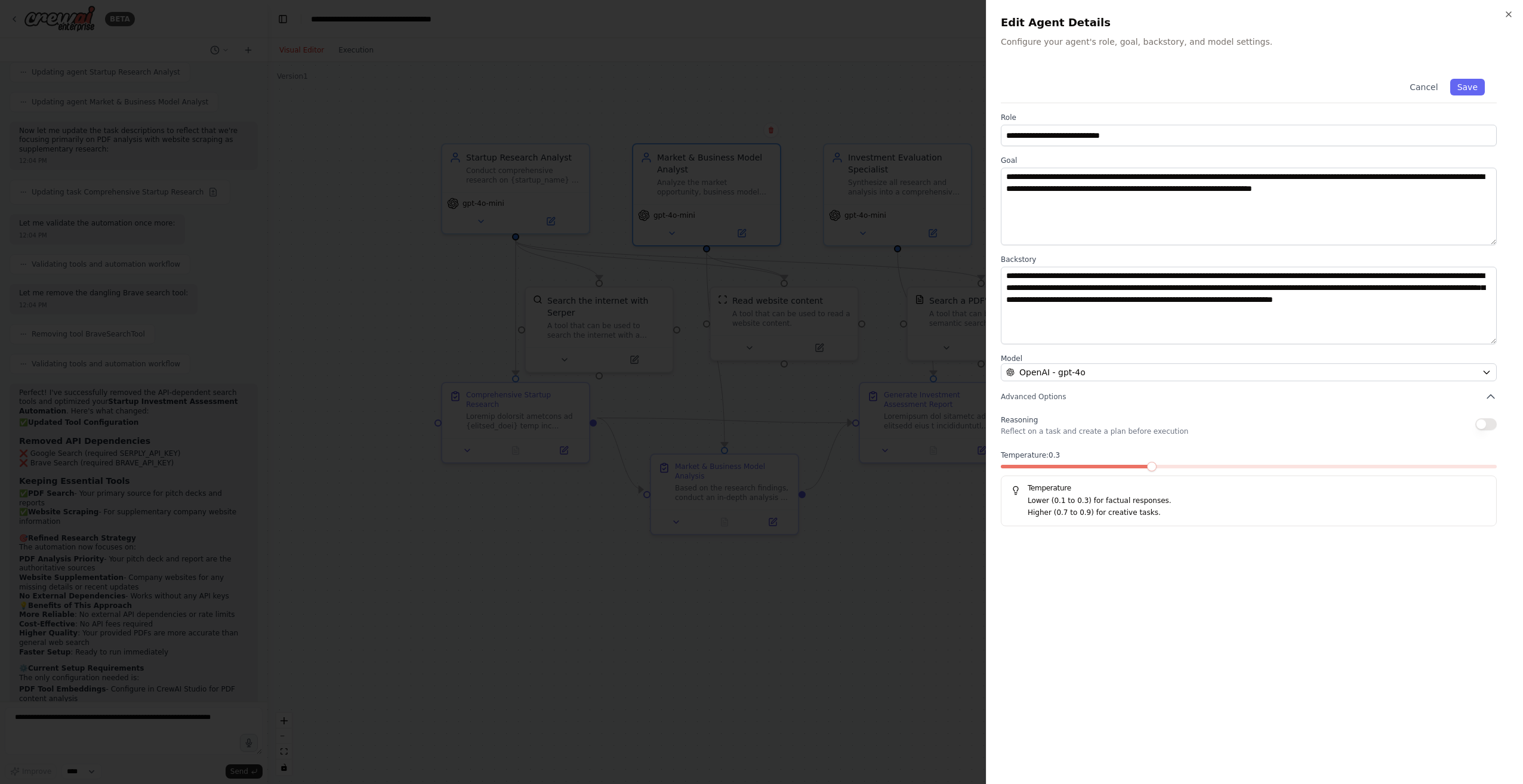
click at [1147, 469] on span at bounding box center [1152, 466] width 9 height 9
click at [1108, 469] on span at bounding box center [1102, 466] width 9 height 9
click at [1462, 90] on button "Save" at bounding box center [1467, 87] width 35 height 17
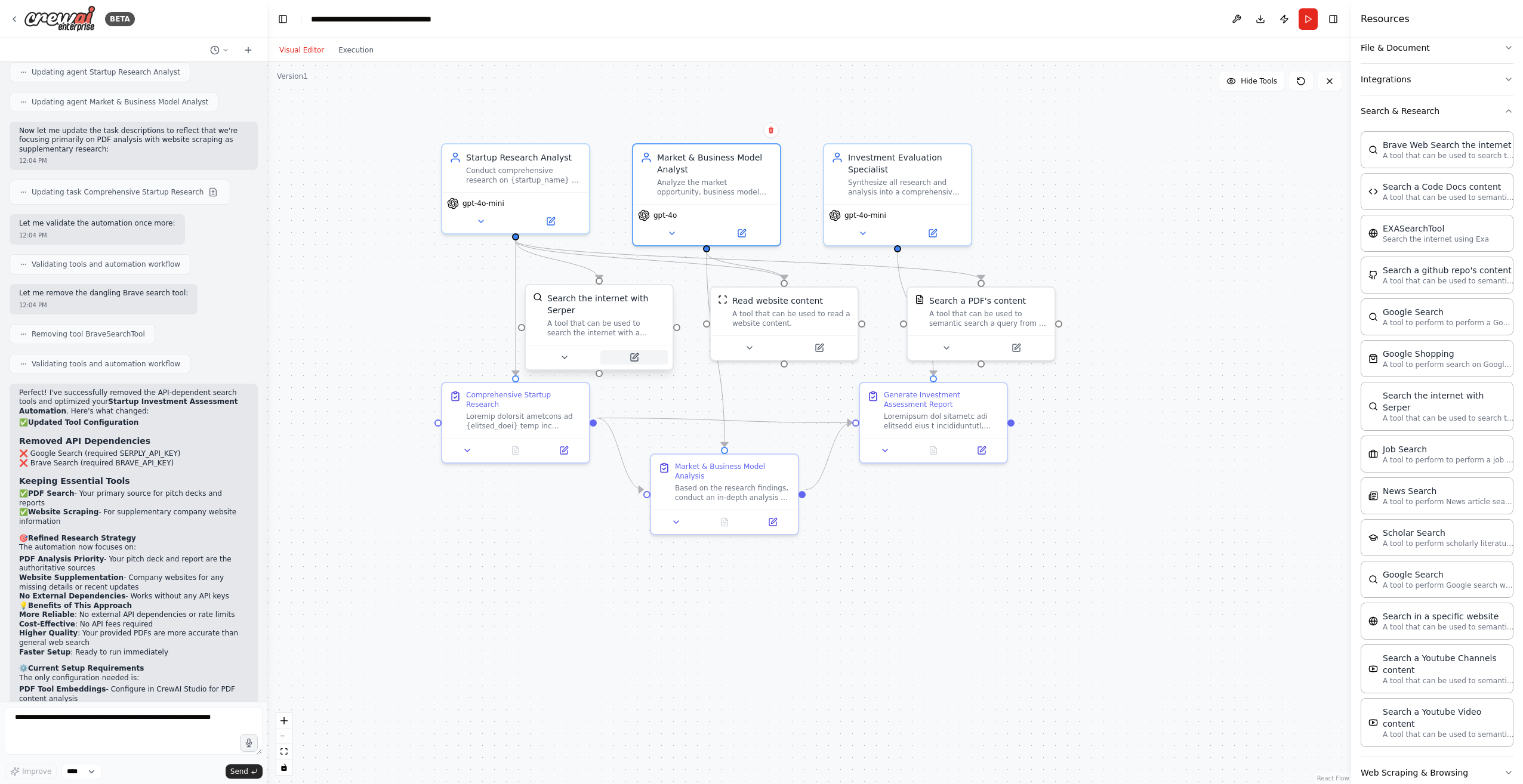
click at [636, 354] on icon at bounding box center [635, 358] width 7 height 7
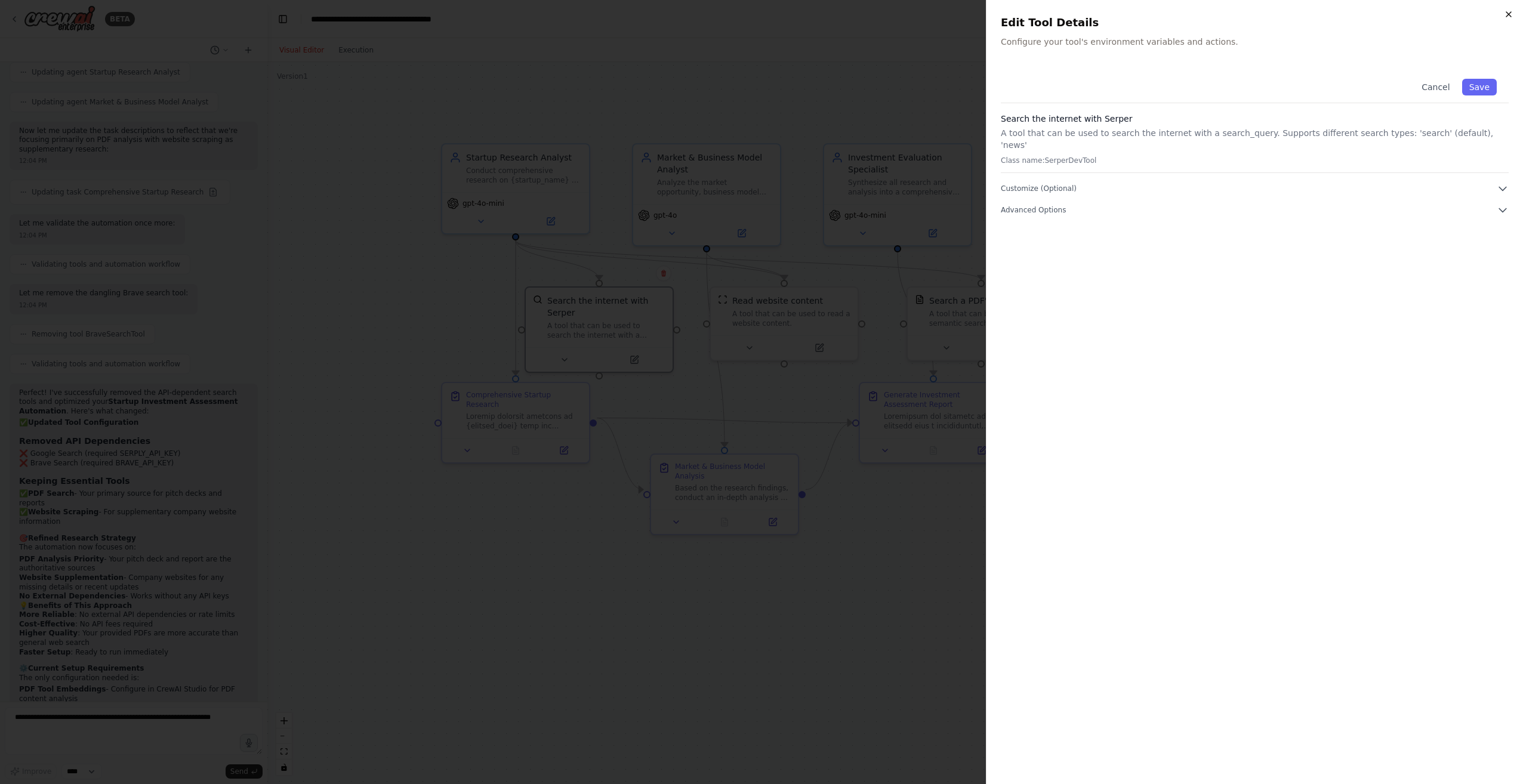
click at [1507, 17] on icon "button" at bounding box center [1508, 14] width 9 height 9
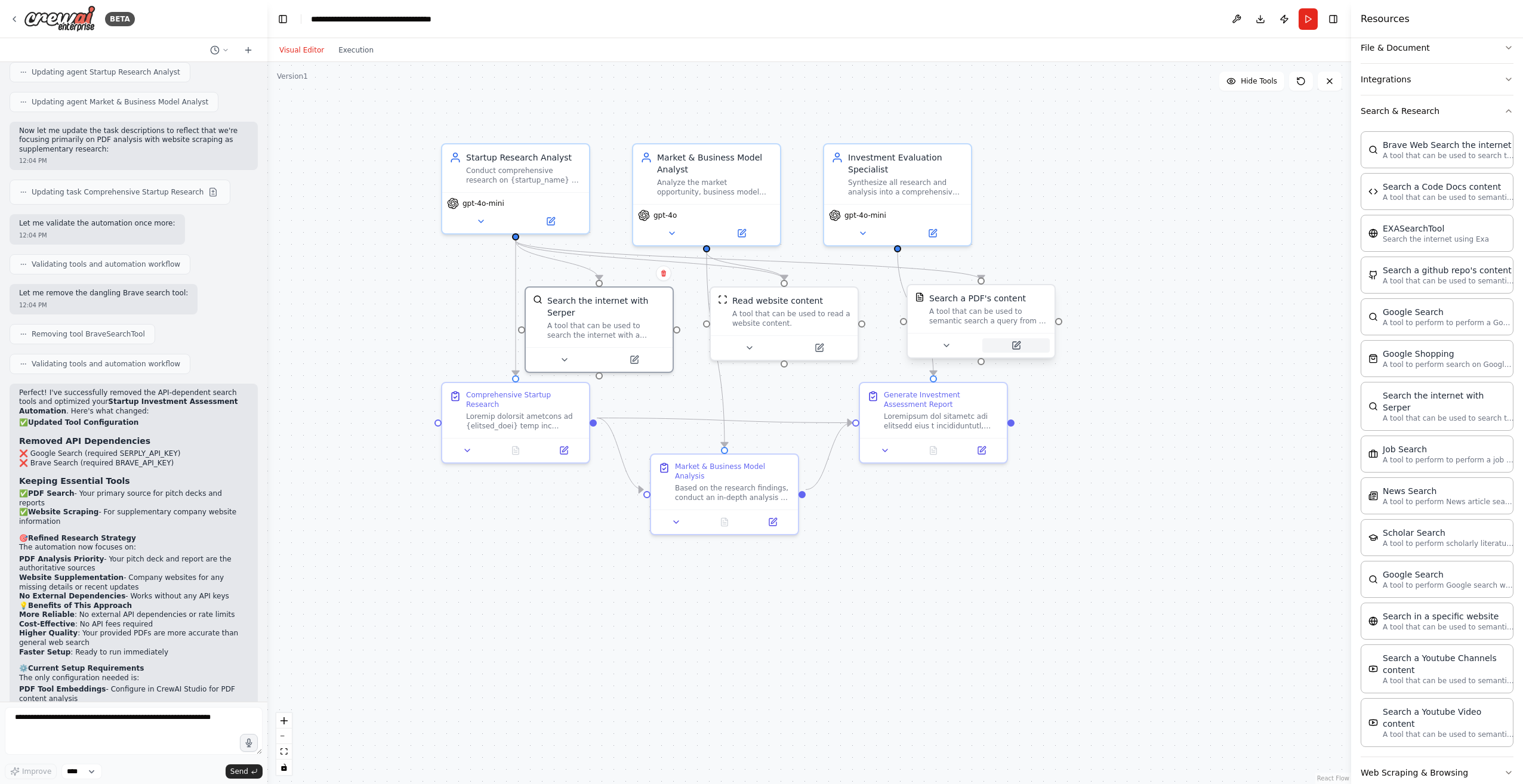
click at [1018, 341] on icon at bounding box center [1016, 346] width 9 height 9
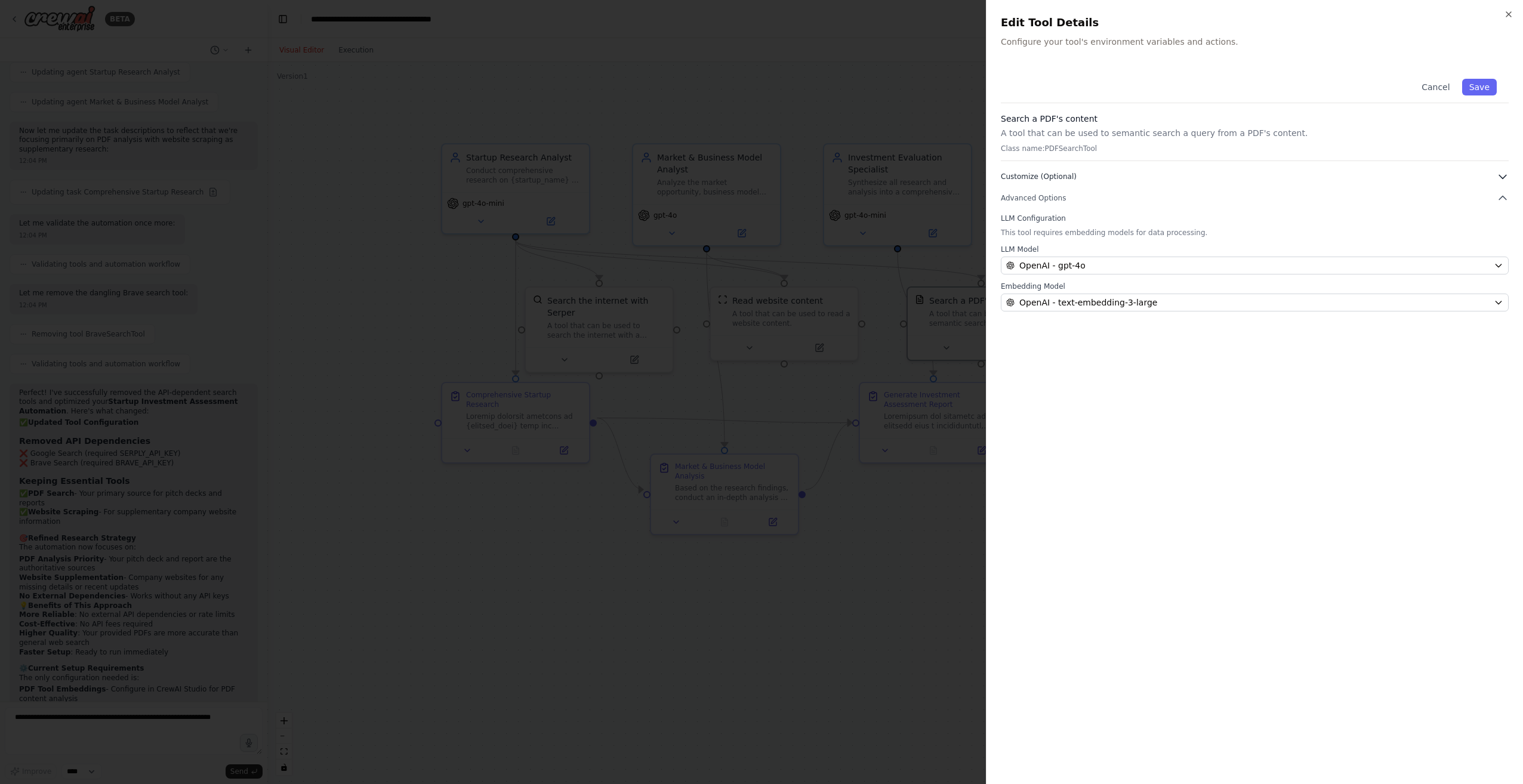
click at [1500, 180] on icon "button" at bounding box center [1502, 176] width 12 height 12
click at [1497, 200] on icon "button" at bounding box center [1502, 198] width 12 height 12
click at [1431, 91] on button "Cancel" at bounding box center [1435, 87] width 42 height 17
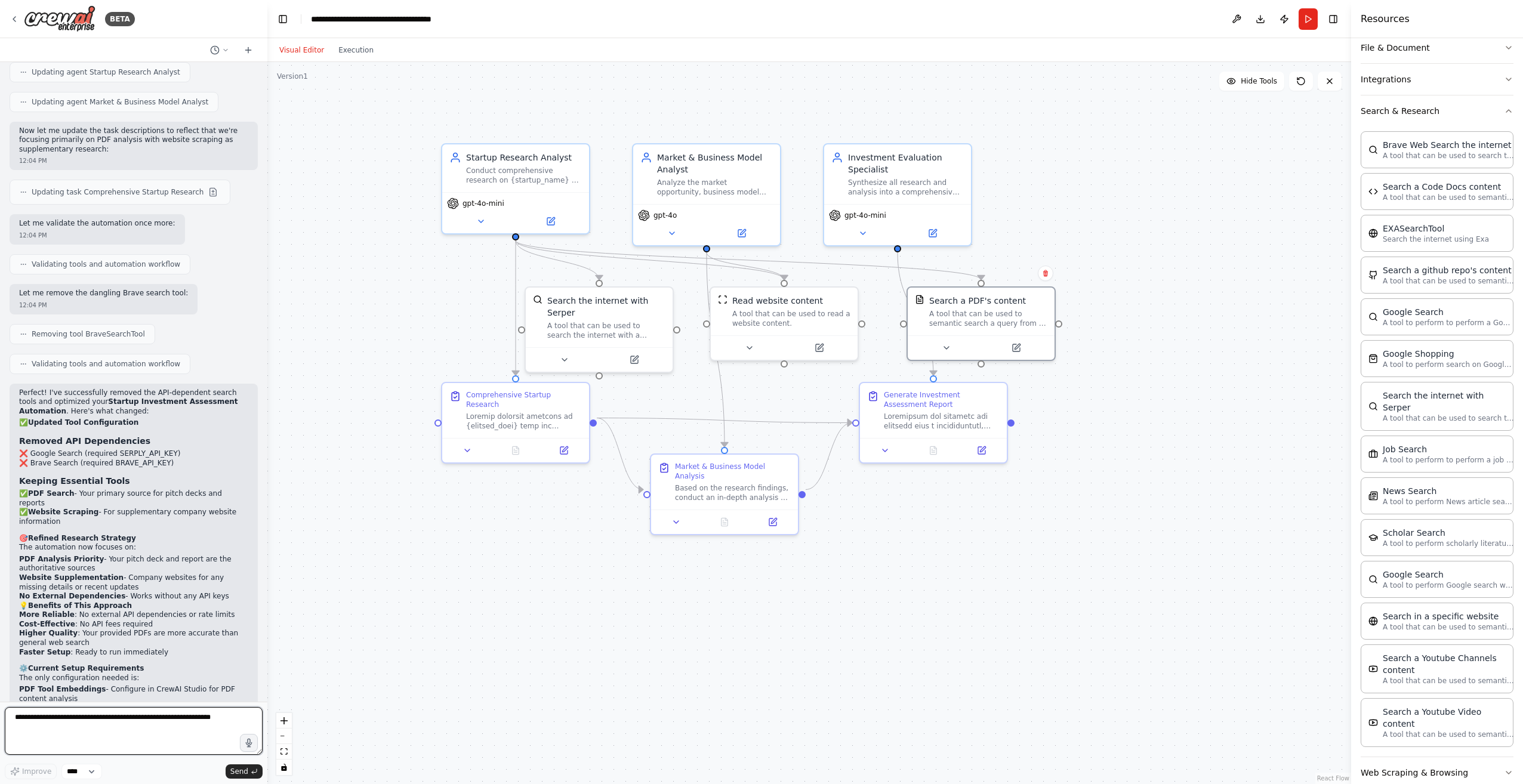
click at [115, 738] on textarea at bounding box center [133, 730] width 258 height 48
type textarea "*"
click at [1312, 19] on button "Run" at bounding box center [1307, 19] width 19 height 22
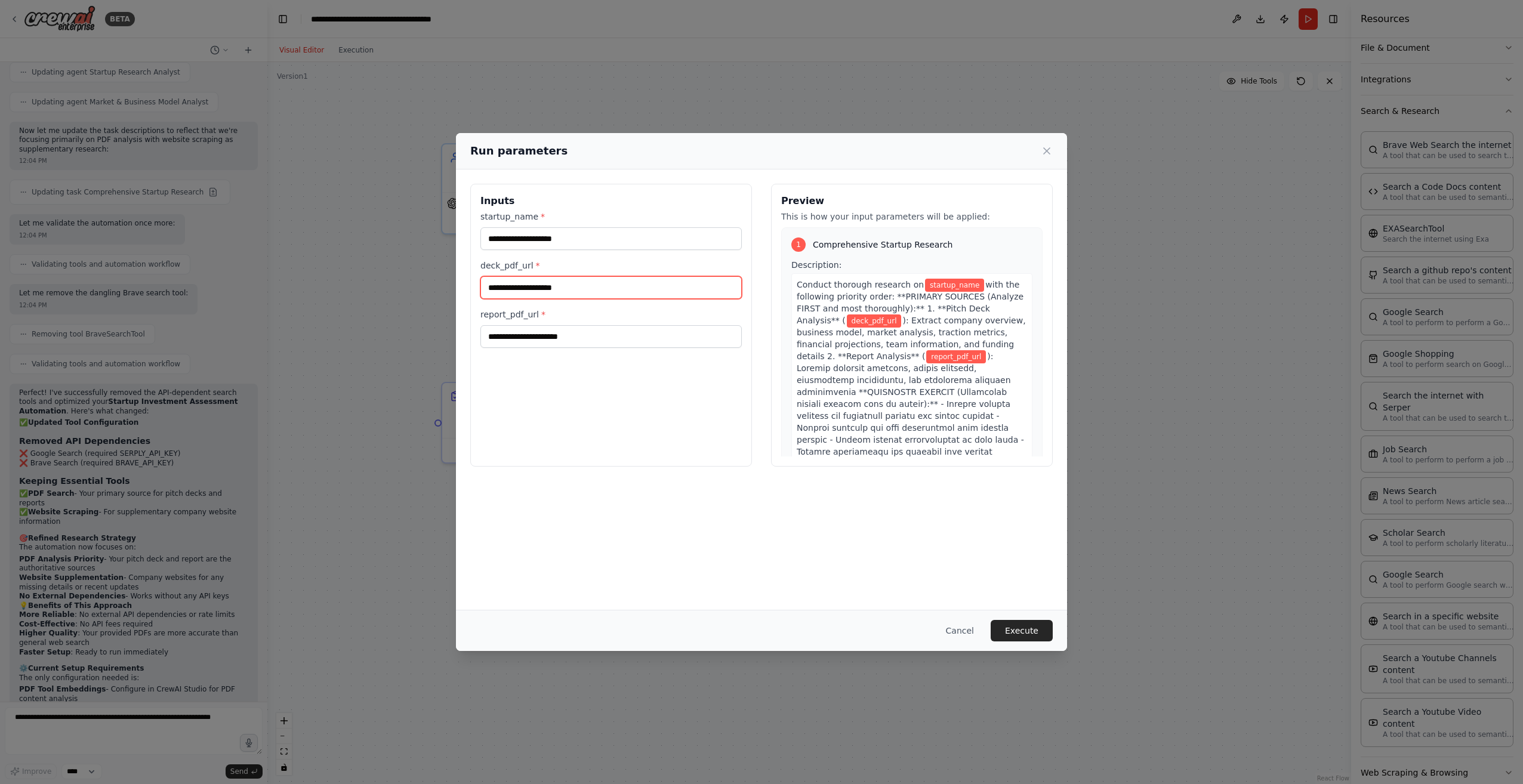
click at [520, 287] on input "deck_pdf_url *" at bounding box center [610, 288] width 261 height 22
click at [516, 341] on input "report_pdf_url *" at bounding box center [610, 336] width 261 height 22
paste input "**********"
type input "**********"
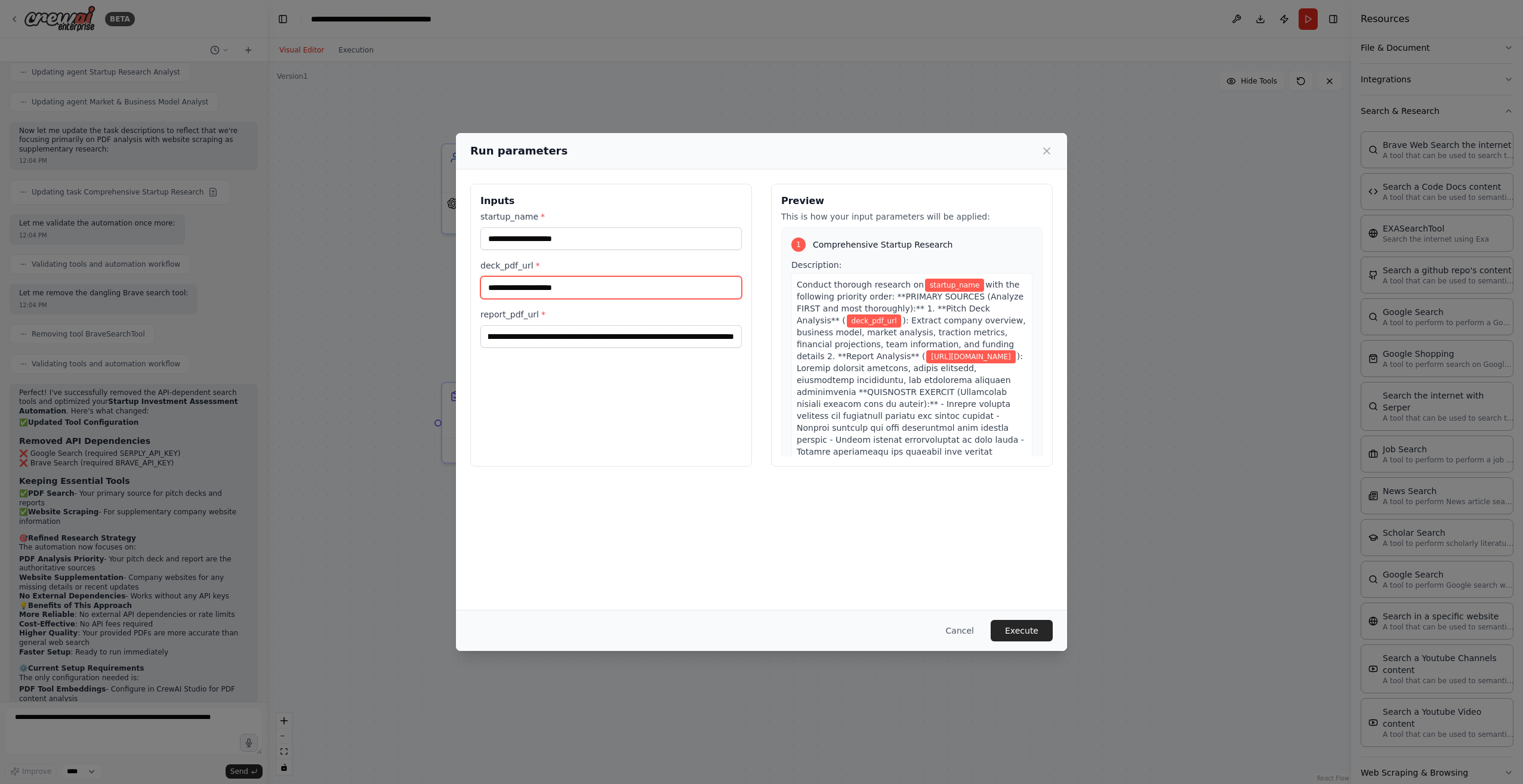
click at [520, 287] on input "deck_pdf_url *" at bounding box center [610, 288] width 261 height 22
paste input "**********"
type input "**********"
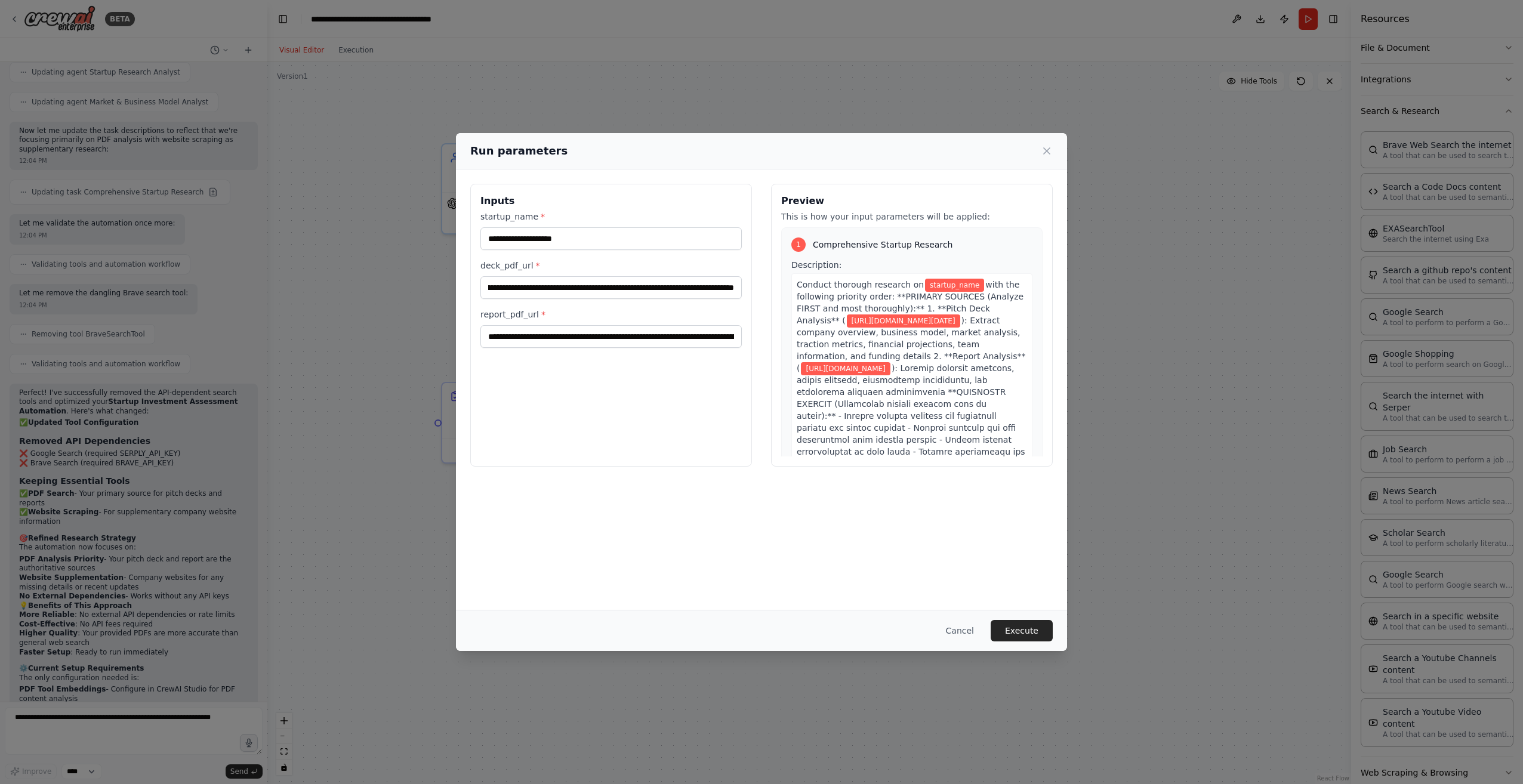
click at [651, 504] on div "**********" at bounding box center [761, 389] width 611 height 439
click at [530, 235] on input "startup_name *" at bounding box center [610, 239] width 261 height 22
paste input "**********"
type input "**********"
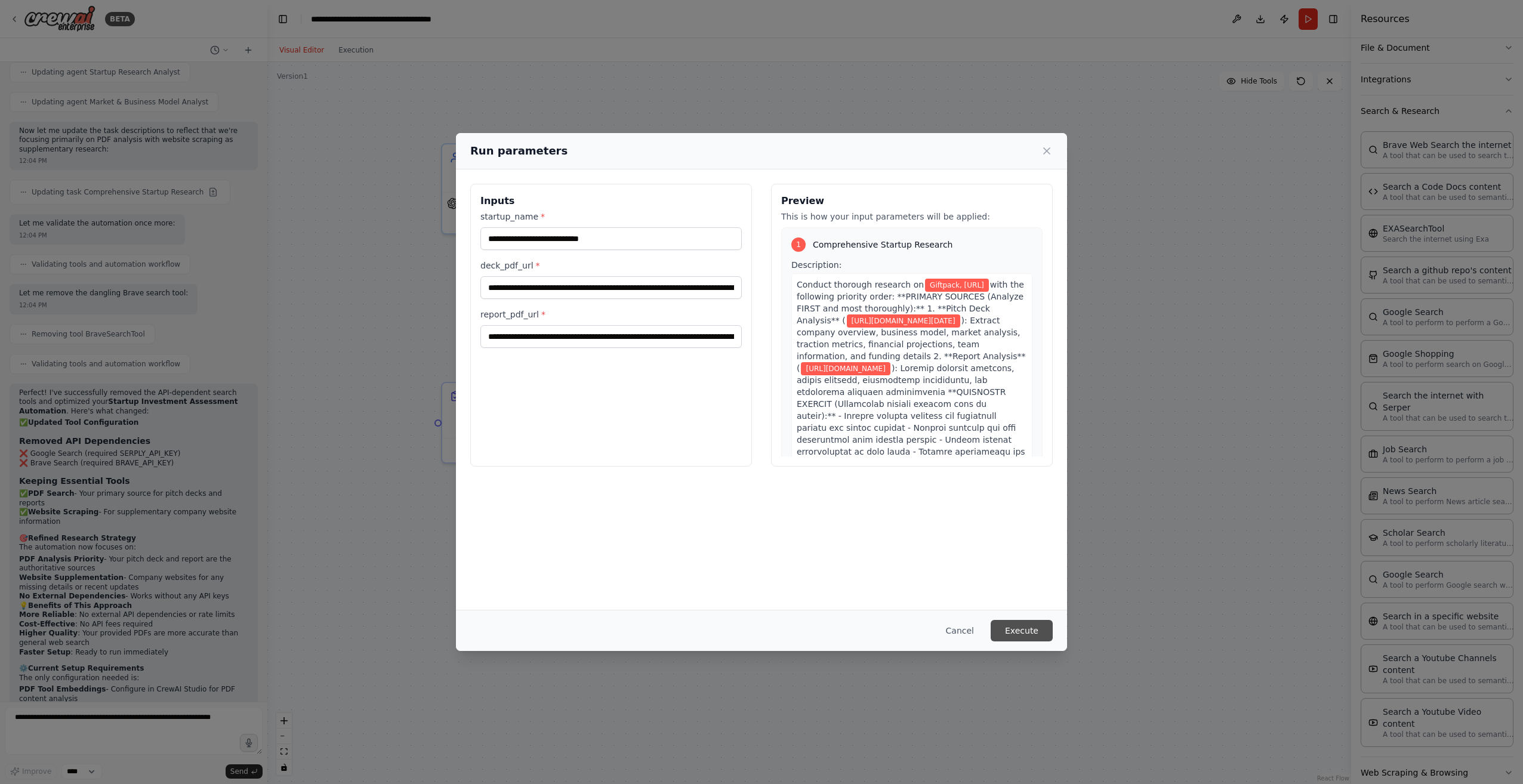
click at [1013, 631] on button "Execute" at bounding box center [1022, 629] width 62 height 22
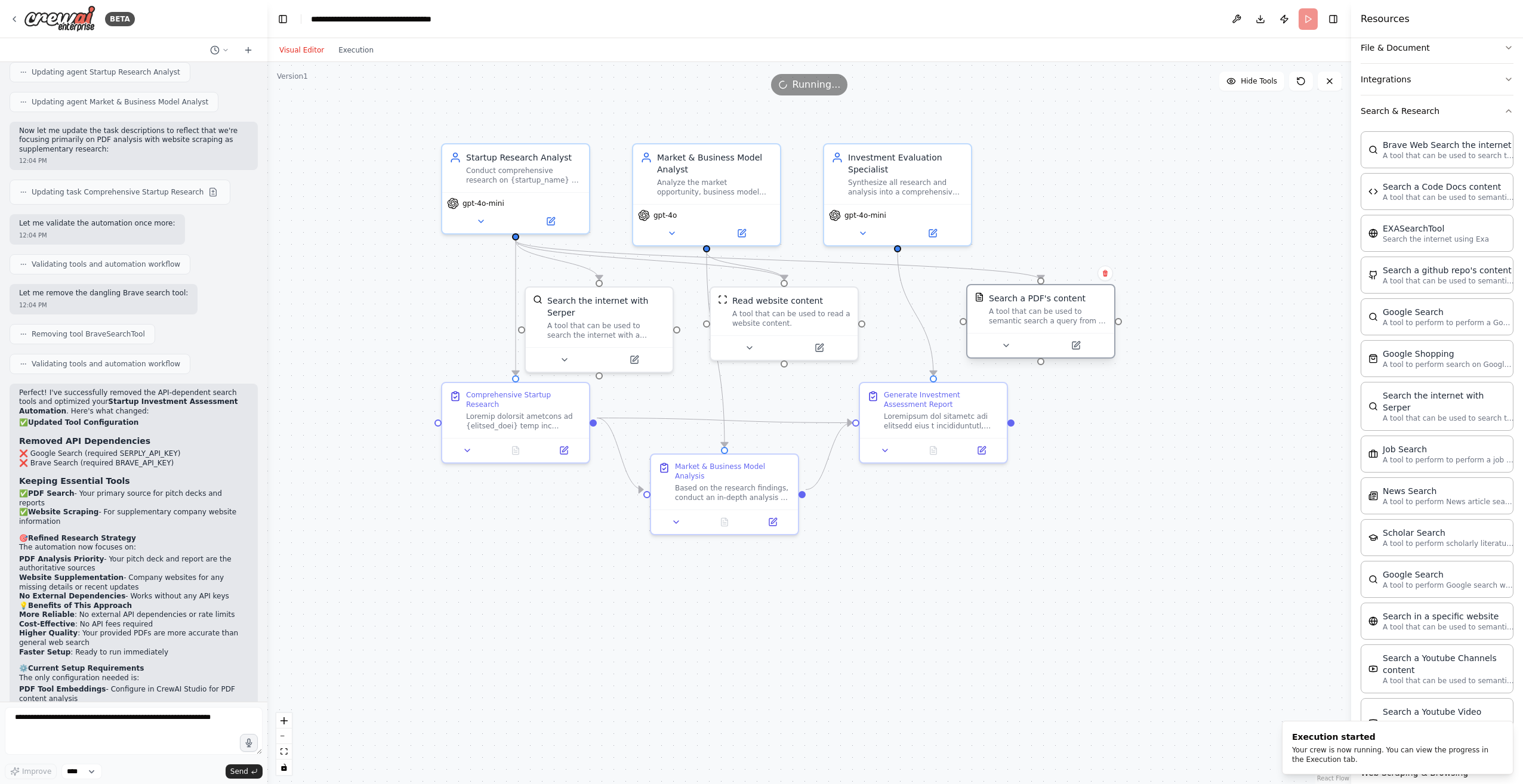
drag, startPoint x: 954, startPoint y: 305, endPoint x: 1009, endPoint y: 300, distance: 55.2
click at [1009, 300] on div "Search a PDF's content A tool that can be used to semantic search a query from …" at bounding box center [1048, 309] width 118 height 34
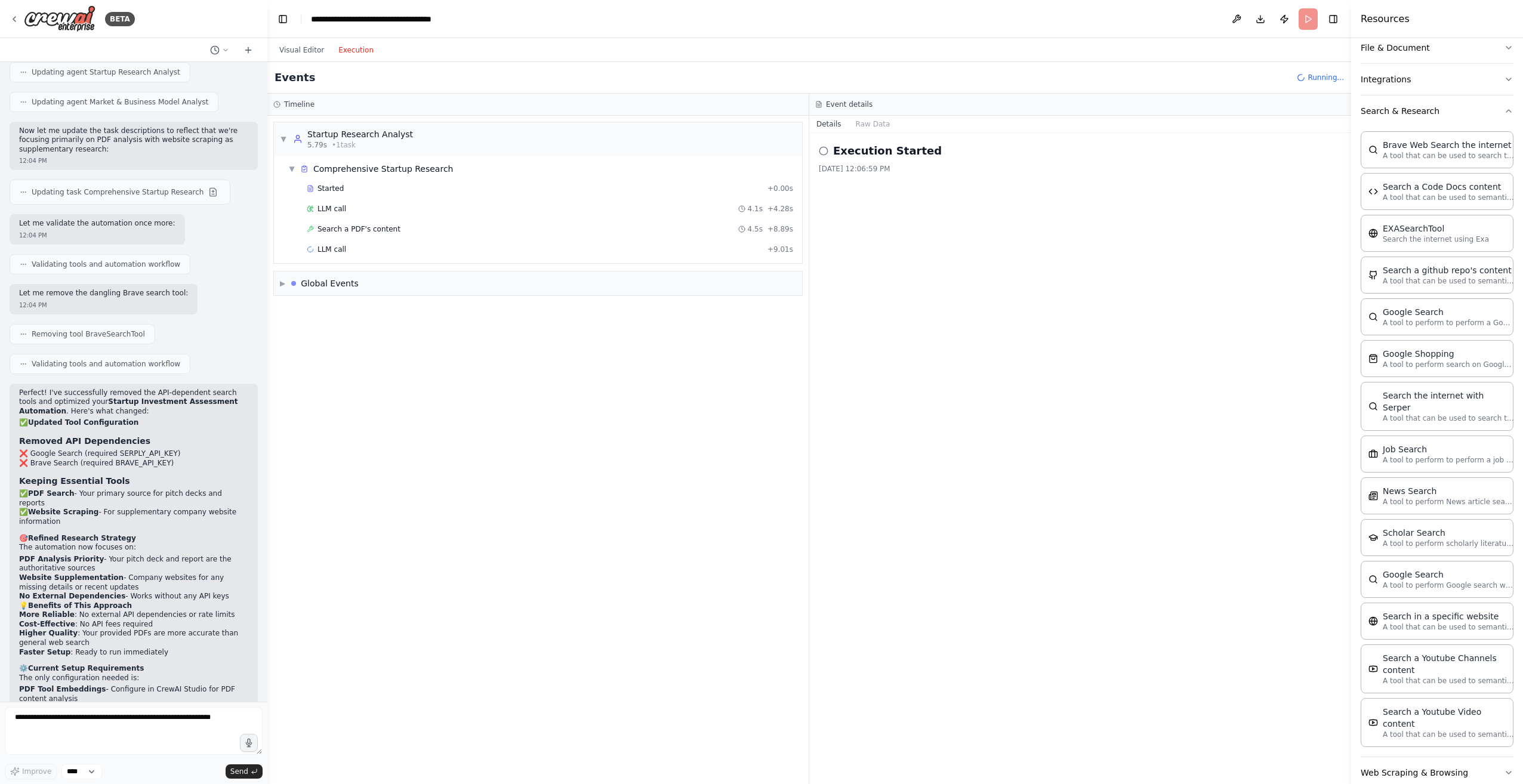
click at [349, 46] on button "Execution" at bounding box center [355, 50] width 50 height 14
click at [392, 211] on div "LLM call 4.1s + 4.28s" at bounding box center [549, 209] width 486 height 9
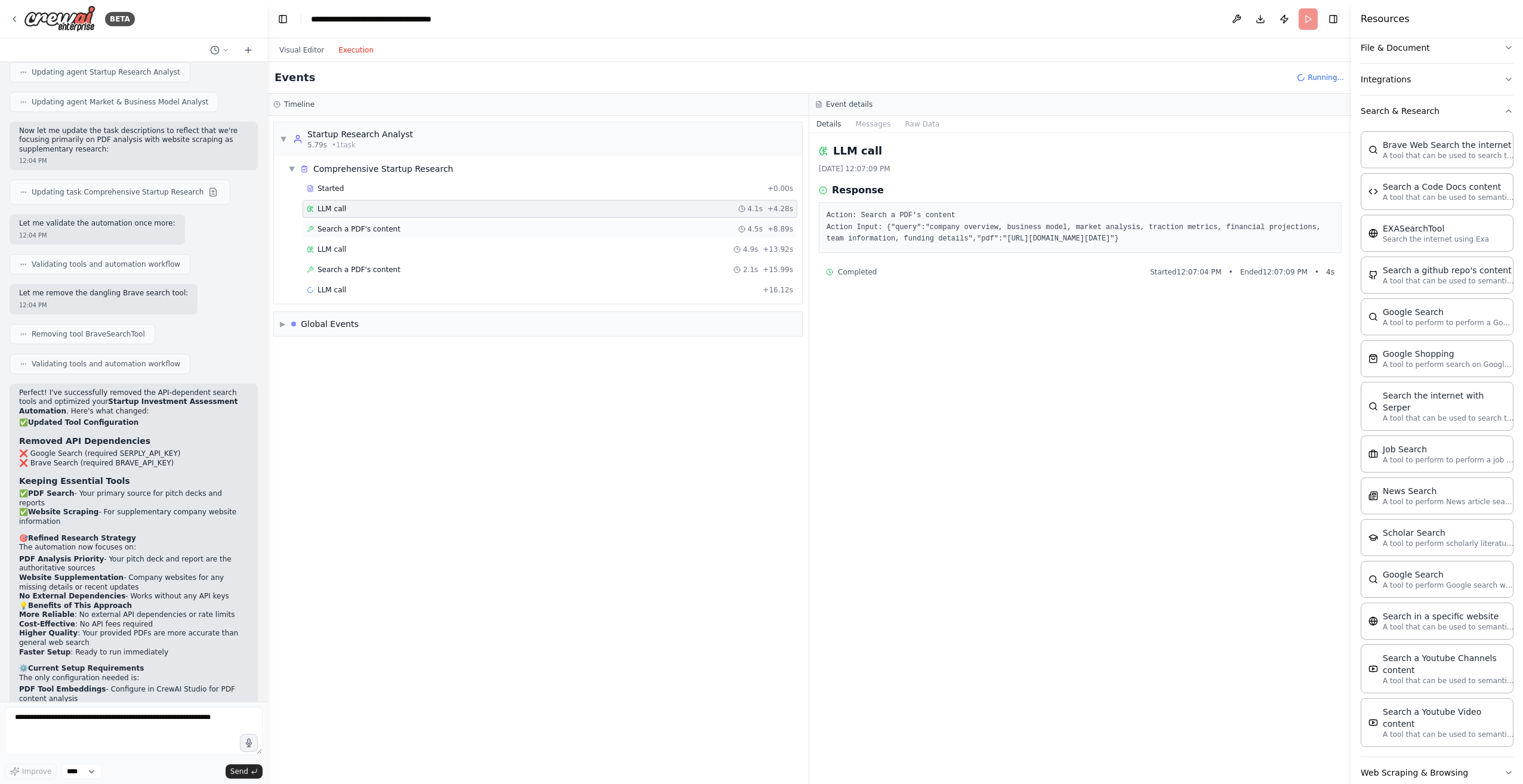
click at [330, 232] on span "Search a PDF's content" at bounding box center [359, 229] width 82 height 9
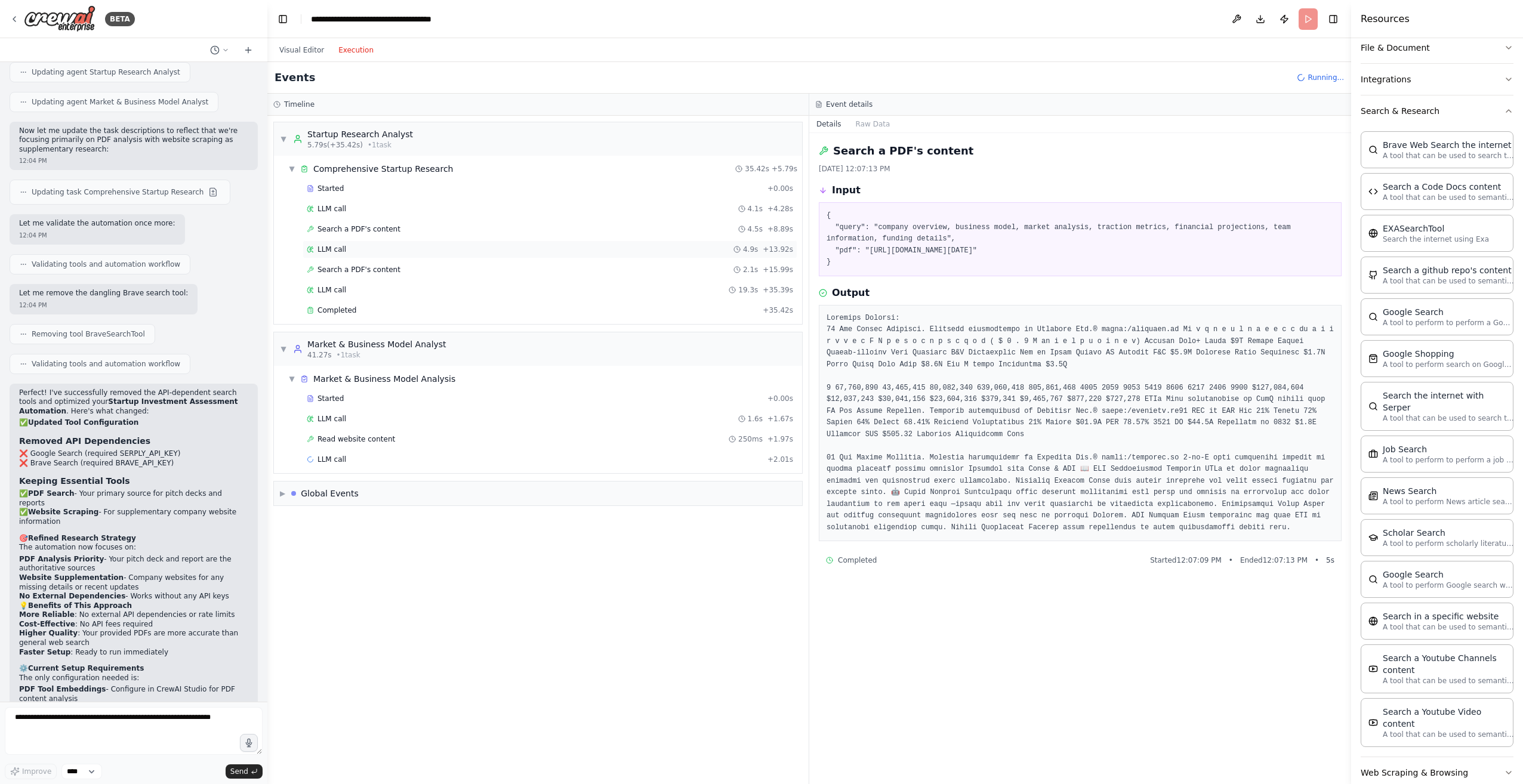
click at [333, 247] on span "LLM call" at bounding box center [332, 249] width 29 height 9
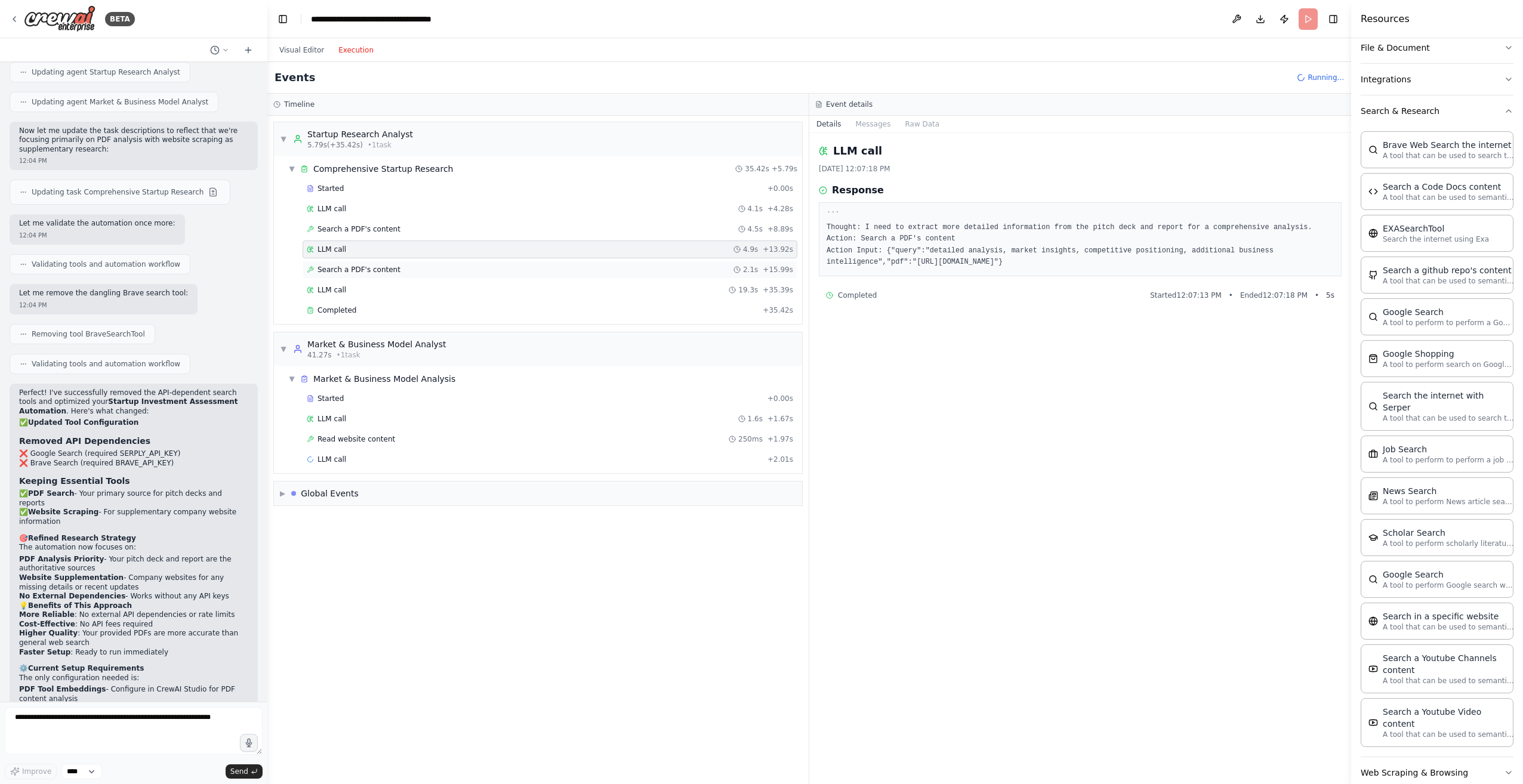
click at [339, 269] on span "Search a PDF's content" at bounding box center [359, 270] width 82 height 9
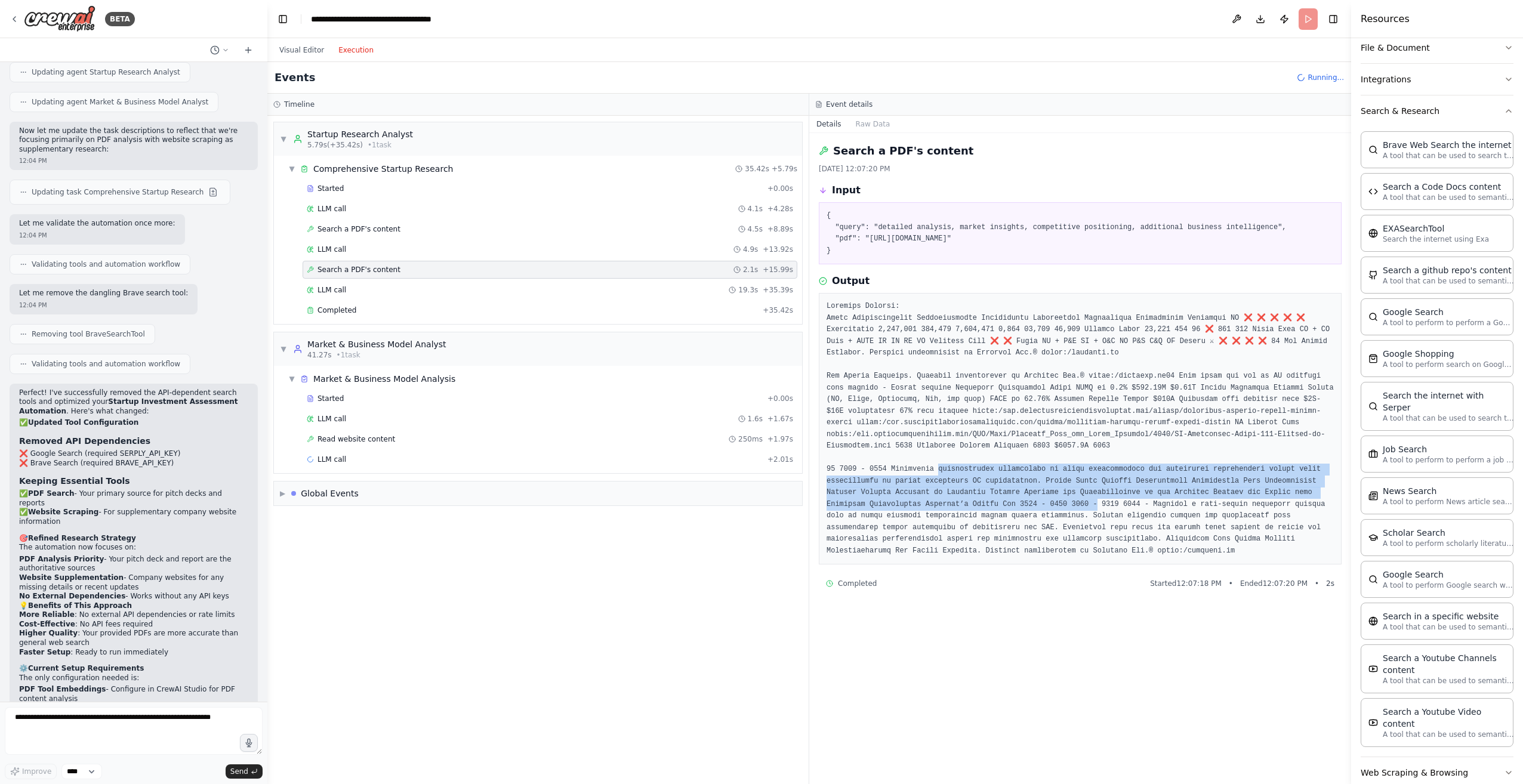
drag, startPoint x: 928, startPoint y: 517, endPoint x: 940, endPoint y: 555, distance: 39.8
click at [940, 555] on pre at bounding box center [1080, 428] width 507 height 256
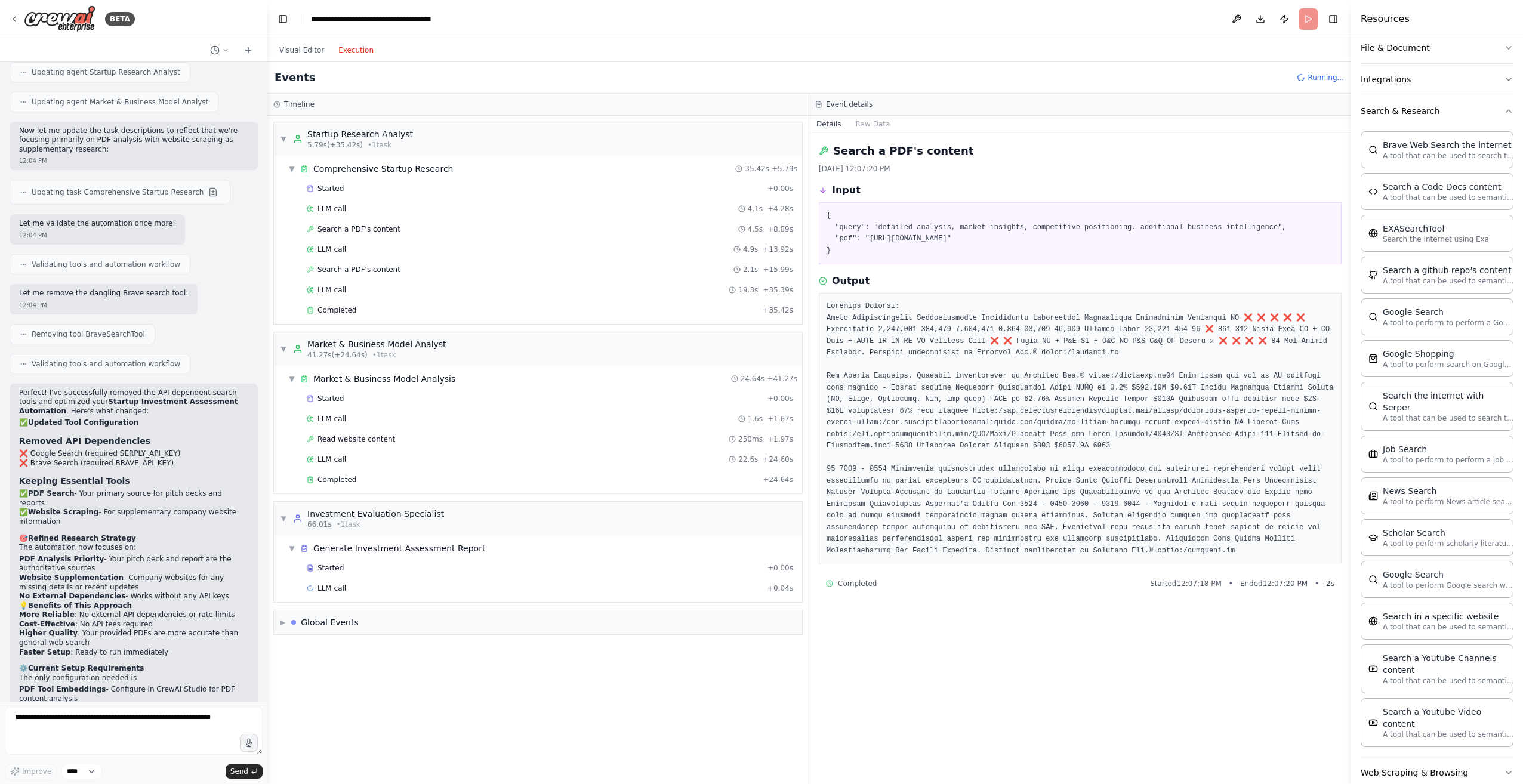
drag, startPoint x: 940, startPoint y: 555, endPoint x: 1104, endPoint y: 565, distance: 164.3
click at [1104, 556] on pre at bounding box center [1080, 428] width 507 height 256
click at [1503, 112] on icon "button" at bounding box center [1508, 111] width 9 height 9
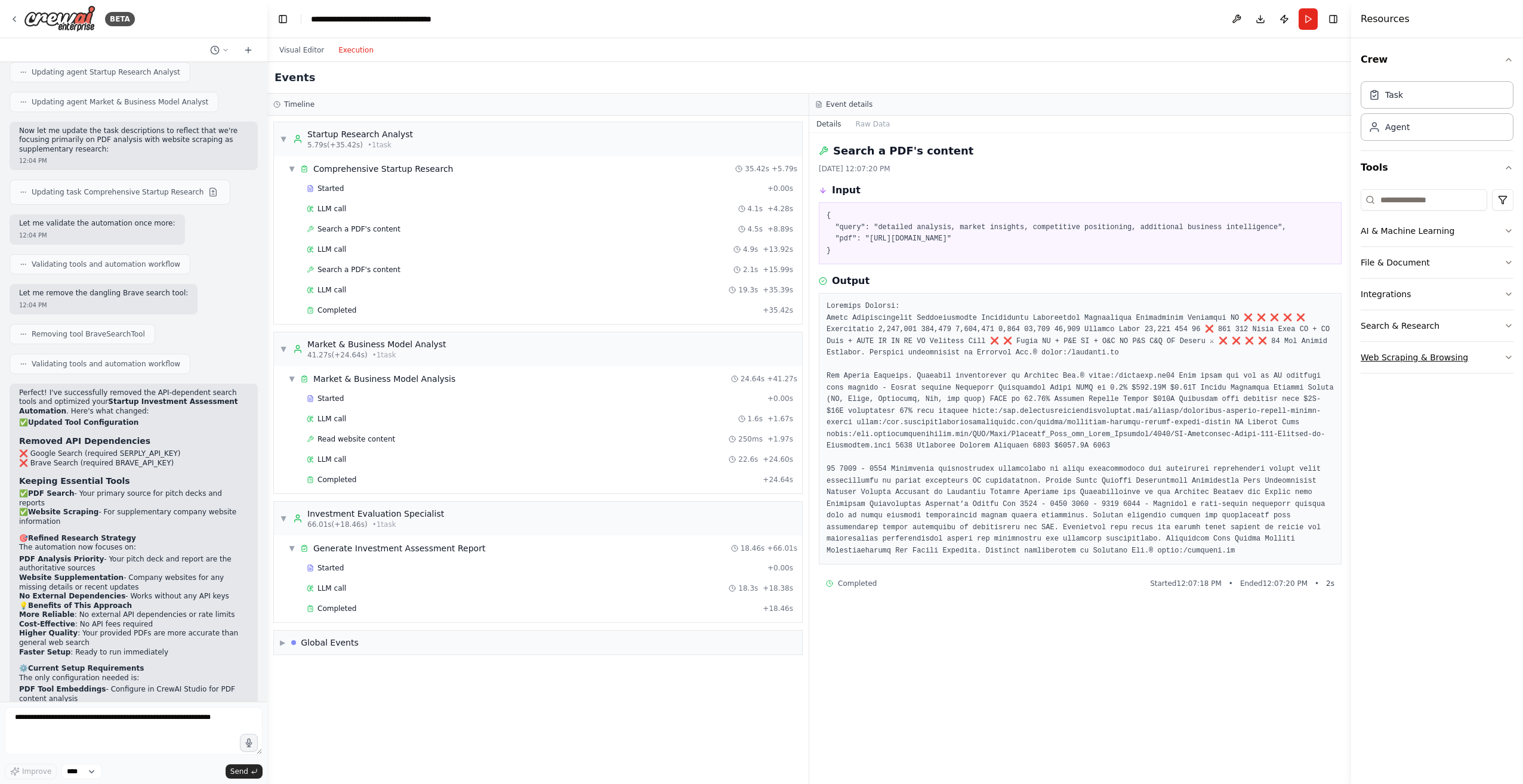
click at [1501, 357] on button "Web Scraping & Browsing" at bounding box center [1436, 357] width 153 height 31
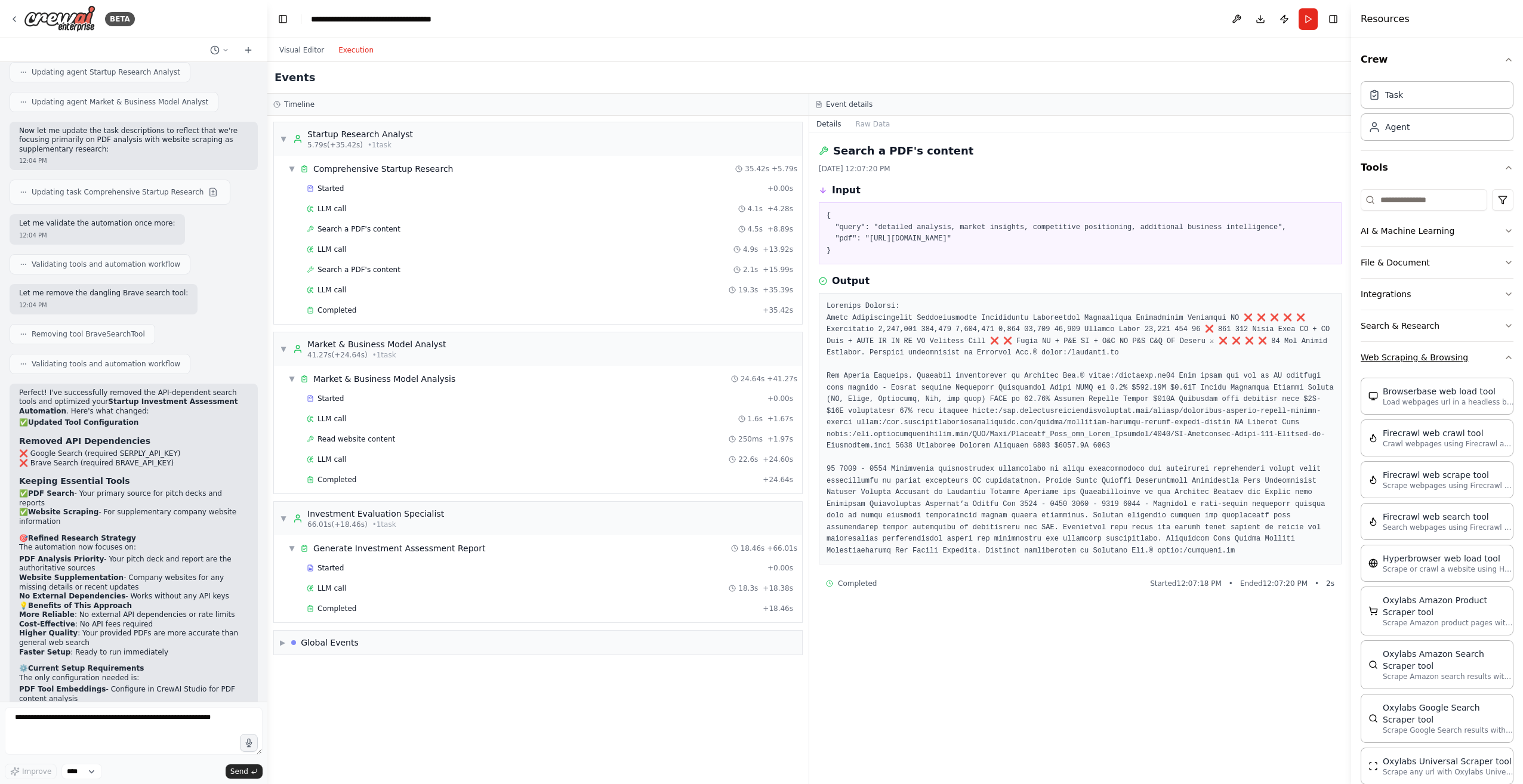
click at [1503, 357] on icon "button" at bounding box center [1508, 357] width 9 height 9
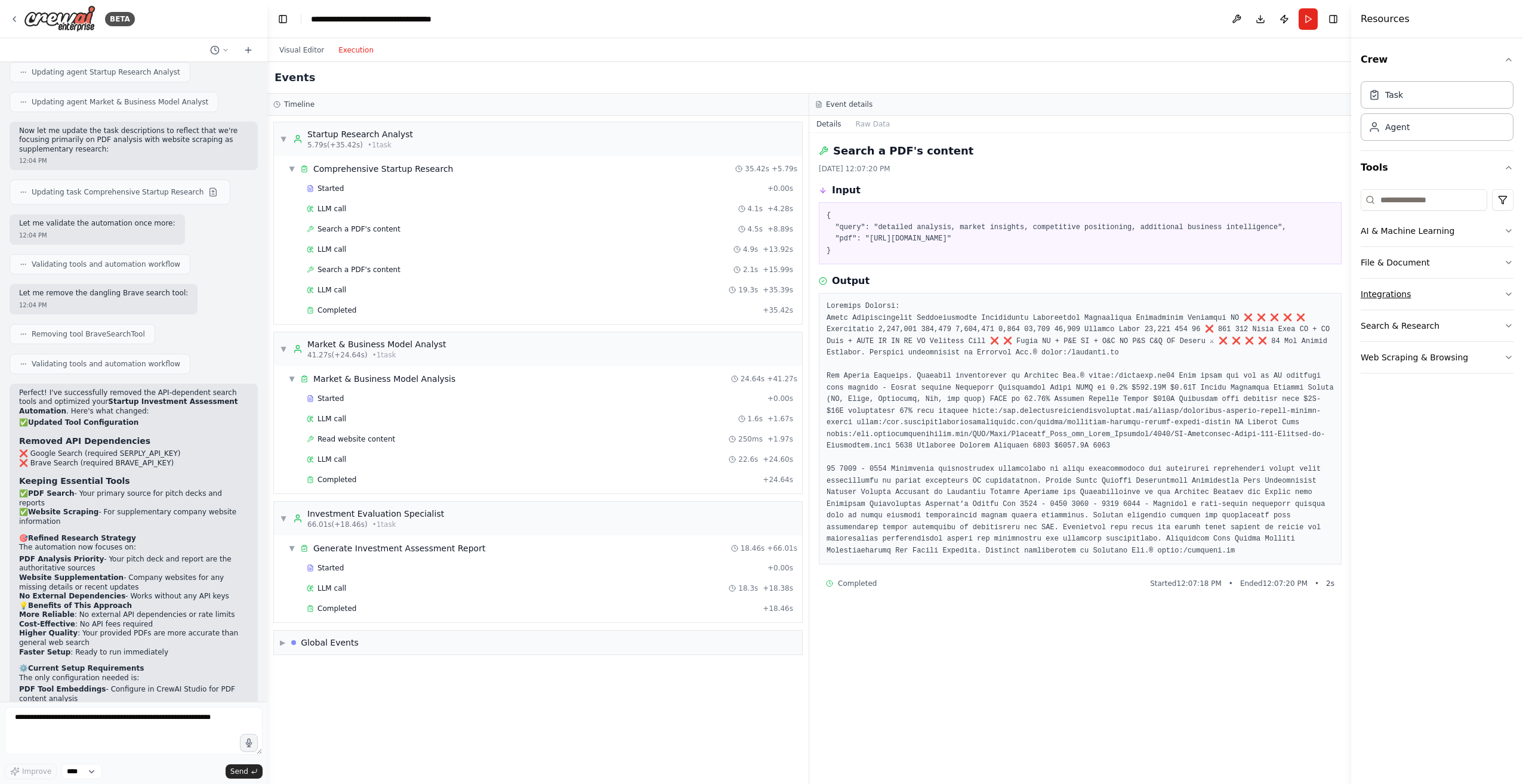
click at [1511, 290] on icon "button" at bounding box center [1508, 294] width 9 height 9
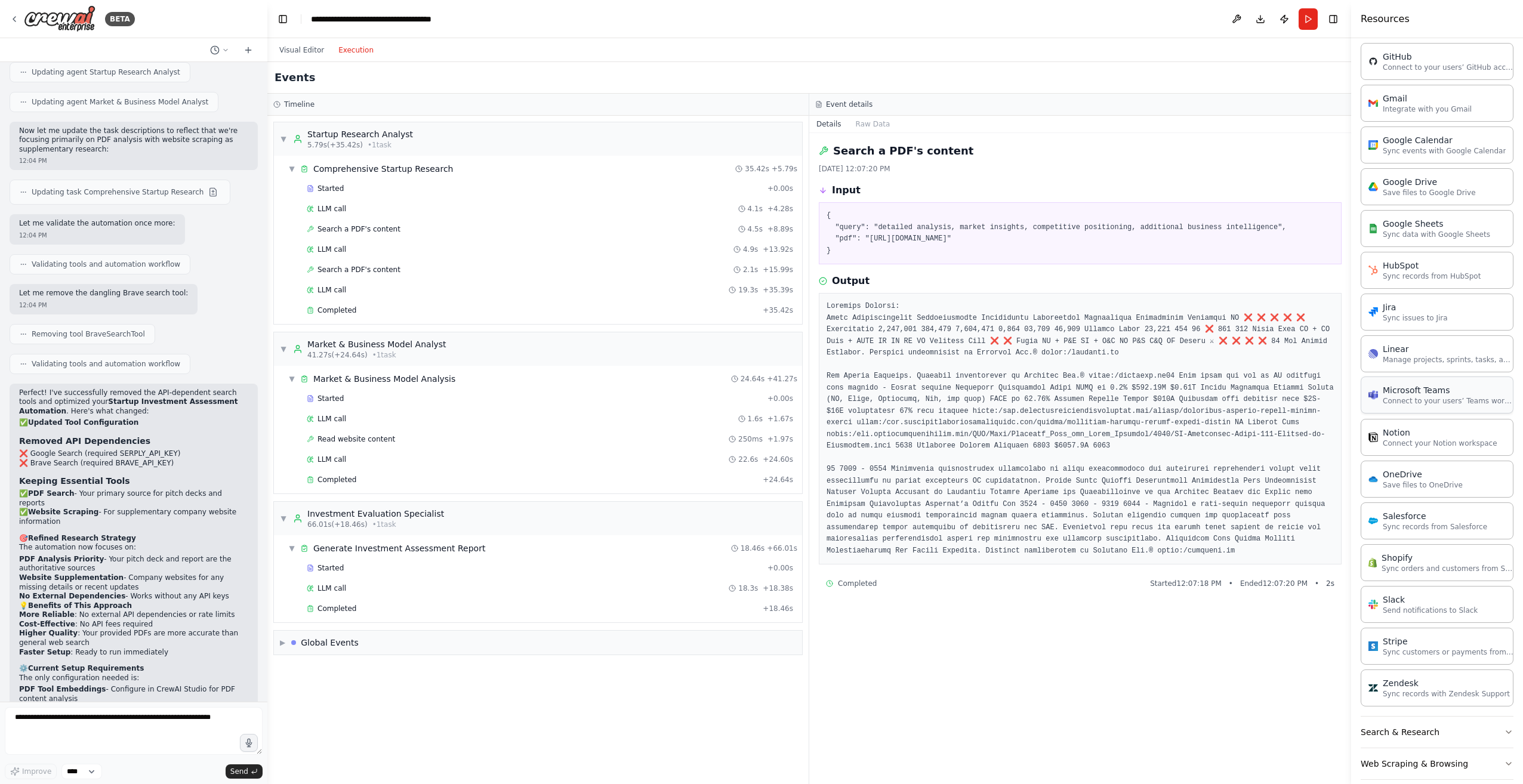
scroll to position [453, 0]
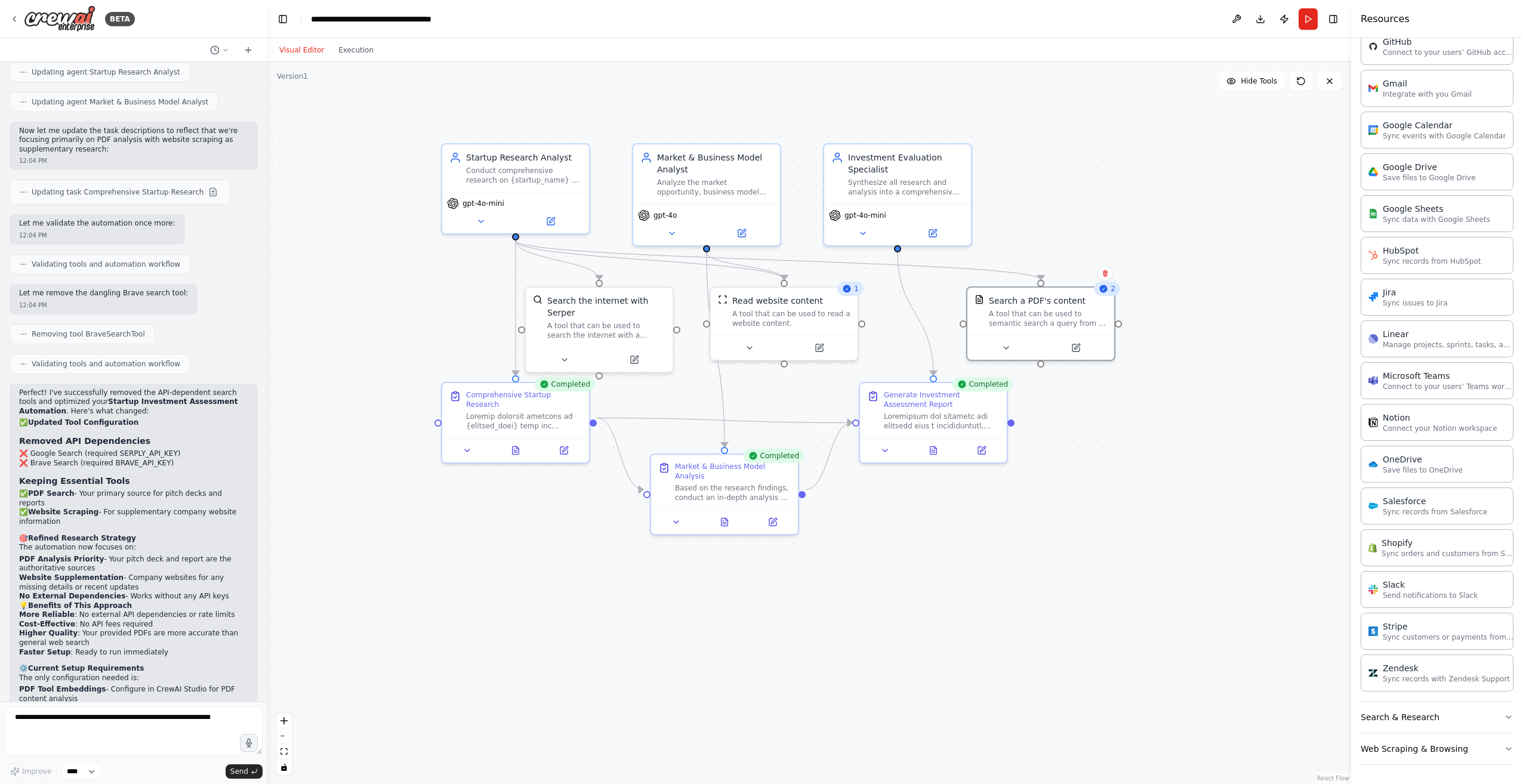
click at [293, 48] on button "Visual Editor" at bounding box center [301, 50] width 59 height 14
click at [927, 448] on button at bounding box center [933, 447] width 51 height 14
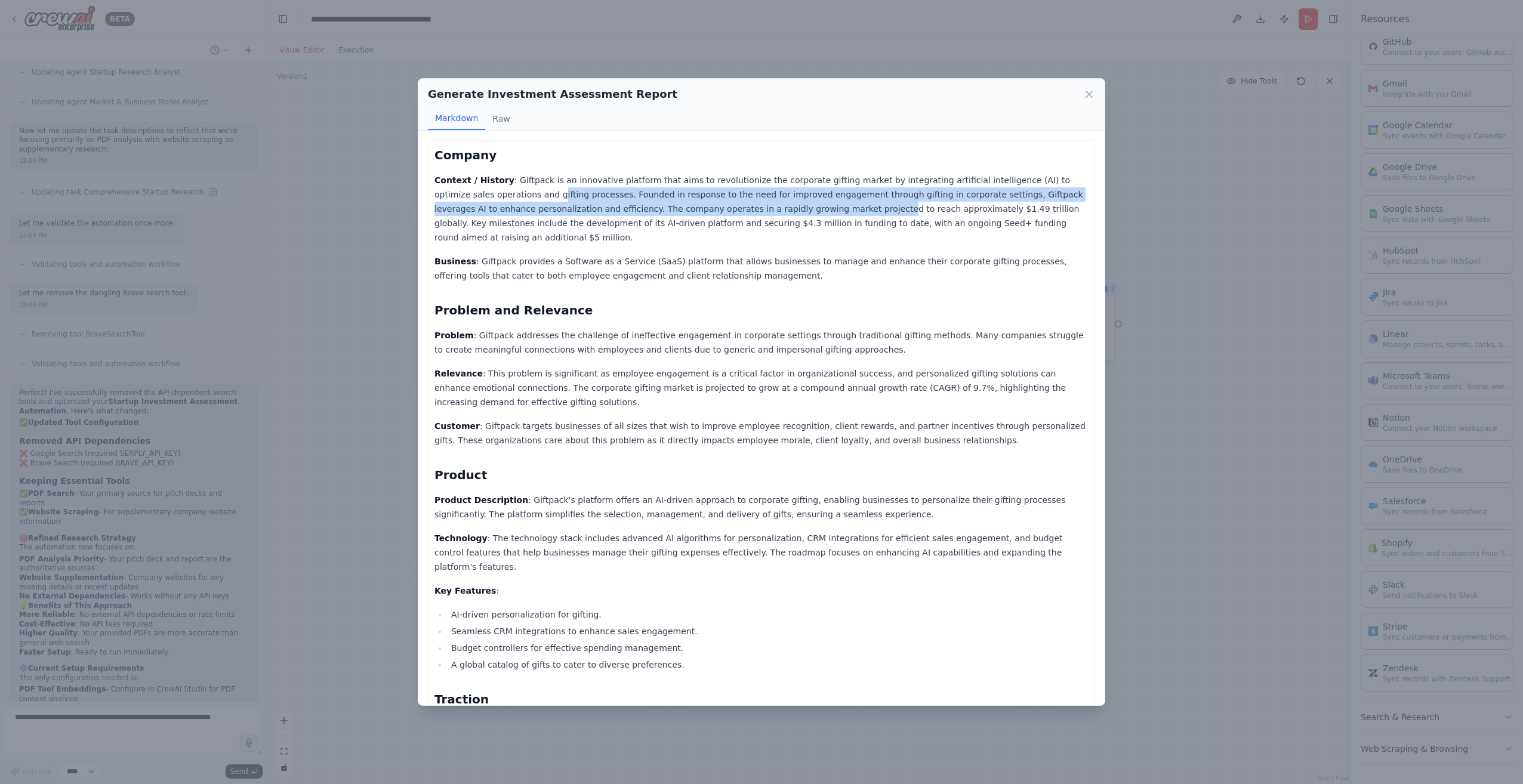
drag, startPoint x: 540, startPoint y: 197, endPoint x: 766, endPoint y: 214, distance: 226.6
click at [766, 214] on p "Context / History : Giftpack is an innovative platform that aims to revolutioni…" at bounding box center [761, 209] width 654 height 71
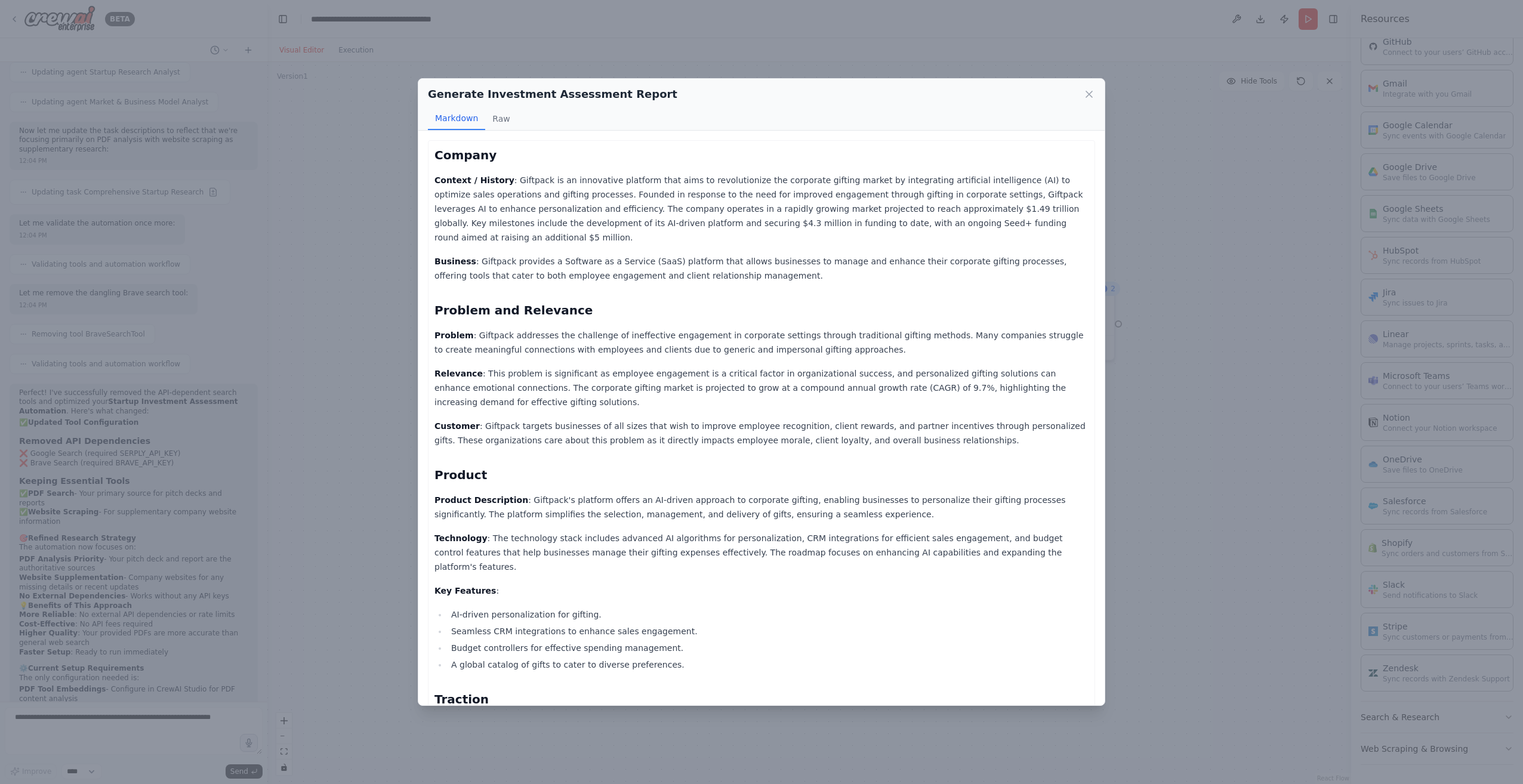
drag, startPoint x: 766, startPoint y: 214, endPoint x: 634, endPoint y: 220, distance: 132.1
click at [634, 221] on p "Context / History : Giftpack is an innovative platform that aims to revolutioni…" at bounding box center [761, 209] width 654 height 71
click at [609, 195] on p "Context / History : Giftpack is an innovative platform that aims to revolutioni…" at bounding box center [761, 209] width 654 height 71
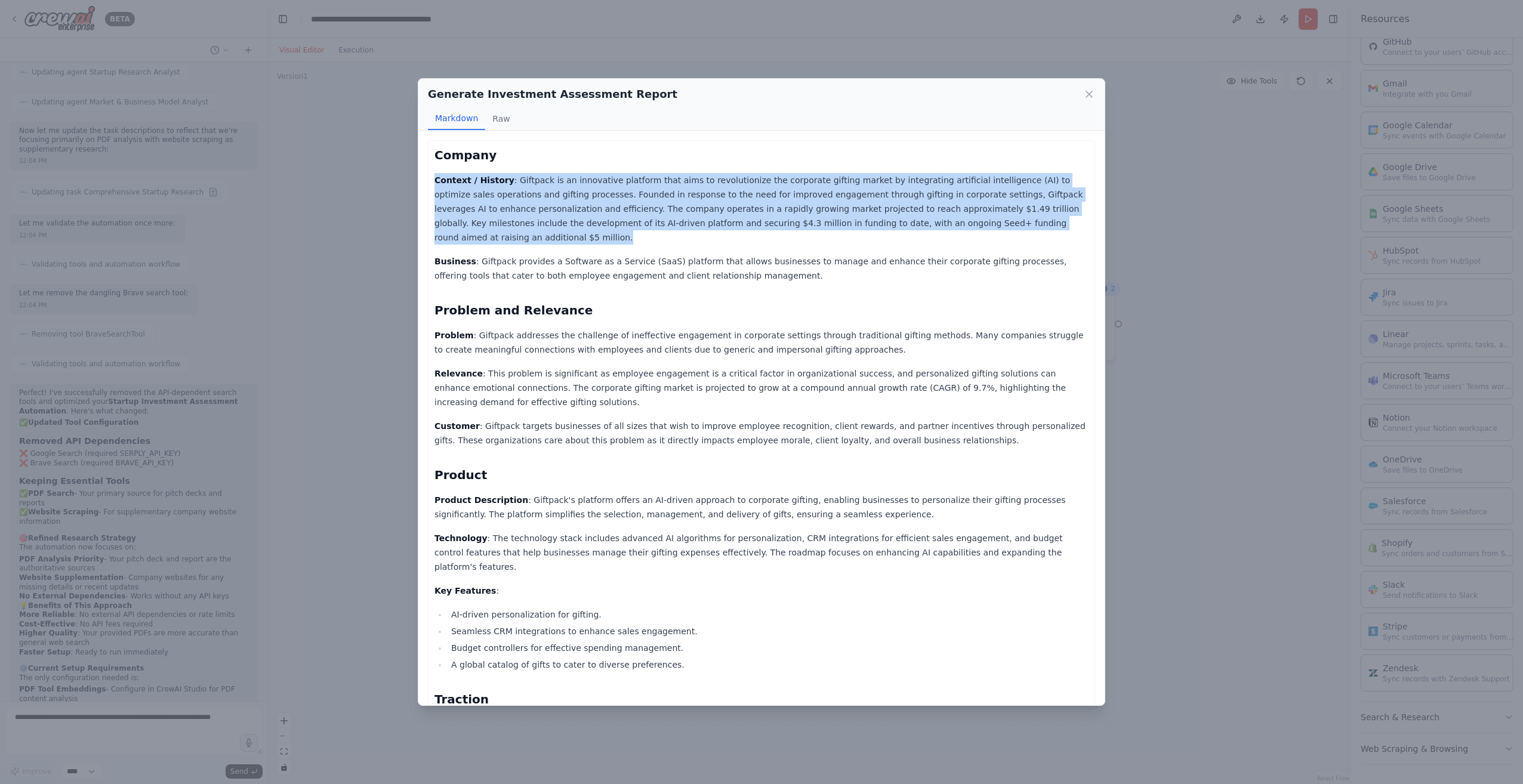
click at [609, 195] on p "Context / History : Giftpack is an innovative platform that aims to revolutioni…" at bounding box center [761, 209] width 654 height 71
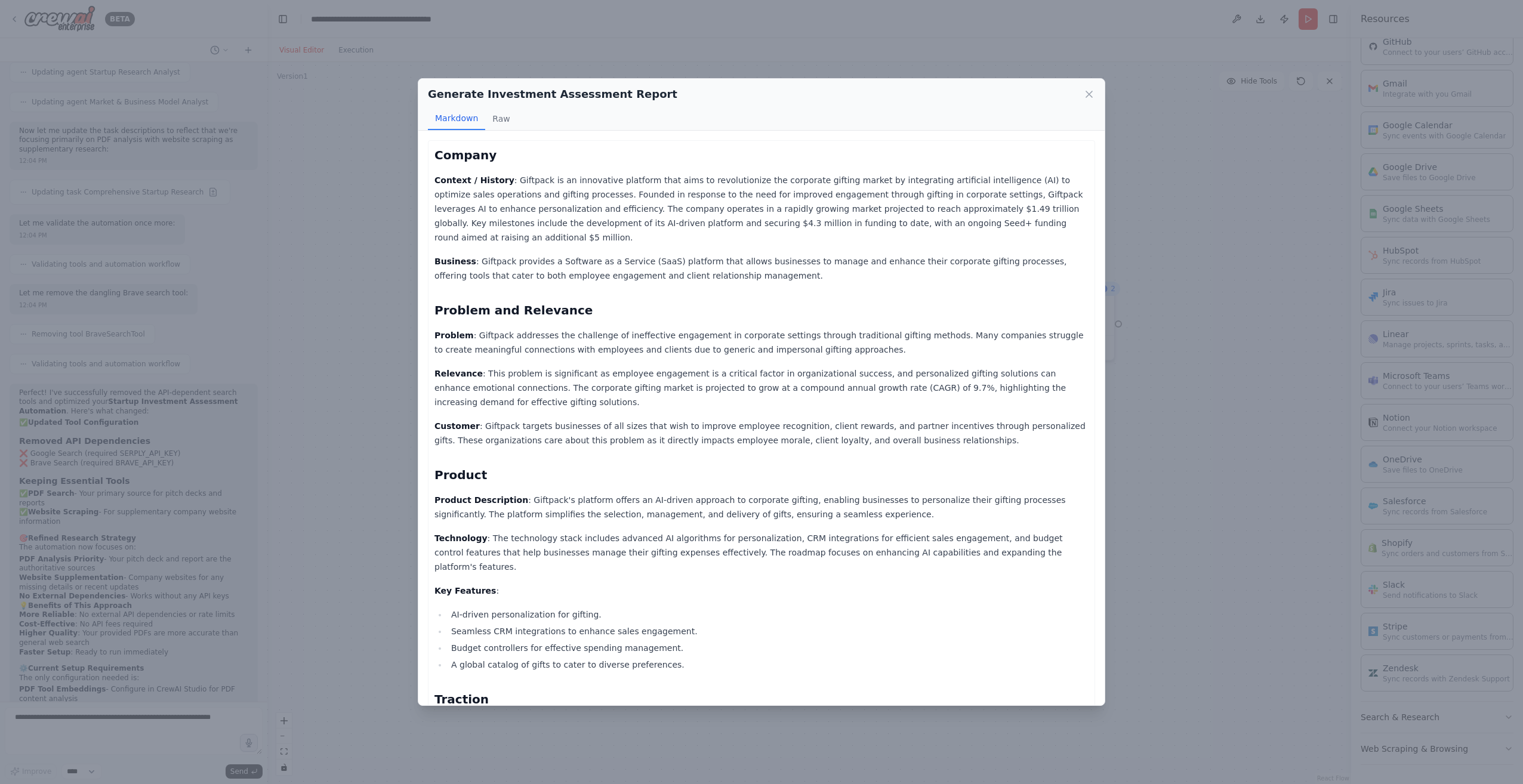
drag, startPoint x: 609, startPoint y: 195, endPoint x: 633, endPoint y: 290, distance: 98.0
click at [633, 302] on h2 "Problem and Relevance" at bounding box center [761, 310] width 654 height 17
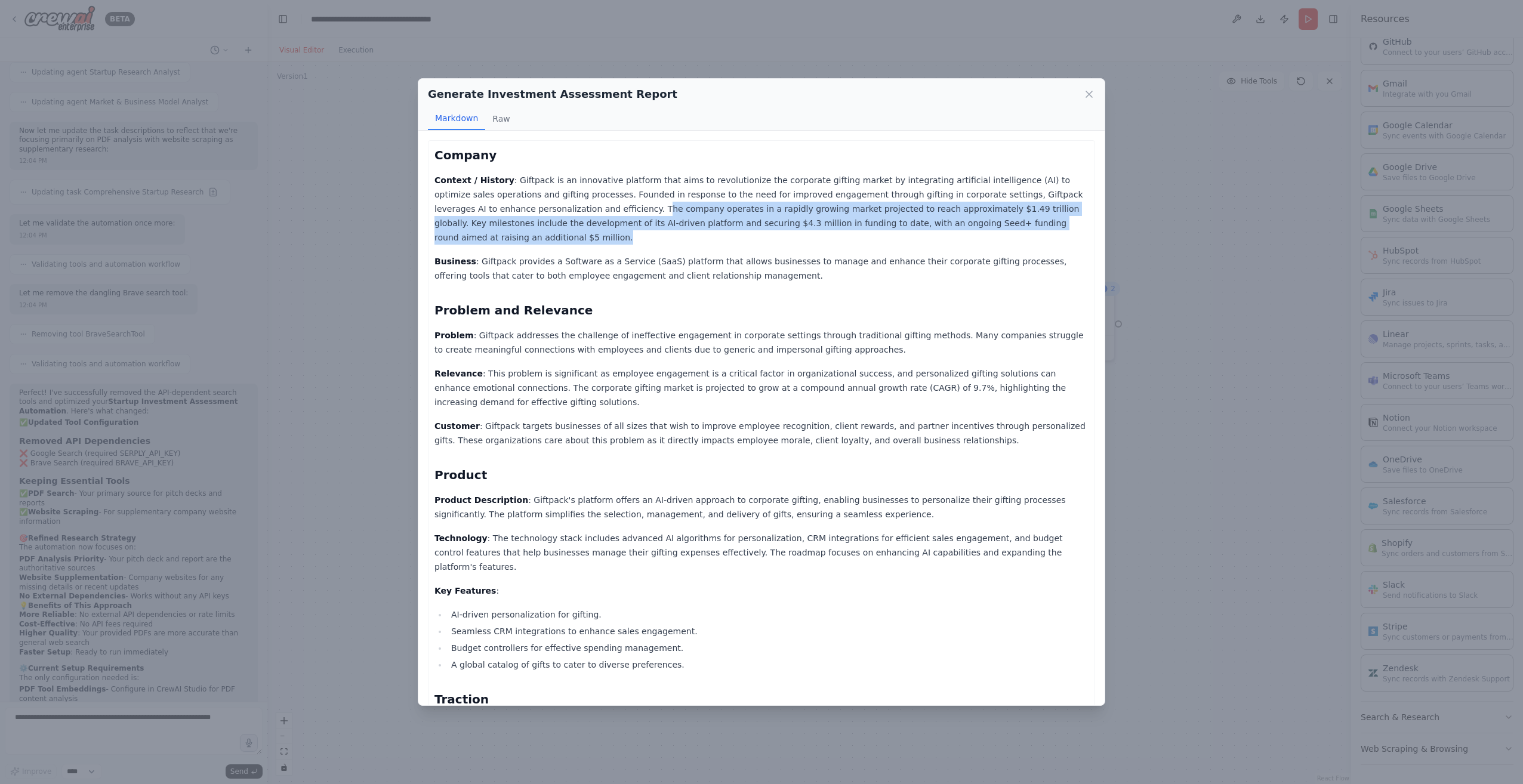
drag, startPoint x: 550, startPoint y: 208, endPoint x: 1038, endPoint y: 223, distance: 488.2
click at [1038, 223] on p "Context / History : Giftpack is an innovative platform that aims to revolutioni…" at bounding box center [761, 209] width 654 height 71
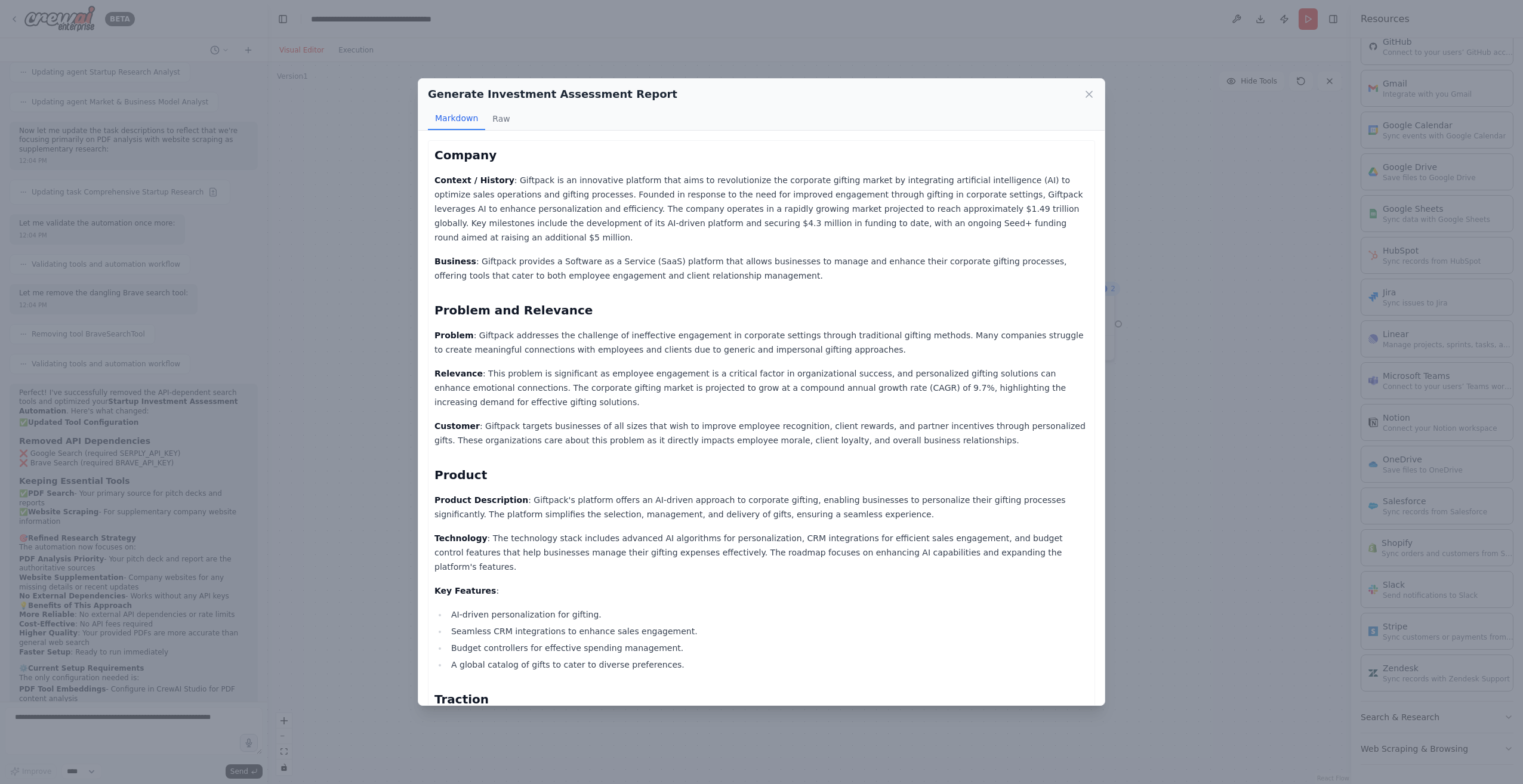
click at [548, 304] on h2 "Problem and Relevance" at bounding box center [761, 310] width 654 height 17
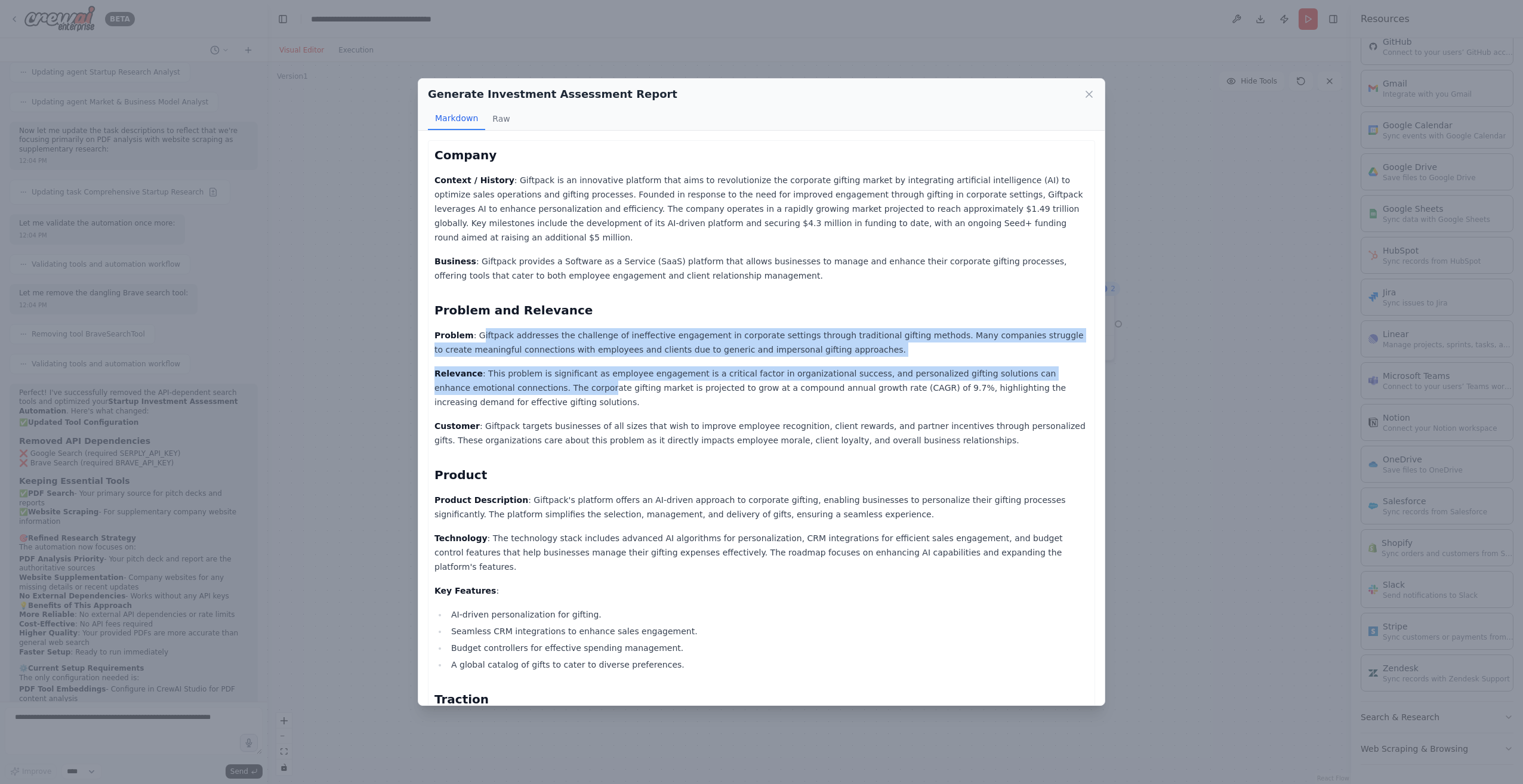
drag, startPoint x: 475, startPoint y: 320, endPoint x: 522, endPoint y: 374, distance: 71.6
click at [522, 374] on div "Company Context / History : Giftpack is an innovative platform that aims to rev…" at bounding box center [761, 705] width 654 height 1117
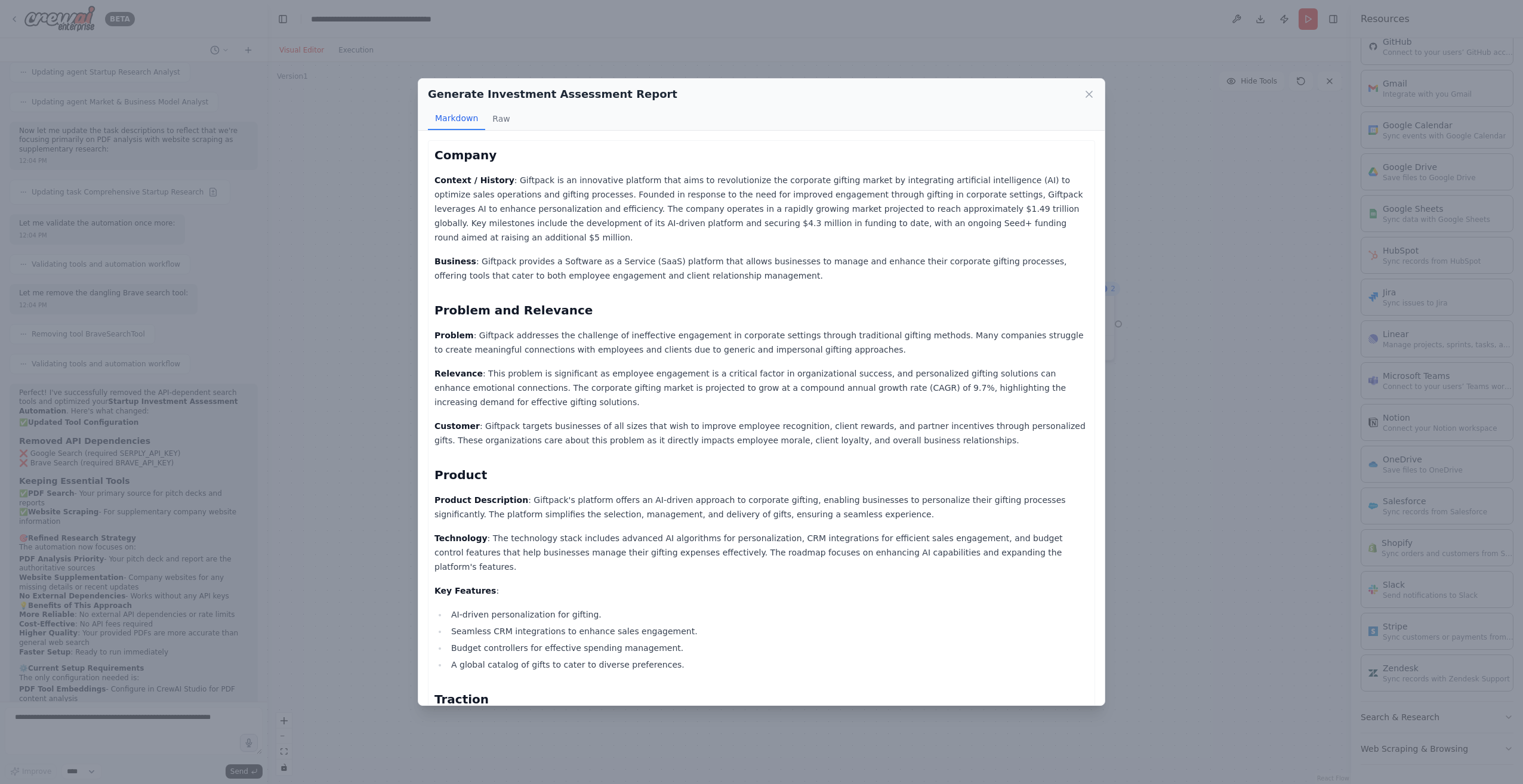
drag, startPoint x: 522, startPoint y: 374, endPoint x: 493, endPoint y: 393, distance: 34.7
click at [493, 393] on p "Relevance : This problem is significant as employee engagement is a critical fa…" at bounding box center [761, 388] width 654 height 43
drag, startPoint x: 540, startPoint y: 358, endPoint x: 671, endPoint y: 362, distance: 131.1
click at [671, 366] on p "Relevance : This problem is significant as employee engagement is a critical fa…" at bounding box center [761, 388] width 654 height 43
drag, startPoint x: 671, startPoint y: 362, endPoint x: 643, endPoint y: 375, distance: 30.9
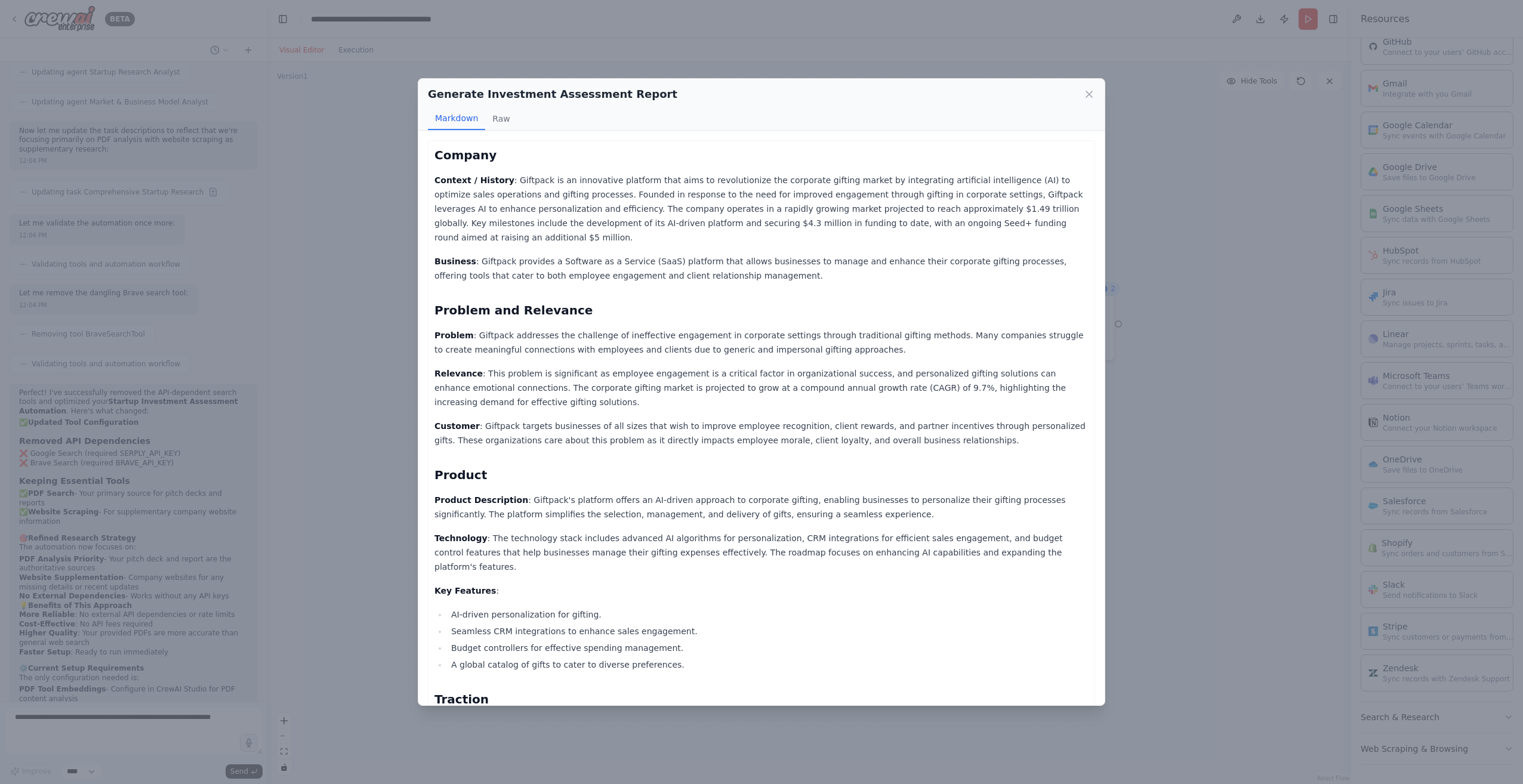
click at [643, 375] on p "Relevance : This problem is significant as employee engagement is a critical fa…" at bounding box center [761, 388] width 654 height 43
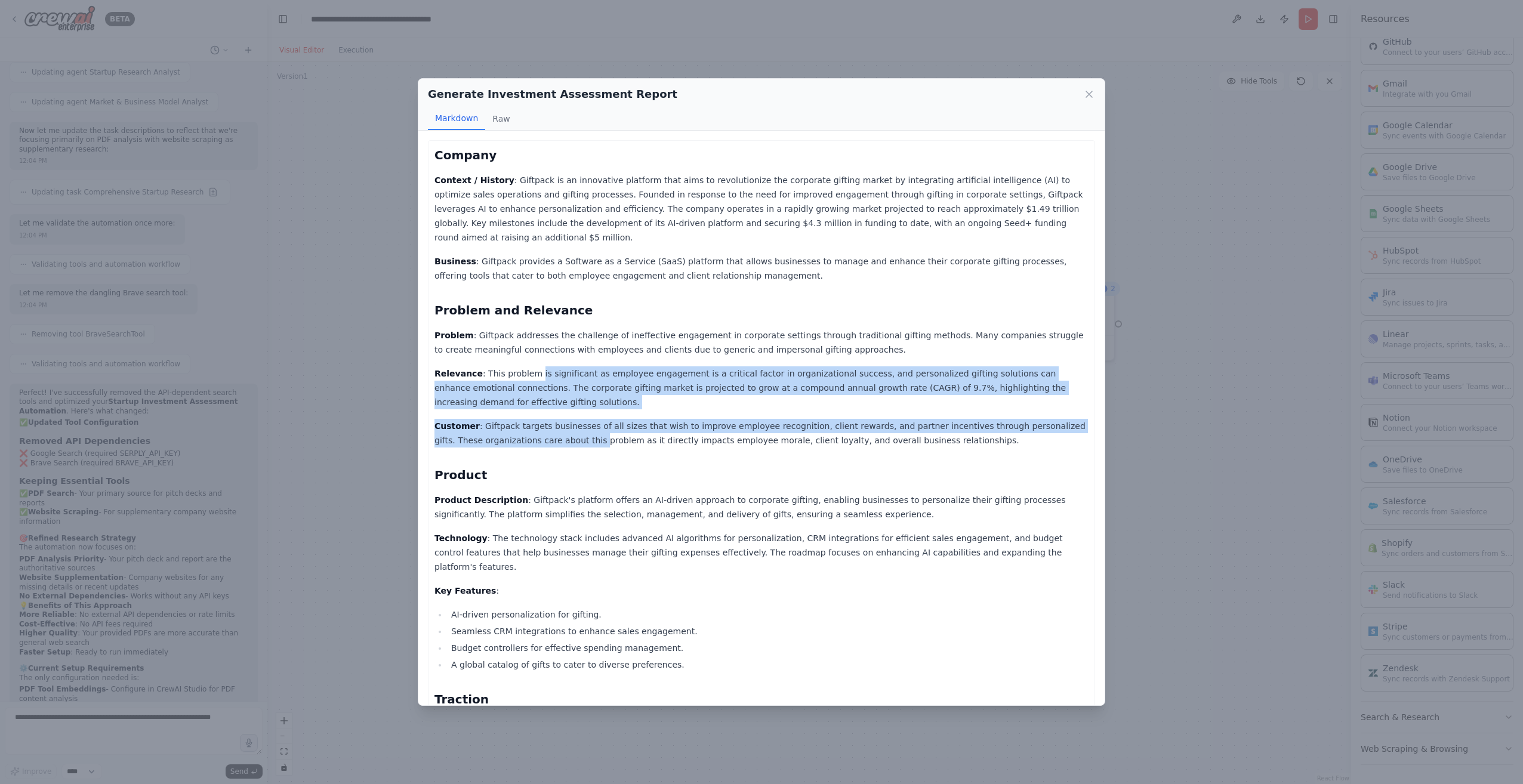
drag, startPoint x: 526, startPoint y: 359, endPoint x: 545, endPoint y: 427, distance: 70.6
click at [545, 427] on div "Company Context / History : Giftpack is an innovative platform that aims to rev…" at bounding box center [761, 705] width 654 height 1117
drag, startPoint x: 545, startPoint y: 427, endPoint x: 503, endPoint y: 427, distance: 42.0
click at [503, 427] on p "Customer : Giftpack targets businesses of all sizes that wish to improve employ…" at bounding box center [761, 433] width 654 height 29
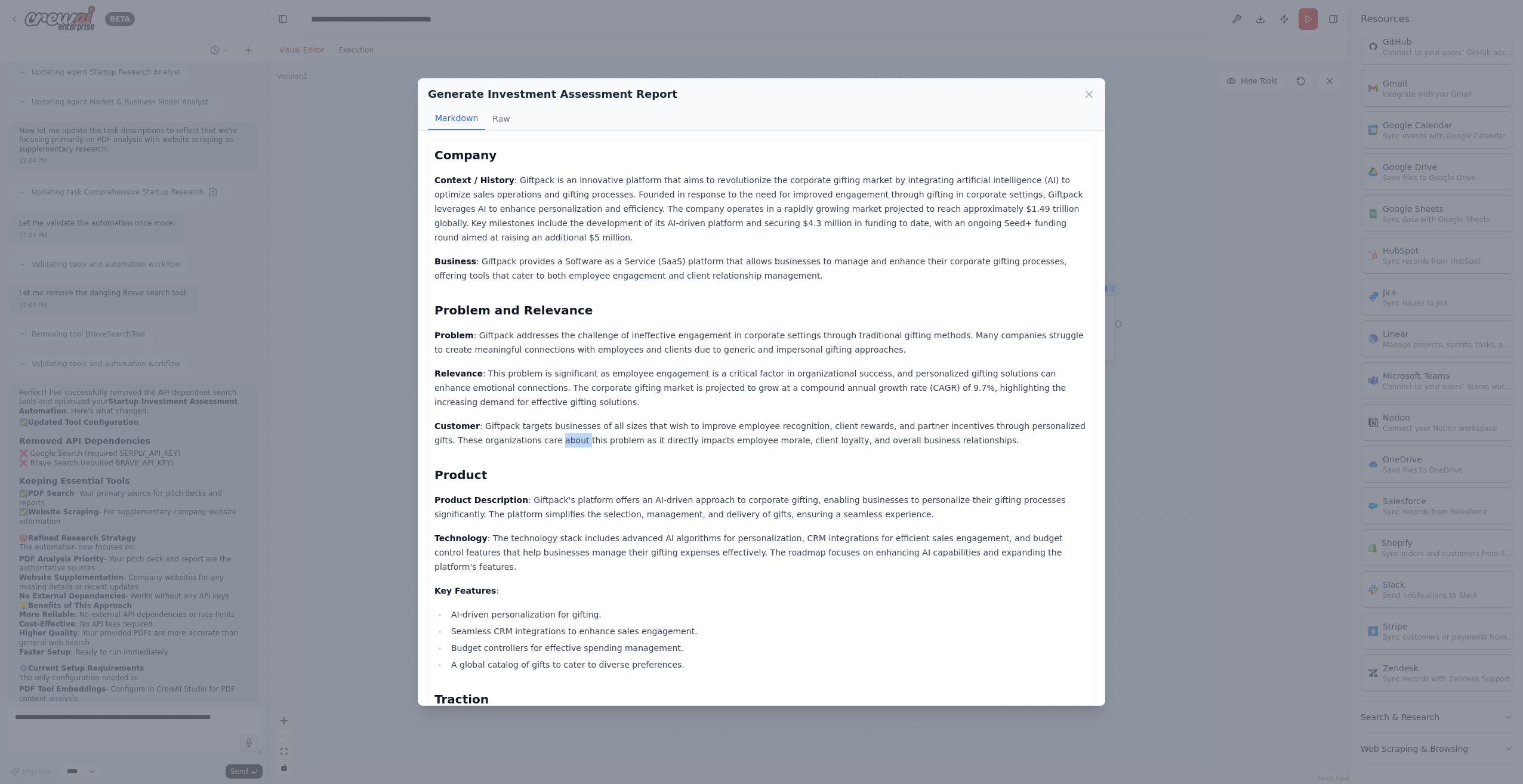
click at [503, 427] on p "Customer : Giftpack targets businesses of all sizes that wish to improve employ…" at bounding box center [761, 433] width 654 height 29
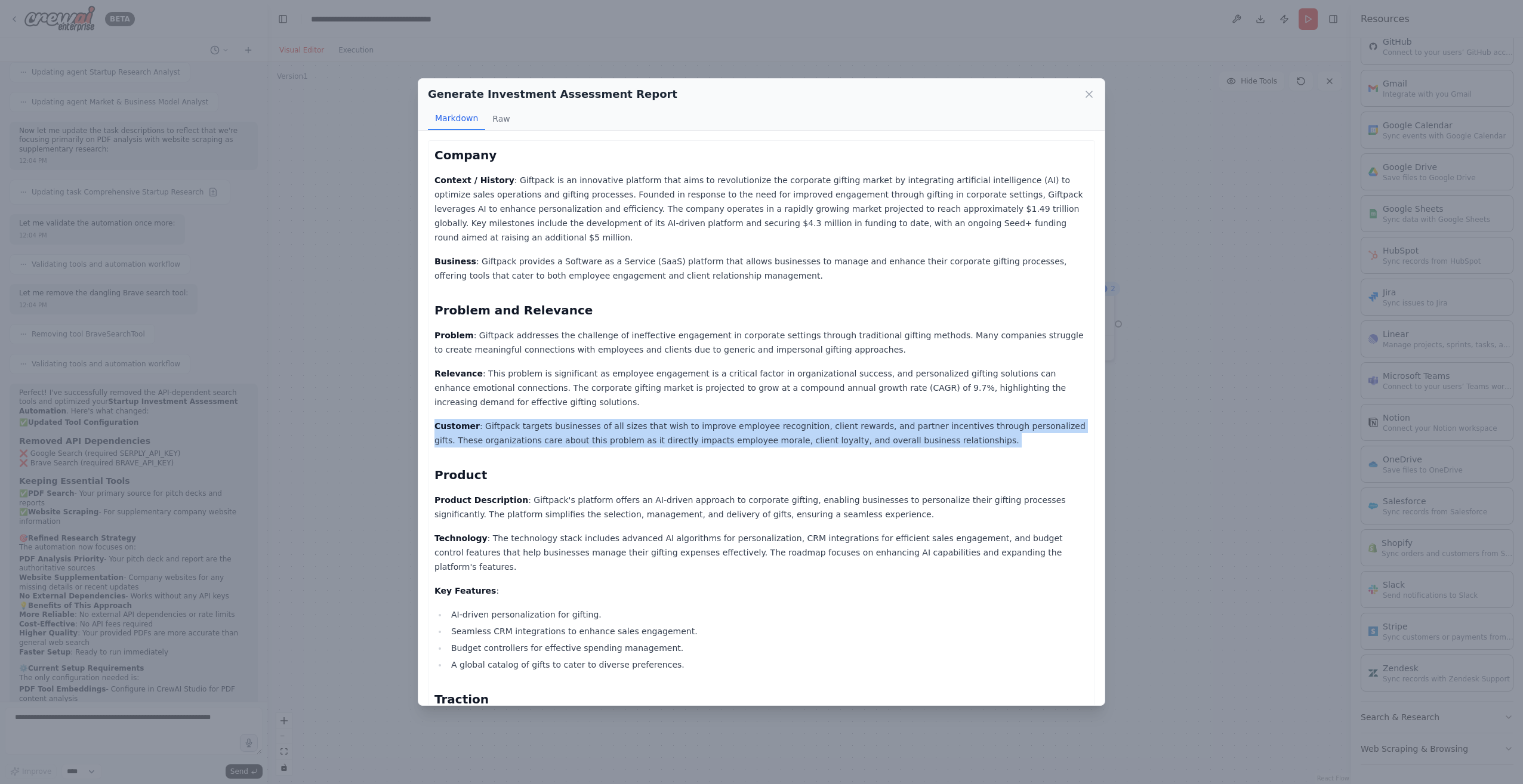
click at [503, 427] on p "Customer : Giftpack targets businesses of all sizes that wish to improve employ…" at bounding box center [761, 433] width 654 height 29
click at [735, 424] on p "Customer : Giftpack targets businesses of all sizes that wish to improve employ…" at bounding box center [761, 433] width 654 height 29
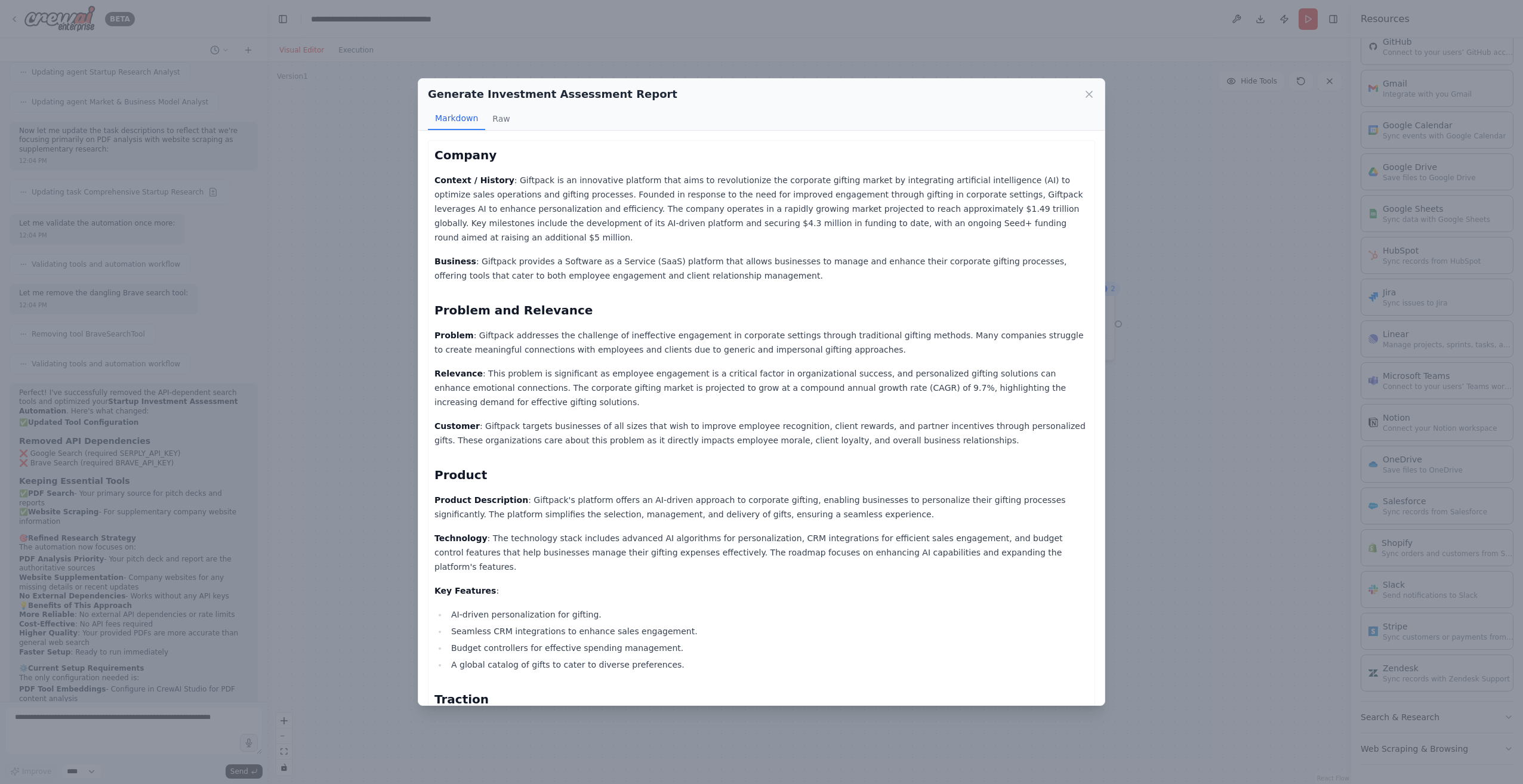
click at [659, 421] on p "Customer : Giftpack targets businesses of all sizes that wish to improve employ…" at bounding box center [761, 433] width 654 height 29
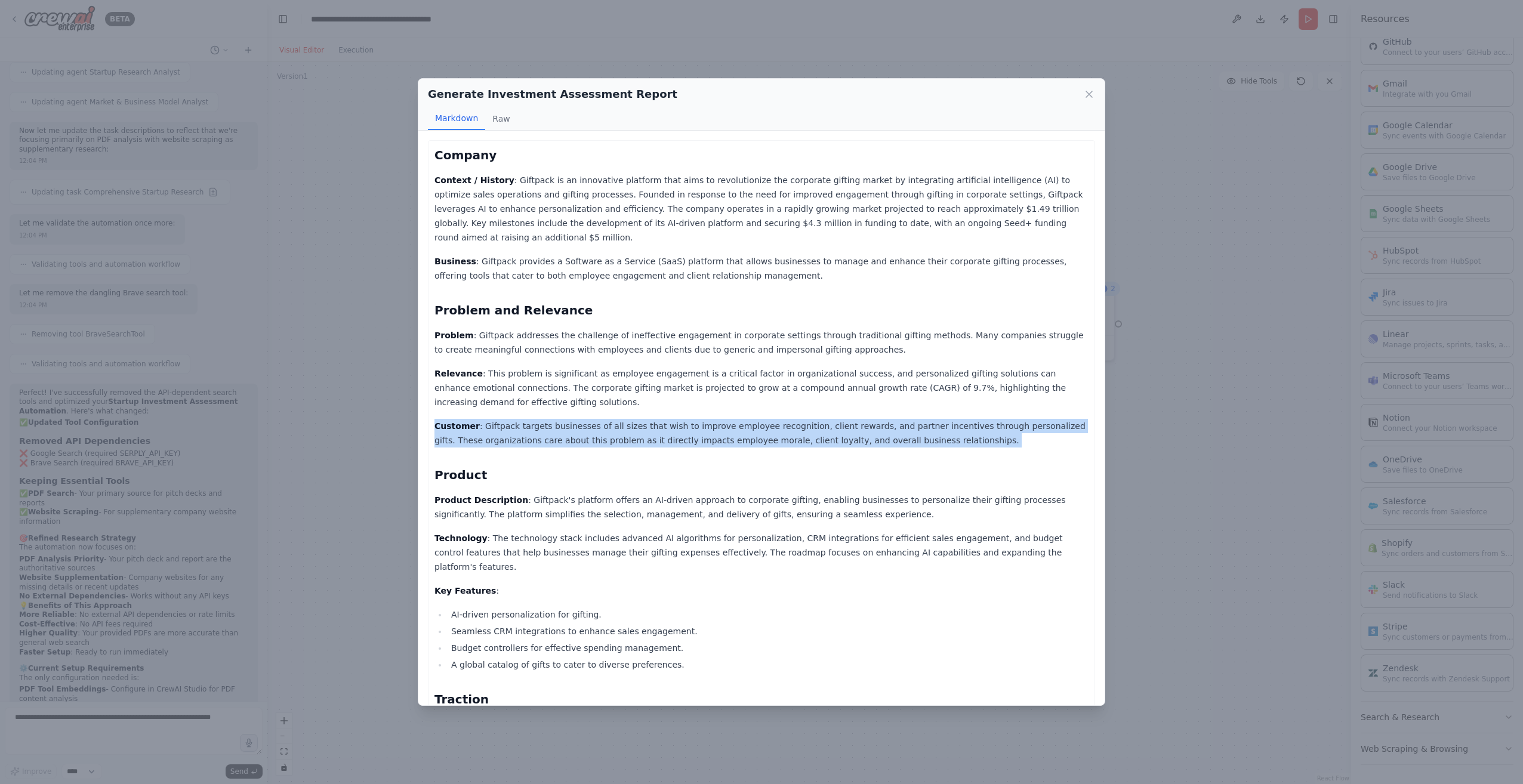
click at [659, 421] on p "Customer : Giftpack targets businesses of all sizes that wish to improve employ…" at bounding box center [761, 433] width 654 height 29
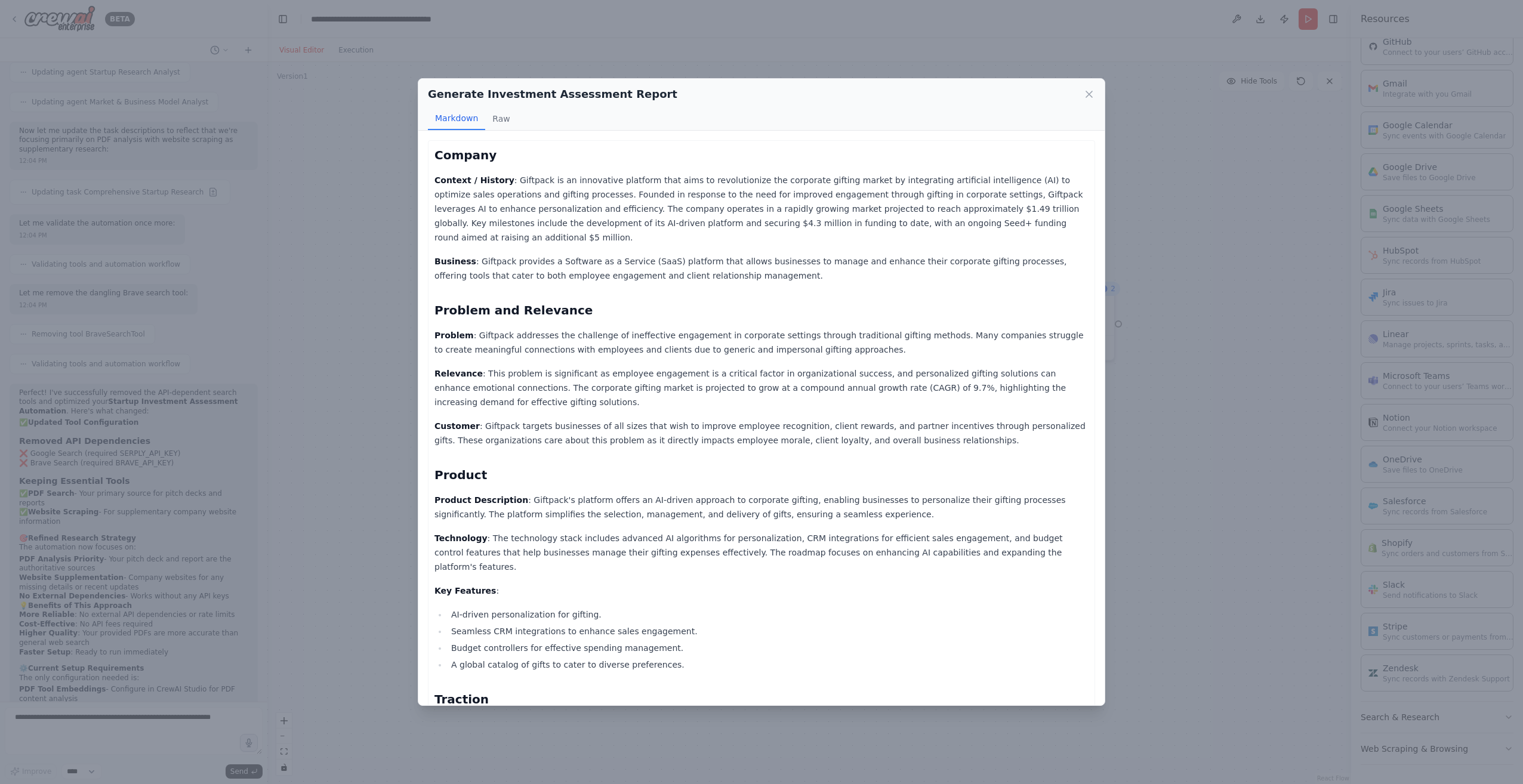
drag, startPoint x: 659, startPoint y: 421, endPoint x: 859, endPoint y: 453, distance: 202.5
click at [859, 466] on h2 "Product" at bounding box center [761, 475] width 654 height 17
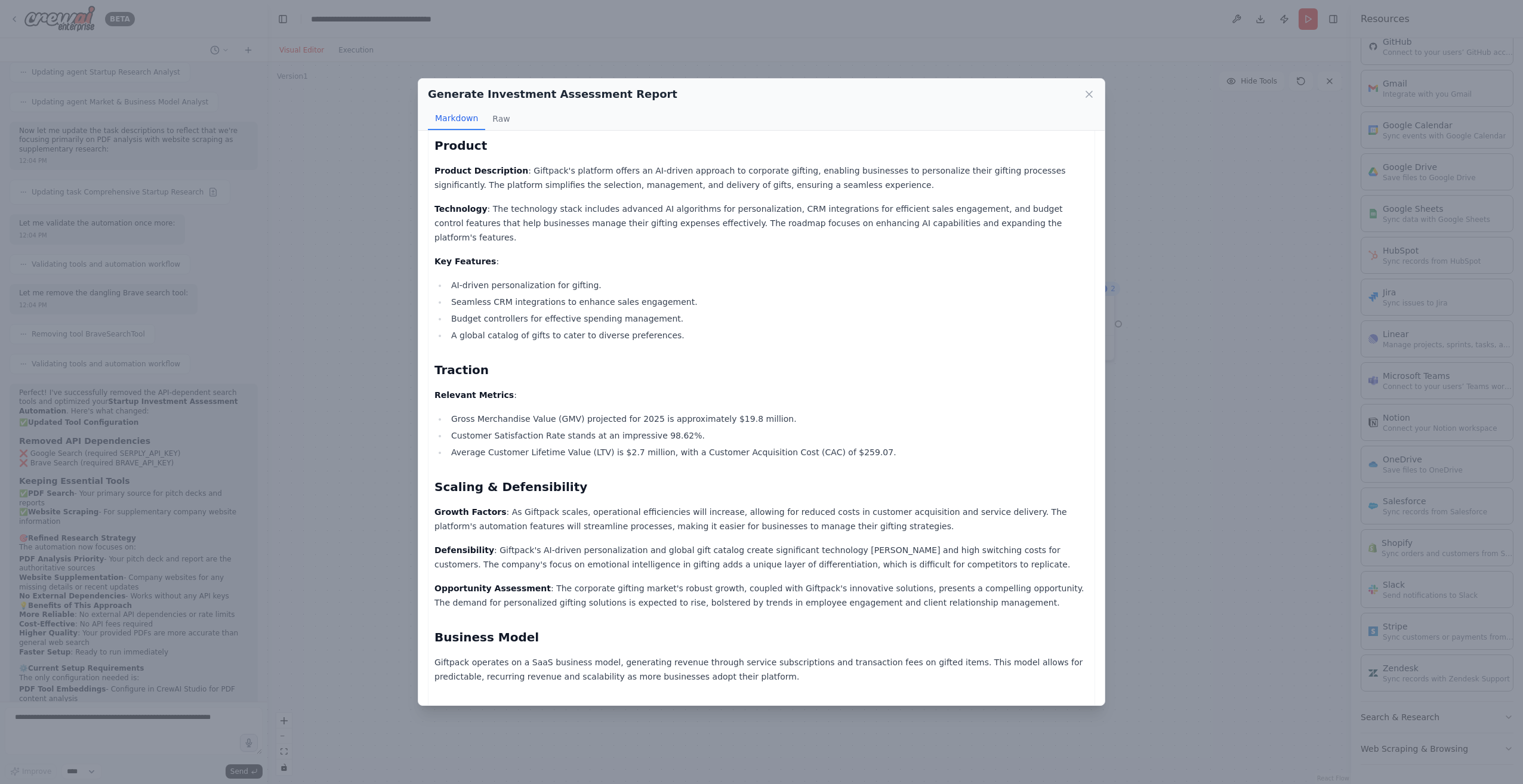
scroll to position [358, 0]
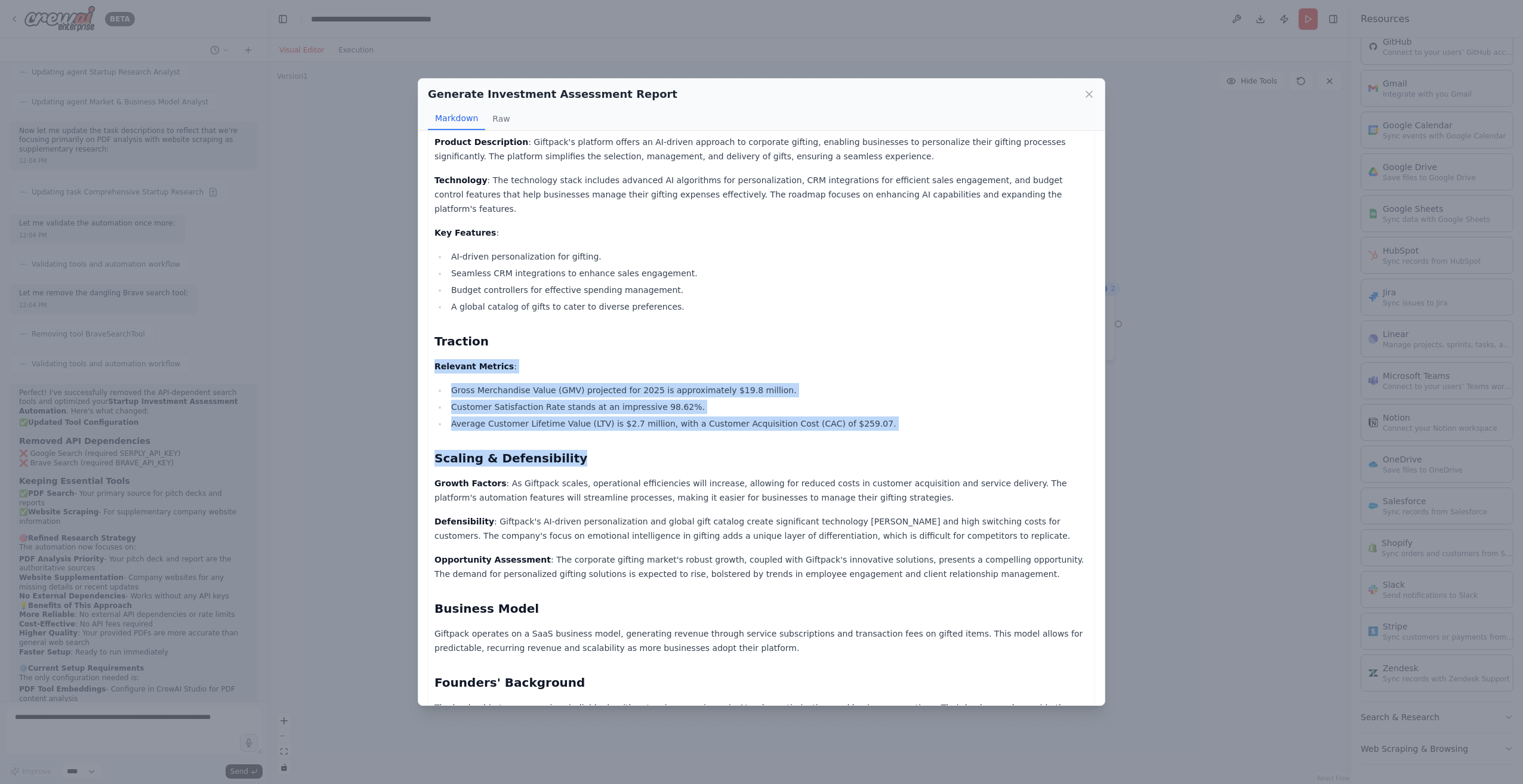
drag, startPoint x: 433, startPoint y: 338, endPoint x: 835, endPoint y: 404, distance: 407.4
click at [835, 404] on div "Company Context / History : Giftpack is an innovative platform that aims to rev…" at bounding box center [761, 348] width 667 height 1130
click at [591, 383] on li "Gross Merchandise Value (GMV) projected for 2025 is approximately $19.8 million." at bounding box center [768, 390] width 641 height 14
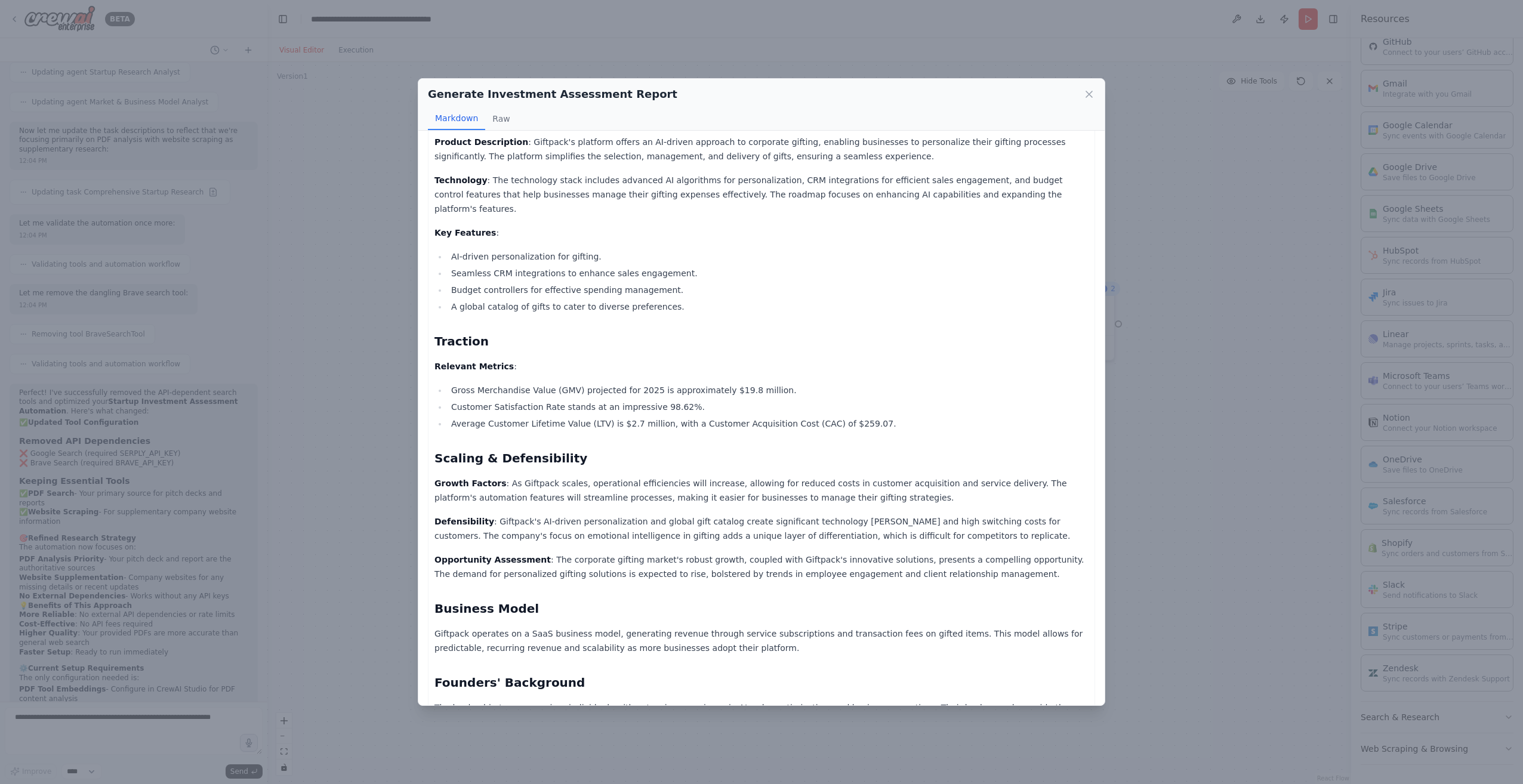
click at [630, 383] on li "Gross Merchandise Value (GMV) projected for 2025 is approximately $19.8 million." at bounding box center [768, 390] width 641 height 14
drag, startPoint x: 630, startPoint y: 355, endPoint x: 738, endPoint y: 368, distance: 108.8
click at [738, 383] on li "Gross Merchandise Value (GMV) projected for 2025 is approximately $19.8 million." at bounding box center [768, 390] width 641 height 14
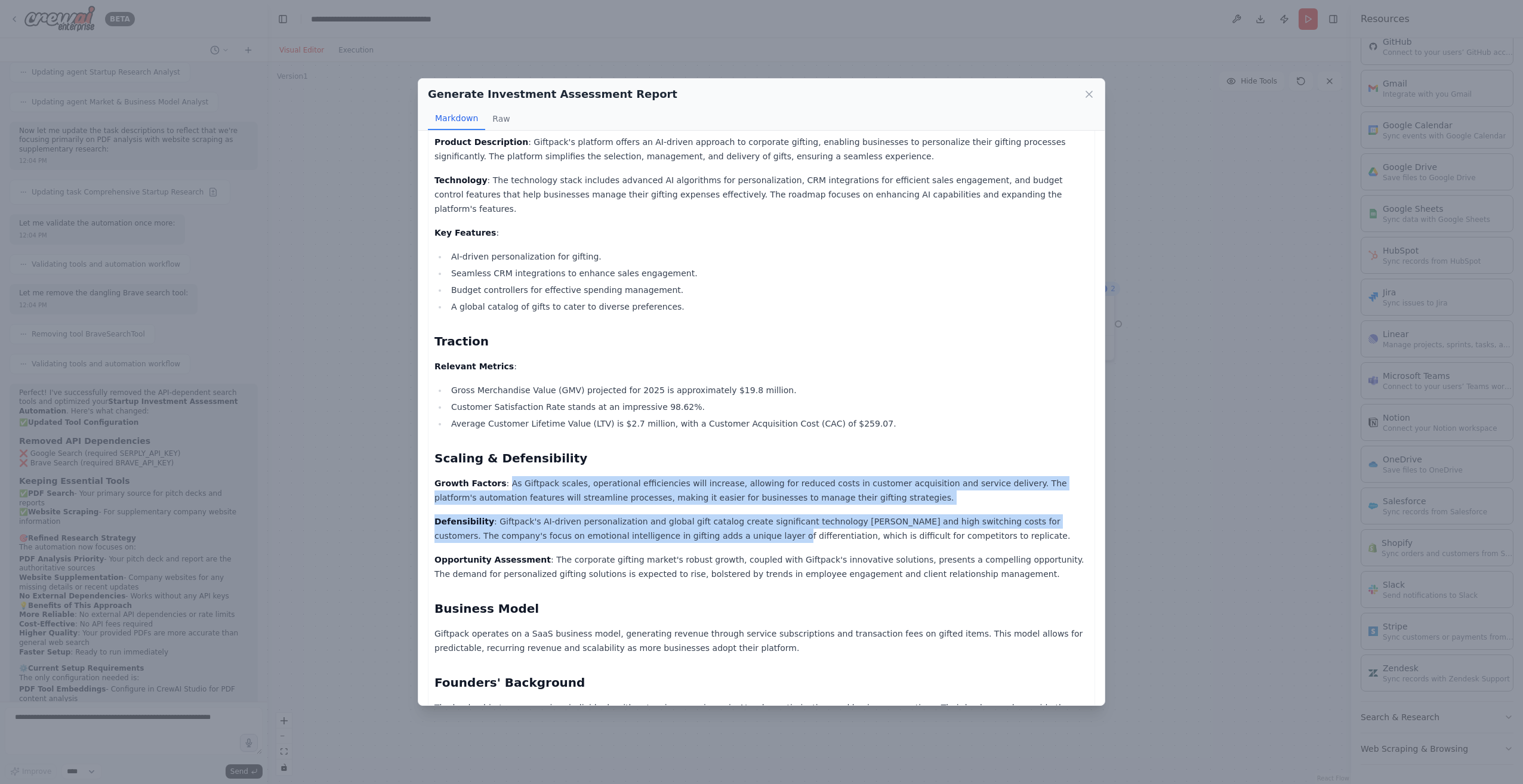
drag, startPoint x: 499, startPoint y: 455, endPoint x: 657, endPoint y: 506, distance: 166.0
click at [657, 506] on div "Company Context / History : Giftpack is an innovative platform that aims to rev…" at bounding box center [761, 348] width 654 height 1117
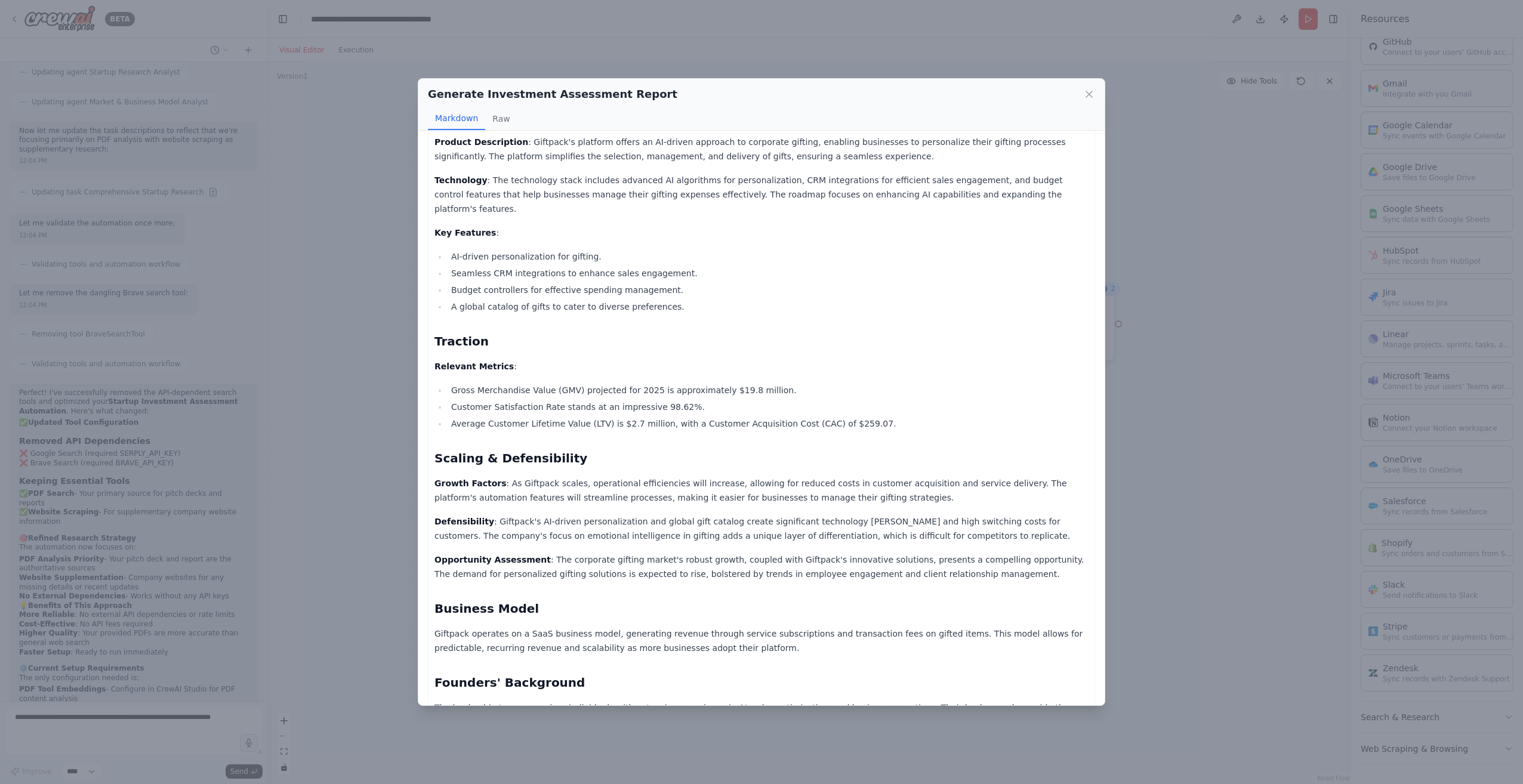
drag, startPoint x: 657, startPoint y: 506, endPoint x: 595, endPoint y: 544, distance: 72.7
click at [595, 553] on p "Opportunity Assessment : The corporate gifting market's robust growth, coupled …" at bounding box center [761, 567] width 654 height 29
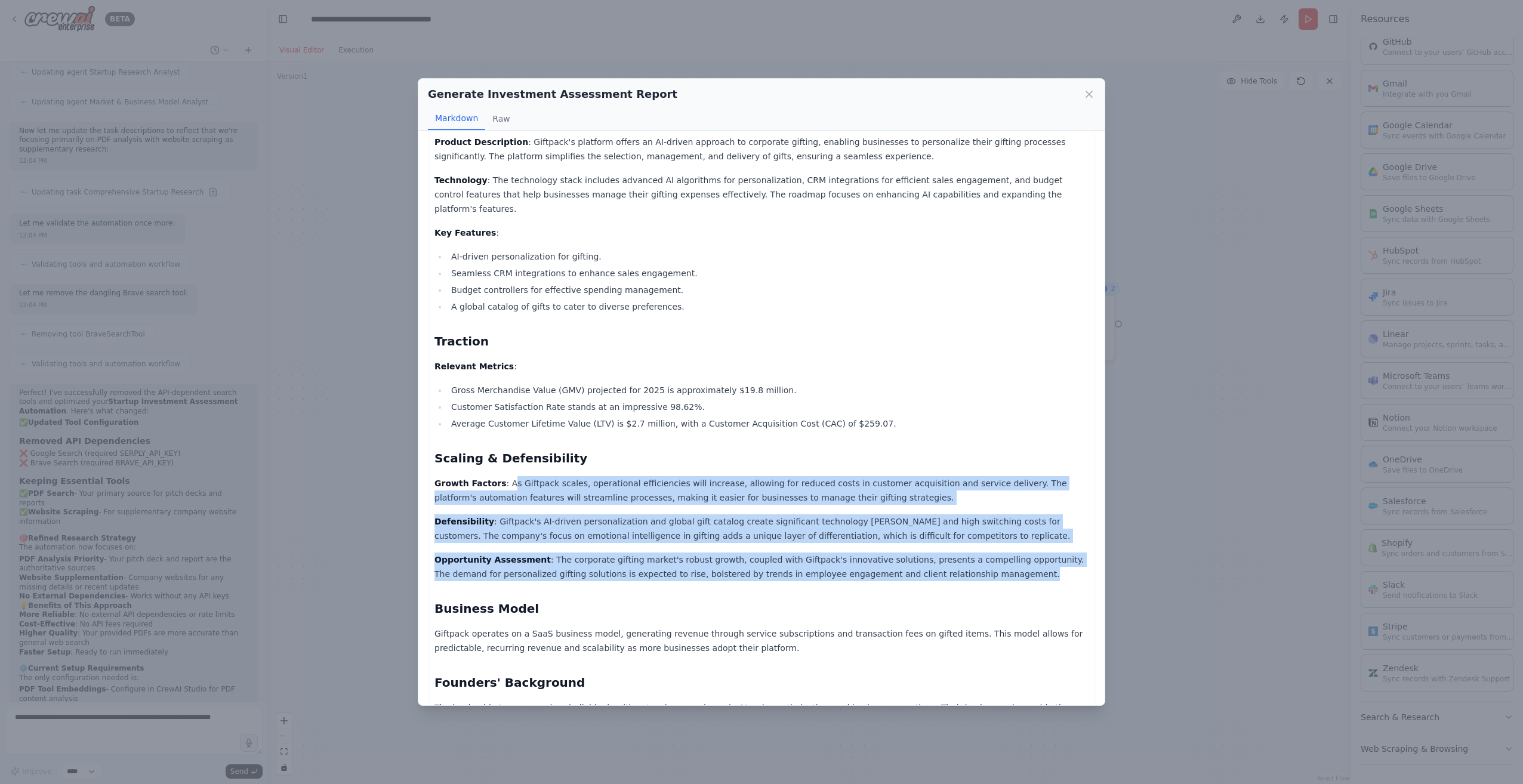
drag, startPoint x: 926, startPoint y: 544, endPoint x: 501, endPoint y: 454, distance: 434.4
click at [501, 454] on div "Company Context / History : Giftpack is an innovative platform that aims to rev…" at bounding box center [761, 348] width 654 height 1117
drag, startPoint x: 501, startPoint y: 454, endPoint x: 625, endPoint y: 484, distance: 127.6
click at [615, 484] on div "Company Context / History : Giftpack is an innovative platform that aims to rev…" at bounding box center [761, 348] width 654 height 1117
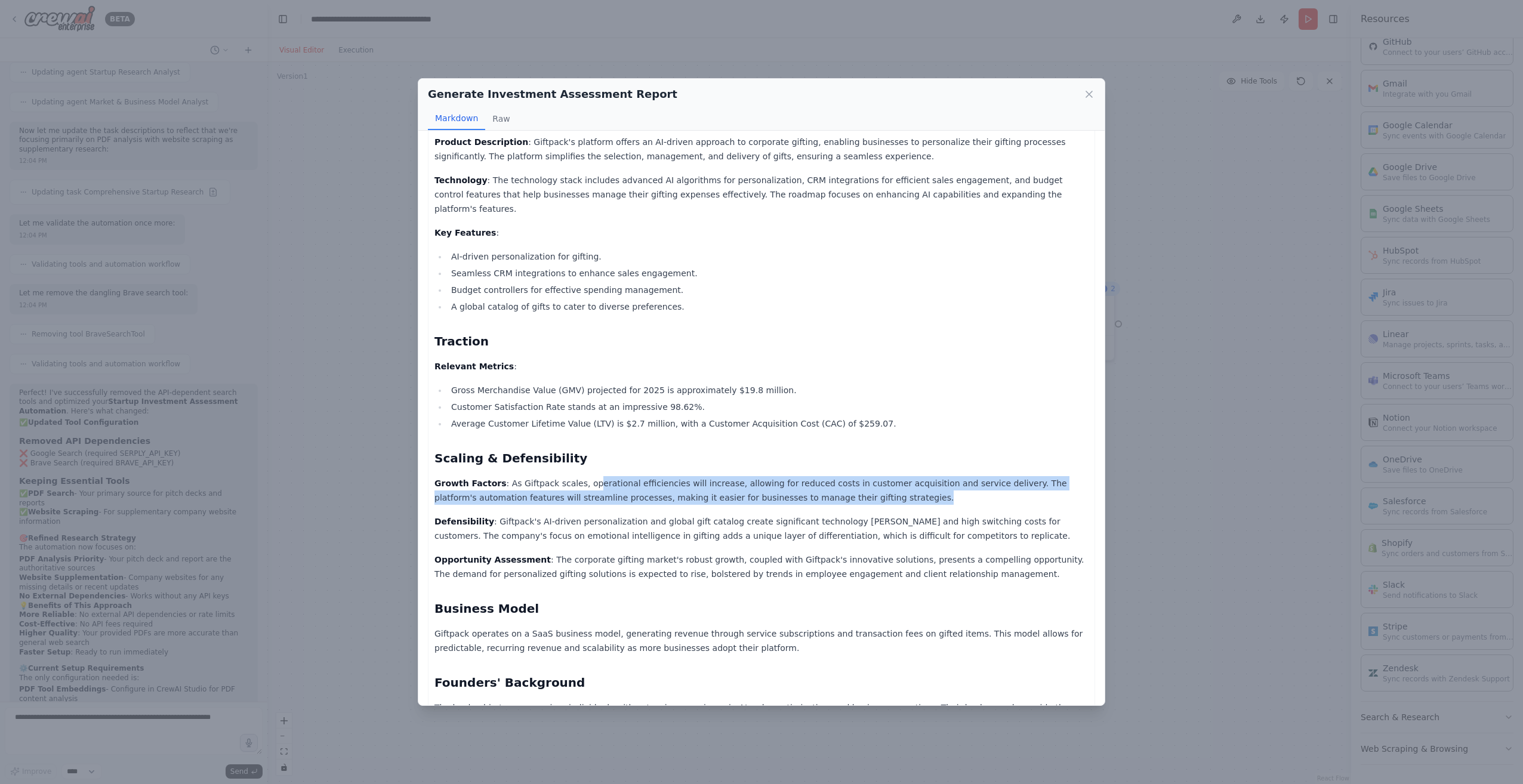
drag, startPoint x: 574, startPoint y: 453, endPoint x: 875, endPoint y: 467, distance: 301.3
click at [875, 476] on p "Growth Factors : As Giftpack scales, operational efficiencies will increase, al…" at bounding box center [761, 490] width 654 height 29
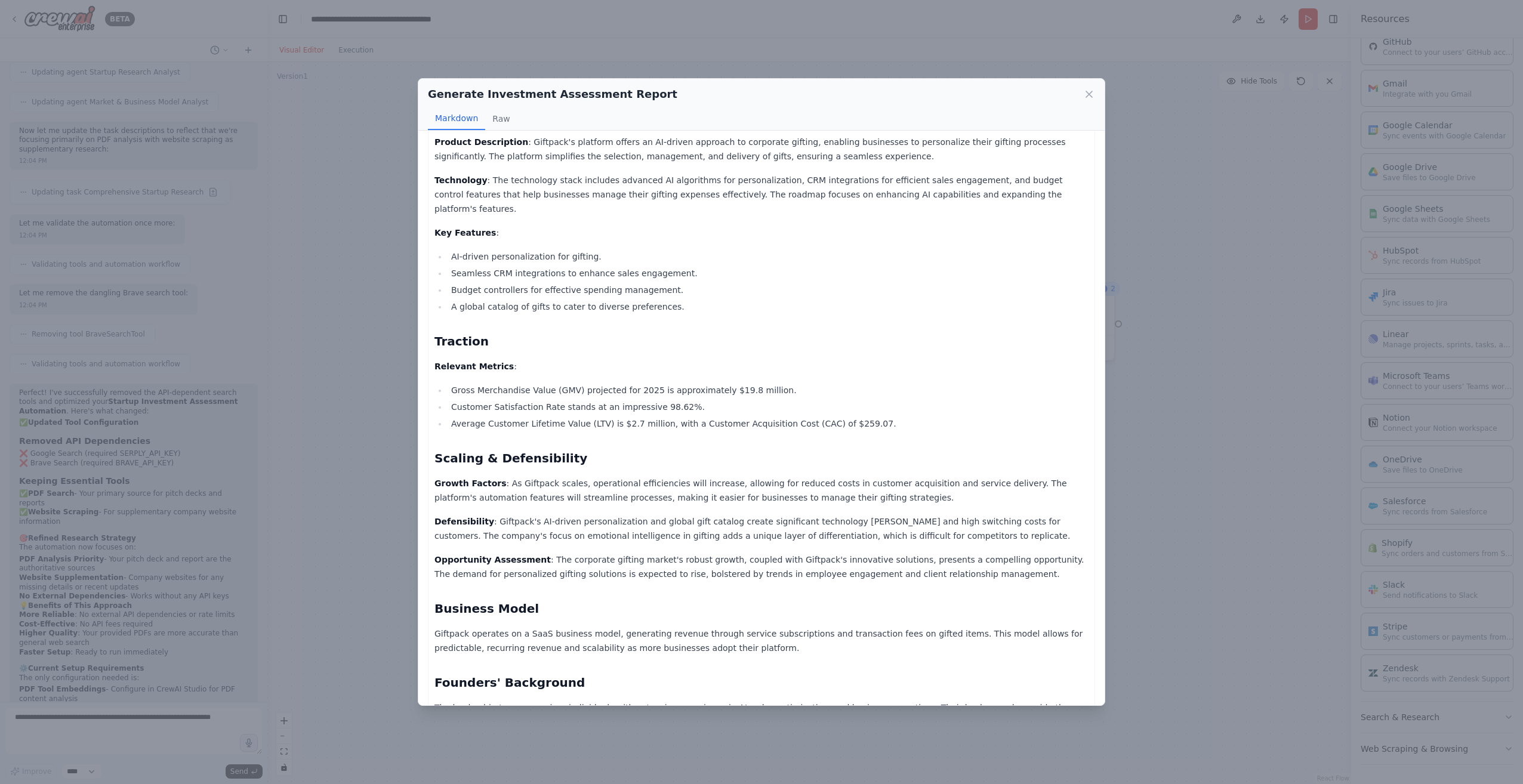
drag, startPoint x: 875, startPoint y: 467, endPoint x: 787, endPoint y: 480, distance: 89.0
click at [787, 480] on div "Company Context / History : Giftpack is an innovative platform that aims to rev…" at bounding box center [761, 348] width 654 height 1117
drag, startPoint x: 964, startPoint y: 453, endPoint x: 671, endPoint y: 470, distance: 293.5
click at [671, 476] on p "Growth Factors : As Giftpack scales, operational efficiencies will increase, al…" at bounding box center [761, 490] width 654 height 29
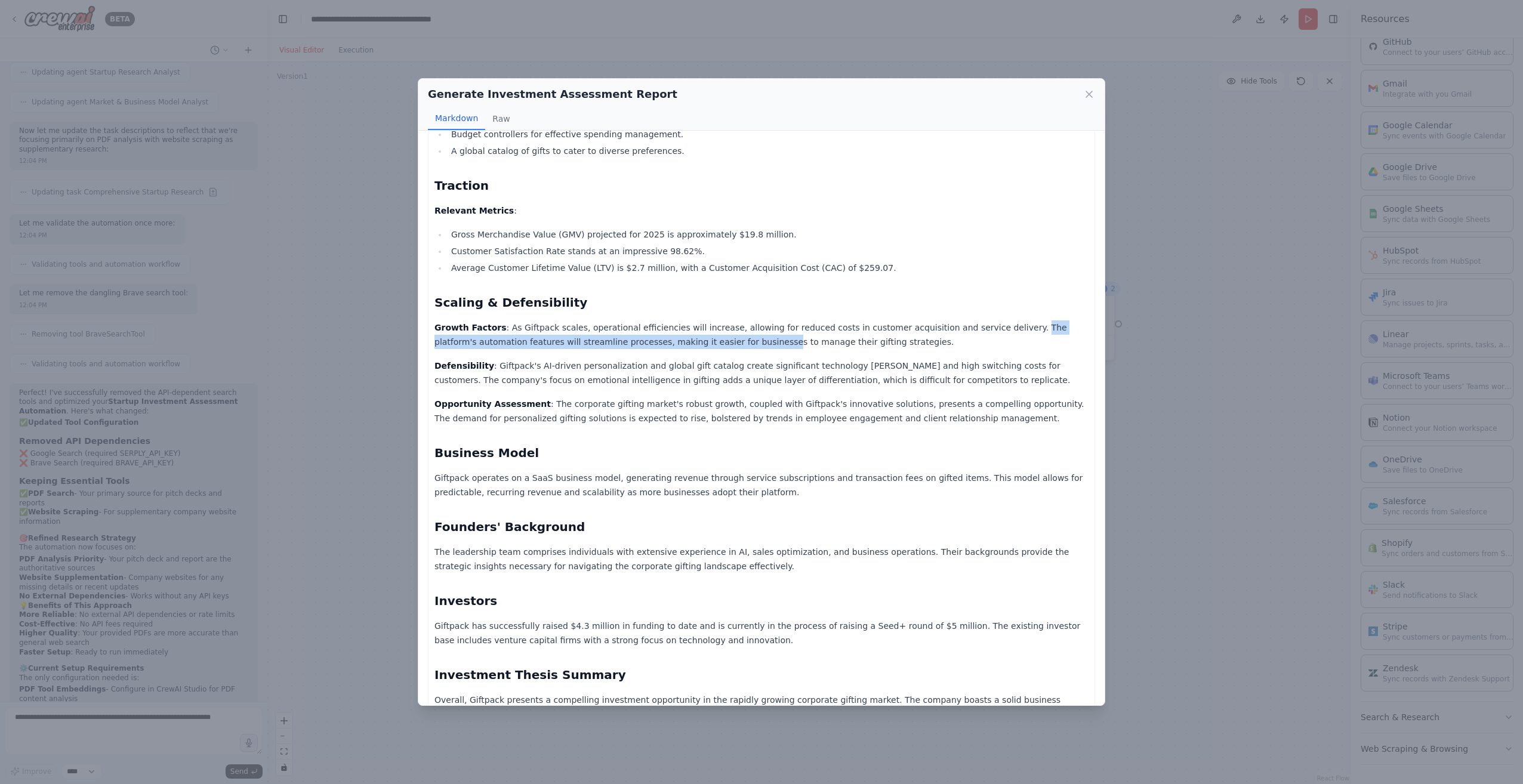
scroll to position [546, 0]
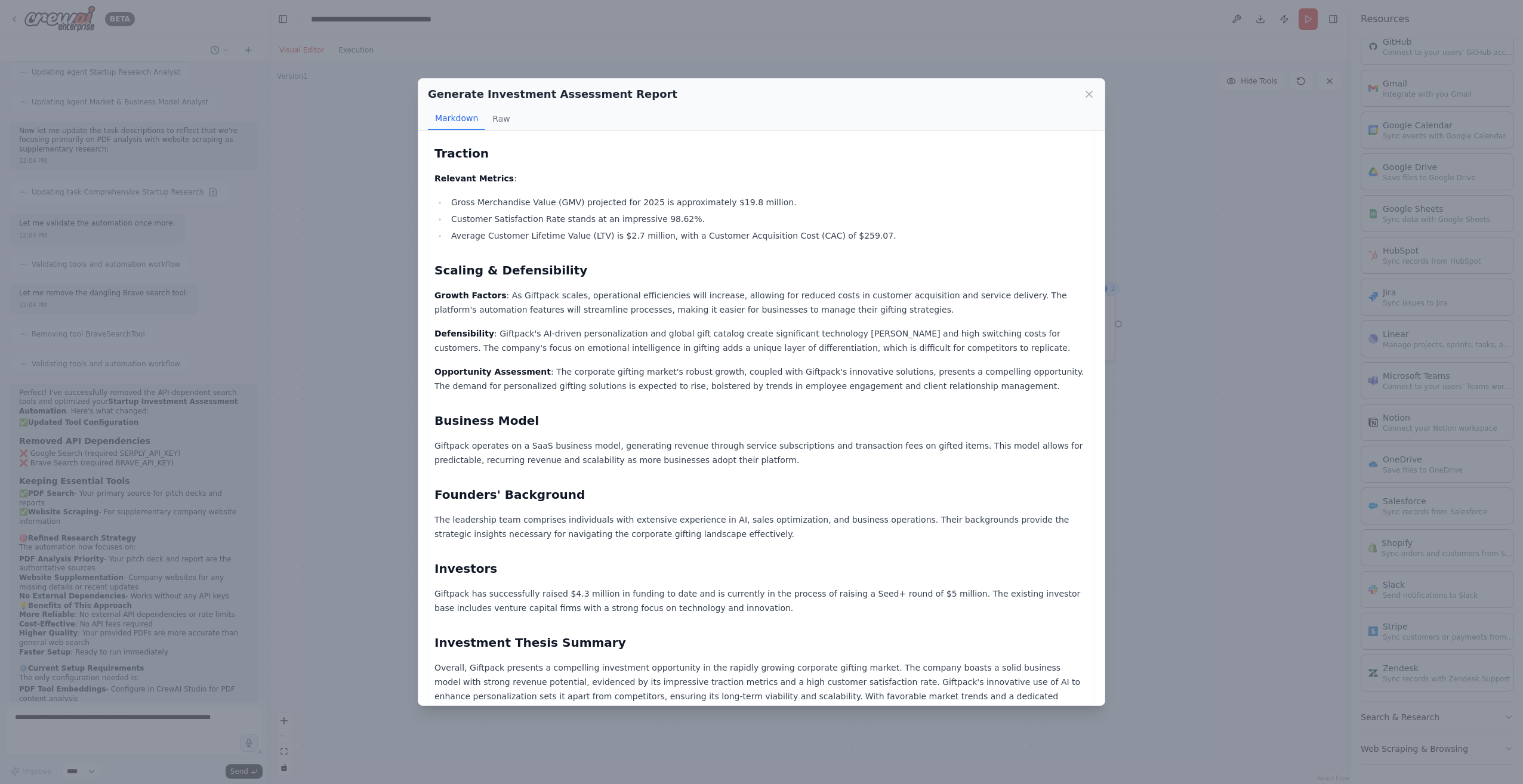
click at [530, 512] on p "The leadership team comprises individuals with extensive experience in AI, sale…" at bounding box center [761, 526] width 654 height 29
click at [1094, 96] on icon at bounding box center [1088, 94] width 12 height 12
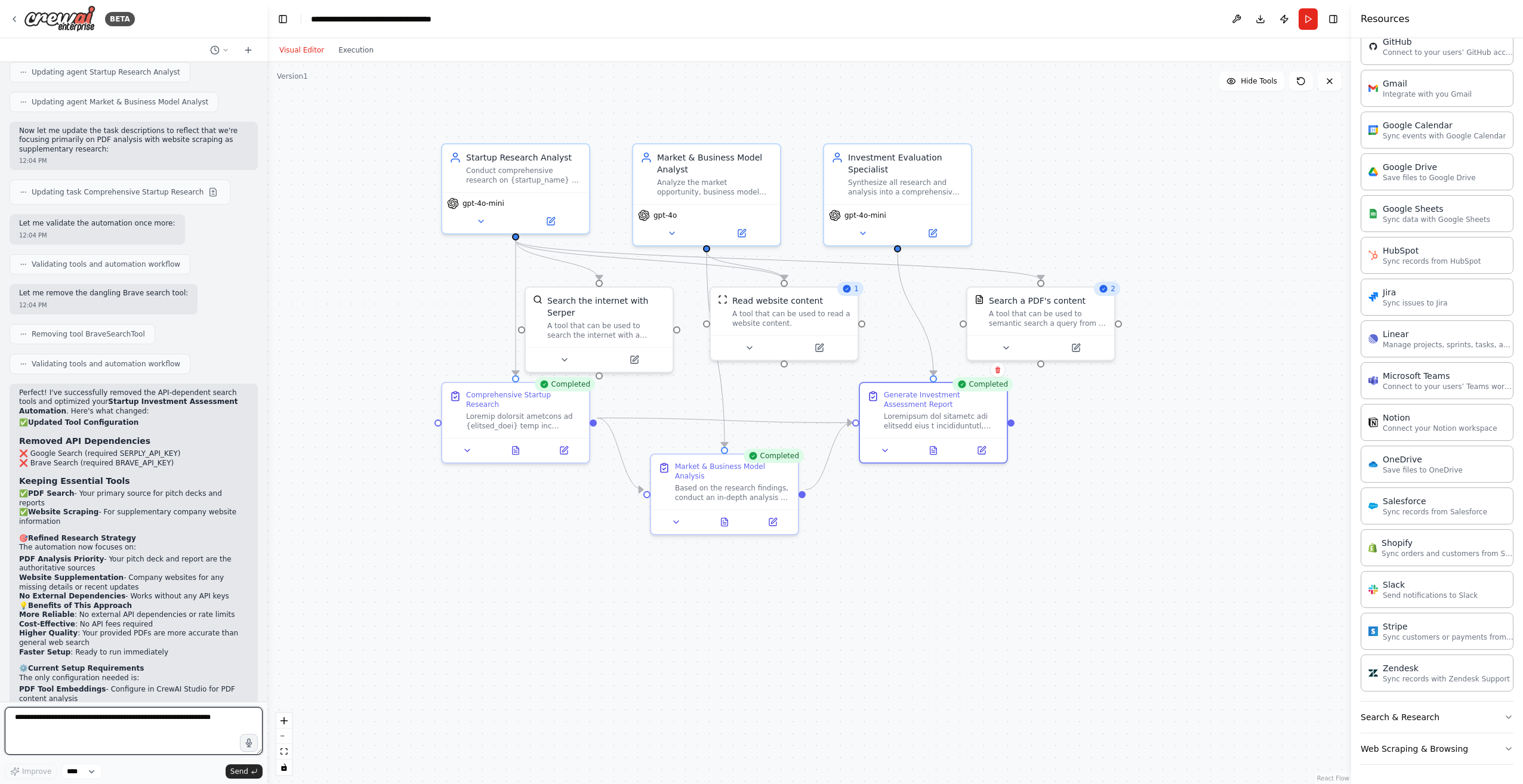
click at [53, 717] on textarea at bounding box center [133, 730] width 258 height 48
click at [142, 718] on textarea "**********" at bounding box center [133, 730] width 258 height 48
click at [223, 720] on textarea "**********" at bounding box center [133, 730] width 258 height 48
click at [103, 717] on textarea "**********" at bounding box center [133, 730] width 258 height 48
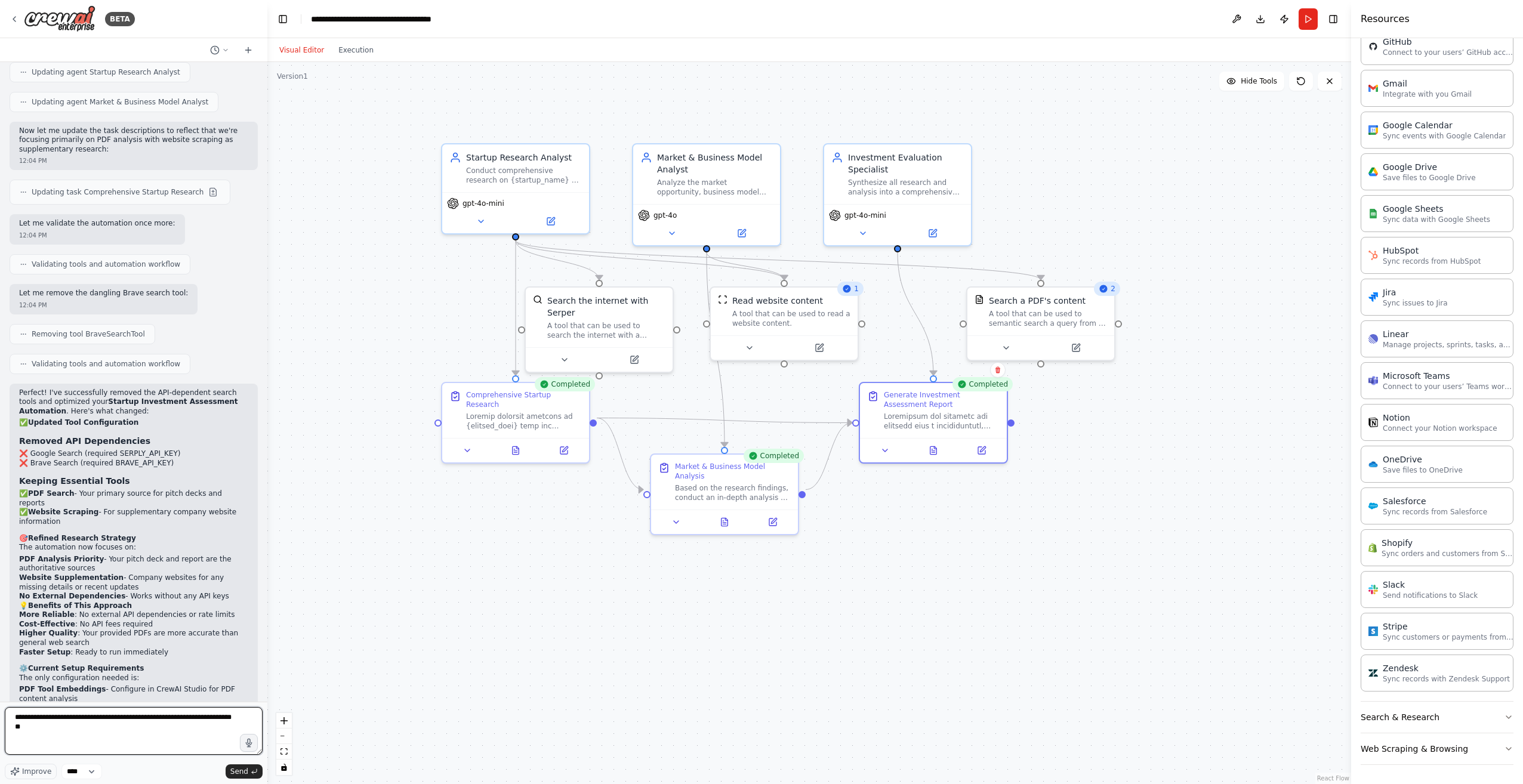
click at [103, 718] on textarea "**********" at bounding box center [133, 730] width 258 height 48
type textarea "**********"
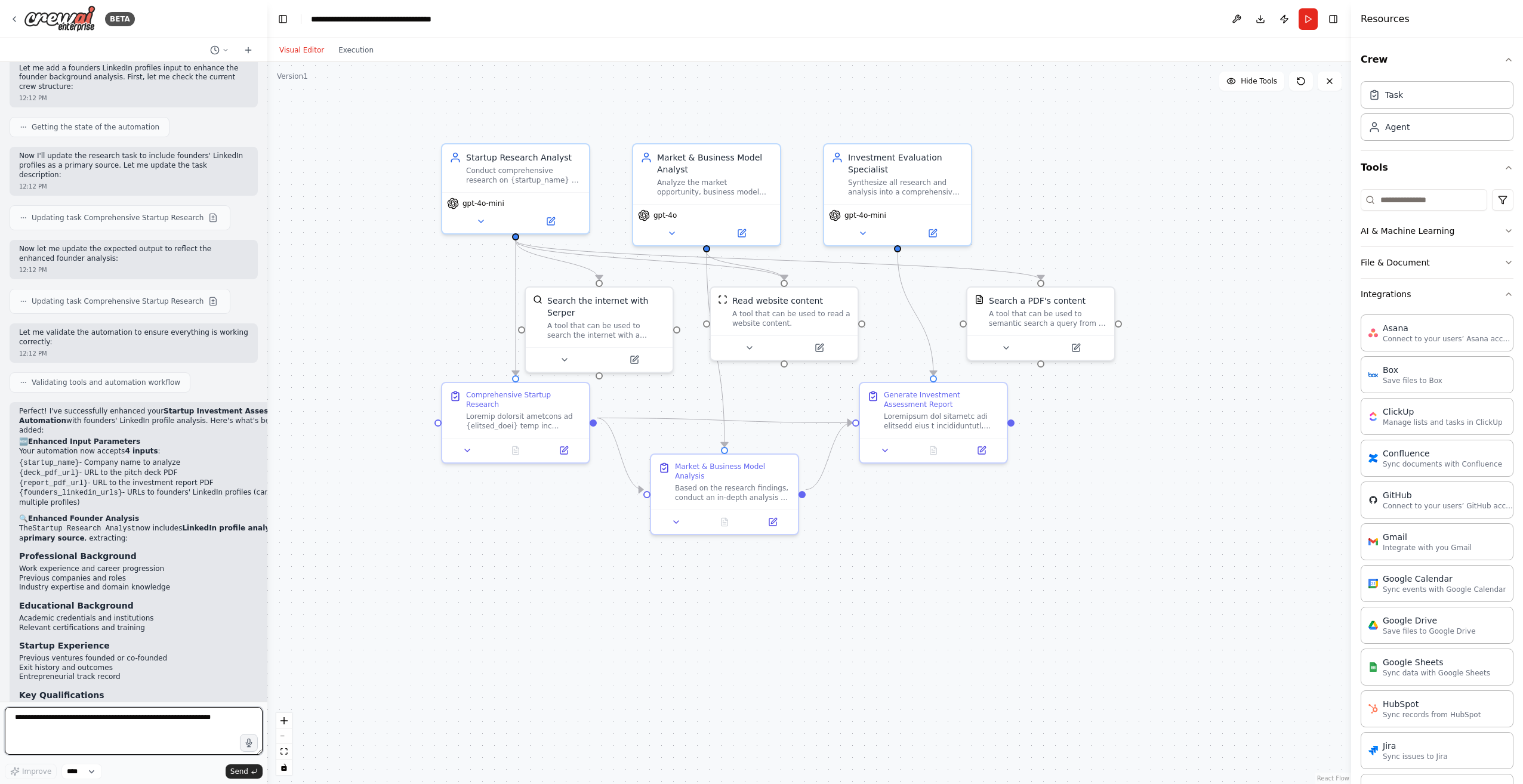
scroll to position [3921, 0]
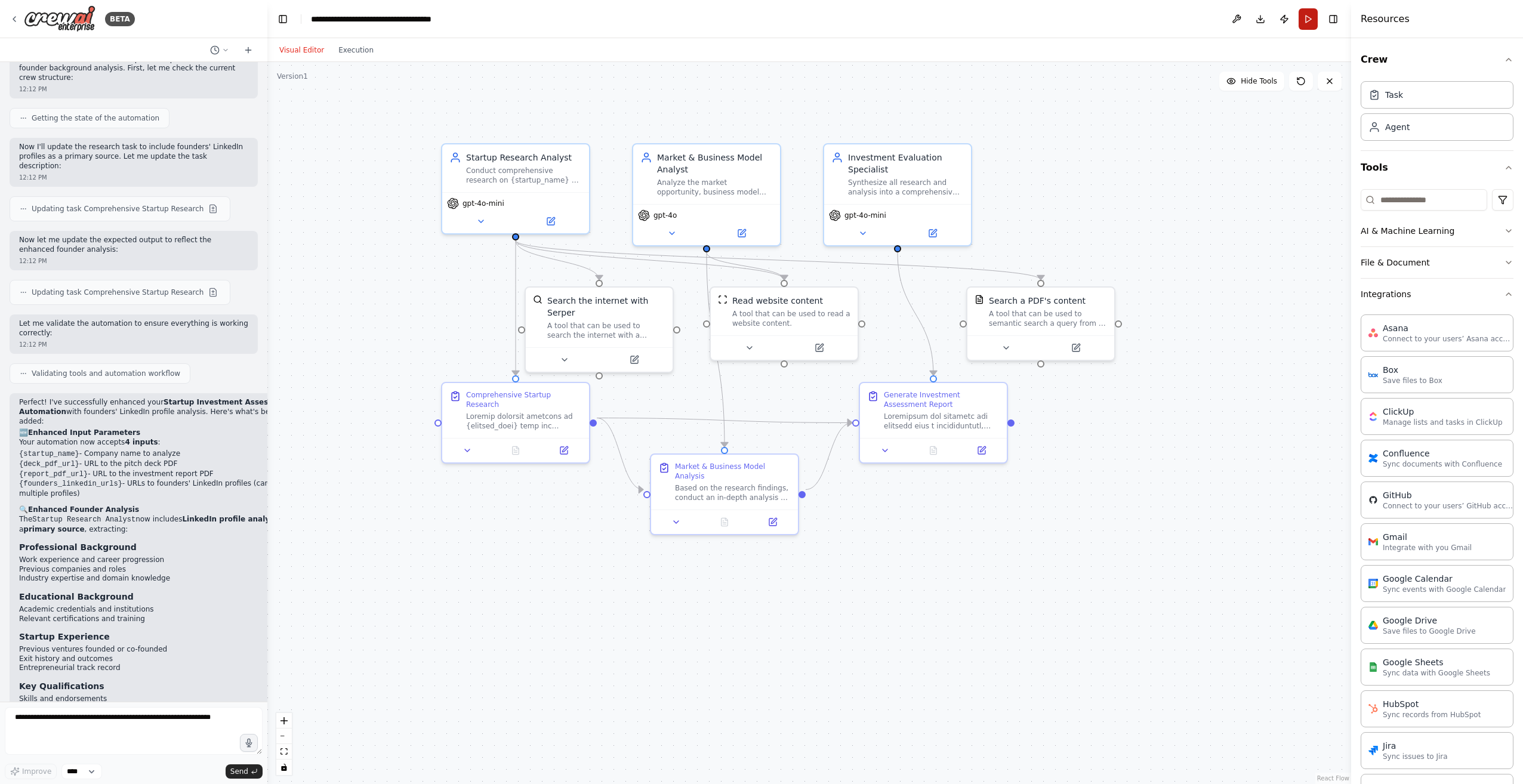
click at [1313, 23] on button "Run" at bounding box center [1307, 19] width 19 height 22
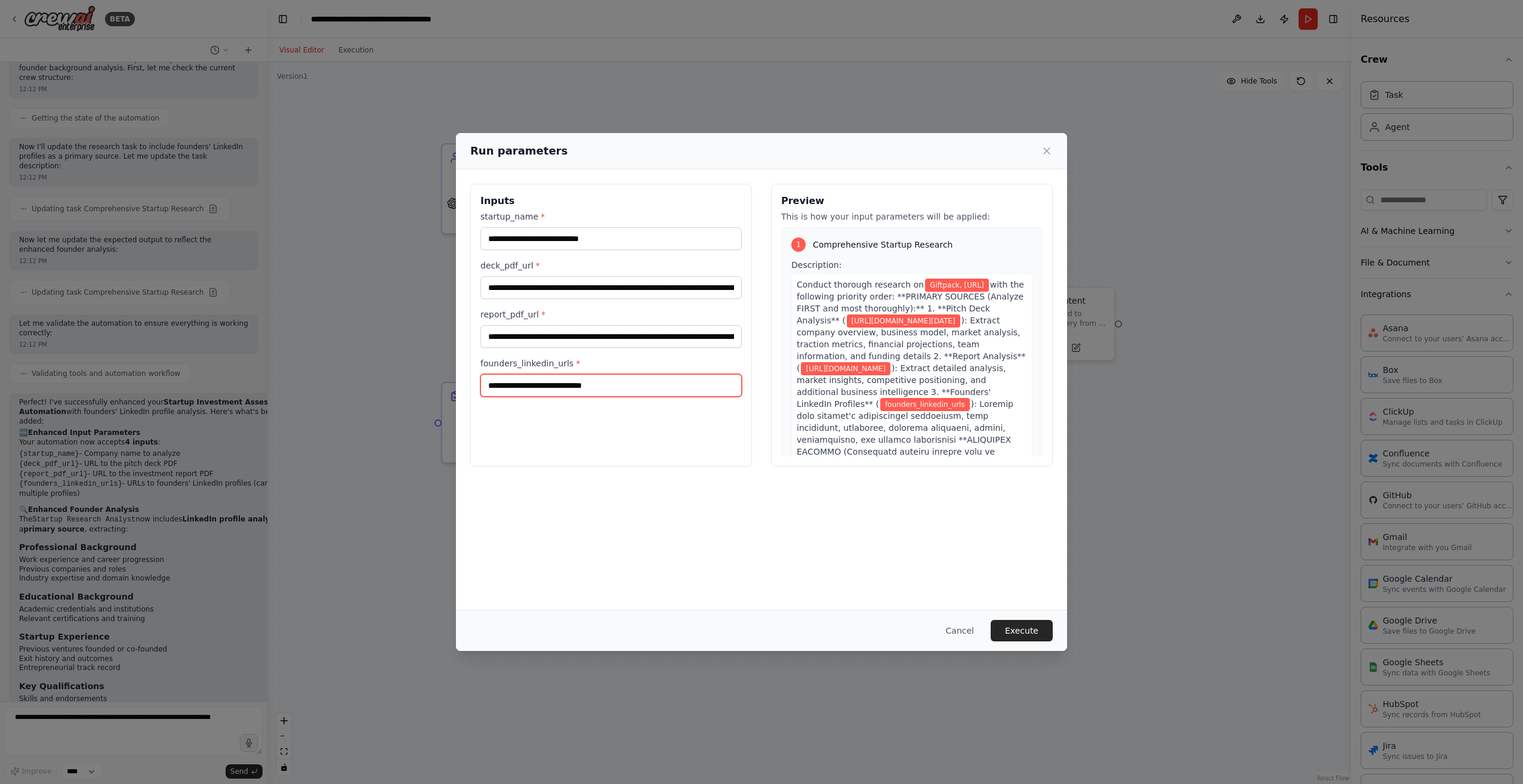
click at [533, 388] on input "founders_linkedin_urls *" at bounding box center [610, 385] width 261 height 22
paste input "**********"
drag, startPoint x: 702, startPoint y: 388, endPoint x: 877, endPoint y: 386, distance: 175.0
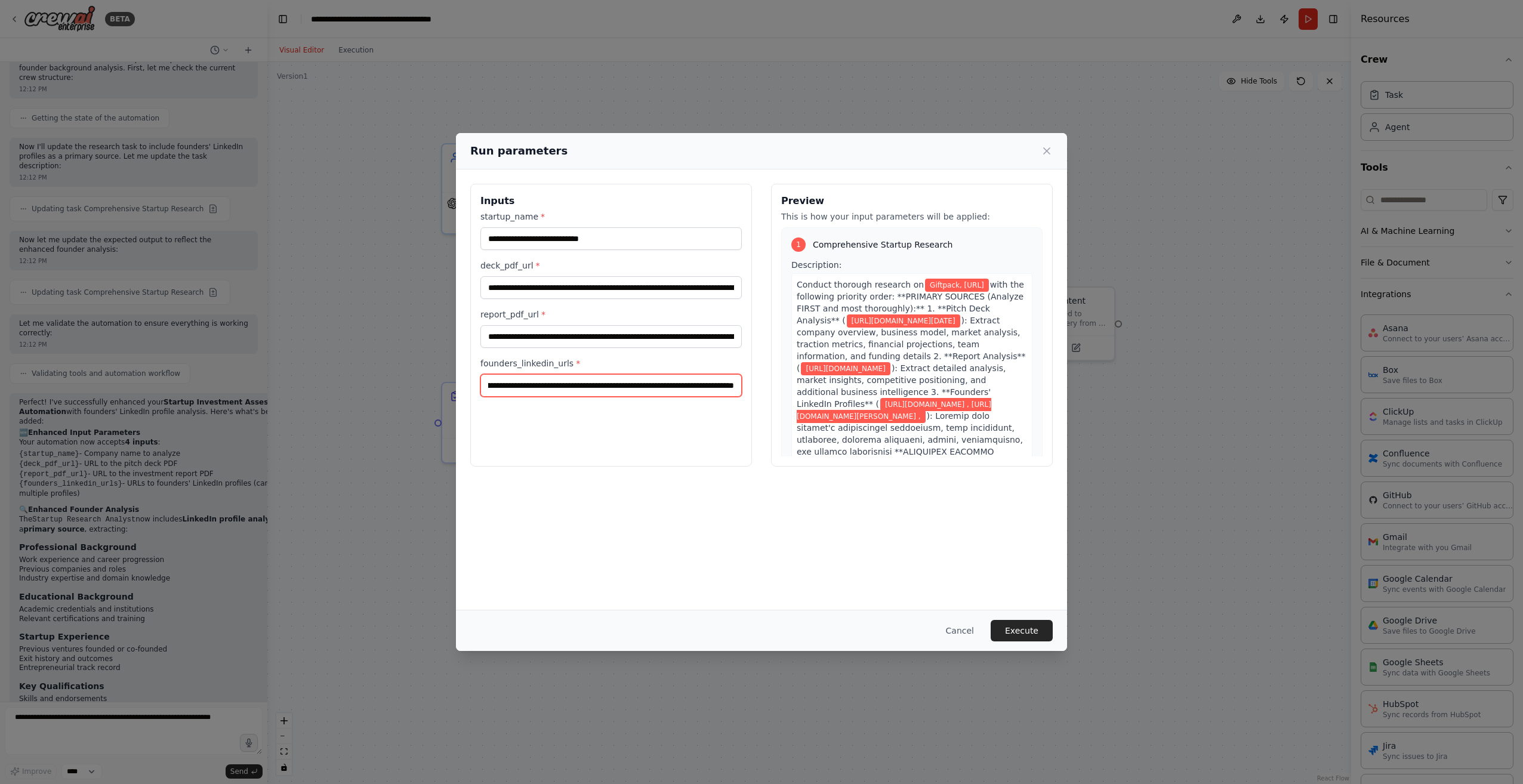
click at [877, 386] on div "**********" at bounding box center [761, 325] width 582 height 283
paste input "**********"
type input "**********"
click at [1014, 632] on button "Execute" at bounding box center [1022, 629] width 62 height 22
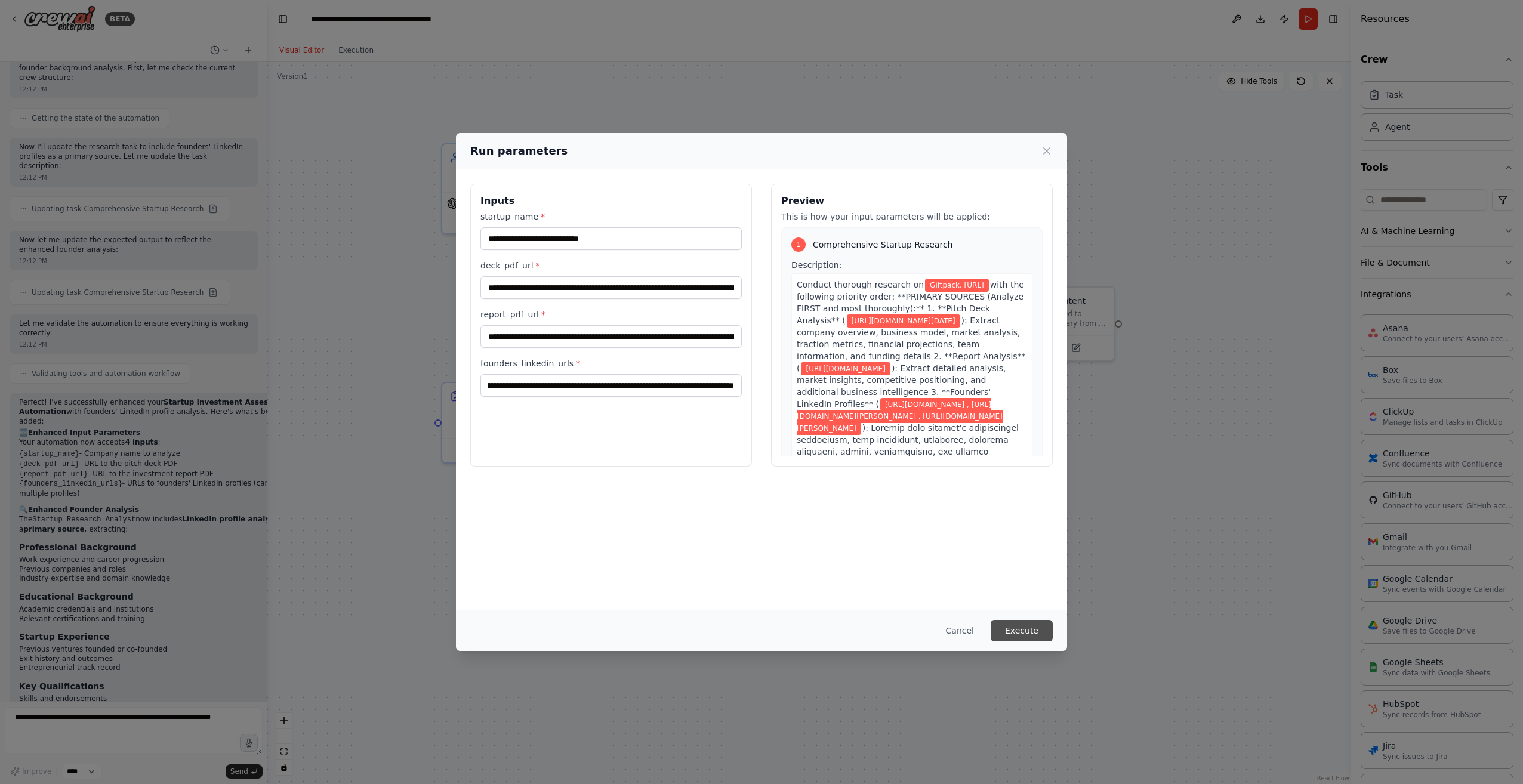
scroll to position [0, 0]
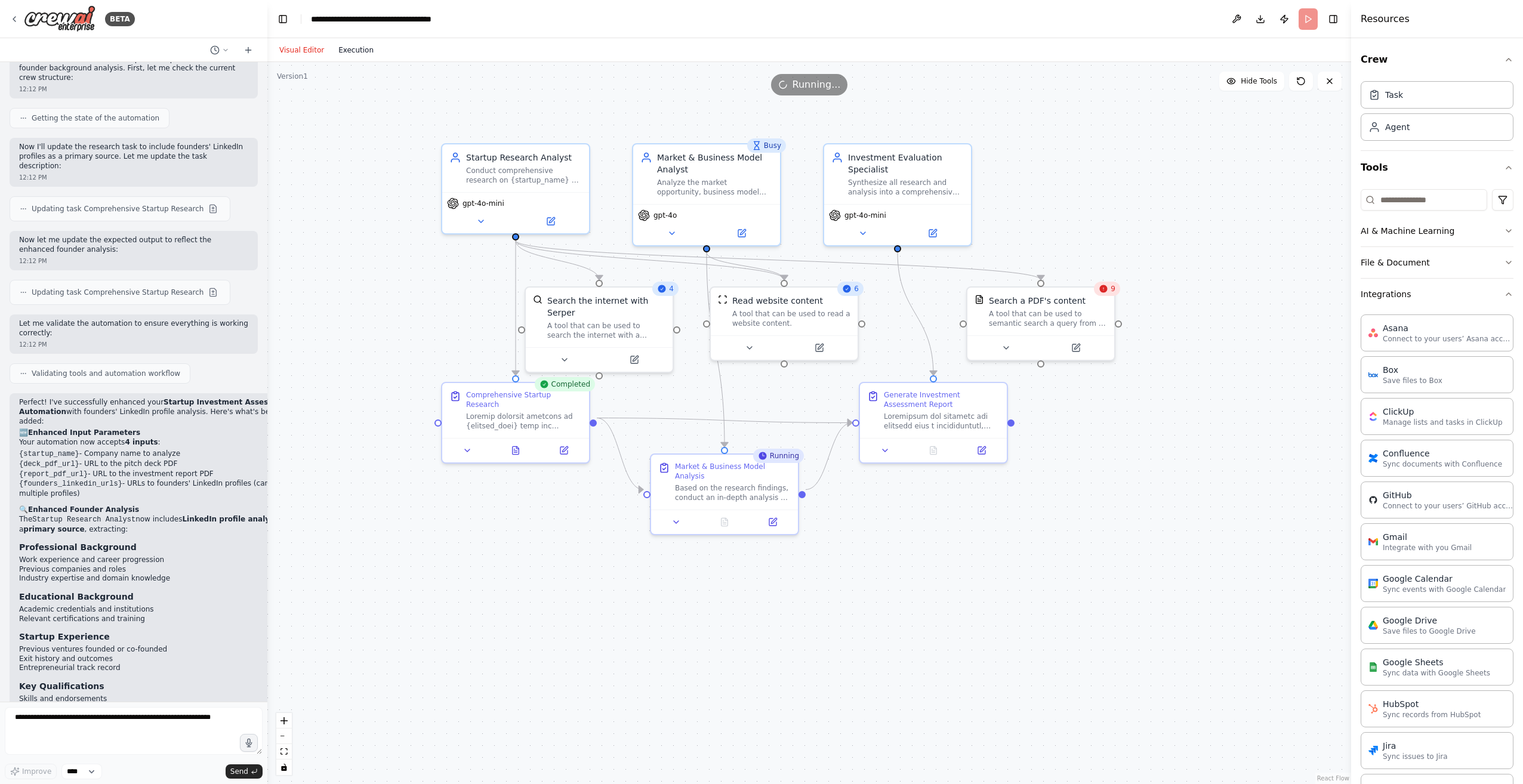
click at [344, 49] on button "Execution" at bounding box center [355, 50] width 50 height 14
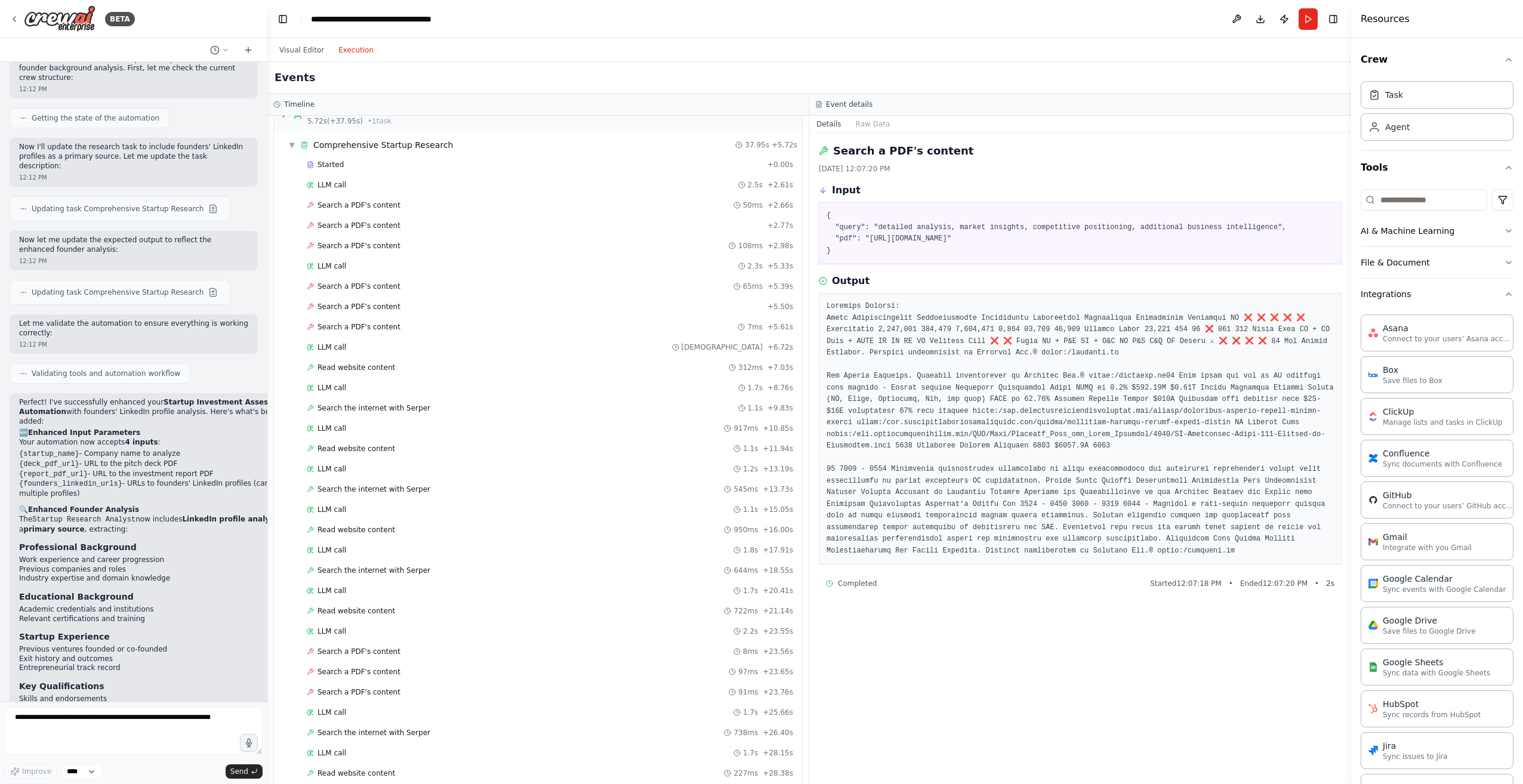
scroll to position [411, 0]
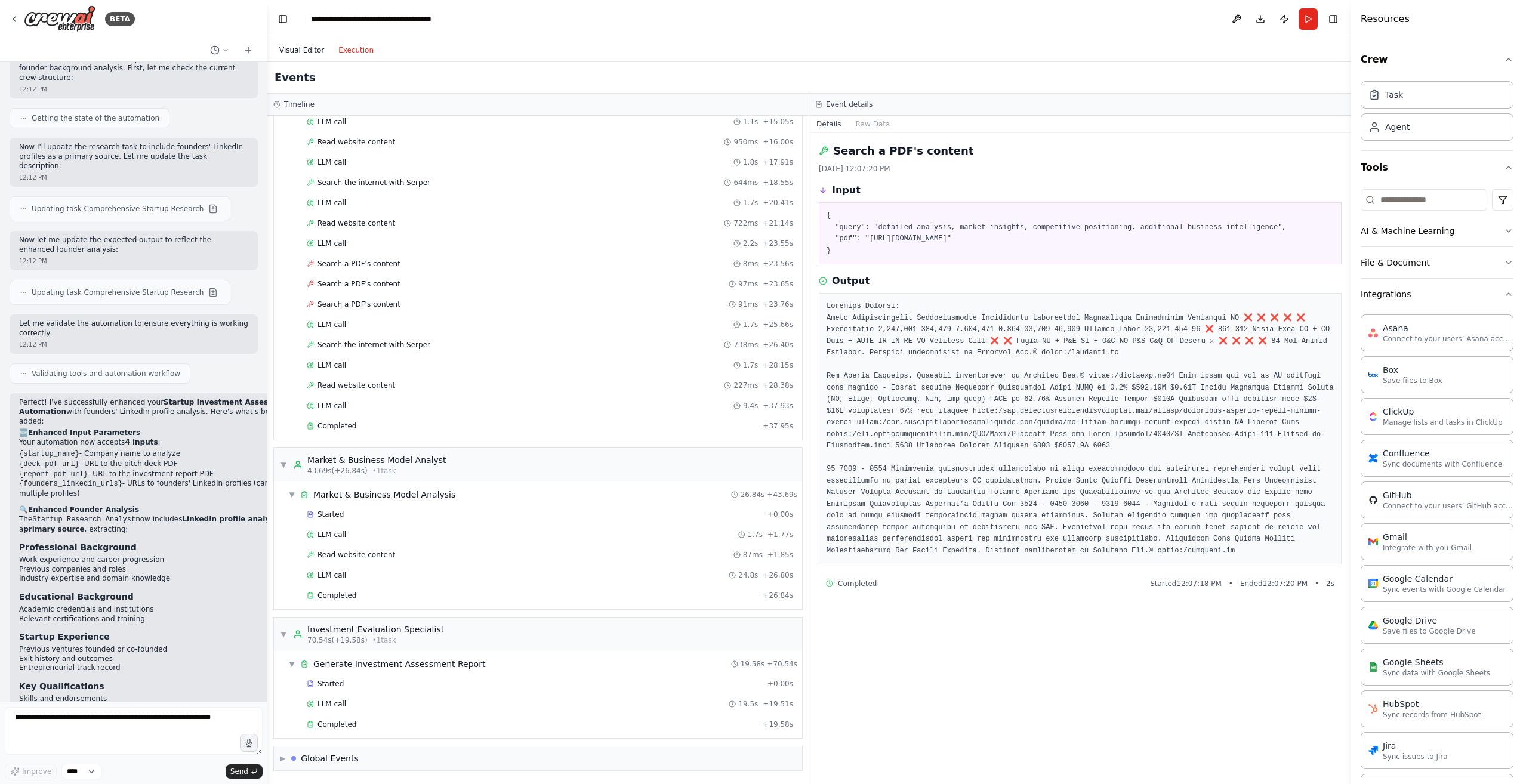
click at [303, 46] on button "Visual Editor" at bounding box center [301, 50] width 59 height 14
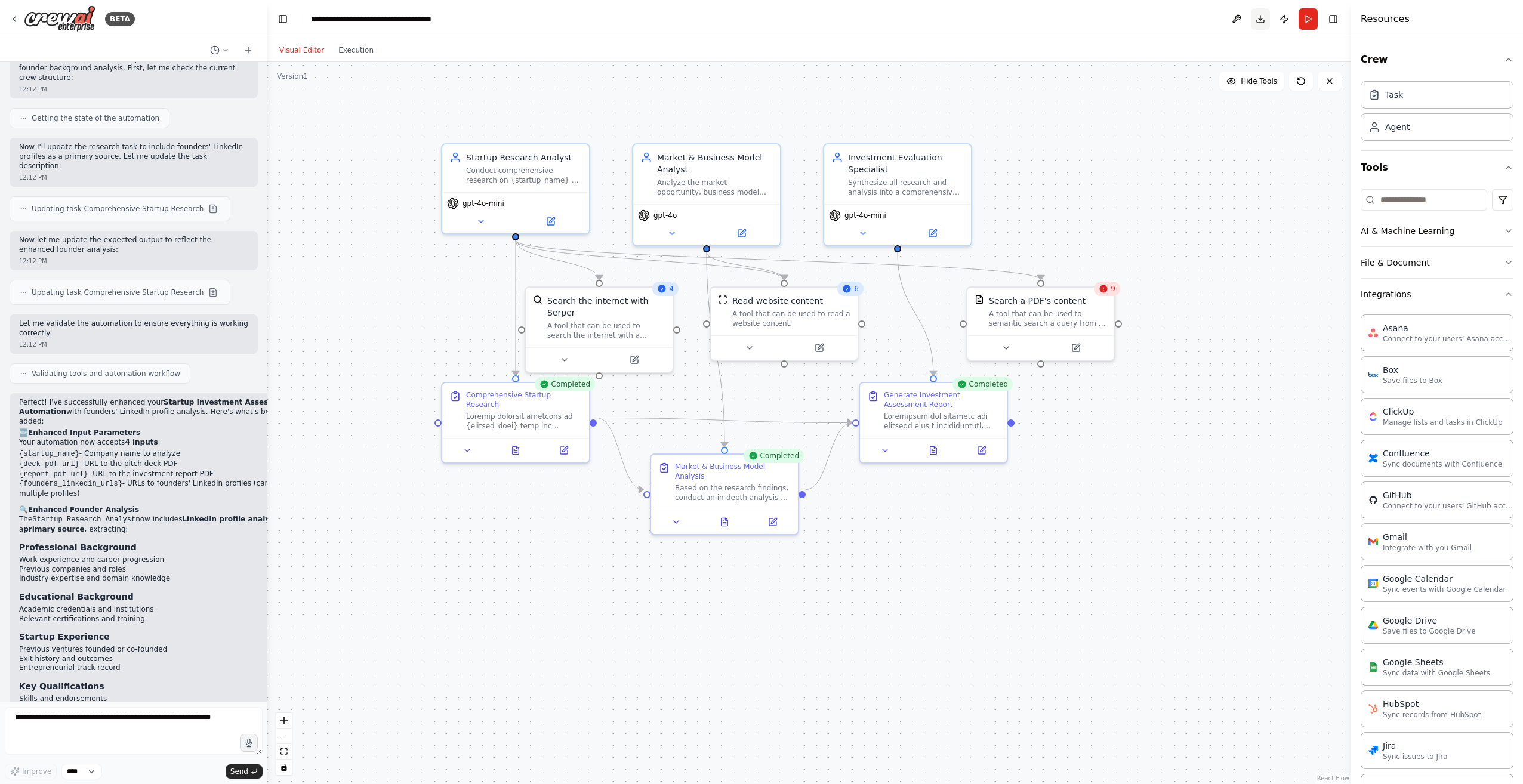
click at [1263, 14] on button "Download" at bounding box center [1260, 19] width 19 height 22
click at [934, 453] on button at bounding box center [933, 447] width 51 height 14
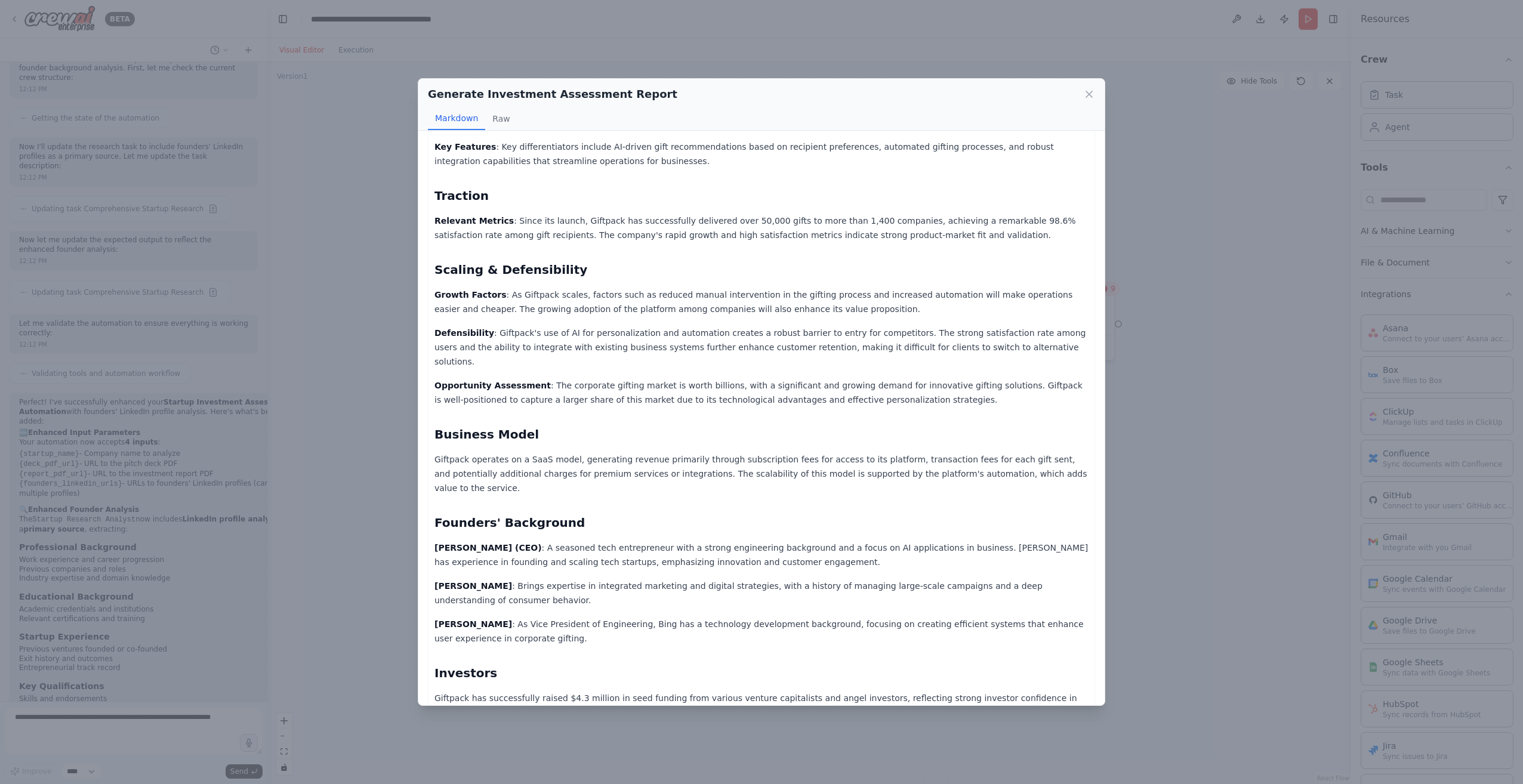
scroll to position [505, 0]
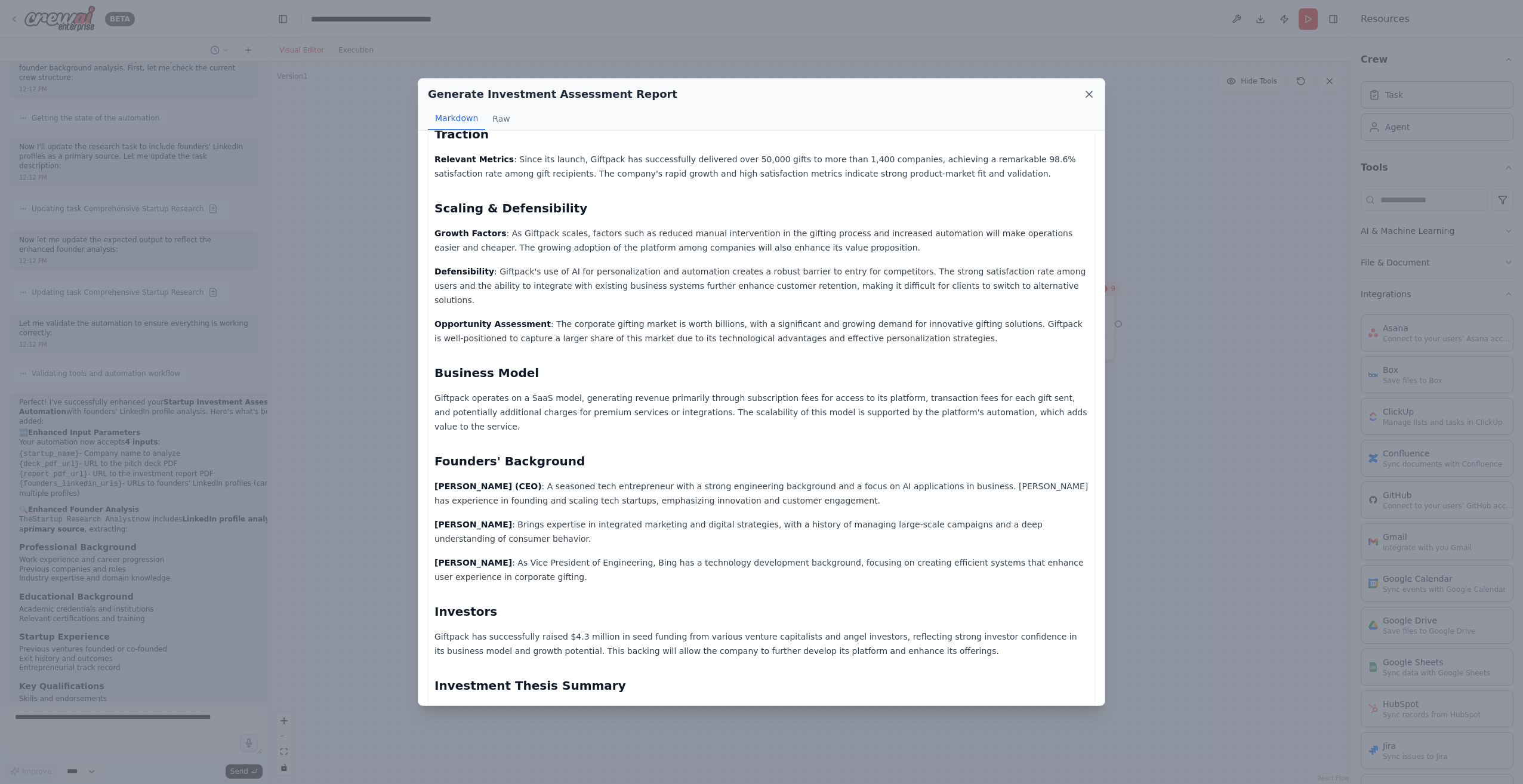
click at [1090, 95] on icon at bounding box center [1088, 94] width 12 height 12
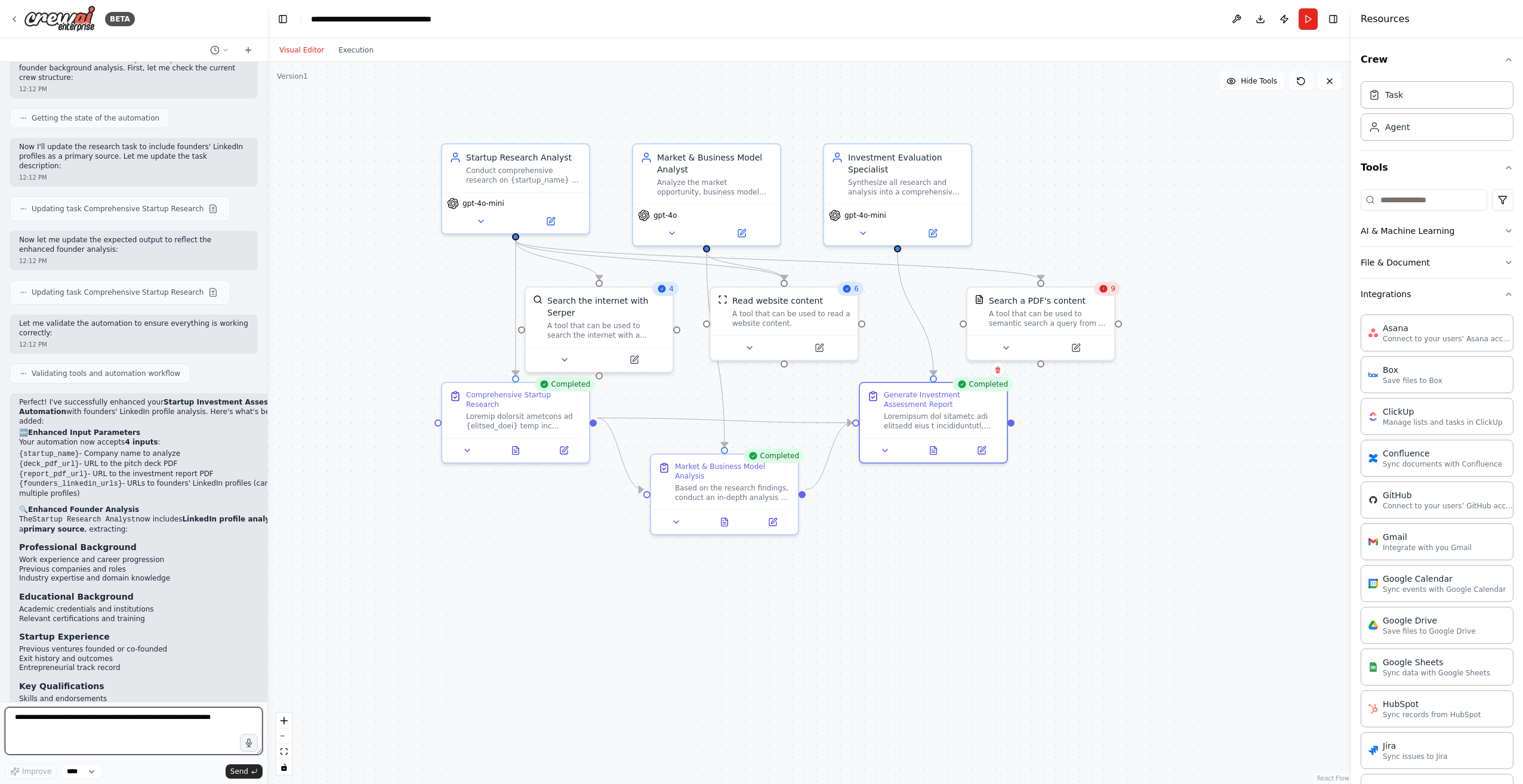
click at [111, 733] on textarea at bounding box center [133, 730] width 258 height 48
type textarea "*"
drag, startPoint x: 934, startPoint y: 452, endPoint x: 861, endPoint y: 519, distance: 99.1
click at [861, 519] on div ".deletable-edge-delete-btn { width: 20px; height: 20px; border: 0px solid #ffff…" at bounding box center [809, 422] width 1083 height 721
click at [932, 451] on icon at bounding box center [933, 448] width 7 height 7
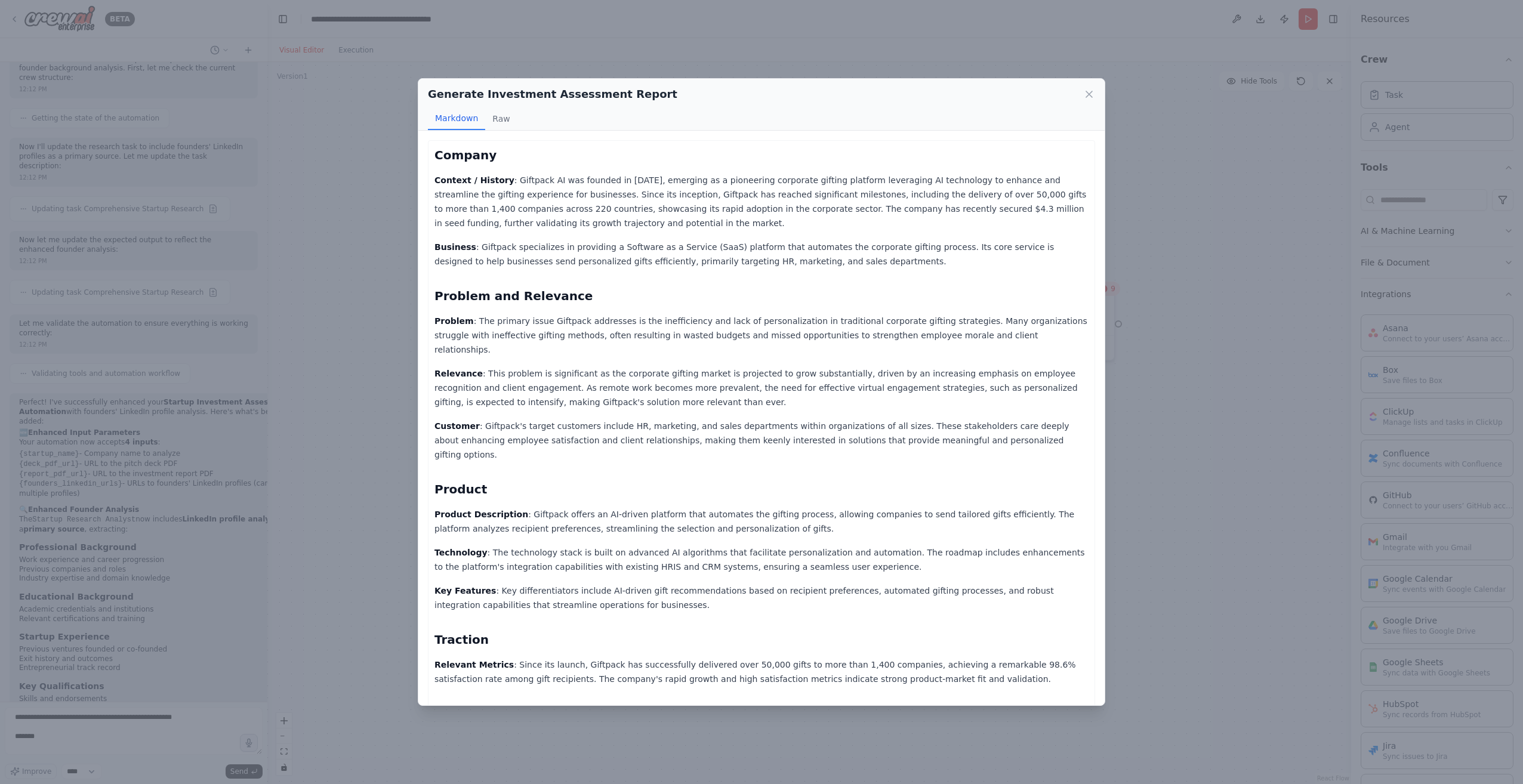
click at [877, 192] on p "Context / History : Giftpack AI was founded in [DATE], emerging as a pioneering…" at bounding box center [761, 201] width 654 height 57
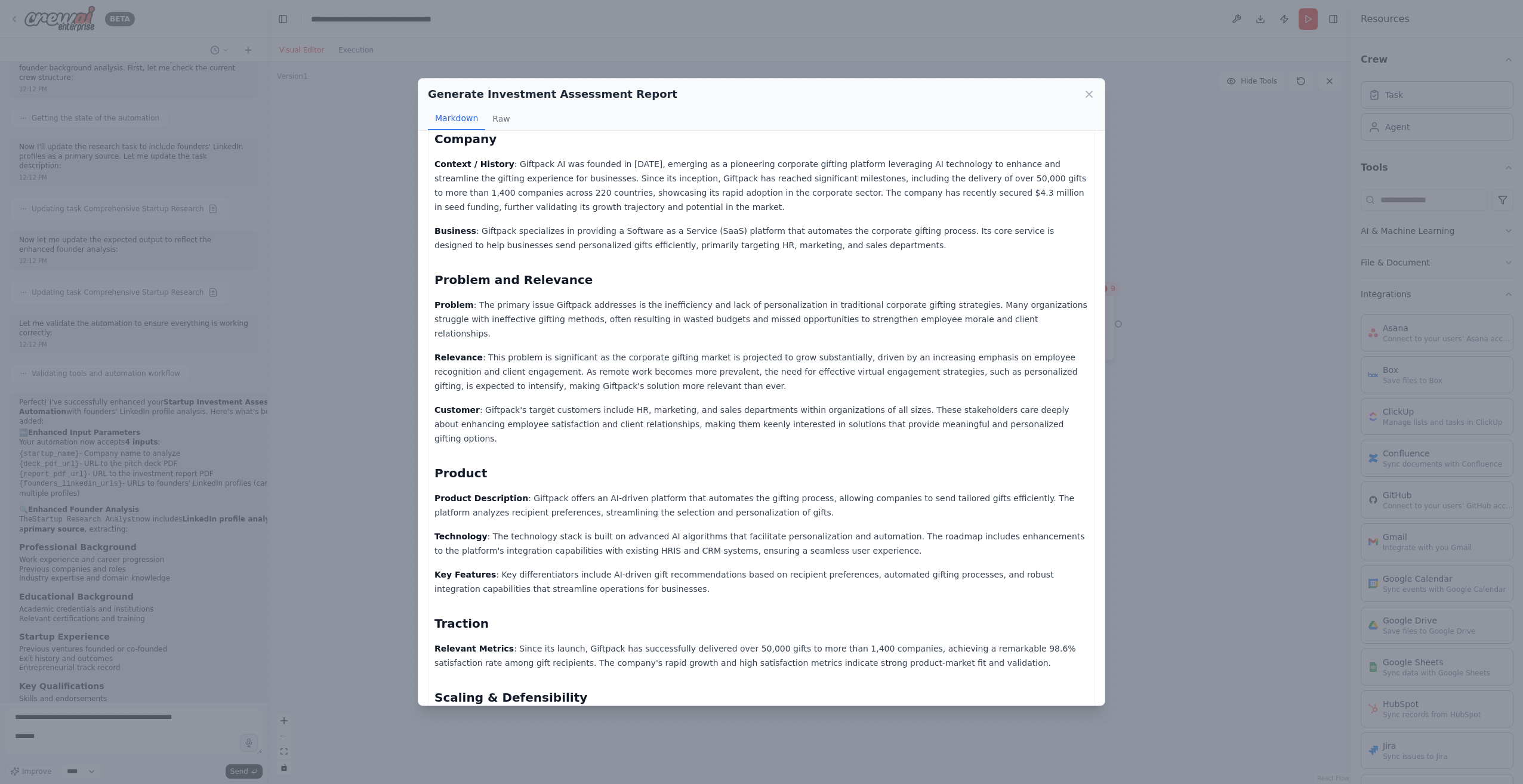
scroll to position [0, 0]
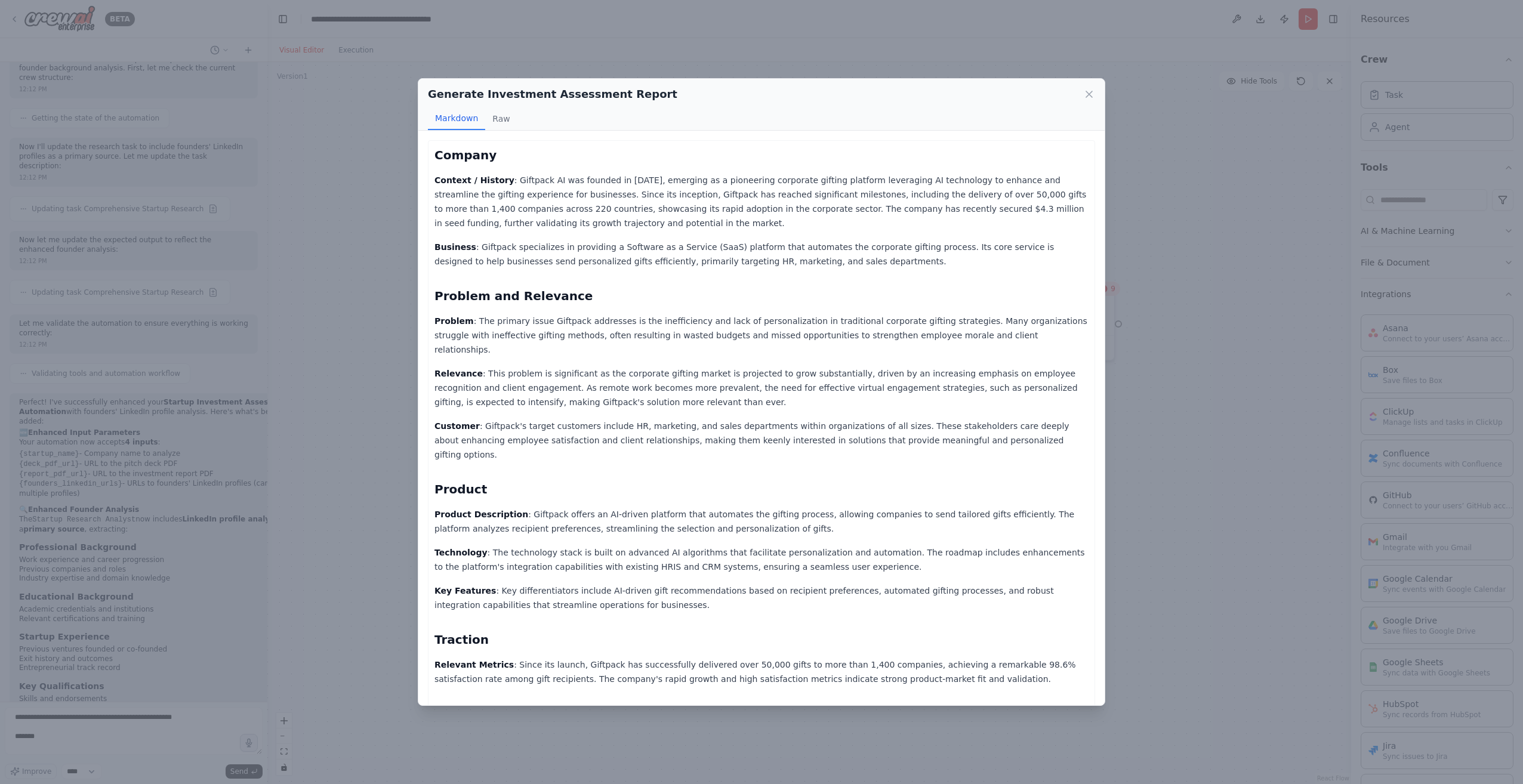
click at [1099, 85] on div "Generate Investment Assessment Report Markdown Raw" at bounding box center [761, 104] width 686 height 52
click at [1091, 90] on icon at bounding box center [1088, 94] width 12 height 12
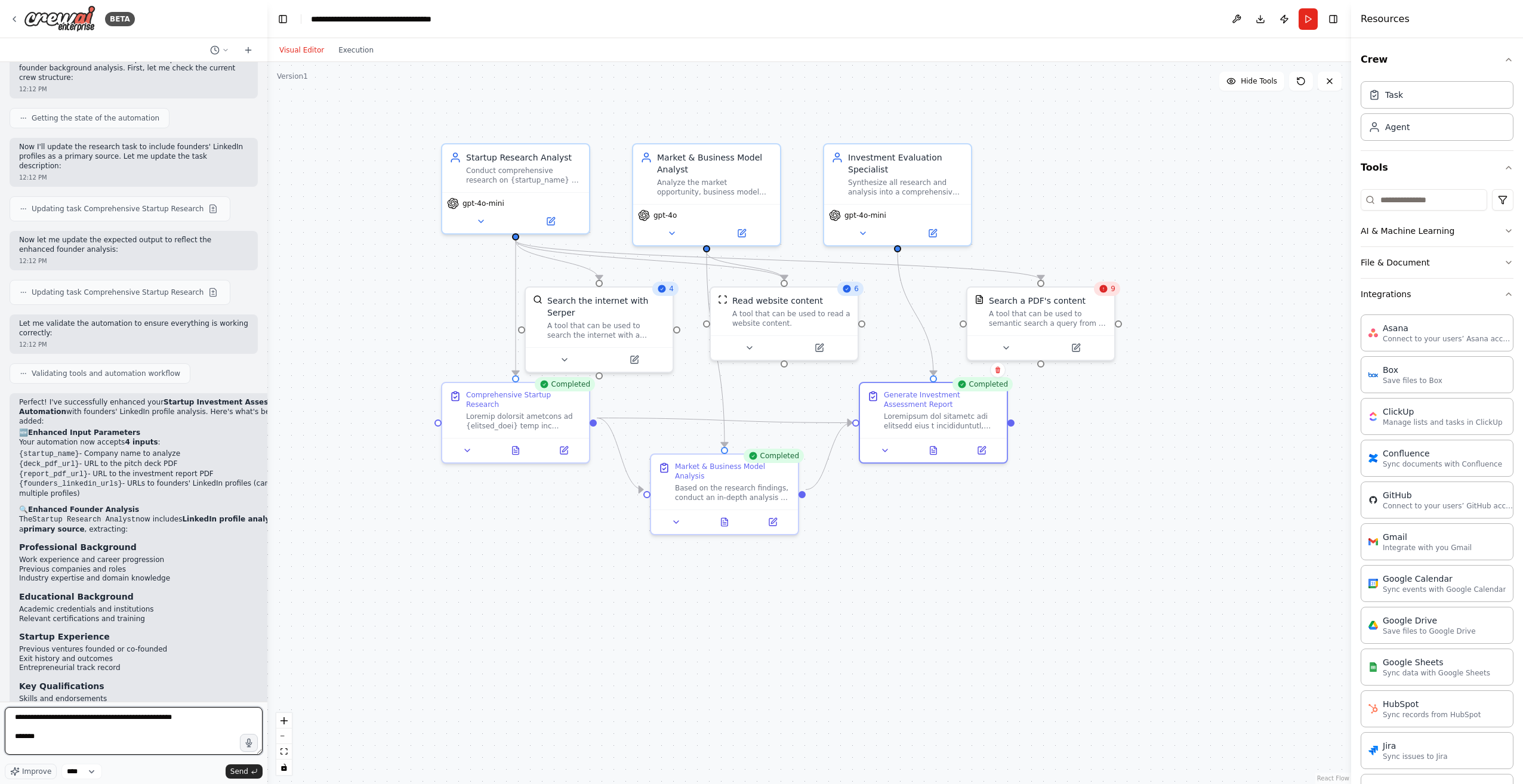
click at [89, 745] on textarea "**********" at bounding box center [133, 730] width 258 height 48
click at [32, 736] on textarea "**********" at bounding box center [133, 730] width 258 height 48
click at [933, 446] on icon at bounding box center [933, 448] width 7 height 7
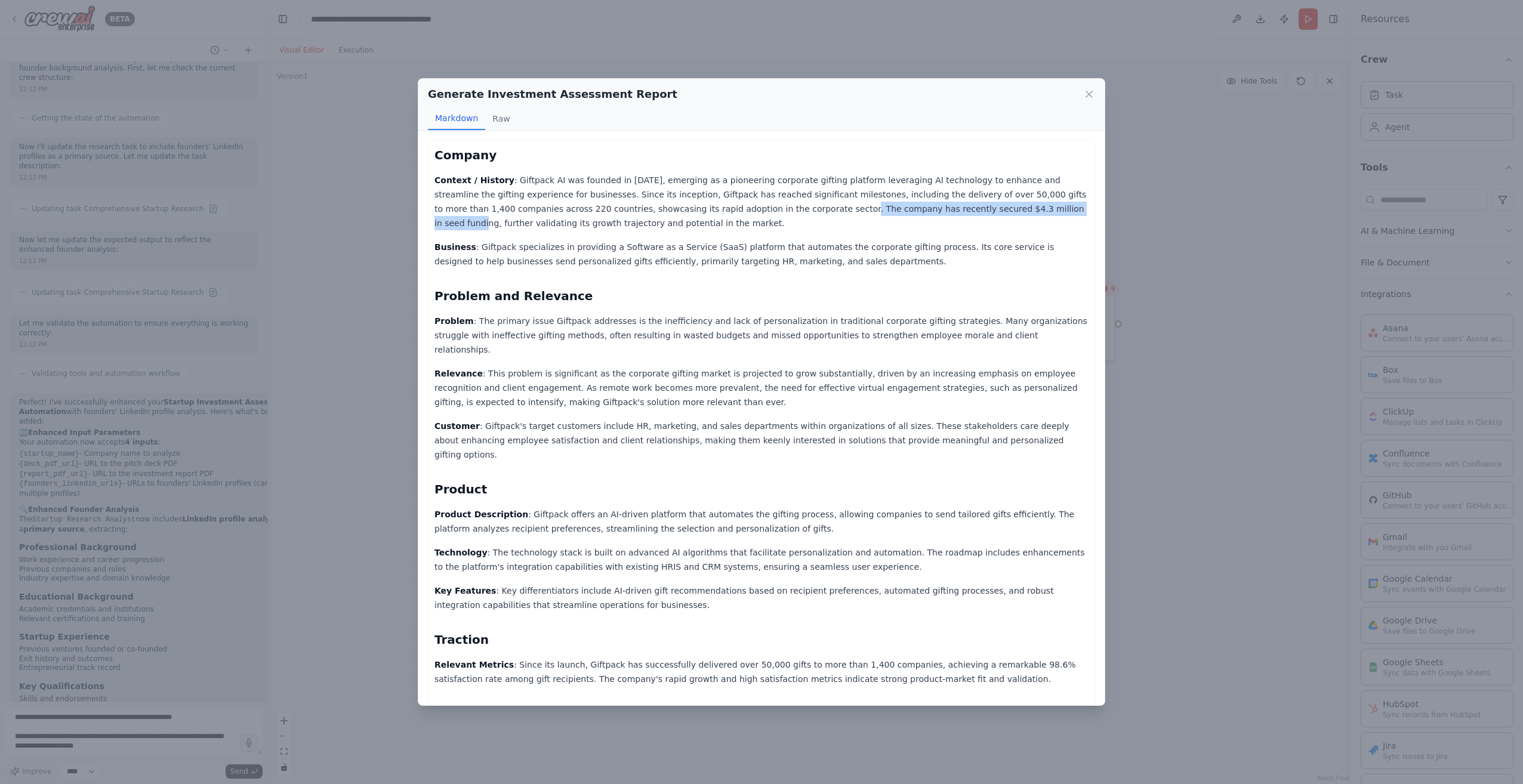
drag, startPoint x: 673, startPoint y: 206, endPoint x: 903, endPoint y: 213, distance: 230.1
click at [903, 213] on p "Context / History : Giftpack AI was founded in [DATE], emerging as a pioneering…" at bounding box center [761, 201] width 654 height 57
copy p "The company has recently secured $4.3 million in seed funding"
click at [1091, 90] on icon at bounding box center [1088, 94] width 12 height 12
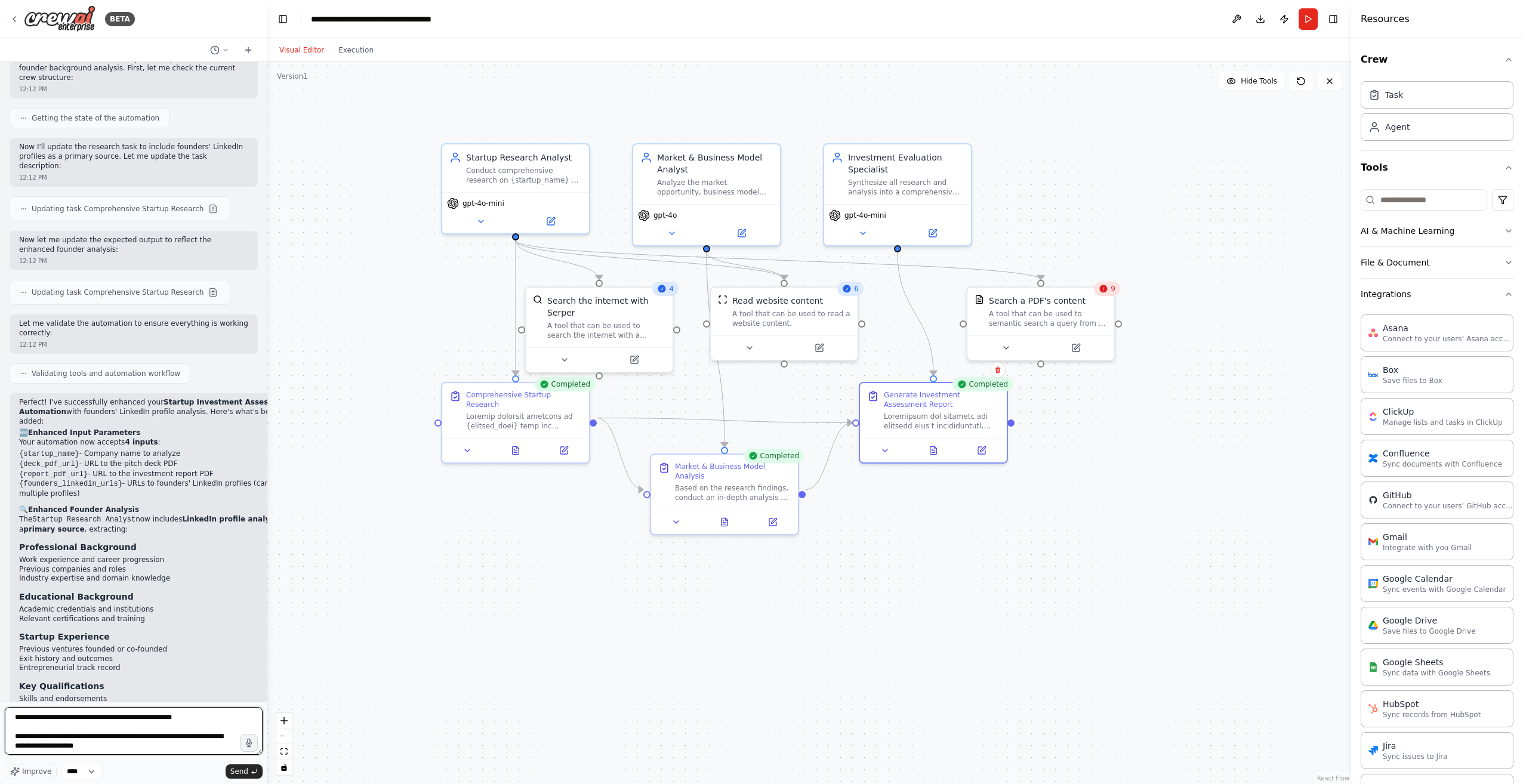
click at [126, 747] on textarea "**********" at bounding box center [133, 730] width 258 height 48
paste textarea "**********"
click at [938, 450] on button at bounding box center [933, 447] width 51 height 14
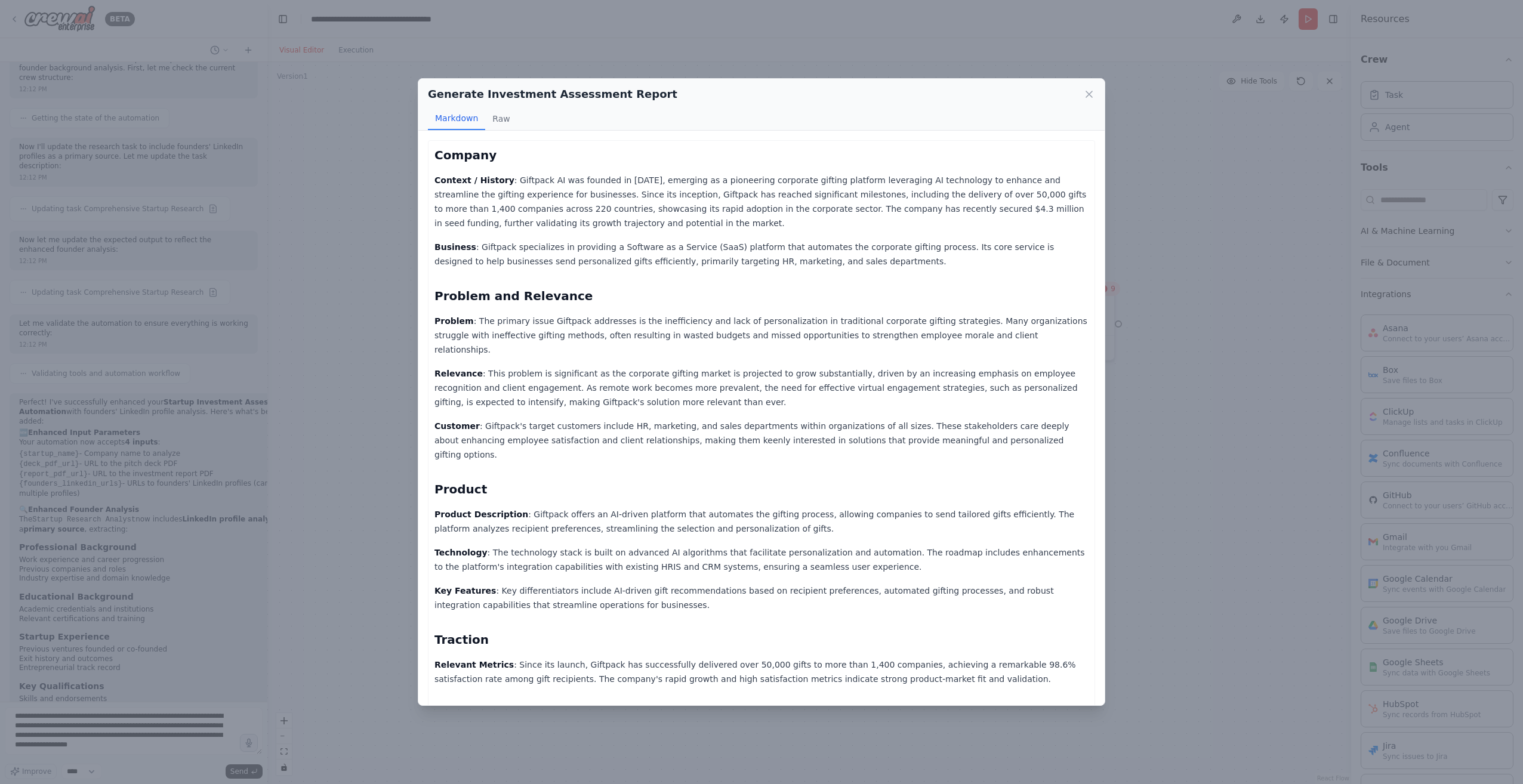
click at [477, 366] on p "Relevance : This problem is significant as the corporate gifting market is proj…" at bounding box center [761, 388] width 654 height 43
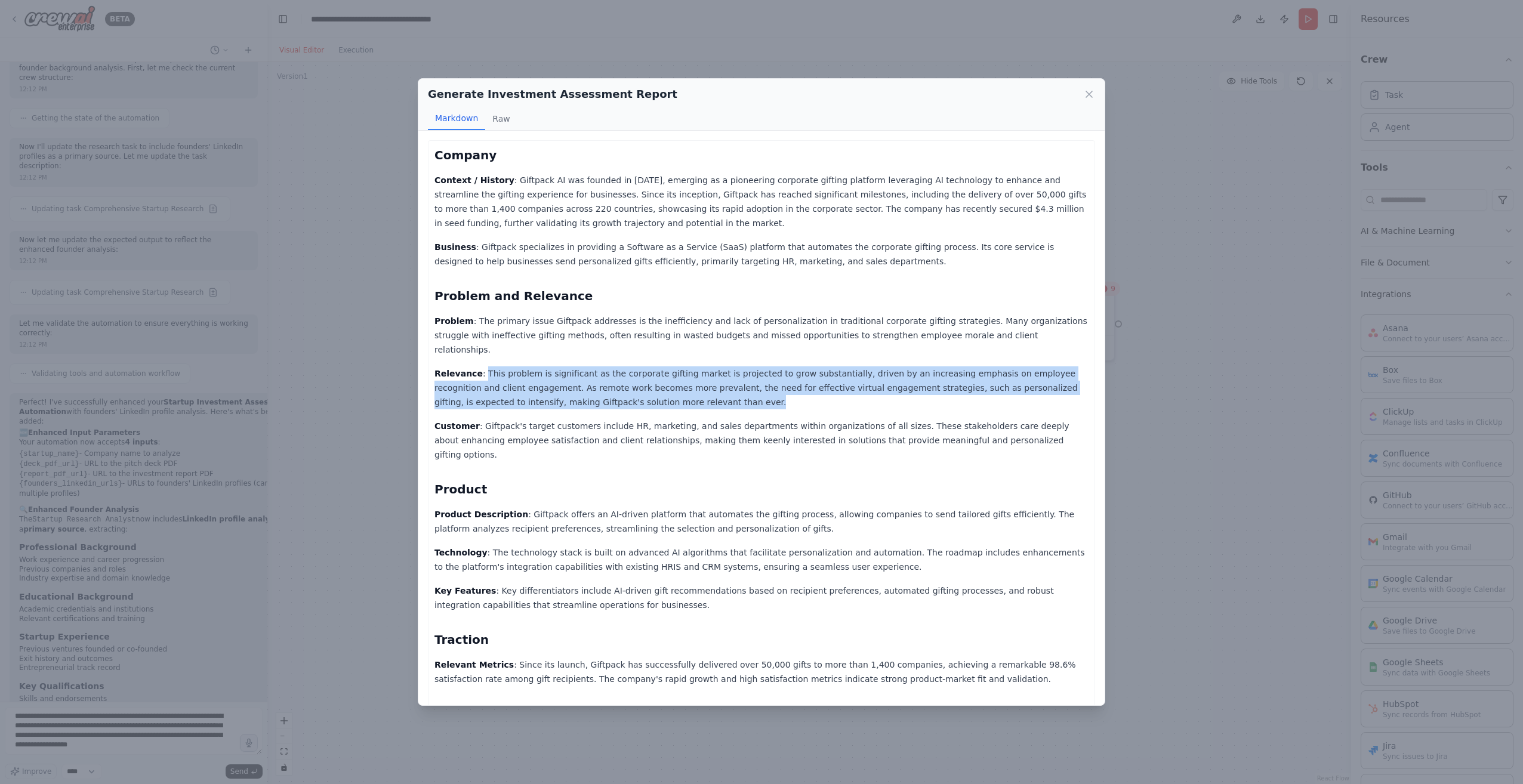
drag, startPoint x: 478, startPoint y: 357, endPoint x: 617, endPoint y: 390, distance: 142.9
click at [617, 390] on p "Relevance : This problem is significant as the corporate gifting market is proj…" at bounding box center [761, 388] width 654 height 43
drag, startPoint x: 617, startPoint y: 390, endPoint x: 555, endPoint y: 392, distance: 62.0
click at [555, 392] on p "Relevance : This problem is significant as the corporate gifting market is proj…" at bounding box center [761, 388] width 654 height 43
drag, startPoint x: 595, startPoint y: 389, endPoint x: 477, endPoint y: 357, distance: 122.3
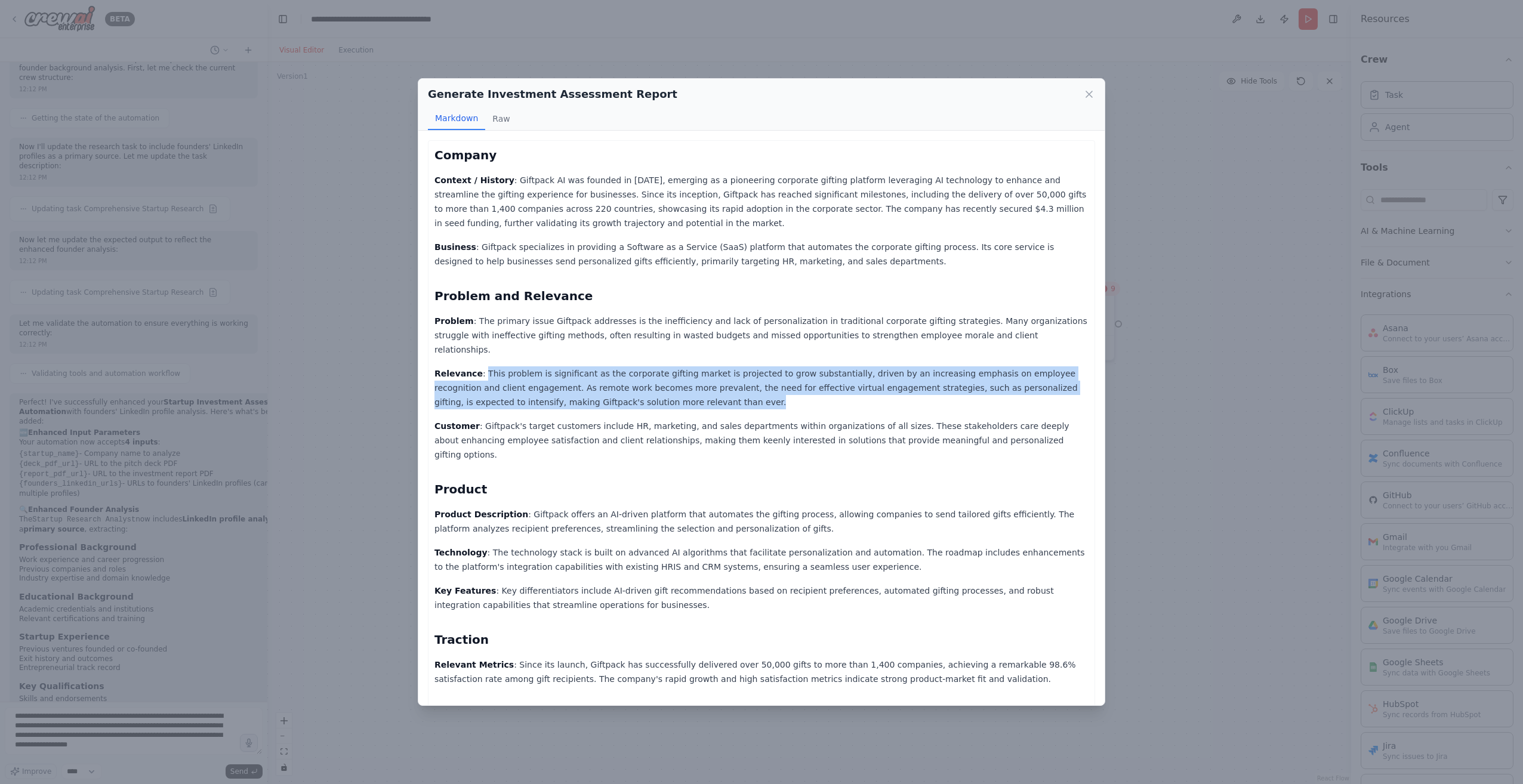
click at [477, 366] on p "Relevance : This problem is significant as the corporate gifting market is proj…" at bounding box center [761, 388] width 654 height 43
copy p "This problem is significant as the corporate gifting market is projected to gro…"
click at [1090, 93] on icon at bounding box center [1088, 94] width 12 height 12
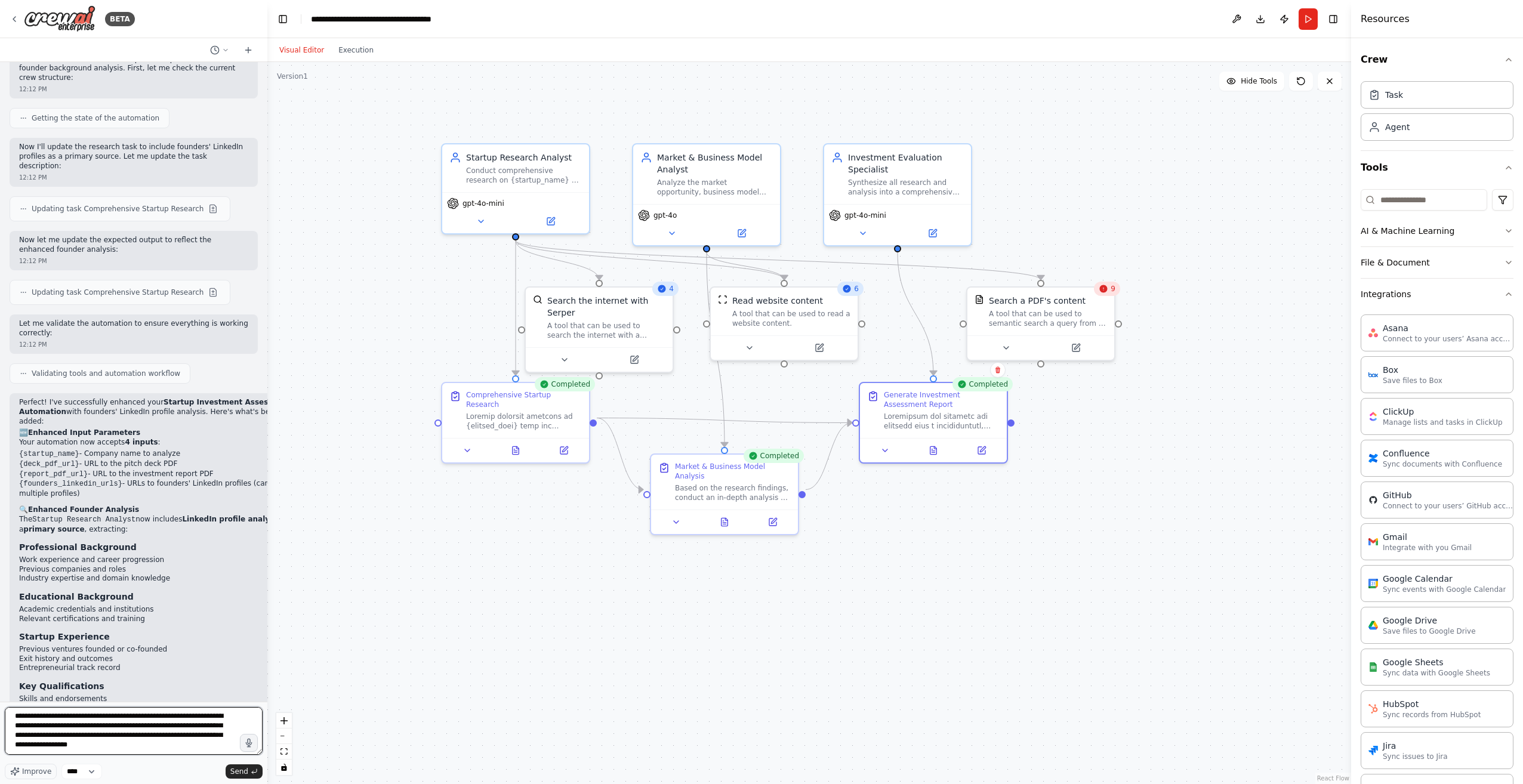
click at [143, 732] on textarea "**********" at bounding box center [133, 730] width 258 height 48
click at [43, 736] on textarea "**********" at bounding box center [133, 730] width 258 height 48
click at [65, 742] on textarea "**********" at bounding box center [133, 730] width 258 height 48
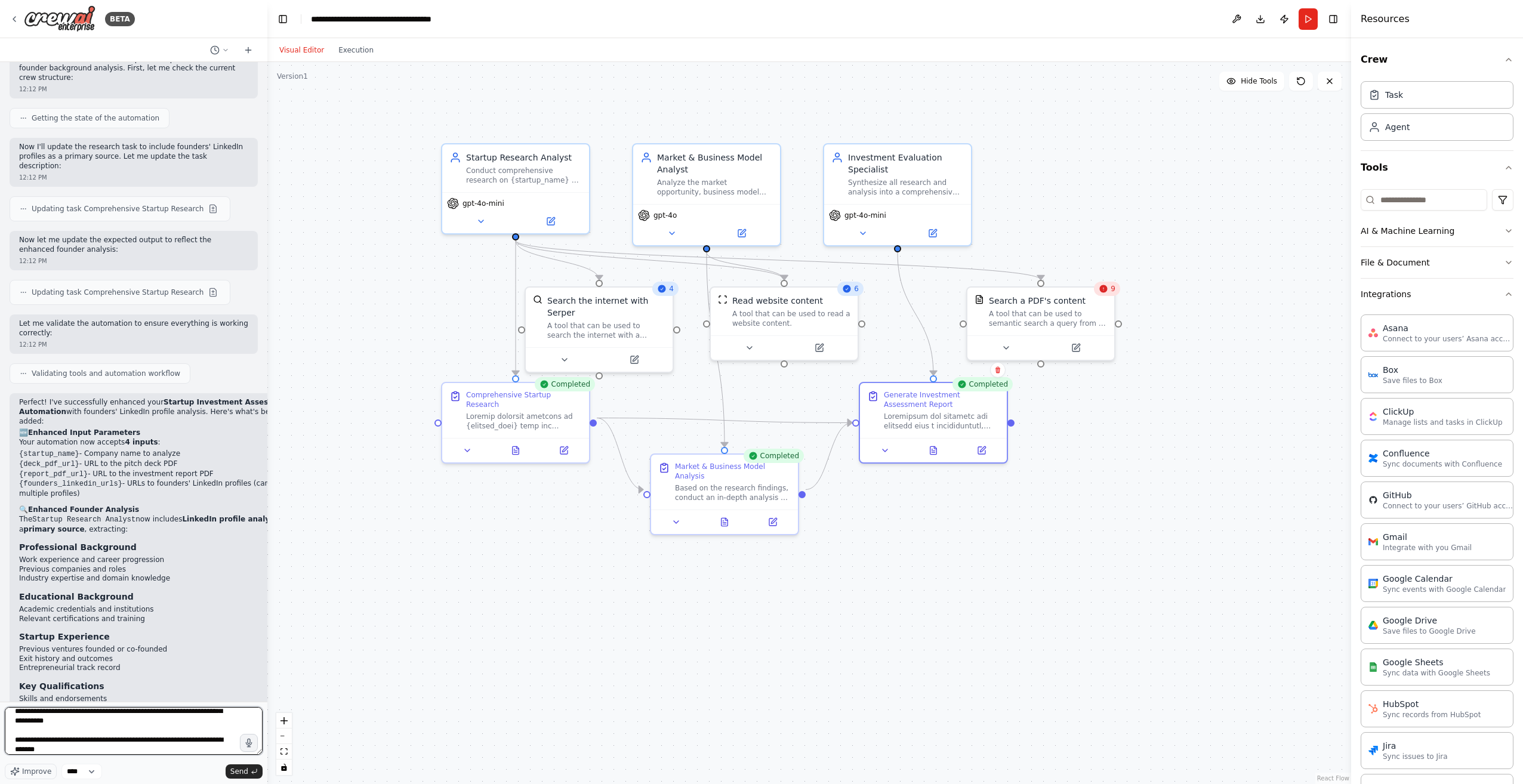
click at [65, 742] on textarea "**********" at bounding box center [133, 730] width 258 height 48
click at [97, 748] on textarea "**********" at bounding box center [133, 730] width 258 height 48
click at [933, 451] on icon at bounding box center [933, 448] width 7 height 7
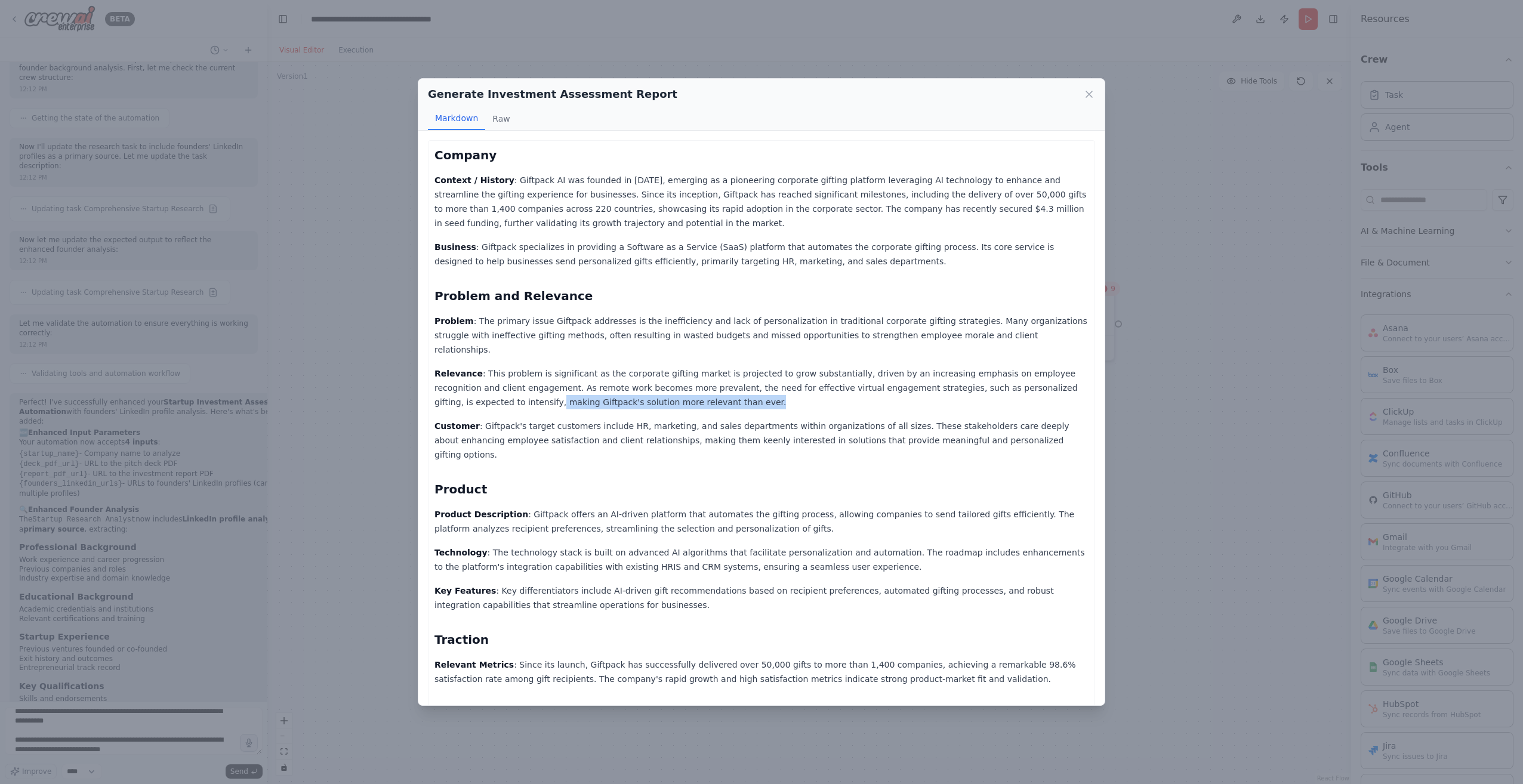
drag, startPoint x: 1029, startPoint y: 372, endPoint x: 600, endPoint y: 389, distance: 429.3
click at [600, 389] on p "Relevance : This problem is significant as the corporate gifting market is proj…" at bounding box center [761, 388] width 654 height 43
copy p "making Giftpack's solution more relevant than ever."
click at [296, 597] on div "Generate Investment Assessment Report Markdown Raw Company Context / History : …" at bounding box center [761, 392] width 1523 height 784
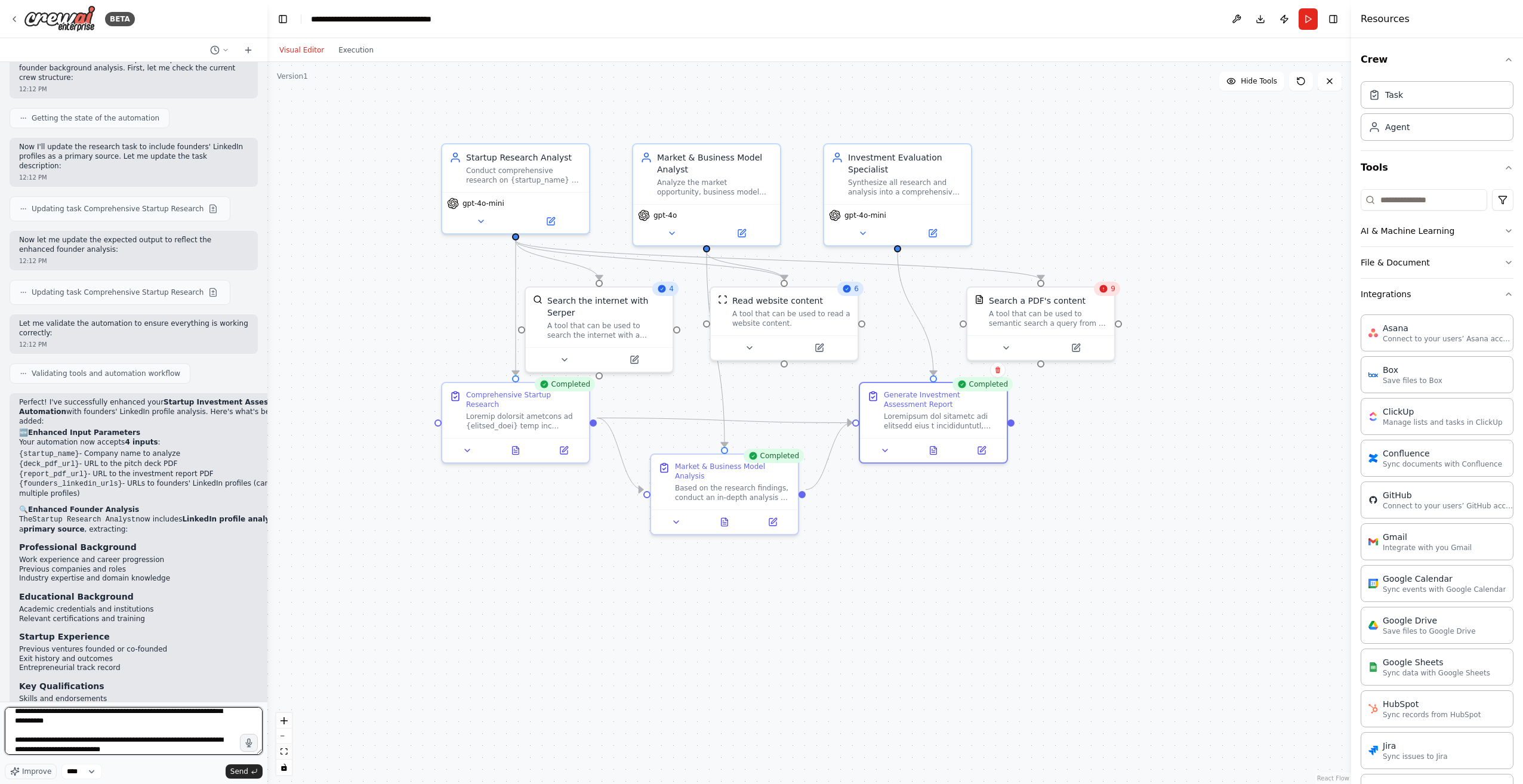
click at [128, 749] on textarea "**********" at bounding box center [133, 730] width 258 height 48
paste textarea "**********"
click at [927, 446] on button at bounding box center [933, 447] width 51 height 14
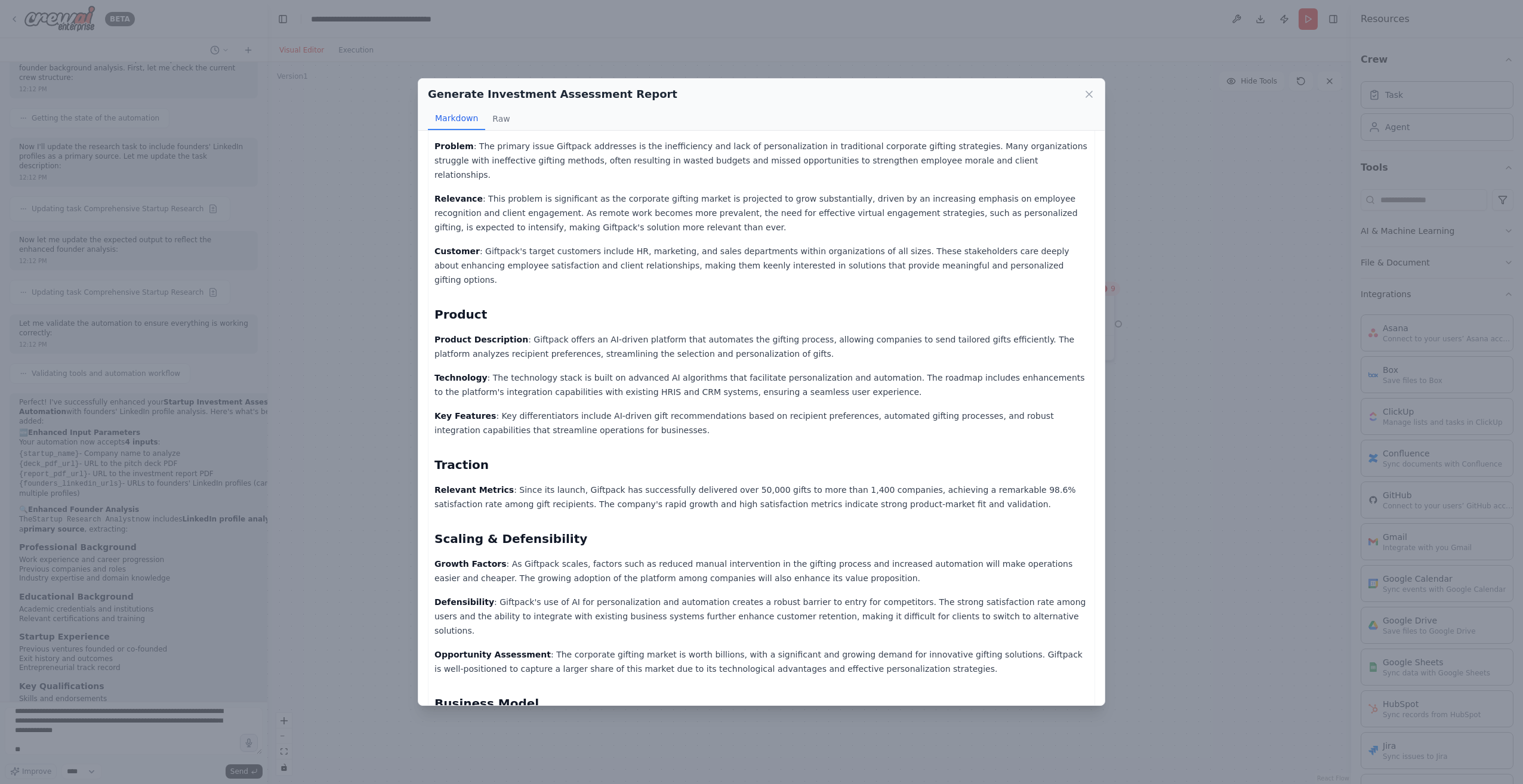
scroll to position [179, 0]
click at [1089, 89] on icon at bounding box center [1088, 94] width 12 height 12
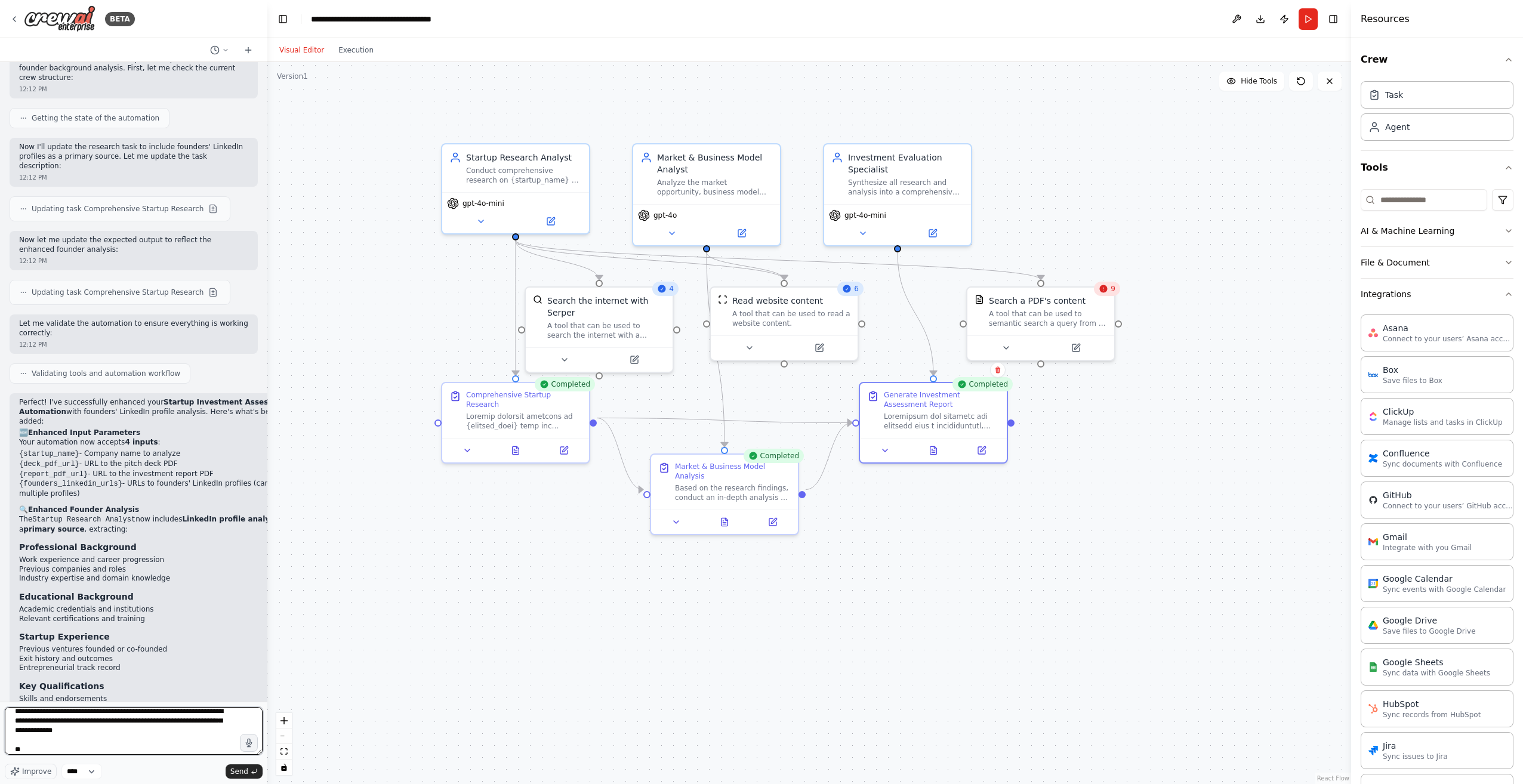
click at [40, 751] on textarea "**********" at bounding box center [133, 730] width 258 height 48
click at [938, 447] on button at bounding box center [933, 447] width 51 height 14
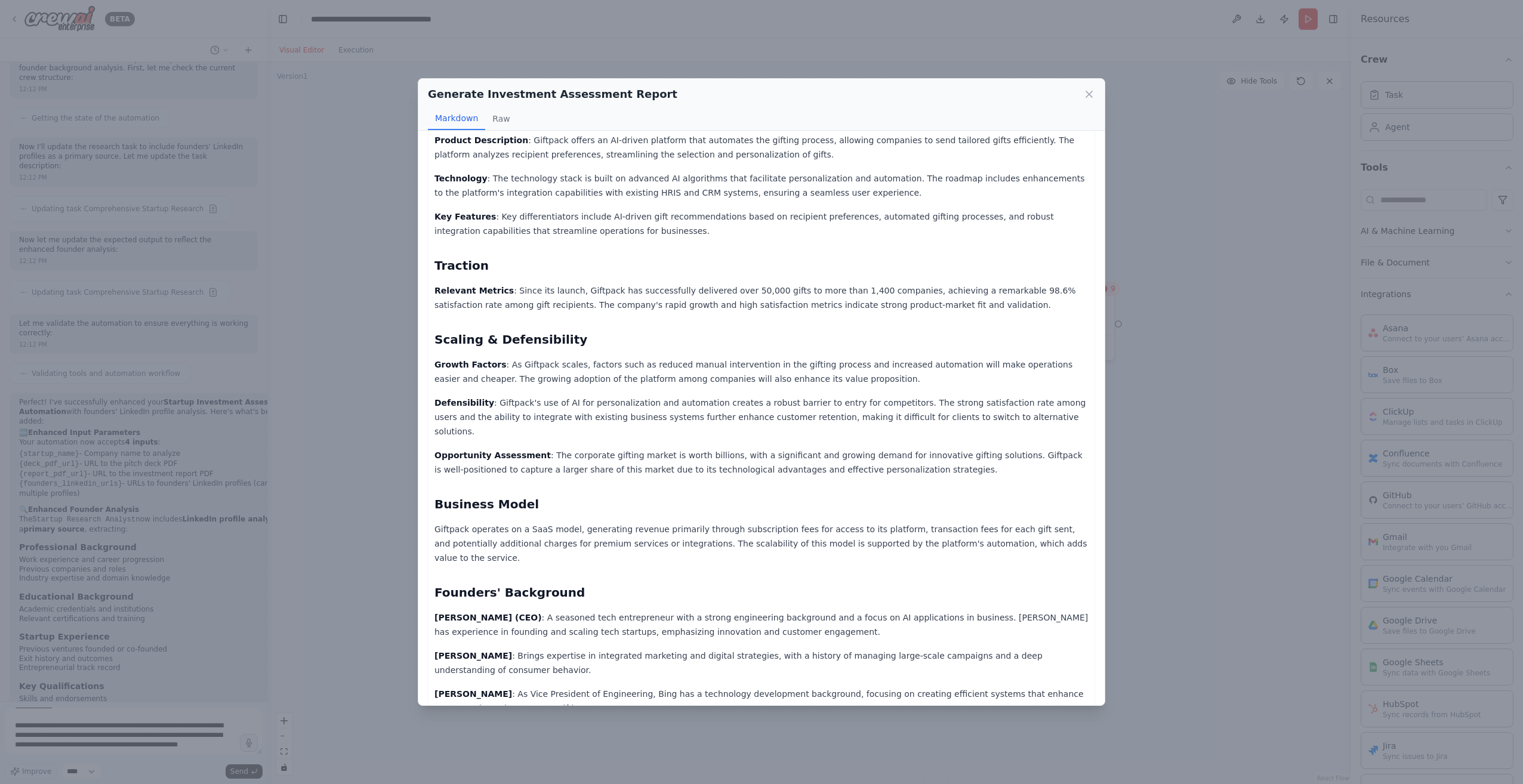
scroll to position [418, 0]
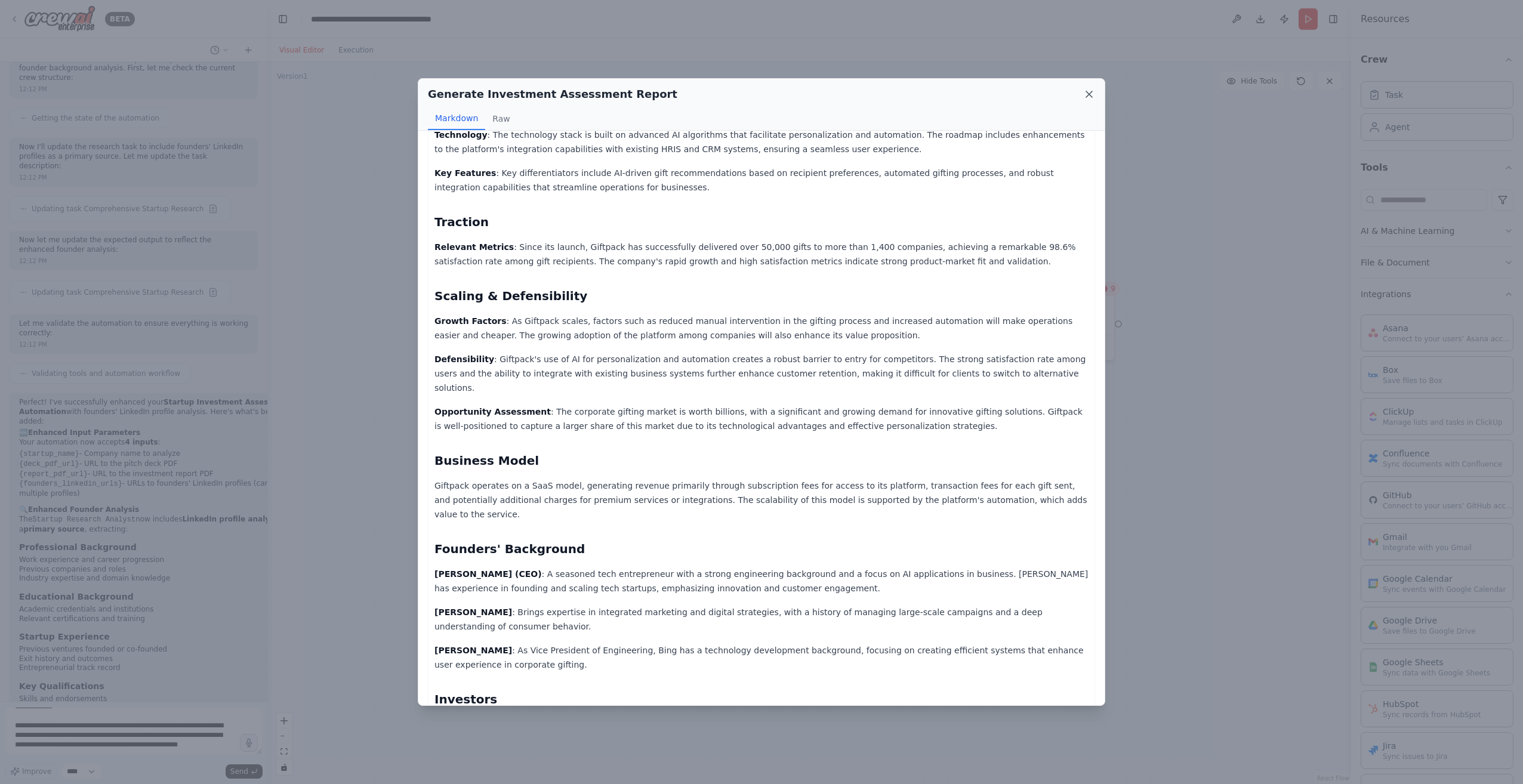
click at [1088, 91] on icon at bounding box center [1088, 94] width 12 height 12
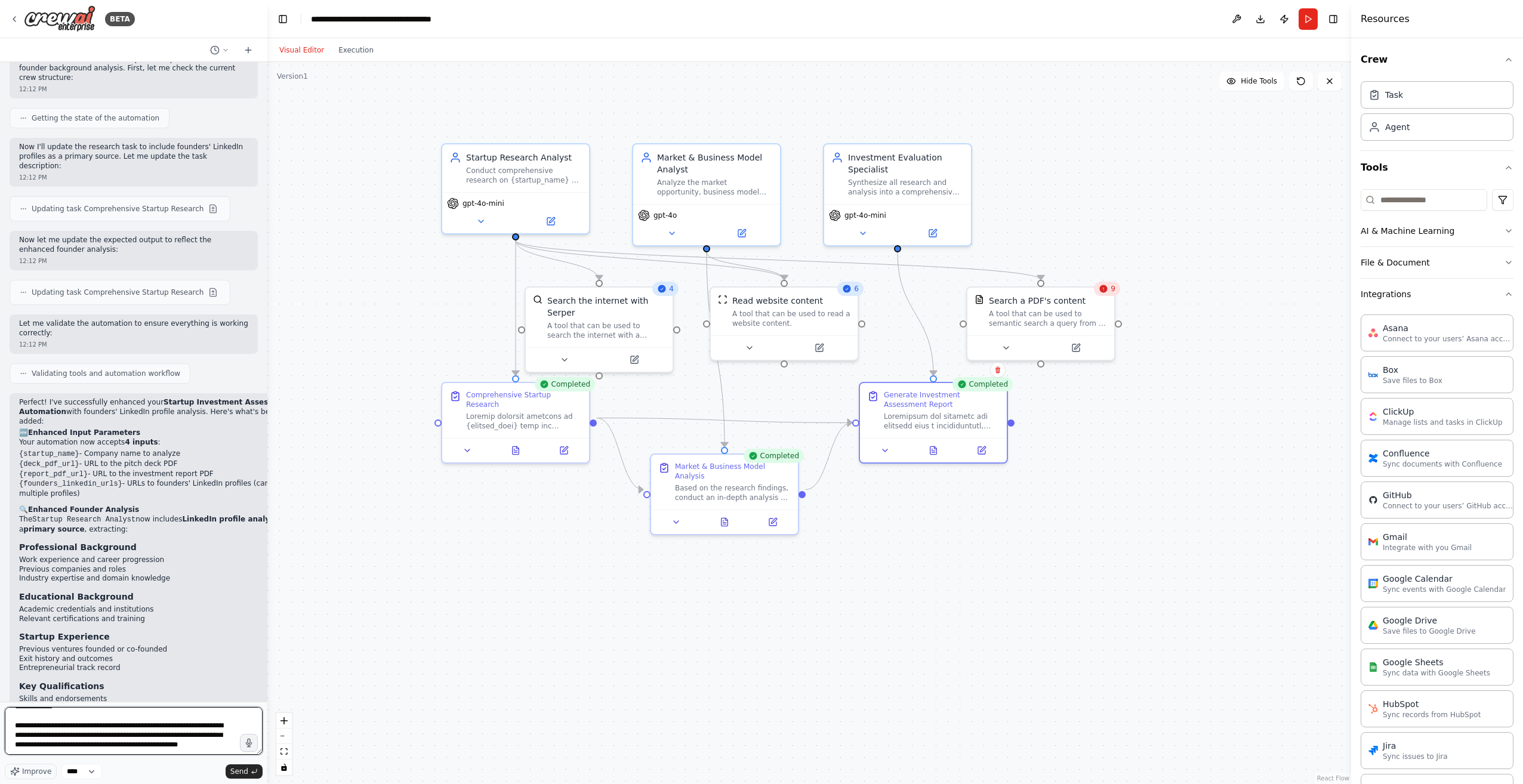
click at [56, 747] on textarea "**********" at bounding box center [133, 730] width 258 height 48
click at [932, 444] on icon at bounding box center [933, 448] width 7 height 7
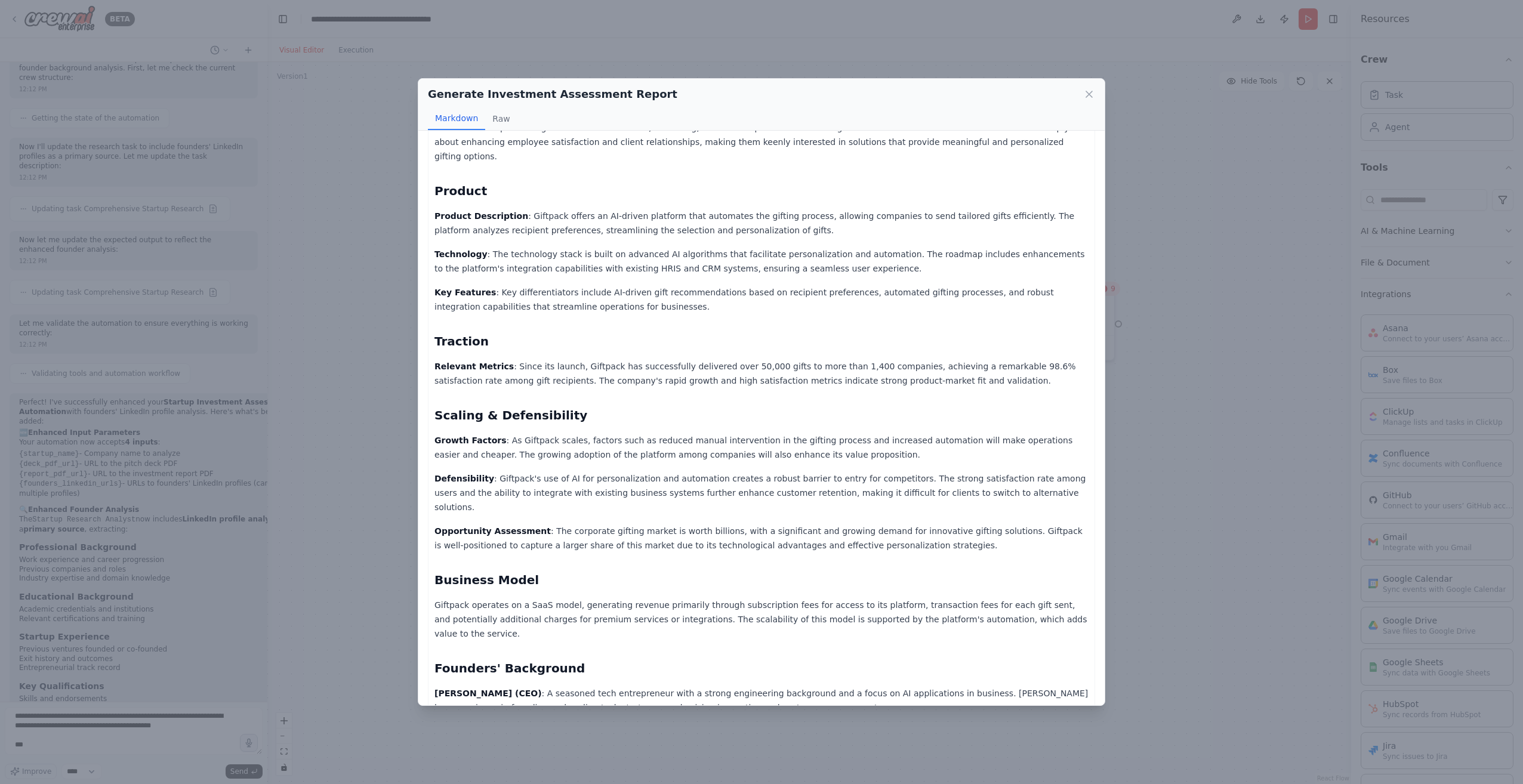
scroll to position [358, 0]
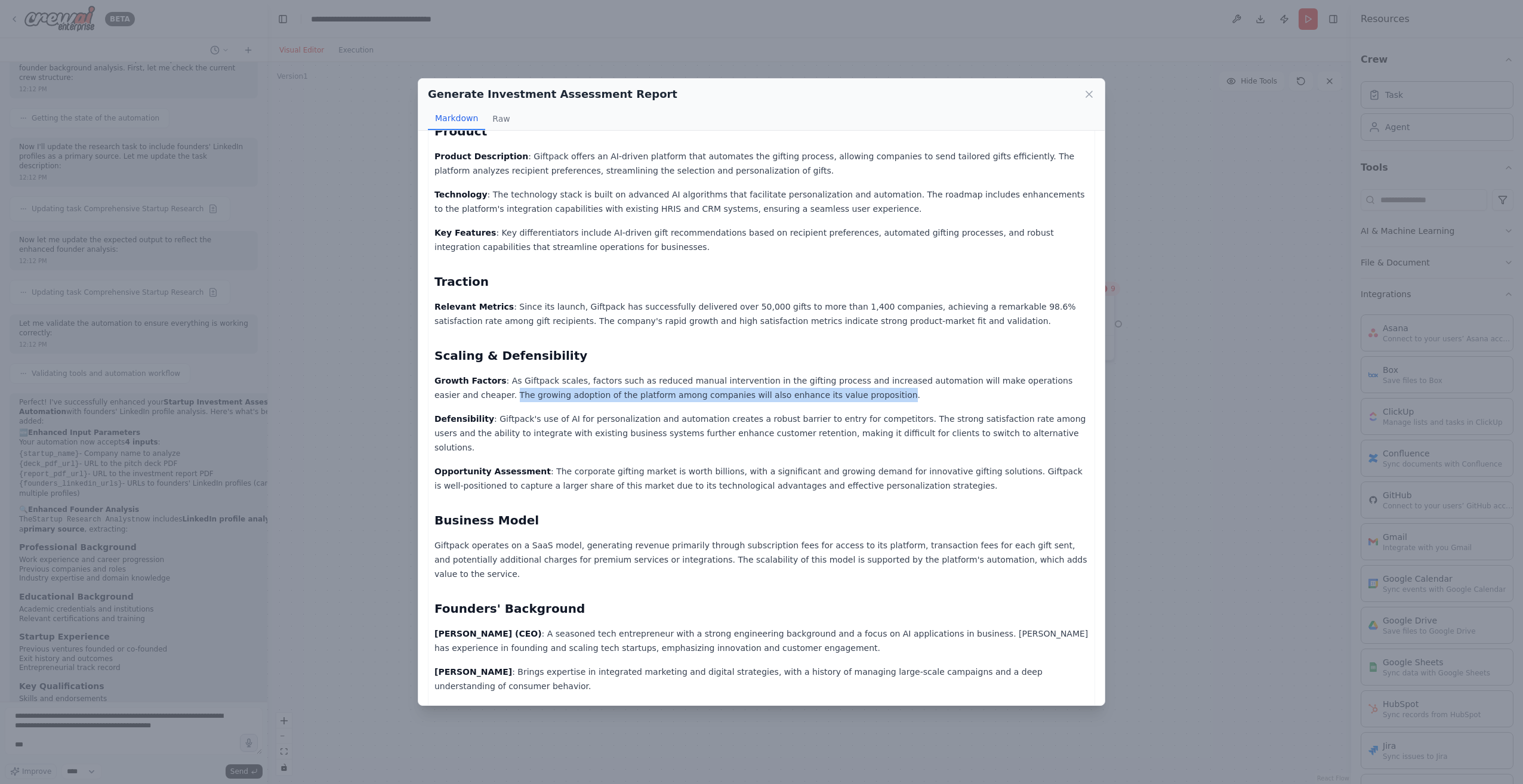
drag, startPoint x: 1061, startPoint y: 351, endPoint x: 769, endPoint y: 365, distance: 292.3
click at [769, 374] on p "Growth Factors : As Giftpack scales, factors such as reduced manual interventio…" at bounding box center [761, 388] width 654 height 29
copy p "The growing adoption of the platform among companies will also enhance its valu…"
click at [355, 631] on div "Generate Investment Assessment Report Markdown Raw Company Context / History : …" at bounding box center [761, 392] width 1523 height 784
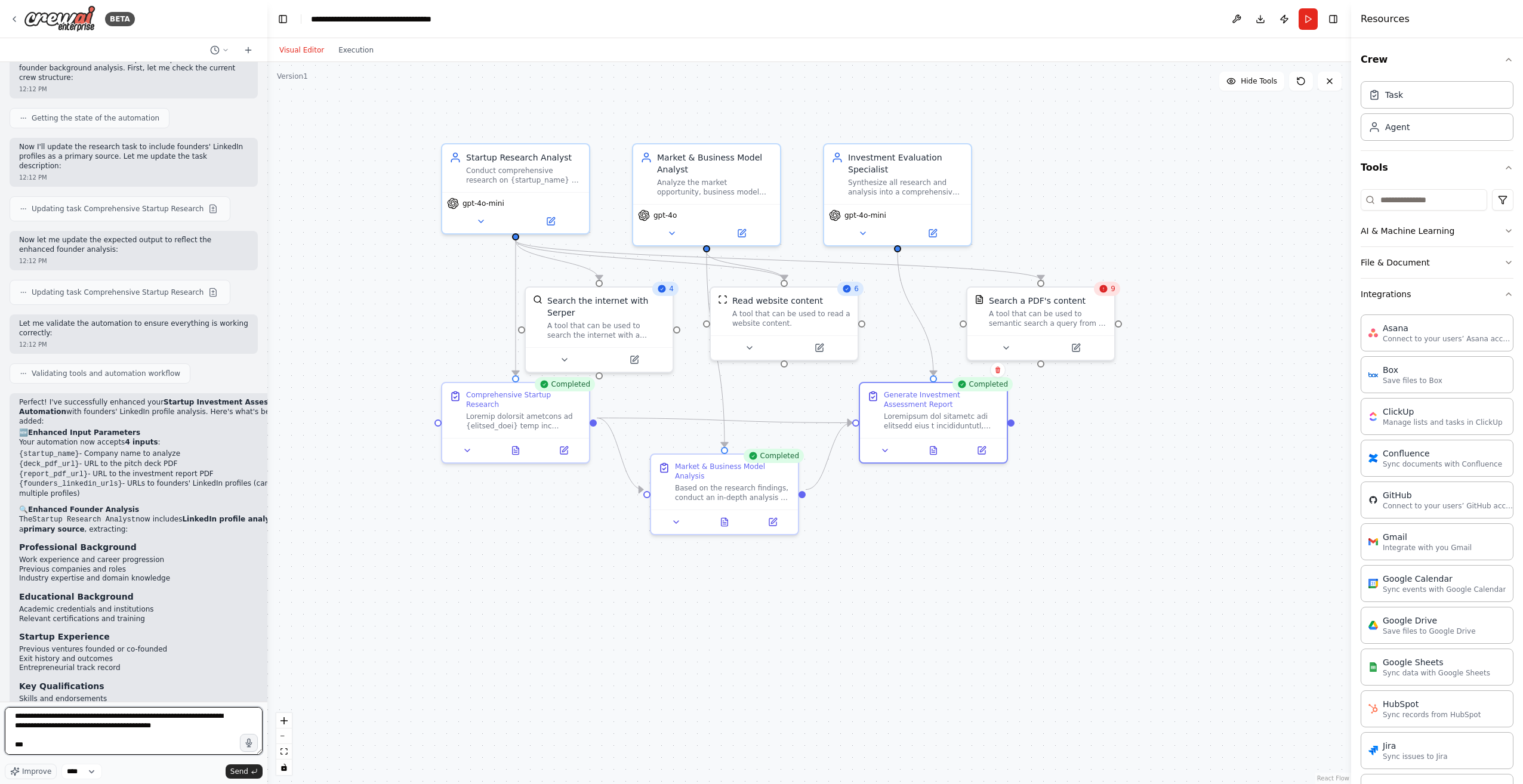
click at [141, 747] on textarea "**********" at bounding box center [133, 730] width 258 height 48
paste textarea "**********"
click at [938, 457] on div at bounding box center [933, 448] width 147 height 24
click at [933, 451] on icon at bounding box center [933, 448] width 7 height 7
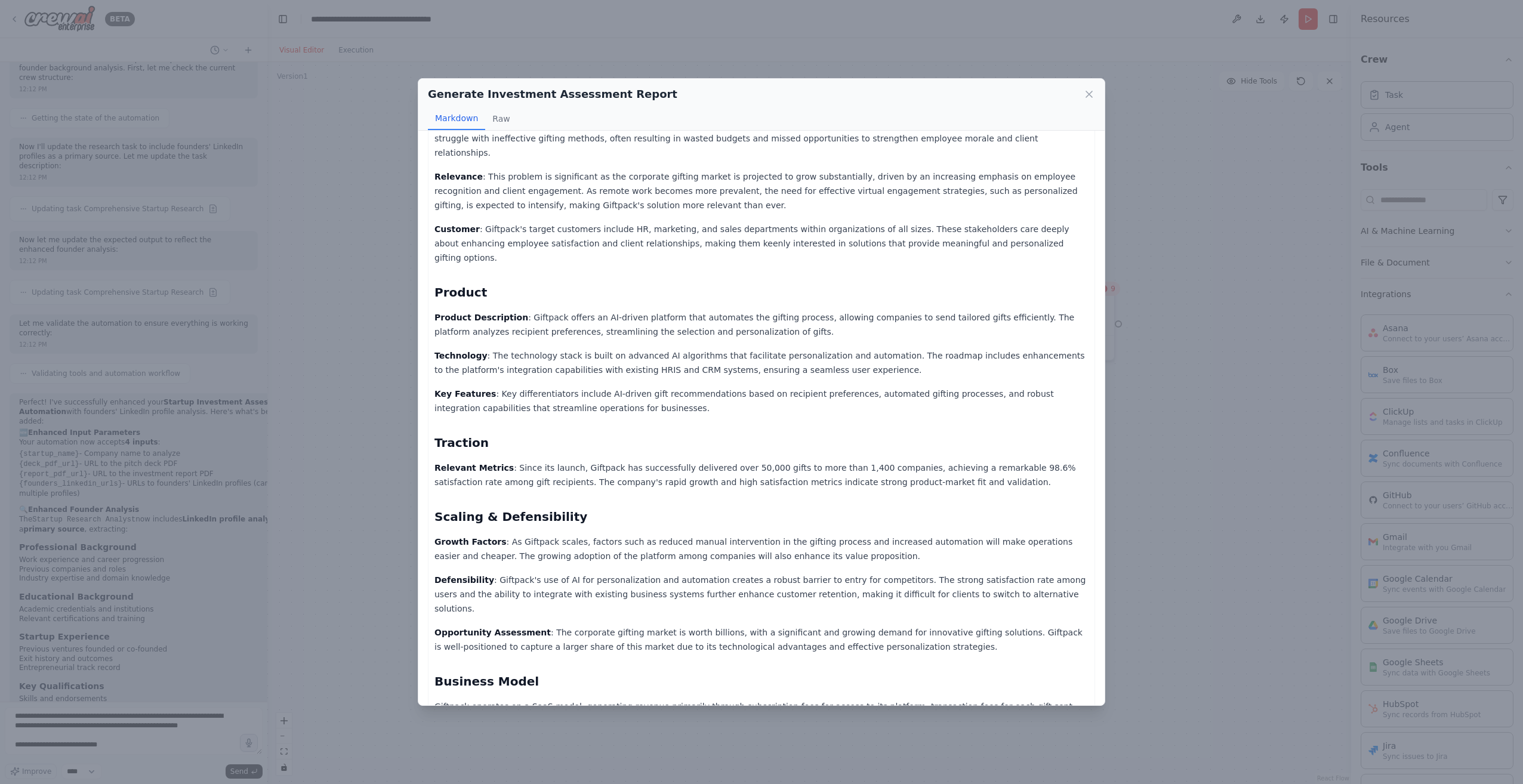
scroll to position [179, 0]
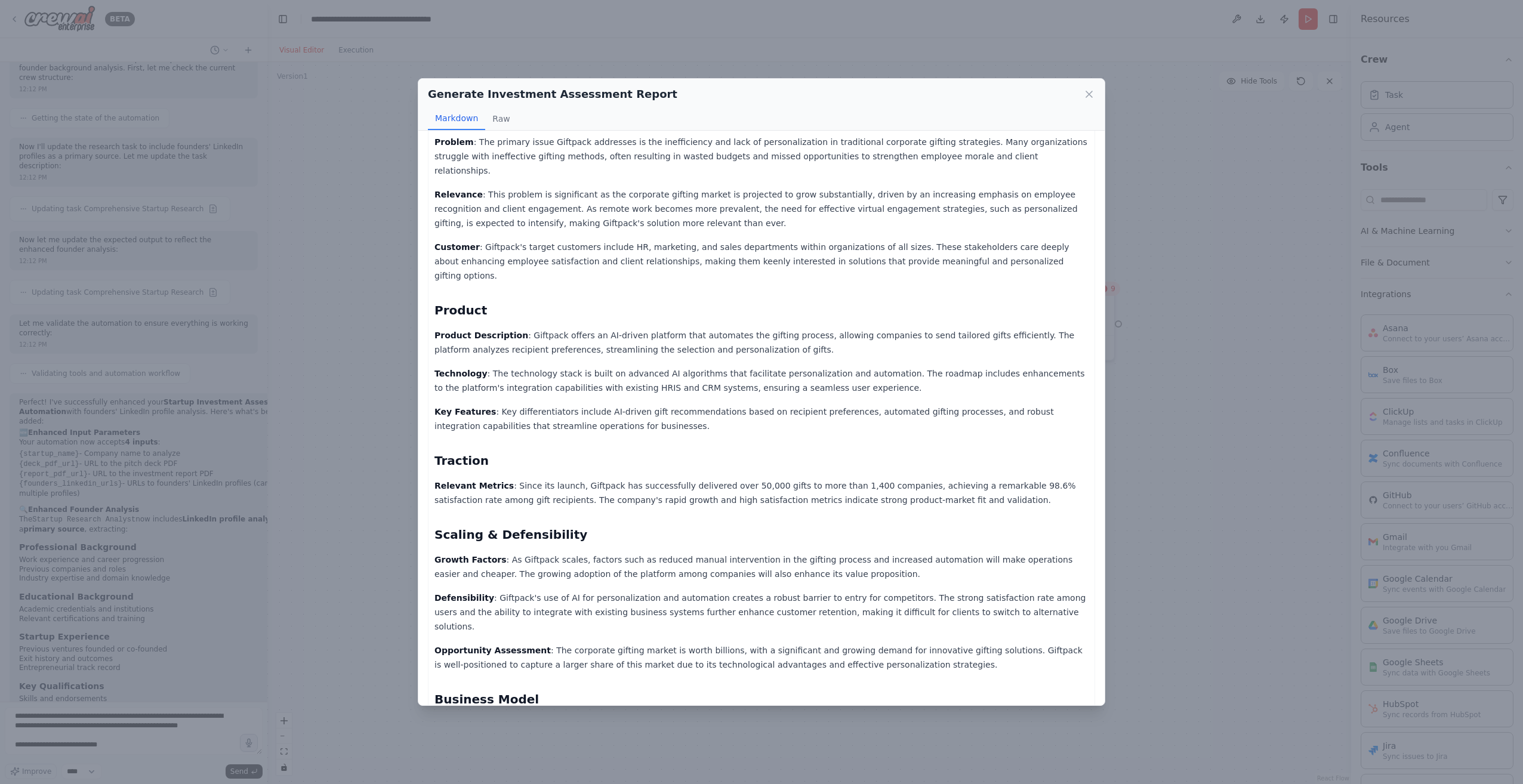
click at [447, 302] on h2 "Product" at bounding box center [761, 310] width 654 height 17
copy h2 "Product"
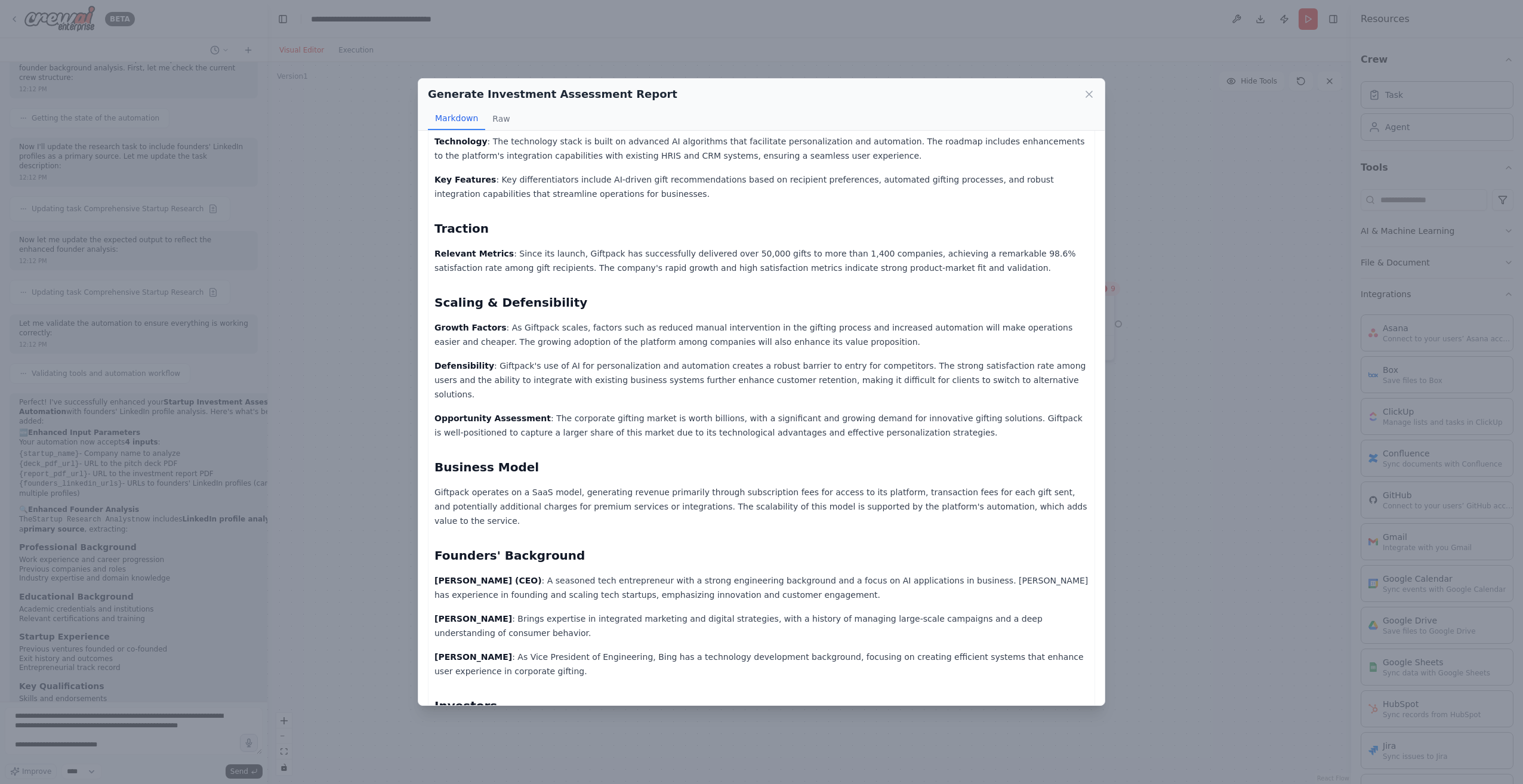
scroll to position [477, 0]
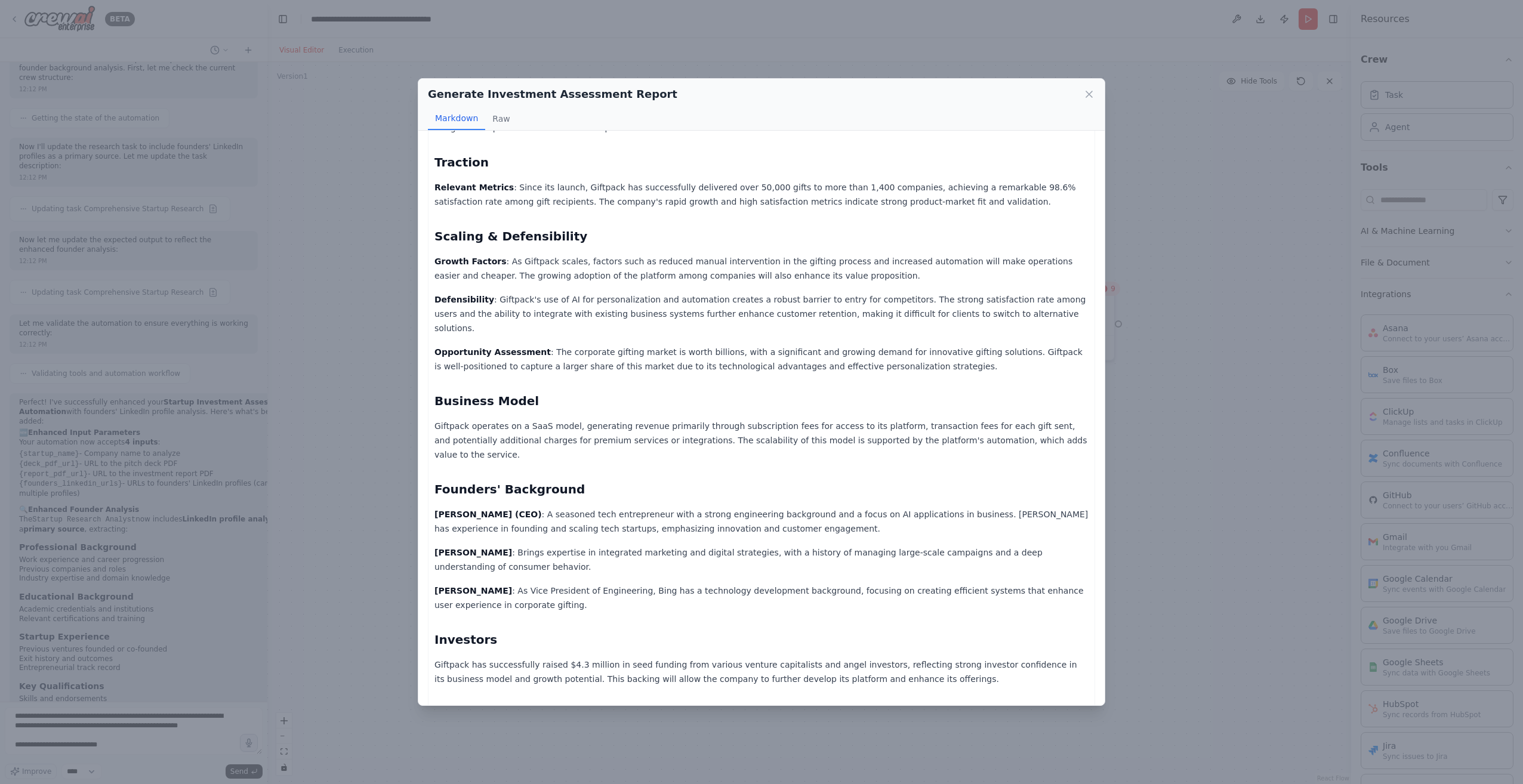
click at [454, 481] on h2 "Founders' Background" at bounding box center [761, 489] width 654 height 17
copy div "Founders' Background"
click at [1091, 88] on icon at bounding box center [1088, 94] width 12 height 12
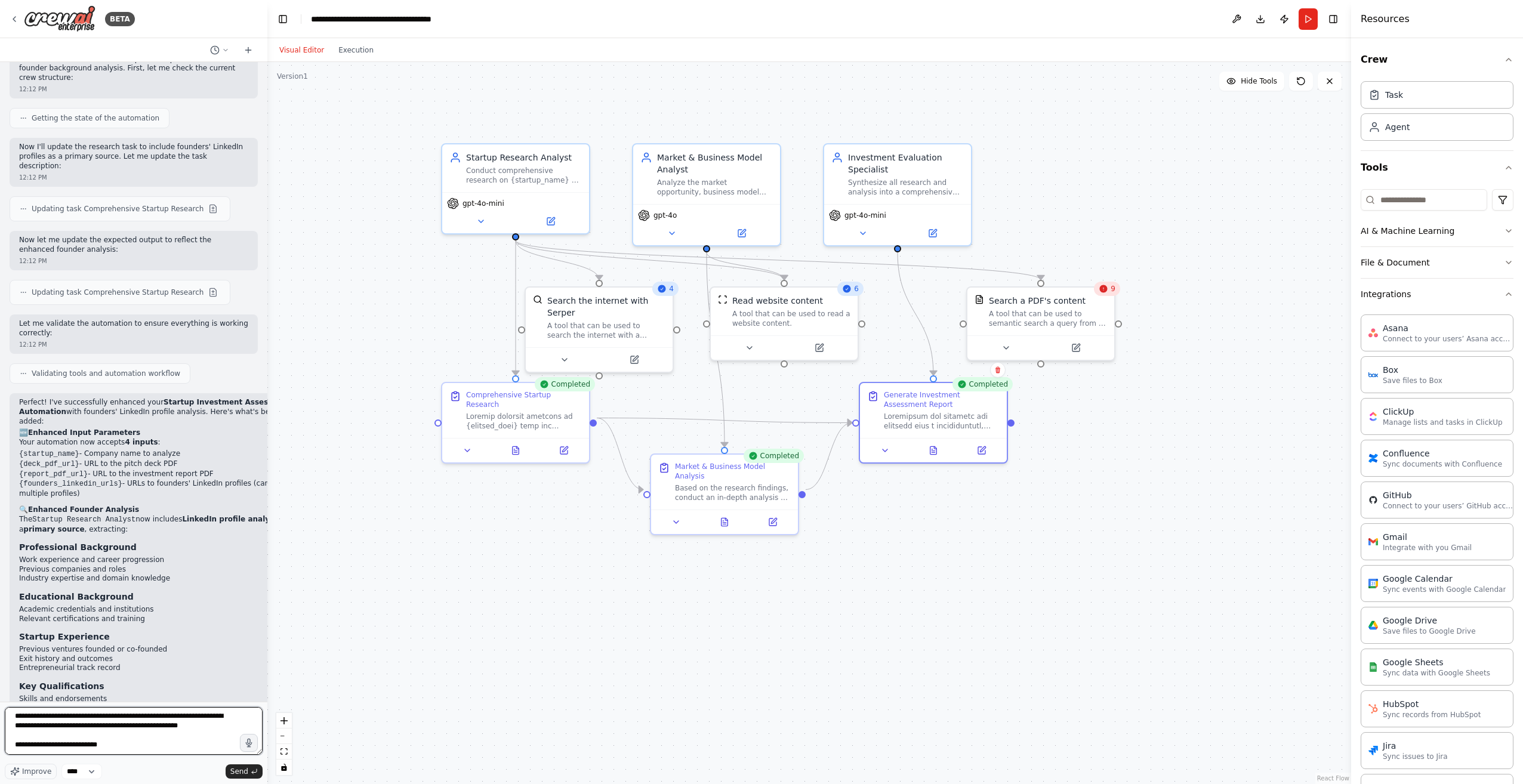
click at [128, 740] on textarea "**********" at bounding box center [133, 730] width 258 height 48
paste textarea "**********"
type textarea "**********"
click at [238, 765] on button "Send" at bounding box center [244, 771] width 37 height 14
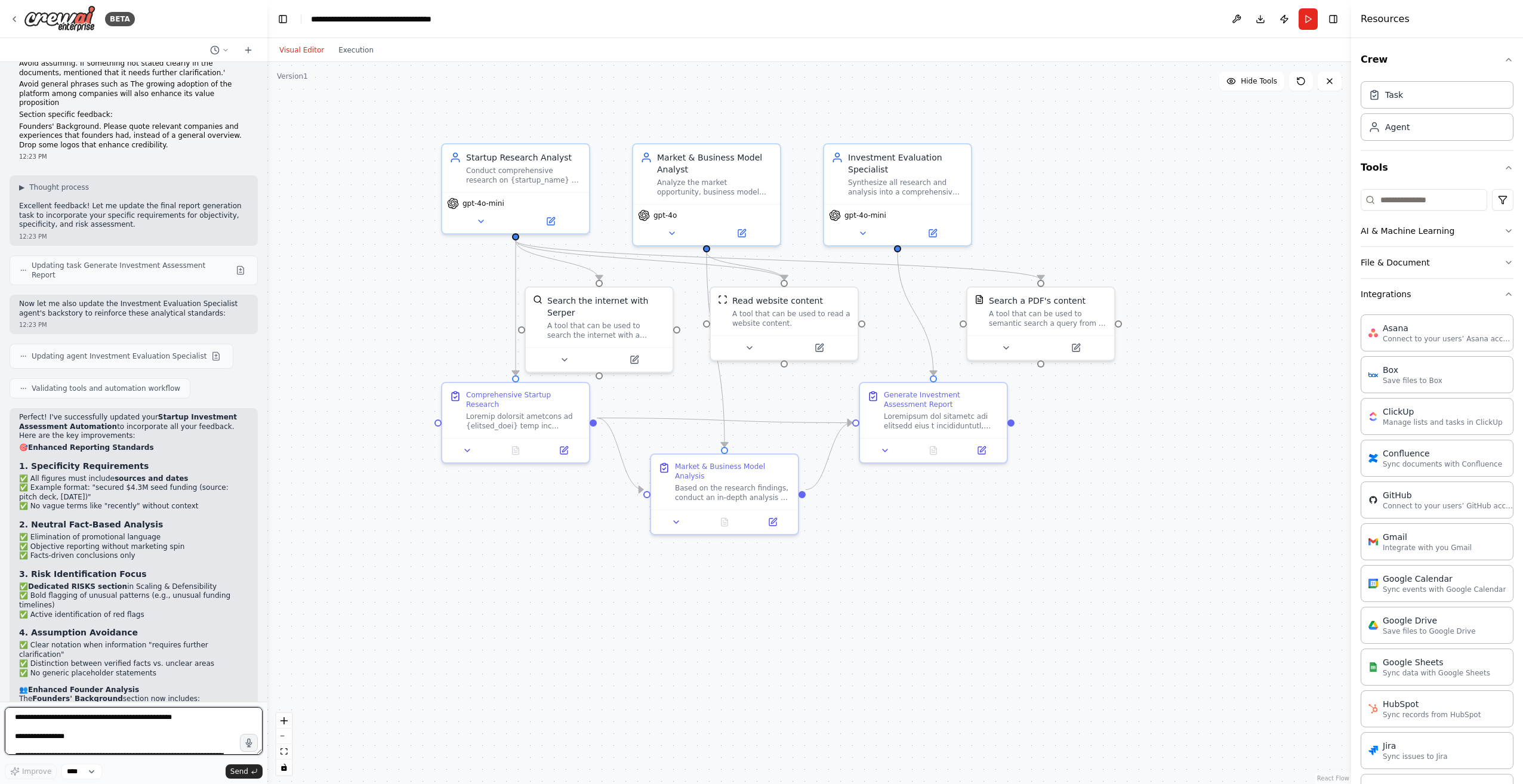
scroll to position [4924, 0]
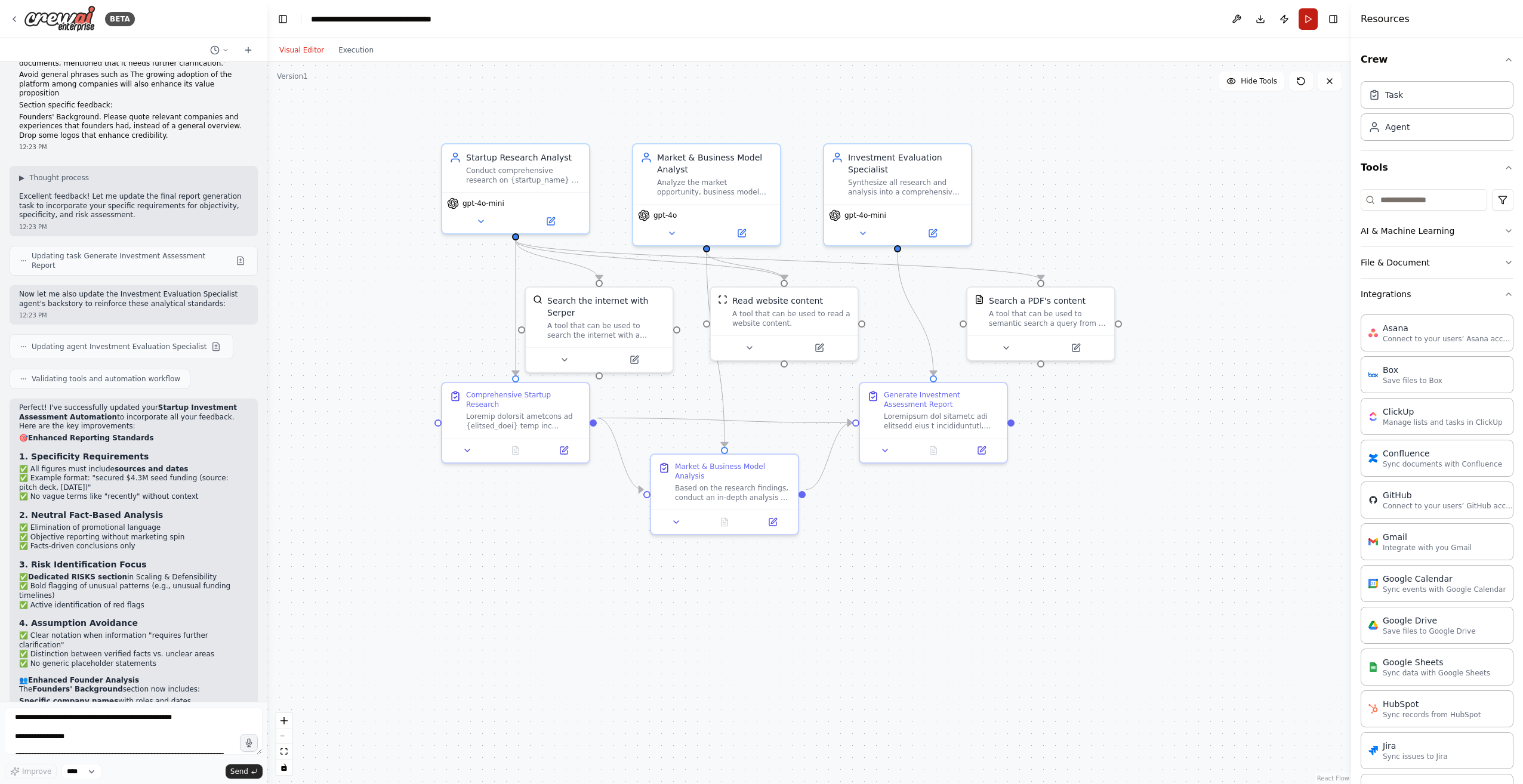
click at [1301, 22] on button "Run" at bounding box center [1307, 19] width 19 height 22
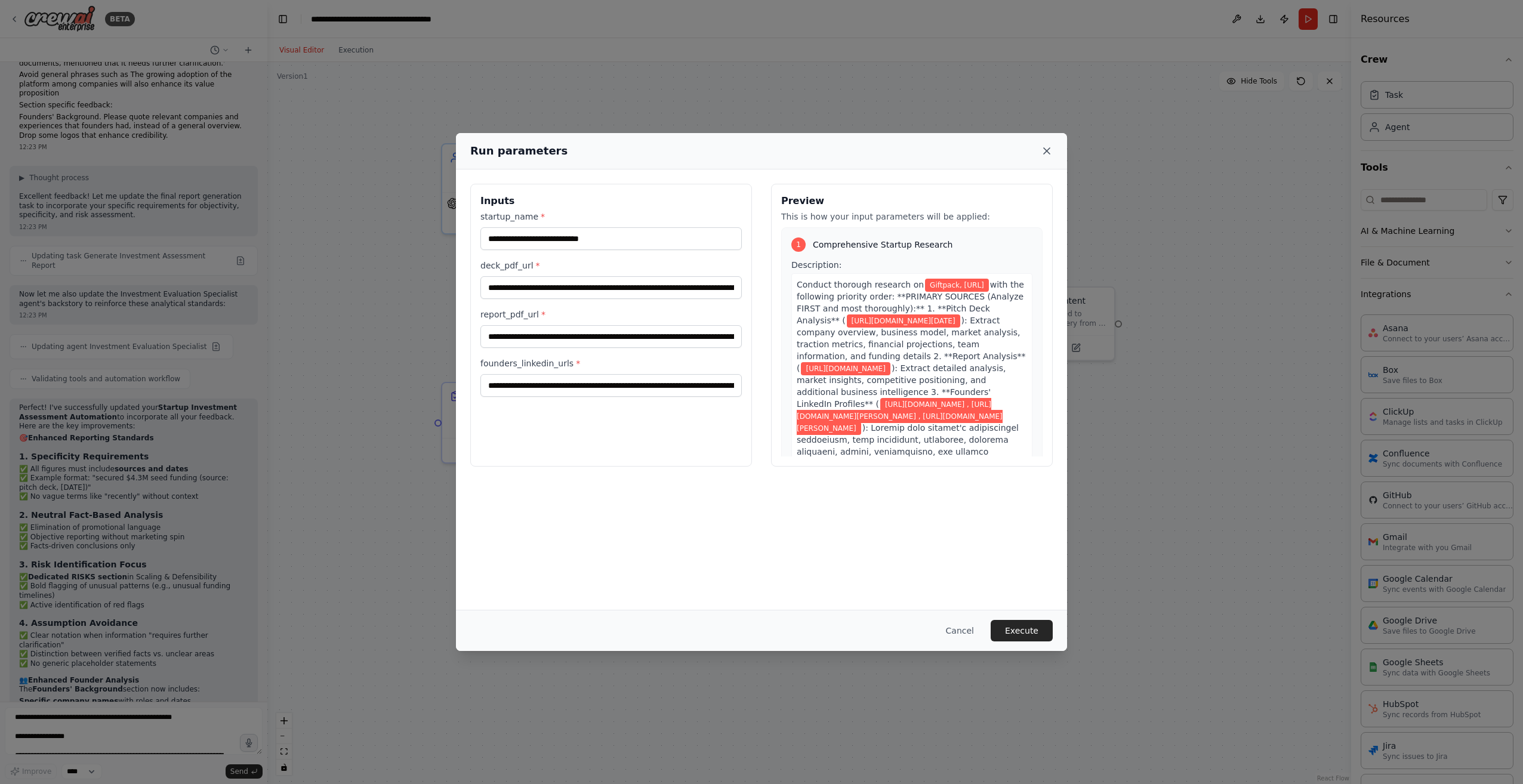
click at [1049, 152] on icon at bounding box center [1046, 151] width 12 height 12
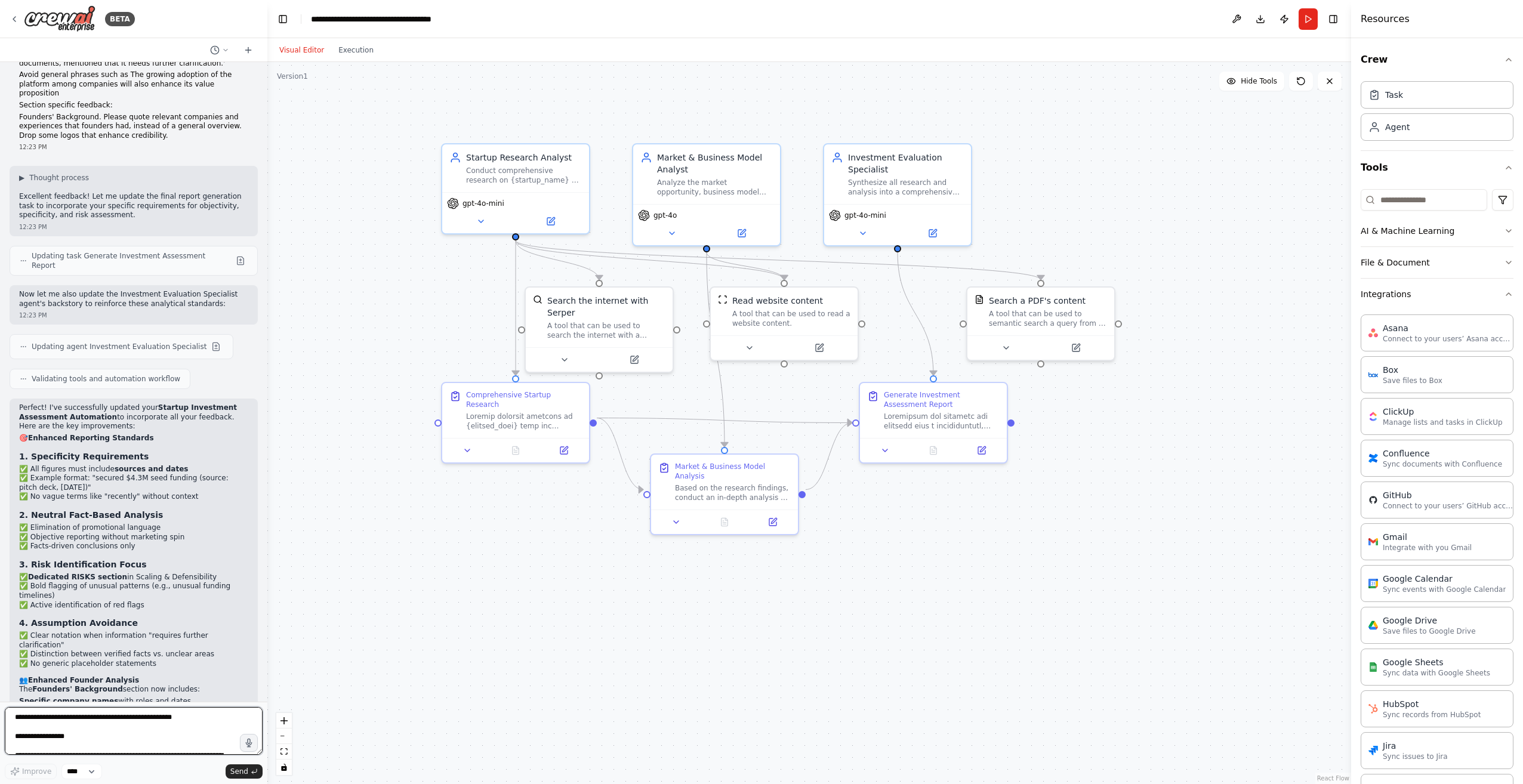
click at [176, 719] on textarea at bounding box center [133, 730] width 258 height 48
type textarea "**********"
click at [230, 765] on button "Send" at bounding box center [244, 771] width 37 height 14
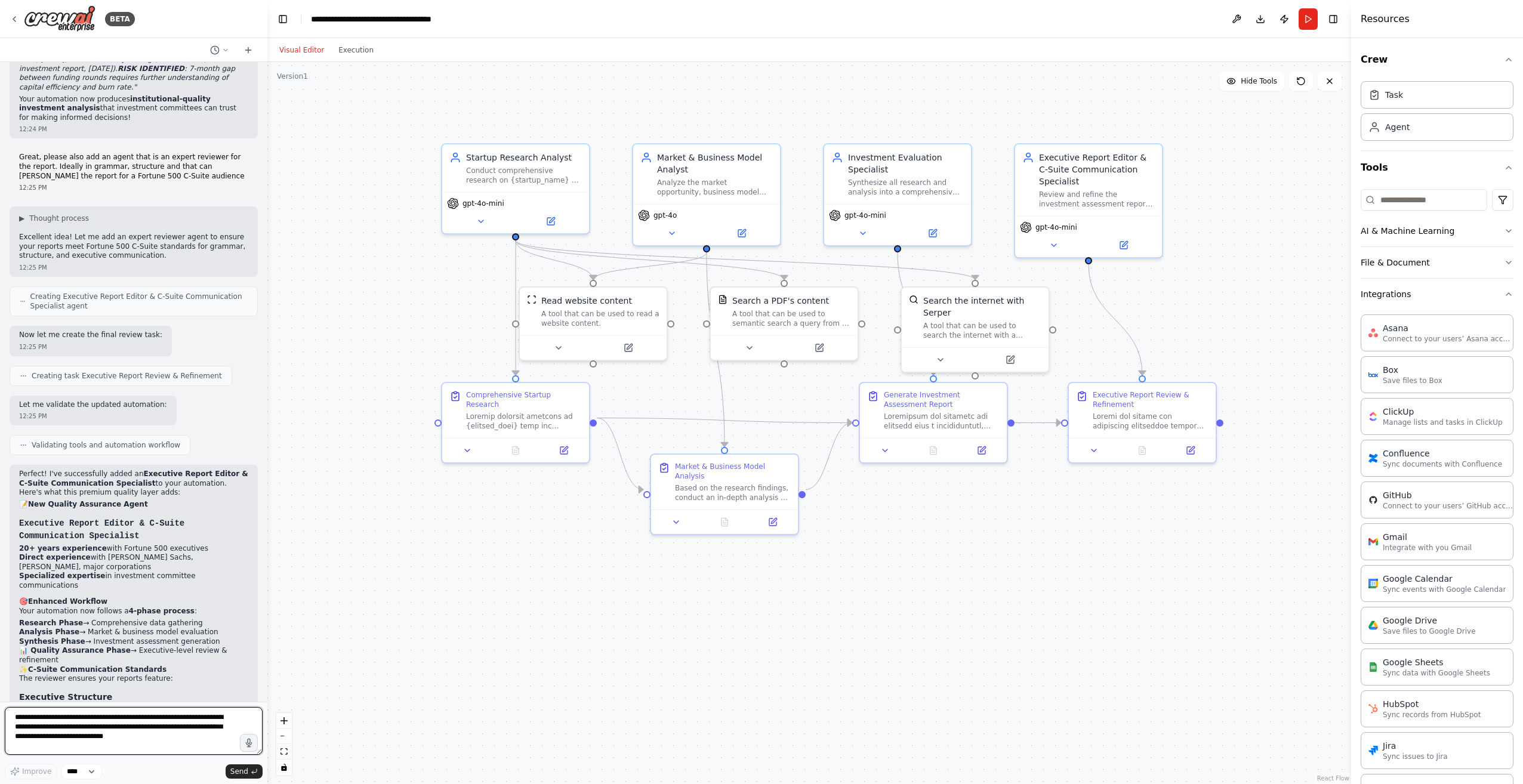
scroll to position [5743, 0]
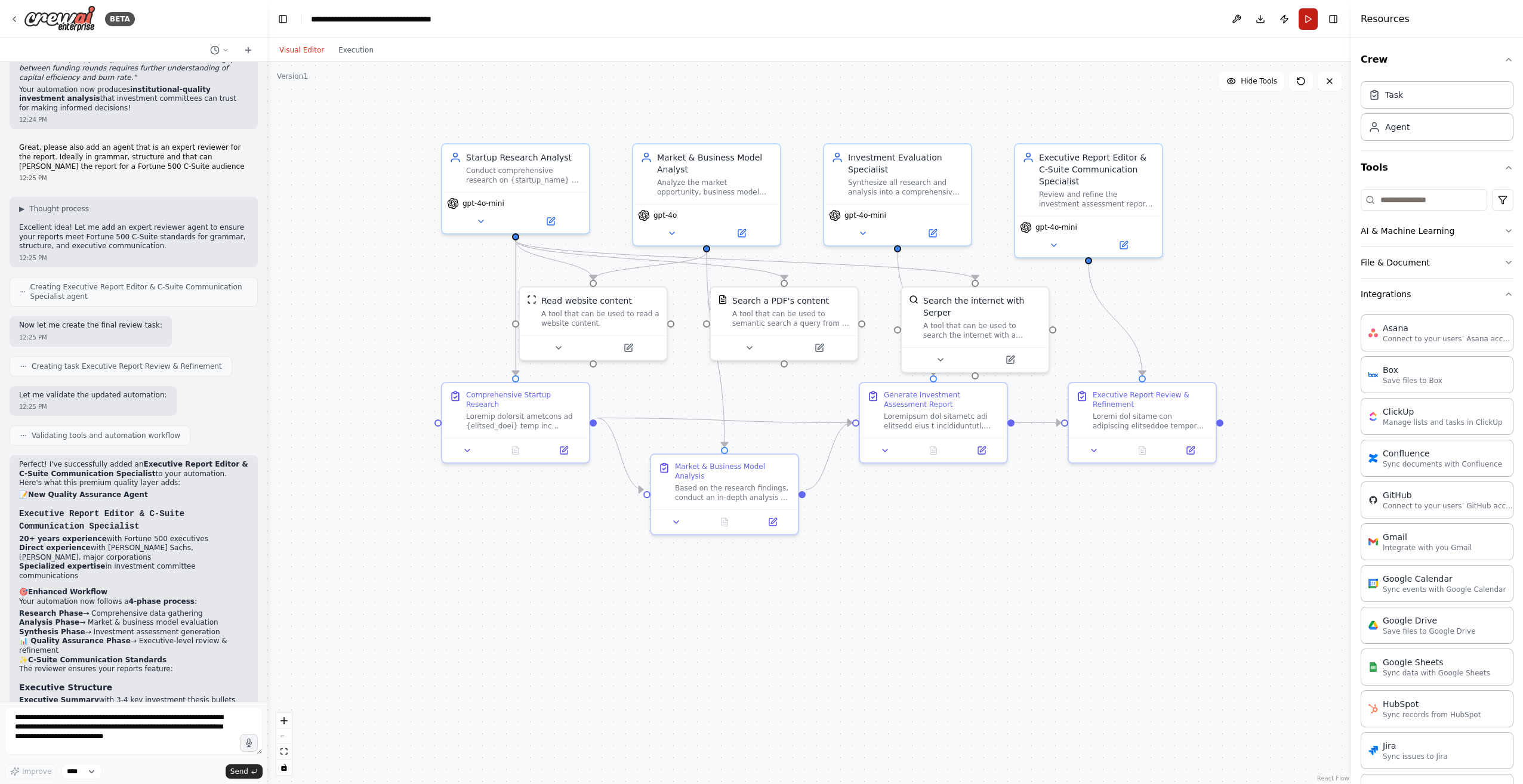
click at [1309, 17] on button "Run" at bounding box center [1307, 19] width 19 height 22
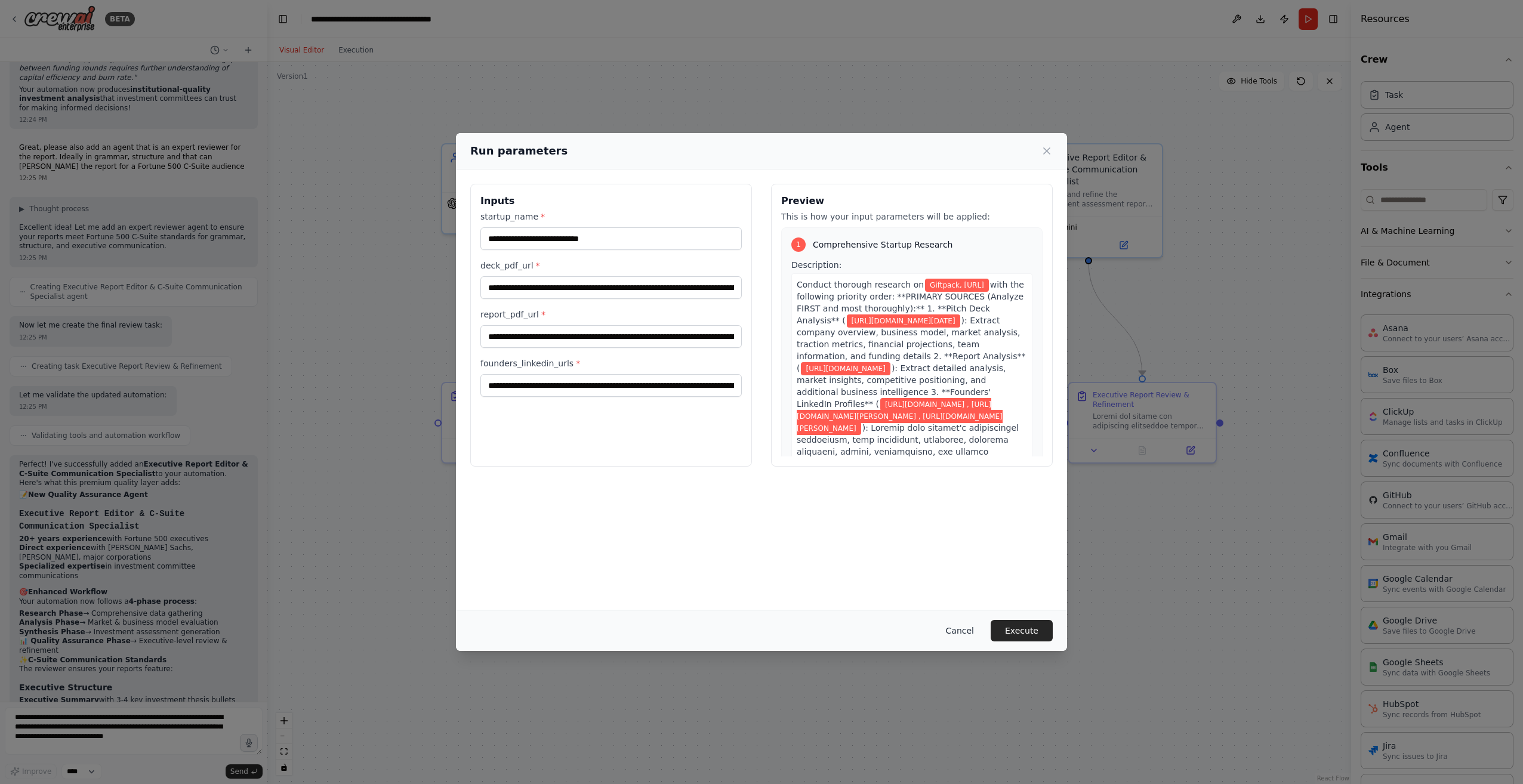
click at [967, 632] on button "Cancel" at bounding box center [960, 629] width 47 height 22
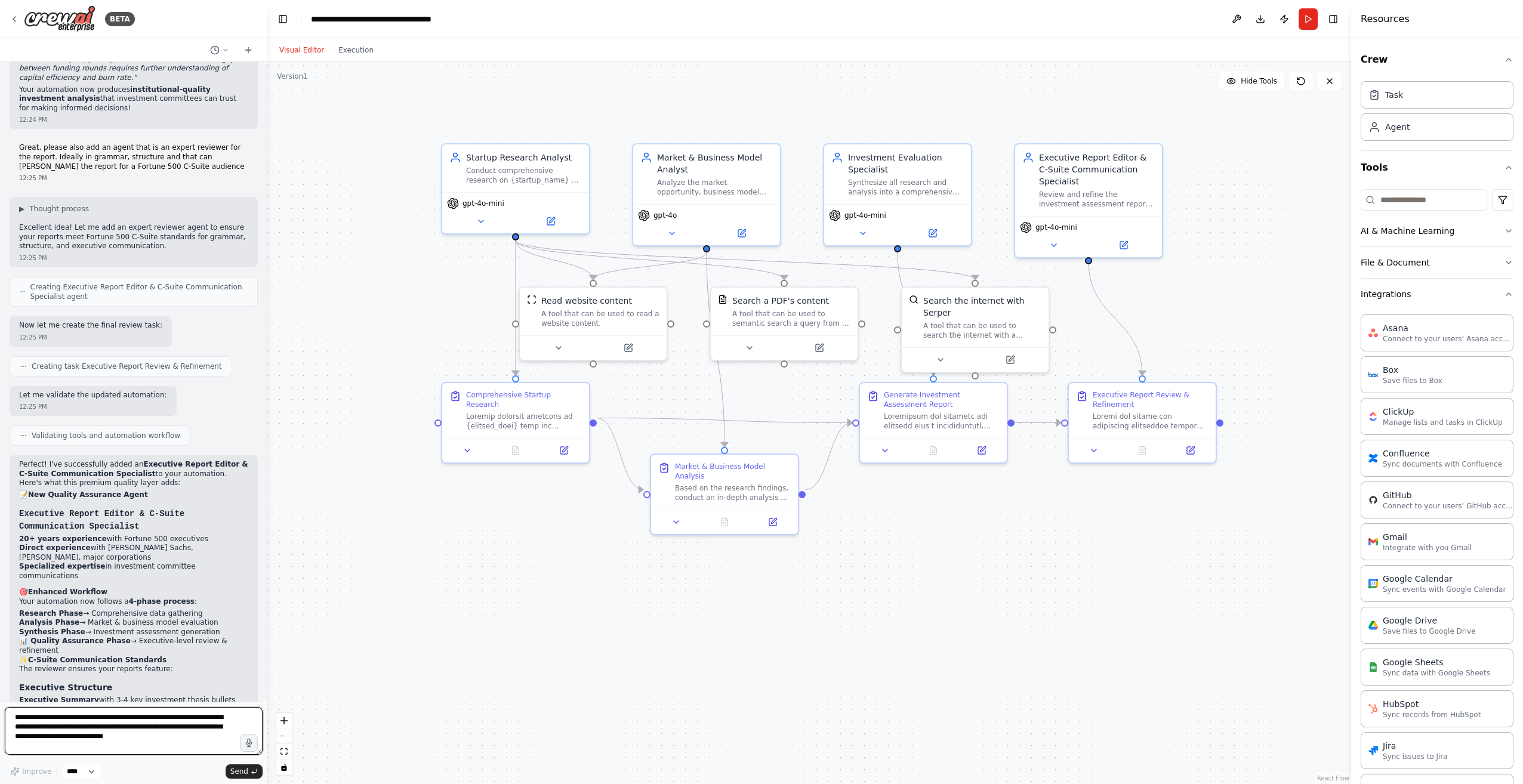
click at [162, 728] on textarea "**********" at bounding box center [133, 730] width 258 height 48
type textarea "*"
type textarea "**********"
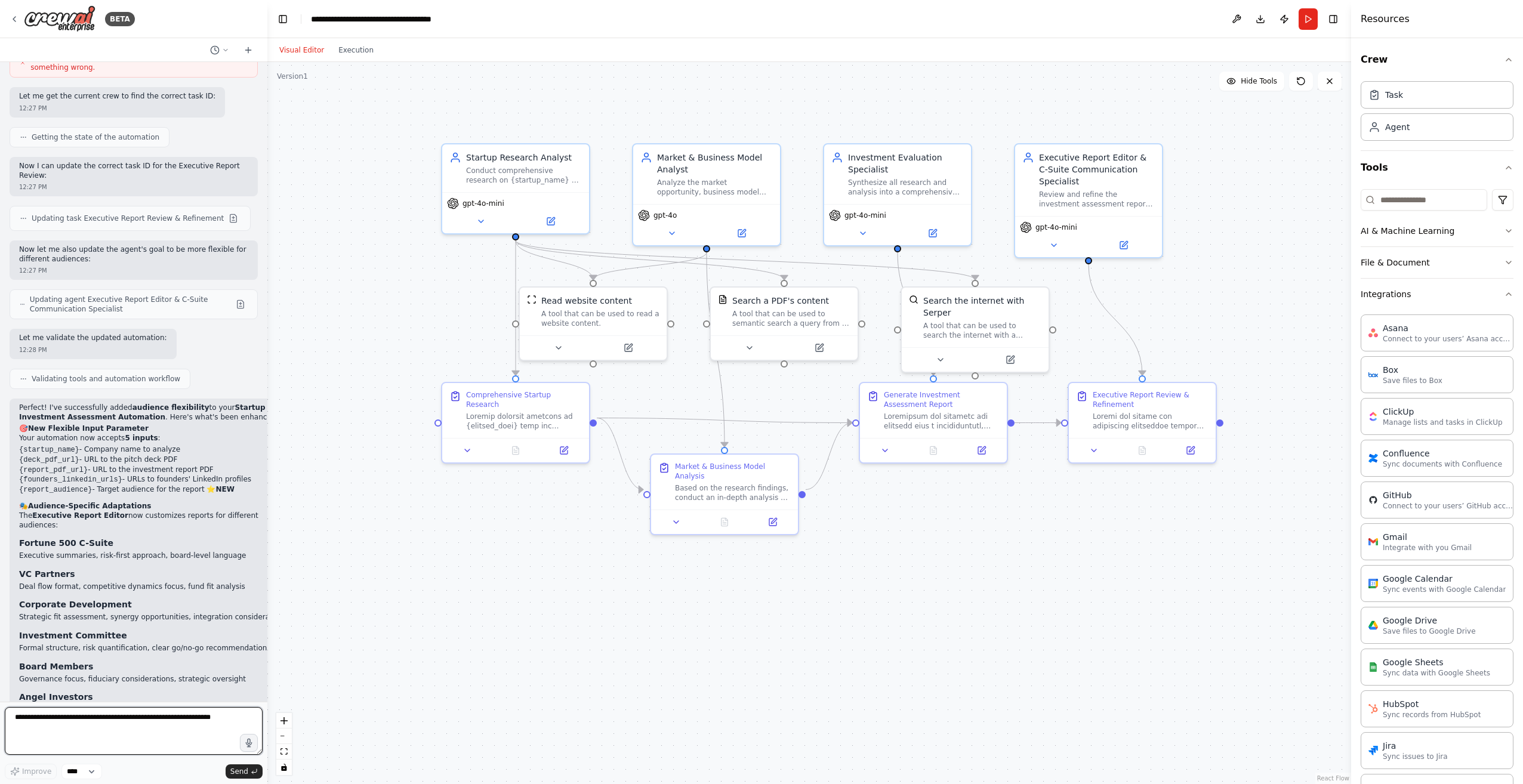
scroll to position [6827, 0]
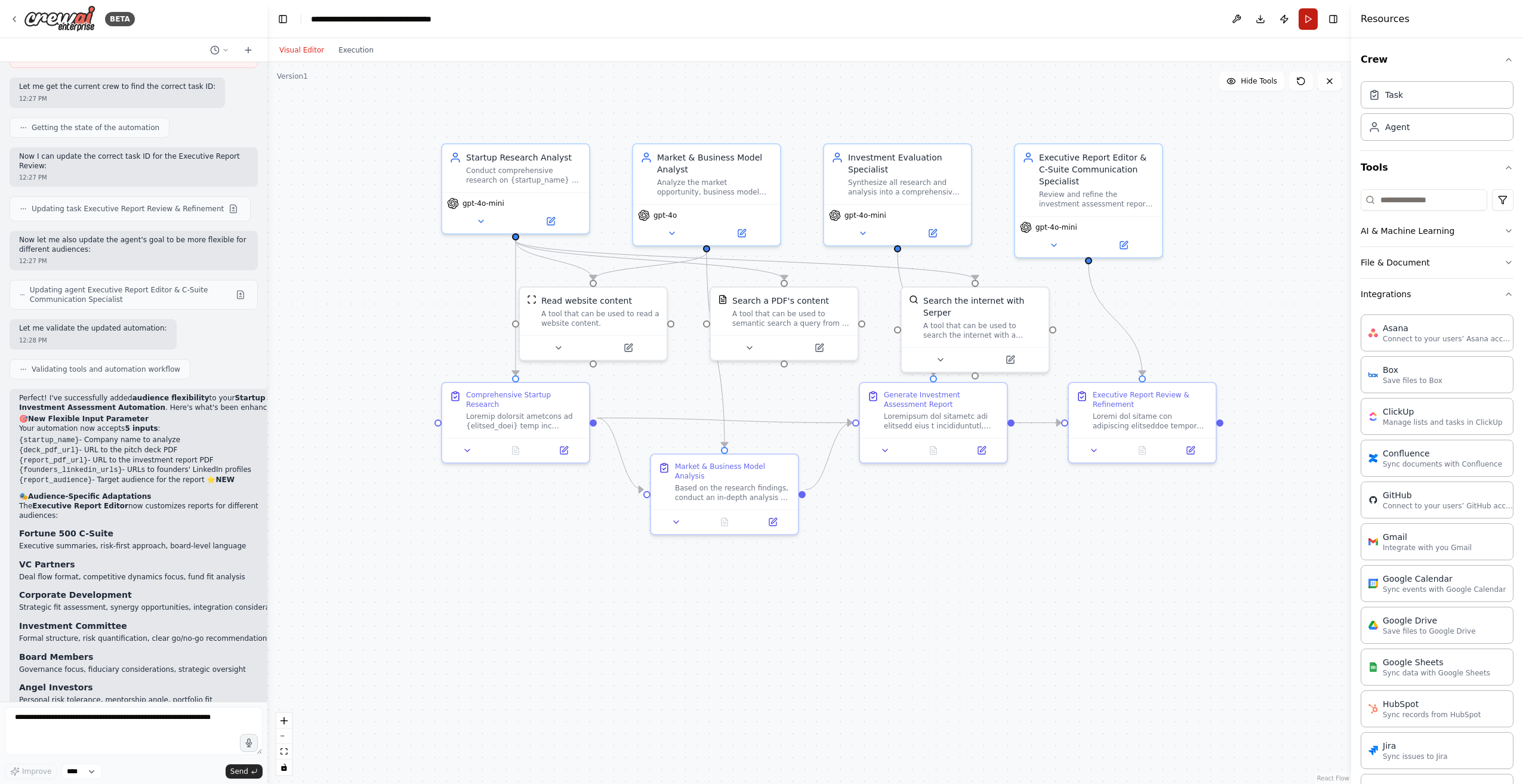
click at [1311, 15] on button "Run" at bounding box center [1307, 19] width 19 height 22
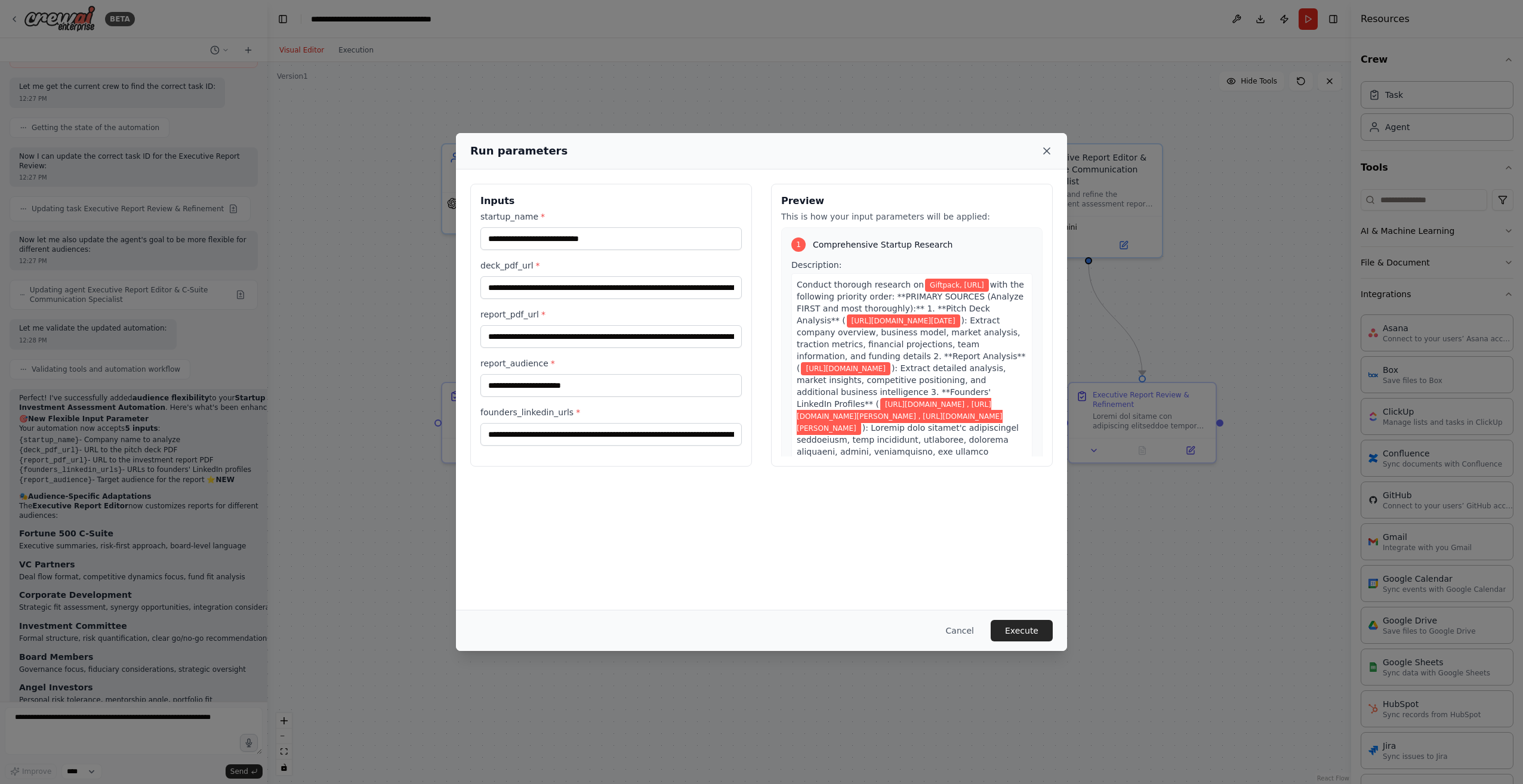
click at [1045, 149] on icon at bounding box center [1046, 151] width 6 height 6
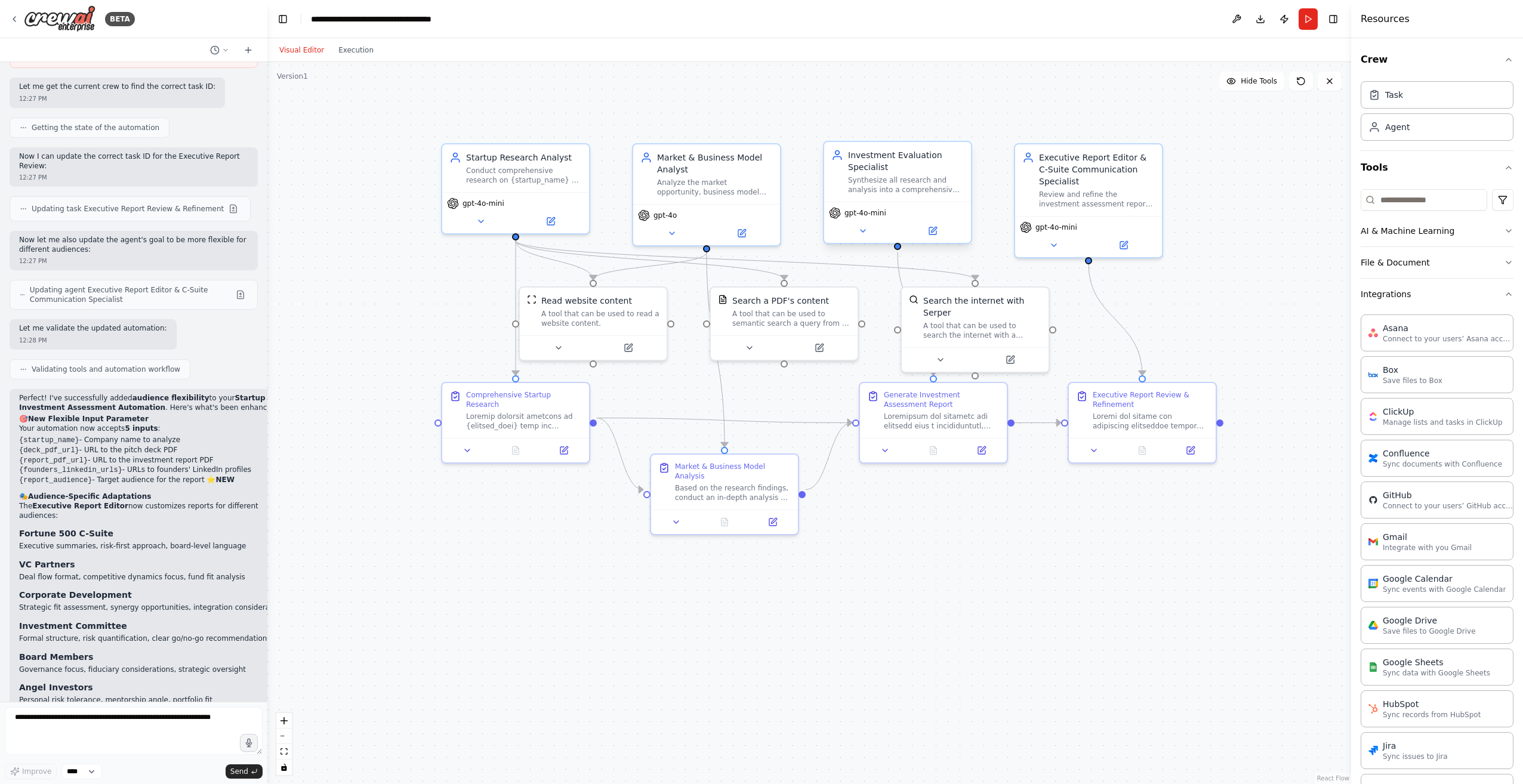
click at [877, 216] on span "gpt-4o-mini" at bounding box center [865, 213] width 42 height 9
click at [862, 232] on icon at bounding box center [862, 230] width 5 height 3
click at [868, 231] on button at bounding box center [862, 230] width 67 height 14
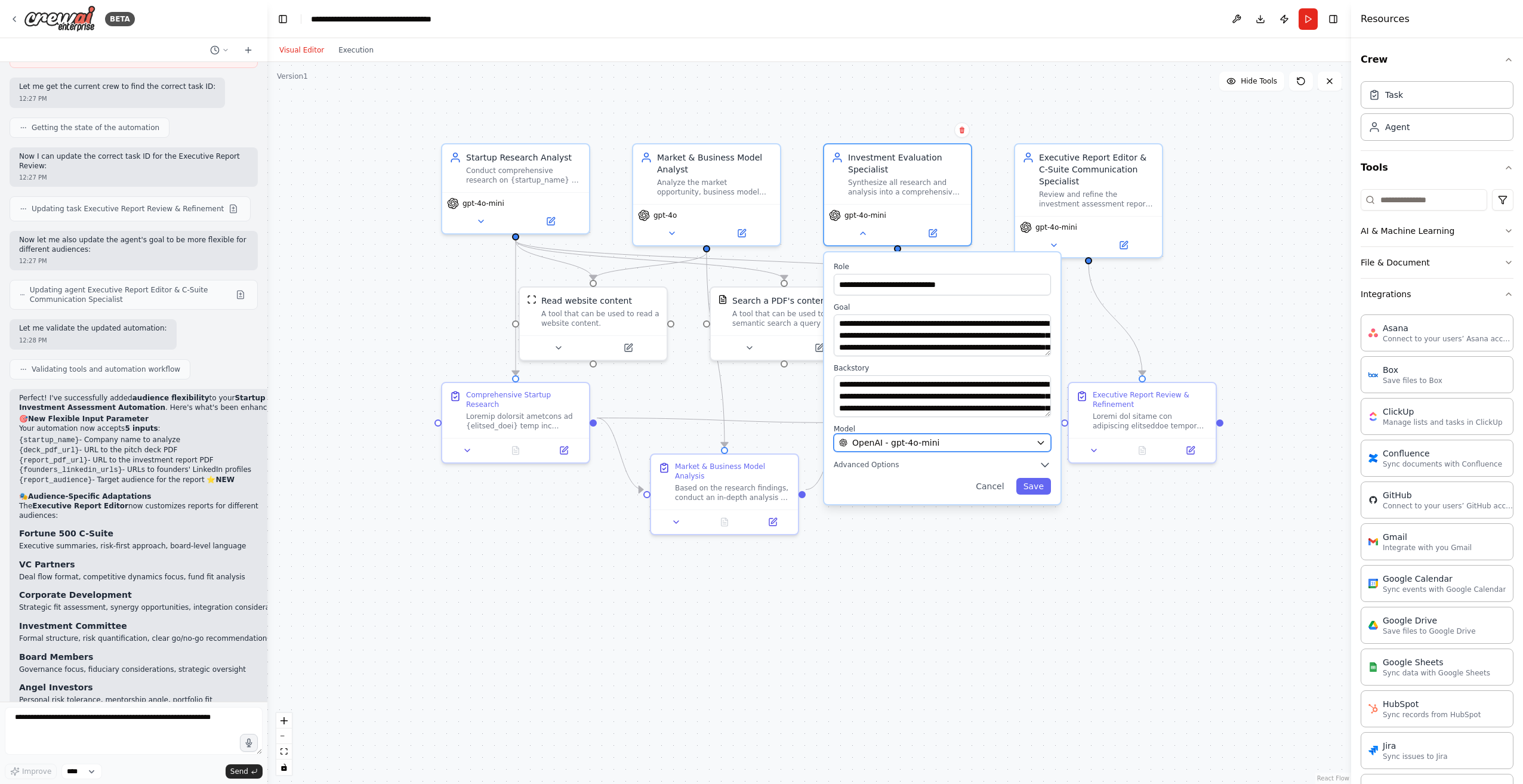
click at [895, 446] on span "OpenAI - gpt-4o-mini" at bounding box center [895, 442] width 87 height 12
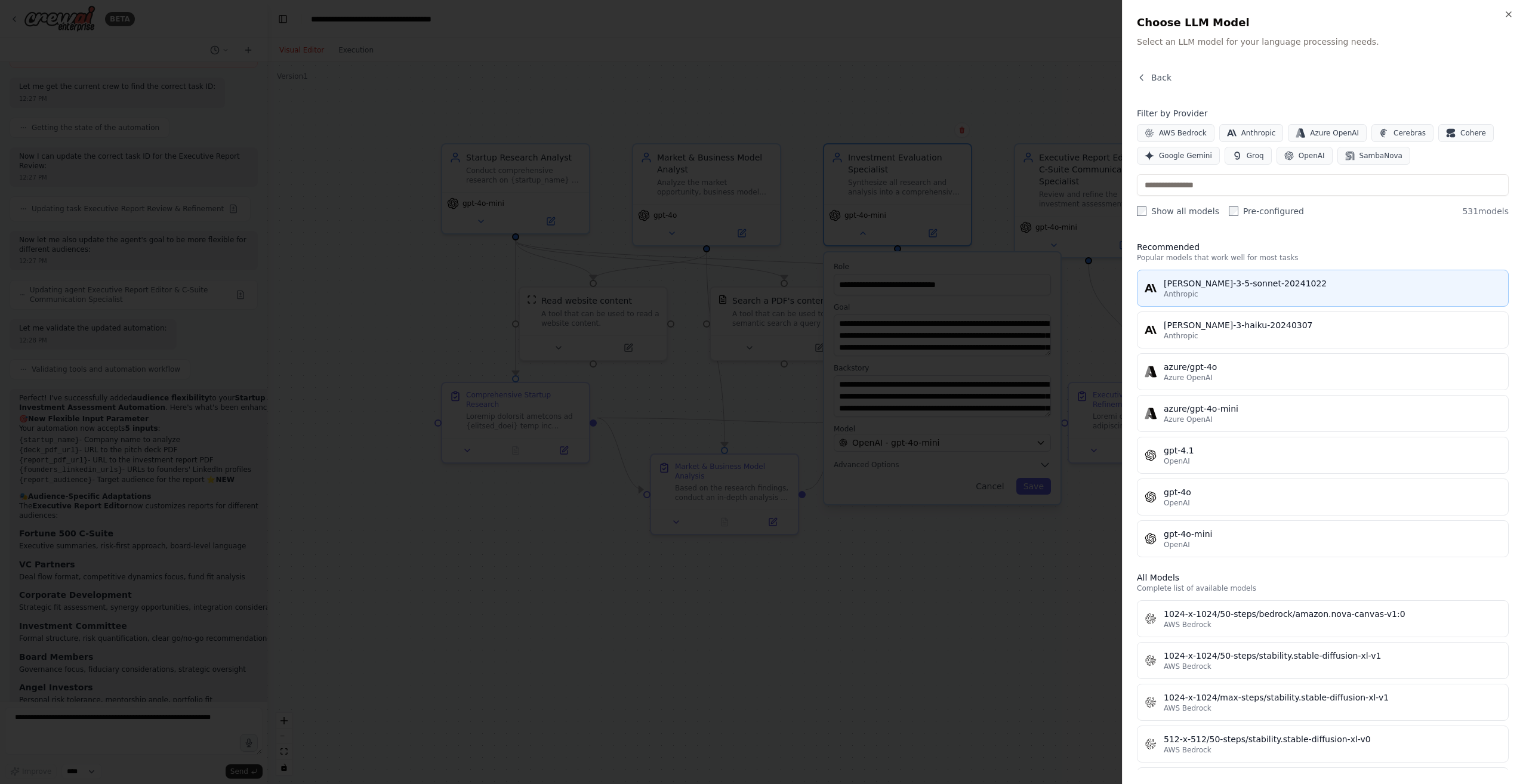
click at [1195, 288] on div "claude-3-5-sonnet-20241022" at bounding box center [1332, 283] width 337 height 12
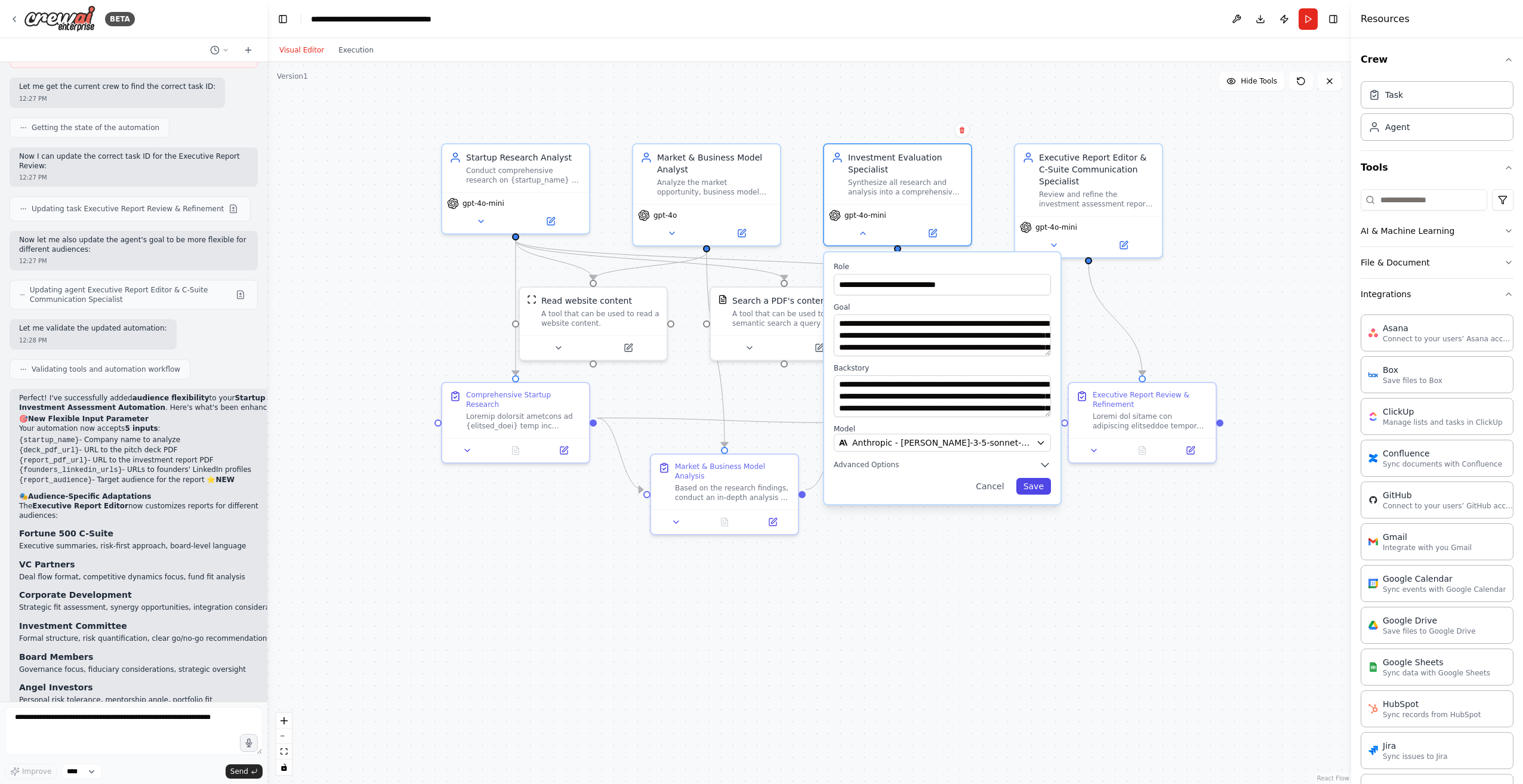
click at [1046, 492] on button "Save" at bounding box center [1033, 486] width 35 height 17
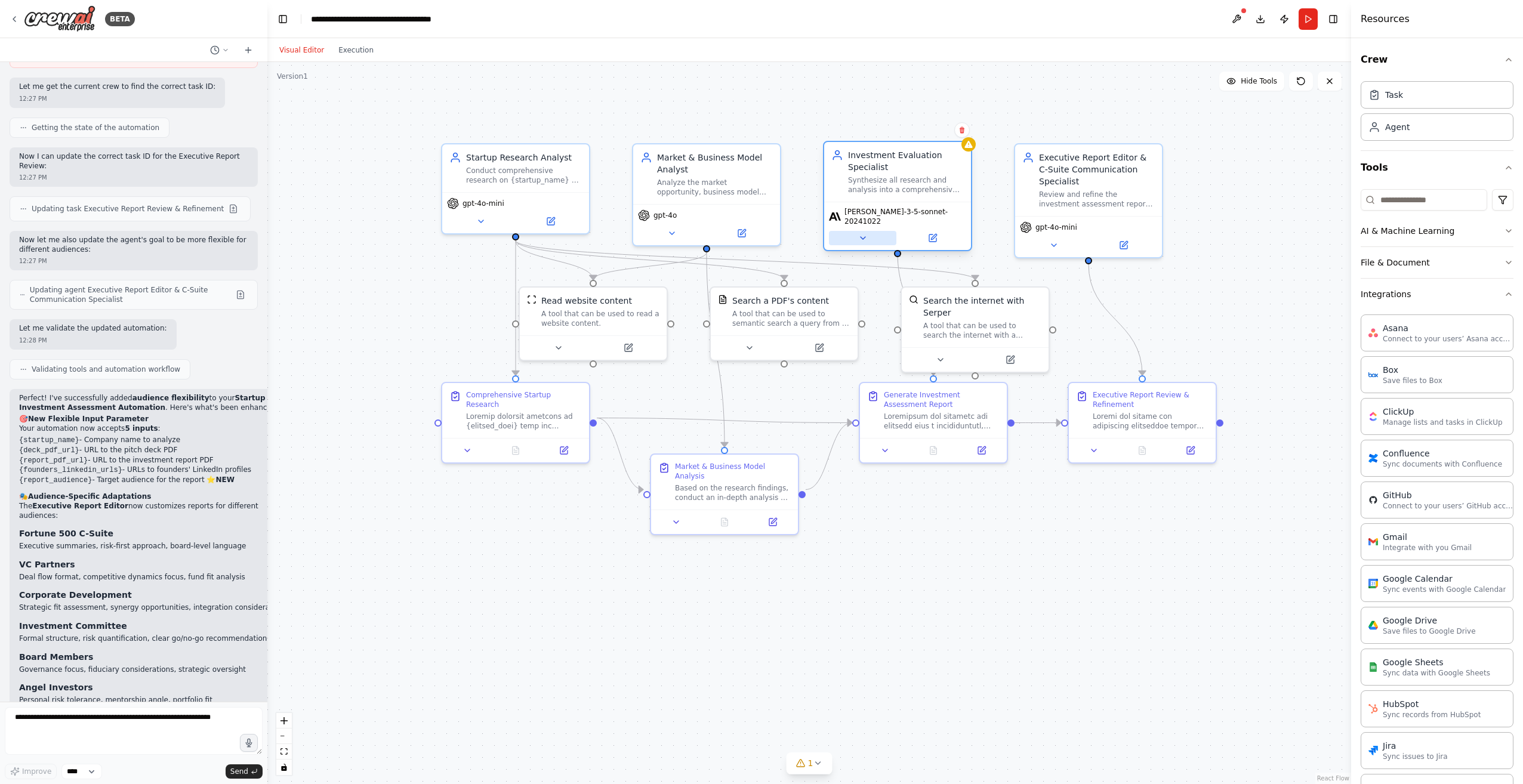
click at [859, 233] on icon at bounding box center [862, 238] width 9 height 9
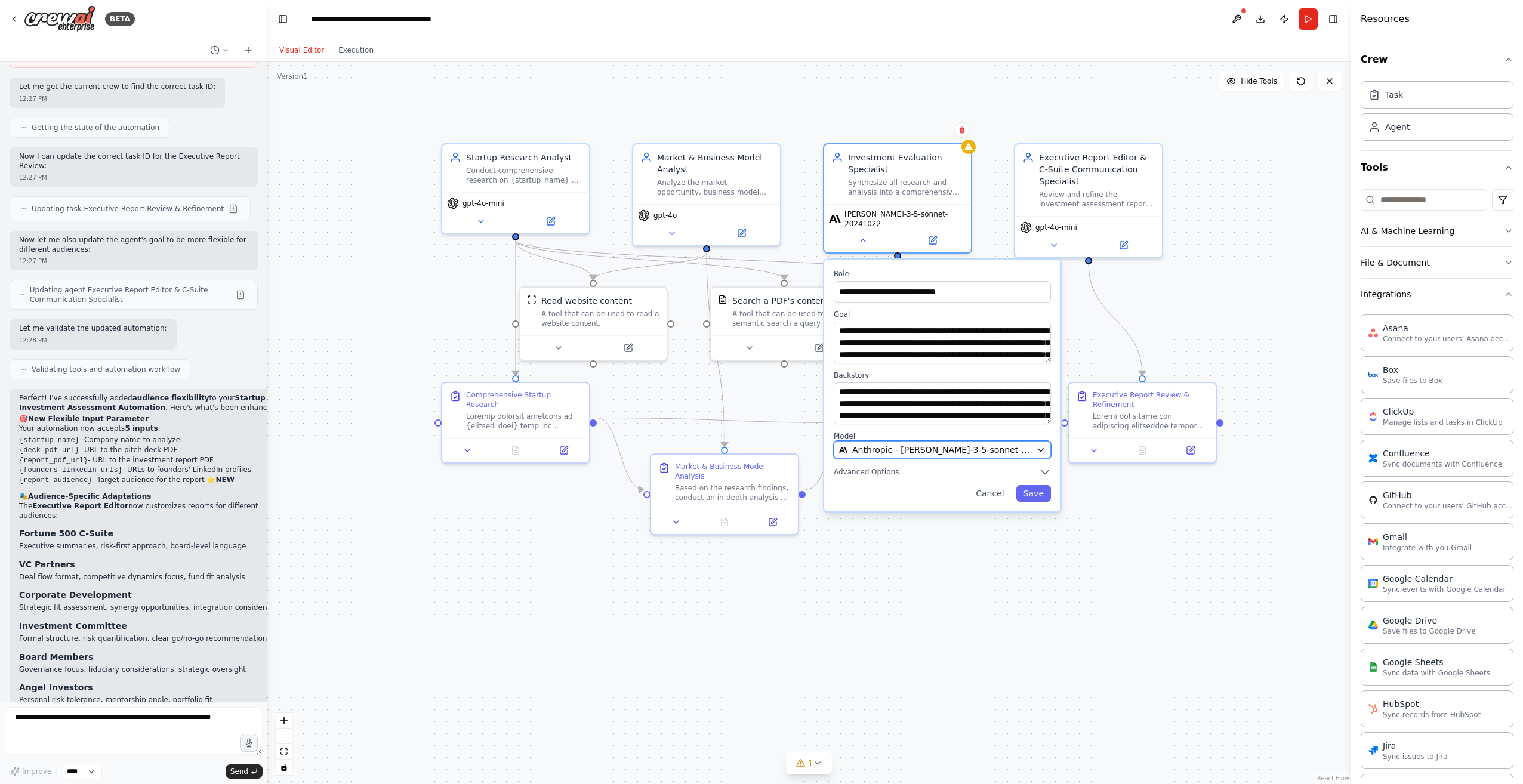
click at [886, 444] on span "Anthropic - claude-3-5-sonnet-20241022" at bounding box center [941, 450] width 179 height 12
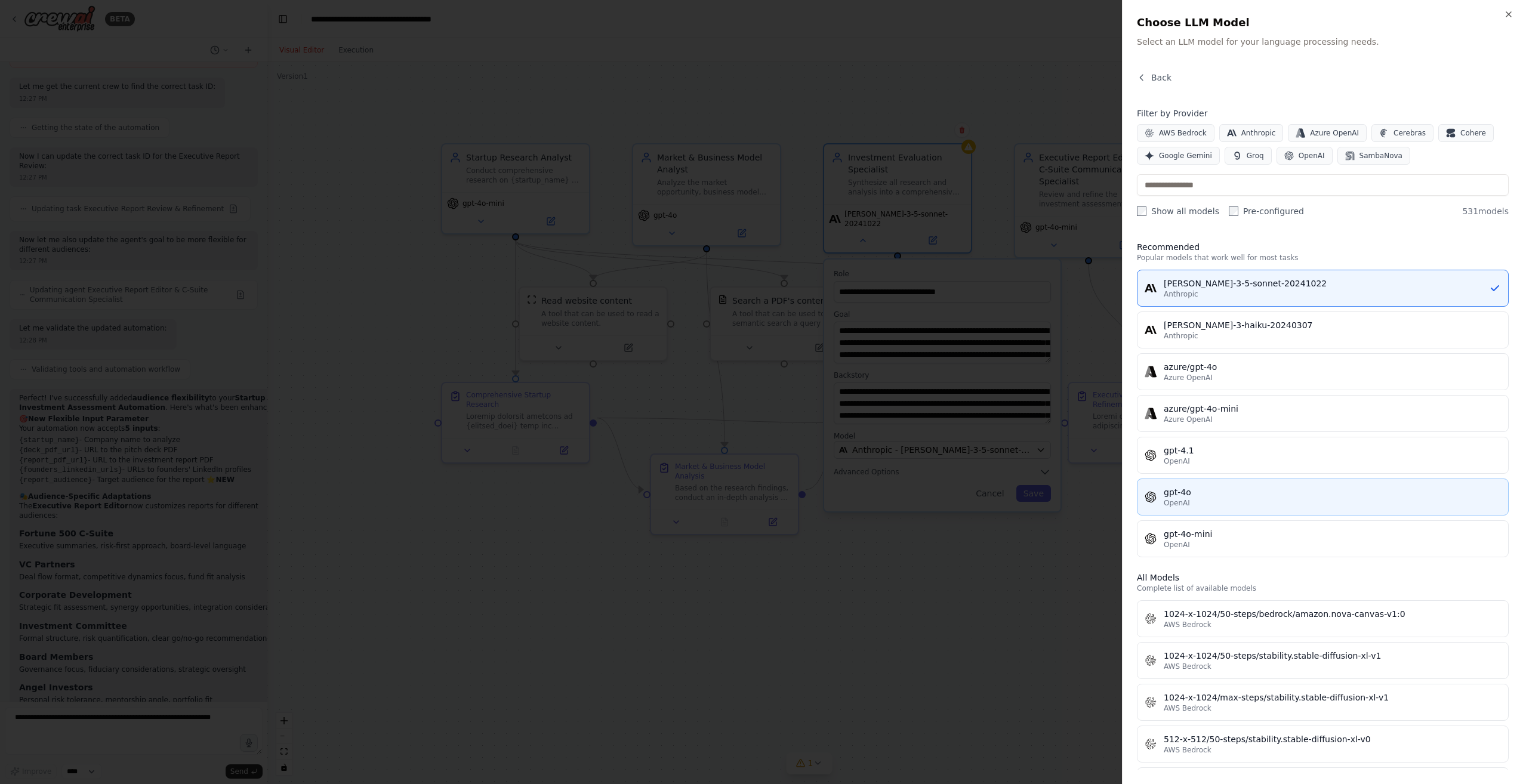
click at [1183, 498] on span "OpenAI" at bounding box center [1176, 503] width 26 height 9
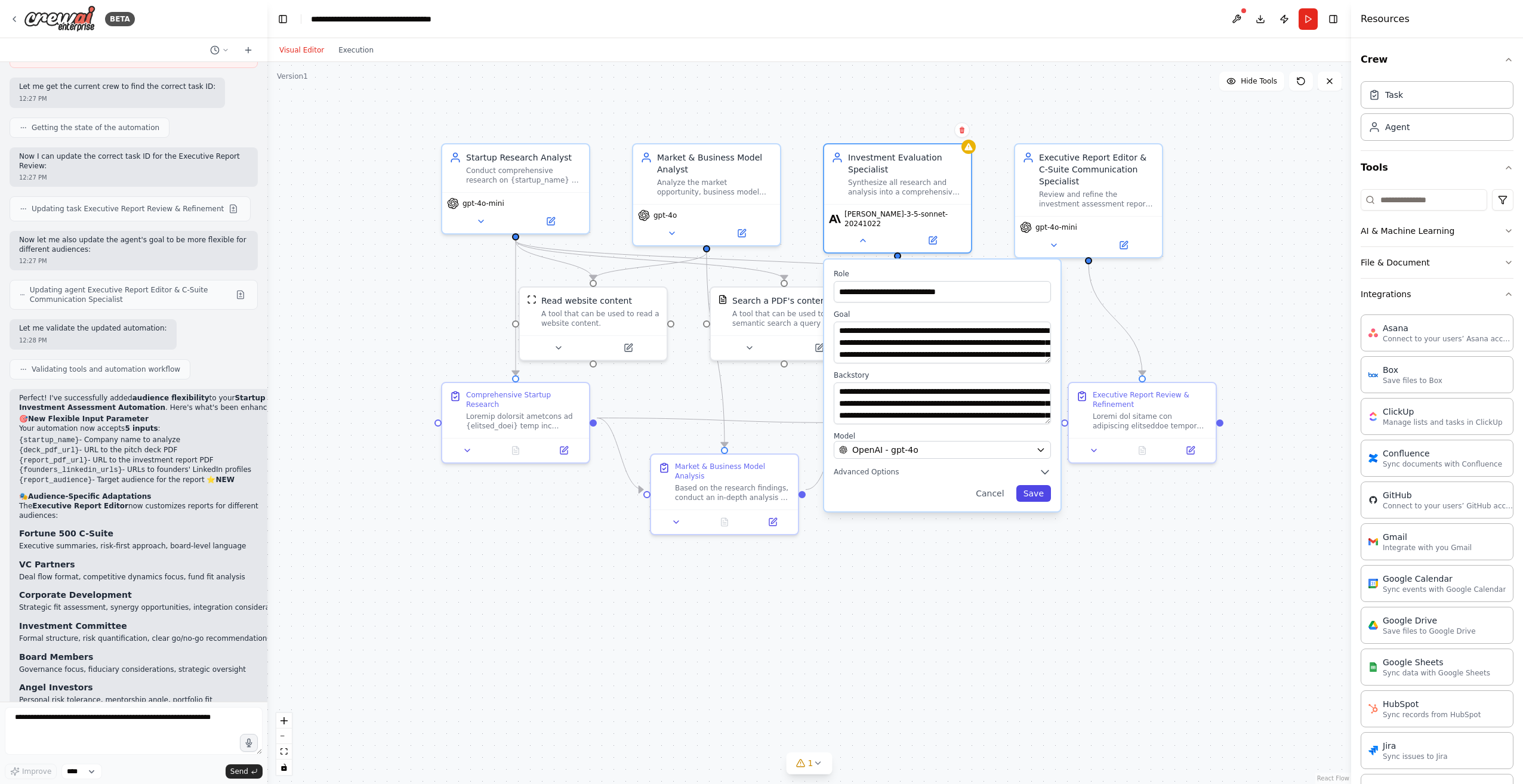
click at [1032, 488] on button "Save" at bounding box center [1033, 494] width 35 height 17
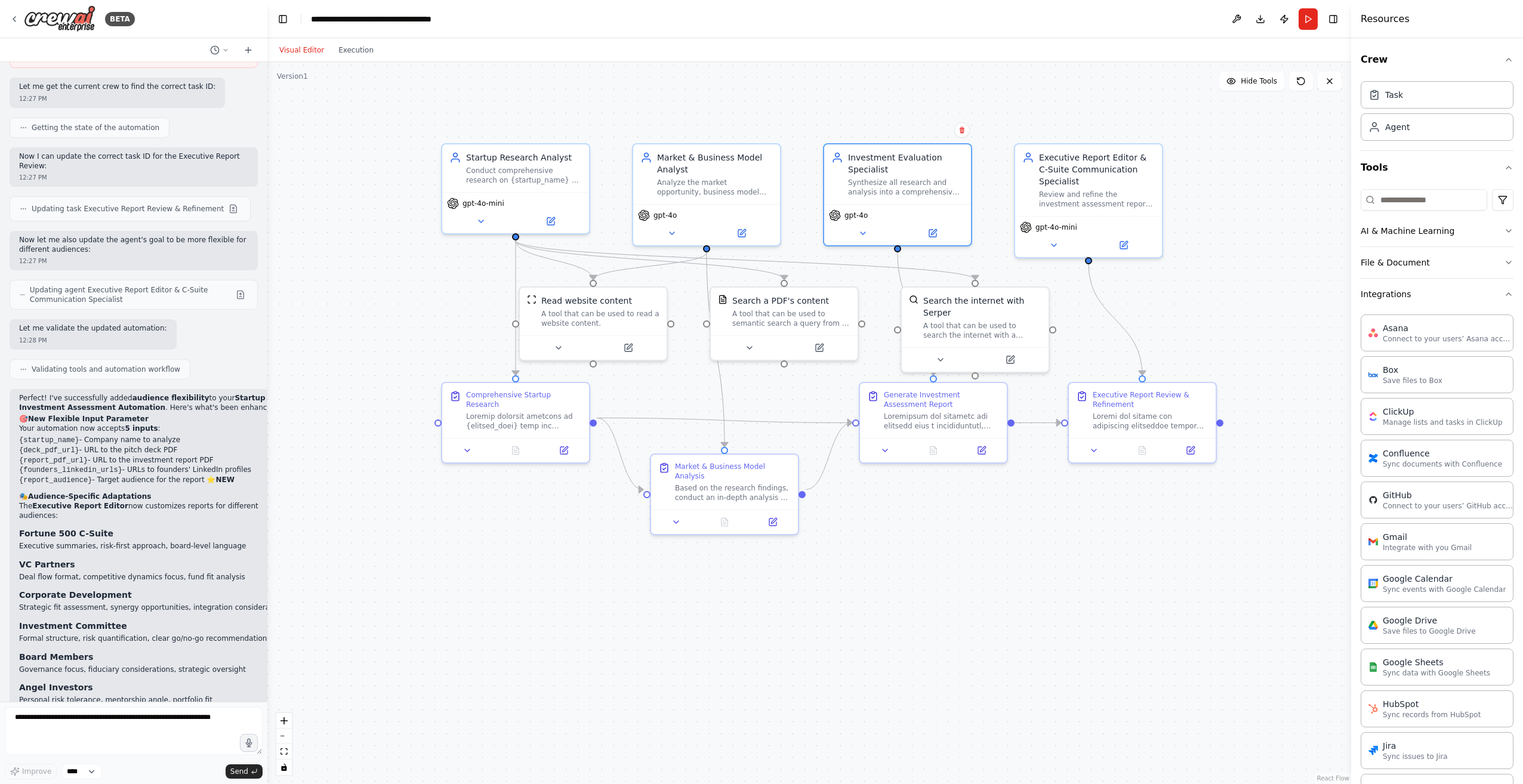
click at [1111, 89] on div ".deletable-edge-delete-btn { width: 20px; height: 20px; border: 0px solid #ffff…" at bounding box center [809, 422] width 1083 height 721
click at [1305, 19] on button "Run" at bounding box center [1307, 19] width 19 height 22
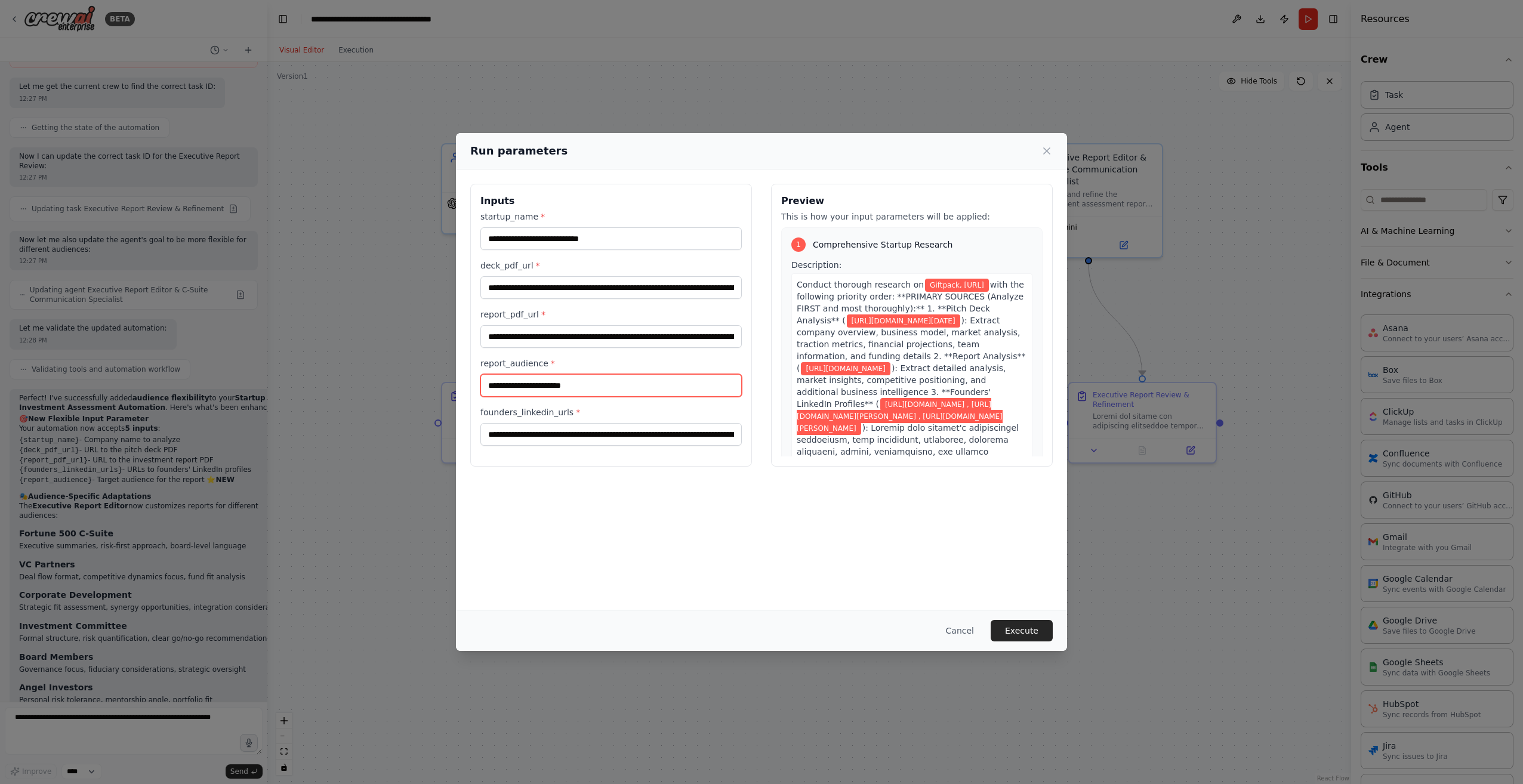
click at [536, 378] on input "report_audience *" at bounding box center [610, 385] width 261 height 22
type input "**********"
click at [1023, 627] on button "Execute" at bounding box center [1022, 629] width 62 height 22
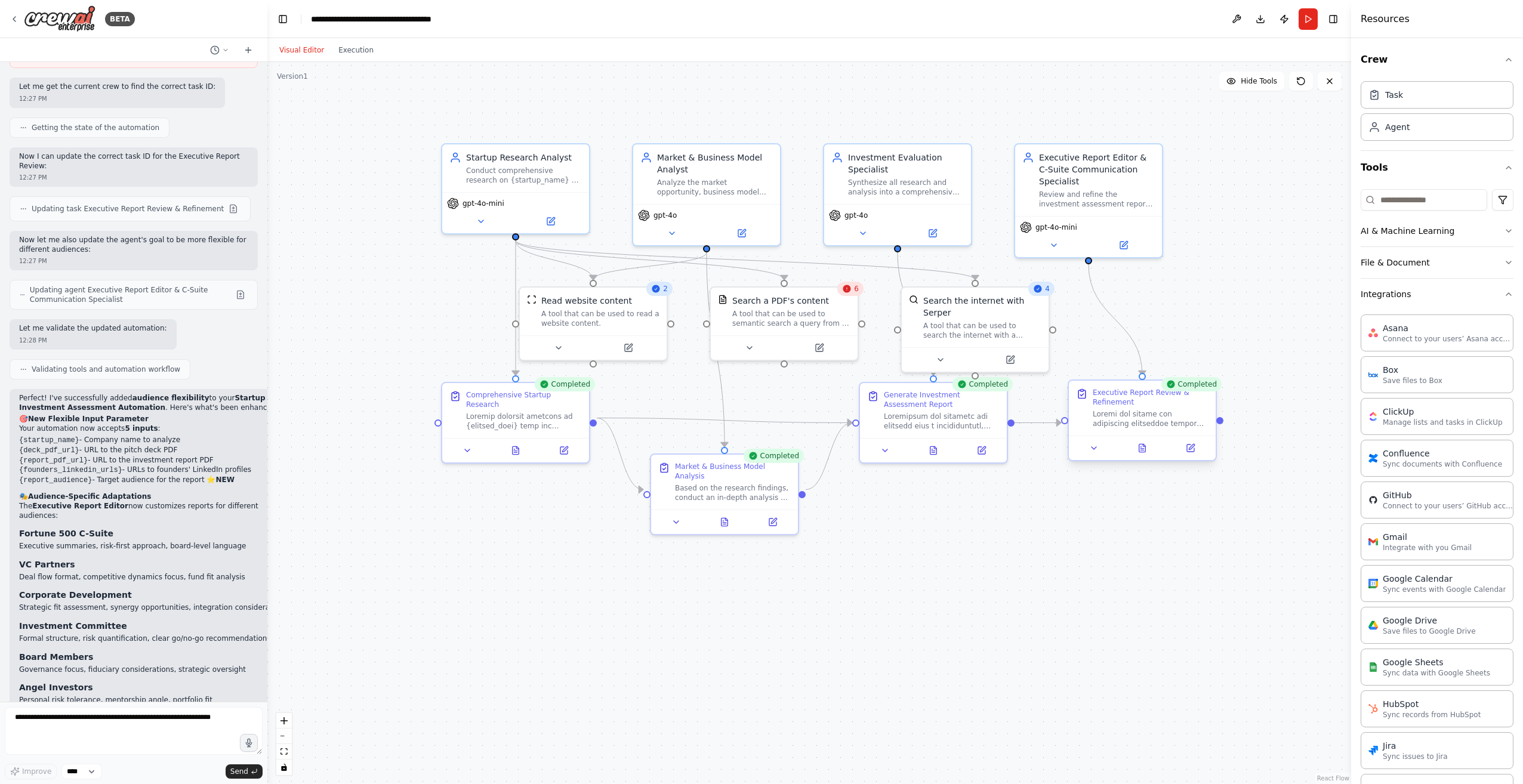
click at [1143, 440] on div at bounding box center [1142, 448] width 147 height 24
click at [1145, 446] on icon at bounding box center [1142, 448] width 9 height 9
click at [1145, 447] on icon at bounding box center [1148, 448] width 7 height 7
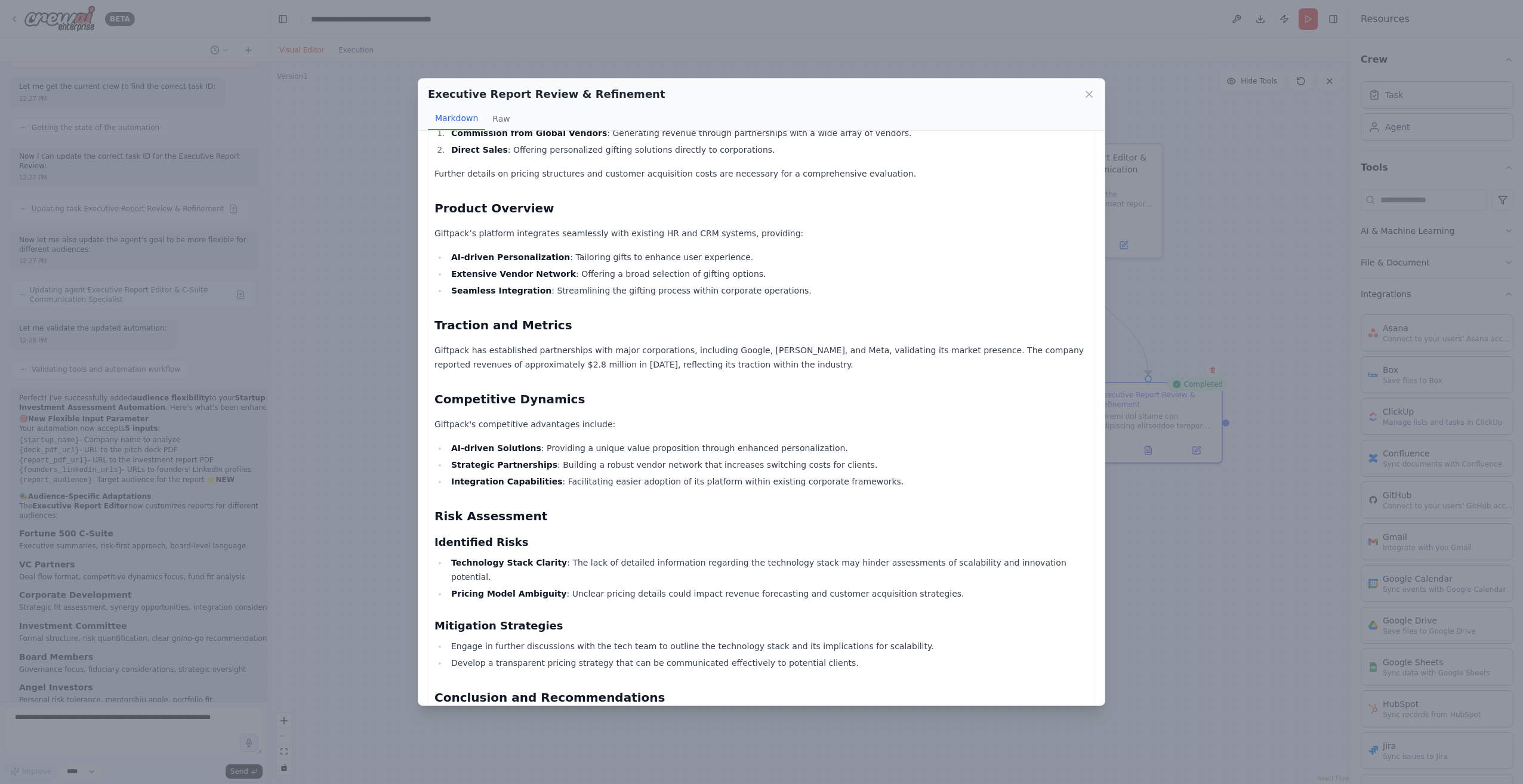
scroll to position [298, 0]
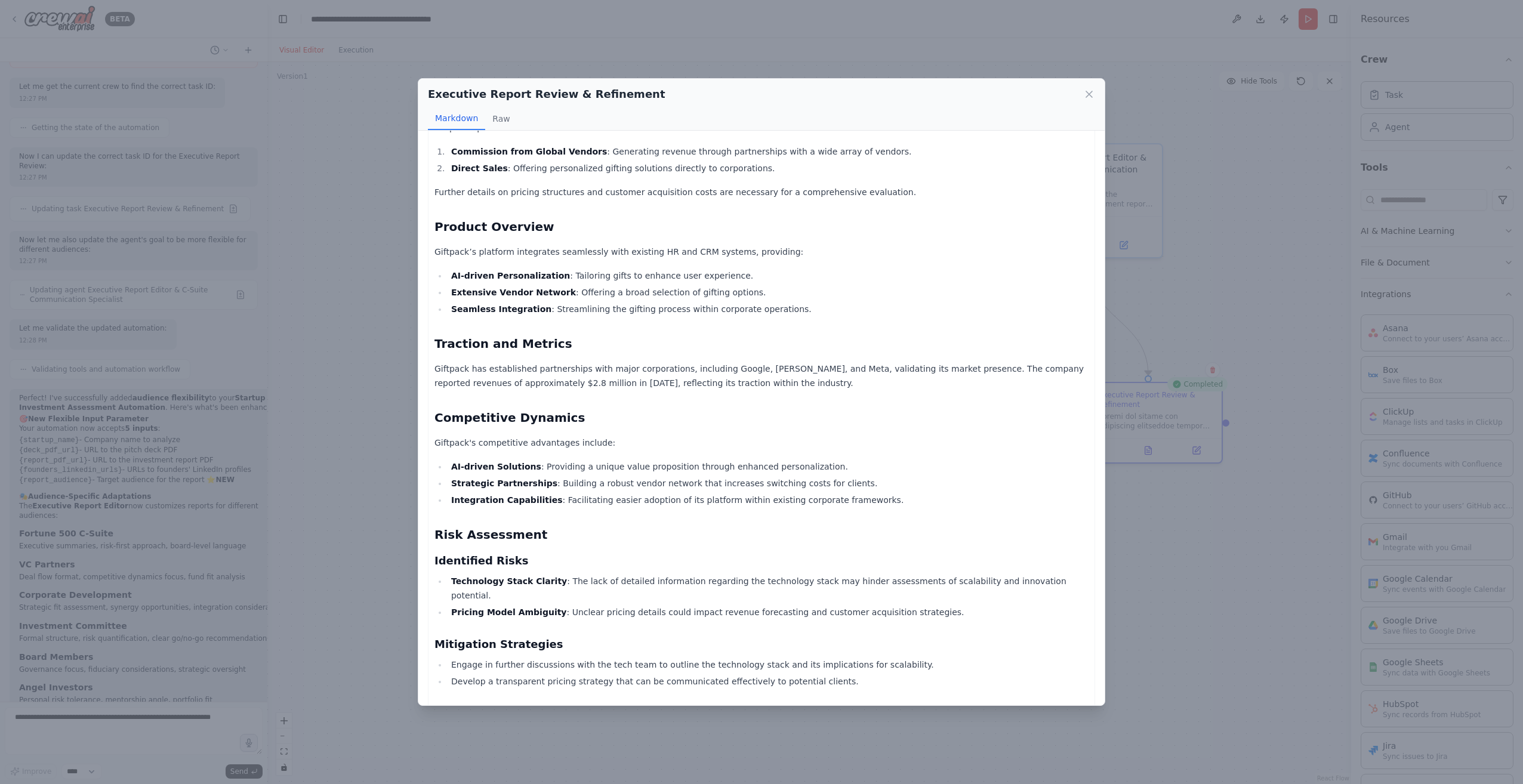
click at [484, 289] on strong "Extensive Vendor Network" at bounding box center [513, 292] width 125 height 9
click at [676, 308] on li "Seamless Integration : Streamlining the gifting process within corporate operat…" at bounding box center [768, 308] width 641 height 14
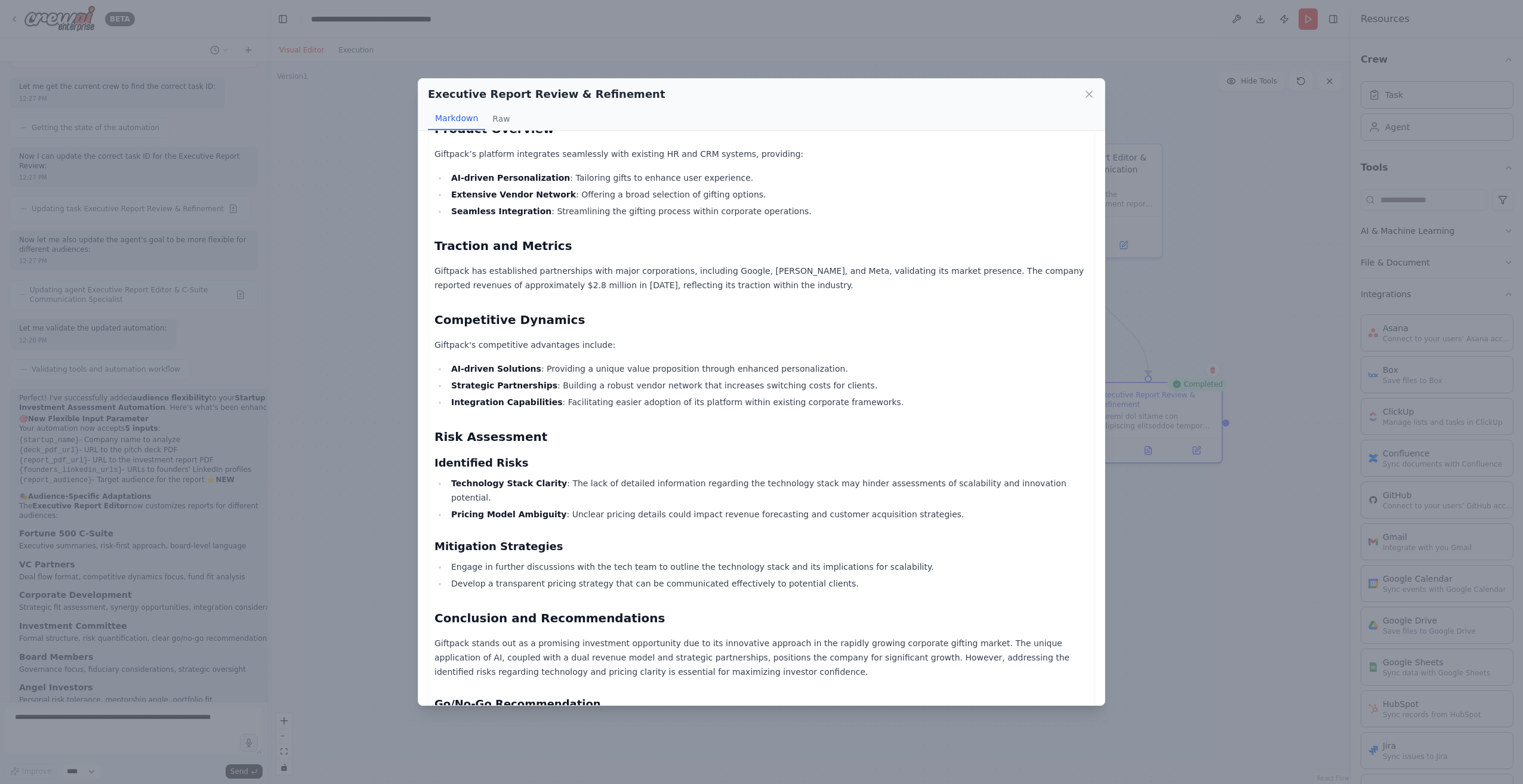
scroll to position [418, 0]
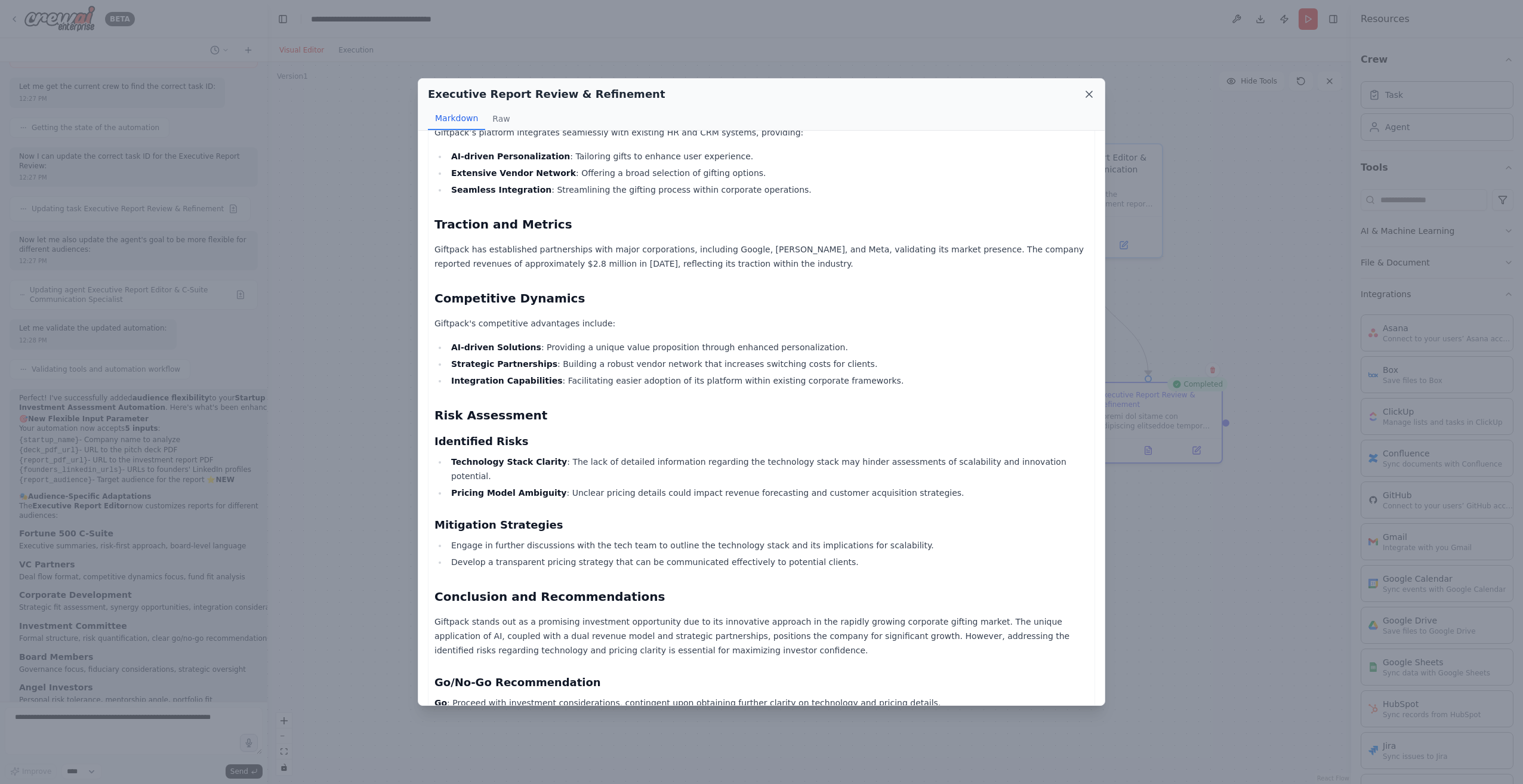
click at [1084, 92] on icon at bounding box center [1088, 94] width 12 height 12
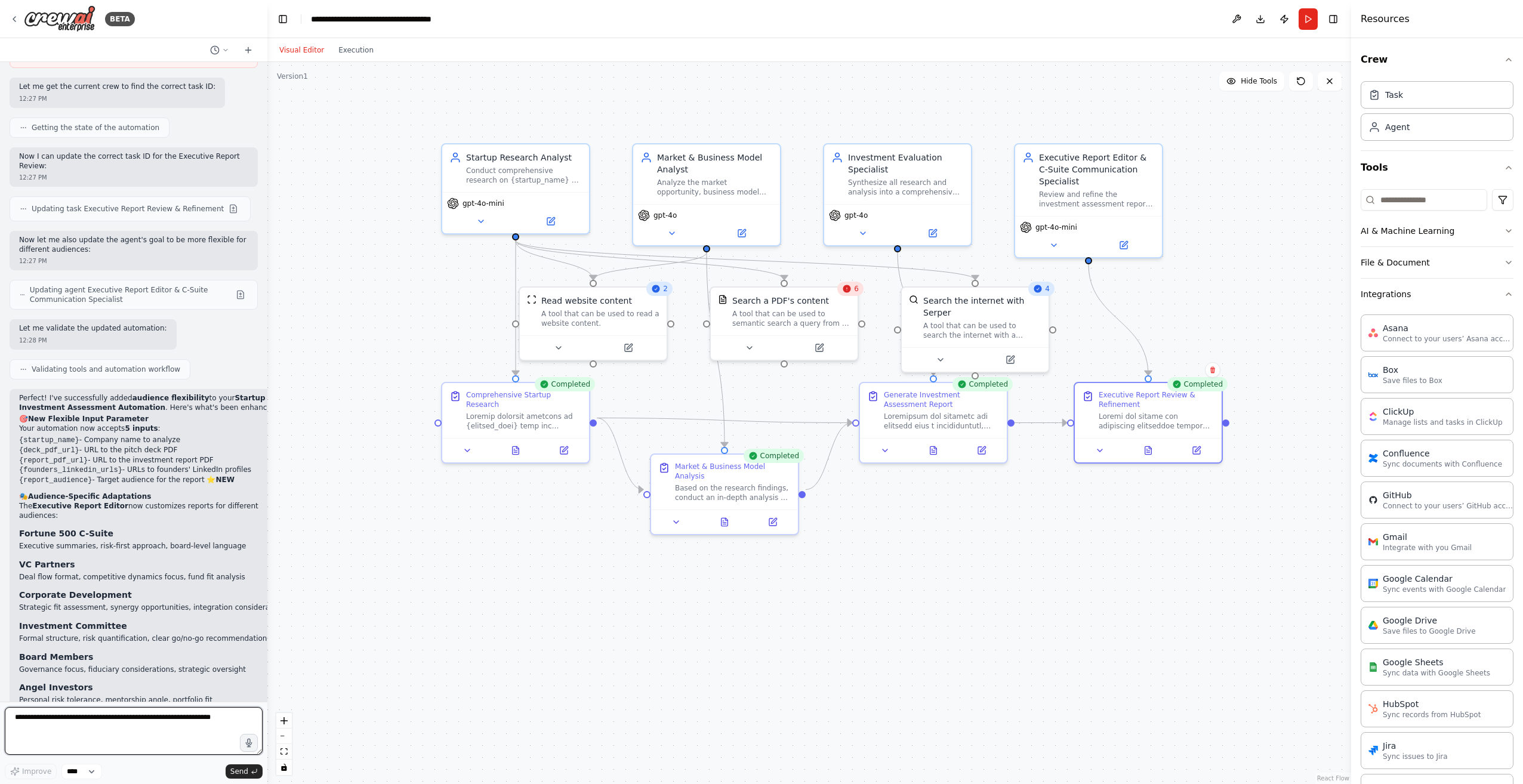
click at [106, 712] on textarea at bounding box center [133, 730] width 258 height 48
click at [1315, 22] on button "Run" at bounding box center [1307, 19] width 19 height 22
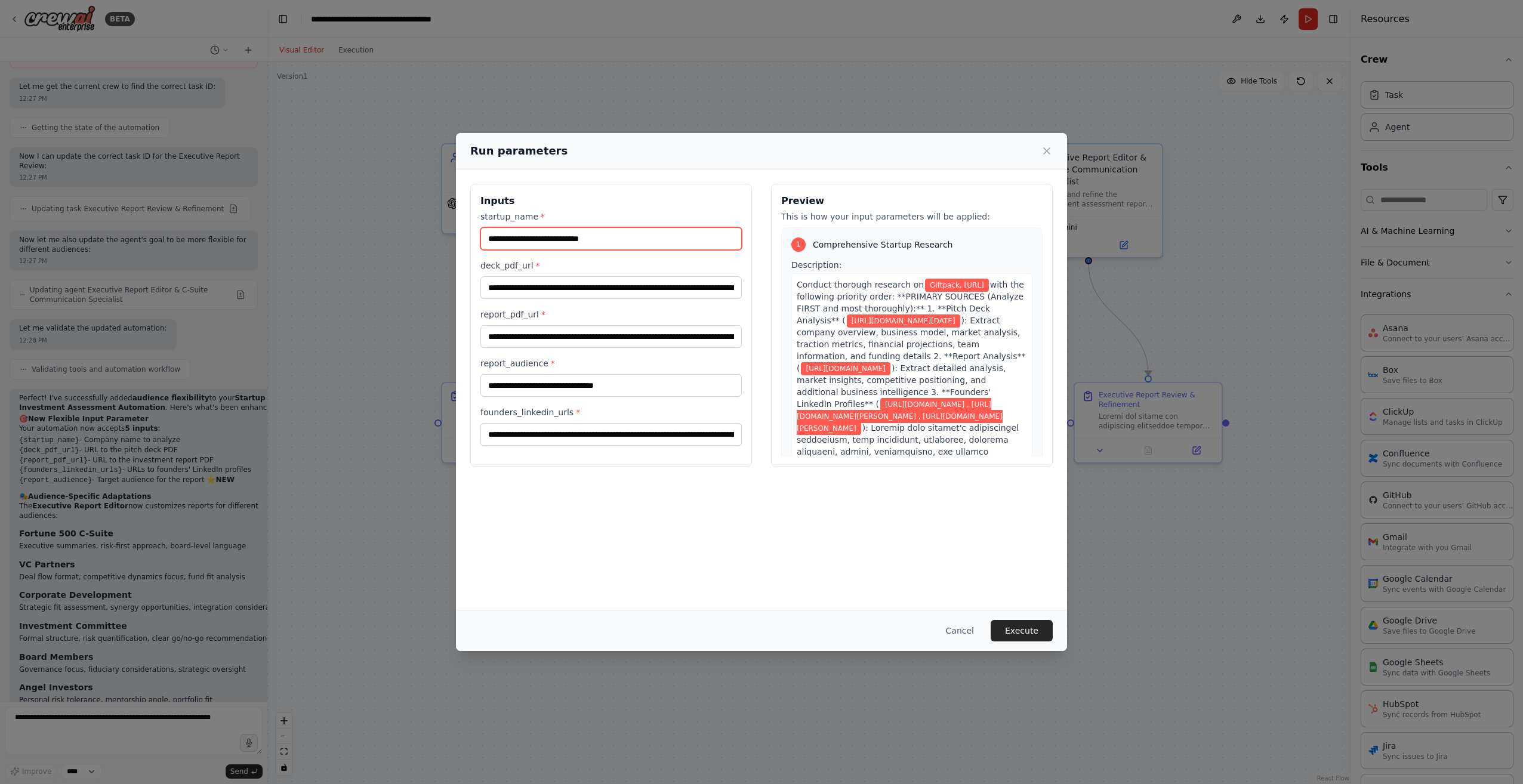
drag, startPoint x: 499, startPoint y: 240, endPoint x: 605, endPoint y: 238, distance: 106.0
click at [605, 238] on input "**********" at bounding box center [610, 239] width 261 height 22
click at [504, 293] on input "**********" at bounding box center [610, 288] width 261 height 22
drag, startPoint x: 486, startPoint y: 291, endPoint x: 778, endPoint y: 283, distance: 292.1
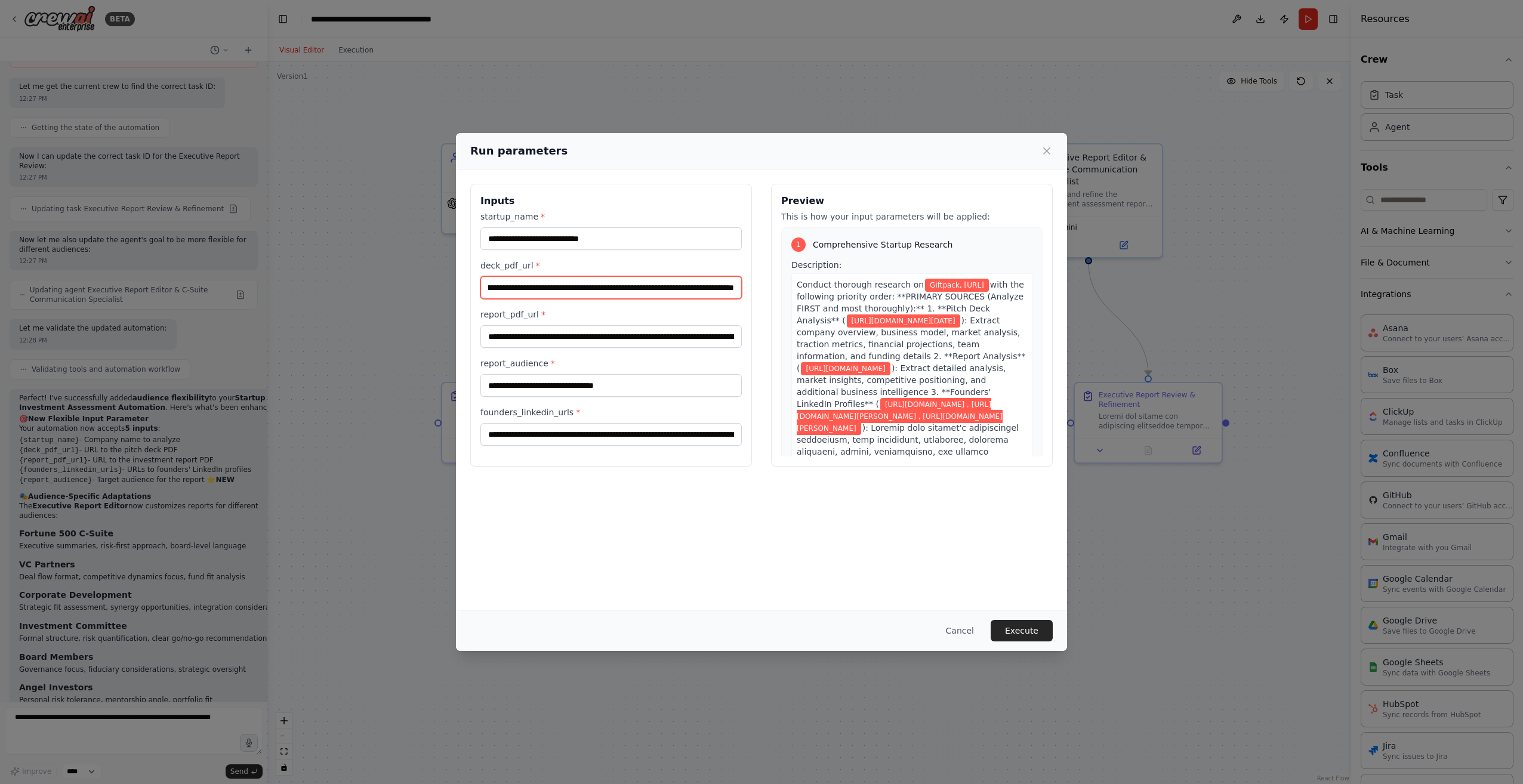
click at [778, 283] on div "**********" at bounding box center [761, 325] width 582 height 283
click at [528, 341] on input "**********" at bounding box center [610, 336] width 261 height 22
drag, startPoint x: 485, startPoint y: 336, endPoint x: 937, endPoint y: 330, distance: 452.0
click at [937, 330] on div "**********" at bounding box center [761, 325] width 582 height 283
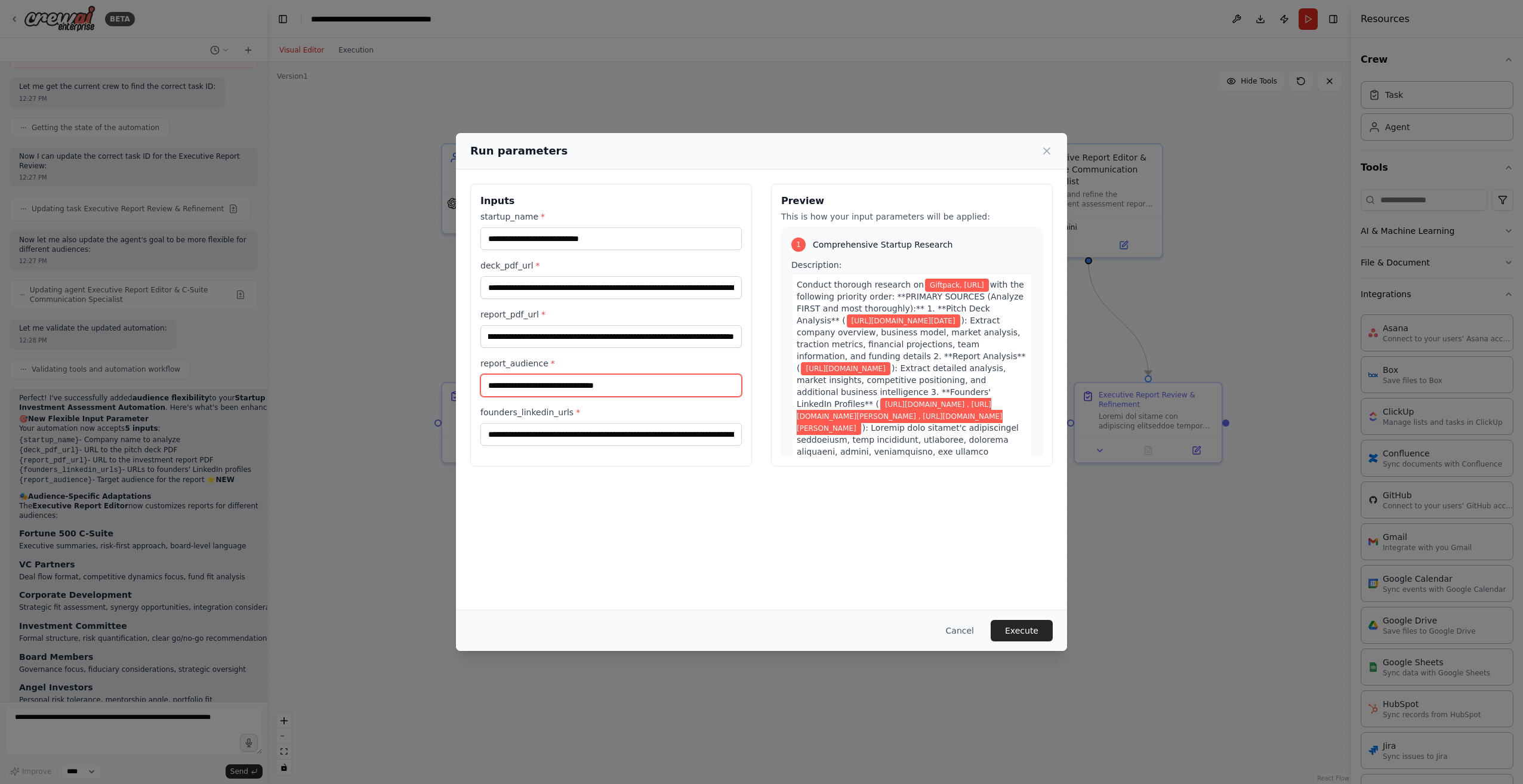
click at [624, 388] on input "**********" at bounding box center [610, 385] width 261 height 22
drag, startPoint x: 492, startPoint y: 387, endPoint x: 689, endPoint y: 391, distance: 197.0
click at [689, 391] on input "**********" at bounding box center [610, 385] width 261 height 22
click at [521, 439] on input "**********" at bounding box center [610, 434] width 261 height 22
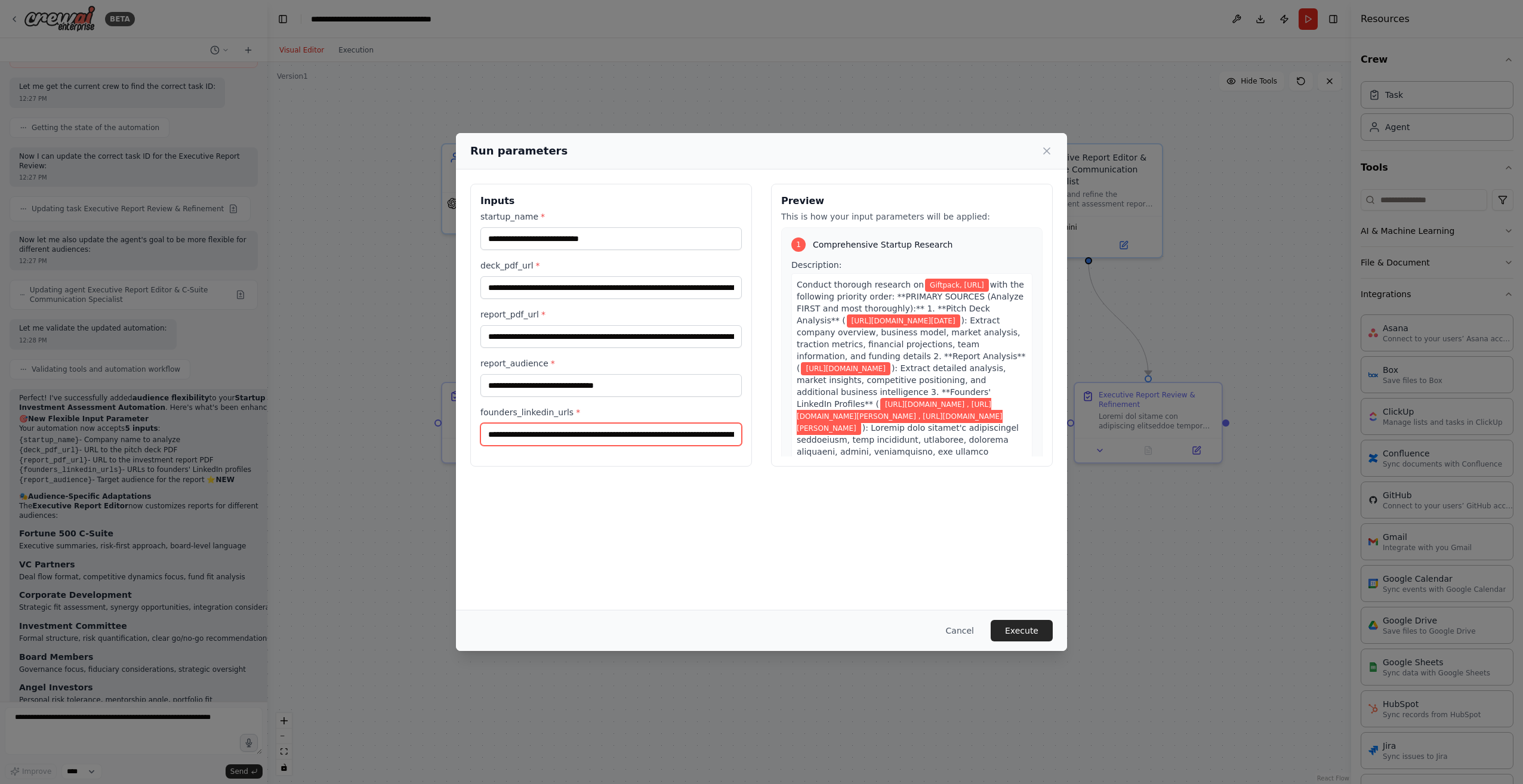
click at [527, 437] on input "**********" at bounding box center [610, 434] width 261 height 22
click at [1038, 623] on button "Execute" at bounding box center [1022, 629] width 62 height 22
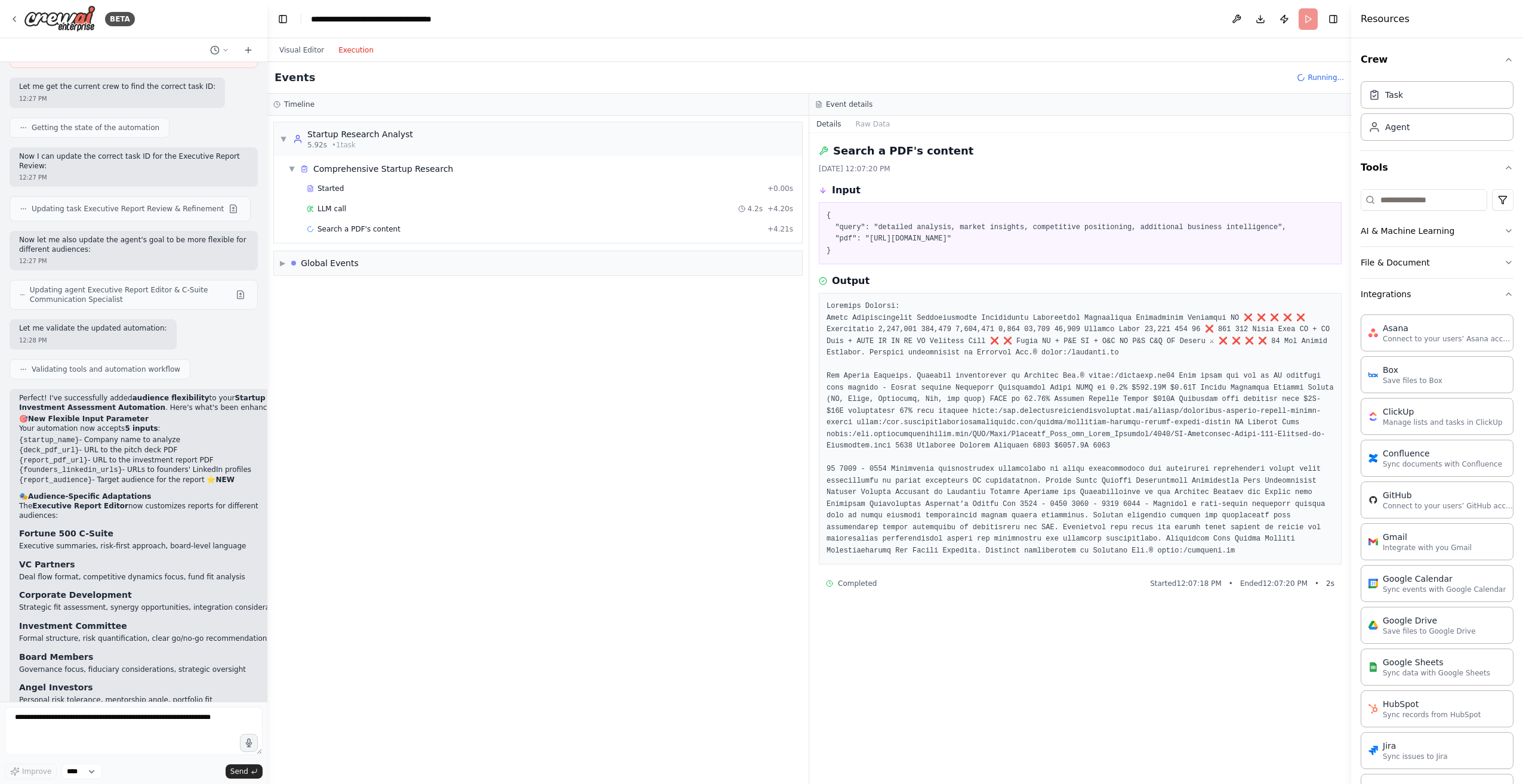
click at [352, 55] on button "Execution" at bounding box center [355, 50] width 50 height 14
click at [328, 250] on span "LLM call" at bounding box center [332, 249] width 29 height 9
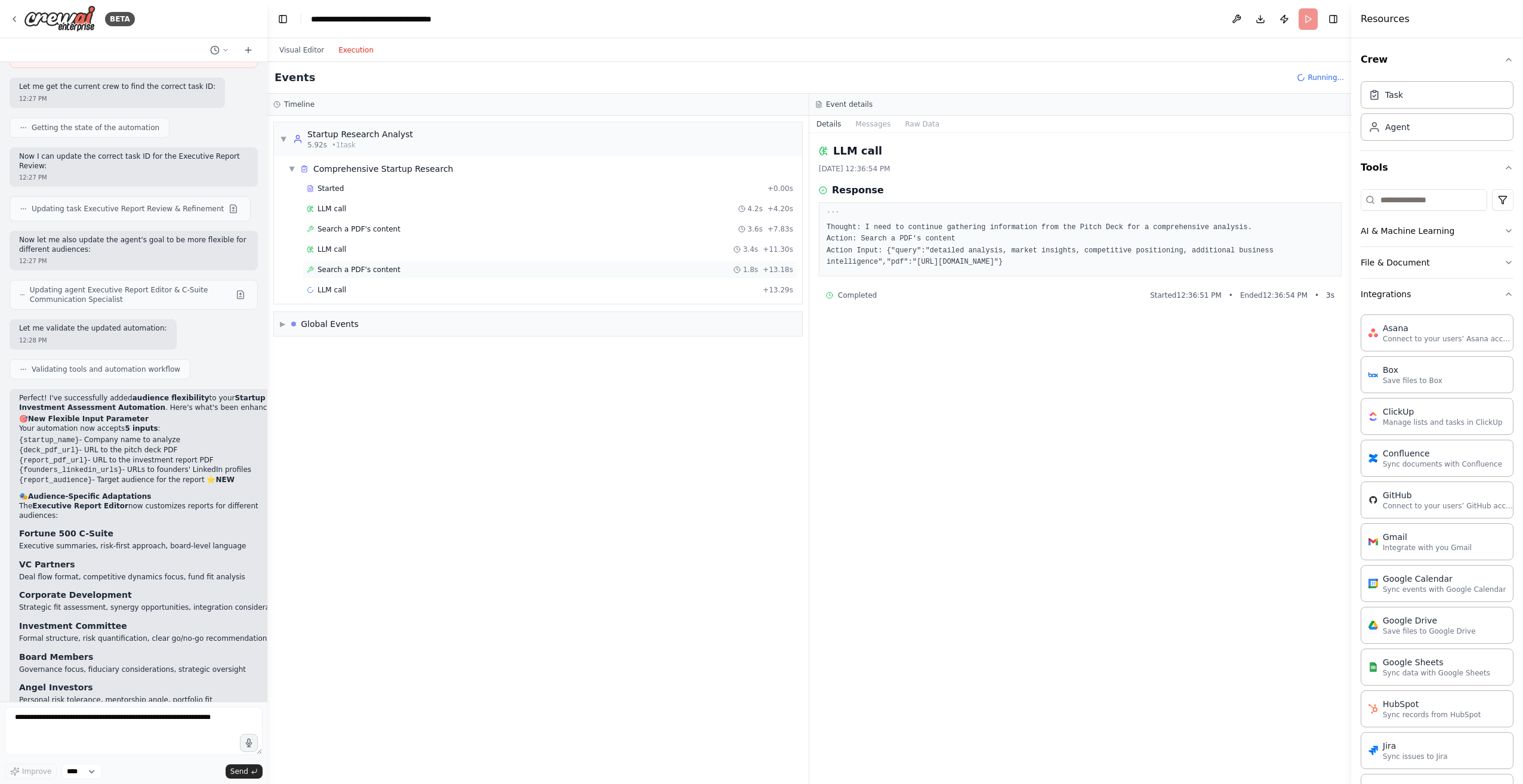
click at [363, 270] on span "Search a PDF's content" at bounding box center [359, 270] width 82 height 9
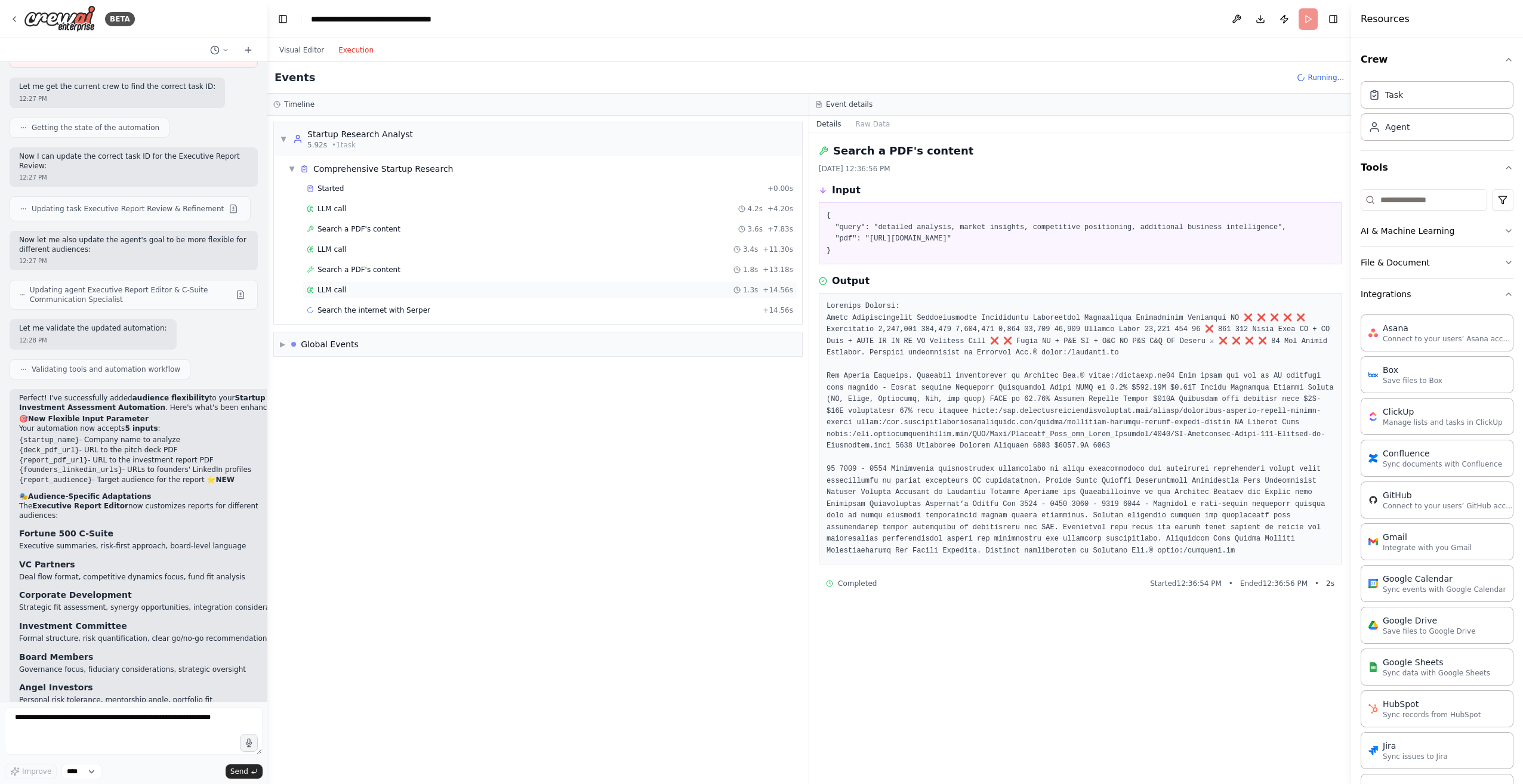
click at [335, 289] on span "LLM call" at bounding box center [332, 289] width 29 height 9
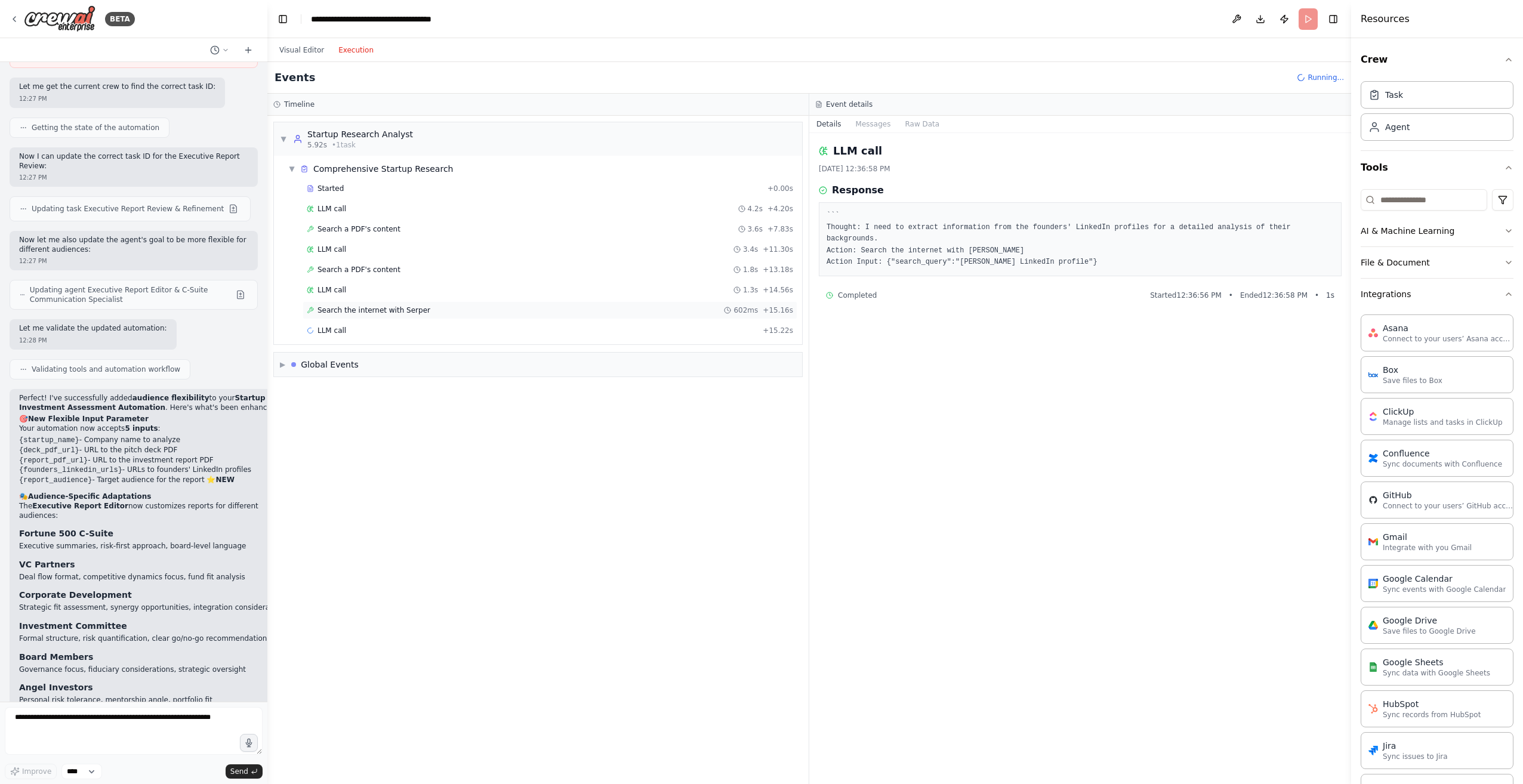
click at [348, 308] on span "Search the internet with Serper" at bounding box center [374, 310] width 112 height 9
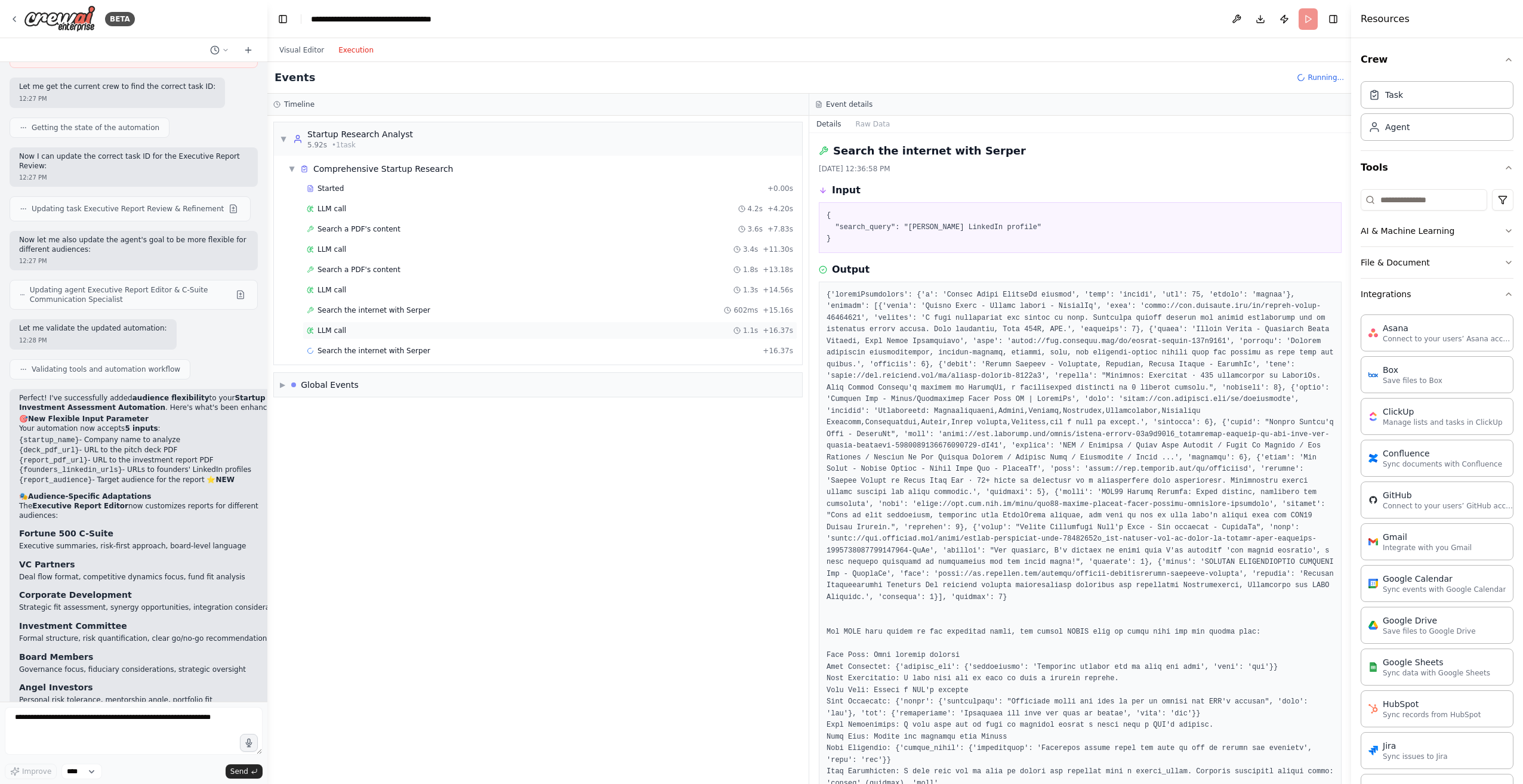
click at [342, 329] on span "LLM call" at bounding box center [332, 331] width 29 height 9
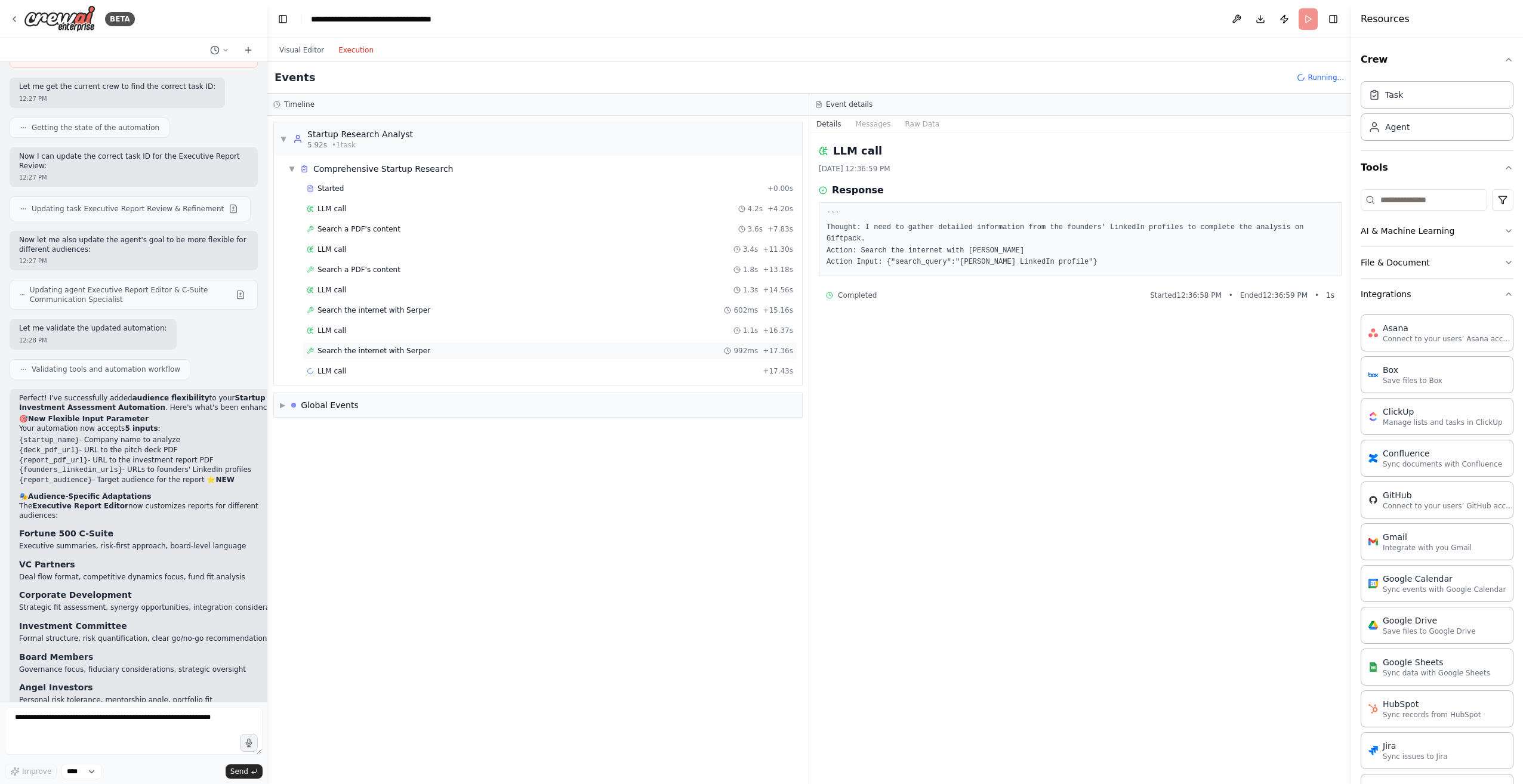
click at [351, 351] on span "Search the internet with Serper" at bounding box center [374, 350] width 112 height 9
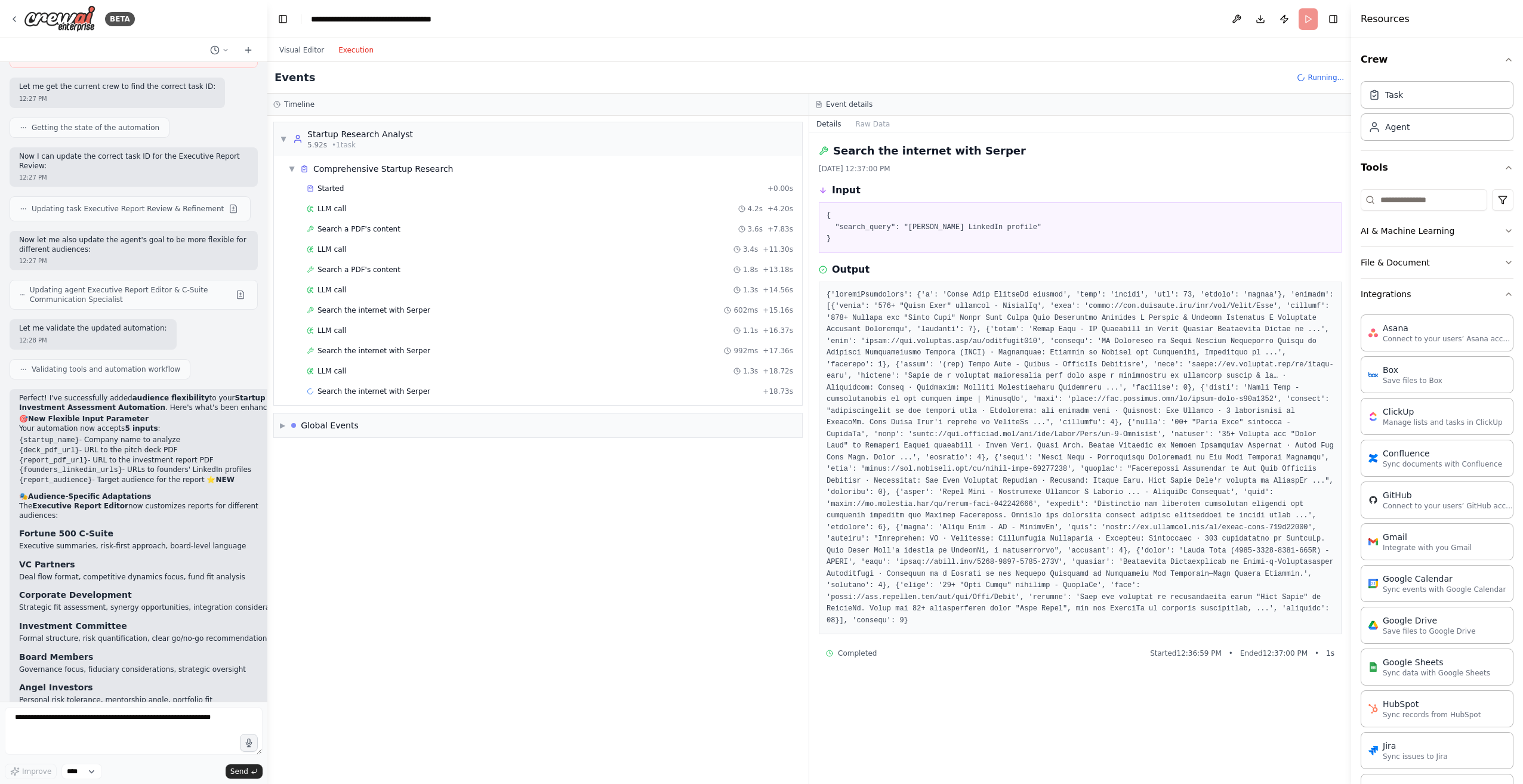
click at [354, 364] on div "LLM call 1.3s + 18.72s" at bounding box center [550, 370] width 495 height 18
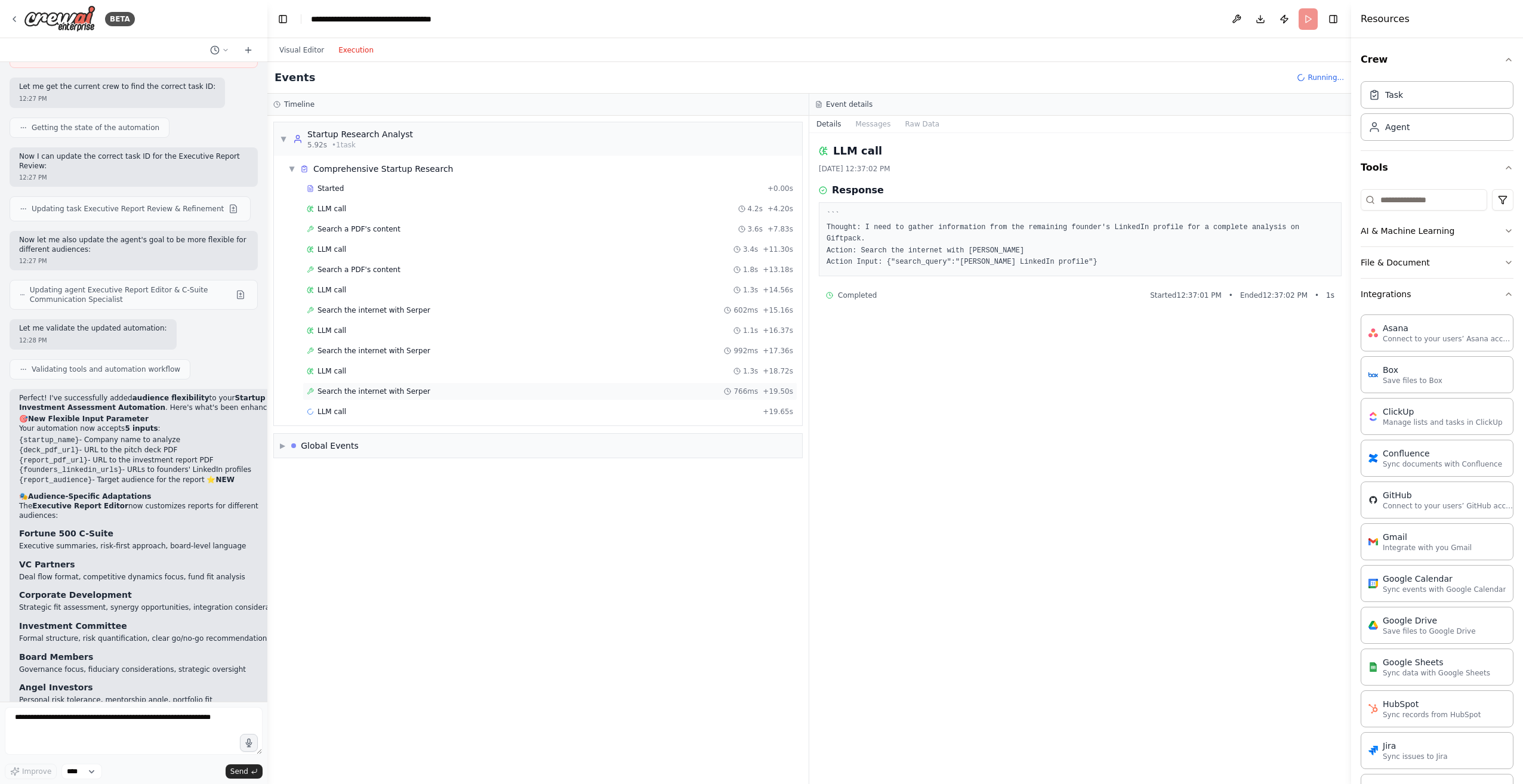
click at [349, 384] on div "Search the internet with Serper 766ms + 19.50s" at bounding box center [550, 391] width 495 height 18
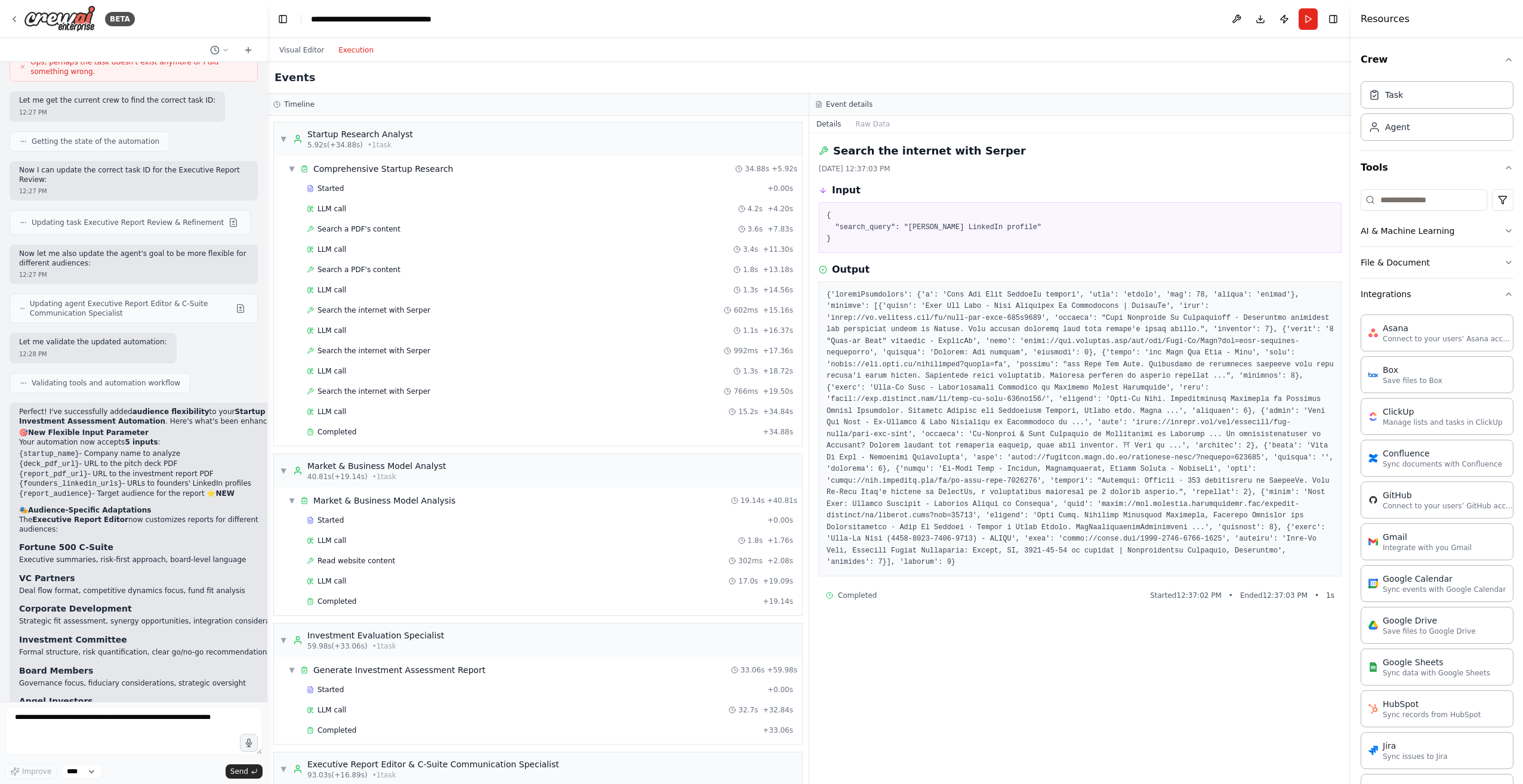
scroll to position [6827, 0]
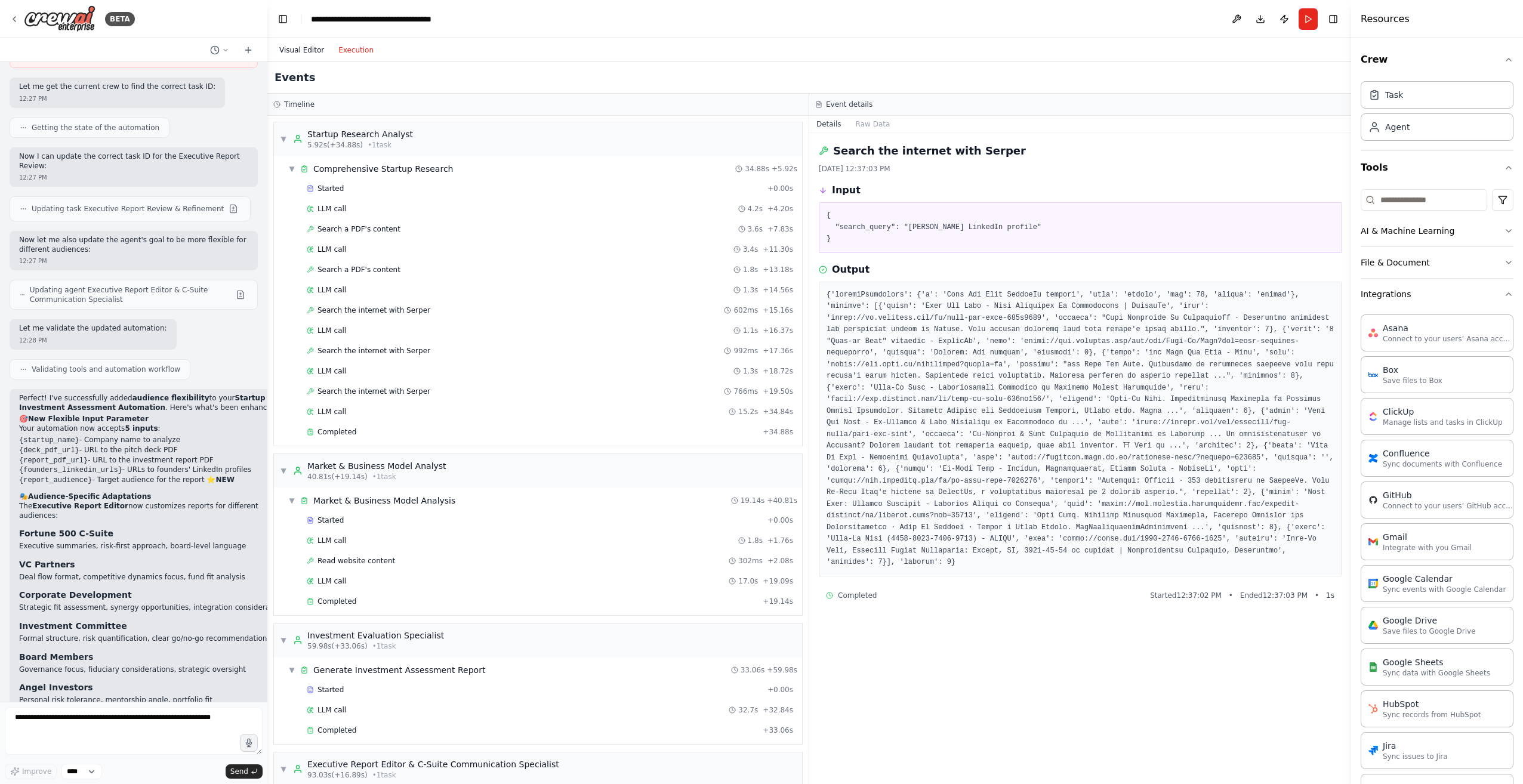
click at [300, 52] on button "Visual Editor" at bounding box center [301, 50] width 59 height 14
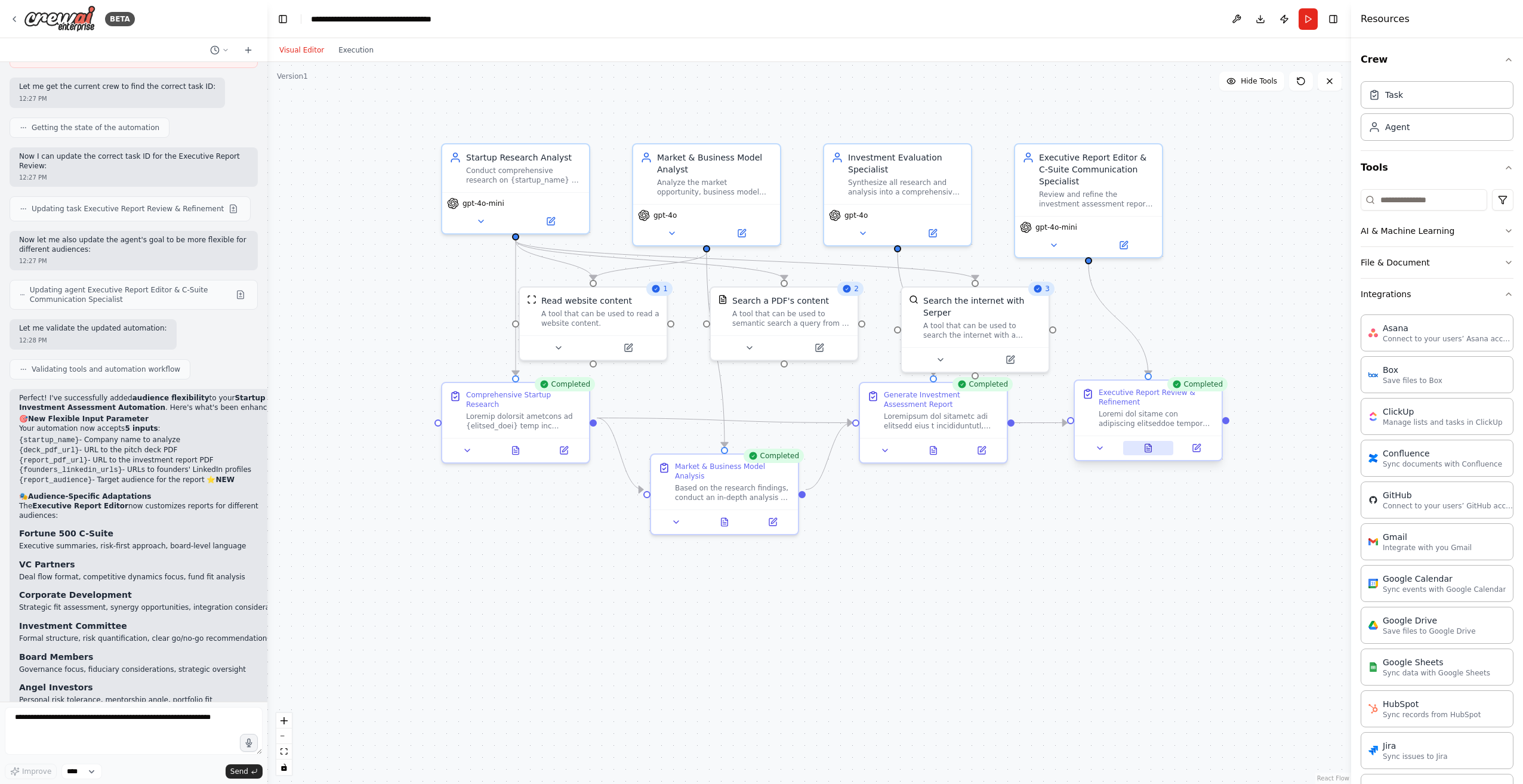
click at [1145, 451] on icon at bounding box center [1148, 448] width 7 height 7
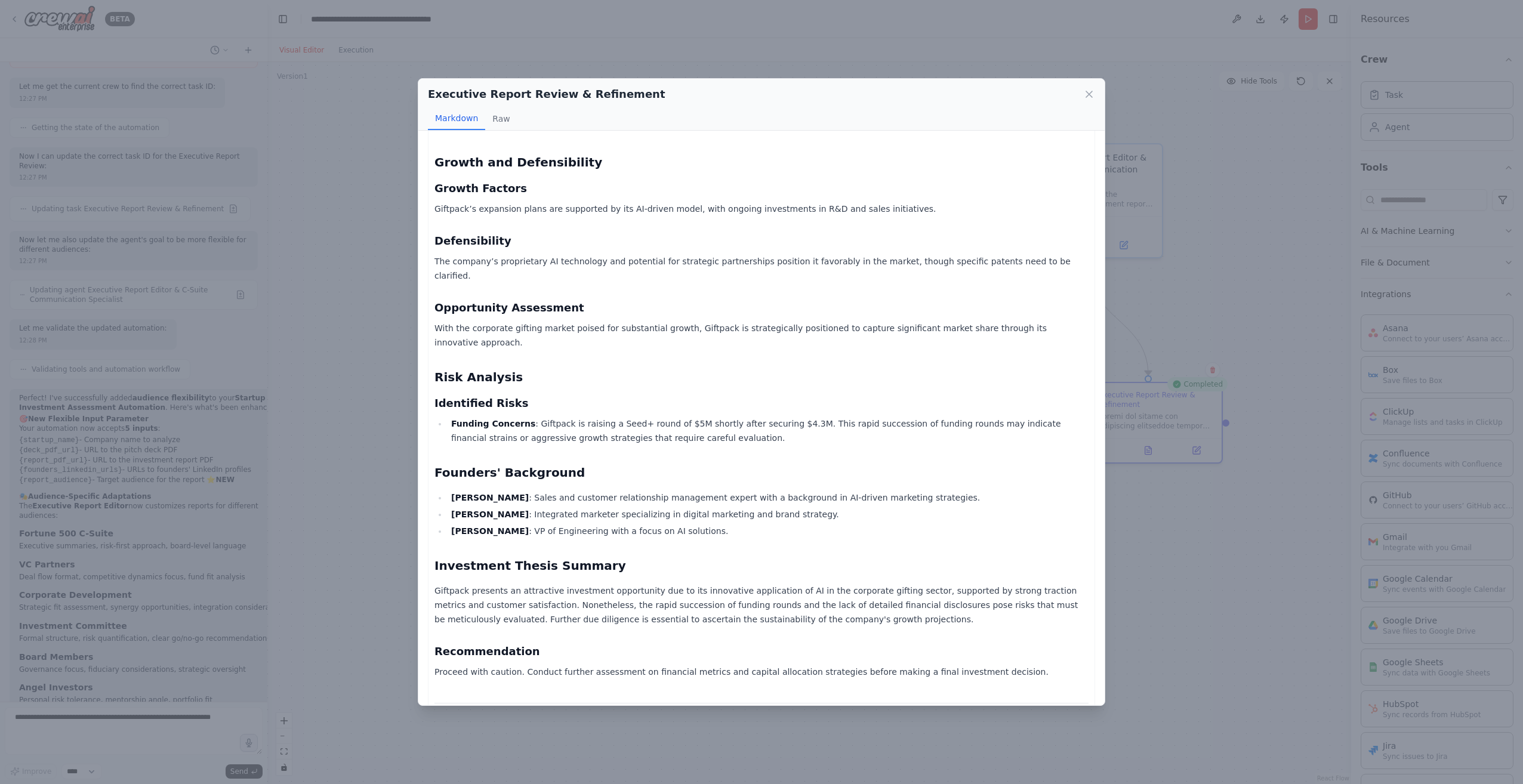
scroll to position [792, 0]
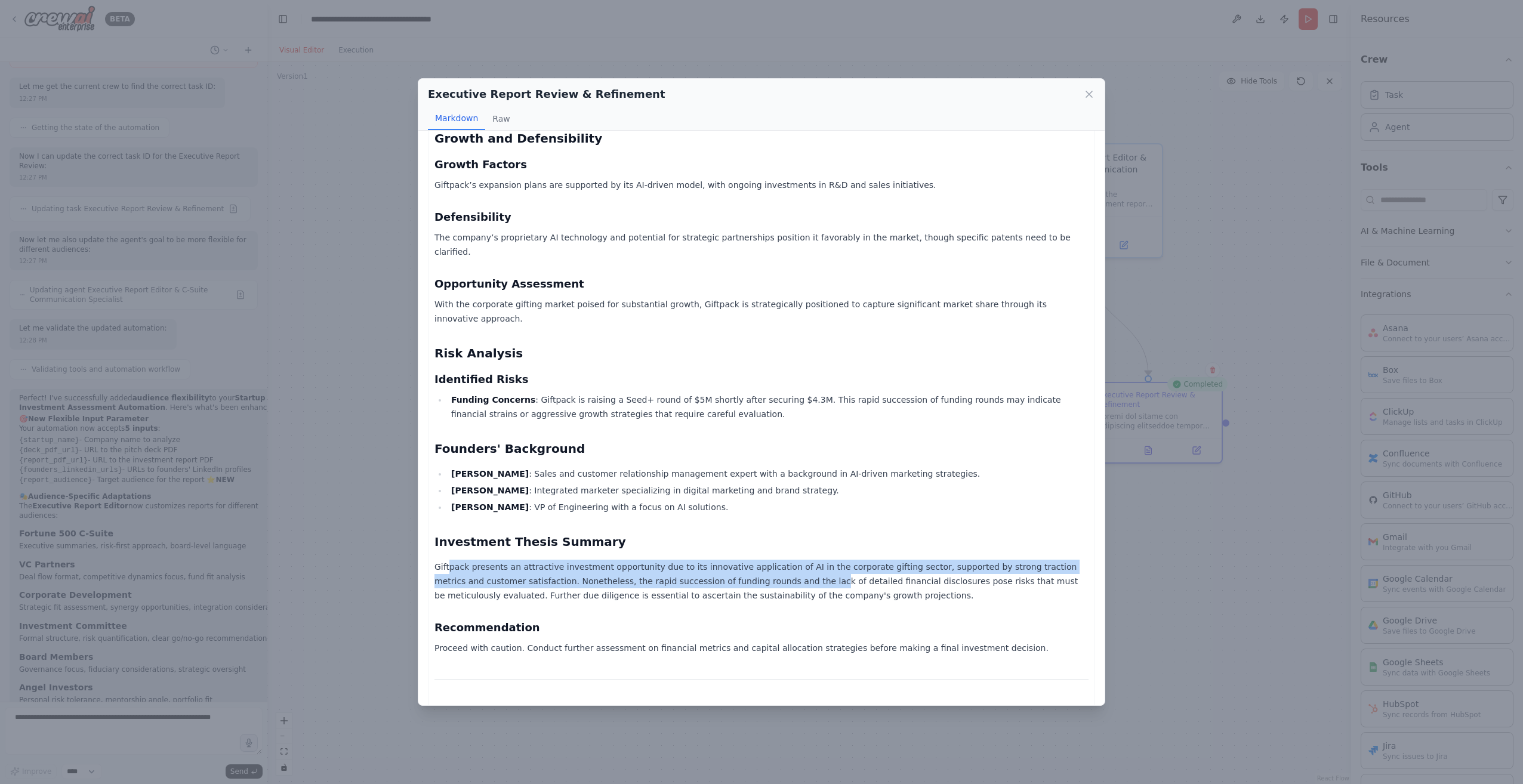
drag, startPoint x: 450, startPoint y: 511, endPoint x: 715, endPoint y: 525, distance: 265.4
click at [715, 559] on p "Giftpack presents an attractive investment opportunity due to its innovative ap…" at bounding box center [761, 581] width 654 height 43
drag, startPoint x: 715, startPoint y: 525, endPoint x: 682, endPoint y: 529, distance: 33.2
click at [682, 559] on p "Giftpack presents an attractive investment opportunity due to its innovative ap…" at bounding box center [761, 581] width 654 height 43
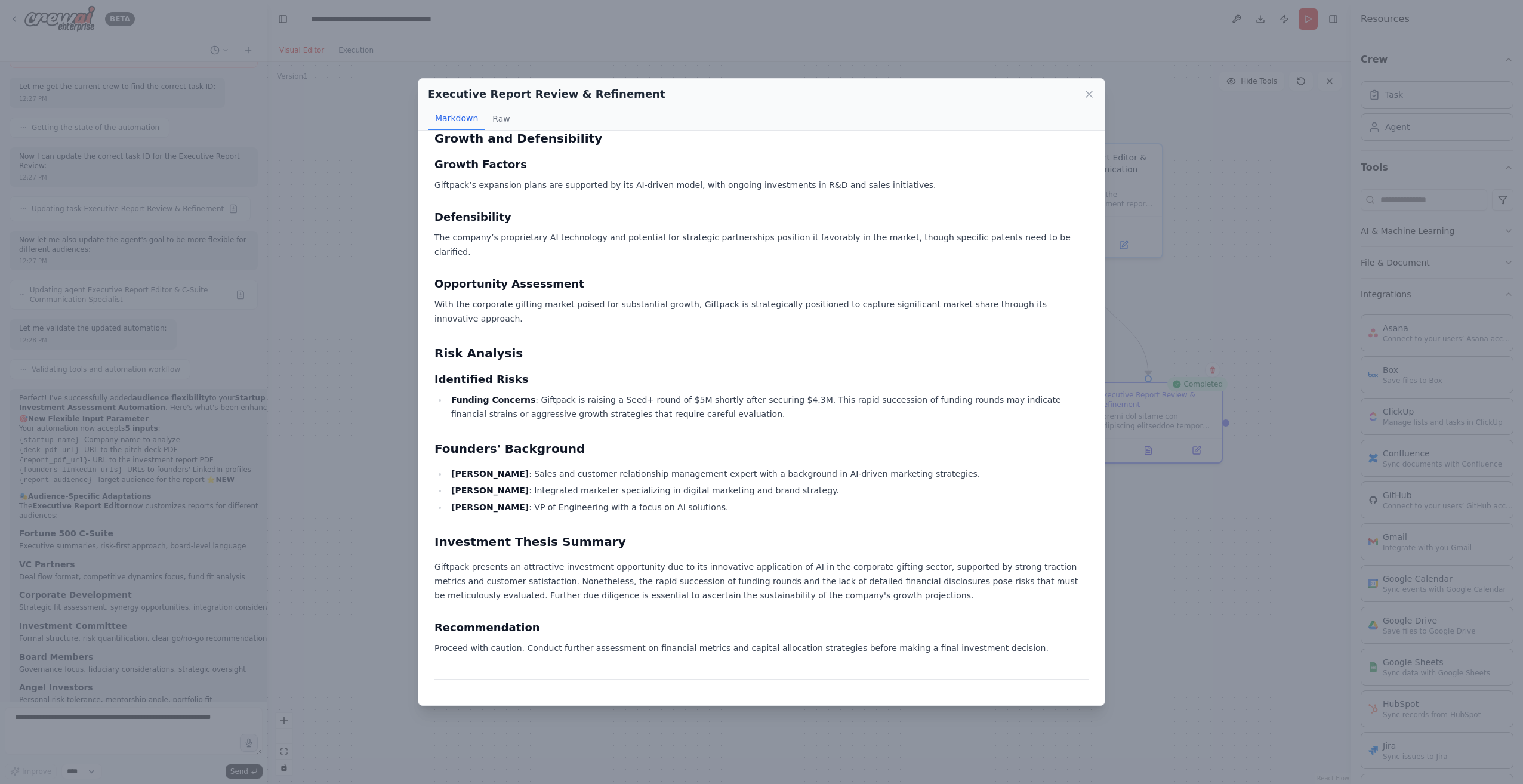
click at [832, 559] on p "Giftpack presents an attractive investment opportunity due to its innovative ap…" at bounding box center [761, 581] width 654 height 43
drag, startPoint x: 507, startPoint y: 588, endPoint x: 623, endPoint y: 593, distance: 116.1
click at [623, 641] on p "Proceed with caution. Conduct further assessment on financial metrics and capit…" at bounding box center [761, 647] width 654 height 14
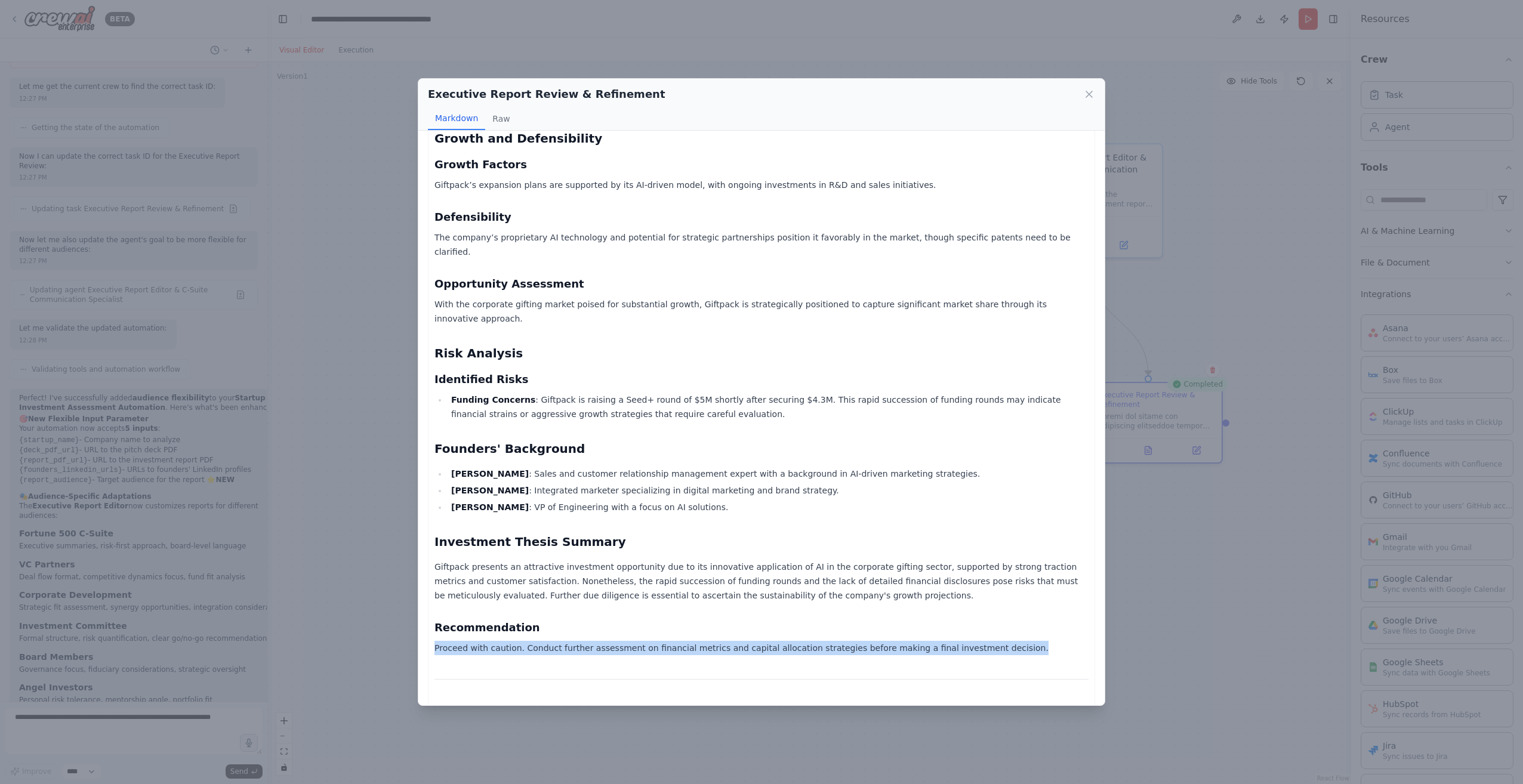
click at [623, 641] on p "Proceed with caution. Conduct further assessment on financial metrics and capit…" at bounding box center [761, 647] width 654 height 14
drag, startPoint x: 623, startPoint y: 593, endPoint x: 600, endPoint y: 612, distance: 29.8
click at [600, 612] on div "Investment Assessment Report: Giftpack Executive Summary Giftpack is a technolo…" at bounding box center [761, 57] width 654 height 1406
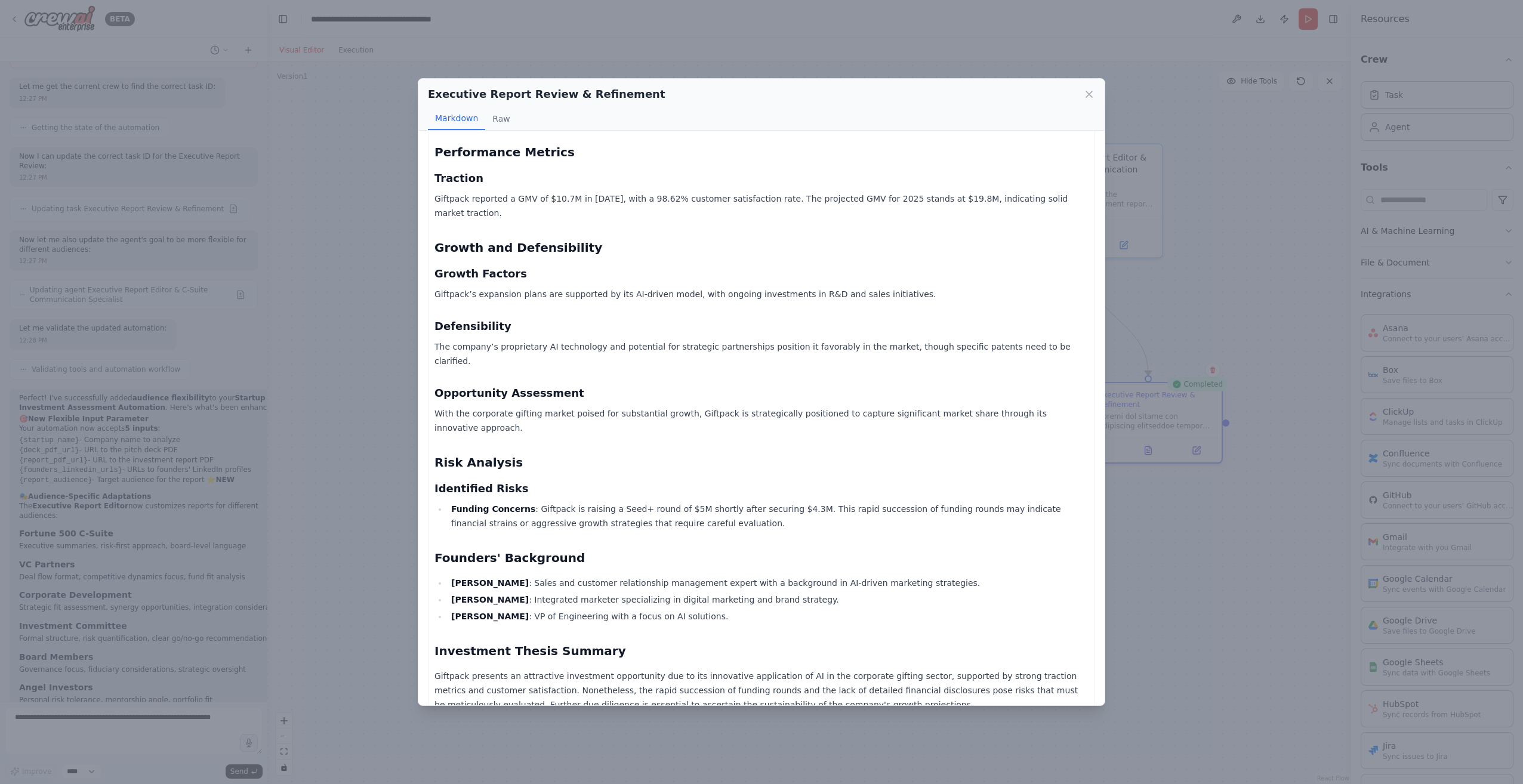
scroll to position [716, 0]
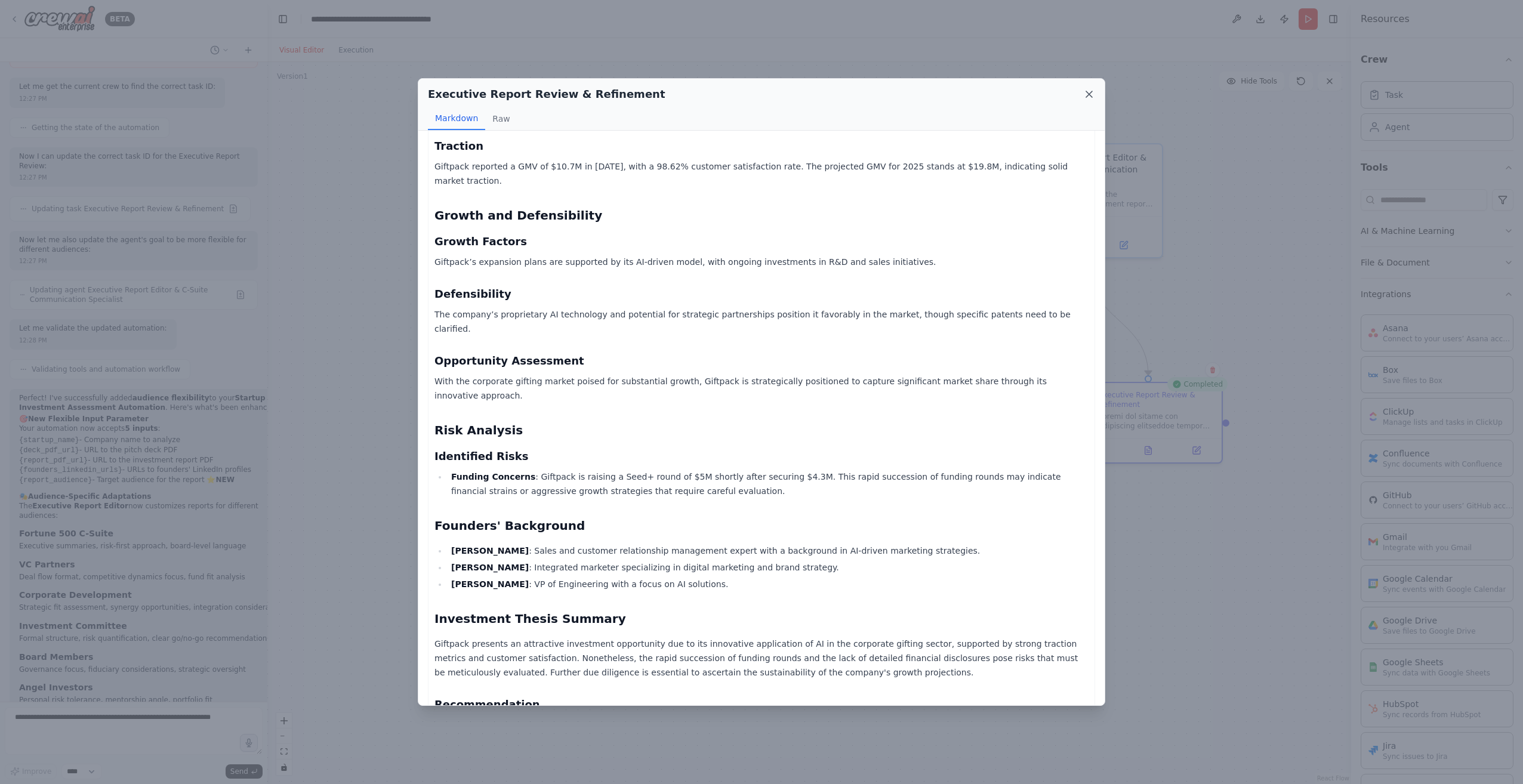
click at [1086, 96] on icon at bounding box center [1088, 94] width 12 height 12
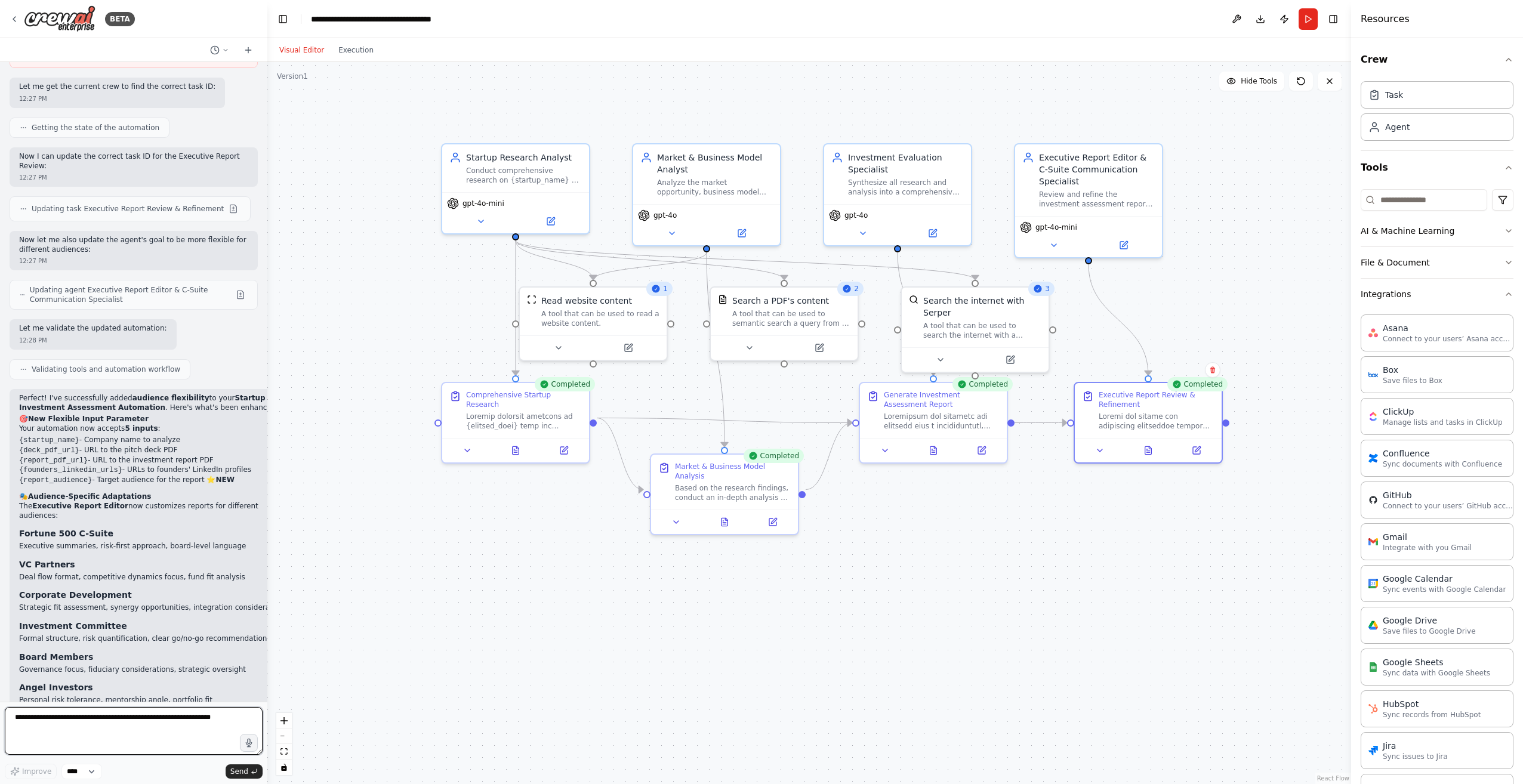
click at [160, 717] on textarea at bounding box center [133, 730] width 258 height 48
click at [1143, 445] on icon at bounding box center [1148, 448] width 9 height 9
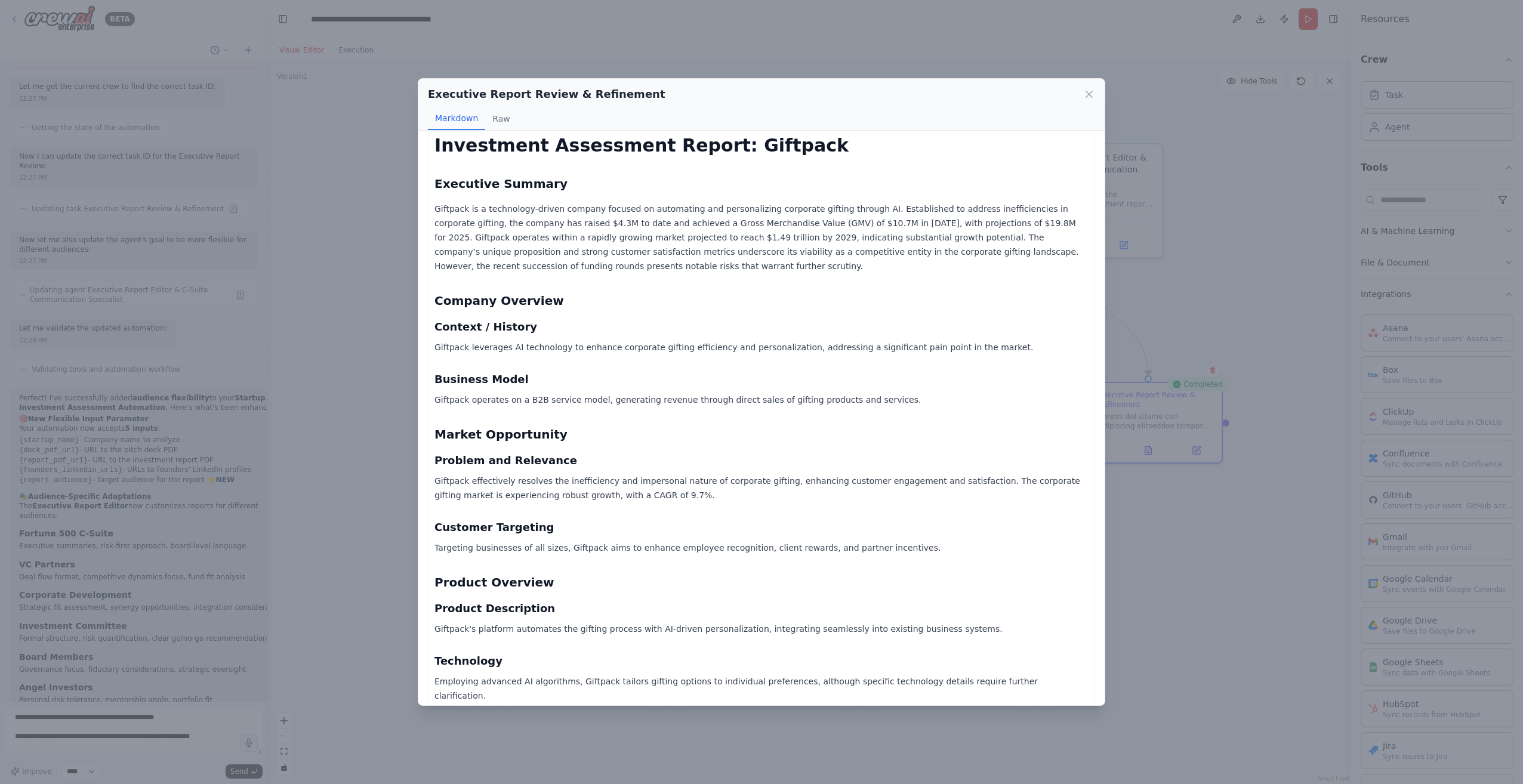
scroll to position [60, 0]
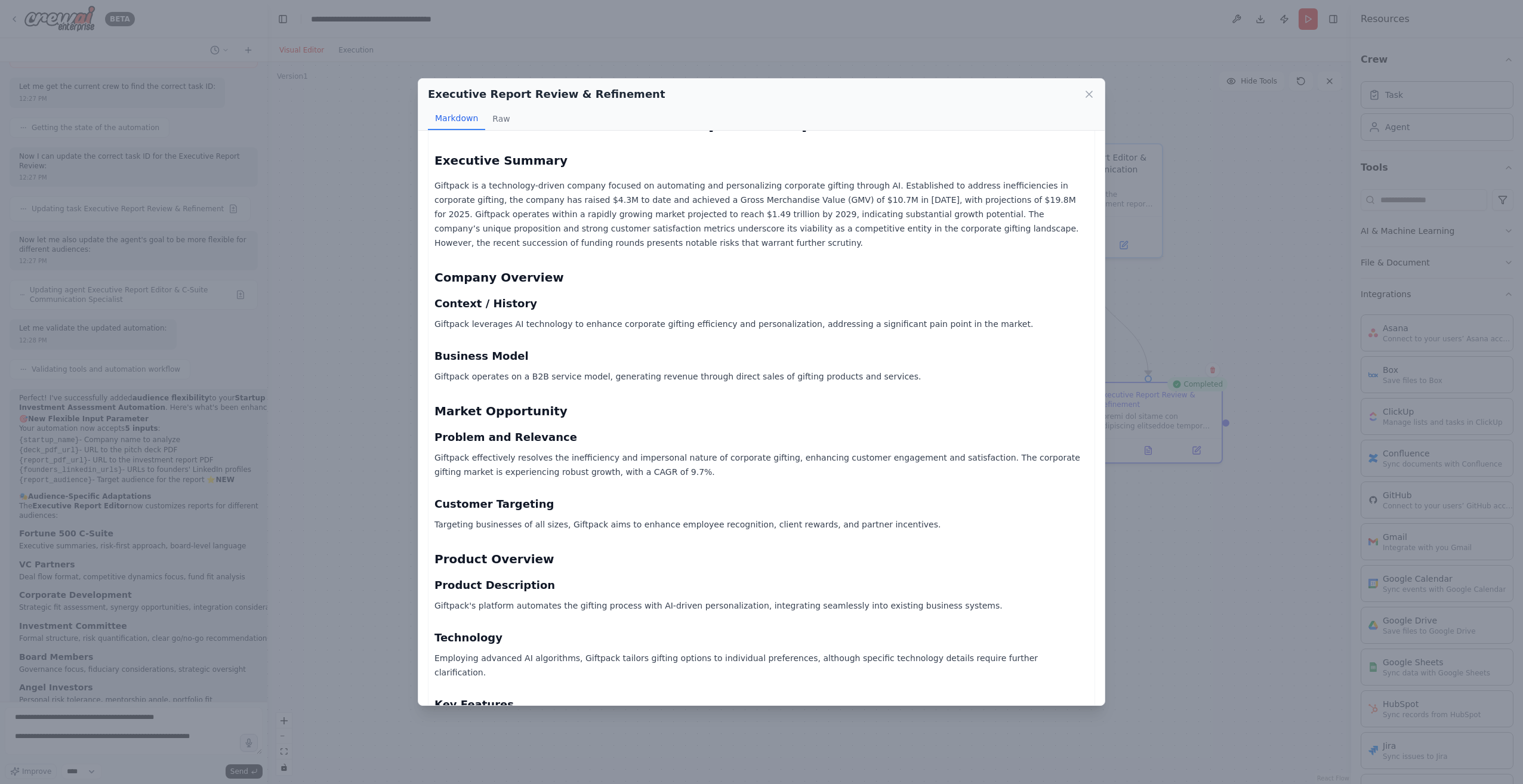
click at [515, 374] on p "Giftpack operates on a B2B service model, generating revenue through direct sal…" at bounding box center [761, 376] width 654 height 14
click at [1094, 93] on icon at bounding box center [1088, 94] width 12 height 12
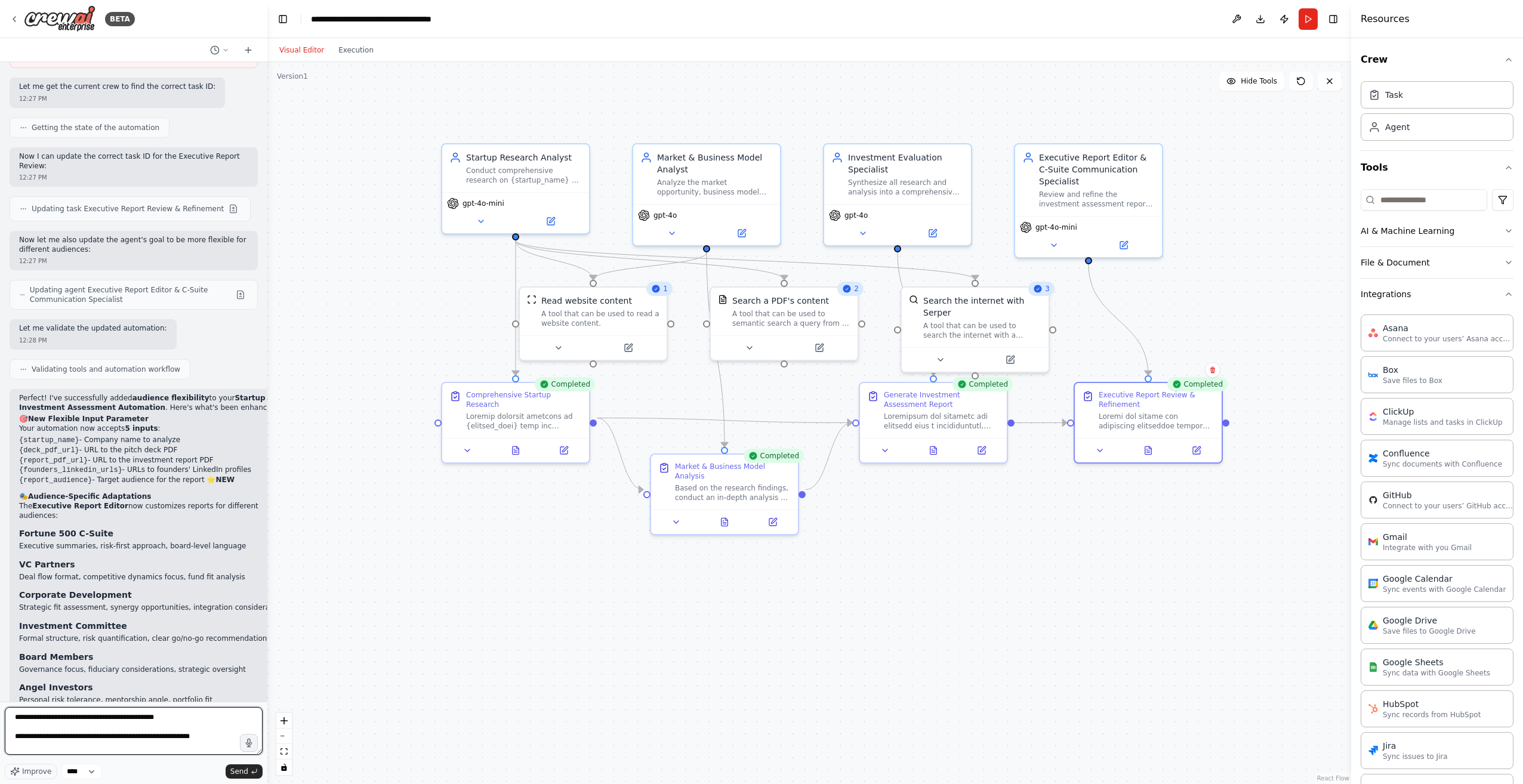
click at [213, 739] on textarea "**********" at bounding box center [133, 730] width 258 height 48
click at [1150, 447] on icon at bounding box center [1148, 448] width 7 height 7
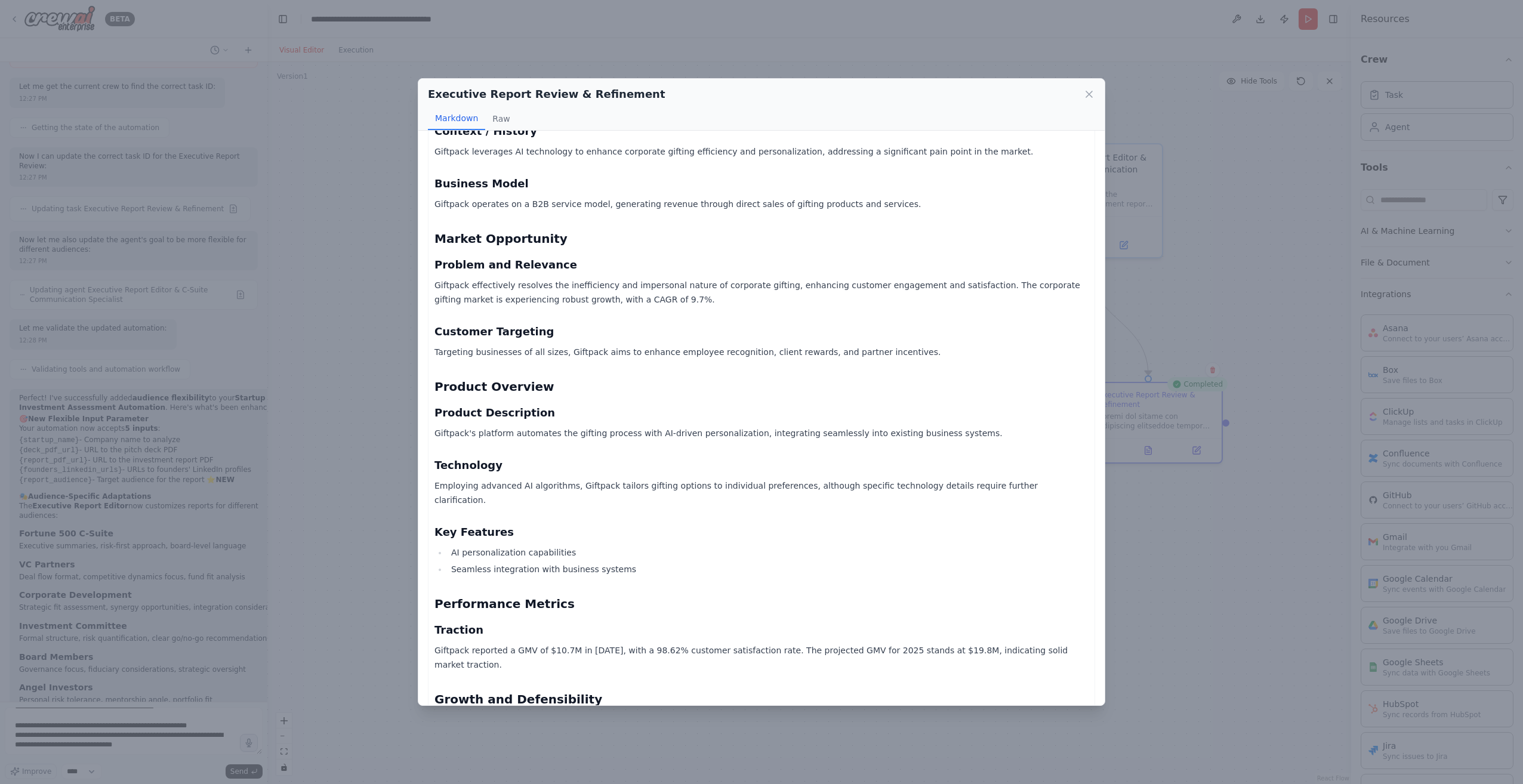
scroll to position [239, 0]
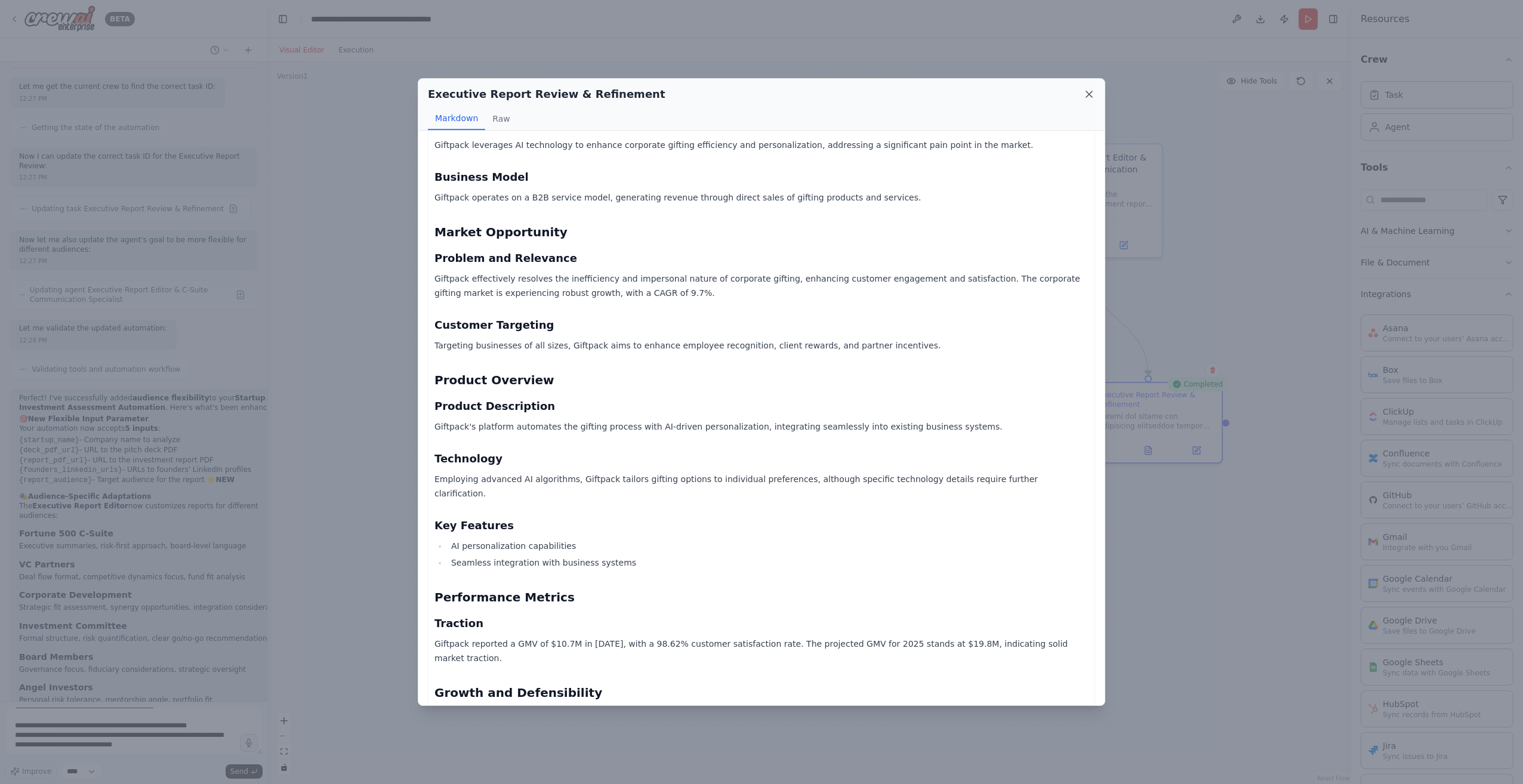
click at [1092, 97] on icon at bounding box center [1089, 94] width 6 height 6
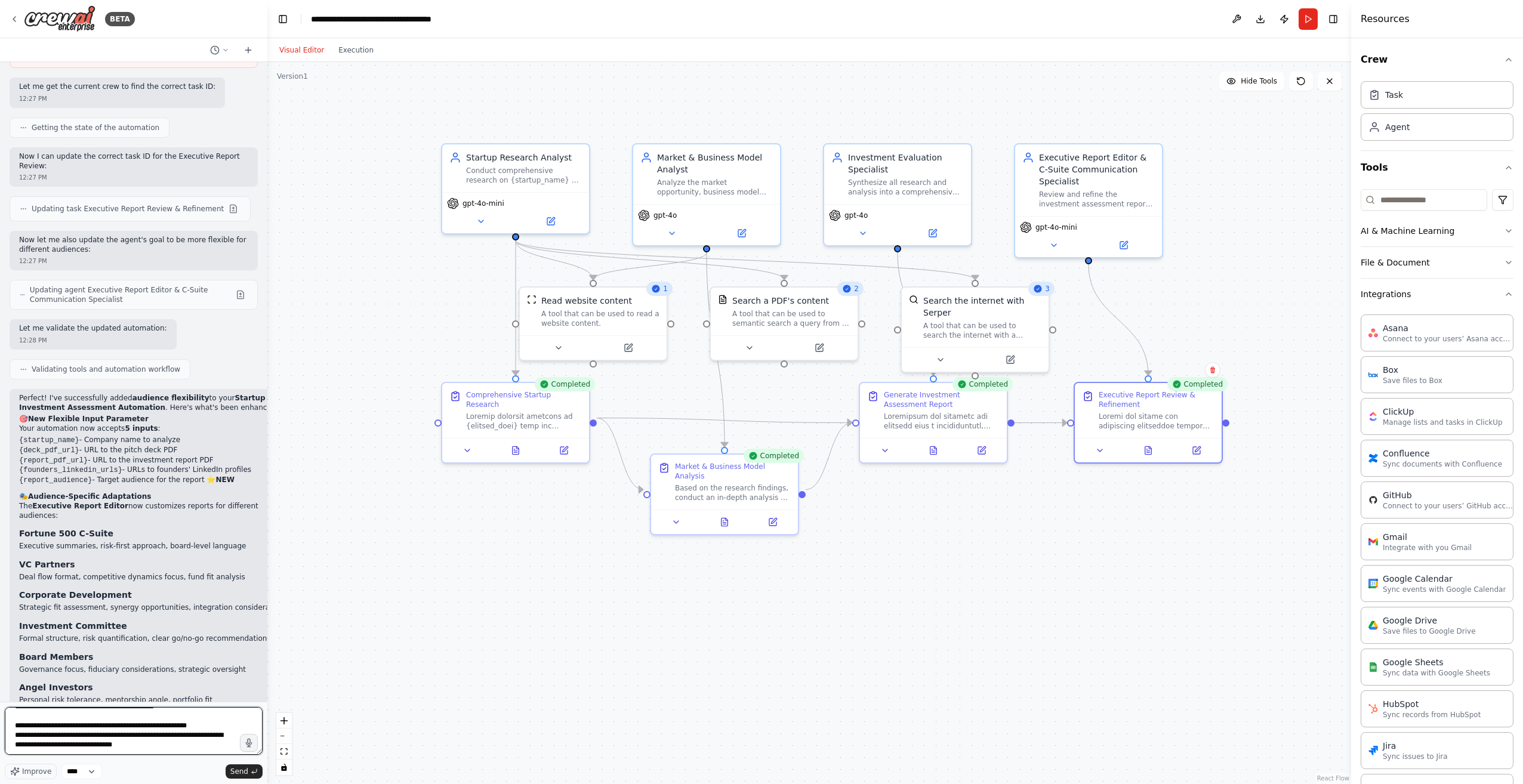
drag, startPoint x: 141, startPoint y: 742, endPoint x: 208, endPoint y: 725, distance: 69.1
click at [142, 742] on textarea "**********" at bounding box center [133, 730] width 258 height 48
drag, startPoint x: 89, startPoint y: 731, endPoint x: 142, endPoint y: 743, distance: 54.3
click at [142, 743] on textarea "**********" at bounding box center [133, 730] width 258 height 48
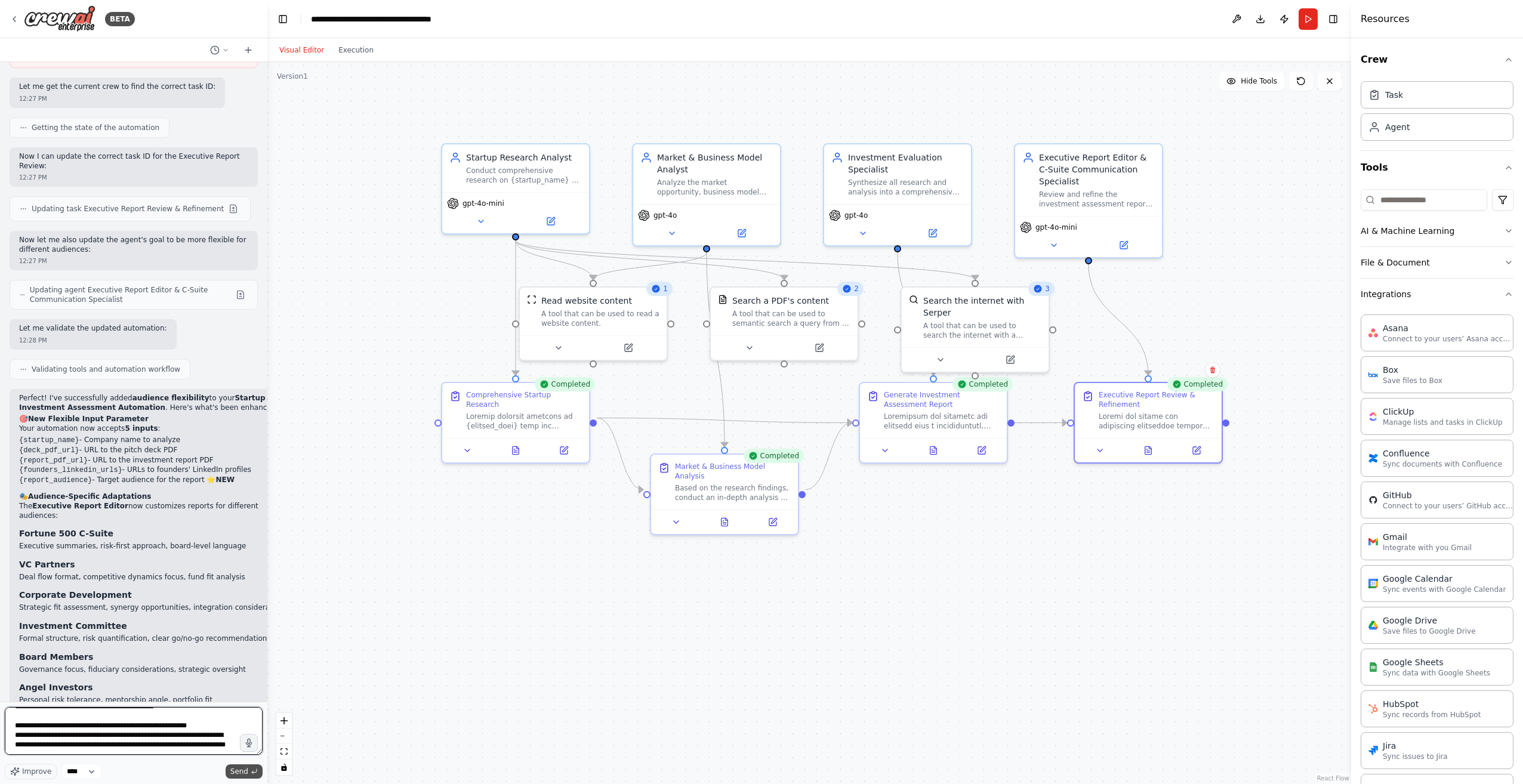
type textarea "**********"
click at [242, 769] on span "Send" at bounding box center [239, 771] width 18 height 9
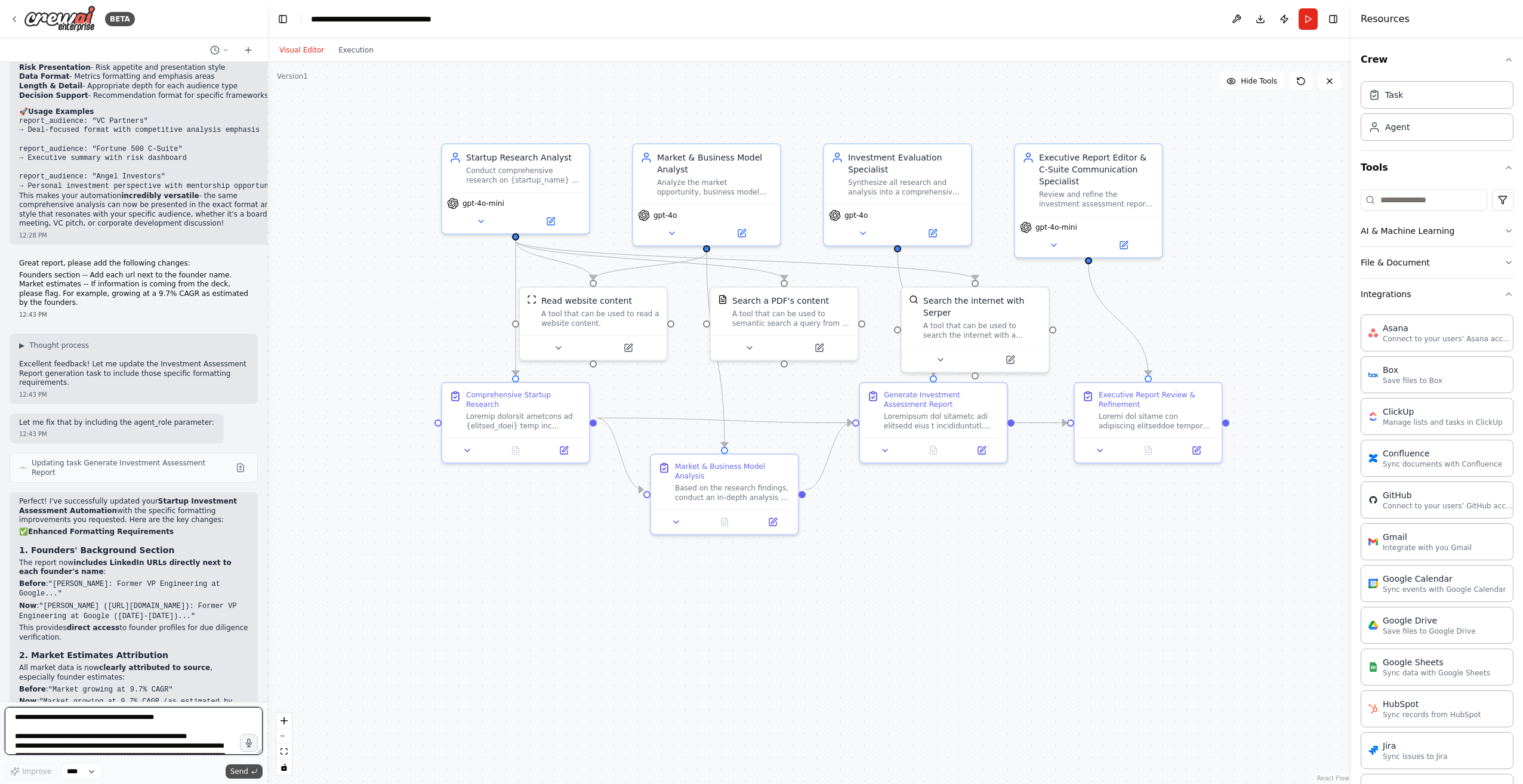
scroll to position [7596, 0]
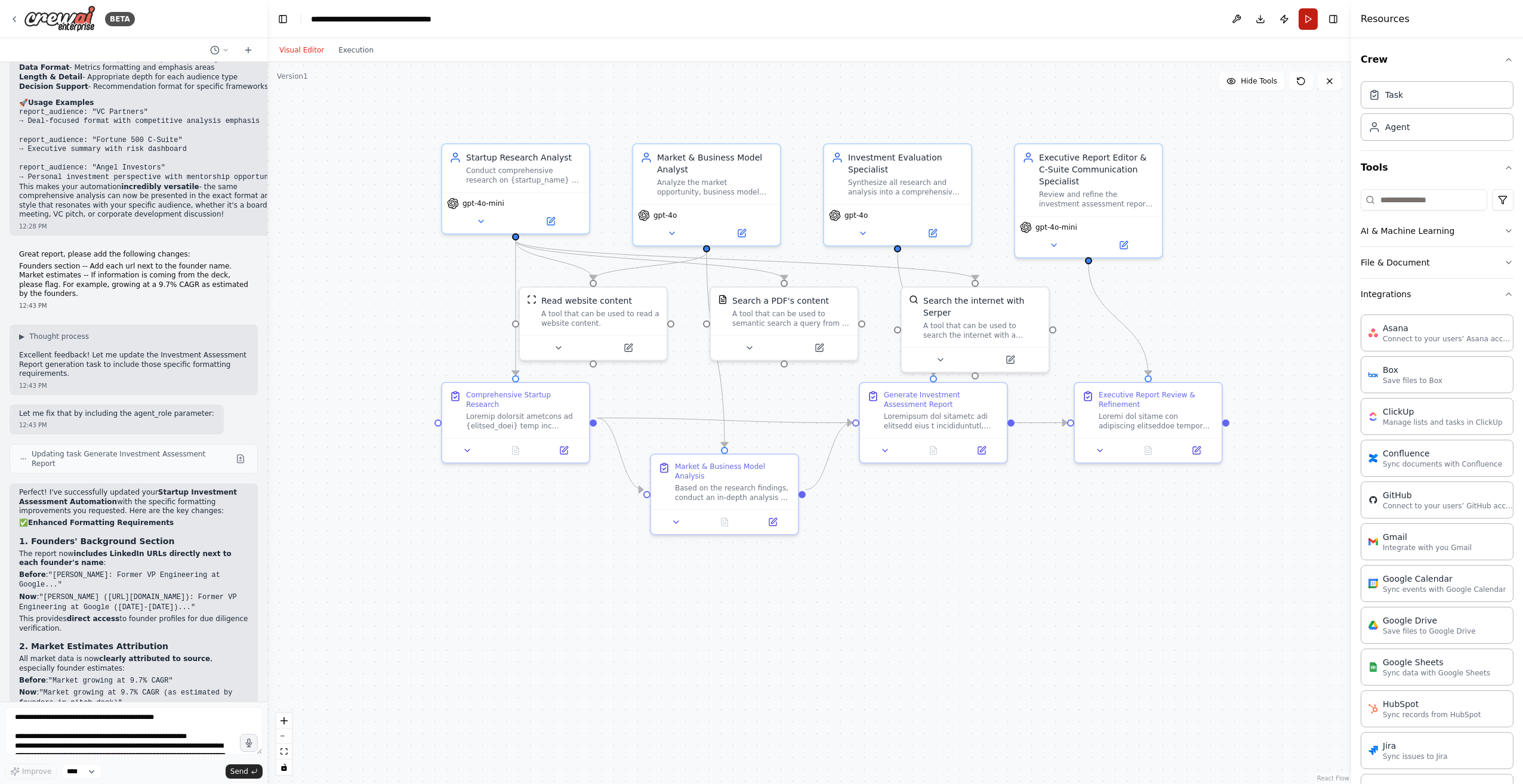
click at [1309, 19] on button "Run" at bounding box center [1307, 19] width 19 height 22
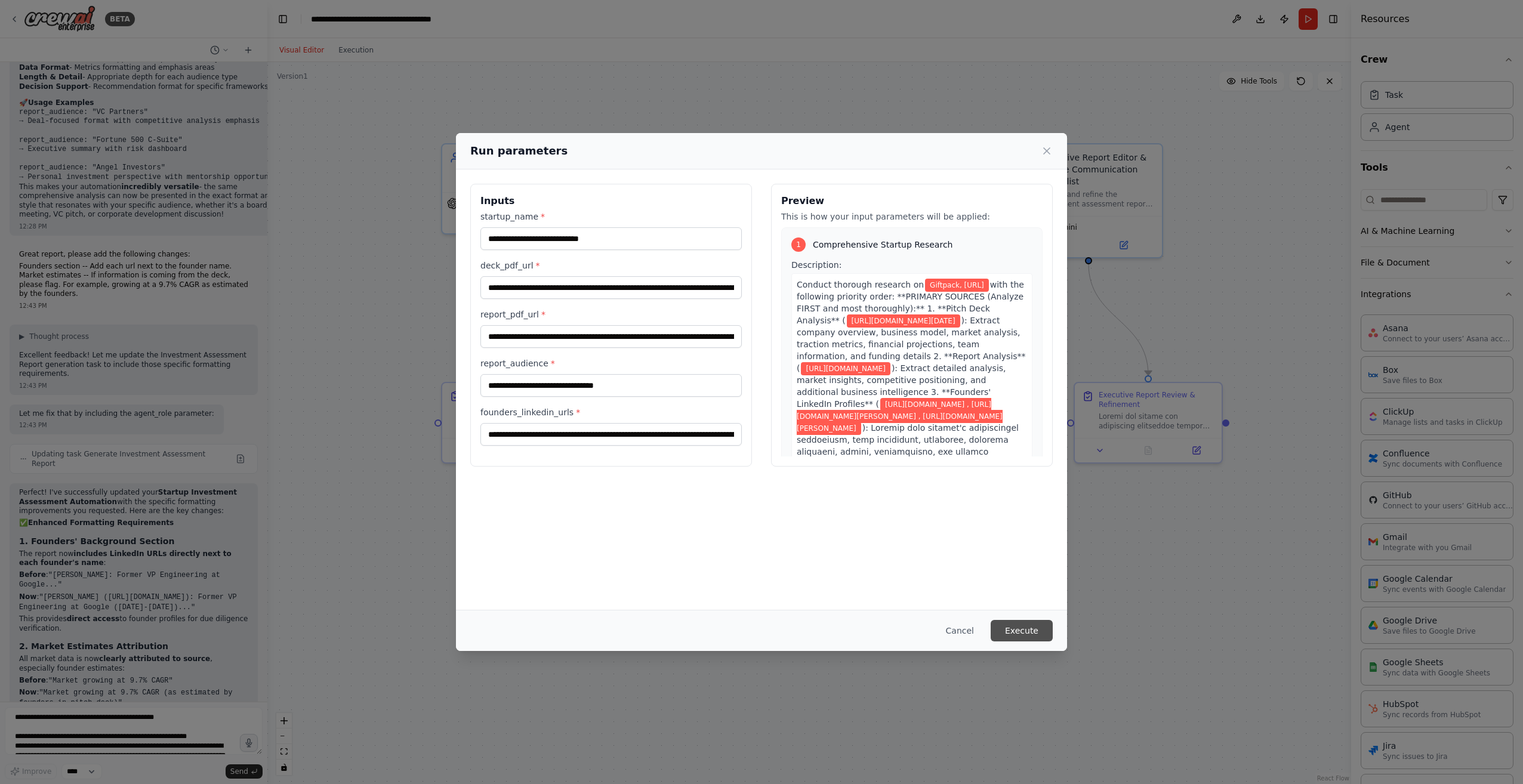
click at [1023, 625] on button "Execute" at bounding box center [1022, 629] width 62 height 22
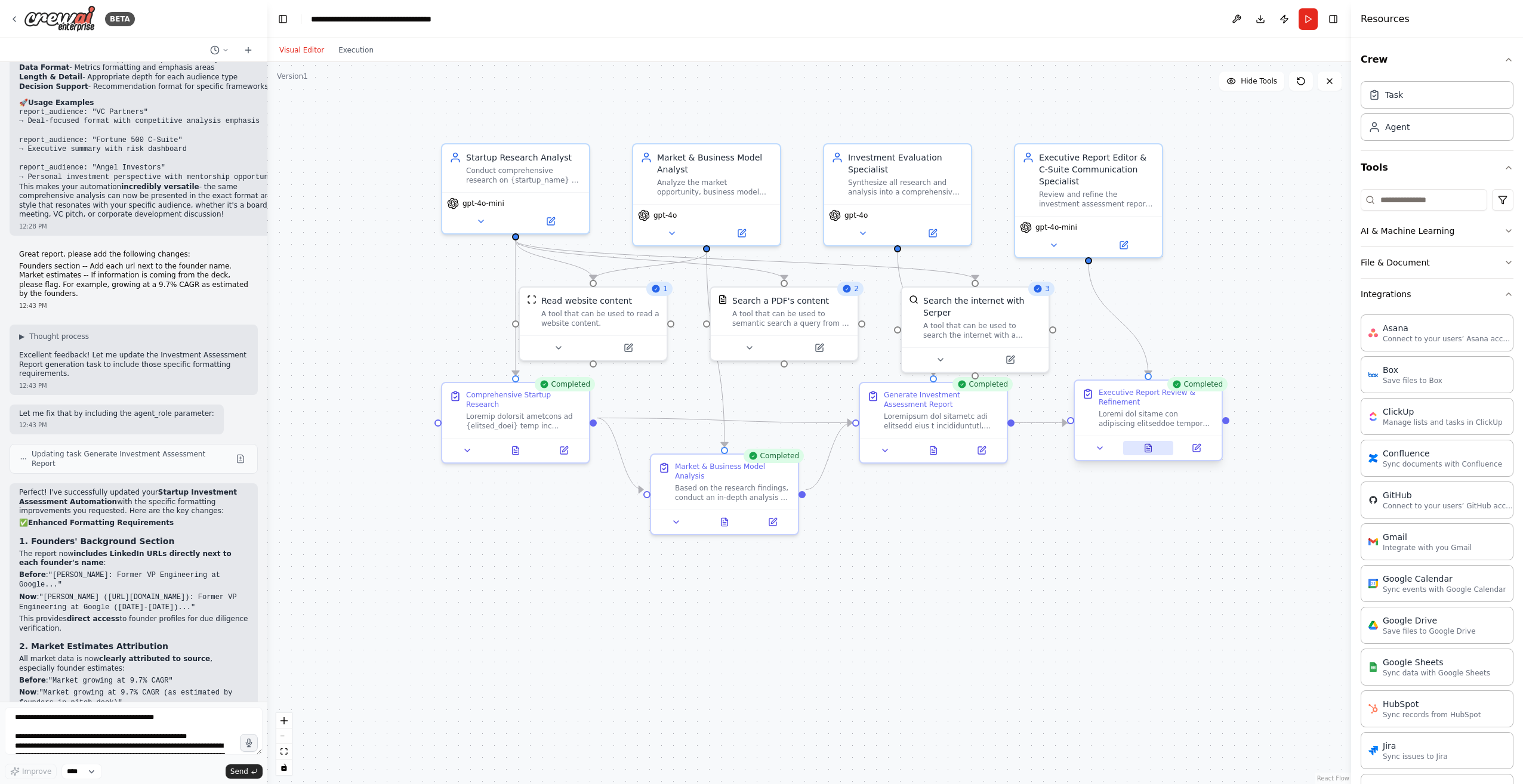
click at [1150, 453] on button at bounding box center [1148, 447] width 51 height 14
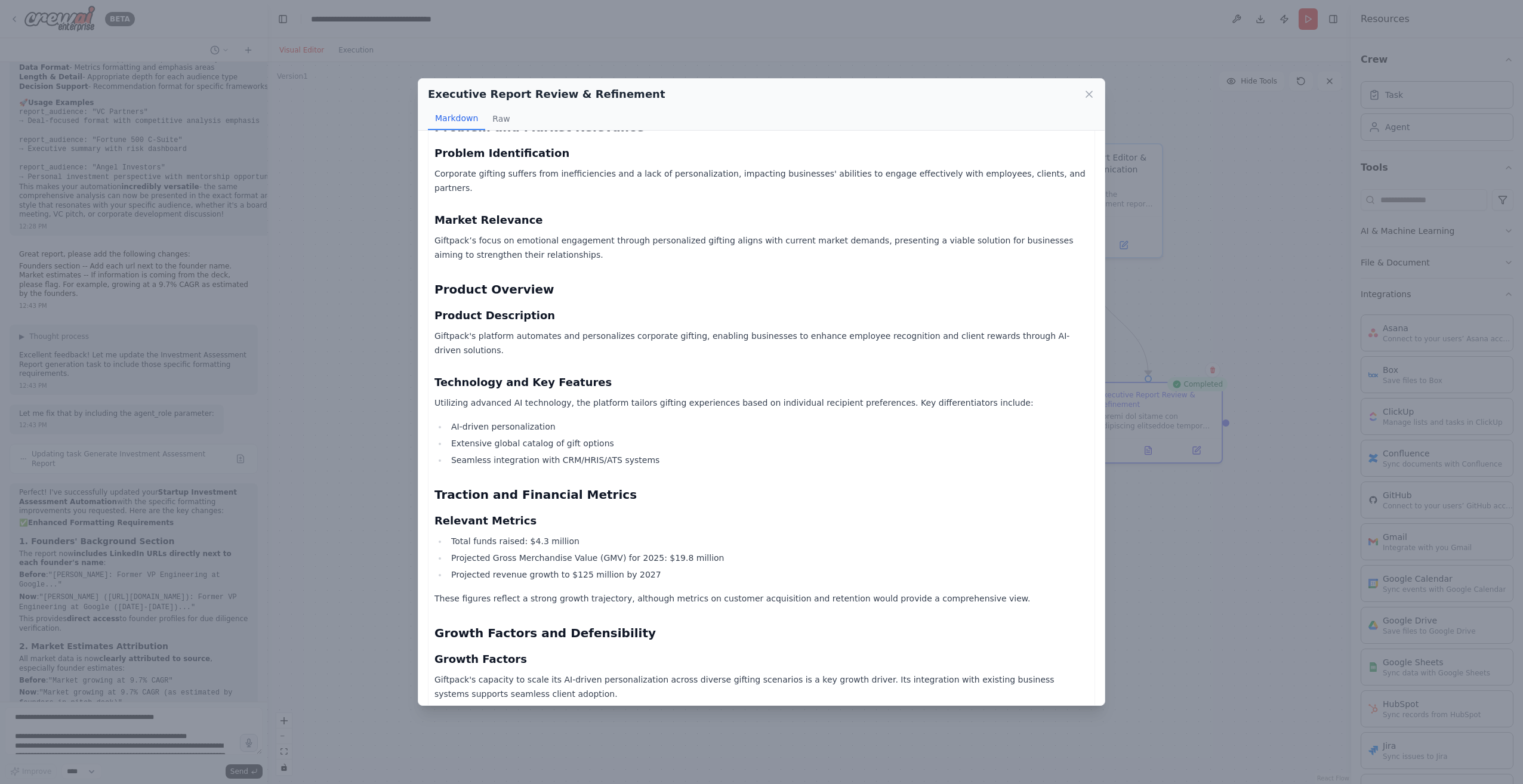
scroll to position [418, 0]
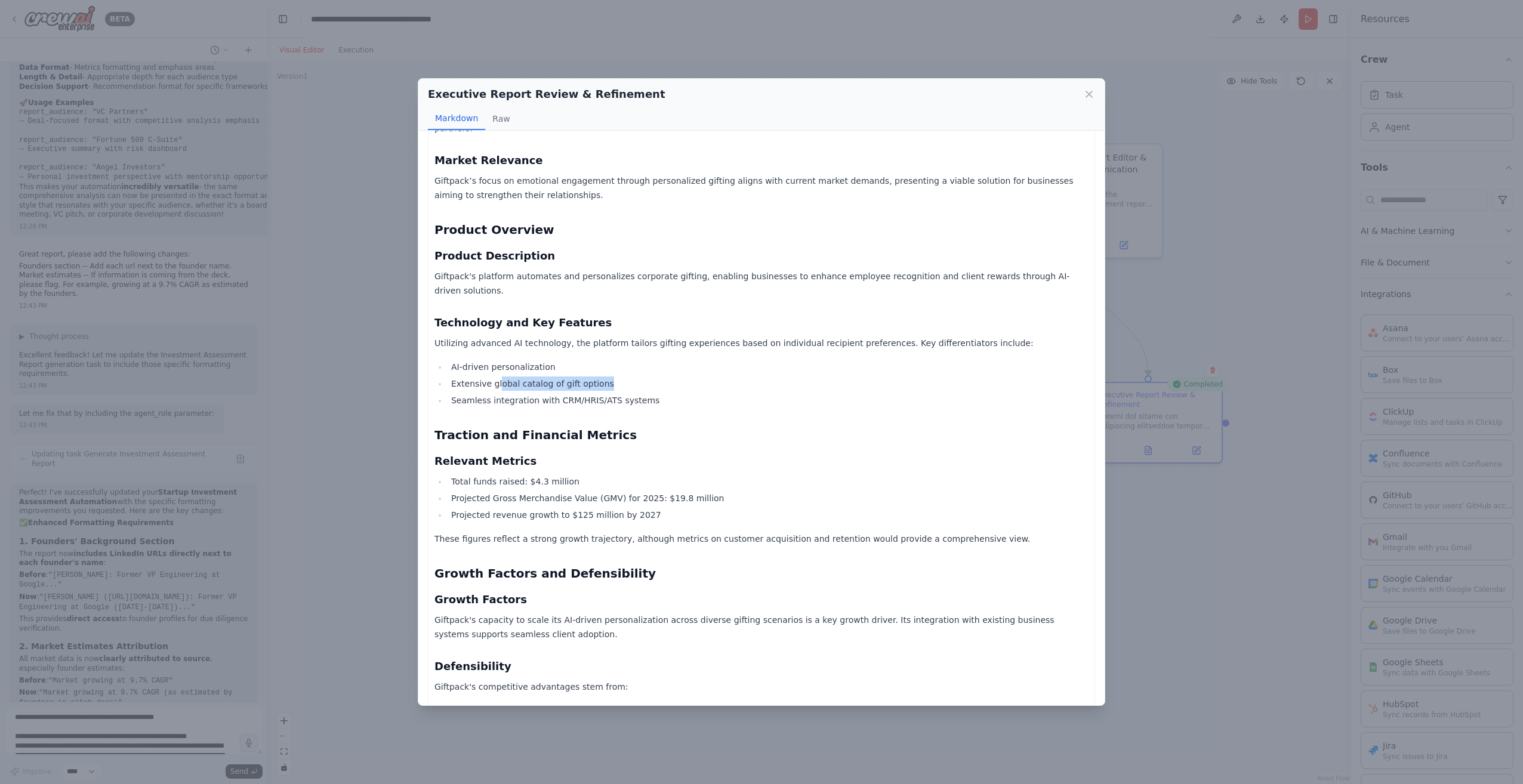
drag, startPoint x: 493, startPoint y: 354, endPoint x: 607, endPoint y: 354, distance: 114.0
click at [607, 377] on li "Extensive global catalog of gift options" at bounding box center [768, 383] width 641 height 14
drag, startPoint x: 607, startPoint y: 354, endPoint x: 533, endPoint y: 377, distance: 77.5
click at [533, 393] on li "Seamless integration with CRM/HRIS/ATS systems" at bounding box center [768, 400] width 641 height 14
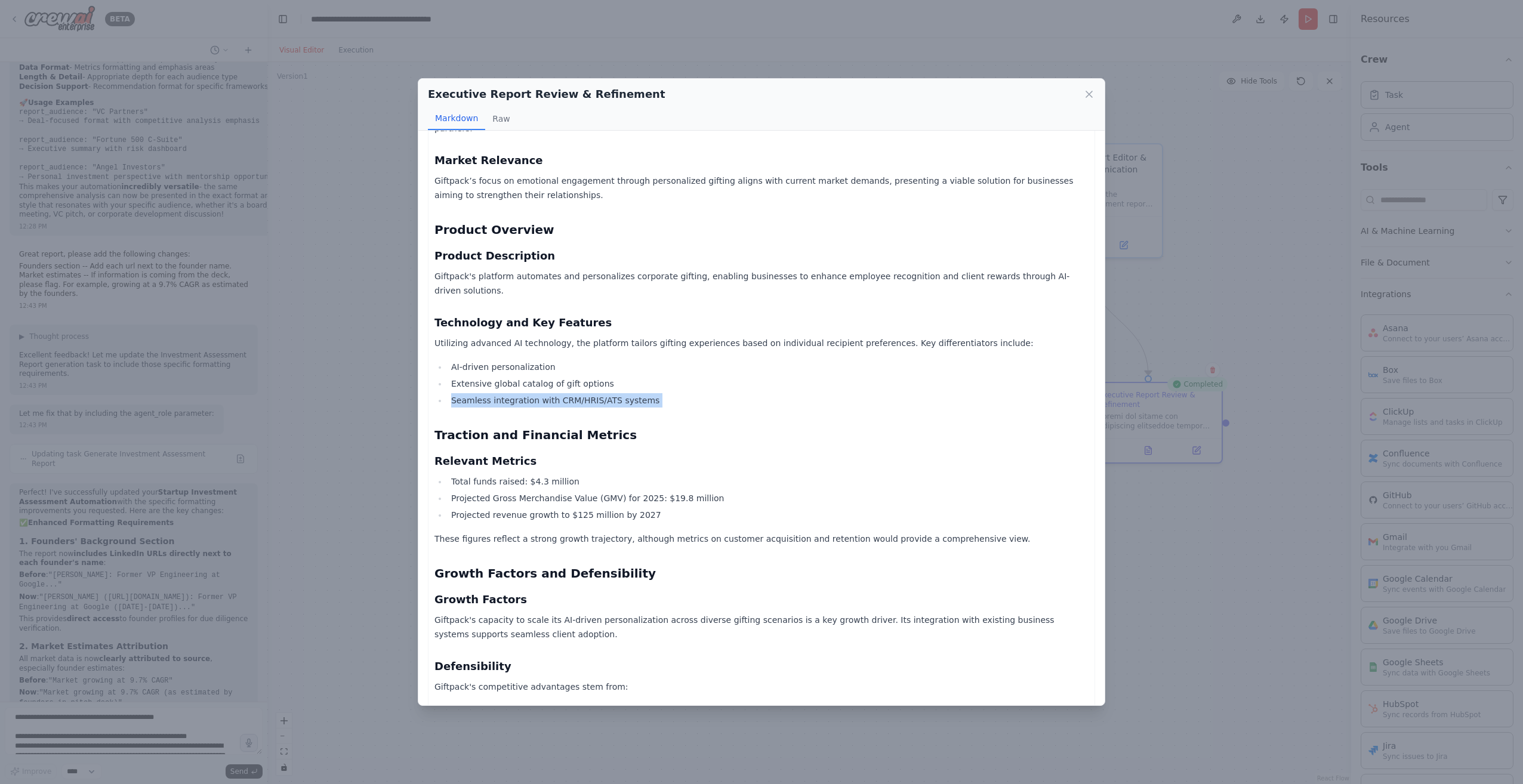
click at [533, 393] on li "Seamless integration with CRM/HRIS/ATS systems" at bounding box center [768, 400] width 641 height 14
drag, startPoint x: 533, startPoint y: 377, endPoint x: 650, endPoint y: 405, distance: 120.3
click at [650, 426] on h2 "Traction and Financial Metrics" at bounding box center [761, 435] width 654 height 17
click at [638, 327] on div "Investment Assessment Report: Giftpack Executive Summary Giftpack is positioned…" at bounding box center [761, 501] width 654 height 1545
click at [725, 491] on li "Projected Gross Merchandise Value (GMV) for 2025: $19.8 million" at bounding box center [768, 497] width 641 height 14
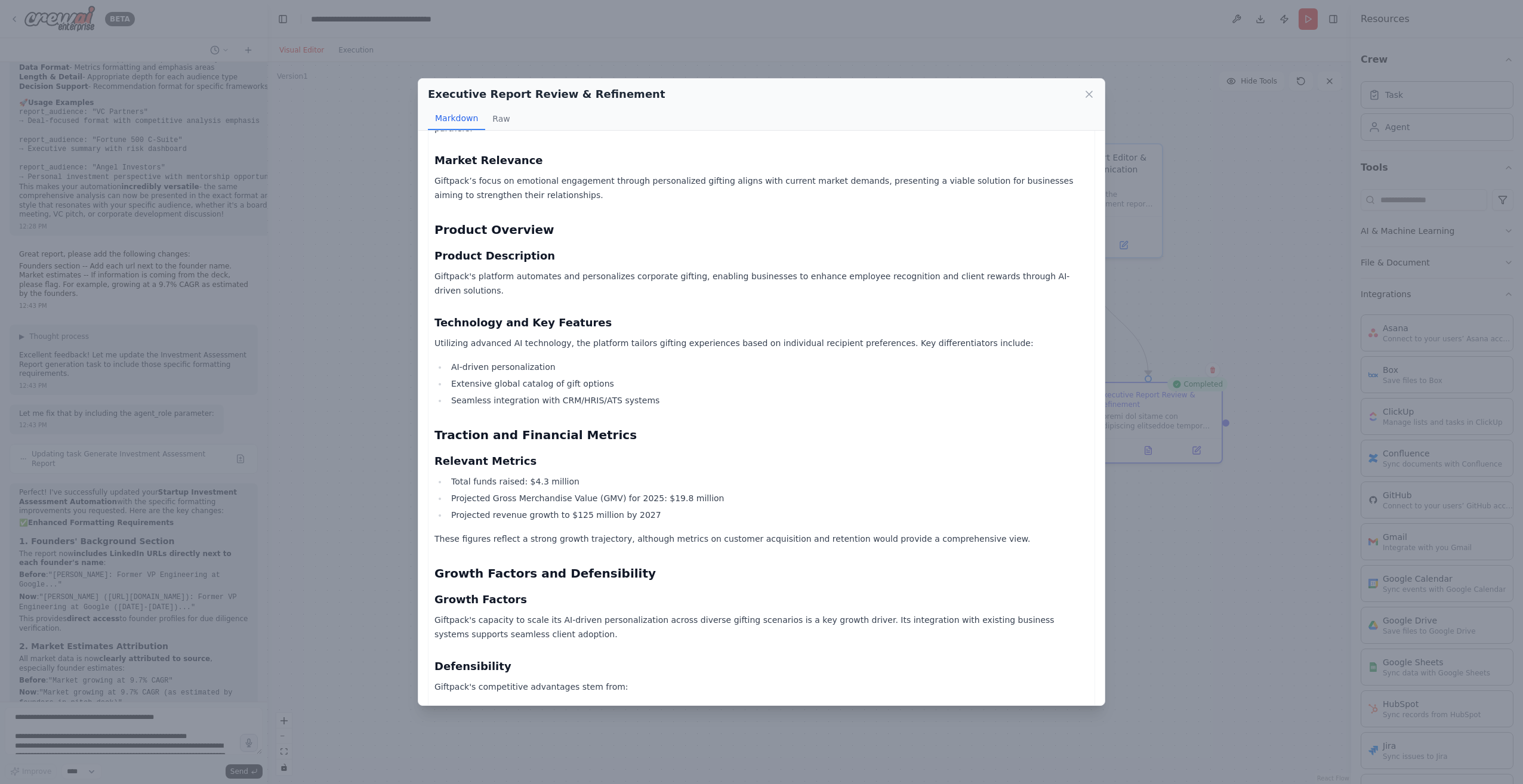
click at [725, 491] on li "Projected Gross Merchandise Value (GMV) for 2025: $19.8 million" at bounding box center [768, 497] width 641 height 14
drag, startPoint x: 725, startPoint y: 470, endPoint x: 710, endPoint y: 491, distance: 25.8
click at [710, 508] on li "Projected revenue growth to $125 million by 2027" at bounding box center [768, 514] width 641 height 14
drag, startPoint x: 436, startPoint y: 407, endPoint x: 612, endPoint y: 404, distance: 176.0
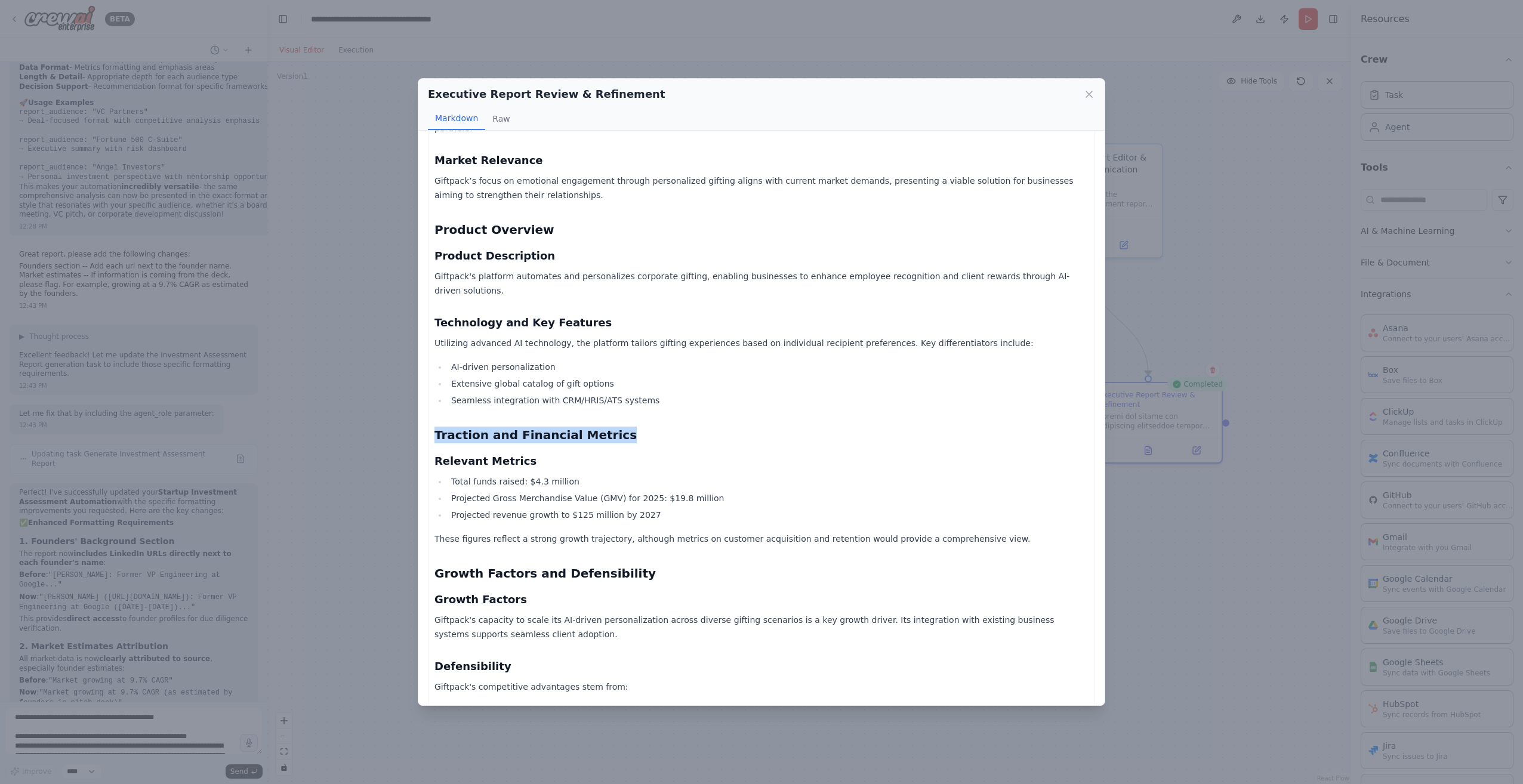
click at [612, 426] on h2 "Traction and Financial Metrics" at bounding box center [761, 435] width 654 height 17
copy h2 "Traction and Financial Metrics"
click at [1085, 93] on icon at bounding box center [1088, 94] width 12 height 12
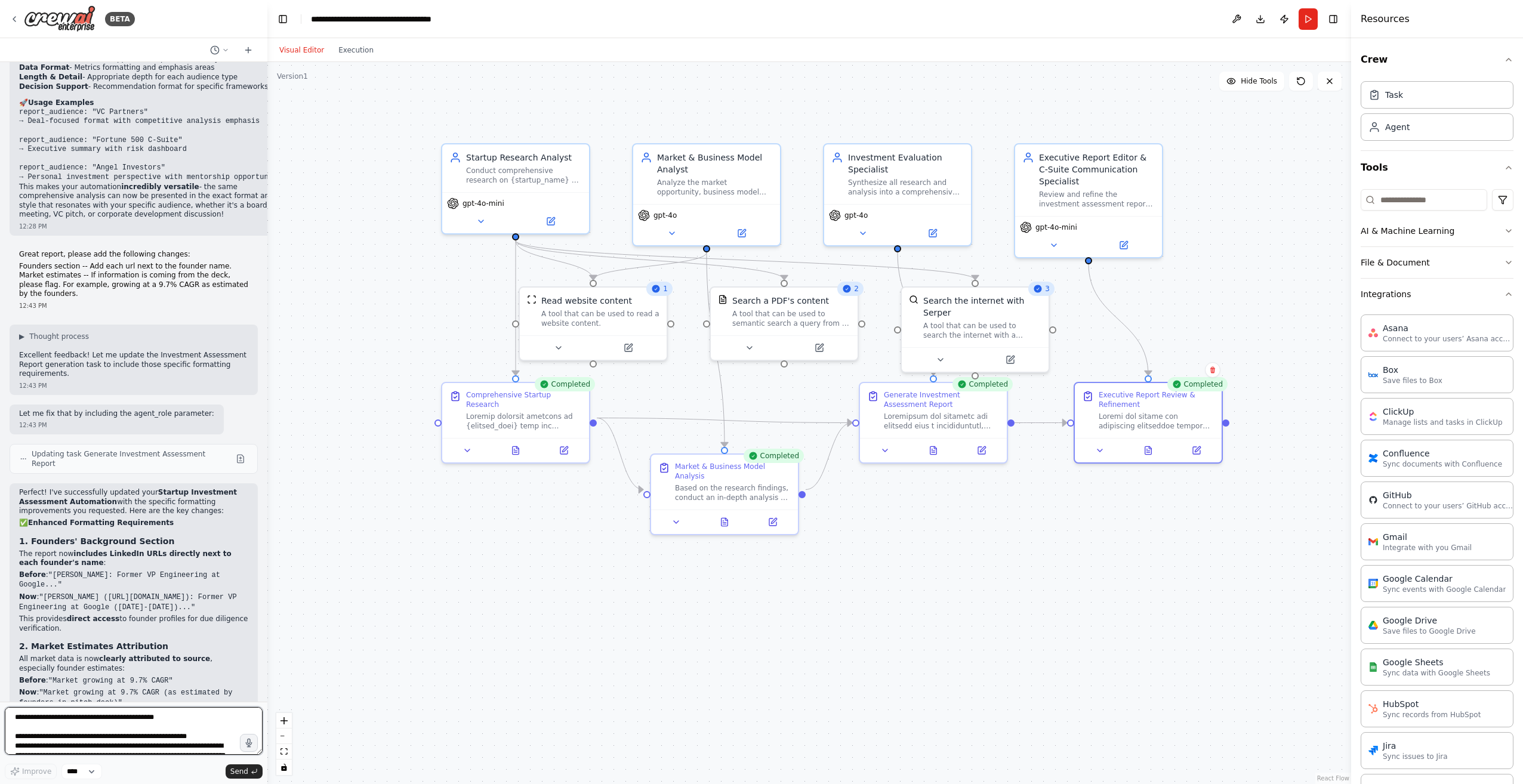
click at [90, 719] on textarea "**********" at bounding box center [133, 730] width 258 height 48
paste textarea "**********"
type textarea "**********"
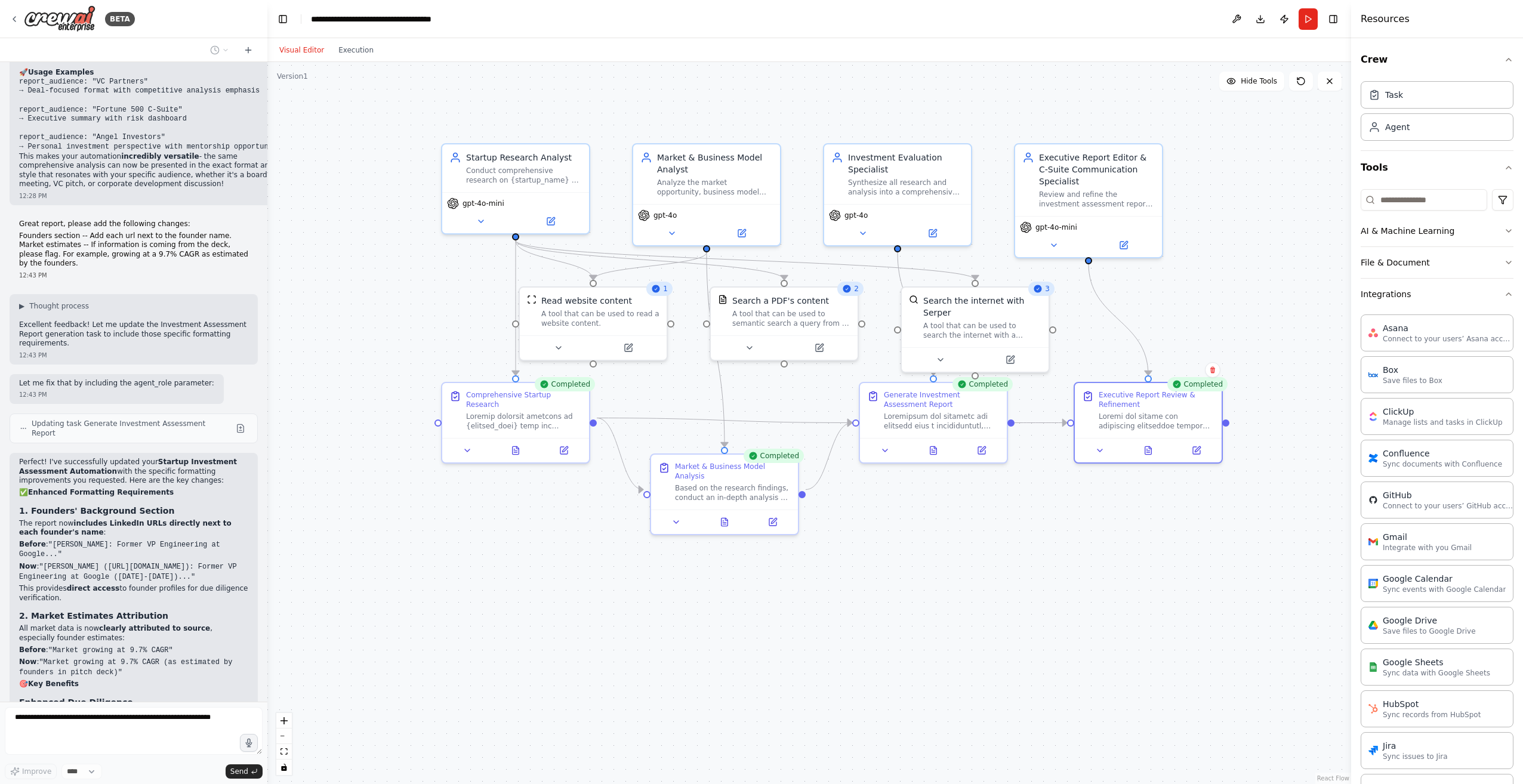
scroll to position [7685, 0]
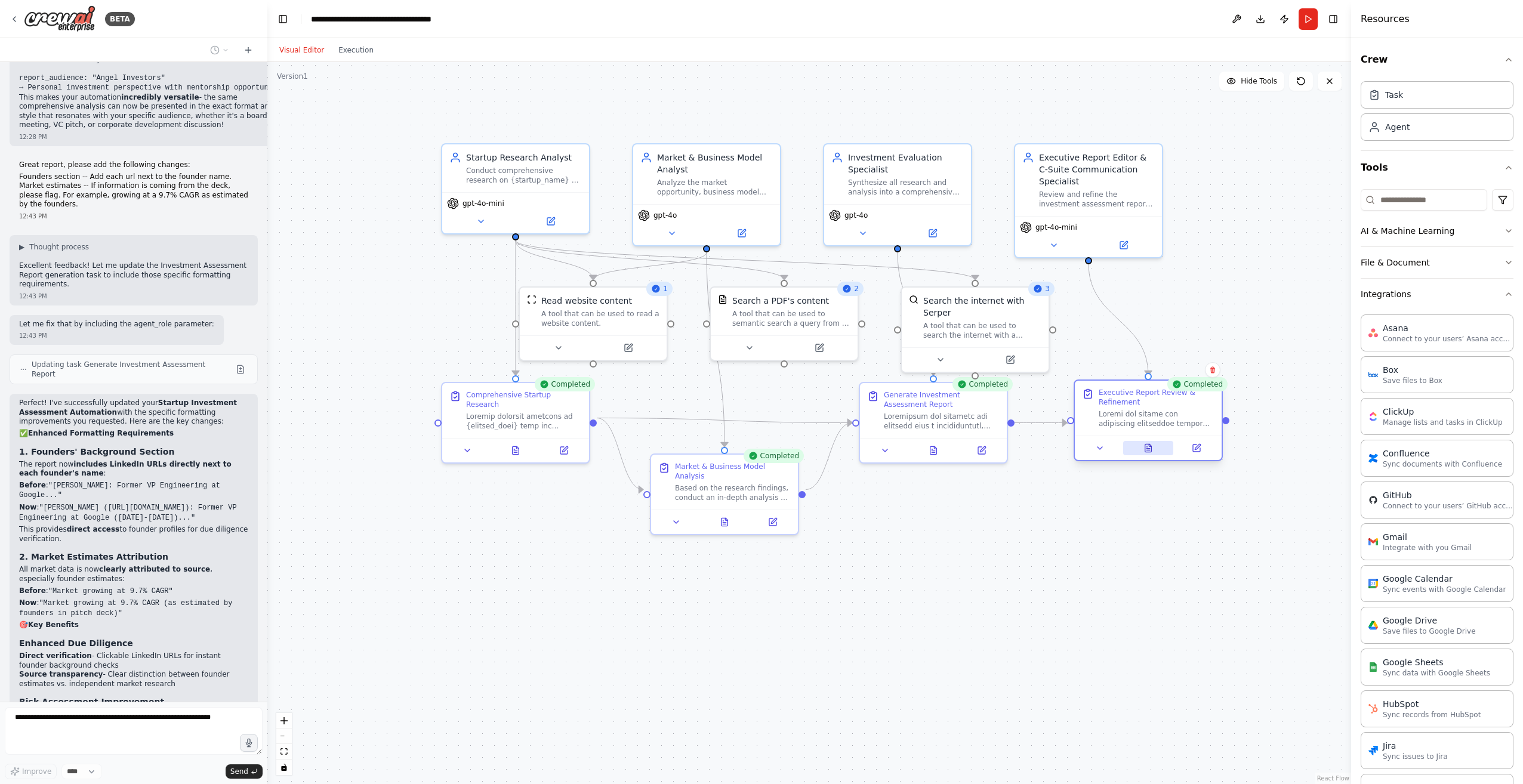
click at [1150, 446] on icon at bounding box center [1149, 445] width 3 height 3
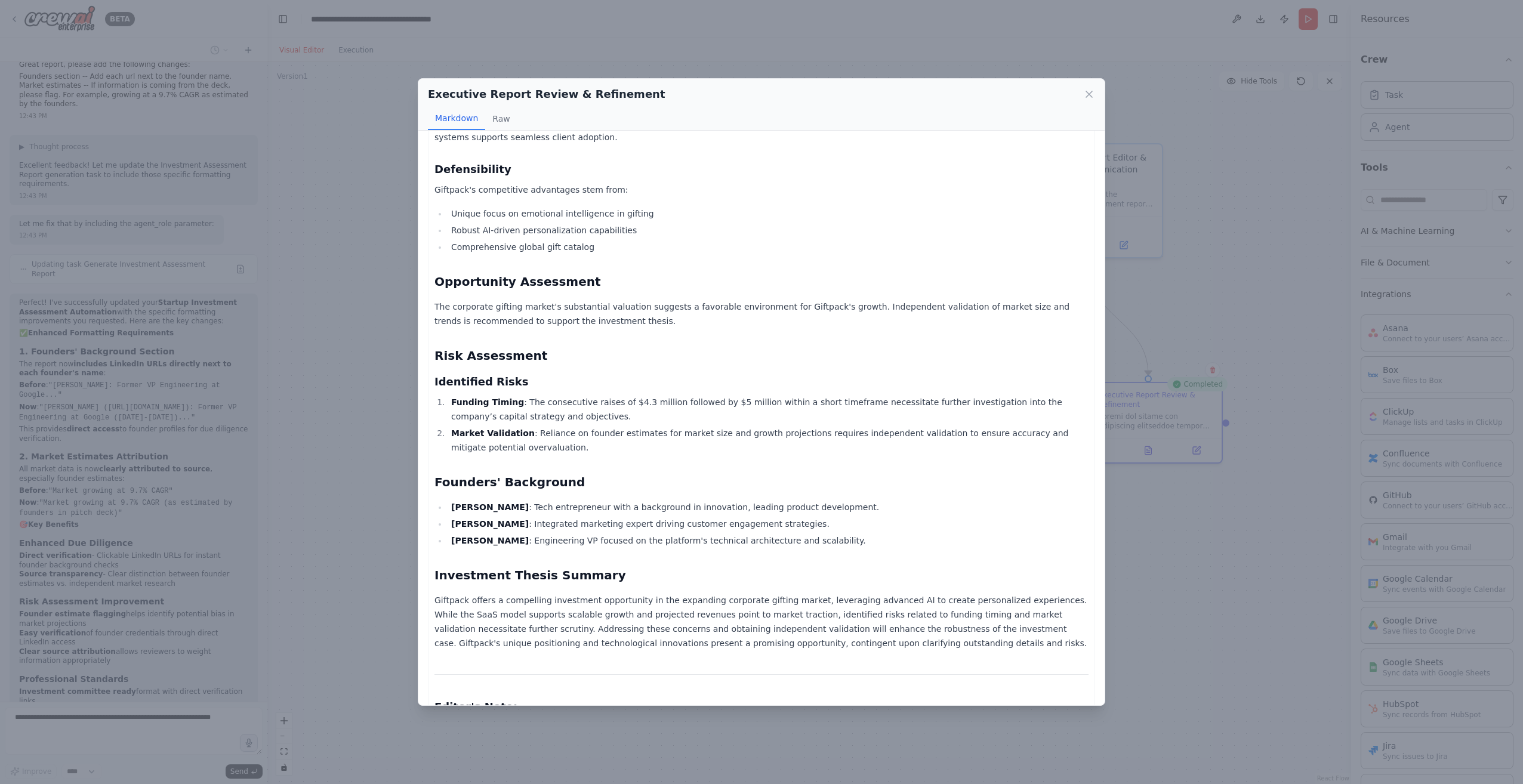
scroll to position [7795, 0]
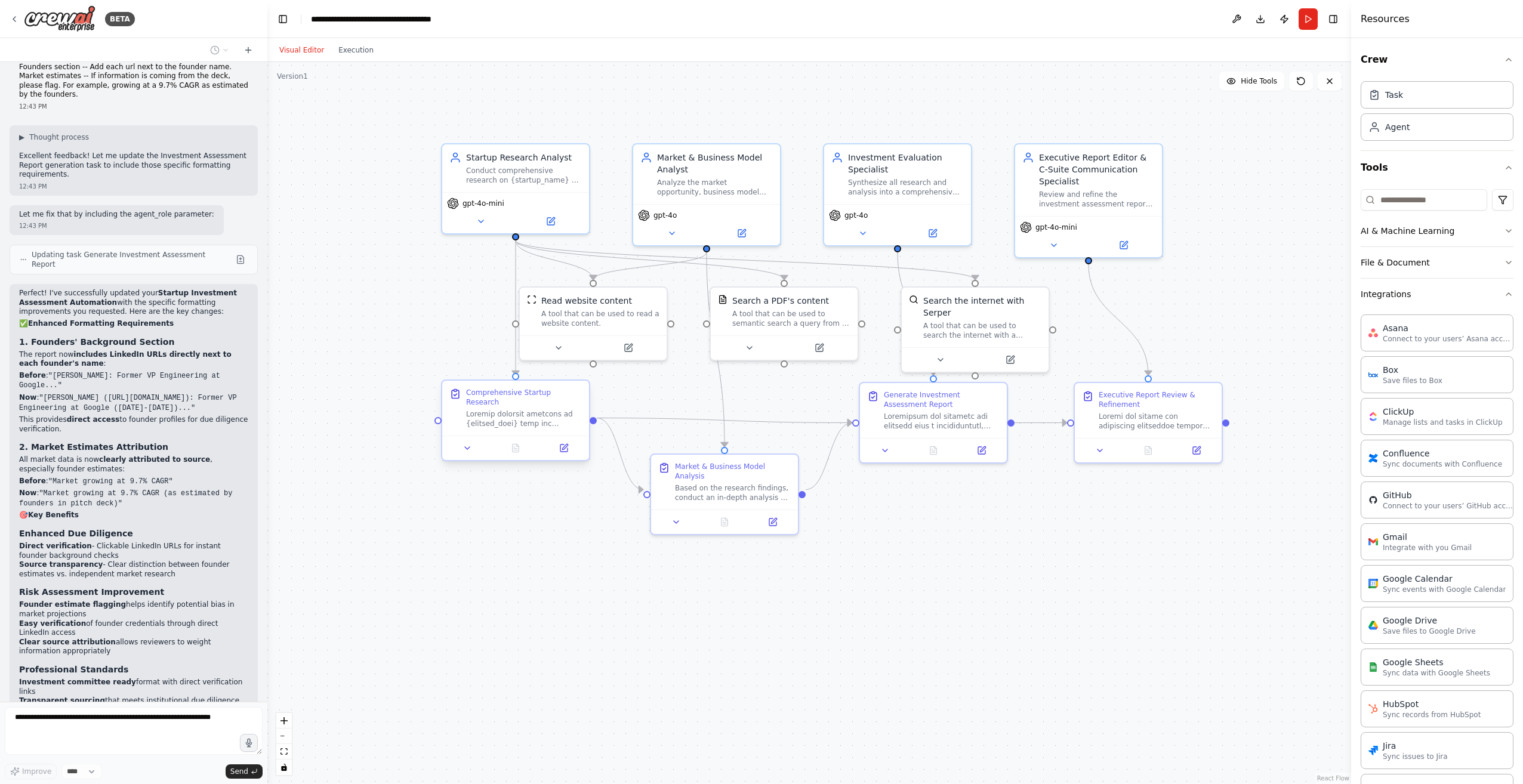
drag, startPoint x: 521, startPoint y: 408, endPoint x: 546, endPoint y: 430, distance: 33.3
click at [1014, 592] on div ".deletable-edge-delete-btn { width: 20px; height: 20px; border: 0px solid #ffff…" at bounding box center [809, 422] width 1083 height 721
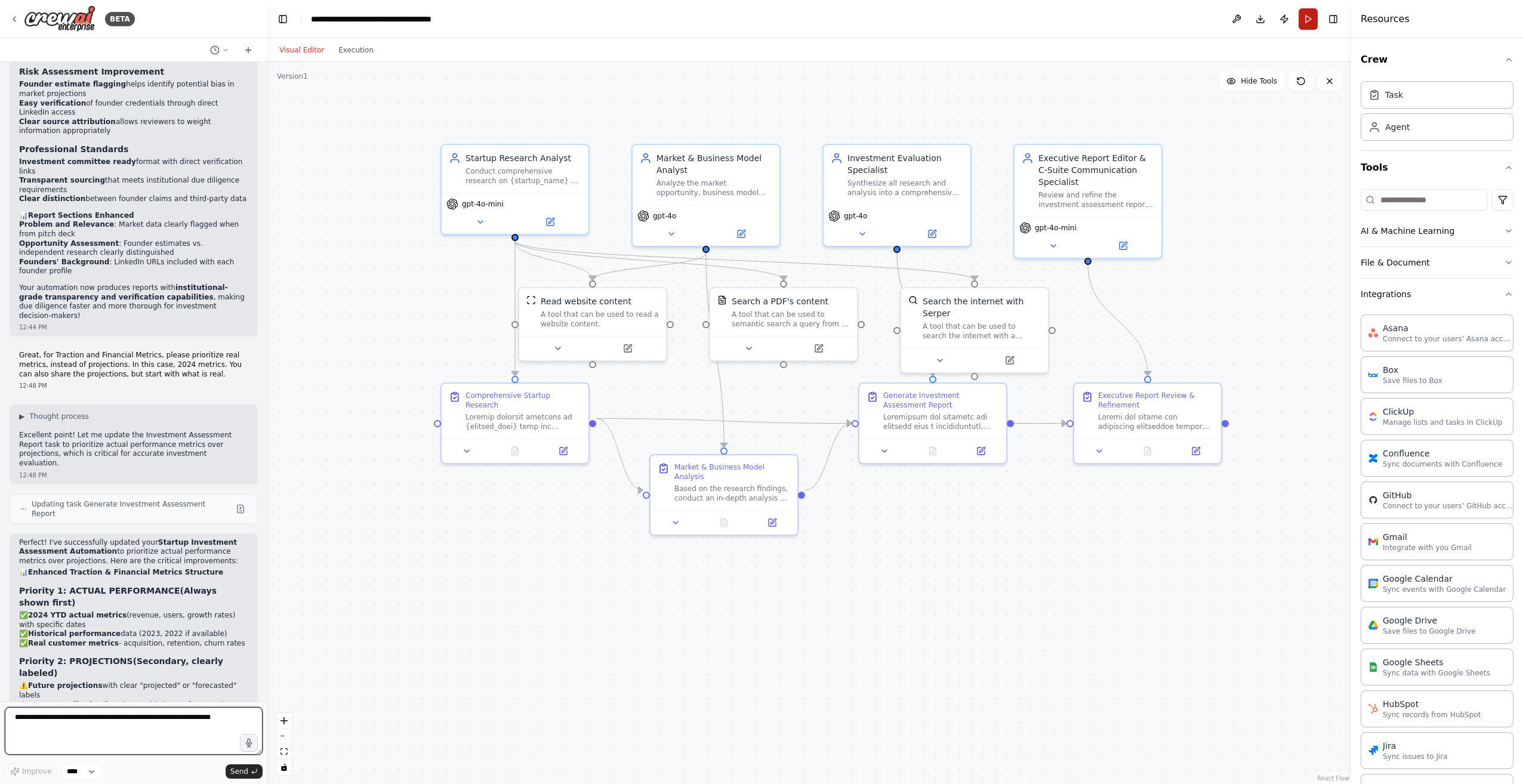
scroll to position [8324, 0]
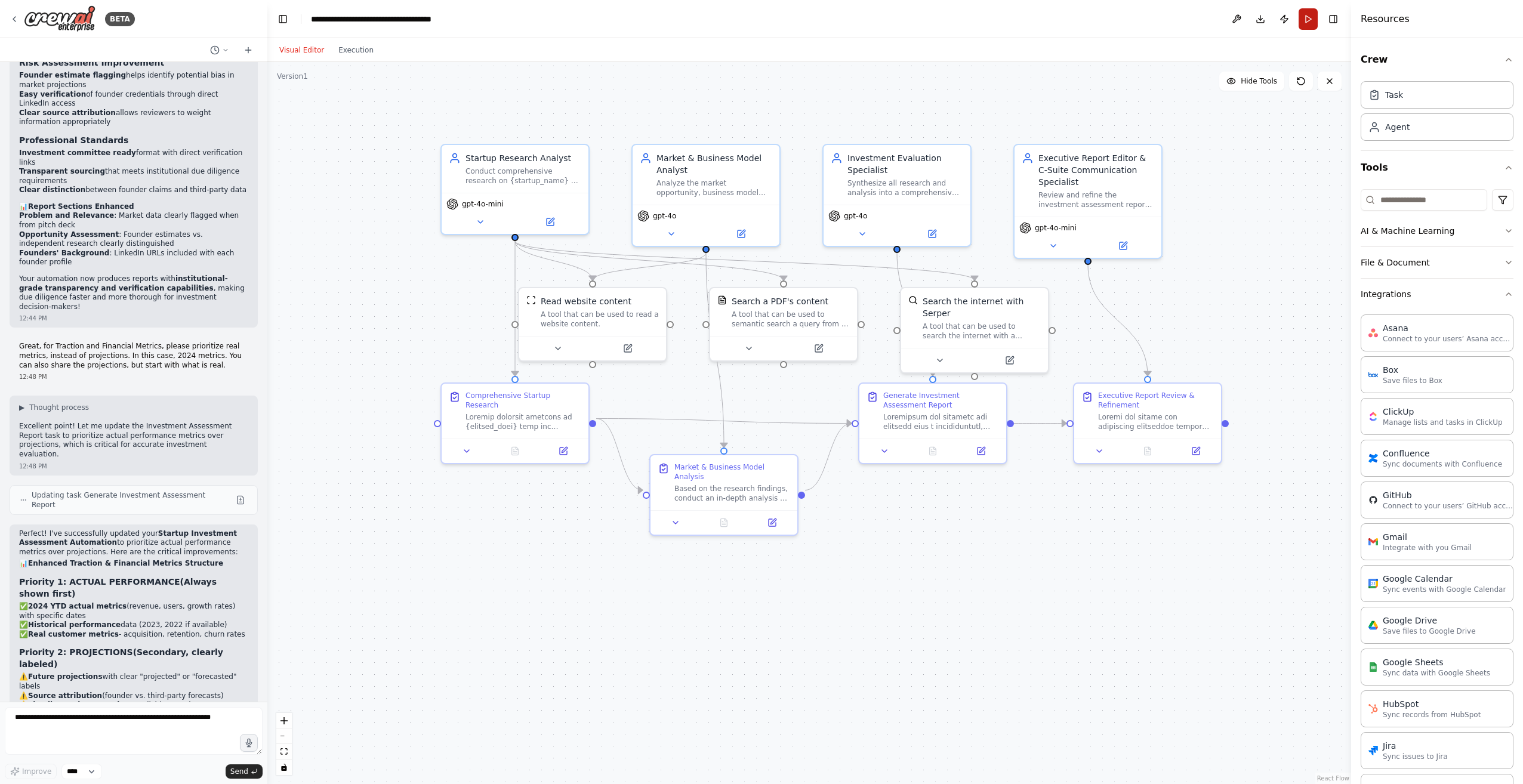
click at [1301, 20] on button "Run" at bounding box center [1307, 19] width 19 height 22
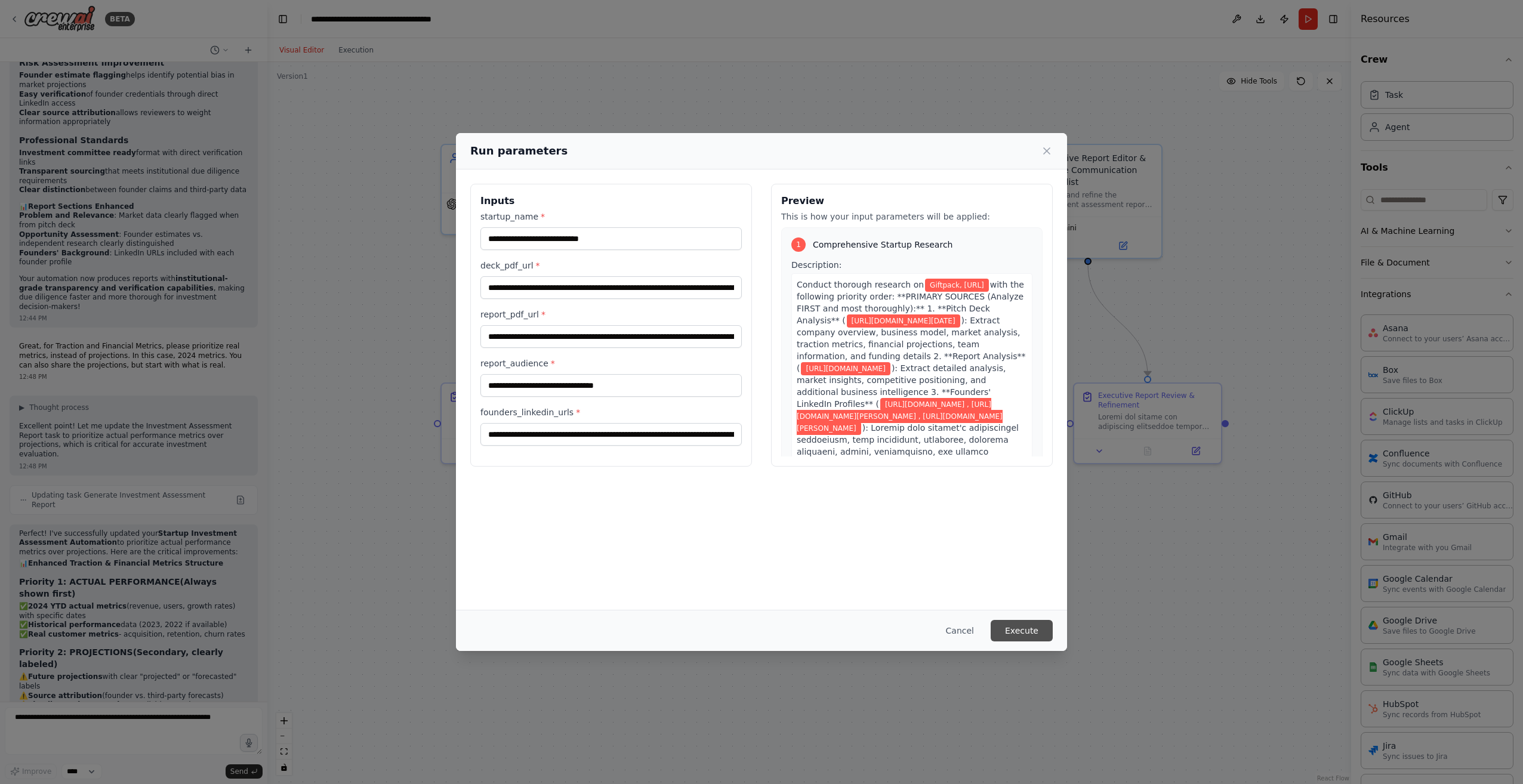
click at [1012, 629] on button "Execute" at bounding box center [1022, 629] width 62 height 22
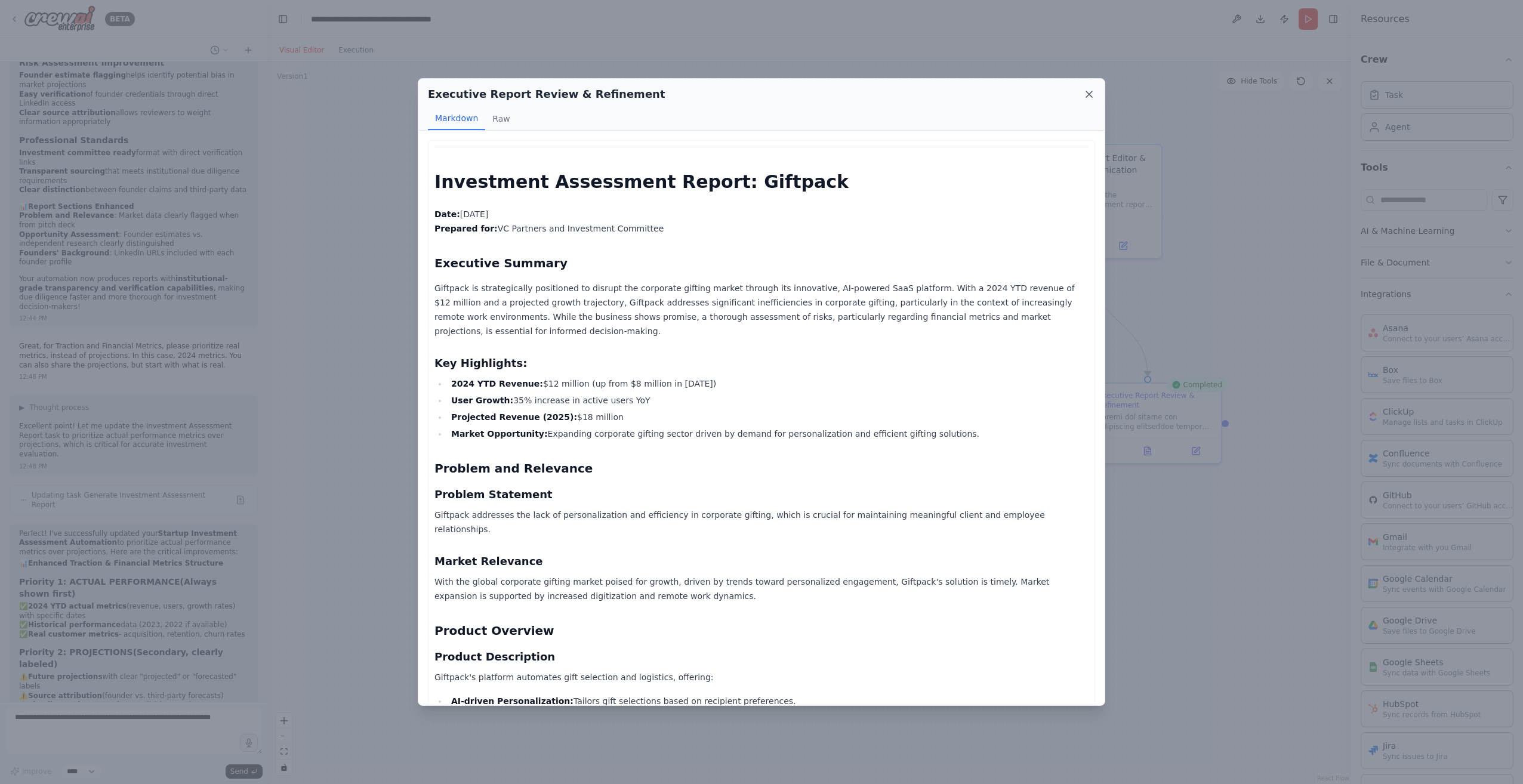
click at [1087, 95] on icon at bounding box center [1088, 94] width 12 height 12
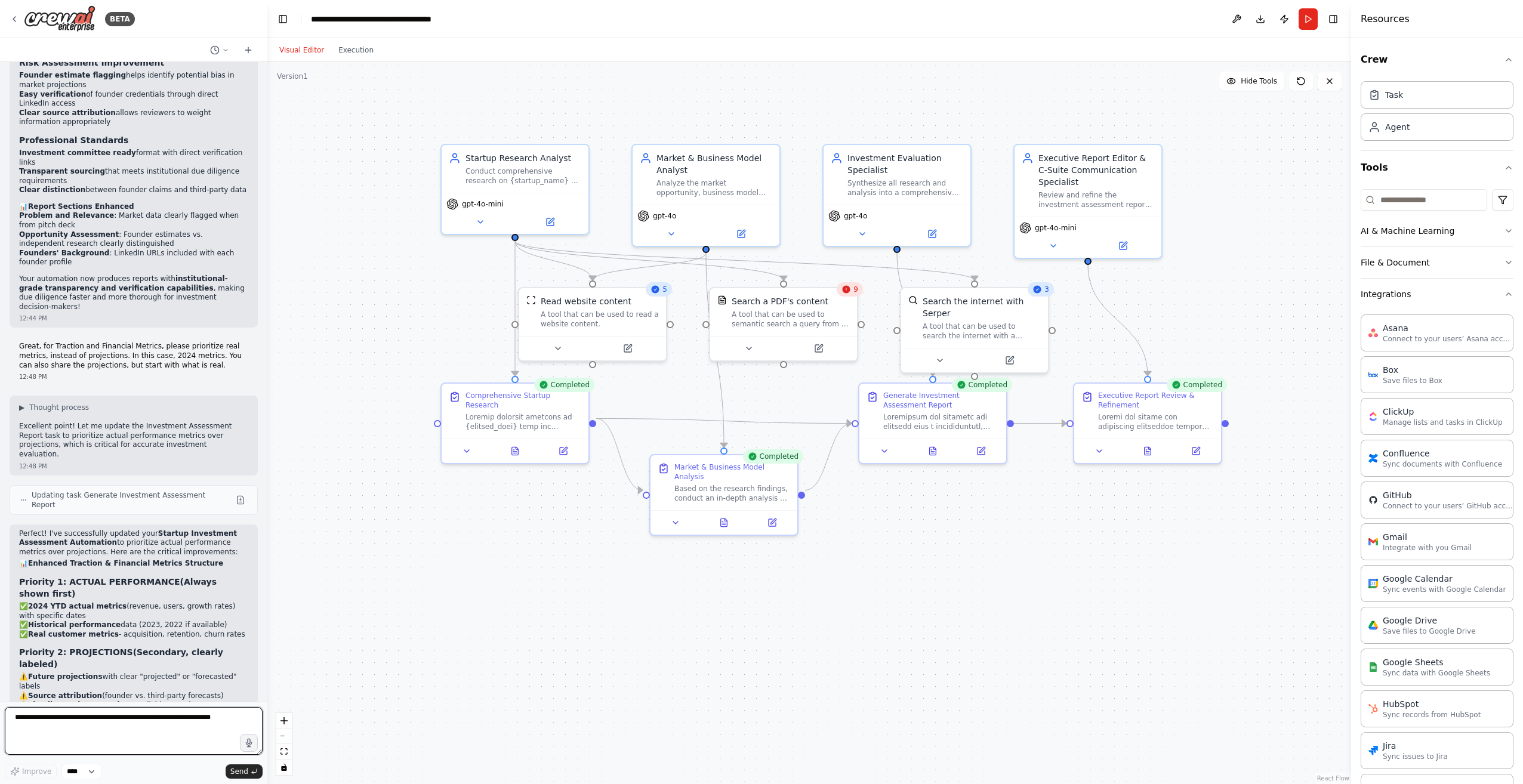
click at [81, 725] on textarea at bounding box center [133, 730] width 258 height 48
type textarea "*"
type textarea "**********"
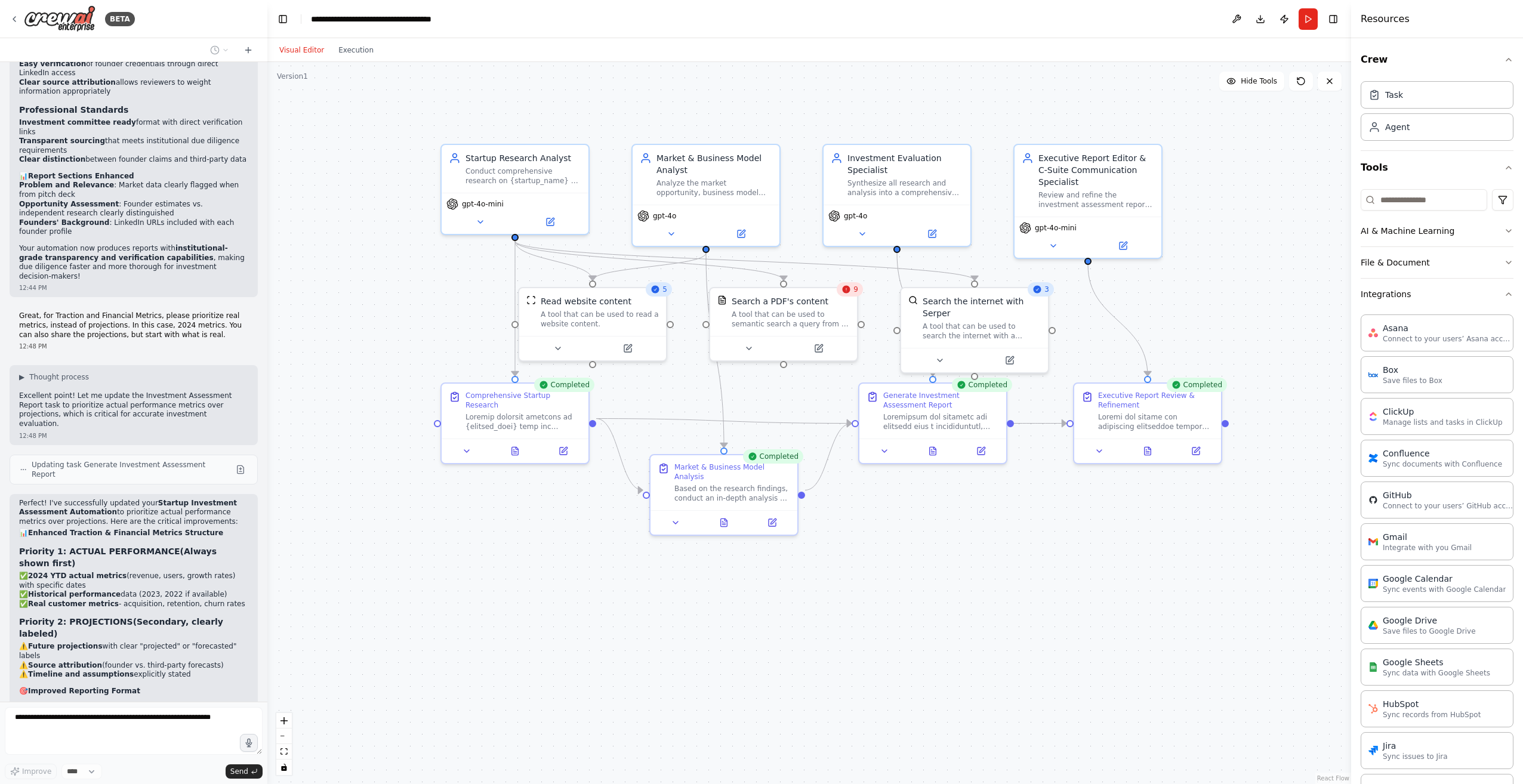
scroll to position [8405, 0]
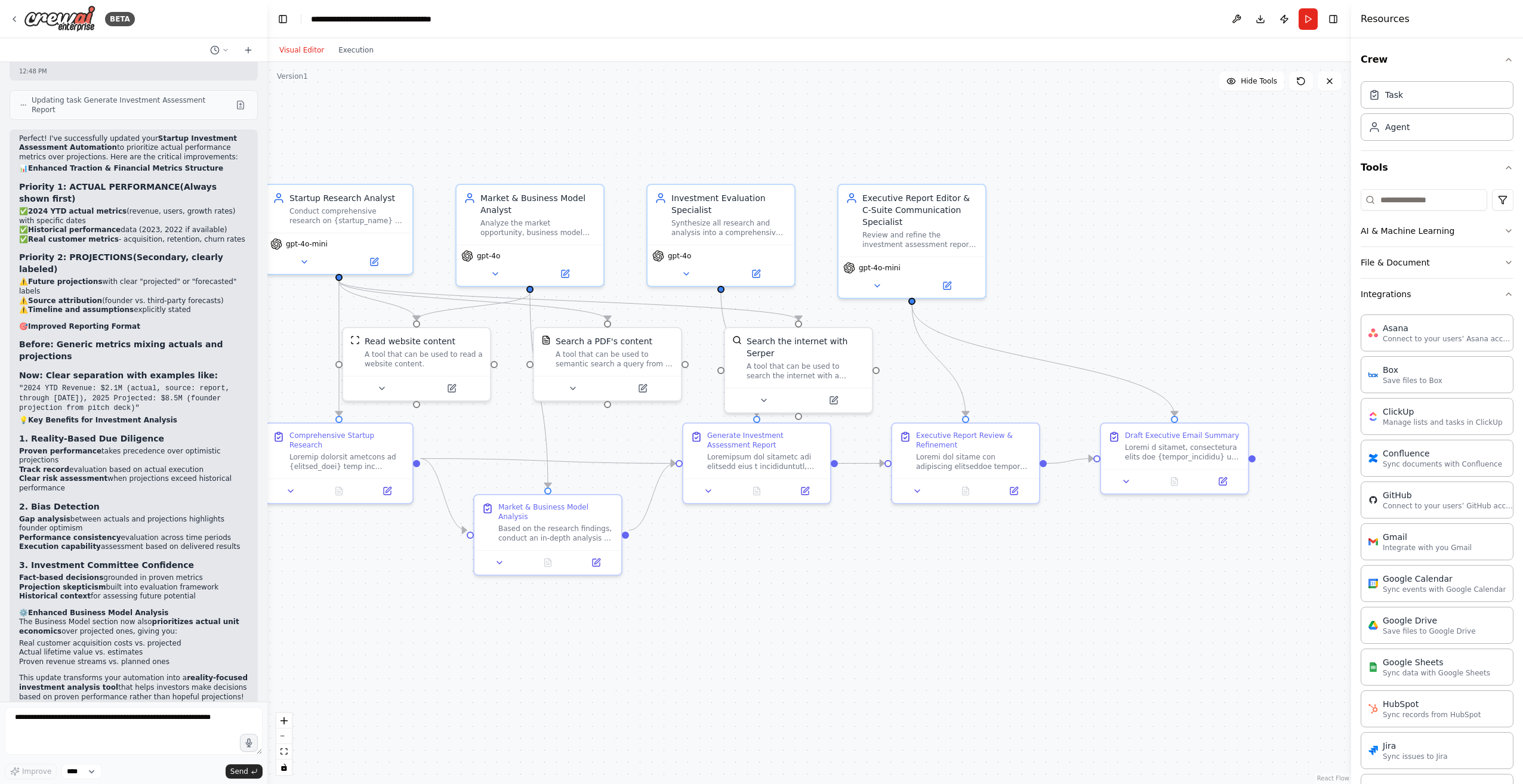
drag, startPoint x: 1024, startPoint y: 603, endPoint x: 905, endPoint y: 656, distance: 130.3
click at [905, 656] on div ".deletable-edge-delete-btn { width: 20px; height: 20px; border: 0px solid #ffff…" at bounding box center [809, 422] width 1083 height 721
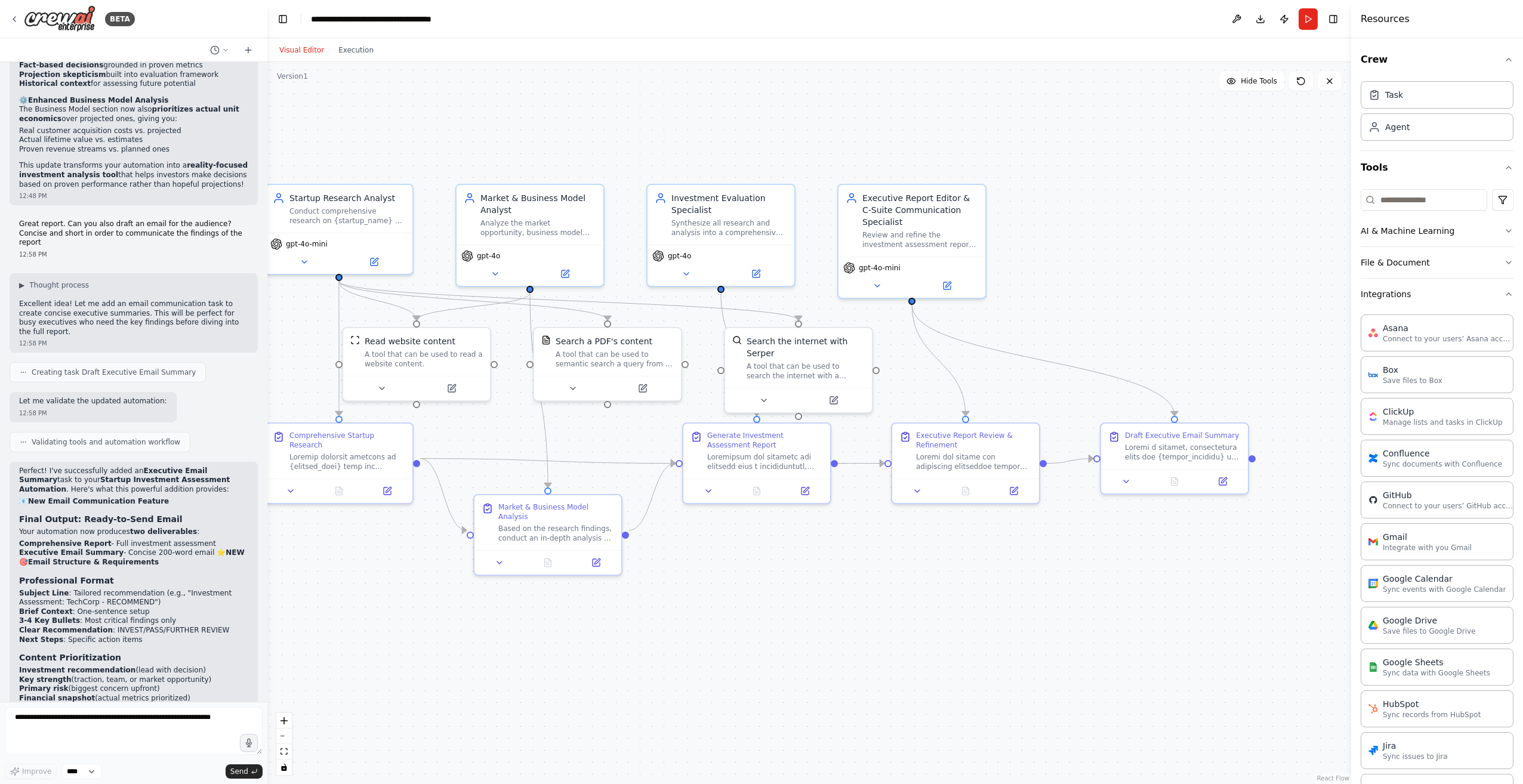
scroll to position [9239, 0]
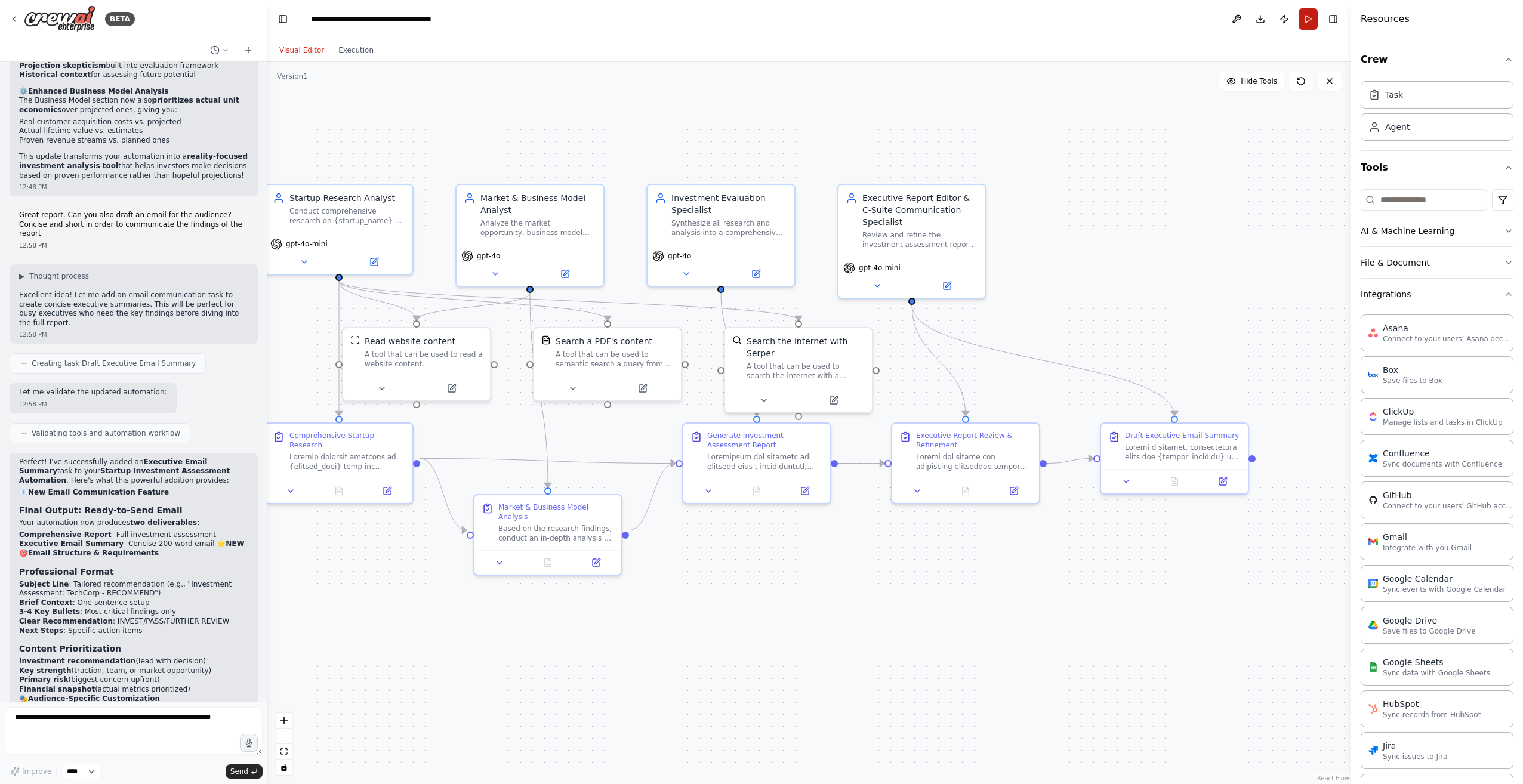
click at [1305, 16] on button "Run" at bounding box center [1307, 19] width 19 height 22
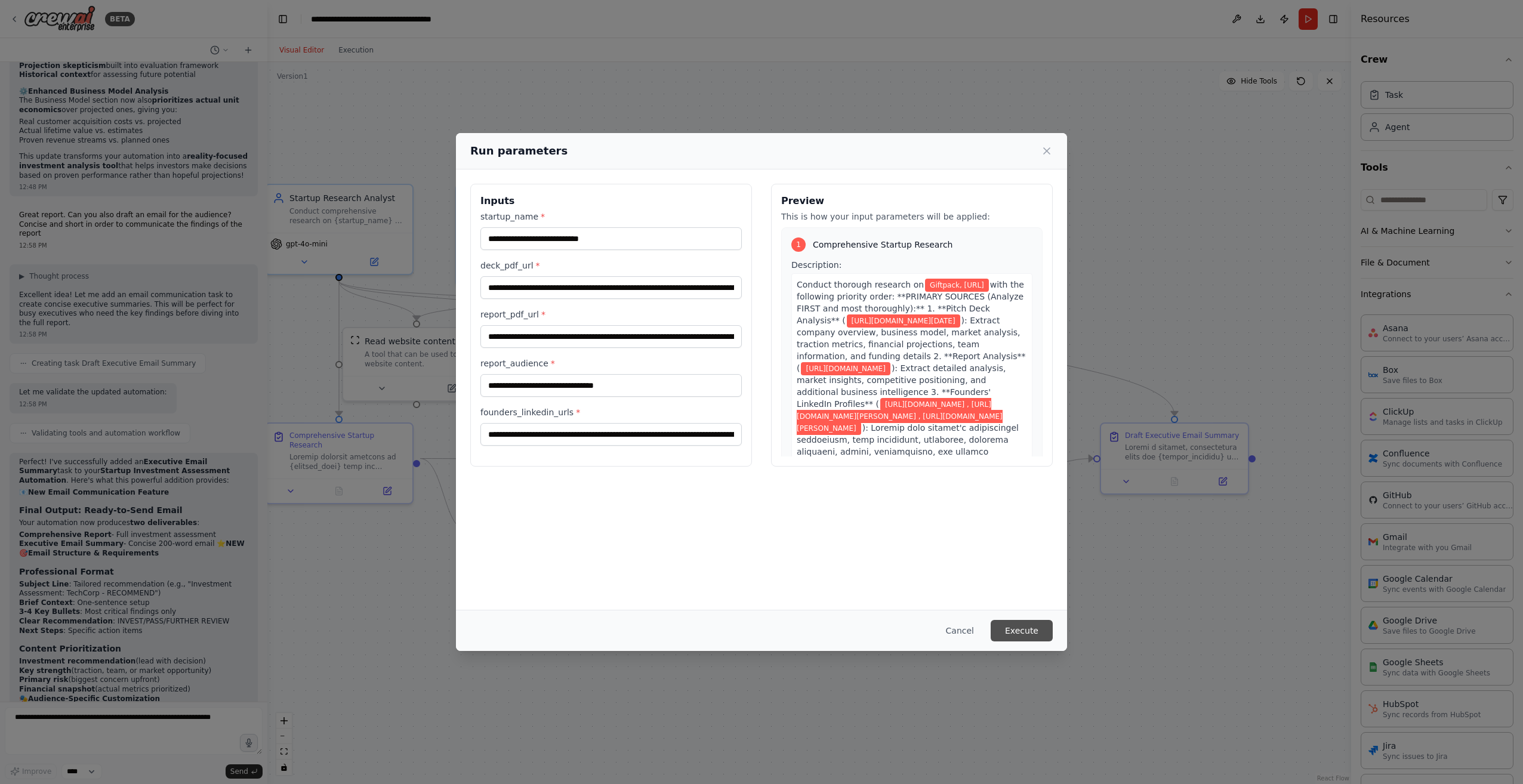
click at [1019, 628] on button "Execute" at bounding box center [1022, 629] width 62 height 22
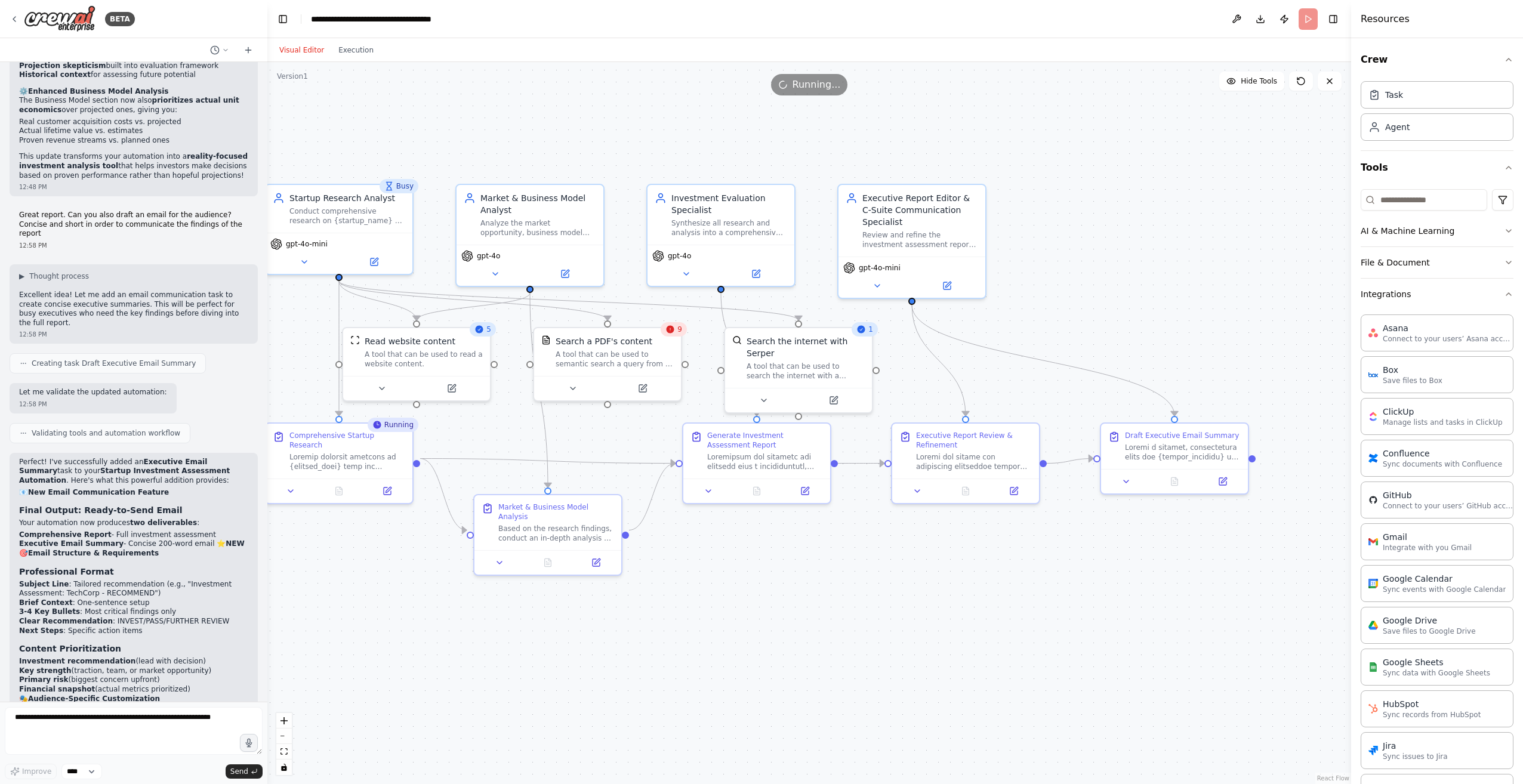
click at [703, 658] on div ".deletable-edge-delete-btn { width: 20px; height: 20px; border: 0px solid #ffff…" at bounding box center [809, 422] width 1083 height 721
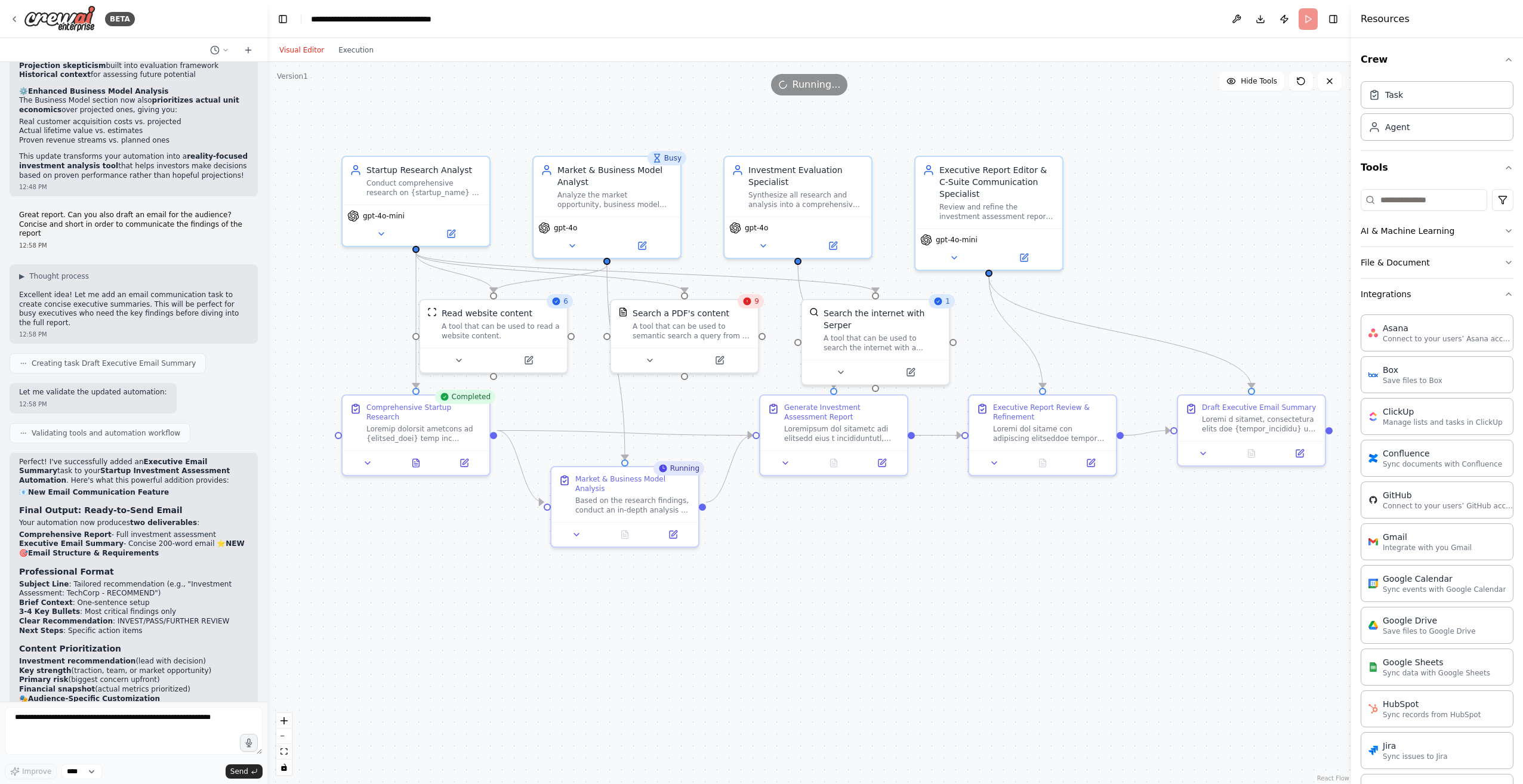
drag, startPoint x: 665, startPoint y: 641, endPoint x: 739, endPoint y: 611, distance: 79.8
click at [739, 612] on div ".deletable-edge-delete-btn { width: 20px; height: 20px; border: 0px solid #ffff…" at bounding box center [809, 422] width 1083 height 721
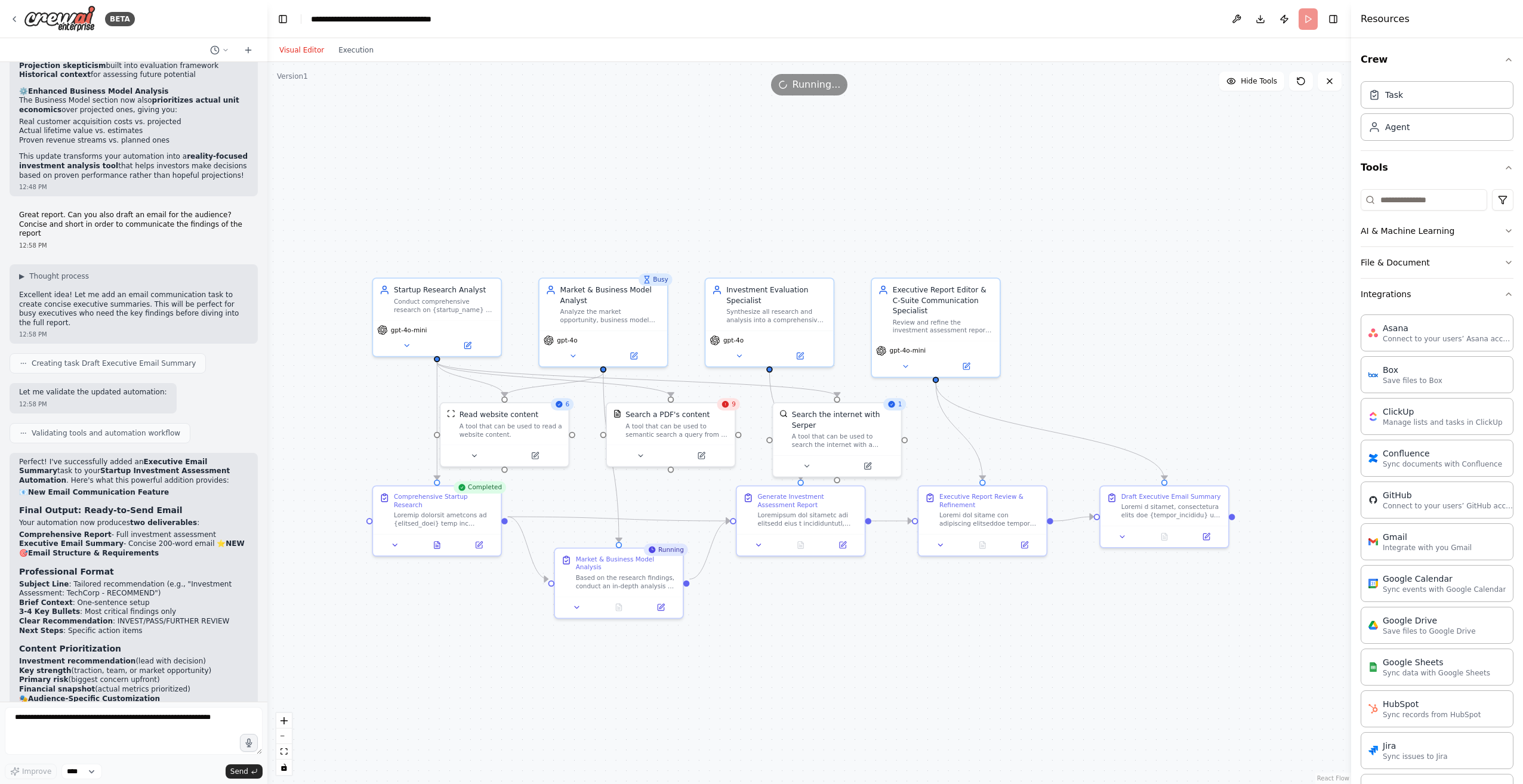
drag, startPoint x: 802, startPoint y: 555, endPoint x: 781, endPoint y: 617, distance: 65.5
click at [781, 617] on div ".deletable-edge-delete-btn { width: 20px; height: 20px; border: 0px solid #ffff…" at bounding box center [809, 422] width 1083 height 721
drag, startPoint x: 833, startPoint y: 422, endPoint x: 874, endPoint y: 423, distance: 41.0
click at [874, 430] on div "A tool that can be used to search the internet with a search_query. Supports di…" at bounding box center [879, 438] width 102 height 17
click at [827, 653] on div ".deletable-edge-delete-btn { width: 20px; height: 20px; border: 0px solid #ffff…" at bounding box center [809, 422] width 1083 height 721
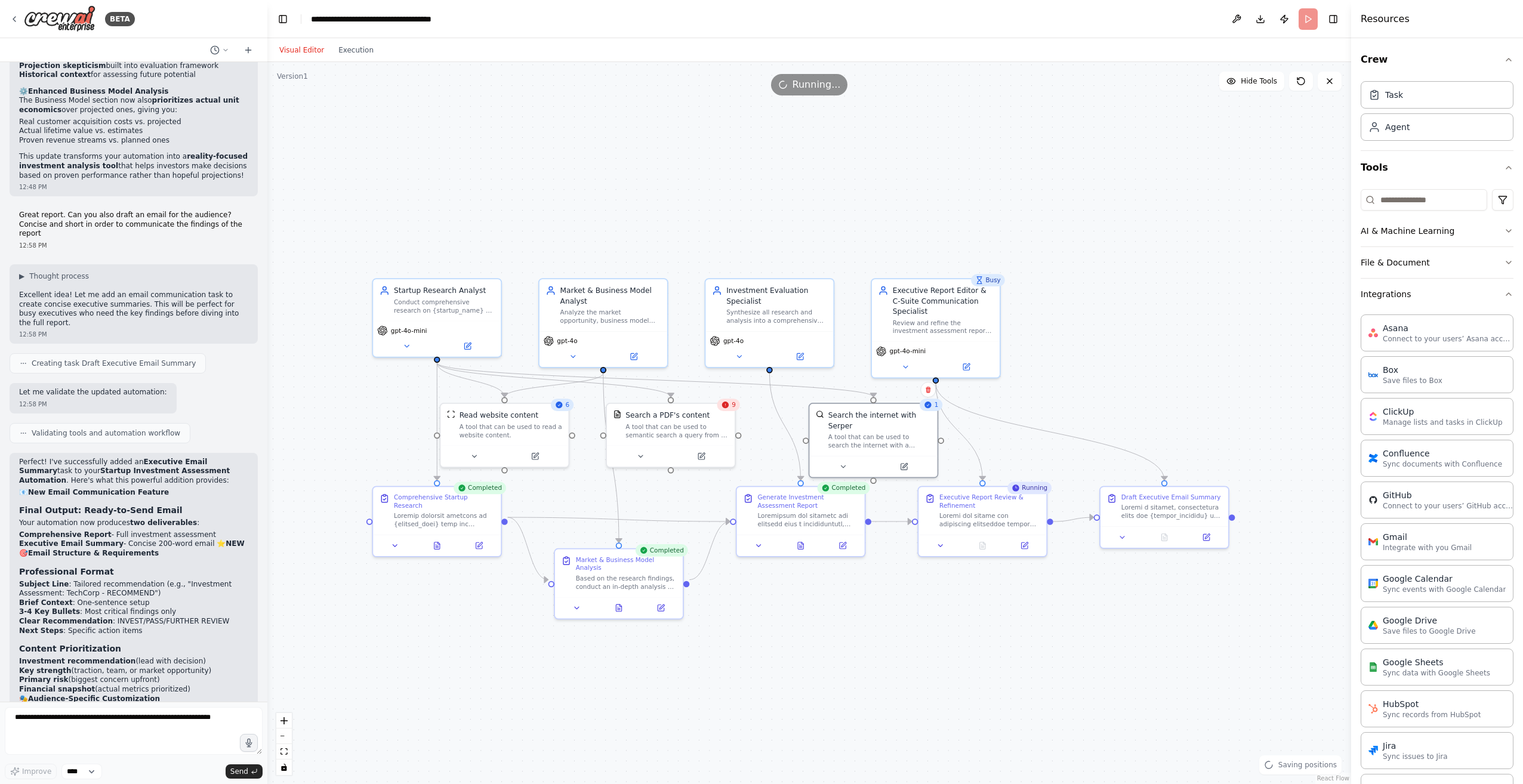
click at [815, 638] on div ".deletable-edge-delete-btn { width: 20px; height: 20px; border: 0px solid #ffff…" at bounding box center [809, 422] width 1083 height 721
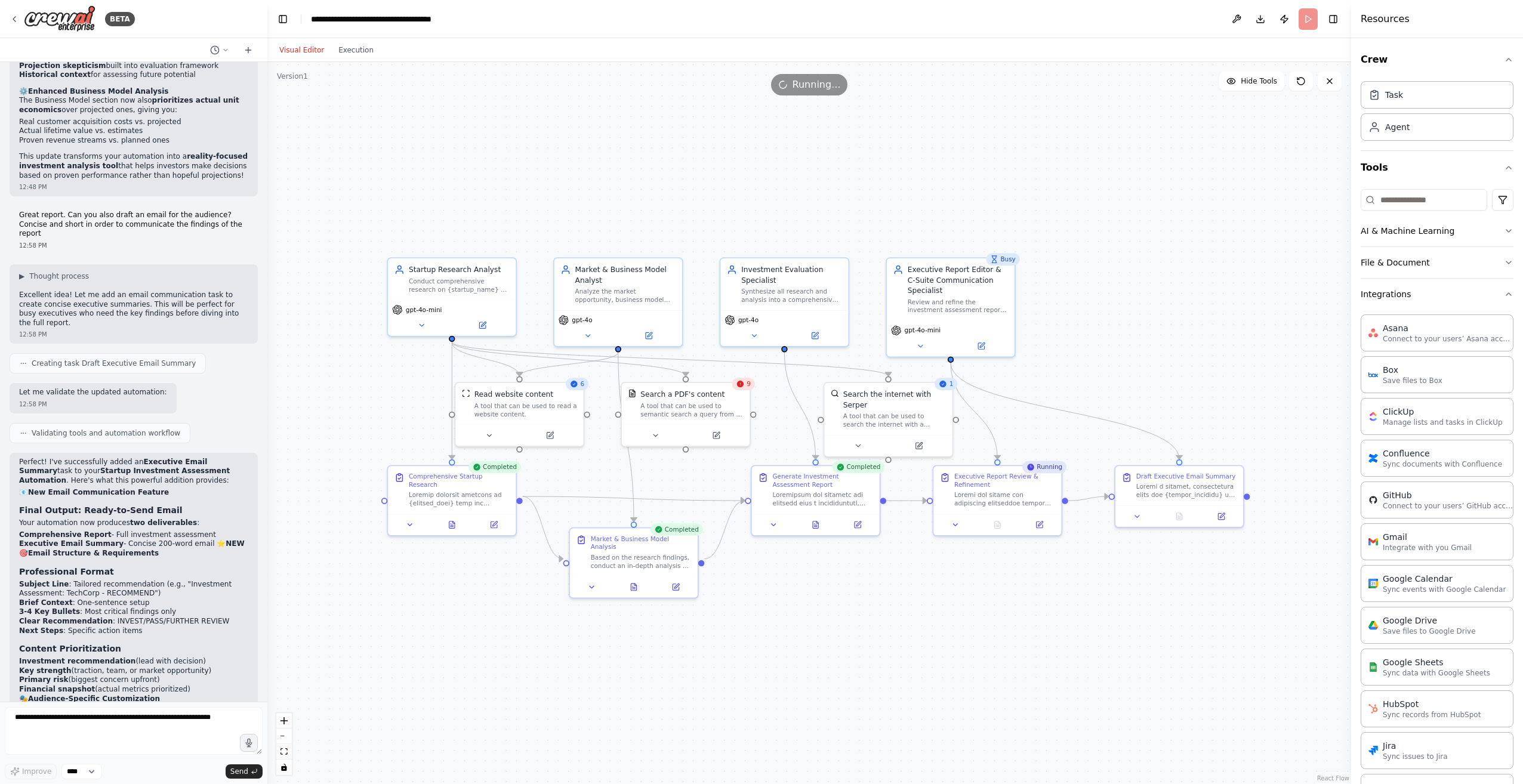
drag, startPoint x: 783, startPoint y: 658, endPoint x: 798, endPoint y: 636, distance: 26.6
click at [798, 636] on div ".deletable-edge-delete-btn { width: 20px; height: 20px; border: 0px solid #ffff…" at bounding box center [809, 422] width 1083 height 721
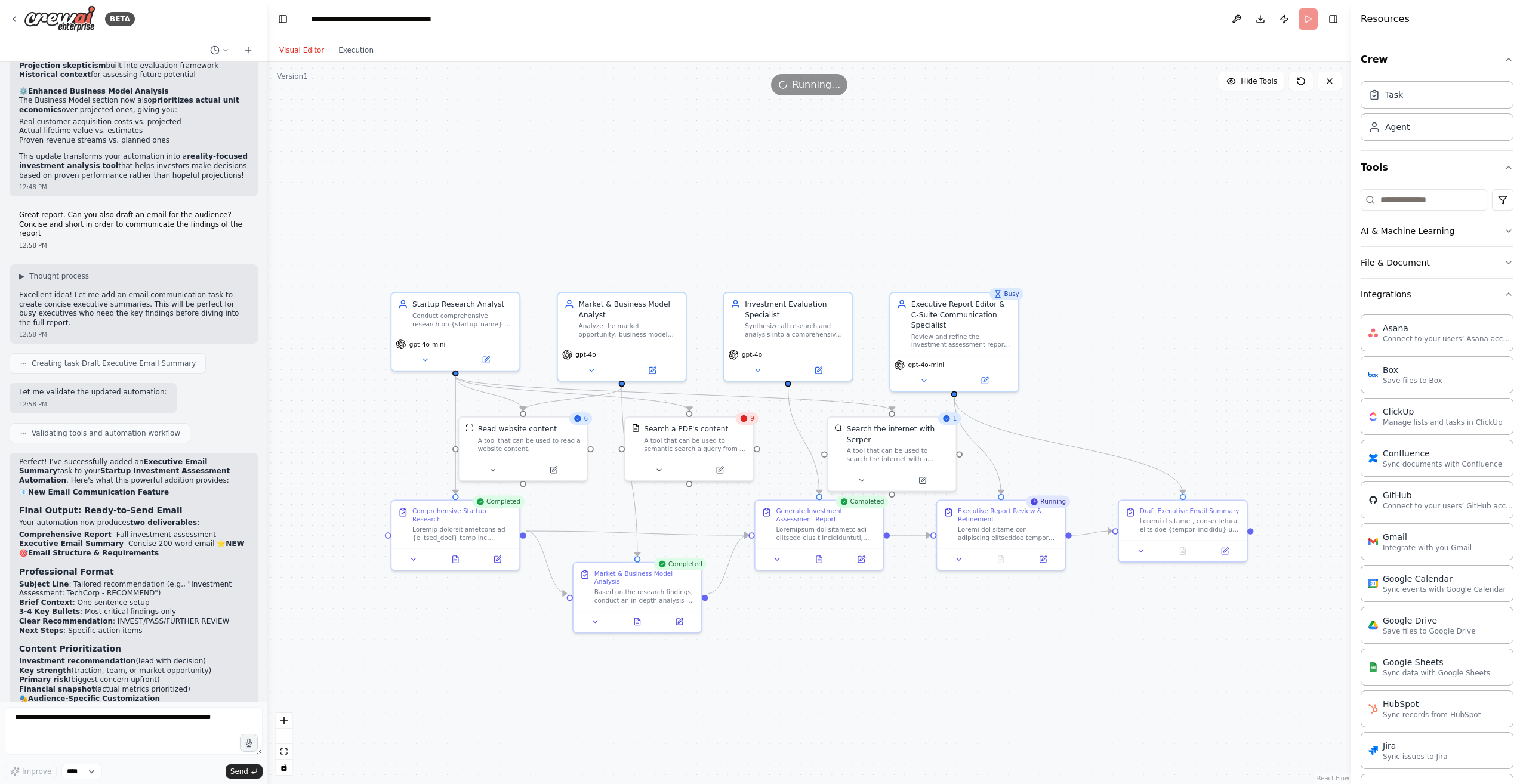
drag, startPoint x: 781, startPoint y: 605, endPoint x: 784, endPoint y: 634, distance: 29.2
click at [784, 634] on div ".deletable-edge-delete-btn { width: 20px; height: 20px; border: 0px solid #ffff…" at bounding box center [809, 422] width 1083 height 721
click at [1181, 553] on icon at bounding box center [1183, 549] width 6 height 7
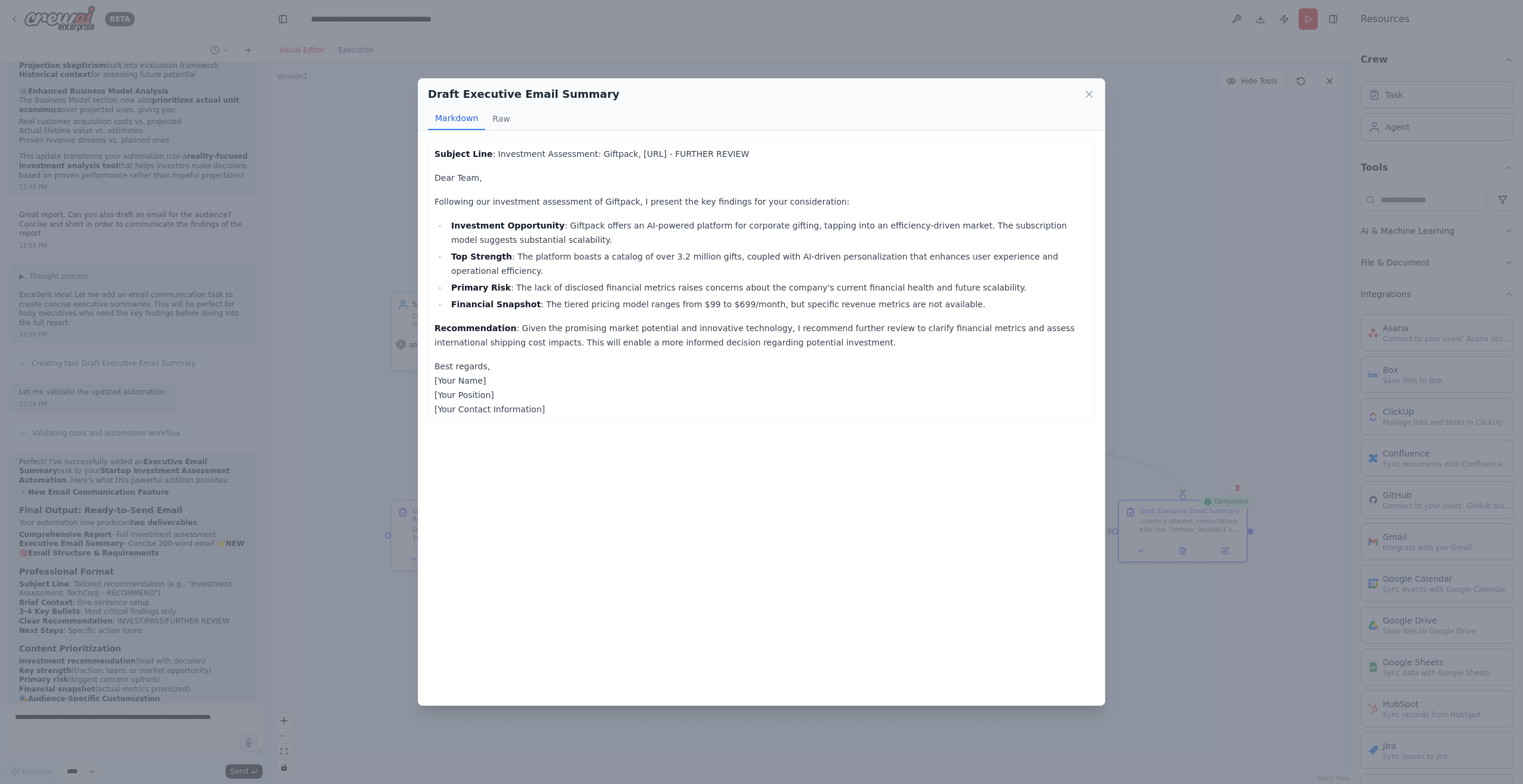
click at [479, 253] on strong "Top Strength" at bounding box center [481, 257] width 61 height 9
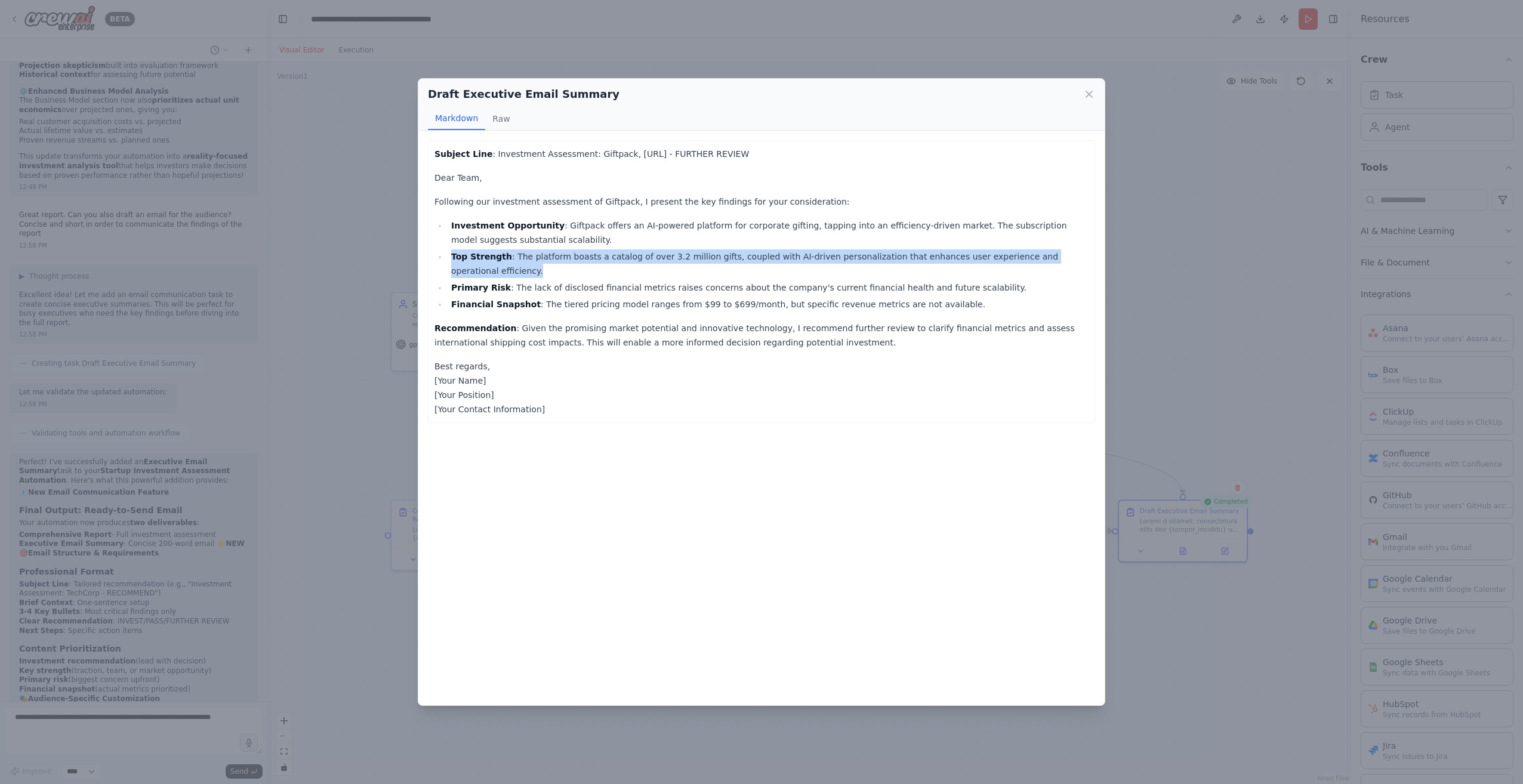
click at [479, 253] on strong "Top Strength" at bounding box center [481, 257] width 61 height 9
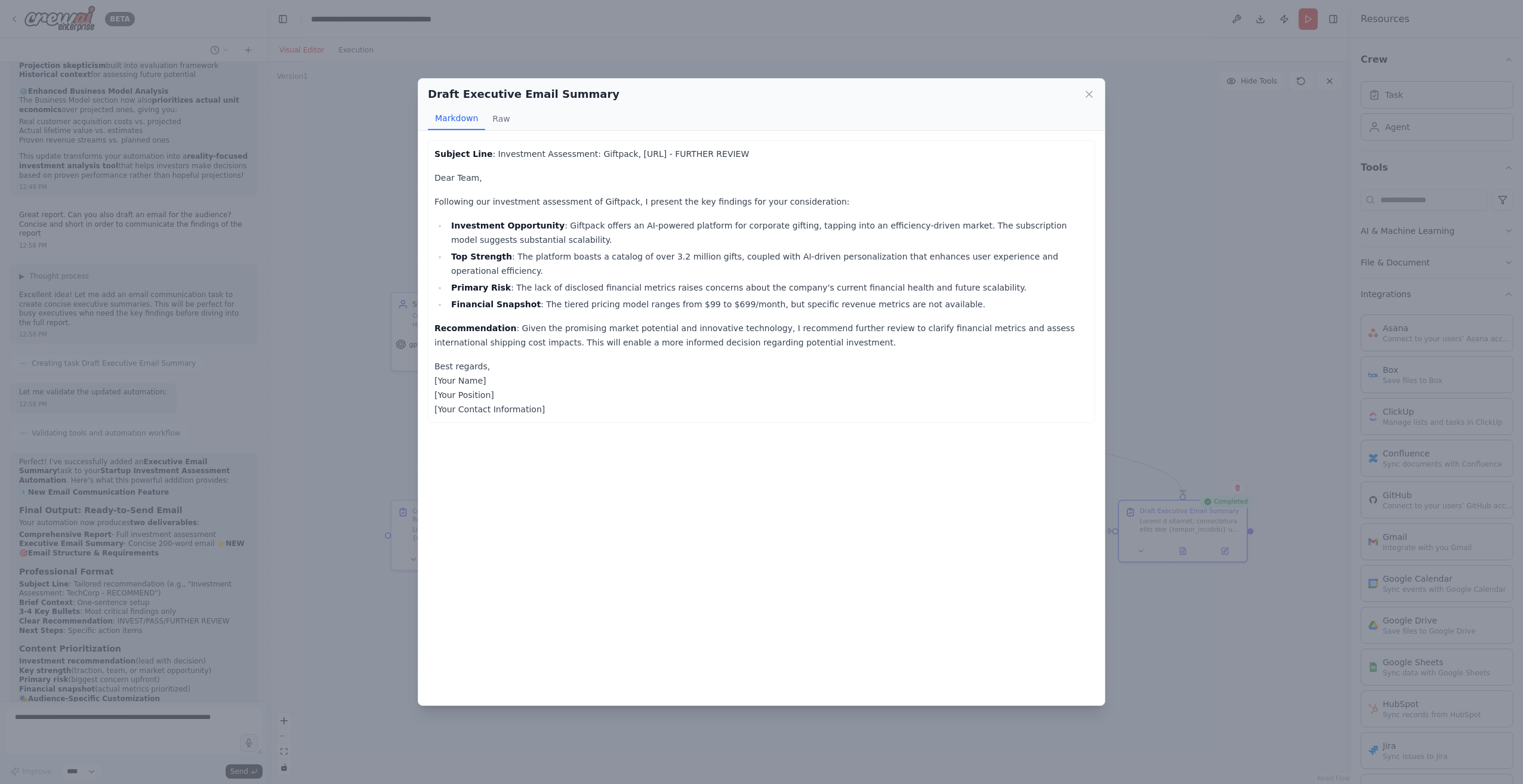
drag, startPoint x: 479, startPoint y: 253, endPoint x: 564, endPoint y: 270, distance: 86.7
click at [563, 280] on li "Primary Risk : The lack of disclosed financial metrics raises concerns about th…" at bounding box center [768, 287] width 641 height 14
click at [617, 259] on li "Top Strength : The platform boasts a catalog of over 3.2 million gifts, coupled…" at bounding box center [768, 263] width 641 height 29
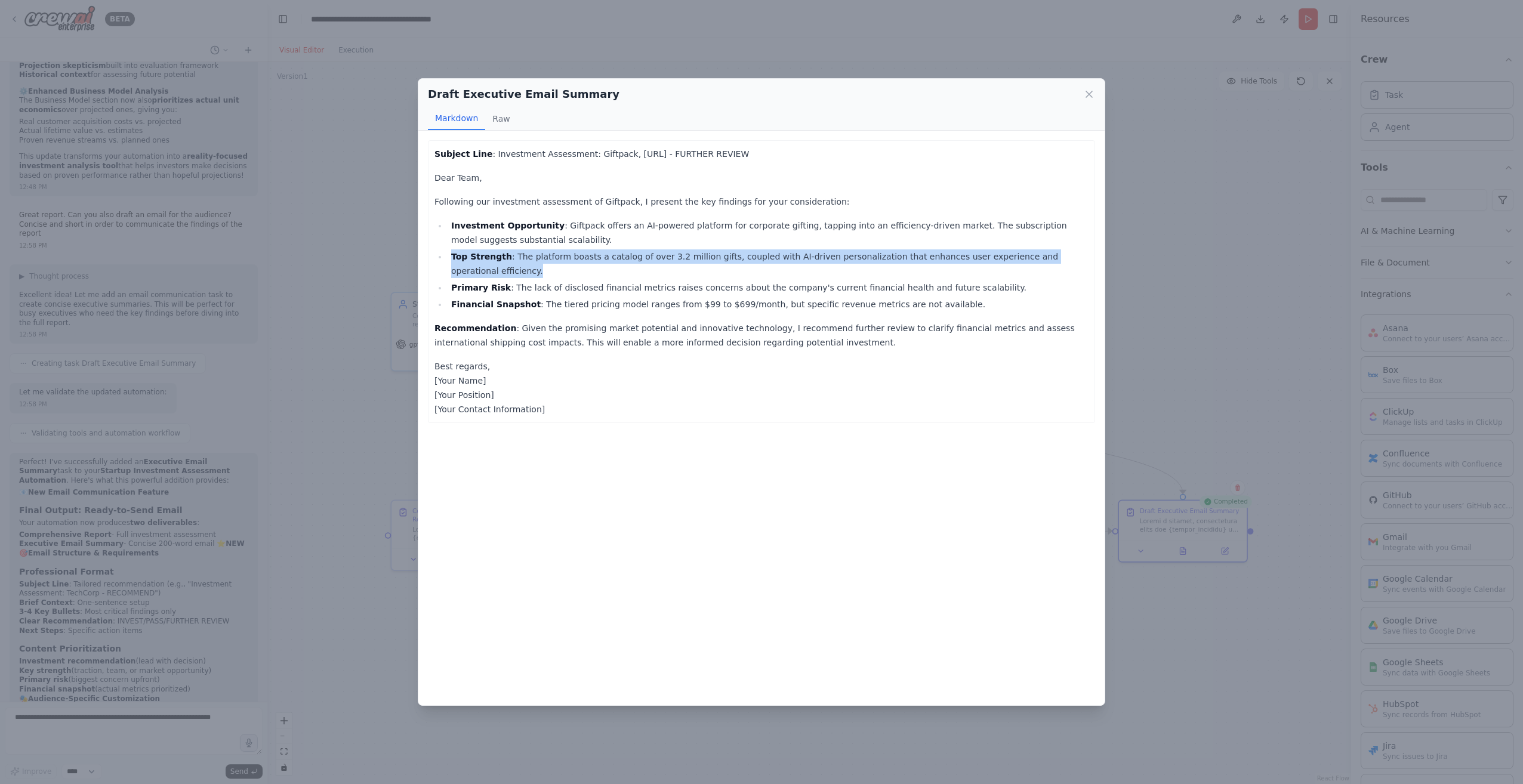
click at [617, 259] on li "Top Strength : The platform boasts a catalog of over 3.2 million gifts, coupled…" at bounding box center [768, 263] width 641 height 29
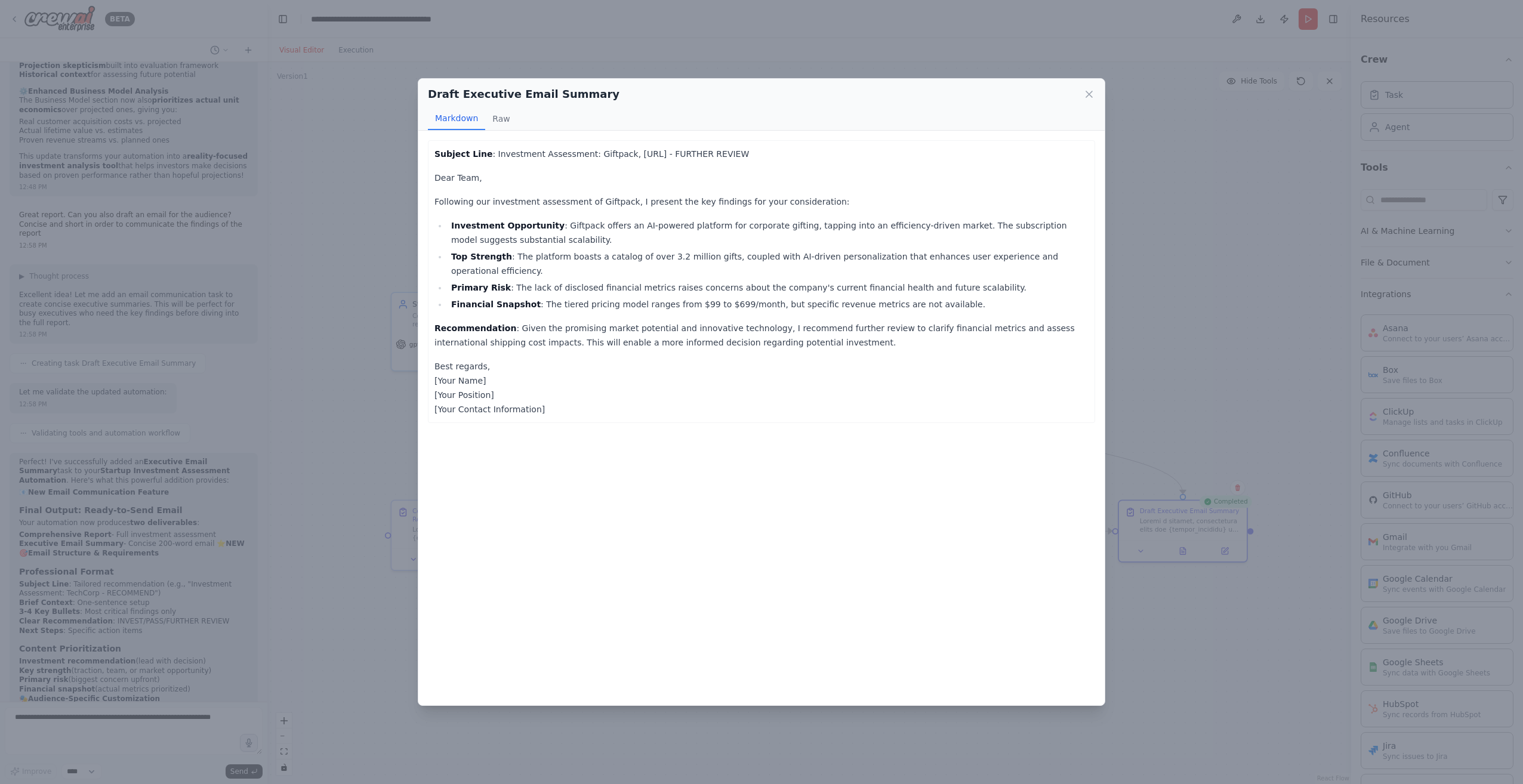
drag, startPoint x: 617, startPoint y: 259, endPoint x: 700, endPoint y: 282, distance: 86.1
click at [700, 282] on ul "Investment Opportunity : Giftpack offers an AI-powered platform for corporate g…" at bounding box center [761, 264] width 654 height 93
drag, startPoint x: 504, startPoint y: 271, endPoint x: 730, endPoint y: 276, distance: 226.1
click at [730, 280] on li "Primary Risk : The lack of disclosed financial metrics raises concerns about th…" at bounding box center [768, 287] width 641 height 14
drag, startPoint x: 730, startPoint y: 276, endPoint x: 619, endPoint y: 307, distance: 115.2
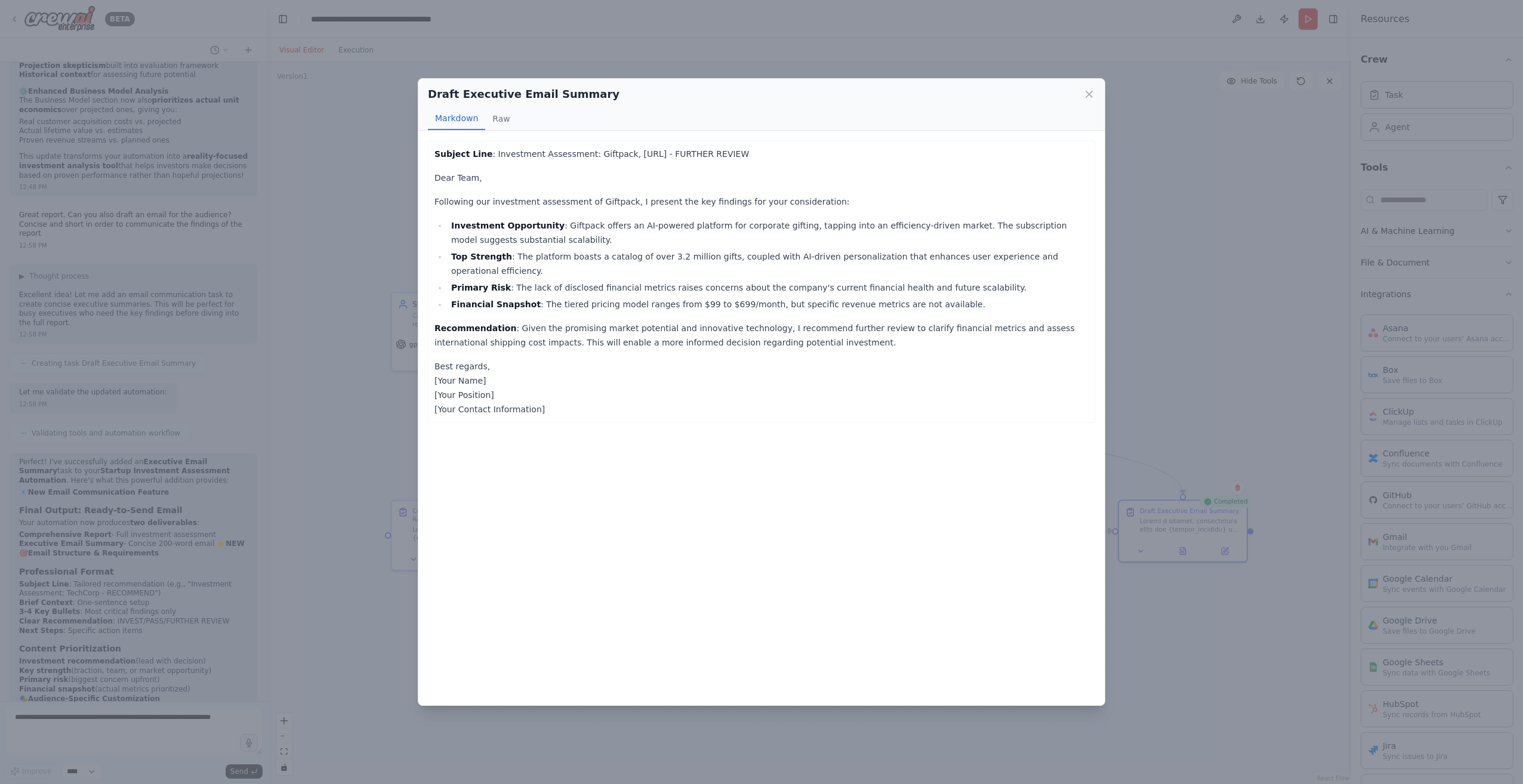
click at [619, 321] on p "Recommendation : Given the promising market potential and innovative technology…" at bounding box center [761, 335] width 654 height 29
click at [527, 321] on p "Recommendation : Given the promising market potential and innovative technology…" at bounding box center [761, 335] width 654 height 29
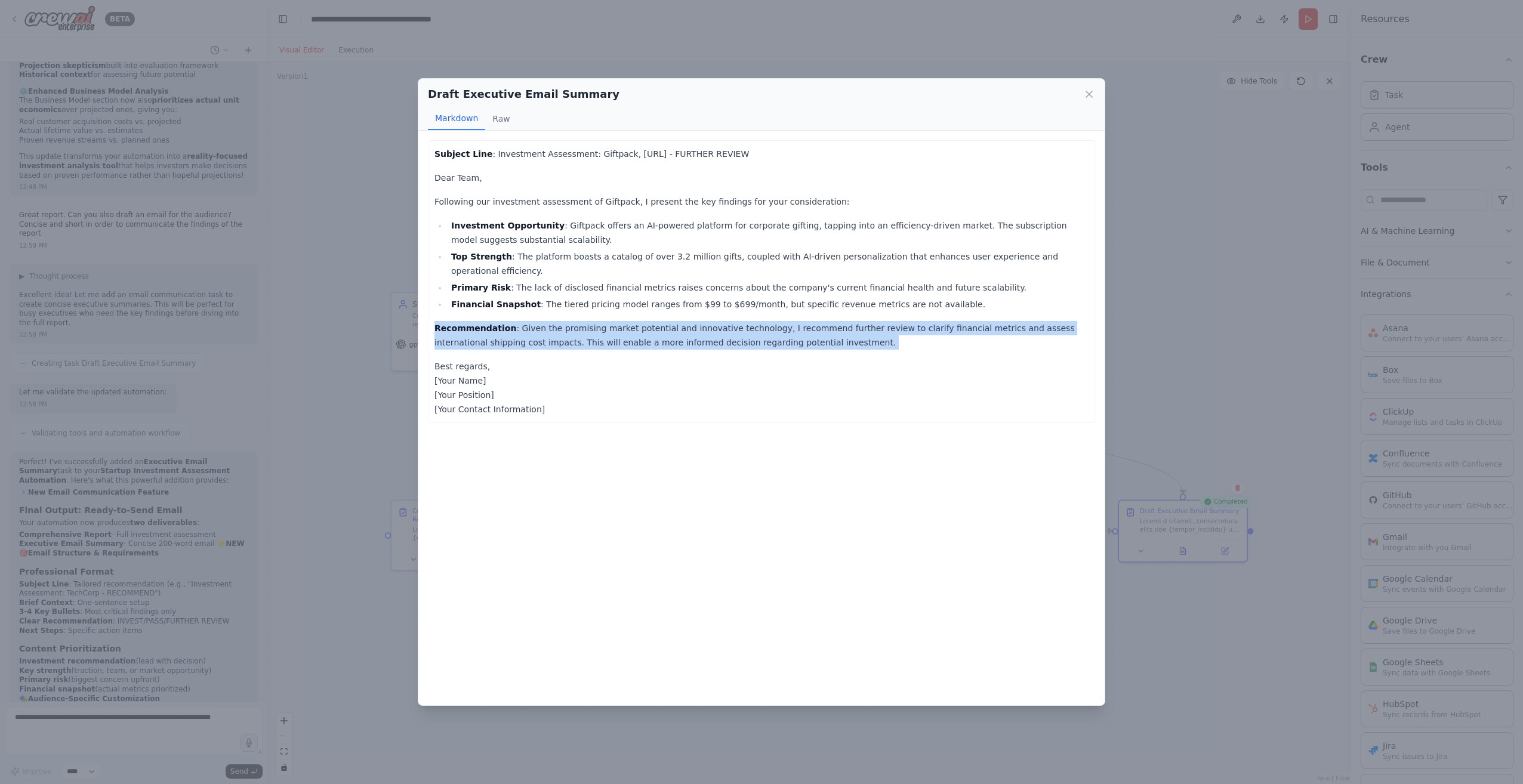
click at [527, 321] on p "Recommendation : Given the promising market potential and innovative technology…" at bounding box center [761, 335] width 654 height 29
drag, startPoint x: 527, startPoint y: 309, endPoint x: 521, endPoint y: 327, distance: 19.0
click at [521, 327] on p "Recommendation : Given the promising market potential and innovative technology…" at bounding box center [761, 335] width 654 height 29
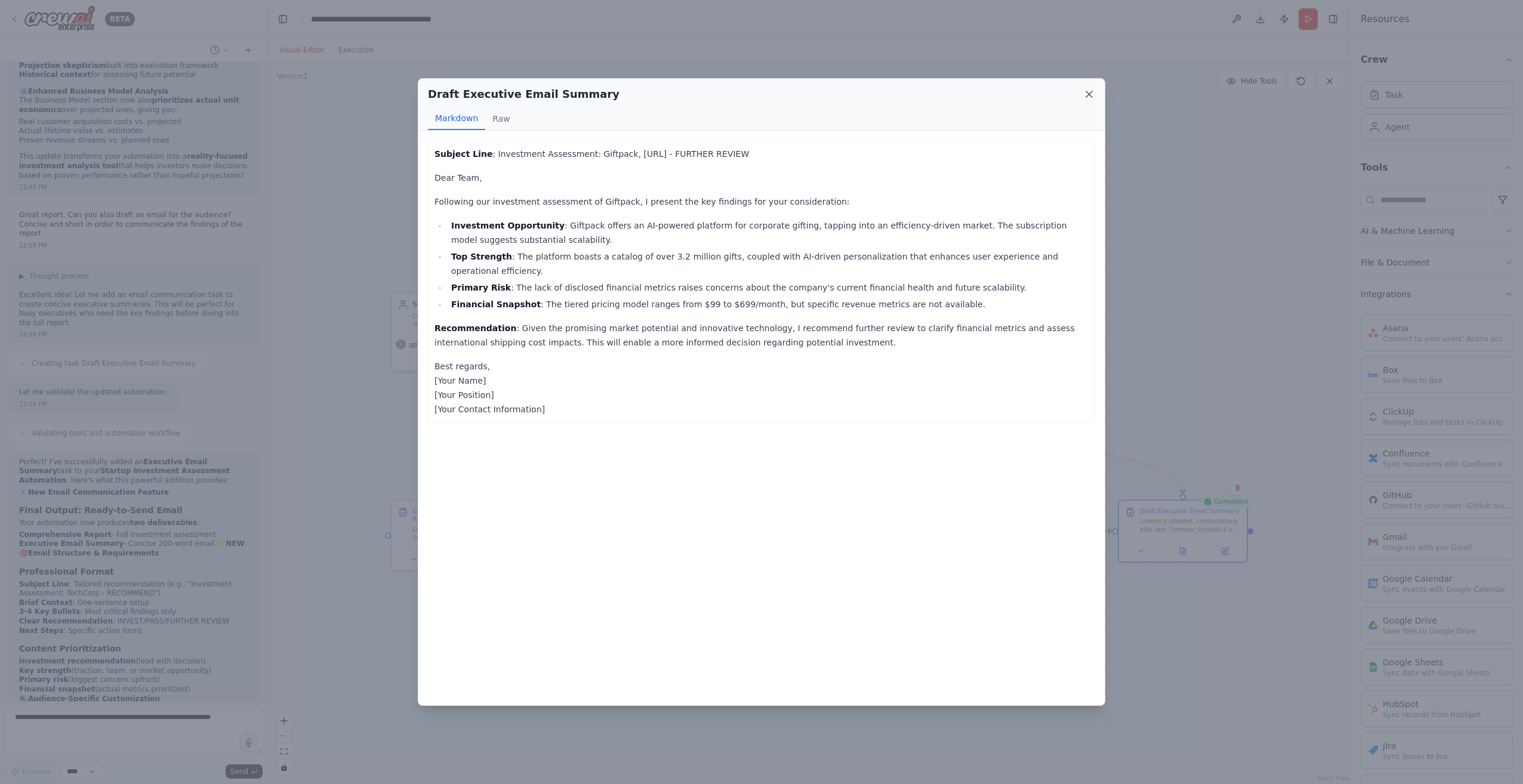
click at [1093, 97] on icon at bounding box center [1088, 94] width 12 height 12
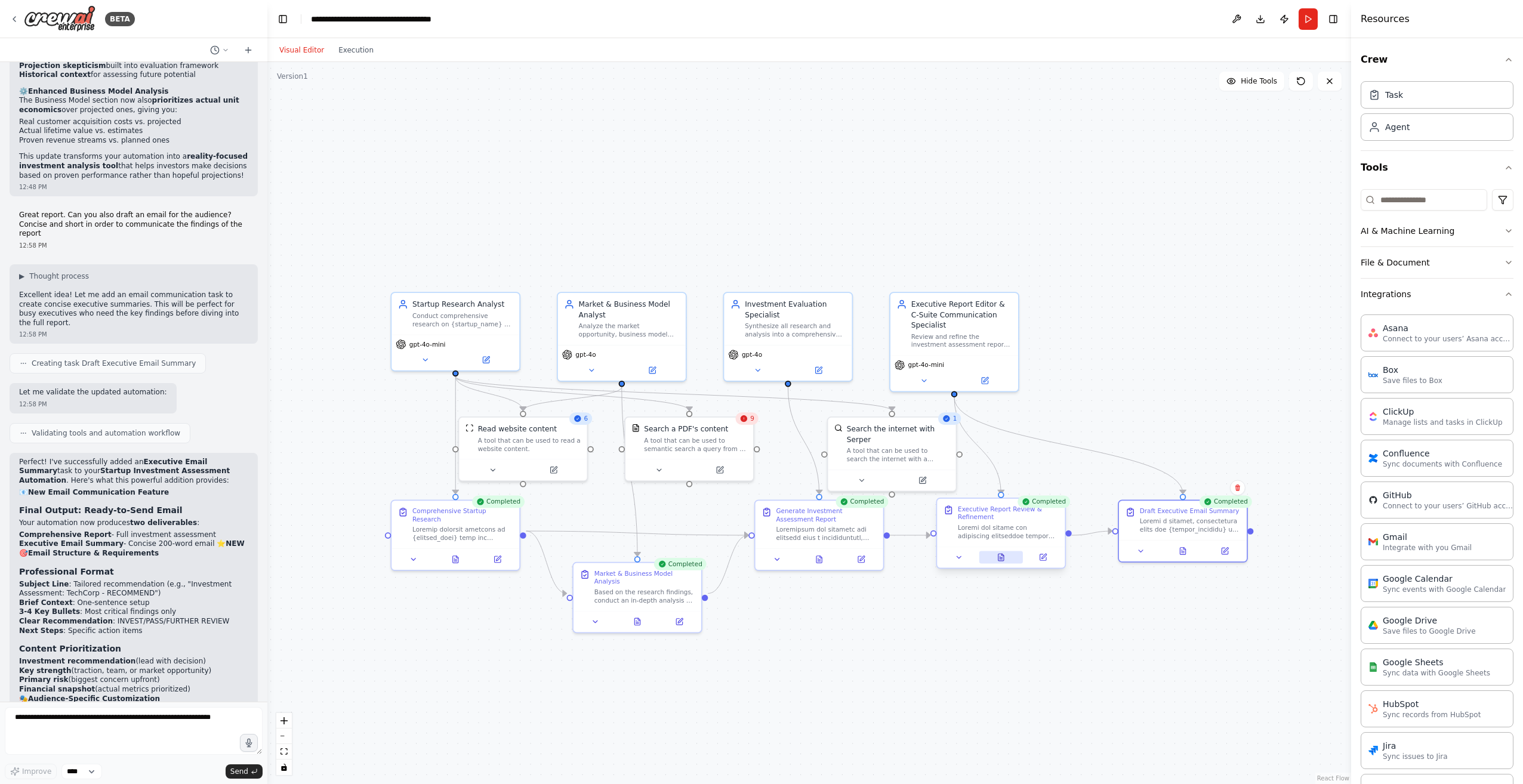
click at [1008, 559] on button at bounding box center [1000, 556] width 44 height 12
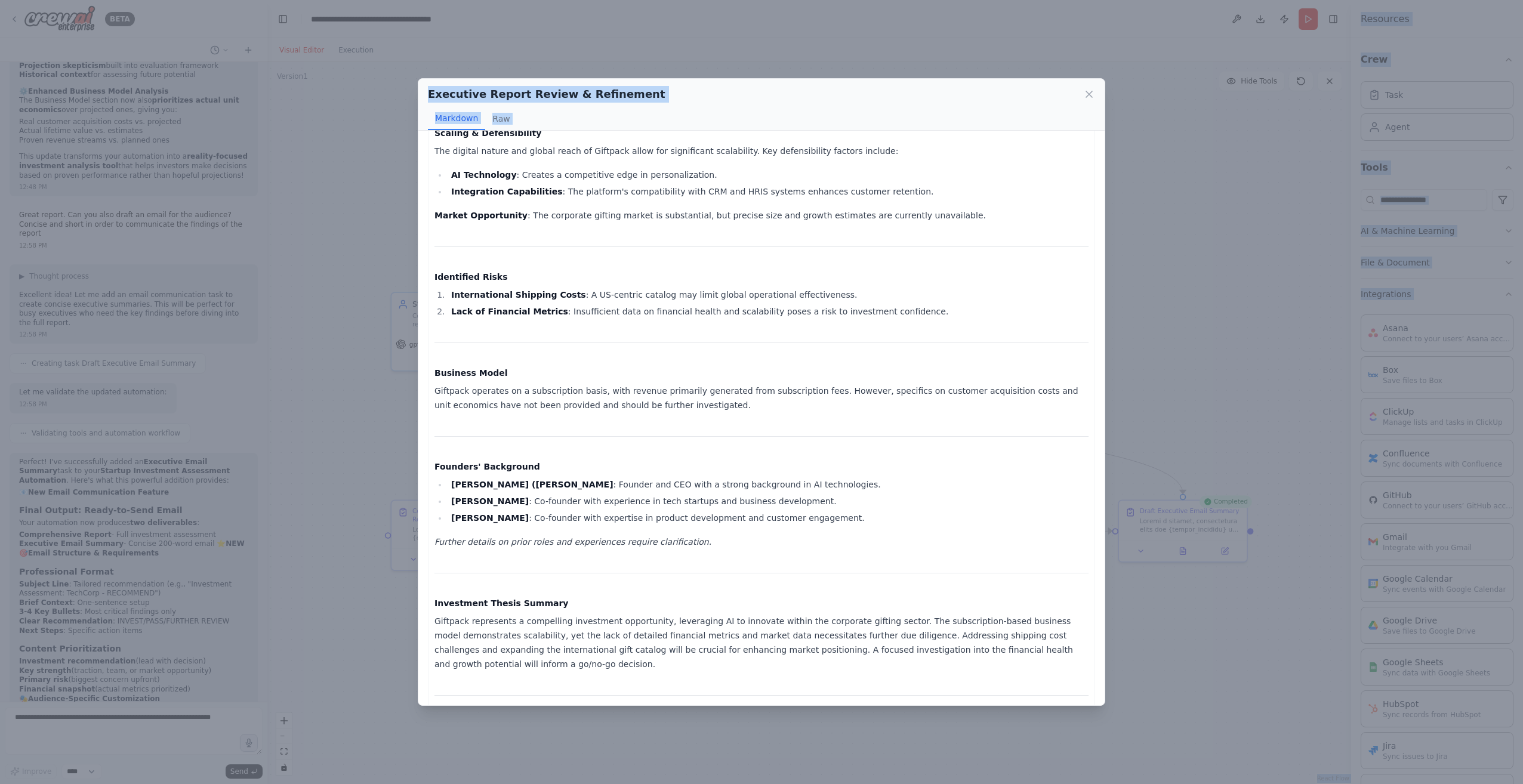
scroll to position [789, 0]
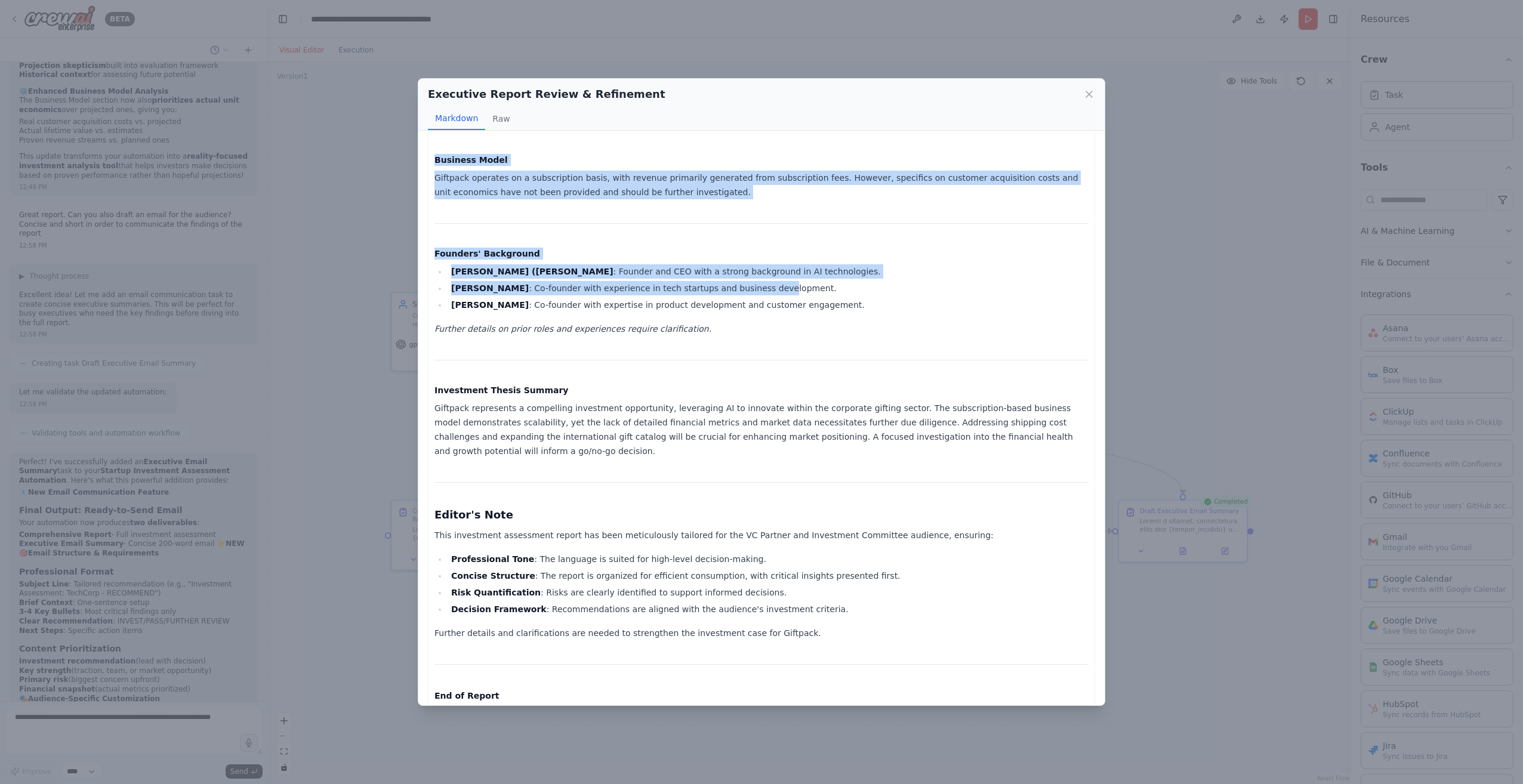
drag, startPoint x: 435, startPoint y: 155, endPoint x: 715, endPoint y: 289, distance: 310.4
click at [715, 289] on div "Investment Assessment Report for Giftpack Prepared for: VC Partners and Investm…" at bounding box center [761, 30] width 654 height 1345
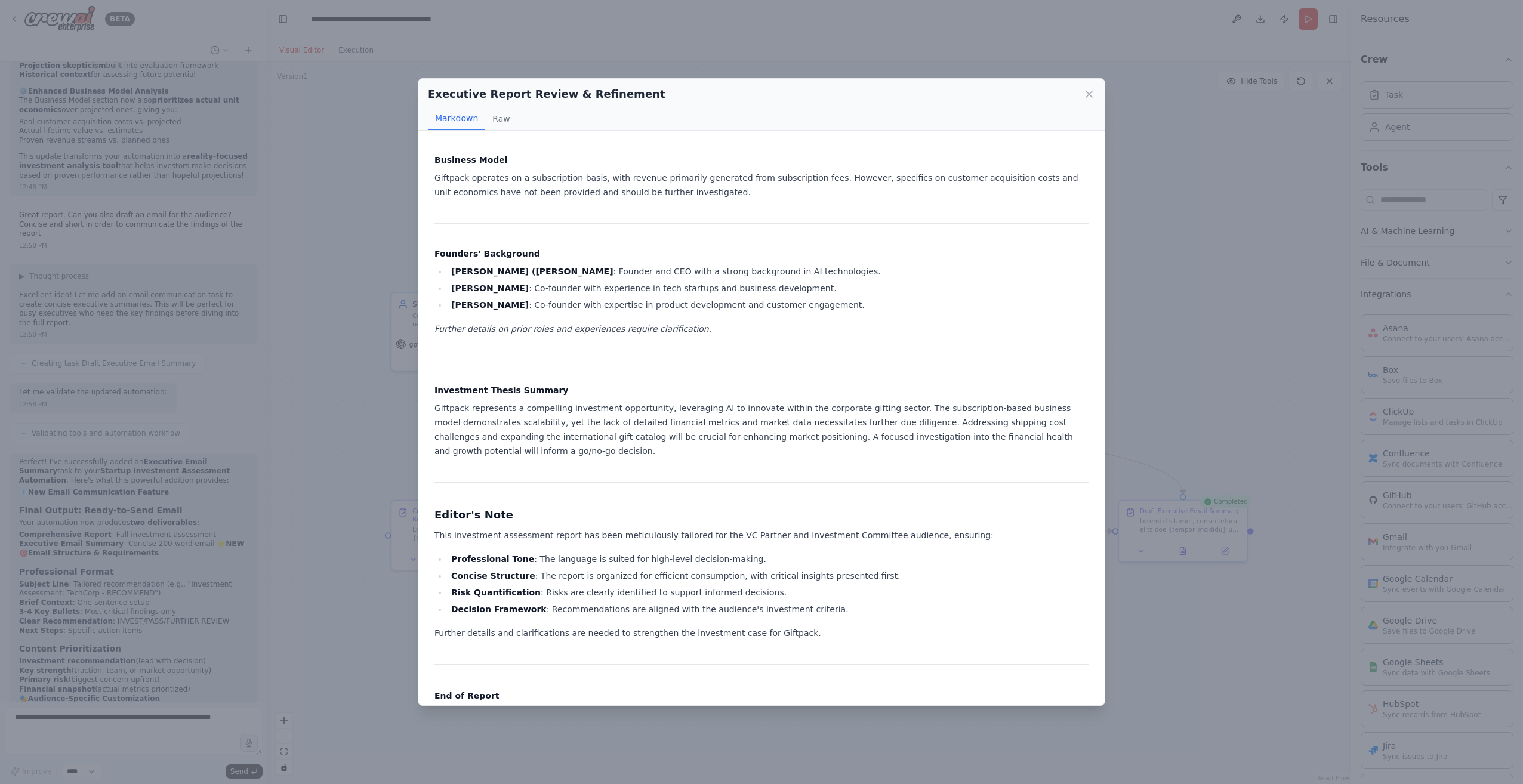
drag, startPoint x: 715, startPoint y: 289, endPoint x: 661, endPoint y: 307, distance: 56.9
click at [661, 307] on li "Bing Yue Chen : Co-founder with expertise in product development and customer e…" at bounding box center [768, 304] width 641 height 14
click at [1088, 96] on icon at bounding box center [1089, 94] width 6 height 6
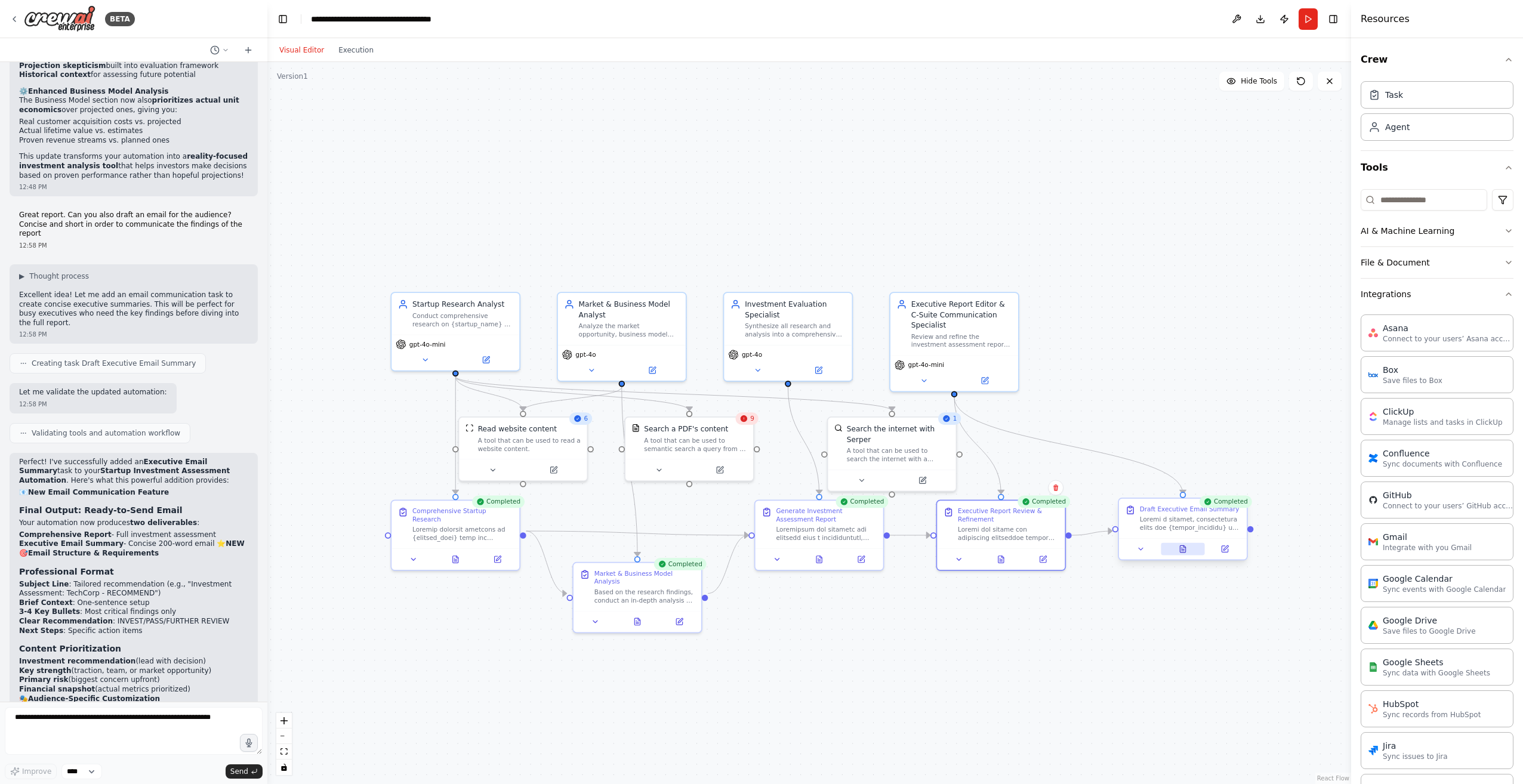
click at [1181, 545] on icon at bounding box center [1183, 549] width 6 height 7
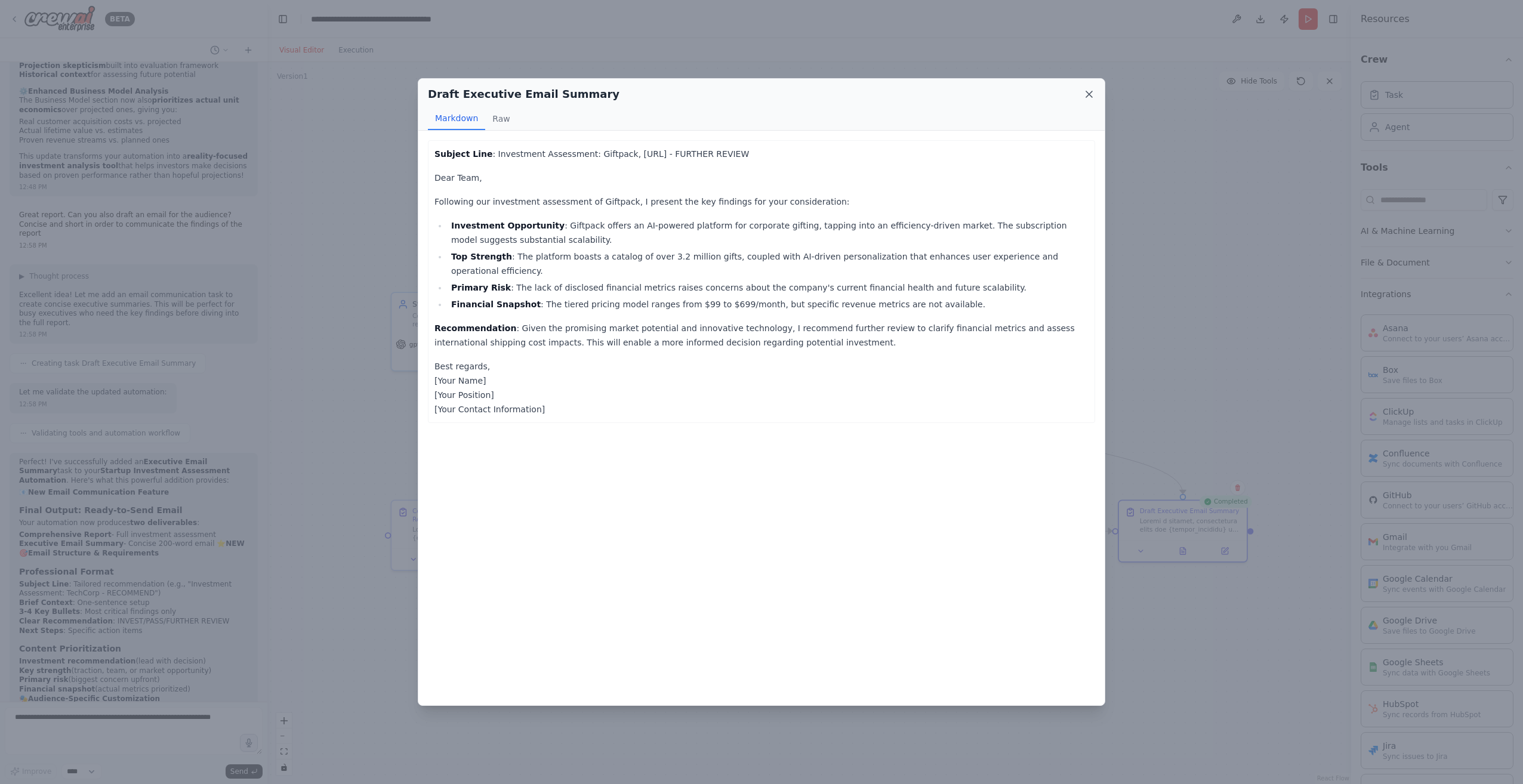
click at [1088, 95] on icon at bounding box center [1088, 94] width 12 height 12
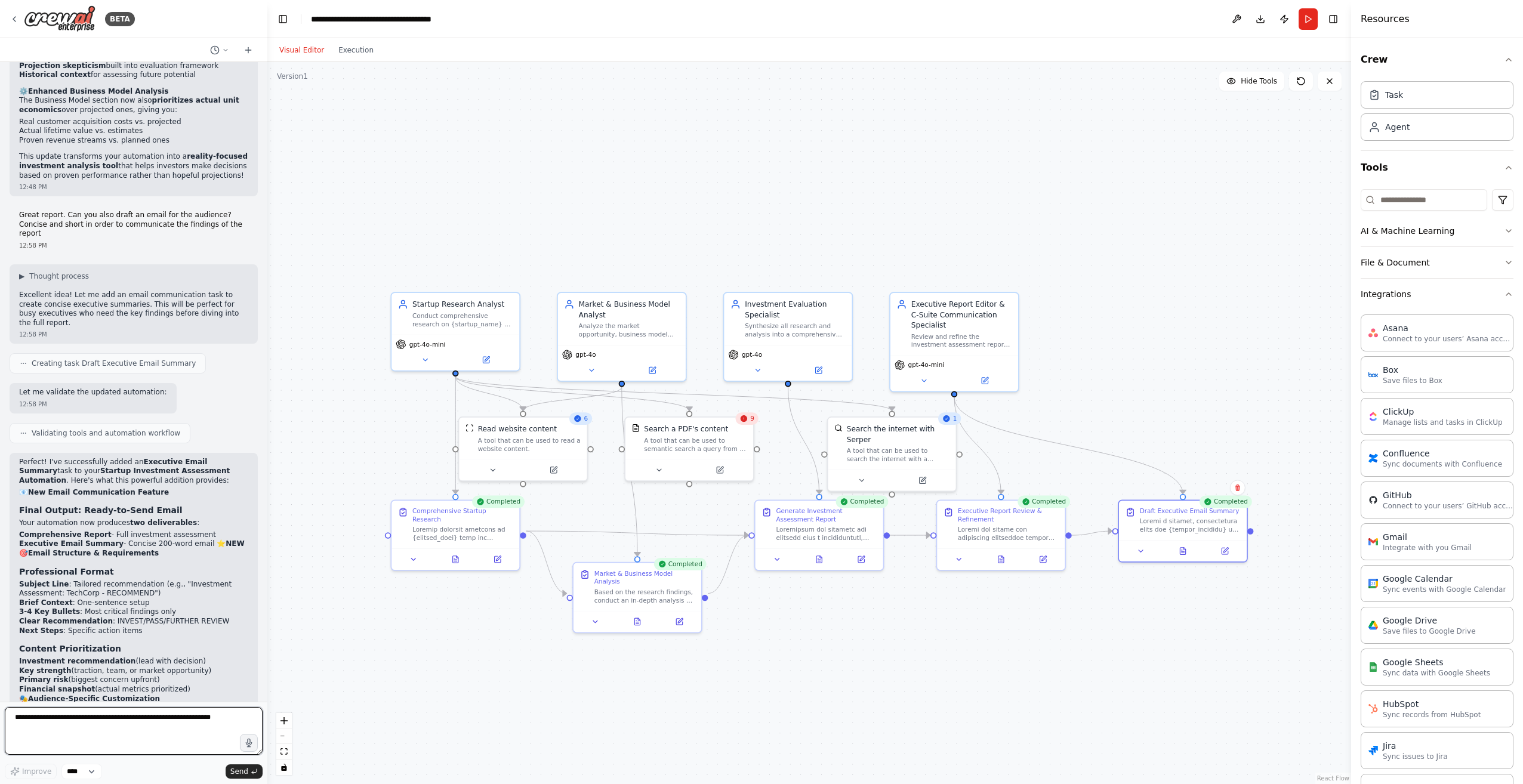
click at [80, 726] on textarea at bounding box center [133, 730] width 258 height 48
click at [1005, 557] on icon at bounding box center [1000, 556] width 8 height 8
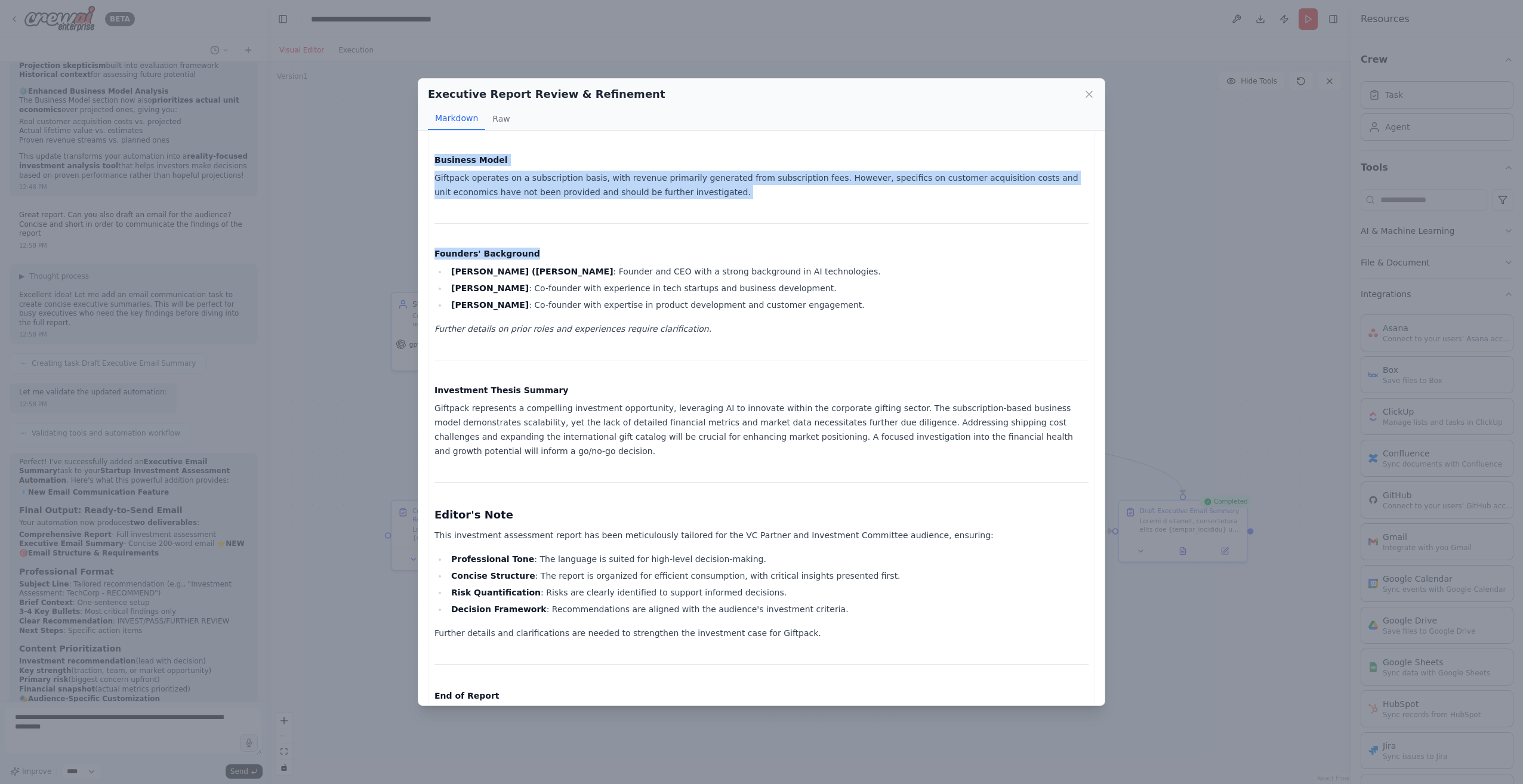
drag, startPoint x: 434, startPoint y: 354, endPoint x: 522, endPoint y: 257, distance: 131.0
click at [522, 257] on div "Investment Assessment Report for Giftpack Prepared for: VC Partners and Investm…" at bounding box center [761, 30] width 667 height 1358
copy div "Problem and Relevance Corporate gifting often suffers from inefficiency and lac…"
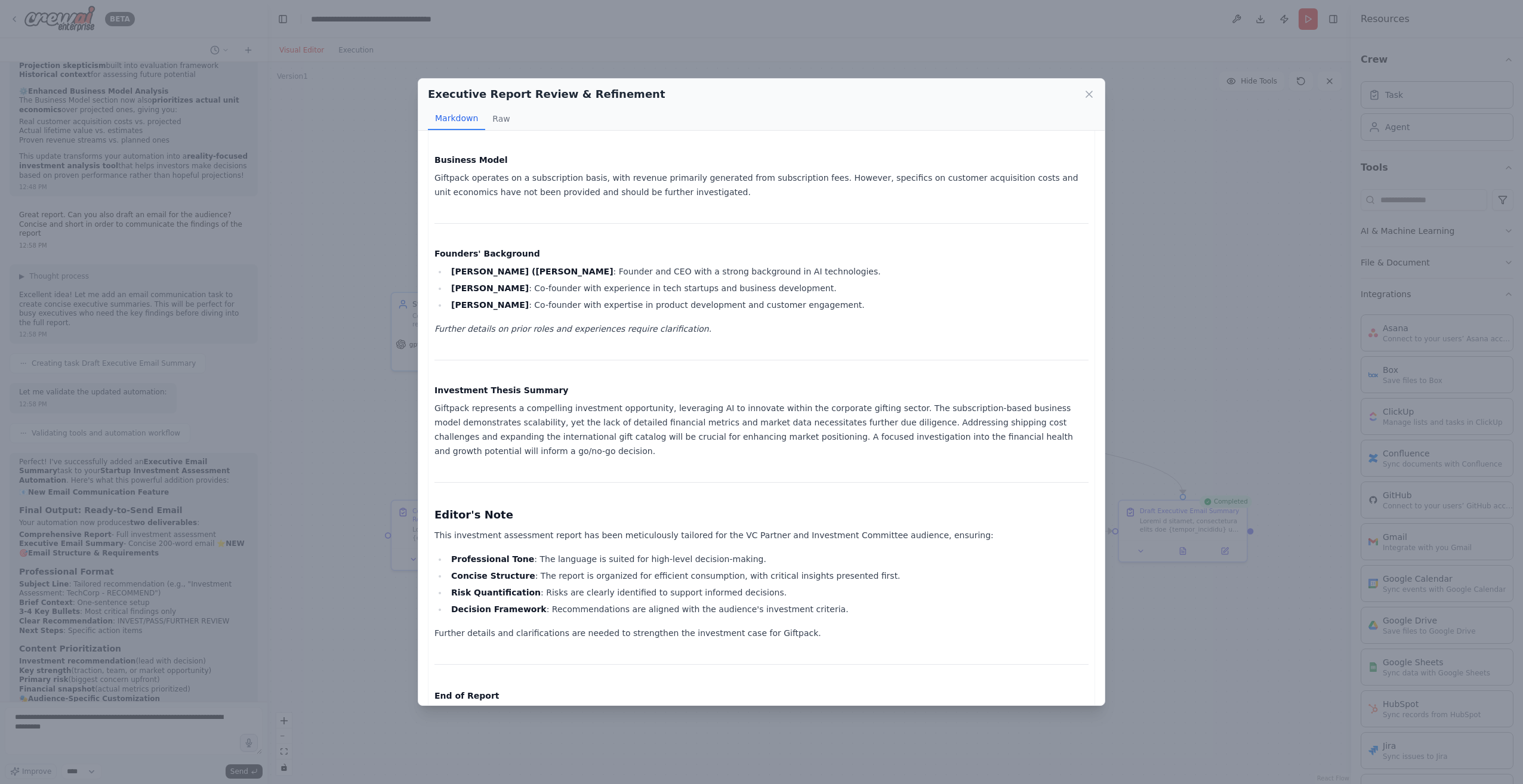
click at [68, 737] on div "Executive Report Review & Refinement Markdown Raw Investment Assessment Report …" at bounding box center [761, 392] width 1523 height 784
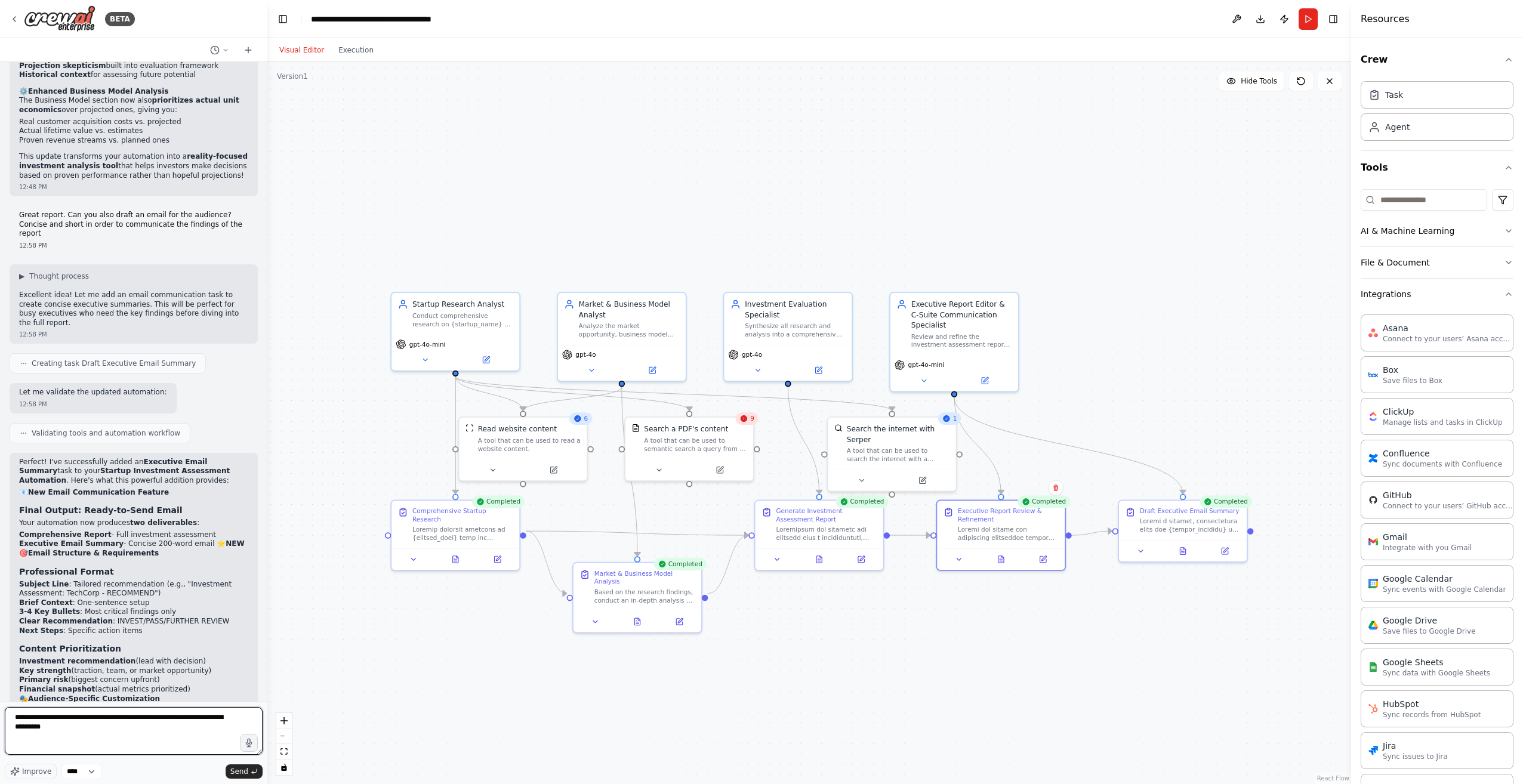
click at [68, 737] on textarea "**********" at bounding box center [133, 730] width 258 height 48
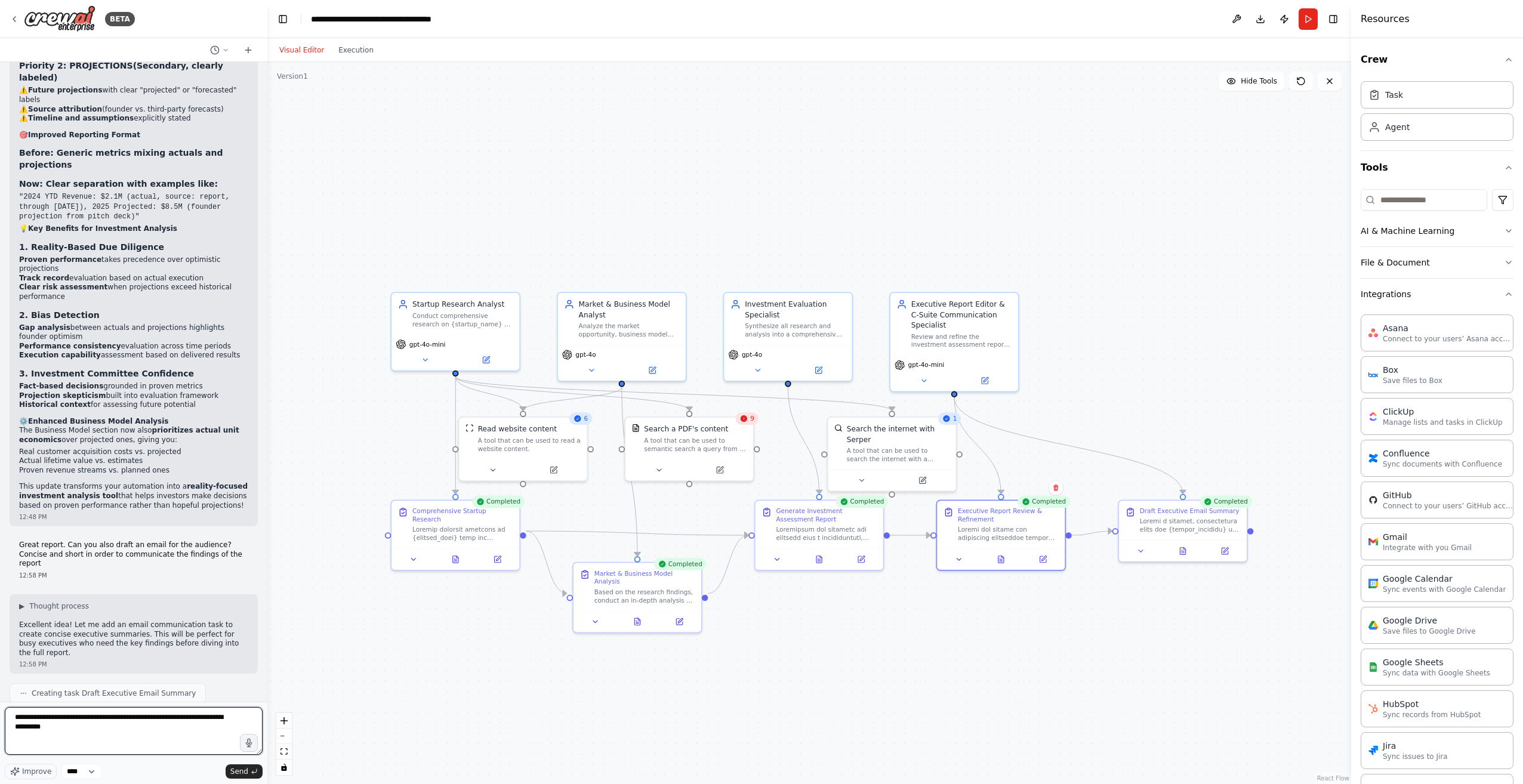
scroll to position [9239, 0]
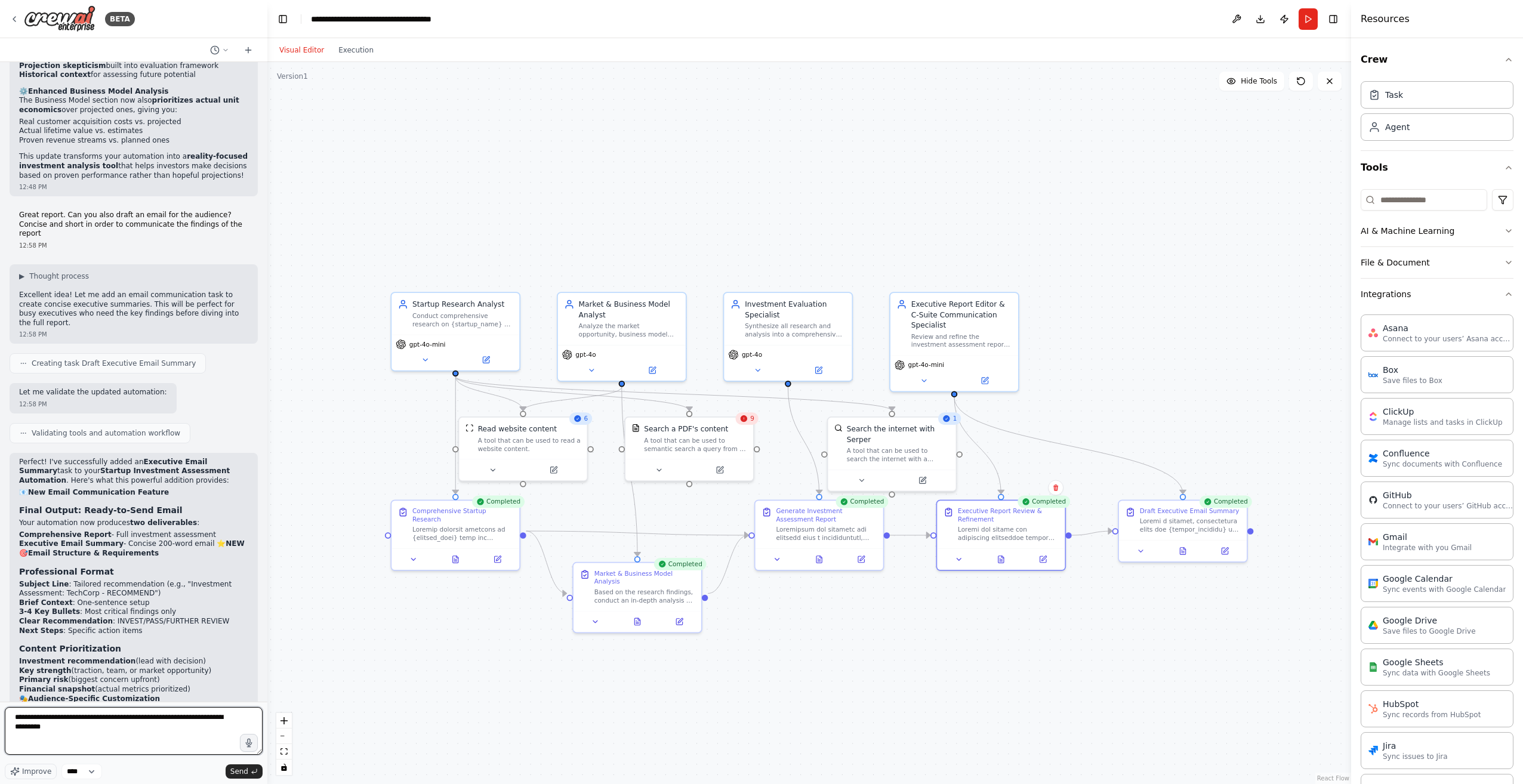
click at [49, 747] on textarea "**********" at bounding box center [133, 730] width 258 height 48
paste textarea "**********"
click at [89, 746] on textarea at bounding box center [133, 730] width 258 height 48
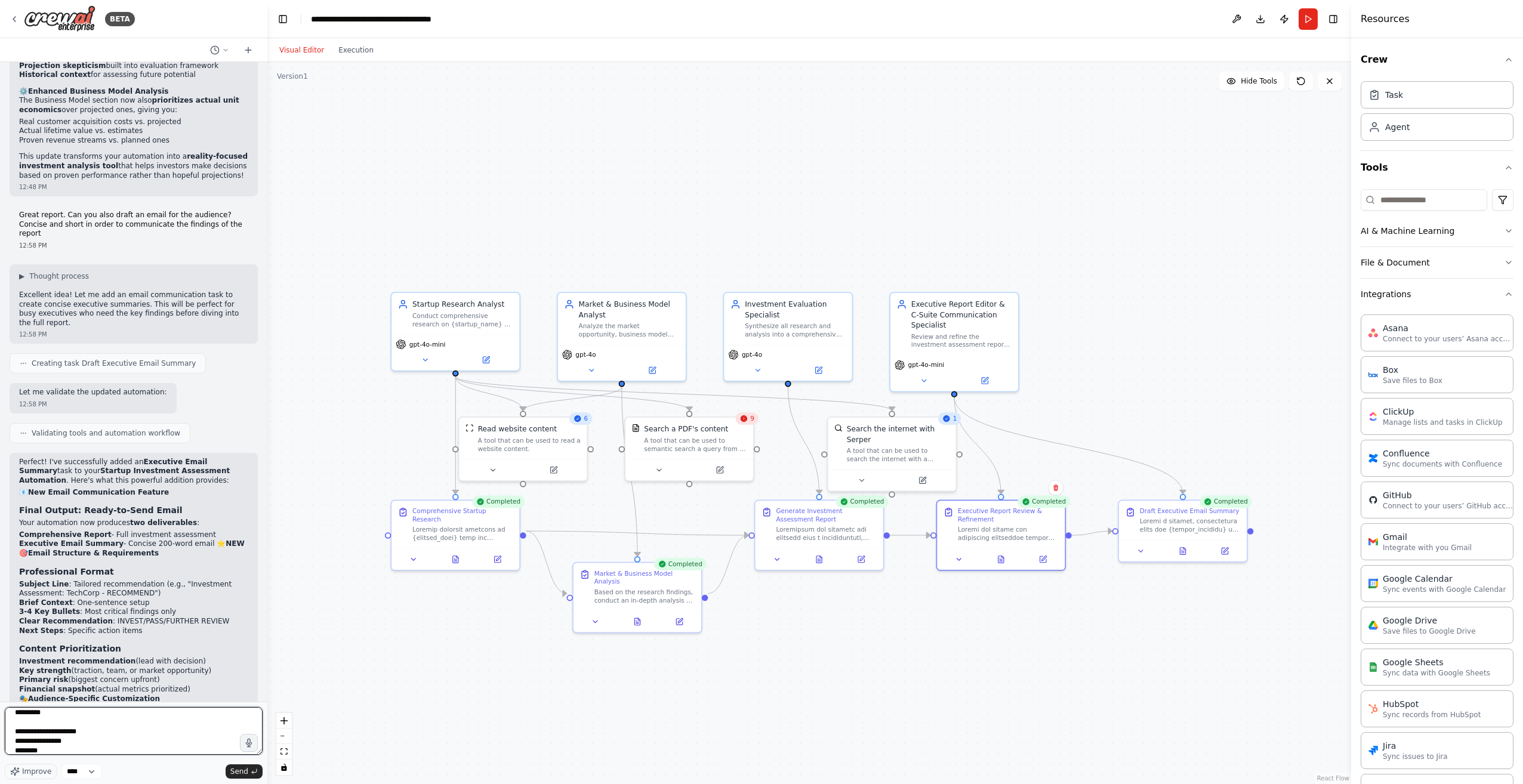
click at [93, 746] on textarea "**********" at bounding box center [133, 730] width 258 height 48
paste textarea "**********"
click at [60, 739] on textarea "**********" at bounding box center [133, 730] width 258 height 48
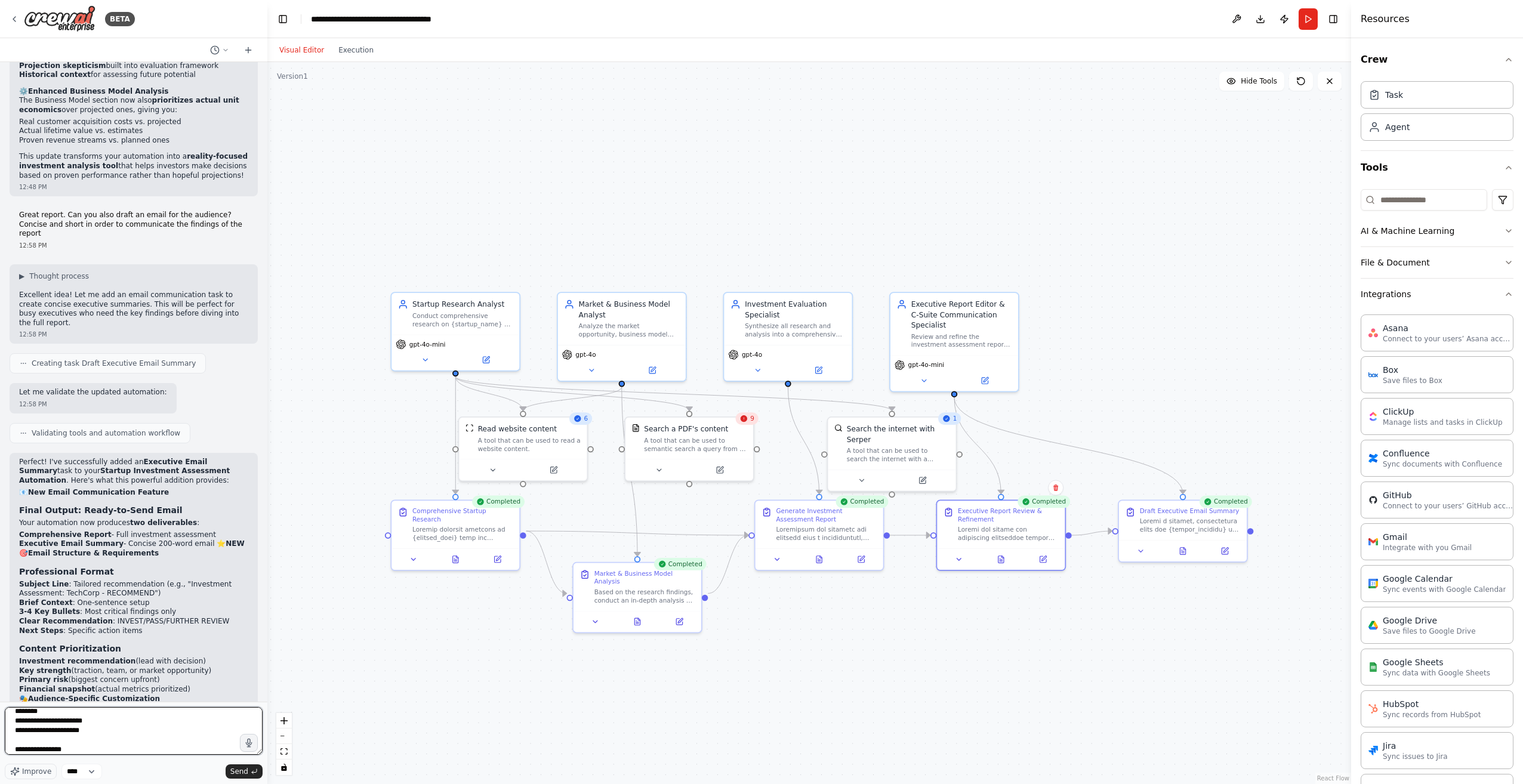
paste textarea "**********"
click at [54, 731] on textarea "**********" at bounding box center [133, 730] width 258 height 48
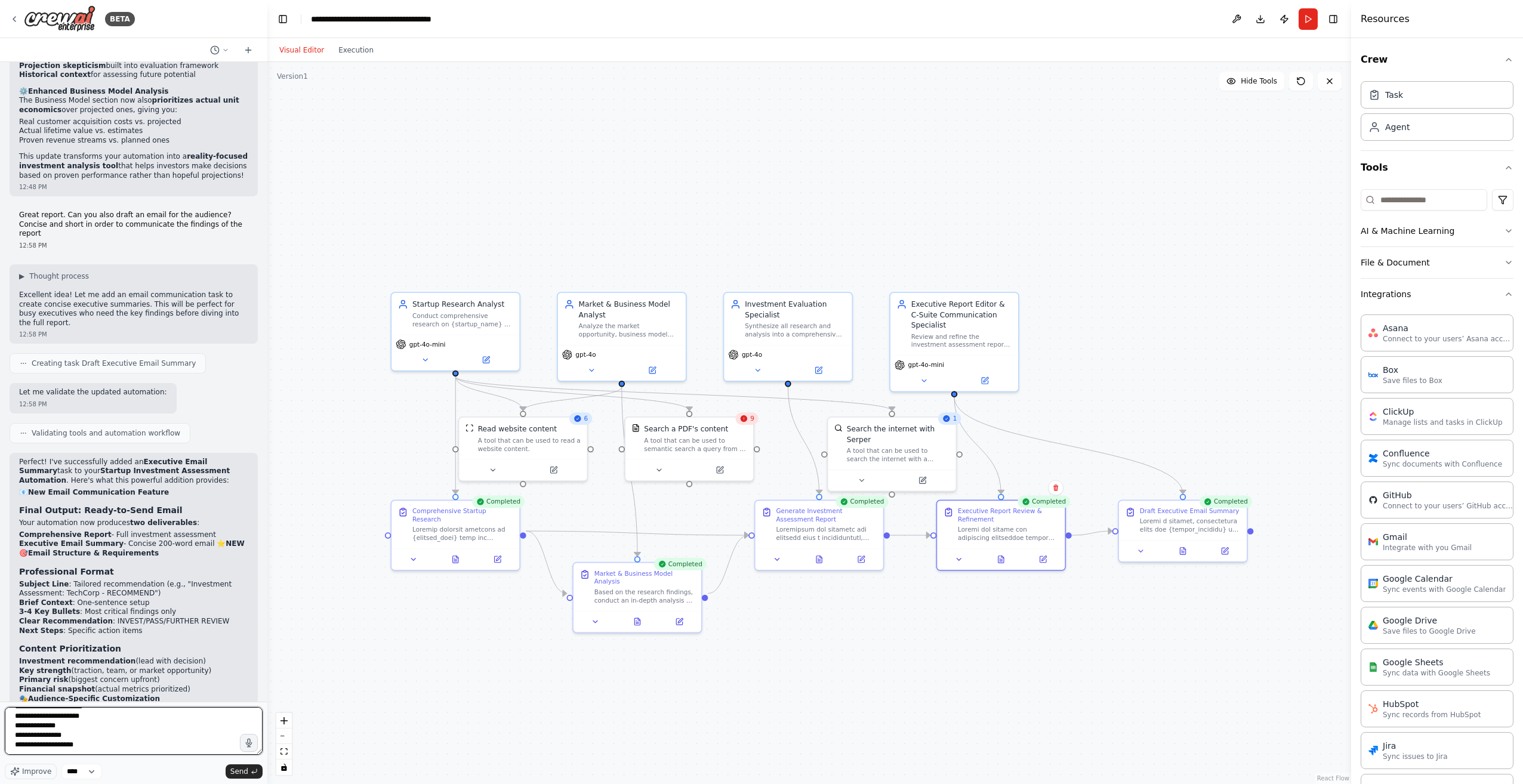
scroll to position [68, 0]
click at [62, 734] on textarea "**********" at bounding box center [133, 730] width 258 height 48
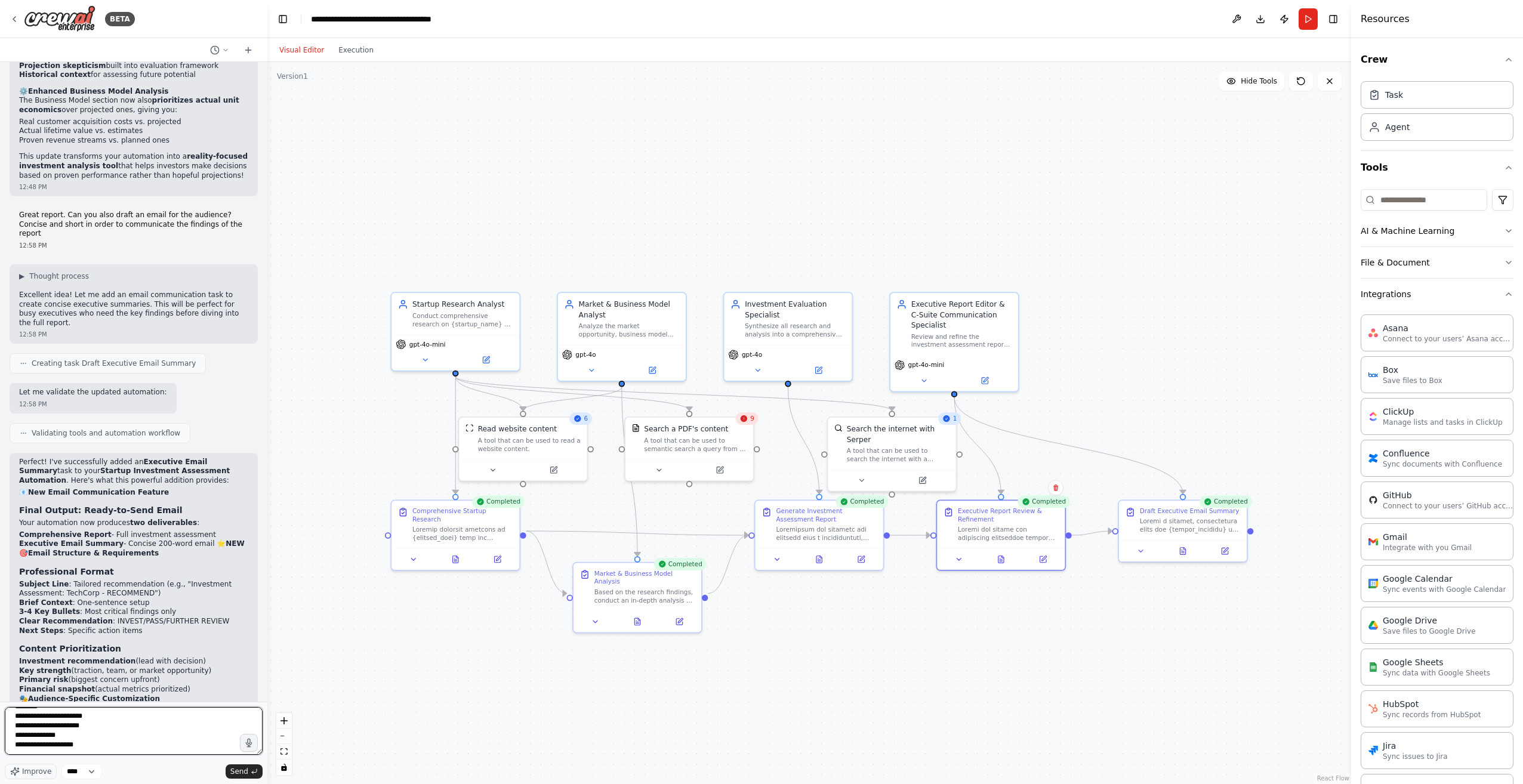
click at [133, 751] on textarea "**********" at bounding box center [133, 730] width 258 height 48
paste textarea "**********"
drag, startPoint x: 111, startPoint y: 728, endPoint x: 82, endPoint y: 717, distance: 31.0
click at [82, 717] on textarea "**********" at bounding box center [133, 730] width 258 height 48
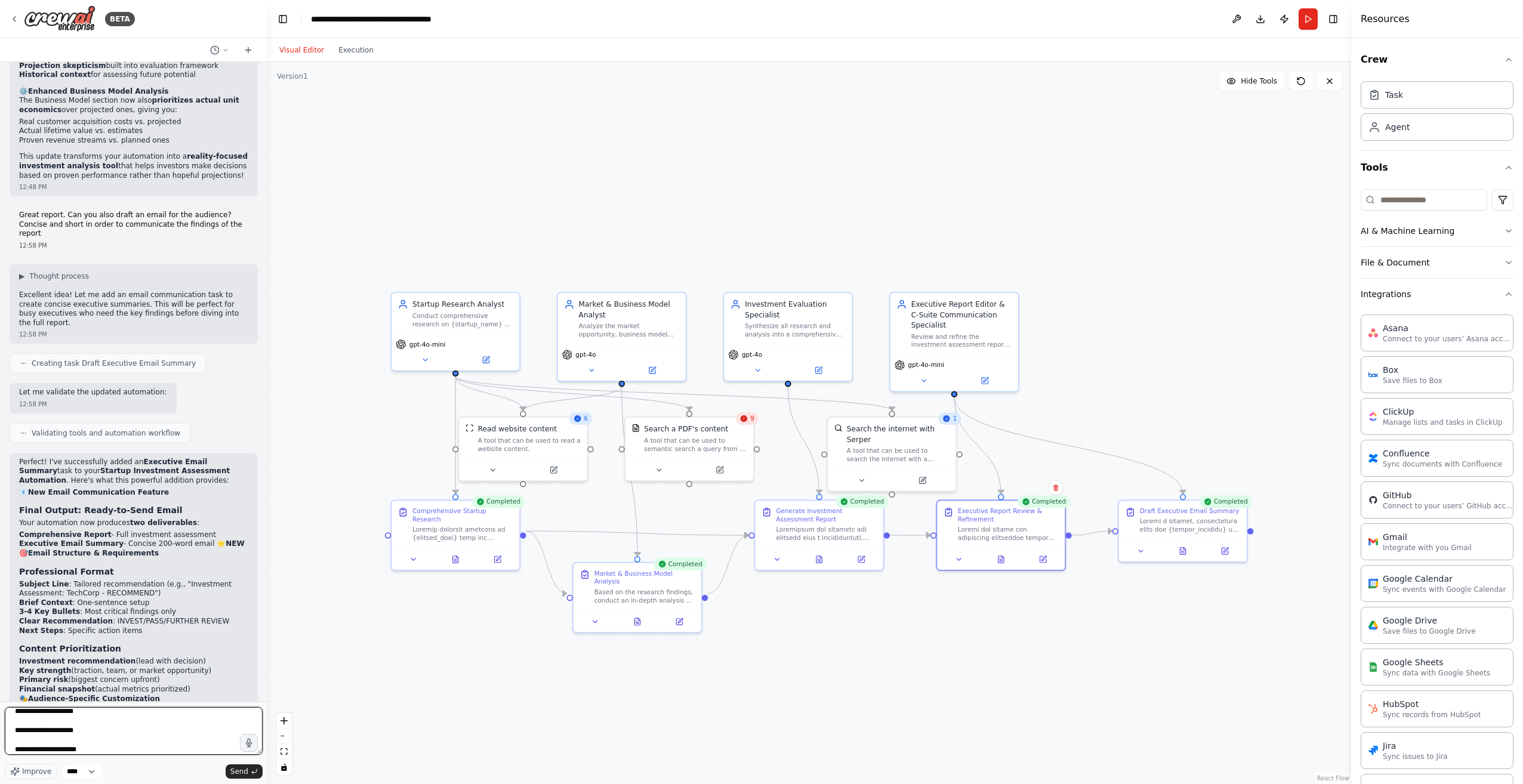
scroll to position [25, 0]
type textarea "**********"
click at [252, 771] on icon "submit" at bounding box center [254, 771] width 7 height 7
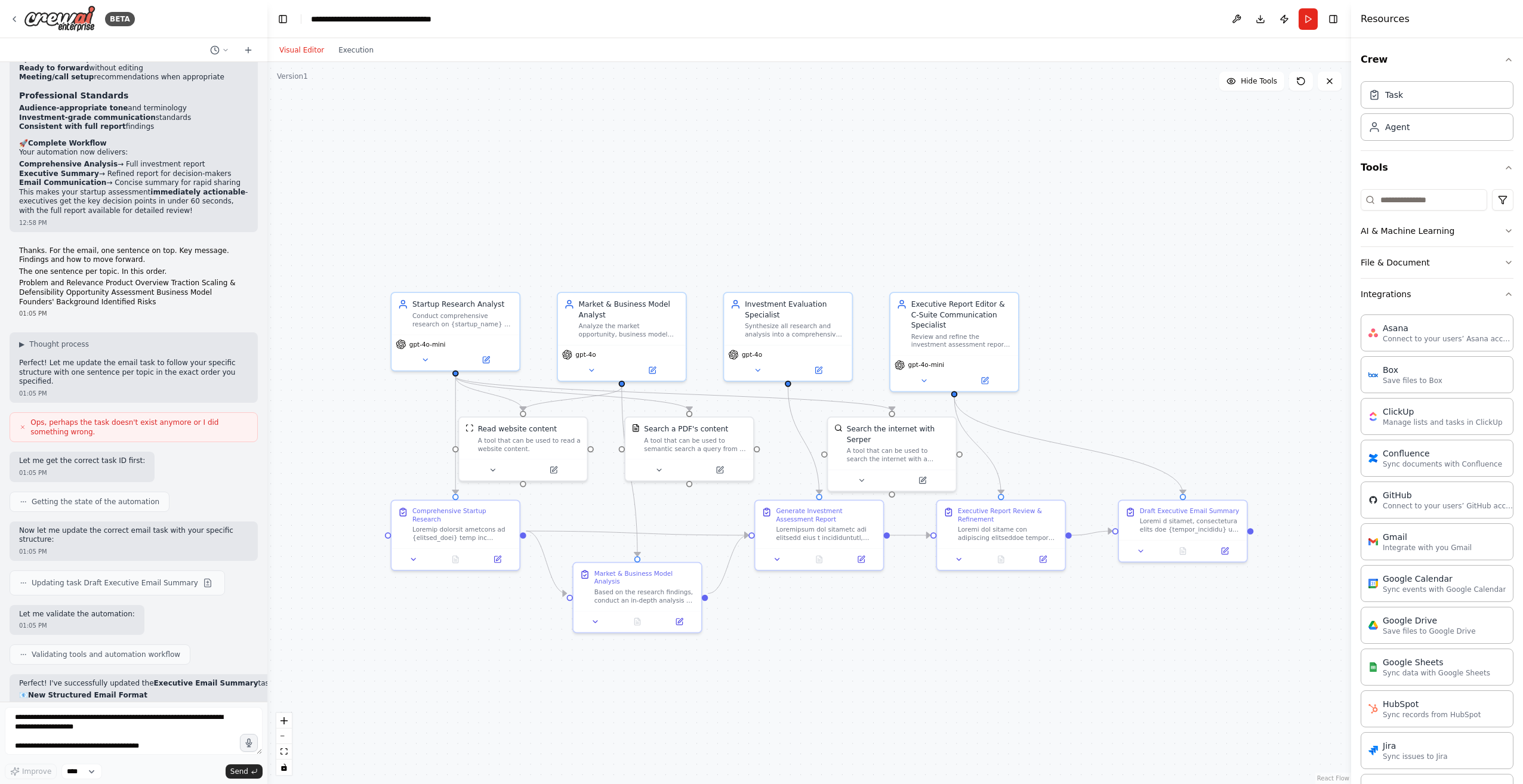
scroll to position [10167, 0]
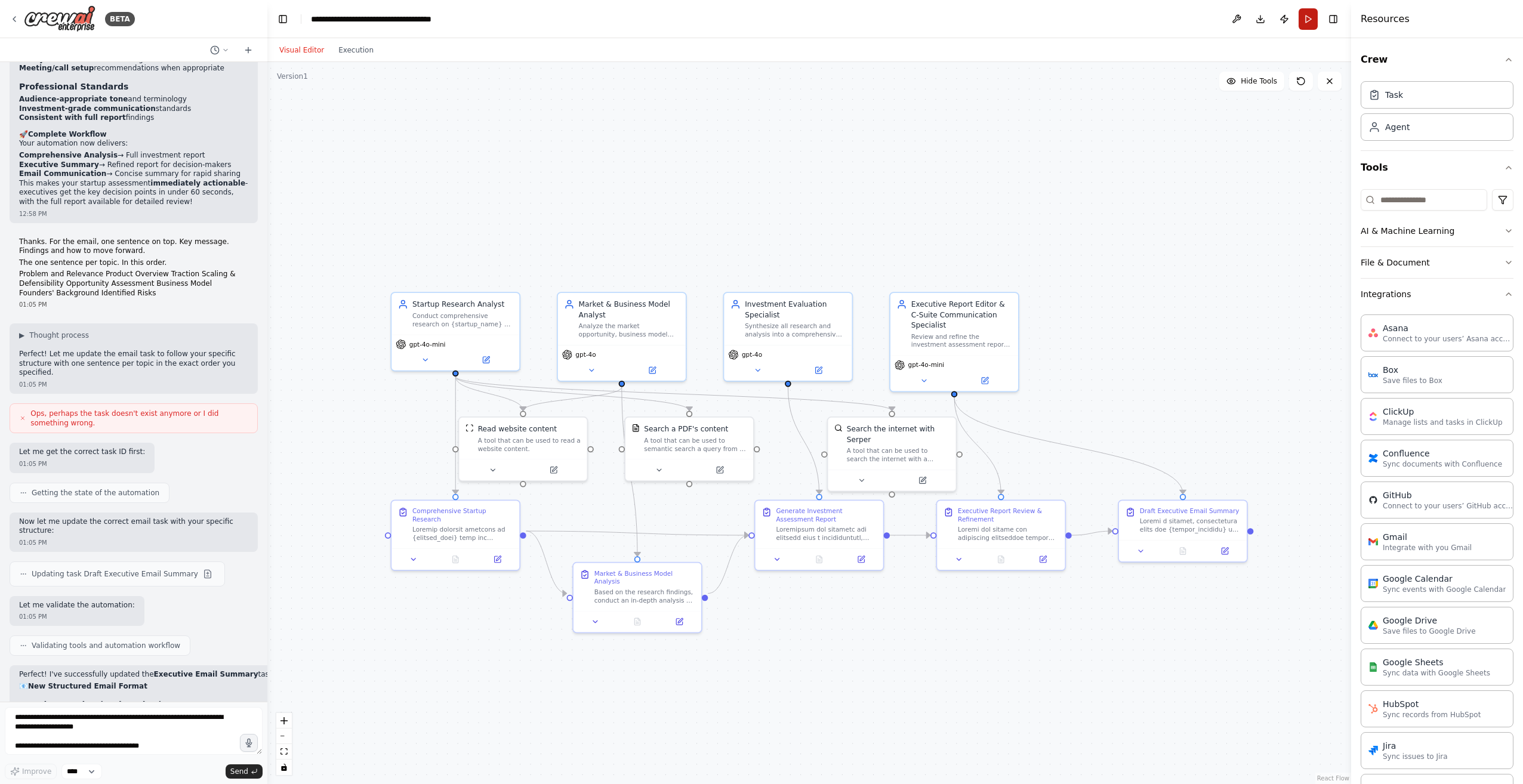
click at [1307, 23] on button "Run" at bounding box center [1307, 19] width 19 height 22
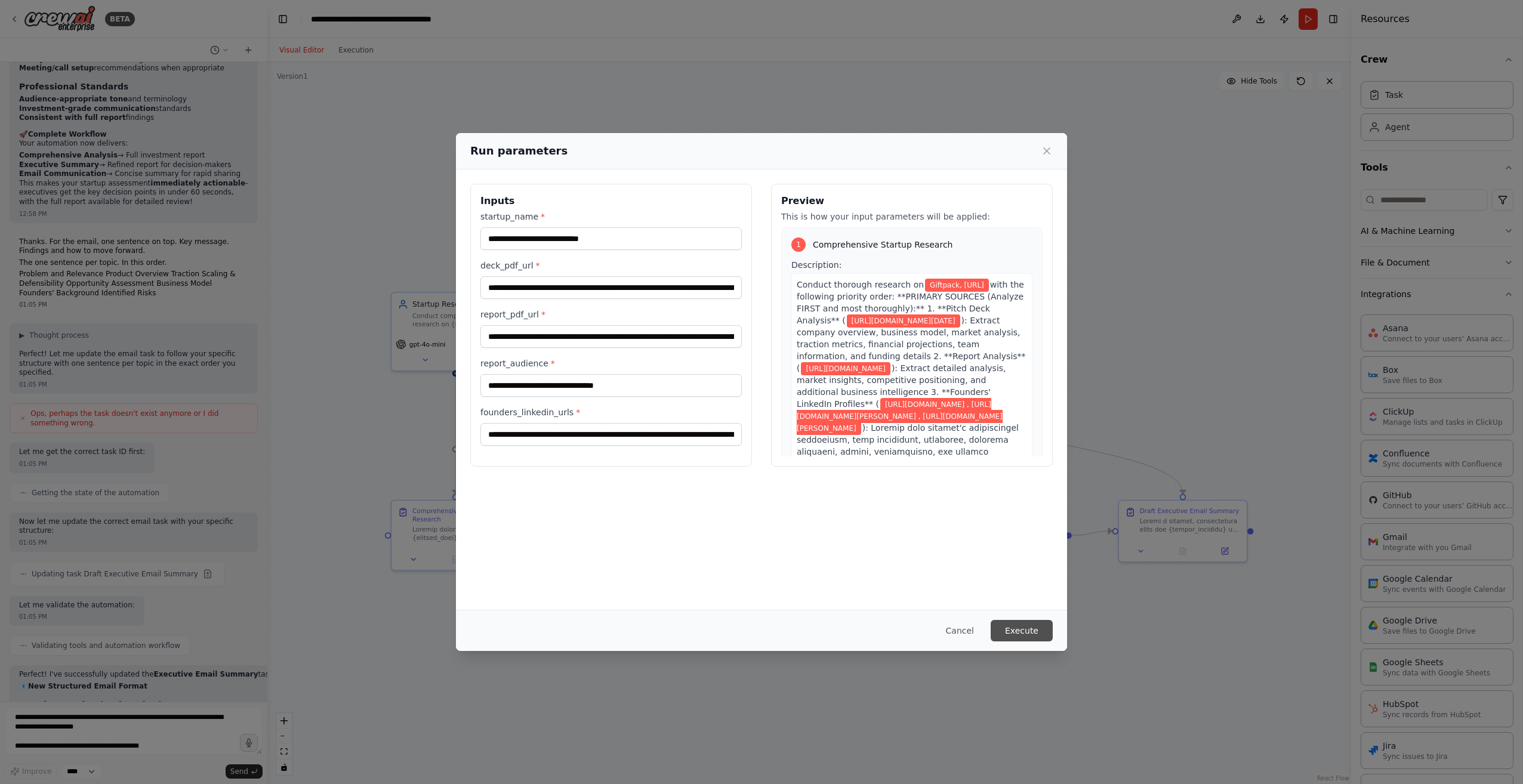
click at [1032, 630] on button "Execute" at bounding box center [1022, 629] width 62 height 22
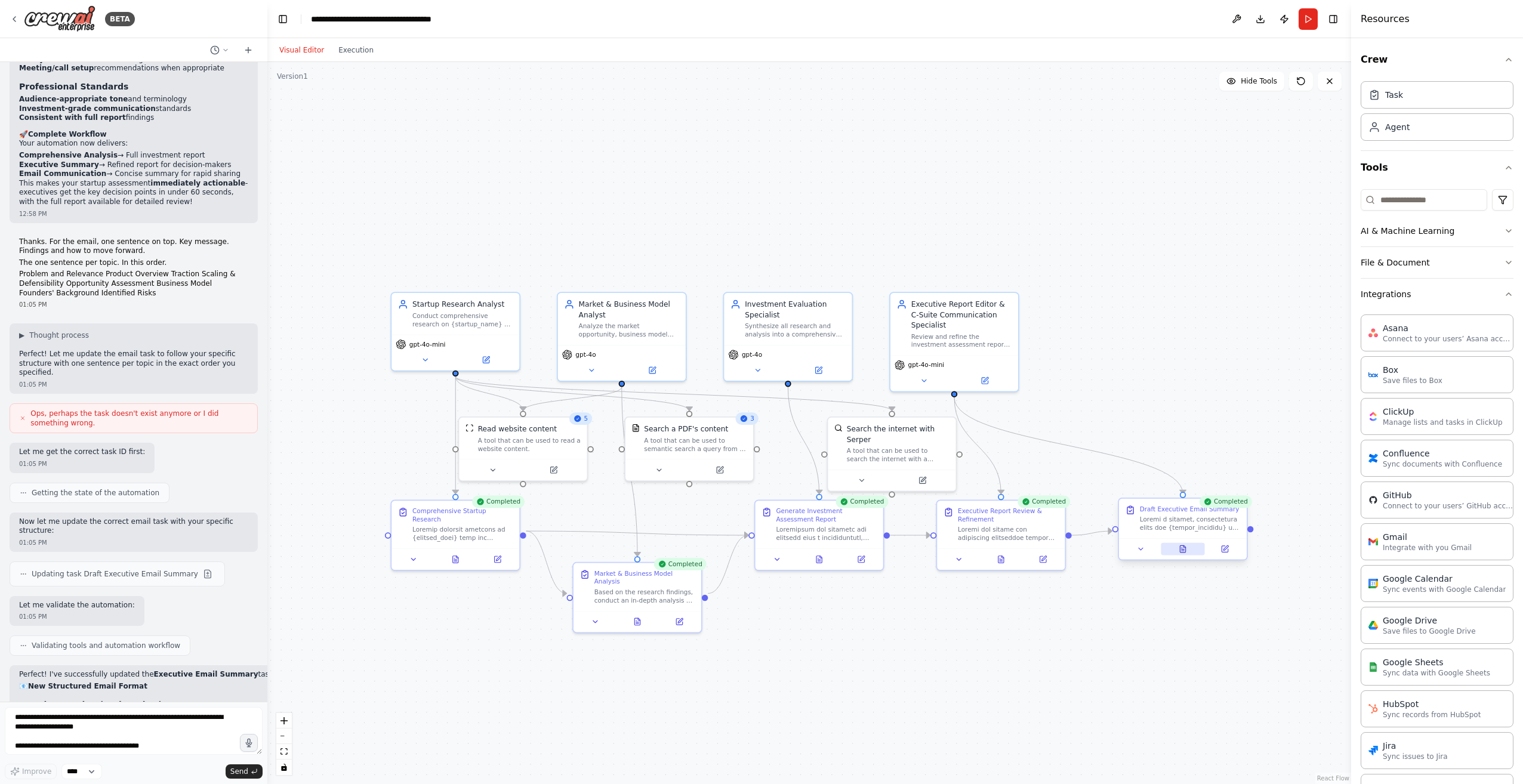
click at [1177, 544] on button at bounding box center [1182, 548] width 44 height 12
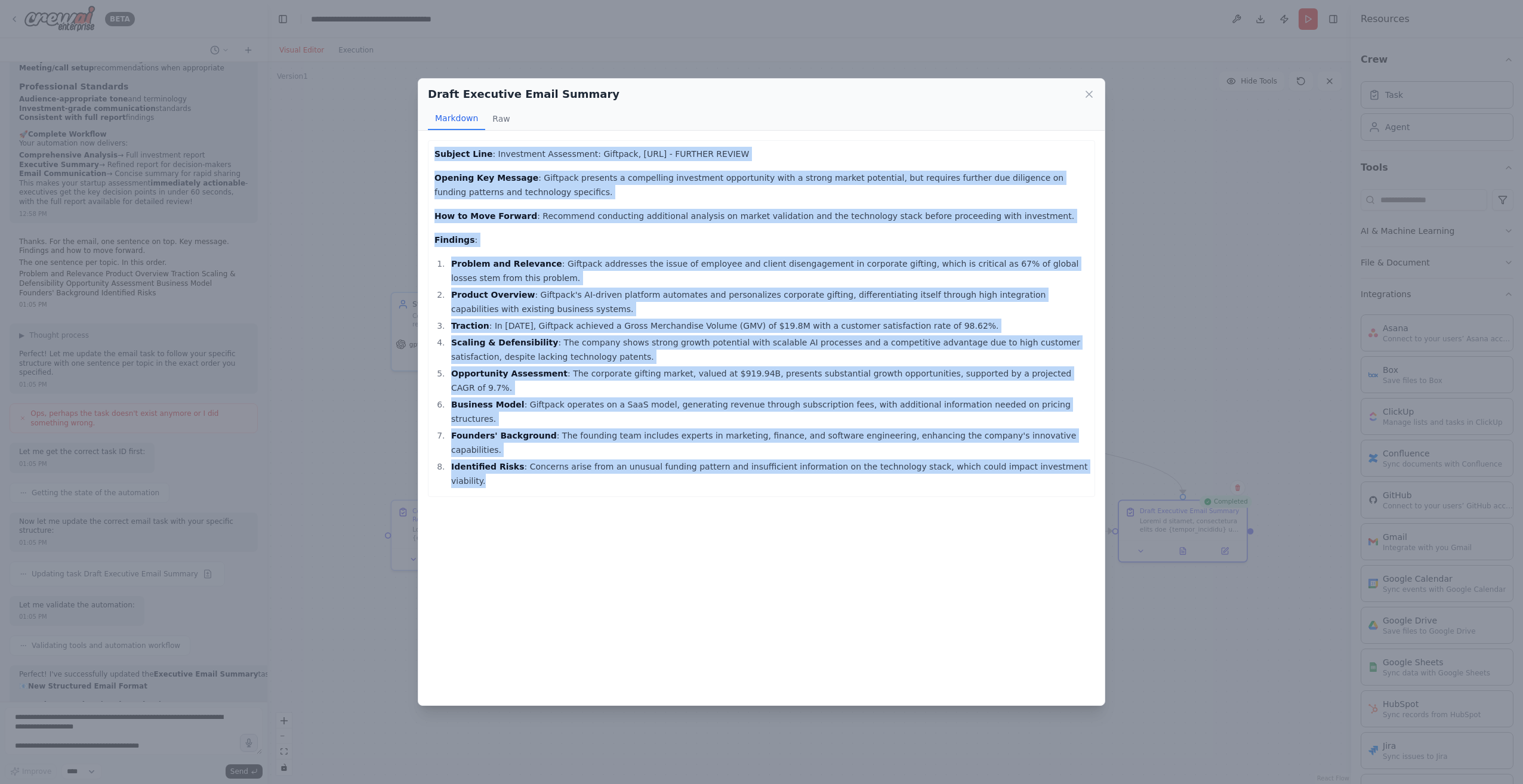
drag, startPoint x: 1039, startPoint y: 426, endPoint x: 417, endPoint y: 158, distance: 677.3
click at [417, 158] on div "Draft Executive Email Summary Markdown Raw Subject Line : Investment Assessment…" at bounding box center [761, 392] width 1523 height 784
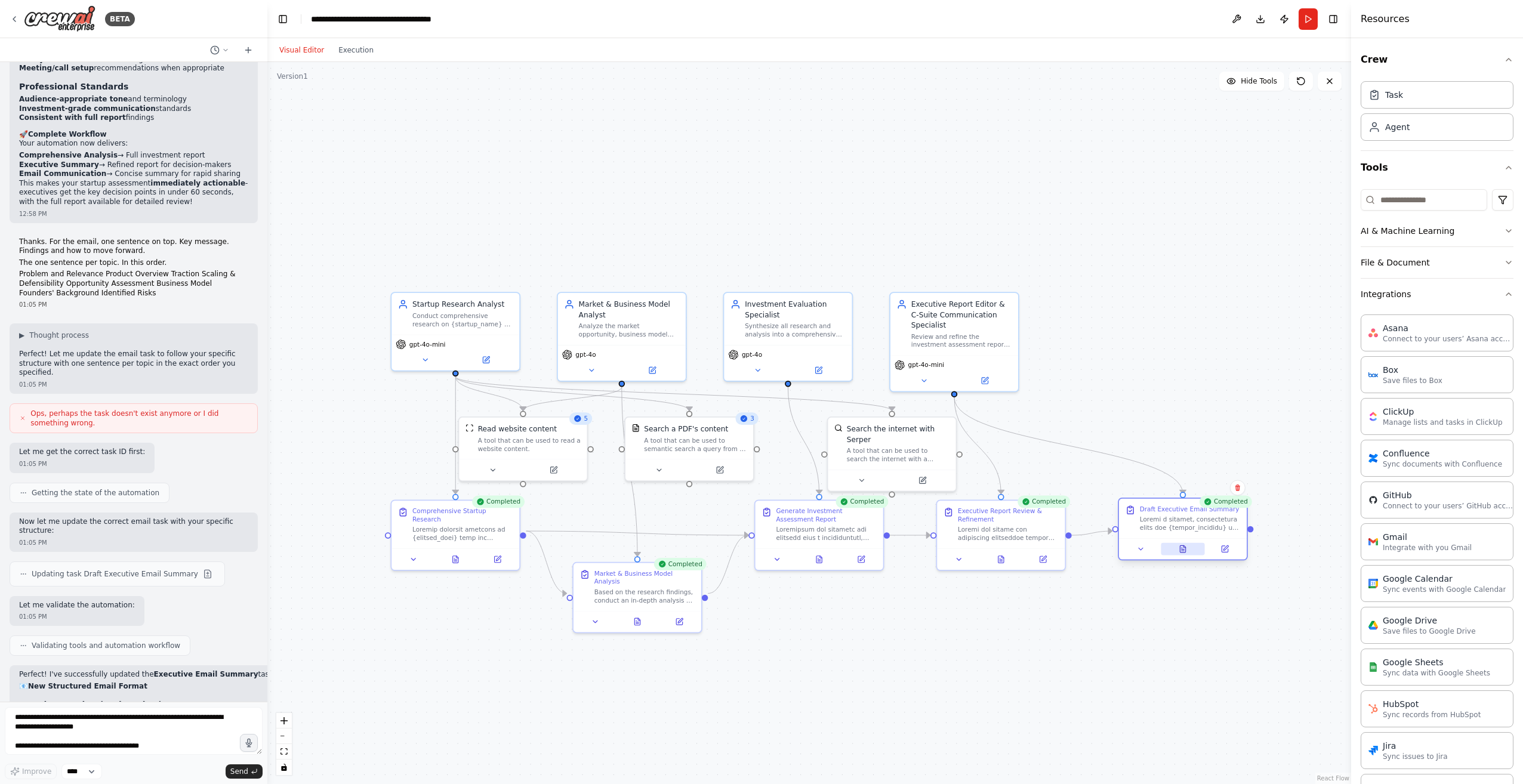
click at [1182, 549] on icon at bounding box center [1183, 549] width 6 height 7
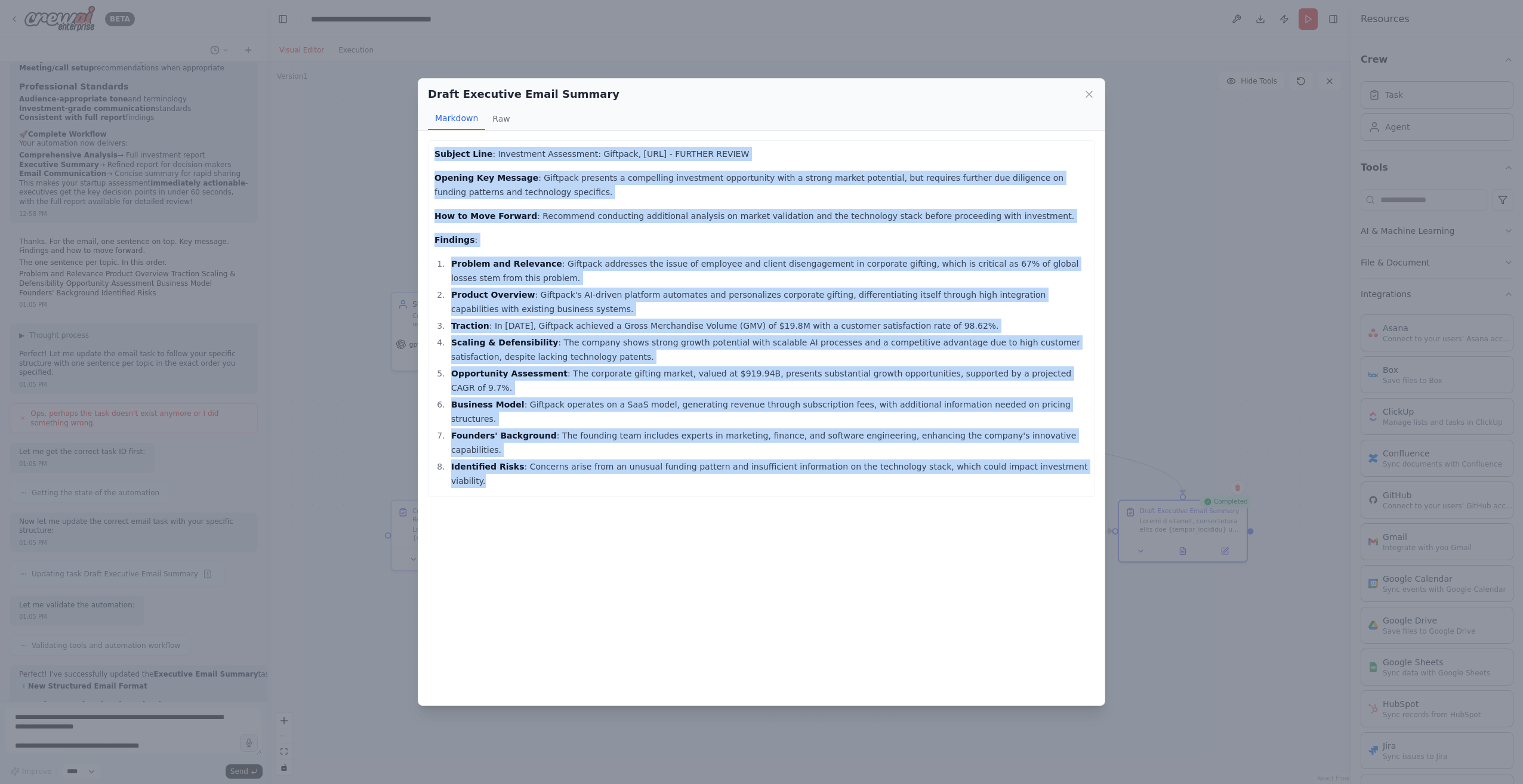
drag, startPoint x: 1034, startPoint y: 423, endPoint x: 426, endPoint y: 151, distance: 666.1
click at [426, 151] on div "Subject Line : Investment Assessment: Giftpack, https://giftpack.ai/ - FURTHER …" at bounding box center [761, 417] width 686 height 573
copy div "Subject Line : Investment Assessment: Giftpack, https://giftpack.ai/ - FURTHER …"
click at [1089, 91] on icon at bounding box center [1088, 94] width 12 height 12
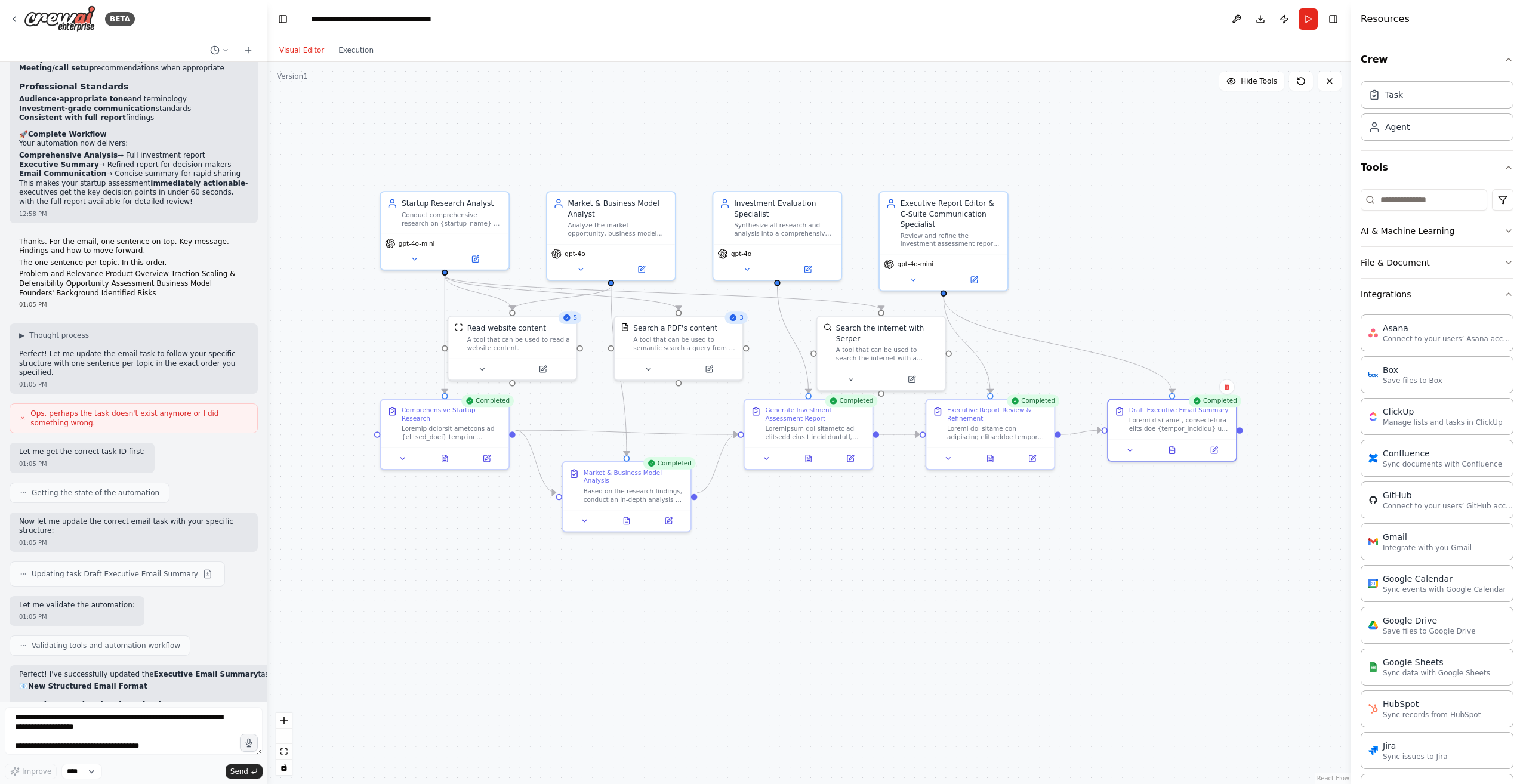
drag, startPoint x: 916, startPoint y: 246, endPoint x: 930, endPoint y: 143, distance: 103.9
click at [928, 144] on div ".deletable-edge-delete-btn { width: 20px; height: 20px; border: 0px solid #ffff…" at bounding box center [809, 422] width 1083 height 721
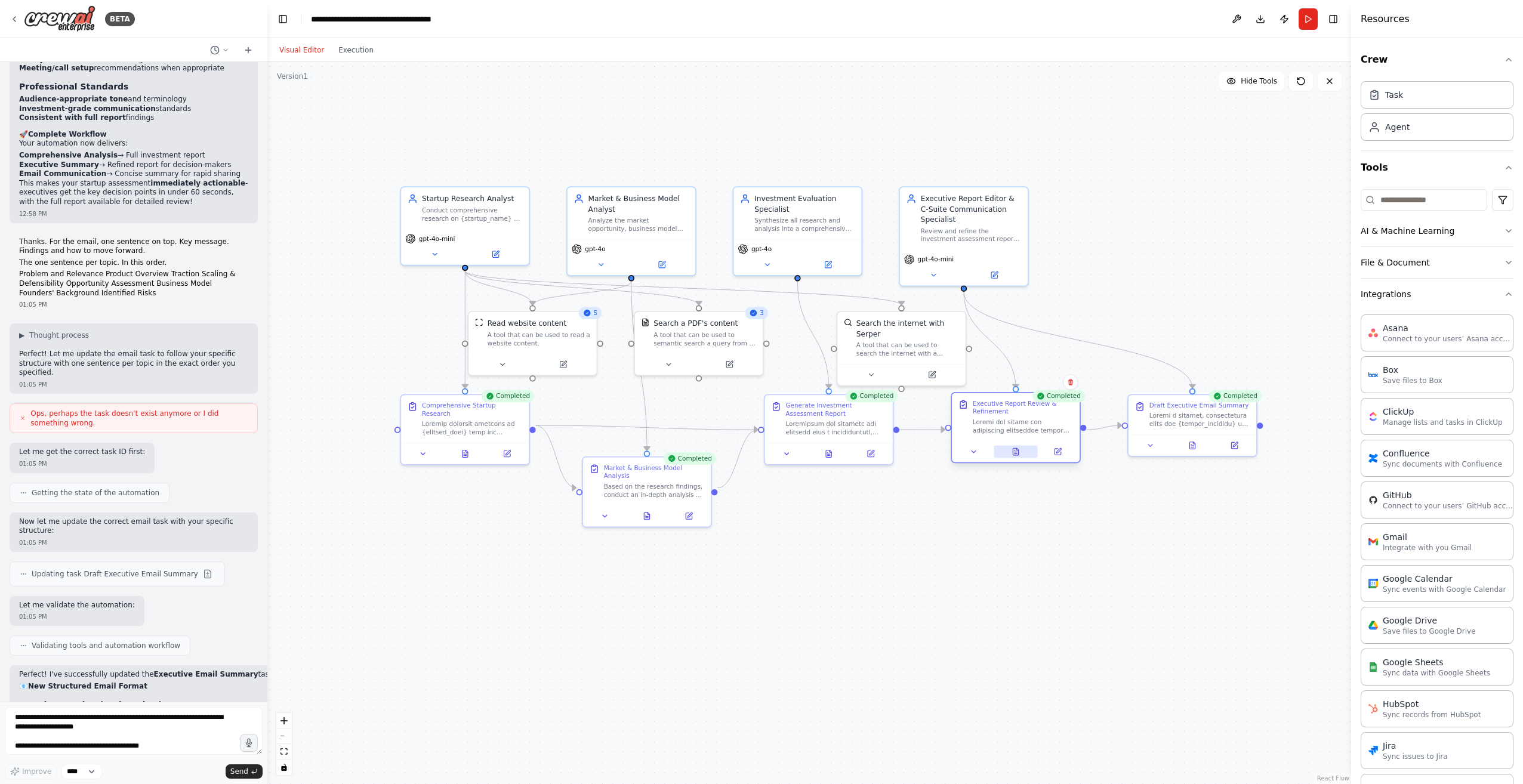
click at [1004, 453] on button at bounding box center [1015, 451] width 44 height 12
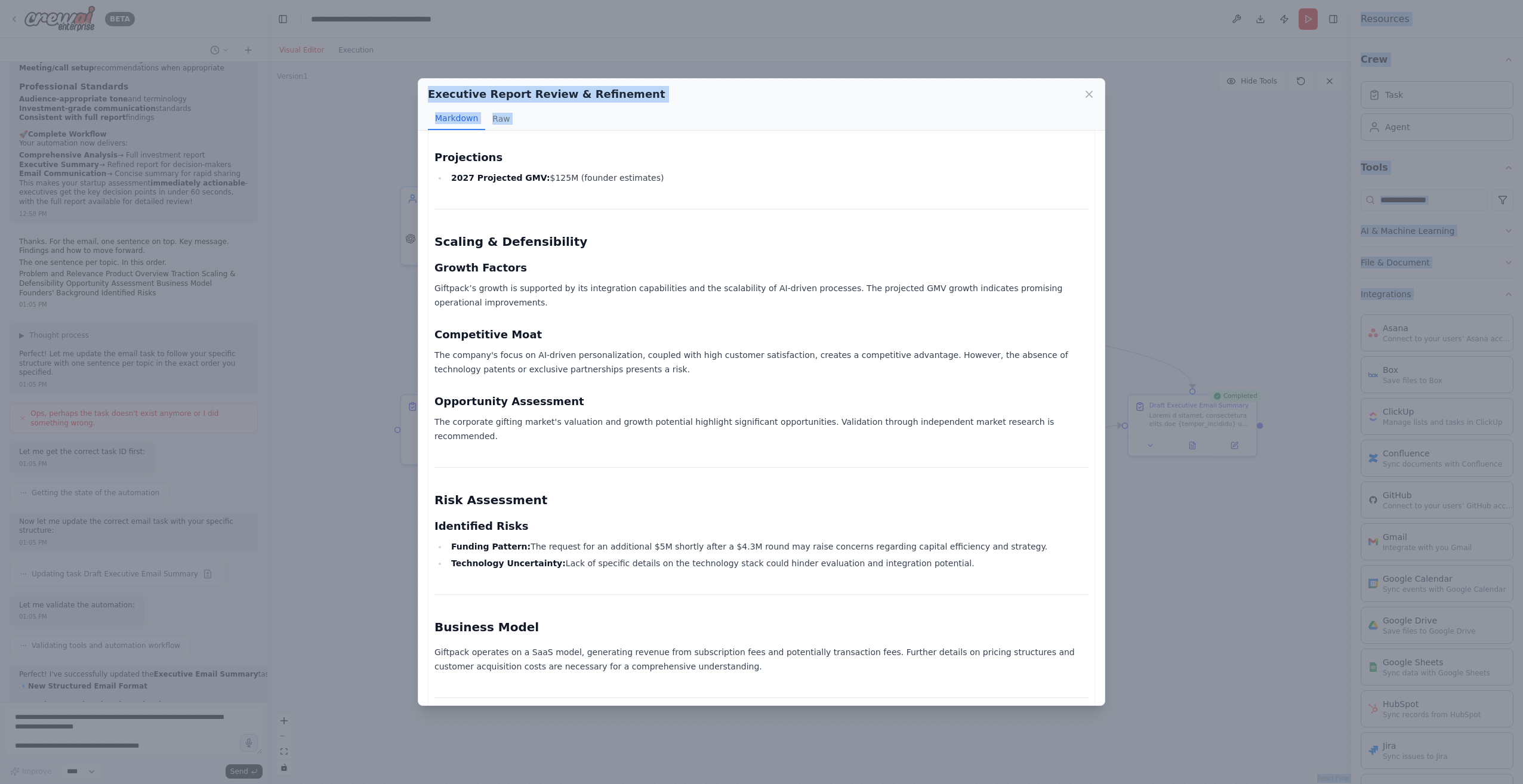
scroll to position [1189, 0]
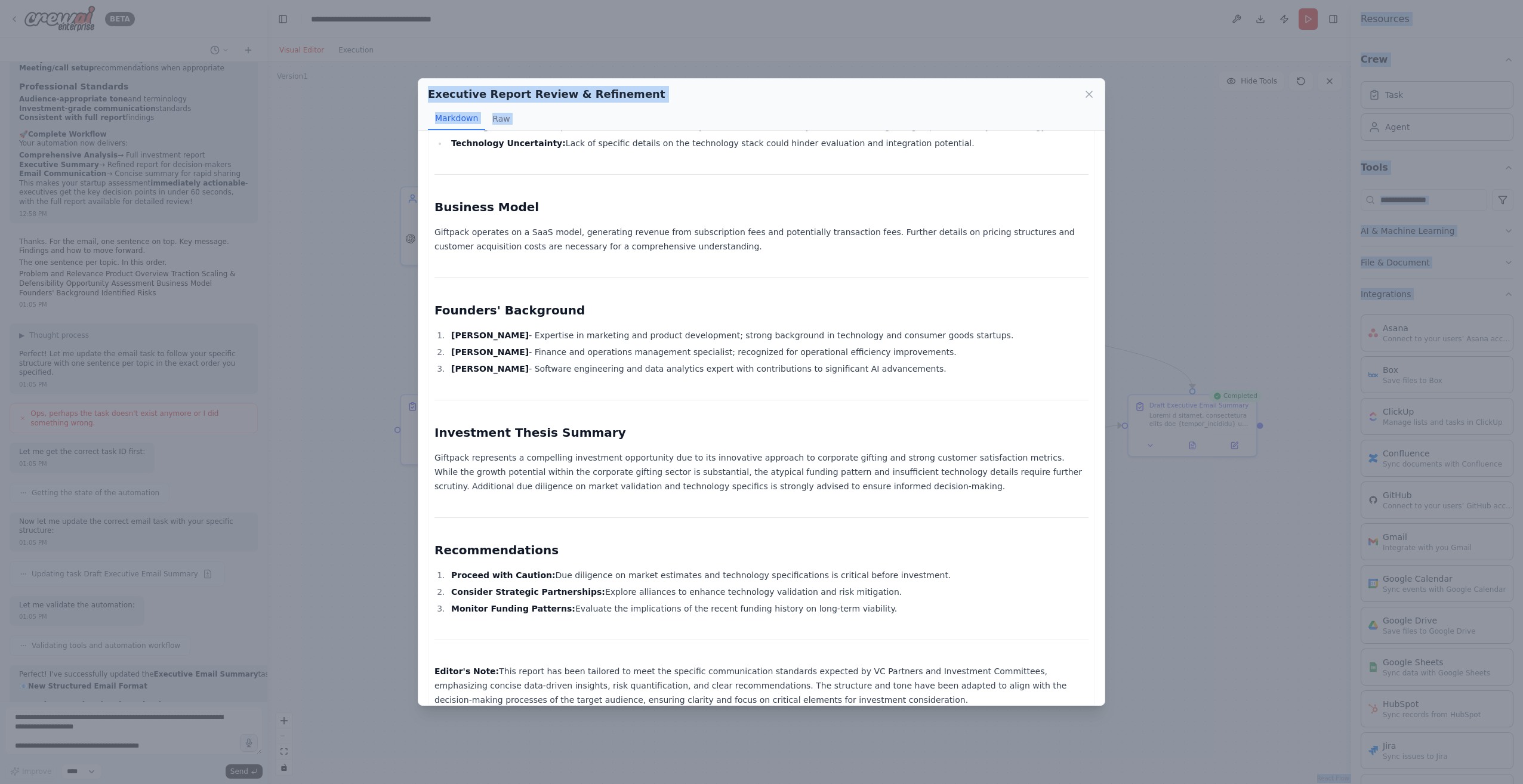
drag, startPoint x: 436, startPoint y: 182, endPoint x: 744, endPoint y: 652, distance: 561.9
copy div "Investment Assessment Report: Giftpack Date: August 22, 2025 Prepared for: VC P…"
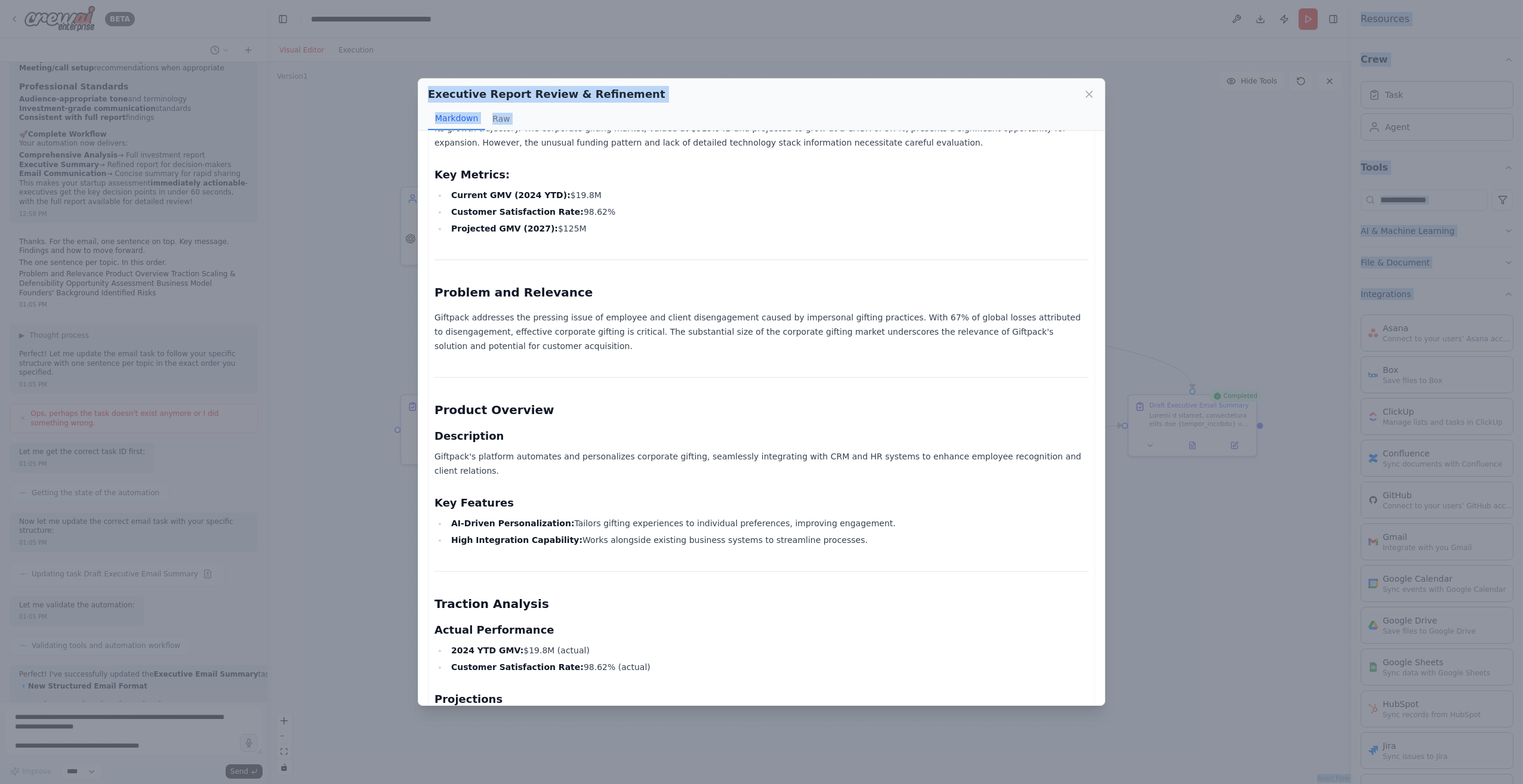
scroll to position [0, 0]
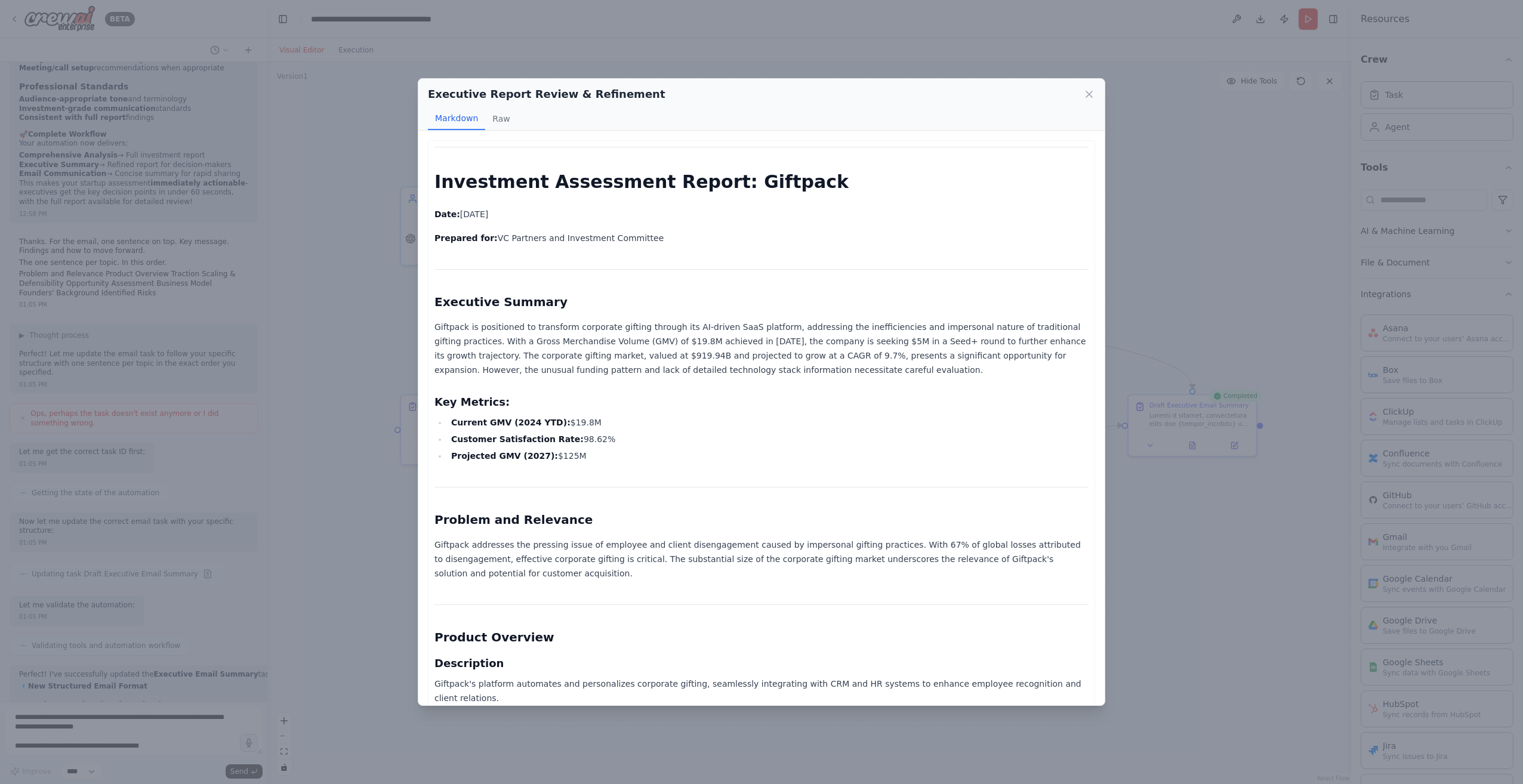
click at [1157, 41] on div "Executive Report Review & Refinement Markdown Raw Investment Assessment Report:…" at bounding box center [761, 392] width 1523 height 784
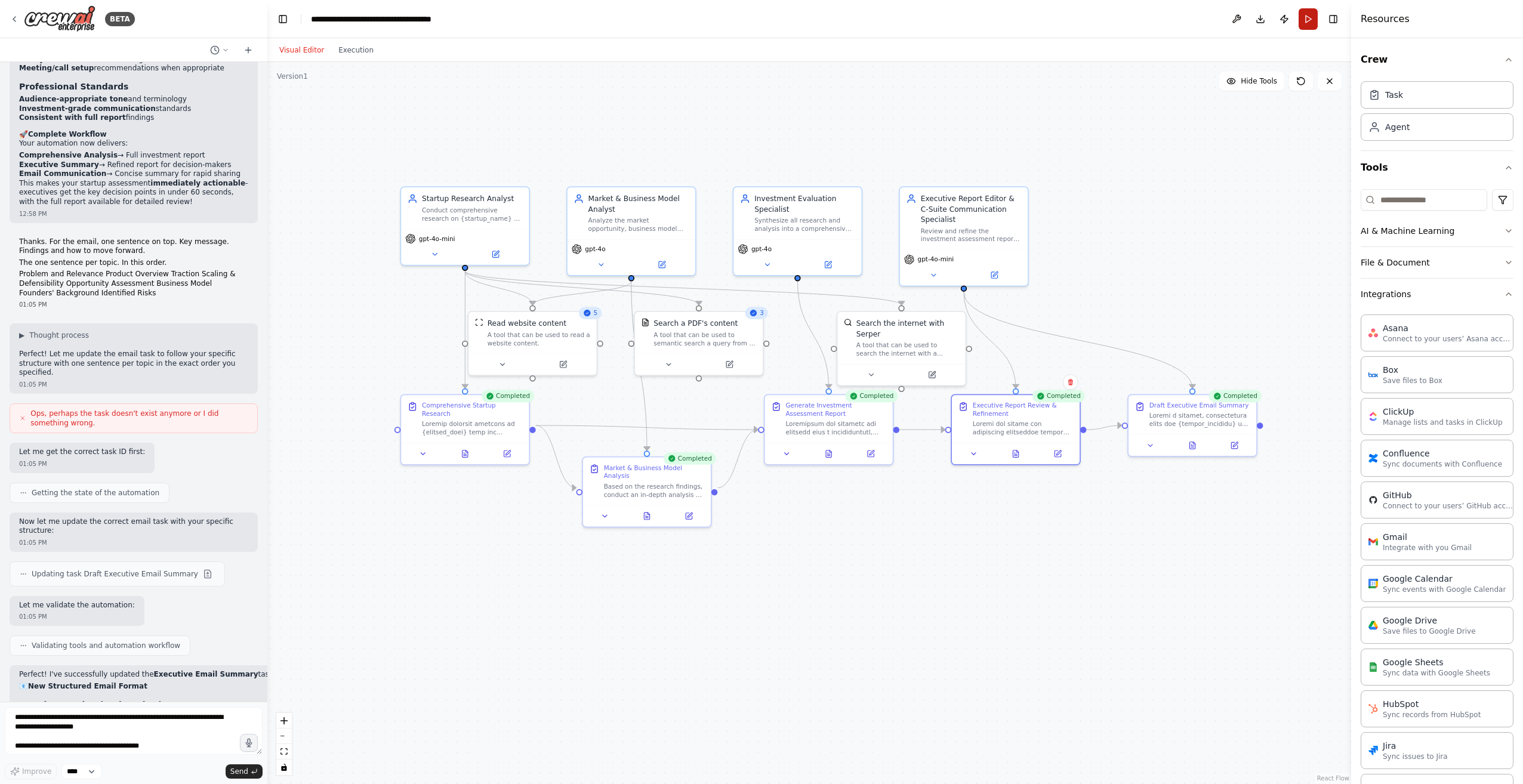
click at [1300, 22] on button "Run" at bounding box center [1307, 19] width 19 height 22
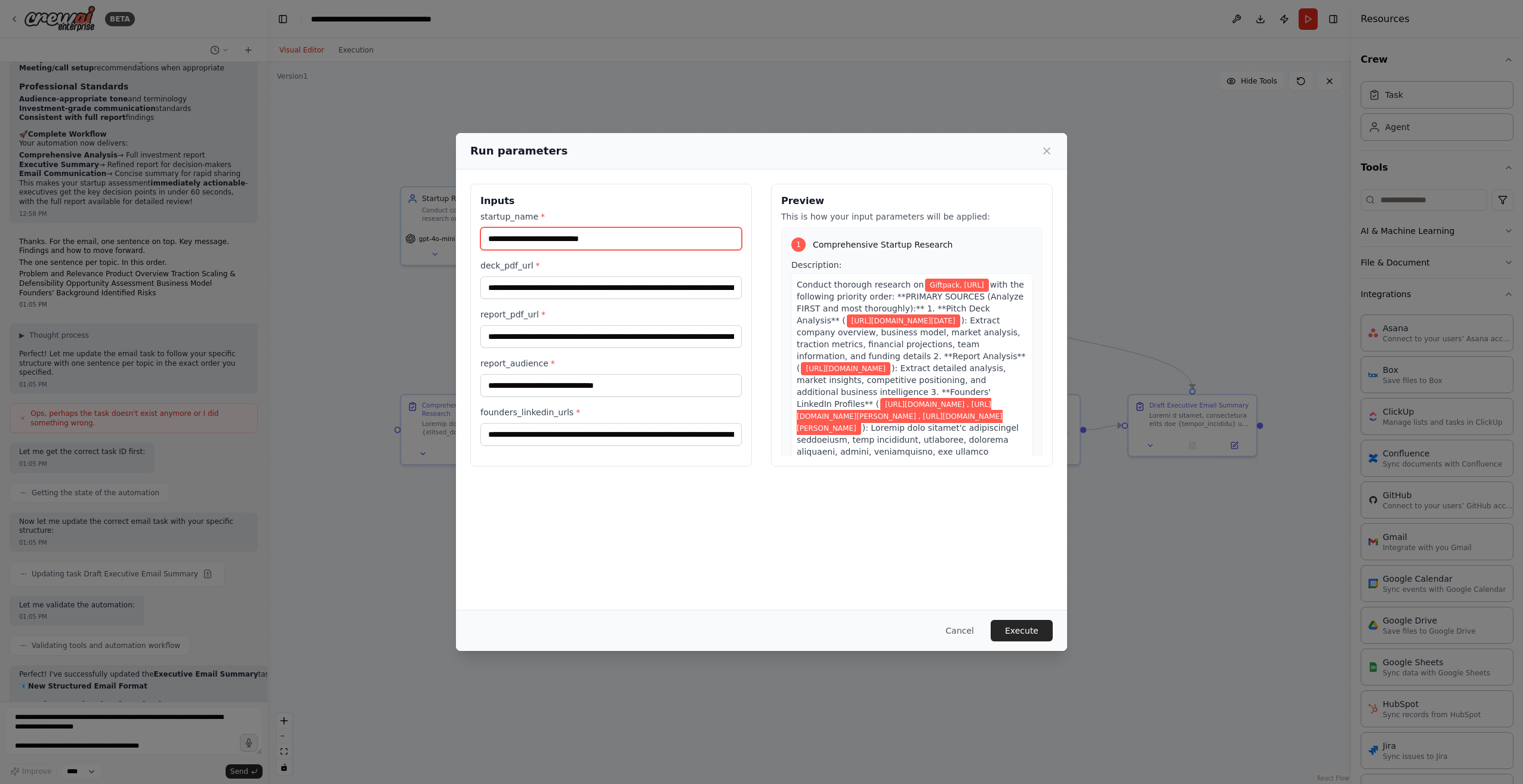
click at [531, 239] on input "**********" at bounding box center [610, 239] width 261 height 22
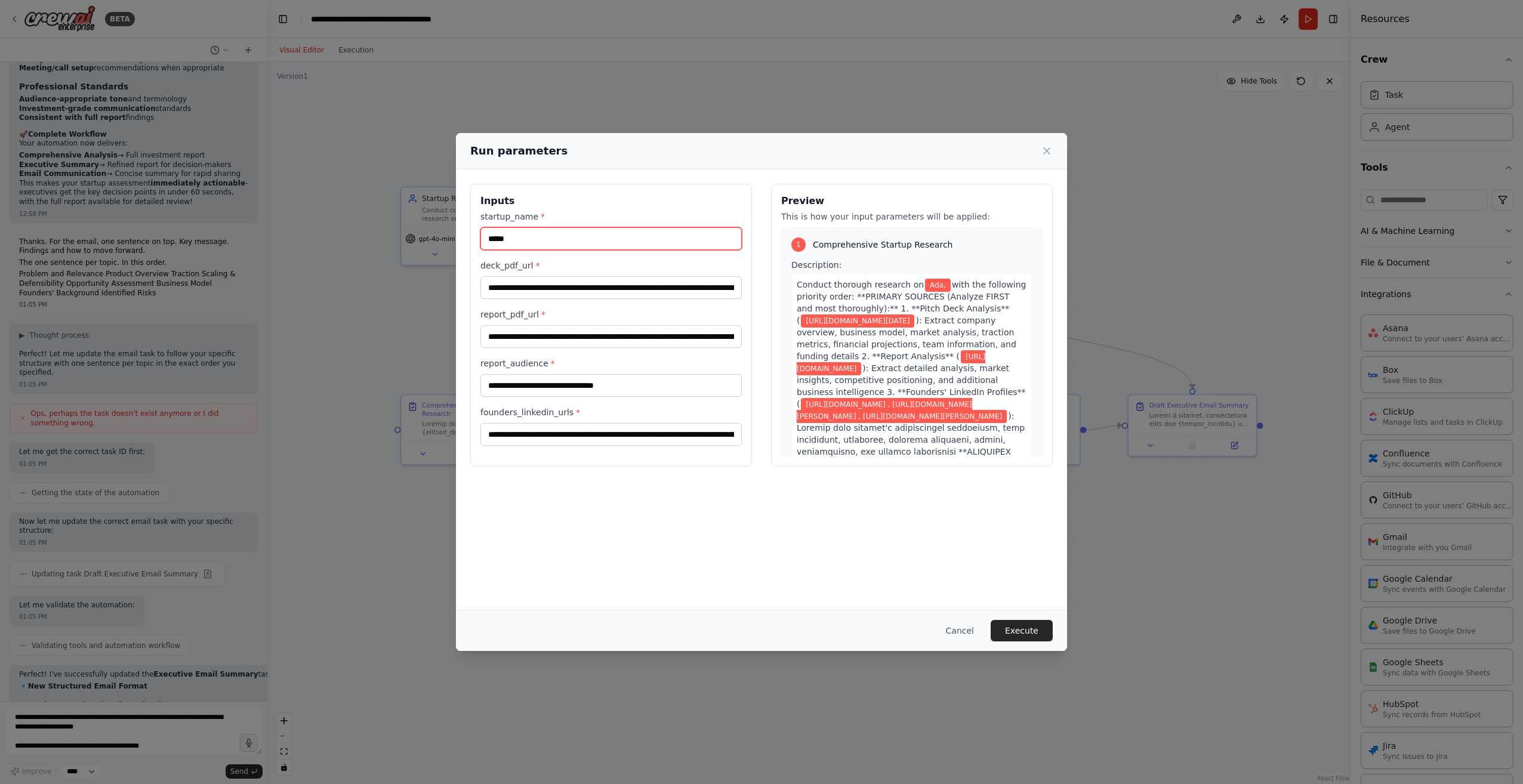
paste input "**********"
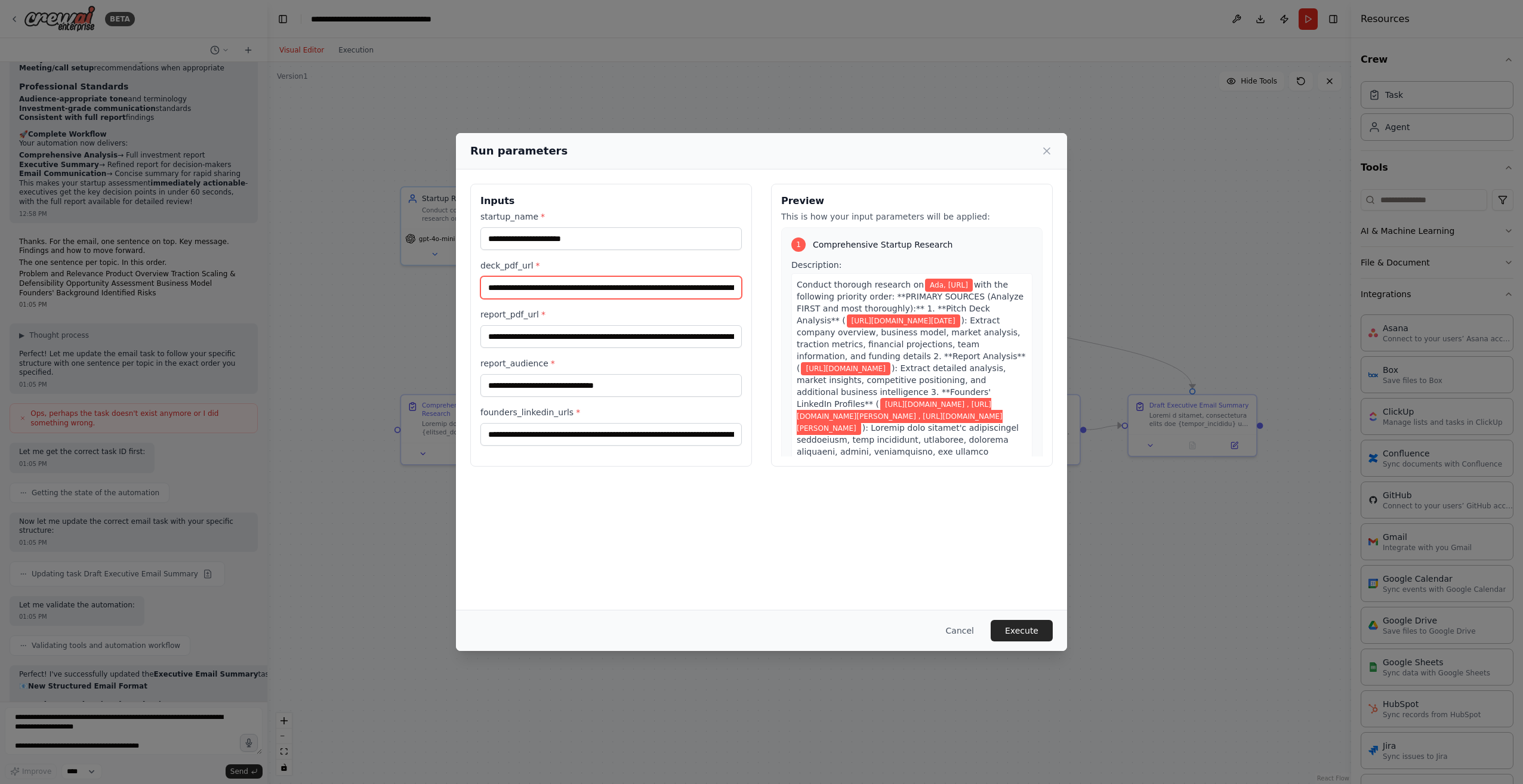
click at [562, 292] on input "**********" at bounding box center [610, 288] width 261 height 22
drag, startPoint x: 506, startPoint y: 241, endPoint x: 579, endPoint y: 245, distance: 73.1
click at [579, 245] on input "**********" at bounding box center [610, 239] width 261 height 22
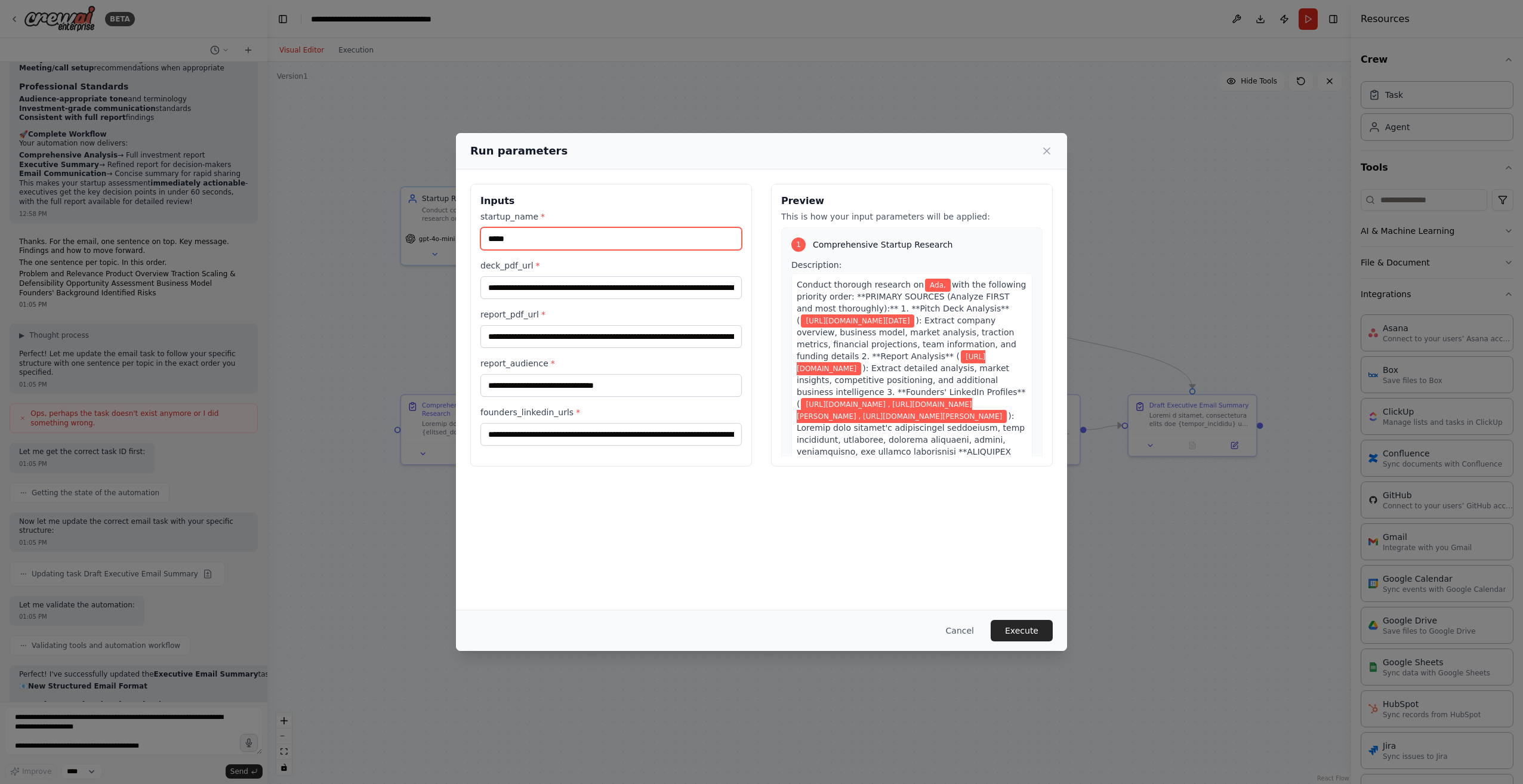
type input "****"
click at [551, 285] on input "**********" at bounding box center [610, 288] width 261 height 22
paste input "text"
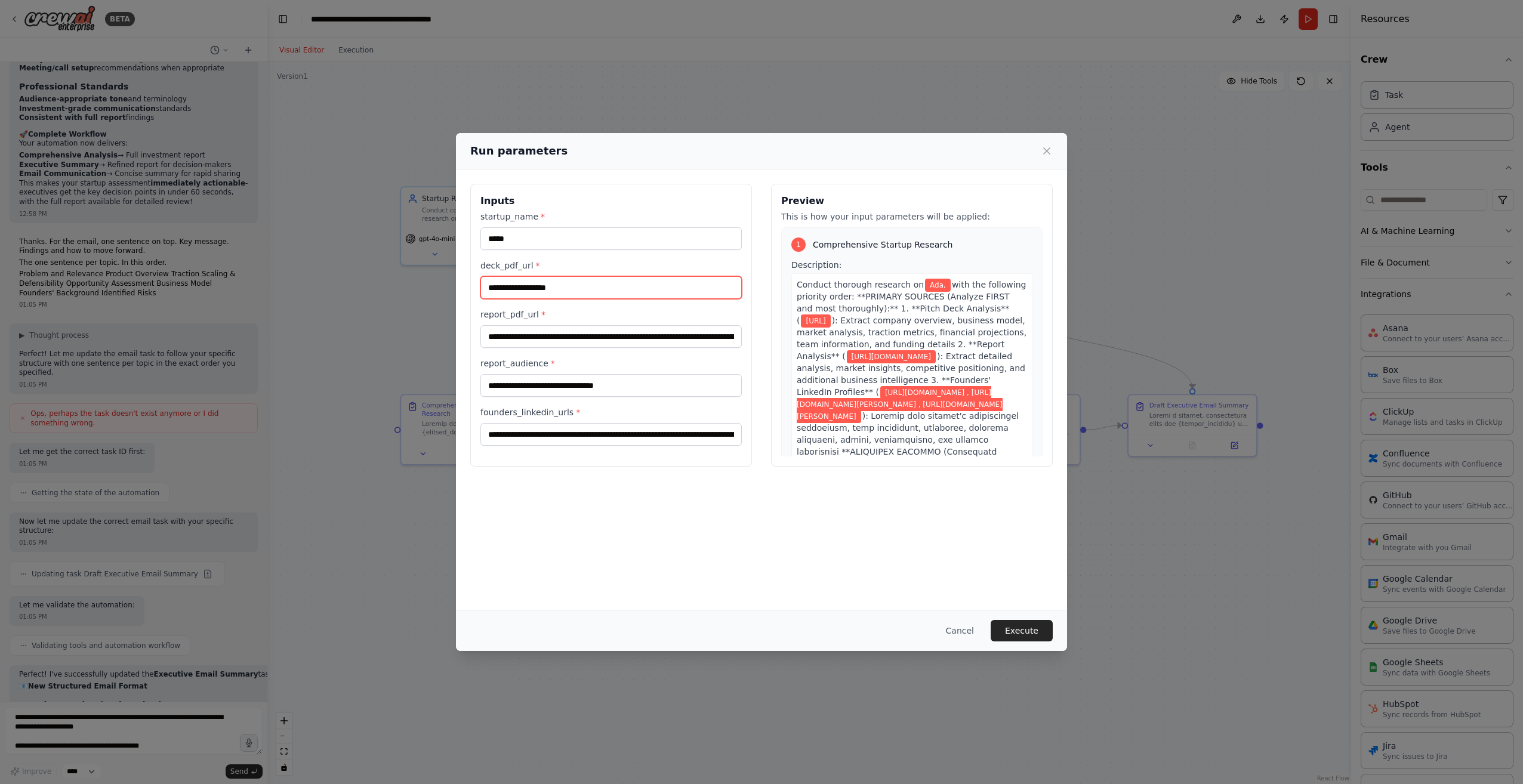
type input "**********"
click at [540, 337] on input "**********" at bounding box center [610, 336] width 261 height 22
click at [511, 339] on input "report_pdf_url *" at bounding box center [610, 336] width 261 height 22
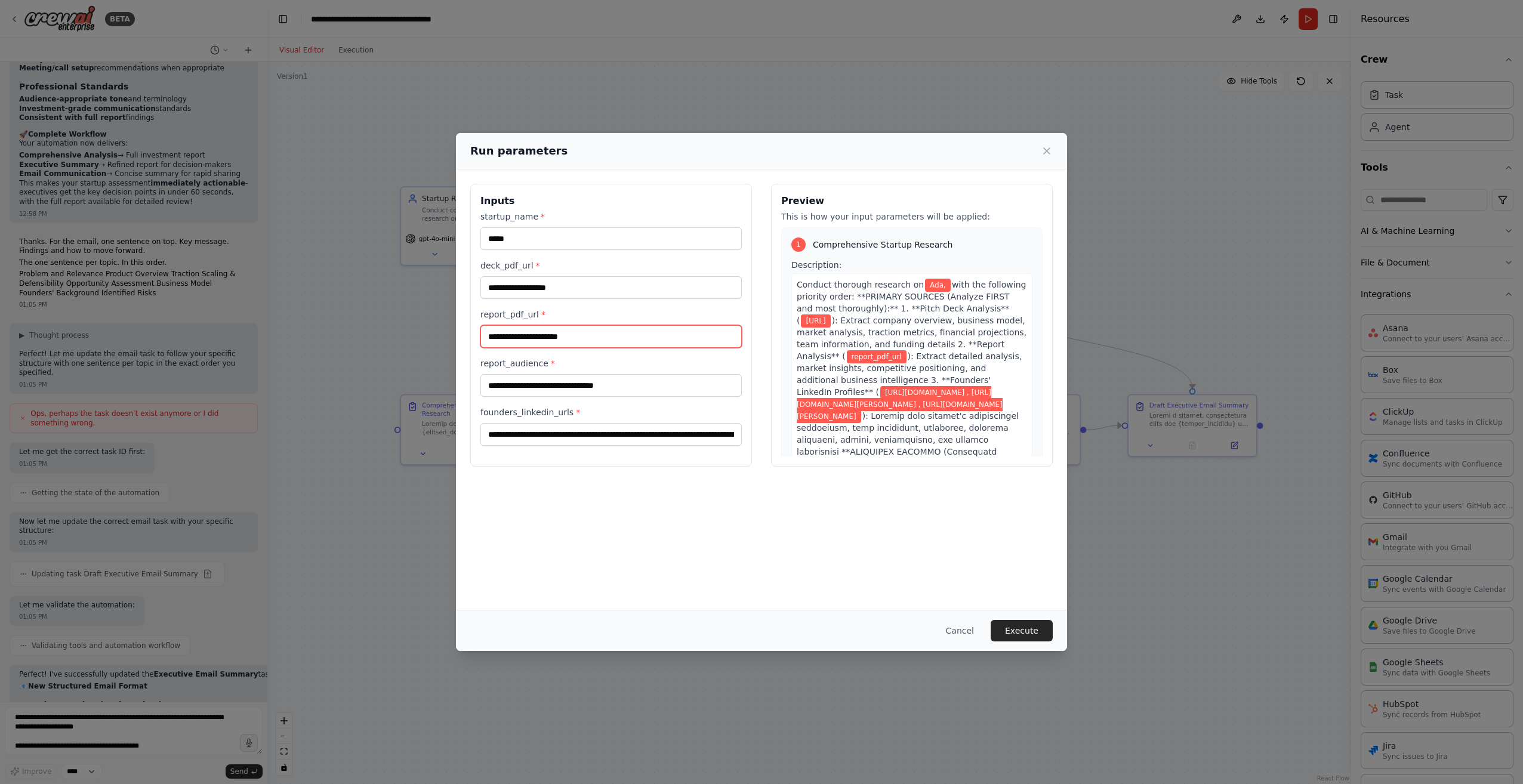
paste input "**********"
type input "**********"
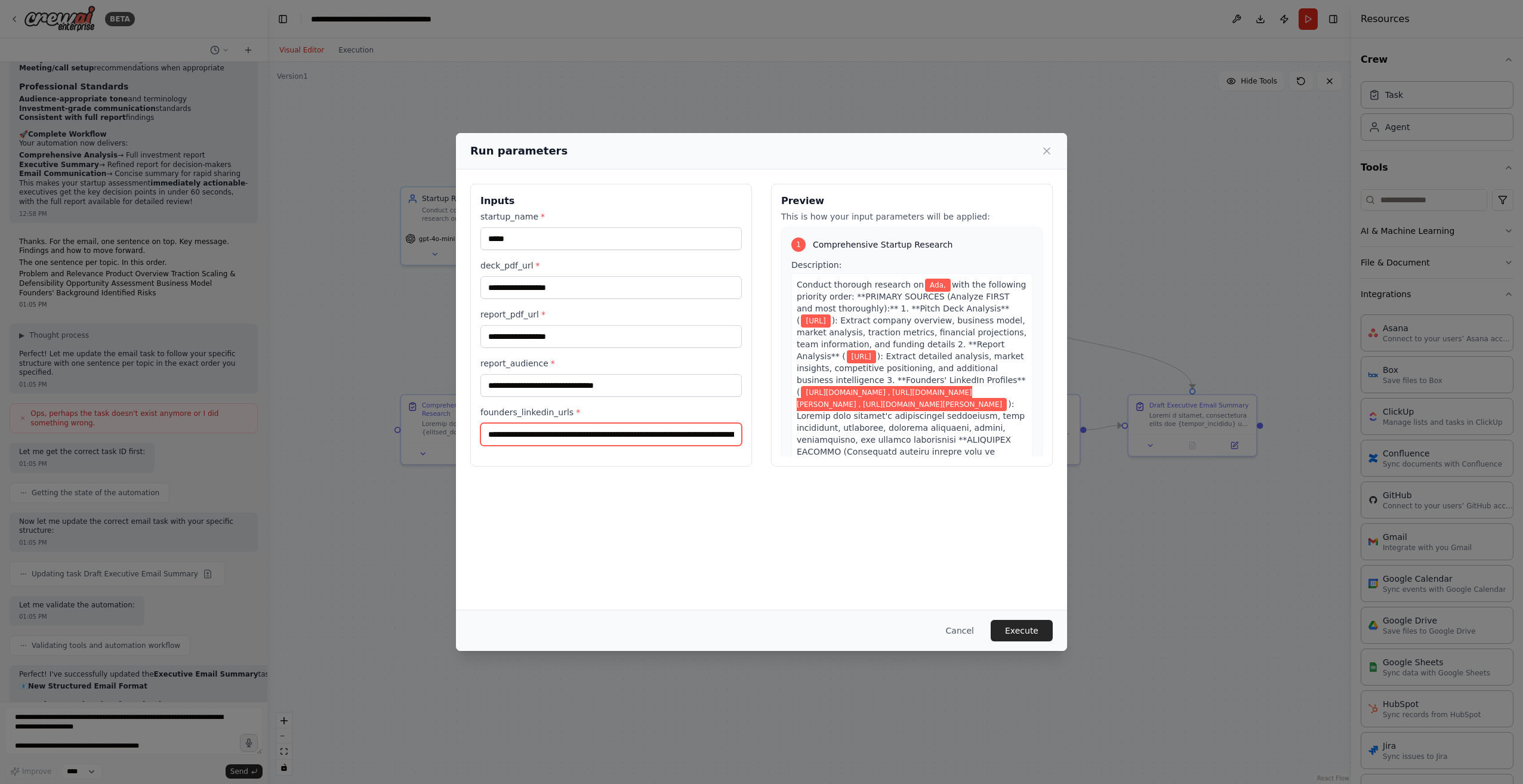
scroll to position [0, 284]
drag, startPoint x: 488, startPoint y: 436, endPoint x: 907, endPoint y: 646, distance: 468.7
click at [907, 646] on div "**********" at bounding box center [761, 392] width 611 height 517
click at [525, 440] on input "founders_linkedin_urls *" at bounding box center [610, 434] width 261 height 22
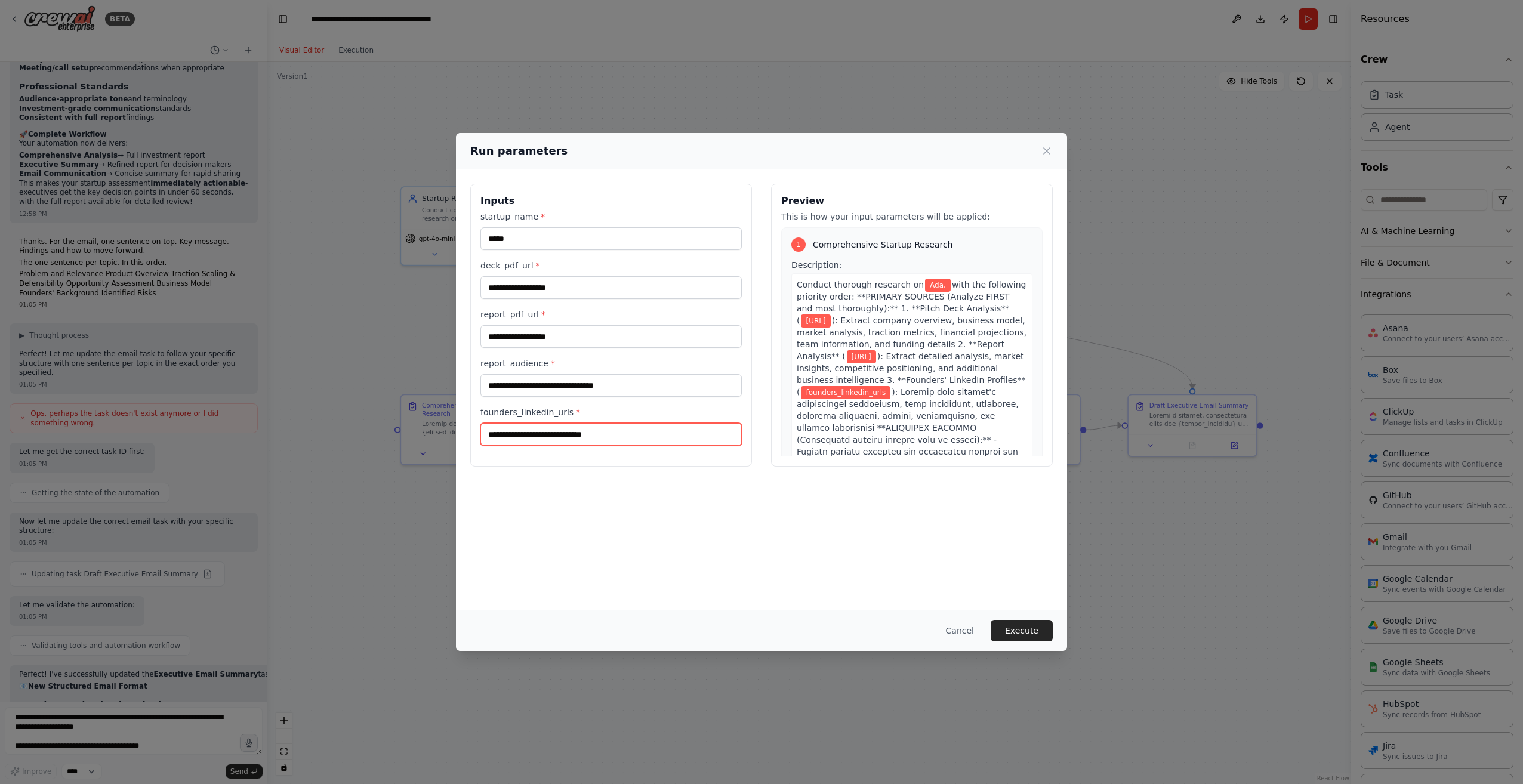
click at [548, 441] on input "founders_linkedin_urls *" at bounding box center [610, 434] width 261 height 22
paste input "**********"
type input "**********"
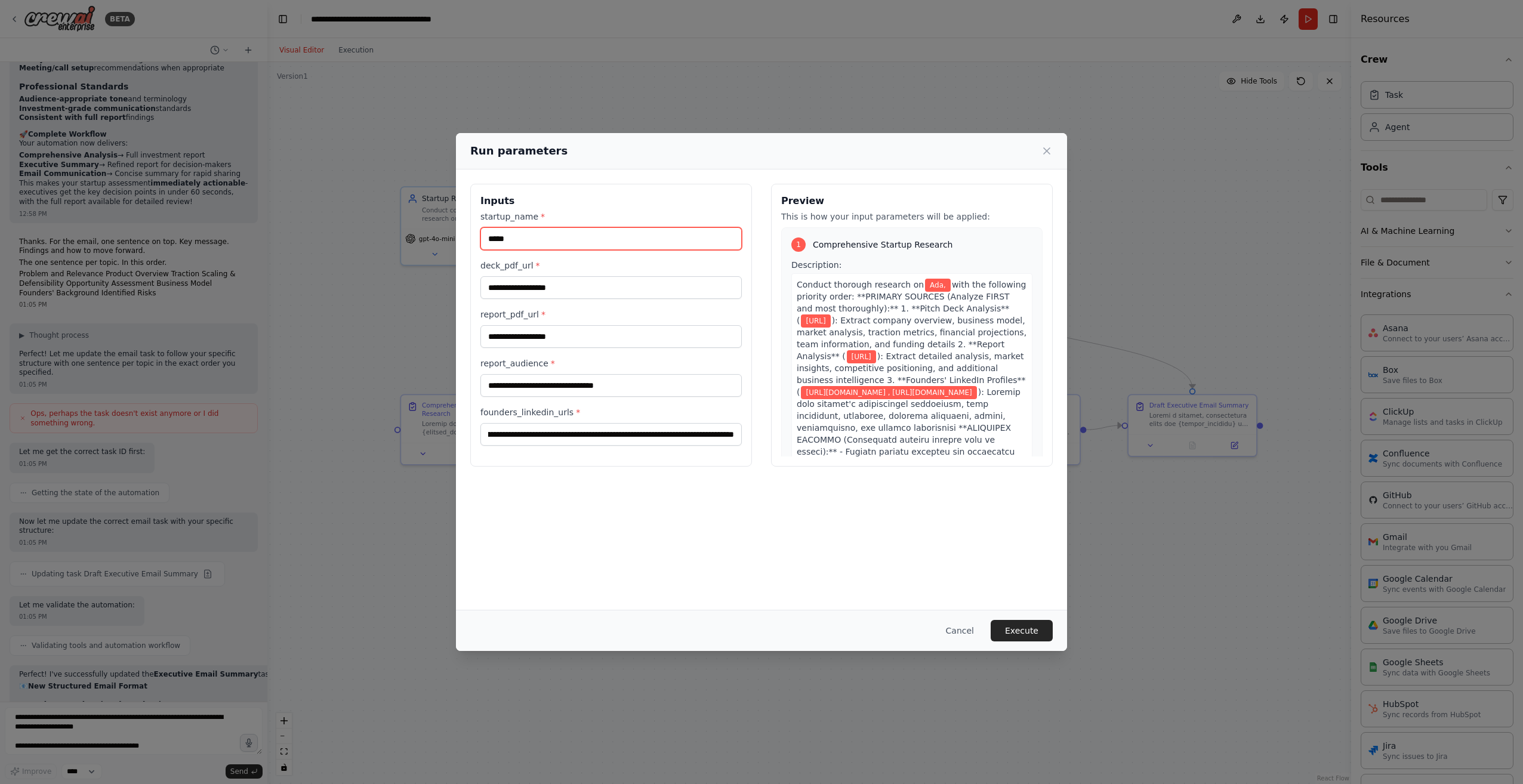
click at [508, 235] on input "****" at bounding box center [610, 239] width 261 height 22
type input "***"
click at [1021, 628] on button "Execute" at bounding box center [1022, 629] width 62 height 22
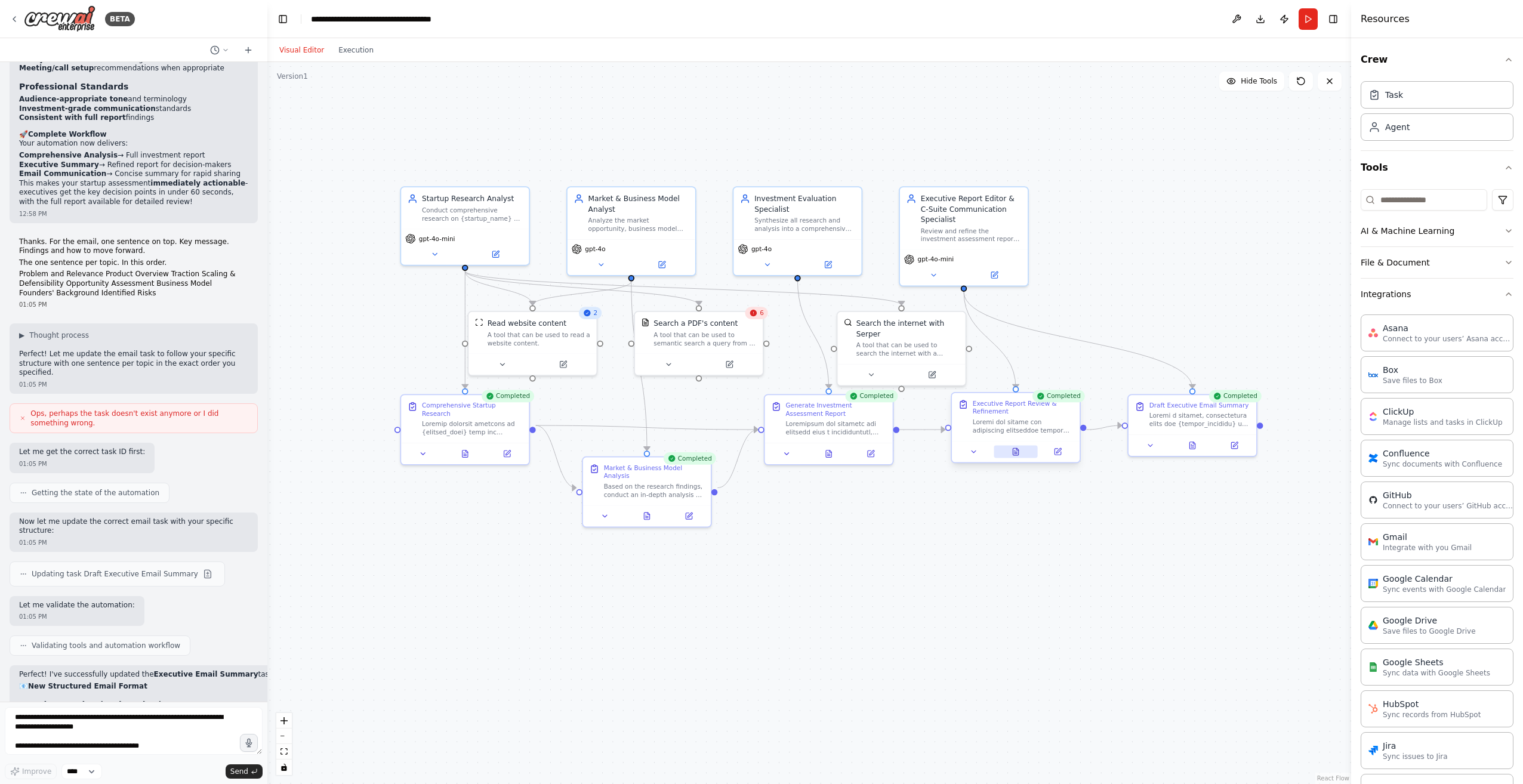
click at [1011, 447] on button at bounding box center [1015, 451] width 44 height 12
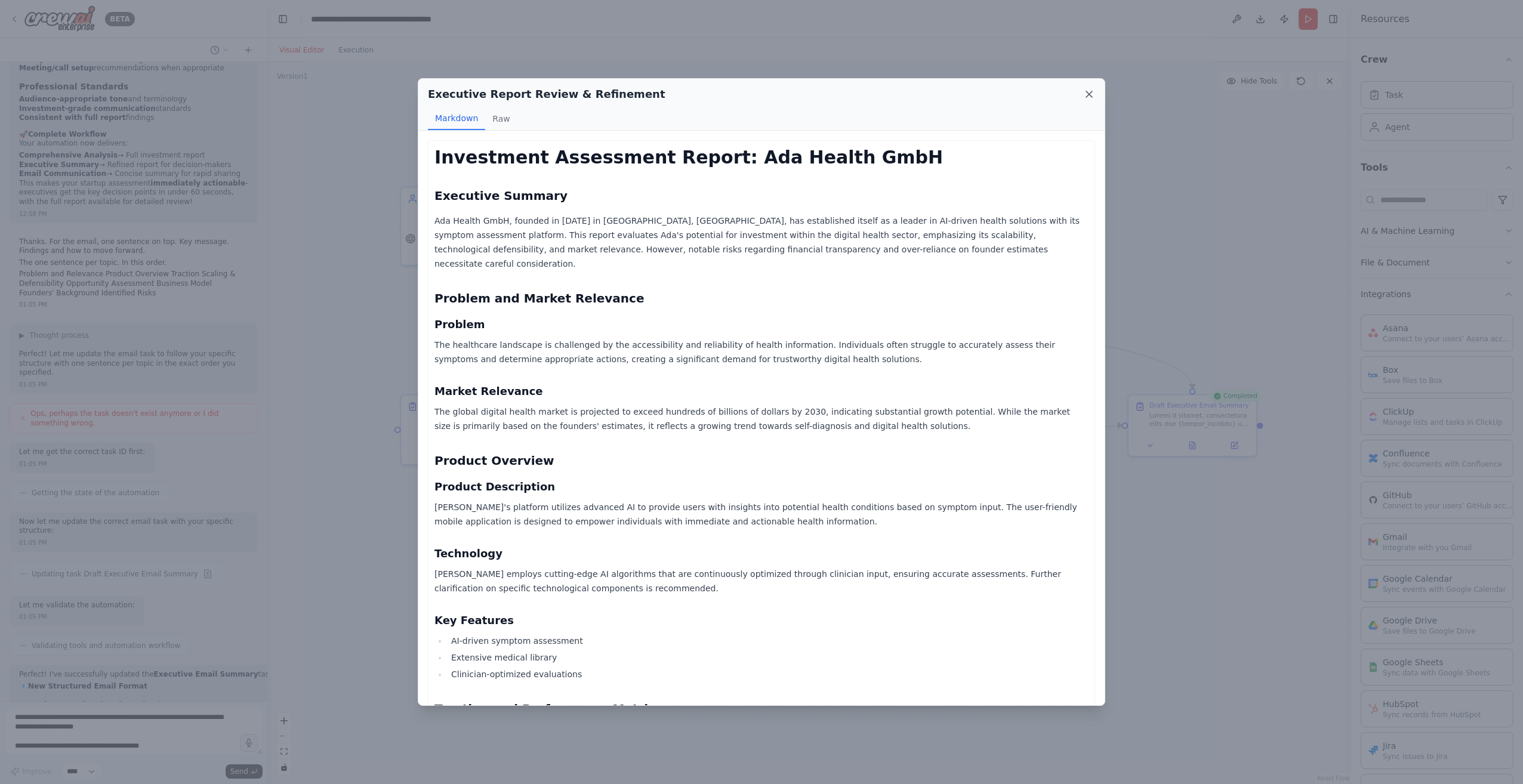
click at [1088, 95] on icon at bounding box center [1088, 94] width 12 height 12
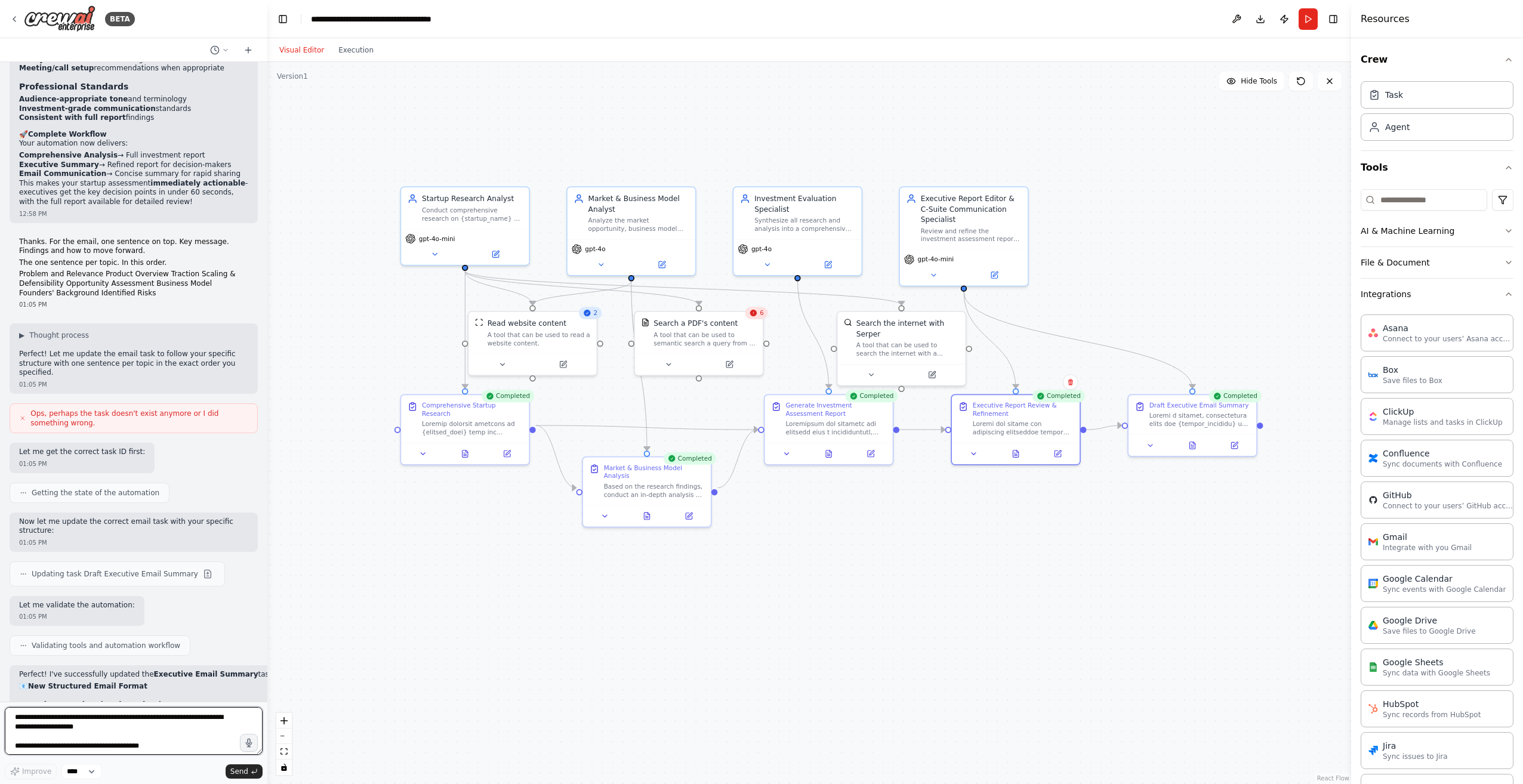
click at [126, 729] on textarea "**********" at bounding box center [133, 730] width 258 height 48
type textarea "**********"
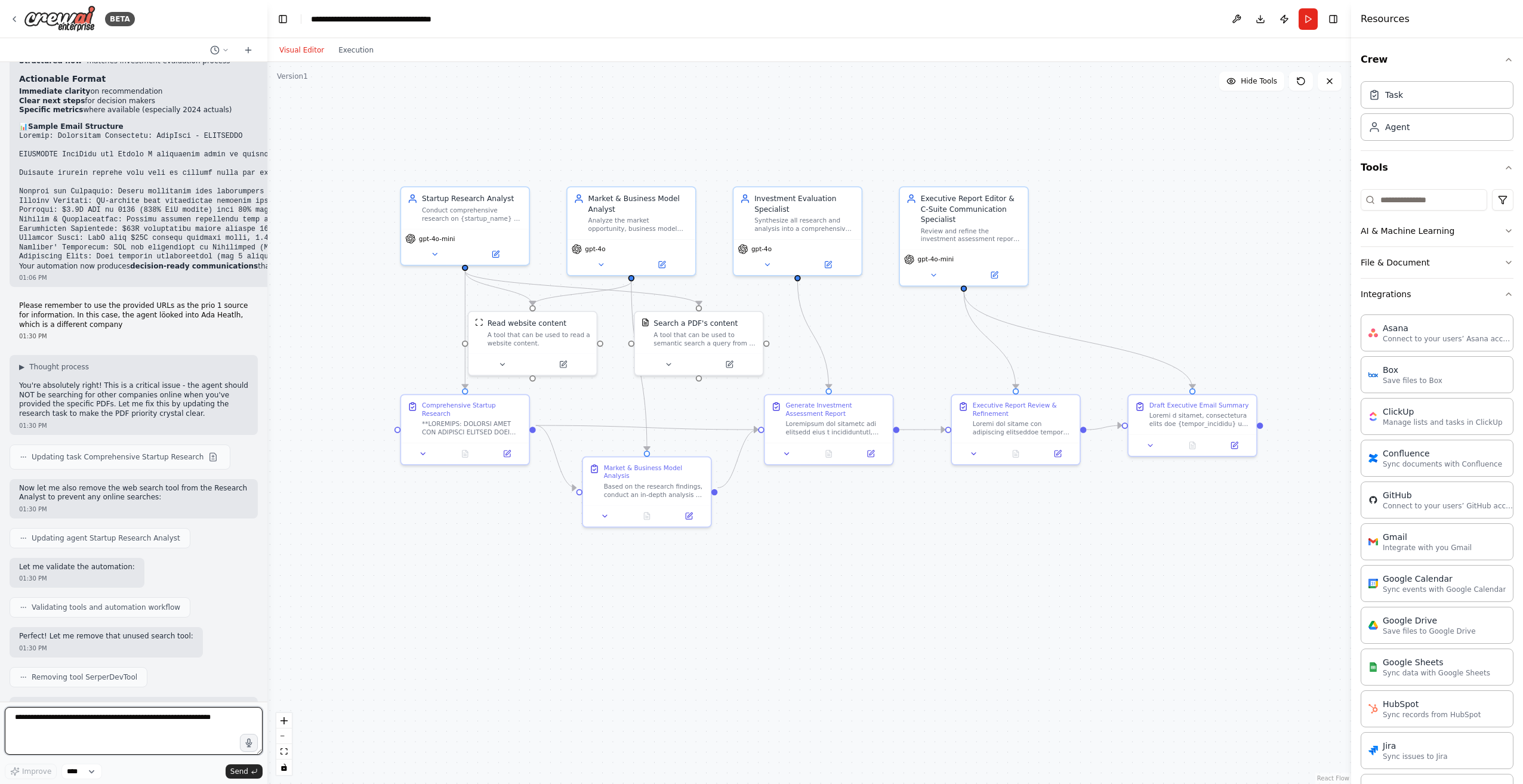
scroll to position [11068, 0]
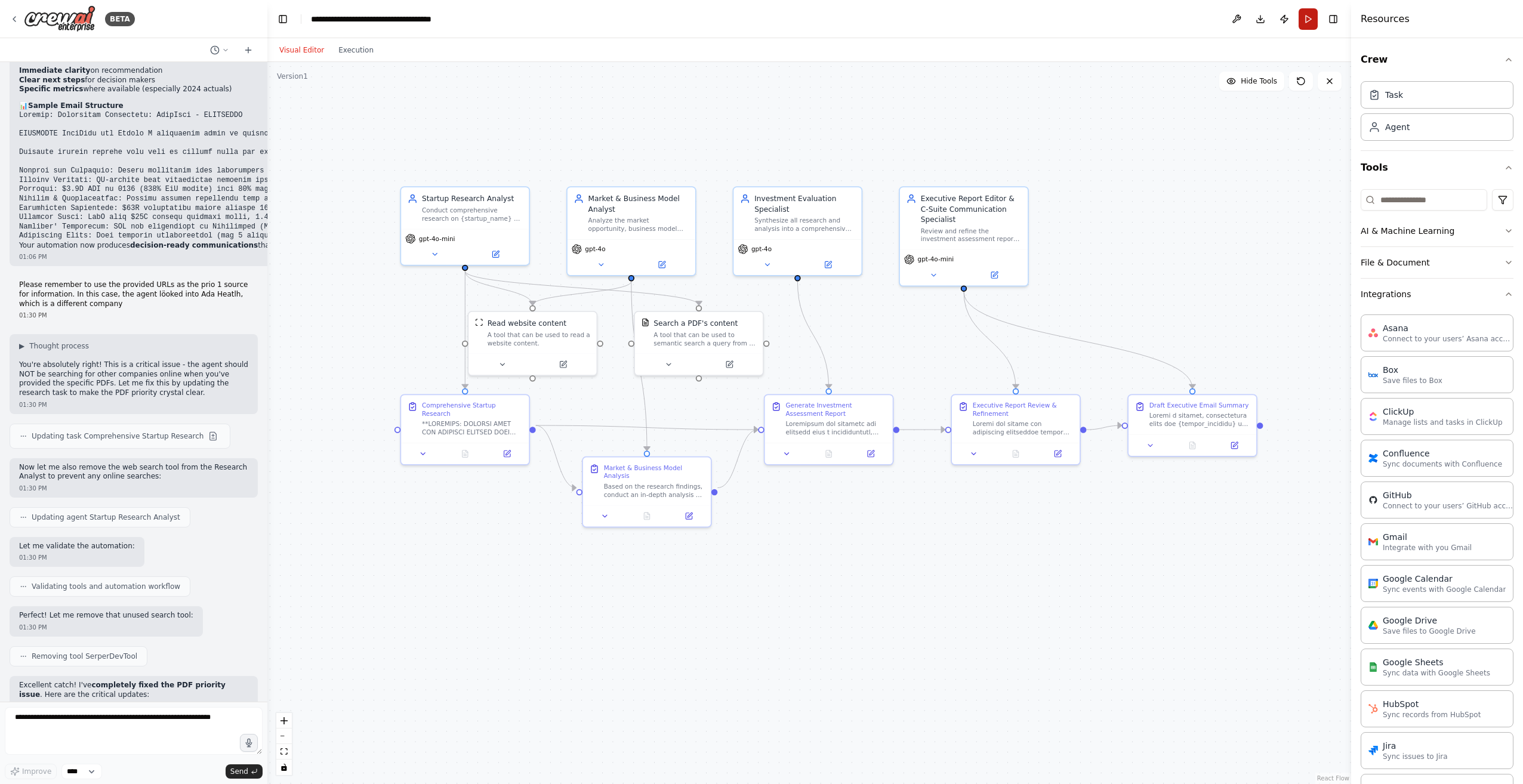
click at [1307, 17] on button "Run" at bounding box center [1307, 19] width 19 height 22
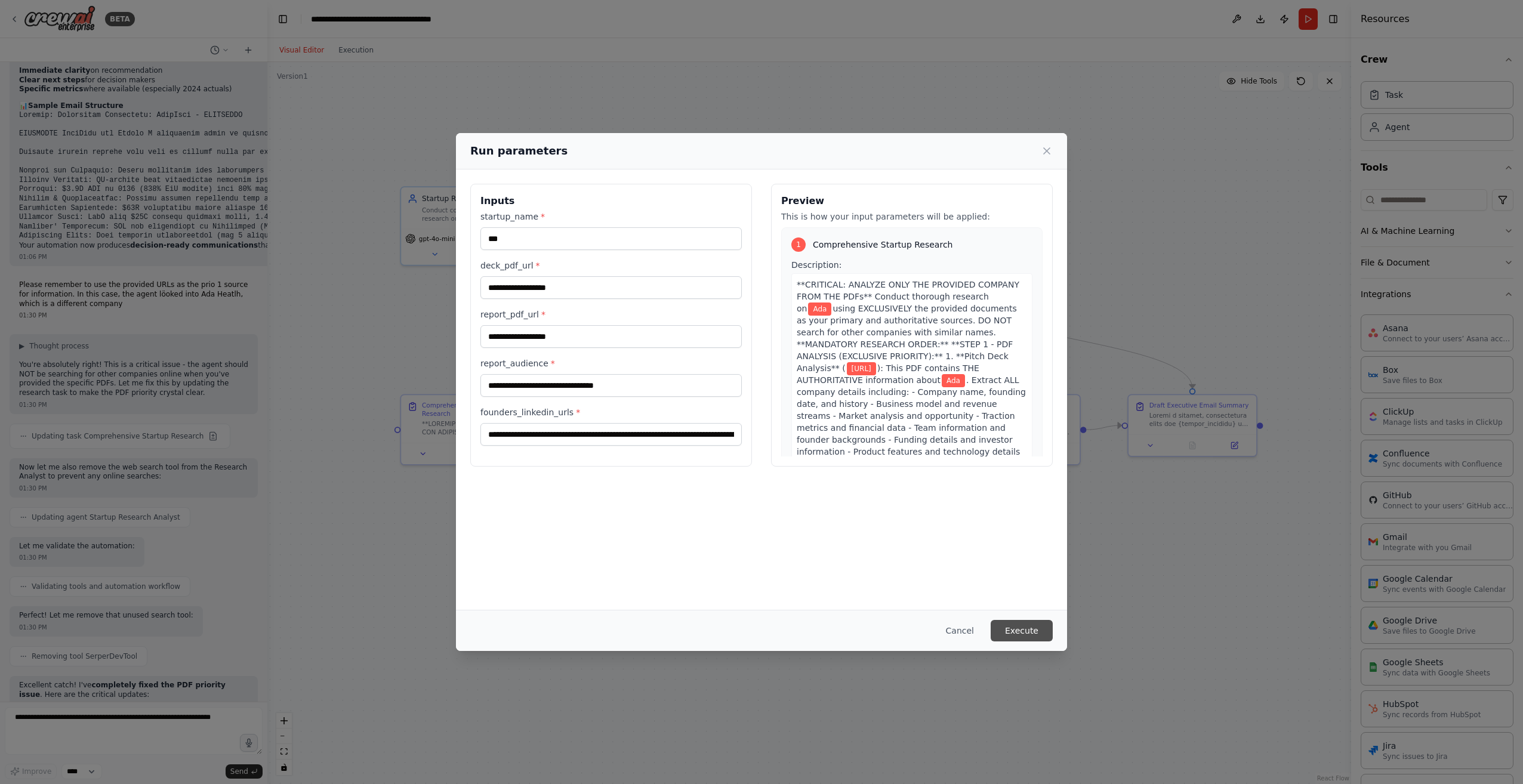
click at [1022, 634] on button "Execute" at bounding box center [1022, 629] width 62 height 22
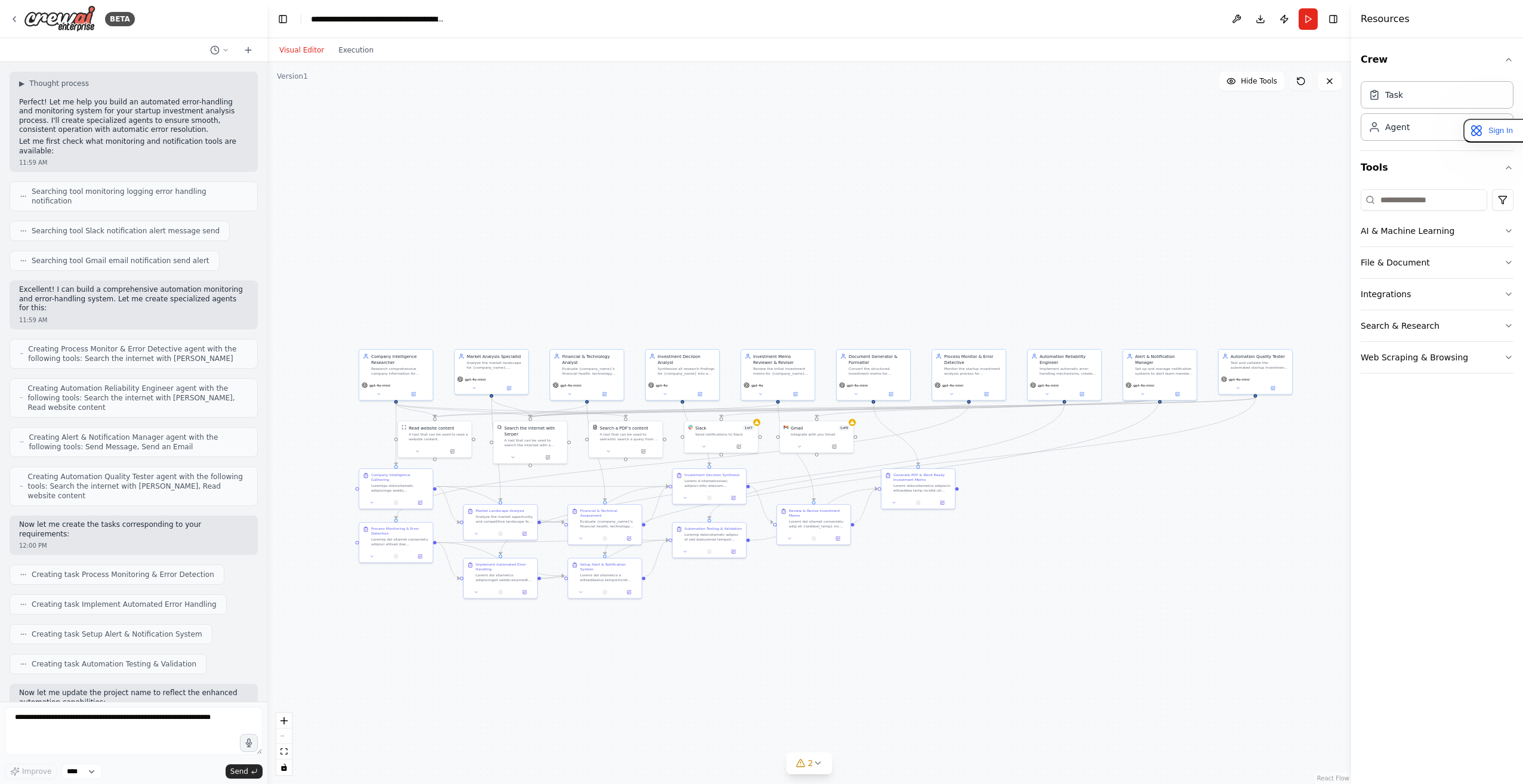
click at [1303, 81] on icon at bounding box center [1301, 81] width 9 height 9
click at [1300, 83] on icon at bounding box center [1301, 81] width 9 height 9
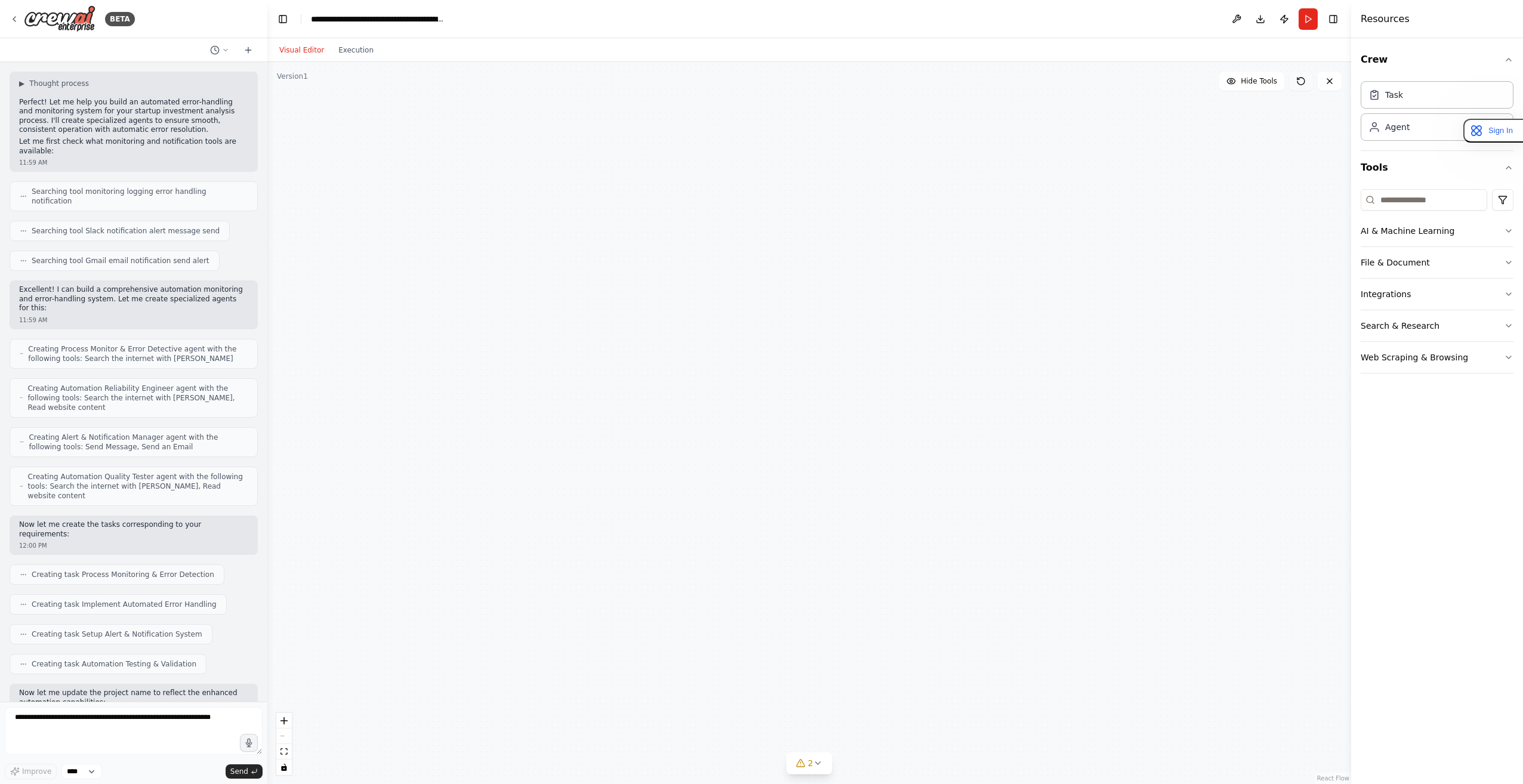
click at [1300, 83] on icon at bounding box center [1301, 81] width 9 height 9
click at [971, 281] on div "Company Intelligence Researcher Research comprehensive company information for …" at bounding box center [809, 422] width 1083 height 721
